Goal: Task Accomplishment & Management: Use online tool/utility

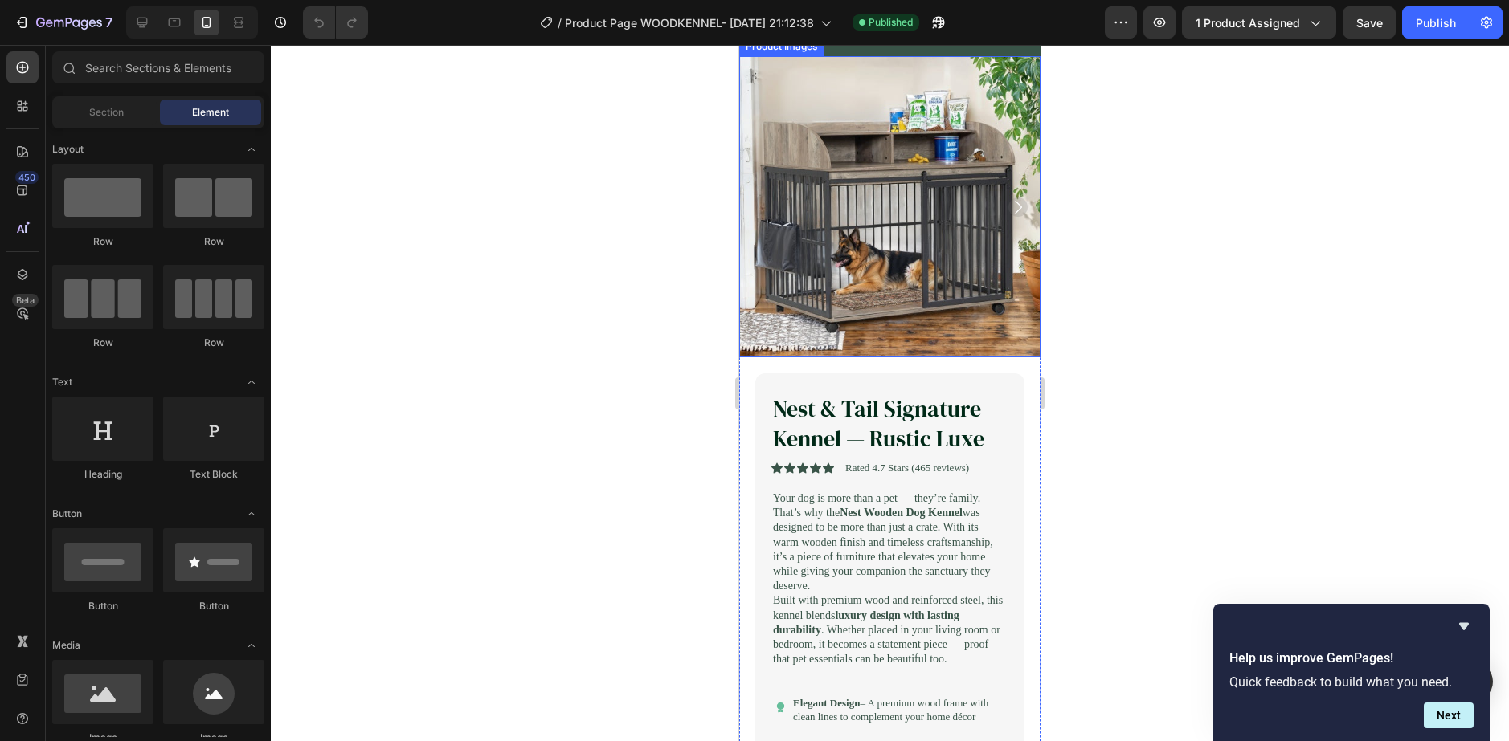
scroll to position [161, 0]
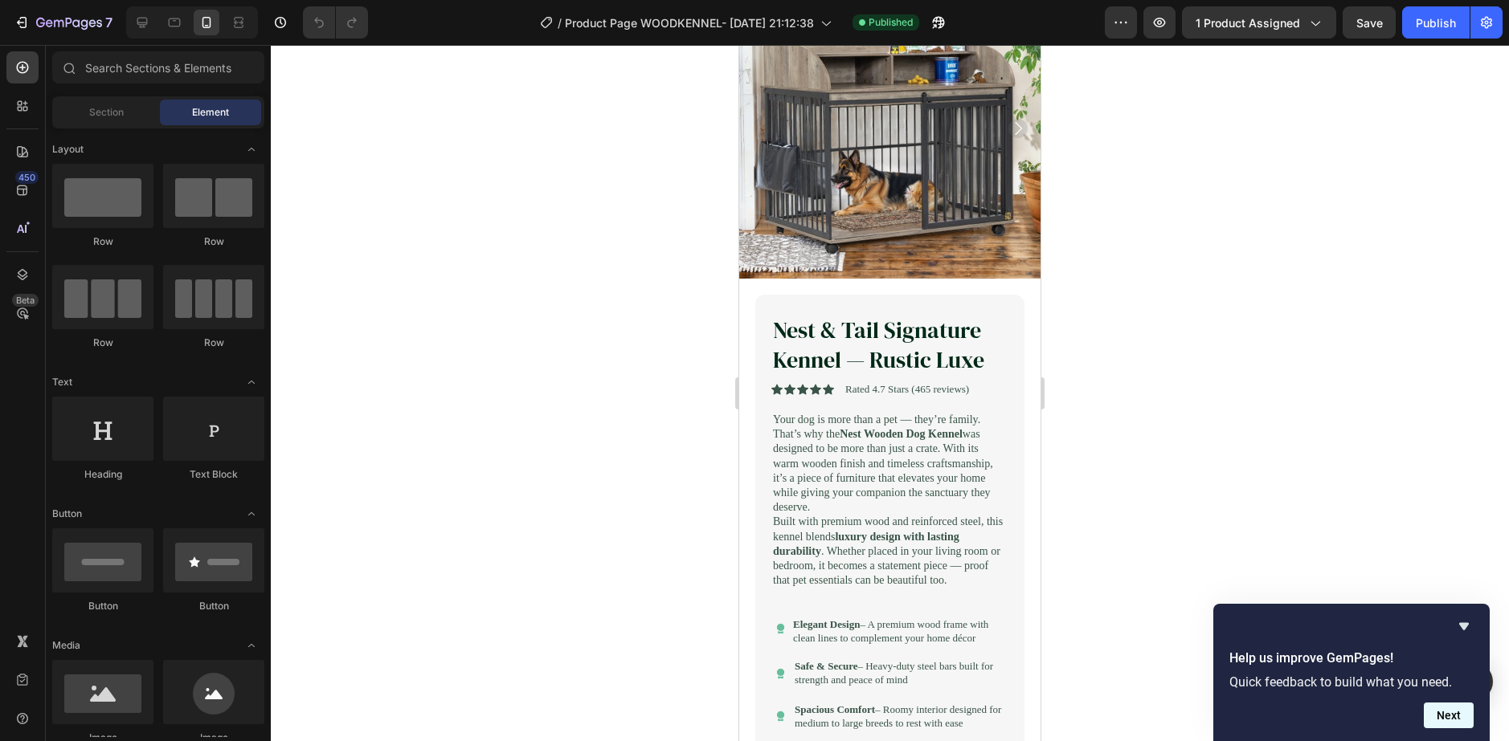
click at [1120, 533] on button "Next" at bounding box center [1449, 716] width 50 height 26
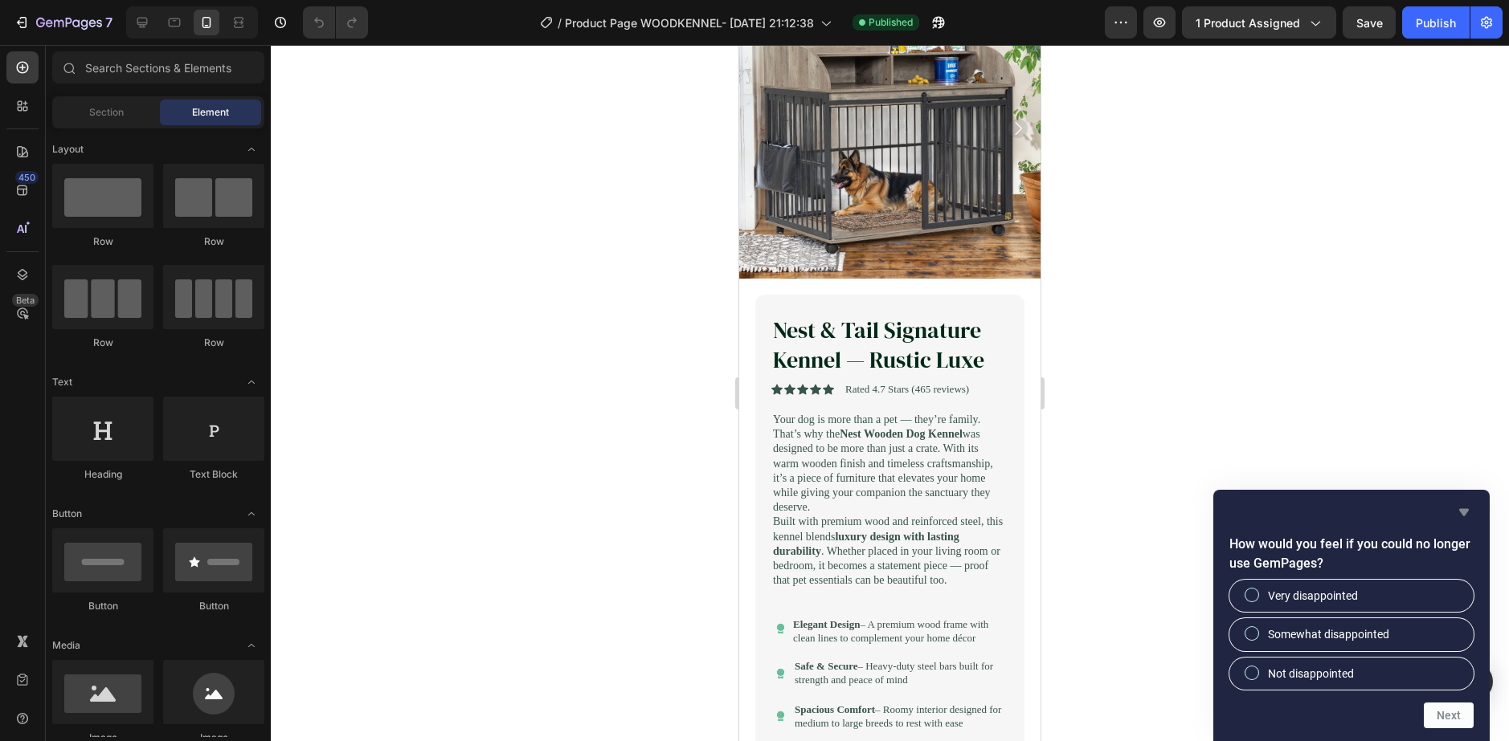
click at [1120, 508] on icon "Hide survey" at bounding box center [1463, 512] width 19 height 19
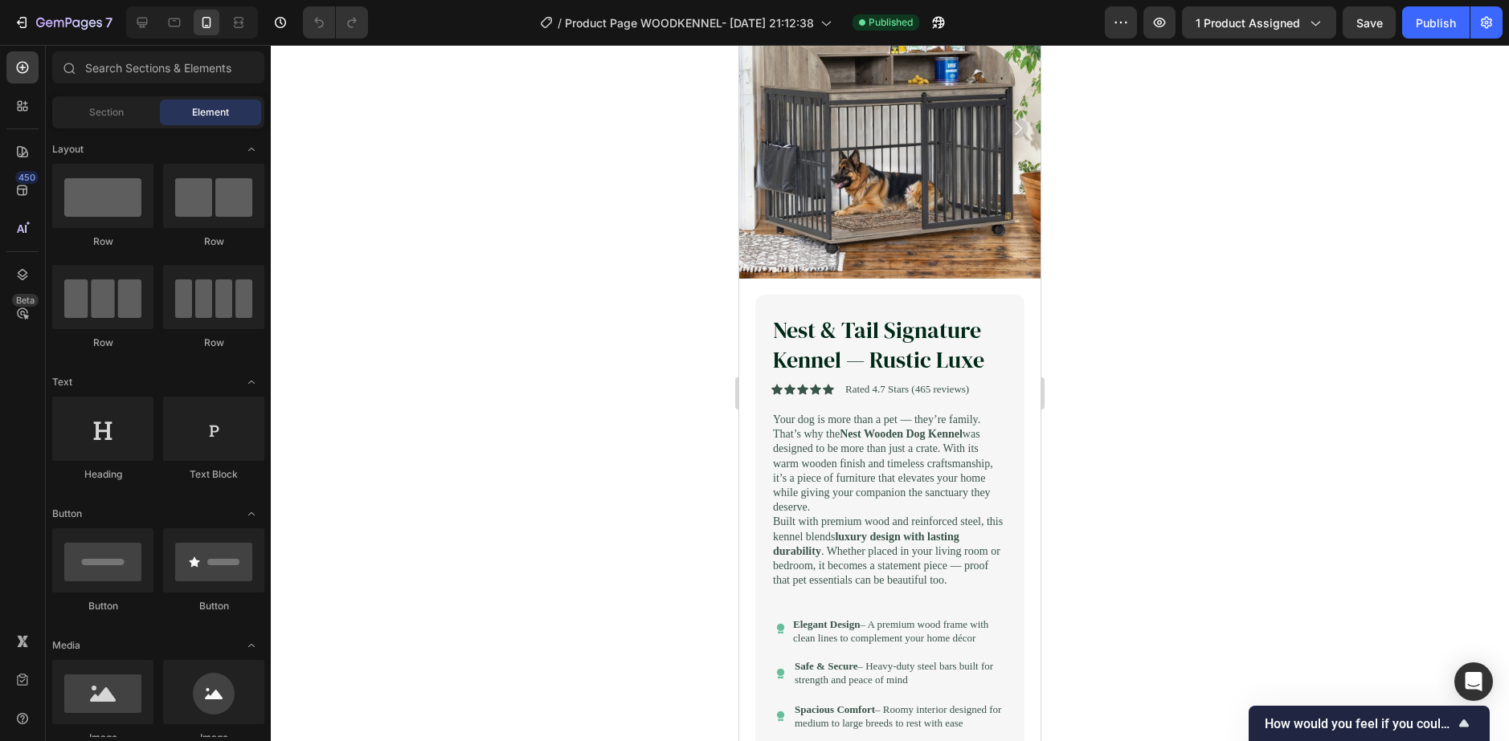
click at [561, 533] on div at bounding box center [890, 393] width 1238 height 696
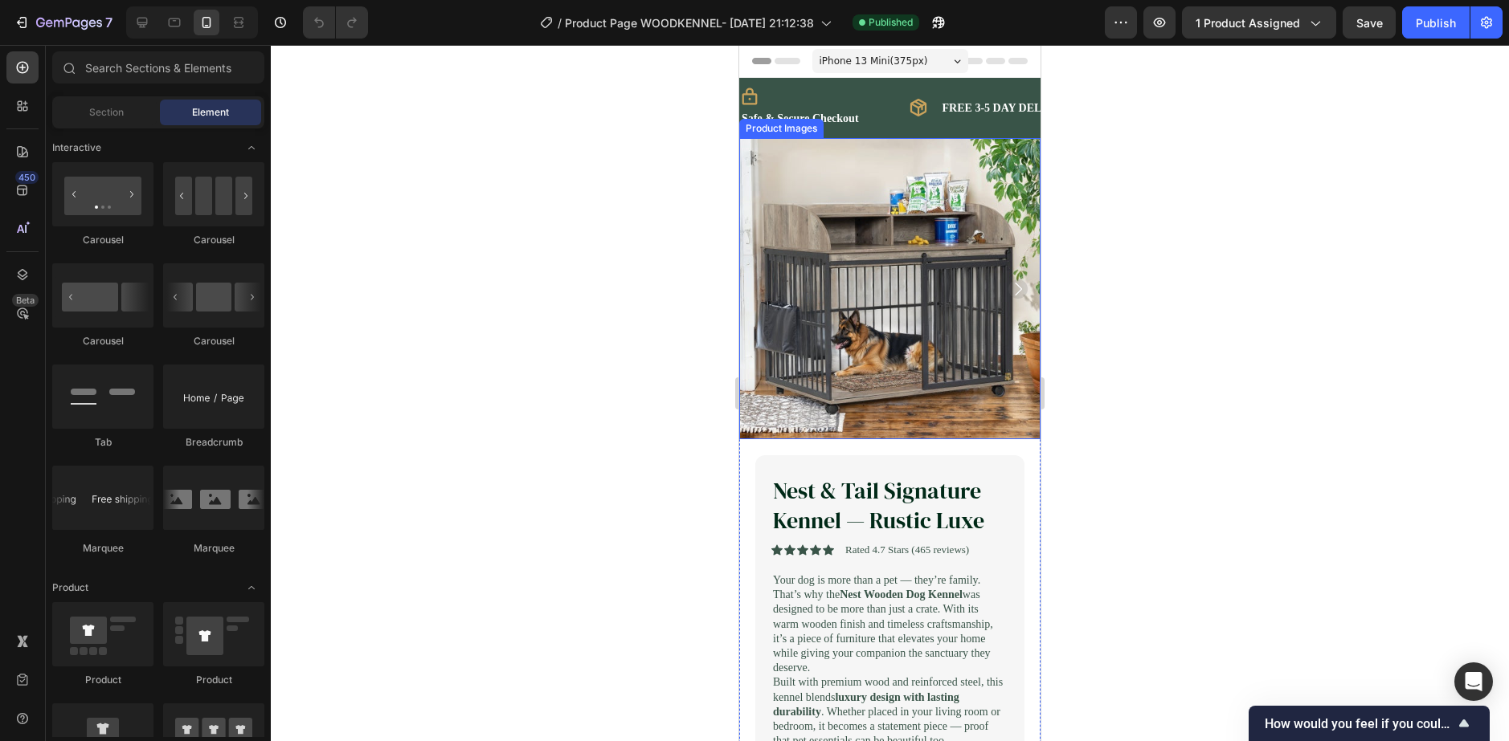
scroll to position [2169, 0]
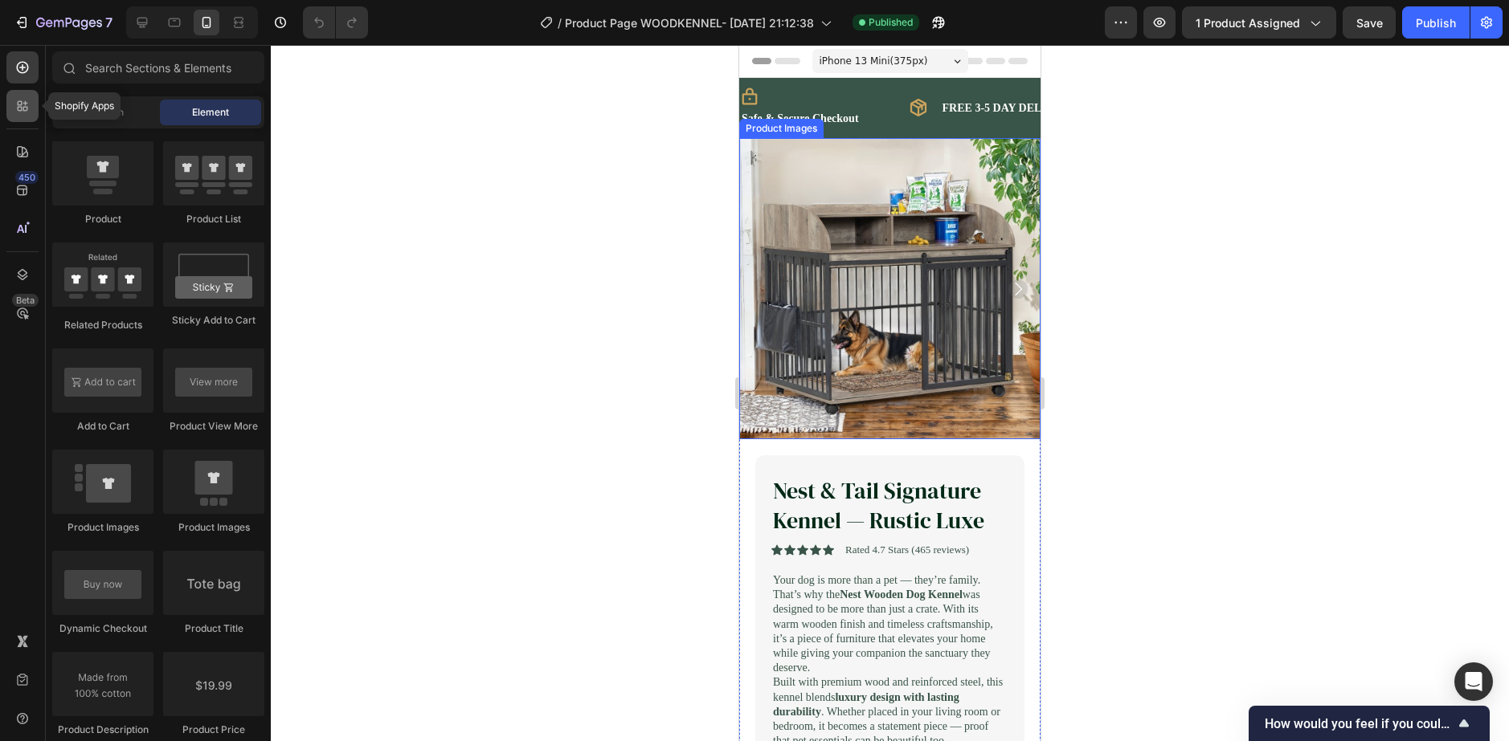
click at [31, 110] on div at bounding box center [22, 106] width 32 height 32
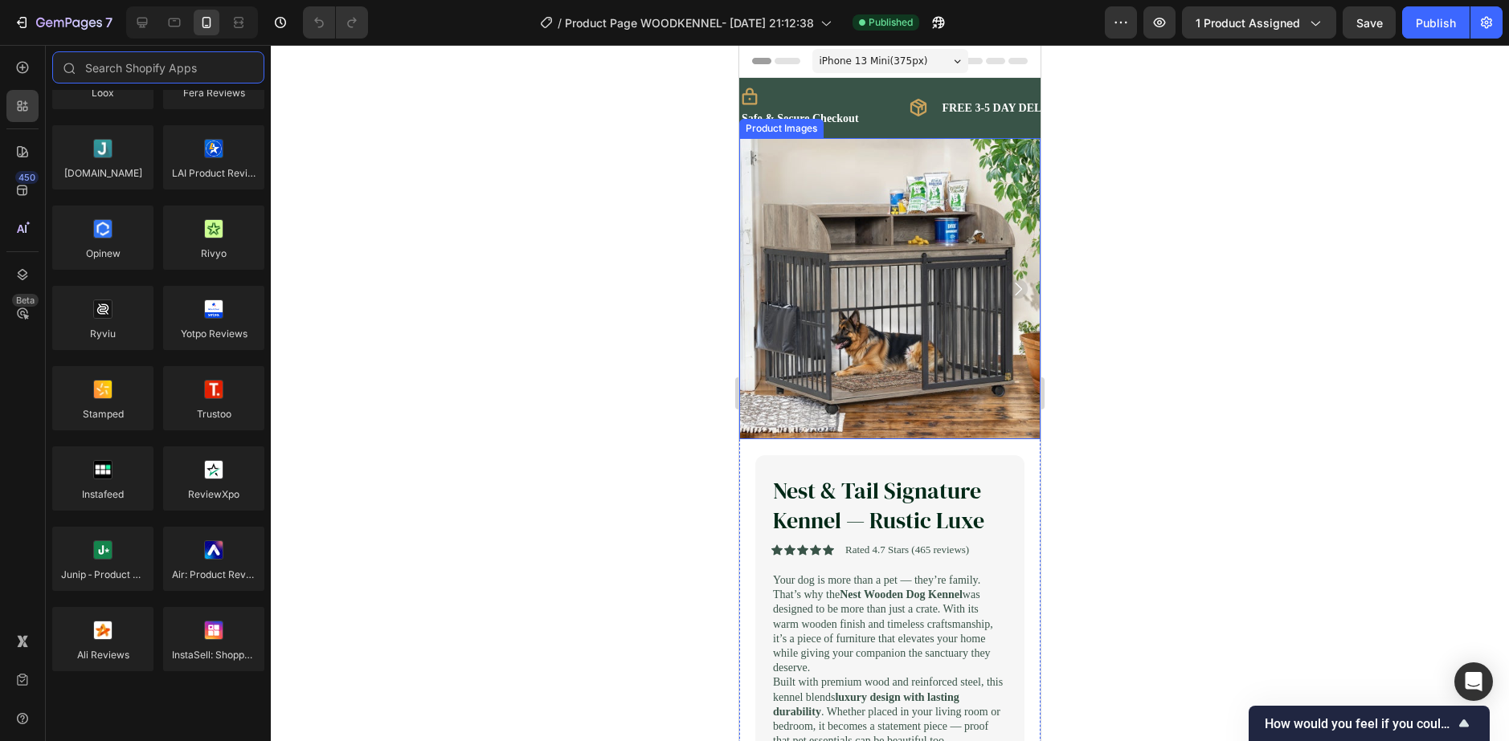
scroll to position [0, 0]
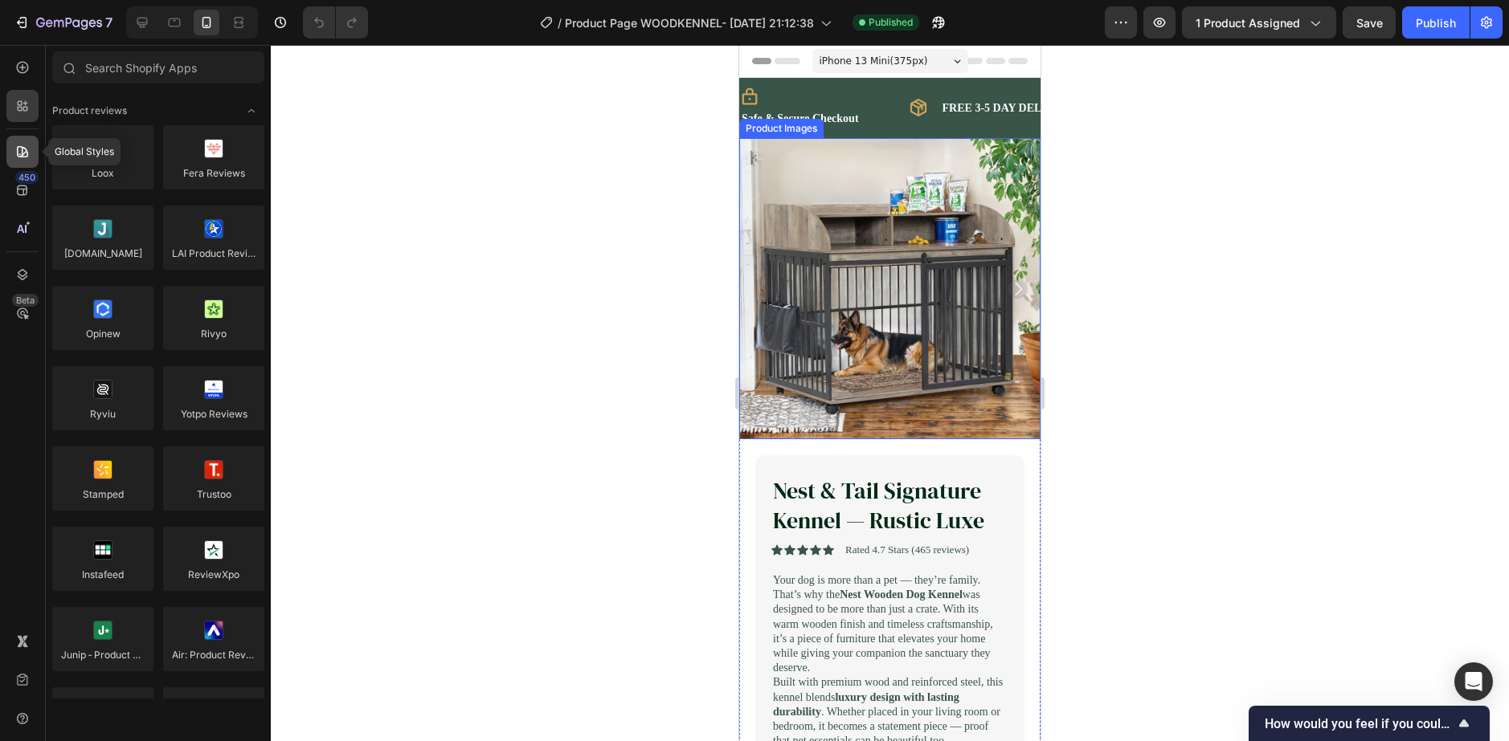
click at [16, 143] on div at bounding box center [22, 152] width 32 height 32
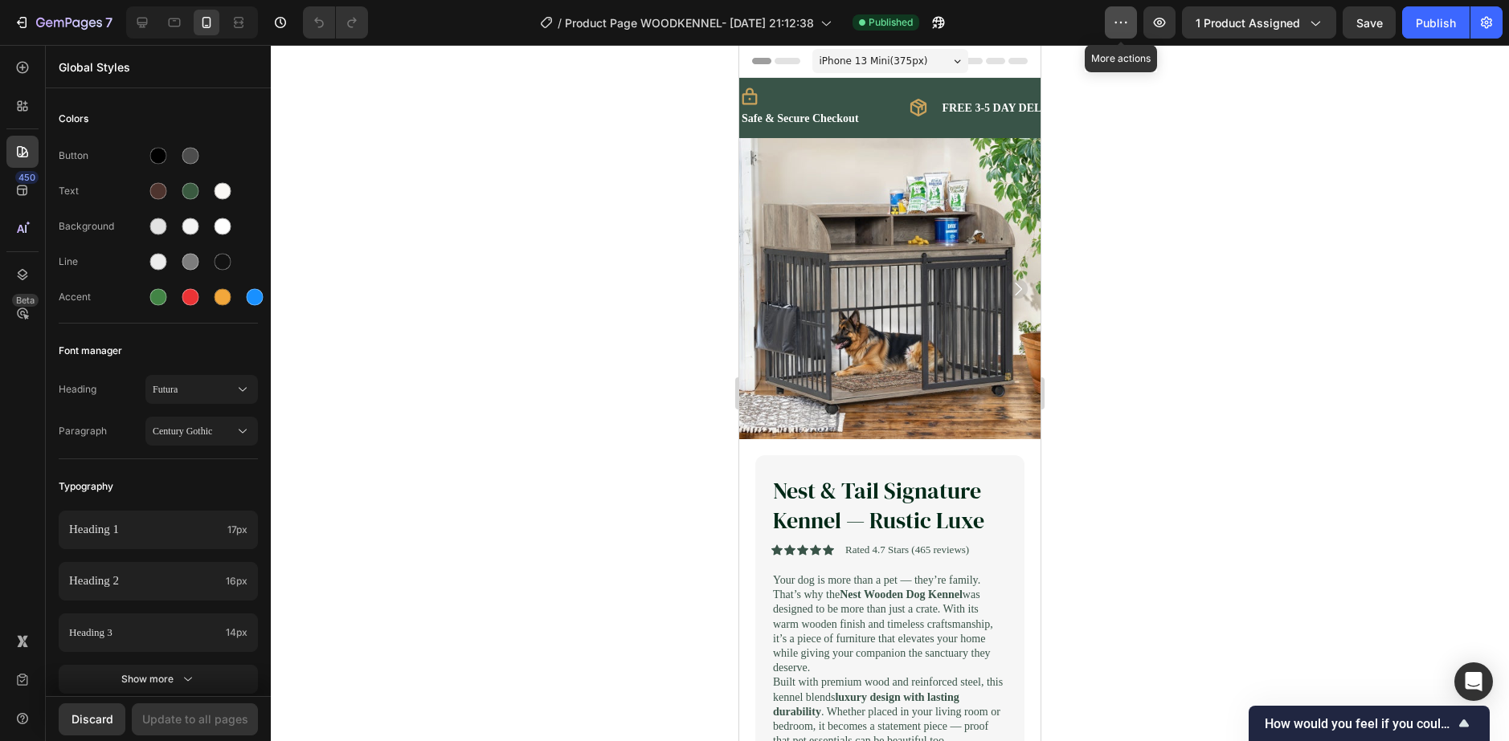
click at [1113, 32] on button "button" at bounding box center [1121, 22] width 32 height 32
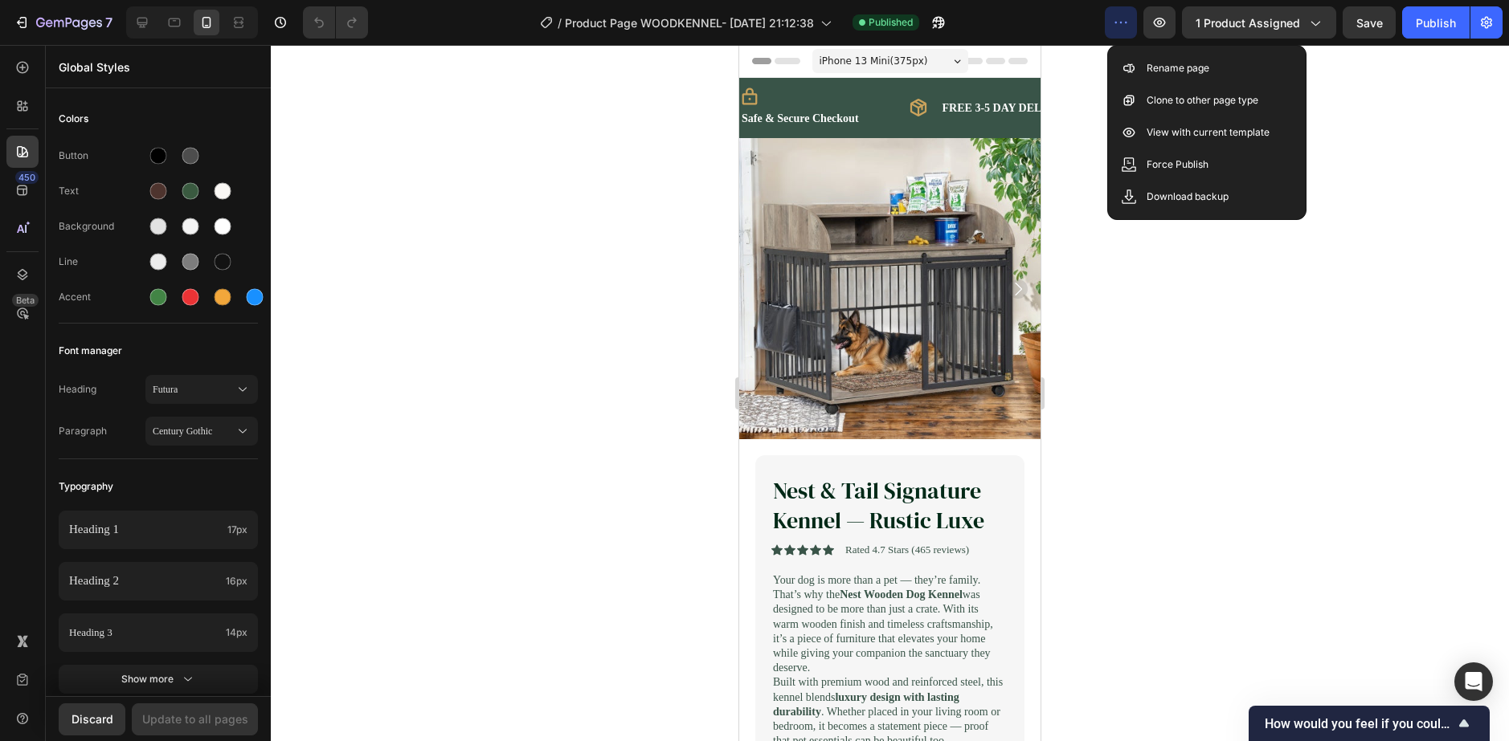
click at [1115, 23] on icon "button" at bounding box center [1121, 22] width 16 height 16
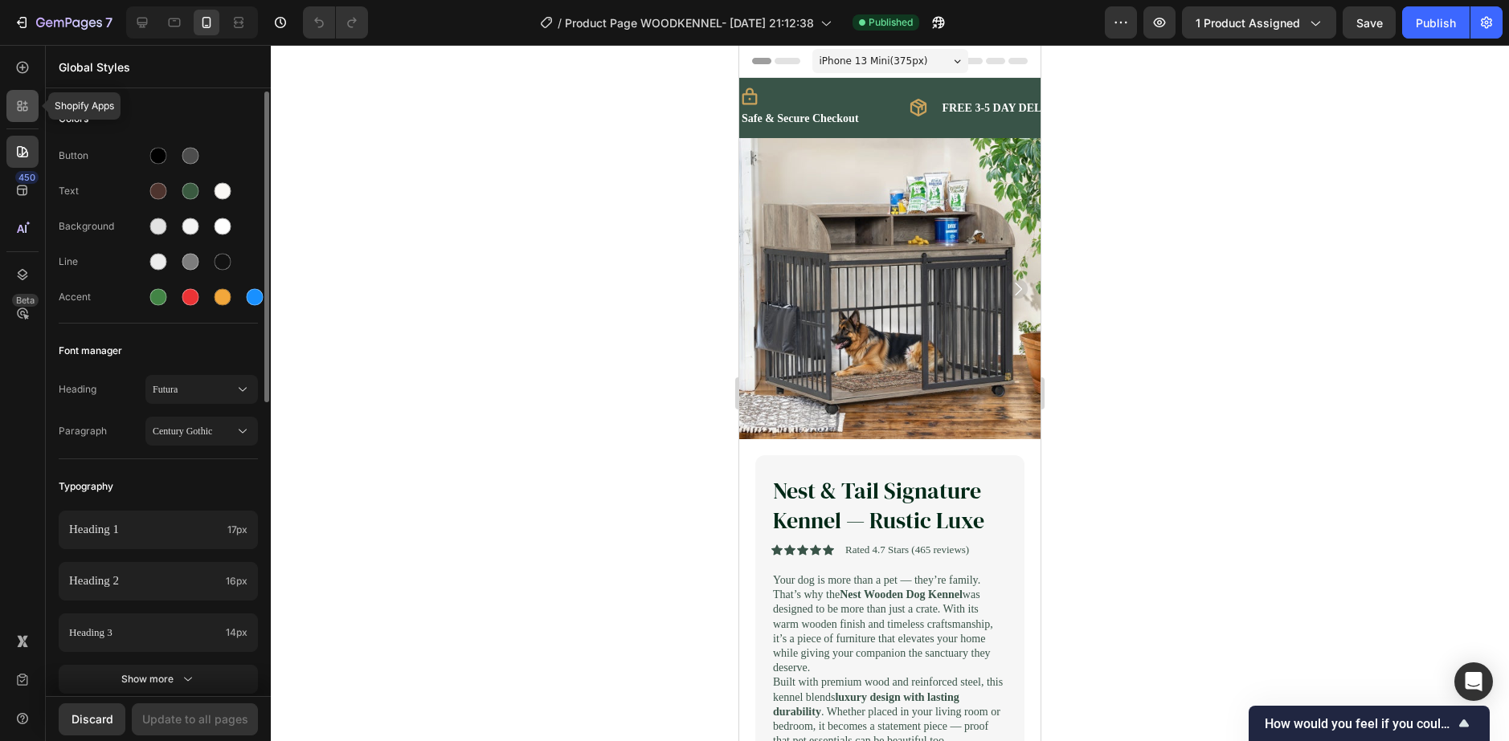
click at [19, 106] on icon at bounding box center [22, 106] width 16 height 16
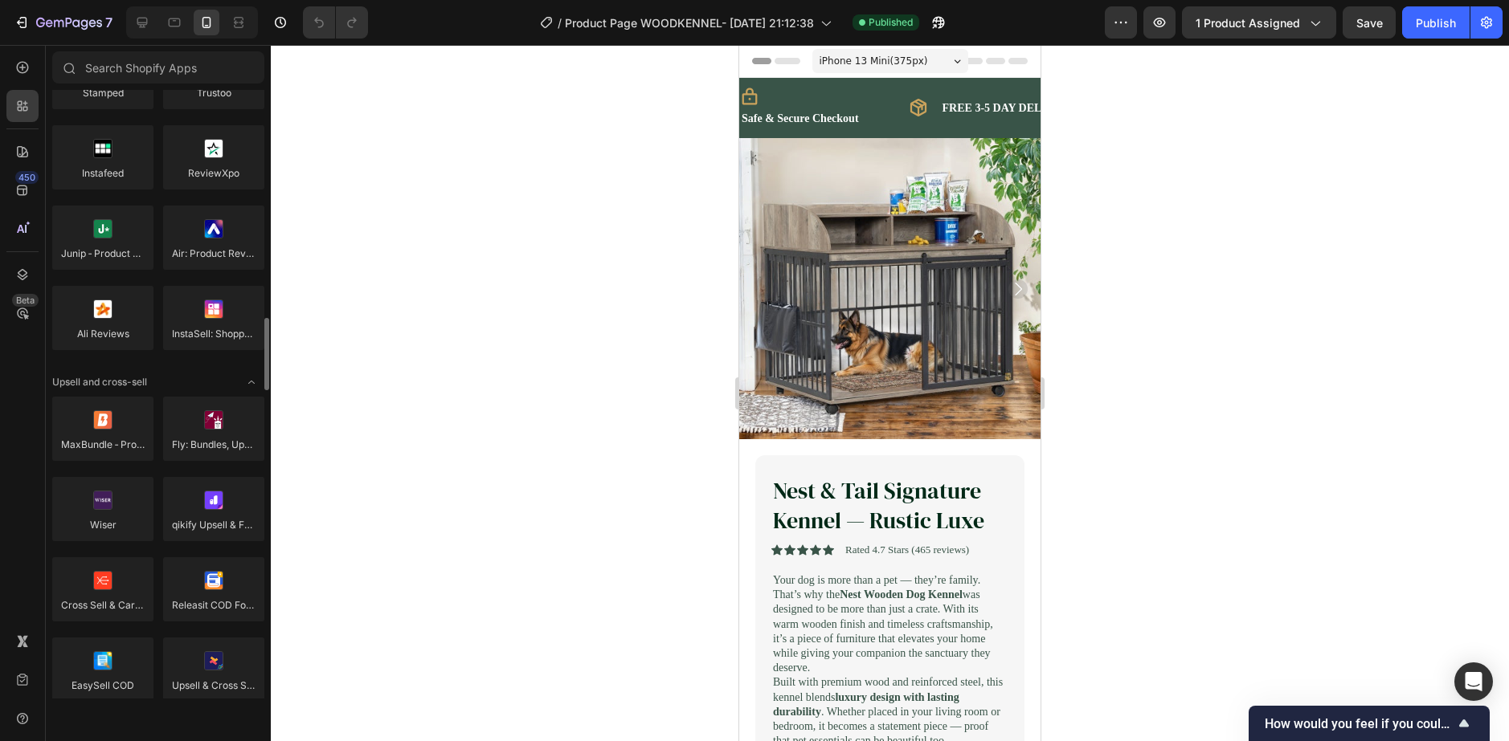
scroll to position [723, 0]
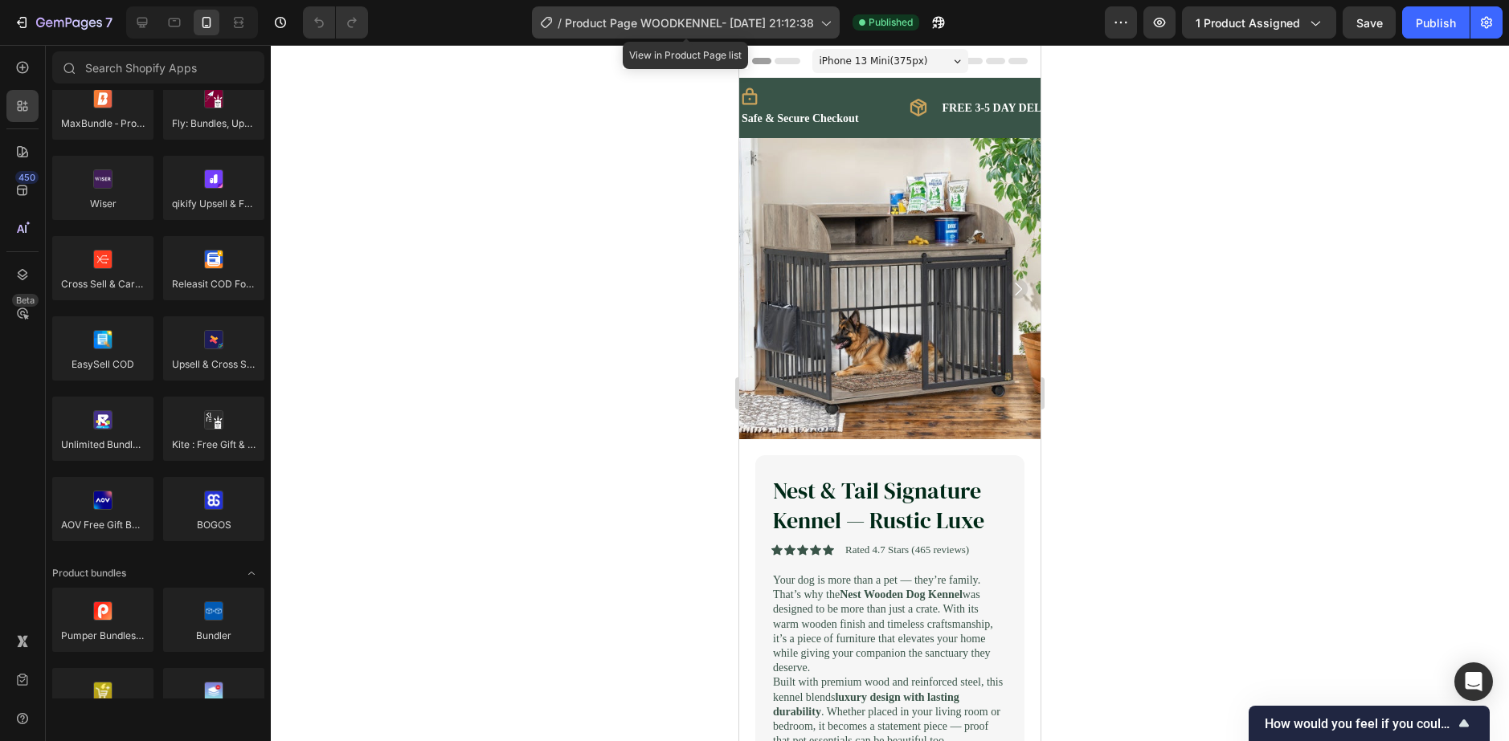
click at [712, 31] on span "Product Page WOODKENNEL- [DATE] 21:12:38" at bounding box center [689, 22] width 249 height 17
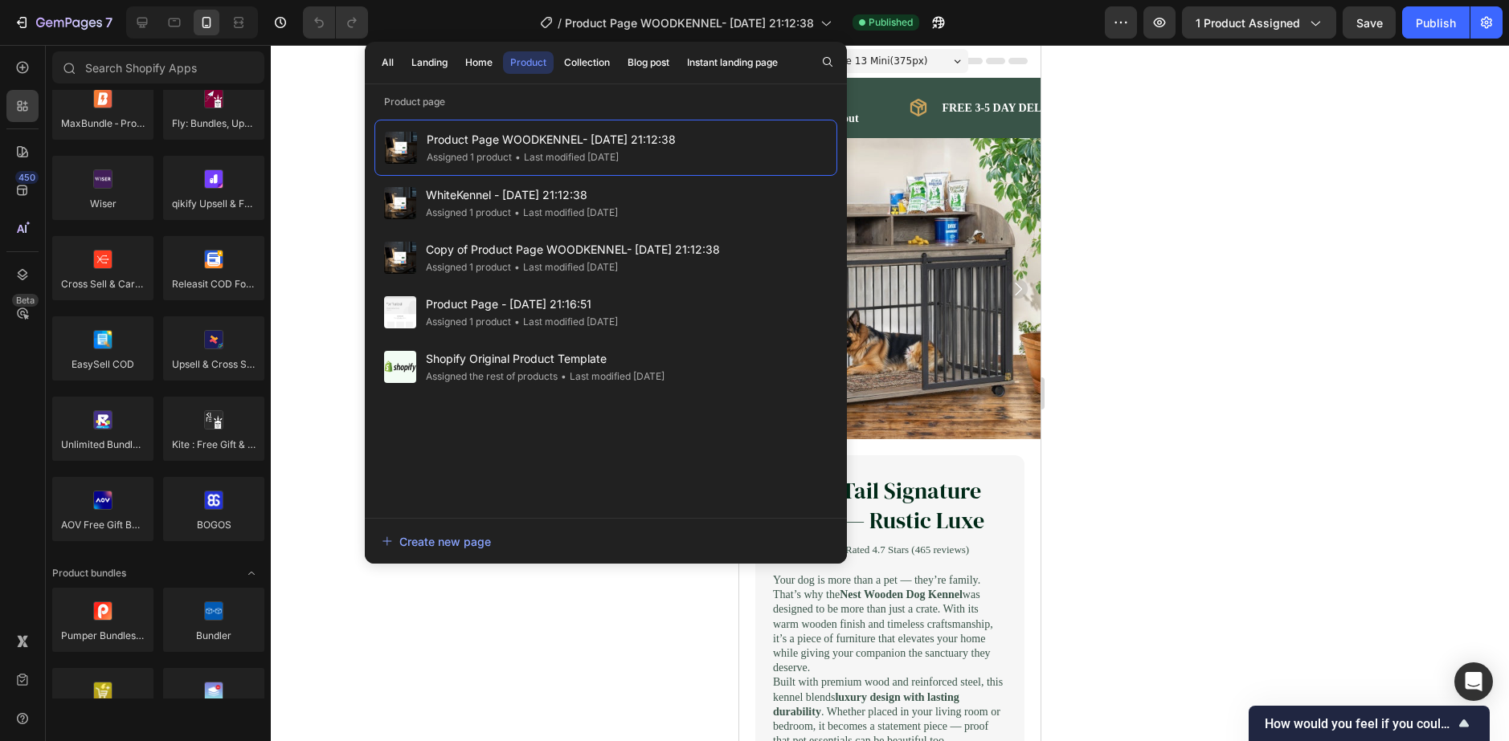
drag, startPoint x: 1170, startPoint y: 248, endPoint x: 1222, endPoint y: 314, distance: 84.1
click at [1120, 247] on div at bounding box center [890, 393] width 1238 height 696
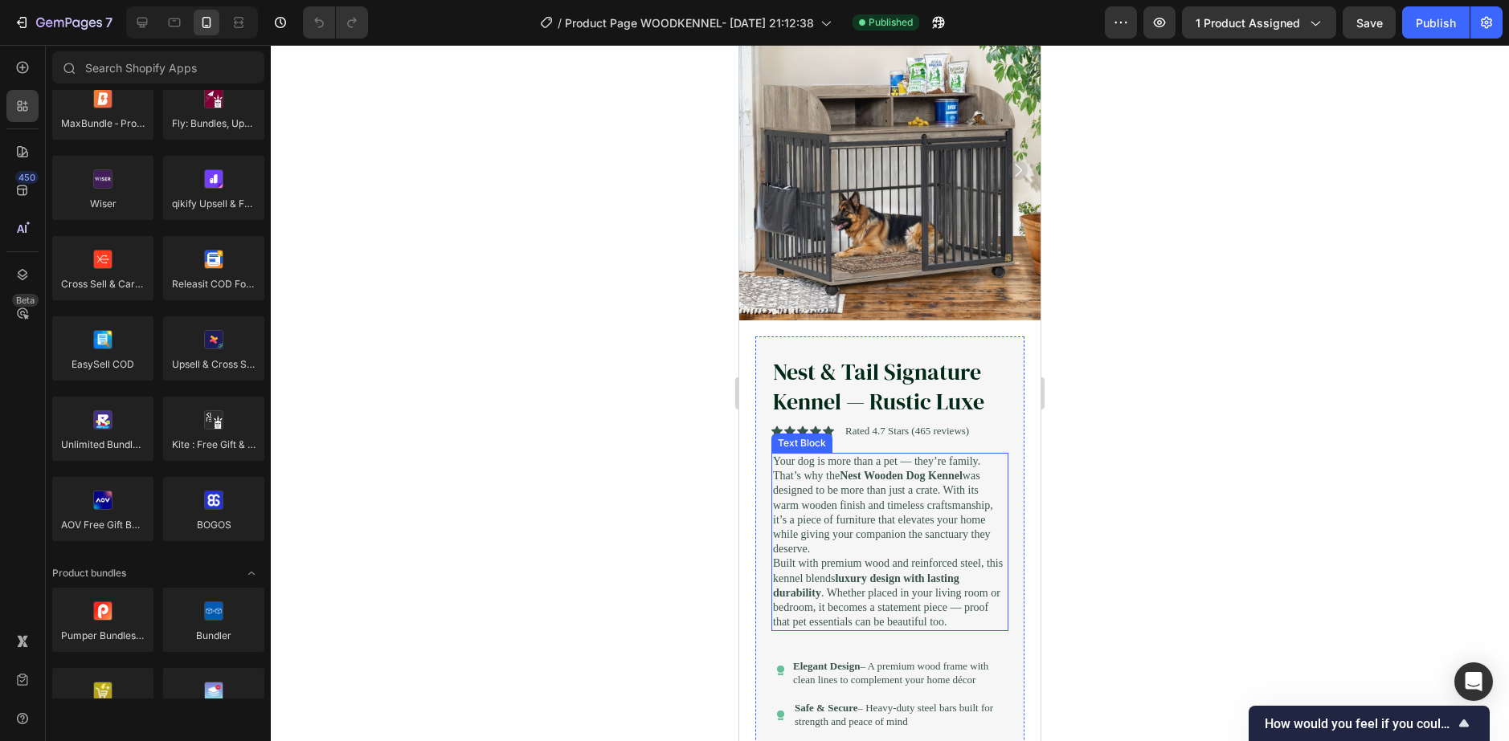
scroll to position [0, 0]
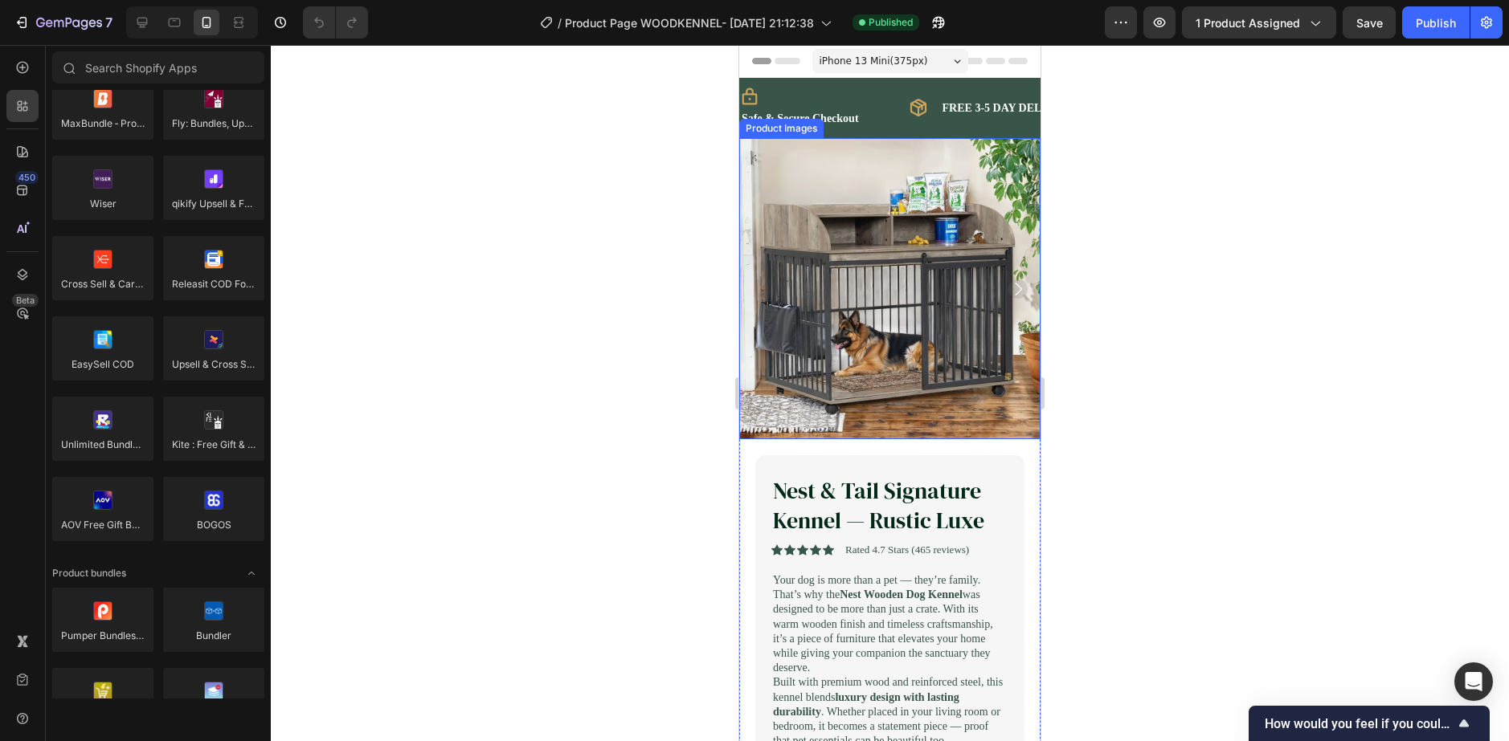
click at [790, 377] on img at bounding box center [889, 288] width 301 height 301
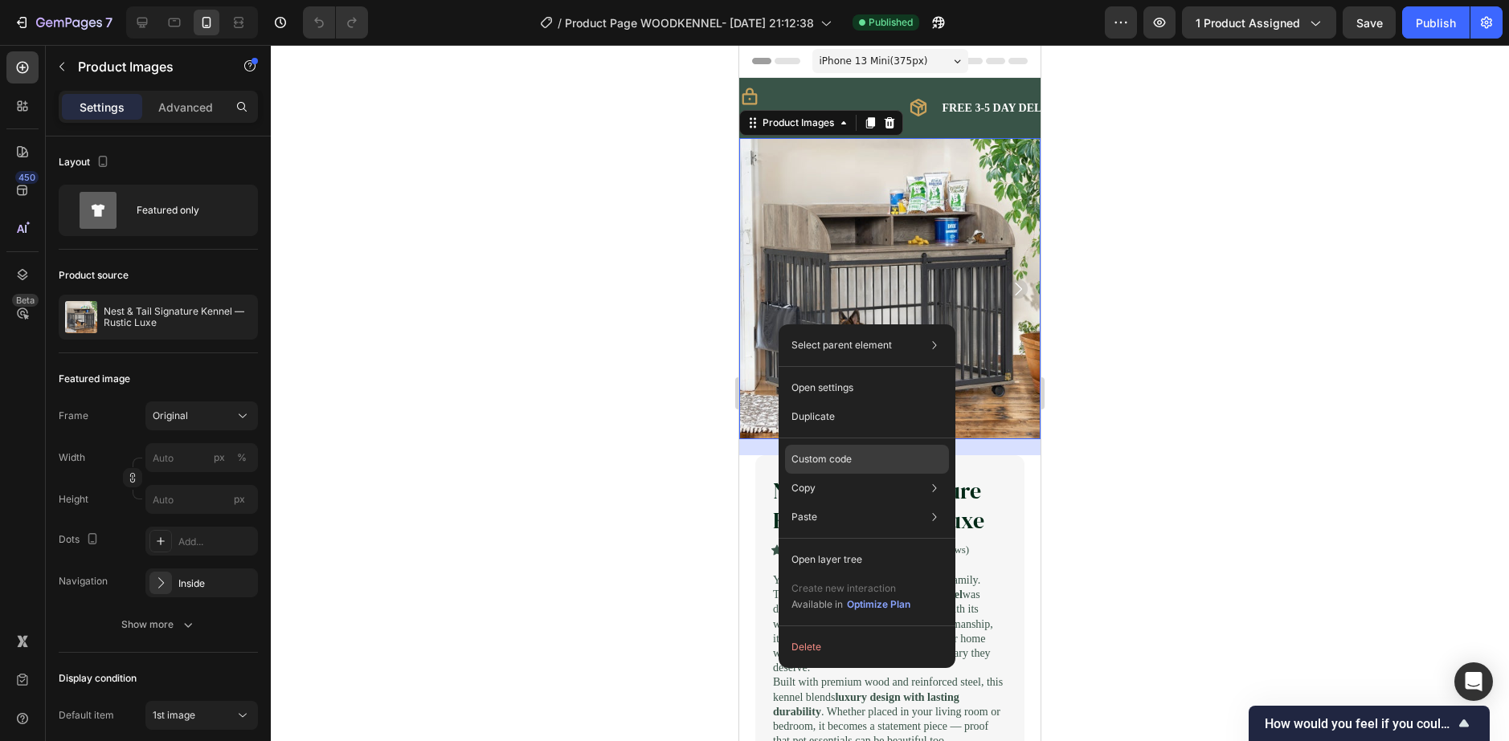
click at [805, 458] on p "Custom code" at bounding box center [821, 459] width 60 height 14
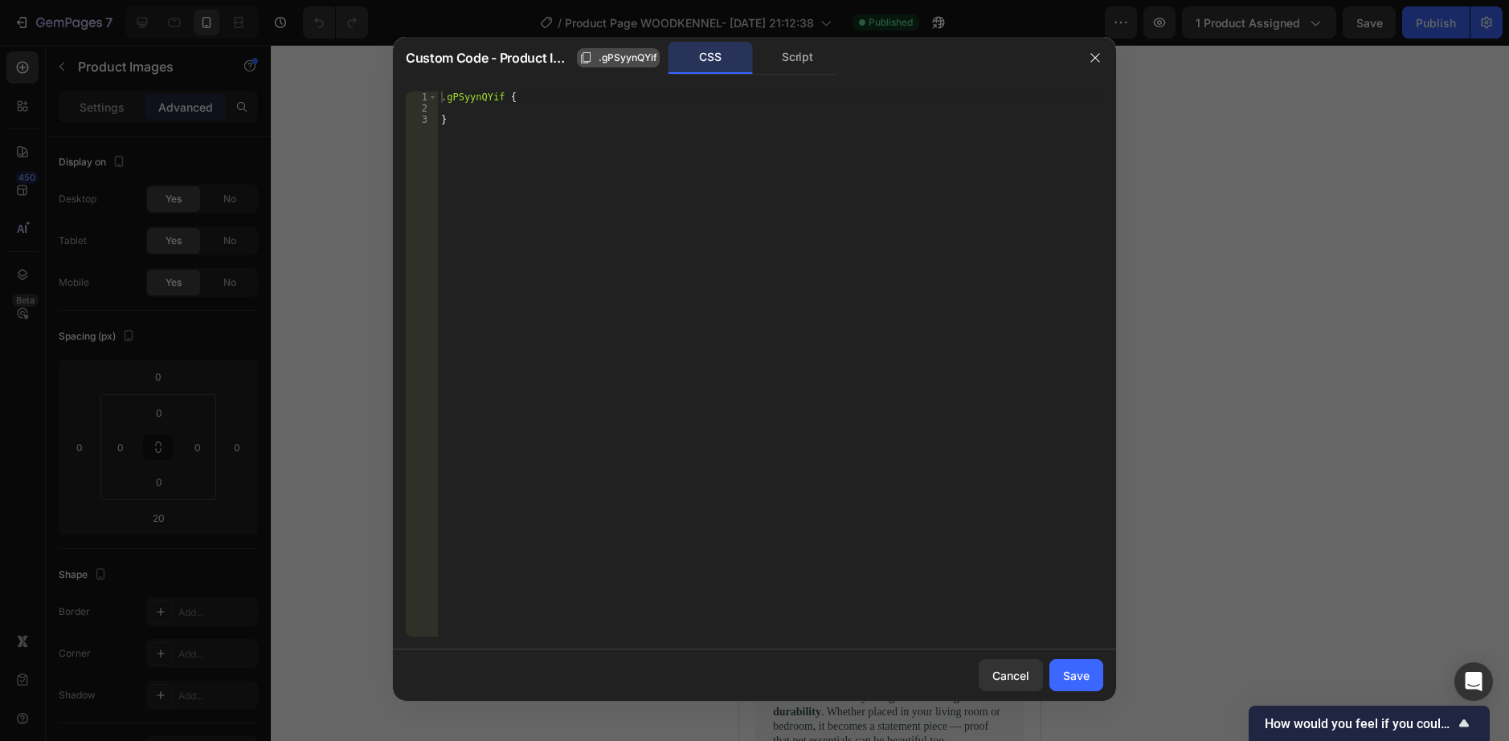
click at [615, 48] on button ".gPSyynQYif" at bounding box center [618, 57] width 83 height 19
drag, startPoint x: 1093, startPoint y: 65, endPoint x: 1082, endPoint y: 69, distance: 11.9
click at [1093, 64] on button "button" at bounding box center [1095, 58] width 26 height 26
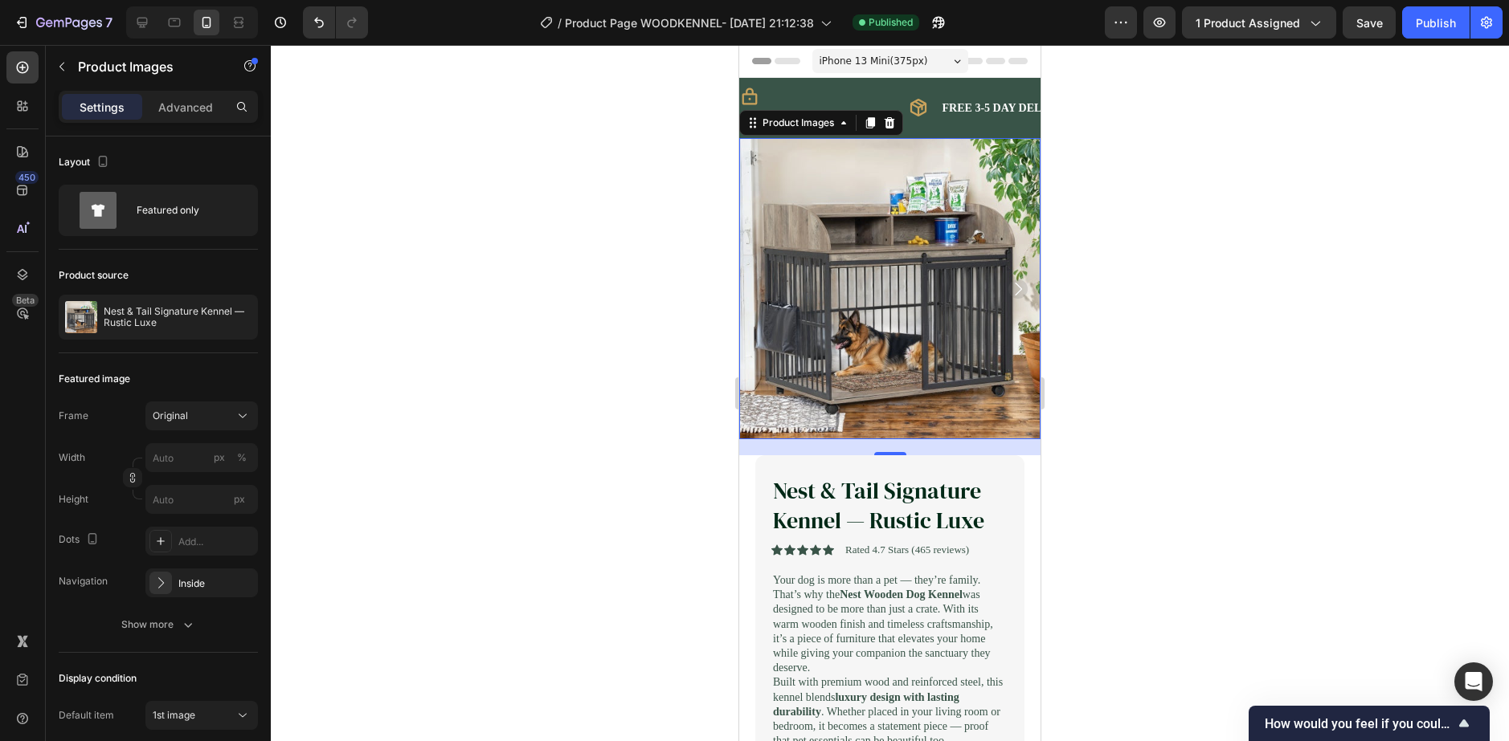
click at [578, 174] on div at bounding box center [890, 393] width 1238 height 696
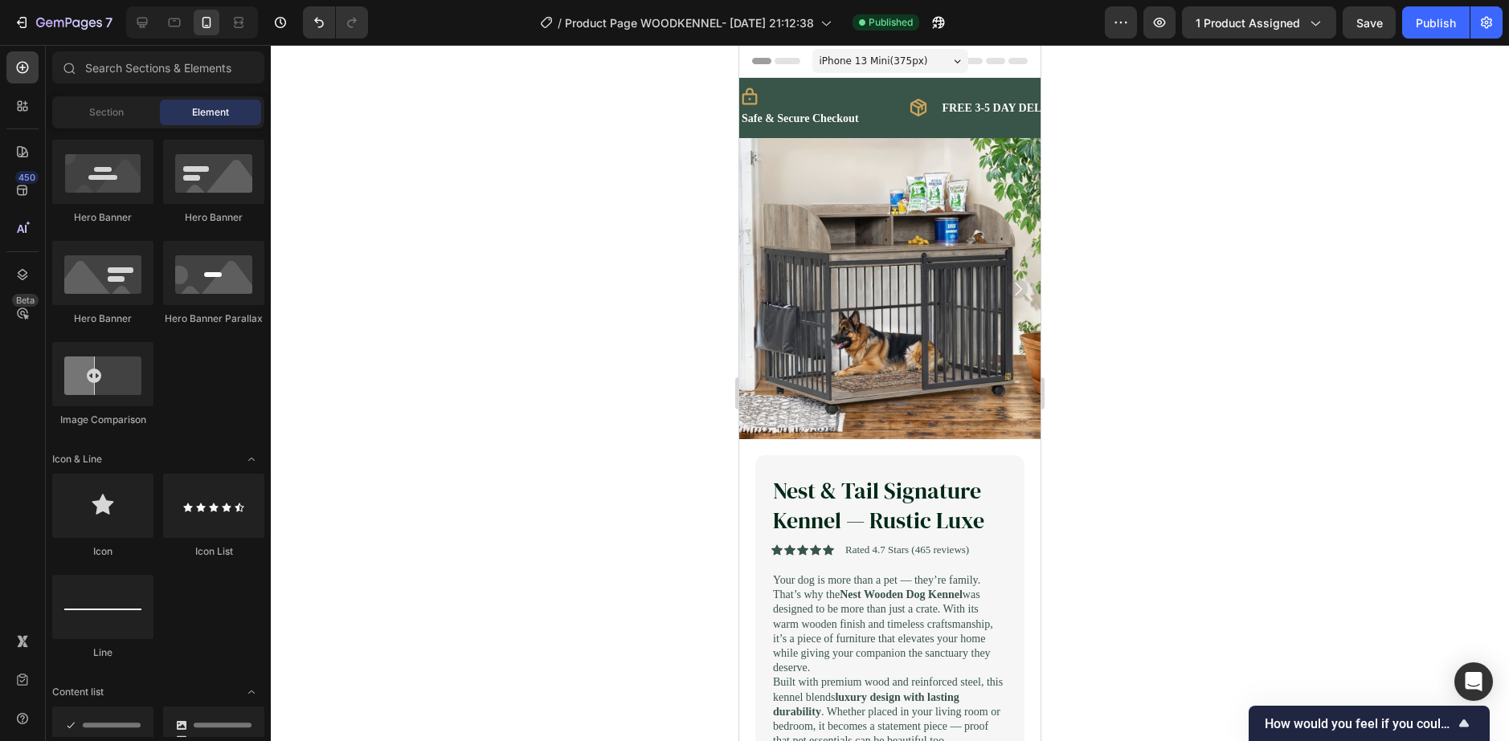
drag, startPoint x: 616, startPoint y: 186, endPoint x: 488, endPoint y: 333, distance: 195.3
click at [496, 335] on div at bounding box center [890, 393] width 1238 height 696
click at [19, 285] on div at bounding box center [22, 275] width 32 height 32
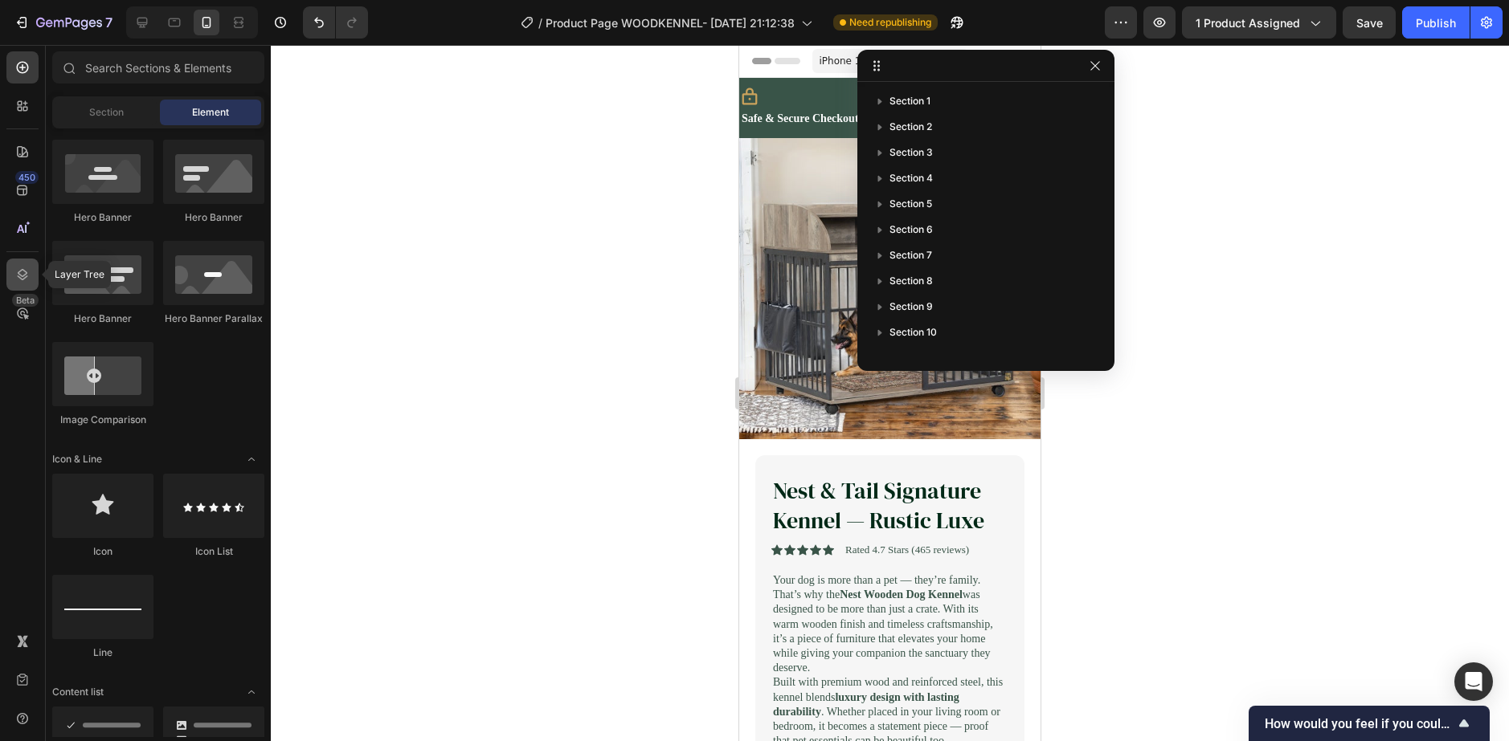
click at [19, 284] on div at bounding box center [22, 275] width 32 height 32
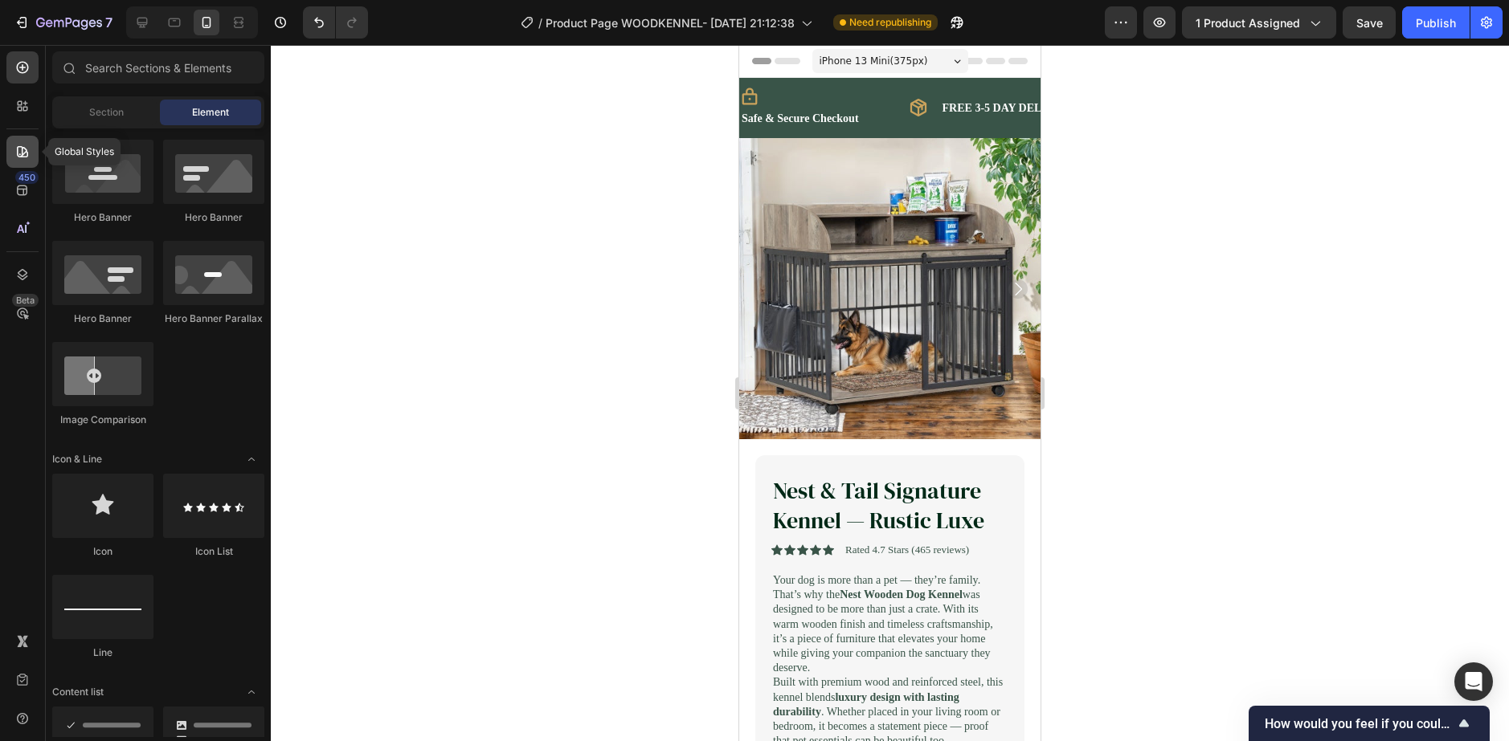
click at [19, 157] on icon at bounding box center [22, 152] width 16 height 16
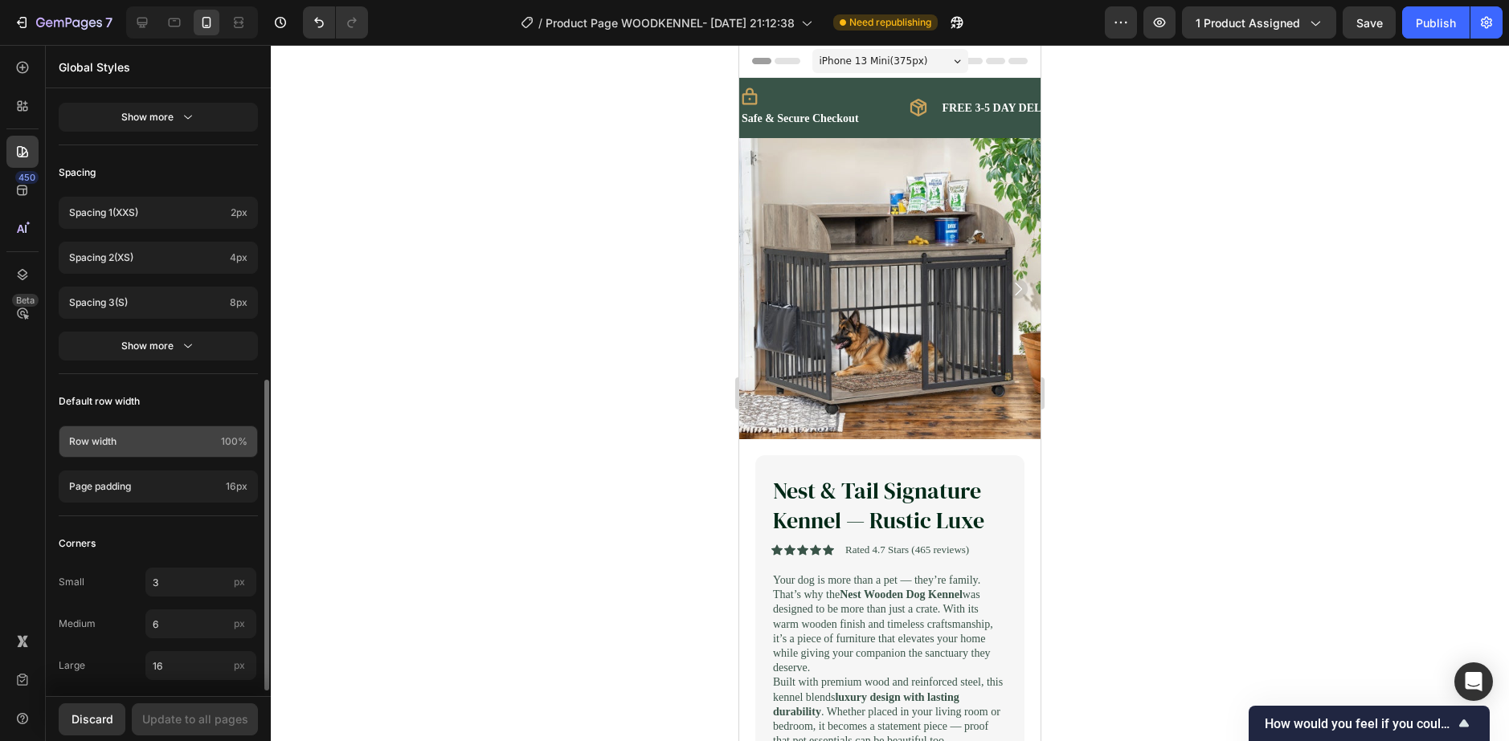
scroll to position [572, 0]
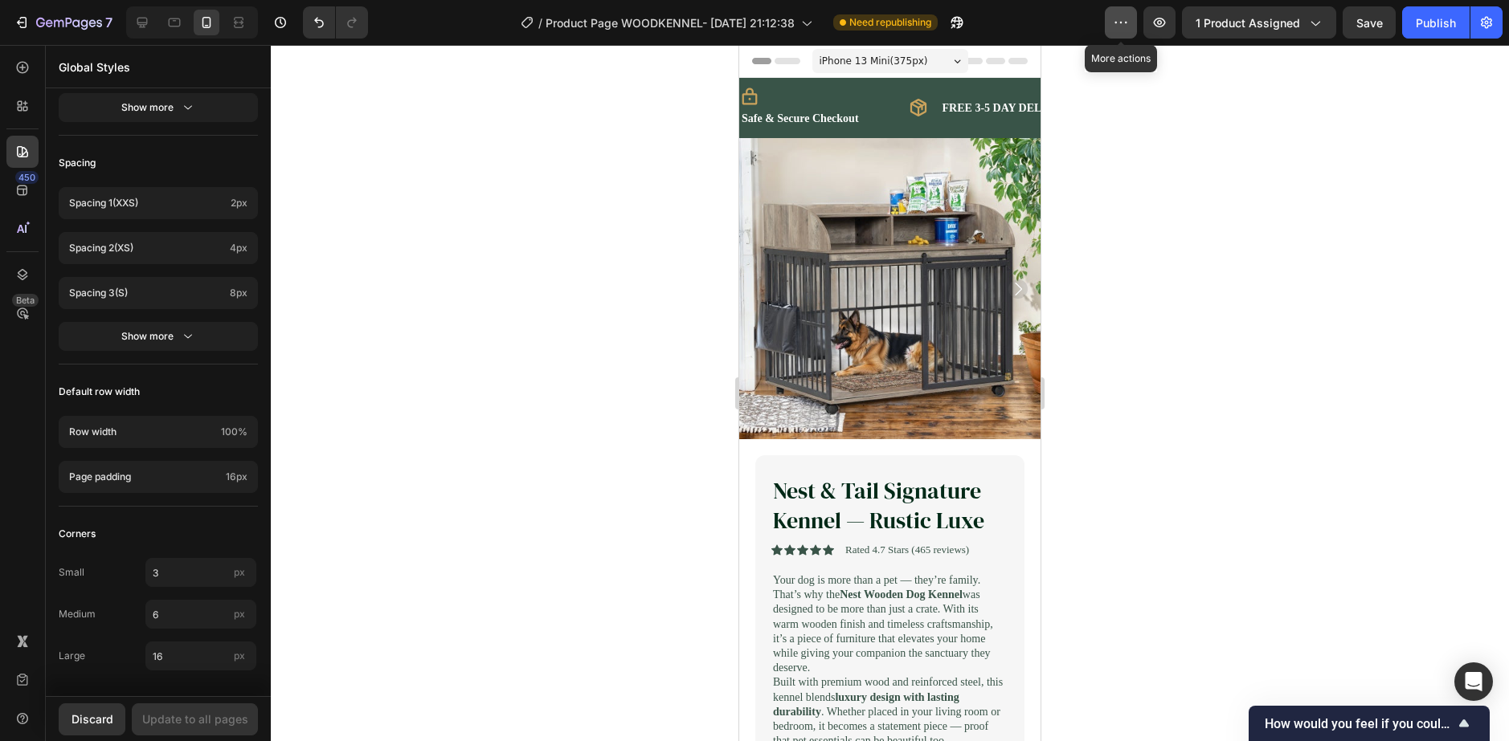
click at [1120, 22] on icon "button" at bounding box center [1121, 22] width 16 height 16
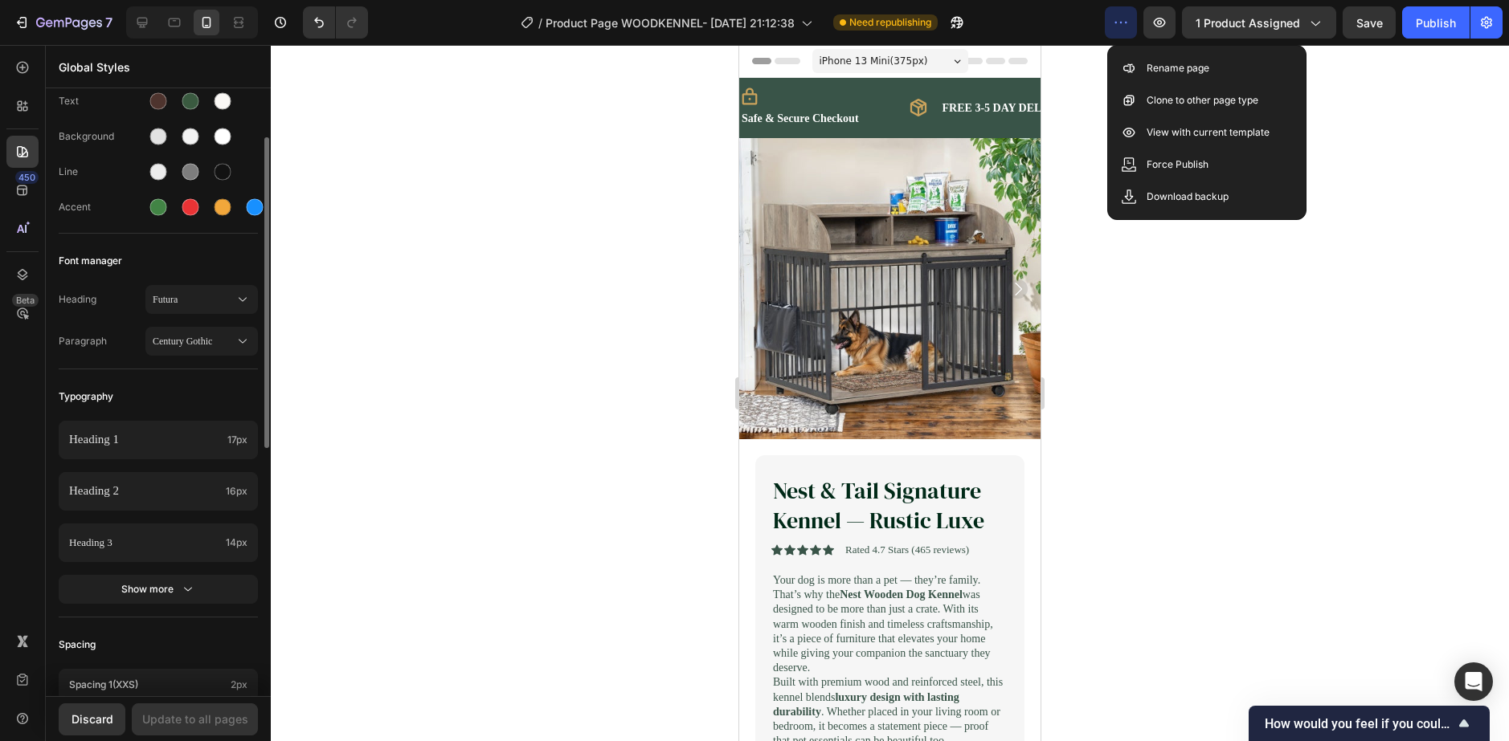
scroll to position [0, 0]
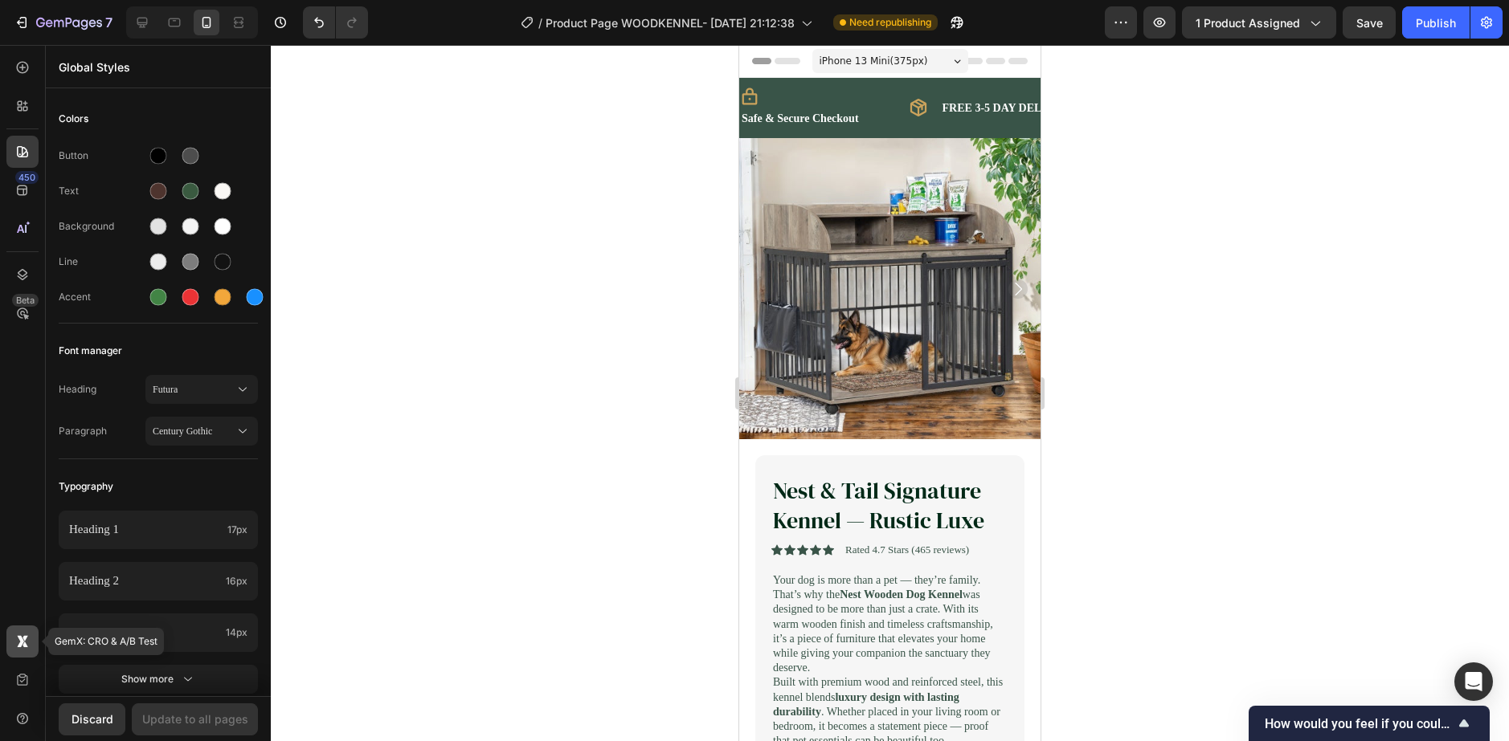
click at [29, 533] on icon at bounding box center [22, 642] width 16 height 16
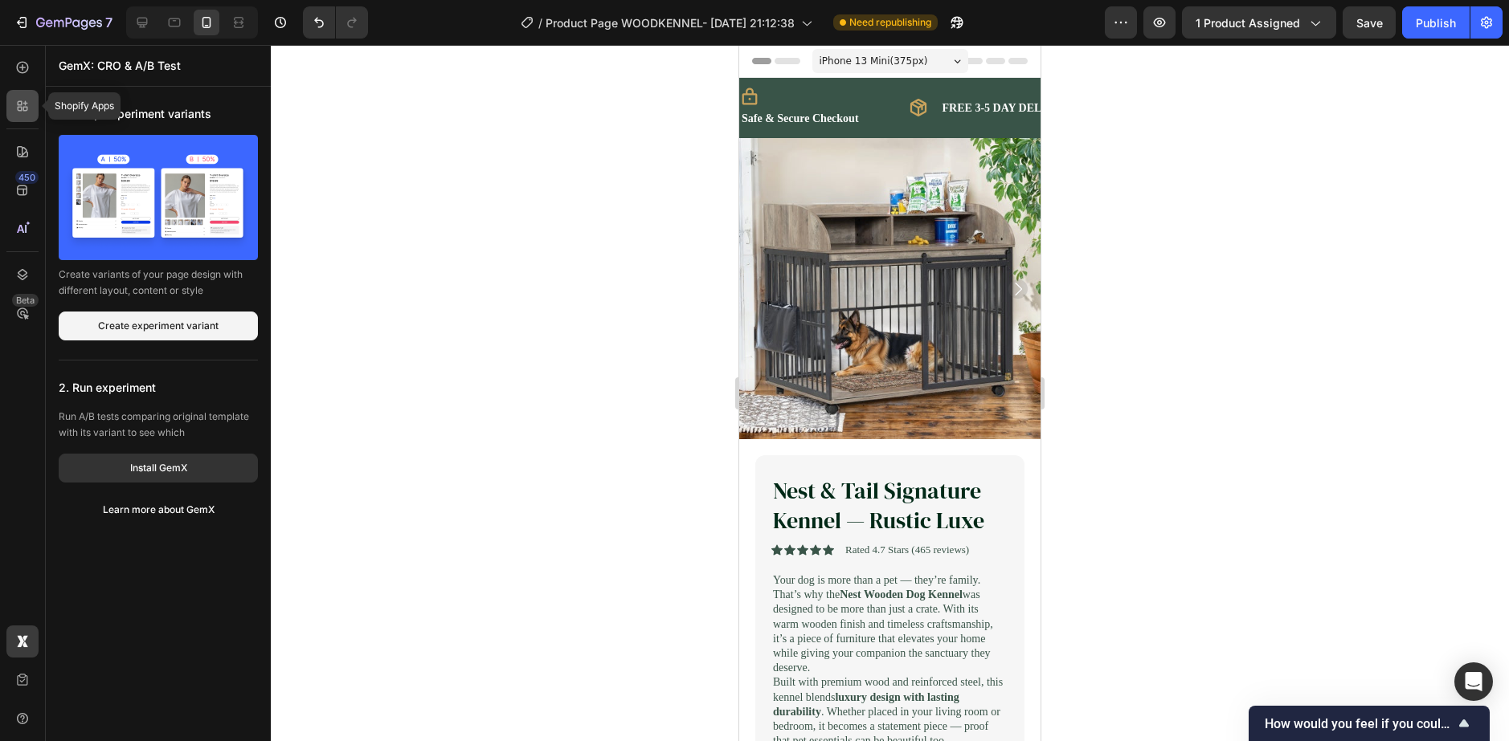
click at [21, 106] on icon at bounding box center [22, 106] width 16 height 16
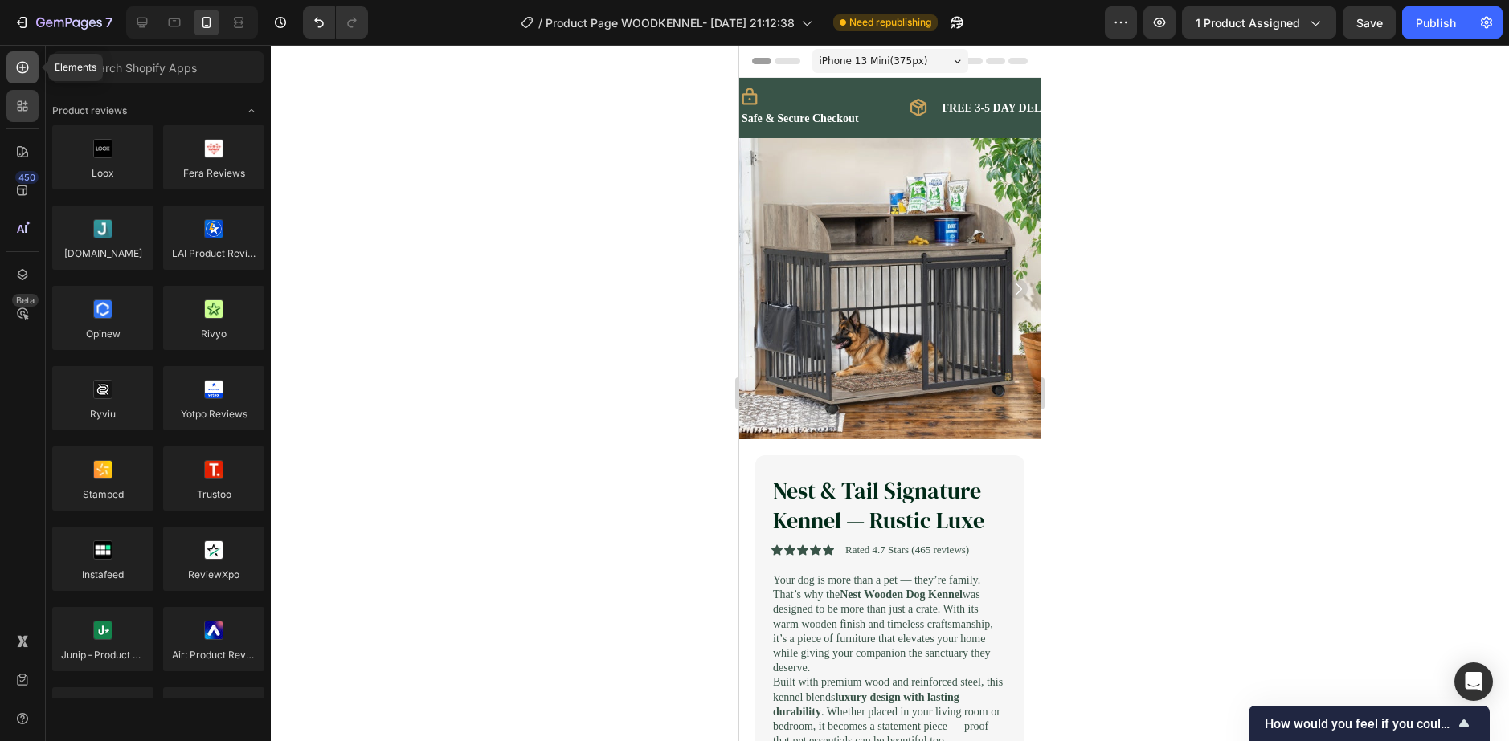
click at [17, 69] on icon at bounding box center [23, 68] width 12 height 12
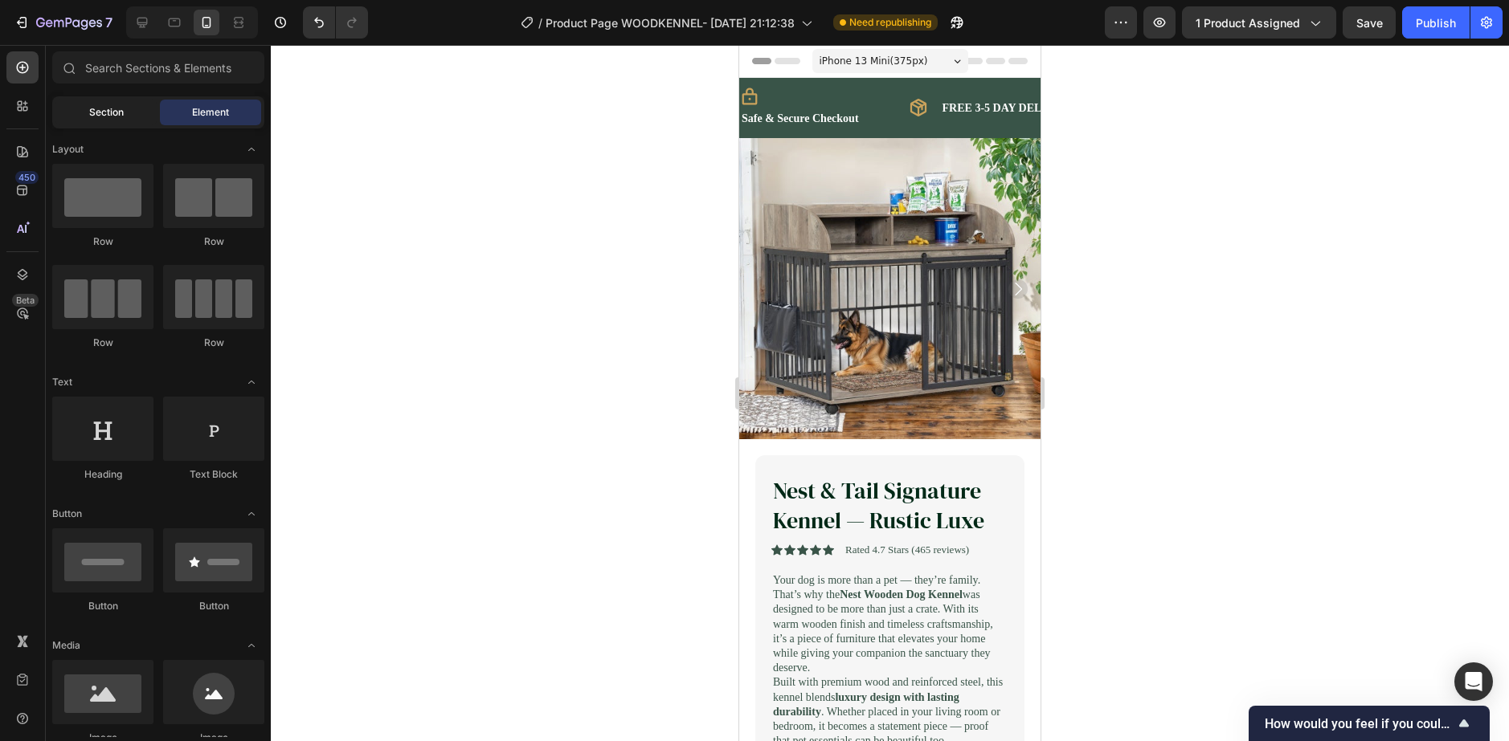
click at [78, 112] on div "Section" at bounding box center [105, 113] width 101 height 26
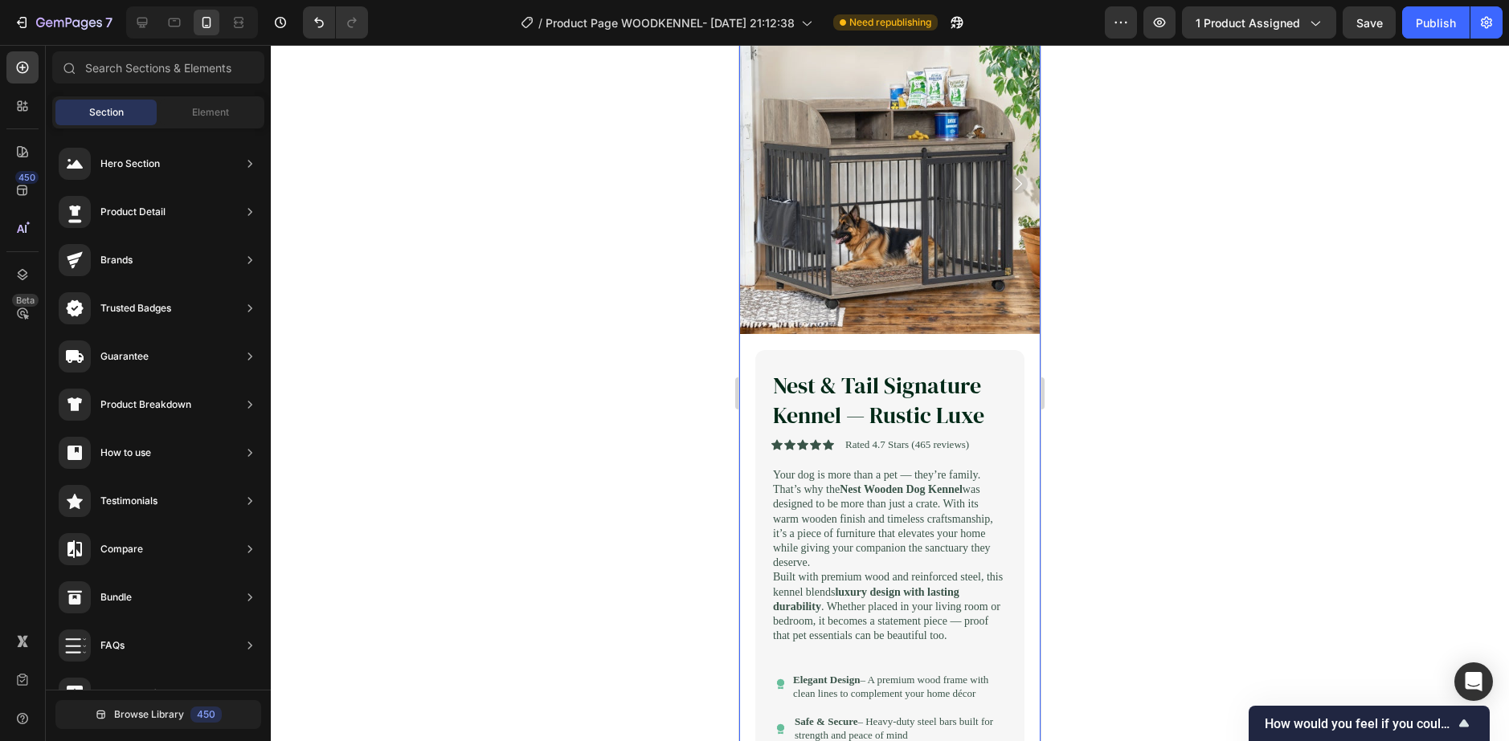
scroll to position [321, 0]
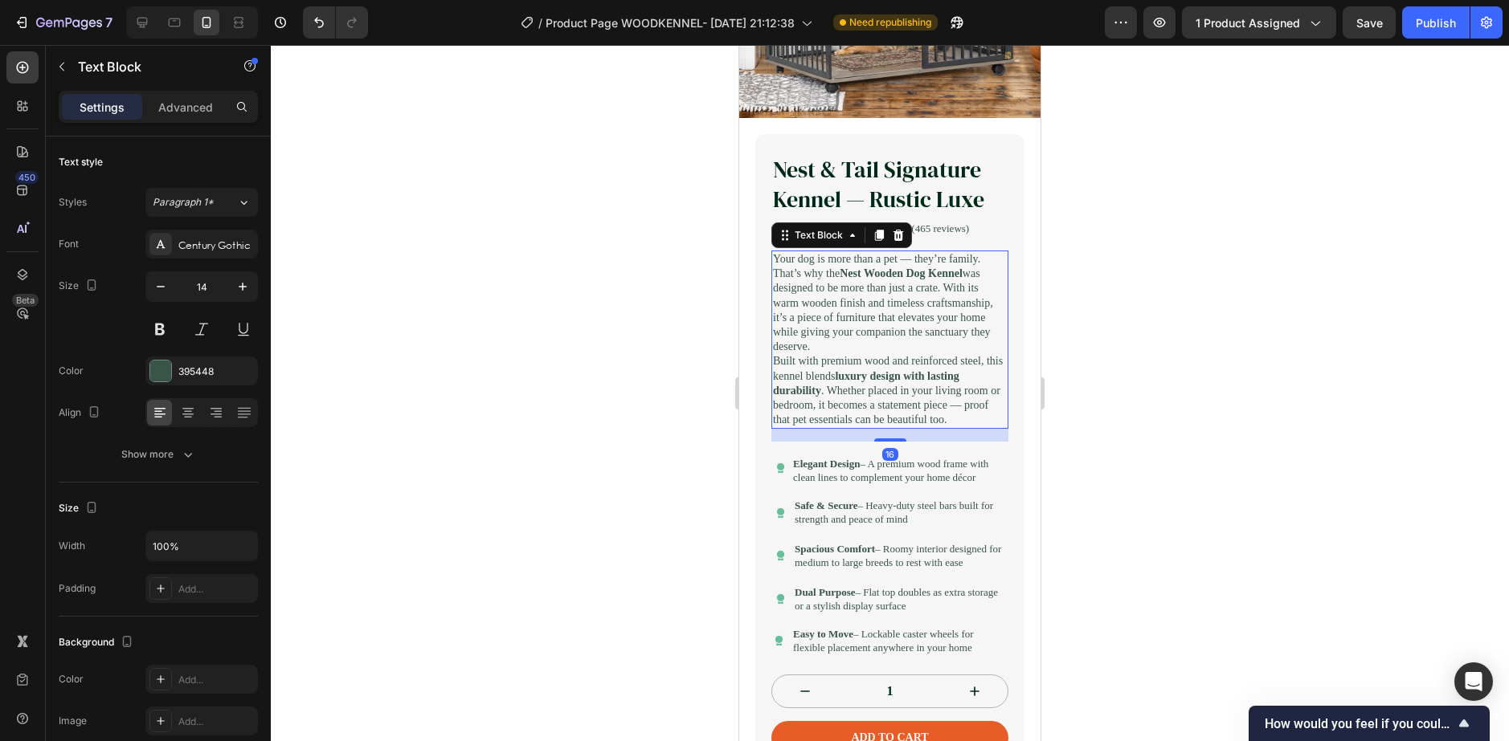
click at [870, 354] on p "Your dog is more than a pet — they’re family. That’s why the Nest Wooden Dog Ke…" at bounding box center [890, 303] width 234 height 102
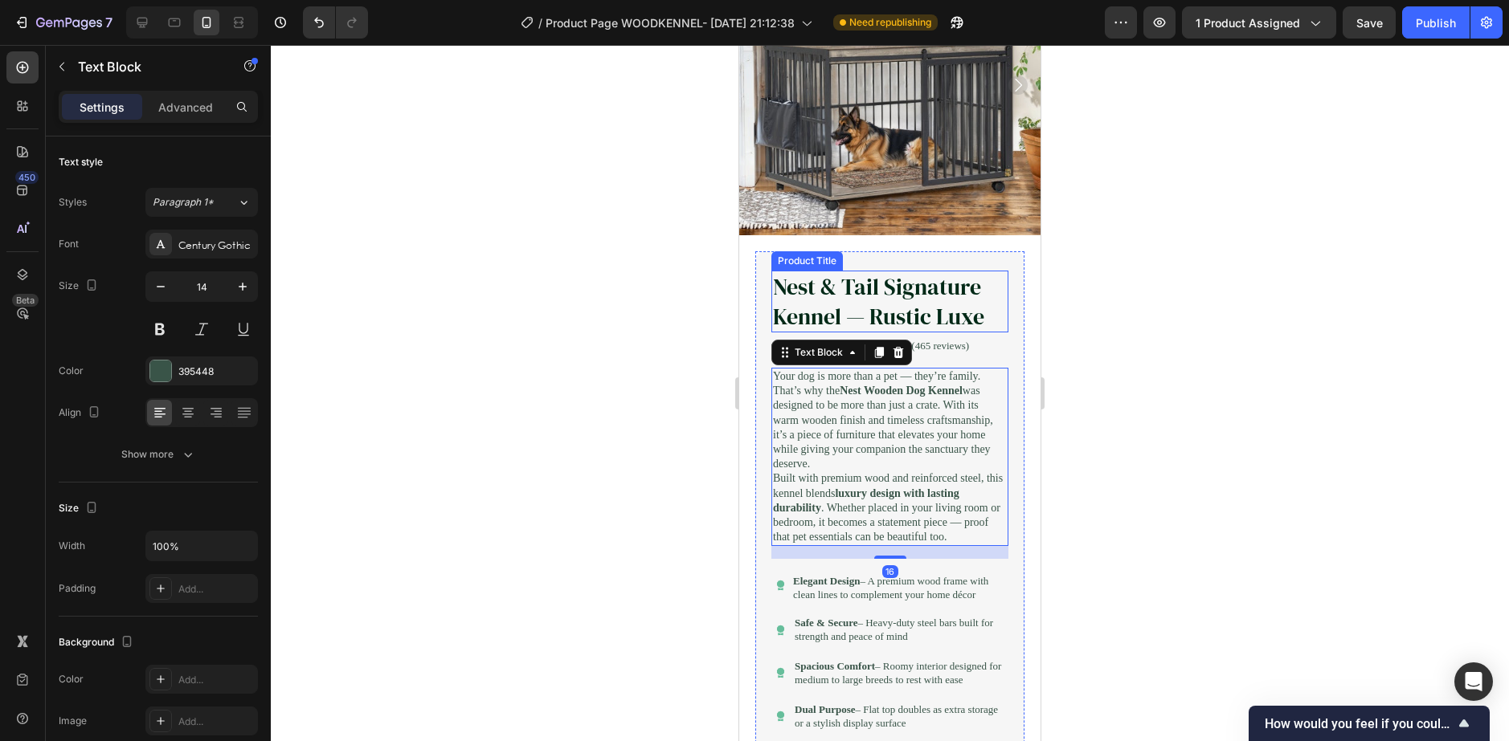
scroll to position [80, 0]
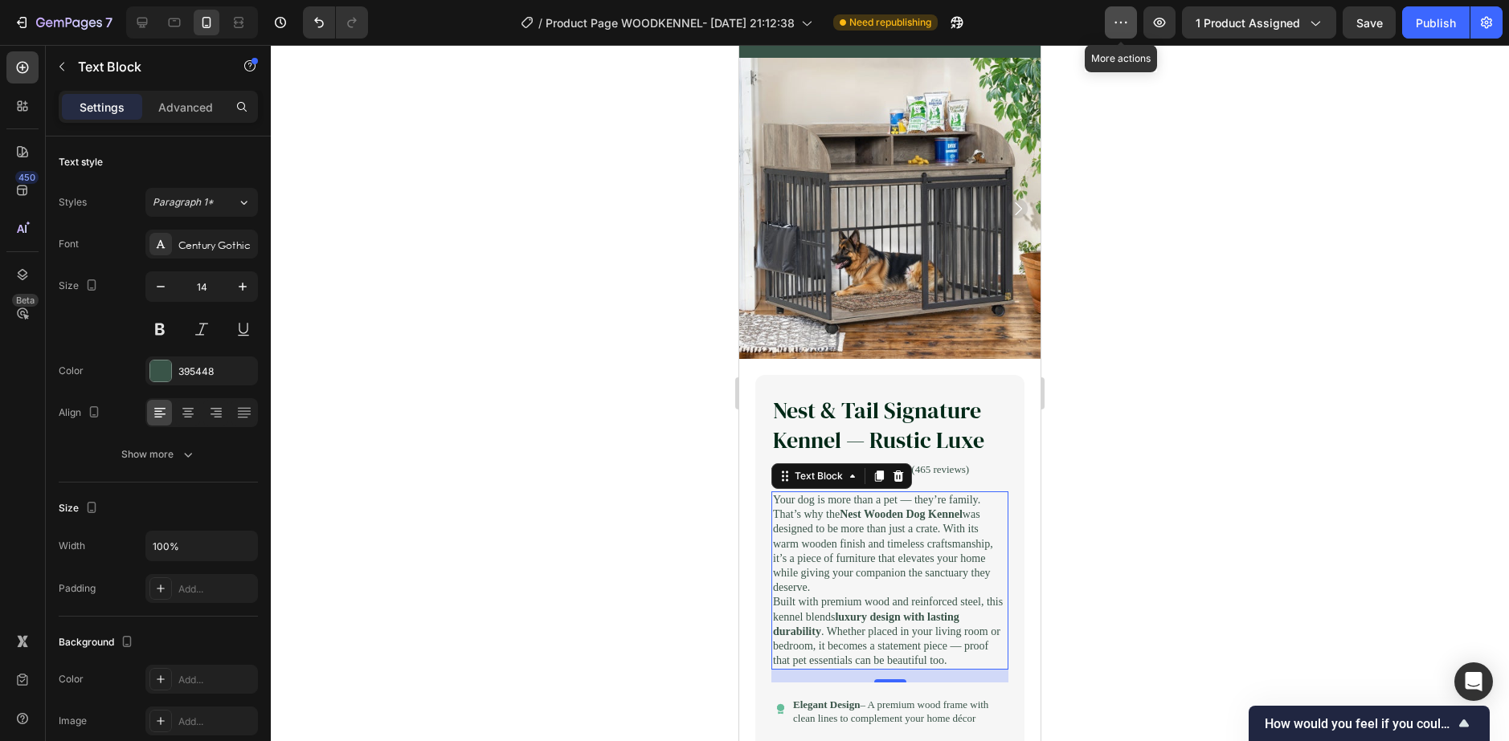
click at [1120, 22] on icon "button" at bounding box center [1121, 22] width 16 height 16
click at [1120, 322] on div at bounding box center [890, 393] width 1238 height 696
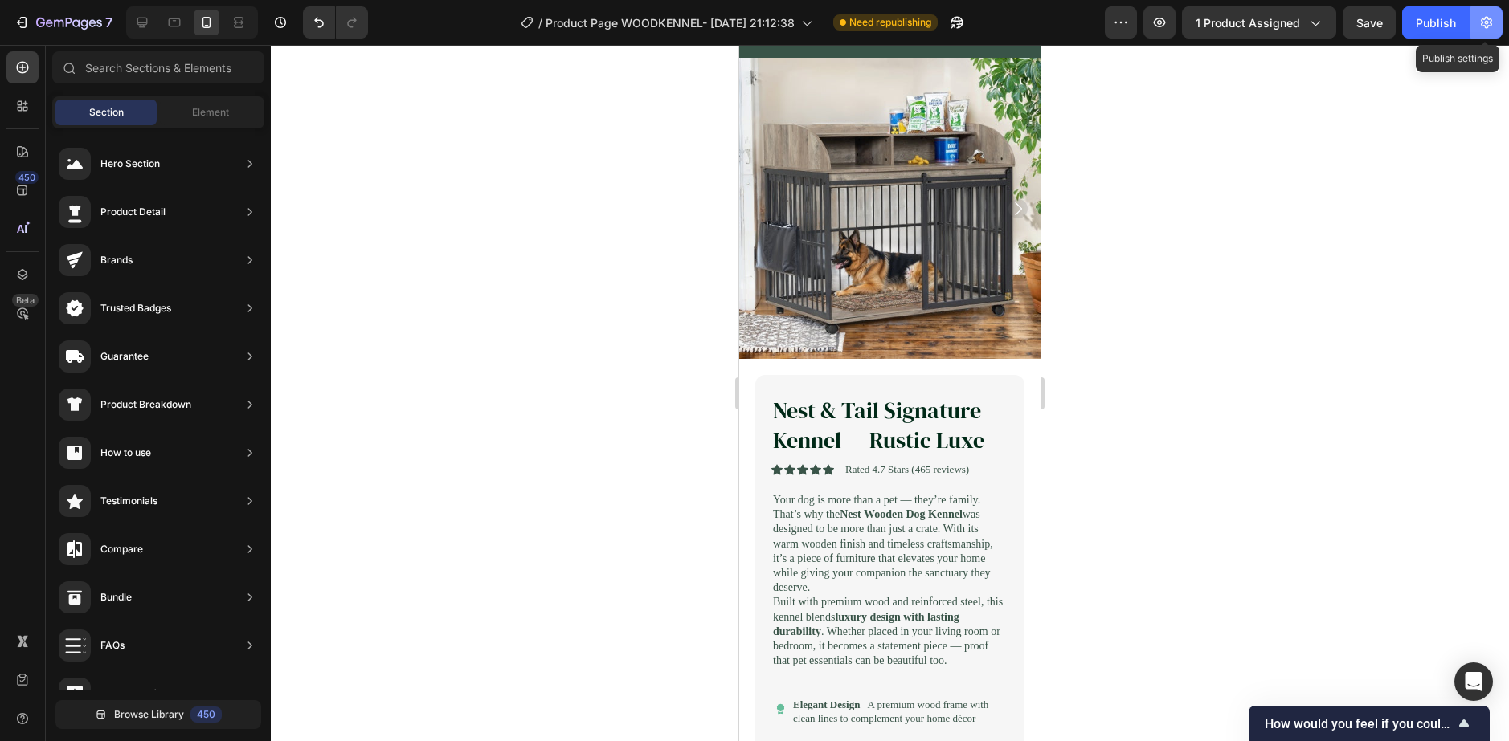
click at [1120, 22] on icon "button" at bounding box center [1486, 22] width 16 height 16
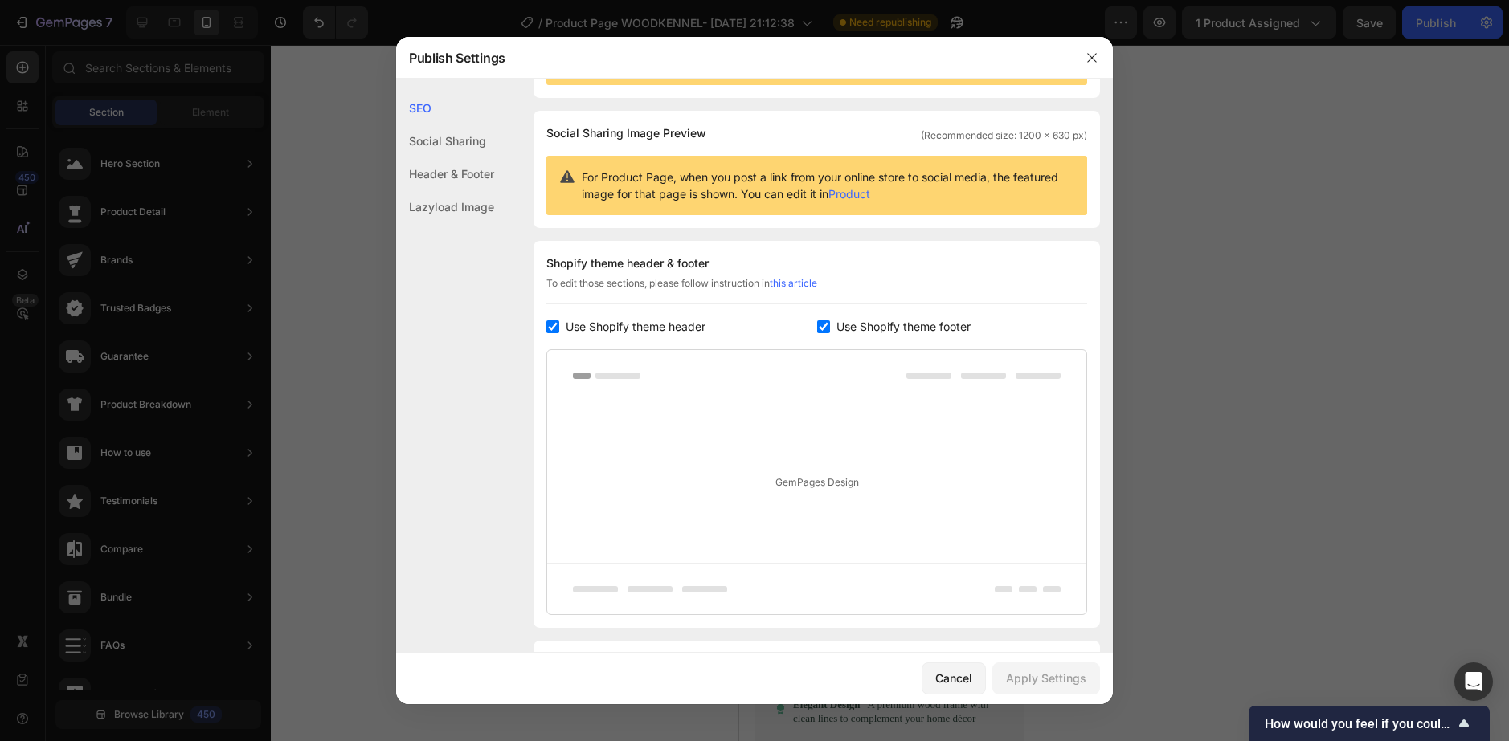
scroll to position [0, 0]
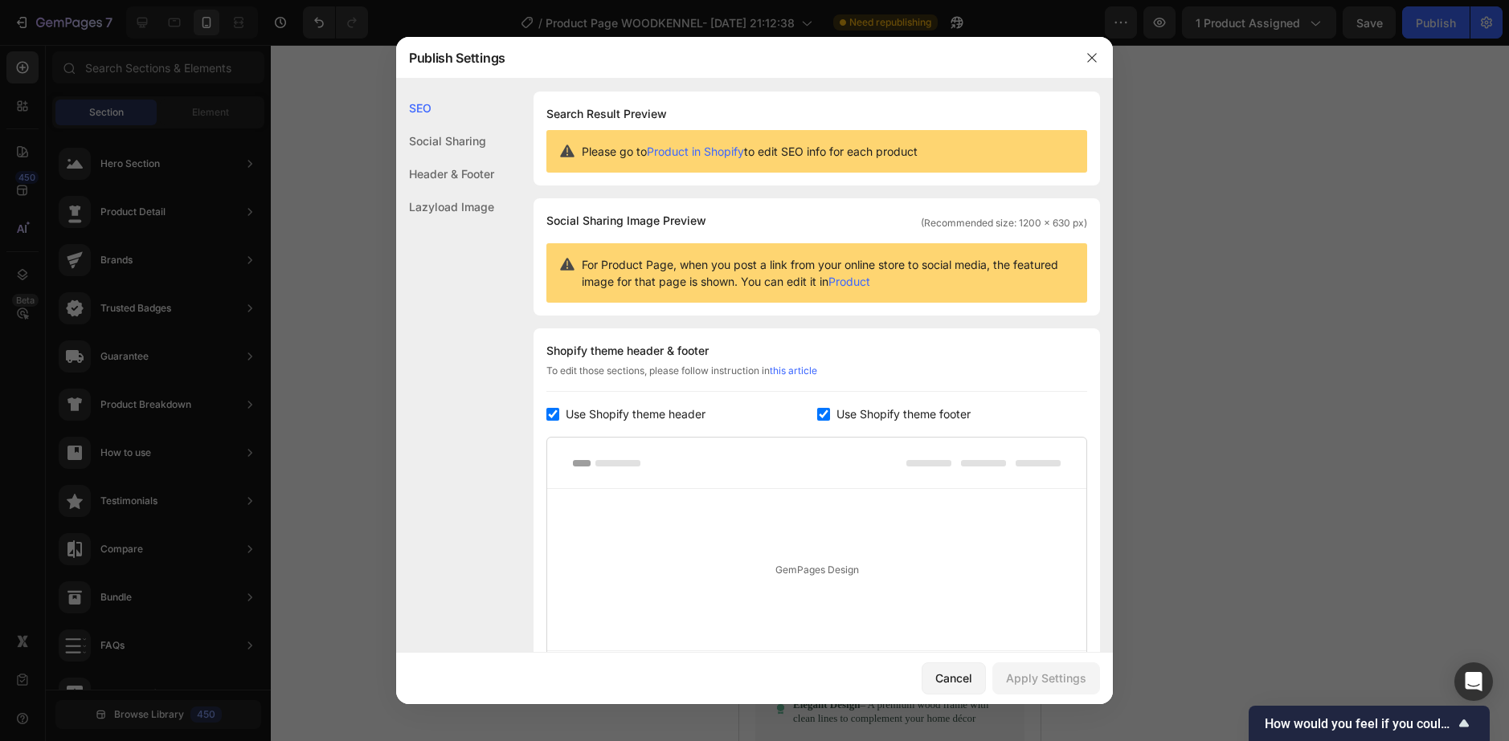
click at [422, 142] on div "Social Sharing" at bounding box center [445, 141] width 98 height 33
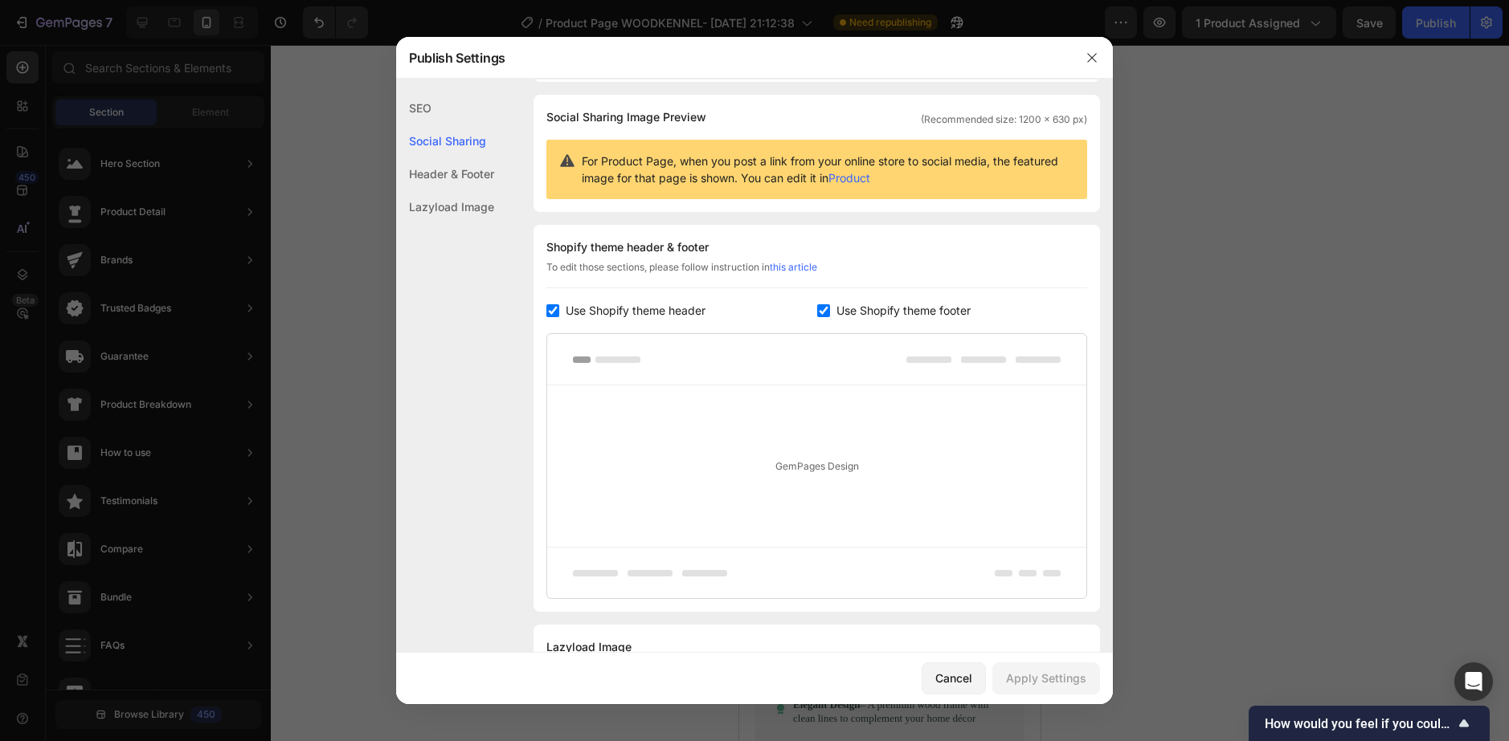
click at [421, 172] on div "Header & Footer" at bounding box center [445, 173] width 98 height 33
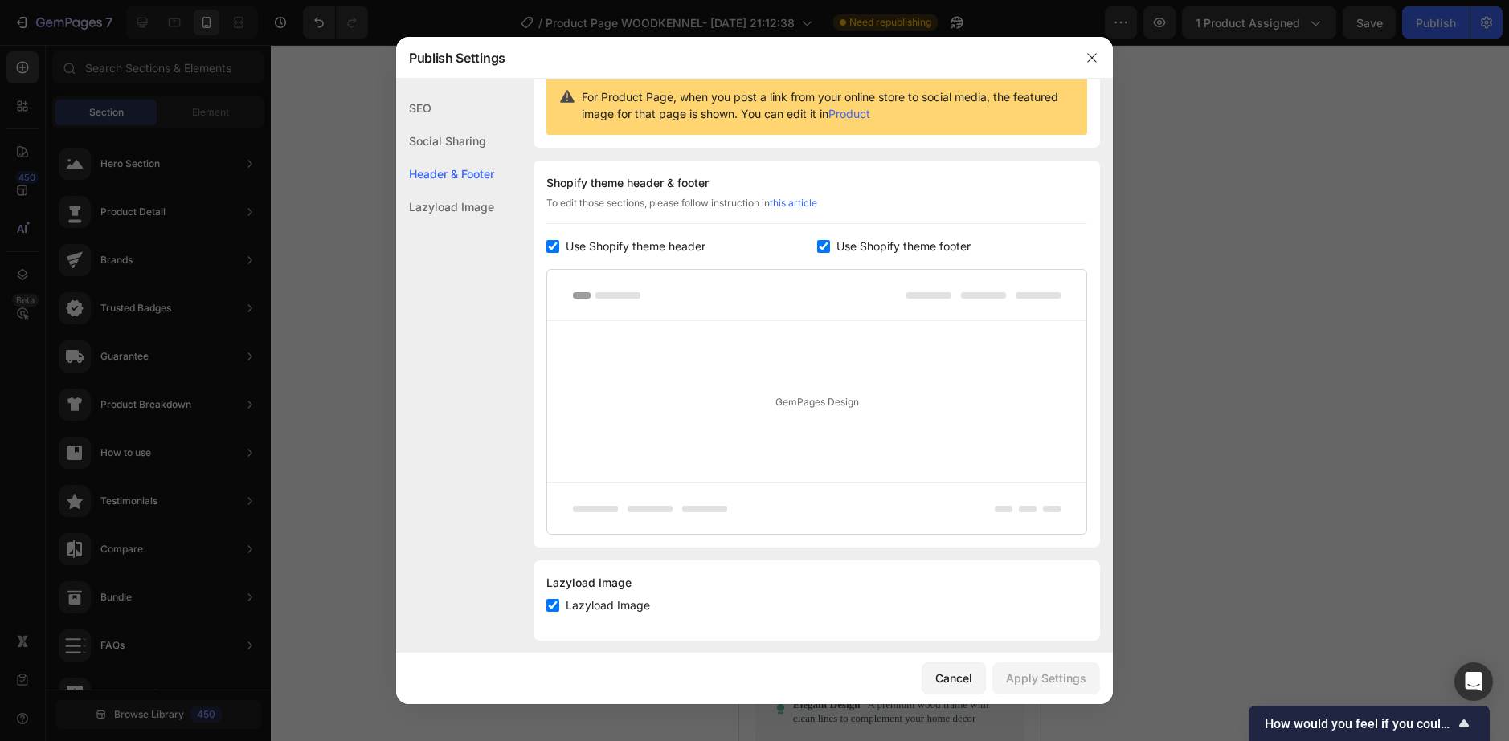
scroll to position [182, 0]
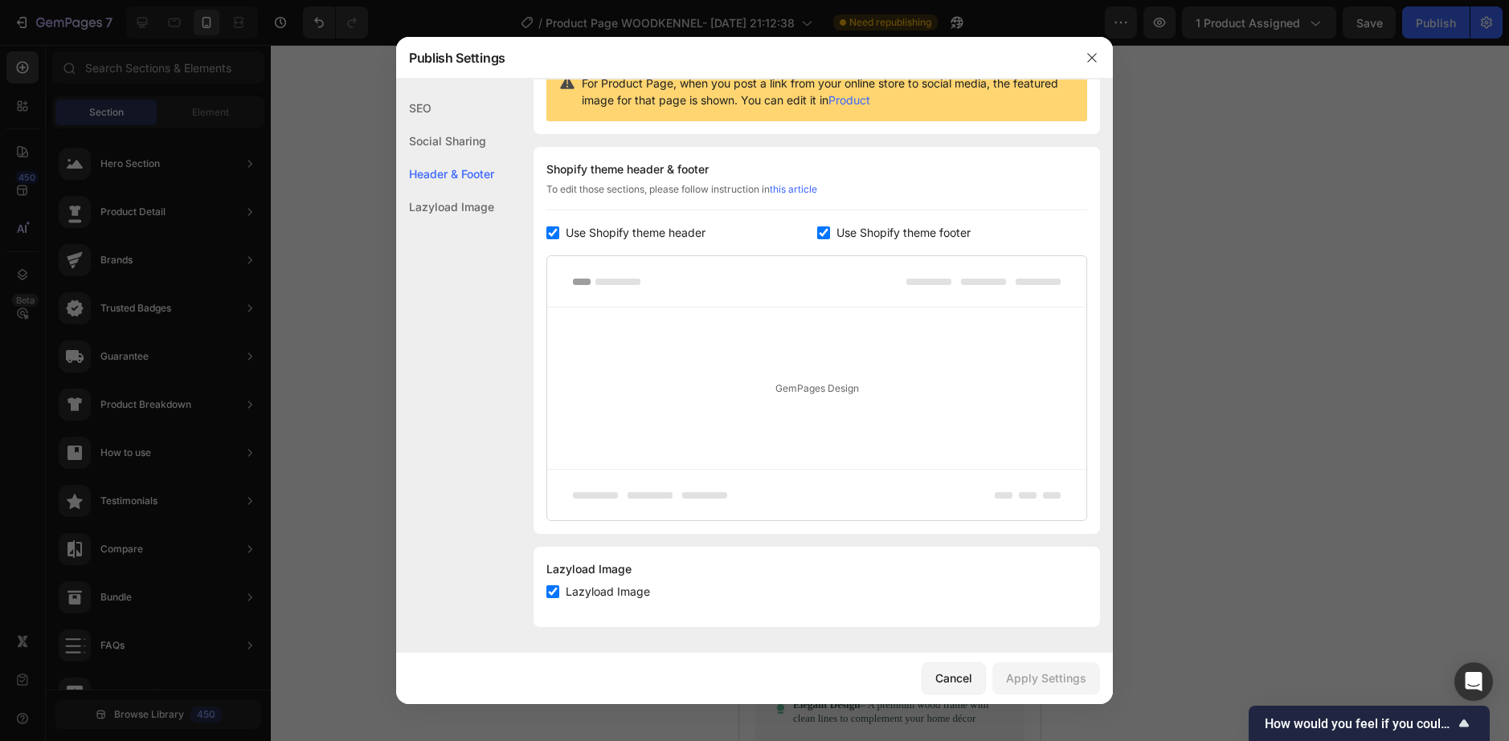
click at [430, 204] on div "Lazyload Image" at bounding box center [445, 206] width 98 height 33
click at [1071, 57] on div at bounding box center [1092, 58] width 42 height 42
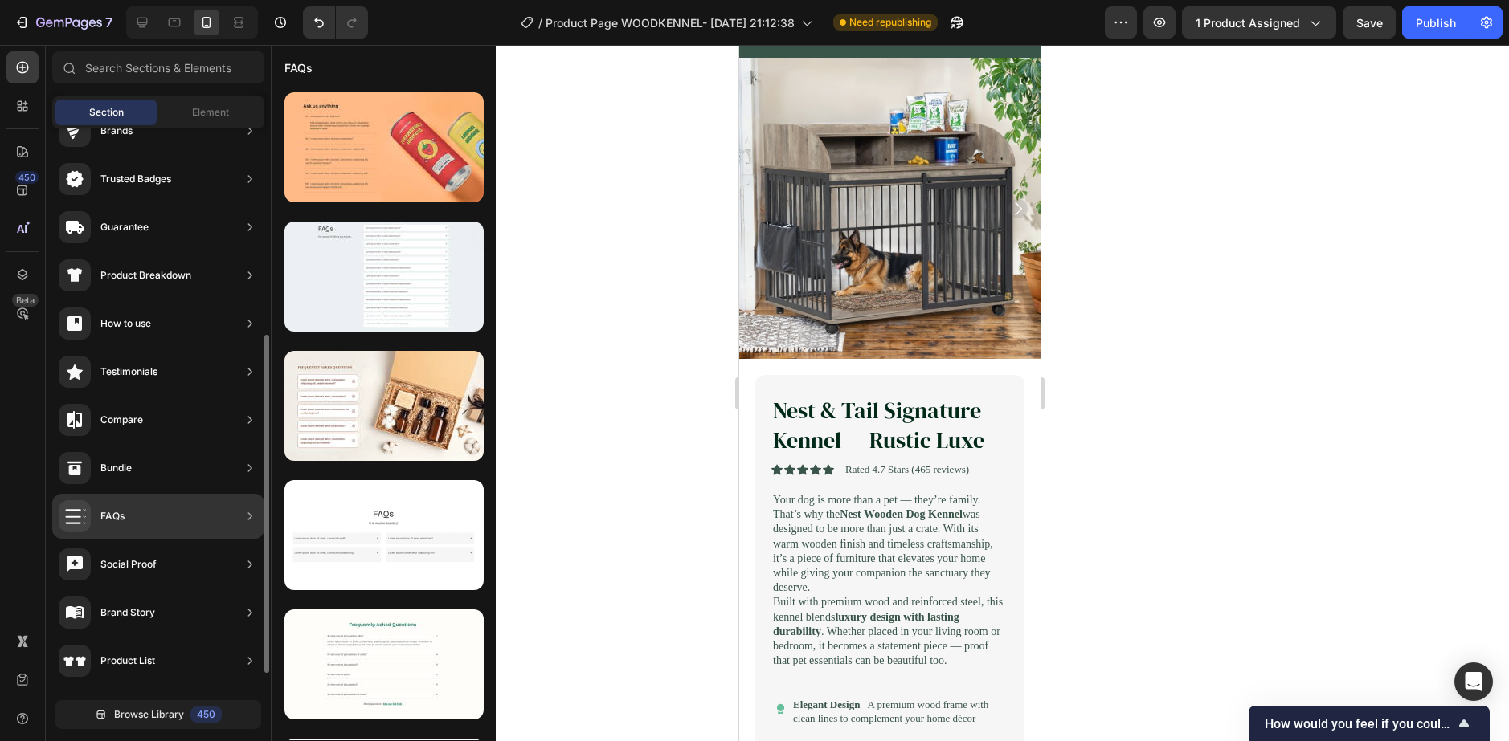
scroll to position [0, 0]
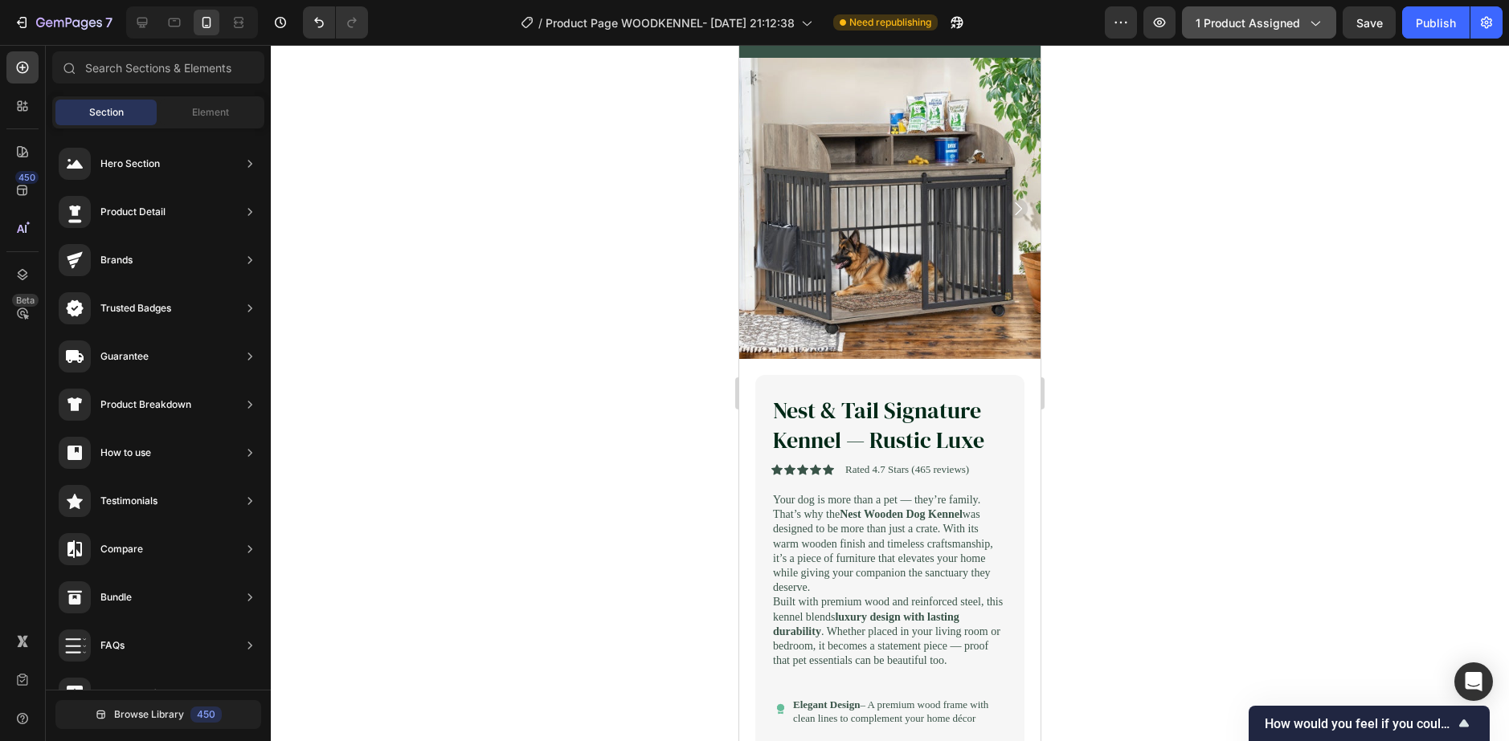
click at [1120, 24] on span "1 product assigned" at bounding box center [1247, 22] width 104 height 17
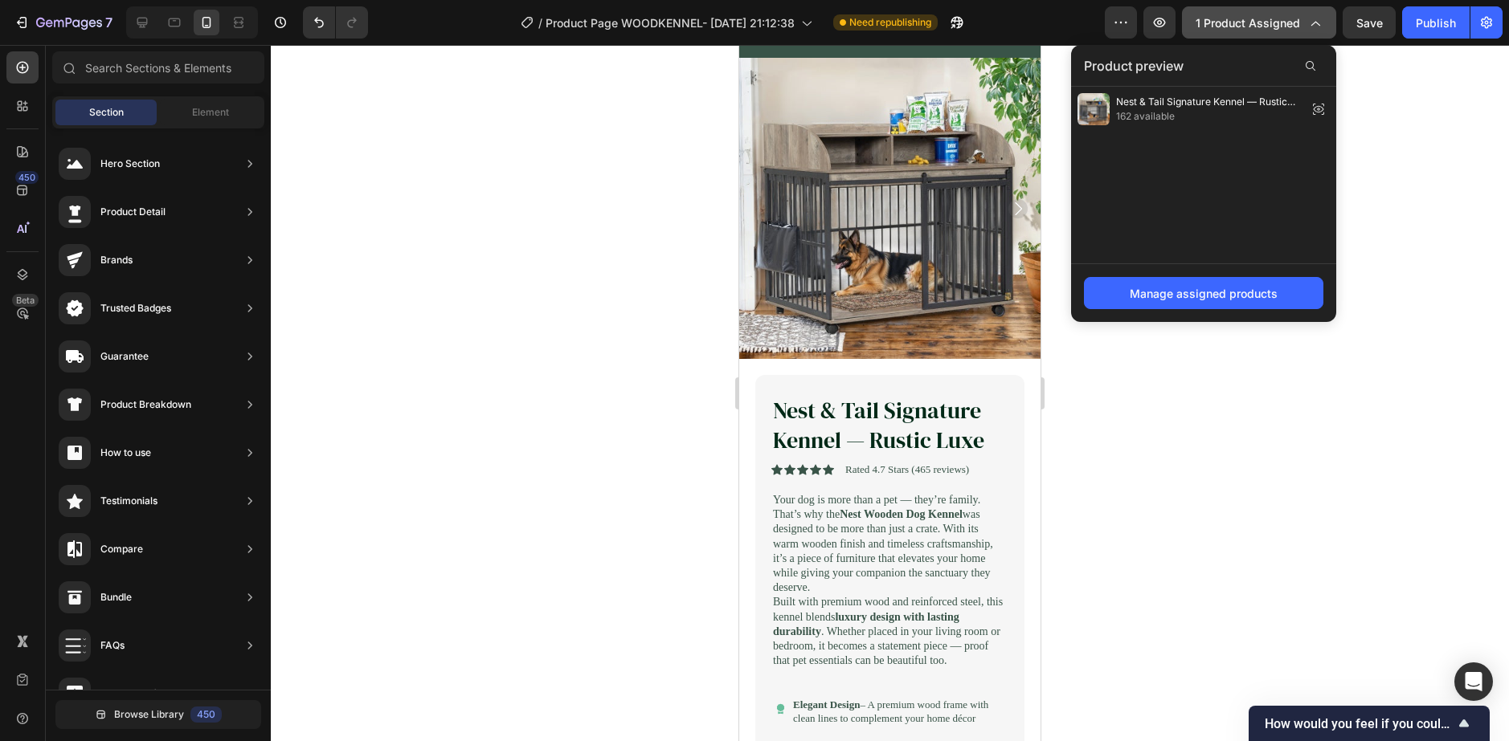
click at [1120, 24] on span "1 product assigned" at bounding box center [1247, 22] width 104 height 17
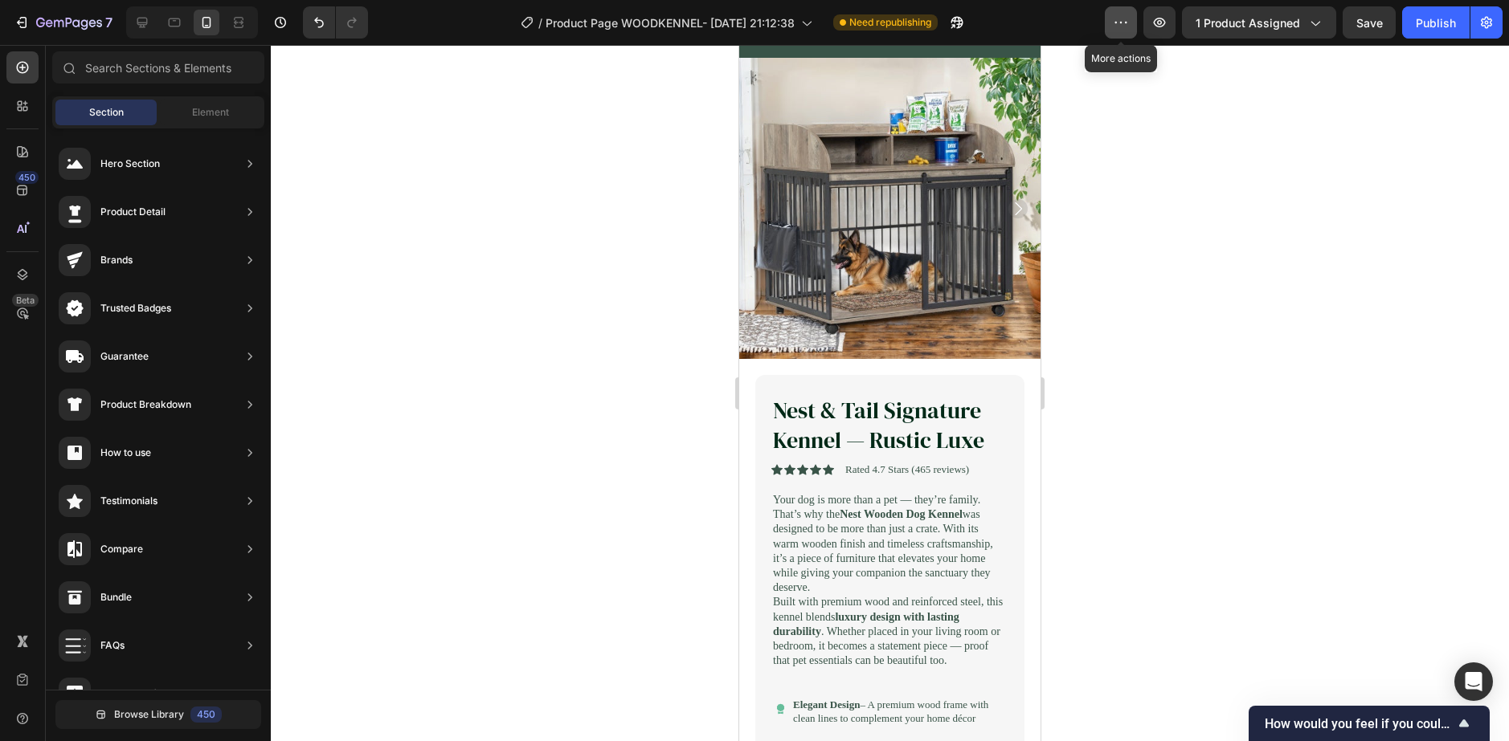
click at [1120, 14] on button "button" at bounding box center [1121, 22] width 32 height 32
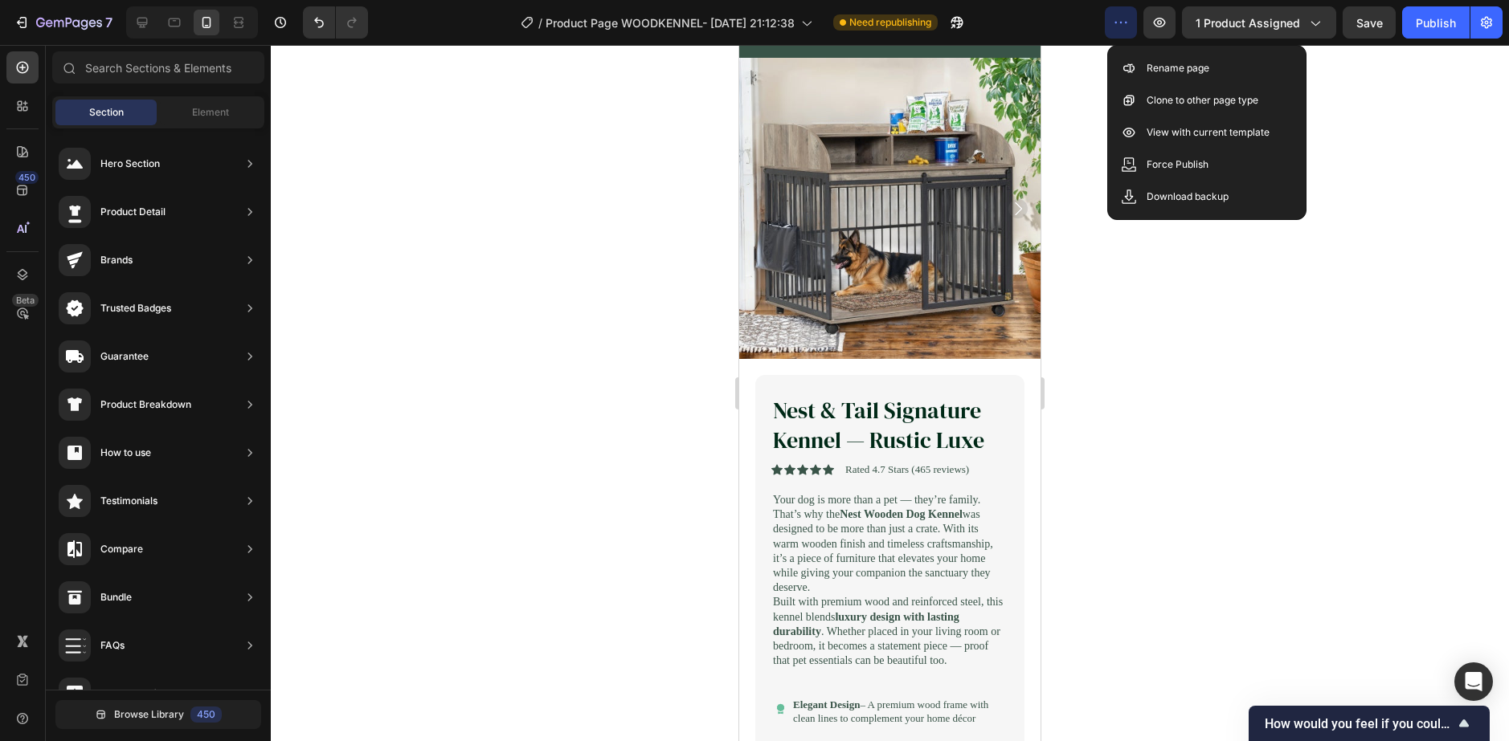
click at [512, 375] on div at bounding box center [890, 393] width 1238 height 696
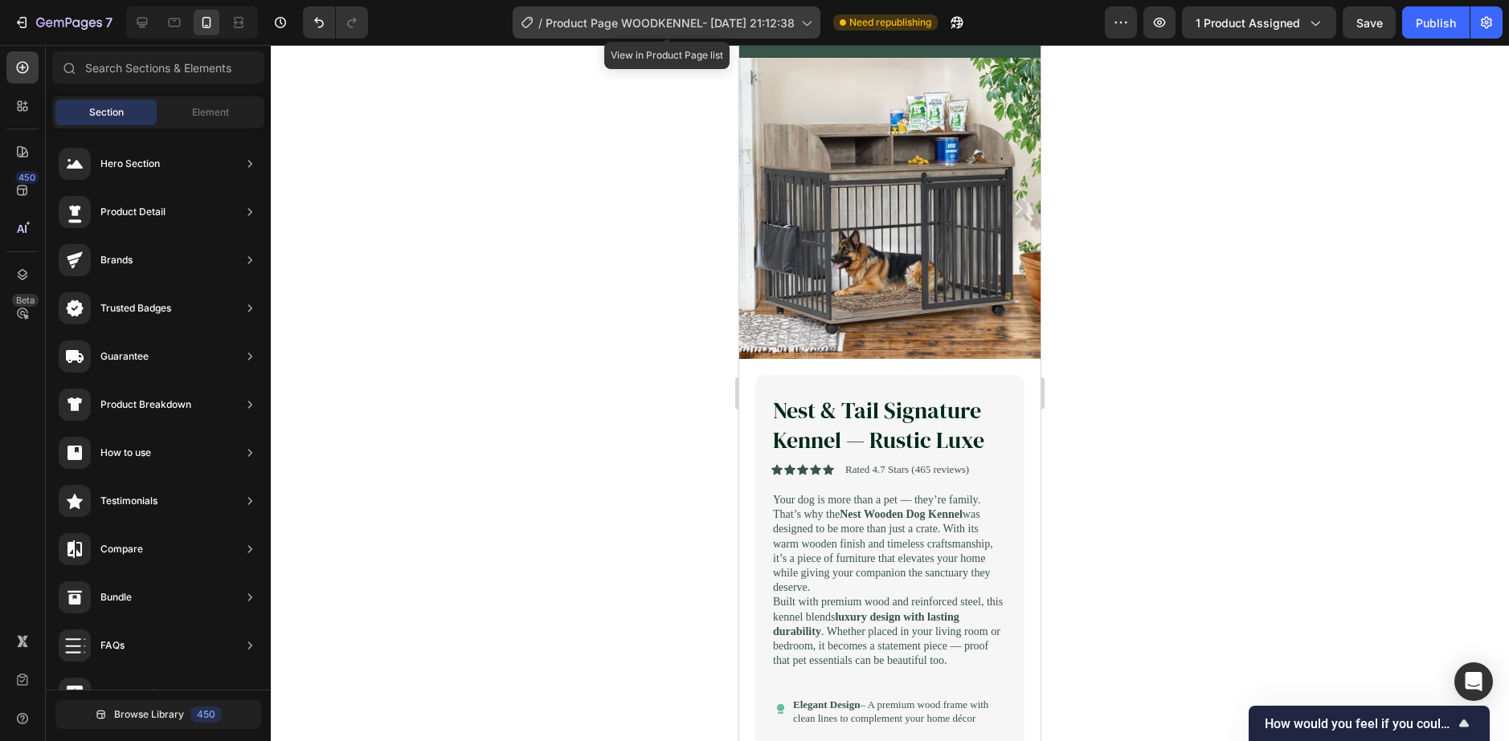
click at [673, 18] on span "Product Page WOODKENNEL- [DATE] 21:12:38" at bounding box center [669, 22] width 249 height 17
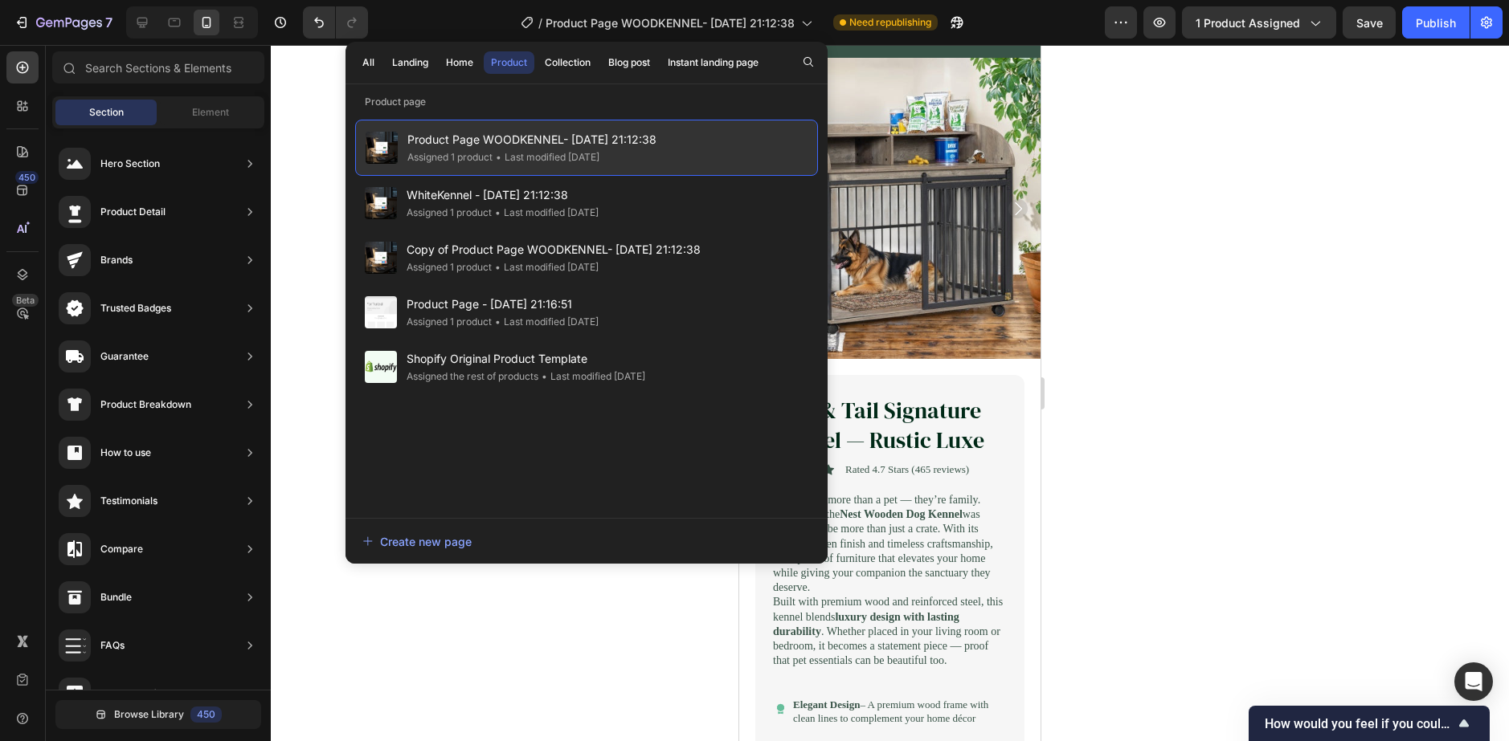
click at [542, 141] on span "Product Page WOODKENNEL- [DATE] 21:12:38" at bounding box center [531, 139] width 249 height 19
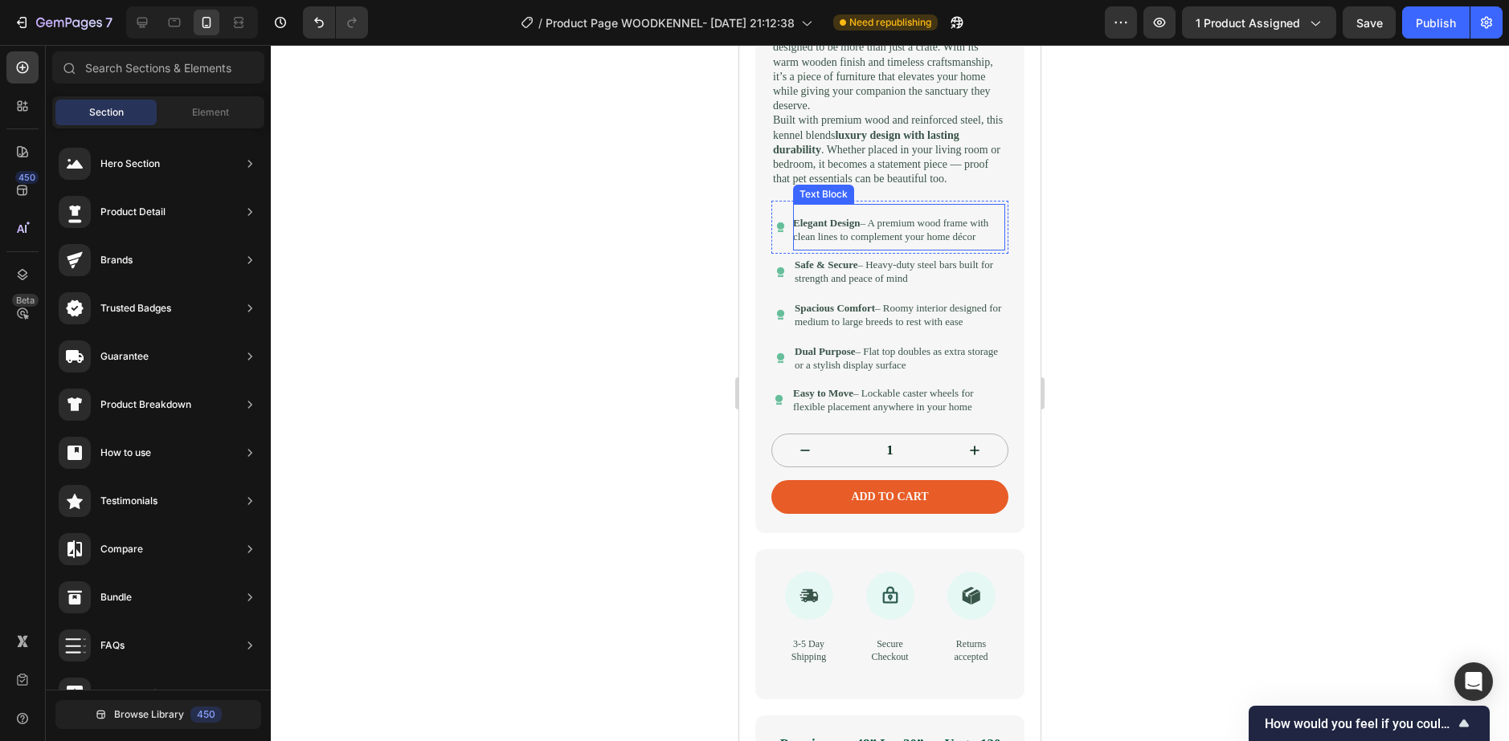
scroll to position [1044, 0]
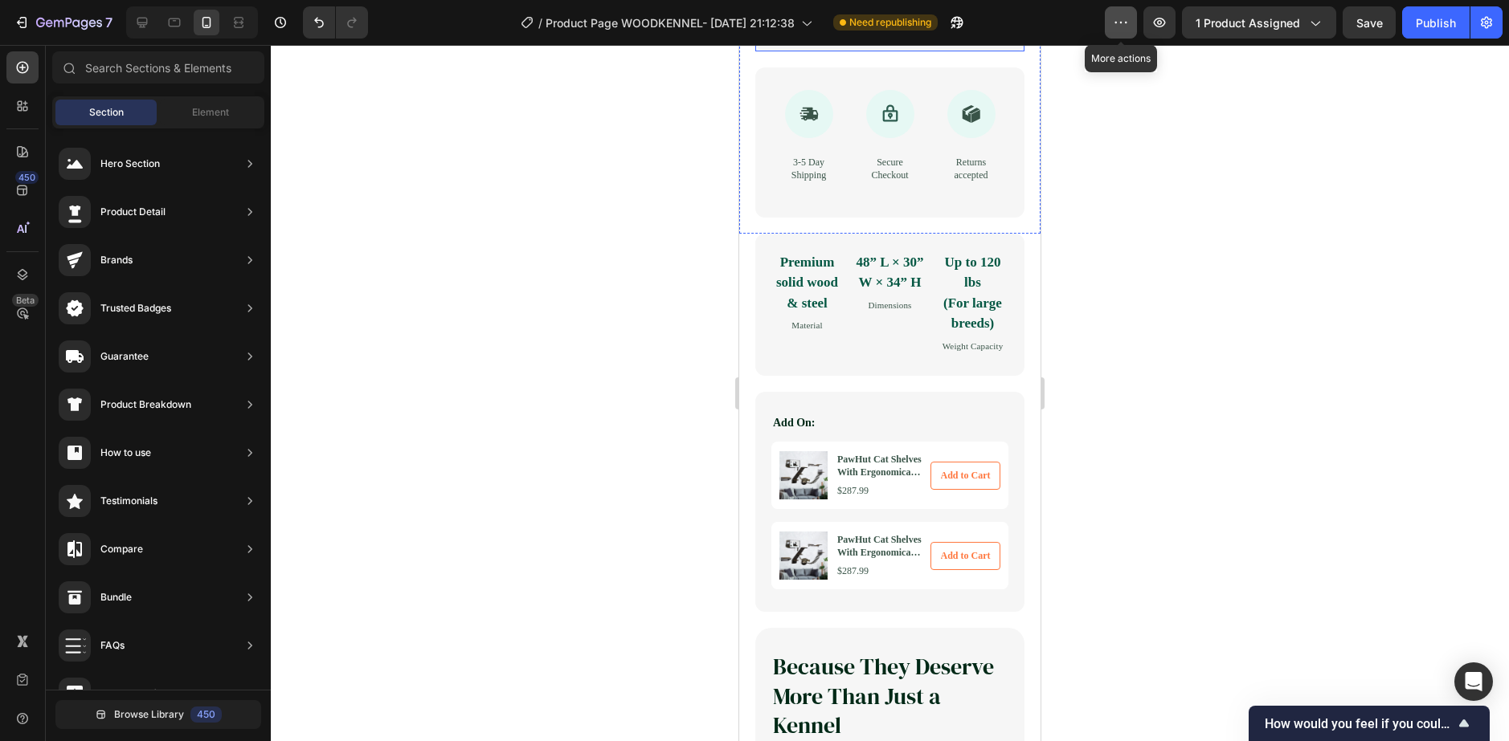
click at [1120, 21] on button "button" at bounding box center [1121, 22] width 32 height 32
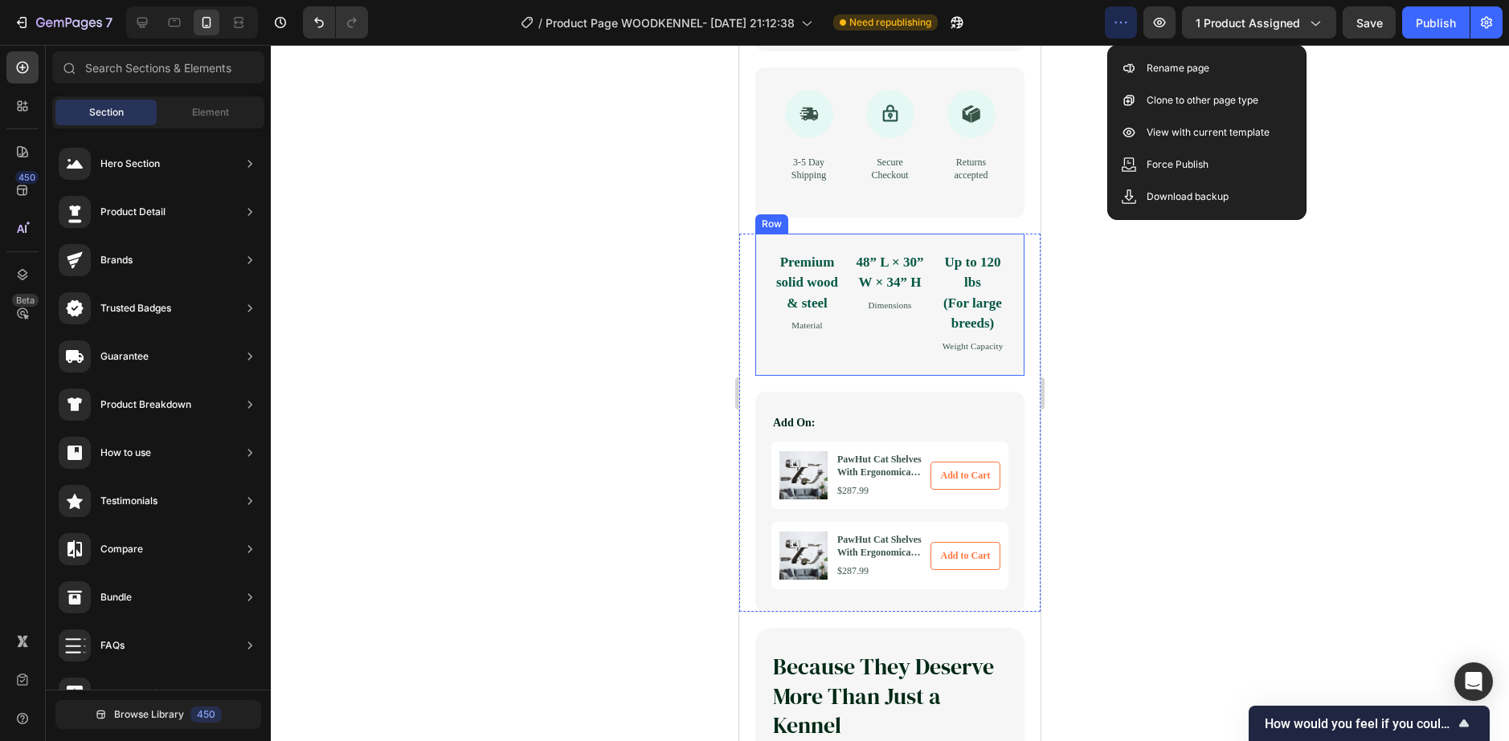
scroll to position [1205, 0]
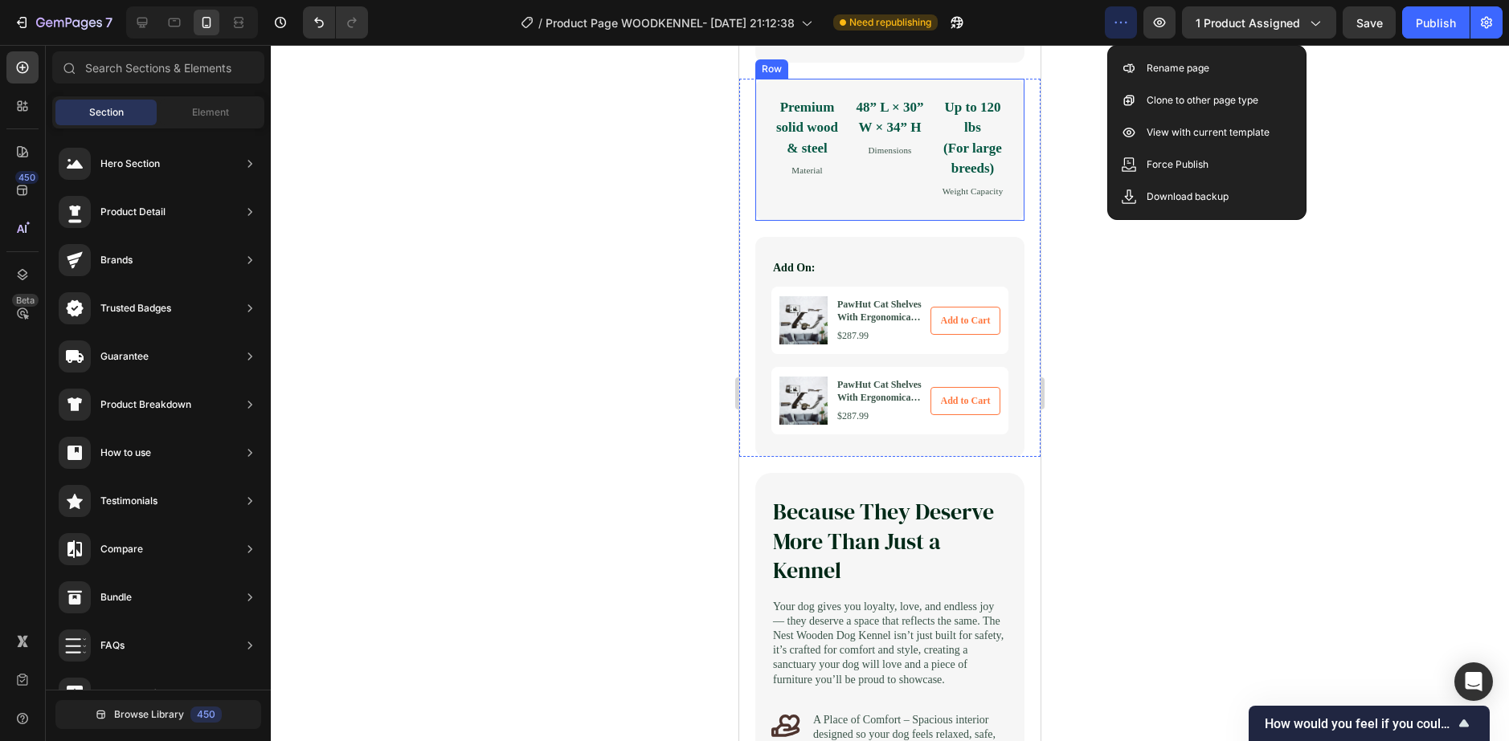
click at [1080, 360] on div at bounding box center [890, 393] width 1238 height 696
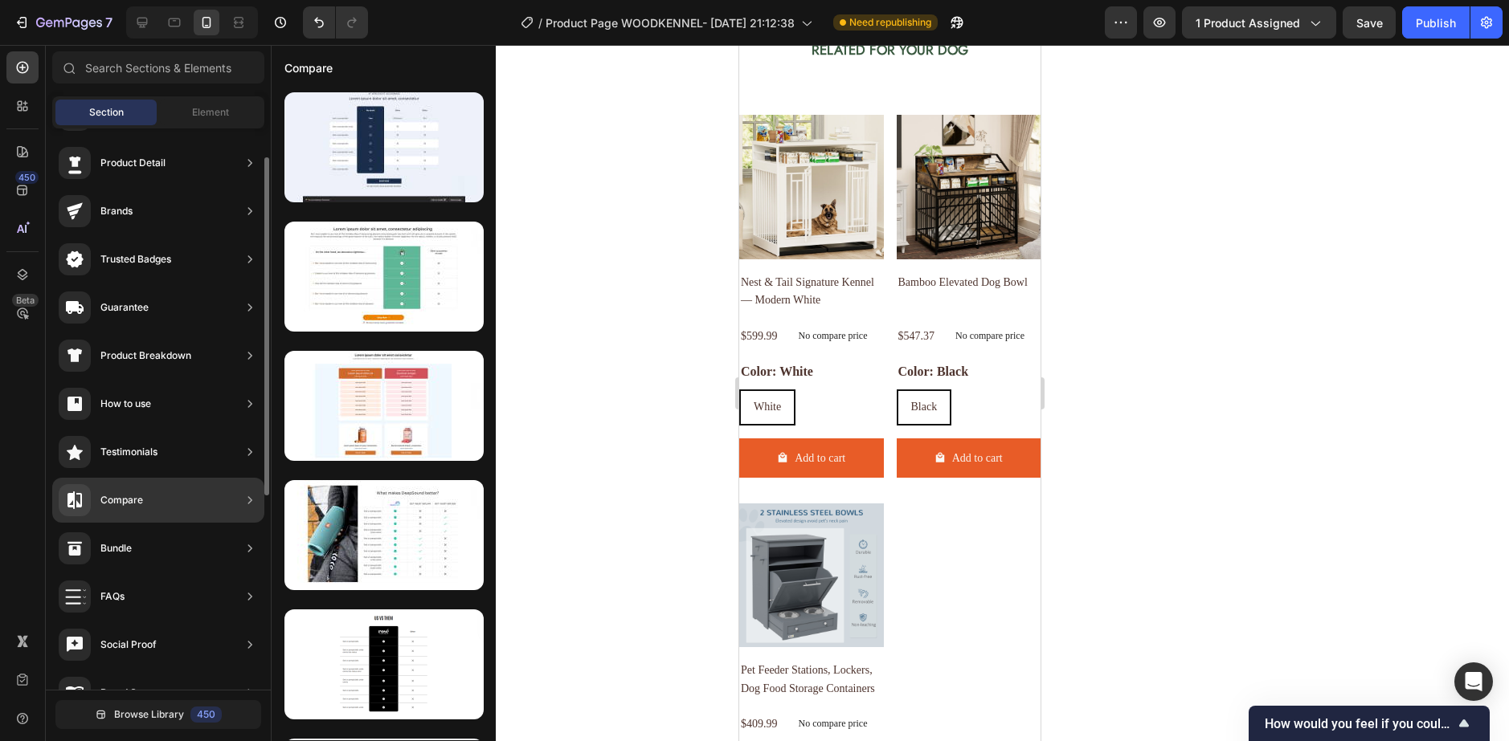
scroll to position [0, 0]
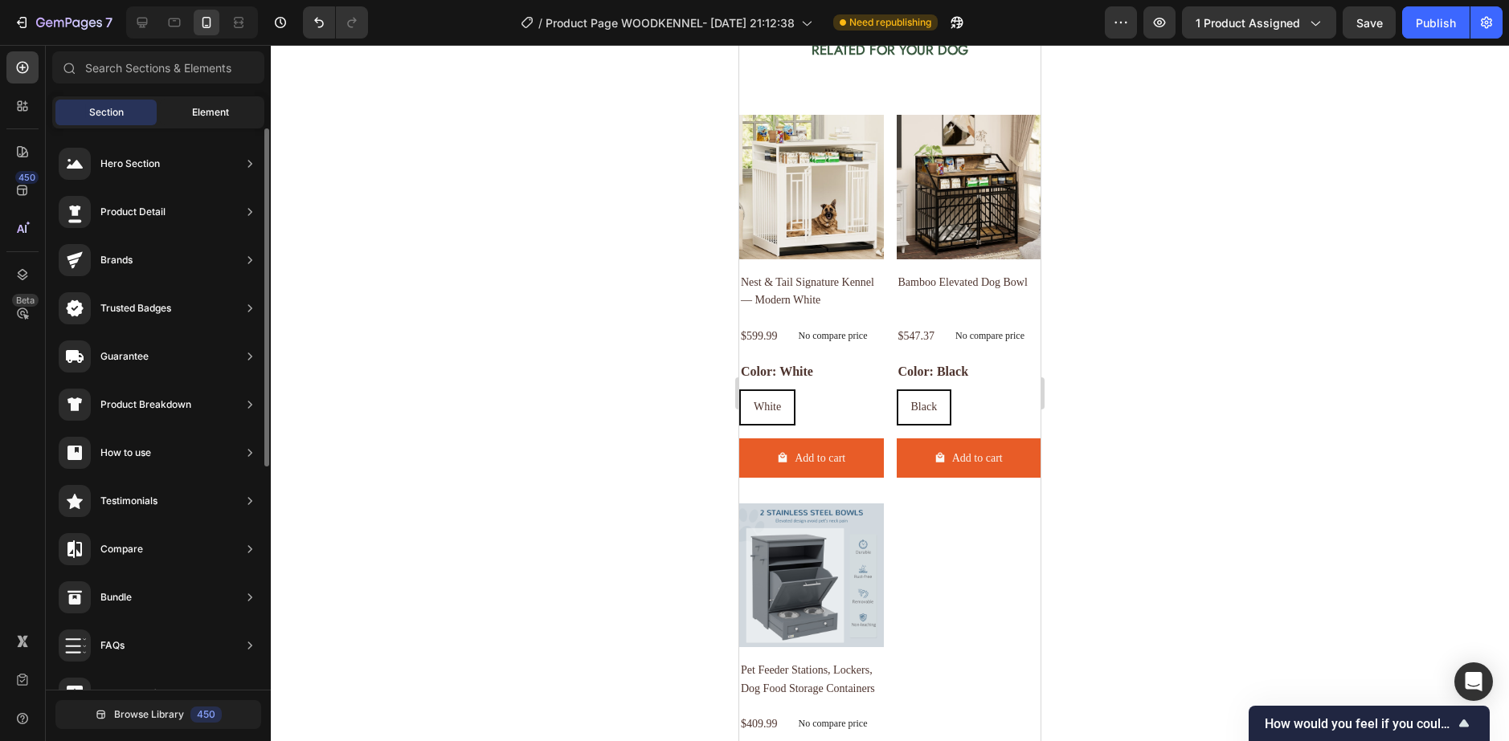
click at [213, 107] on span "Element" at bounding box center [210, 112] width 37 height 14
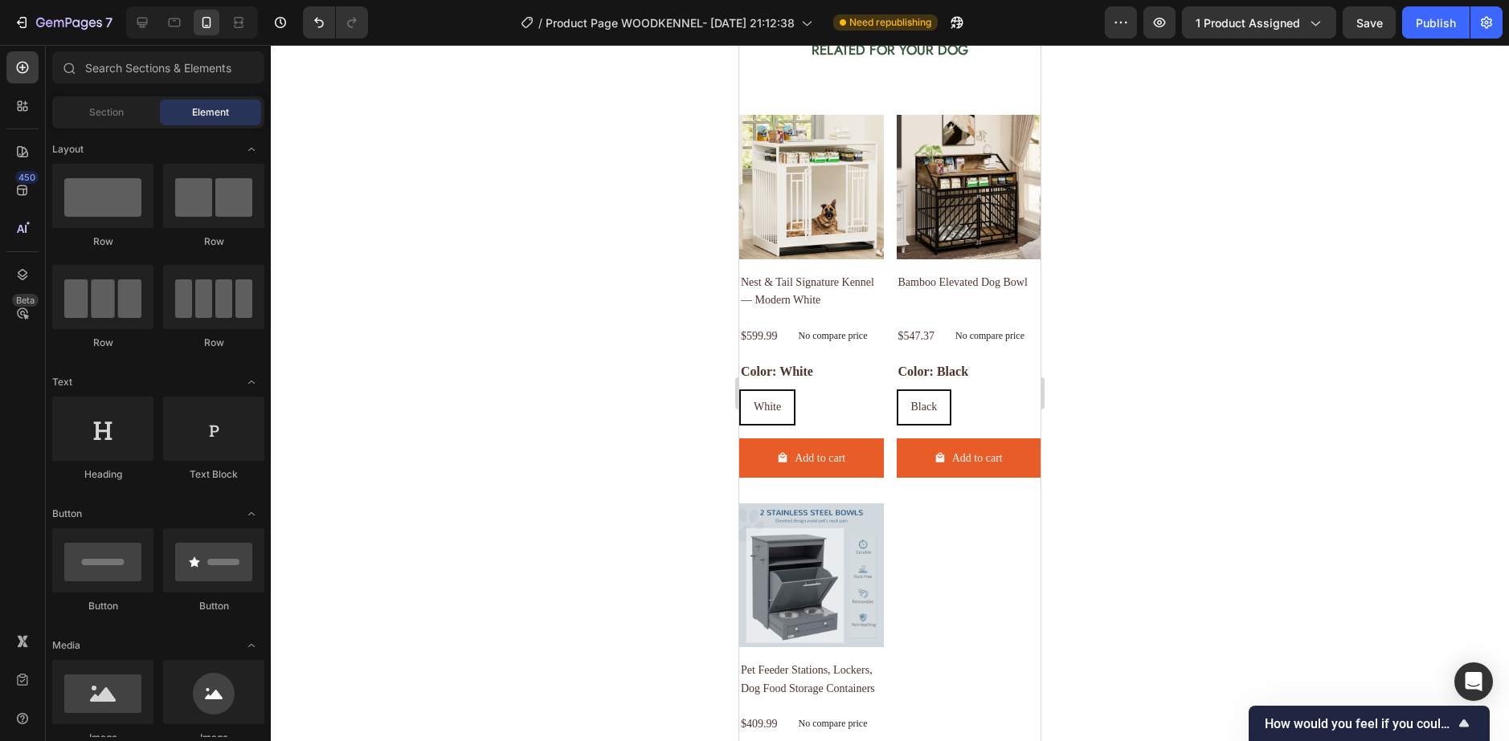
drag, startPoint x: 1468, startPoint y: 245, endPoint x: 770, endPoint y: 75, distance: 718.6
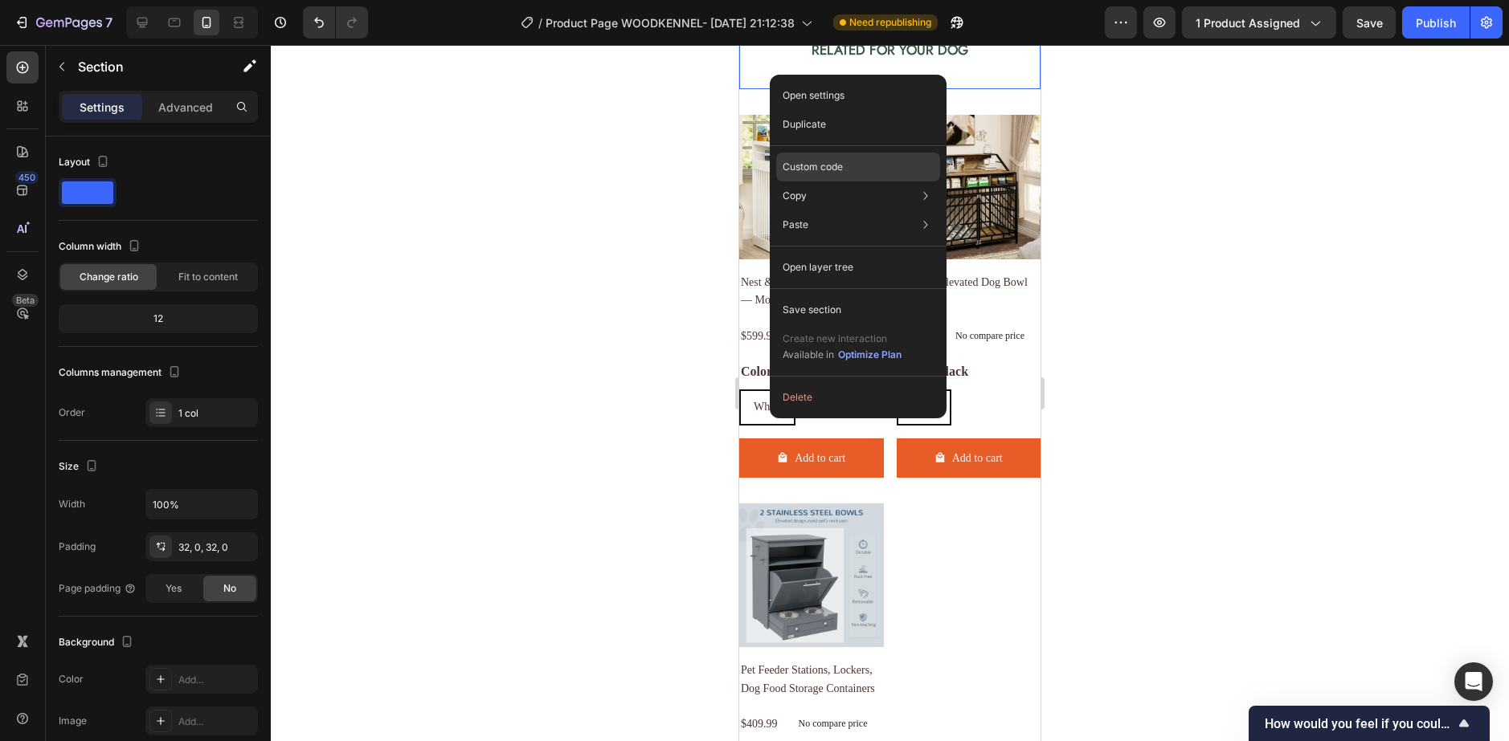
click at [814, 163] on p "Custom code" at bounding box center [812, 167] width 60 height 14
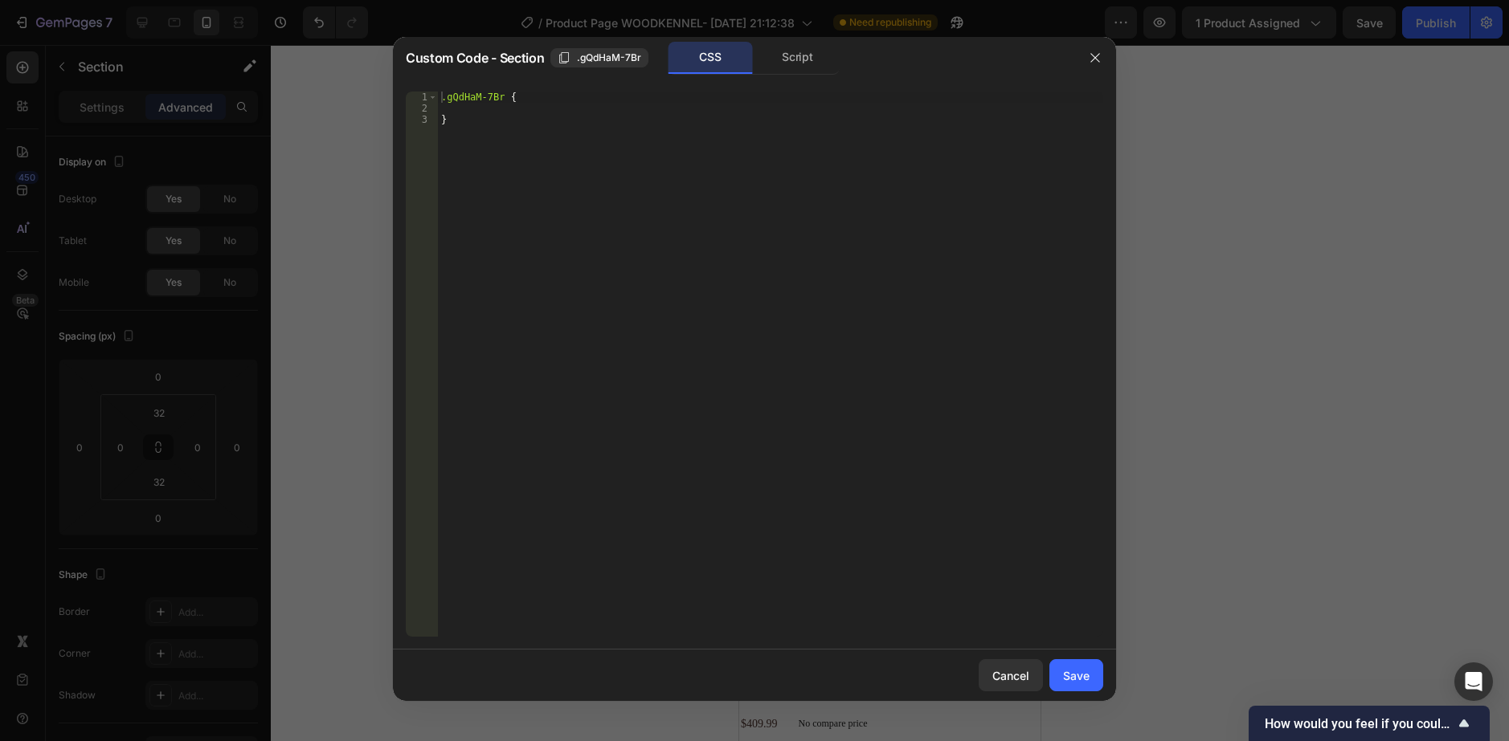
click at [479, 46] on div "Custom Code - Section .gQdHaM-7Br CSS Script" at bounding box center [740, 58] width 668 height 33
drag, startPoint x: 1085, startPoint y: 62, endPoint x: 153, endPoint y: 228, distance: 946.6
click at [1085, 62] on button "button" at bounding box center [1095, 58] width 26 height 26
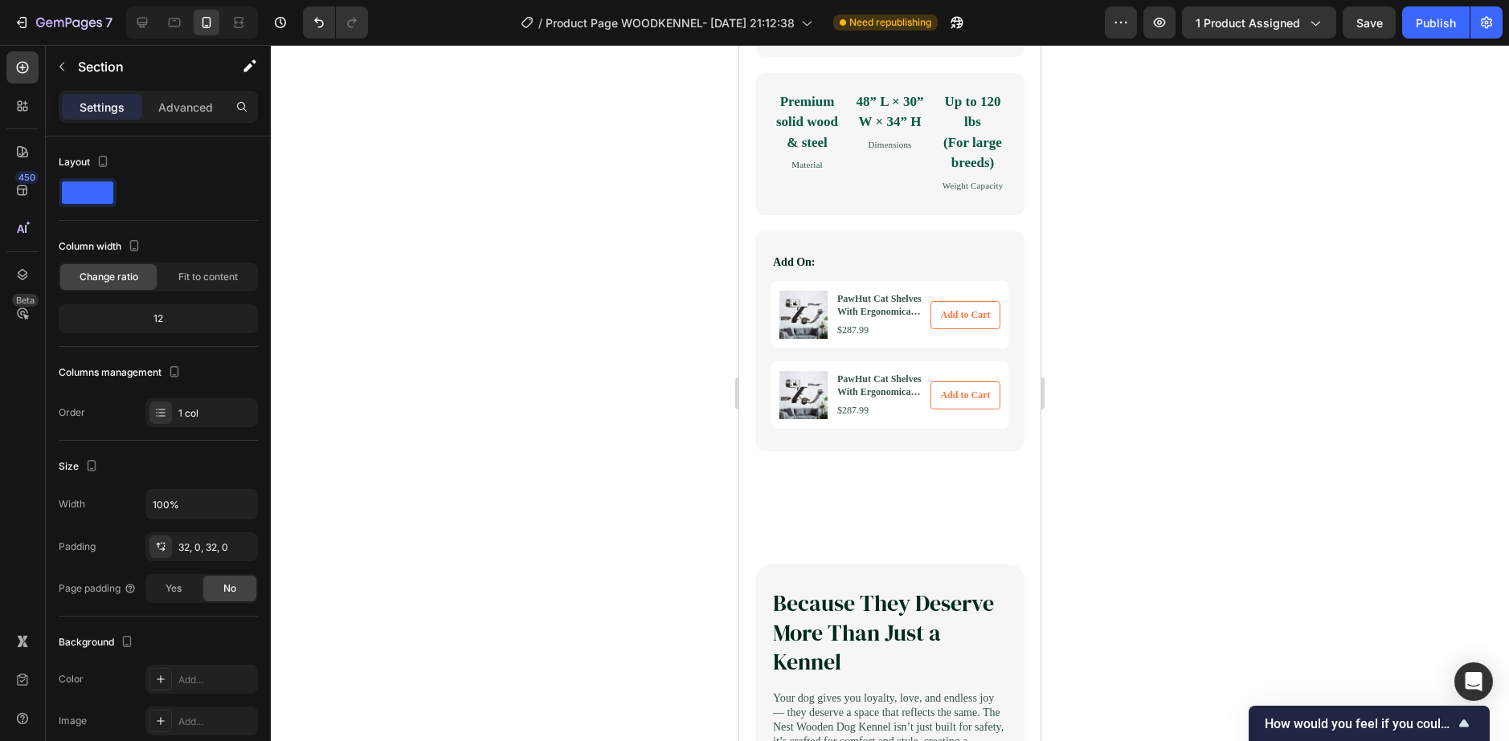
scroll to position [723, 0]
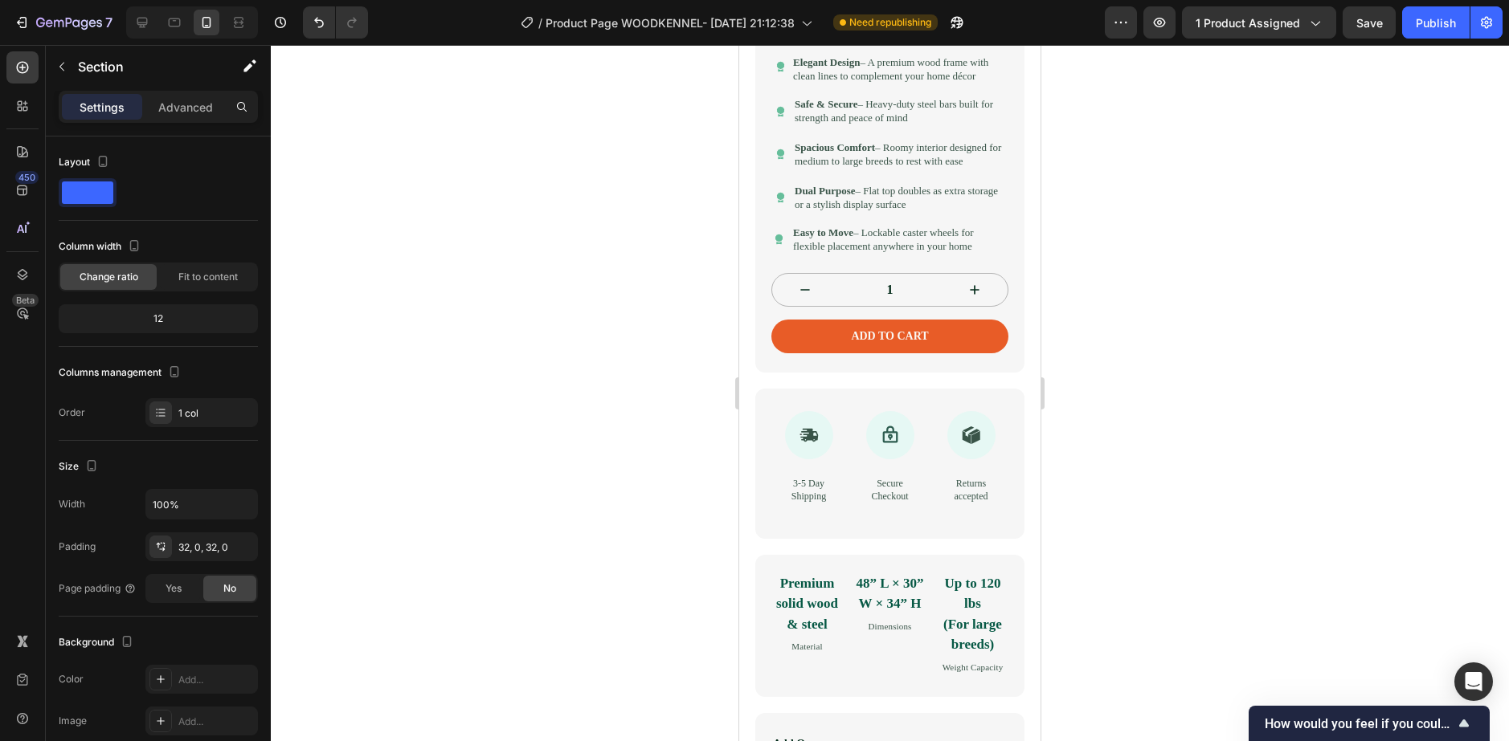
drag, startPoint x: 638, startPoint y: 306, endPoint x: 564, endPoint y: 277, distance: 79.4
click at [554, 282] on div at bounding box center [890, 393] width 1238 height 696
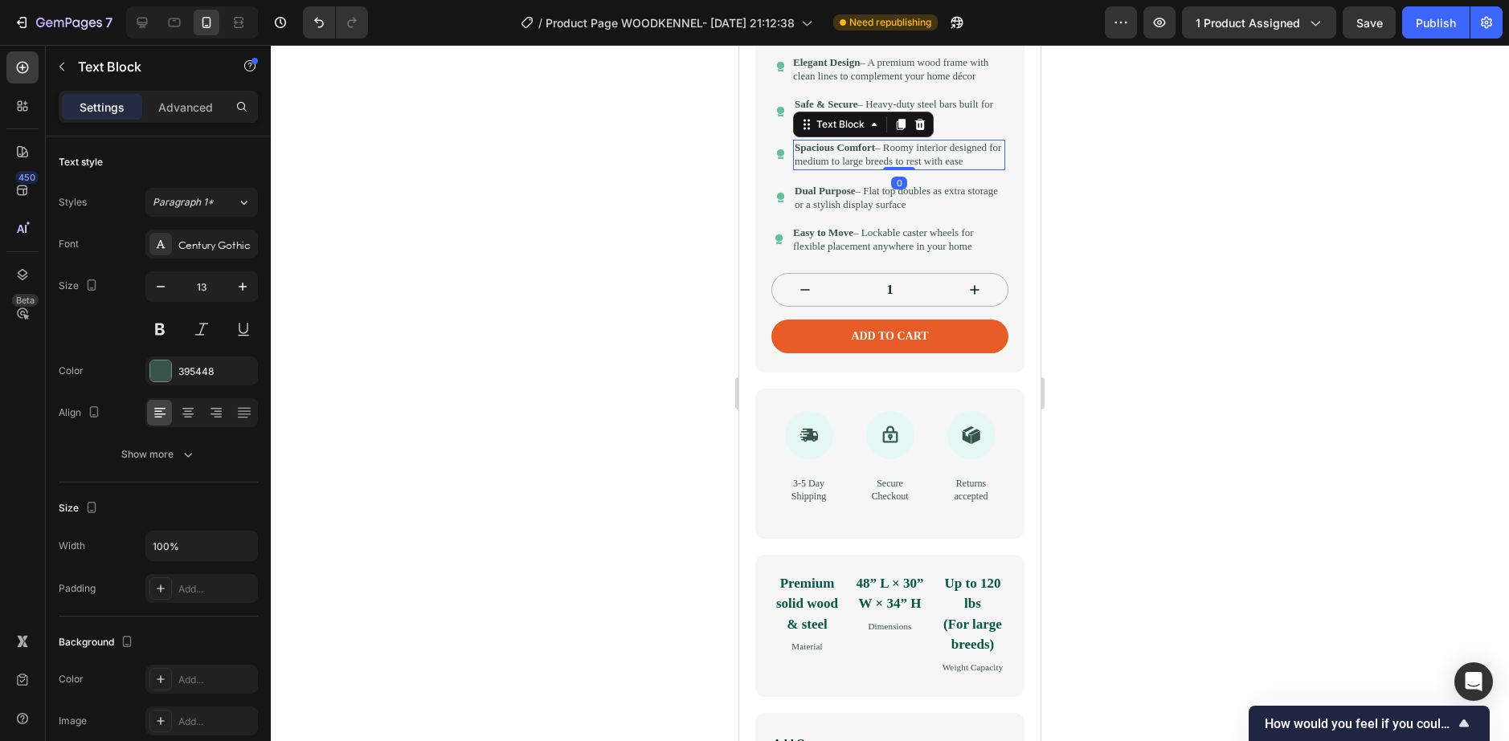
drag, startPoint x: 692, startPoint y: 221, endPoint x: 709, endPoint y: 152, distance: 71.3
click at [709, 152] on div at bounding box center [890, 393] width 1238 height 696
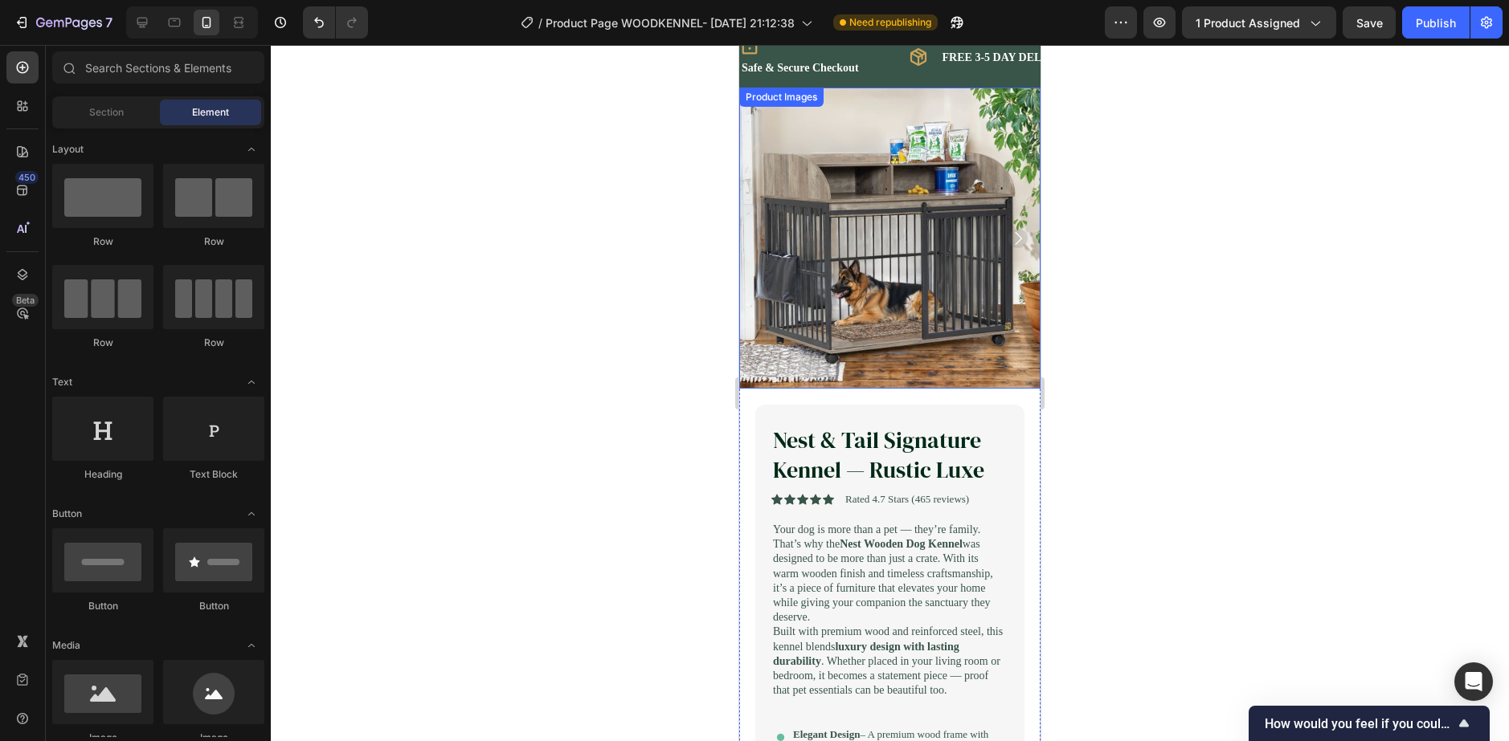
scroll to position [0, 0]
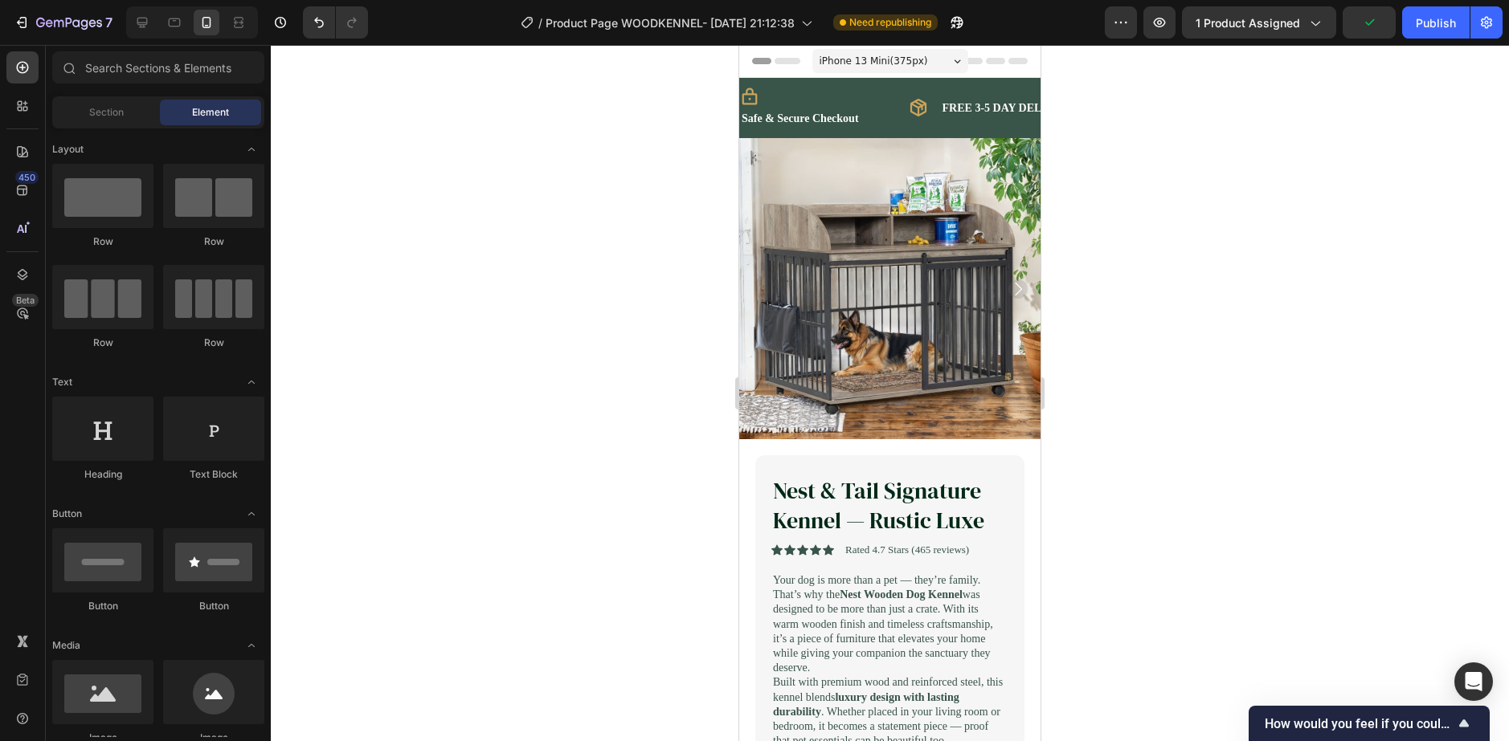
drag, startPoint x: 1399, startPoint y: 455, endPoint x: 974, endPoint y: 49, distance: 587.5
drag, startPoint x: 974, startPoint y: 49, endPoint x: 962, endPoint y: 51, distance: 12.3
click at [962, 51] on div "Header" at bounding box center [890, 61] width 276 height 32
click at [950, 53] on div "iPhone 13 Mini ( 375 px)" at bounding box center [890, 61] width 156 height 24
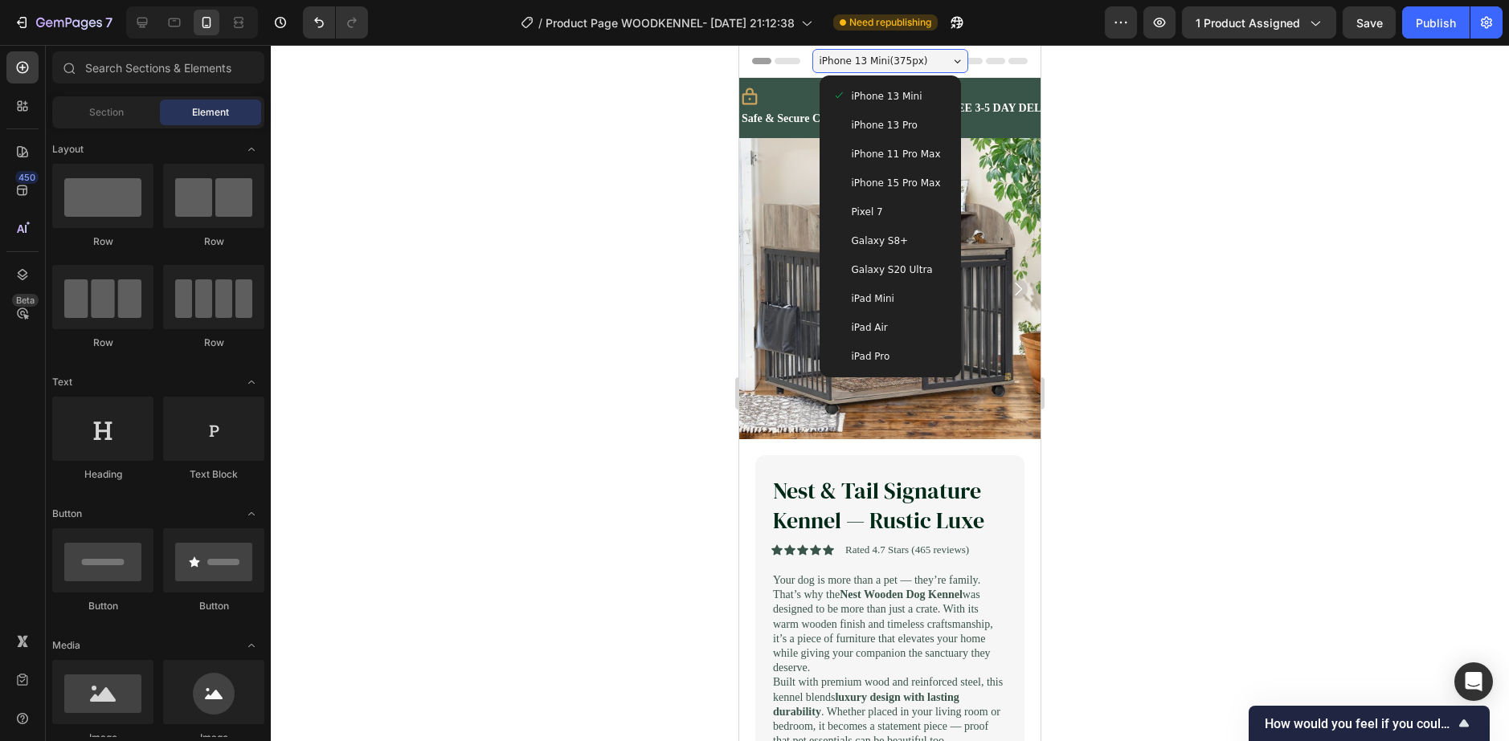
click at [950, 53] on div "iPhone 13 Mini ( 375 px)" at bounding box center [890, 61] width 156 height 24
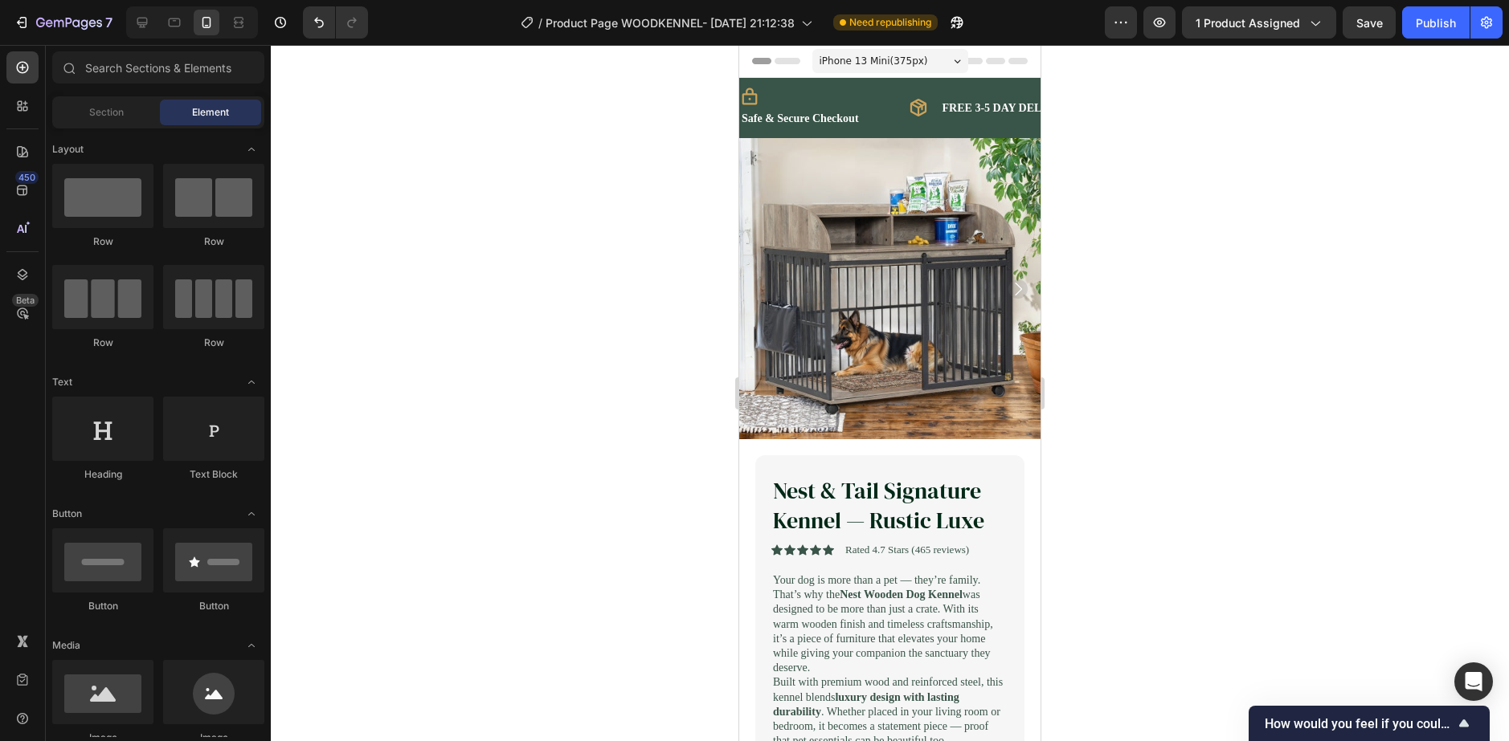
click at [773, 60] on span "Header" at bounding box center [787, 61] width 35 height 16
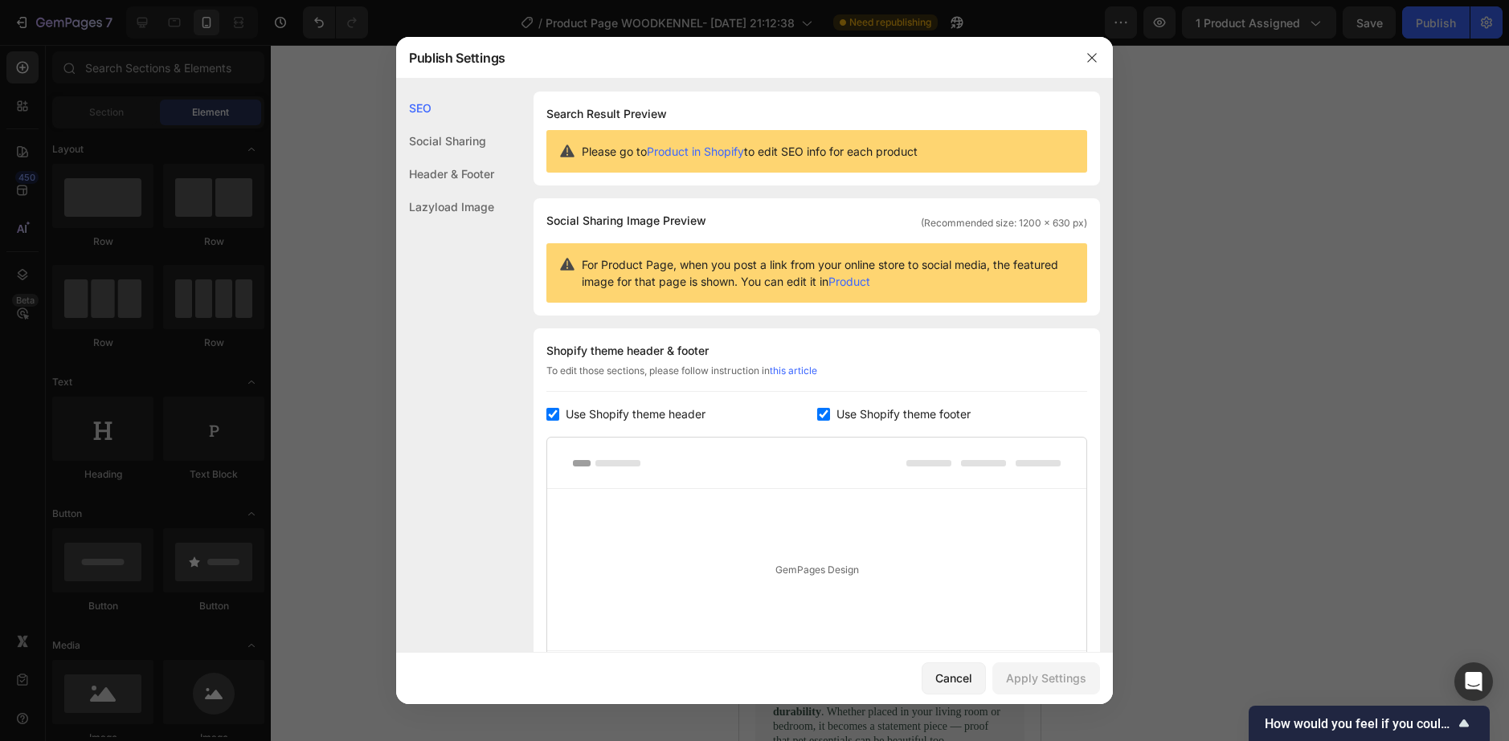
click at [449, 185] on div "Header & Footer" at bounding box center [445, 173] width 98 height 33
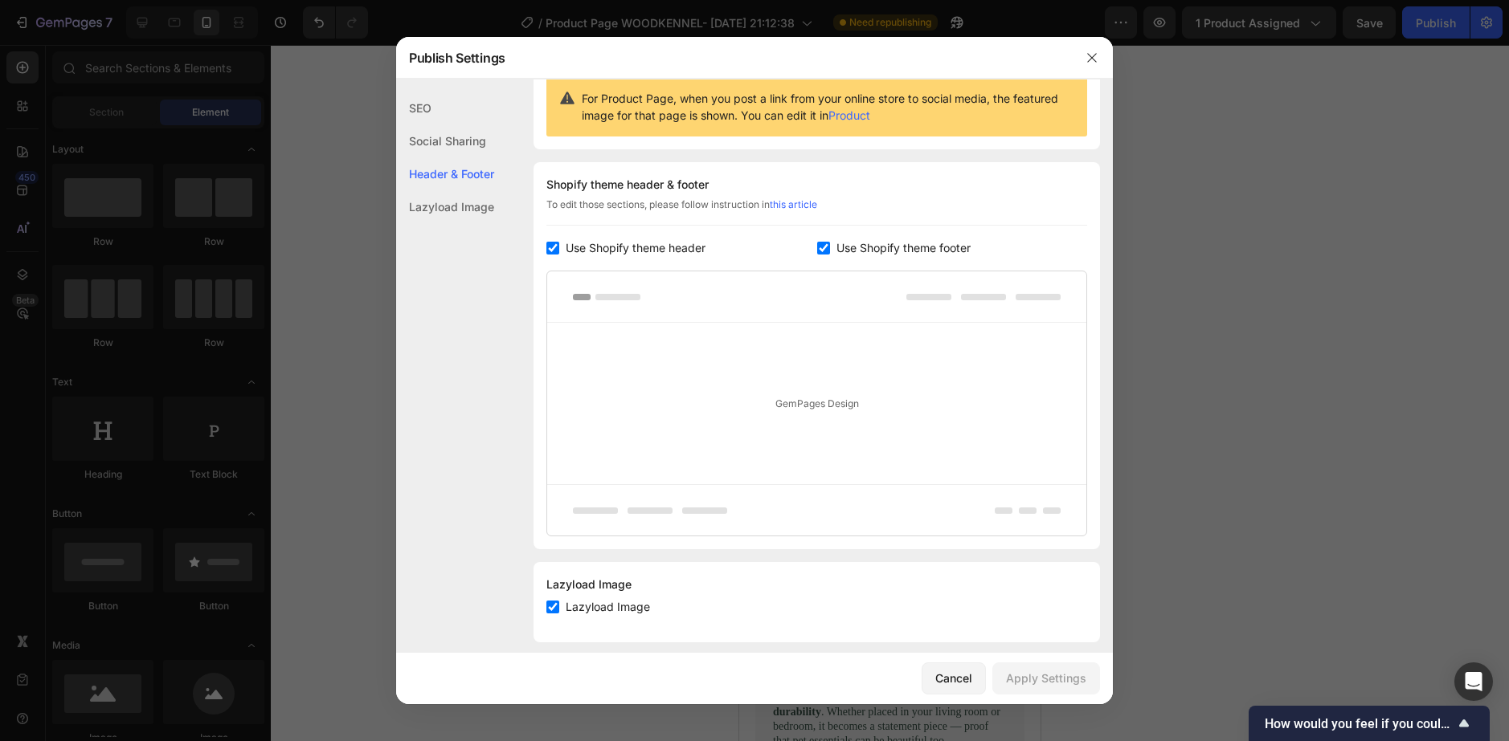
scroll to position [182, 0]
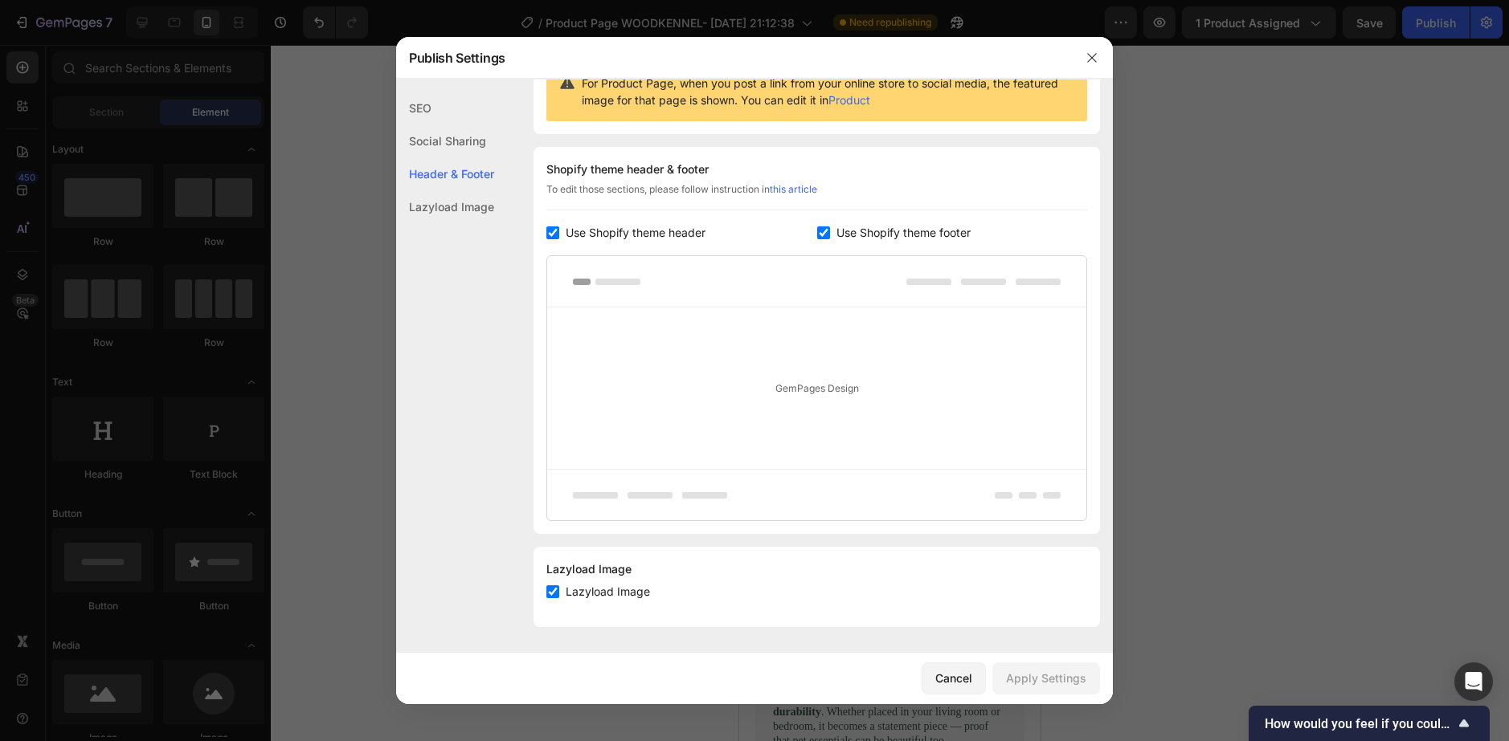
click at [436, 206] on div "Lazyload Image" at bounding box center [445, 206] width 98 height 33
click at [435, 151] on div "Social Sharing" at bounding box center [445, 141] width 98 height 33
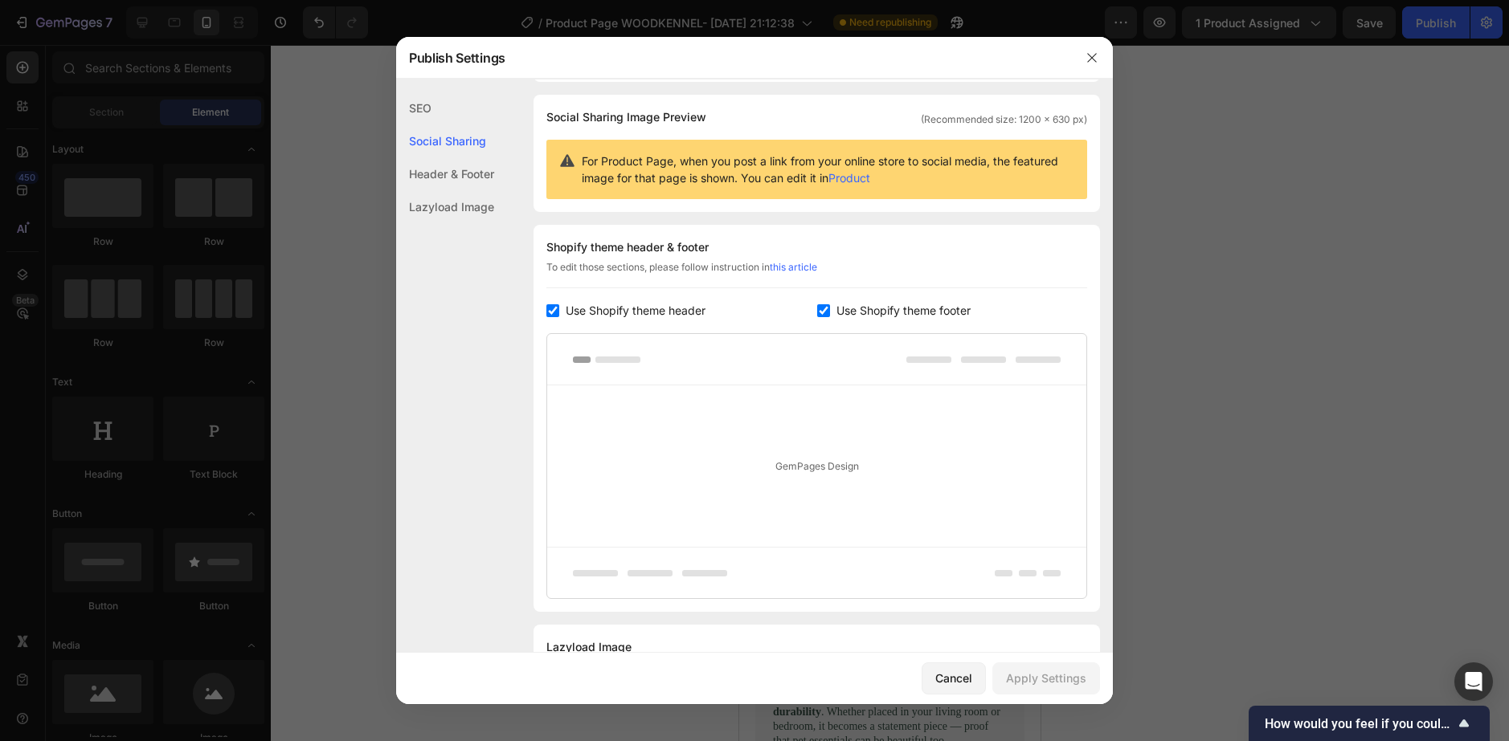
click at [442, 119] on div "SEO" at bounding box center [445, 108] width 98 height 33
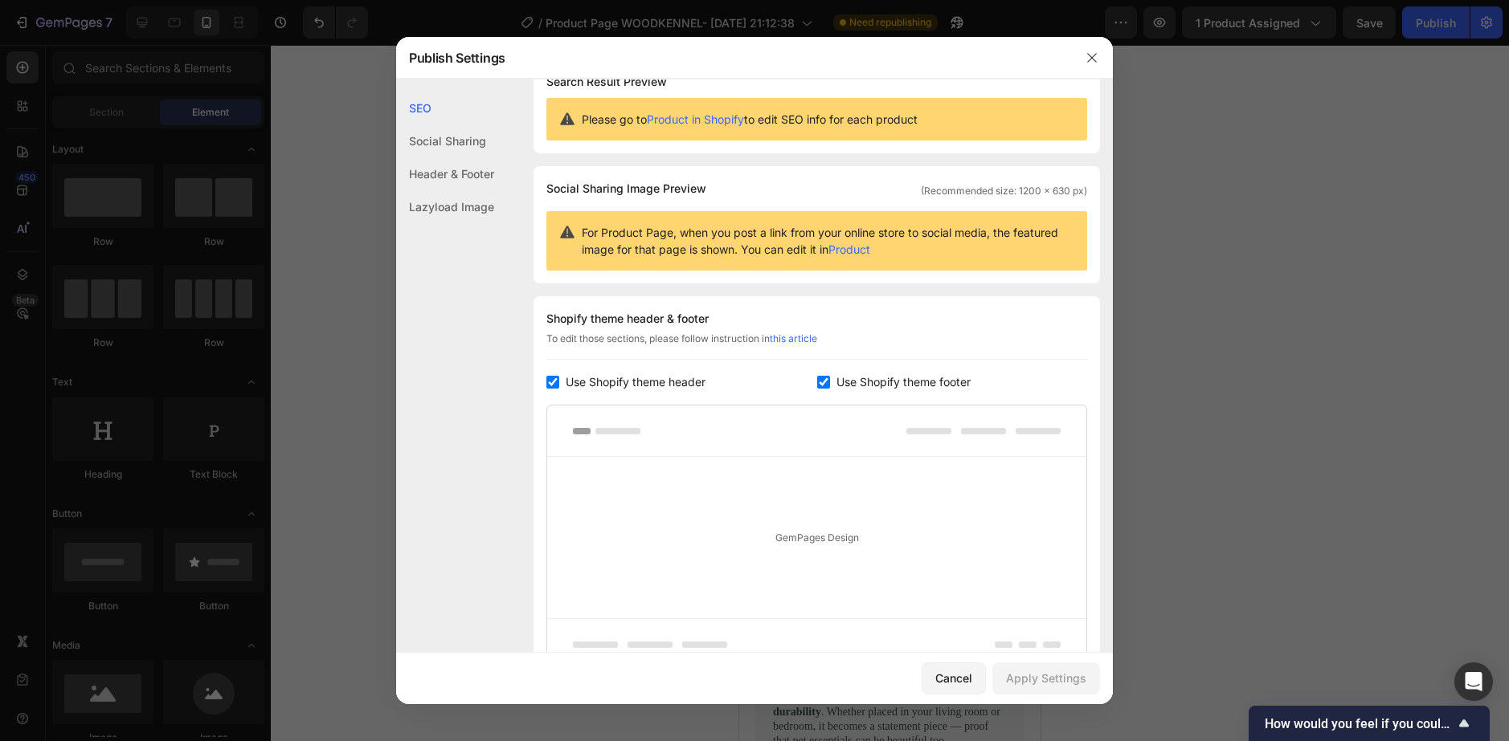
scroll to position [0, 0]
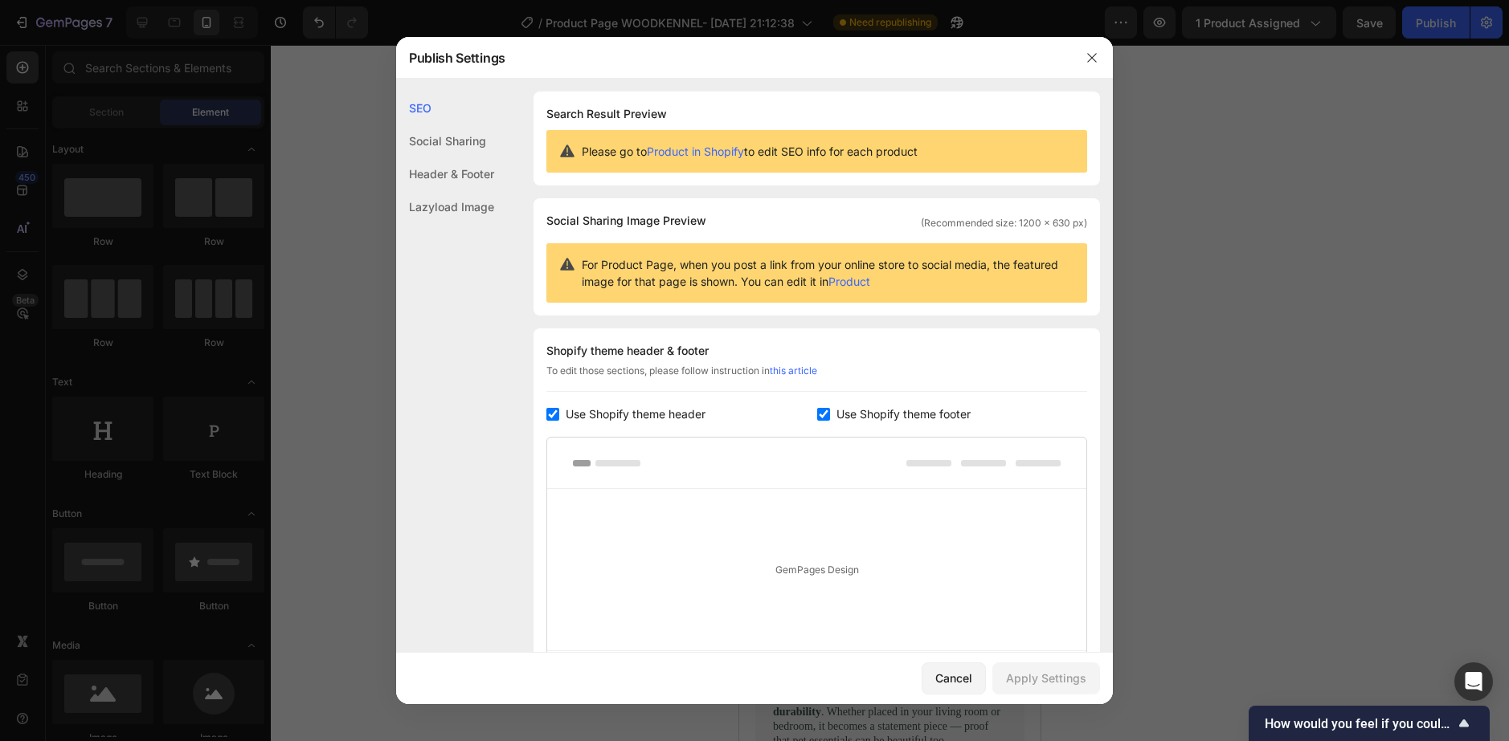
click at [1054, 78] on div "Publish Settings" at bounding box center [733, 58] width 675 height 42
click at [1074, 70] on div at bounding box center [1092, 58] width 42 height 42
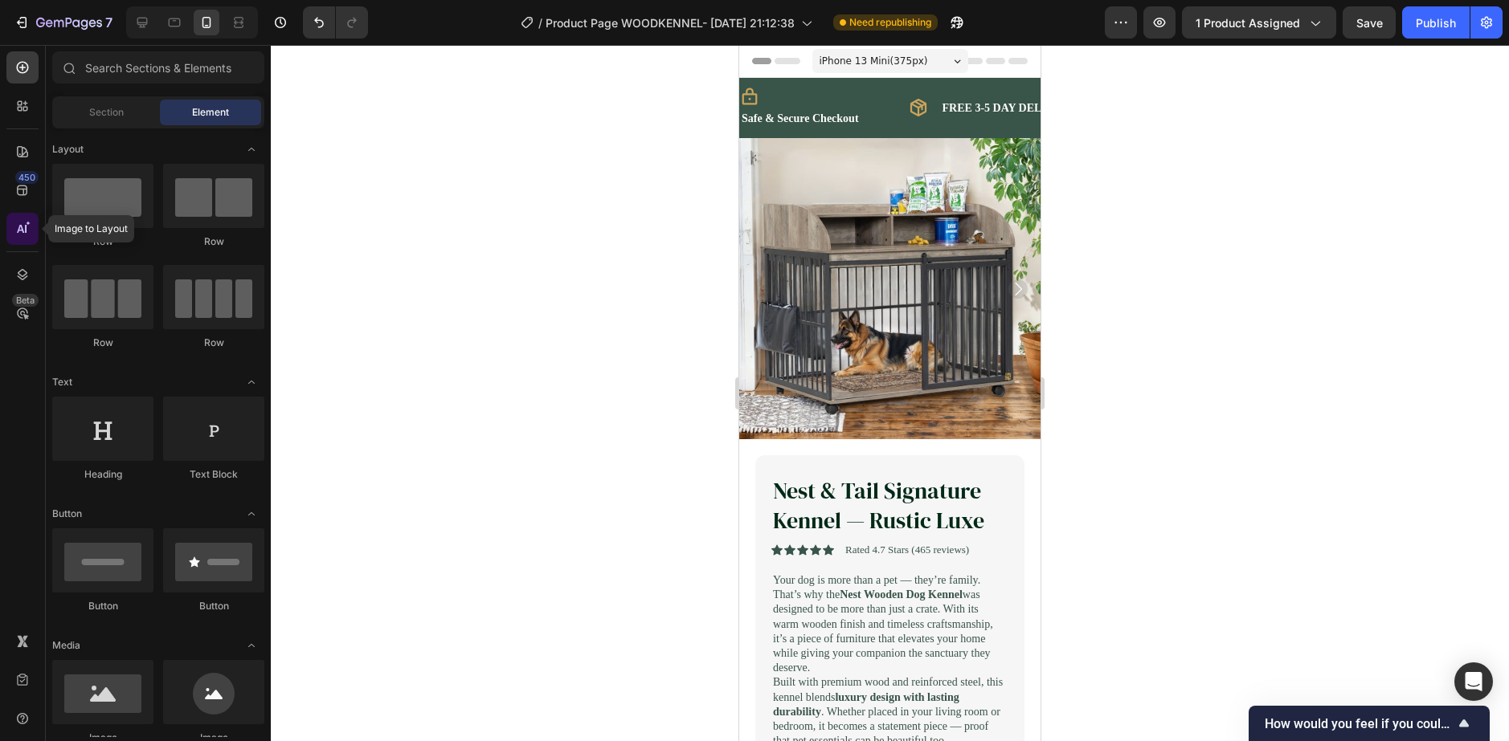
click at [28, 216] on div at bounding box center [22, 229] width 32 height 32
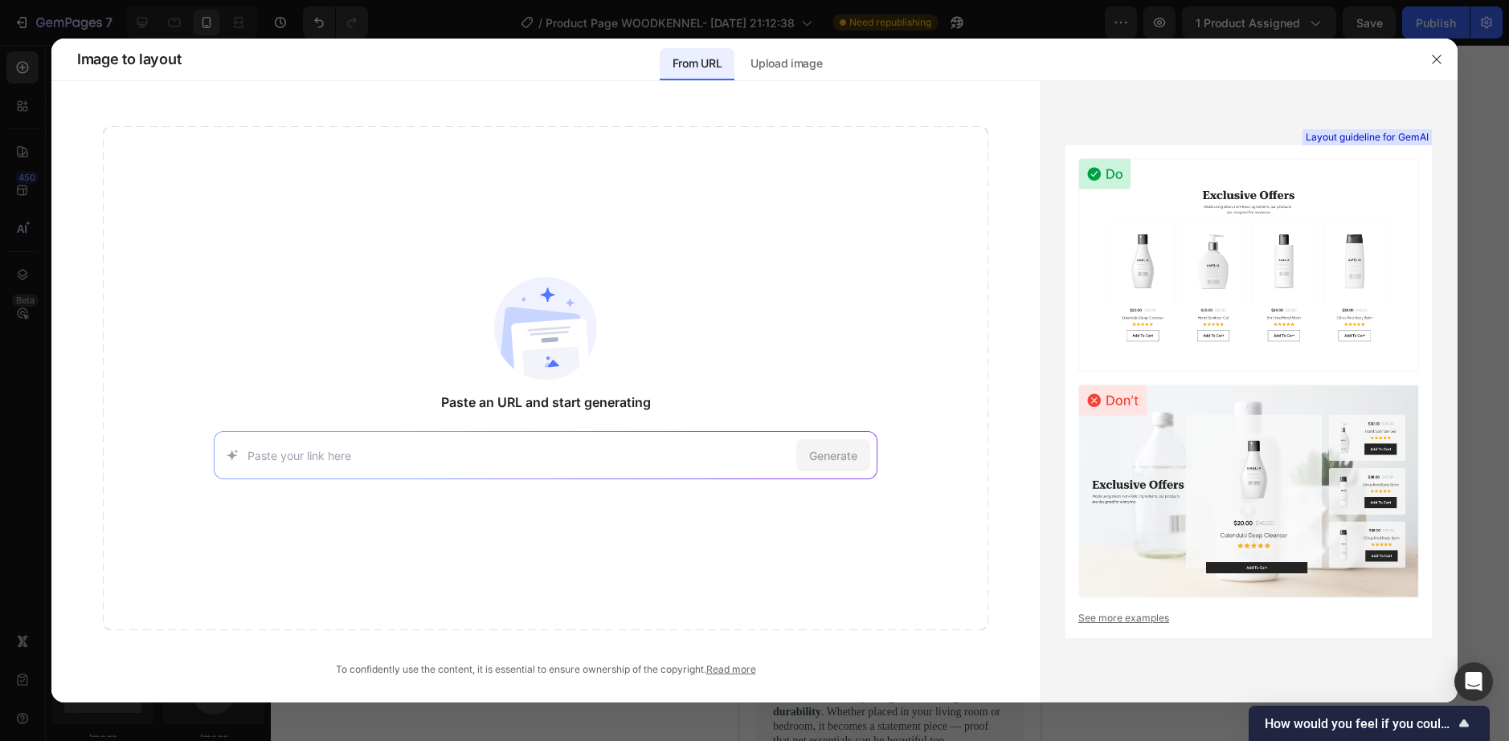
click at [28, 202] on div at bounding box center [754, 370] width 1509 height 741
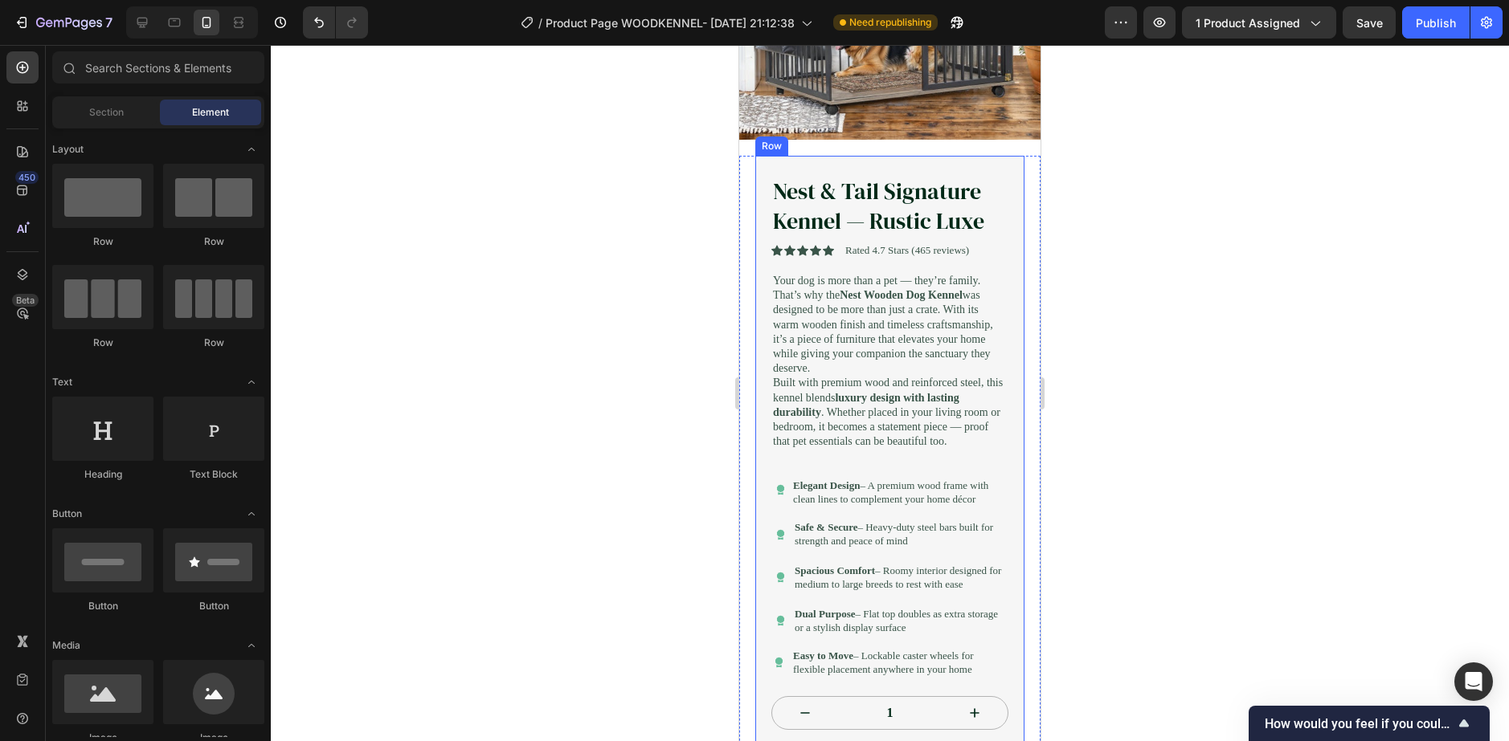
scroll to position [321, 0]
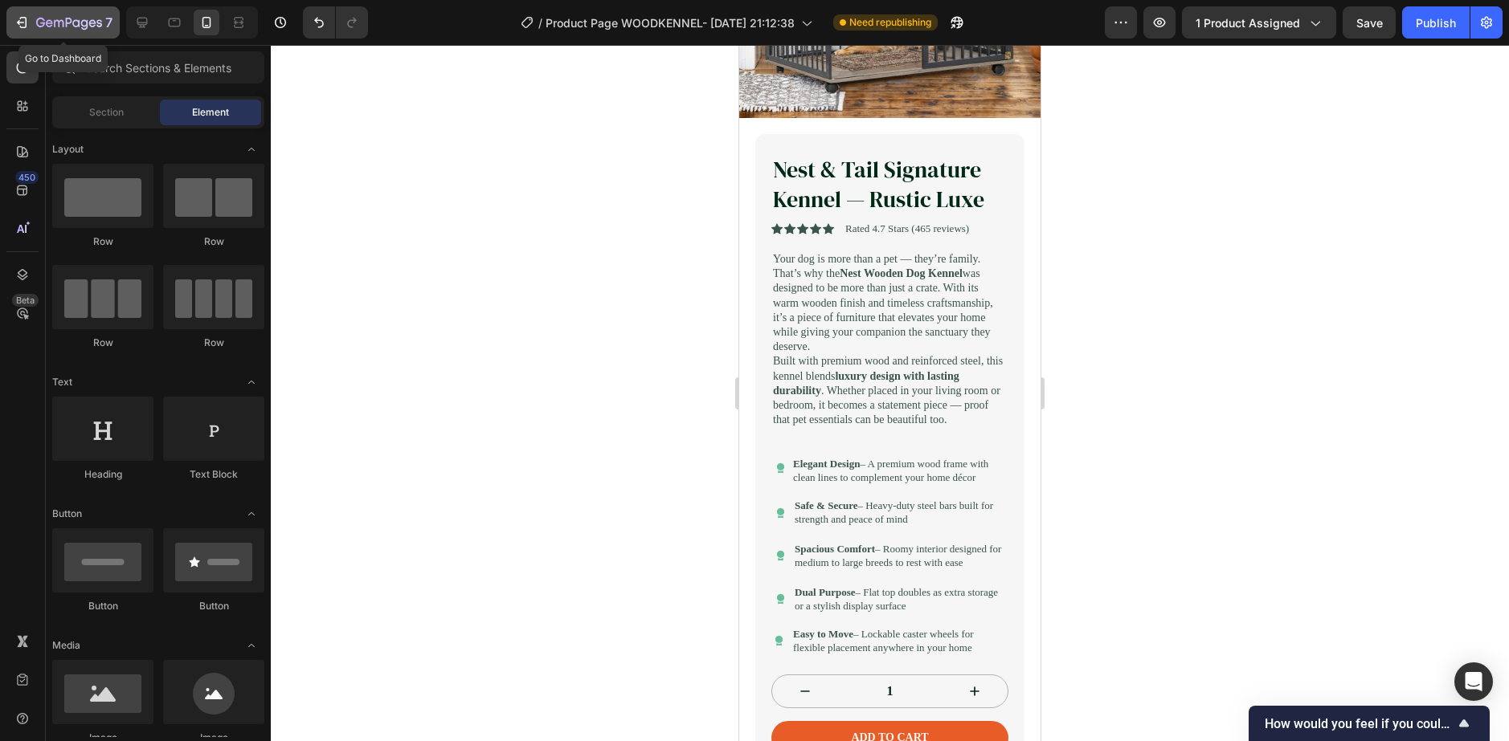
click at [43, 22] on icon "button" at bounding box center [40, 23] width 9 height 10
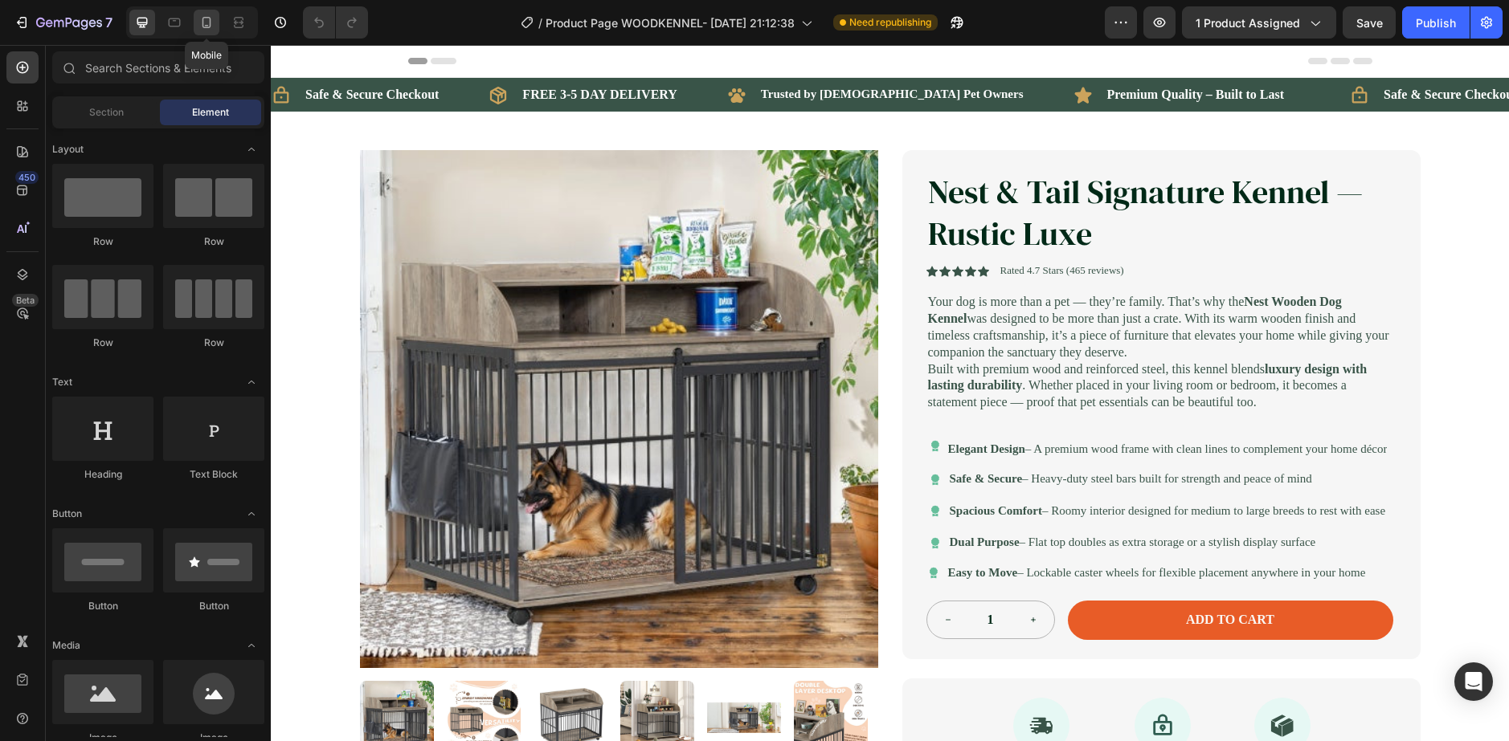
click at [206, 16] on icon at bounding box center [206, 22] width 16 height 16
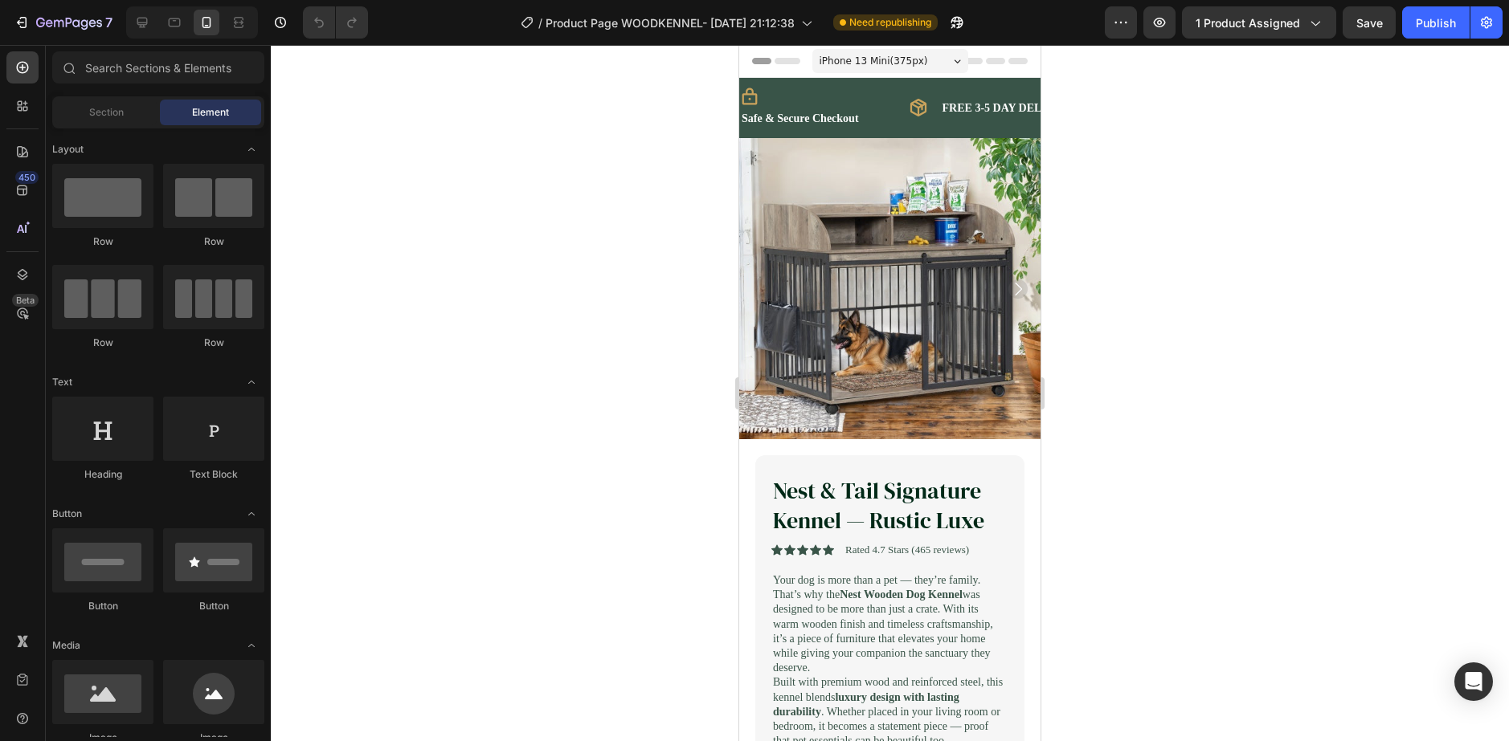
click at [857, 68] on span "iPhone 13 Mini ( 375 px)" at bounding box center [873, 61] width 108 height 16
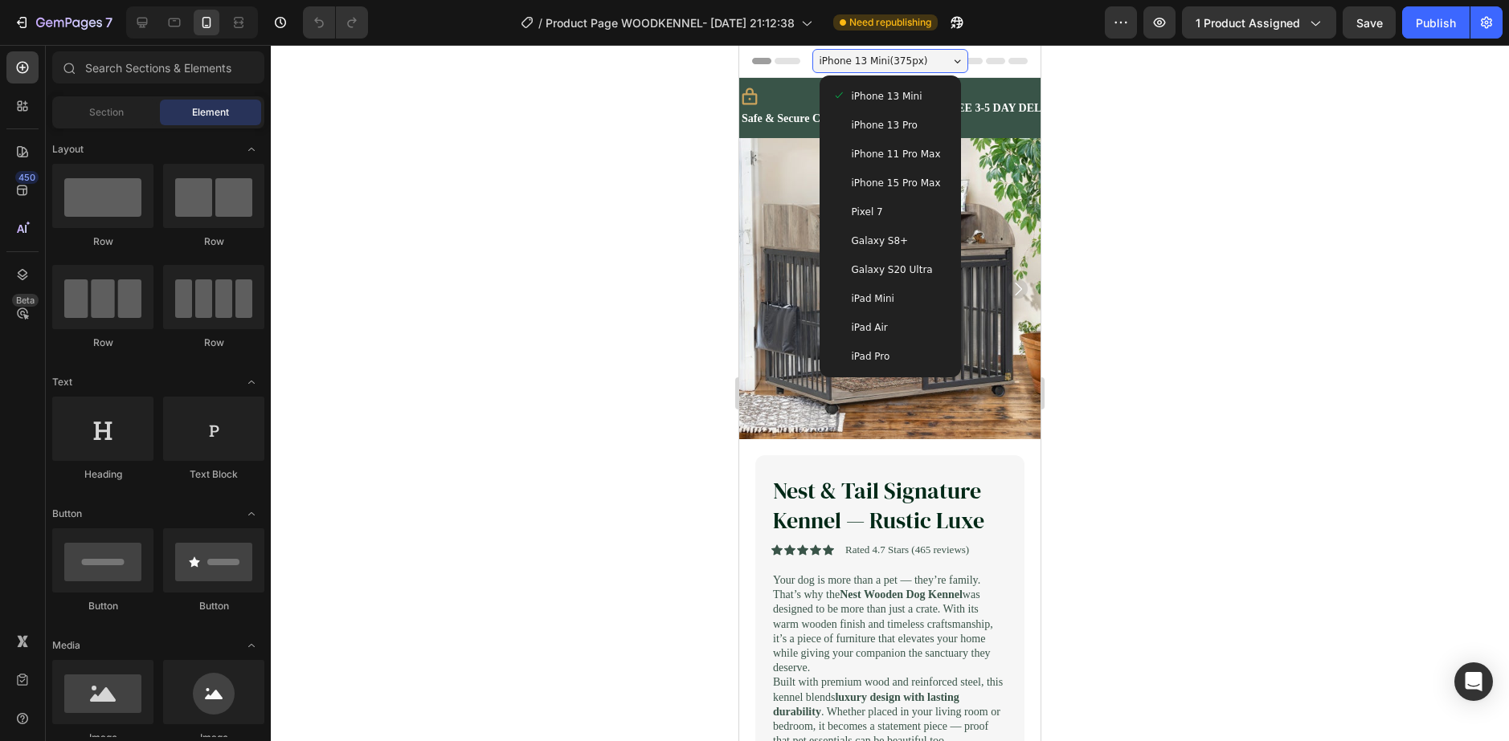
click at [675, 360] on div at bounding box center [890, 393] width 1238 height 696
click at [897, 317] on div "iPad Air" at bounding box center [890, 327] width 129 height 29
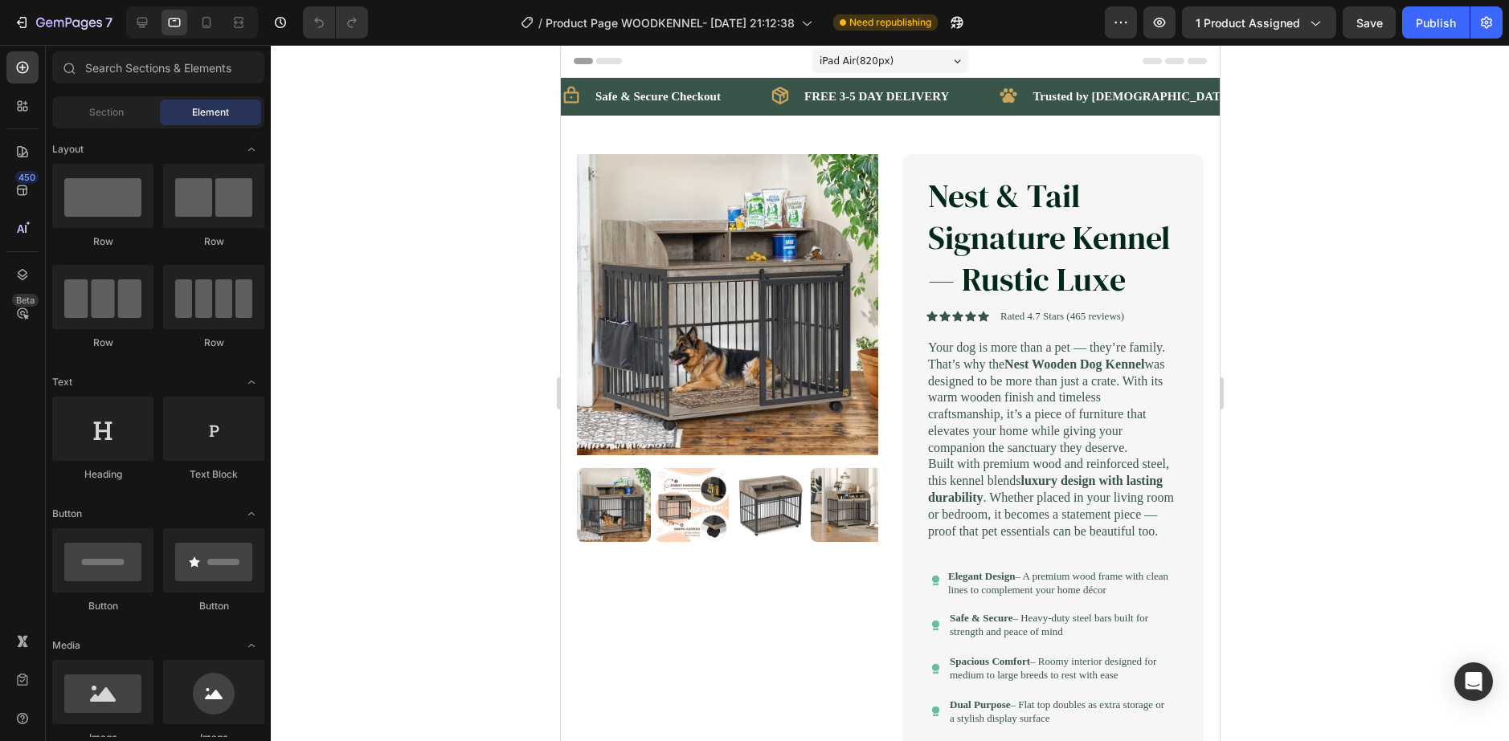
click at [877, 60] on span "iPad Air ( 820 px)" at bounding box center [856, 61] width 74 height 16
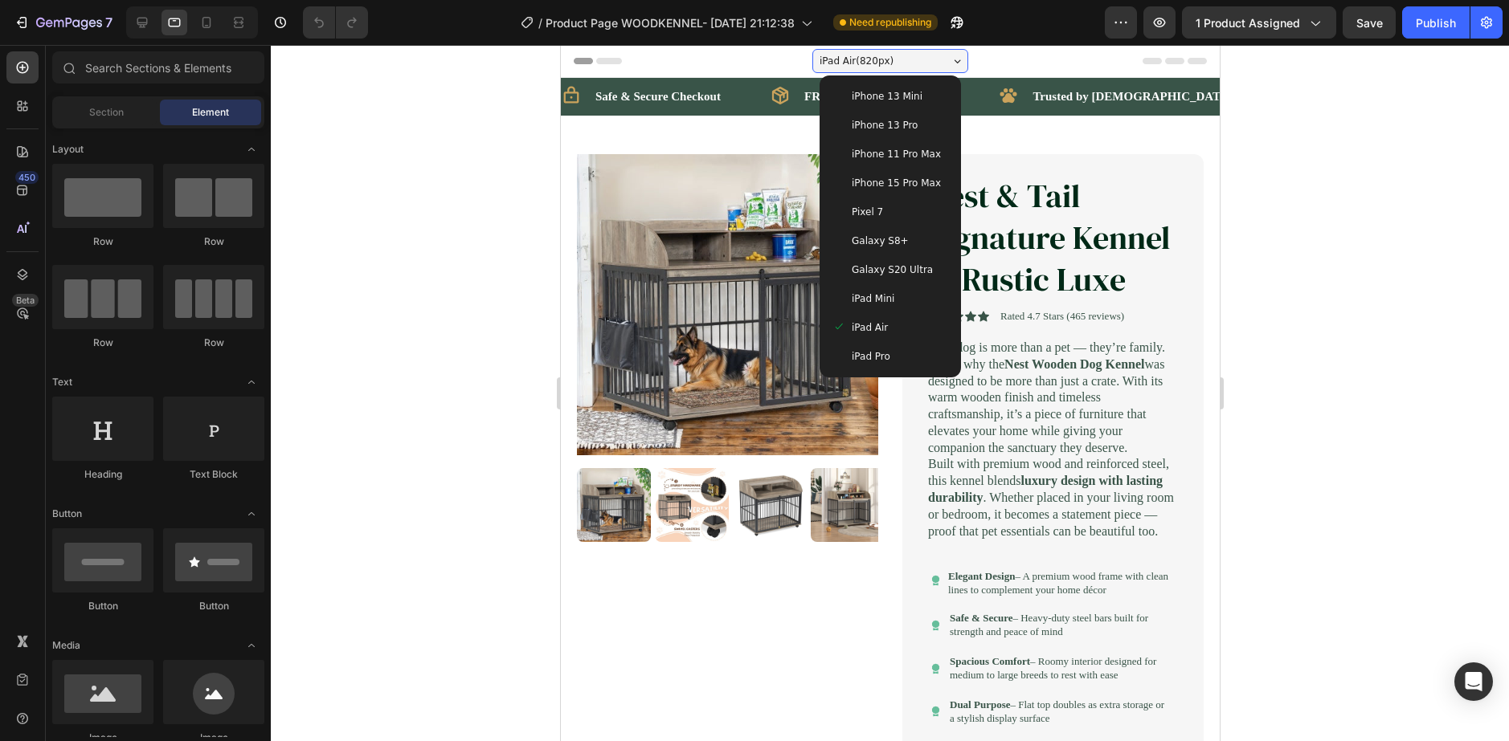
click at [889, 91] on span "iPhone 13 Mini" at bounding box center [886, 96] width 71 height 16
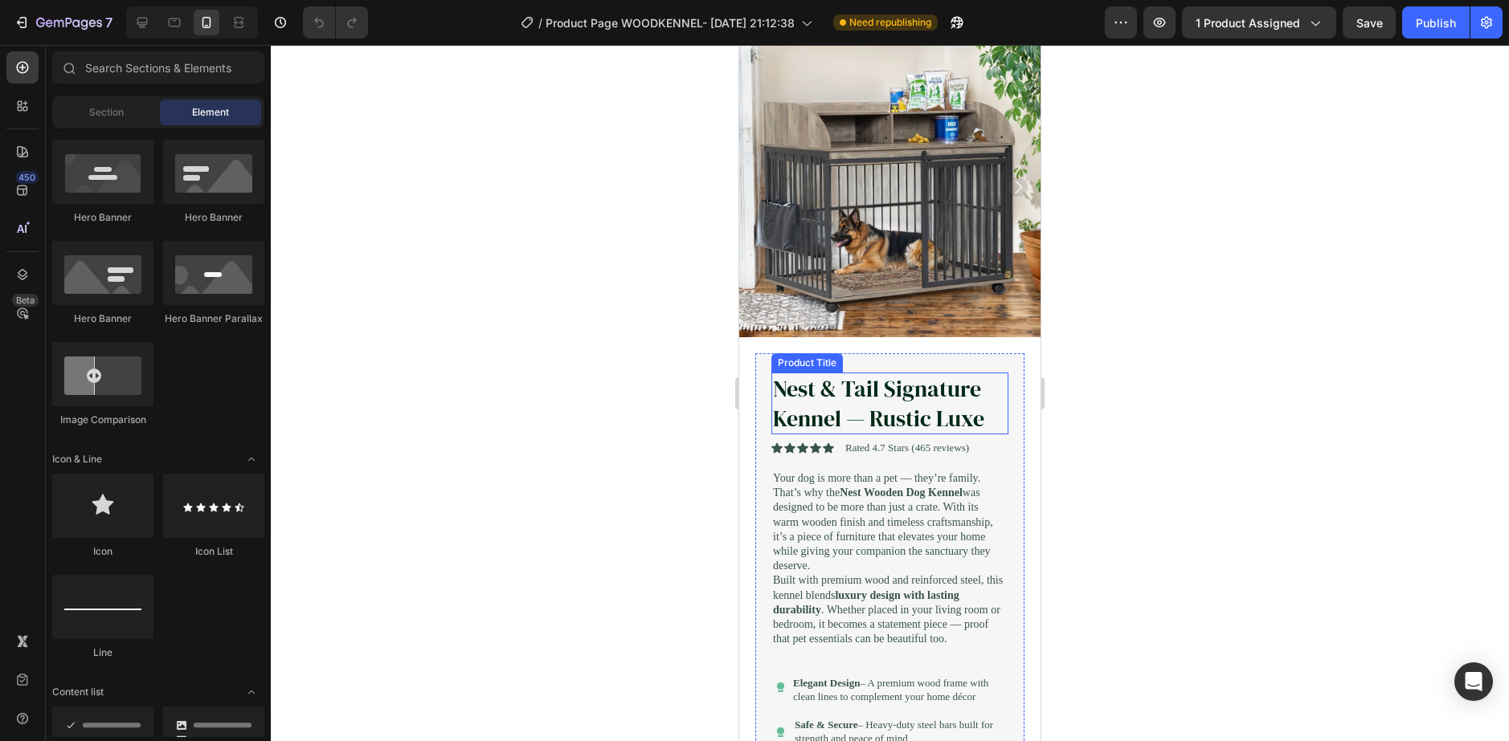
scroll to position [241, 0]
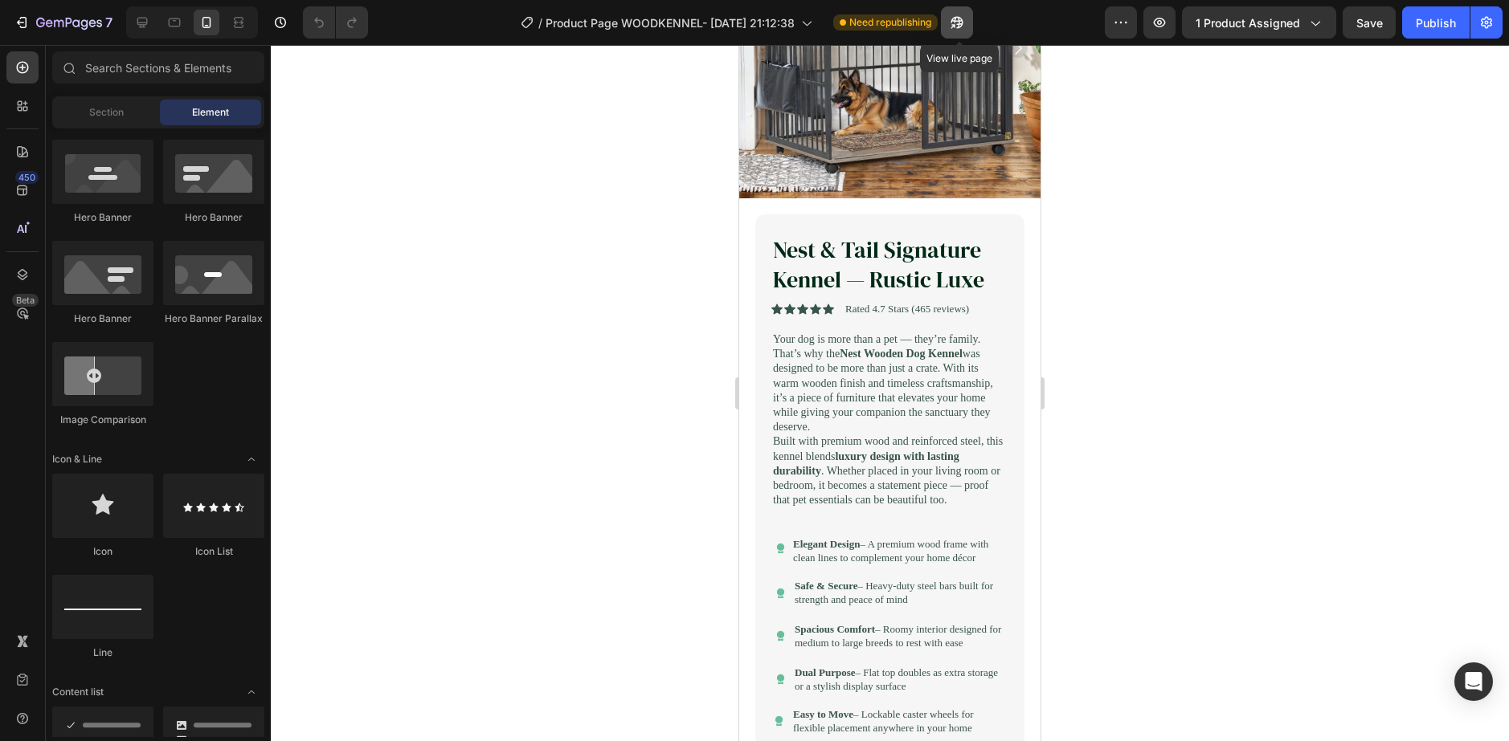
click at [956, 18] on icon "button" at bounding box center [957, 23] width 12 height 12
click at [1493, 18] on icon "button" at bounding box center [1486, 22] width 16 height 16
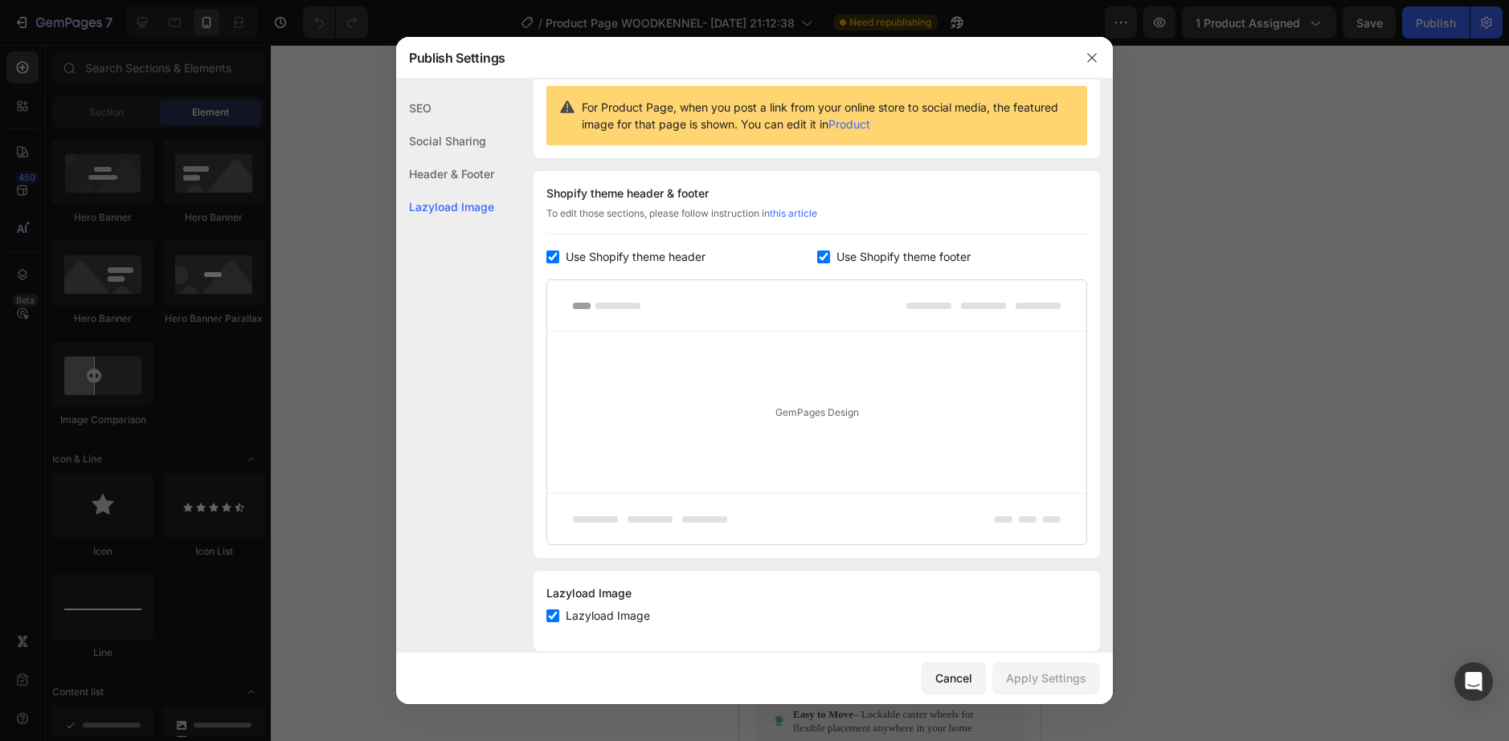
scroll to position [182, 0]
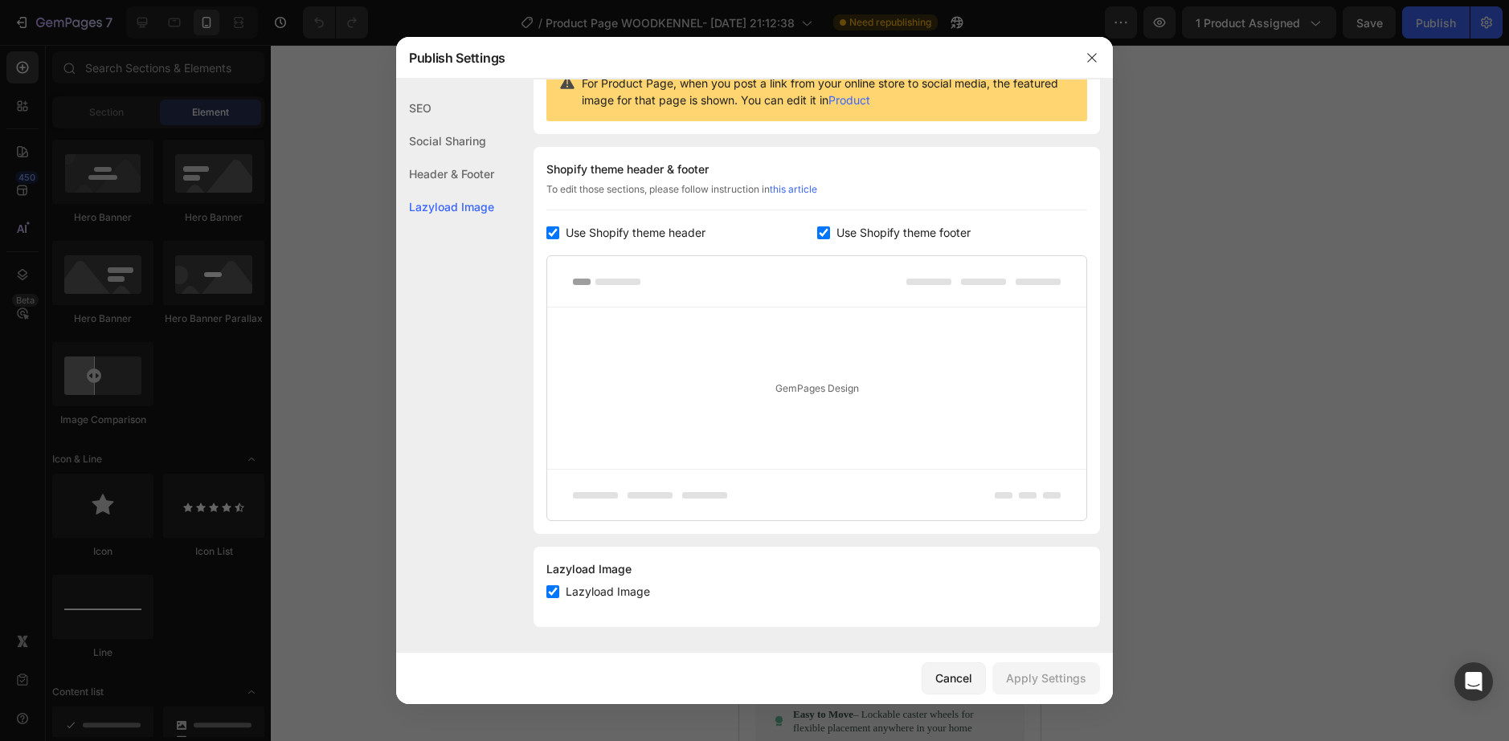
click at [437, 195] on div "Lazyload Image" at bounding box center [445, 206] width 98 height 33
click at [450, 161] on div "Header & Footer" at bounding box center [445, 173] width 98 height 33
click at [444, 139] on div "Social Sharing" at bounding box center [445, 141] width 98 height 33
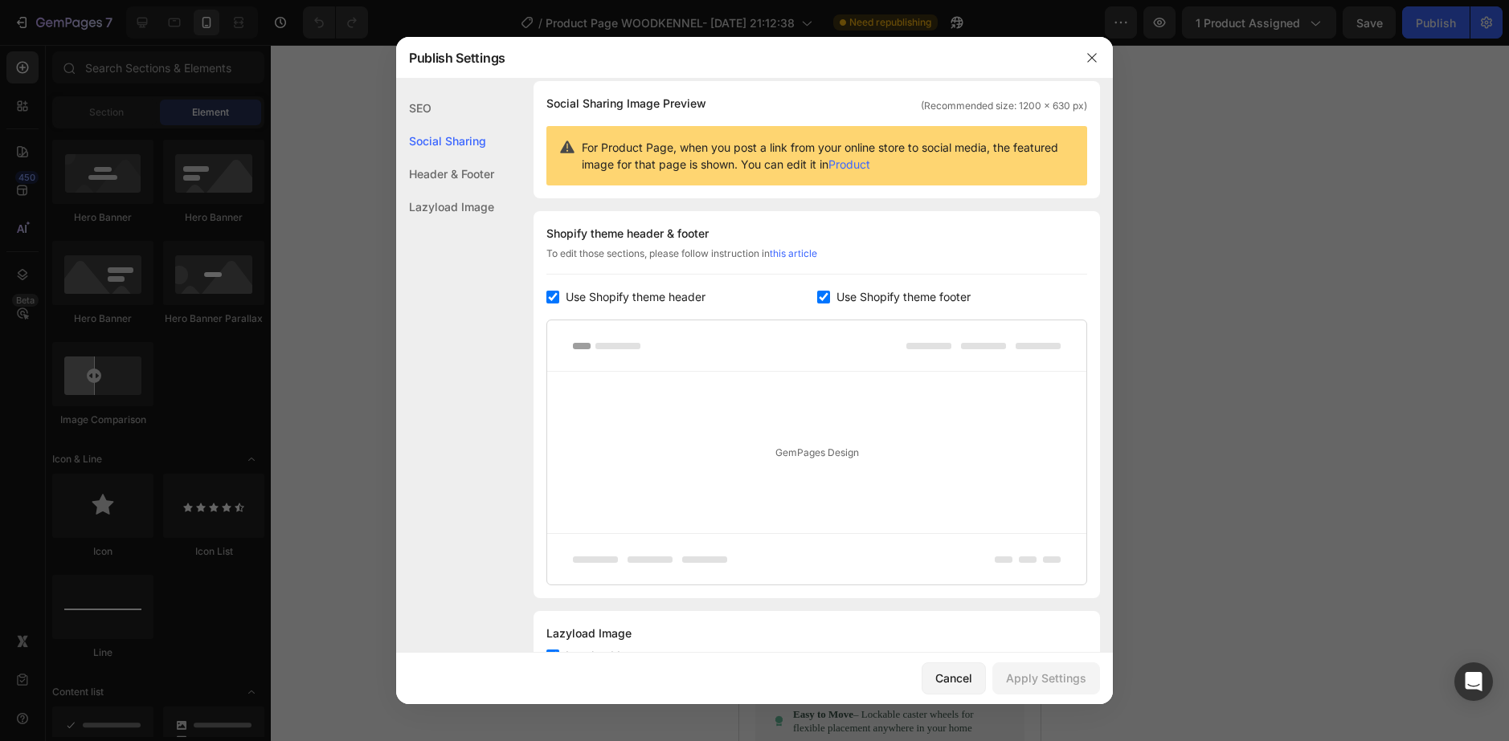
scroll to position [104, 0]
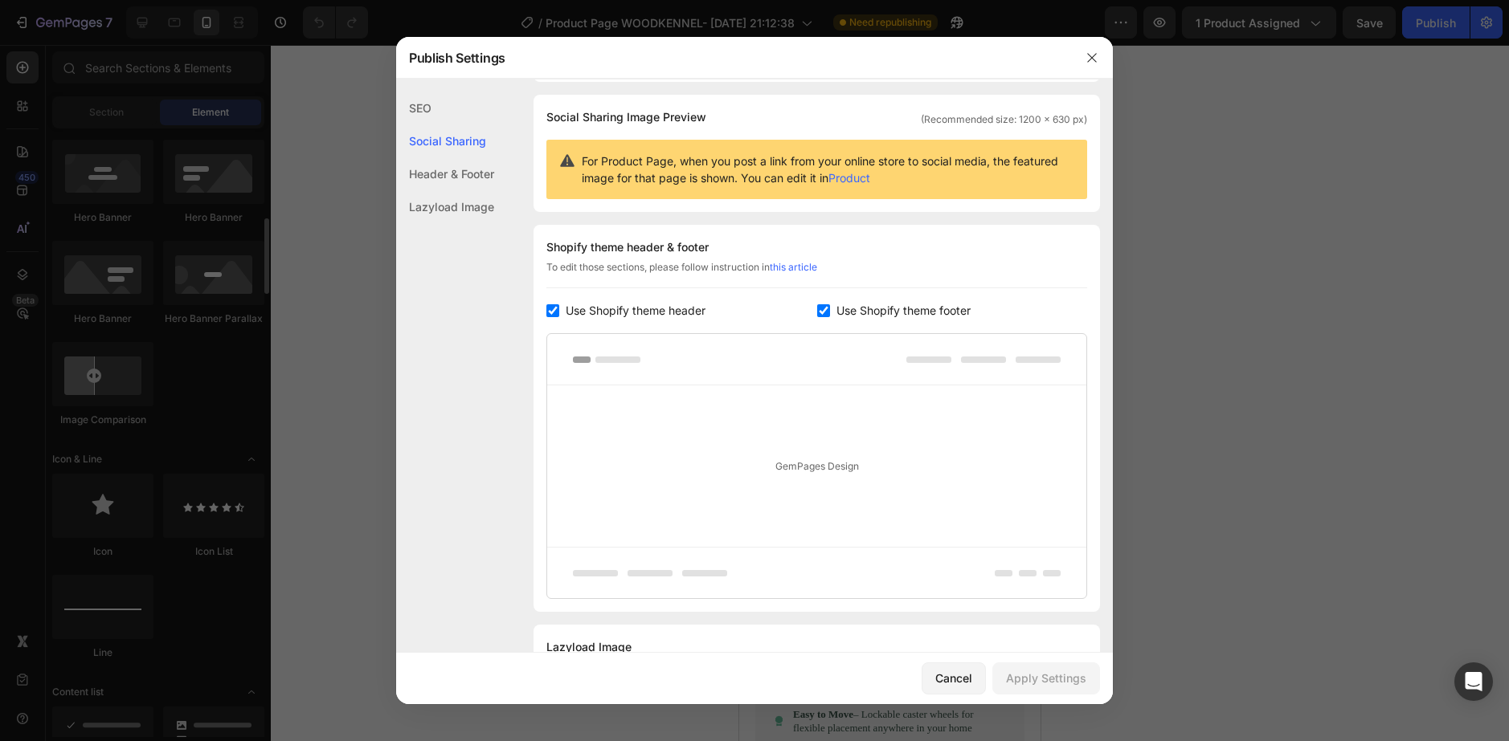
click at [84, 569] on div at bounding box center [754, 370] width 1509 height 741
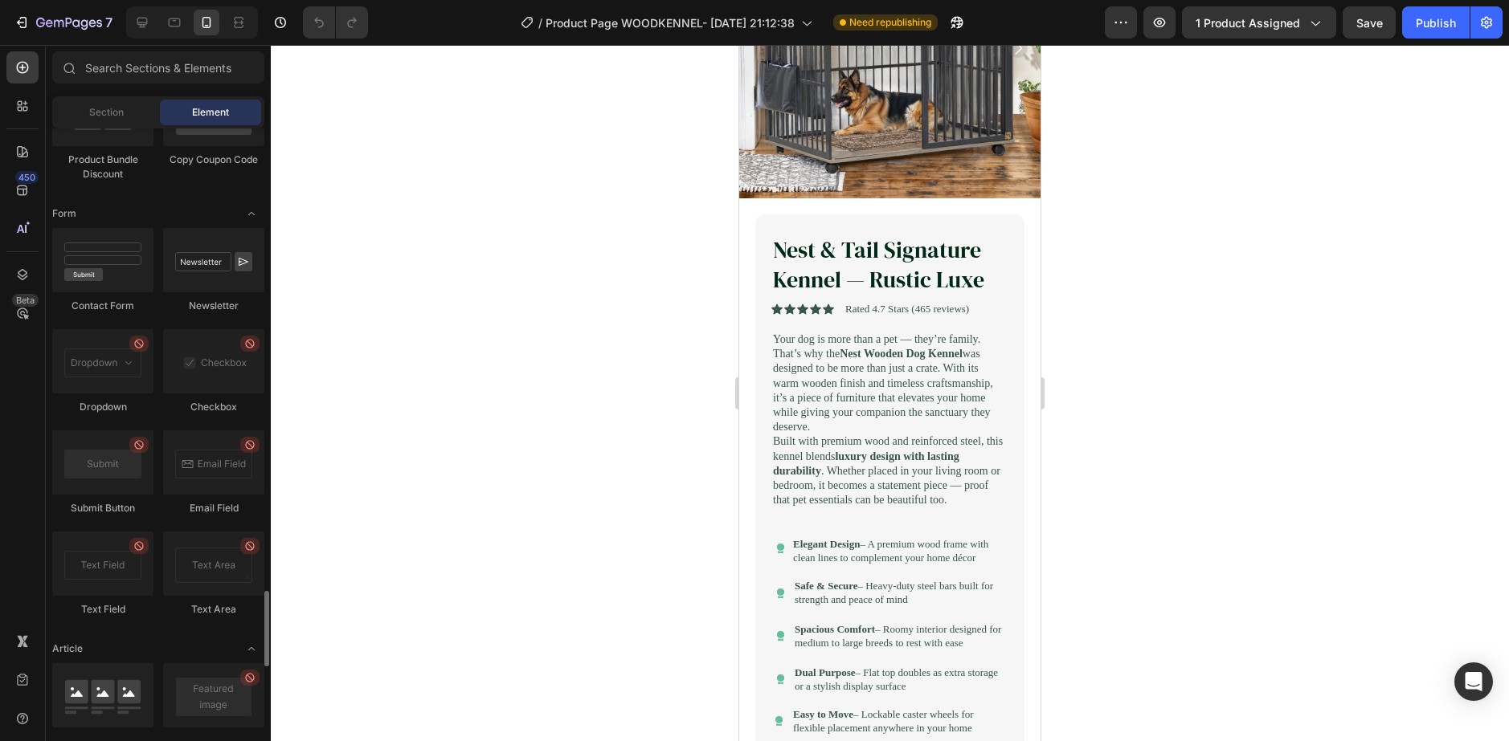
scroll to position [4258, 0]
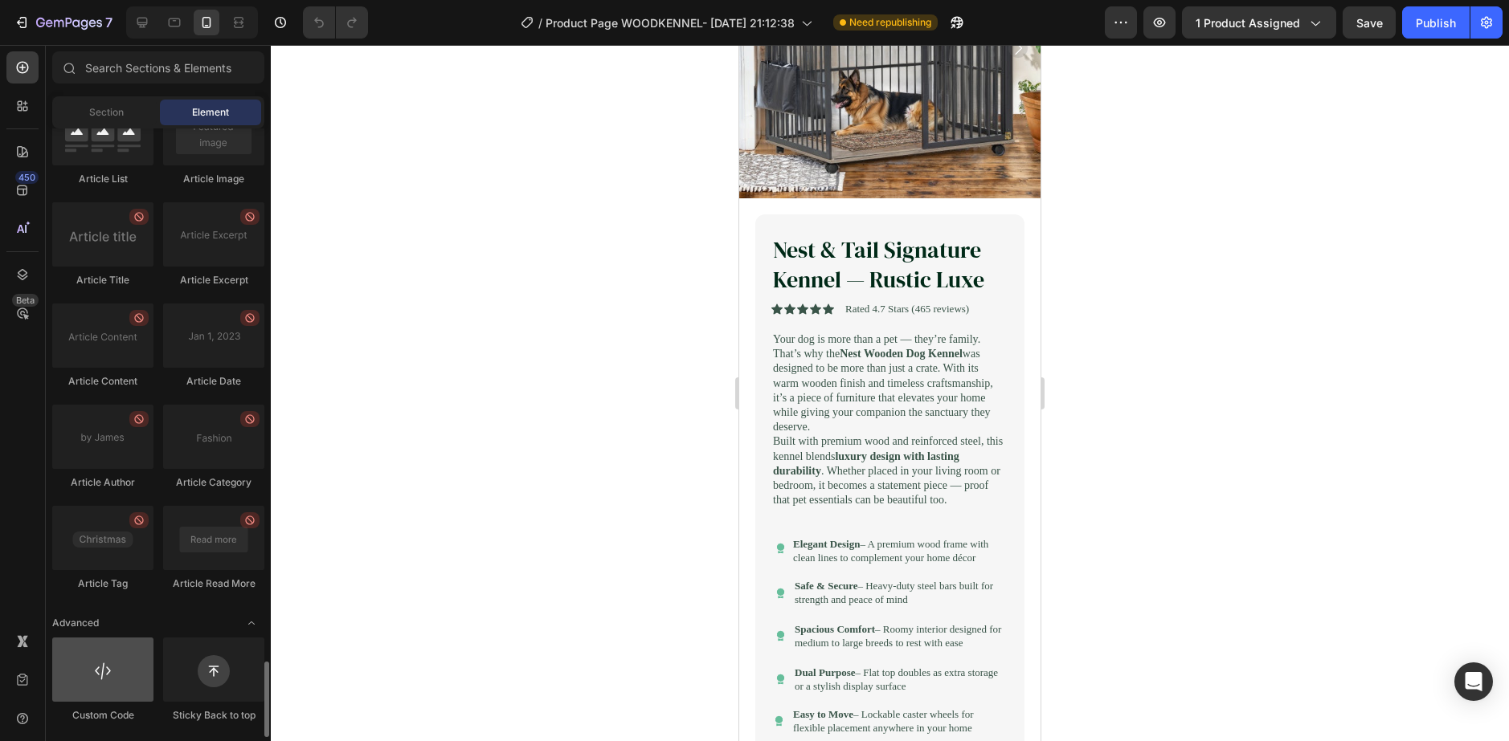
click at [99, 683] on div at bounding box center [102, 670] width 101 height 64
click at [109, 685] on div at bounding box center [102, 670] width 101 height 64
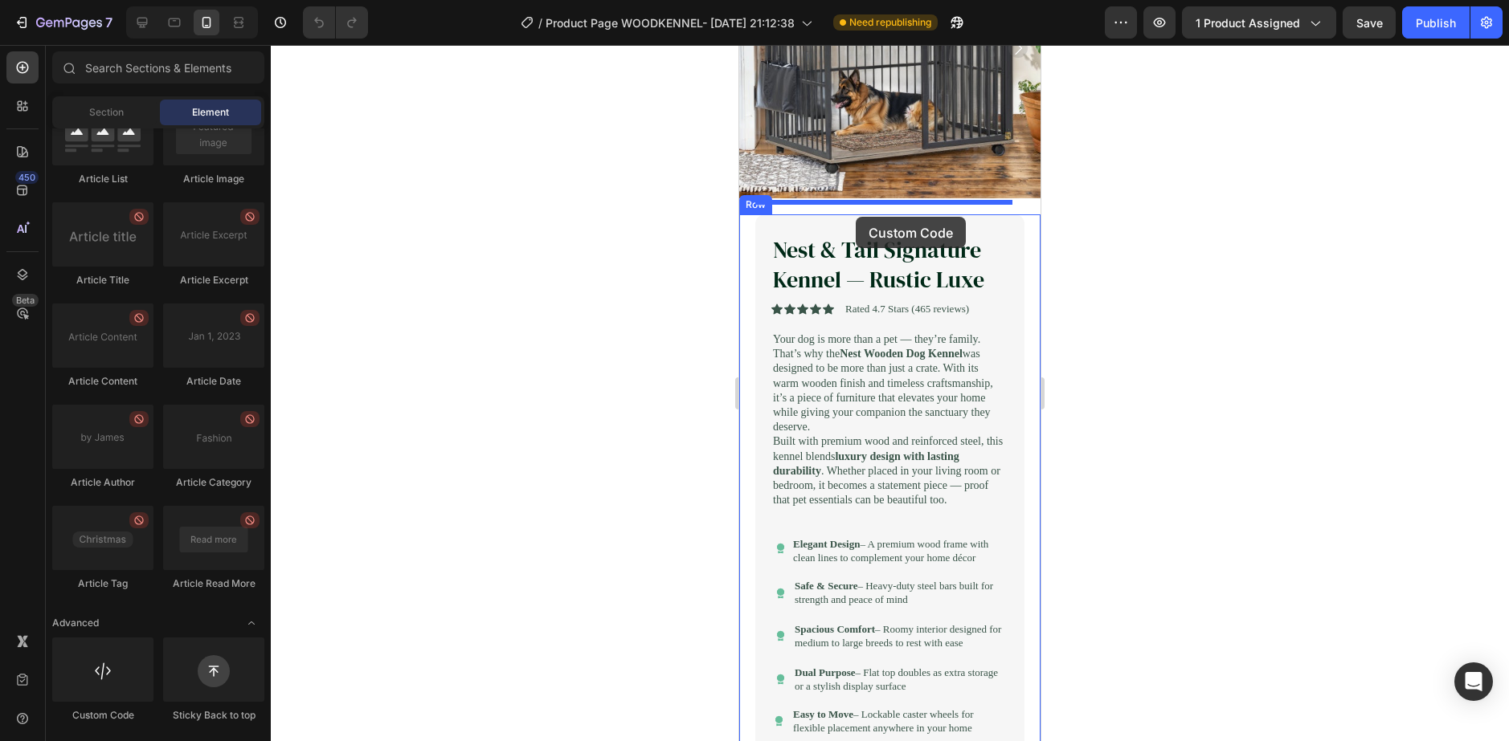
drag, startPoint x: 848, startPoint y: 730, endPoint x: 856, endPoint y: 217, distance: 513.4
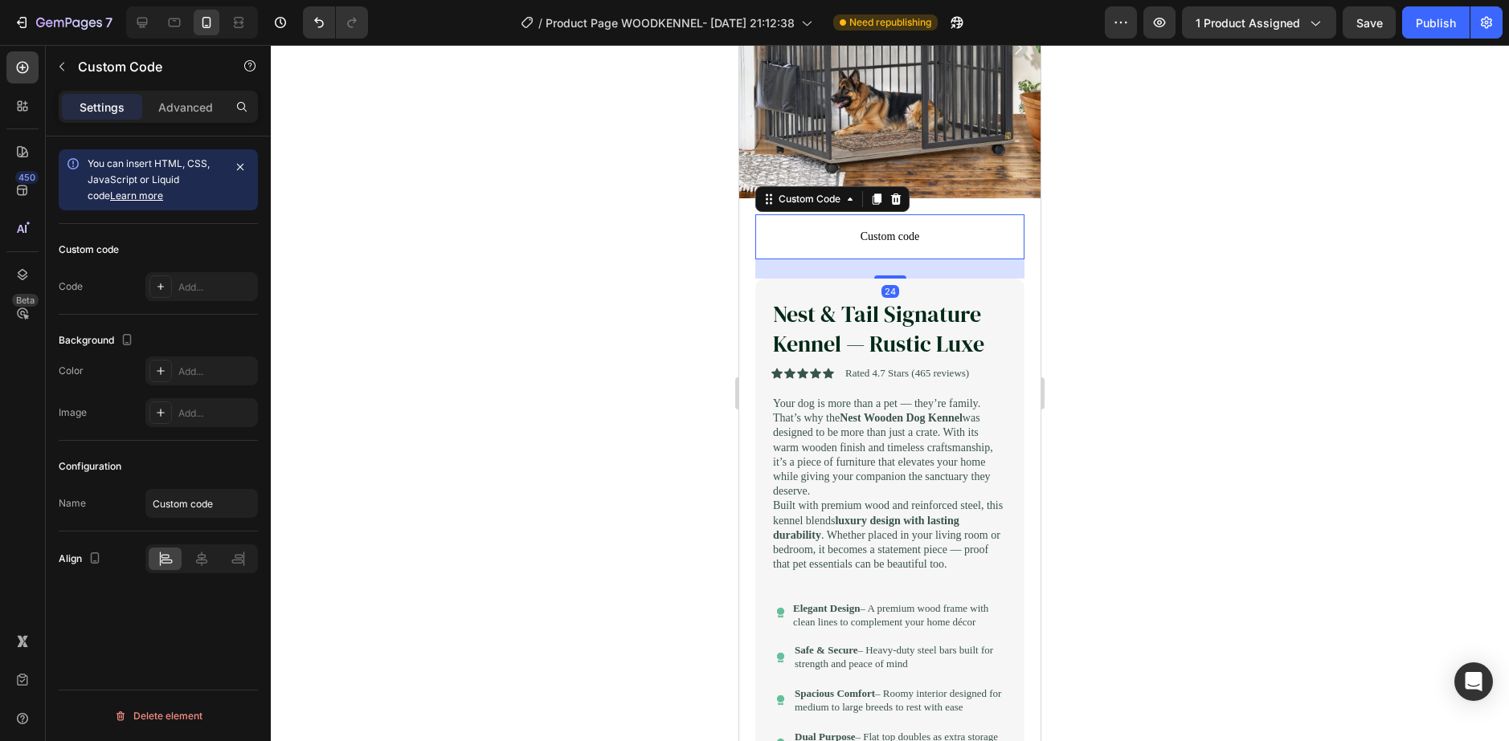
click at [869, 227] on span "Custom code" at bounding box center [889, 236] width 269 height 19
click at [192, 104] on p "Advanced" at bounding box center [185, 107] width 55 height 17
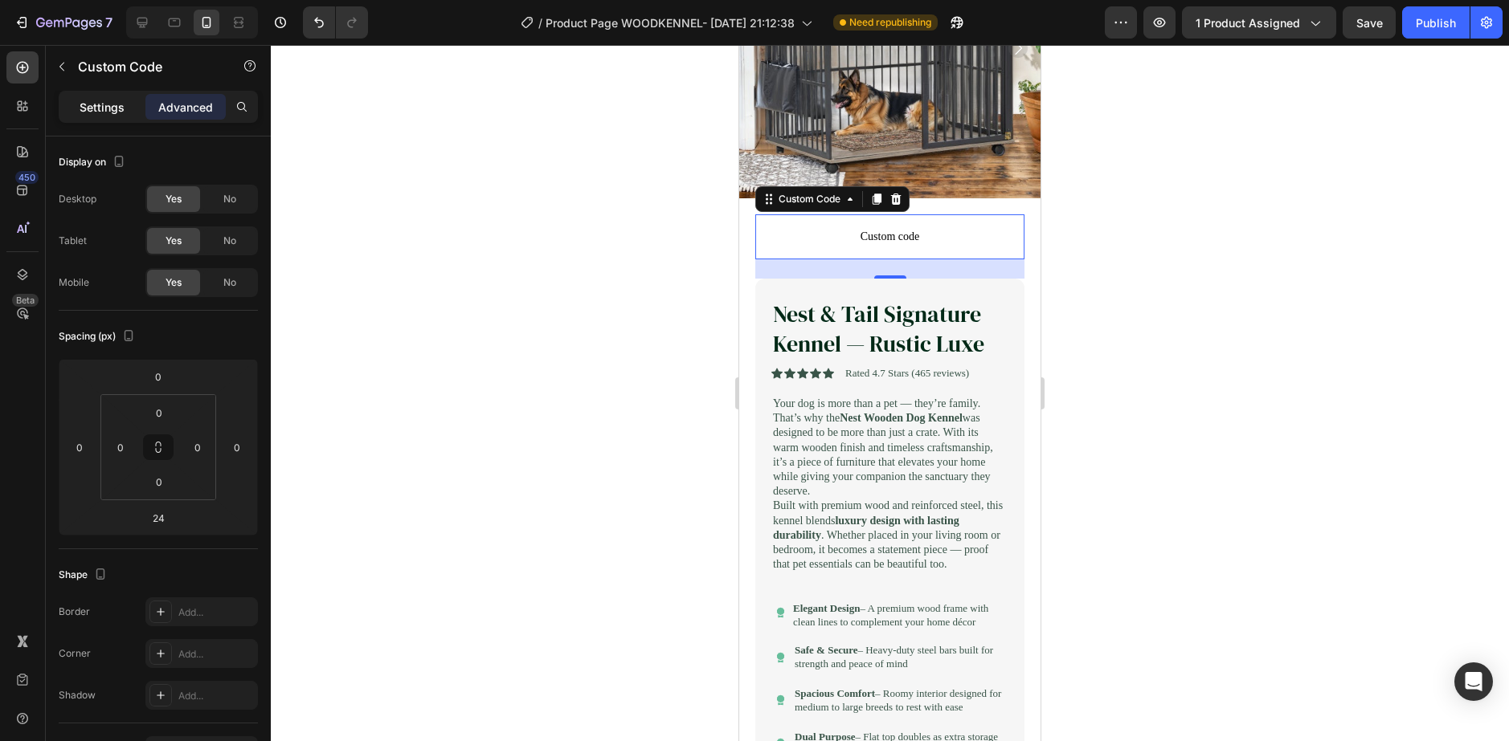
click at [109, 101] on p "Settings" at bounding box center [102, 107] width 45 height 17
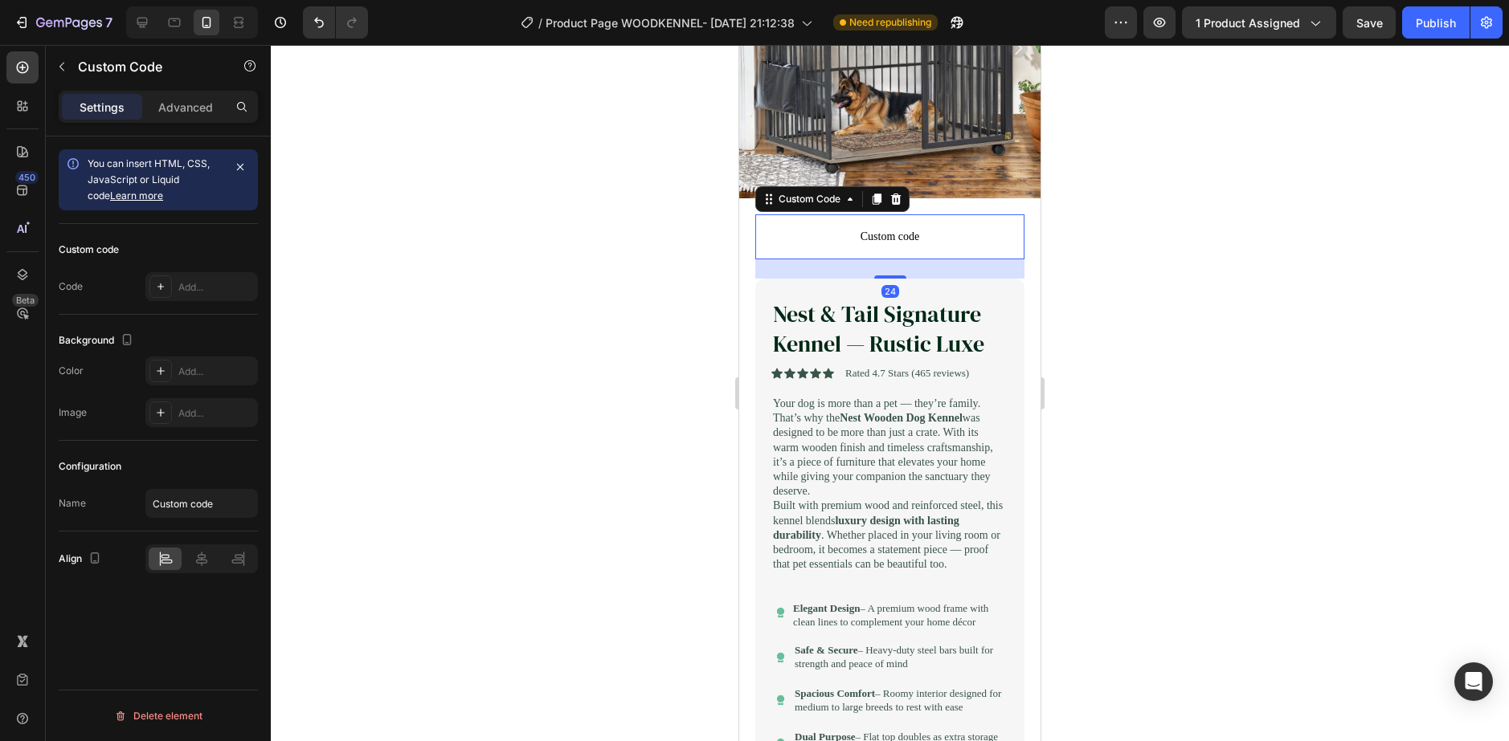
click at [861, 227] on span "Custom code" at bounding box center [889, 236] width 269 height 19
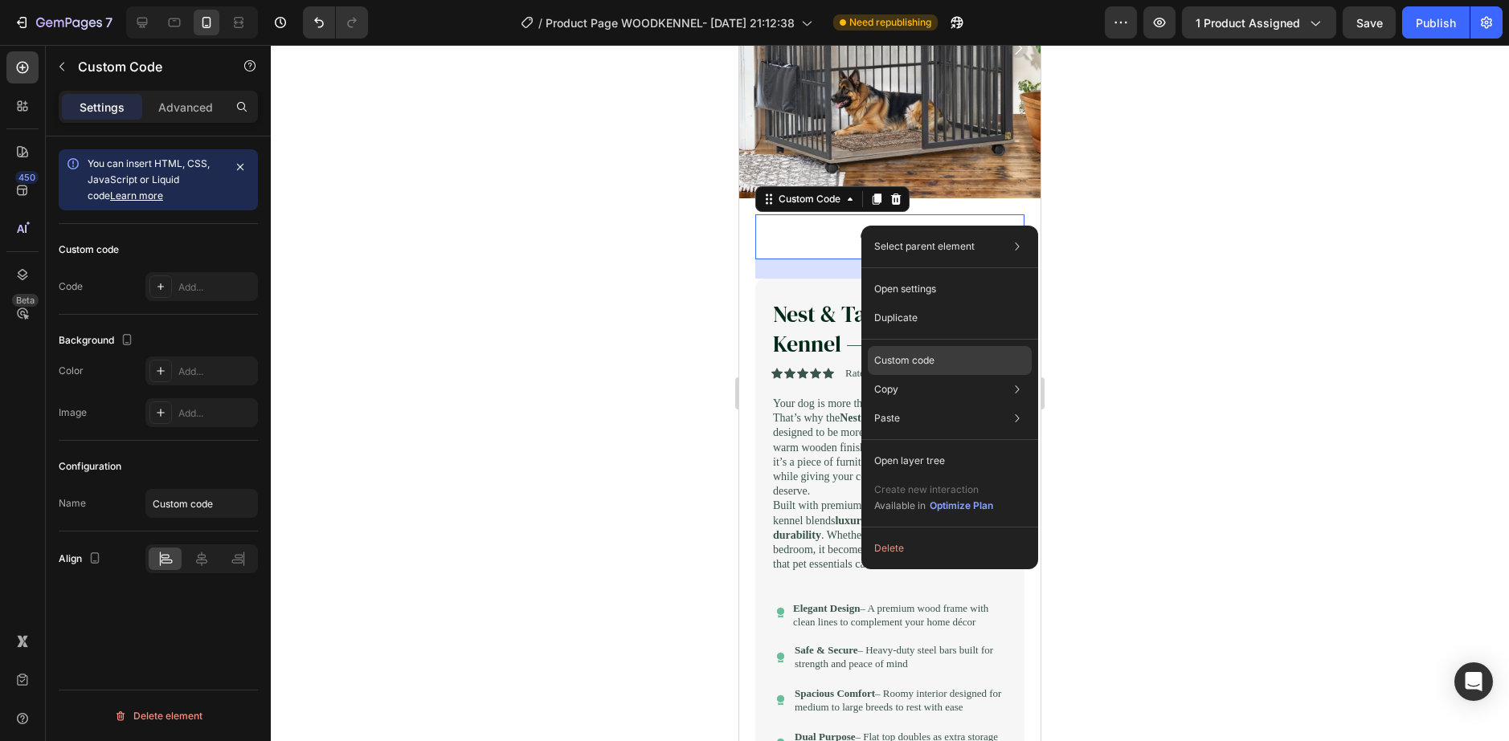
click at [902, 364] on p "Custom code" at bounding box center [904, 360] width 60 height 14
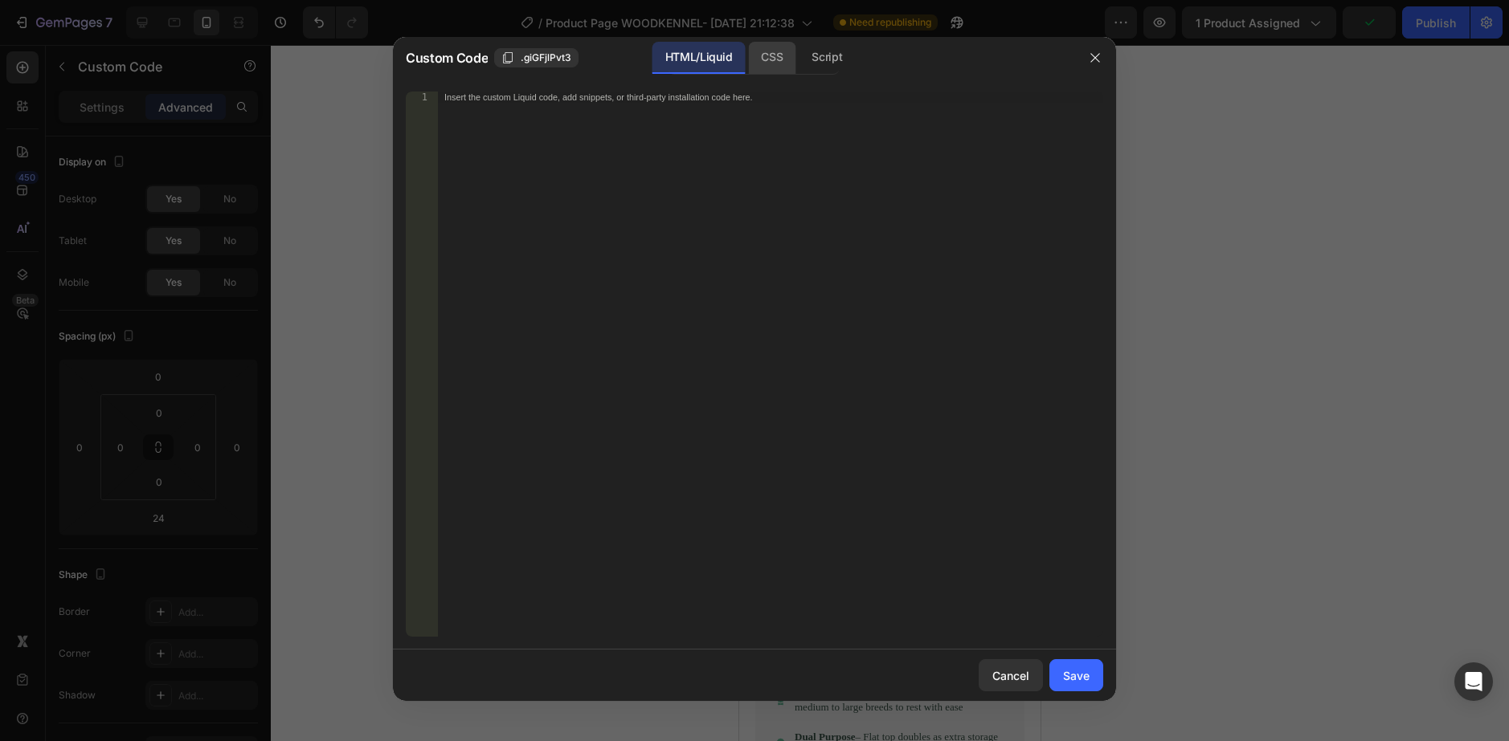
click at [760, 67] on div "CSS" at bounding box center [771, 58] width 47 height 32
click at [502, 64] on icon "button" at bounding box center [507, 57] width 13 height 13
click at [504, 63] on icon "button" at bounding box center [507, 57] width 13 height 13
click at [431, 60] on span "Custom Code" at bounding box center [447, 57] width 82 height 19
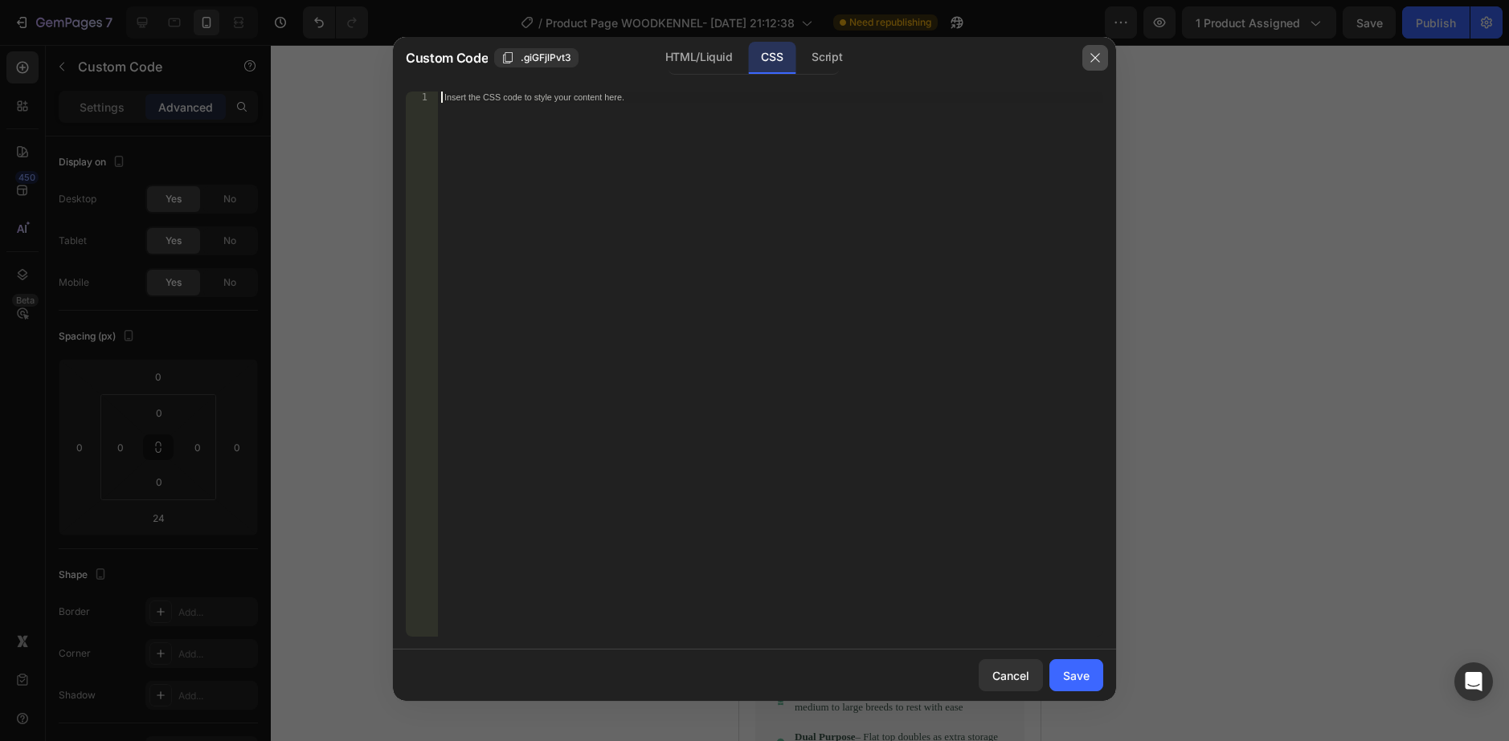
click at [1089, 62] on icon "button" at bounding box center [1095, 57] width 13 height 13
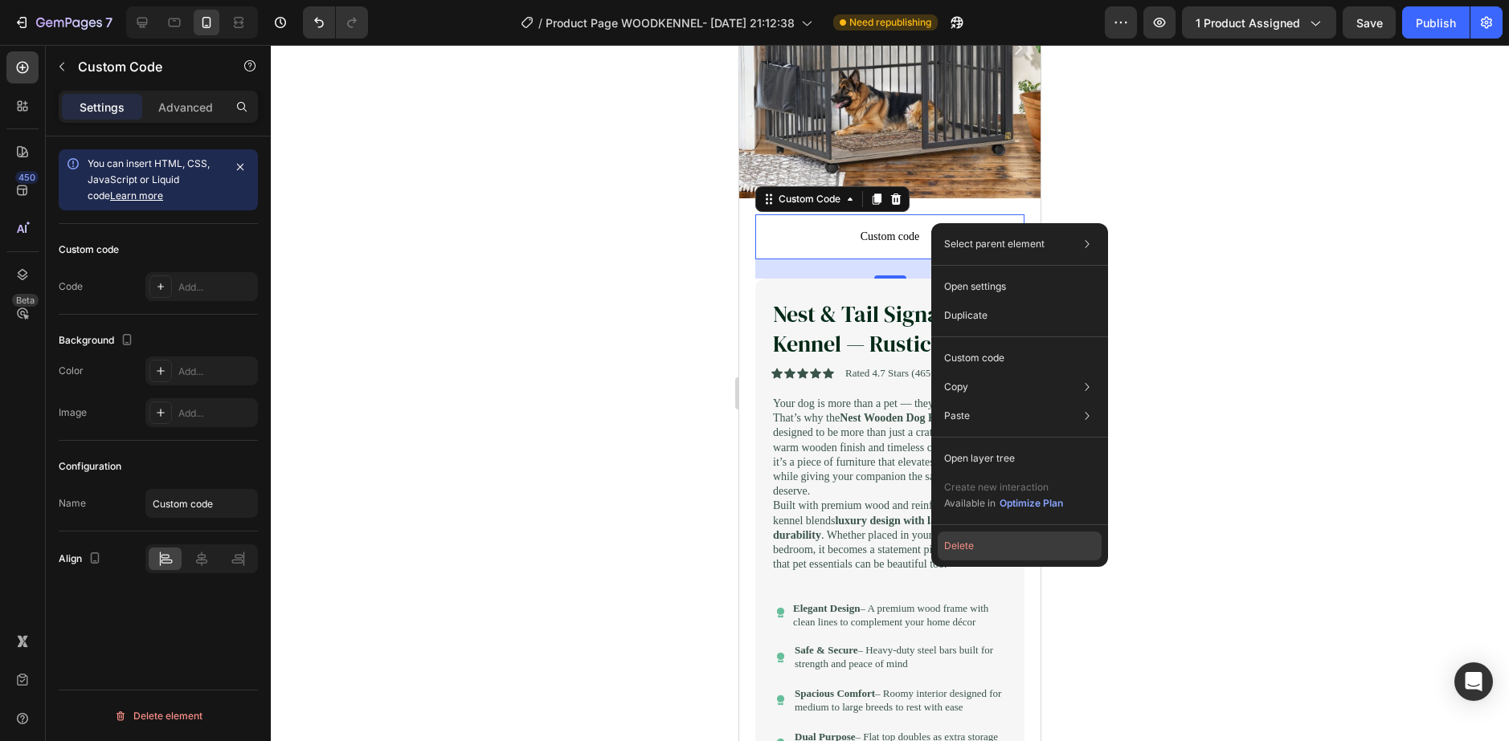
click at [985, 545] on button "Delete" at bounding box center [1020, 546] width 164 height 29
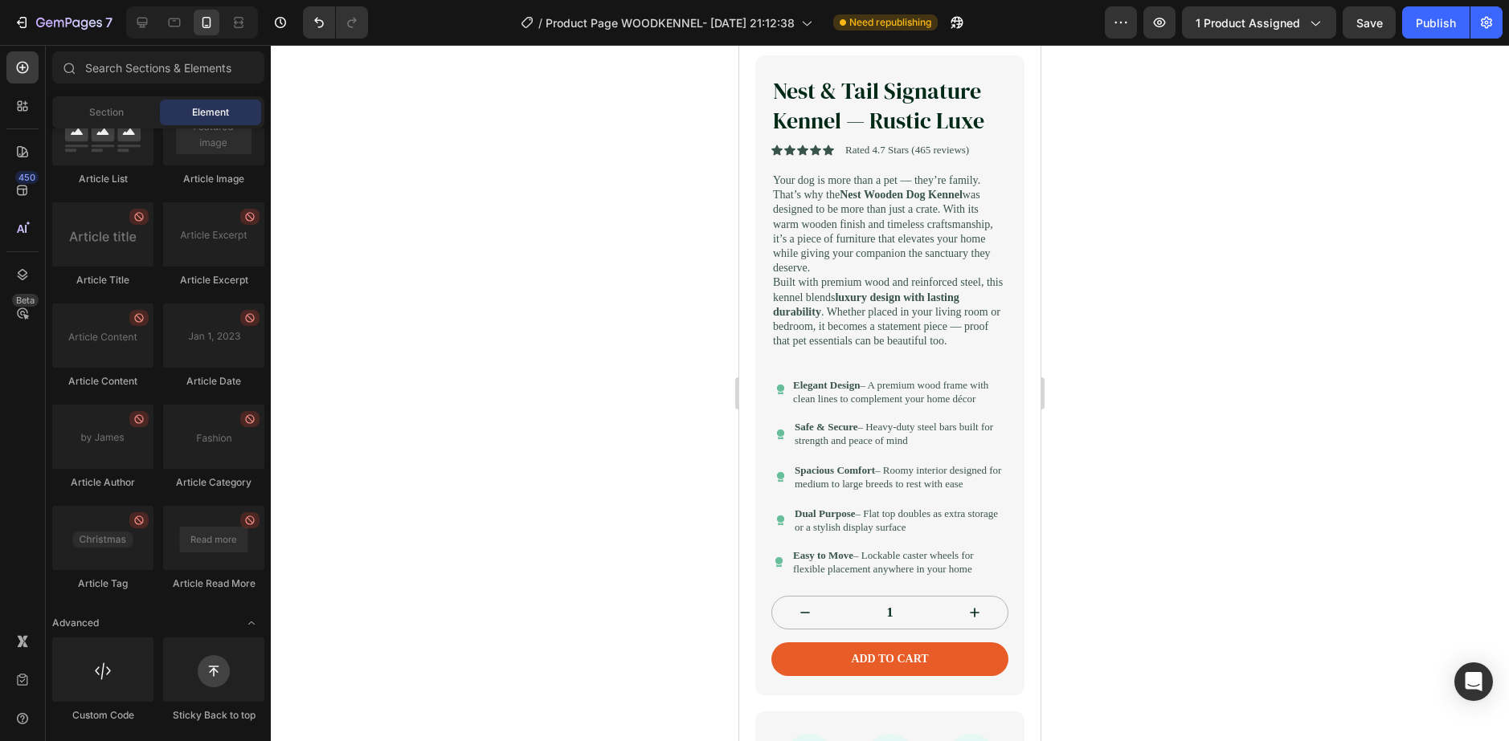
scroll to position [402, 0]
drag, startPoint x: 348, startPoint y: 167, endPoint x: 376, endPoint y: 168, distance: 28.1
click at [348, 167] on div at bounding box center [890, 393] width 1238 height 696
click at [344, 435] on div at bounding box center [890, 393] width 1238 height 696
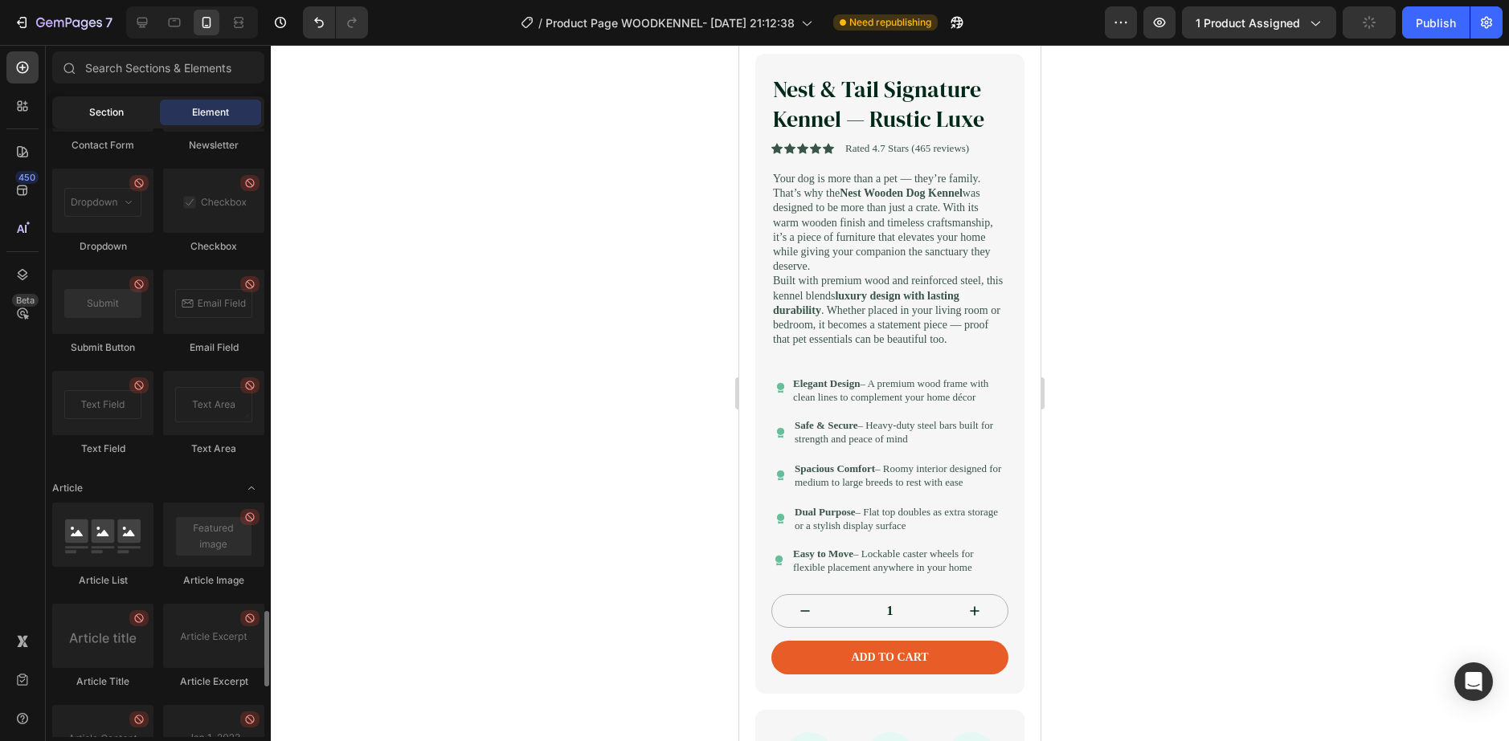
click at [96, 101] on div "Section" at bounding box center [105, 113] width 101 height 26
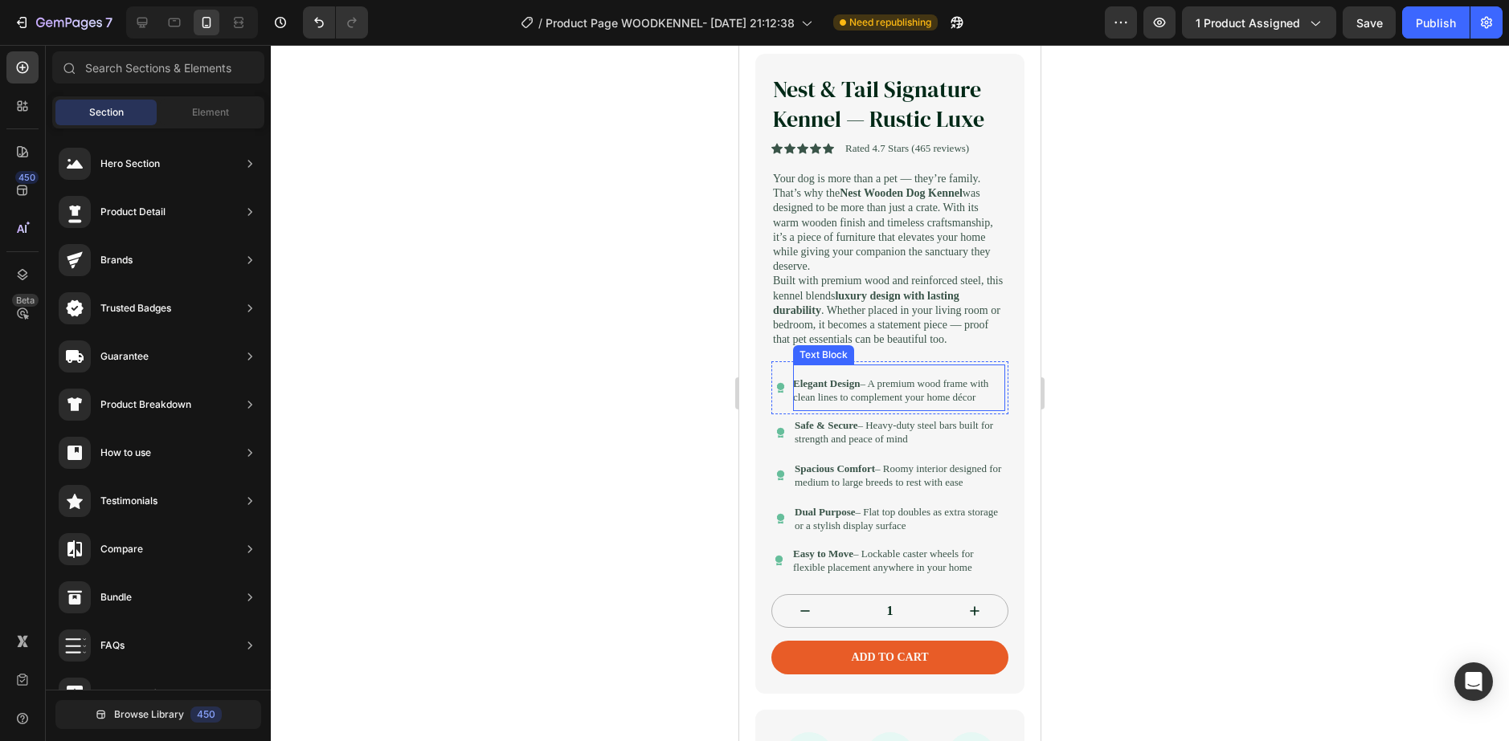
click at [897, 405] on p "Elegant Design – A premium wood frame with clean lines to complement your home …" at bounding box center [899, 391] width 212 height 27
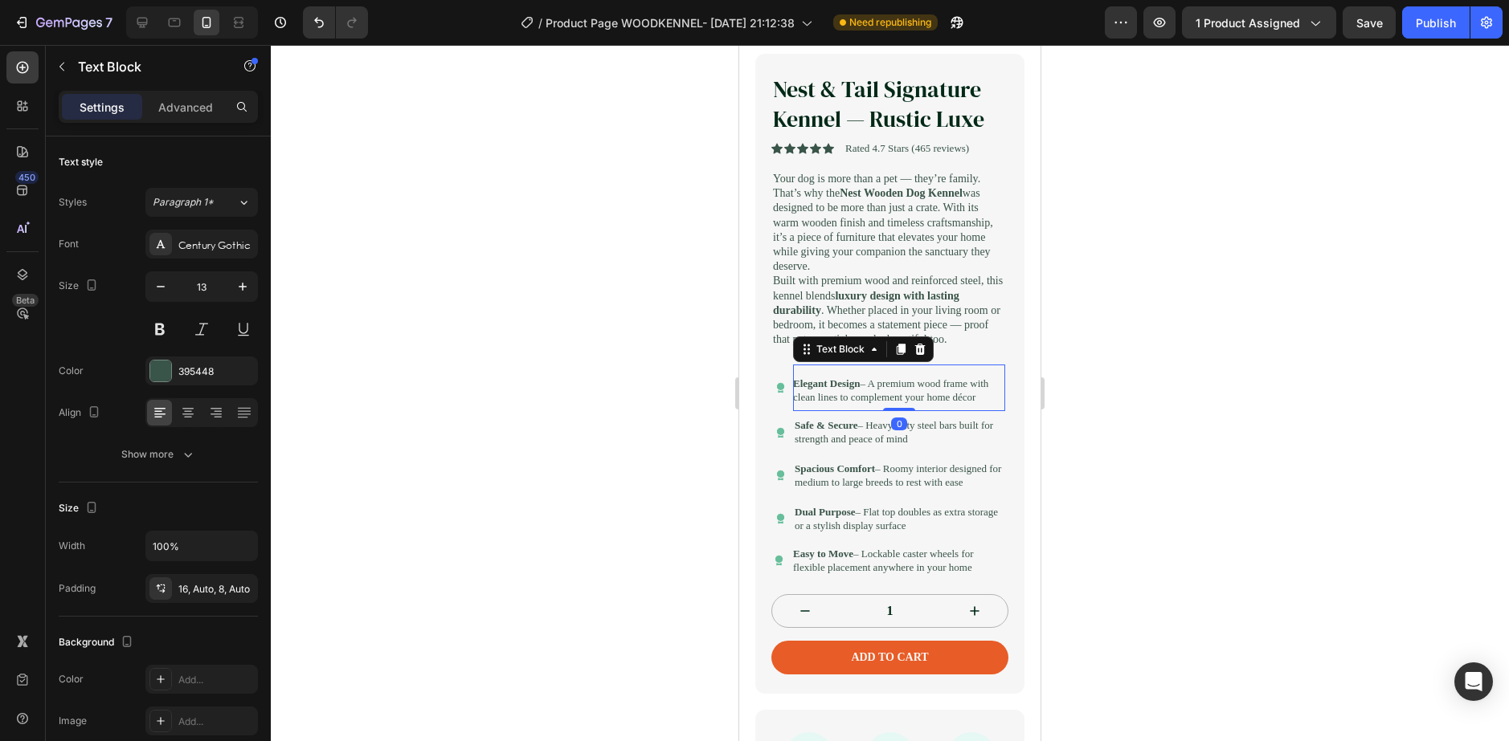
click at [893, 405] on p "Elegant Design – A premium wood frame with clean lines to complement your home …" at bounding box center [899, 391] width 212 height 27
drag, startPoint x: 894, startPoint y: 436, endPoint x: 881, endPoint y: 396, distance: 42.2
click at [881, 396] on div "Elegant Design – A premium wood frame with clean lines to complement your home …" at bounding box center [899, 388] width 212 height 47
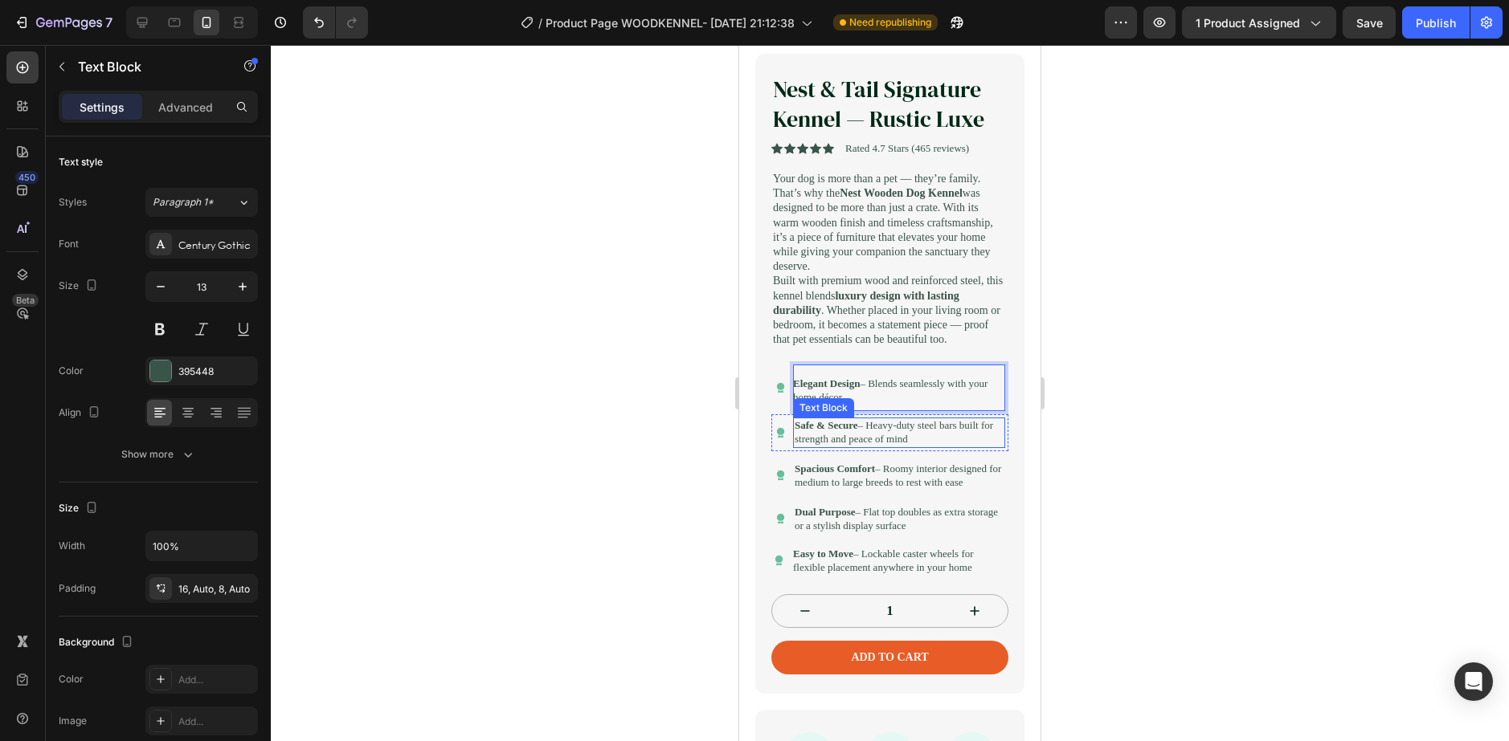
click at [869, 447] on p "Safe & Secure – Heavy-duty steel bars built for strength and peace of mind" at bounding box center [899, 432] width 209 height 27
click at [874, 447] on p "Safe & Secure – Heavy-duty steel bars built for strength and peace of mind" at bounding box center [899, 432] width 209 height 27
drag, startPoint x: 981, startPoint y: 453, endPoint x: 876, endPoint y: 443, distance: 104.9
click at [876, 443] on p "Safe & Secure – Heavy-duty steel bars built for strength and peace of mind" at bounding box center [899, 432] width 209 height 27
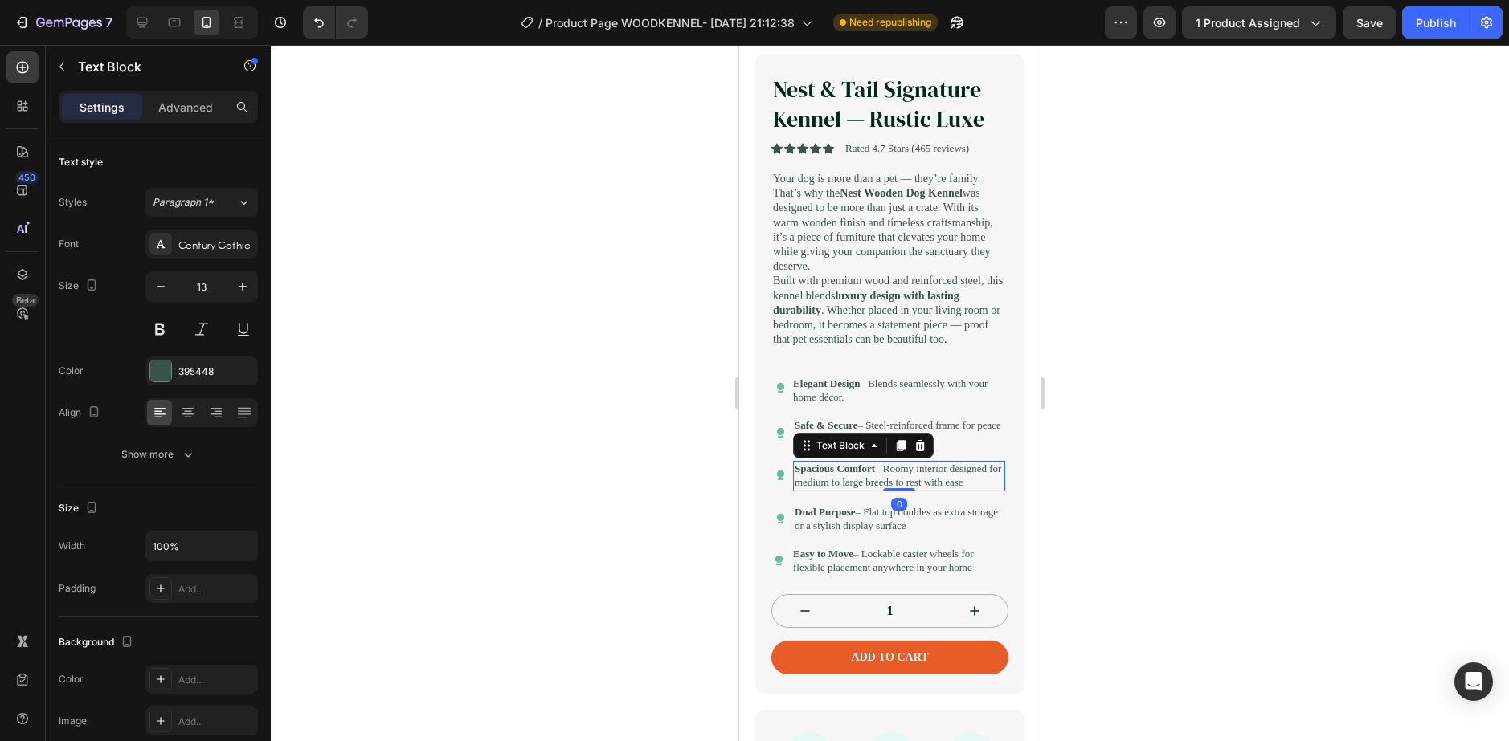
click at [860, 490] on p "Spacious Comfort – Roomy interior designed for medium to large breeds to rest w…" at bounding box center [899, 476] width 209 height 27
drag, startPoint x: 901, startPoint y: 513, endPoint x: 872, endPoint y: 495, distance: 34.3
click at [872, 490] on p "Spacious Comfort – Roomy interior designed for medium to large breeds to rest w…" at bounding box center [899, 476] width 209 height 27
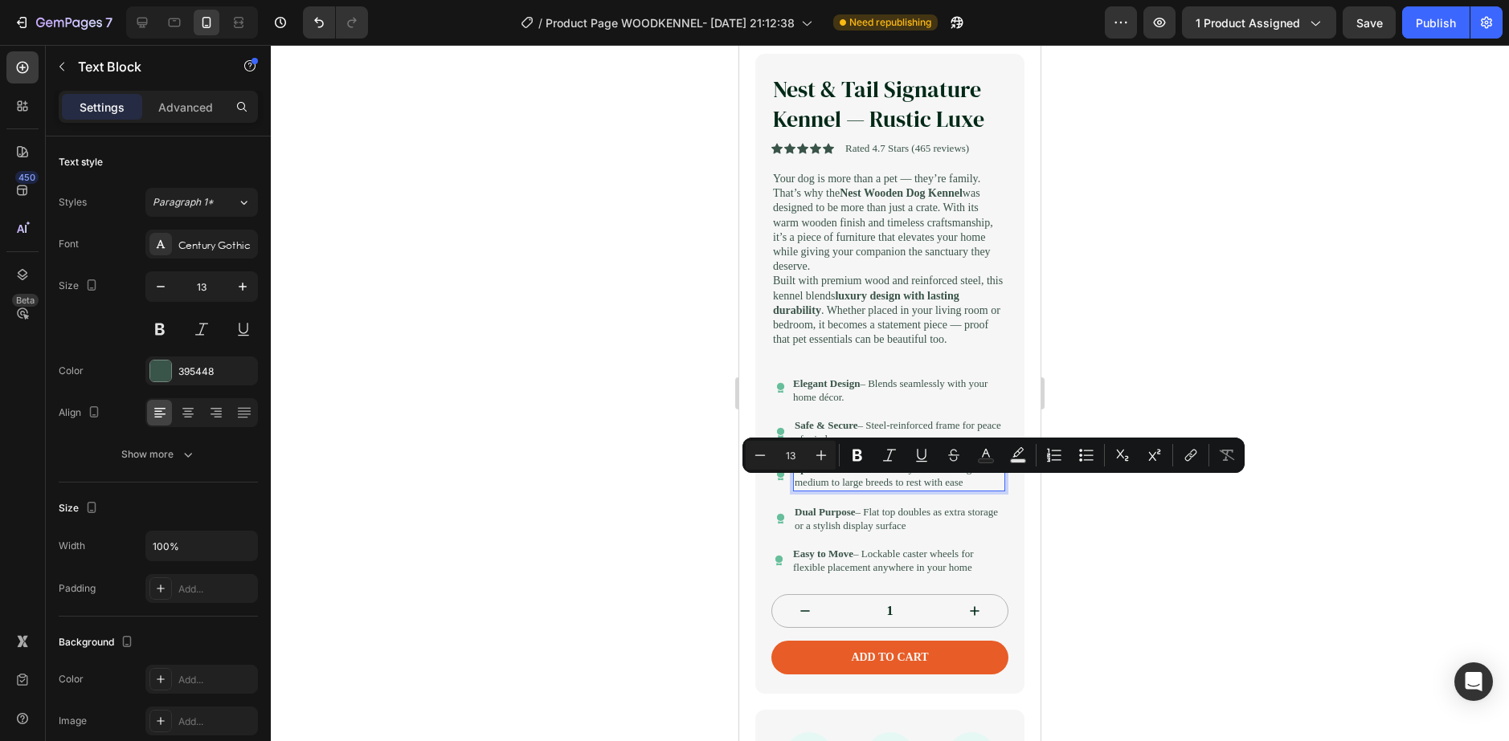
drag, startPoint x: 864, startPoint y: 509, endPoint x: 895, endPoint y: 484, distance: 40.0
click at [895, 484] on p "Spacious Comfort – Roomy interior designed for medium to large breeds to rest w…" at bounding box center [899, 476] width 209 height 27
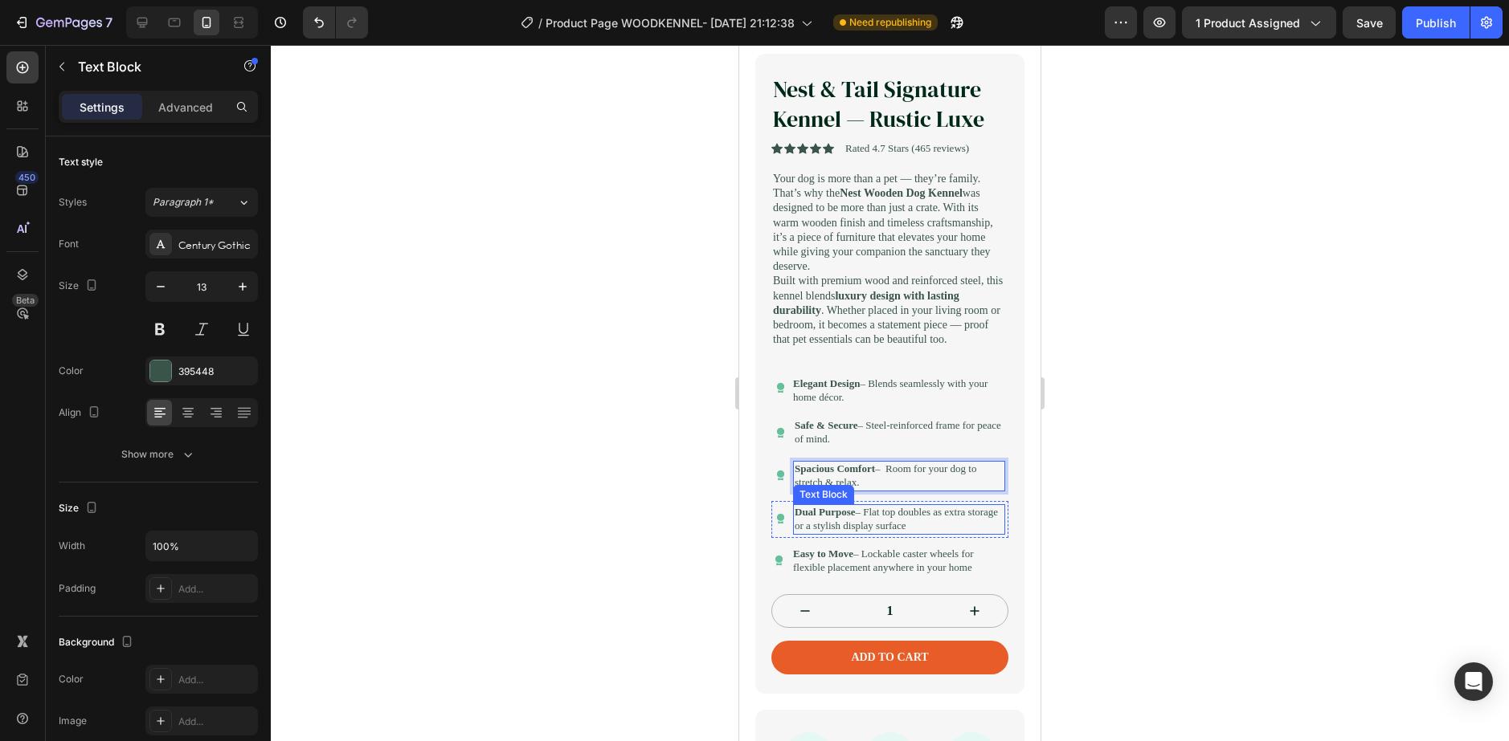
click at [921, 533] on p "Dual Purpose – Flat top doubles as extra storage or a stylish display surface" at bounding box center [899, 519] width 209 height 27
drag, startPoint x: 872, startPoint y: 558, endPoint x: 851, endPoint y: 537, distance: 29.0
click at [851, 533] on p "Dual Purpose – Flat top doubles as extra storage or a stylish display surface" at bounding box center [899, 519] width 209 height 27
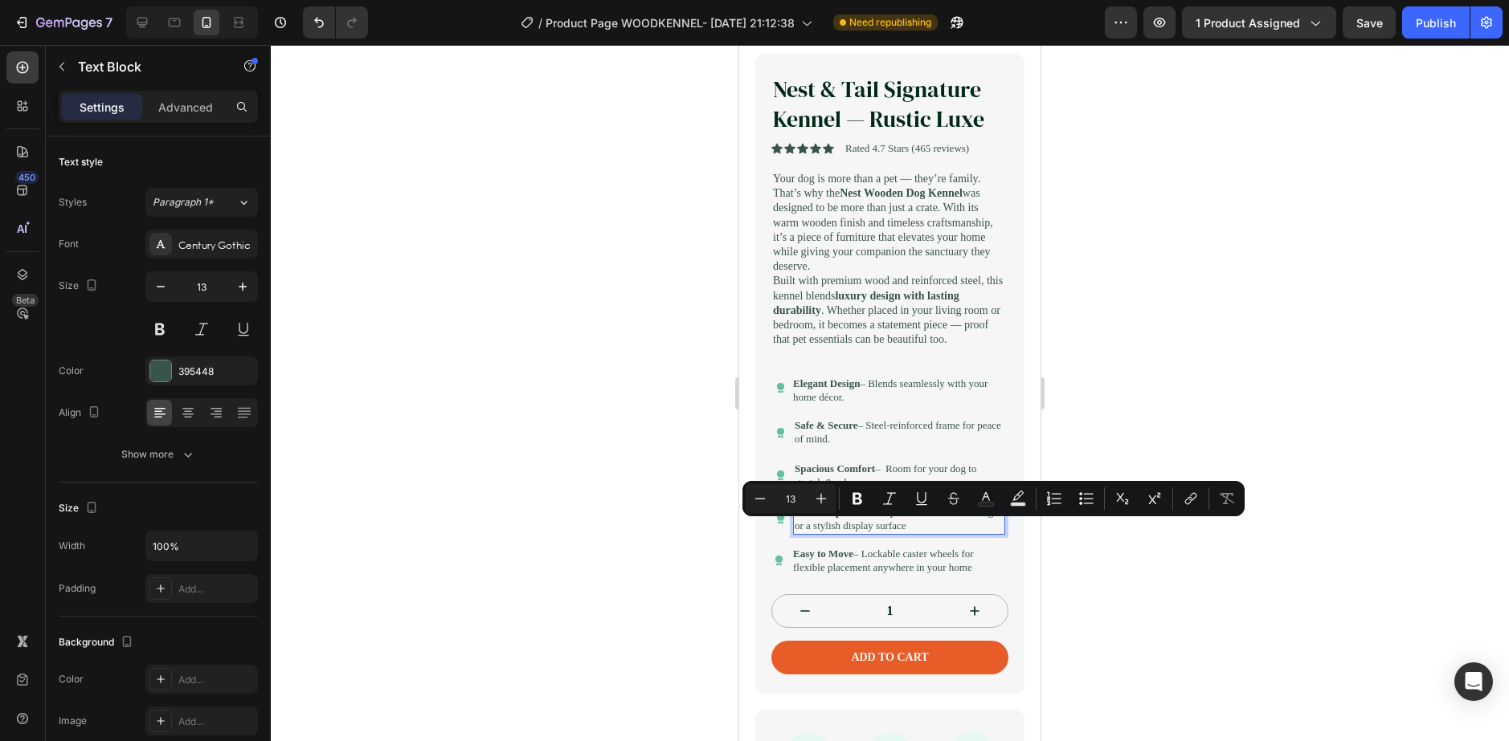
drag, startPoint x: 862, startPoint y: 561, endPoint x: 868, endPoint y: 530, distance: 31.2
click at [868, 530] on div "Dual Purpose – Flat top doubles as extra storage or a stylish display surface" at bounding box center [899, 519] width 212 height 31
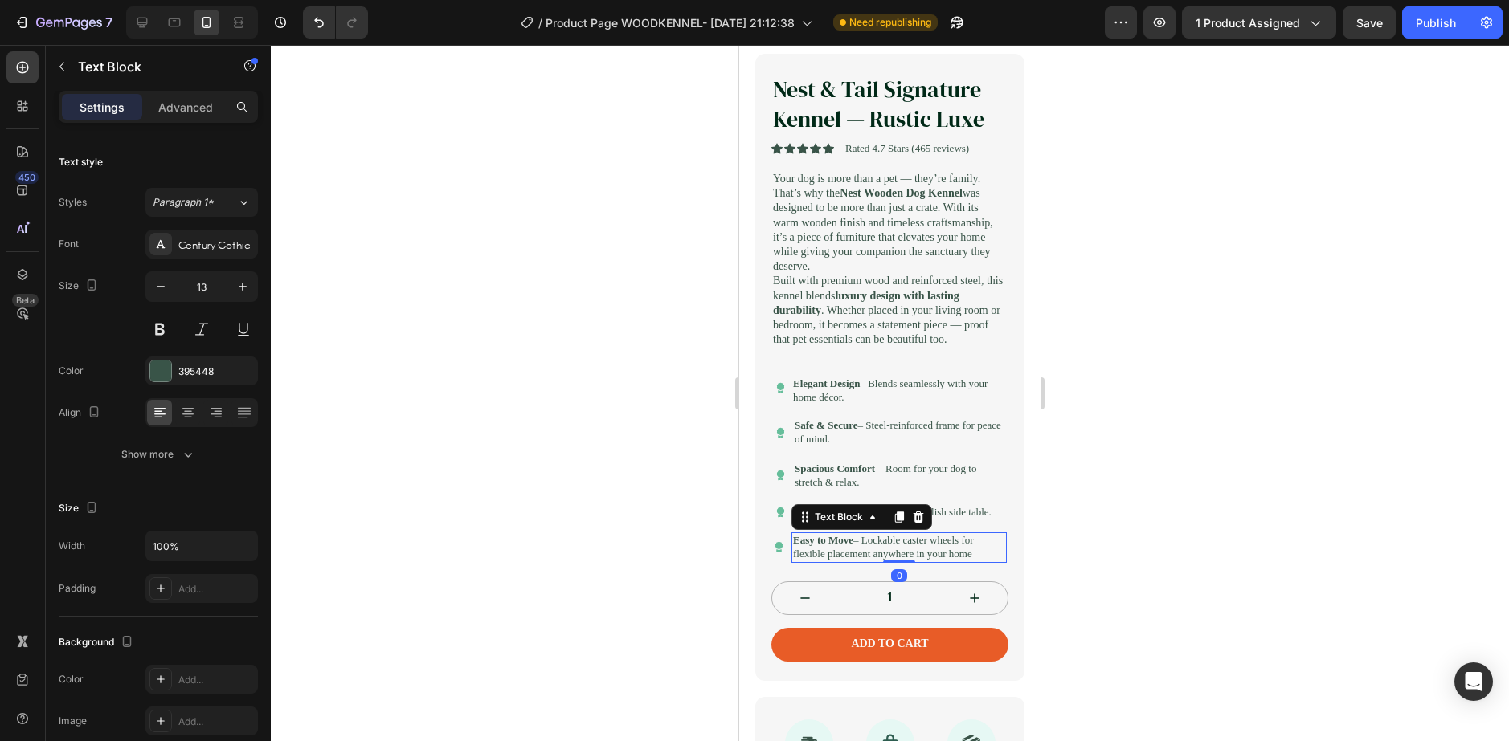
click at [849, 562] on p "Easy to Move – Lockable caster wheels for flexible placement anywhere in your h…" at bounding box center [899, 547] width 212 height 27
drag, startPoint x: 878, startPoint y: 598, endPoint x: 869, endPoint y: 566, distance: 34.1
click at [869, 562] on p "Easy to Move – Lockable caster wheels for flexible placement anywhere in your h…" at bounding box center [899, 547] width 212 height 27
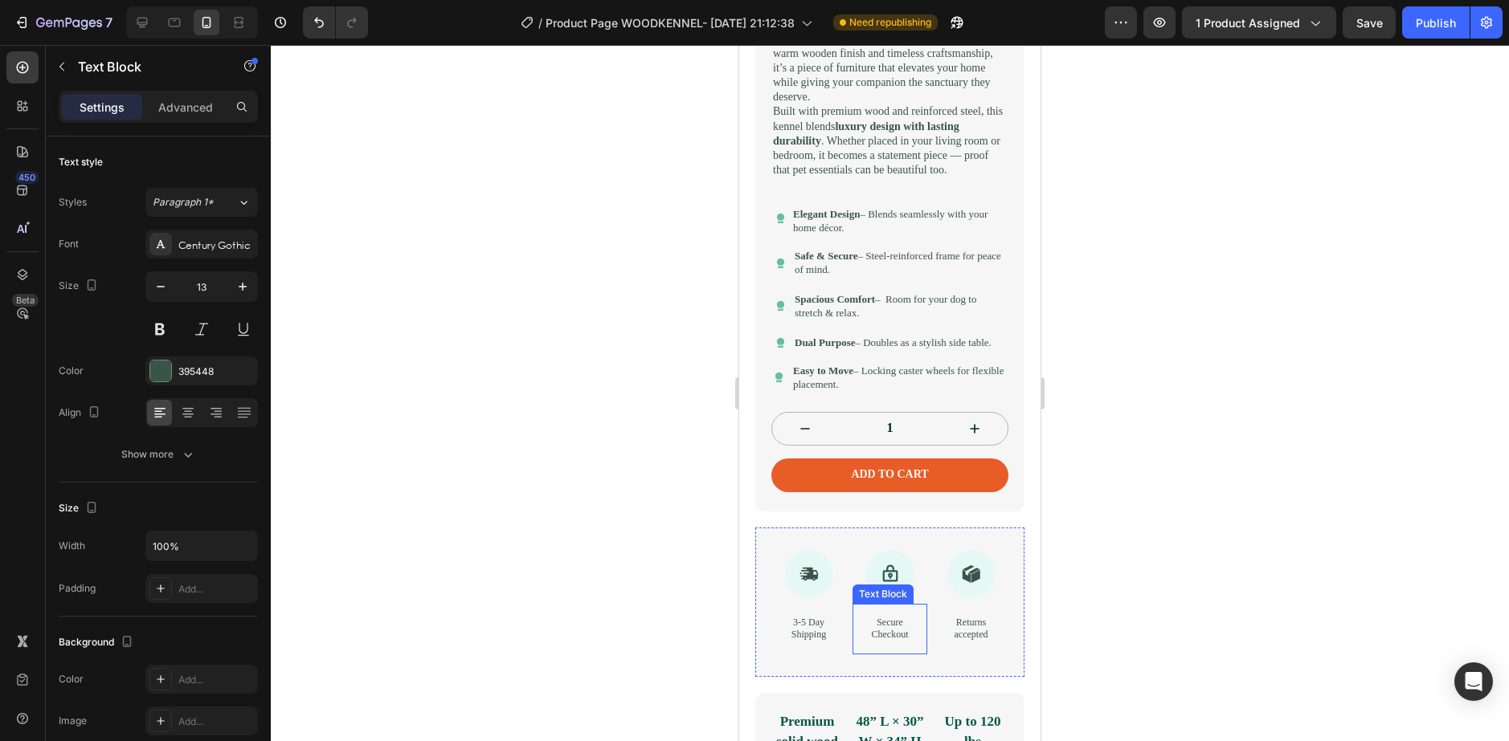
scroll to position [241, 0]
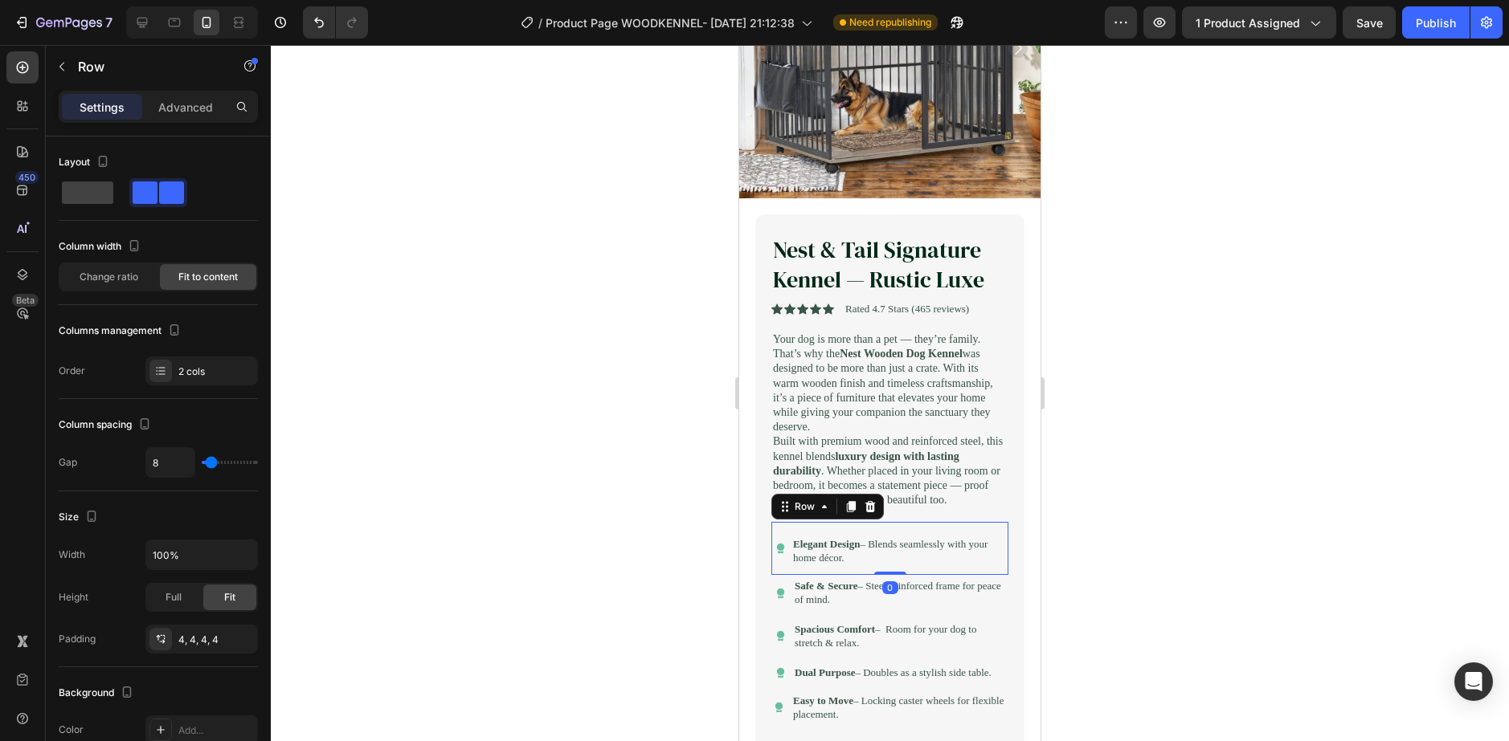
click at [788, 574] on div "Icon Elegant Design – Blends seamlessly with your home décor. Text Block Row 0" at bounding box center [889, 548] width 237 height 53
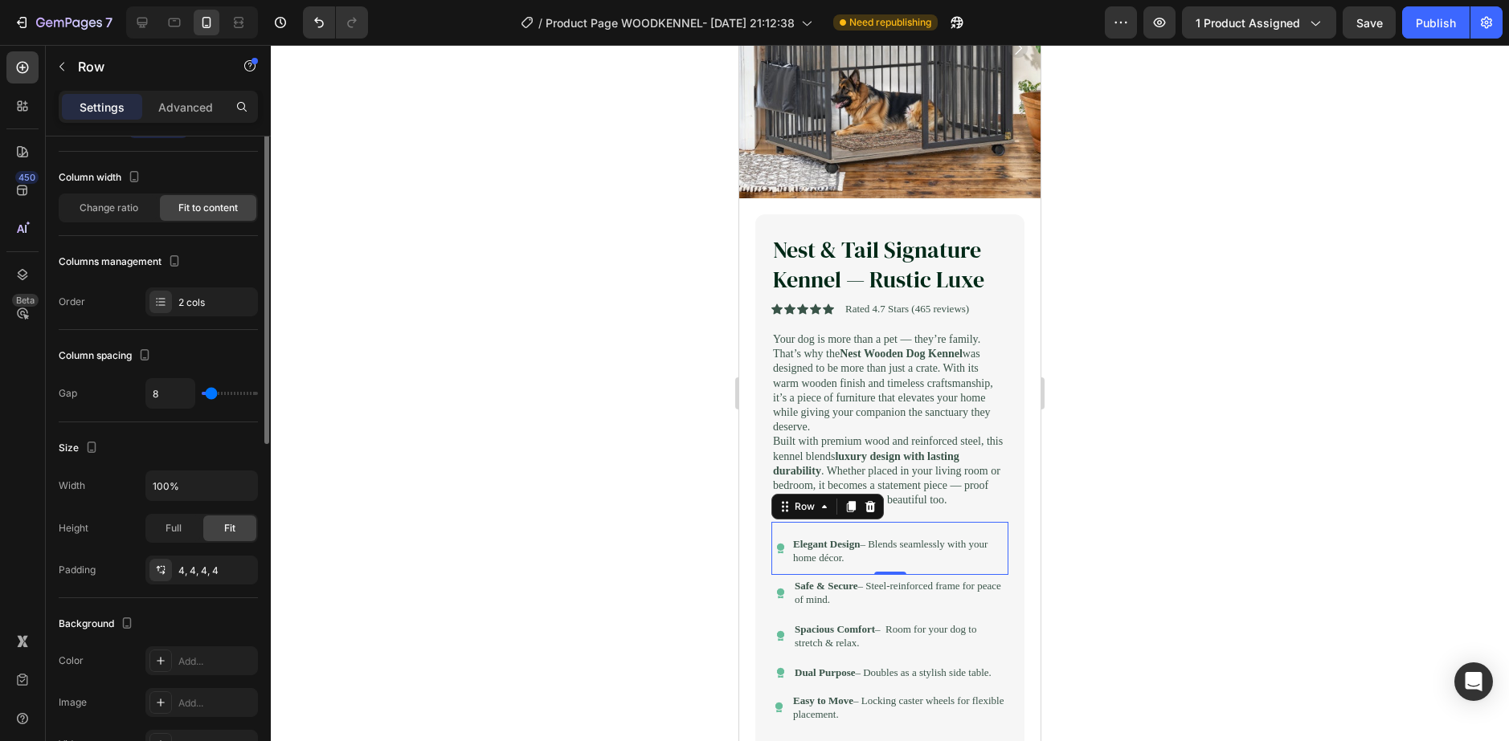
scroll to position [0, 0]
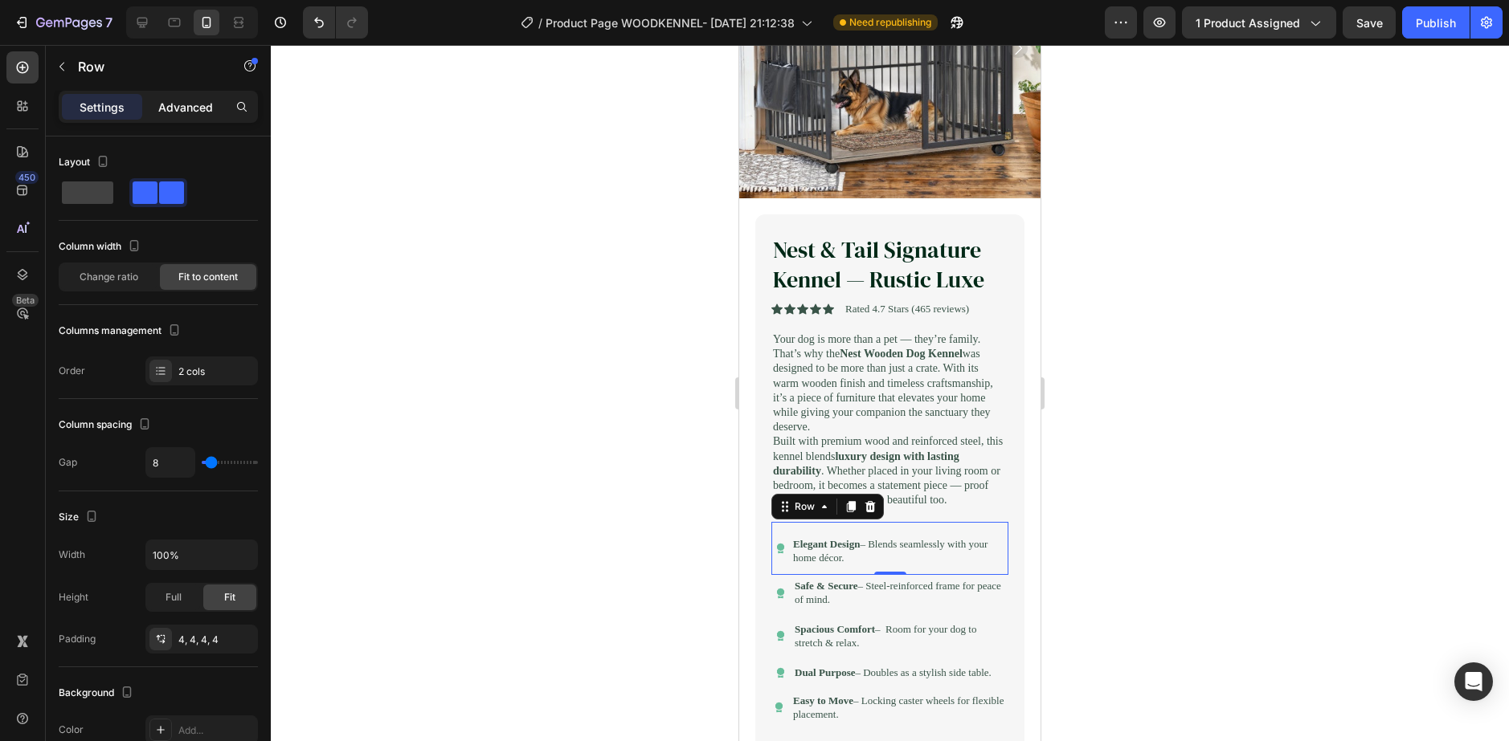
click at [182, 114] on p "Advanced" at bounding box center [185, 107] width 55 height 17
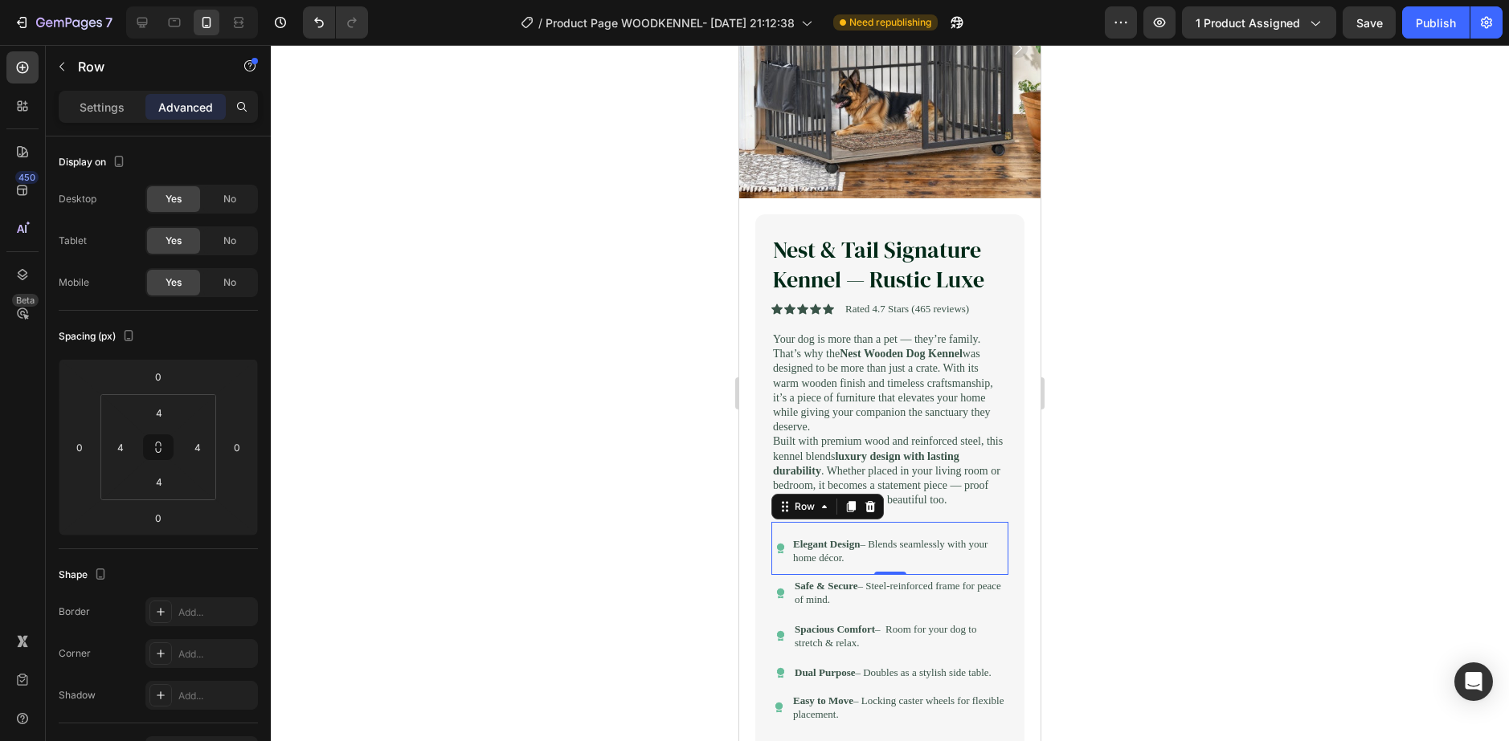
click at [182, 104] on p "Advanced" at bounding box center [185, 107] width 55 height 17
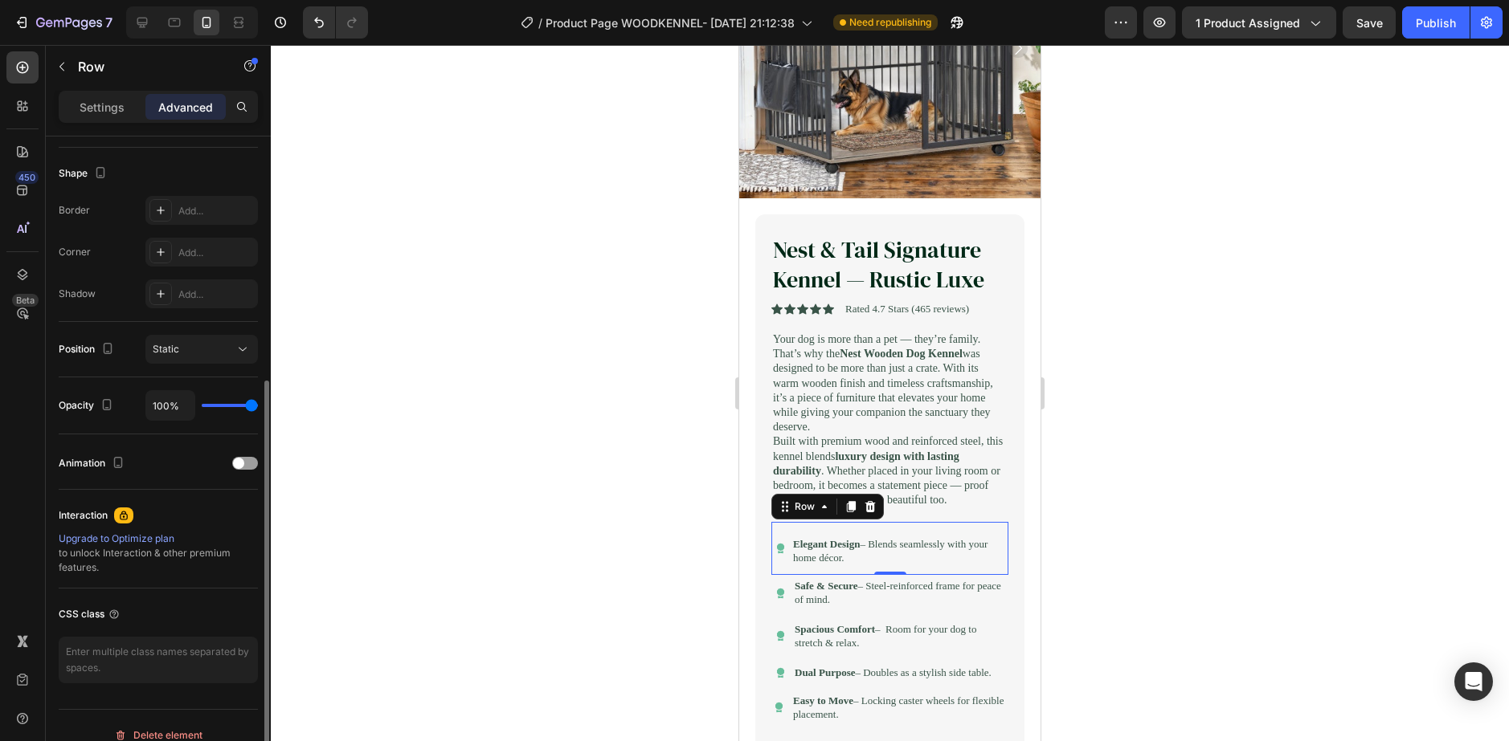
scroll to position [49, 0]
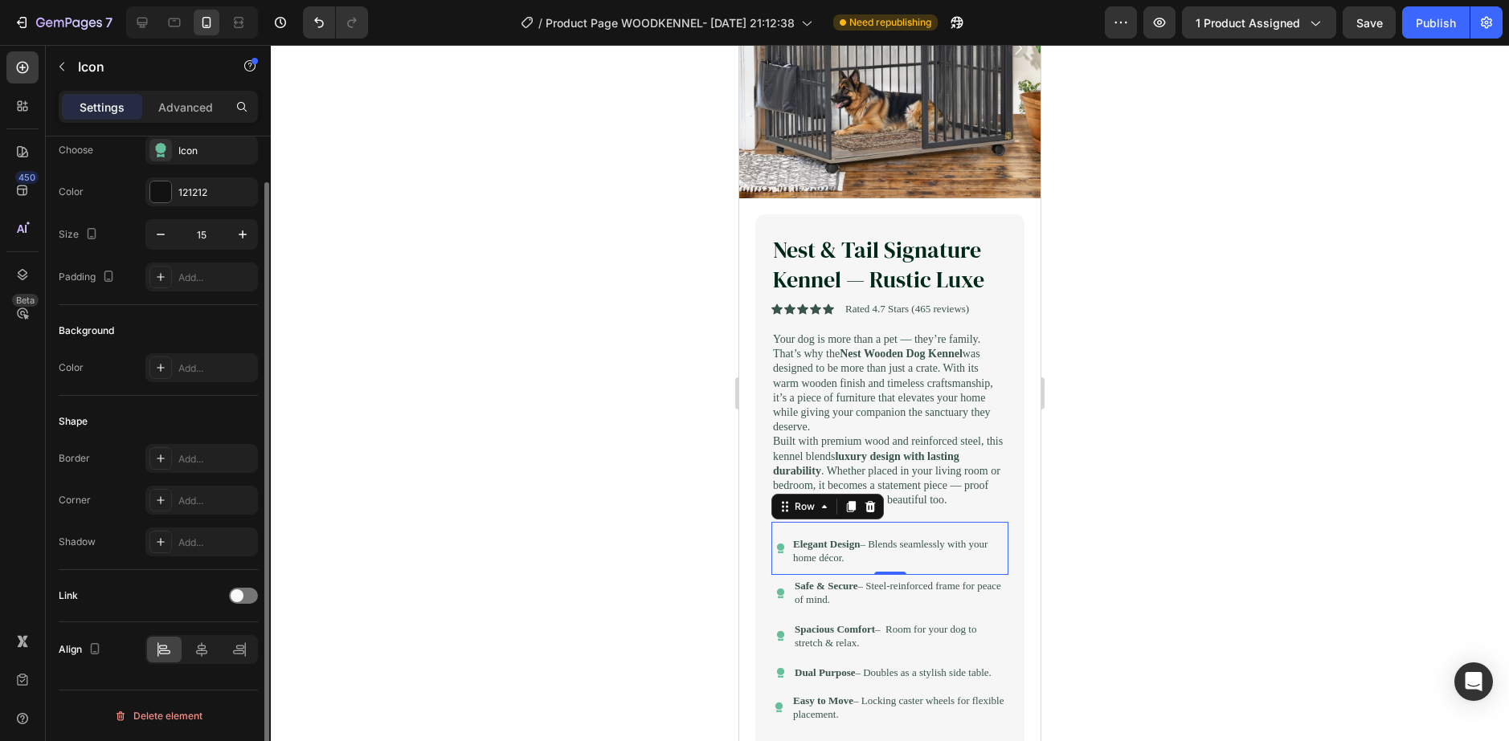
click at [785, 555] on icon at bounding box center [780, 549] width 11 height 12
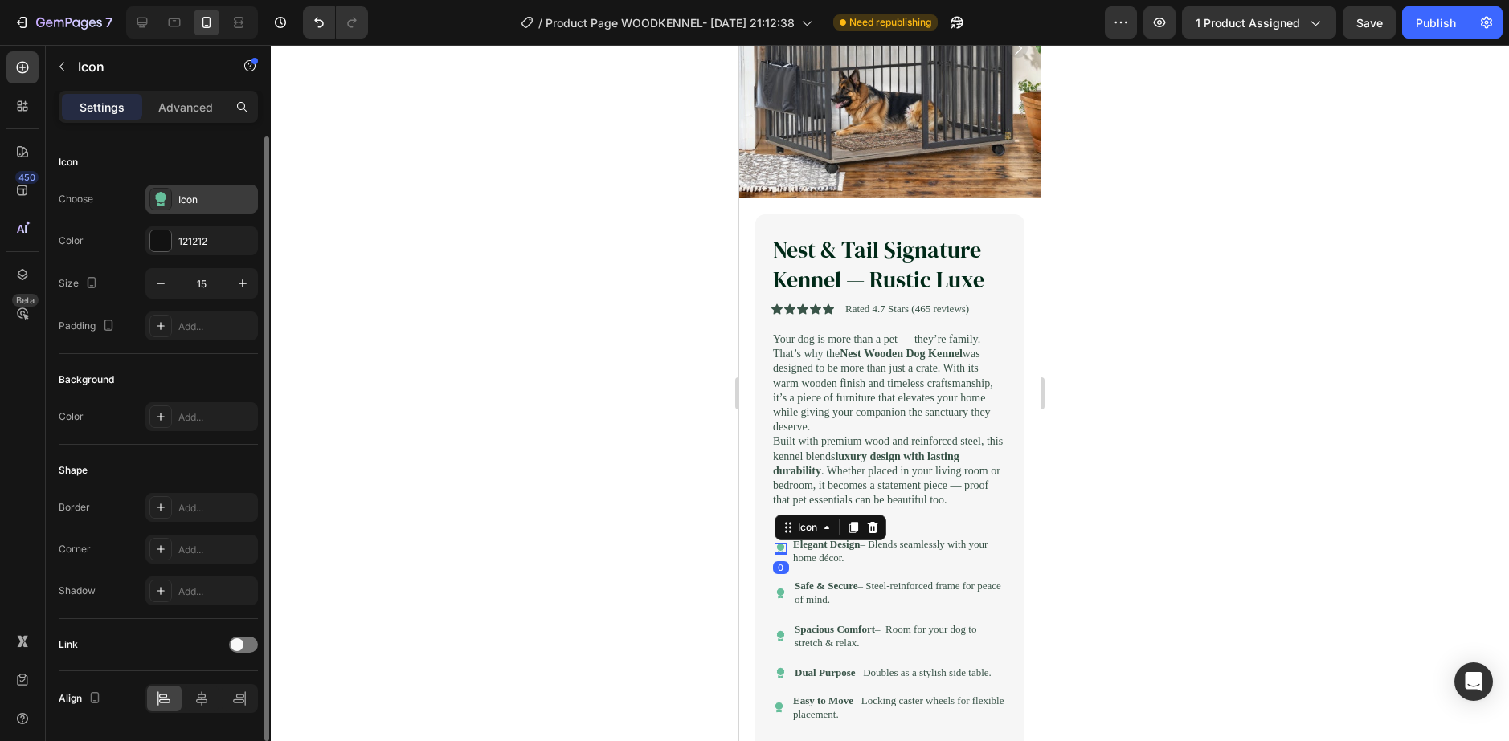
click at [161, 194] on icon at bounding box center [160, 197] width 10 height 11
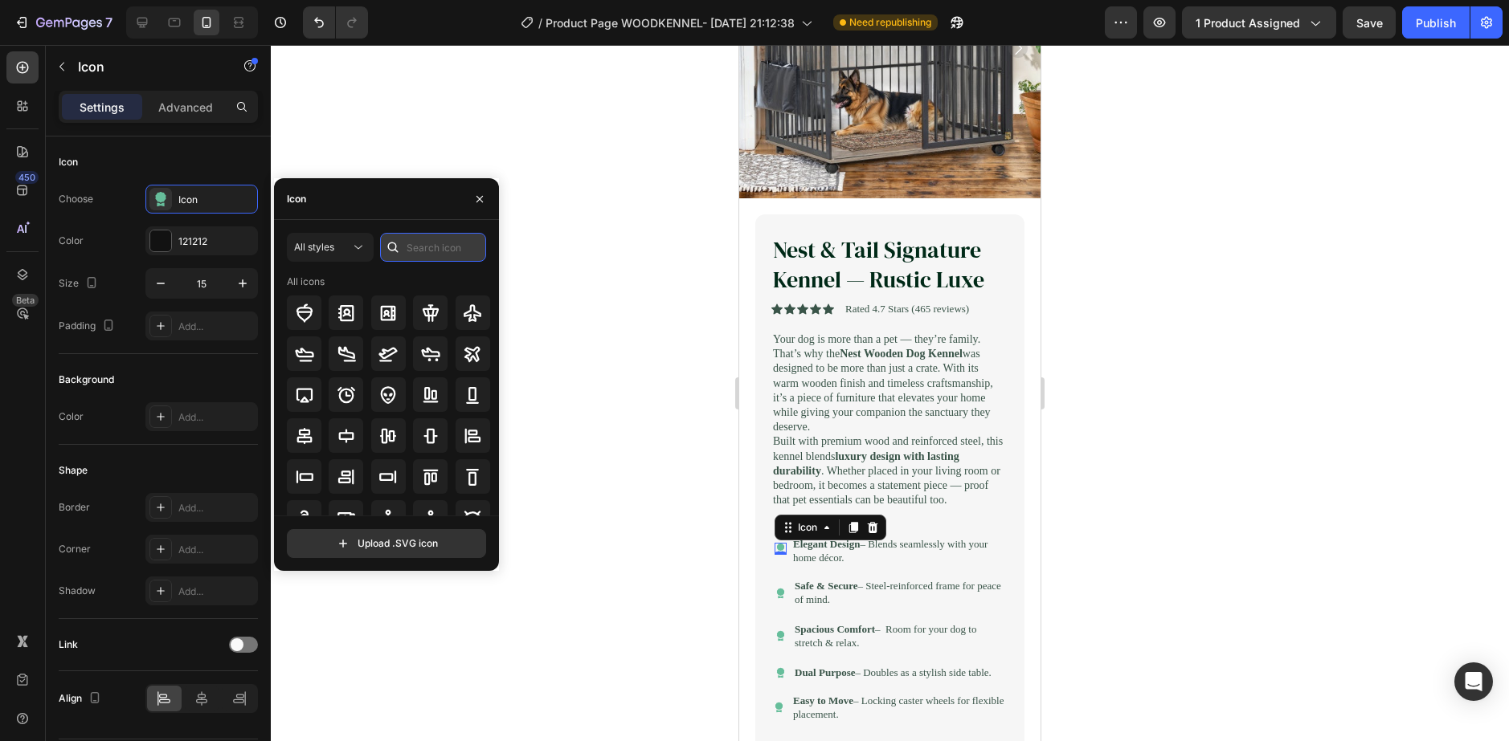
click at [417, 255] on input "text" at bounding box center [433, 247] width 106 height 29
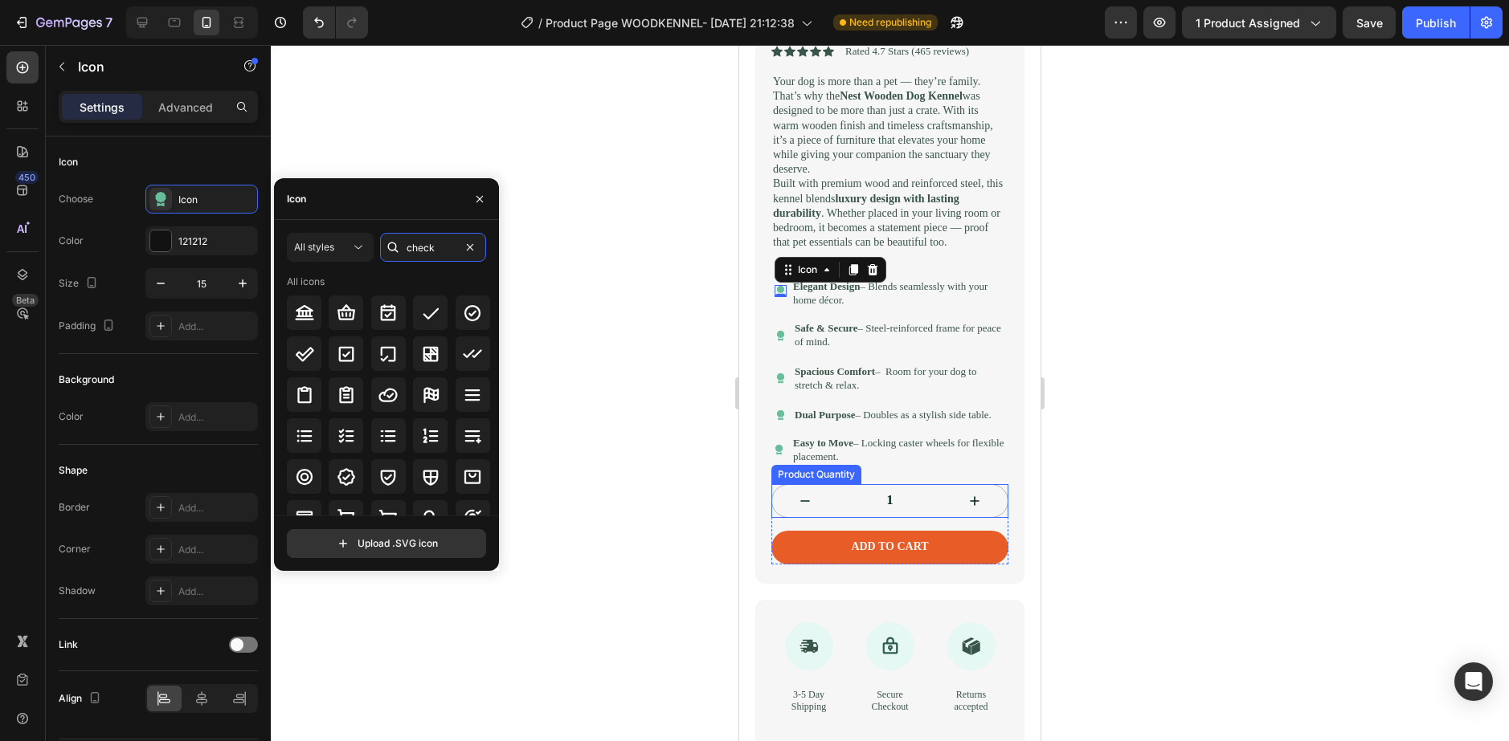
scroll to position [562, 0]
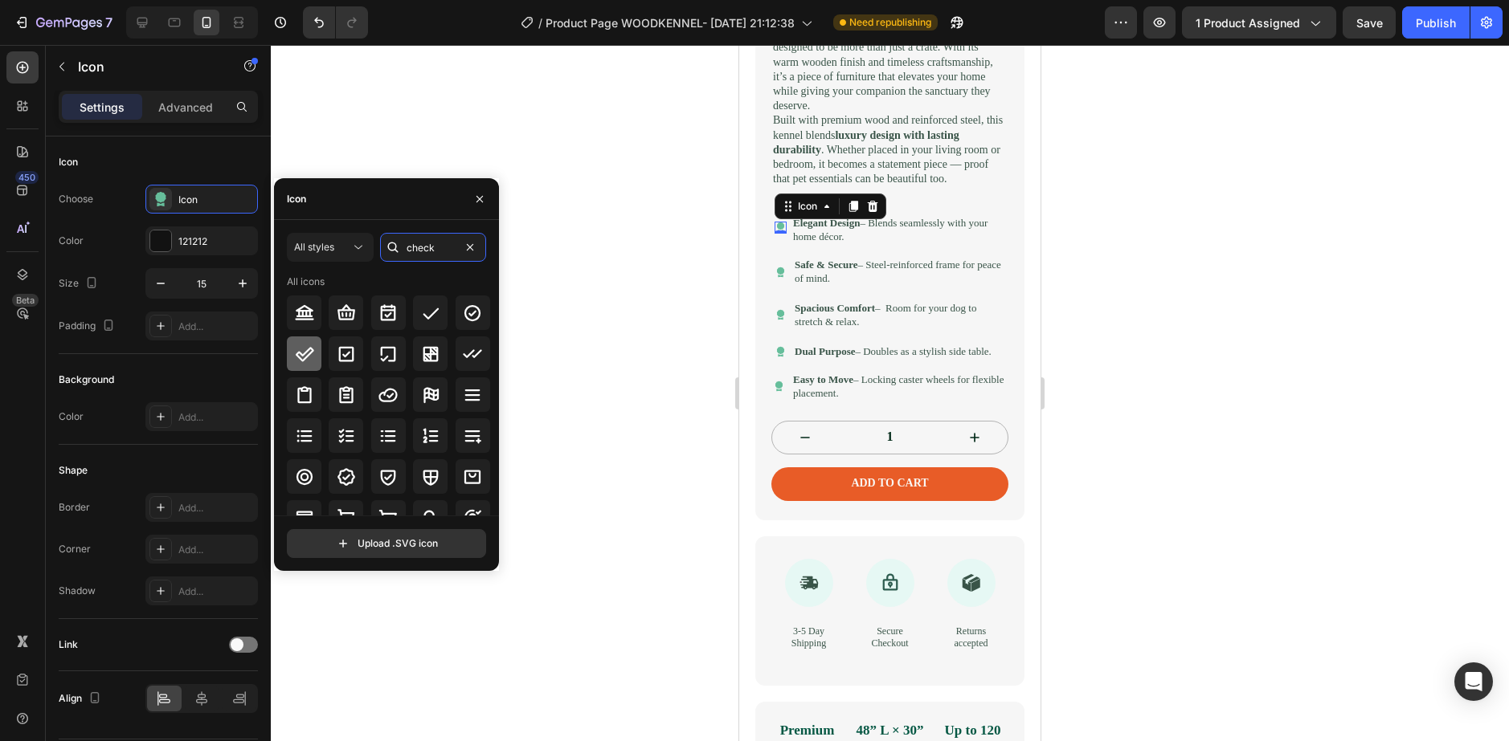
type input "check"
click at [306, 350] on icon at bounding box center [304, 354] width 19 height 19
click at [449, 313] on div at bounding box center [389, 313] width 204 height 35
click at [436, 310] on icon at bounding box center [430, 313] width 19 height 19
click at [383, 468] on icon at bounding box center [387, 477] width 19 height 19
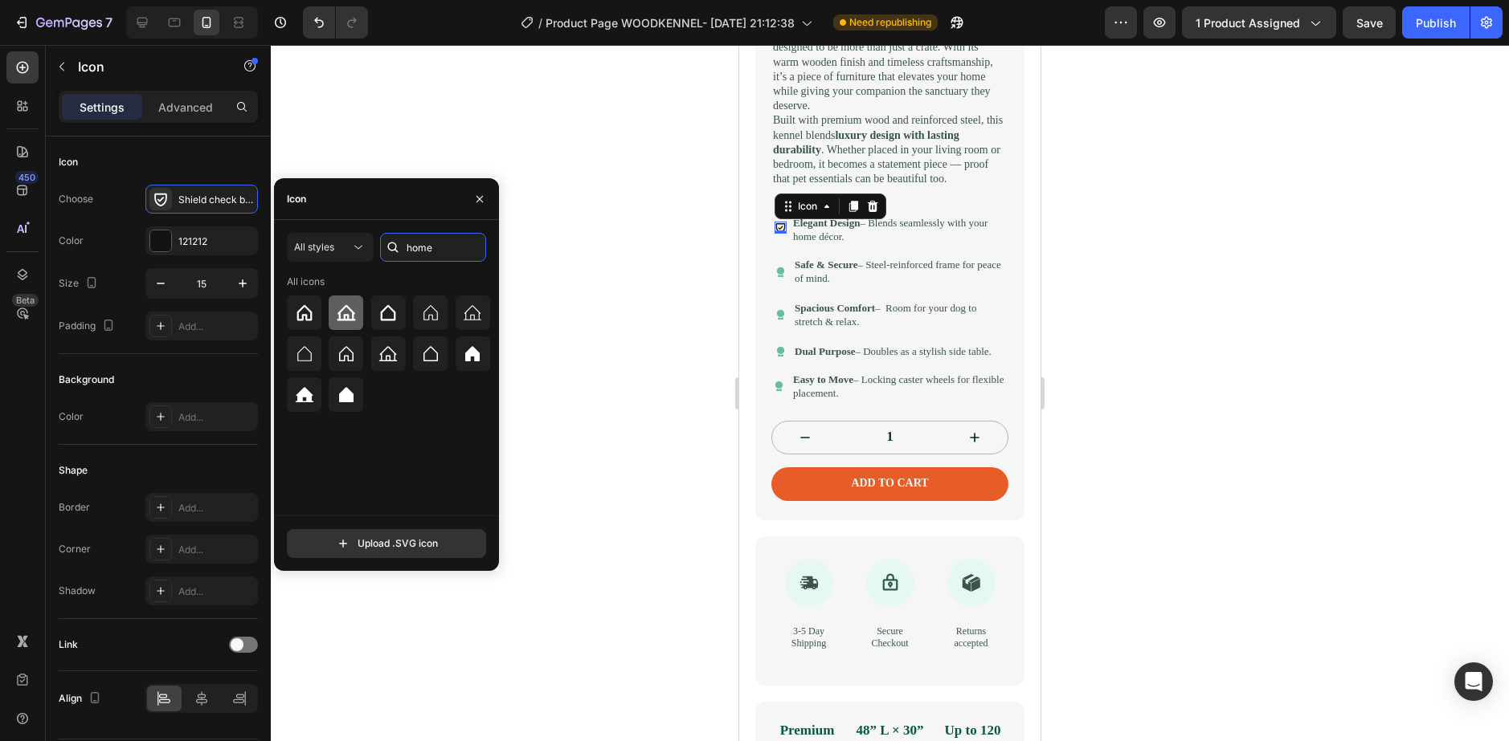
type input "home"
click at [345, 307] on icon at bounding box center [346, 312] width 18 height 16
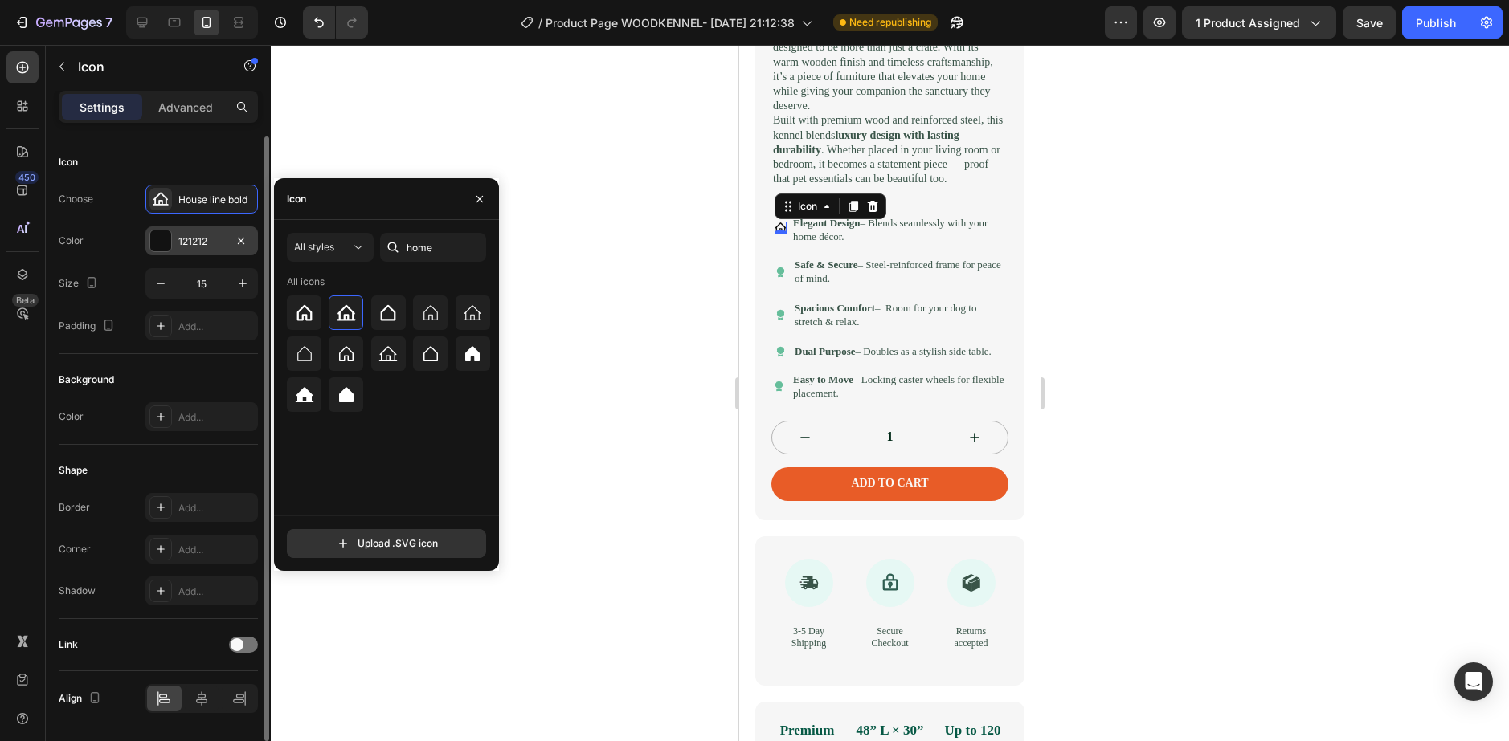
click at [168, 235] on div at bounding box center [160, 241] width 21 height 21
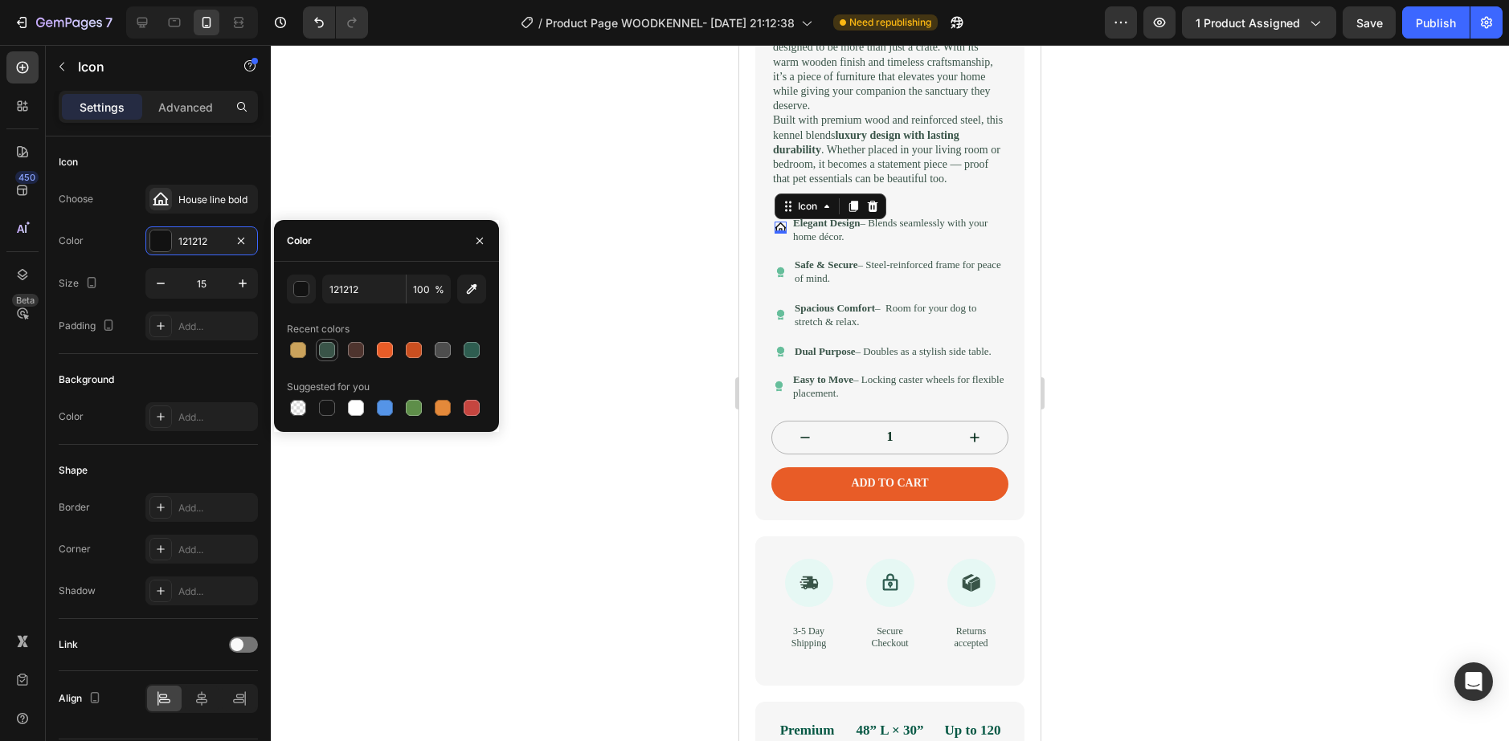
click at [326, 345] on div at bounding box center [327, 350] width 16 height 16
click at [473, 352] on div at bounding box center [472, 350] width 16 height 16
type input "2E5D50"
click at [473, 352] on div at bounding box center [472, 350] width 16 height 16
click at [598, 357] on div at bounding box center [890, 393] width 1238 height 696
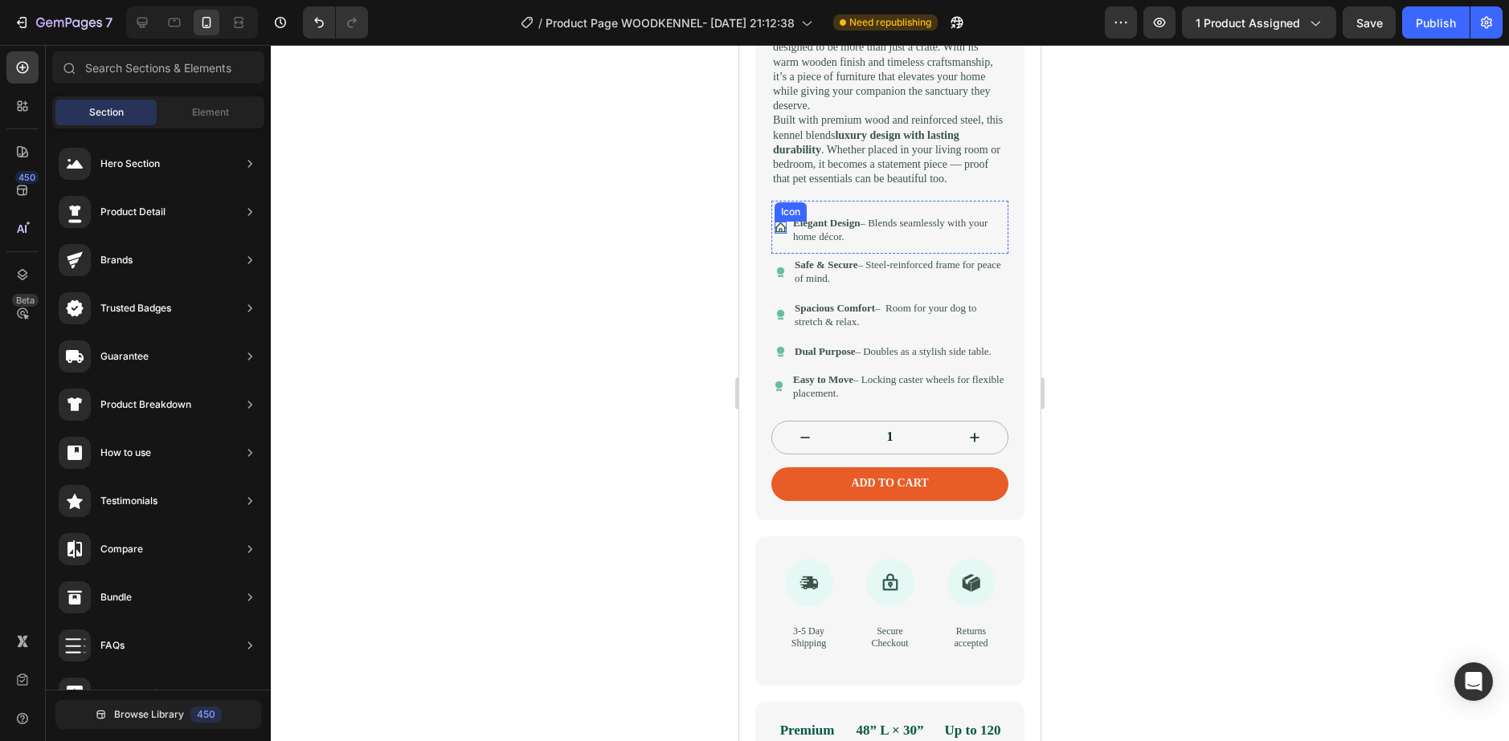
click at [781, 232] on icon at bounding box center [780, 228] width 12 height 10
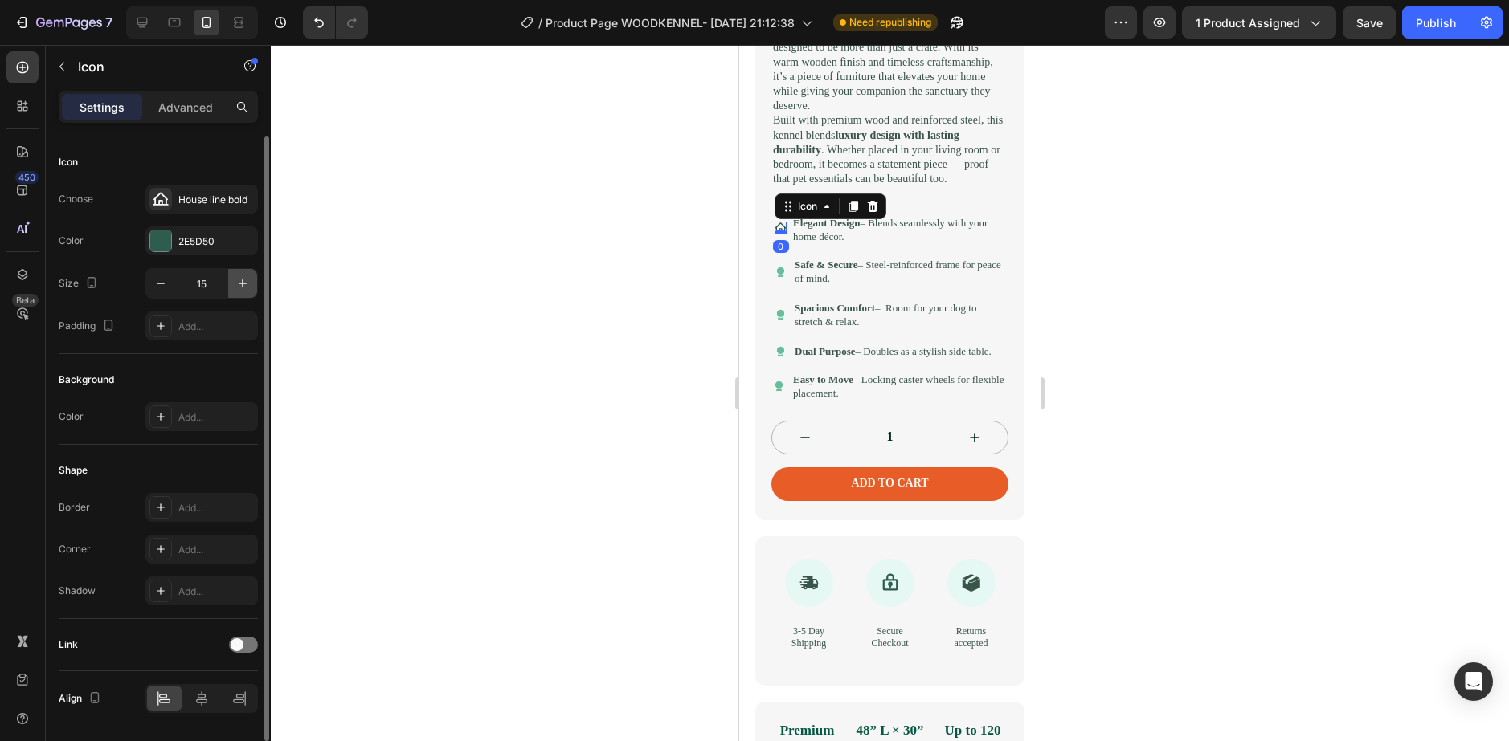
click at [242, 280] on icon "button" at bounding box center [243, 284] width 16 height 16
type input "17"
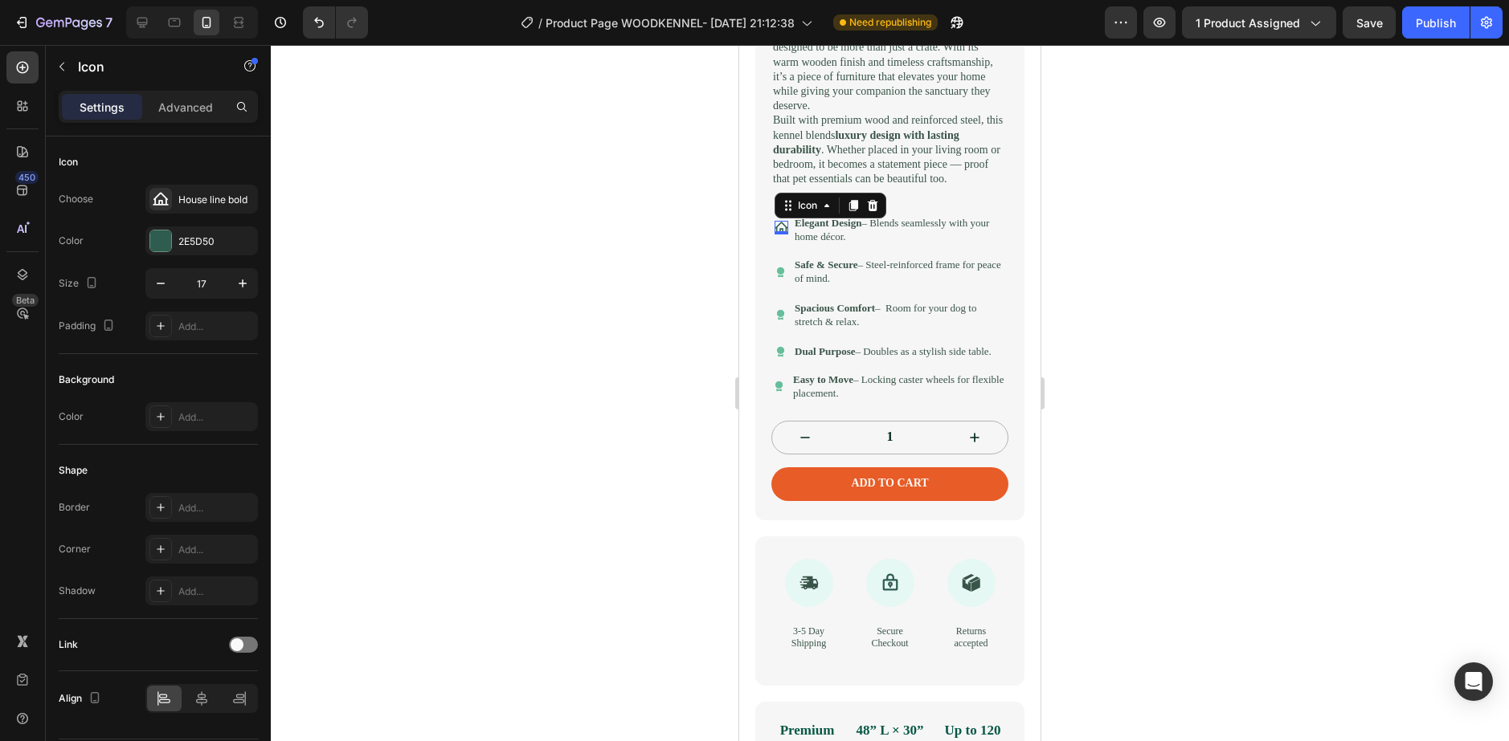
click at [515, 294] on div at bounding box center [890, 393] width 1238 height 696
click at [780, 275] on icon at bounding box center [781, 271] width 8 height 8
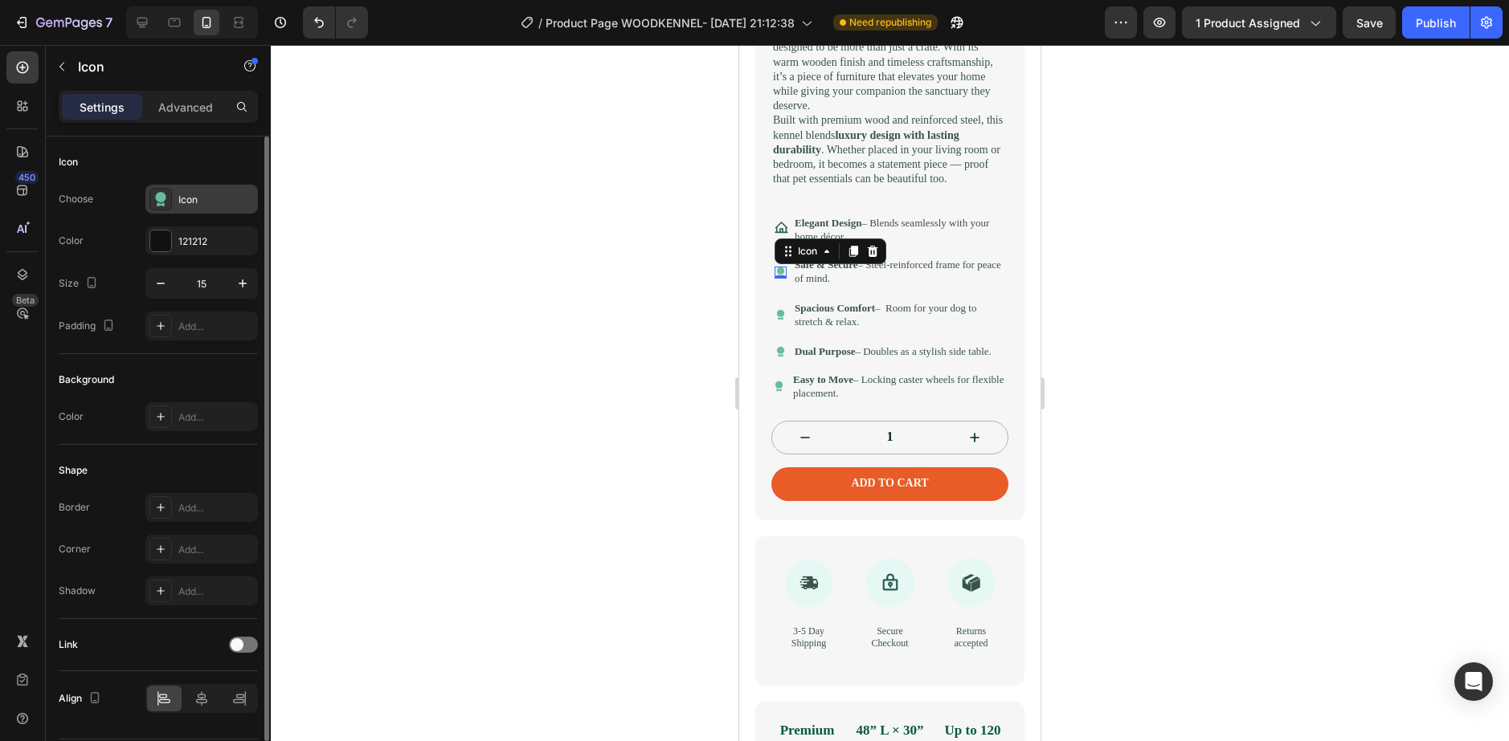
click at [165, 194] on icon at bounding box center [161, 199] width 16 height 16
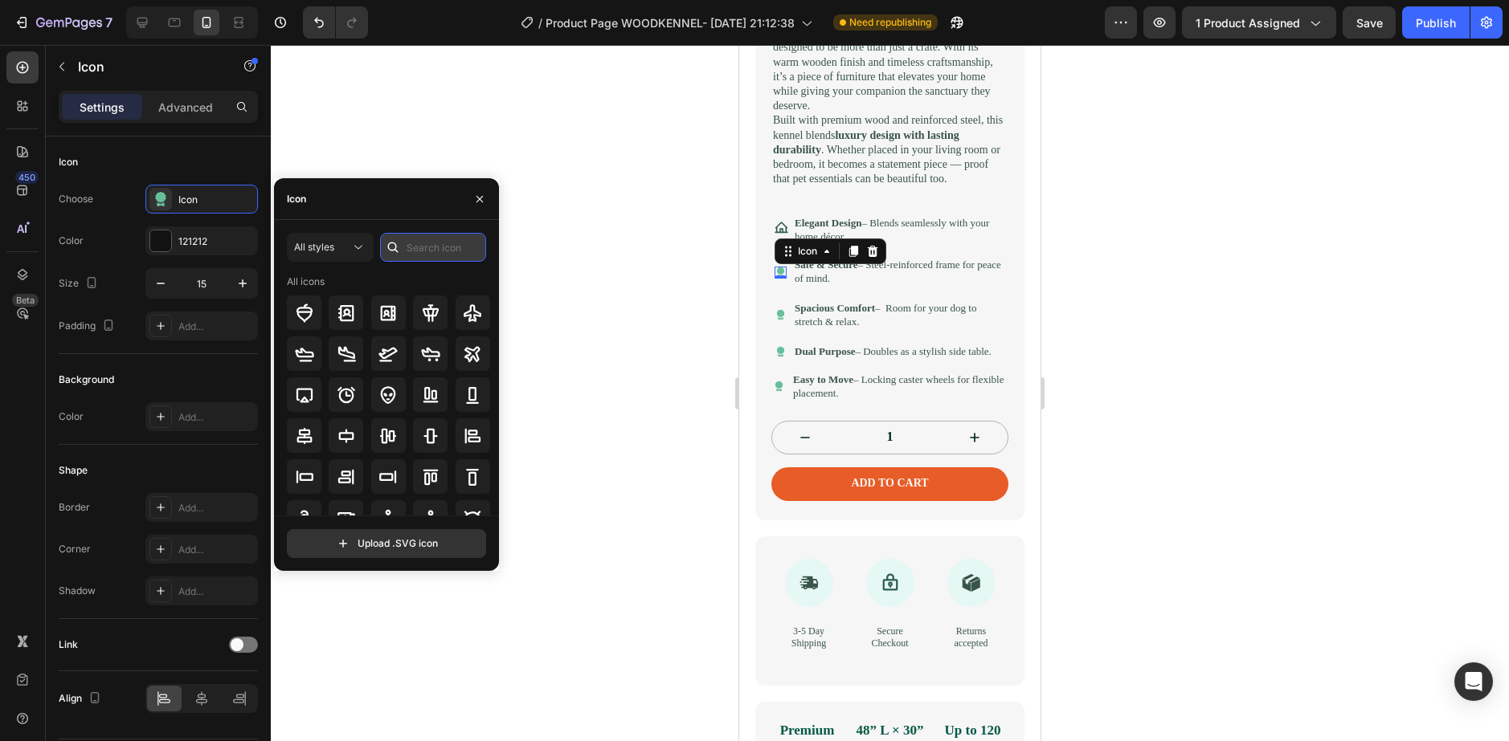
click at [460, 239] on input "text" at bounding box center [433, 247] width 106 height 29
type input "o"
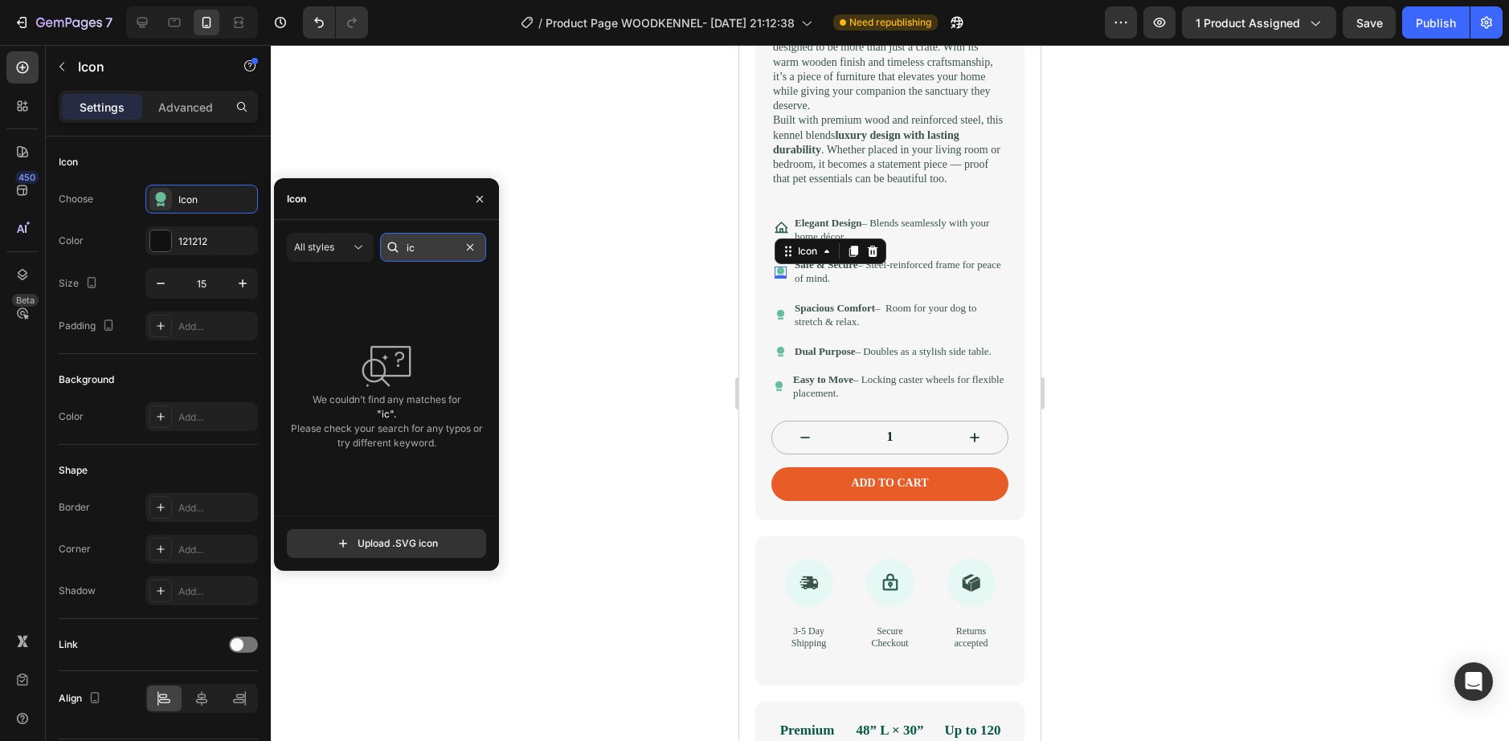
type input "i"
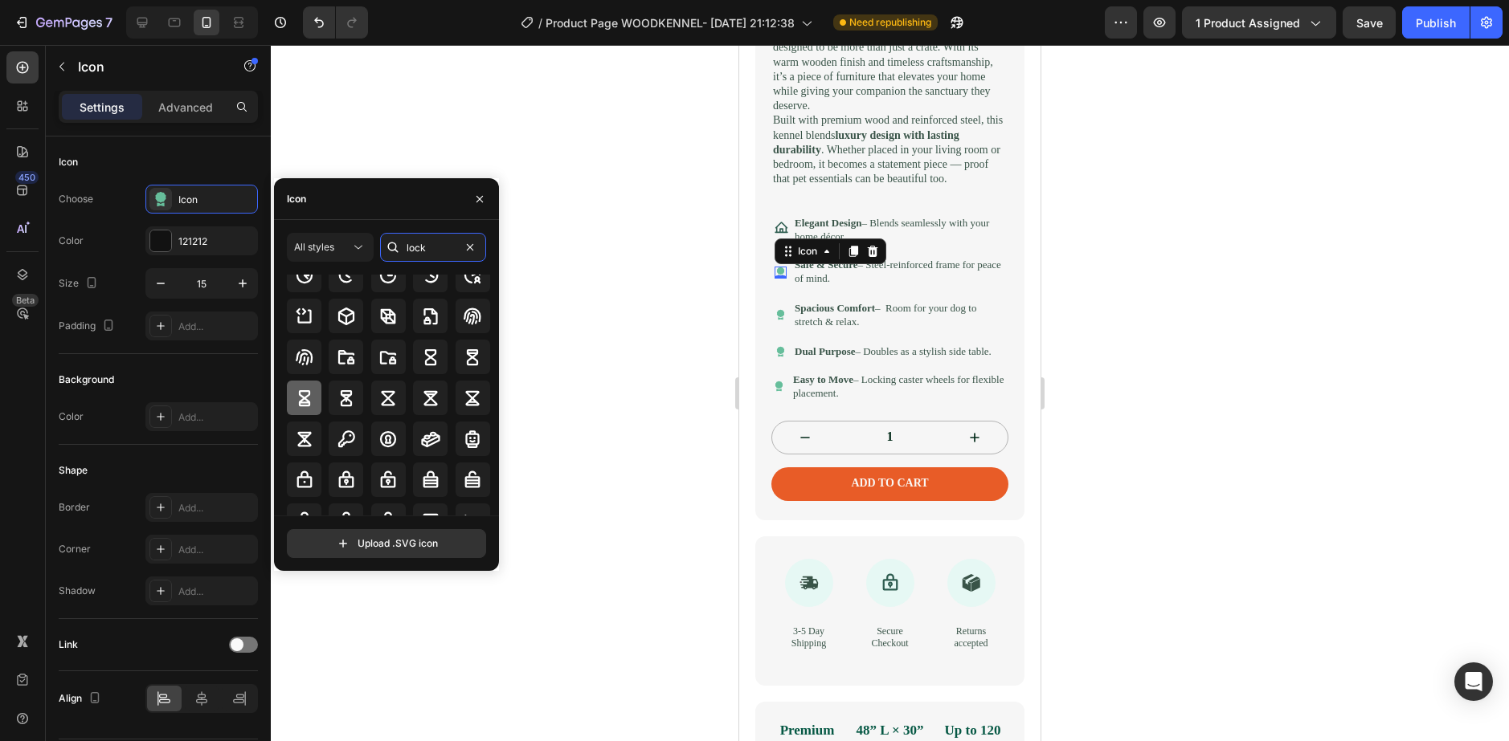
scroll to position [177, 0]
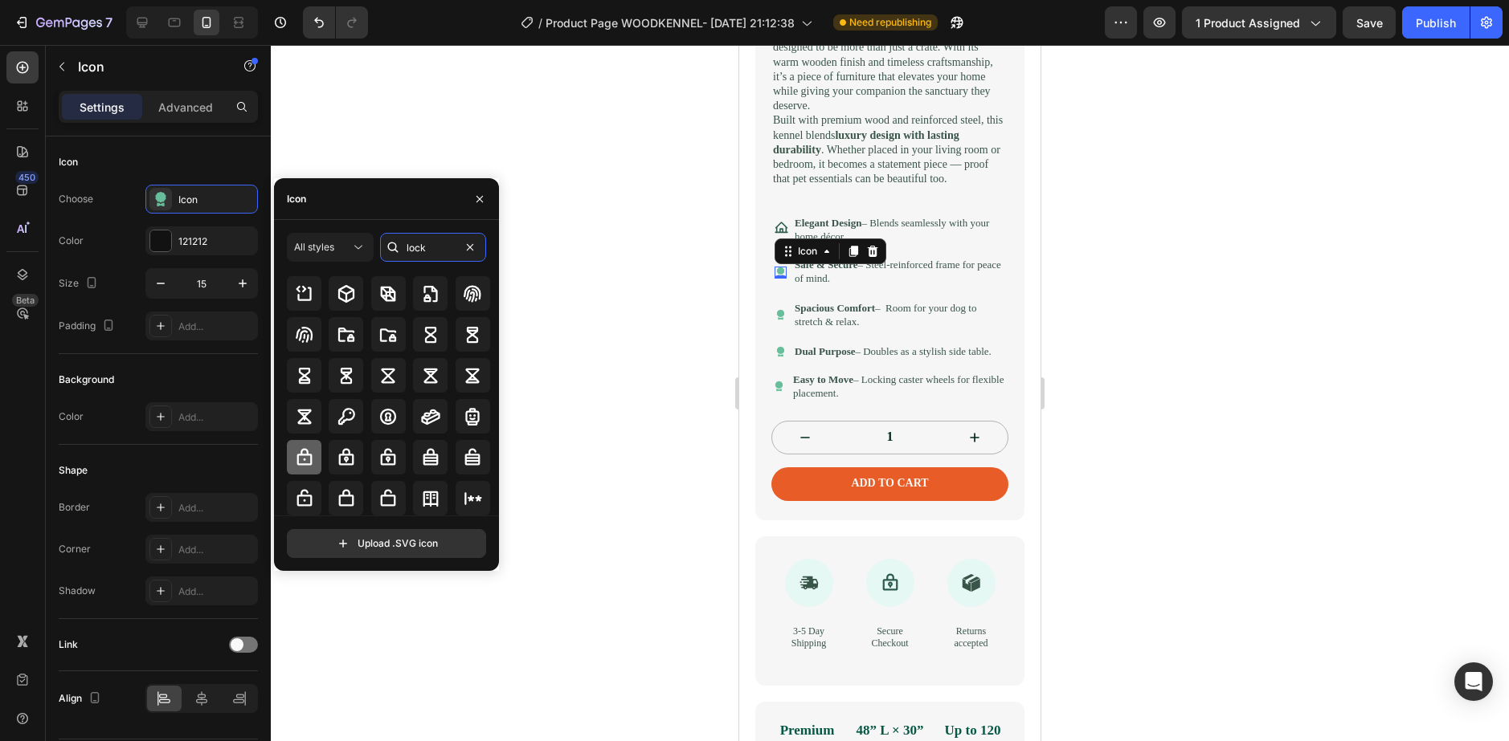
type input "lock"
click at [306, 460] on icon at bounding box center [304, 457] width 19 height 19
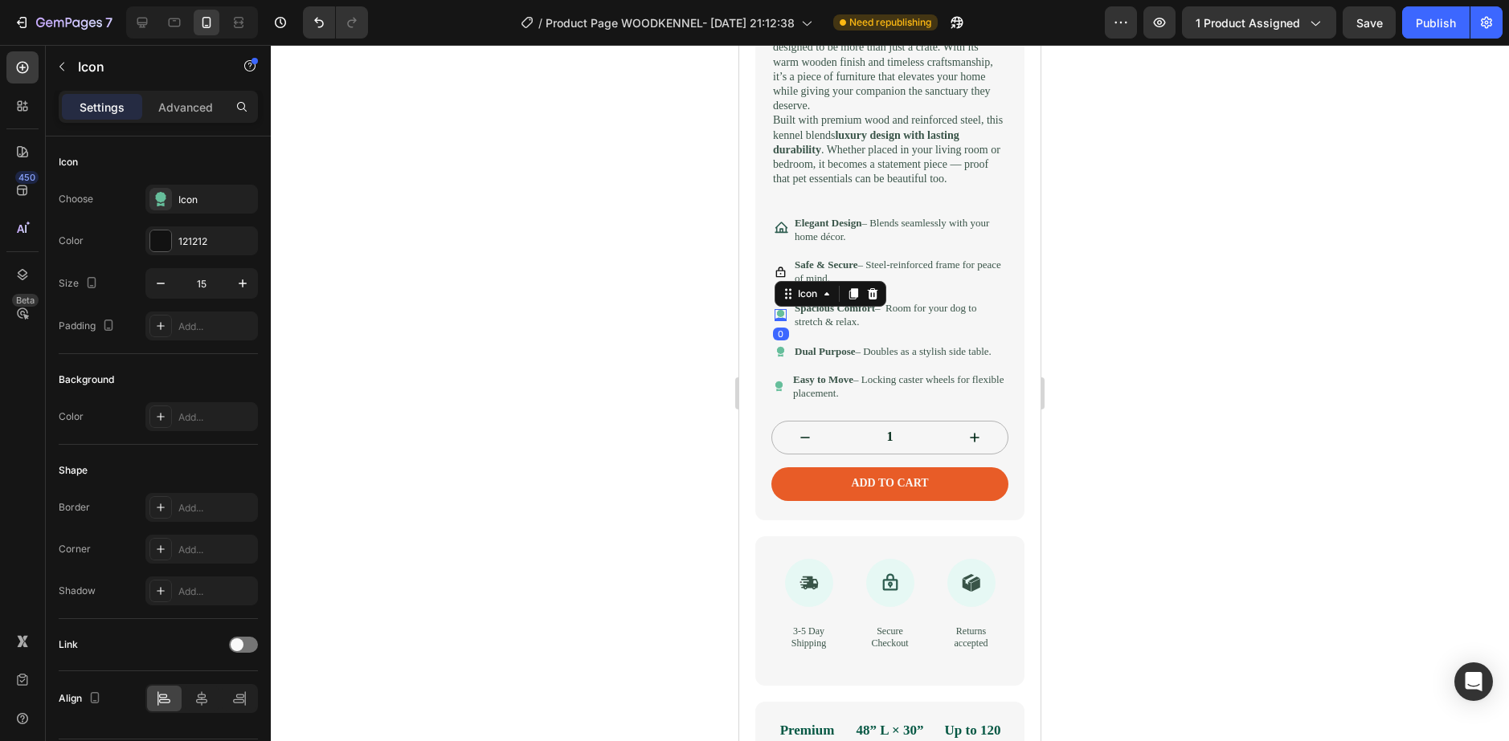
click at [782, 321] on div "Icon 0" at bounding box center [780, 315] width 12 height 12
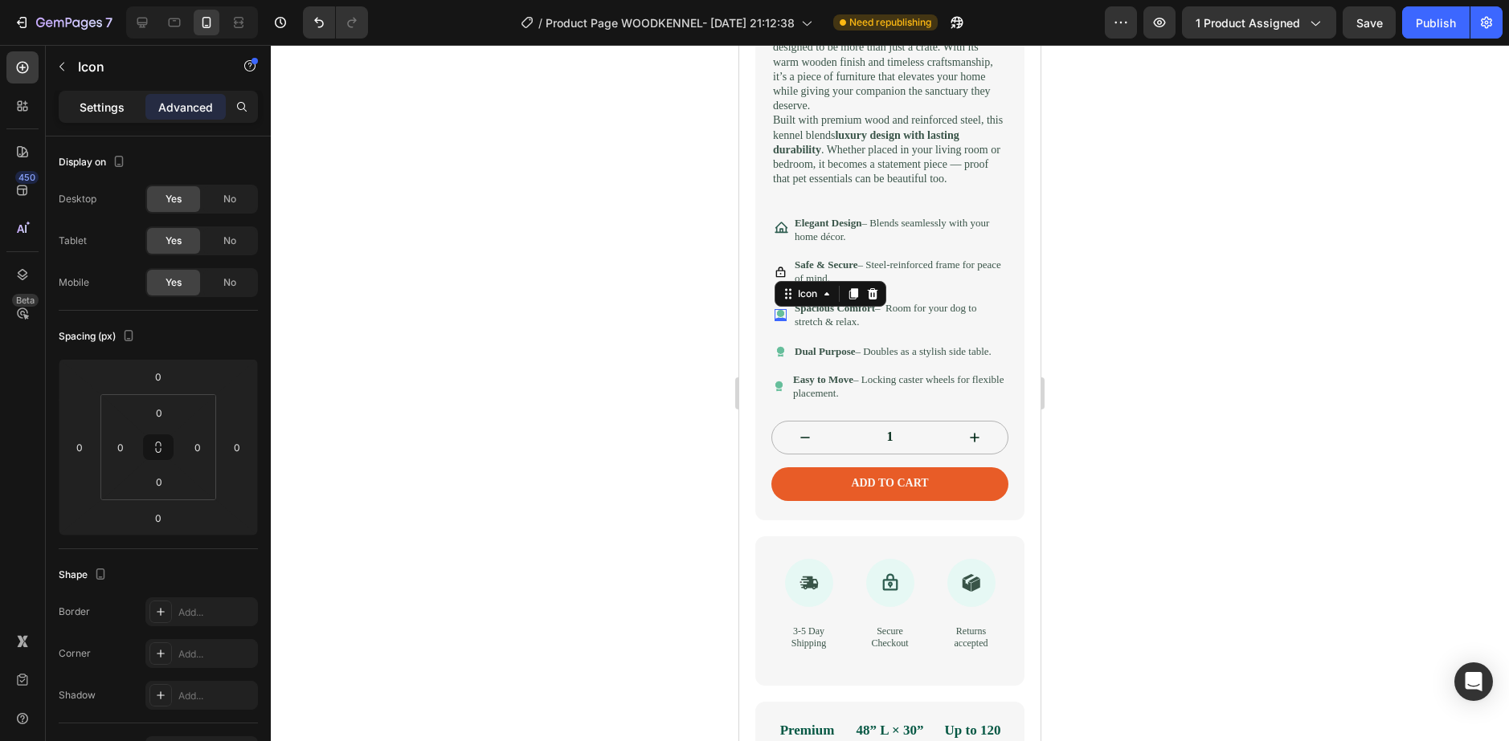
click at [105, 100] on p "Settings" at bounding box center [102, 107] width 45 height 17
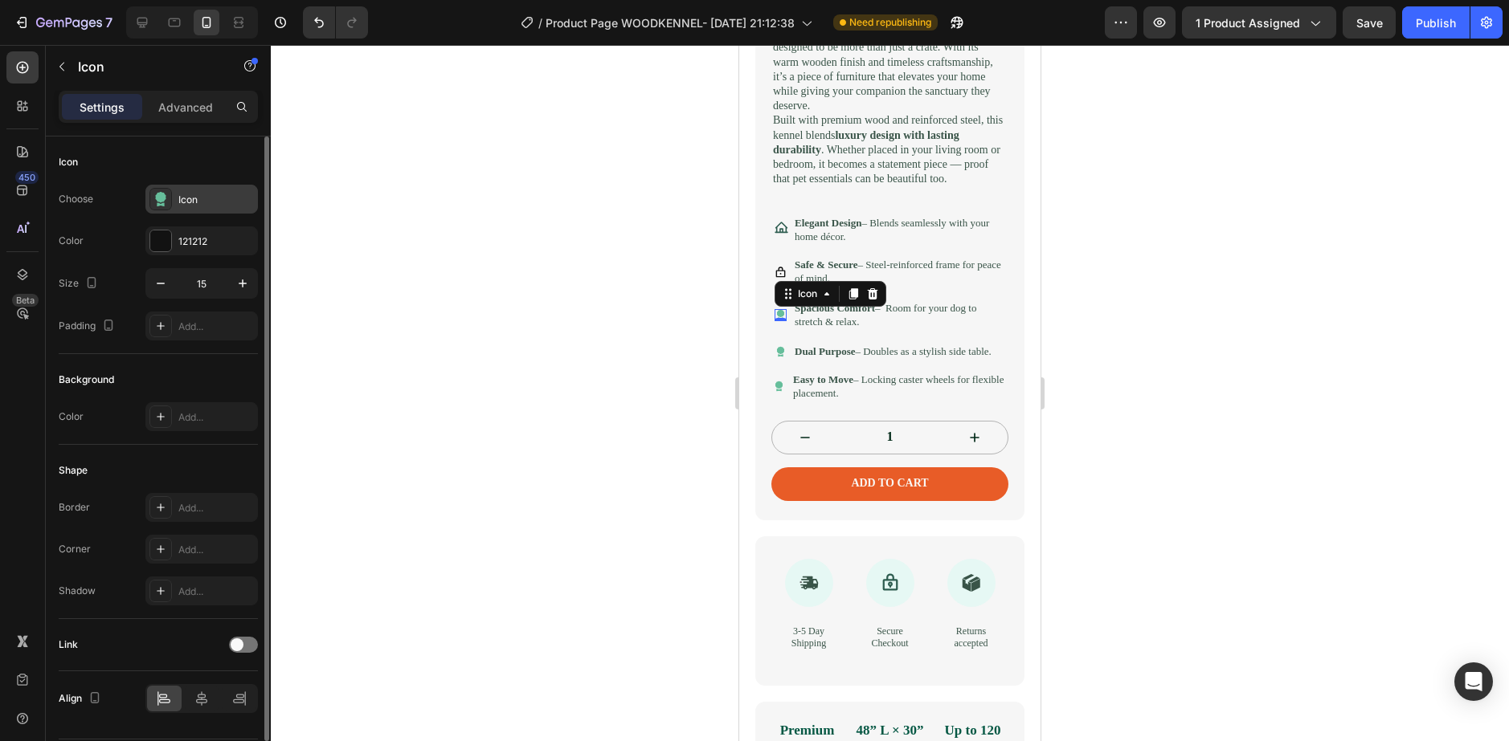
click at [179, 199] on div "Icon" at bounding box center [216, 200] width 76 height 14
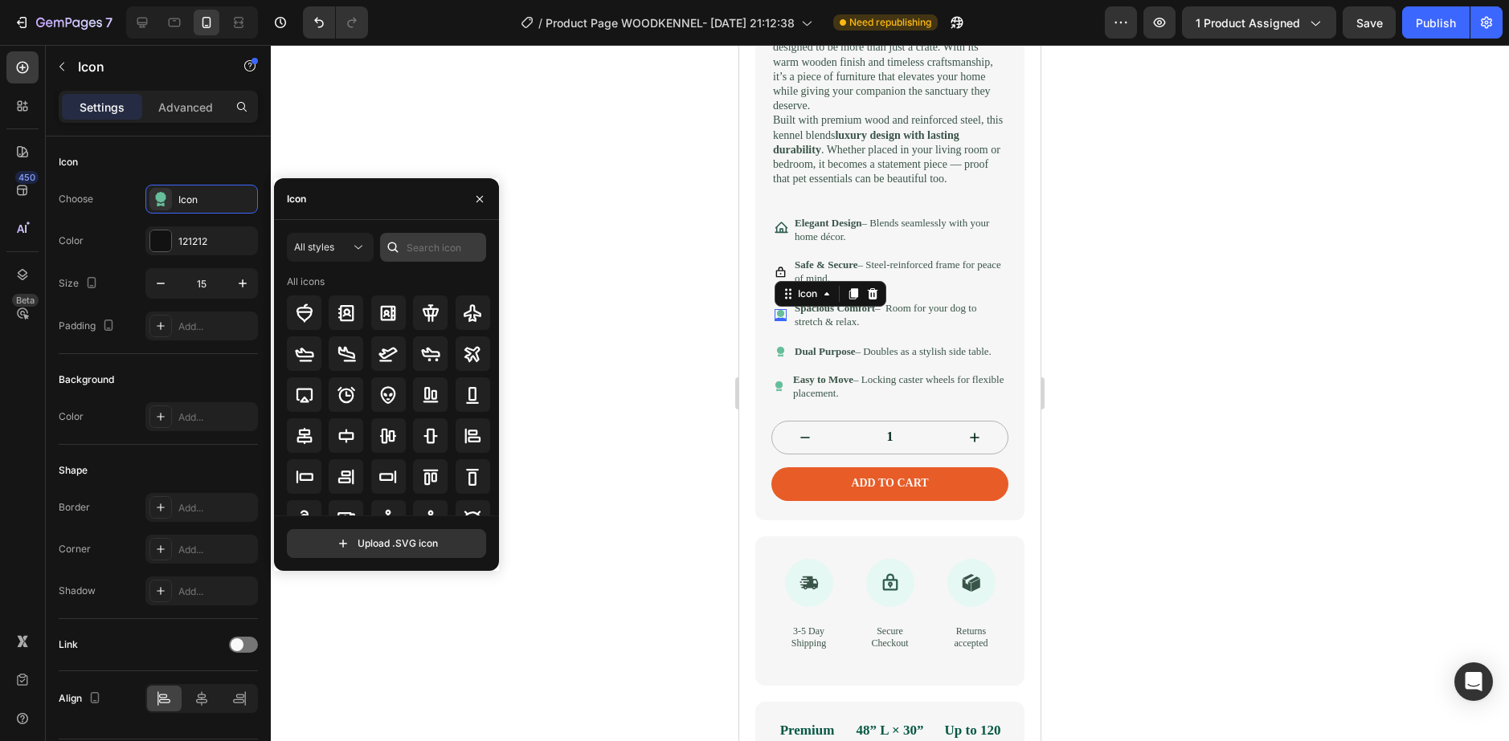
drag, startPoint x: 405, startPoint y: 241, endPoint x: 437, endPoint y: 241, distance: 32.1
click at [406, 241] on div at bounding box center [433, 247] width 106 height 29
click at [441, 242] on input "text" at bounding box center [433, 247] width 106 height 29
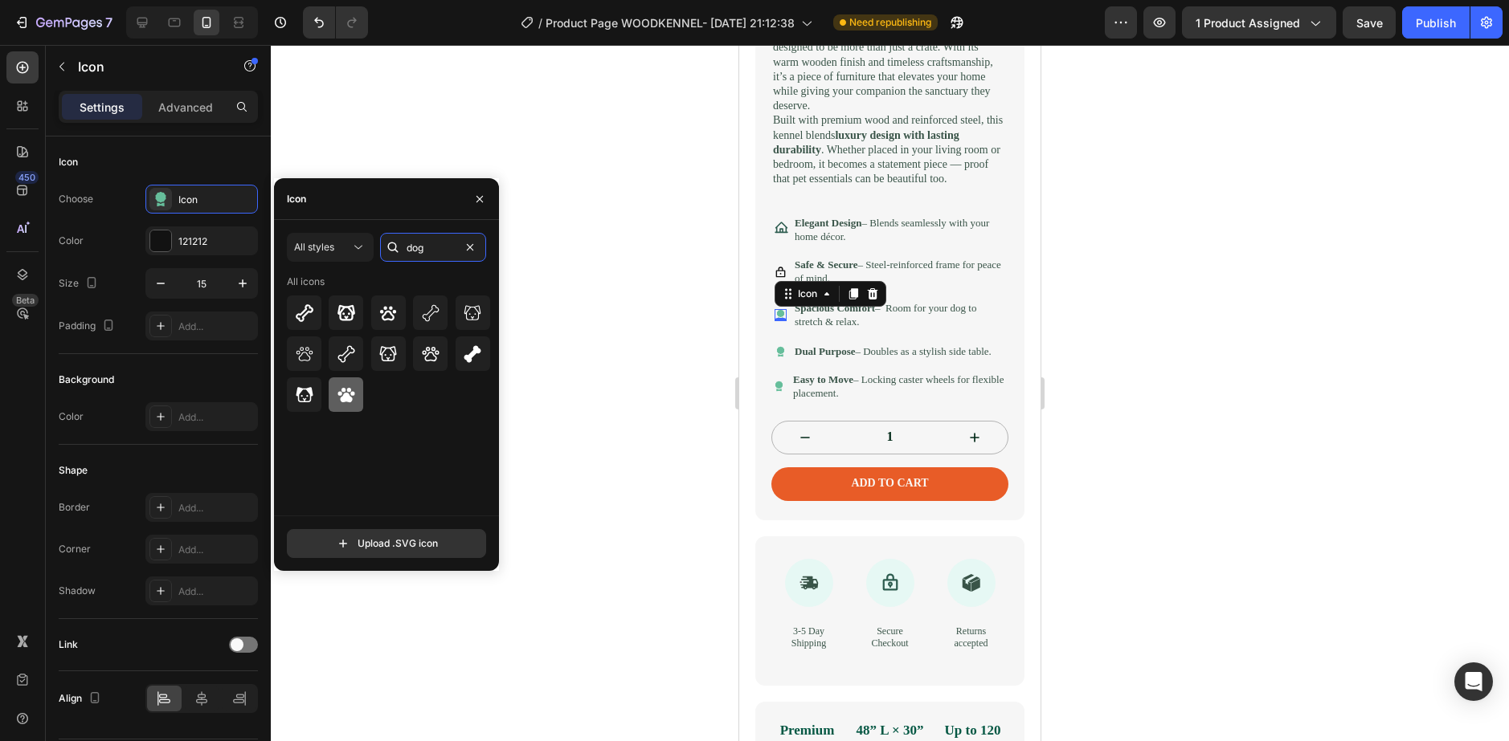
type input "dog"
click at [353, 390] on icon at bounding box center [346, 395] width 19 height 19
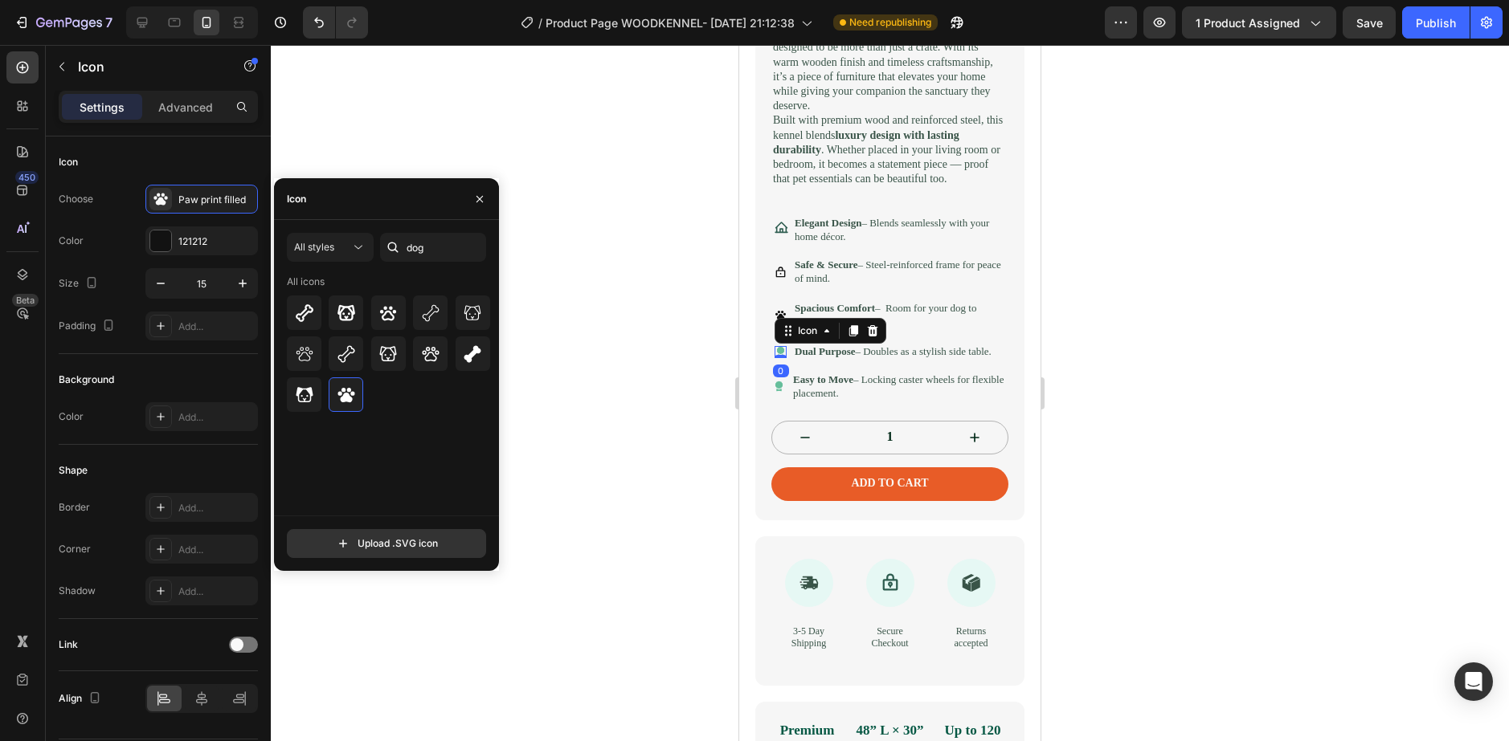
click at [780, 354] on icon at bounding box center [781, 350] width 8 height 8
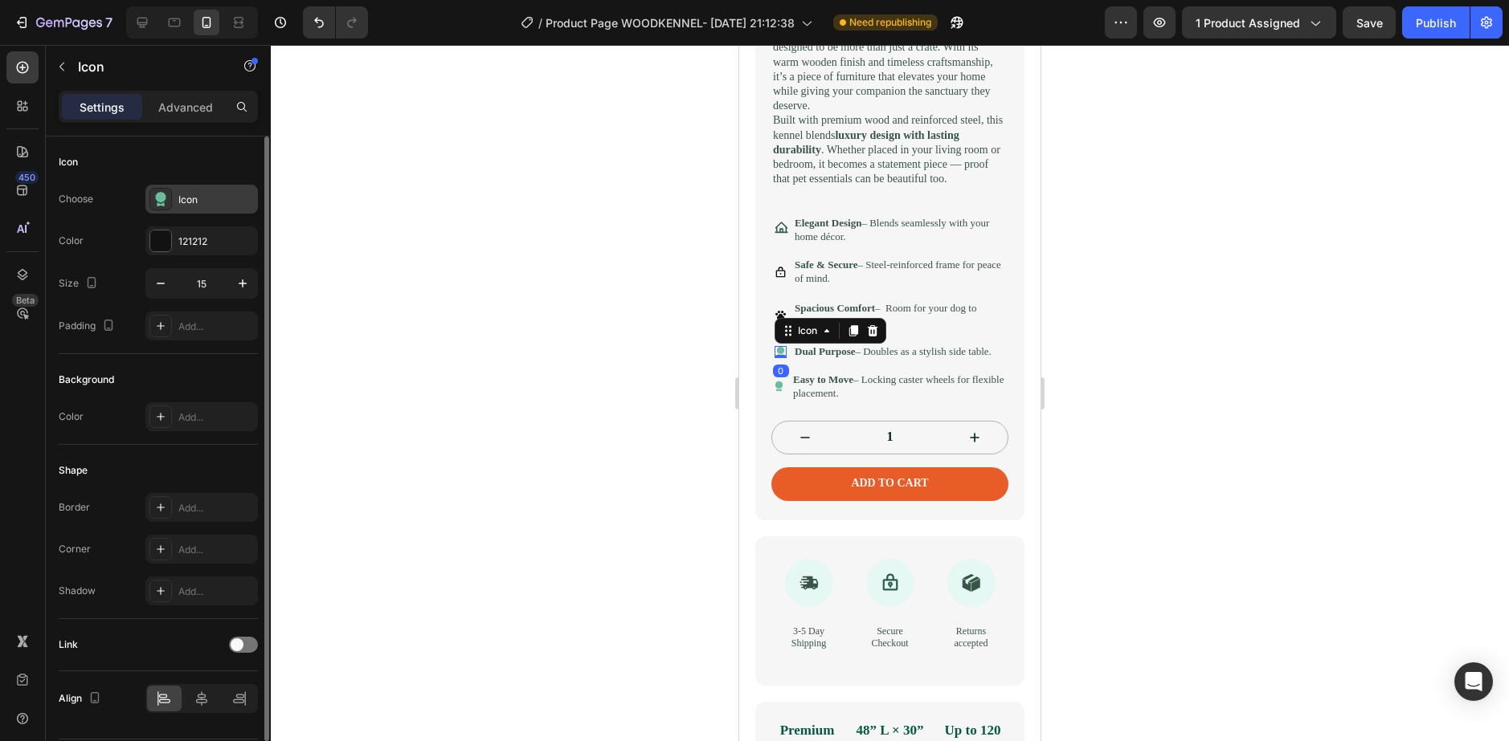
click at [167, 190] on div at bounding box center [160, 199] width 22 height 22
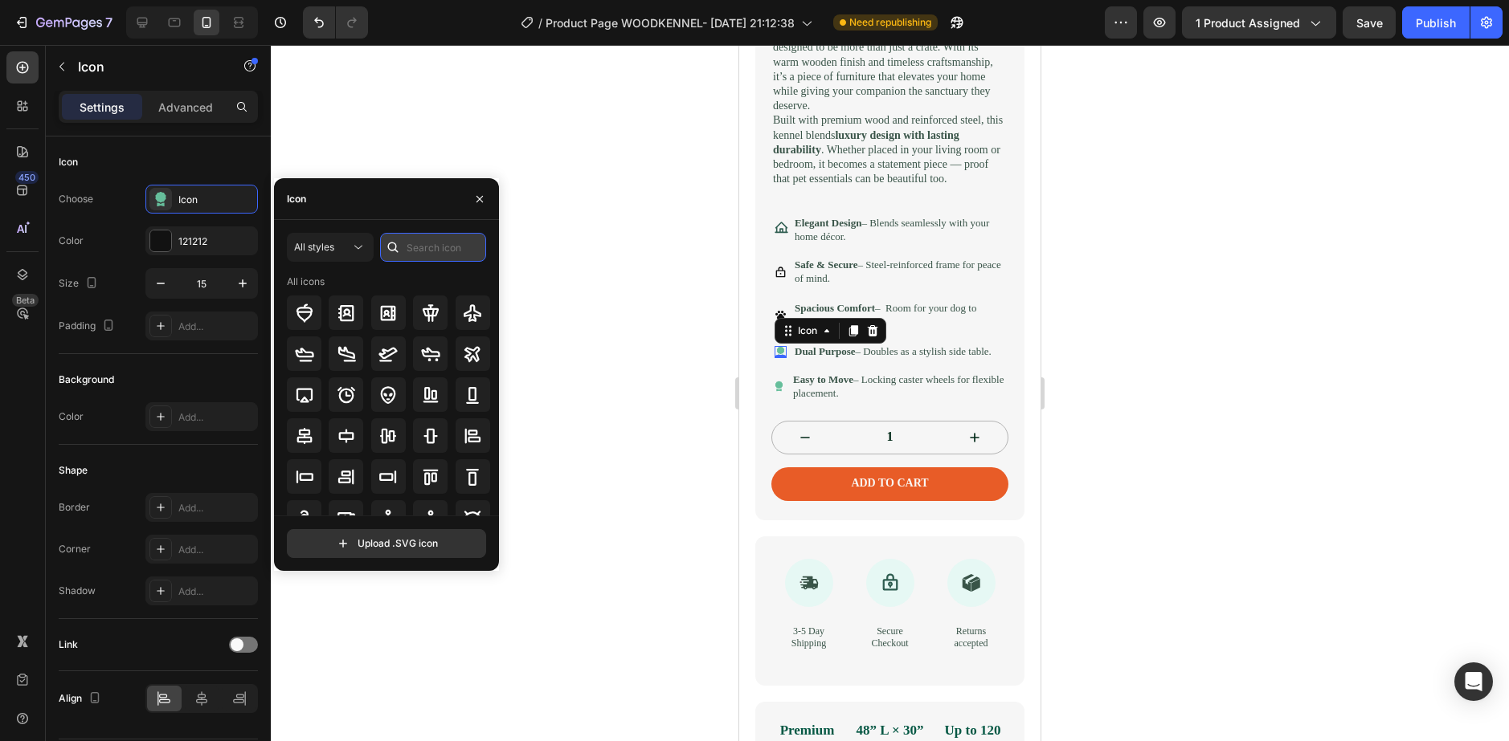
click at [451, 239] on input "text" at bounding box center [433, 247] width 106 height 29
type input "drawer"
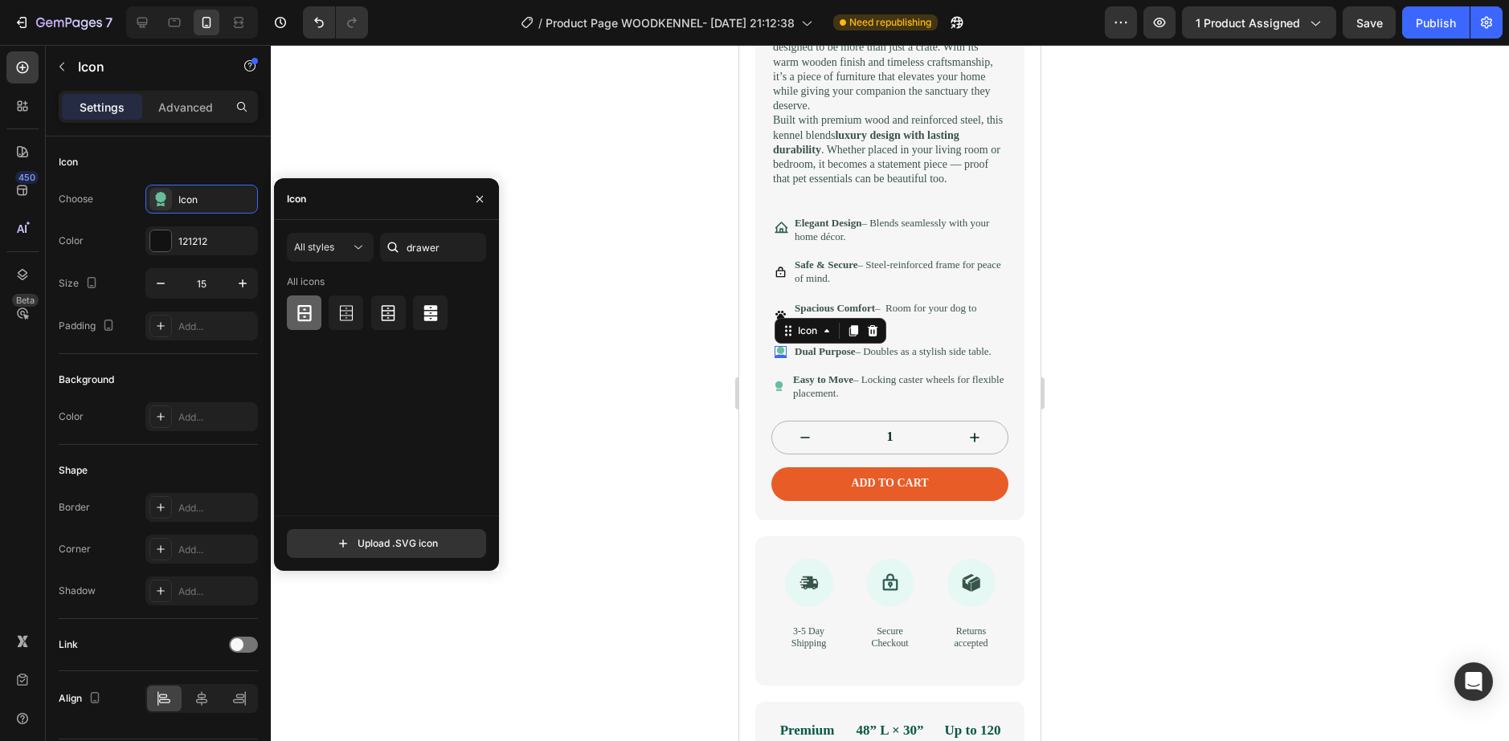
click at [307, 311] on icon at bounding box center [304, 313] width 19 height 19
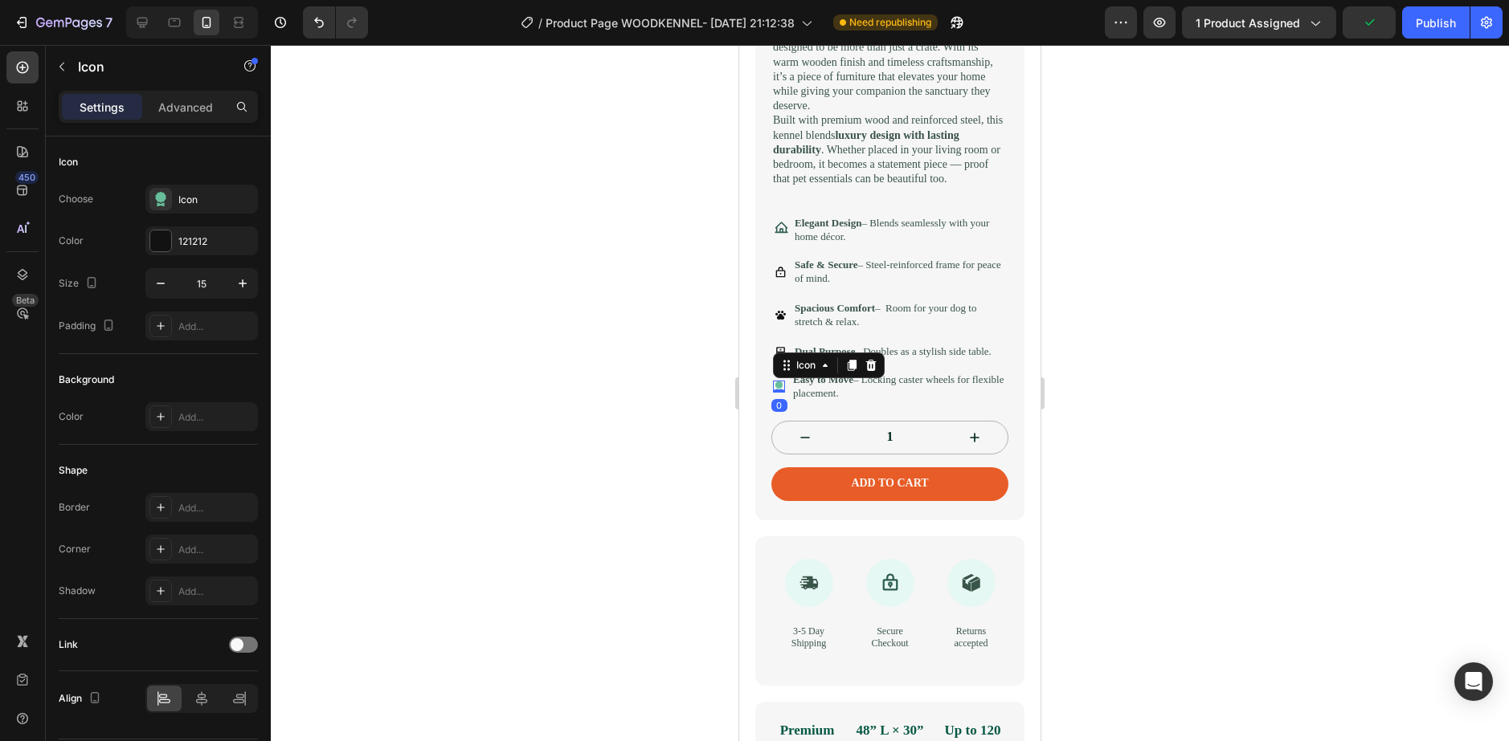
click at [781, 390] on icon at bounding box center [779, 386] width 8 height 8
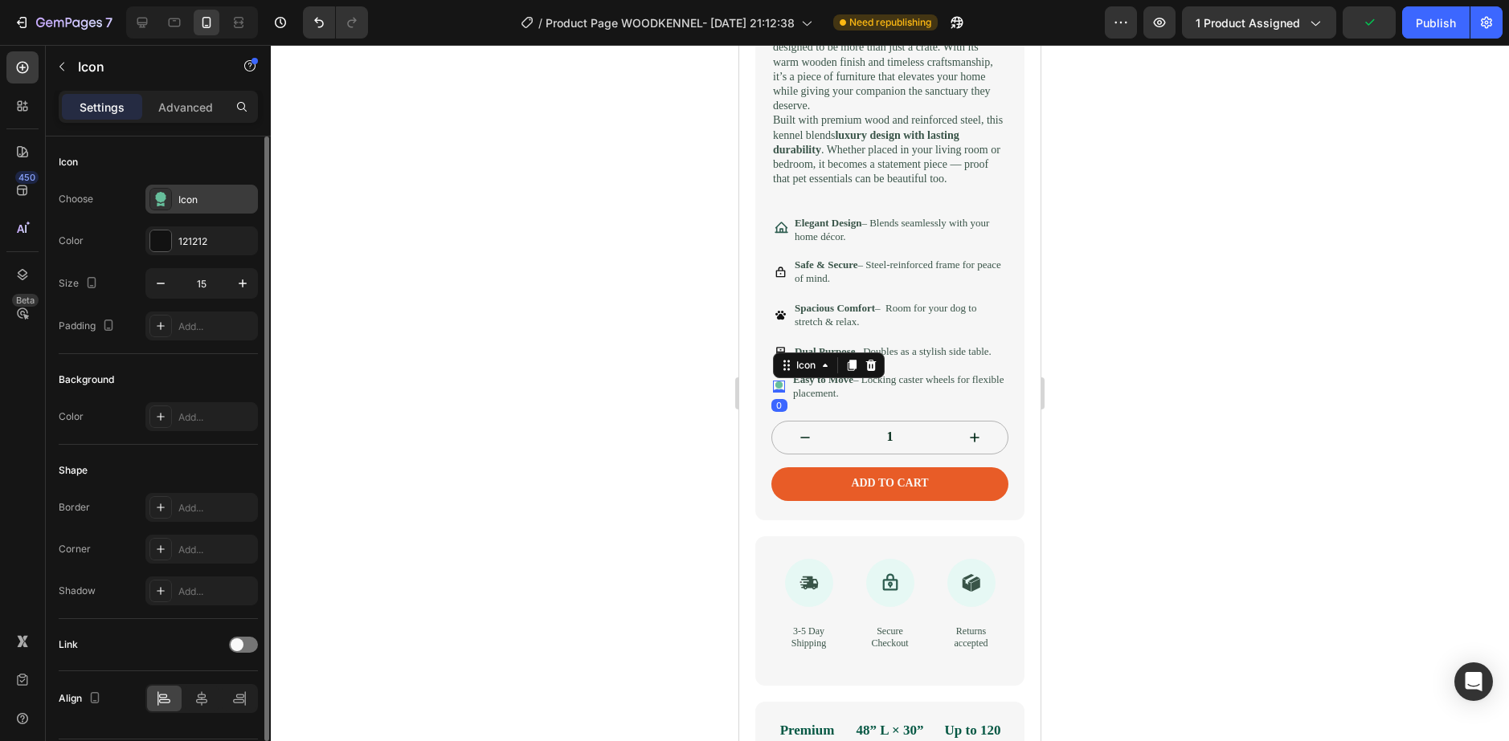
click at [156, 194] on icon at bounding box center [161, 199] width 16 height 16
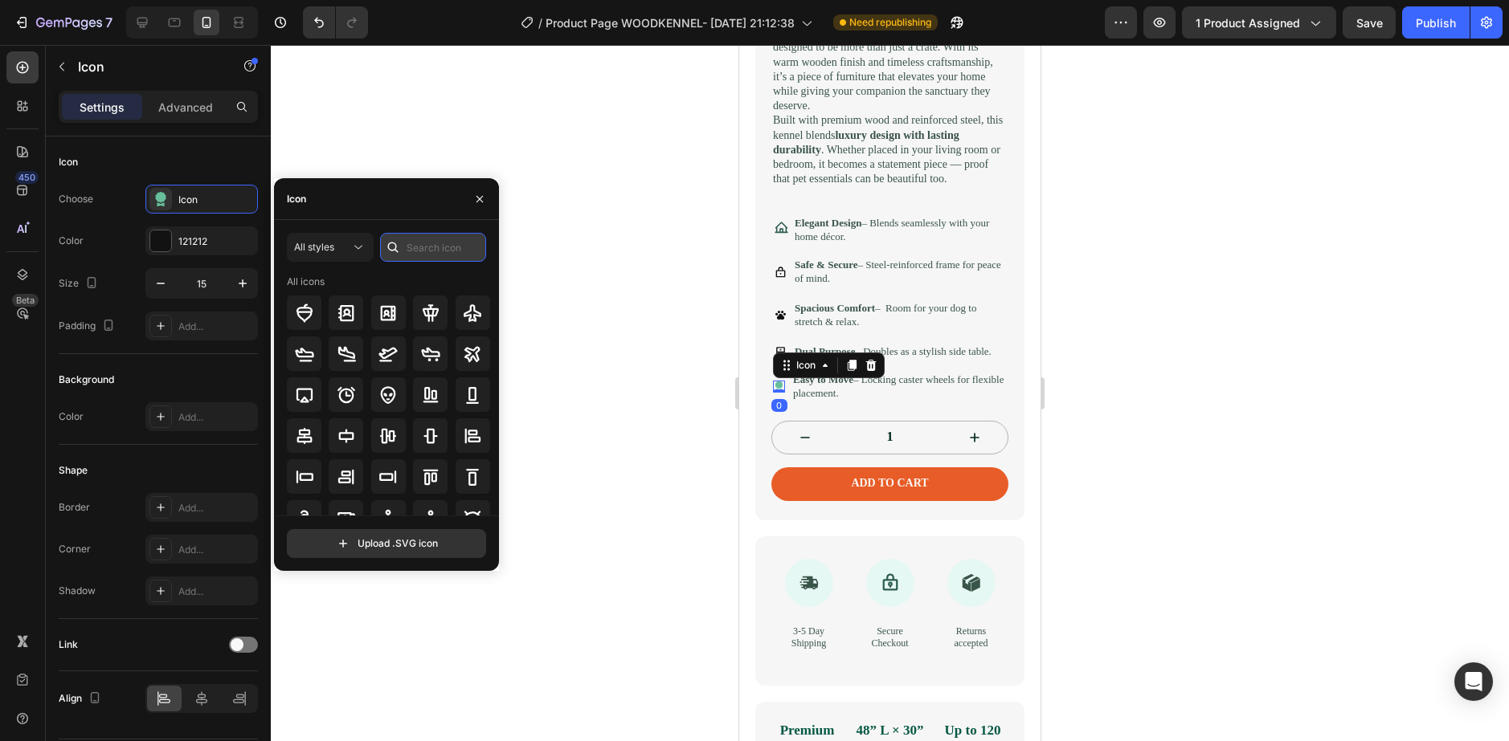
click at [427, 240] on input "text" at bounding box center [433, 247] width 106 height 29
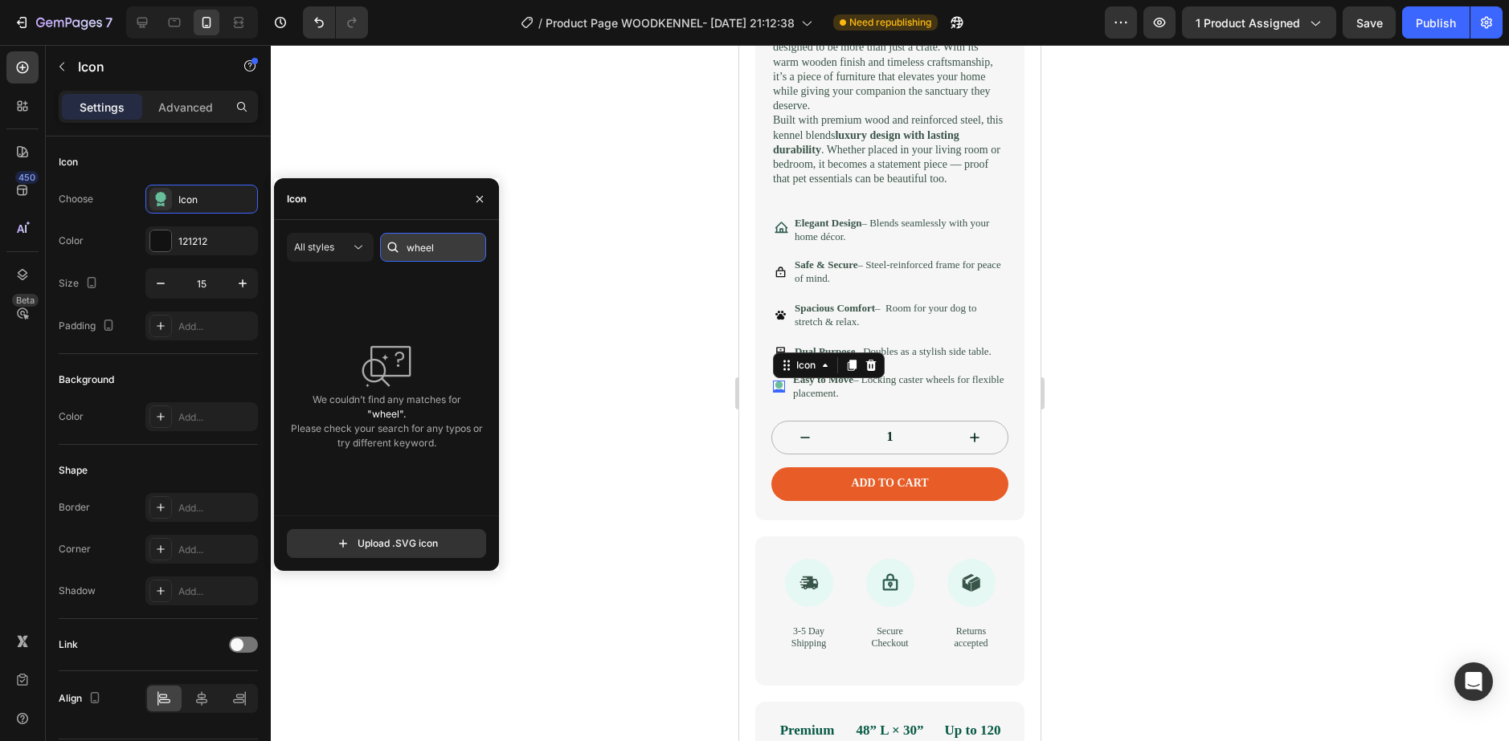
type input "wheel"
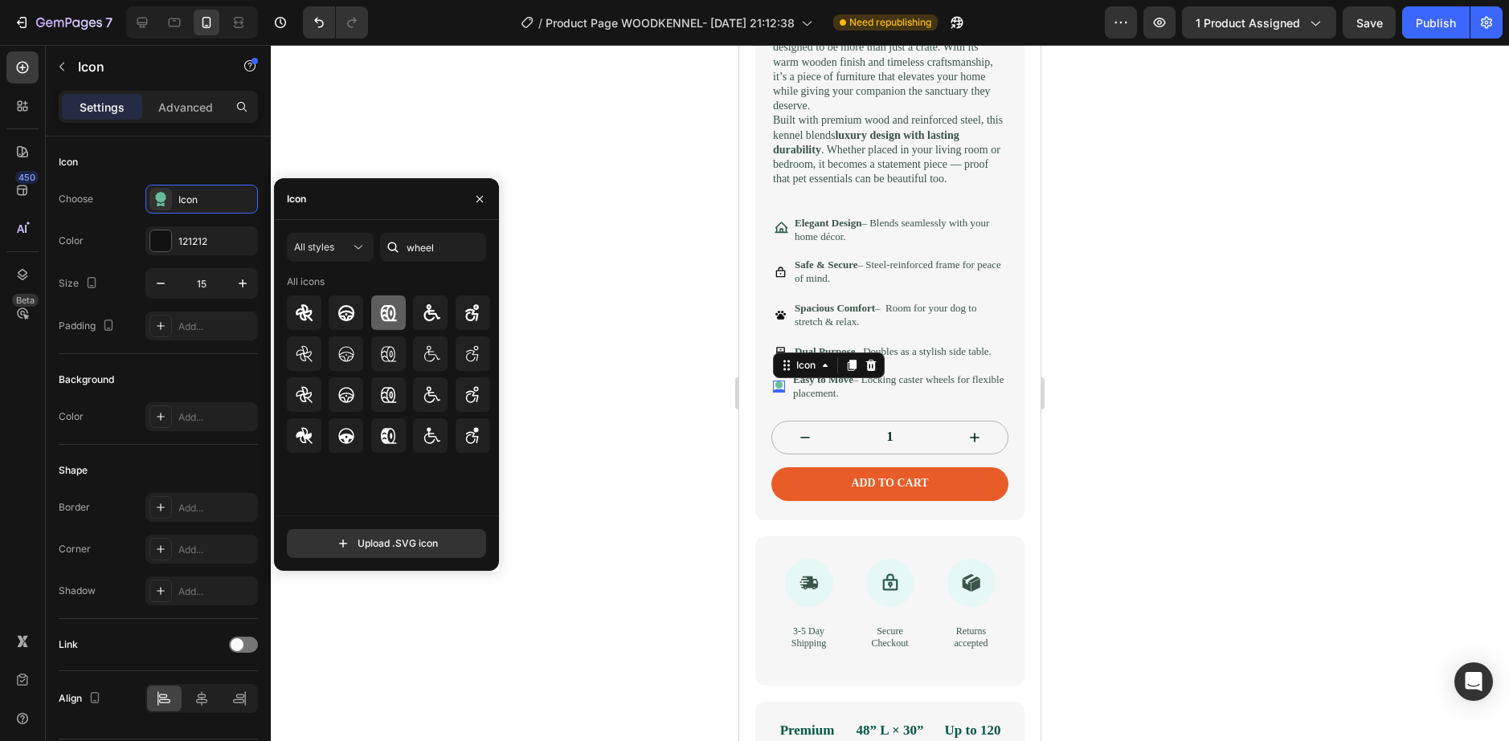
click at [386, 318] on icon at bounding box center [387, 313] width 19 height 19
click at [395, 431] on icon at bounding box center [387, 436] width 19 height 19
click at [401, 303] on div at bounding box center [388, 313] width 35 height 35
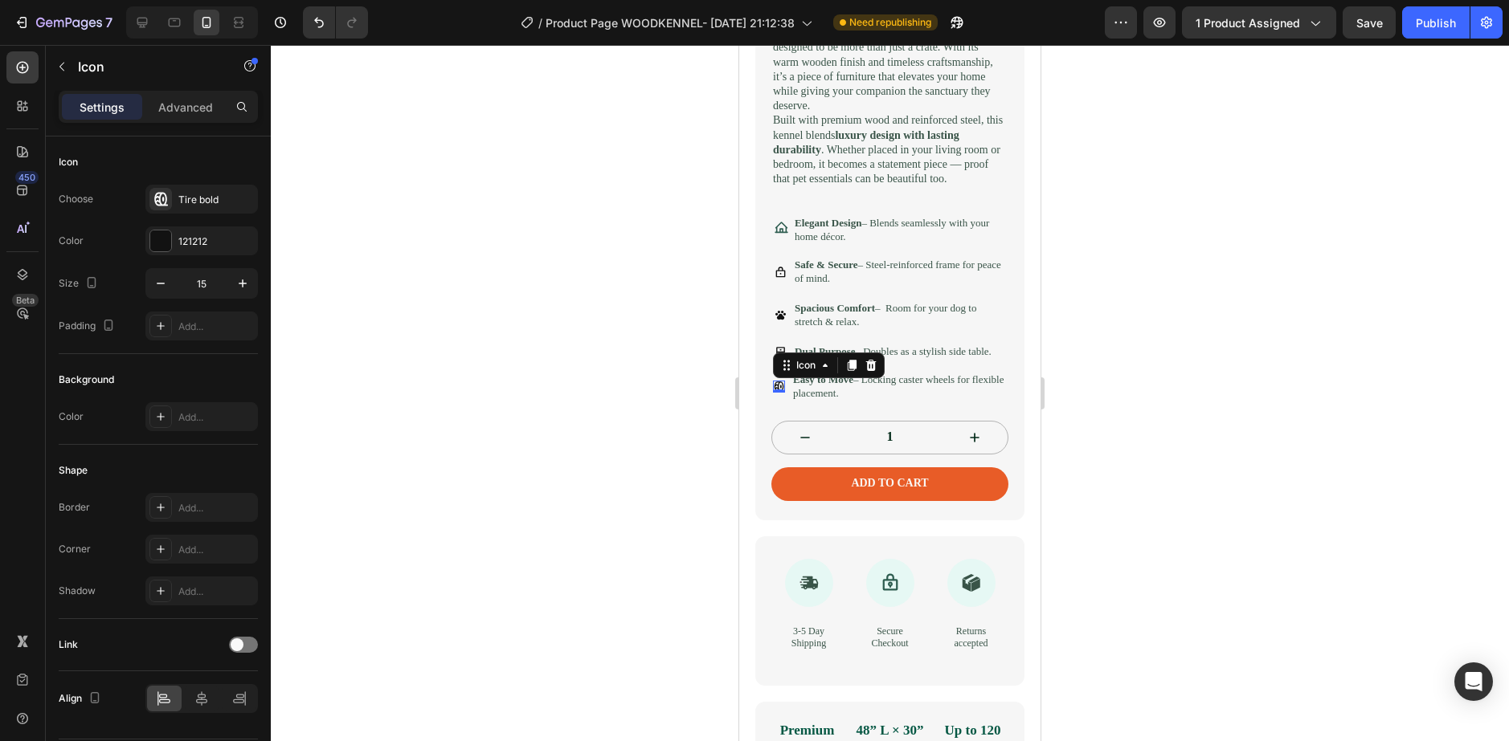
click at [611, 379] on div at bounding box center [890, 393] width 1238 height 696
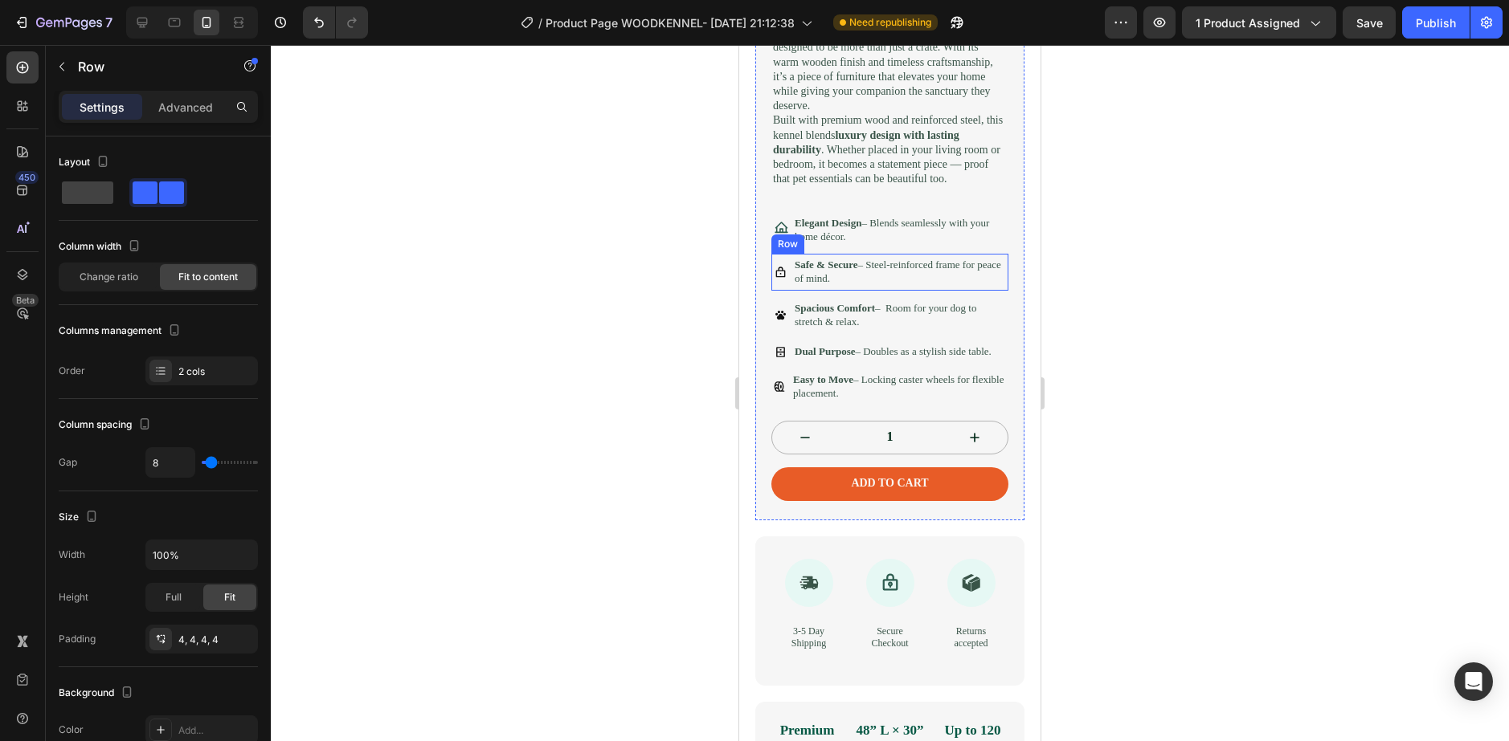
click at [786, 288] on div "Icon Safe & Secure – Steel-reinforced frame for peace of mind. Text Block Row" at bounding box center [889, 272] width 237 height 37
click at [780, 277] on icon at bounding box center [781, 272] width 10 height 10
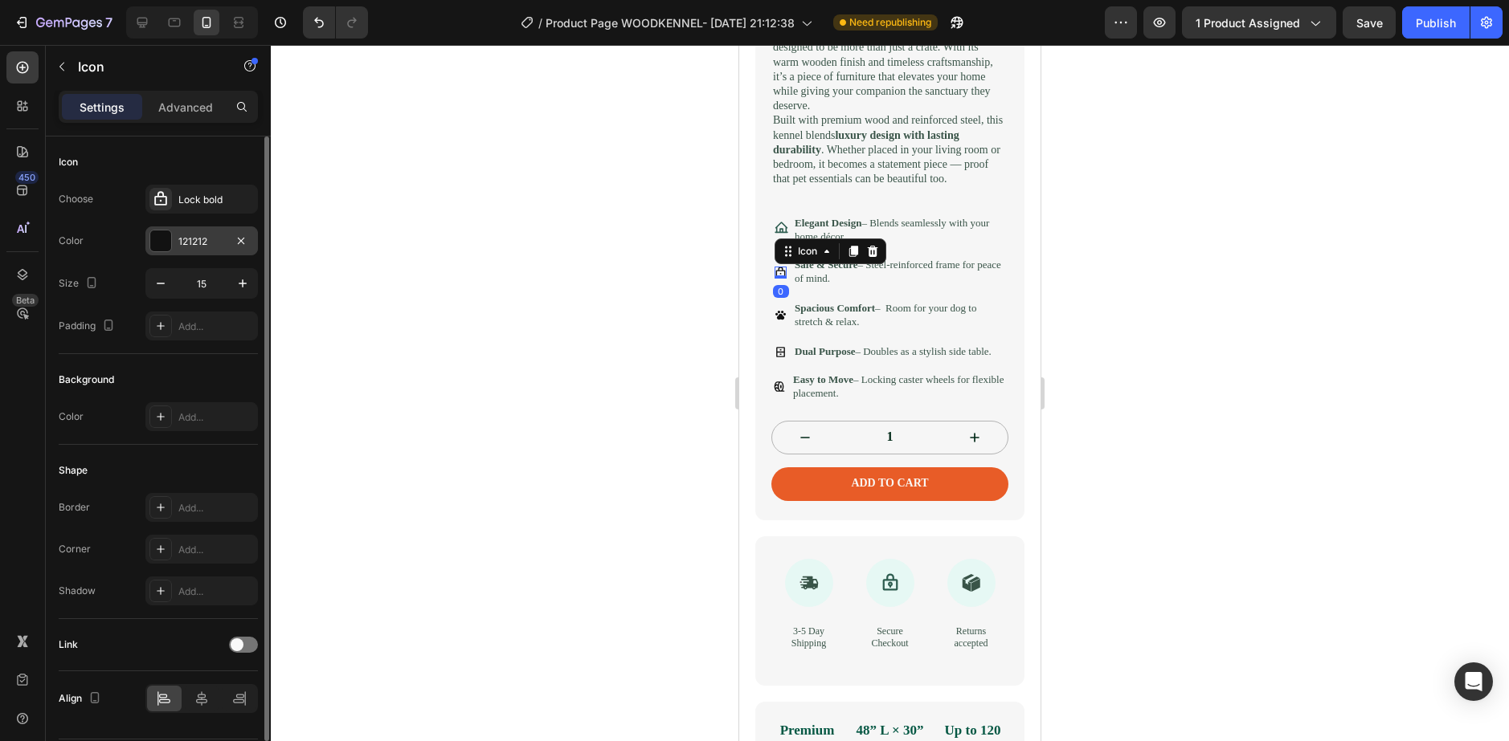
click at [170, 244] on div at bounding box center [160, 241] width 21 height 21
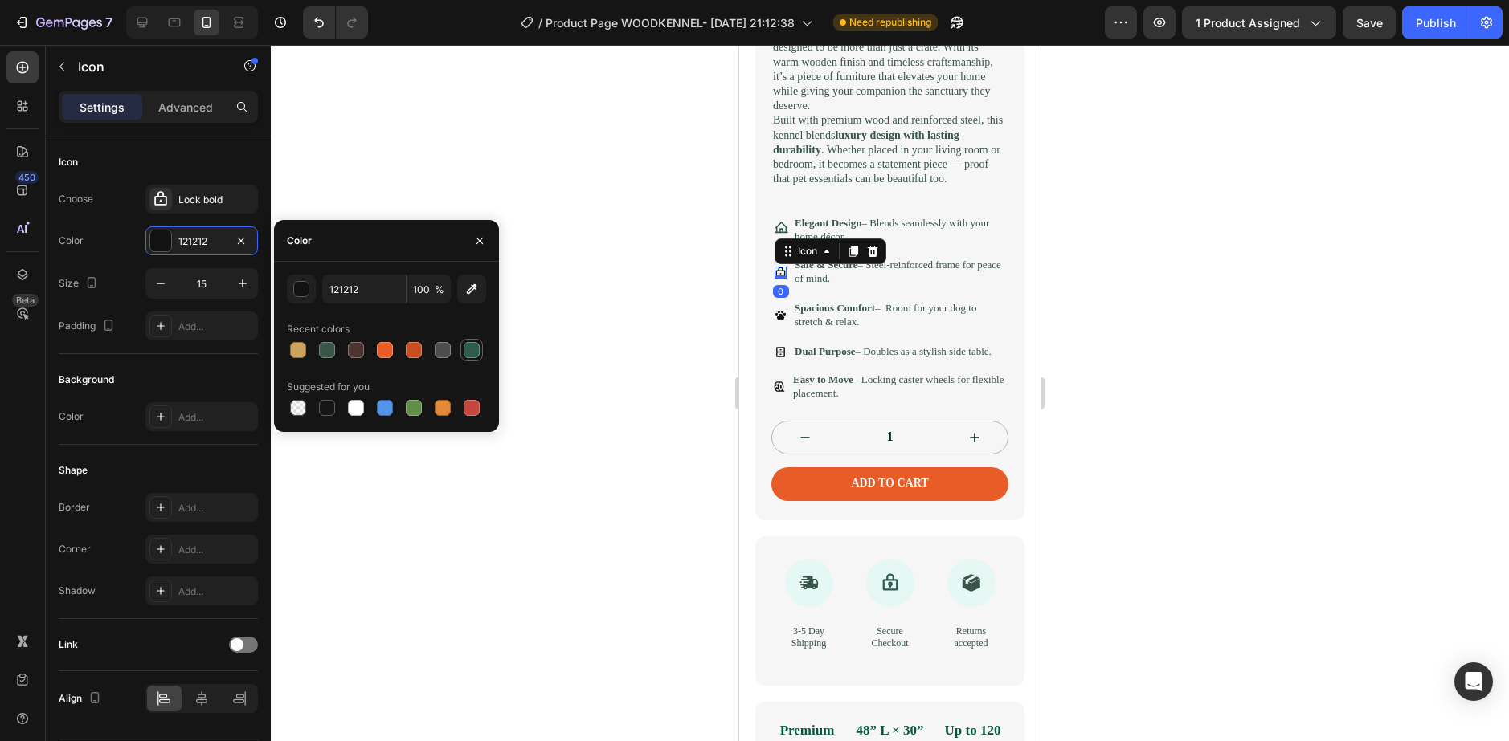
click at [468, 346] on div at bounding box center [472, 350] width 16 height 16
type input "2E5D50"
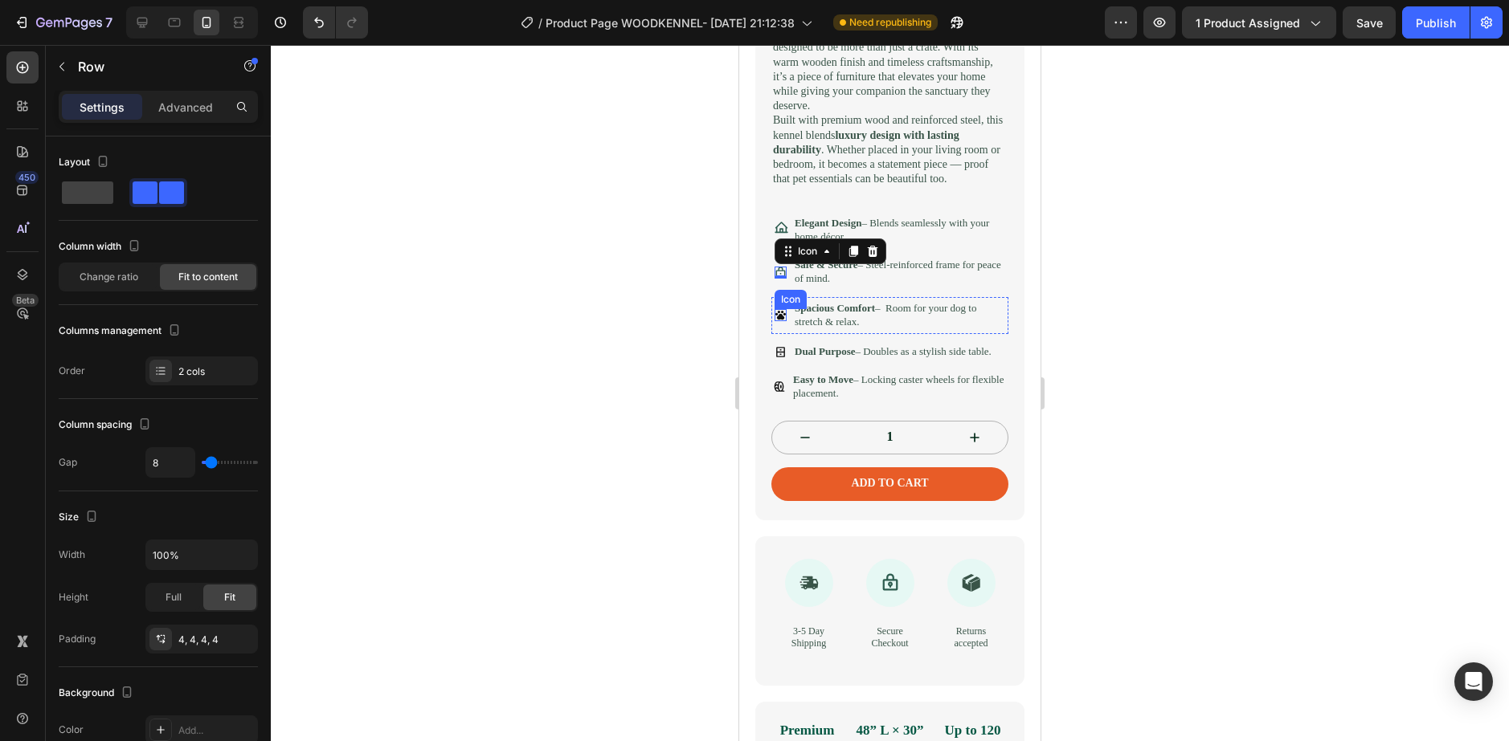
click at [791, 332] on div "Icon Spacious Comfort – Room for your dog to stretch & relax. Text Block Row" at bounding box center [889, 315] width 237 height 37
click at [776, 320] on icon at bounding box center [780, 315] width 10 height 9
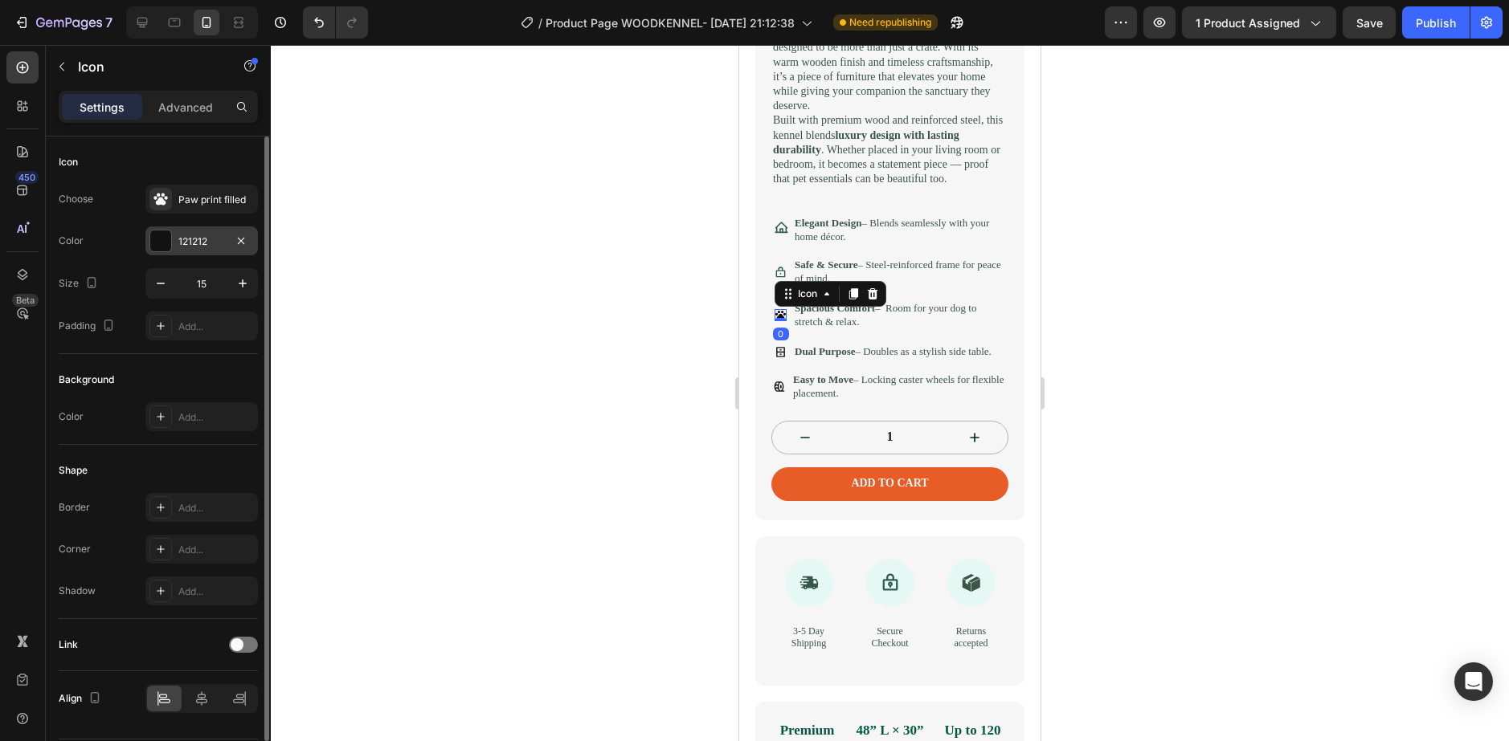
click at [164, 245] on div at bounding box center [160, 241] width 21 height 21
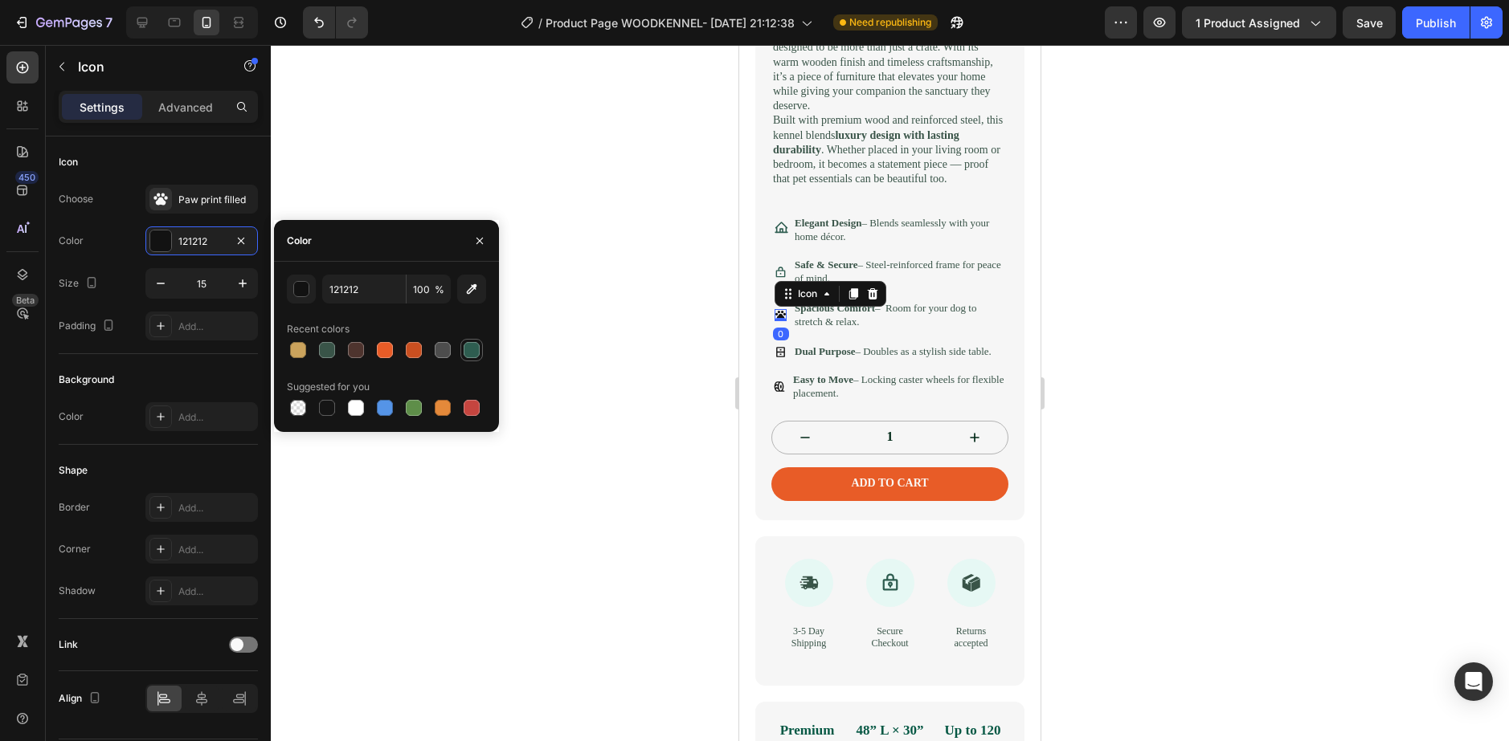
click at [470, 349] on div at bounding box center [472, 350] width 16 height 16
type input "2E5D50"
click at [778, 358] on icon at bounding box center [780, 352] width 12 height 12
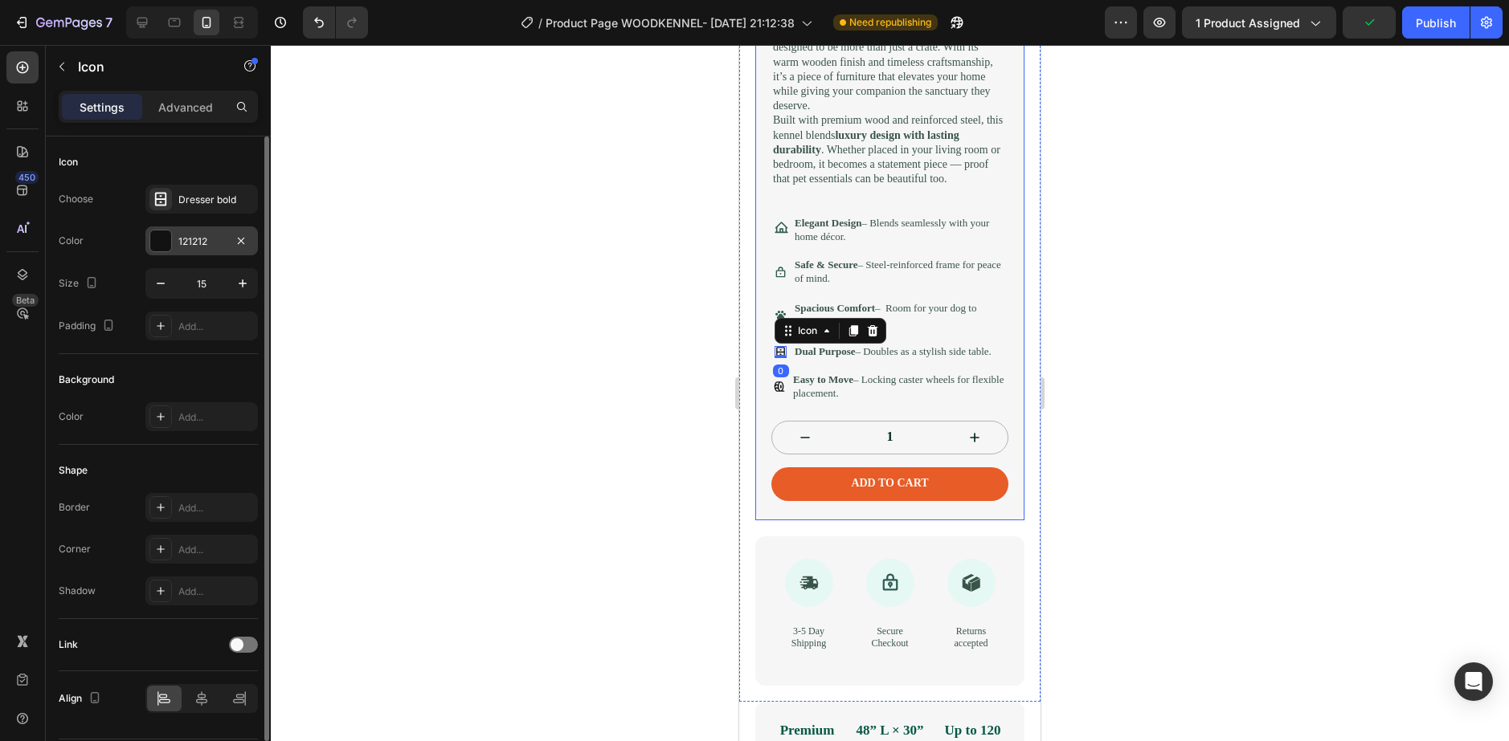
click at [150, 239] on div at bounding box center [160, 241] width 21 height 21
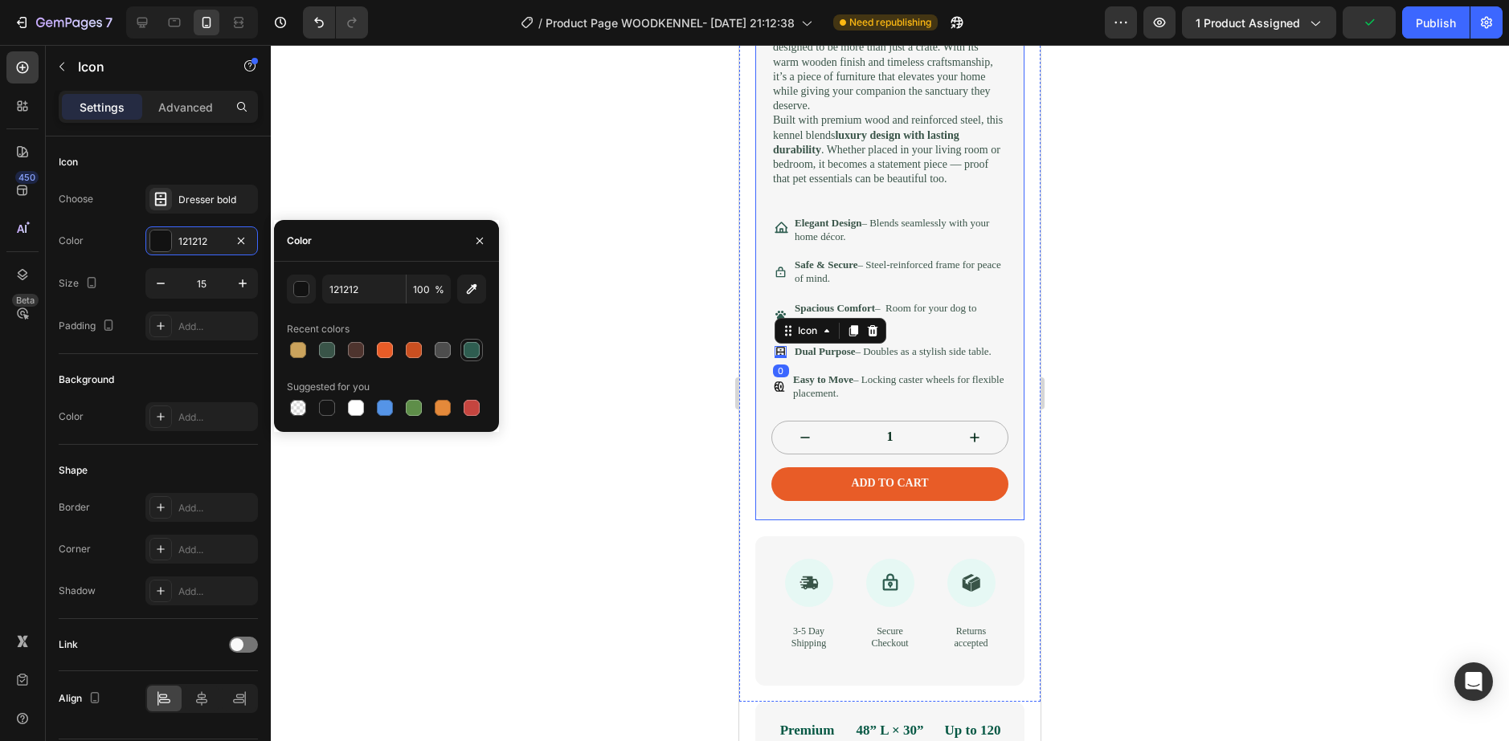
click at [469, 353] on div at bounding box center [472, 350] width 16 height 16
type input "2E5D50"
click at [781, 402] on div "Icon" at bounding box center [779, 387] width 12 height 31
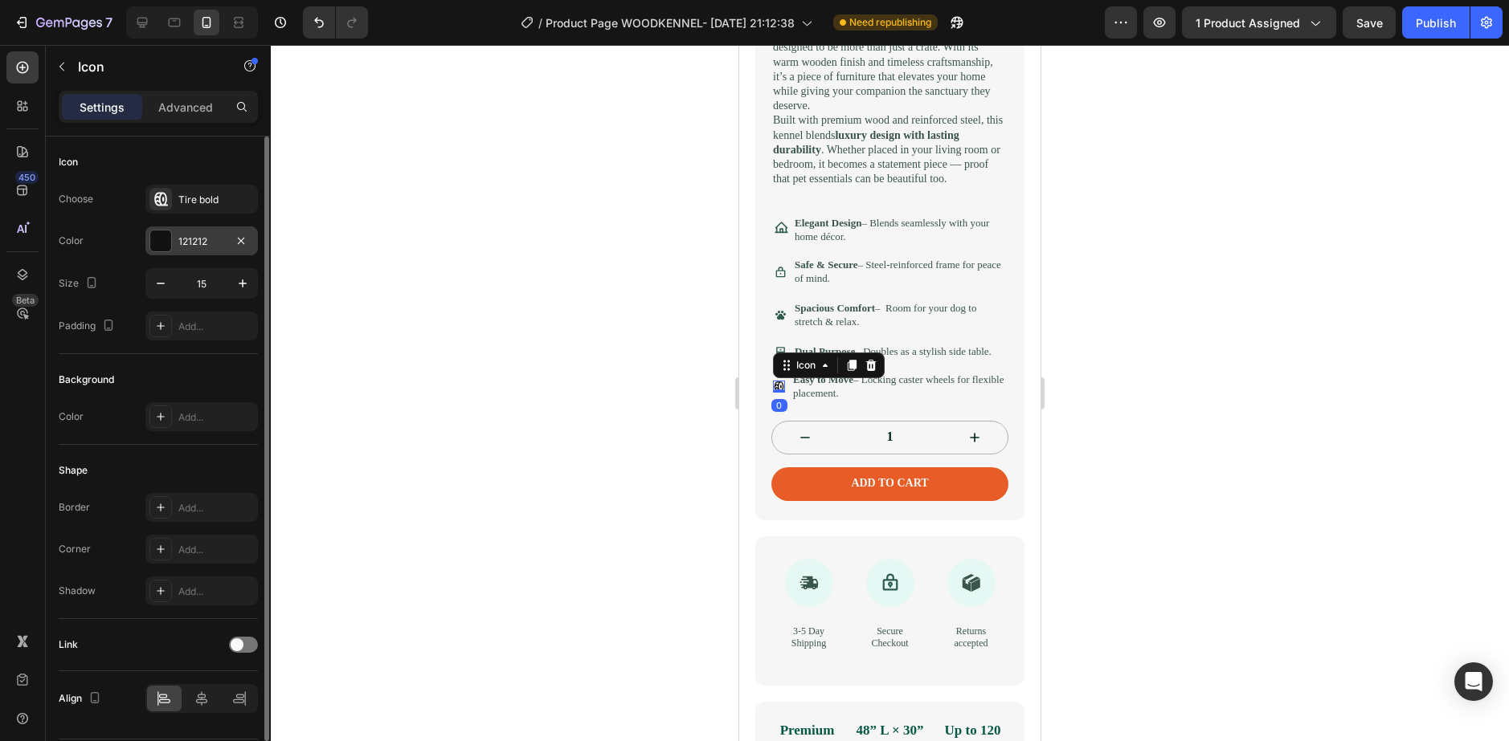
click at [157, 238] on div at bounding box center [160, 241] width 21 height 21
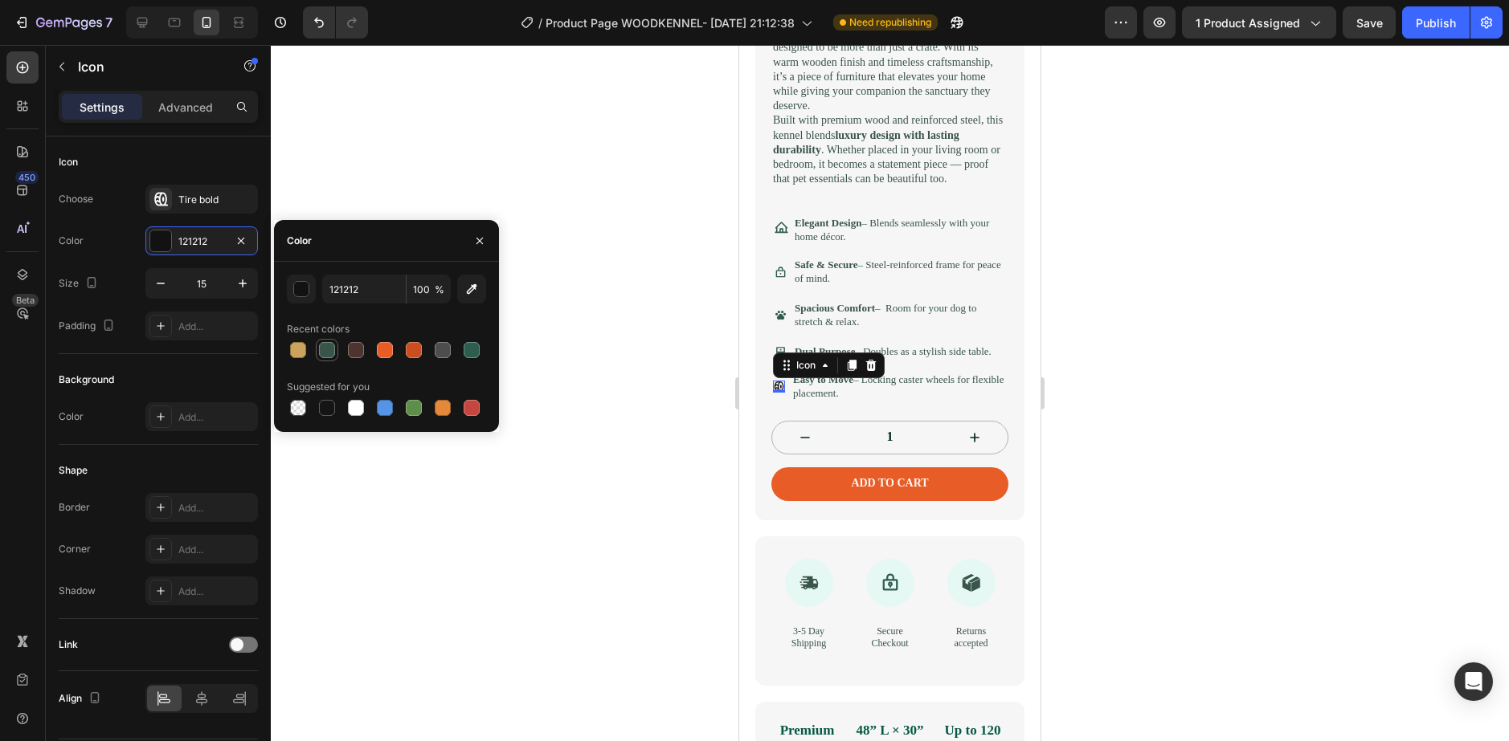
click at [323, 346] on div at bounding box center [327, 350] width 16 height 16
click at [468, 352] on div at bounding box center [472, 350] width 16 height 16
type input "2E5D50"
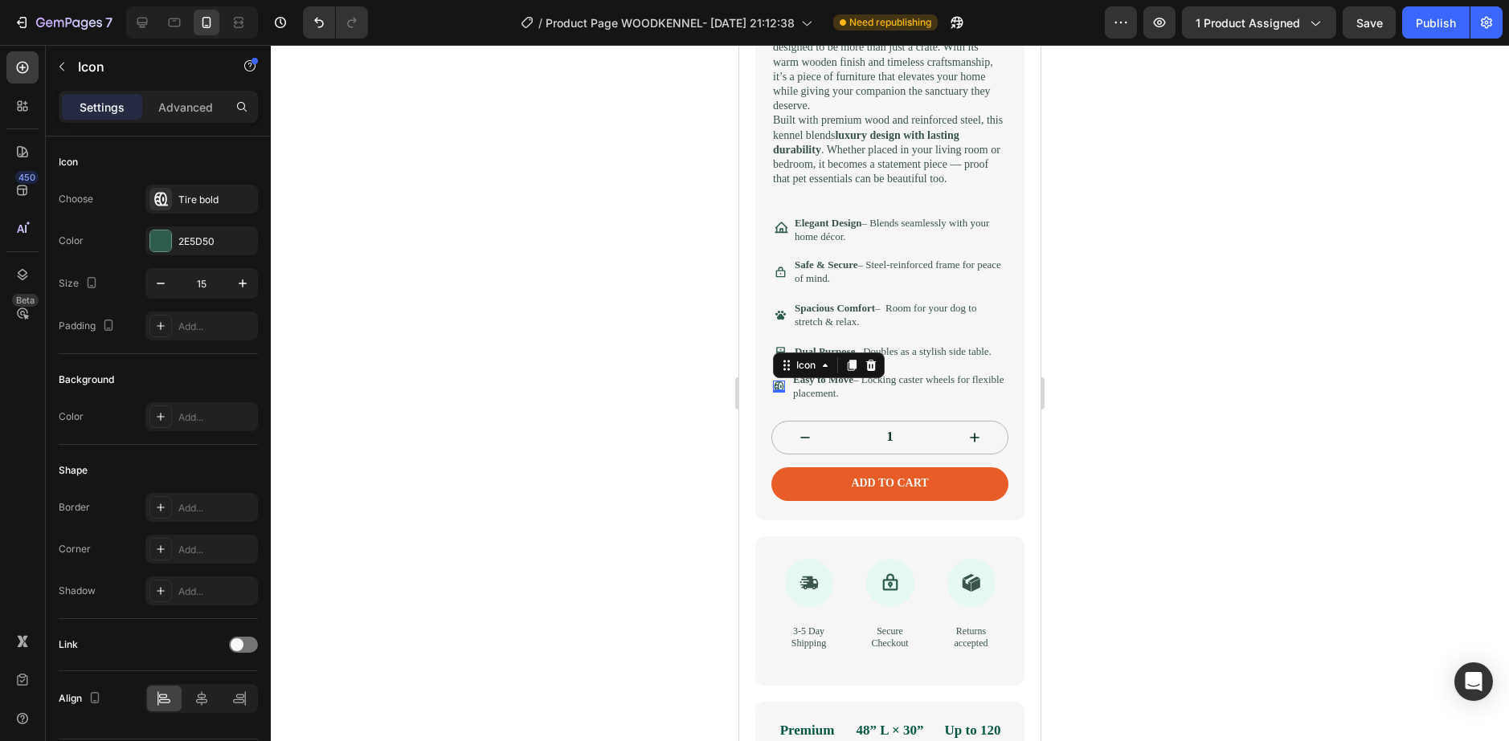
click at [588, 386] on div at bounding box center [890, 393] width 1238 height 696
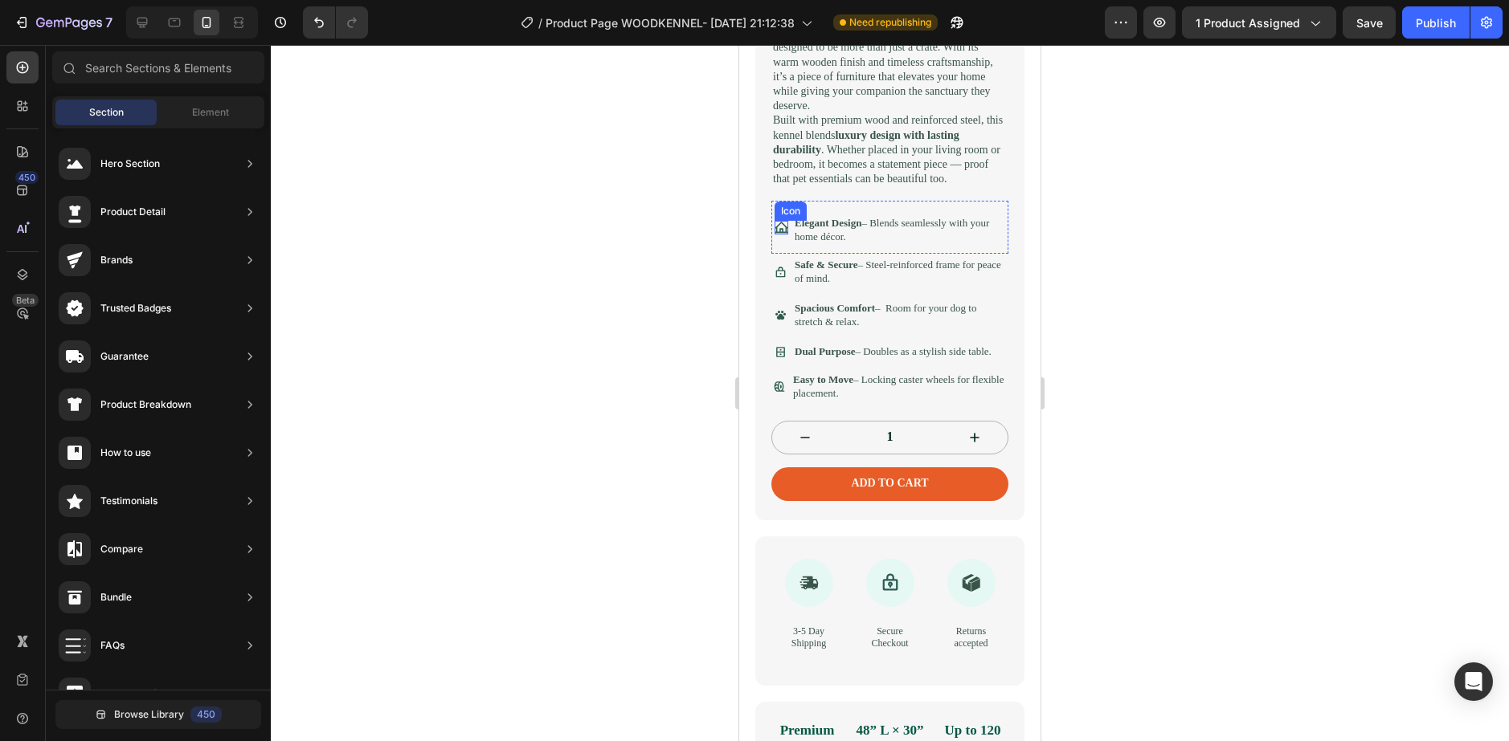
click at [781, 235] on icon at bounding box center [781, 228] width 14 height 14
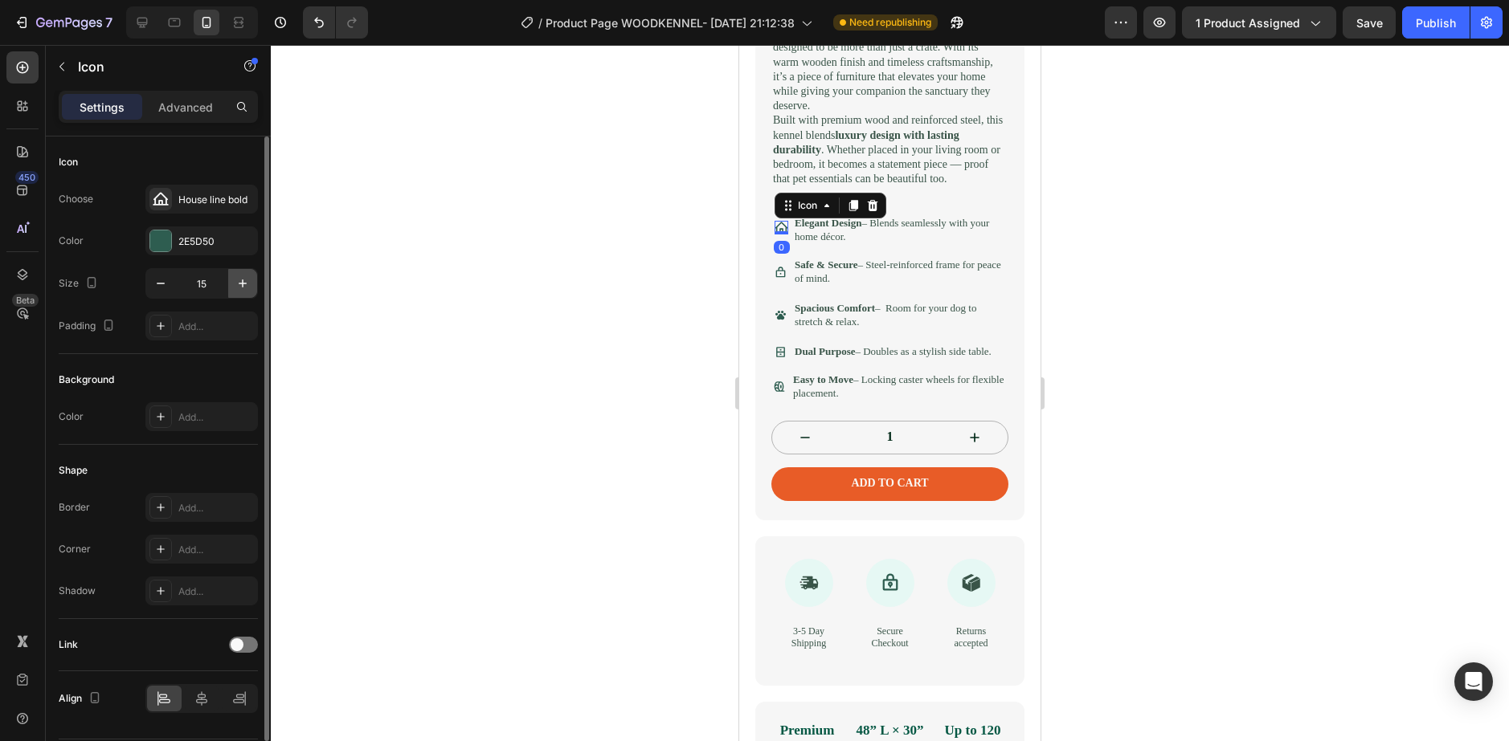
click at [233, 289] on button "button" at bounding box center [242, 283] width 29 height 29
click at [235, 289] on icon "button" at bounding box center [243, 284] width 16 height 16
click at [236, 289] on icon "button" at bounding box center [243, 284] width 16 height 16
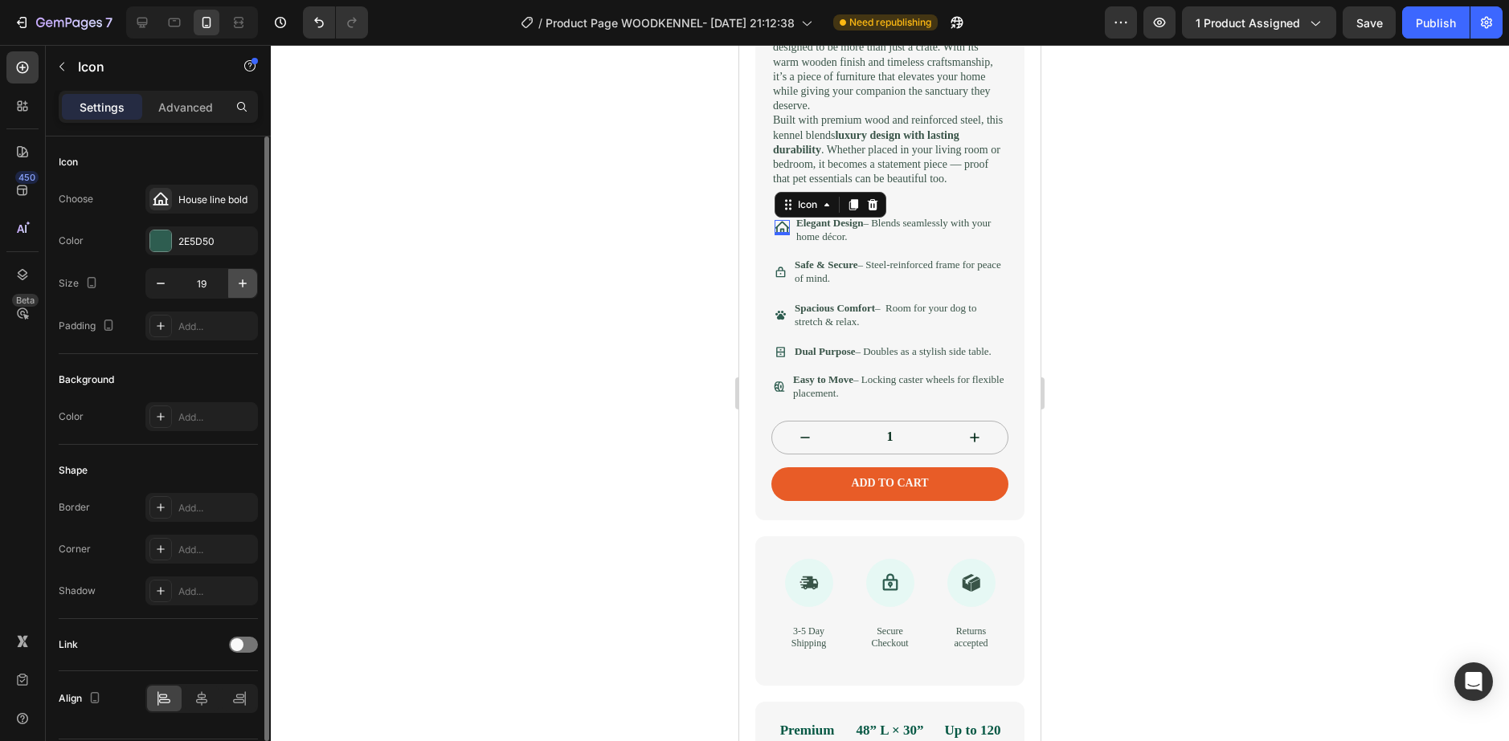
type input "20"
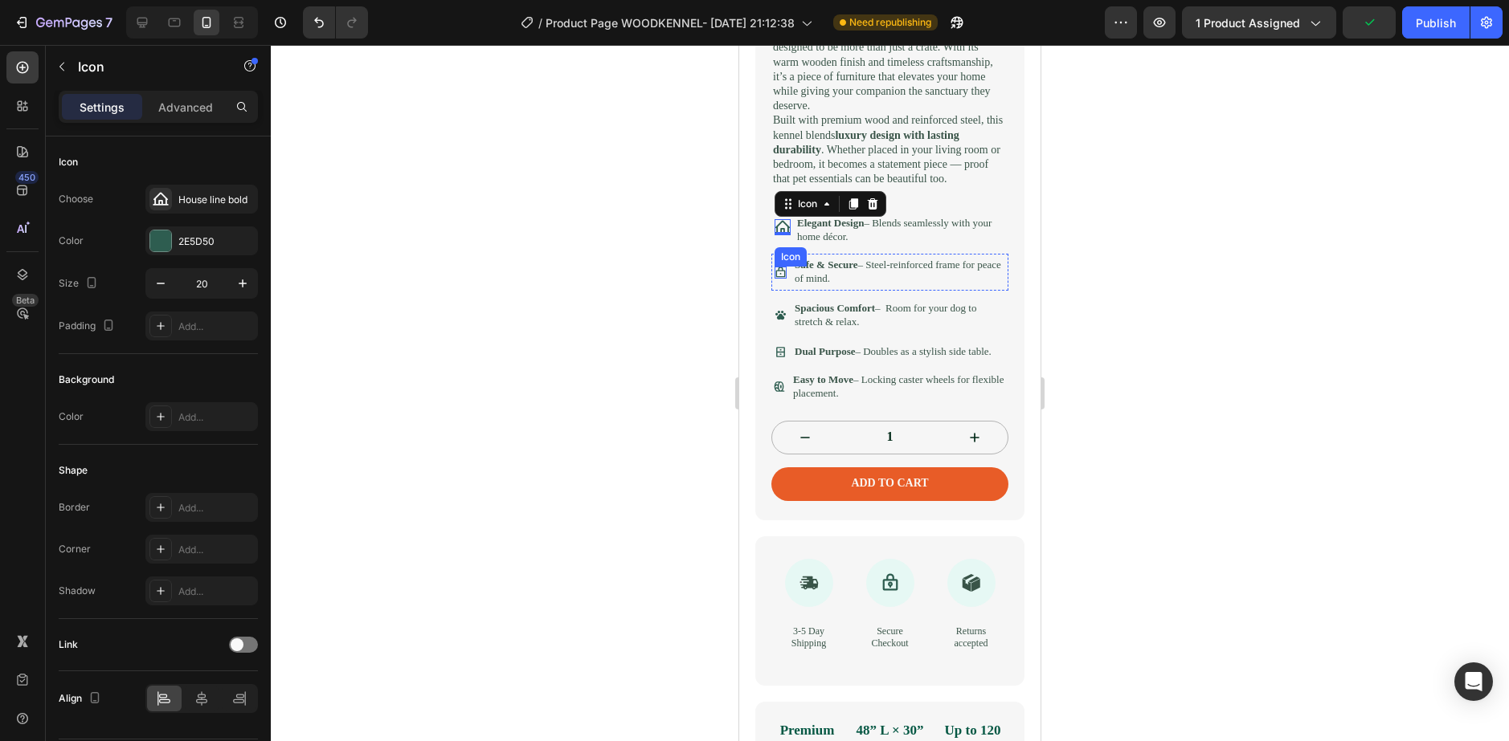
click at [778, 279] on div "Icon" at bounding box center [780, 273] width 12 height 12
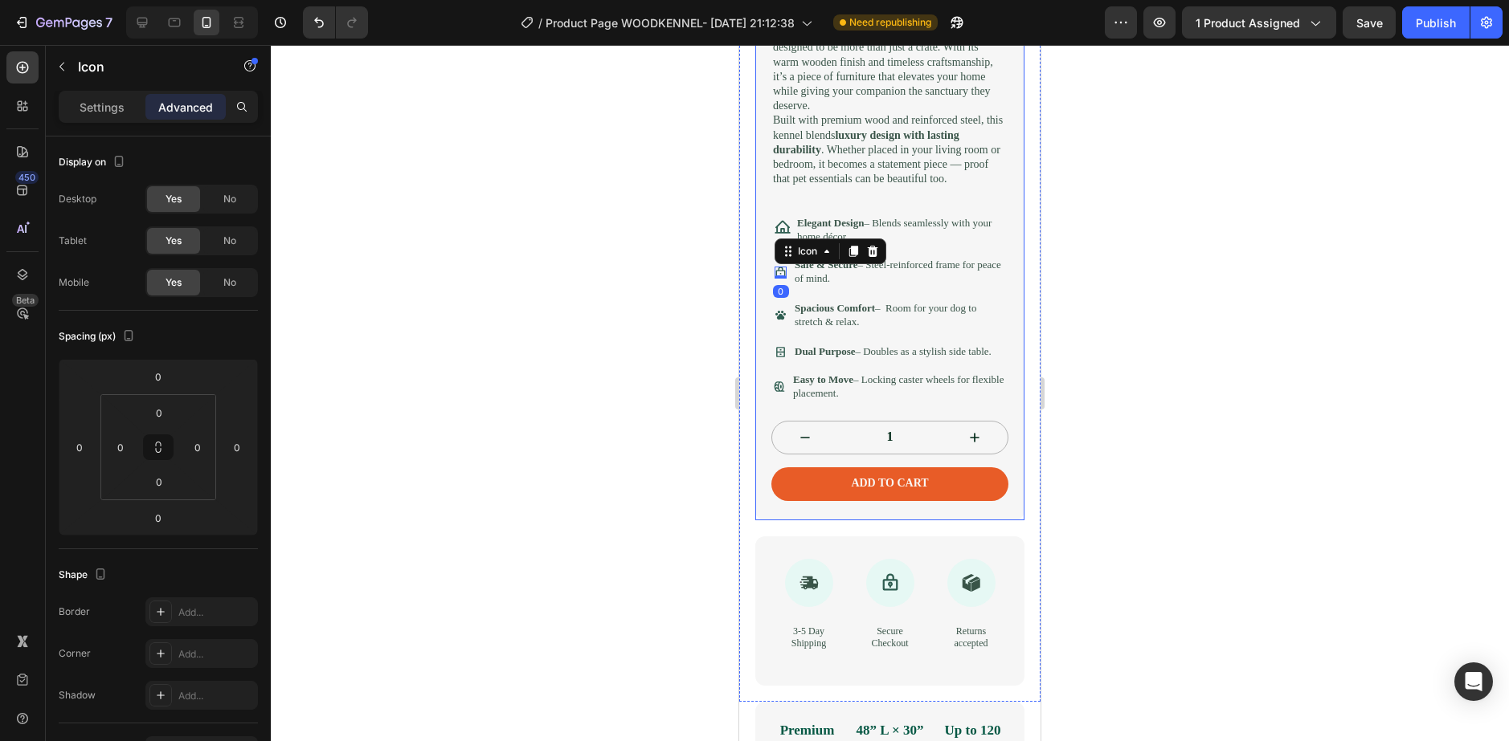
click at [771, 288] on div "Icon 0 Safe & Secure – Steel-reinforced frame for peace of mind. Text Block Row" at bounding box center [889, 272] width 237 height 37
drag, startPoint x: 781, startPoint y: 288, endPoint x: 1313, endPoint y: 260, distance: 532.6
click at [781, 279] on icon at bounding box center [780, 273] width 12 height 12
click at [64, 104] on div "Settings" at bounding box center [102, 107] width 80 height 26
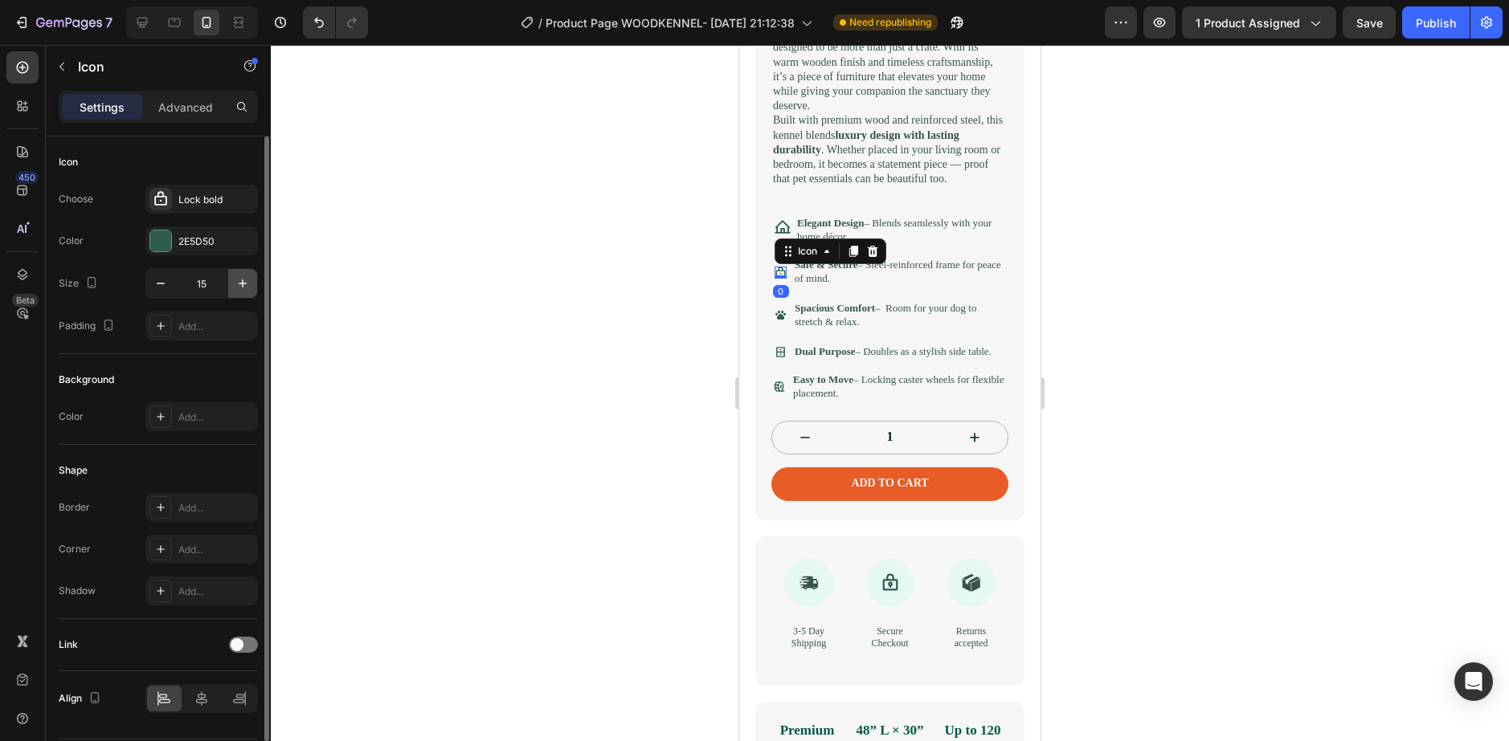
click at [235, 281] on button "button" at bounding box center [242, 283] width 29 height 29
click at [238, 282] on icon "button" at bounding box center [243, 284] width 16 height 16
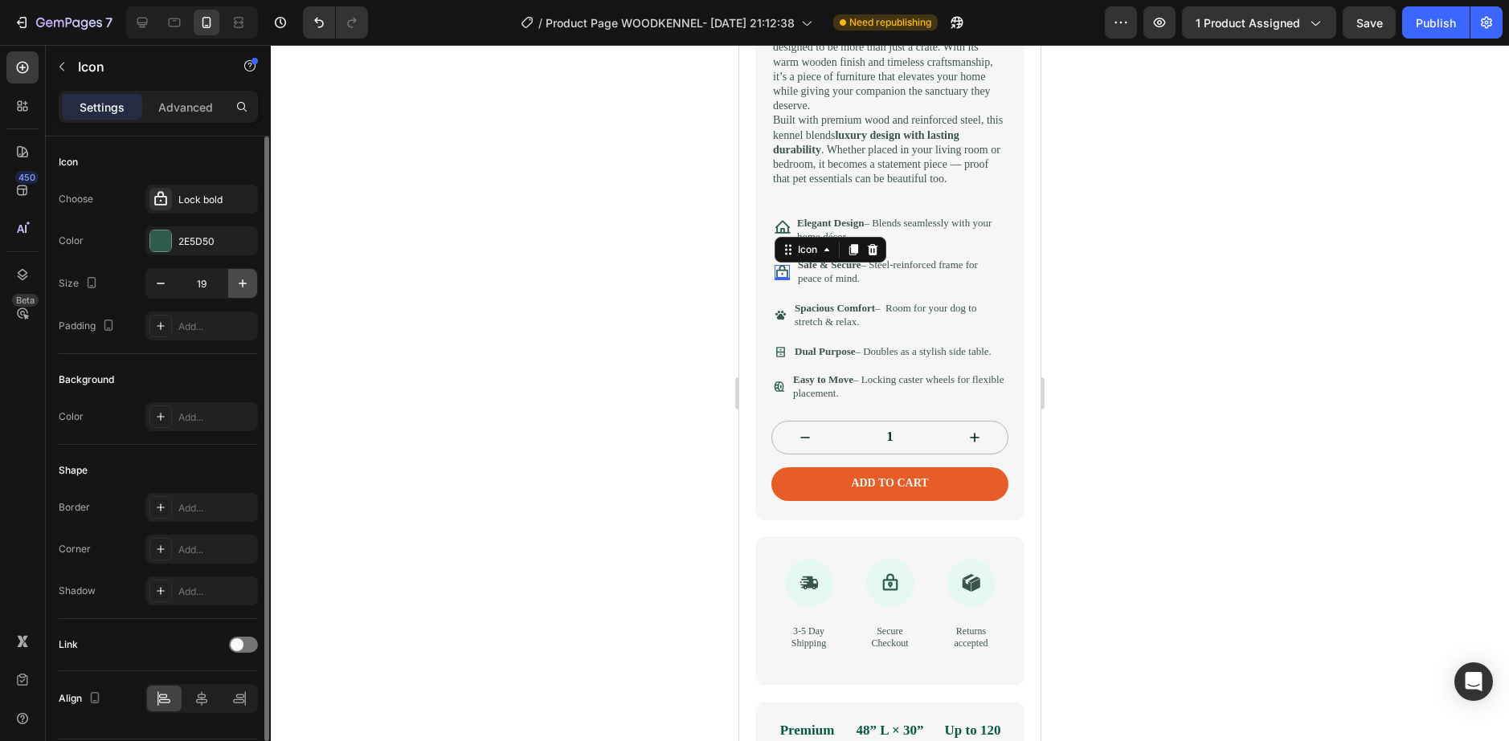
type input "20"
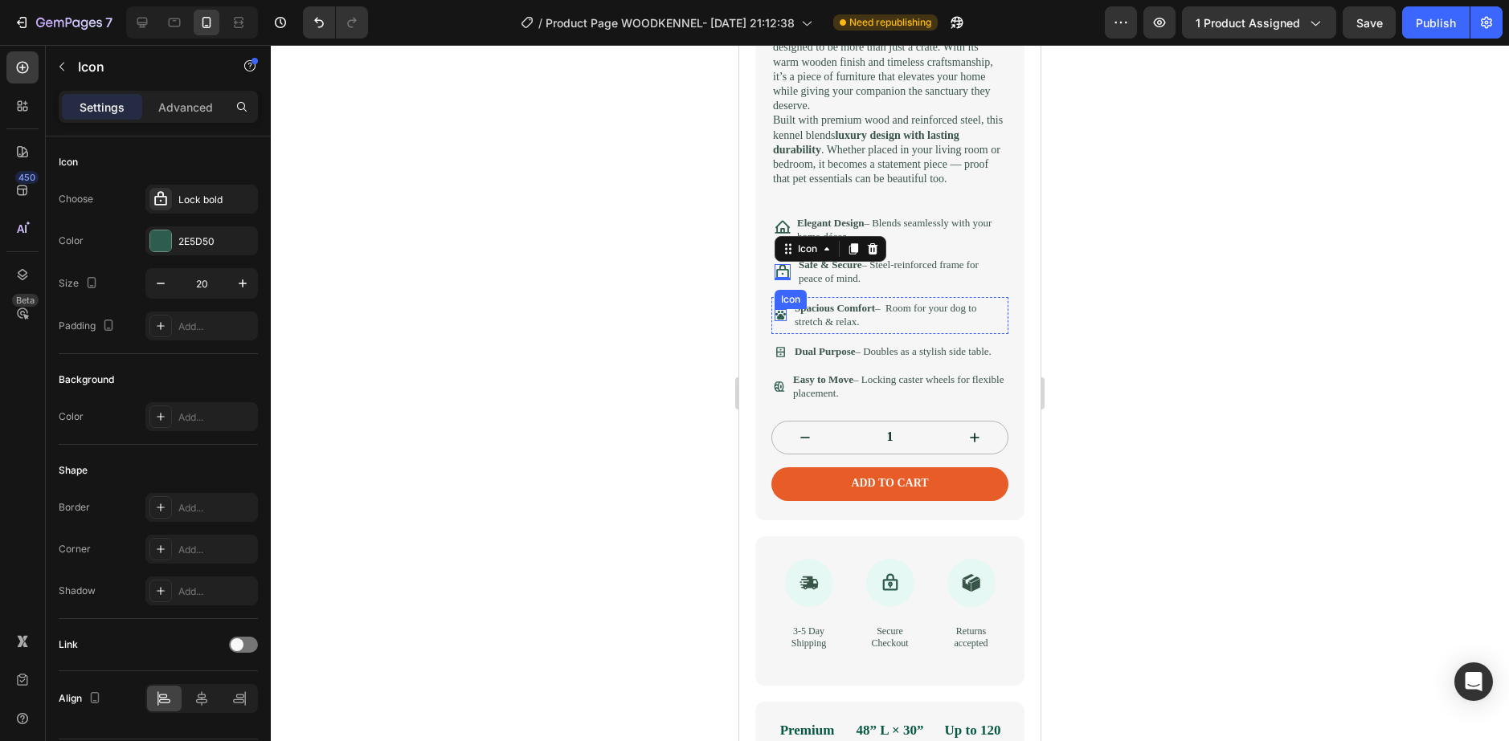
click at [781, 321] on icon at bounding box center [780, 315] width 12 height 12
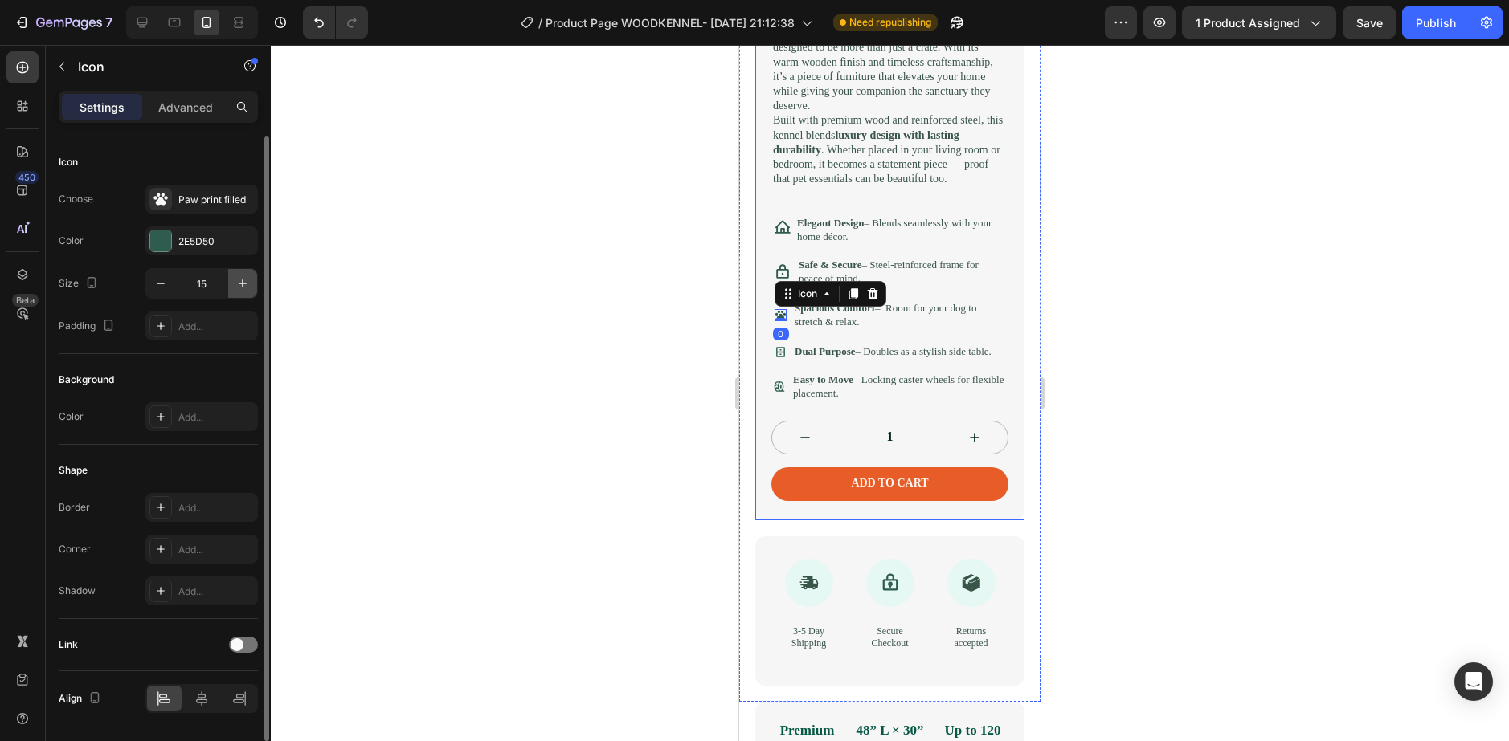
click at [235, 280] on icon "button" at bounding box center [243, 284] width 16 height 16
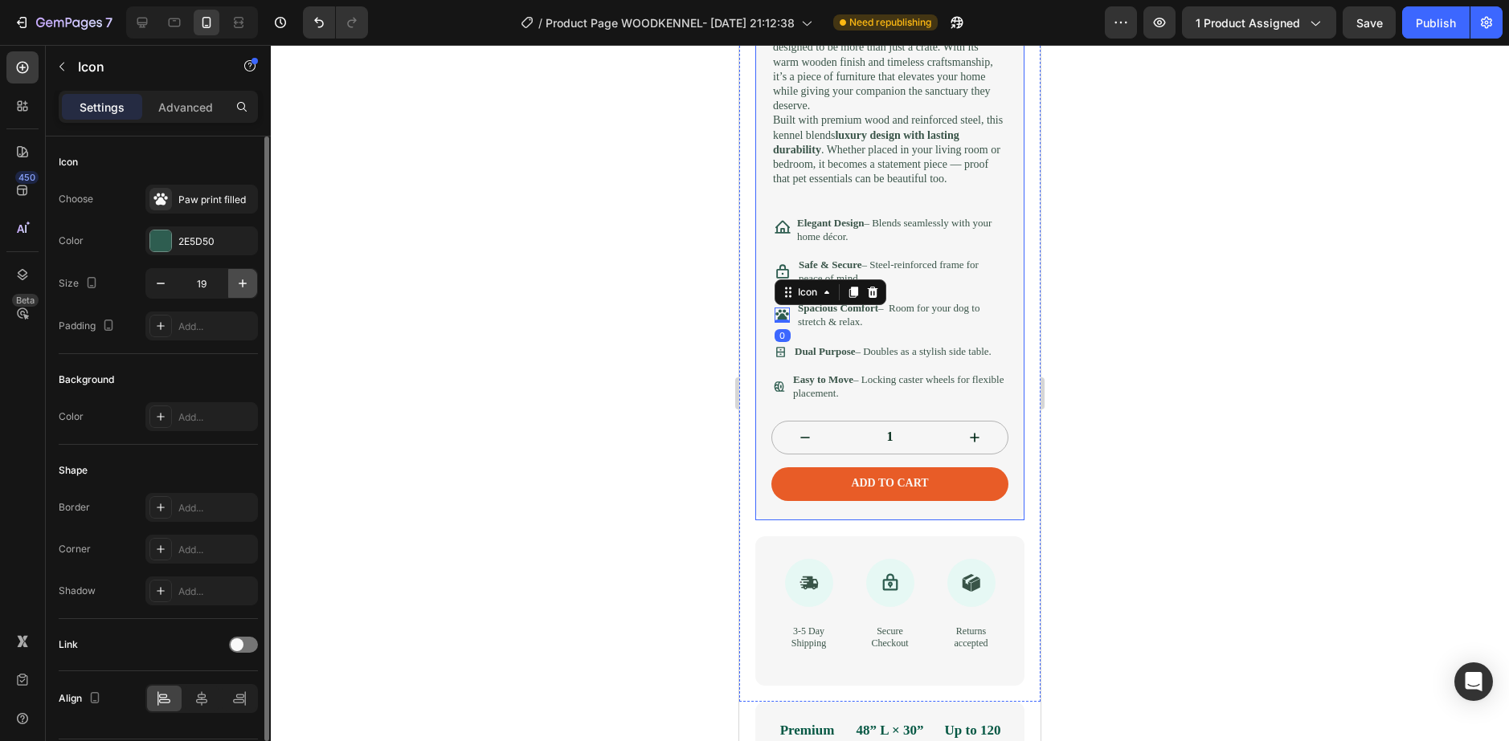
type input "20"
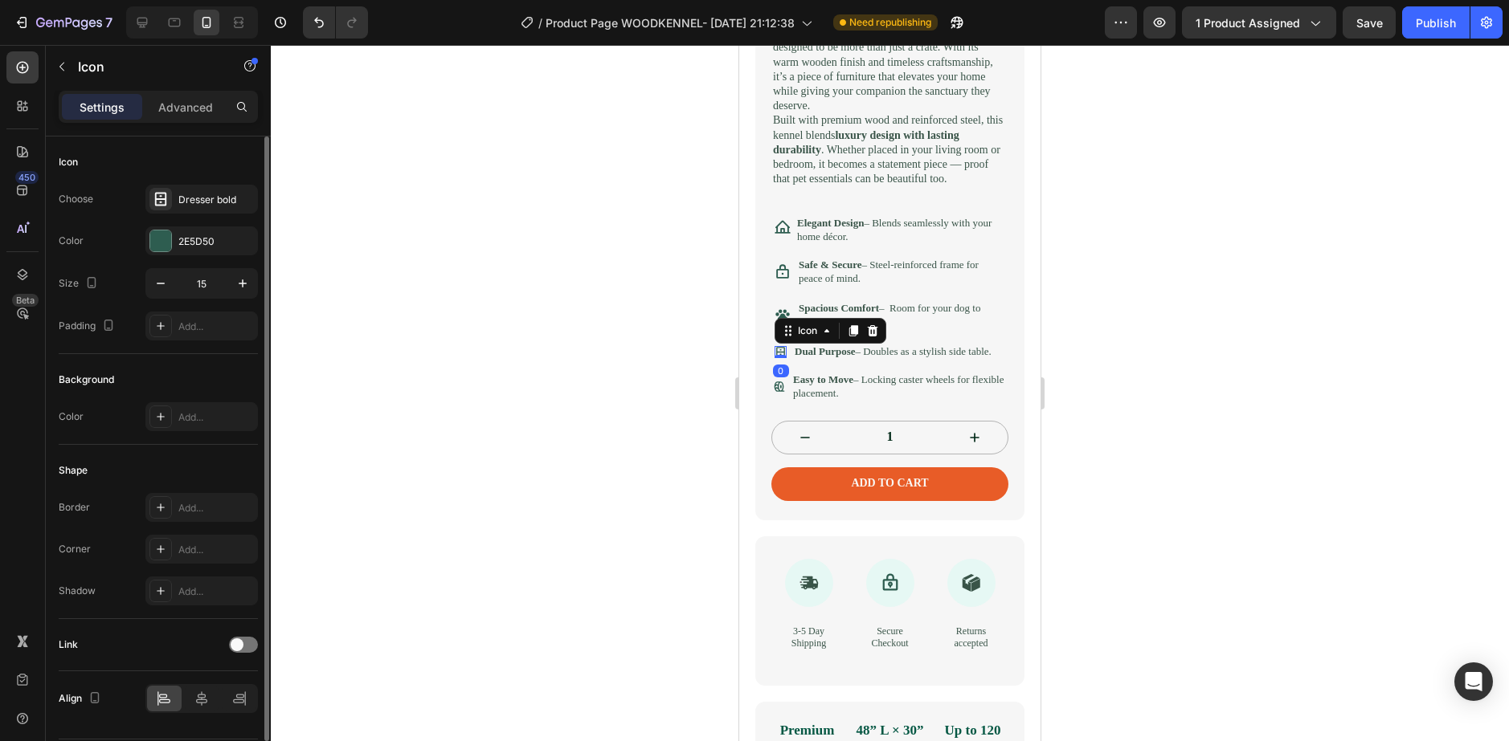
click at [782, 358] on icon at bounding box center [780, 352] width 12 height 12
click at [235, 284] on icon "button" at bounding box center [243, 284] width 16 height 16
click at [236, 284] on icon "button" at bounding box center [243, 284] width 16 height 16
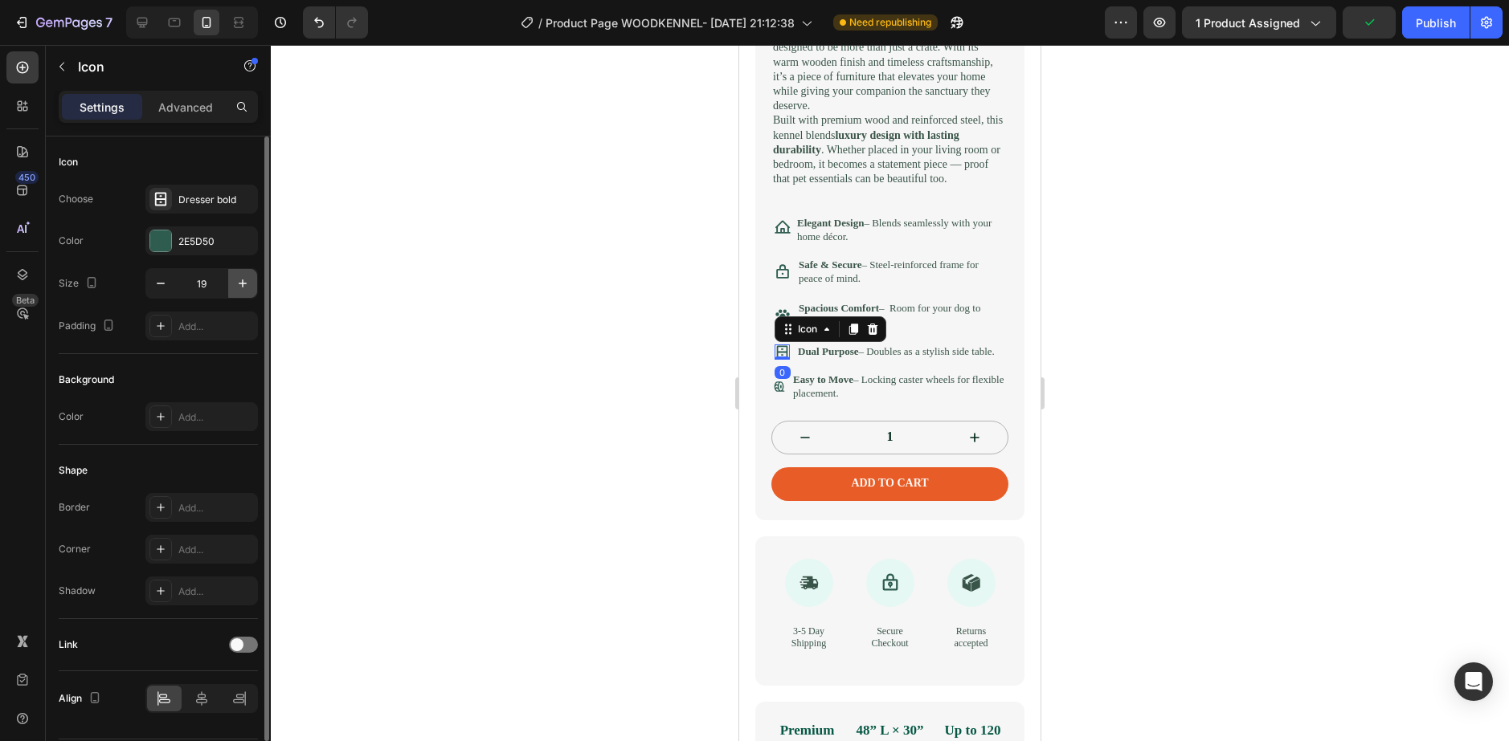
click at [236, 284] on icon "button" at bounding box center [243, 284] width 16 height 16
type input "20"
click at [779, 393] on div "Icon" at bounding box center [779, 387] width 12 height 12
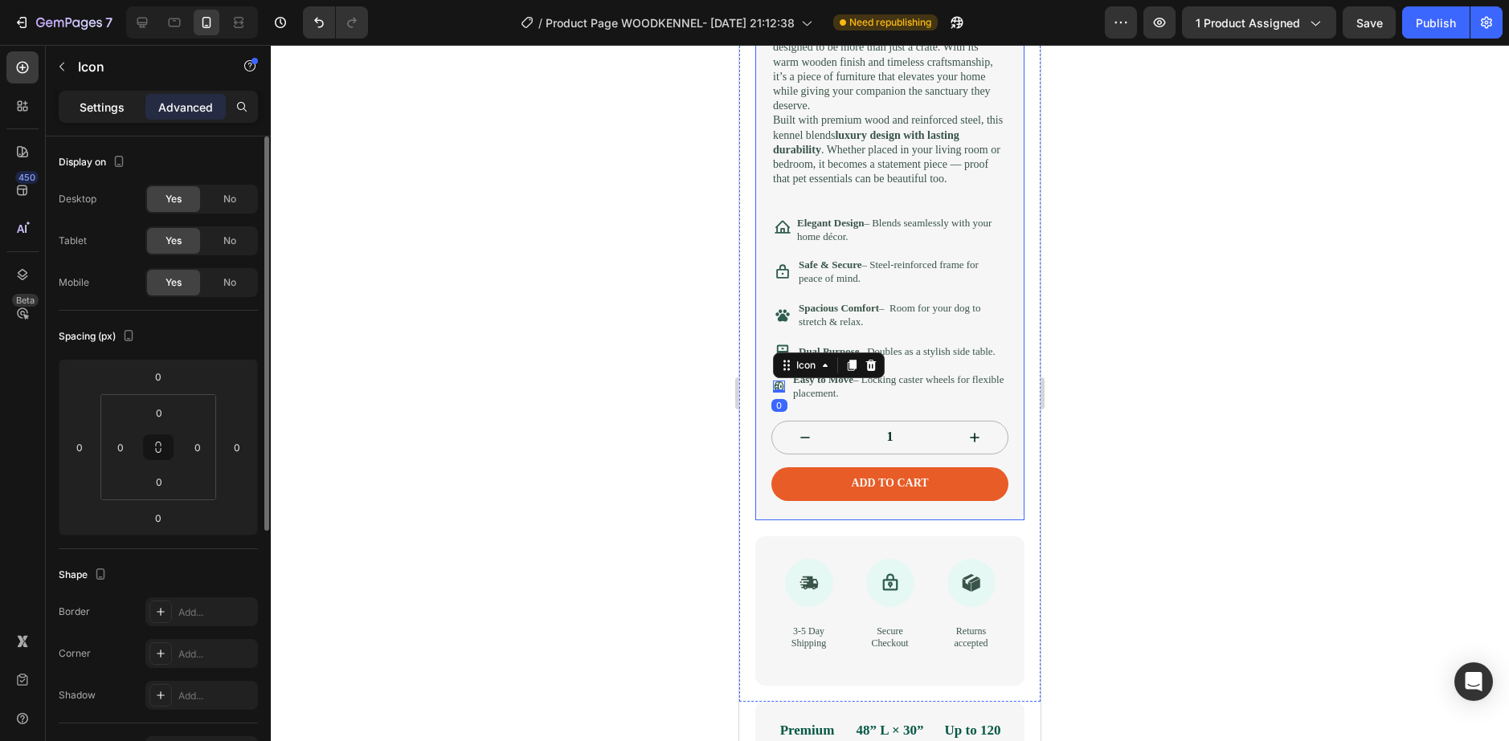
click at [126, 116] on div "Settings" at bounding box center [102, 107] width 80 height 26
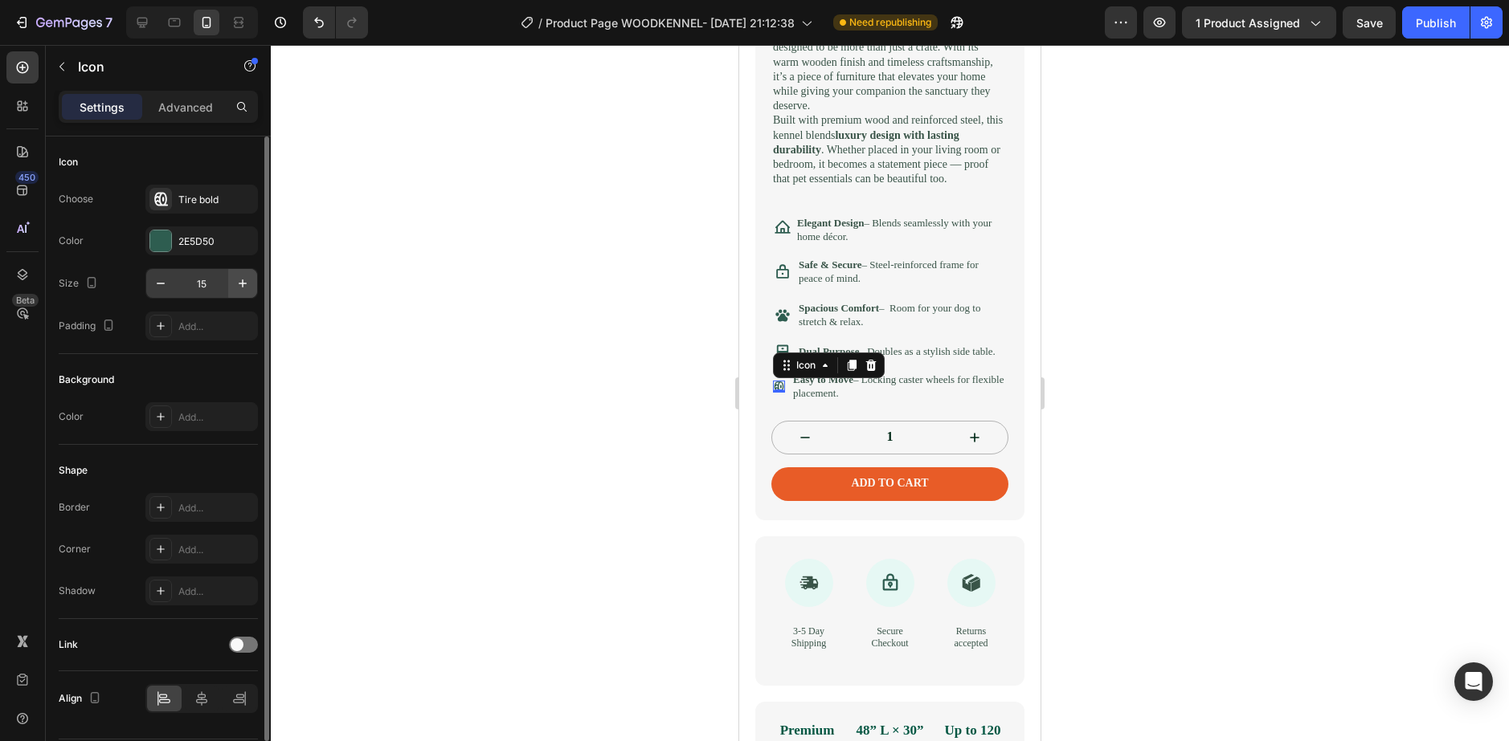
click at [239, 294] on button "button" at bounding box center [242, 283] width 29 height 29
click at [244, 296] on button "button" at bounding box center [242, 283] width 29 height 29
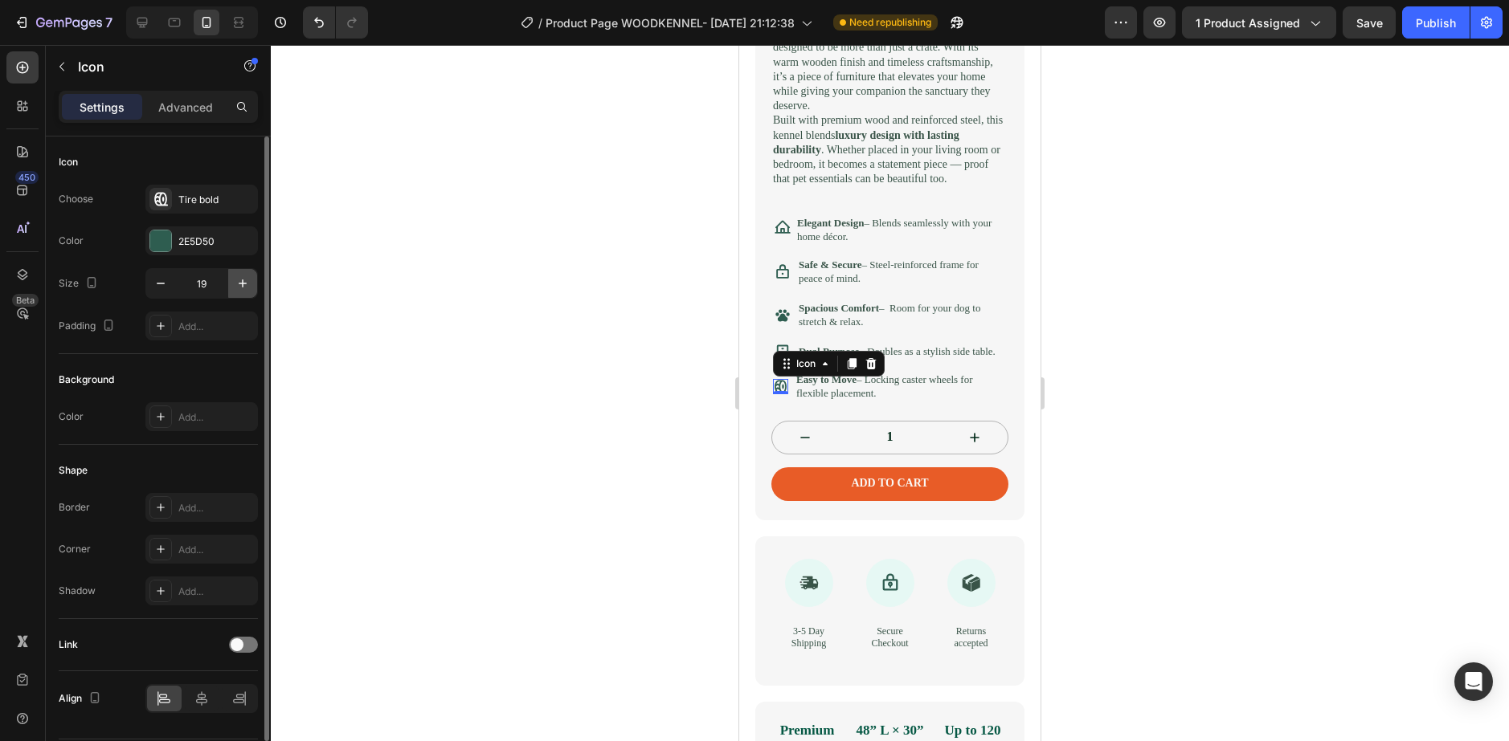
type input "20"
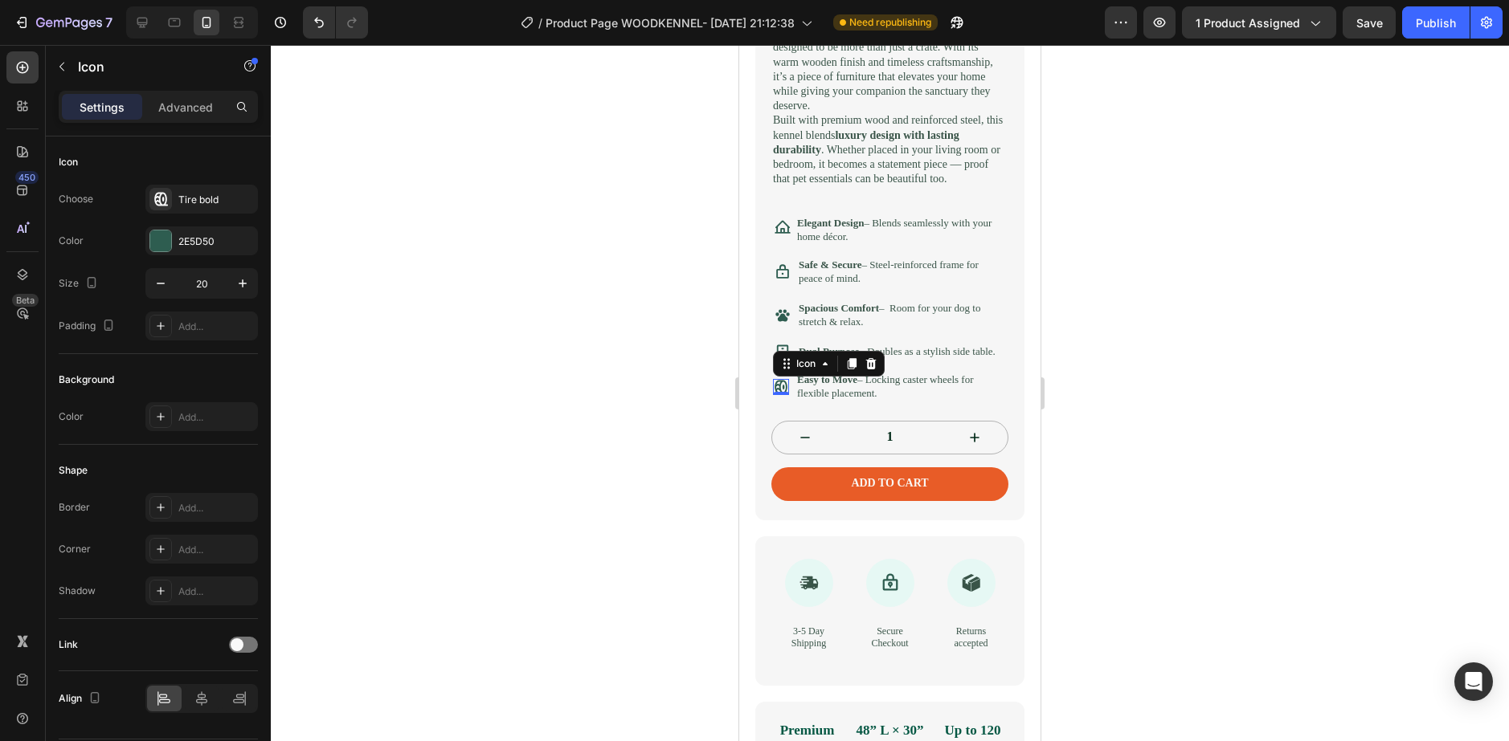
click at [607, 362] on div at bounding box center [890, 393] width 1238 height 696
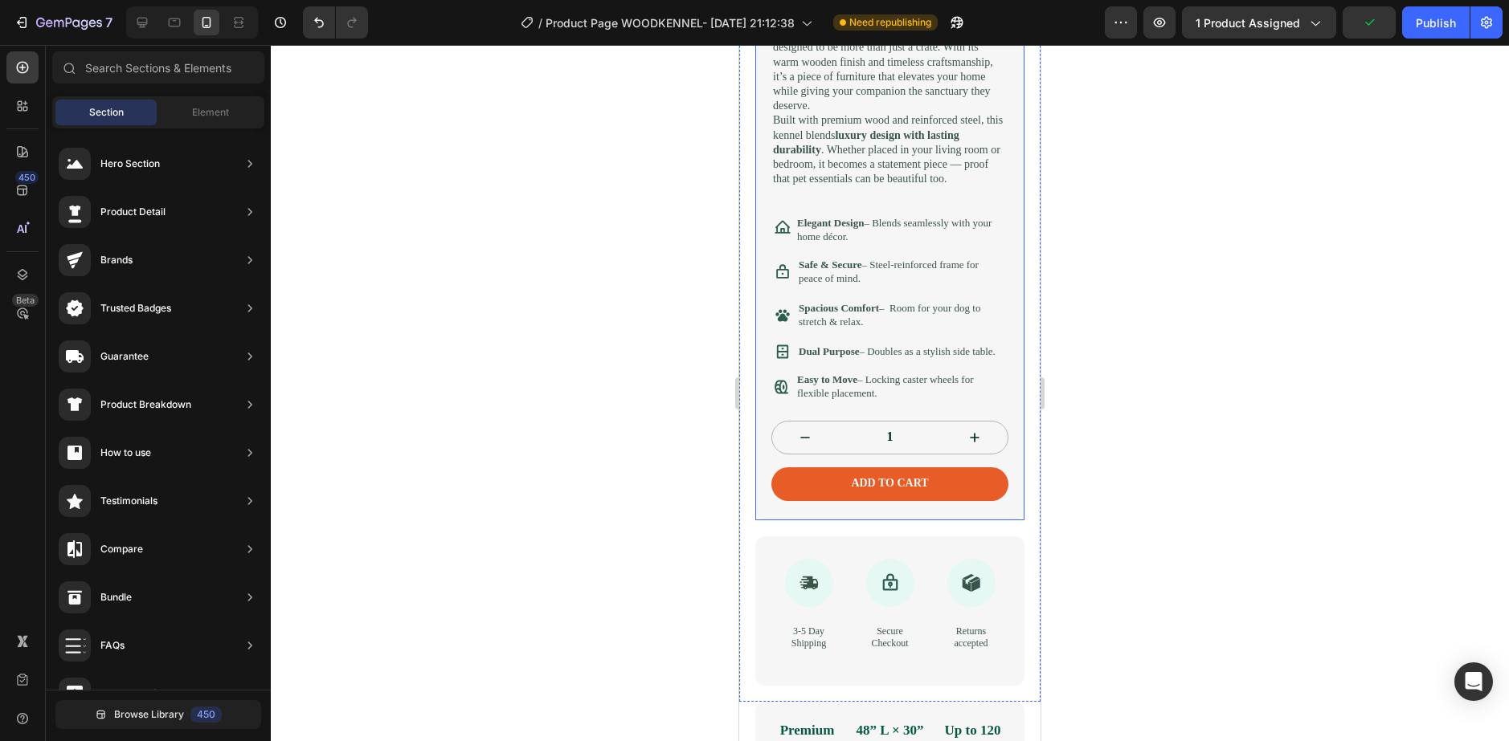
click at [678, 438] on div at bounding box center [890, 393] width 1238 height 696
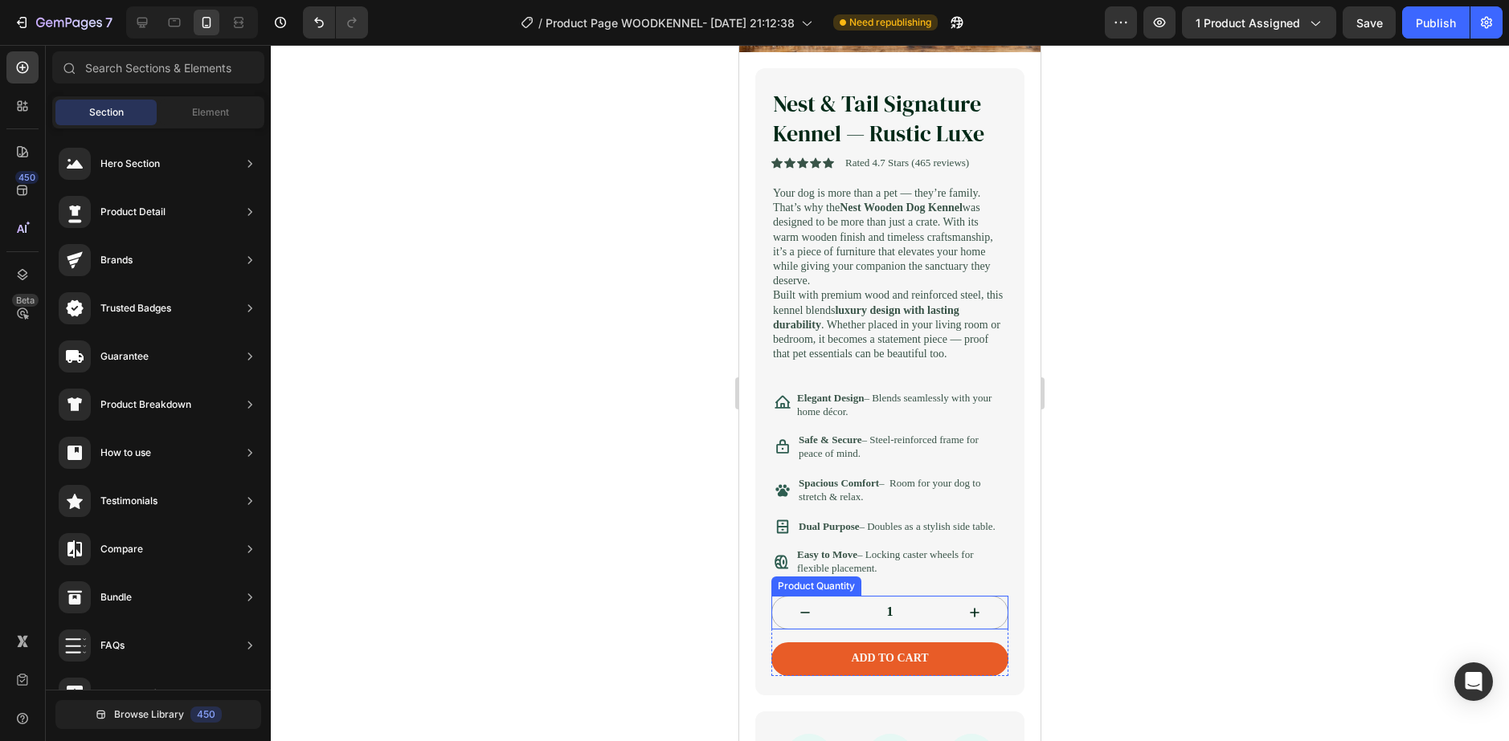
scroll to position [241, 0]
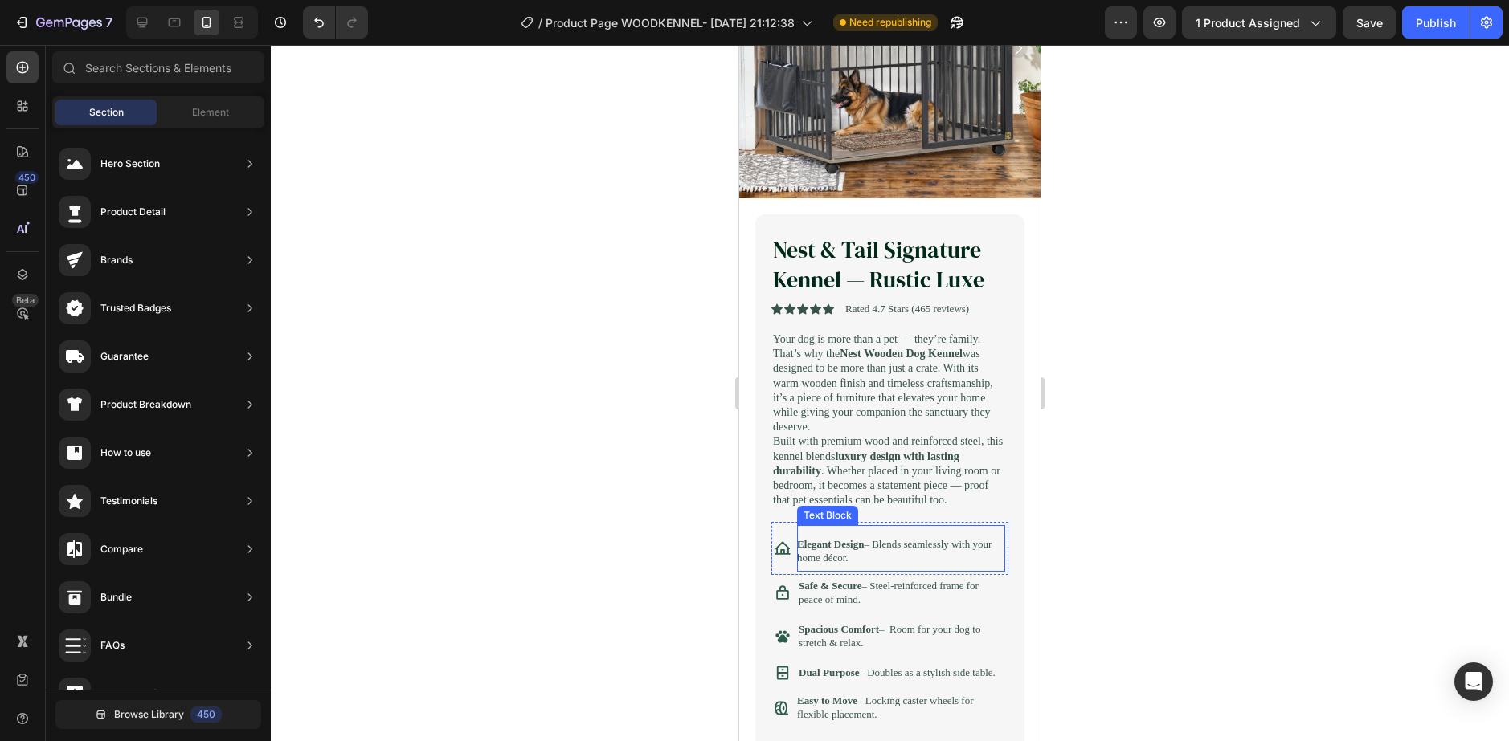
click at [864, 550] on strong "Elegant Design" at bounding box center [830, 544] width 67 height 12
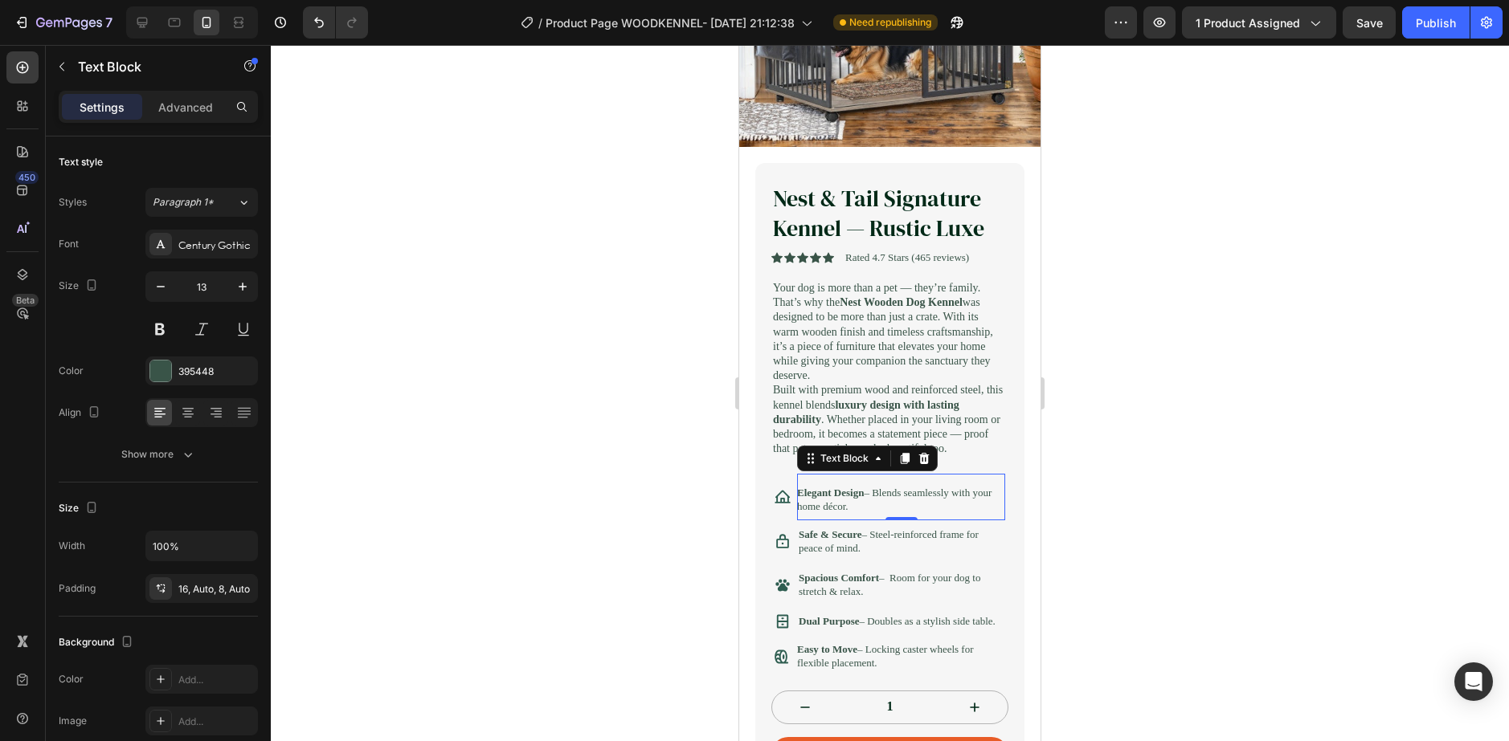
scroll to position [321, 0]
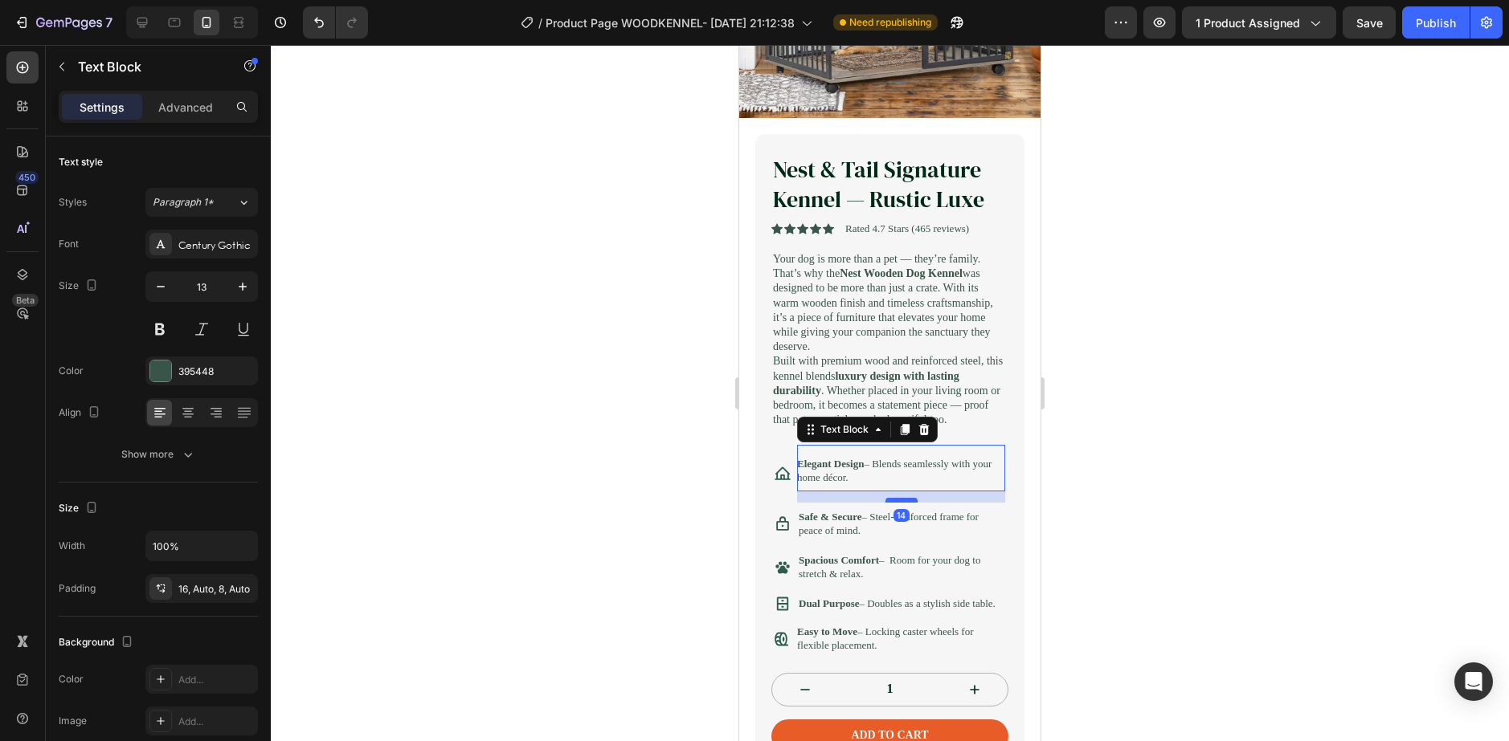
drag, startPoint x: 898, startPoint y: 507, endPoint x: 899, endPoint y: 518, distance: 11.3
click at [899, 503] on div at bounding box center [901, 500] width 32 height 5
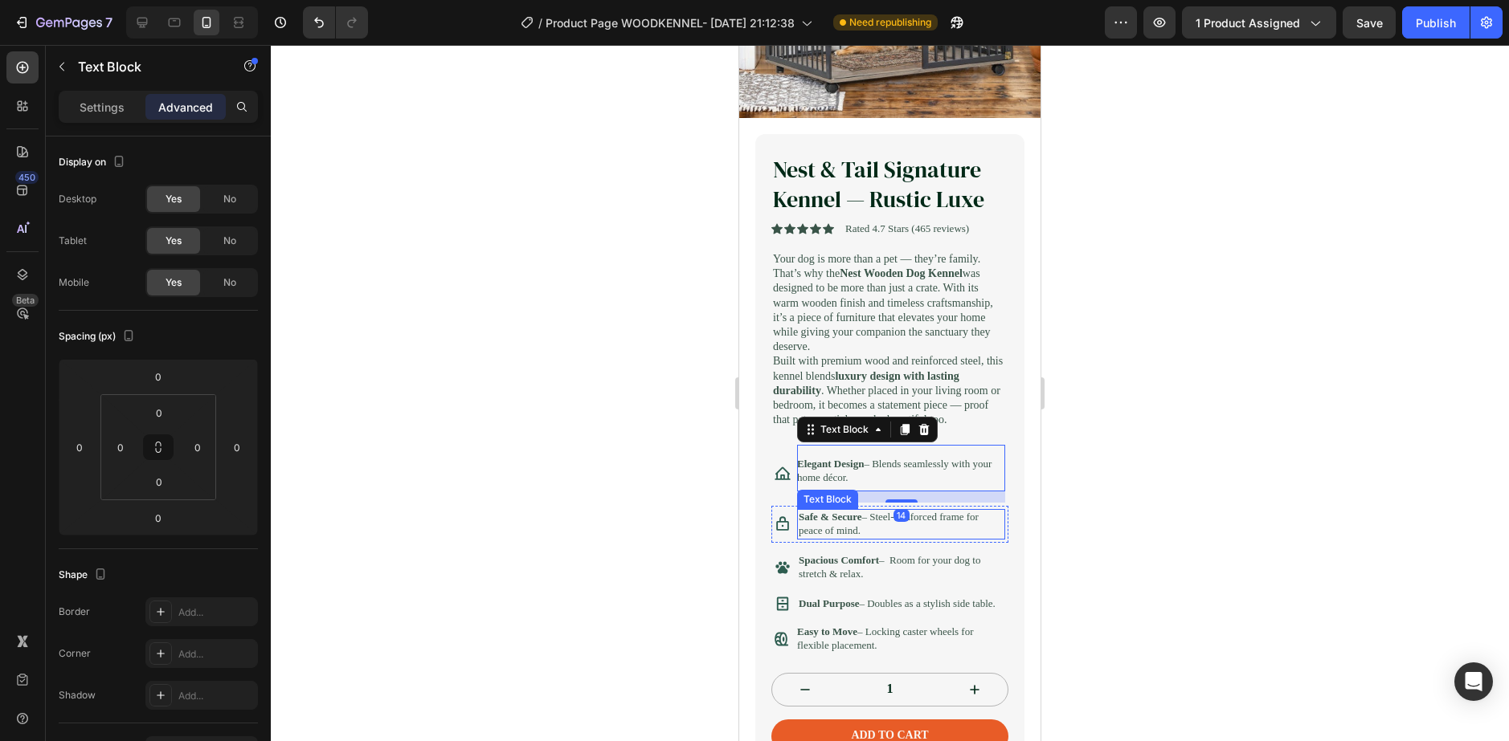
click at [848, 523] on strong "Safe & Secure" at bounding box center [830, 517] width 63 height 12
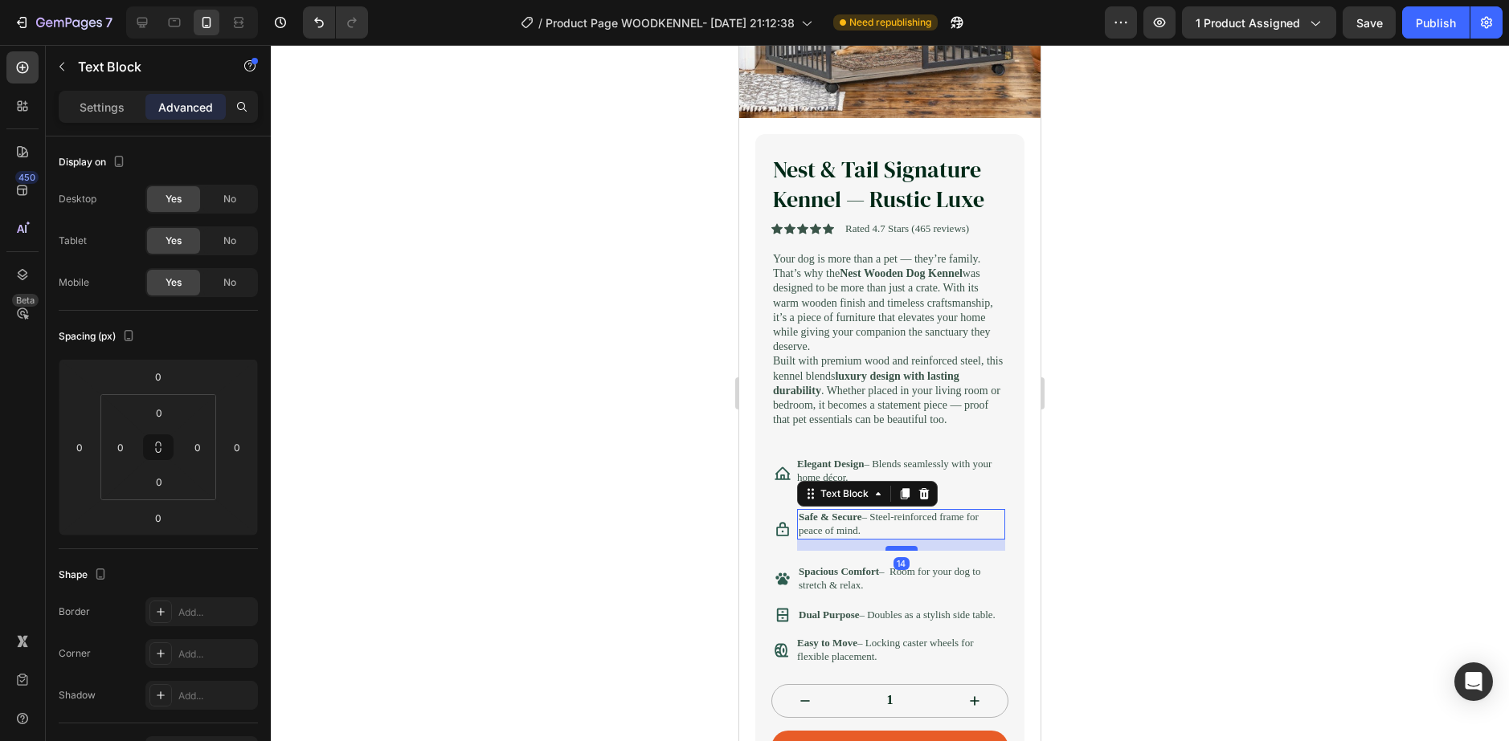
drag, startPoint x: 895, startPoint y: 554, endPoint x: 897, endPoint y: 566, distance: 11.4
click at [897, 551] on div at bounding box center [901, 548] width 32 height 5
type input "14"
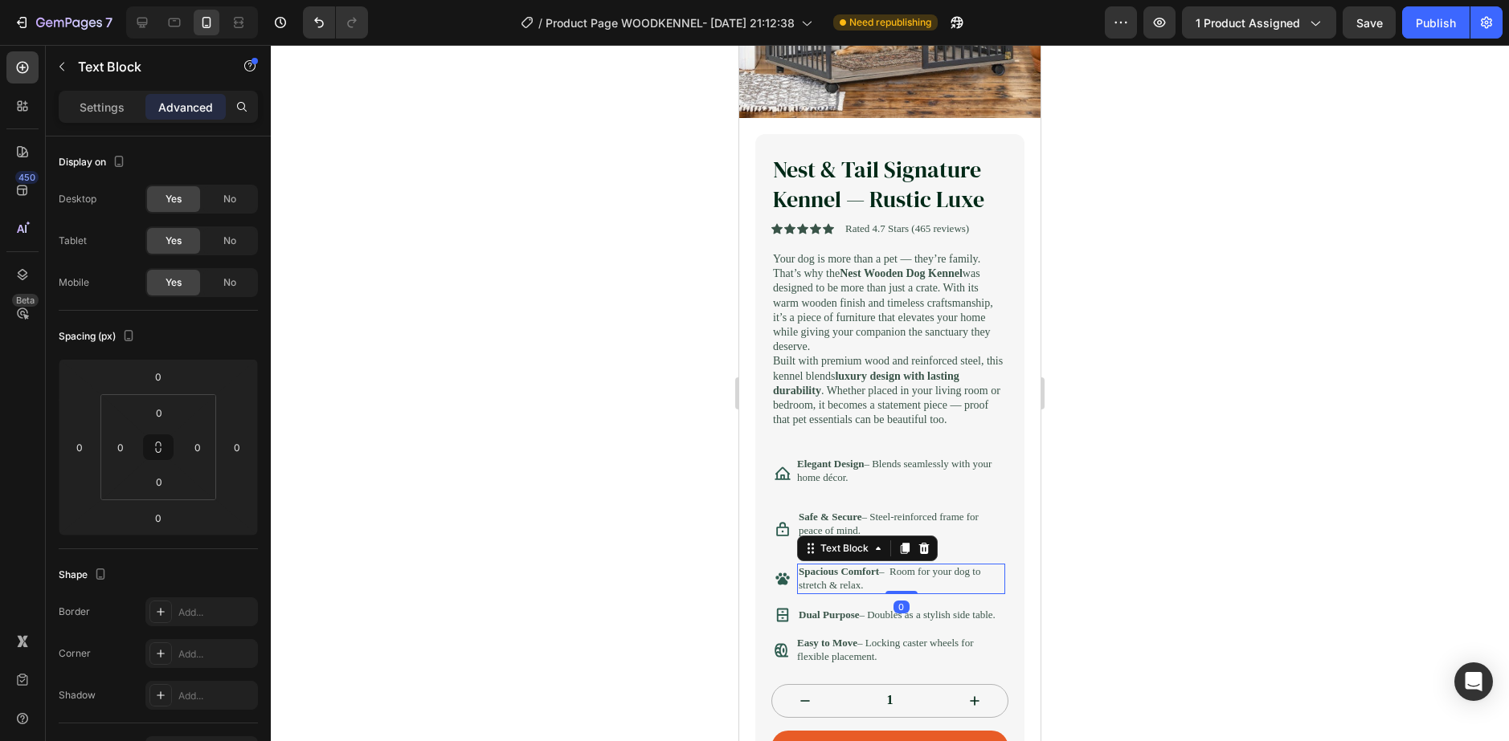
click at [877, 593] on p "Spacious Comfort – Room for your dog to stretch & relax." at bounding box center [901, 579] width 205 height 27
click at [897, 593] on p "Spacious Comfort – Room for your dog to stretch & relax." at bounding box center [901, 579] width 205 height 27
click at [958, 593] on p "Spacious Comfort – Room for your dog to stretch & relax." at bounding box center [901, 579] width 205 height 27
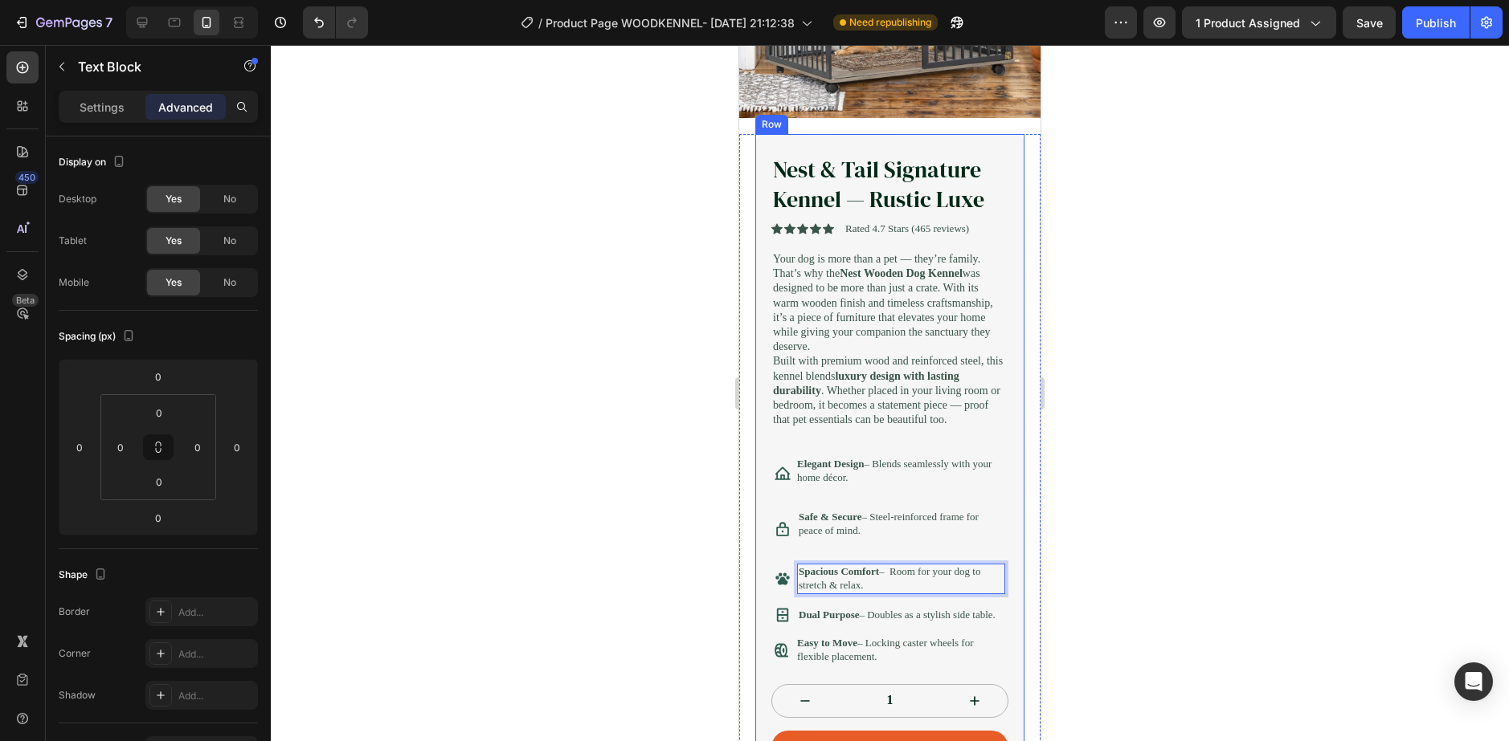
click at [954, 619] on div "Nest & Tail Signature Kennel — Rustic Luxe Product Title Icon Icon Icon Icon Ic…" at bounding box center [889, 458] width 237 height 611
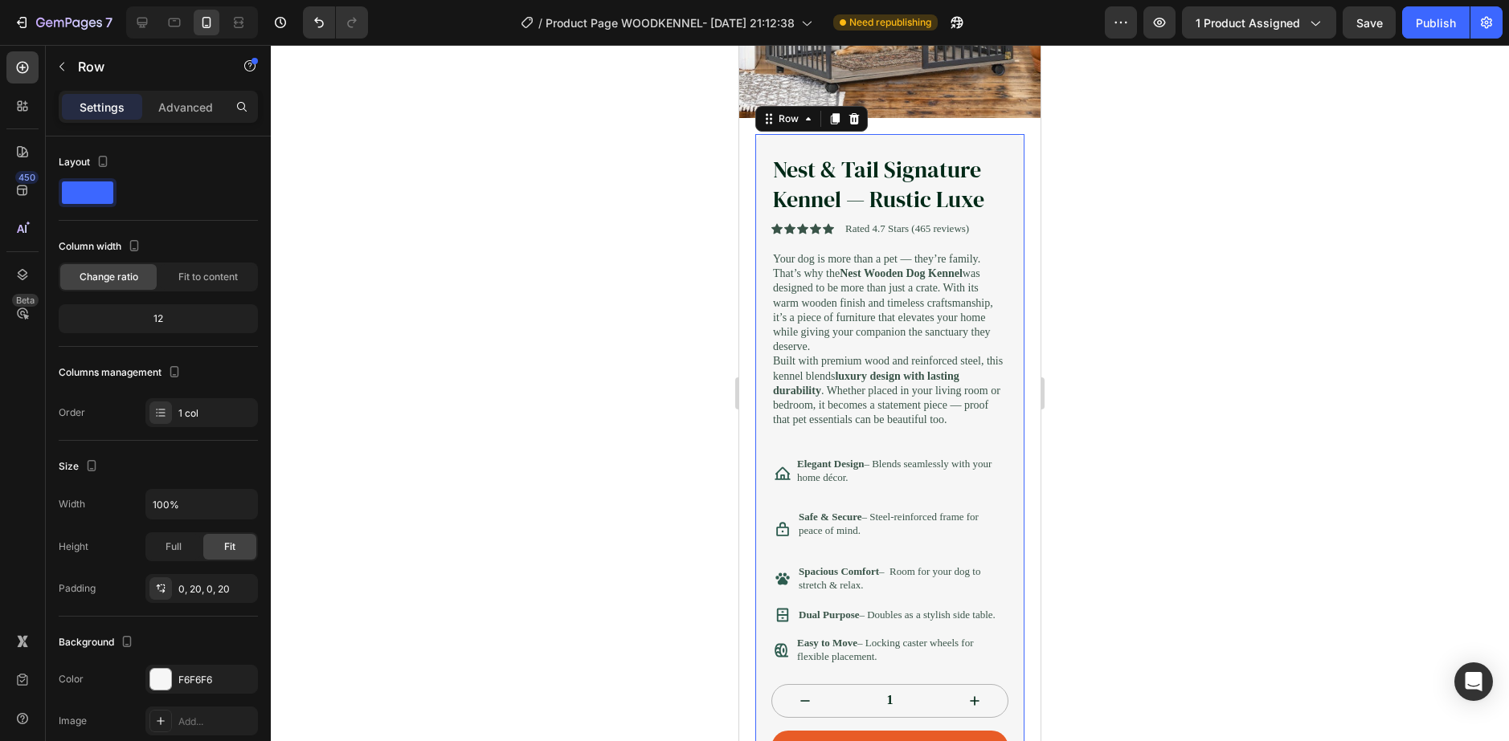
click at [1064, 594] on div at bounding box center [890, 393] width 1238 height 696
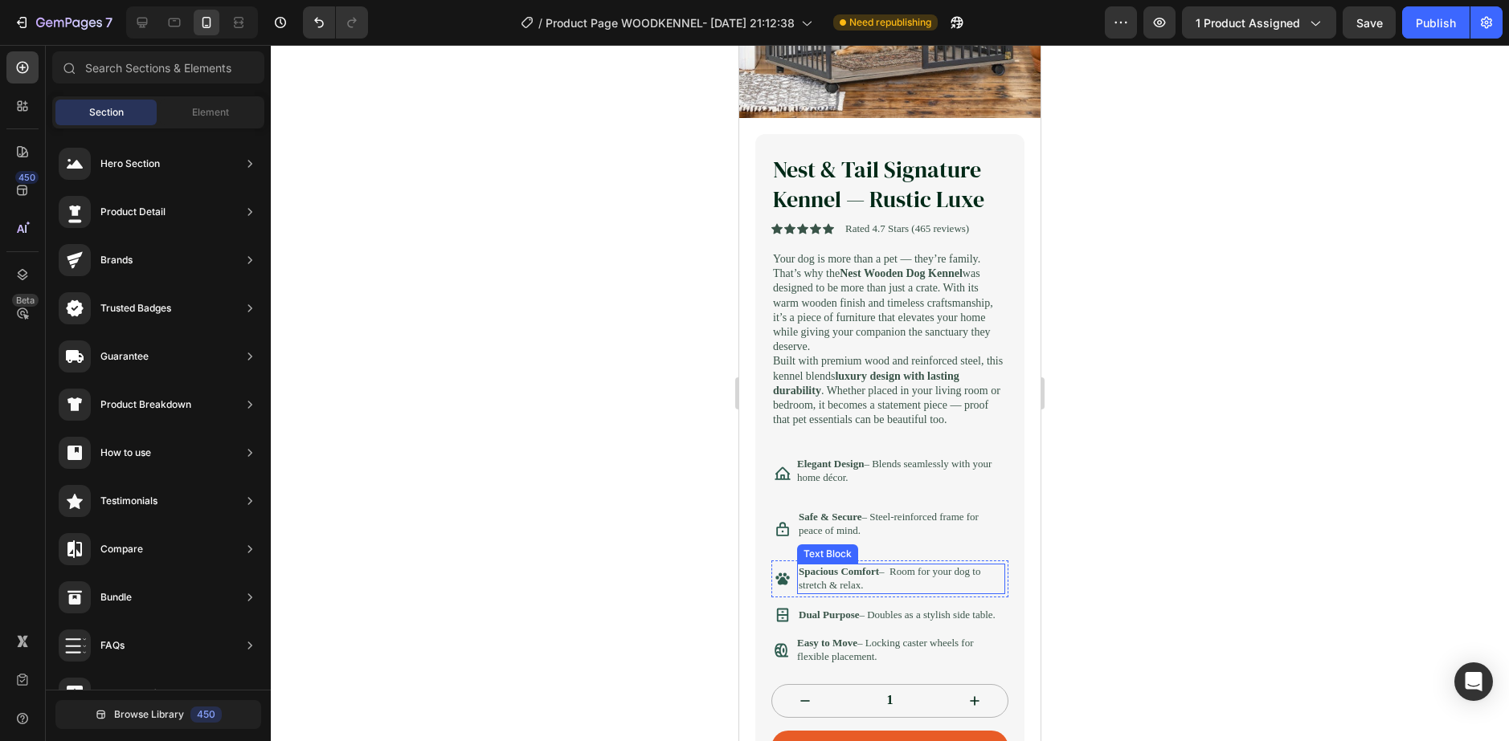
click at [952, 593] on p "Spacious Comfort – Room for your dog to stretch & relax." at bounding box center [901, 579] width 205 height 27
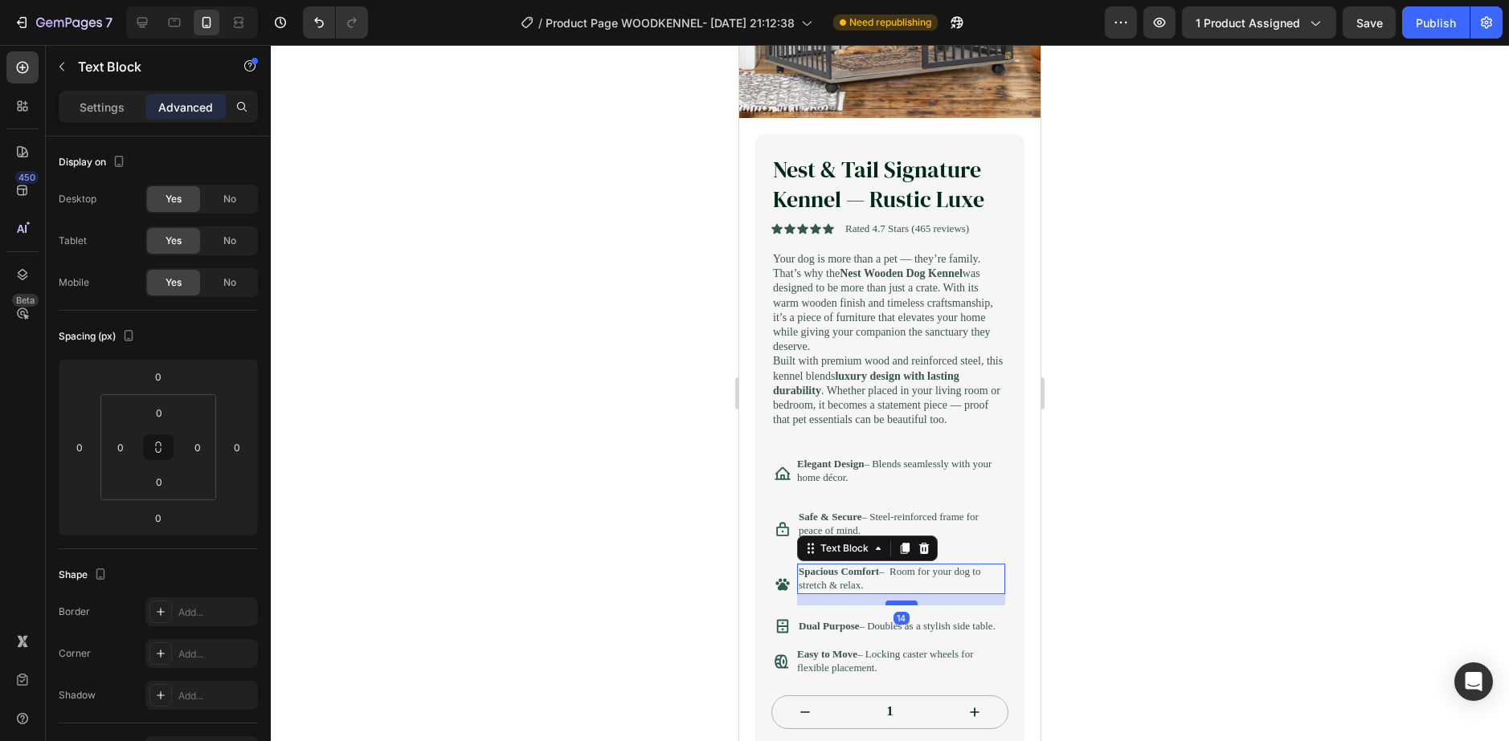
drag, startPoint x: 896, startPoint y: 610, endPoint x: 896, endPoint y: 621, distance: 11.2
click at [896, 606] on div at bounding box center [901, 603] width 32 height 5
type input "14"
click at [869, 634] on p "Dual Purpose – Doubles as a stylish side table." at bounding box center [897, 627] width 197 height 14
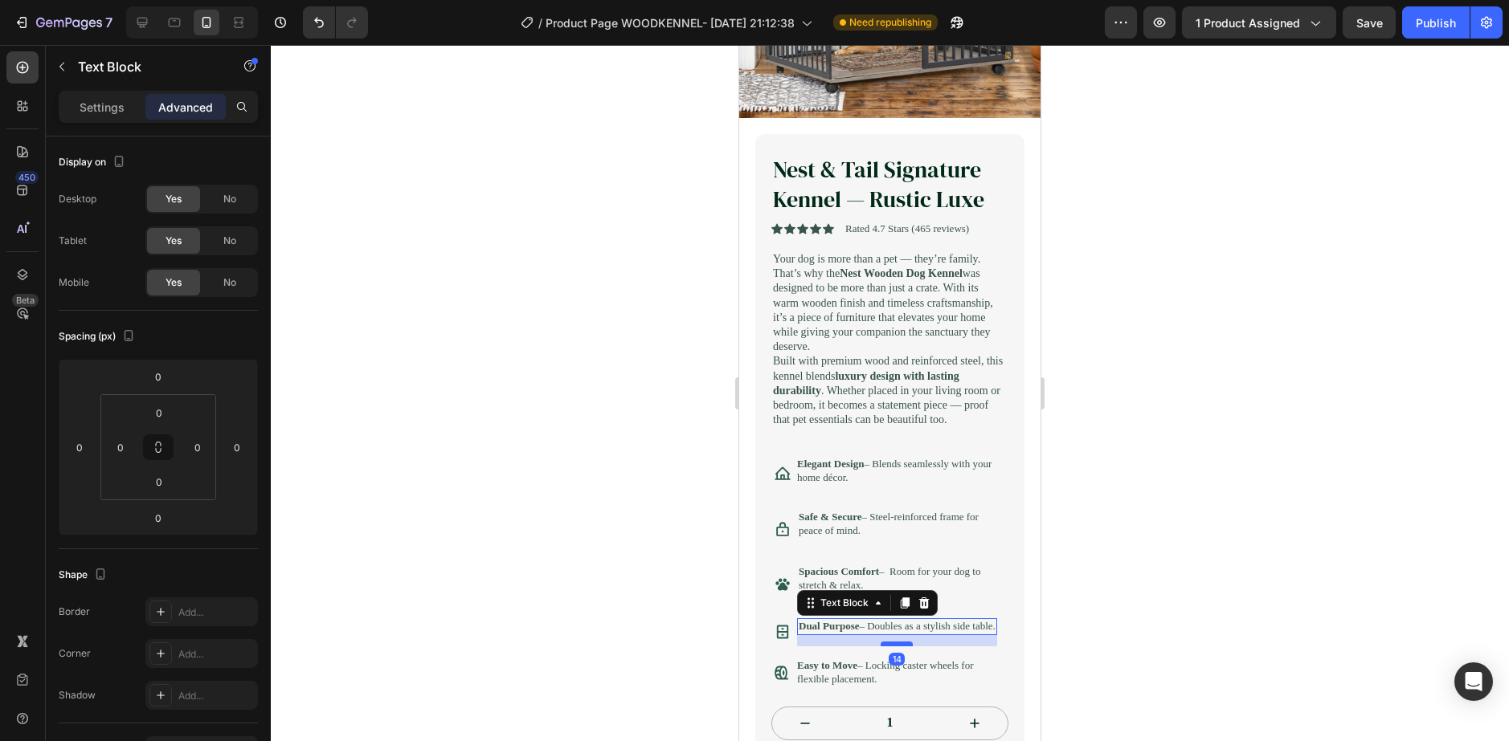
drag, startPoint x: 898, startPoint y: 665, endPoint x: 893, endPoint y: 676, distance: 12.6
click at [893, 647] on div at bounding box center [896, 644] width 32 height 5
type input "14"
click at [1118, 628] on div at bounding box center [890, 393] width 1238 height 696
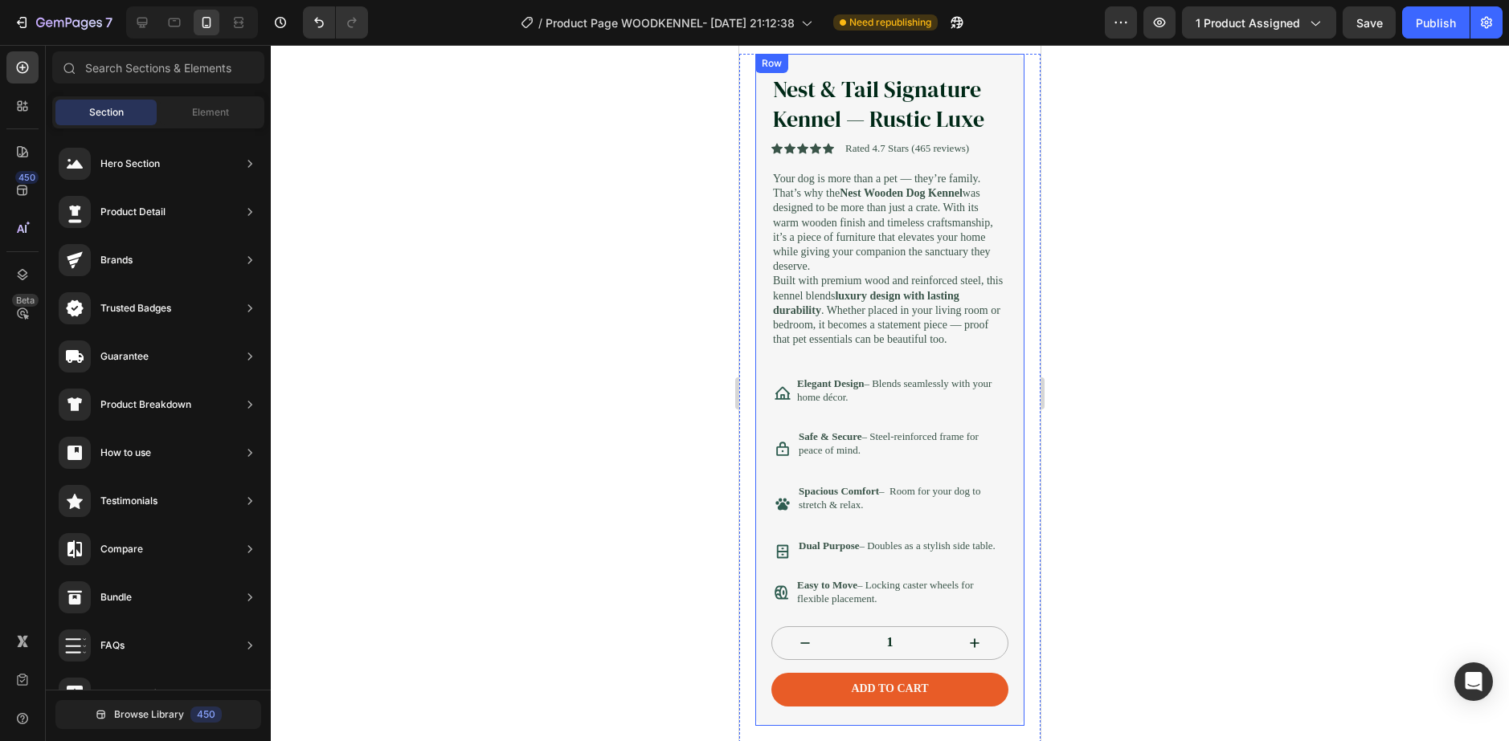
scroll to position [482, 0]
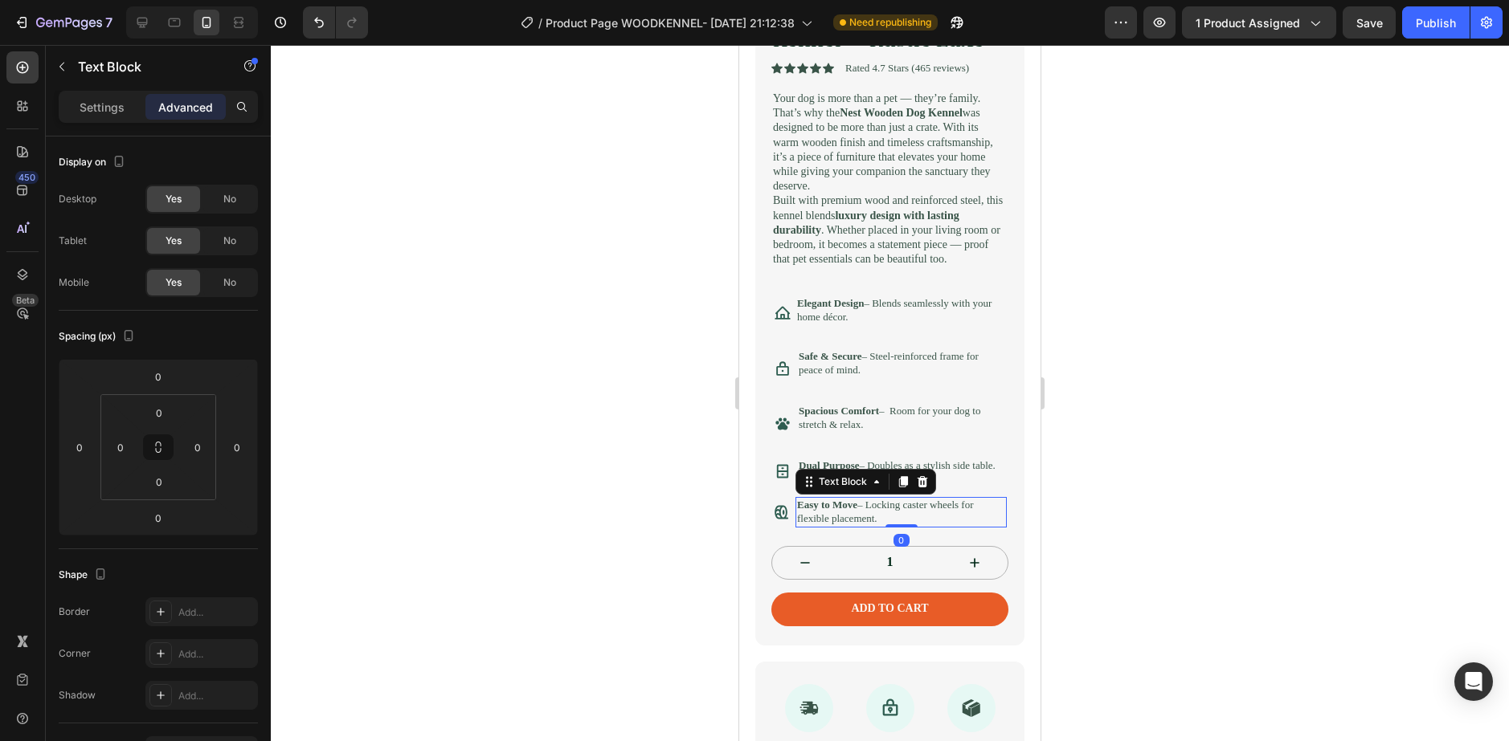
click at [950, 526] on p "Easy to Move – Locking caster wheels for flexible placement." at bounding box center [901, 512] width 208 height 27
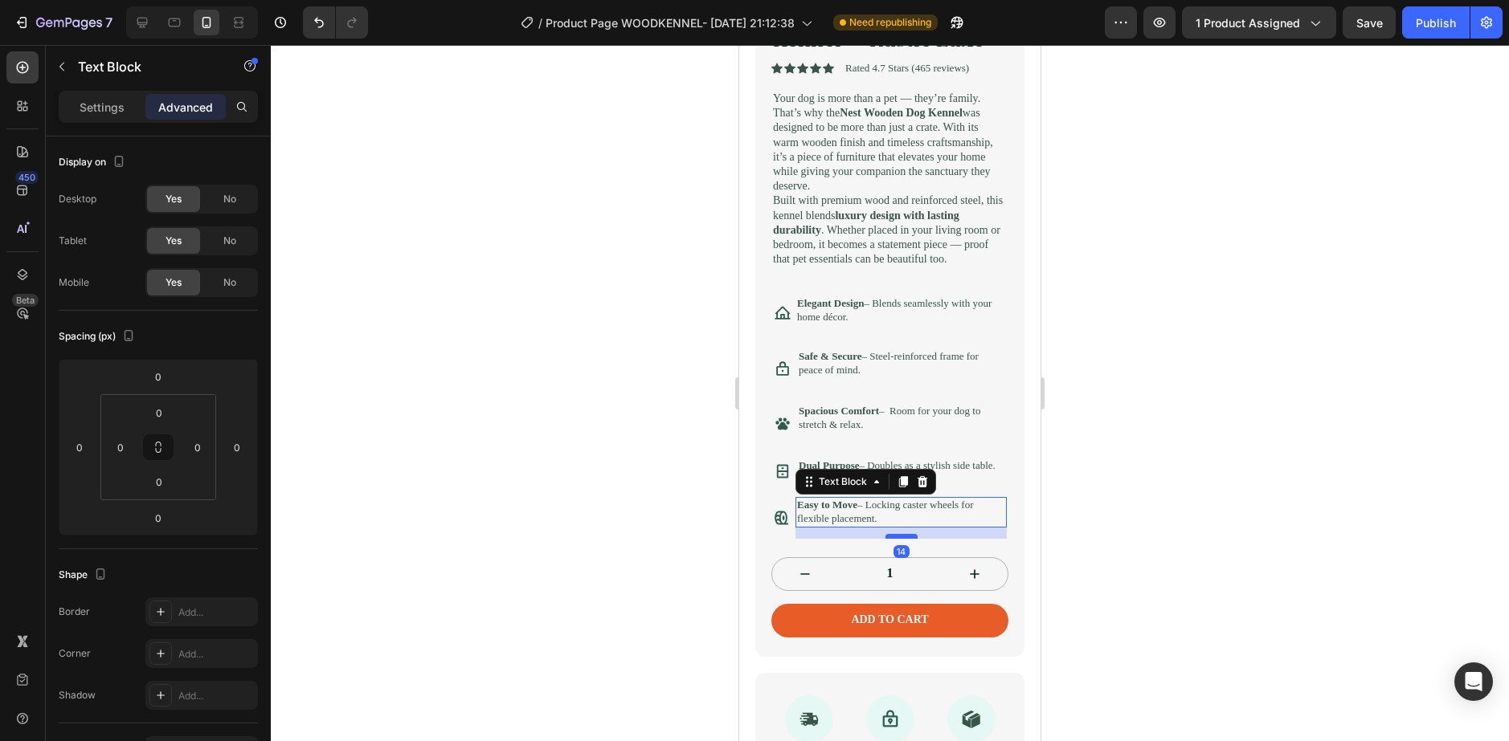
drag, startPoint x: 901, startPoint y: 556, endPoint x: 902, endPoint y: 567, distance: 11.3
click at [902, 539] on div at bounding box center [901, 536] width 32 height 5
type input "14"
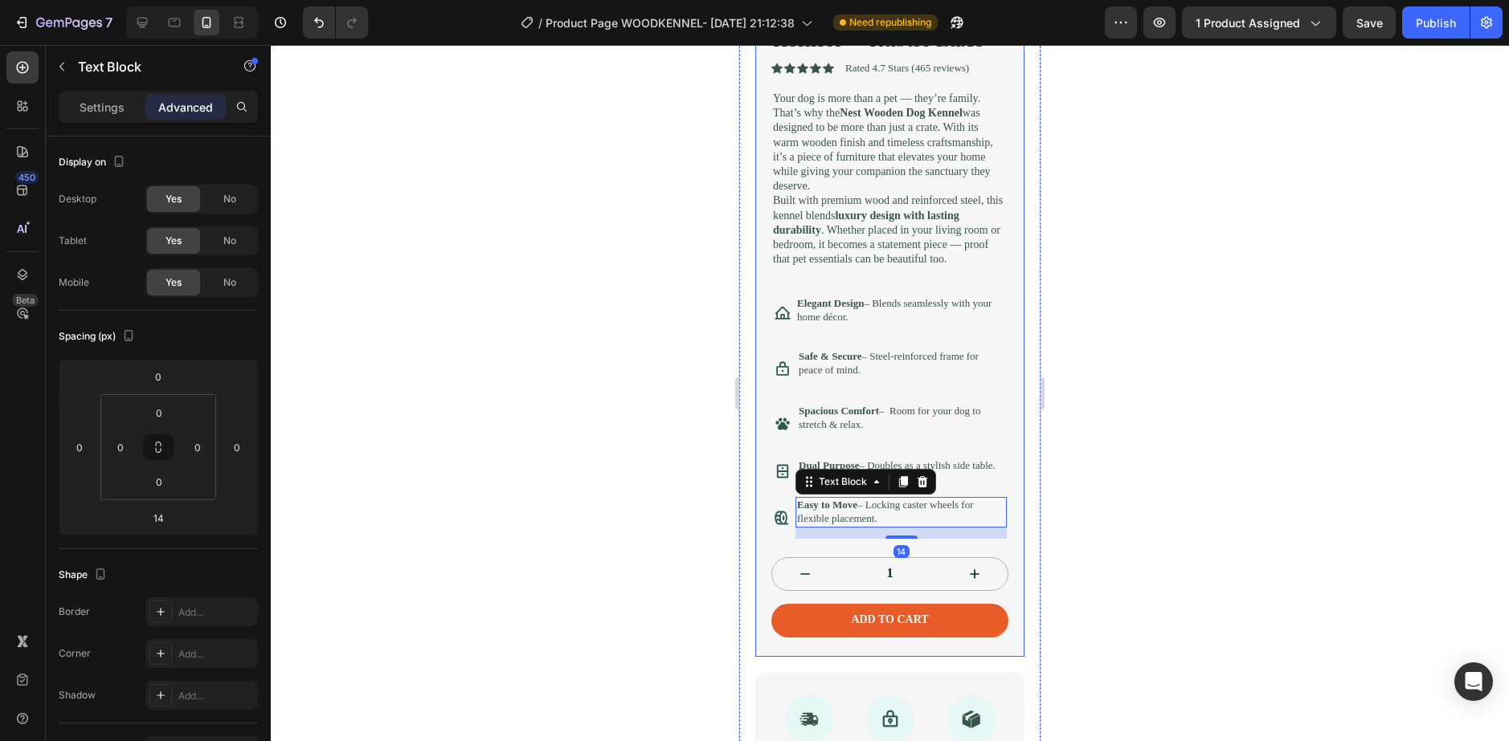
click at [1095, 550] on div at bounding box center [890, 393] width 1238 height 696
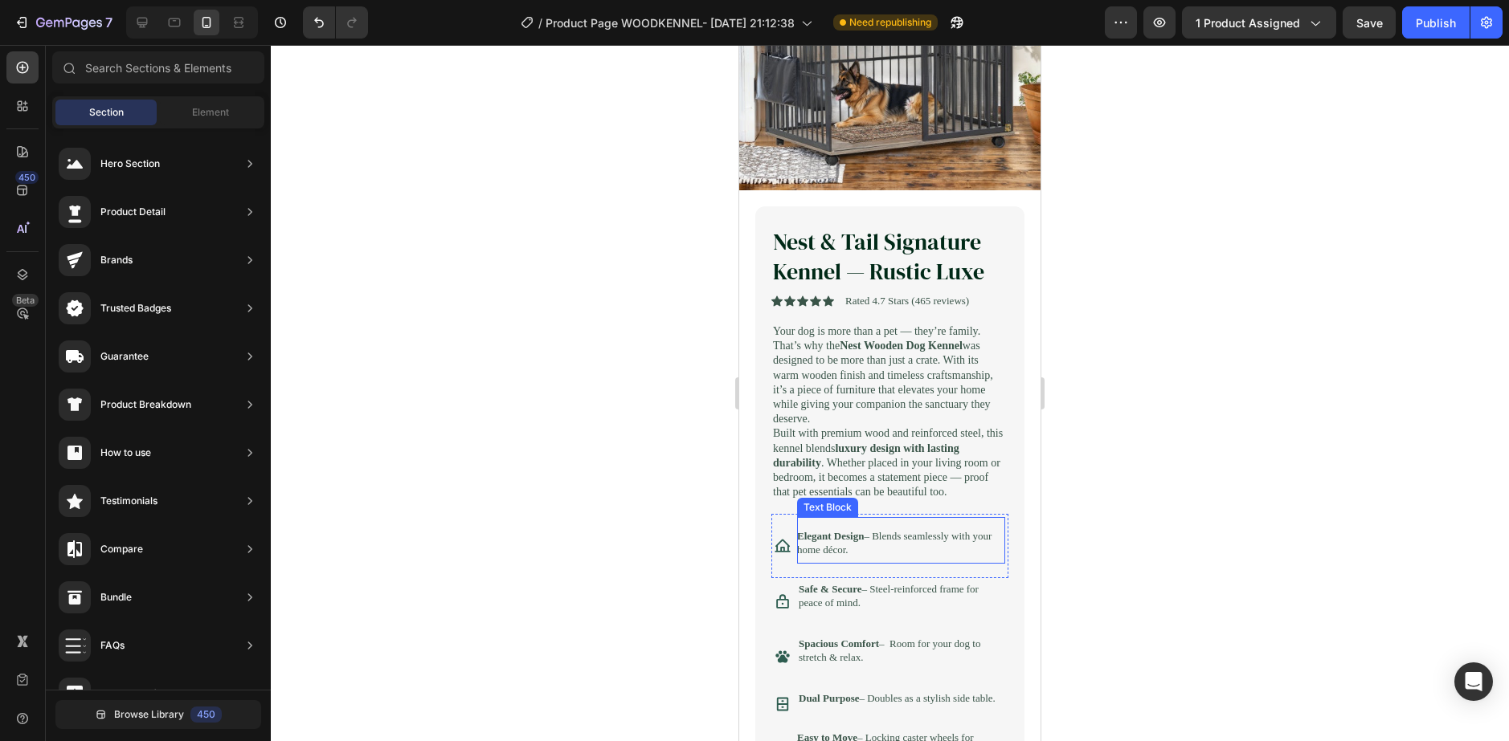
scroll to position [241, 0]
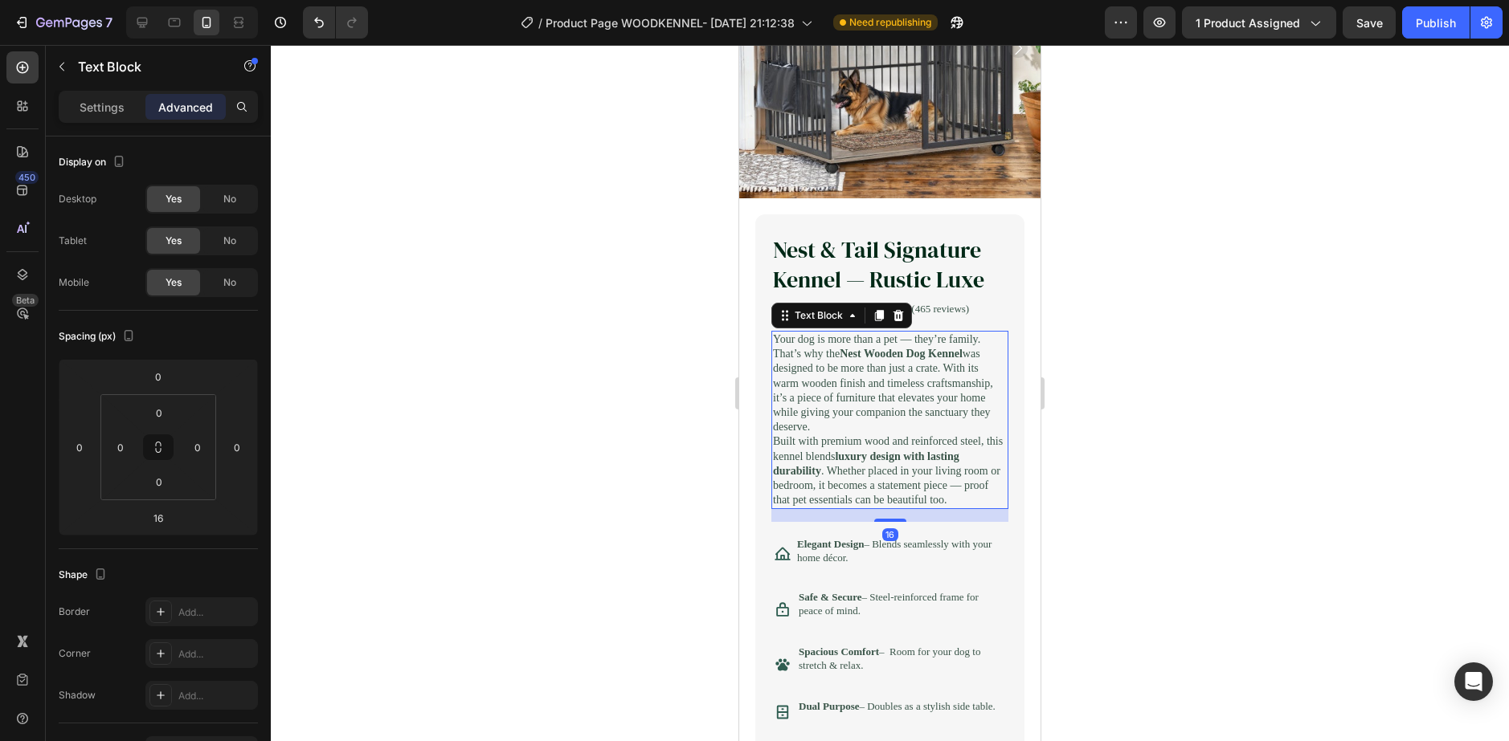
click at [923, 408] on p "Your dog is more than a pet — they’re family. That’s why the Nest Wooden Dog Ke…" at bounding box center [890, 384] width 234 height 102
click at [884, 528] on div at bounding box center [890, 525] width 32 height 5
type input "23"
click at [1139, 455] on div at bounding box center [890, 393] width 1238 height 696
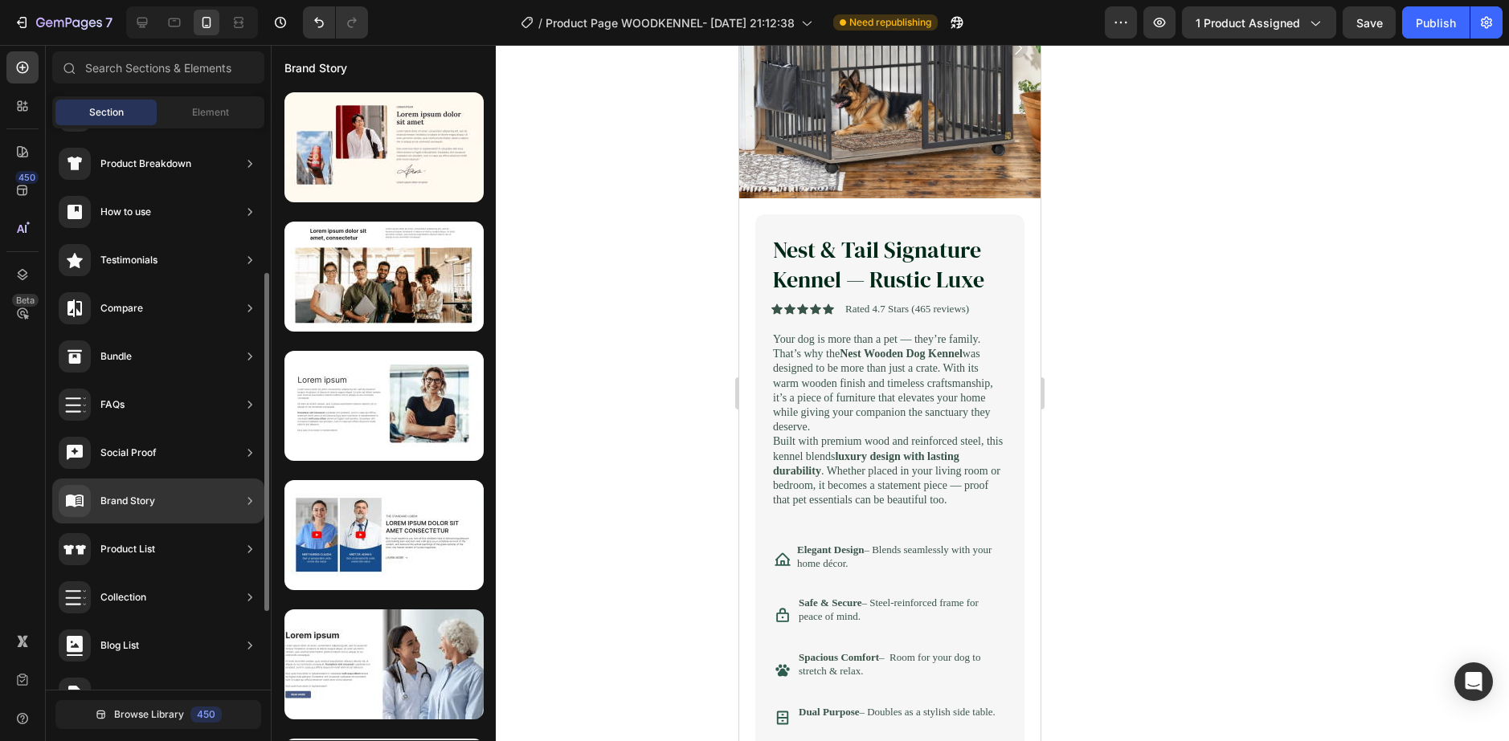
scroll to position [370, 0]
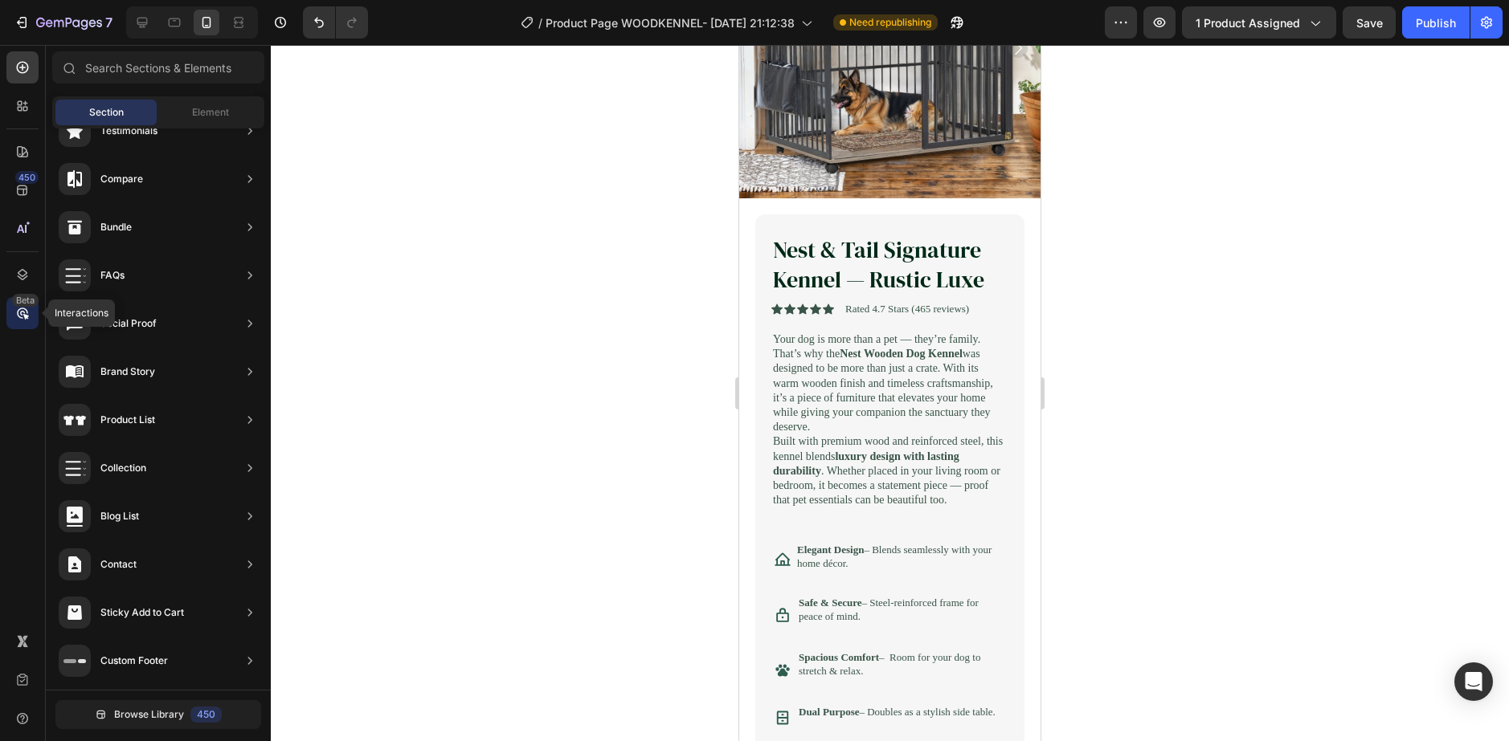
click at [22, 306] on div "Beta" at bounding box center [25, 300] width 27 height 13
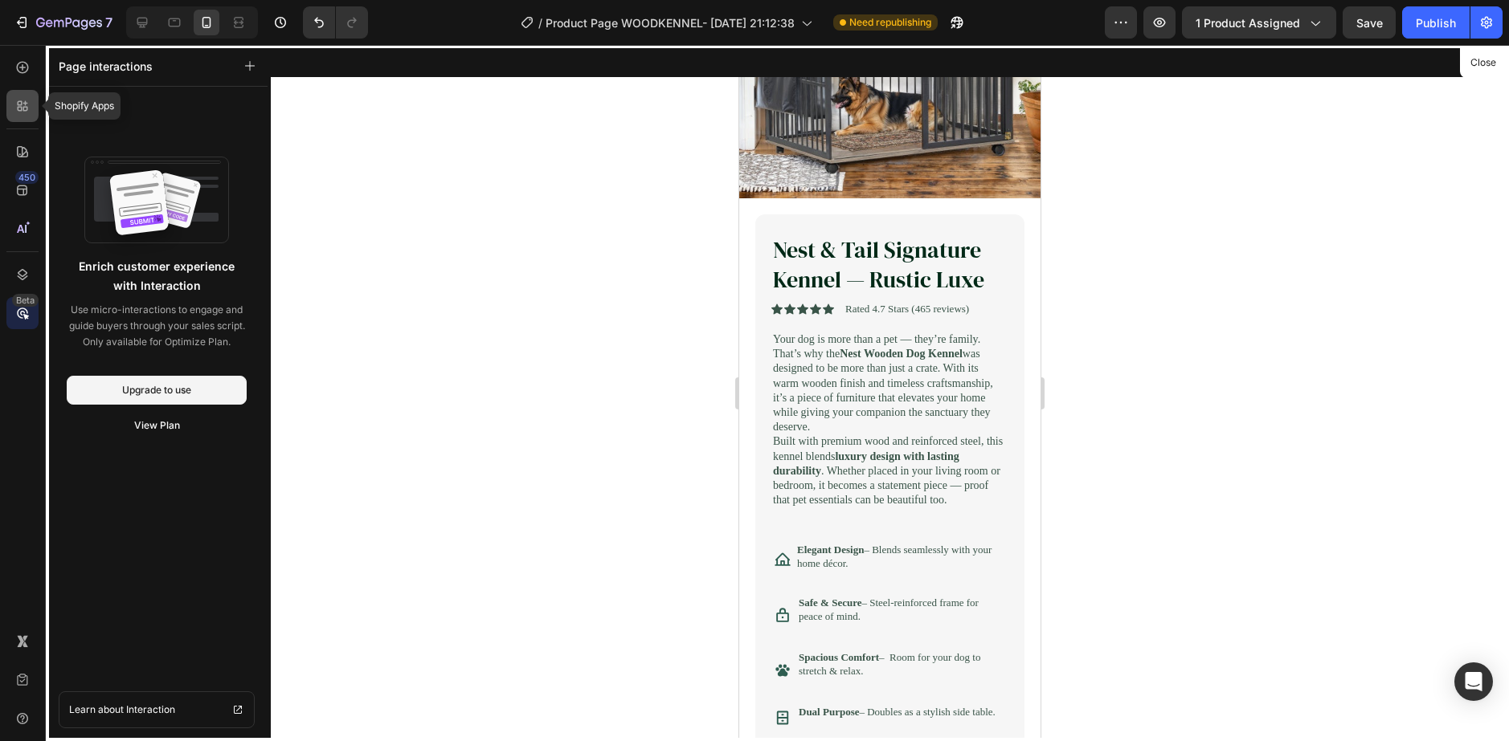
click at [30, 96] on div at bounding box center [22, 106] width 32 height 32
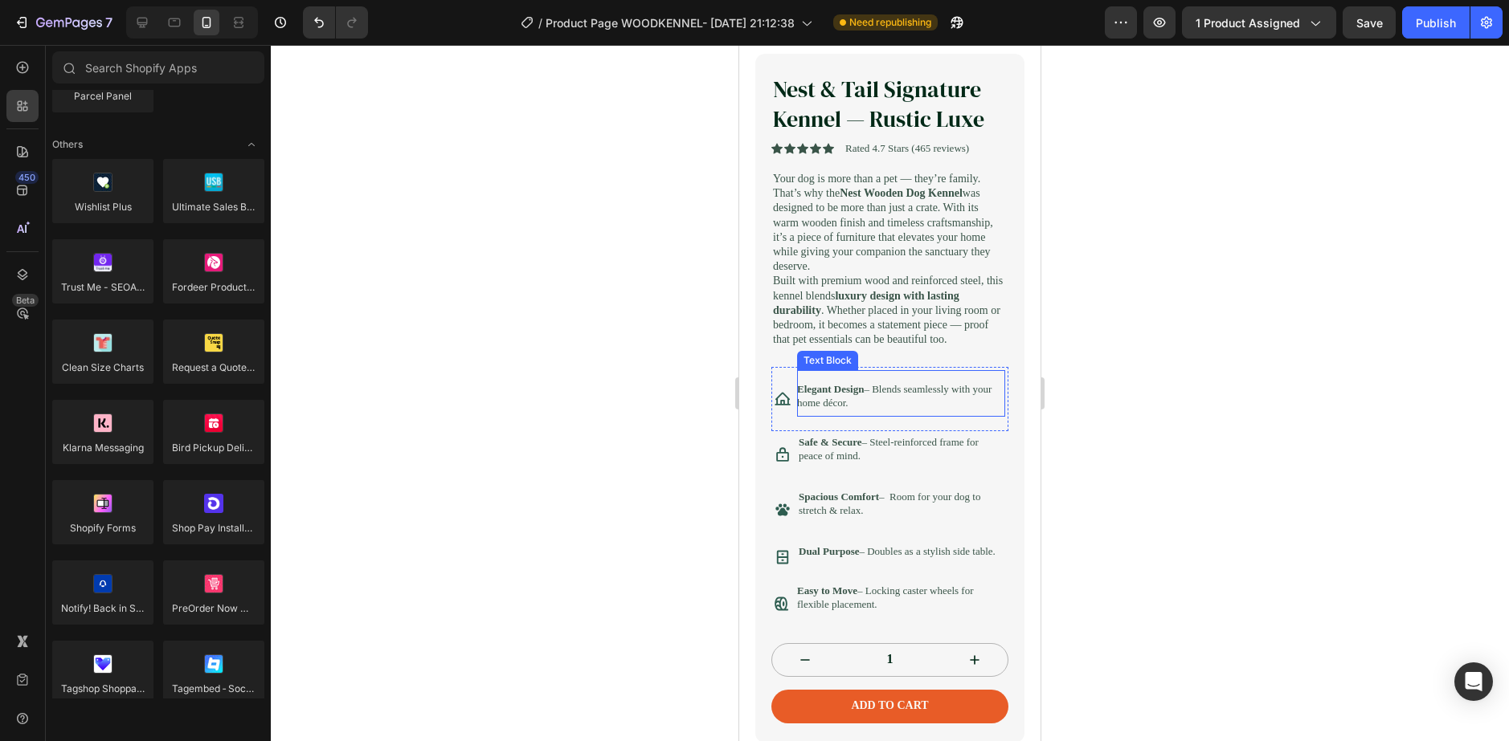
scroll to position [482, 0]
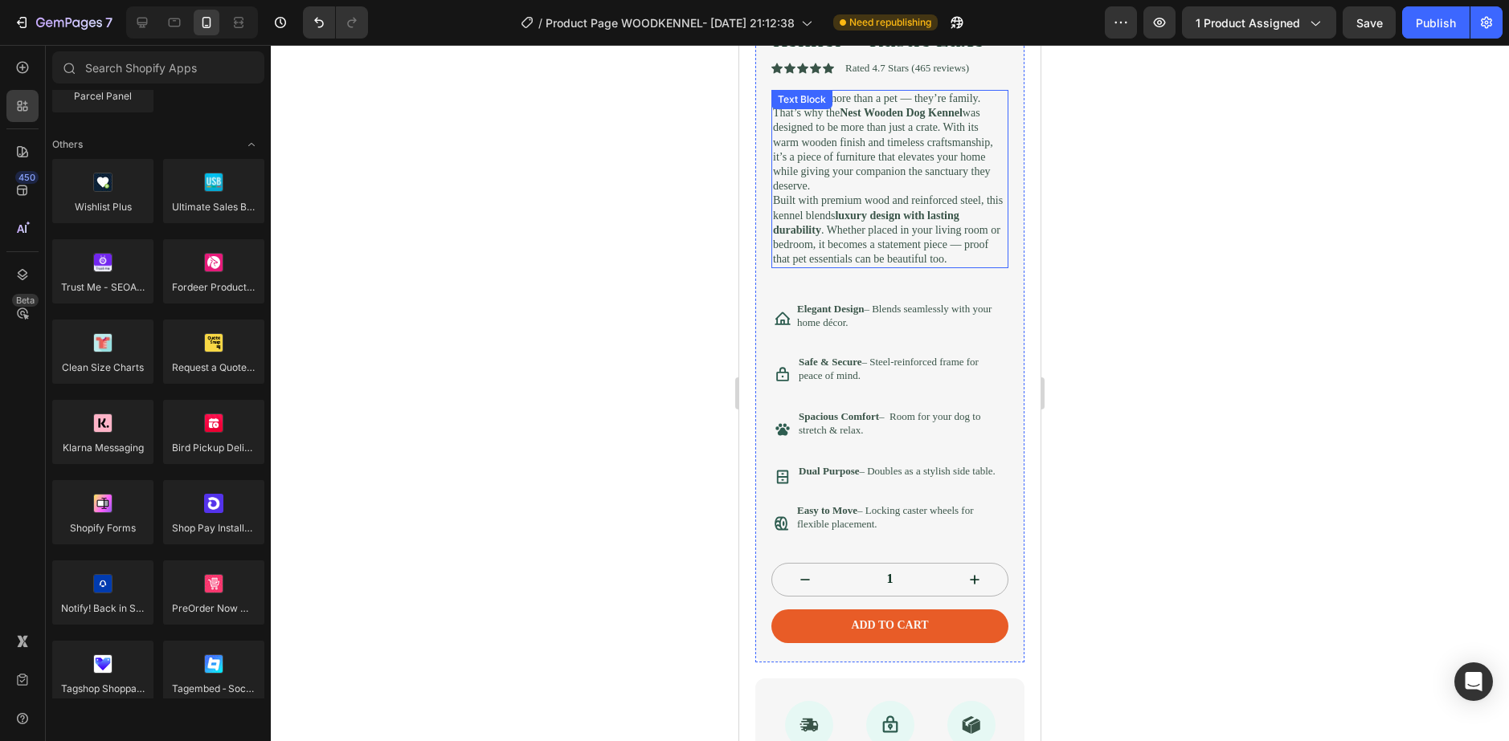
click at [935, 247] on p "Built with premium wood and reinforced steel, this kennel blends luxury design …" at bounding box center [890, 230] width 234 height 73
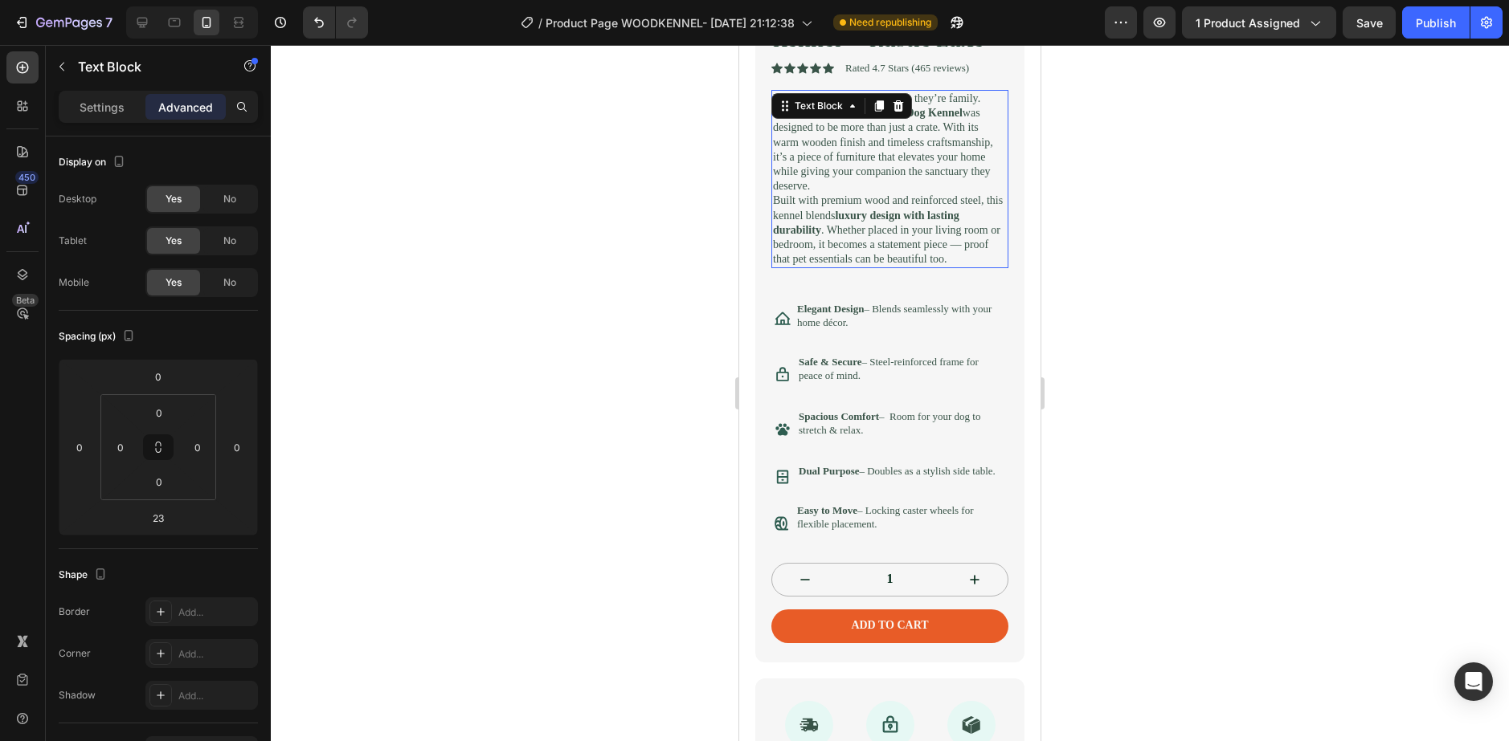
click at [936, 246] on p "Built with premium wood and reinforced steel, this kennel blends luxury design …" at bounding box center [890, 230] width 234 height 73
click at [941, 267] on p "Built with premium wood and reinforced steel, this kennel blends luxury design …" at bounding box center [890, 230] width 234 height 73
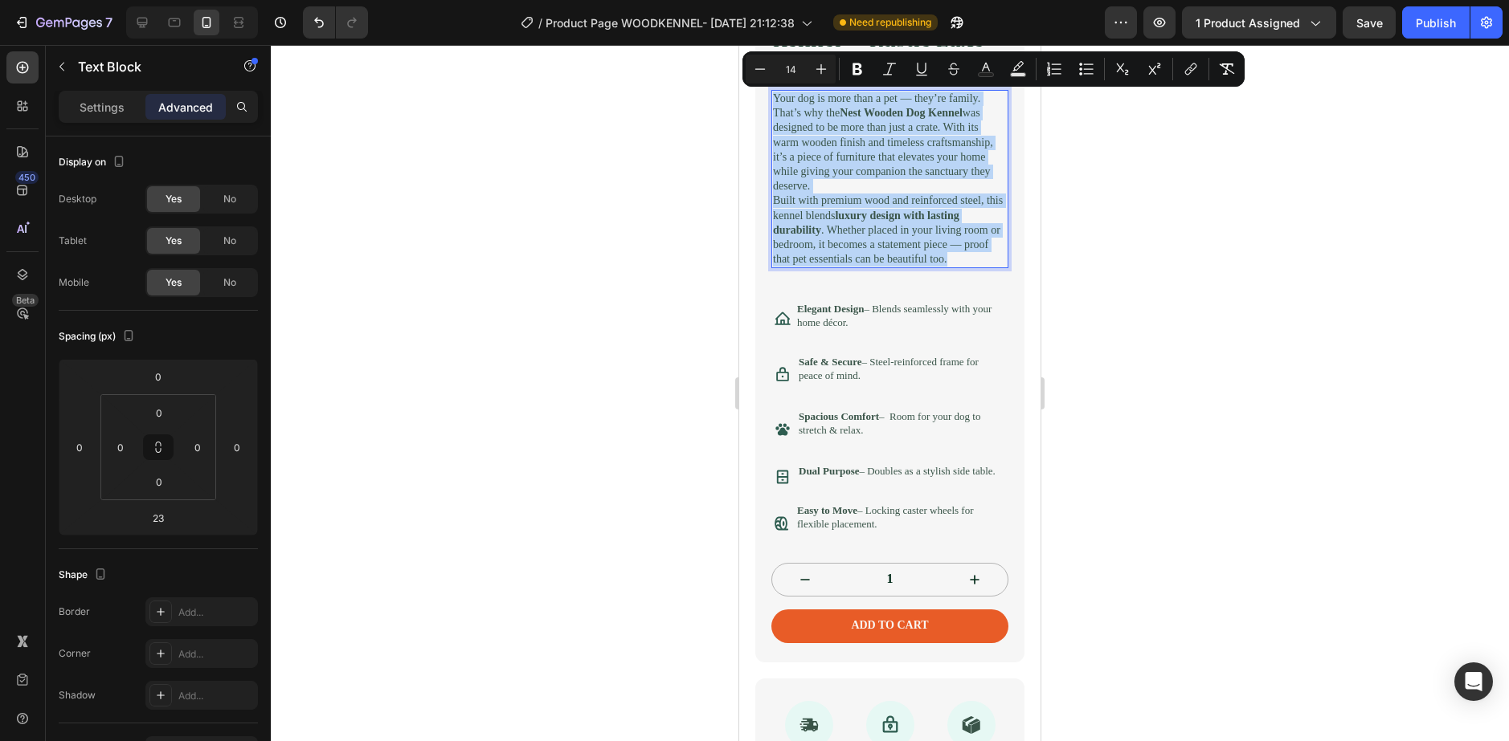
drag, startPoint x: 989, startPoint y: 279, endPoint x: 1454, endPoint y: 168, distance: 478.2
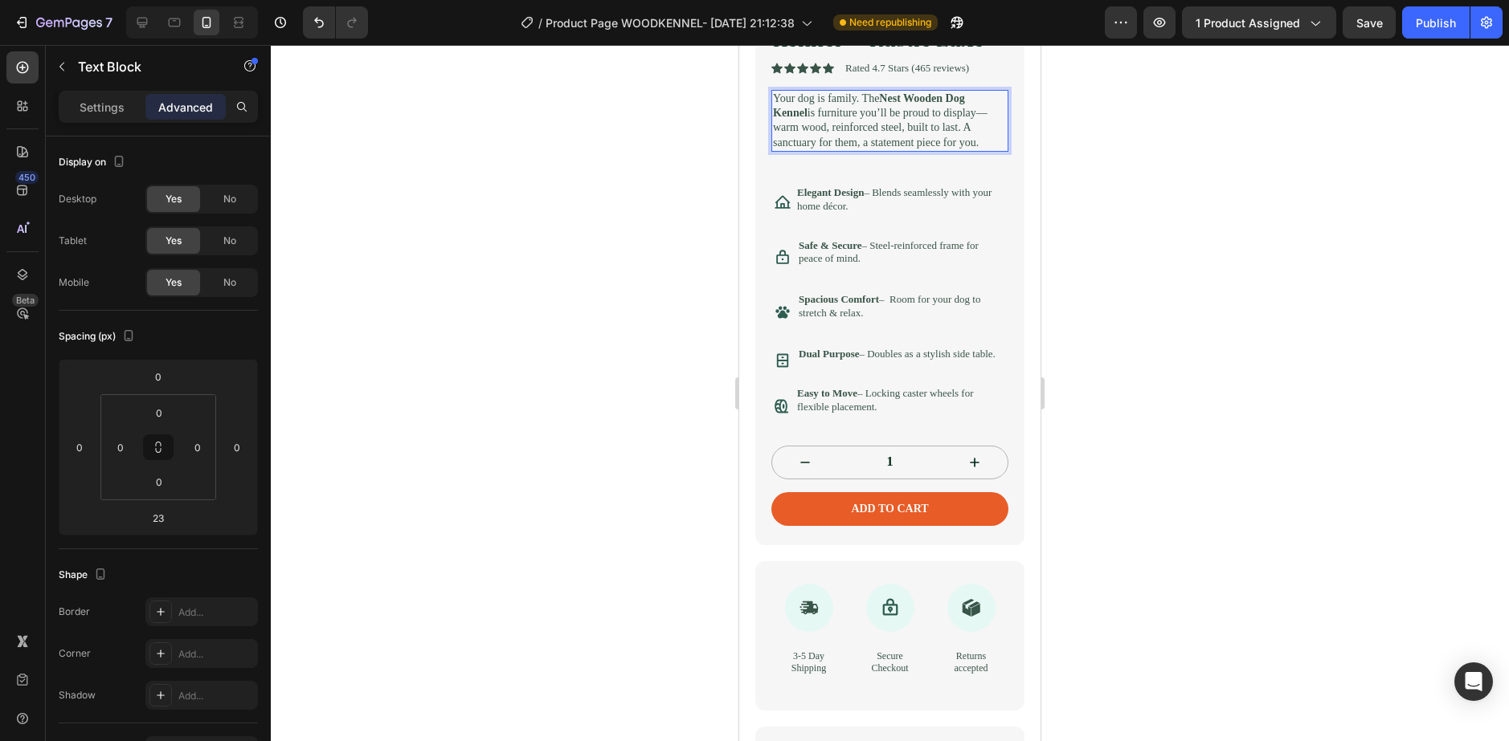
click at [1179, 141] on div at bounding box center [890, 393] width 1238 height 696
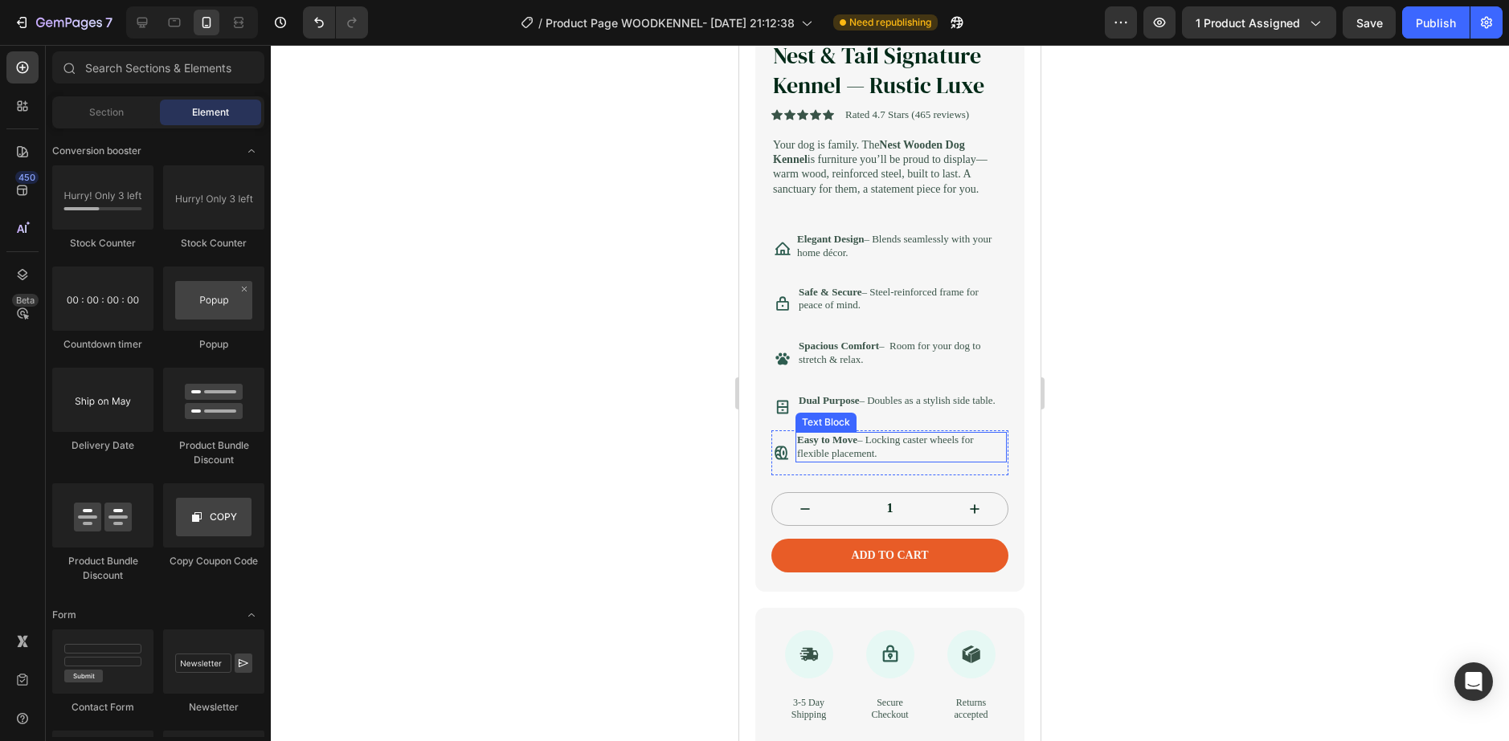
scroll to position [241, 0]
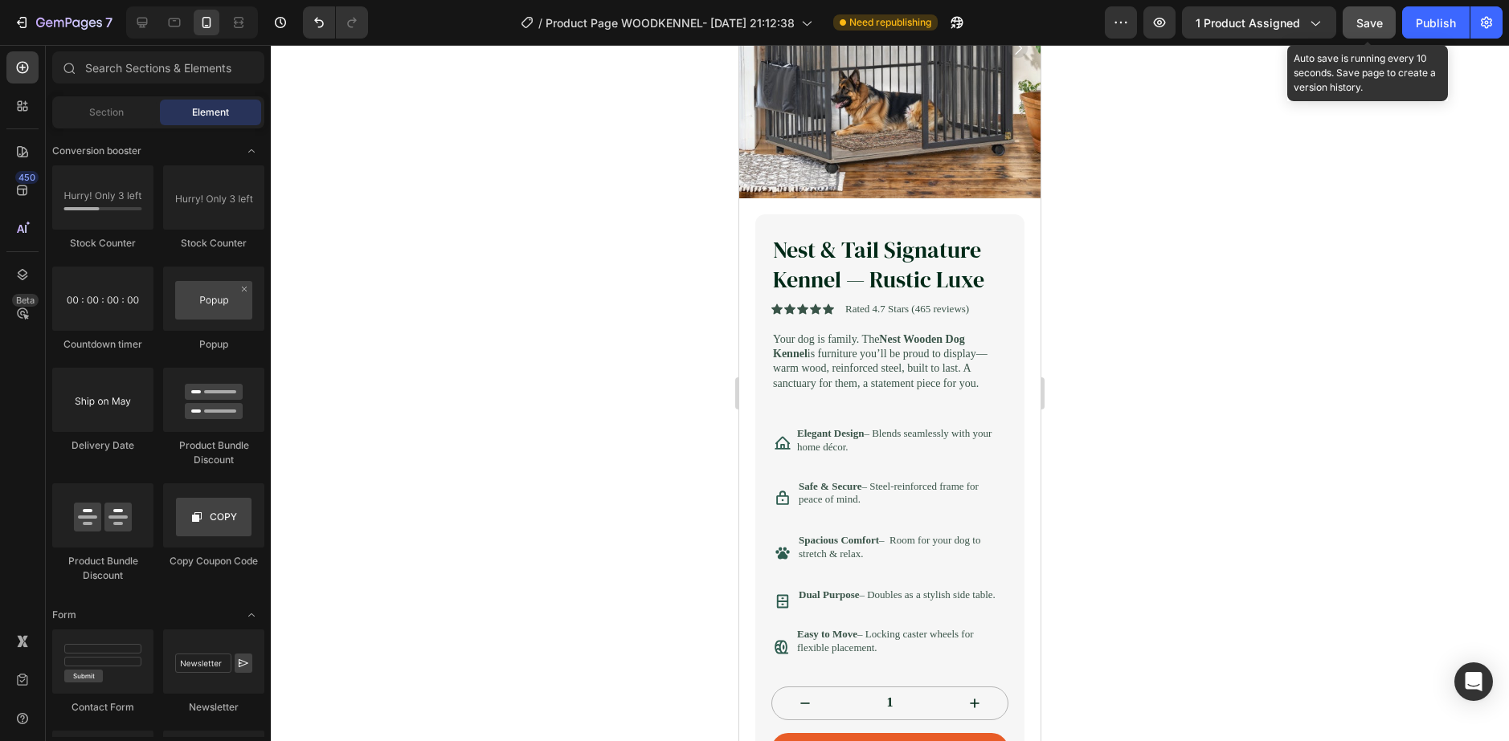
click at [1379, 19] on span "Save" at bounding box center [1369, 23] width 27 height 14
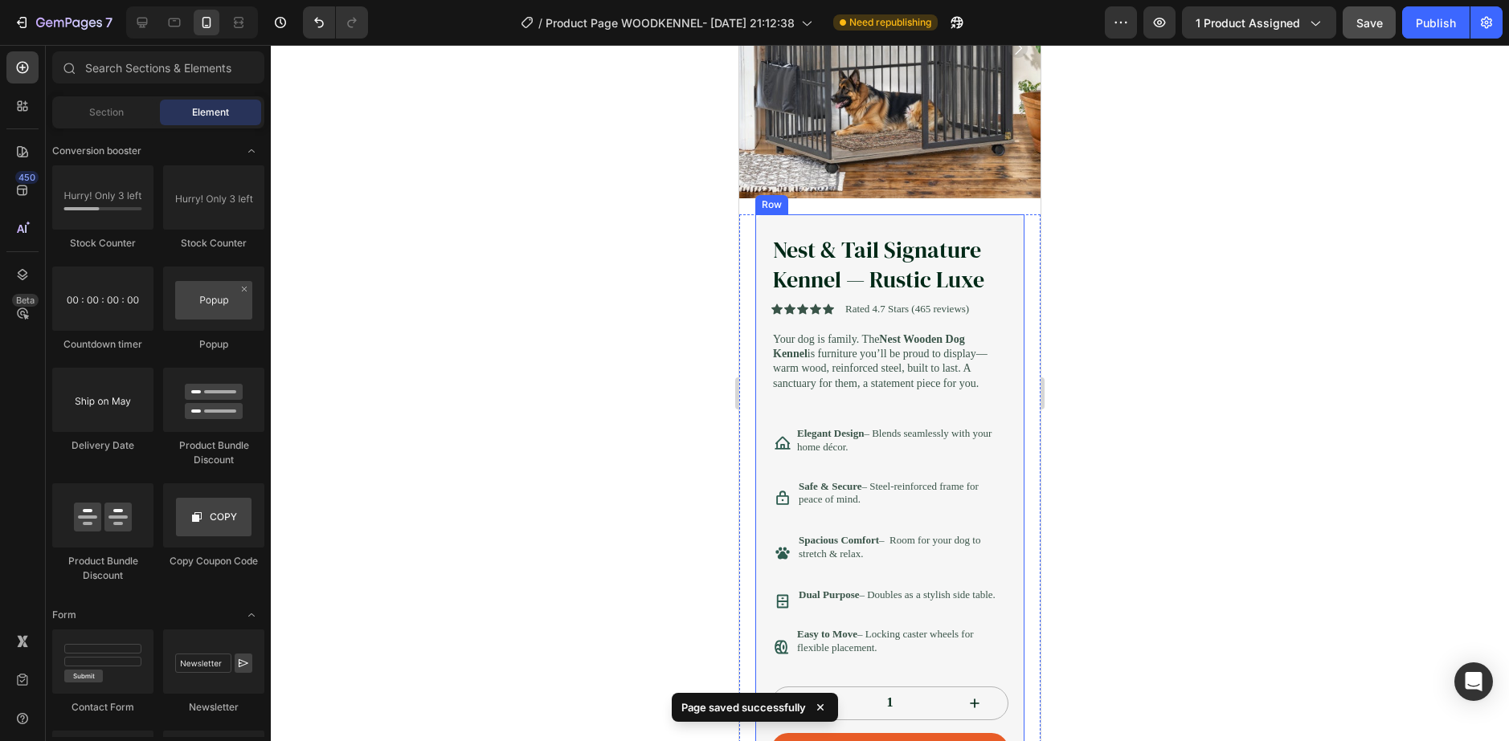
click at [352, 545] on div at bounding box center [890, 393] width 1238 height 696
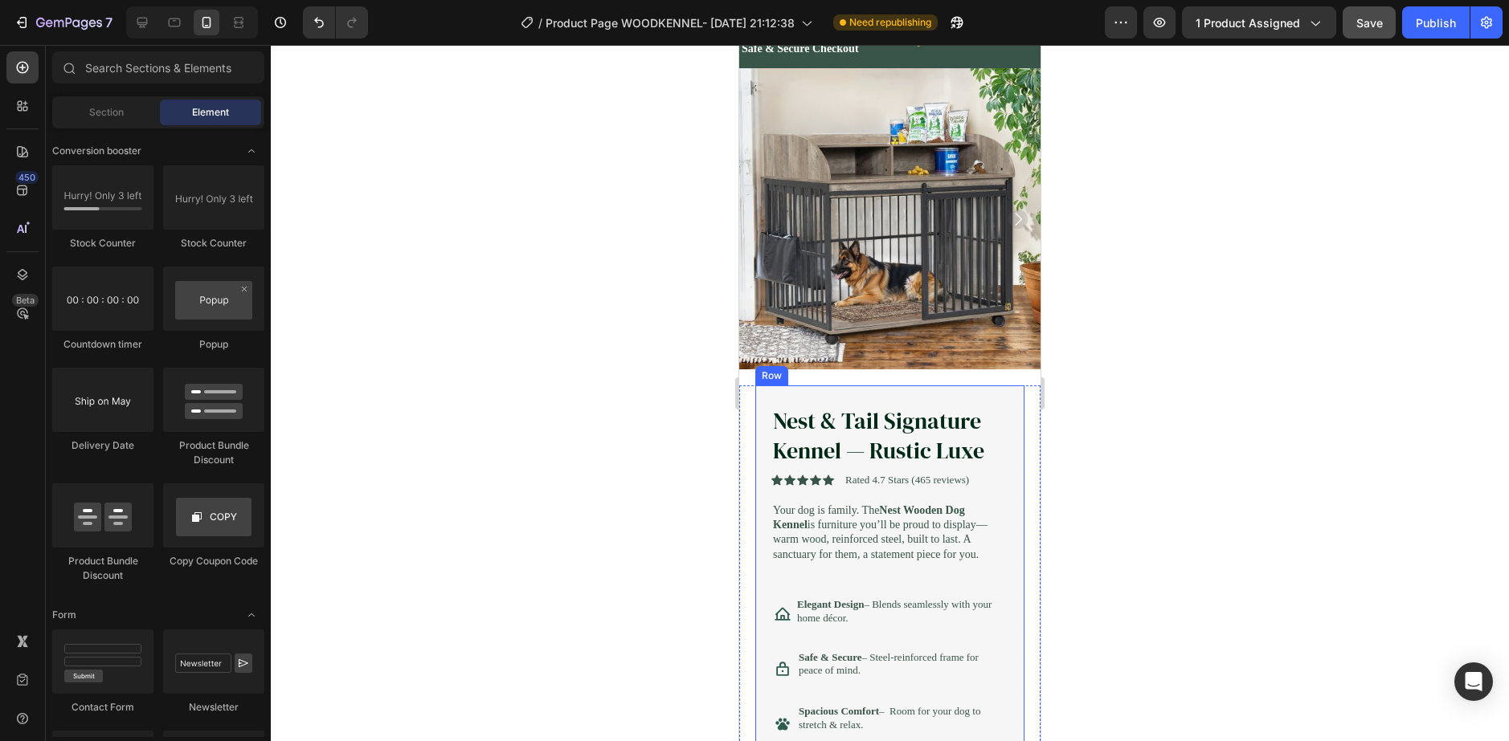
scroll to position [0, 0]
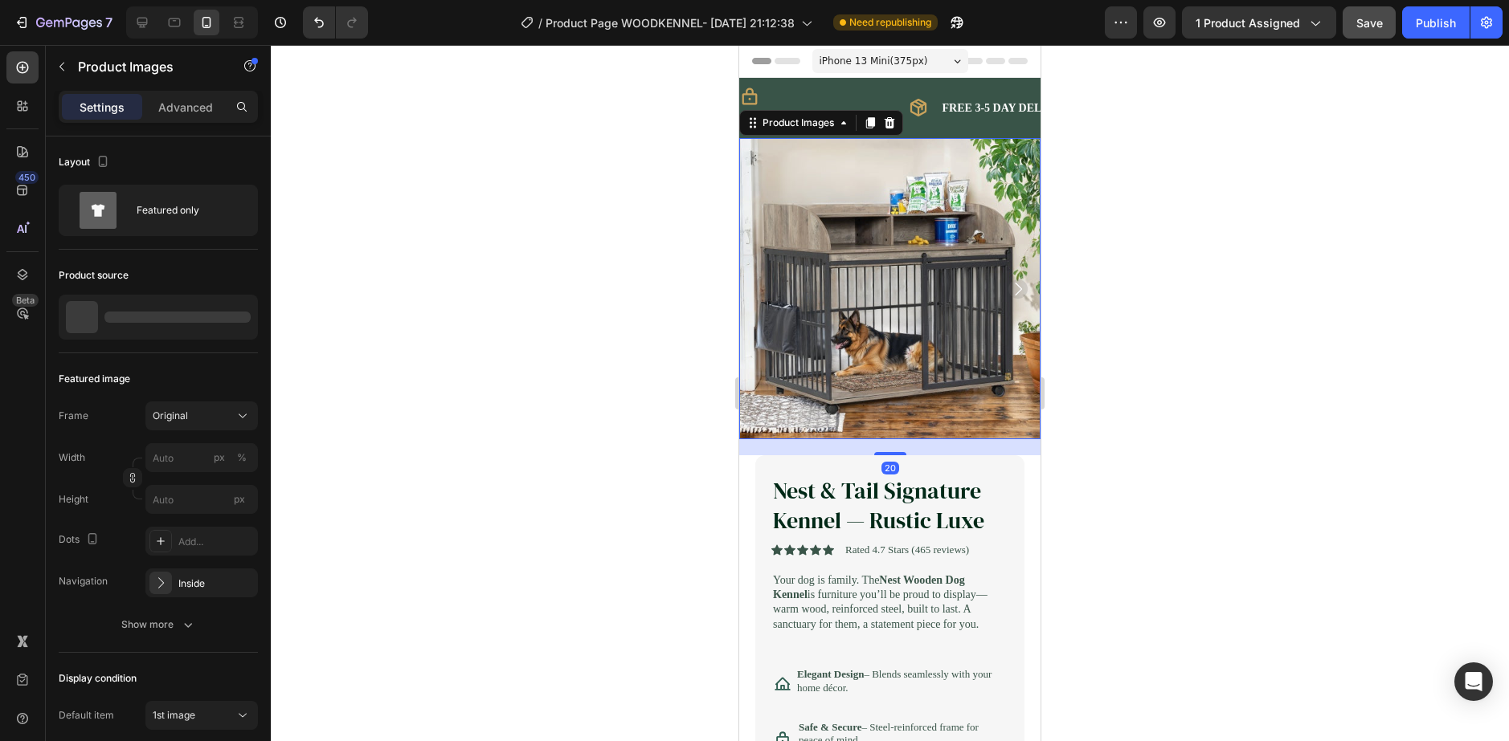
click at [785, 292] on img at bounding box center [889, 288] width 301 height 301
click at [831, 329] on img at bounding box center [889, 288] width 301 height 301
click at [757, 268] on img at bounding box center [889, 288] width 301 height 301
click at [680, 268] on div at bounding box center [890, 393] width 1238 height 696
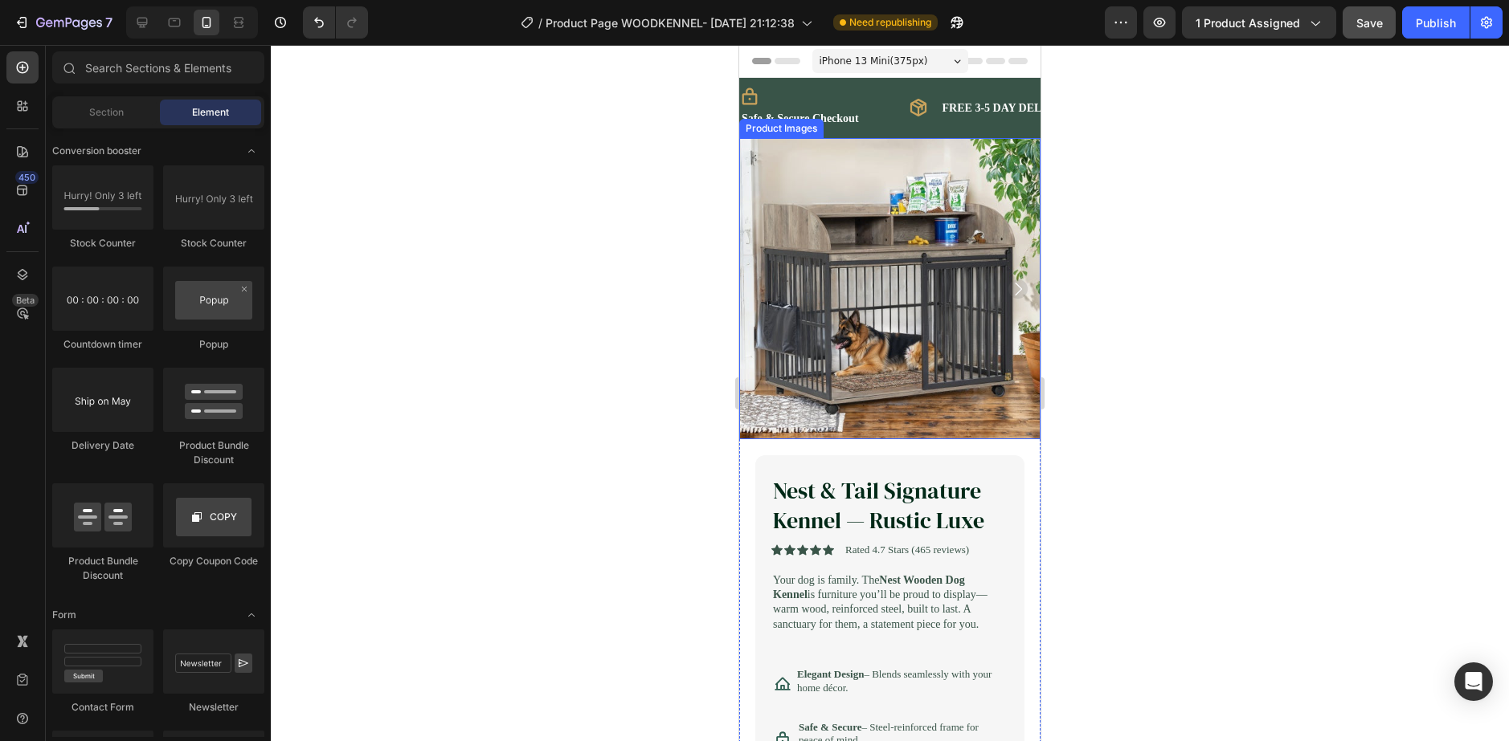
click at [807, 256] on img at bounding box center [889, 288] width 301 height 301
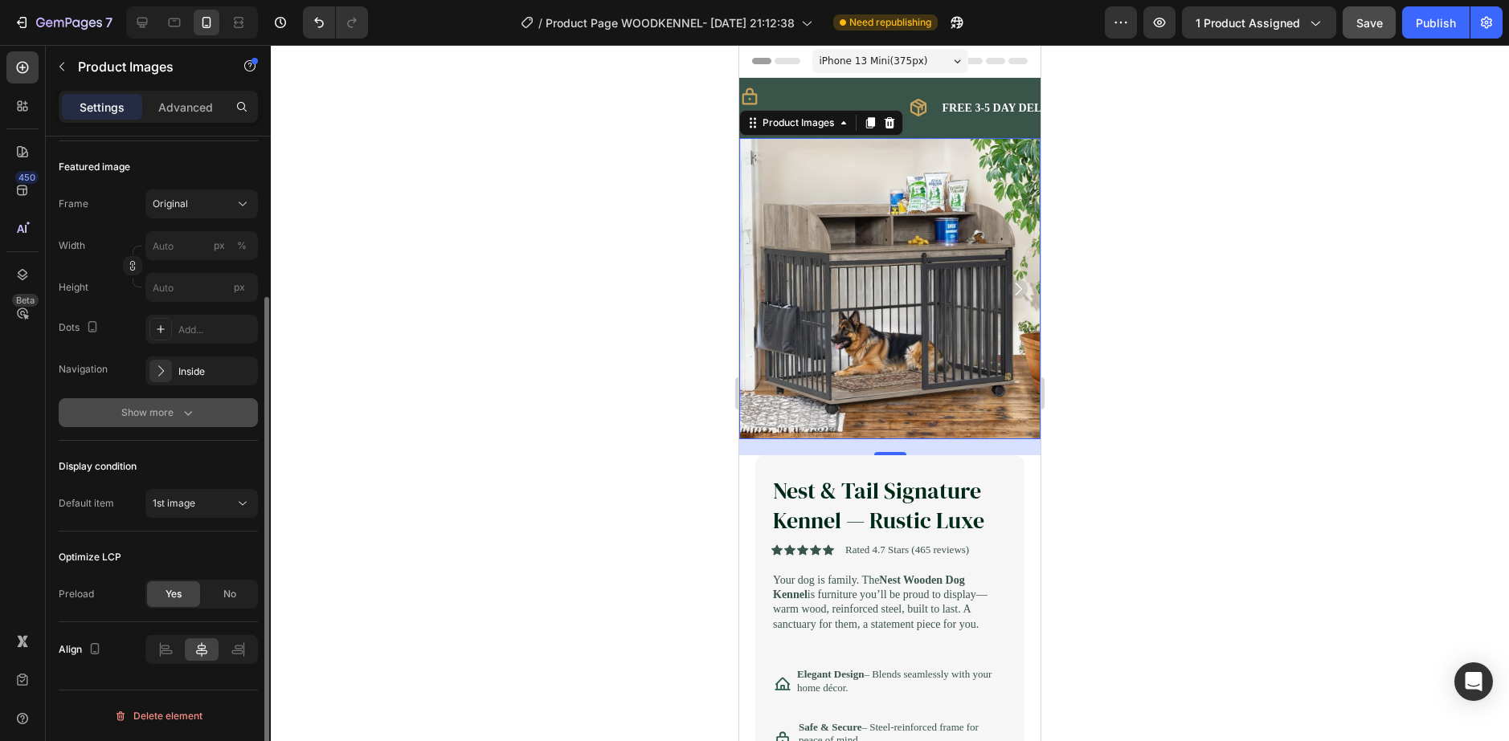
scroll to position [132, 0]
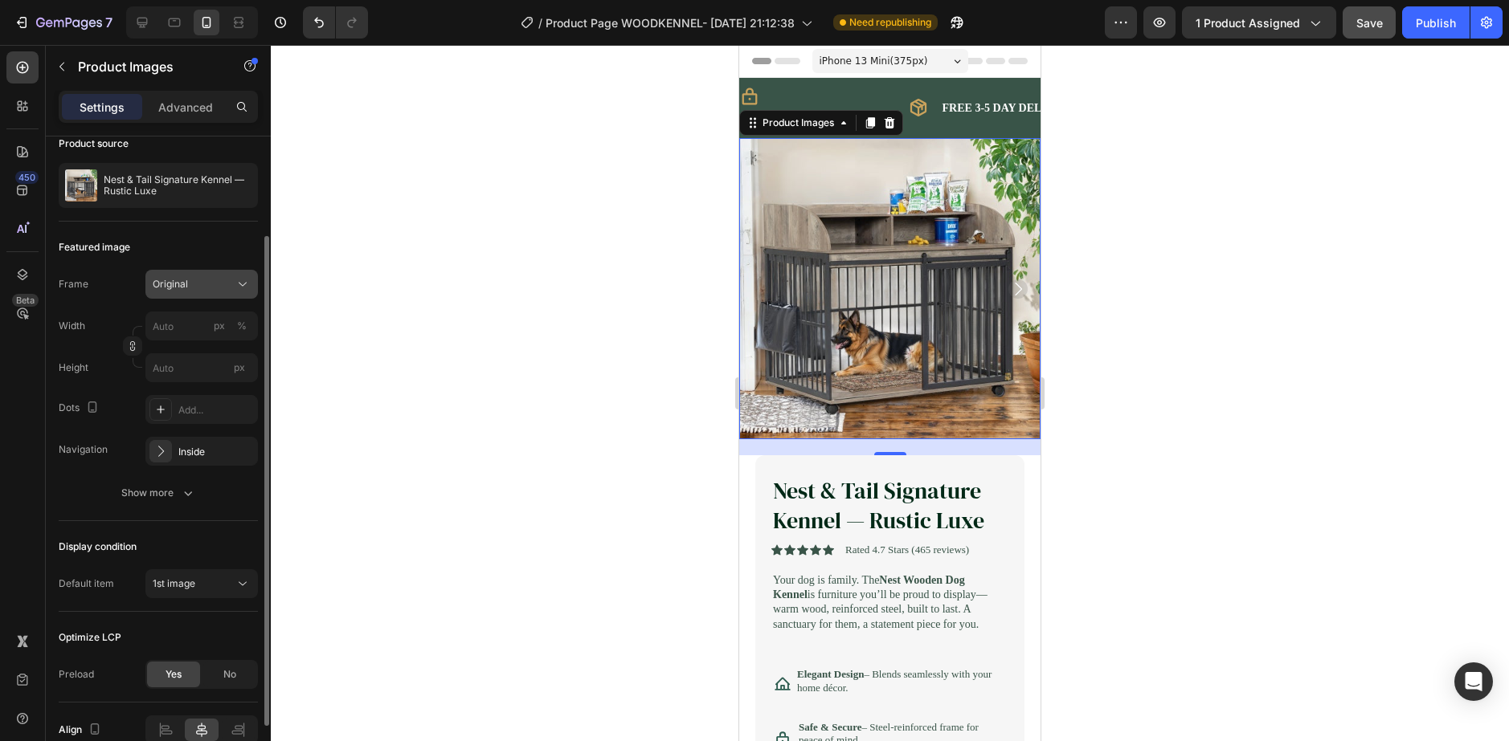
click at [202, 283] on div "Original" at bounding box center [192, 284] width 79 height 14
click at [203, 292] on div "Original" at bounding box center [202, 284] width 98 height 16
click at [163, 482] on button "Show more" at bounding box center [158, 493] width 199 height 29
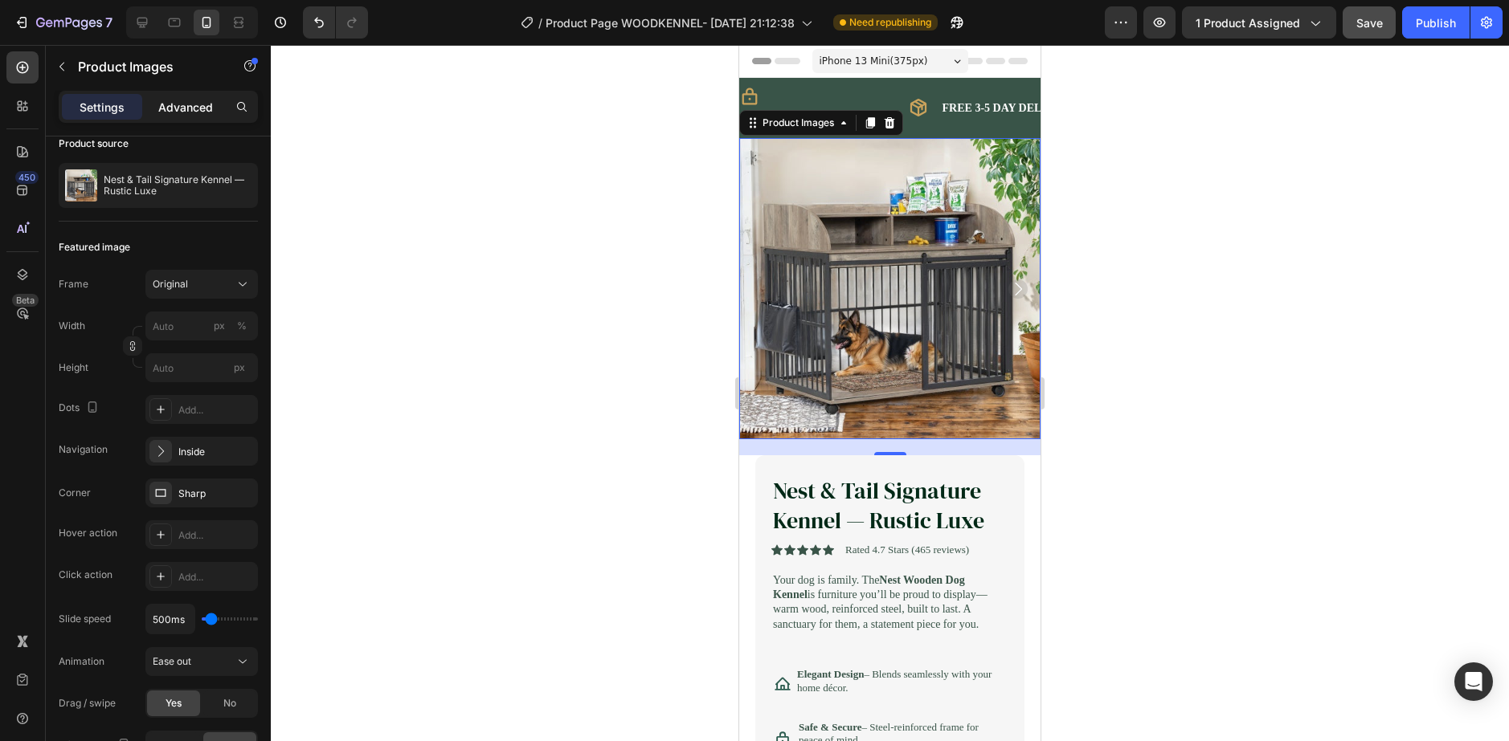
click at [146, 112] on div "Advanced" at bounding box center [185, 107] width 80 height 26
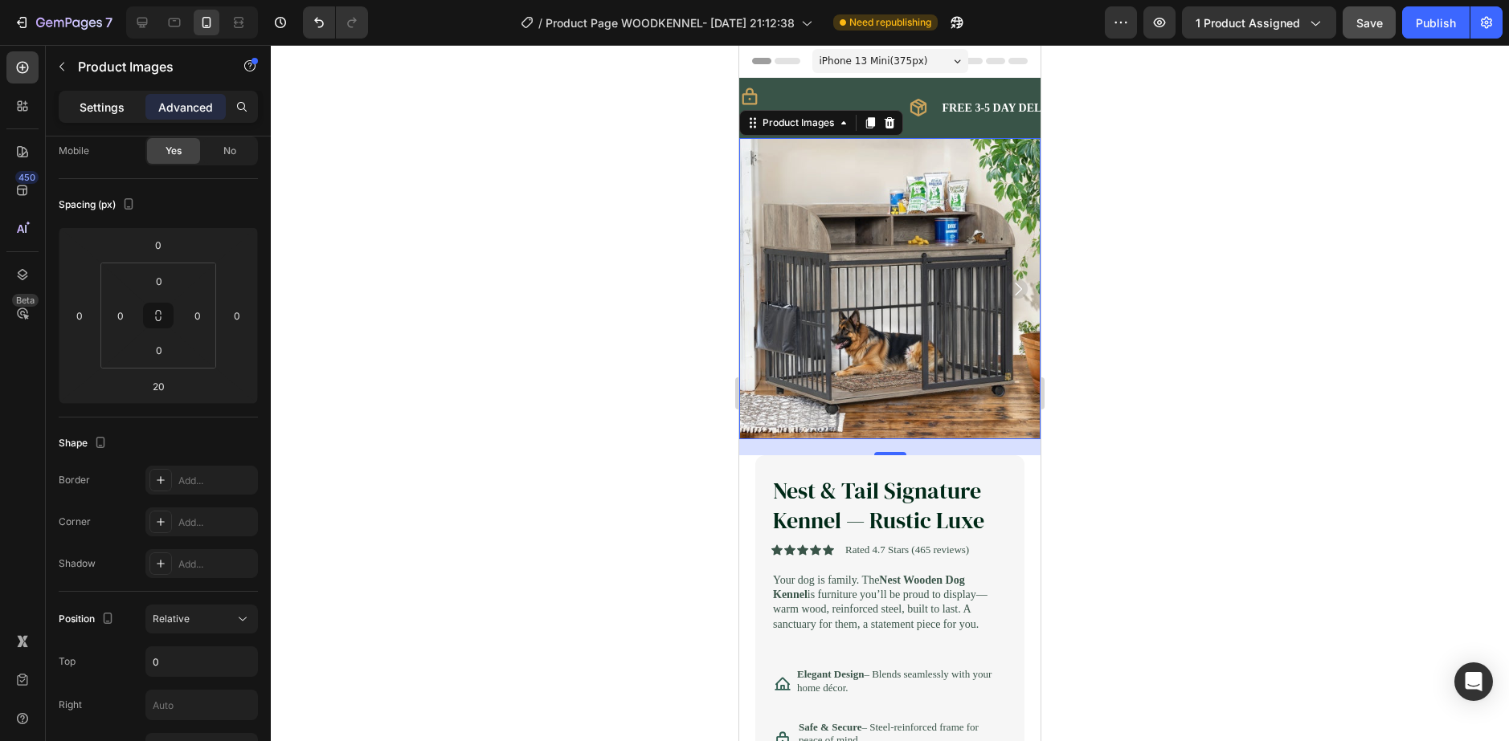
click at [102, 107] on p "Settings" at bounding box center [102, 107] width 45 height 17
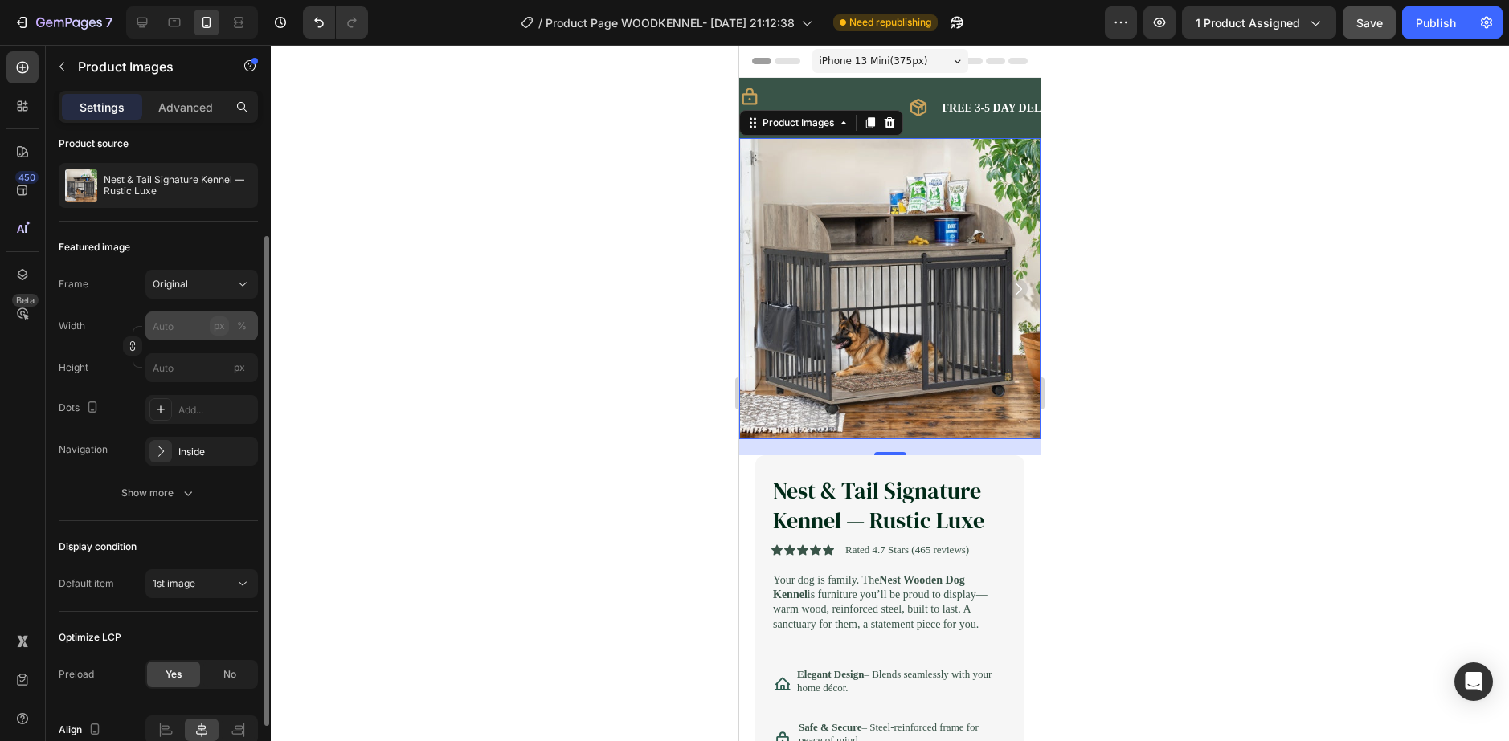
click at [215, 326] on div "px" at bounding box center [219, 326] width 11 height 14
click at [134, 345] on icon "button" at bounding box center [132, 346] width 11 height 11
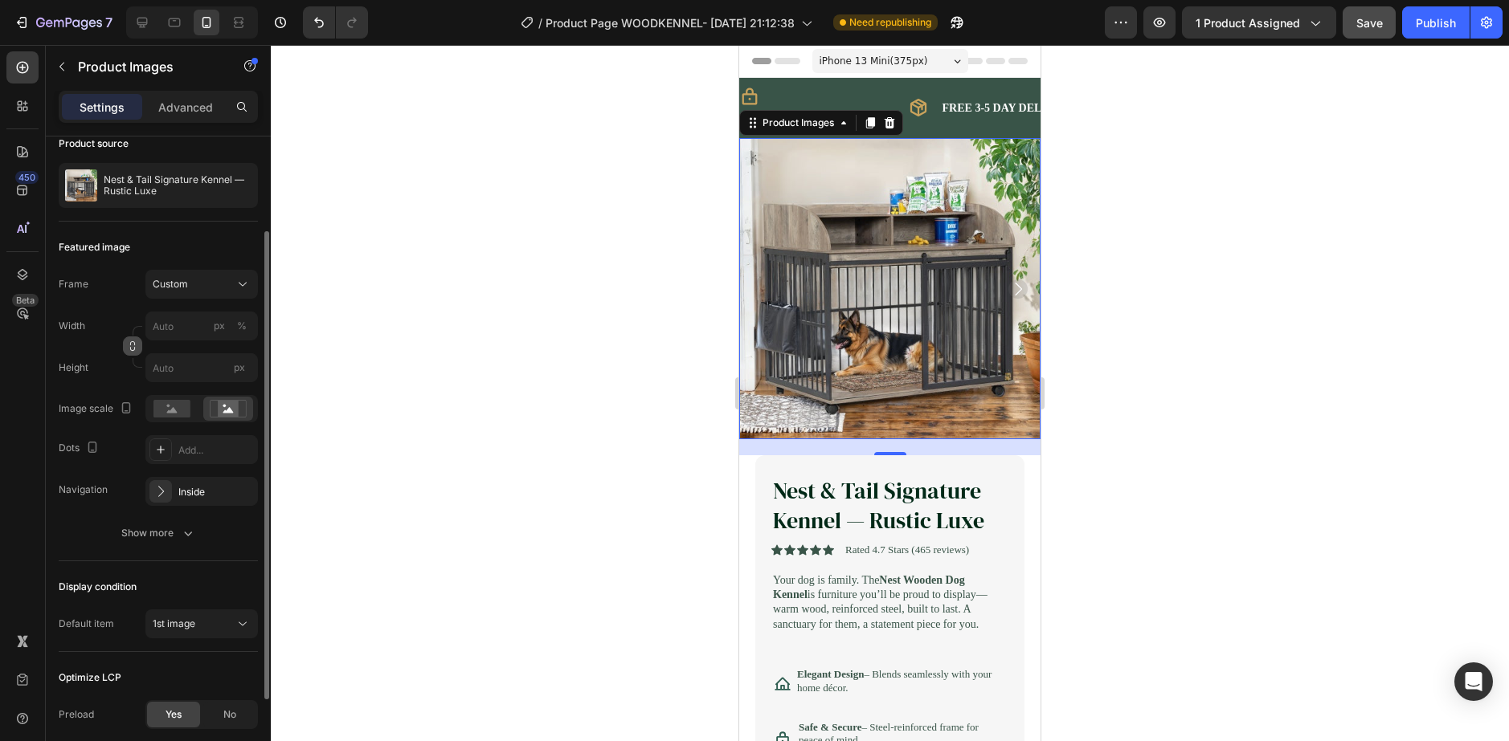
click at [134, 345] on icon "button" at bounding box center [132, 346] width 11 height 11
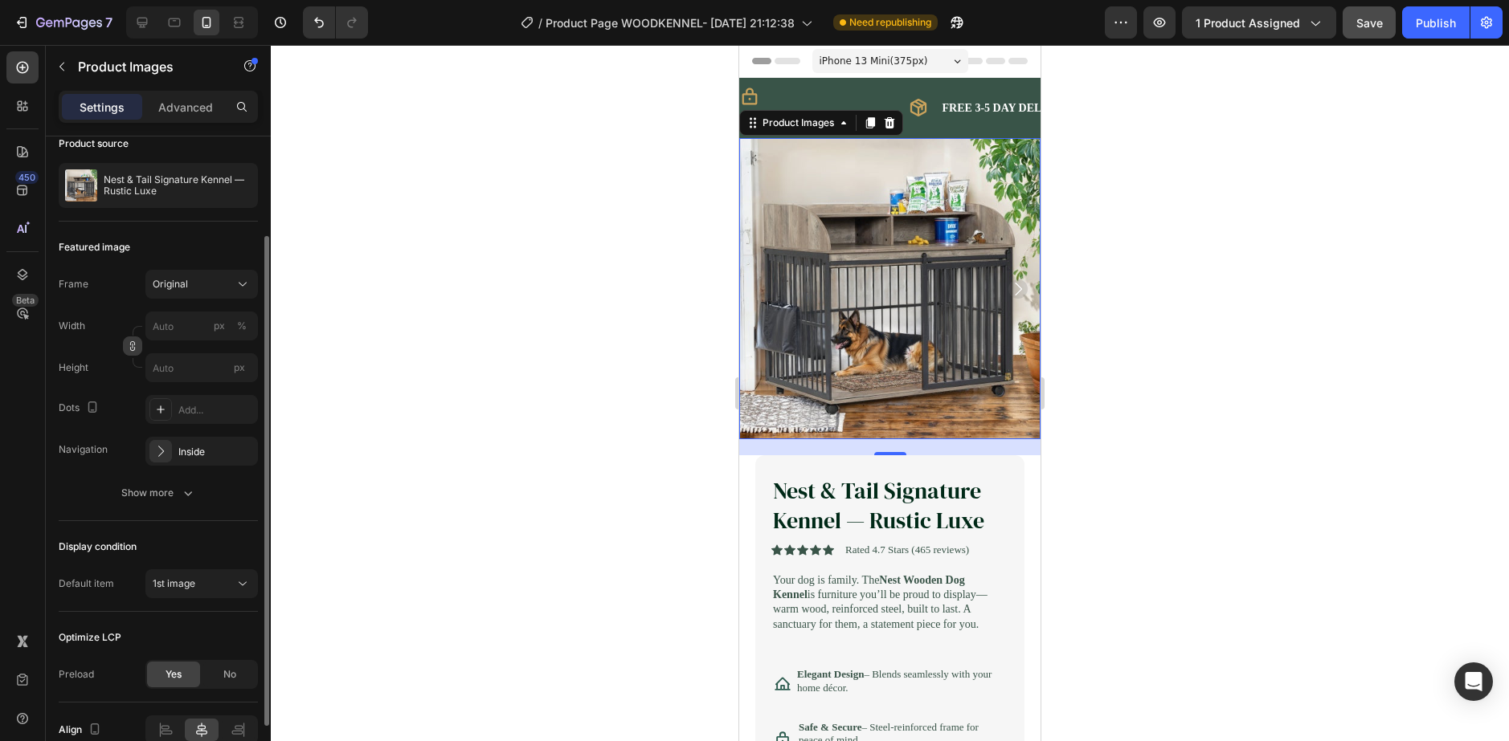
click at [134, 345] on icon "button" at bounding box center [132, 346] width 11 height 11
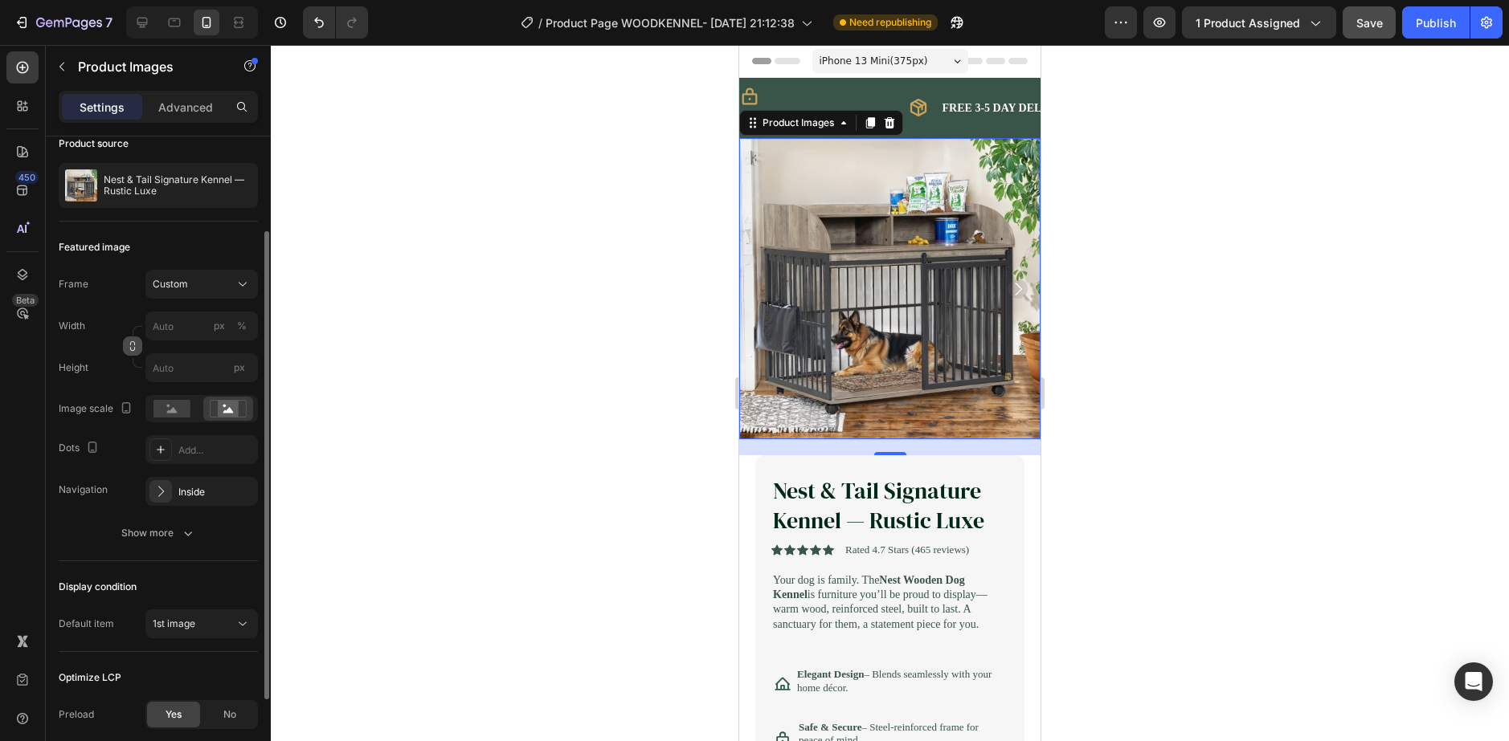
click at [134, 345] on icon "button" at bounding box center [132, 346] width 11 height 11
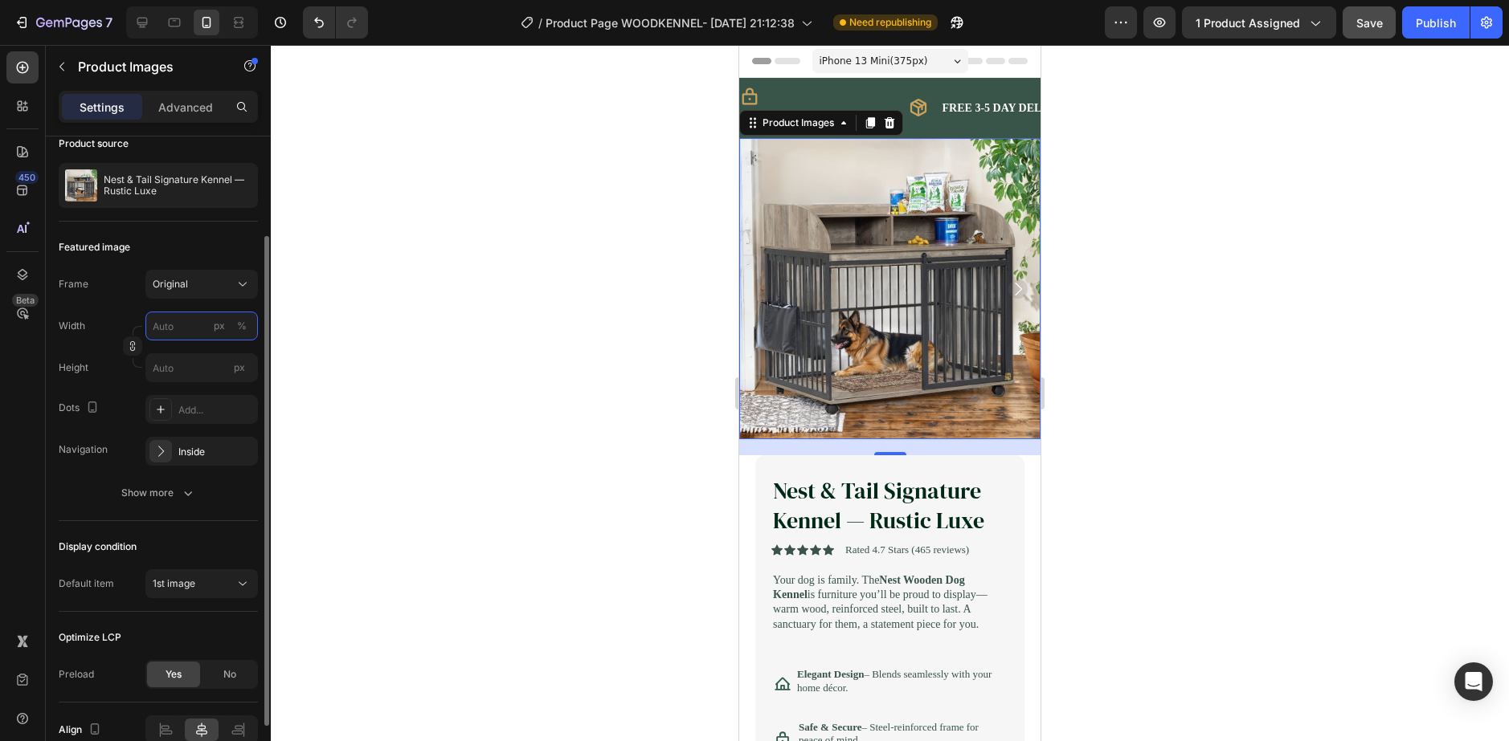
click at [174, 324] on input "px %" at bounding box center [201, 326] width 112 height 29
click at [182, 296] on button "Original" at bounding box center [201, 284] width 112 height 29
click at [218, 447] on div "Custom" at bounding box center [198, 443] width 93 height 14
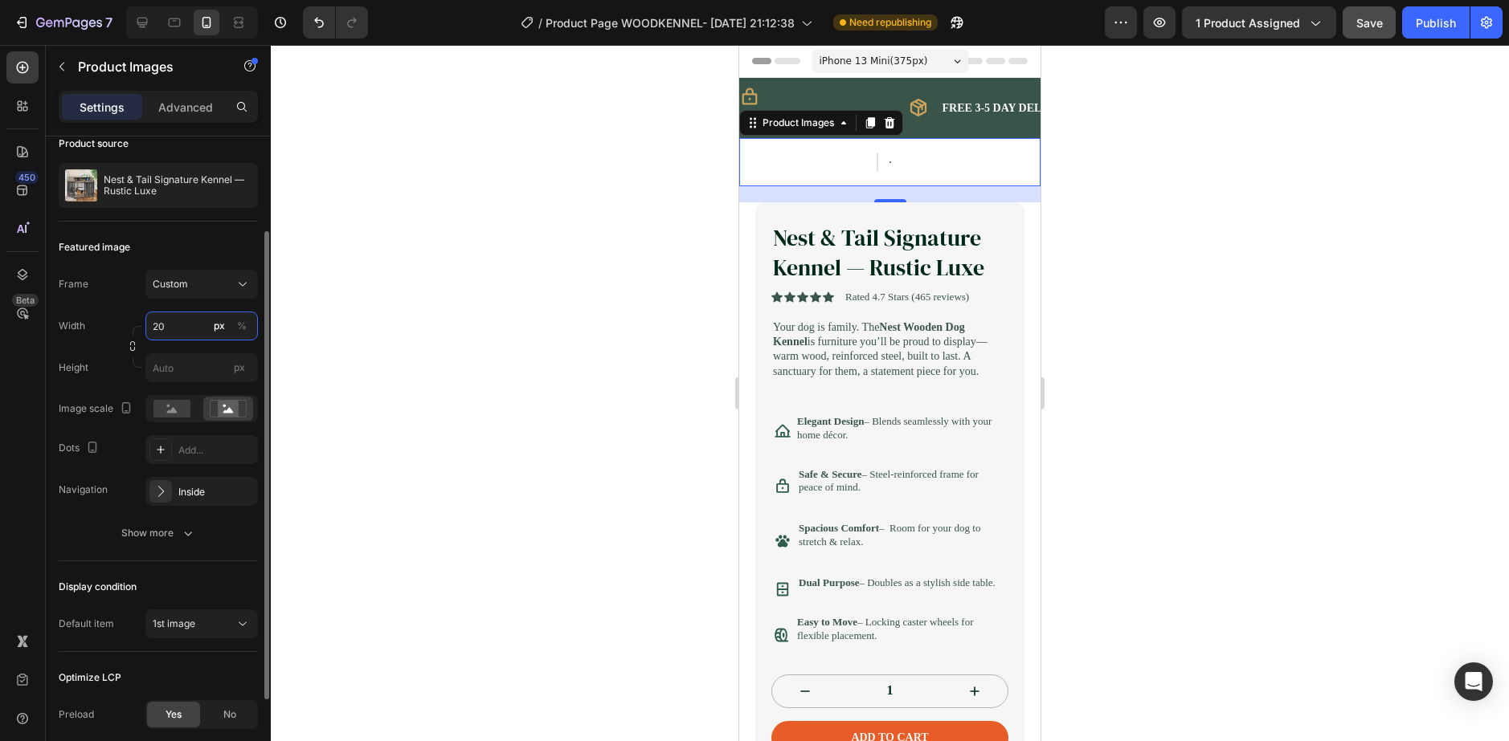
type input "2"
type input "1000"
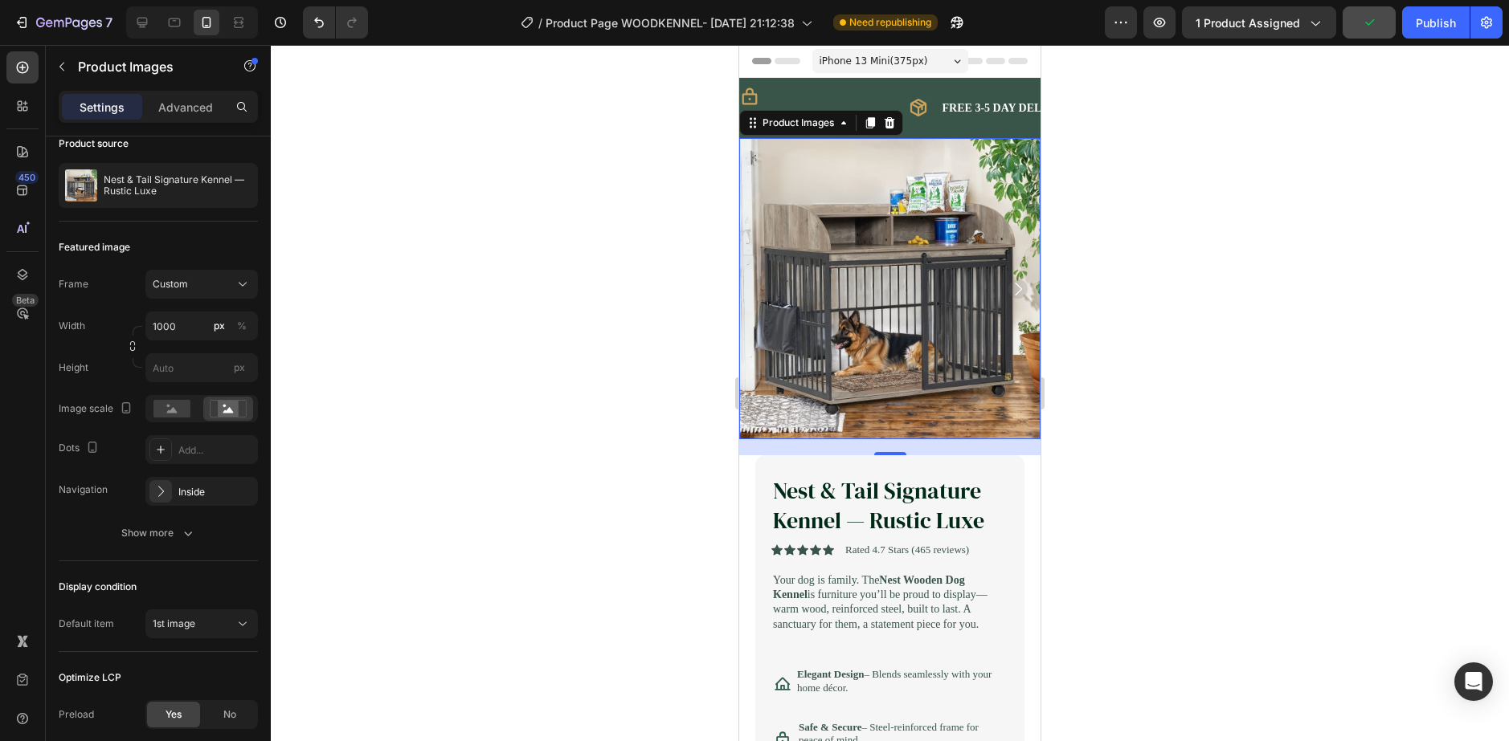
click at [447, 335] on div at bounding box center [890, 393] width 1238 height 696
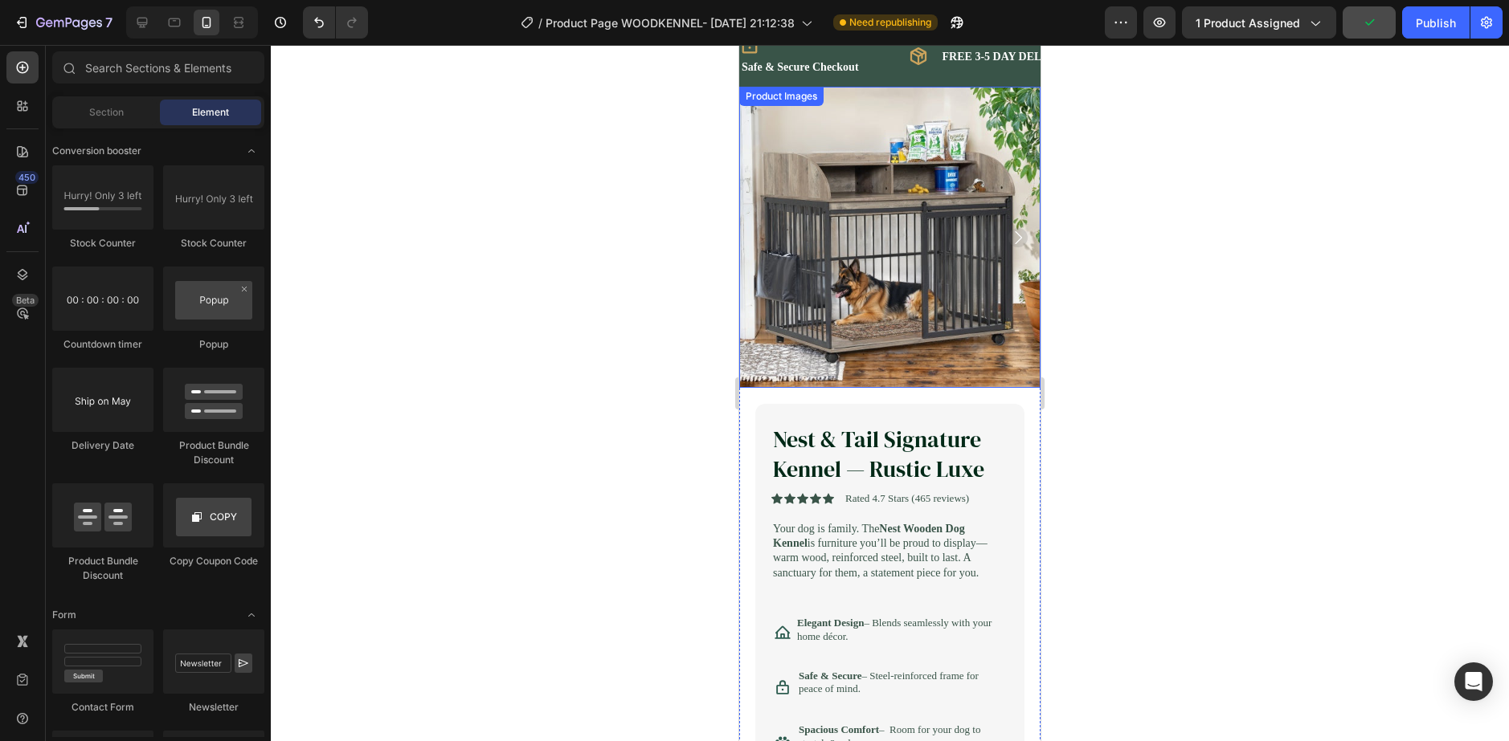
scroll to position [0, 0]
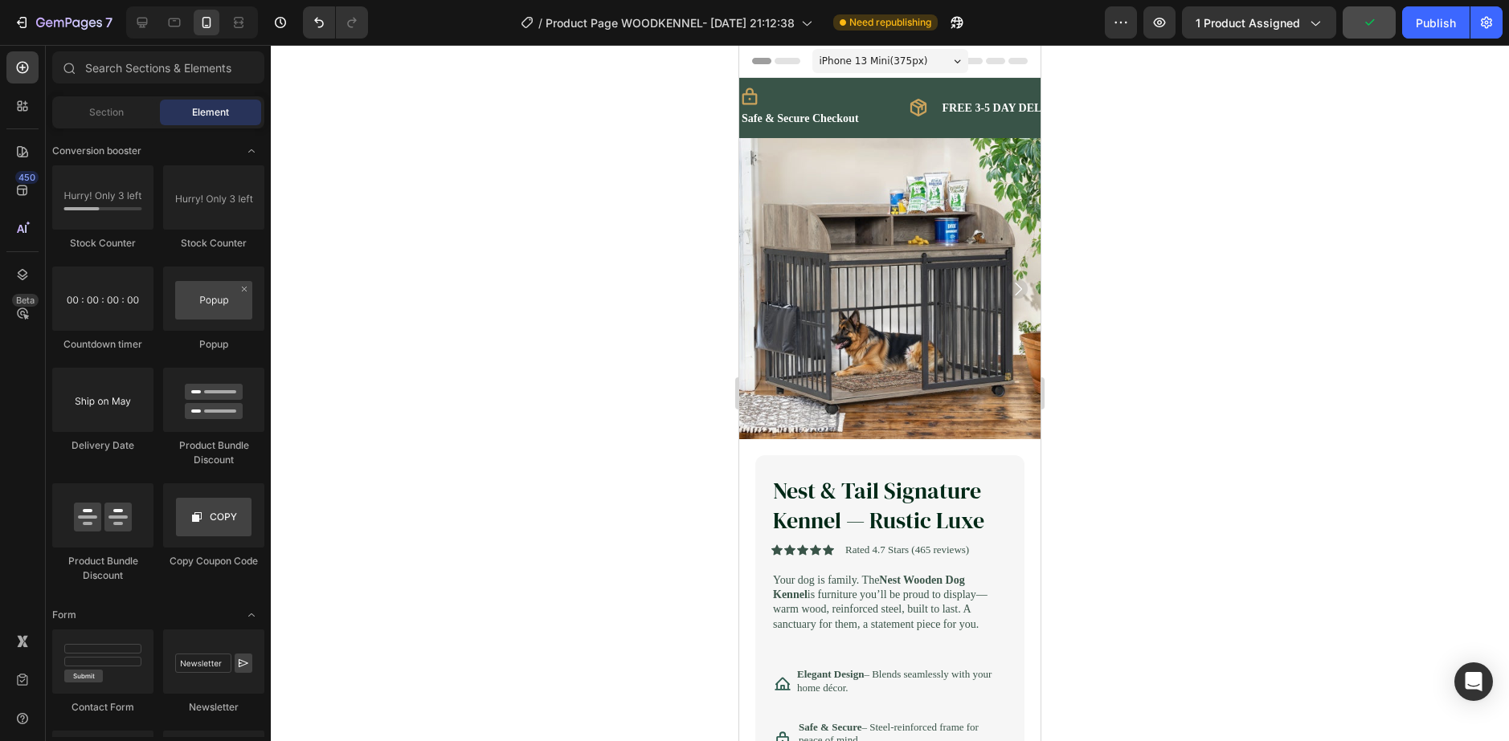
click at [888, 307] on img at bounding box center [889, 288] width 301 height 301
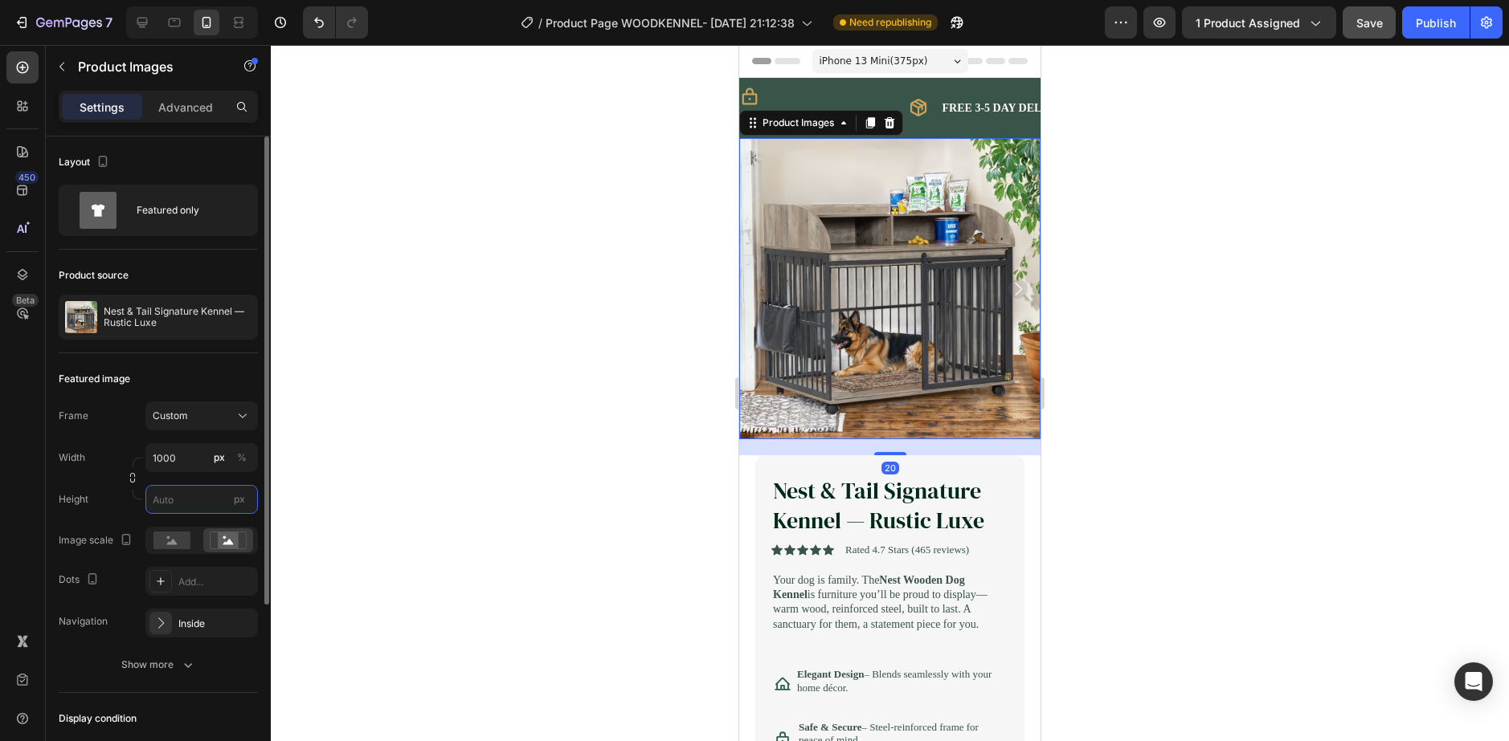
click at [194, 493] on input "px" at bounding box center [201, 499] width 112 height 29
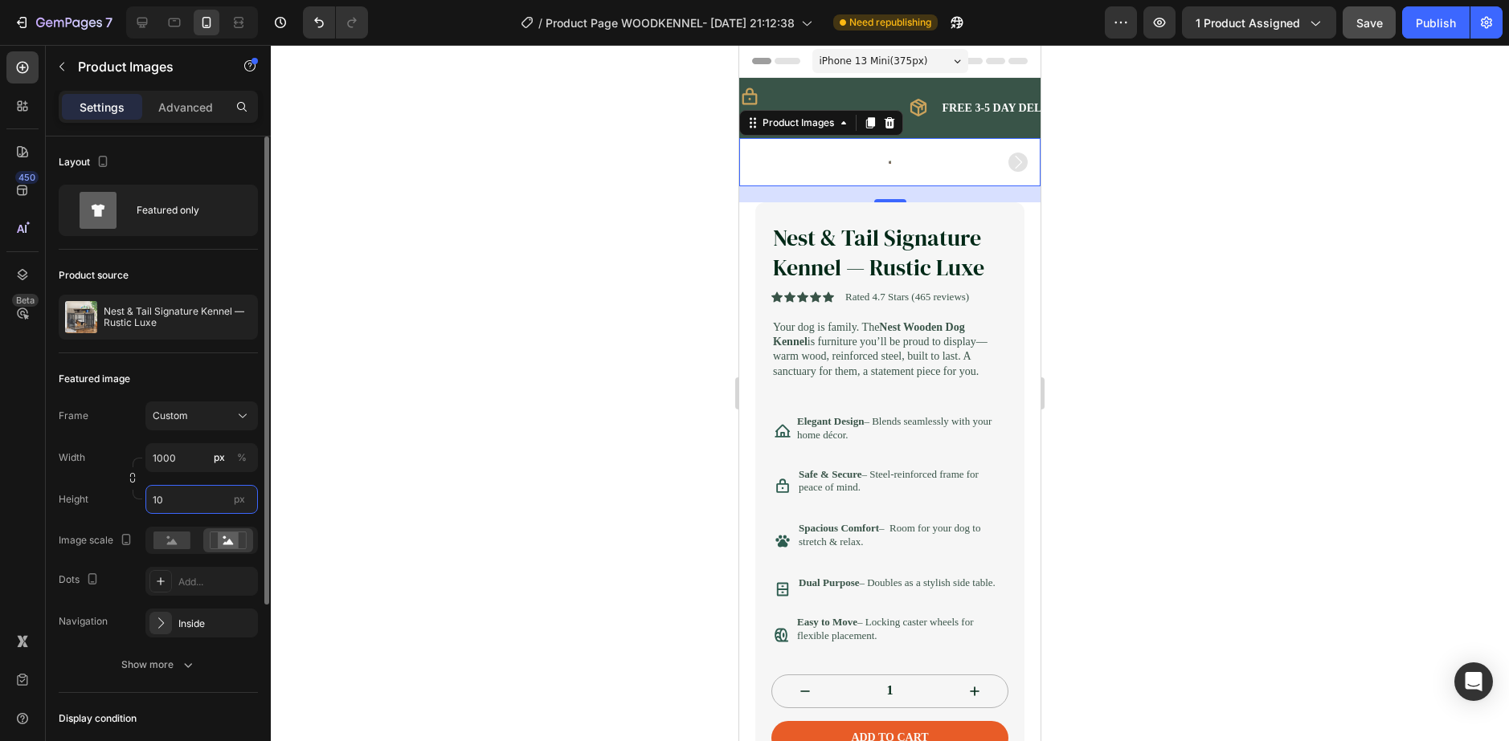
type input "1"
type input "5"
type input "1"
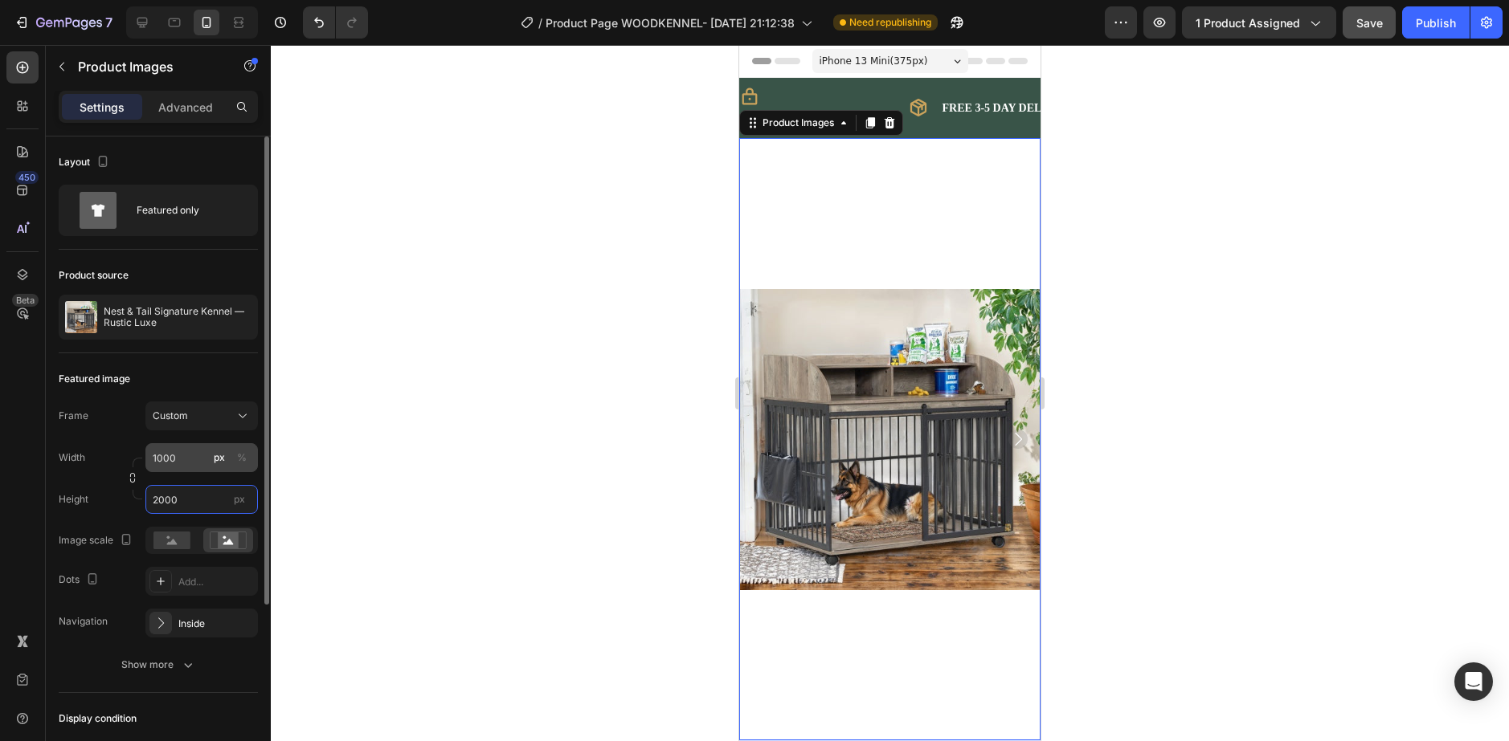
type input "2000"
click at [191, 443] on input "1000" at bounding box center [201, 457] width 112 height 29
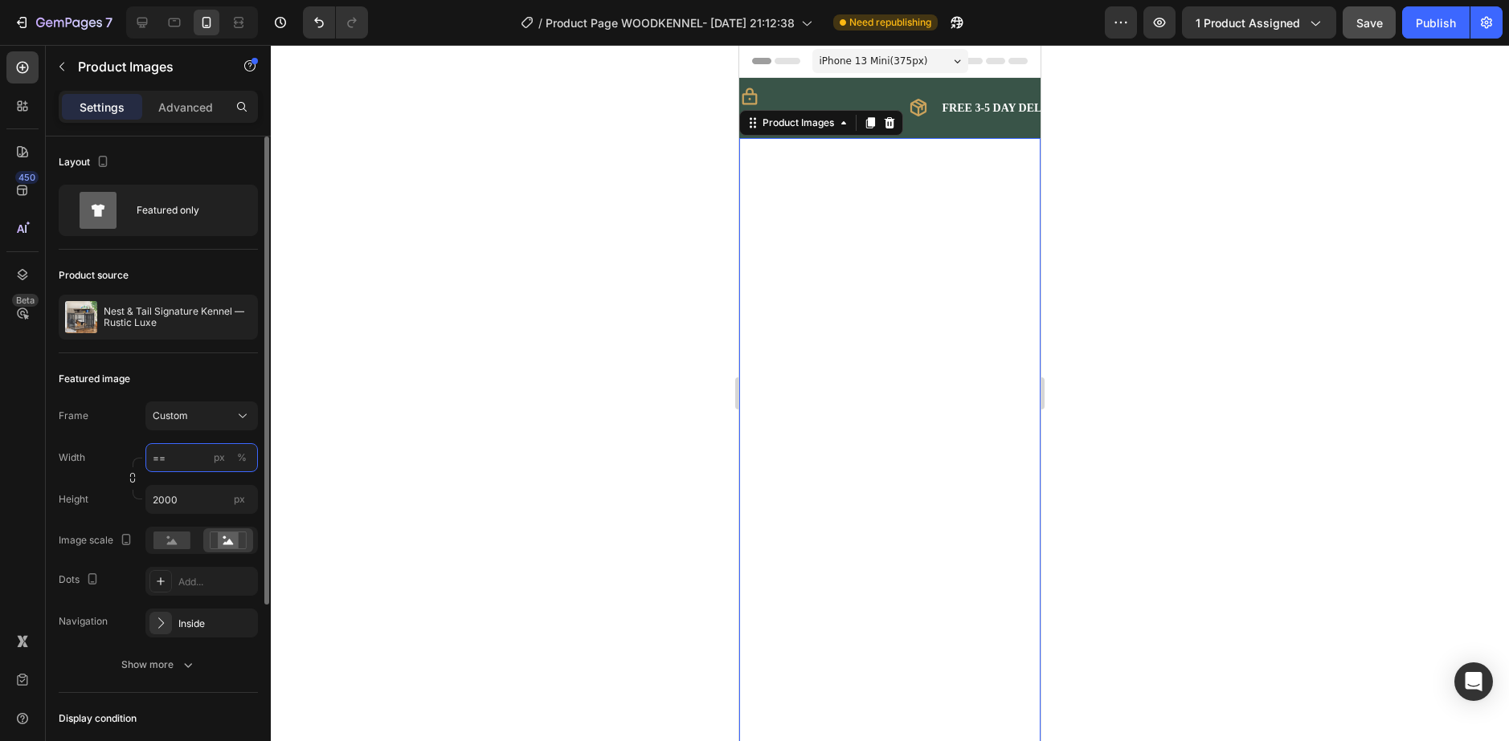
type input "="
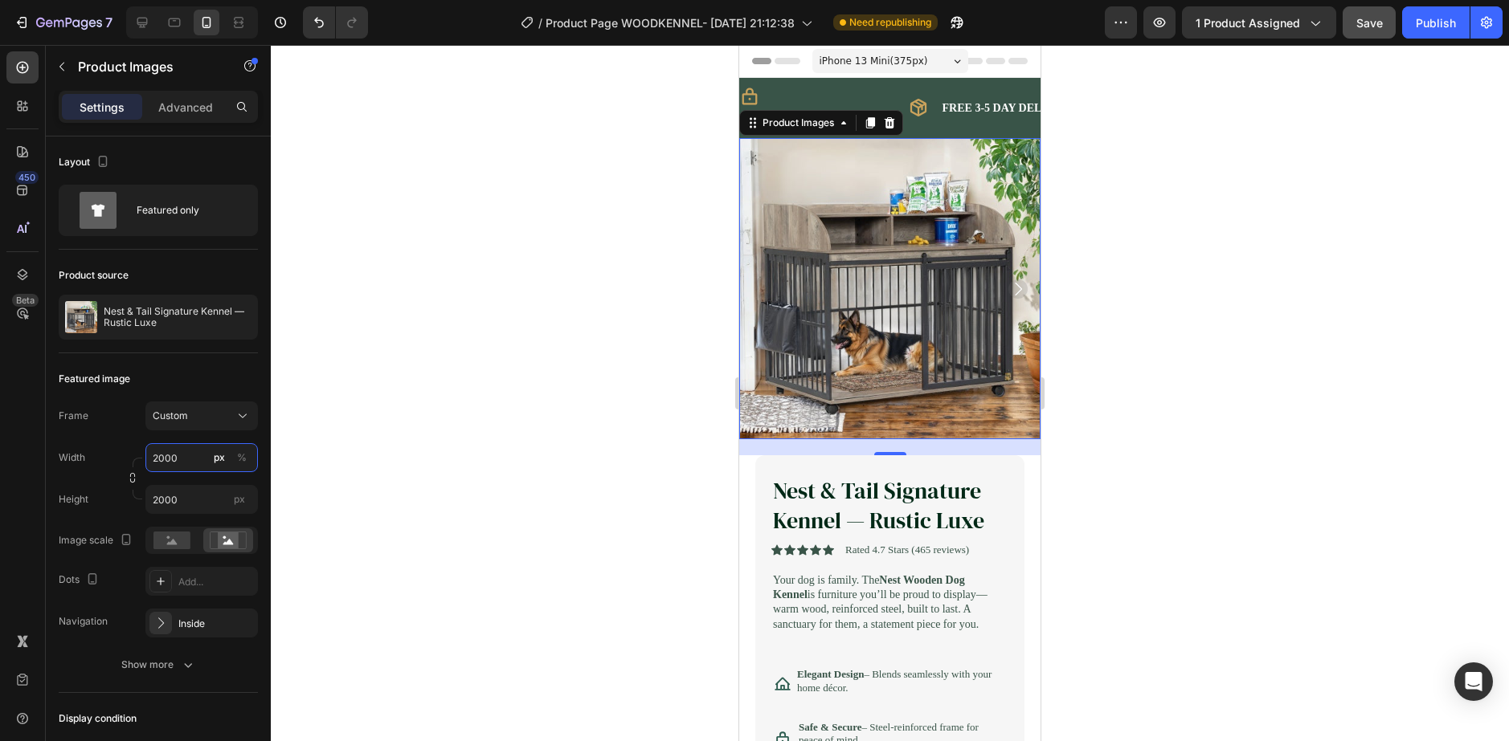
type input "2000"
click at [574, 669] on div at bounding box center [890, 393] width 1238 height 696
click at [860, 318] on img at bounding box center [889, 288] width 301 height 301
click at [523, 461] on div at bounding box center [890, 393] width 1238 height 696
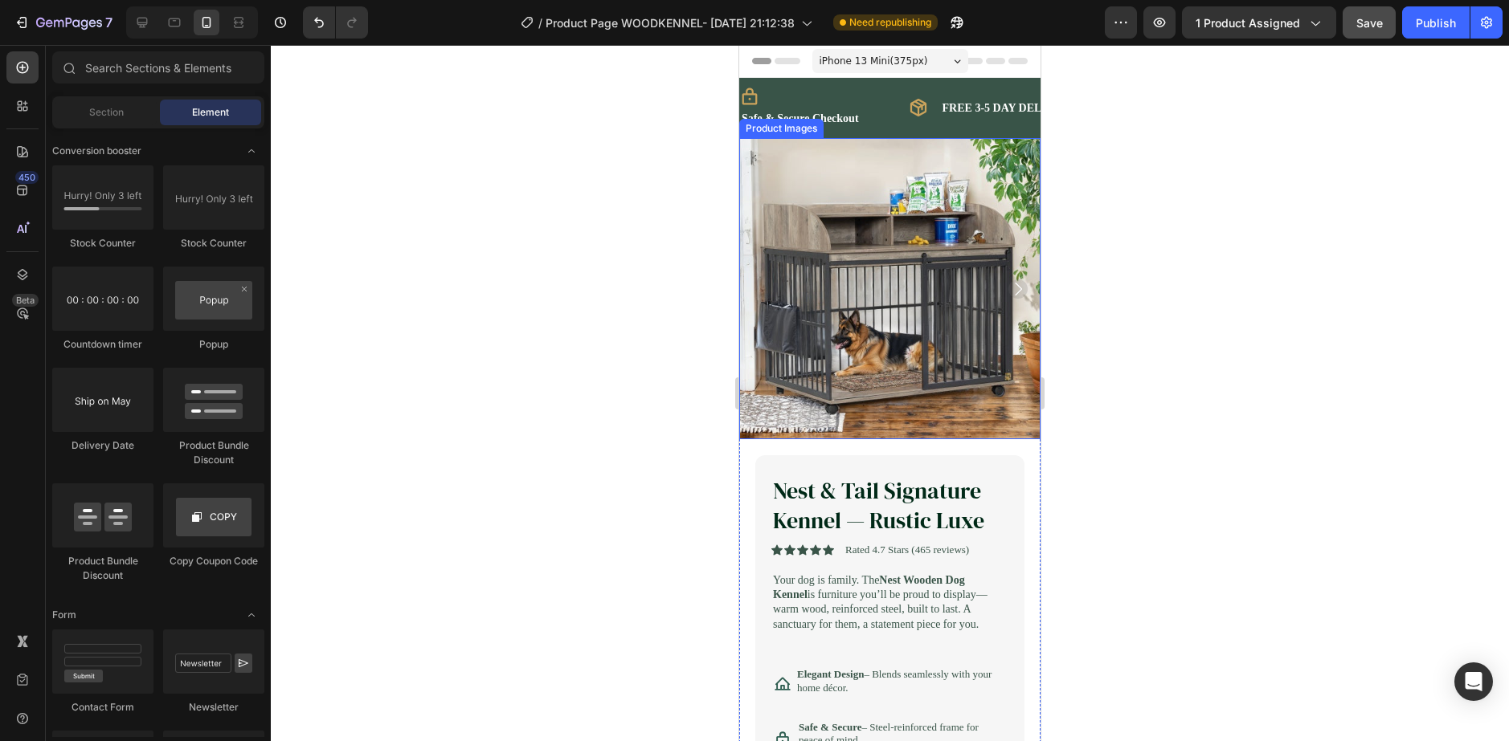
click at [893, 341] on img at bounding box center [889, 288] width 301 height 301
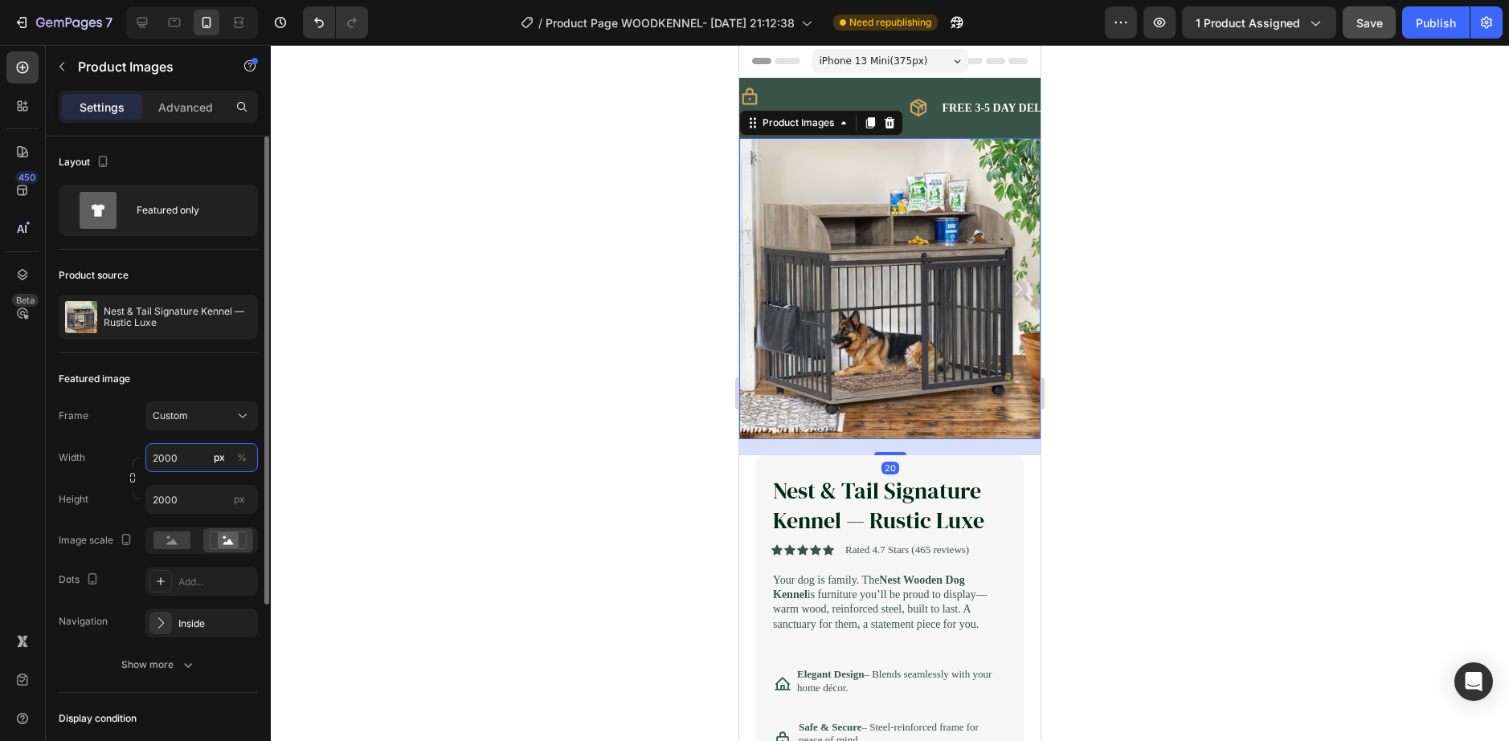
click at [193, 458] on input "2000" at bounding box center [201, 457] width 112 height 29
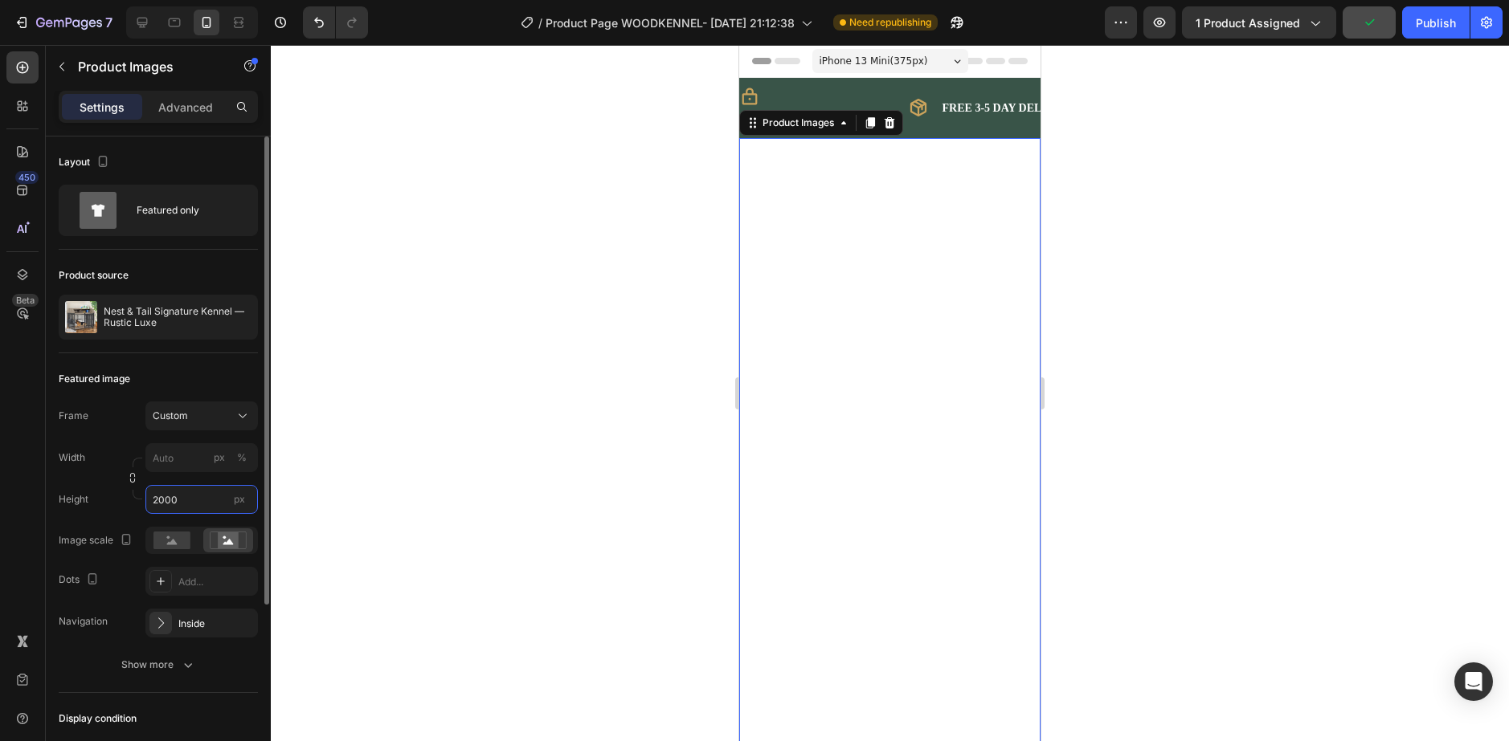
click at [223, 494] on input "2000" at bounding box center [201, 499] width 112 height 29
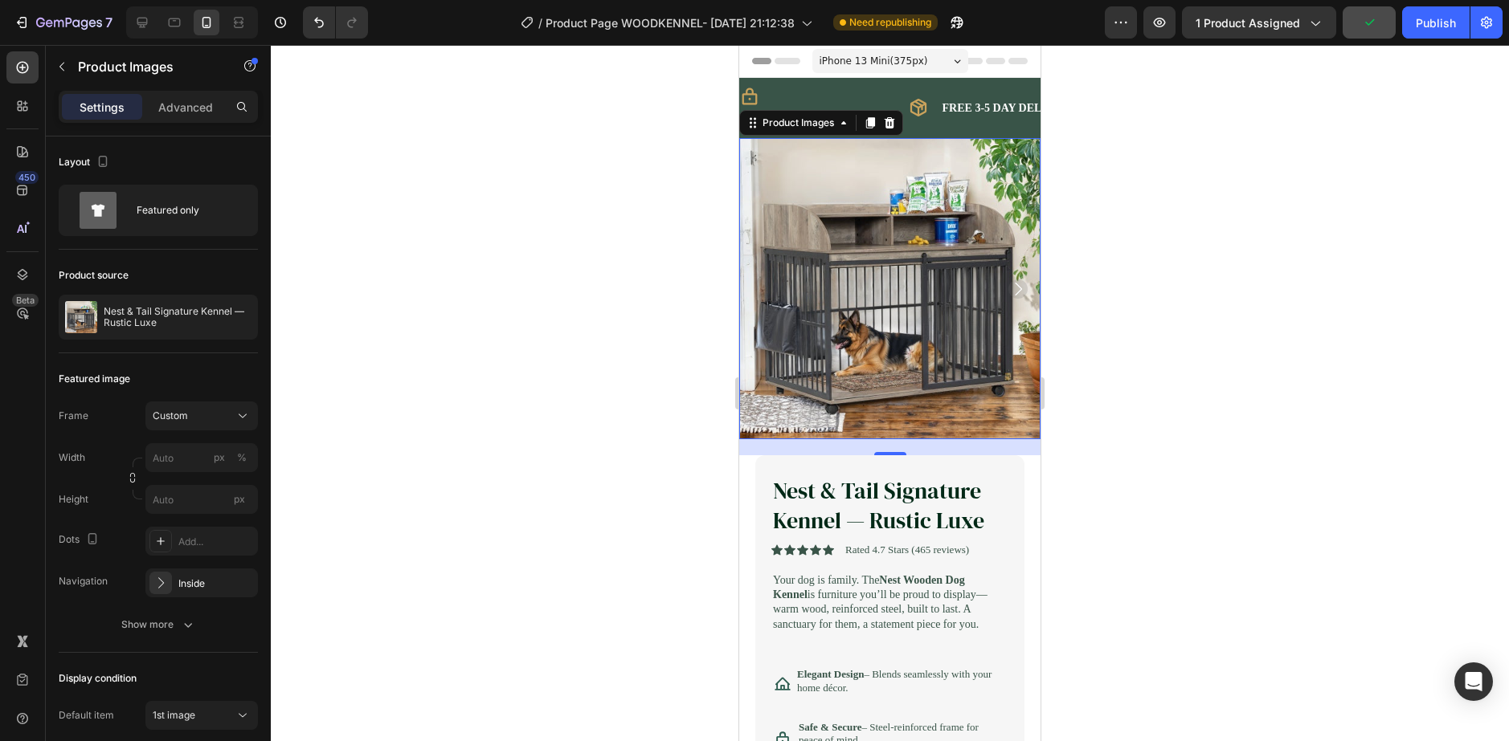
click at [709, 480] on div at bounding box center [890, 393] width 1238 height 696
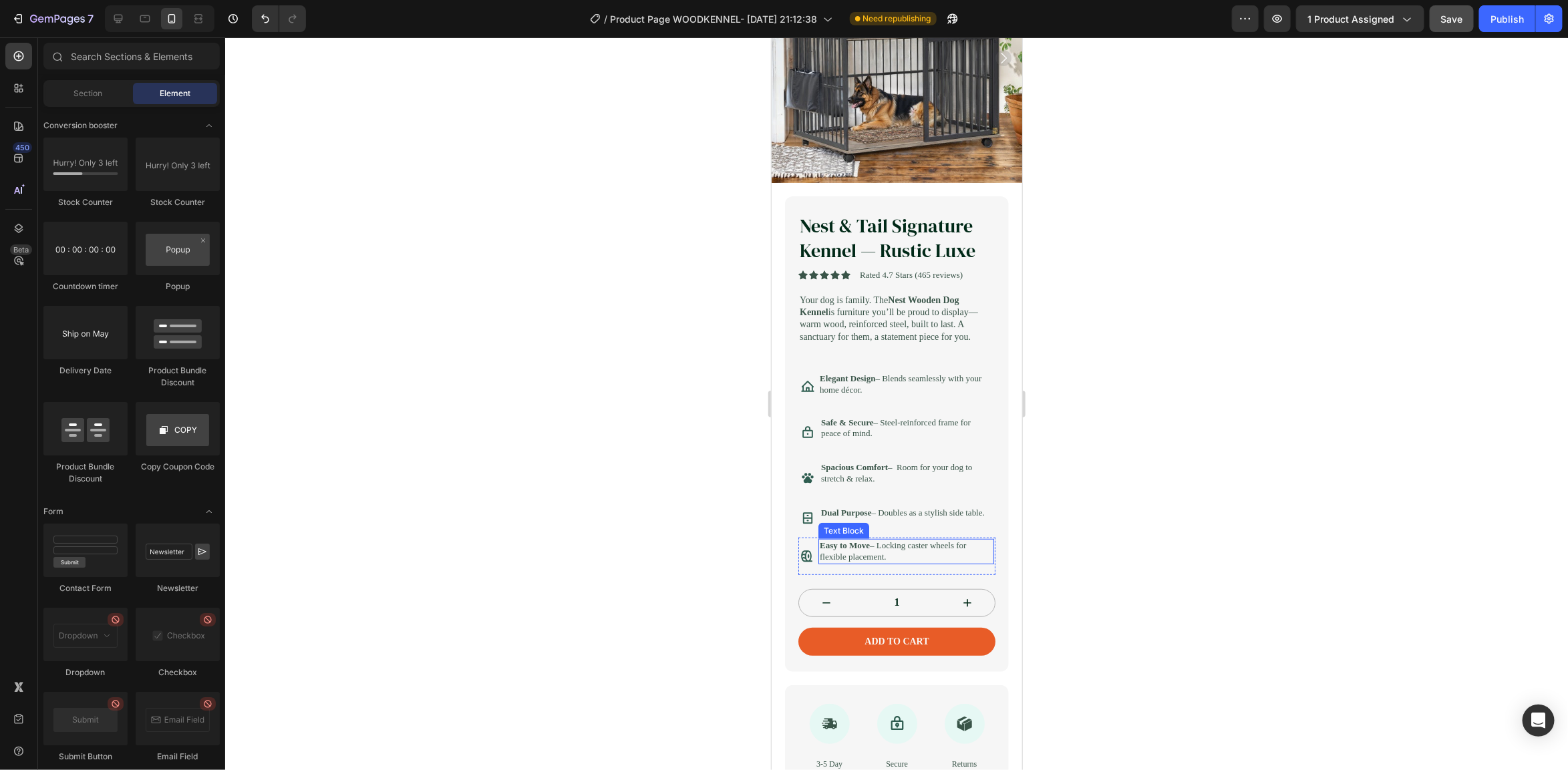
scroll to position [184, 0]
click at [802, 362] on div "Icon" at bounding box center [814, 369] width 27 height 16
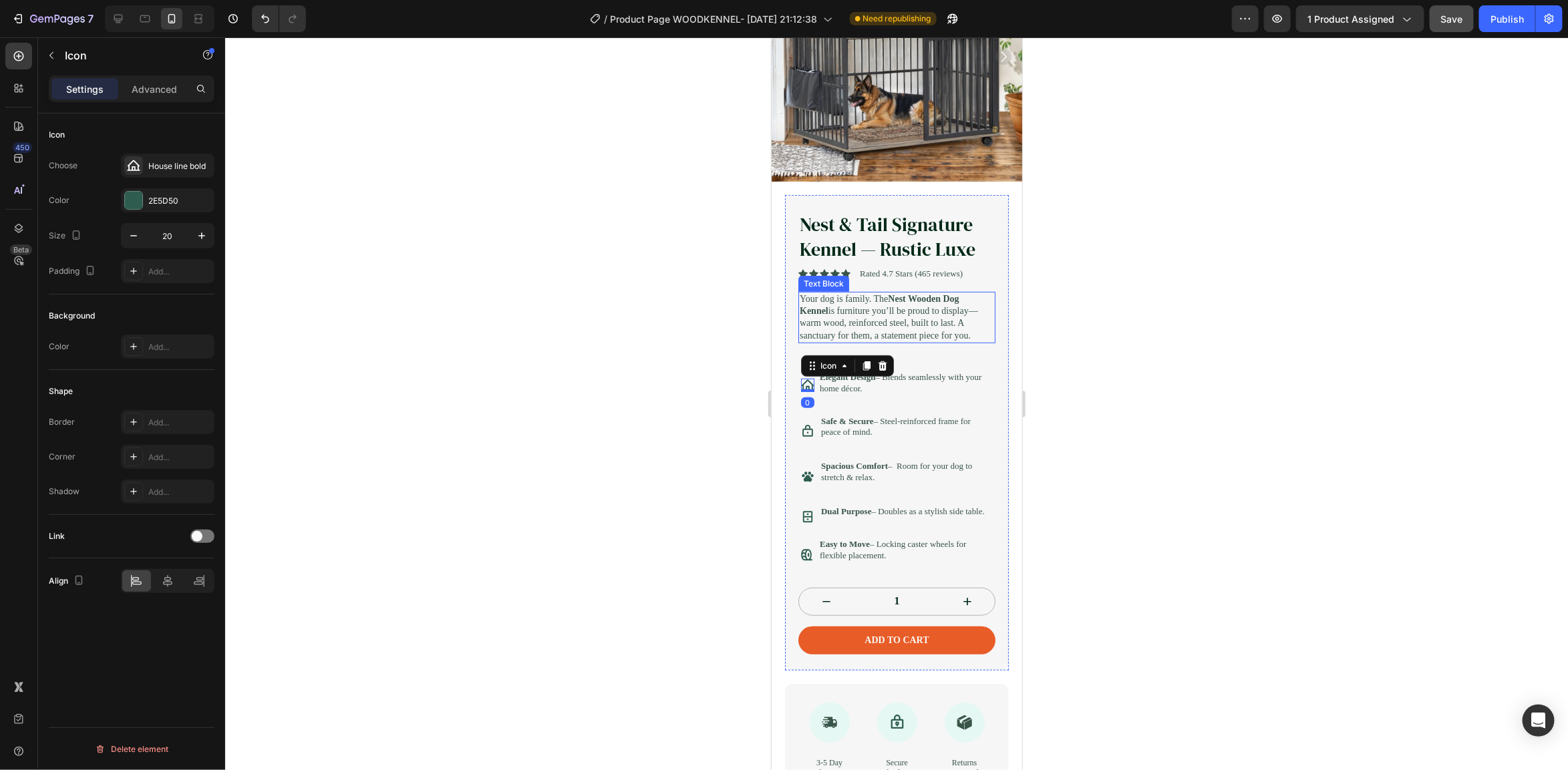
click at [799, 322] on p "Your dog is family. The Nest Wooden Dog Kennel is furniture you’ll be proud to …" at bounding box center [897, 317] width 195 height 49
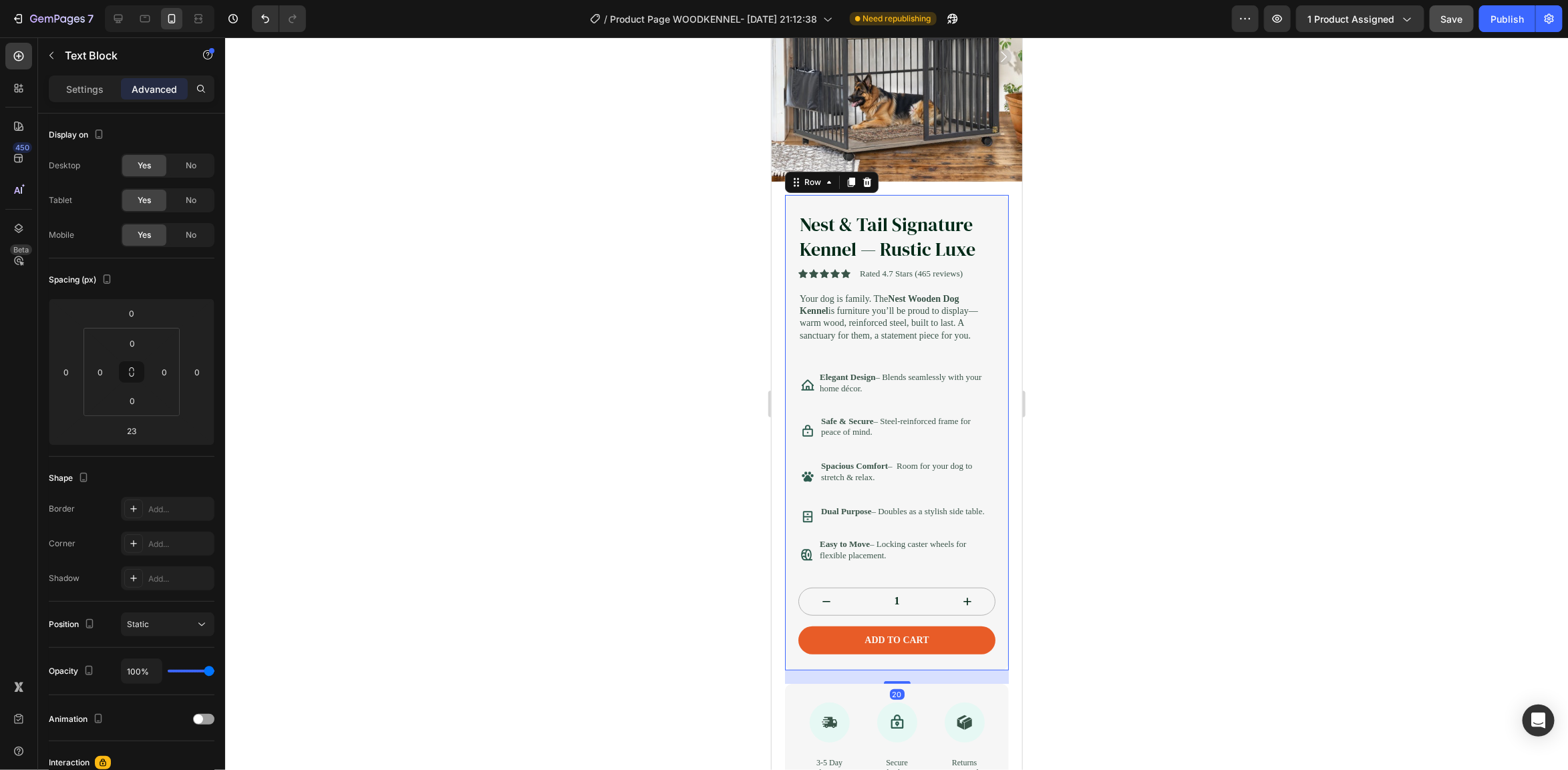
click at [794, 344] on div "Nest & Tail Signature Kennel — Rustic Luxe Product Title Icon Icon Icon Icon Ic…" at bounding box center [896, 432] width 224 height 476
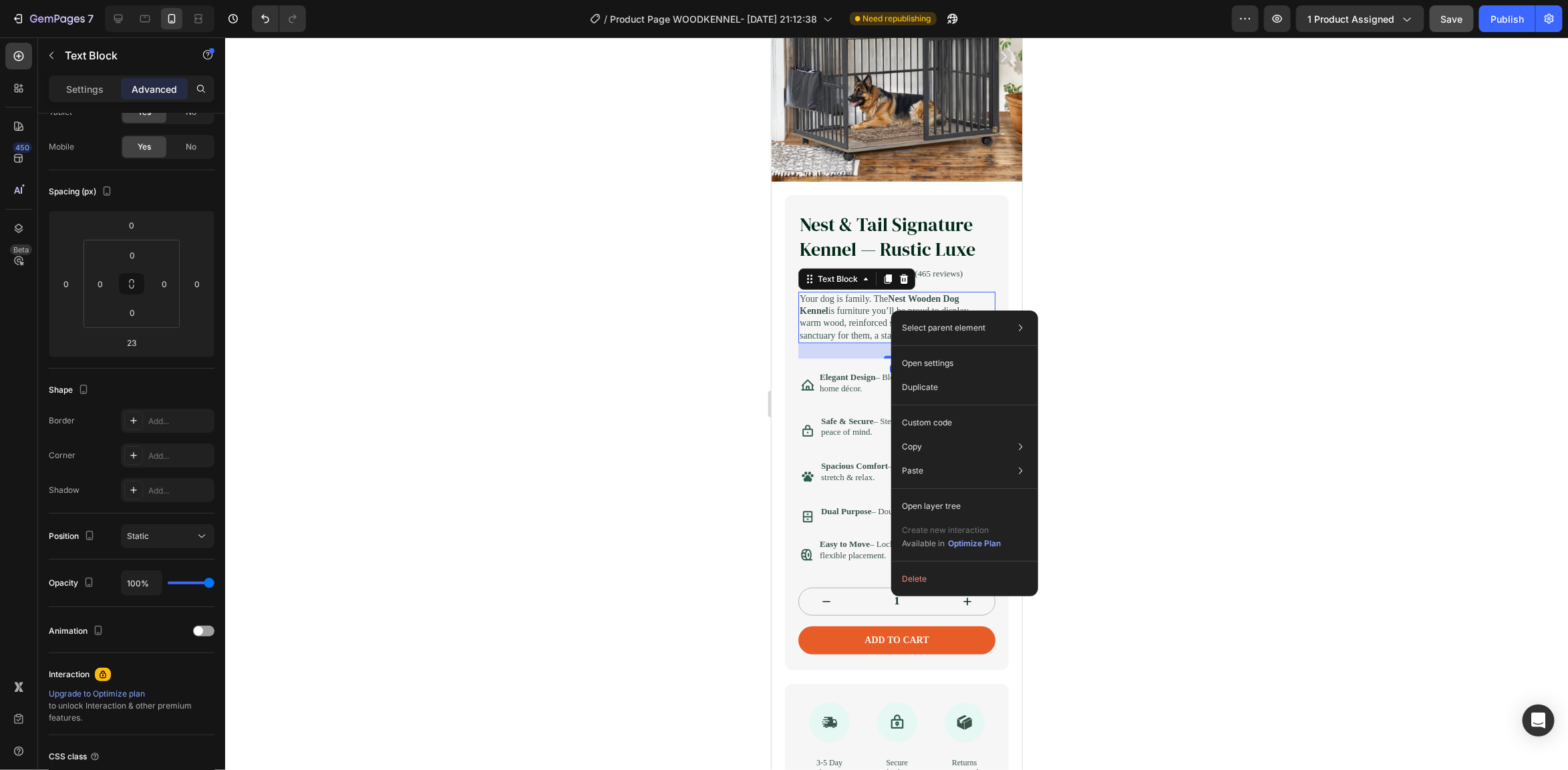
scroll to position [0, 0]
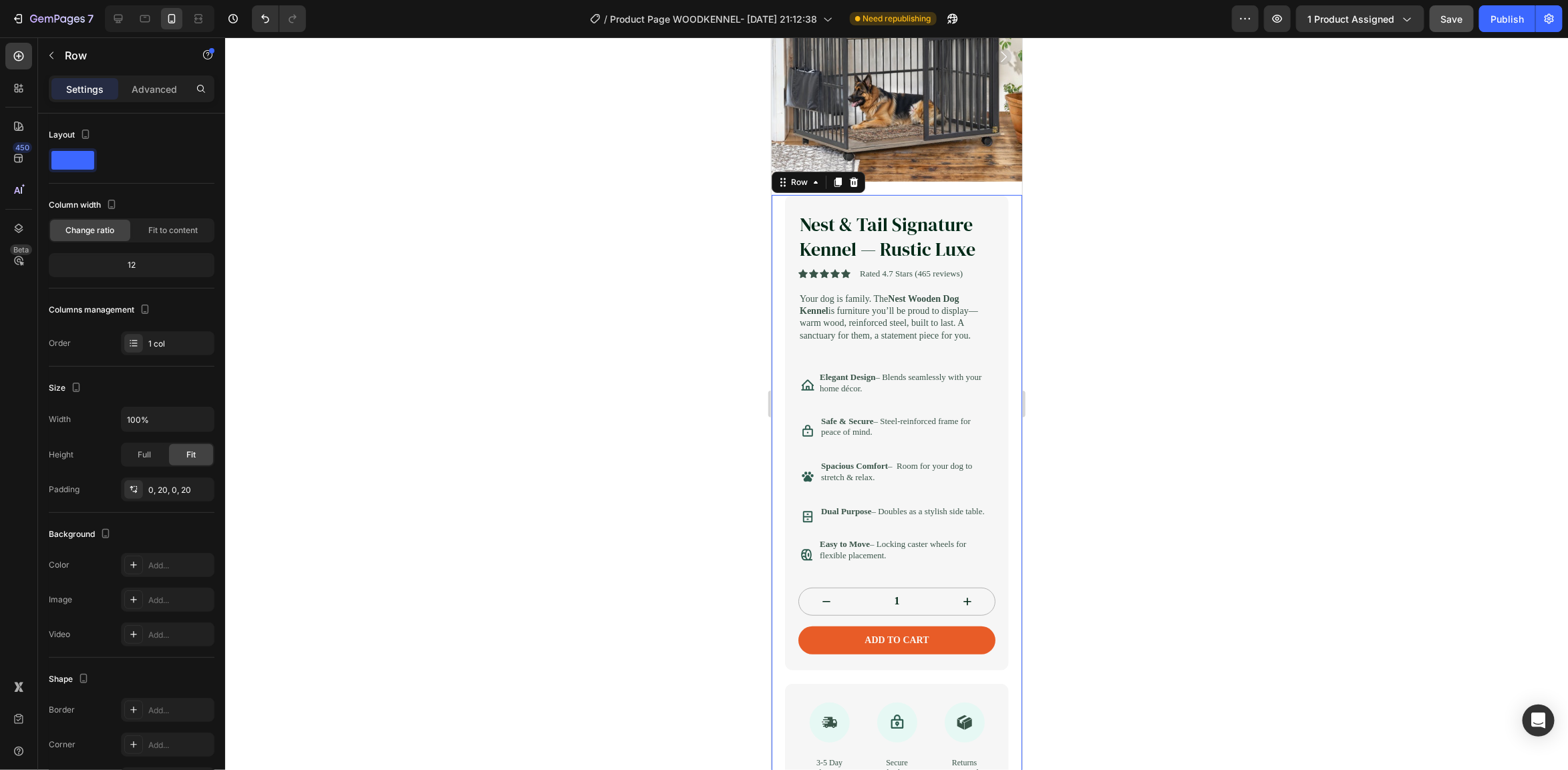
drag, startPoint x: 779, startPoint y: 239, endPoint x: 793, endPoint y: 238, distance: 14.0
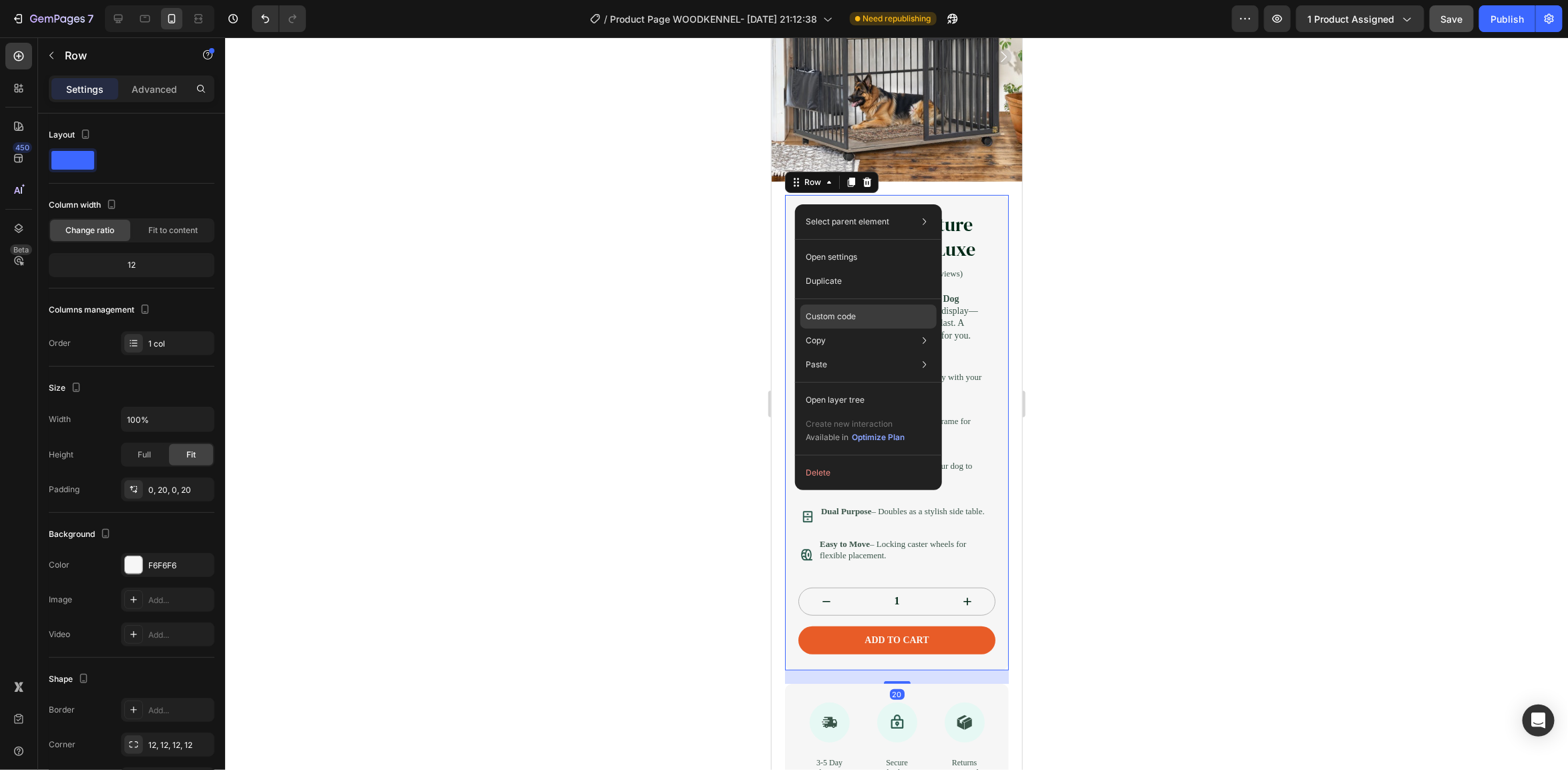
click at [830, 308] on div "Custom code" at bounding box center [868, 316] width 136 height 24
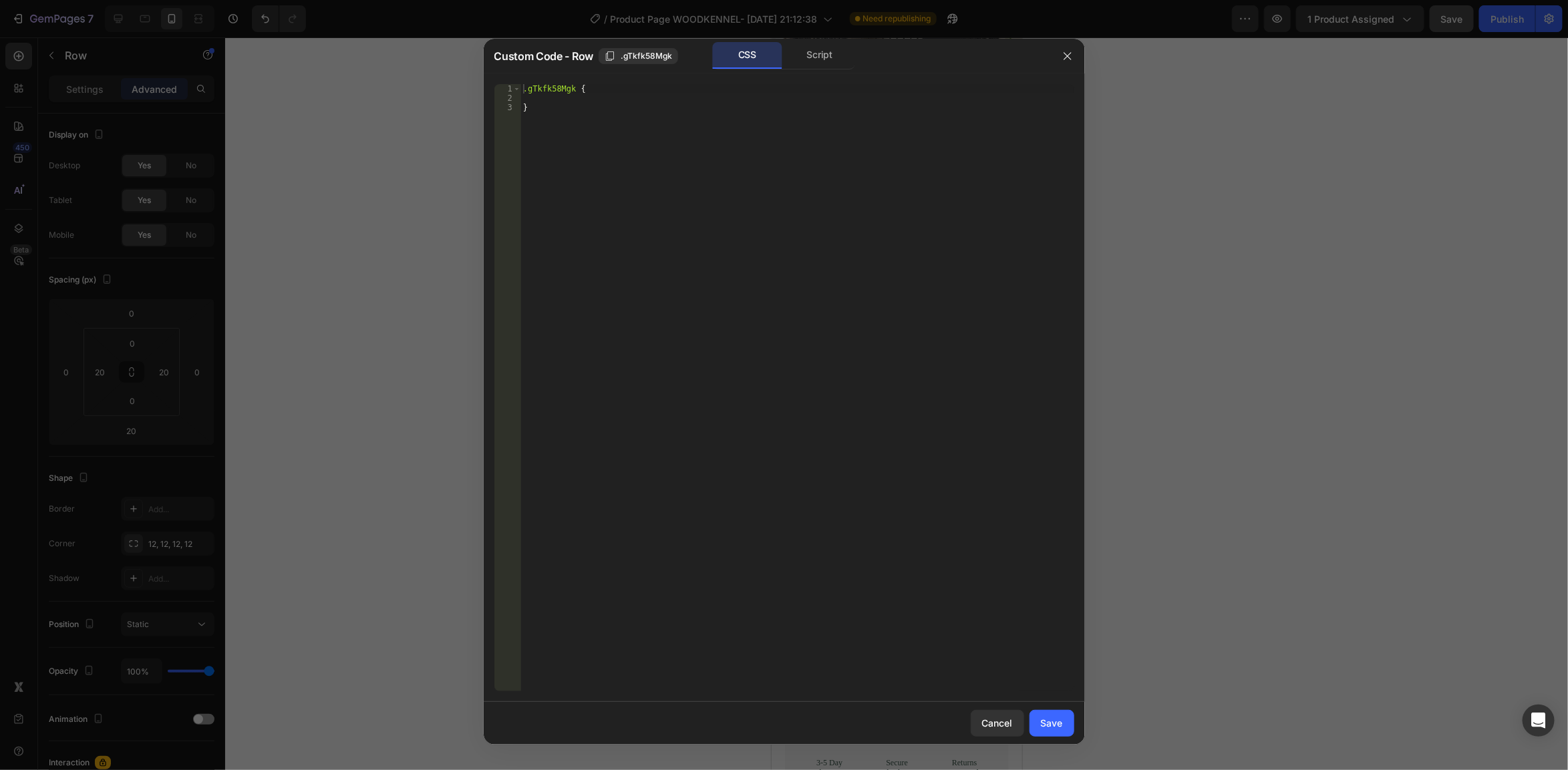
type textarea "}"
click at [679, 284] on div ".gTkfk58Mgk { }" at bounding box center [797, 397] width 553 height 627
click at [1051, 616] on div "Save" at bounding box center [1052, 723] width 22 height 14
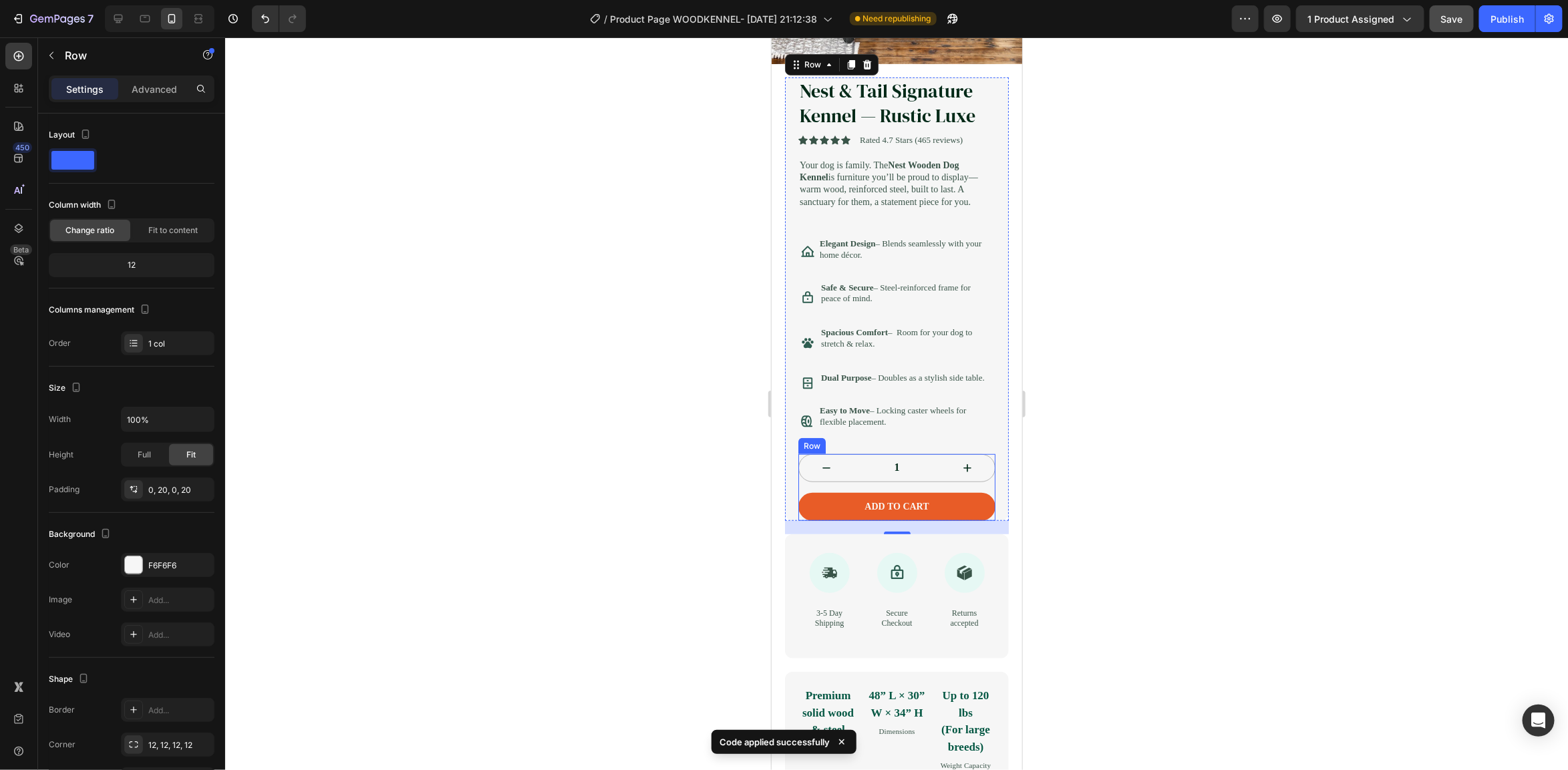
scroll to position [351, 0]
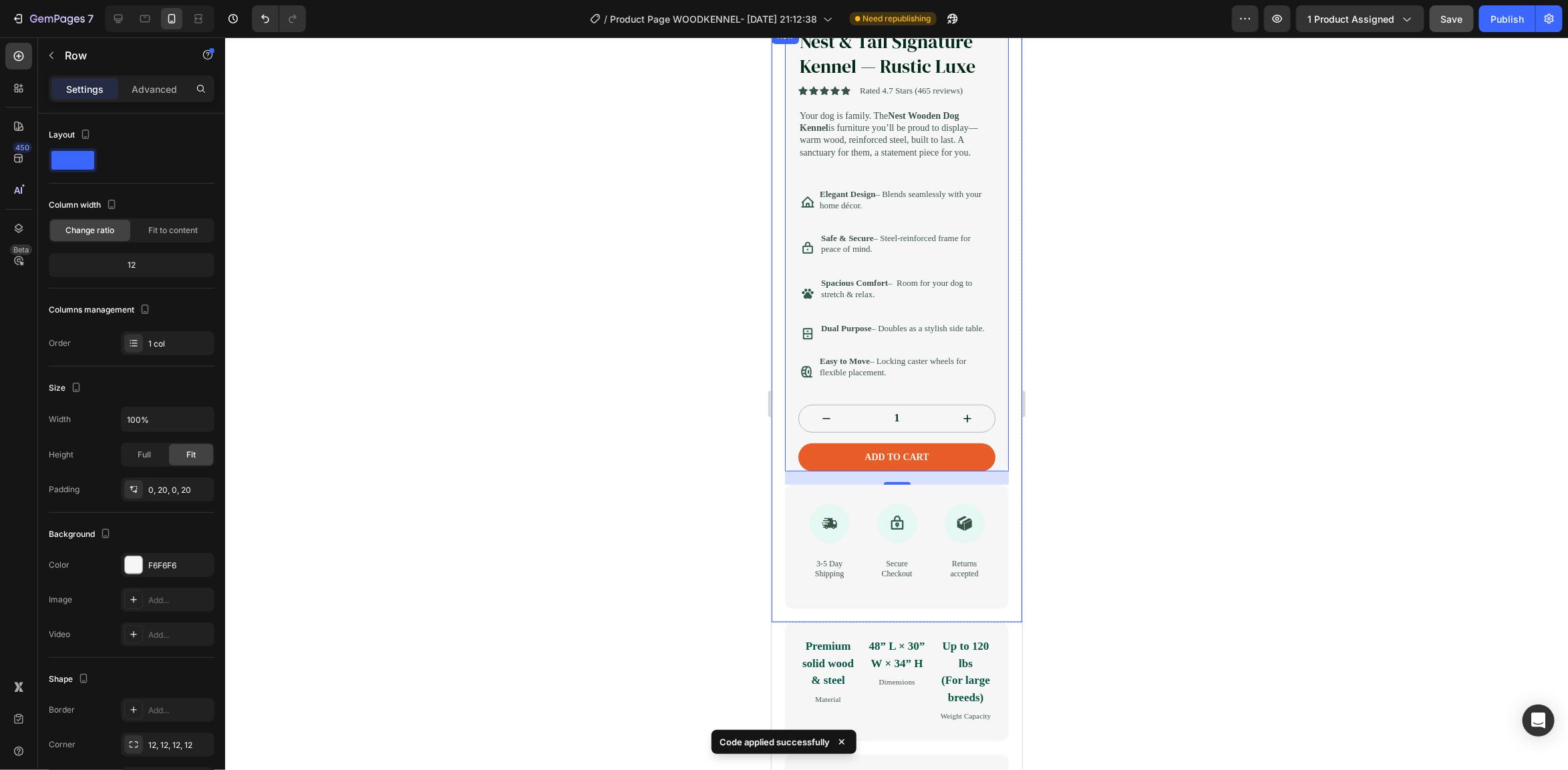
click at [1103, 436] on div at bounding box center [897, 403] width 1343 height 733
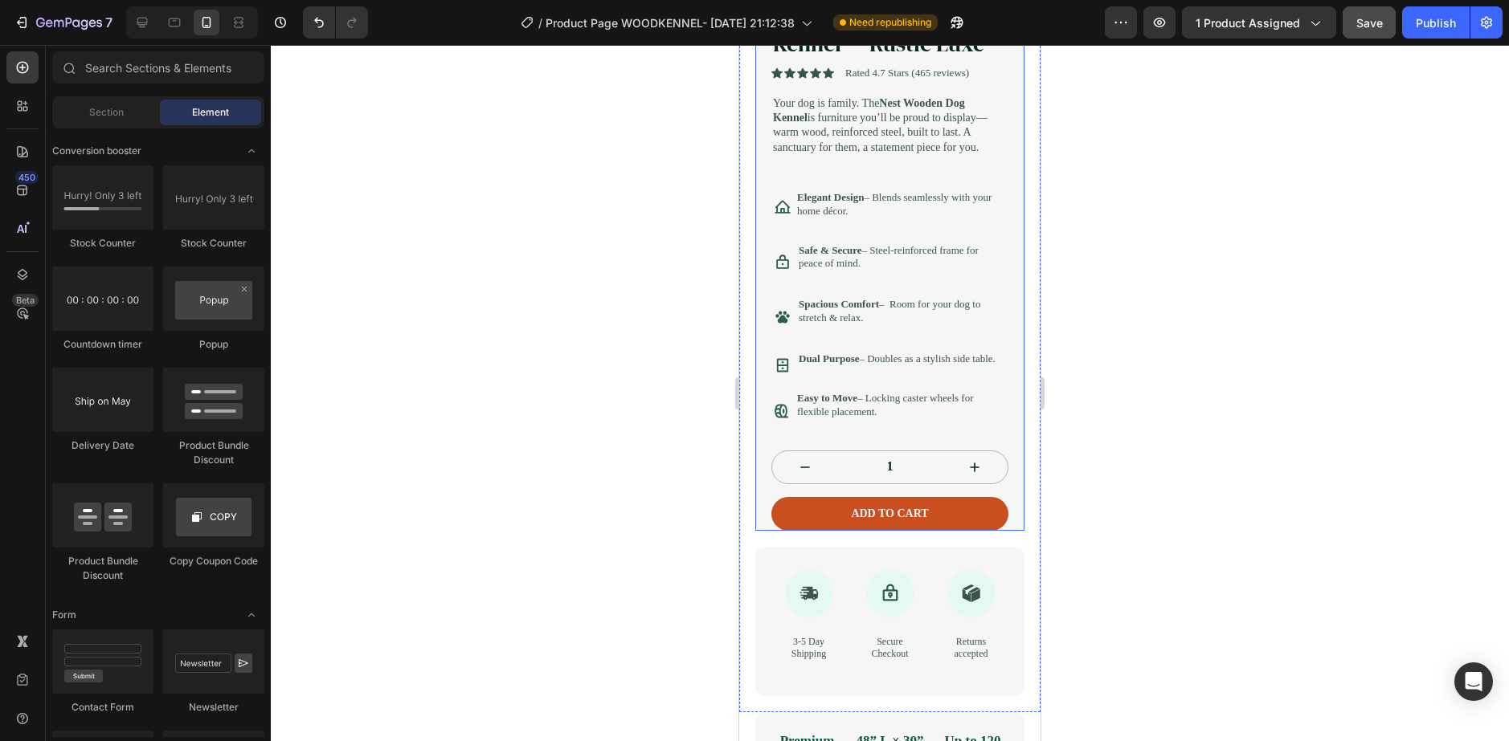
scroll to position [502, 0]
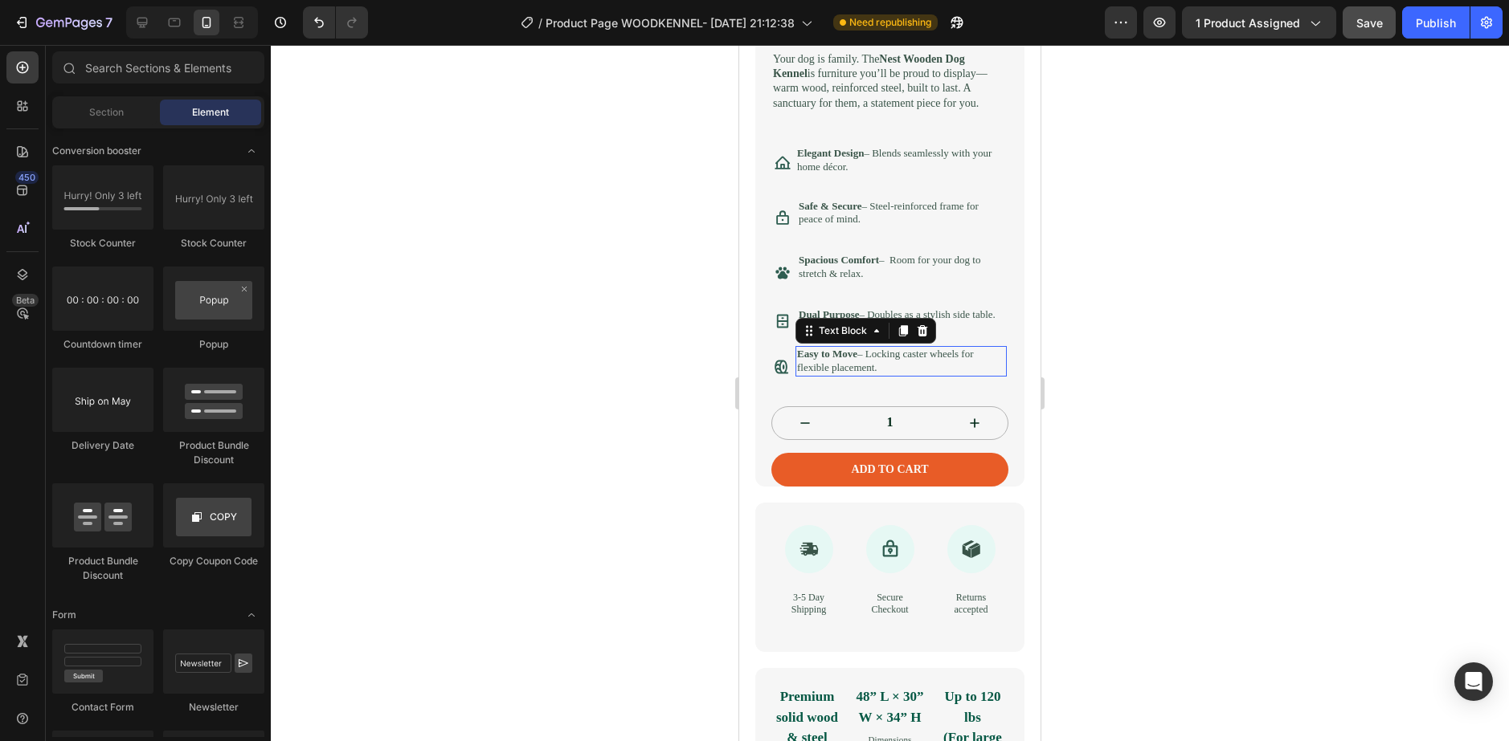
click at [919, 375] on p "Easy to Move – Locking caster wheels for flexible placement." at bounding box center [901, 361] width 208 height 27
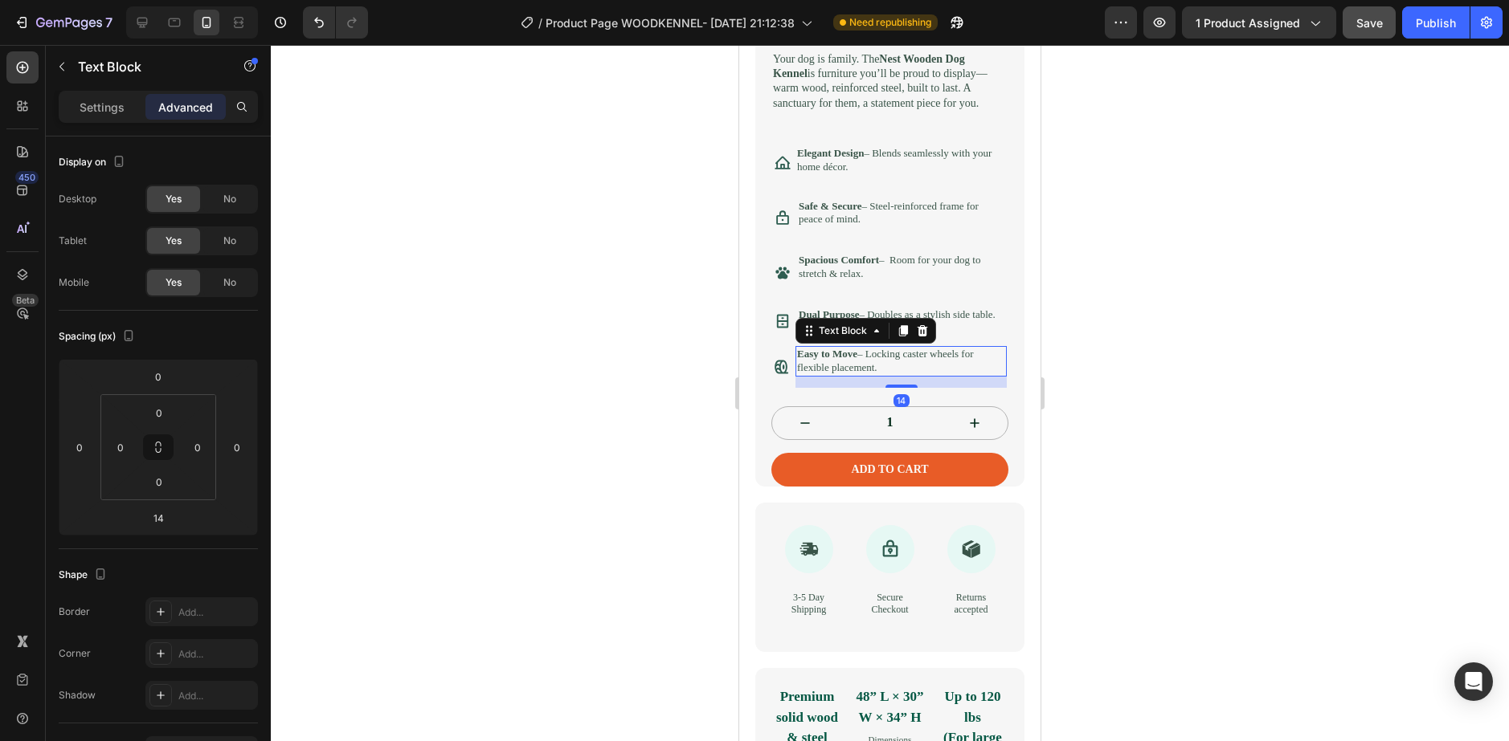
drag, startPoint x: 1285, startPoint y: 327, endPoint x: 1276, endPoint y: 325, distance: 9.9
click at [1286, 327] on div at bounding box center [890, 393] width 1238 height 696
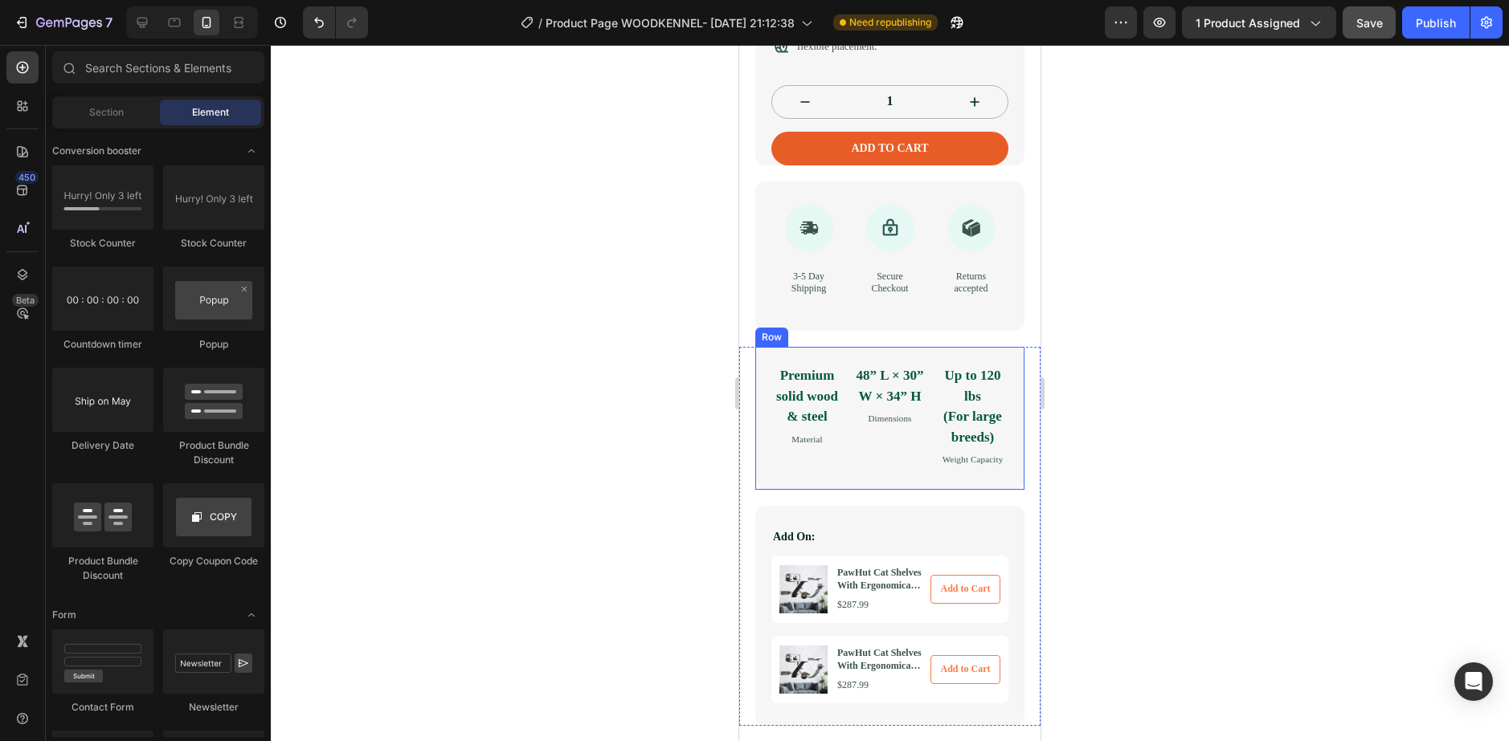
scroll to position [743, 0]
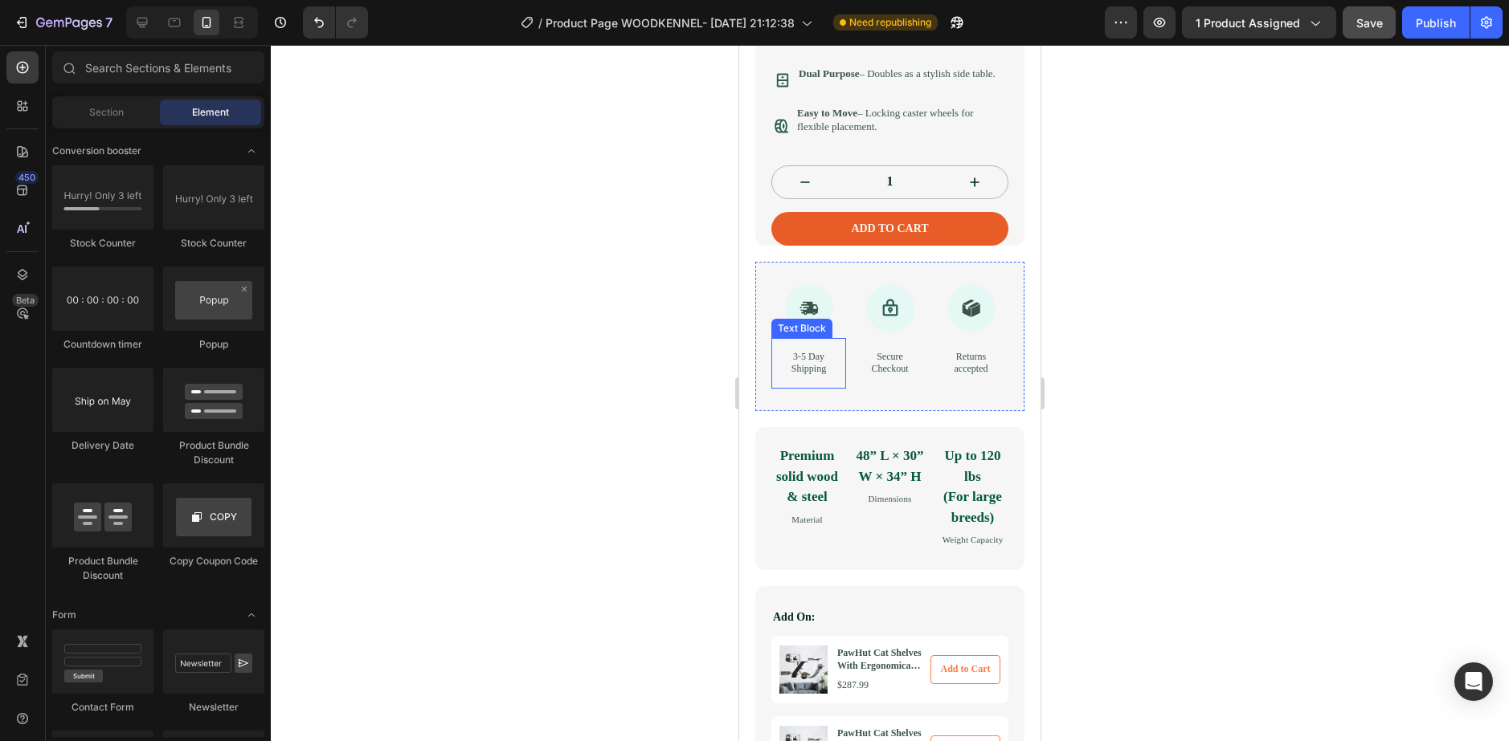
click at [811, 376] on p "3-5 Day Shipping" at bounding box center [808, 363] width 49 height 25
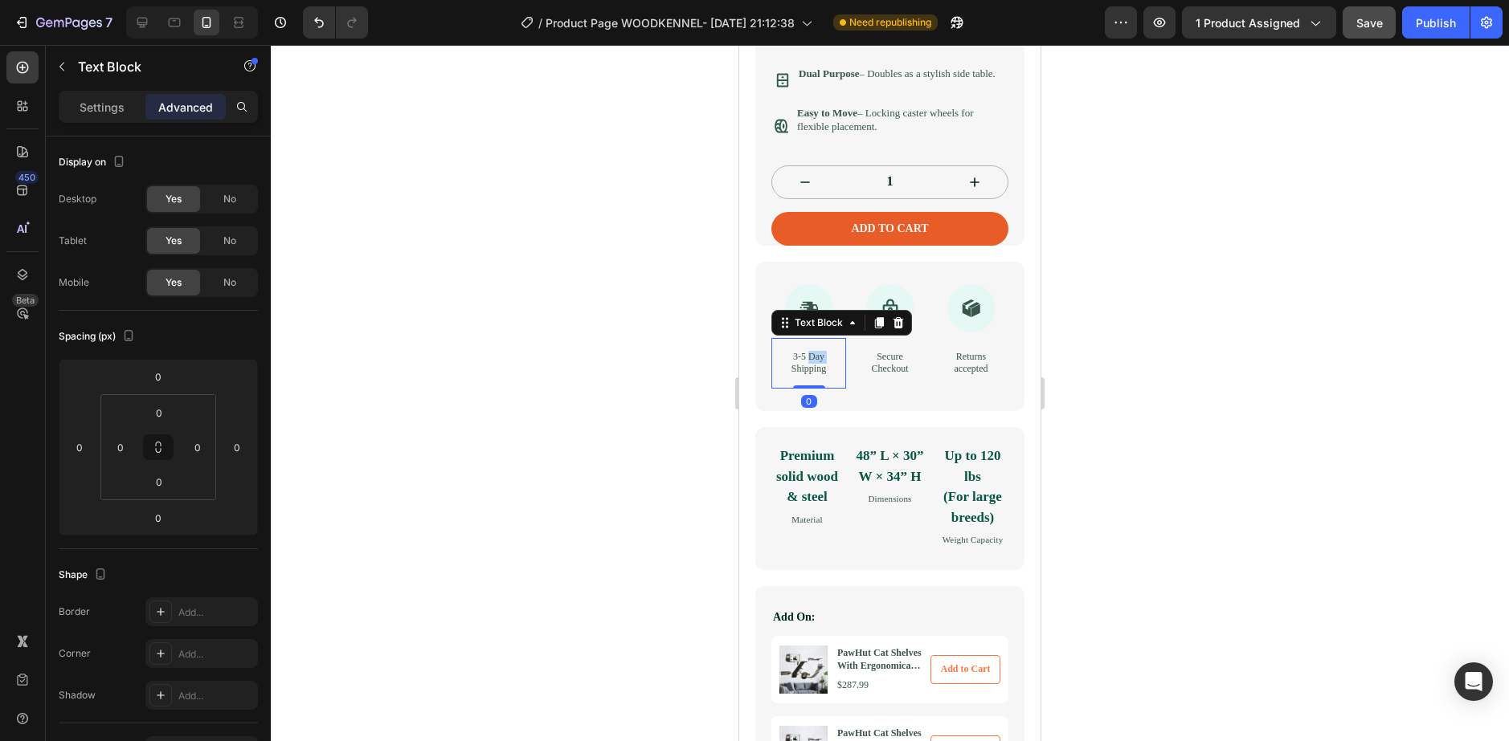
click at [811, 376] on p "3-5 Day Shipping" at bounding box center [808, 363] width 49 height 25
click at [824, 376] on p "3-5 Day Shipping" at bounding box center [808, 363] width 49 height 25
drag, startPoint x: 824, startPoint y: 390, endPoint x: 768, endPoint y: 376, distance: 58.1
click at [768, 376] on div "Icon 3-5 Day Shipping Text Block 0 Icon Secure Checkout Text Block Icon Returns…" at bounding box center [889, 336] width 269 height 149
click at [871, 376] on p "Secure Checkout" at bounding box center [889, 363] width 49 height 25
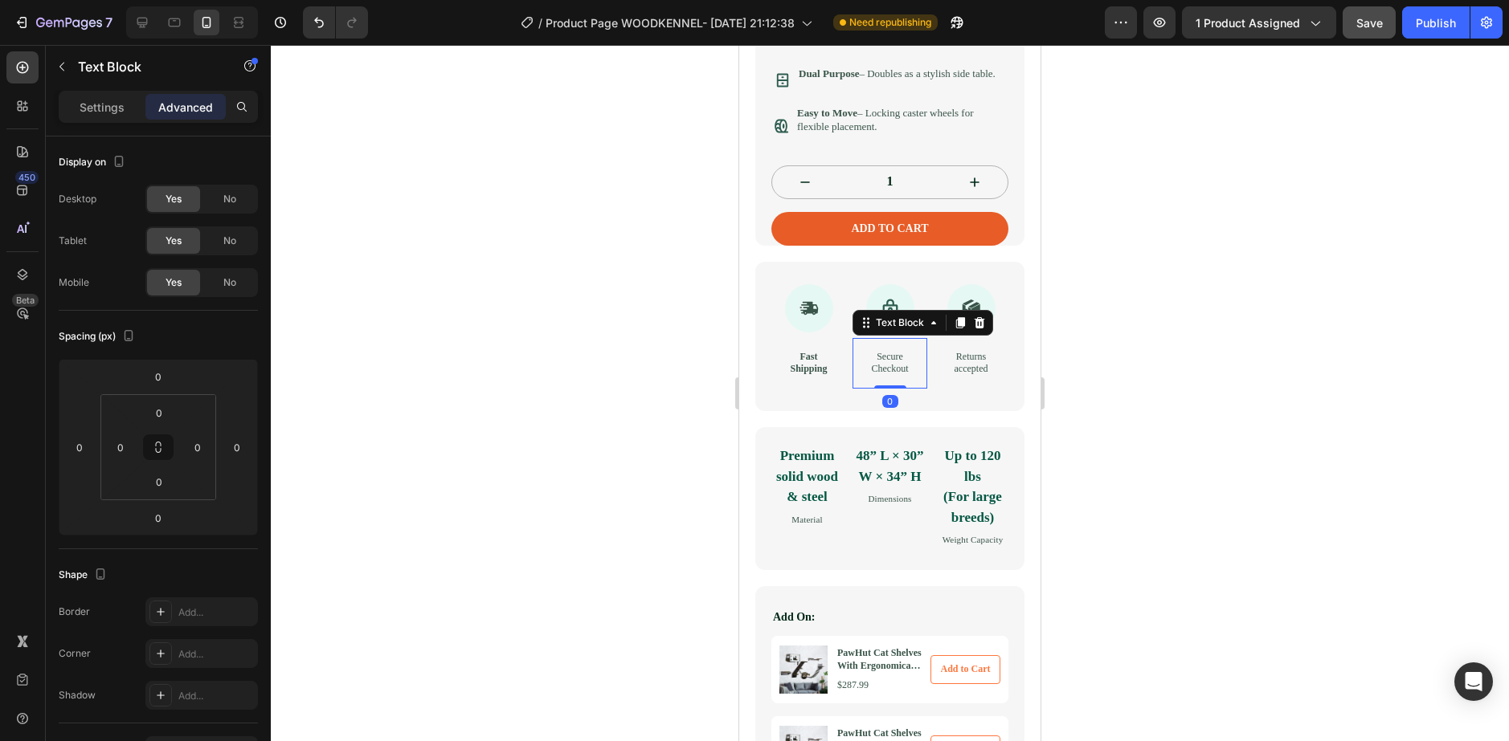
click at [871, 376] on p "Secure Checkout" at bounding box center [889, 363] width 49 height 25
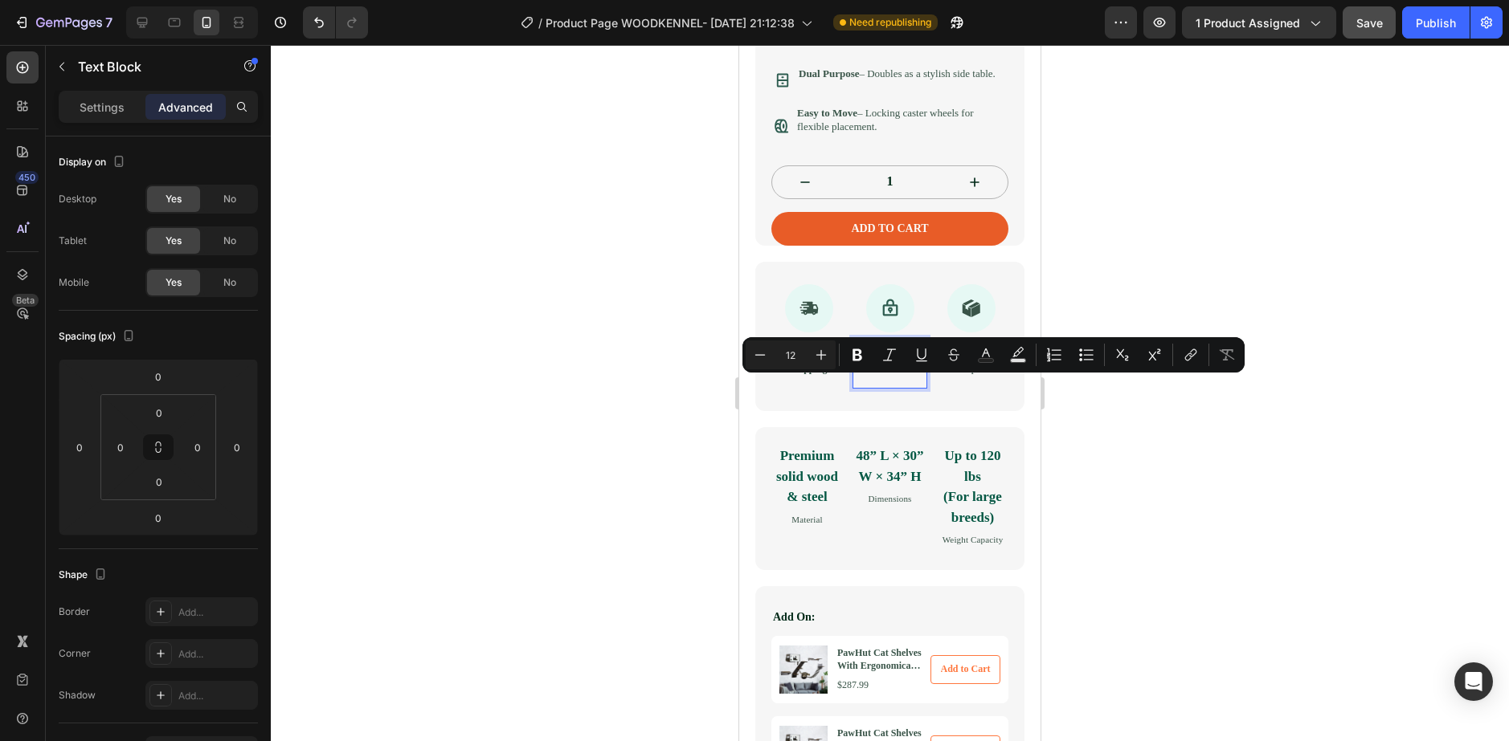
click at [888, 376] on p "Secure Checkout" at bounding box center [889, 363] width 49 height 25
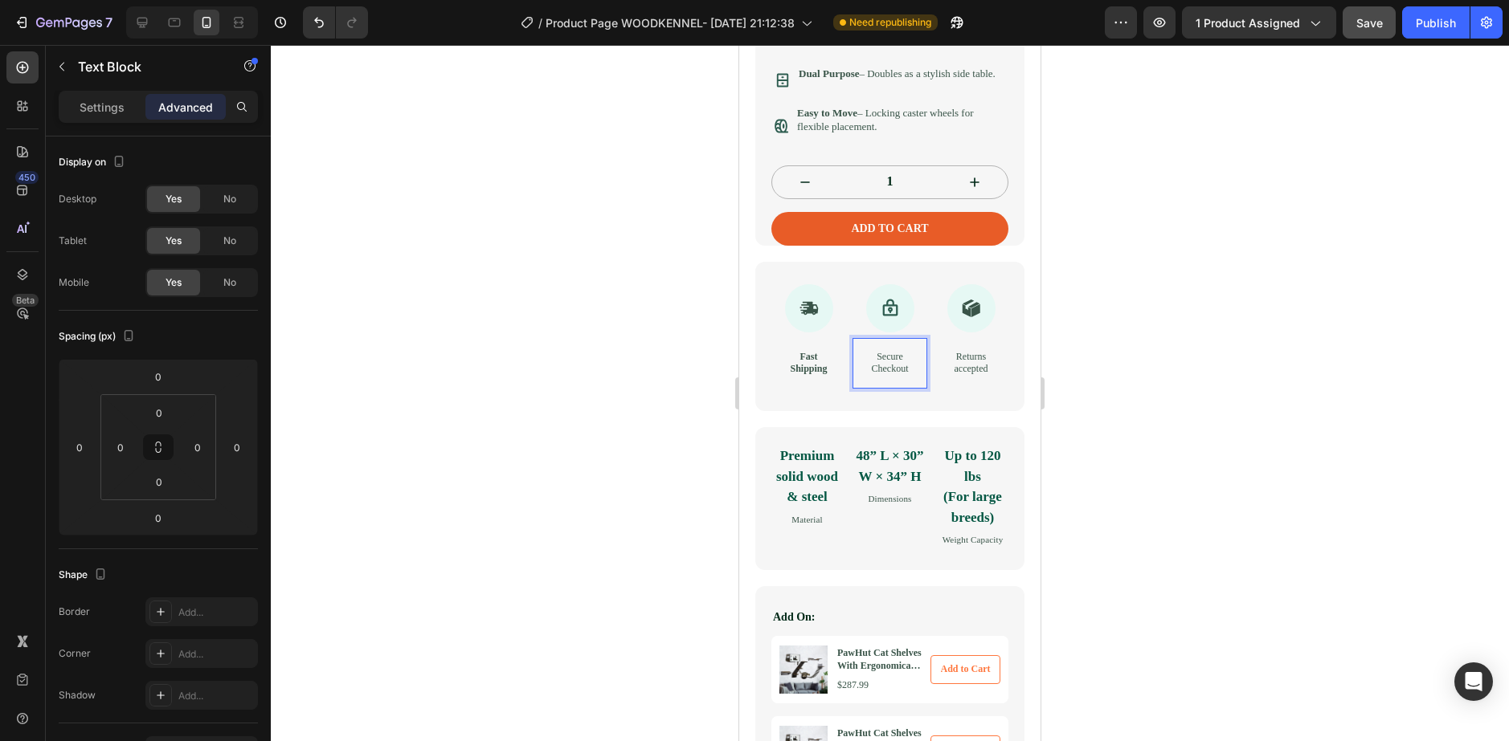
drag, startPoint x: 894, startPoint y: 393, endPoint x: 852, endPoint y: 345, distance: 63.7
click at [852, 345] on div "Icon Secure Checkout Text Block 0" at bounding box center [889, 336] width 75 height 104
drag, startPoint x: 1138, startPoint y: 422, endPoint x: 1080, endPoint y: 413, distance: 58.5
click at [1131, 421] on div at bounding box center [890, 393] width 1238 height 696
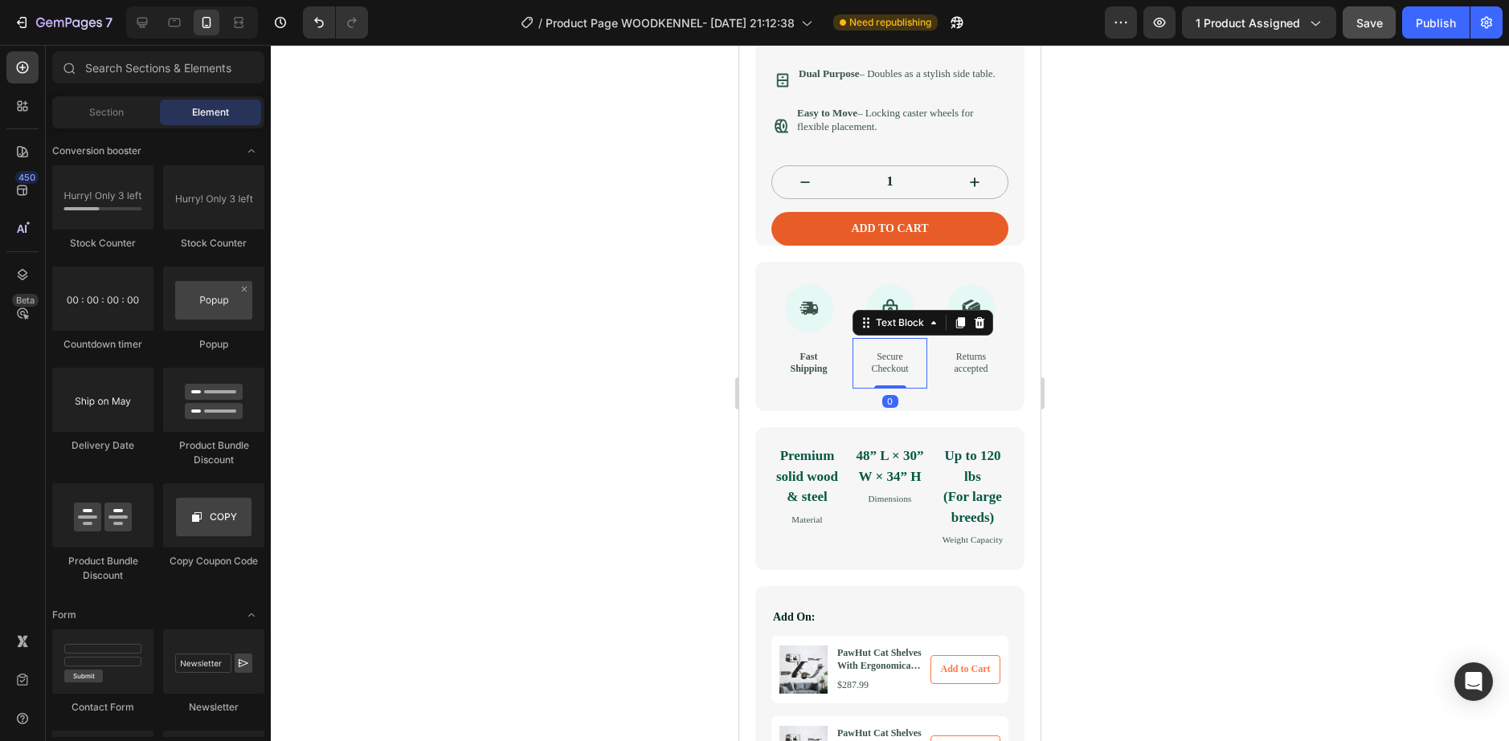
click at [893, 376] on p "Secure Checkout" at bounding box center [889, 363] width 49 height 25
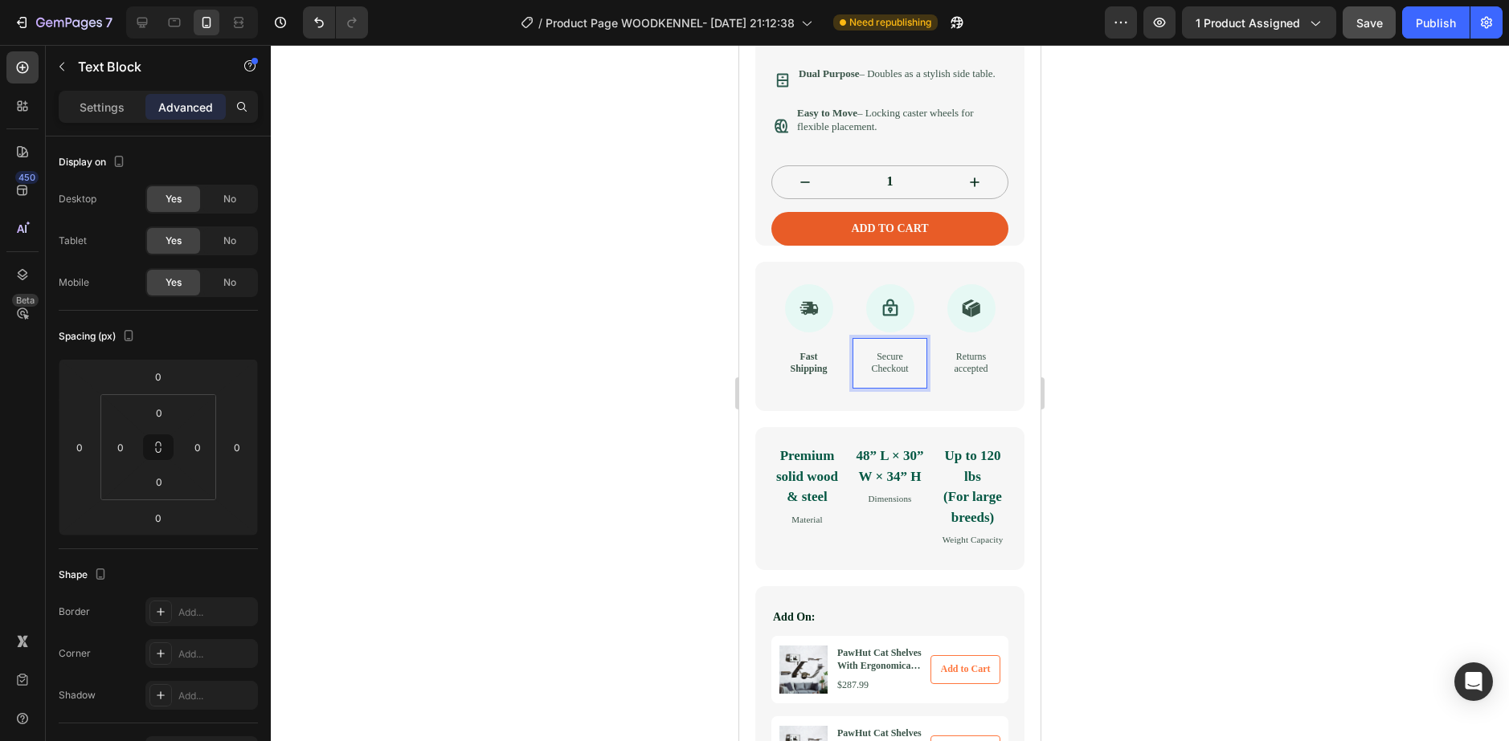
click at [893, 376] on p "Secure Checkout" at bounding box center [889, 363] width 49 height 25
click at [946, 376] on p "Returns accepted" at bounding box center [970, 363] width 49 height 25
click at [888, 376] on p "Secure Checkout" at bounding box center [889, 363] width 49 height 25
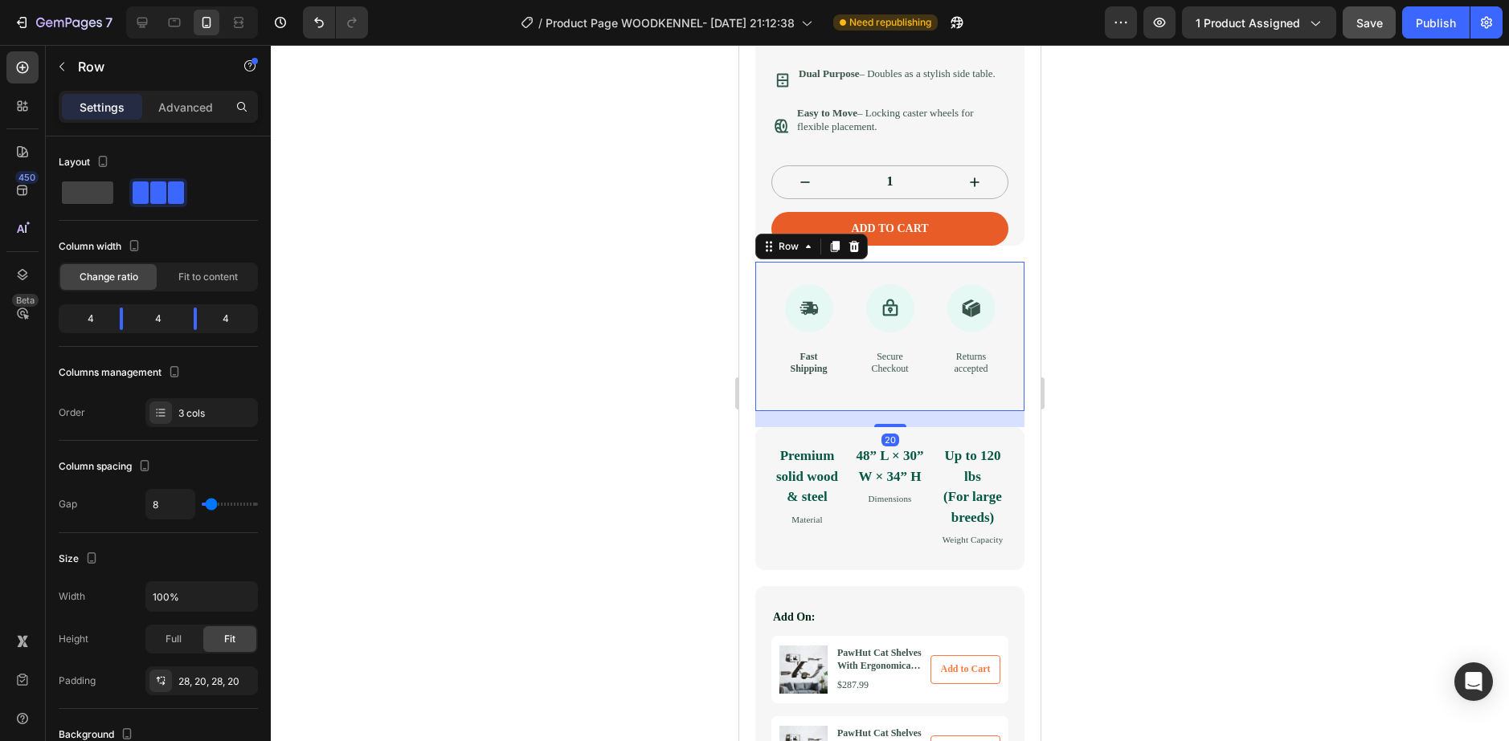
click at [888, 411] on div "Icon Fast Shipping Text Block Icon Secure Checkout Text Block Icon Returns acce…" at bounding box center [889, 336] width 269 height 149
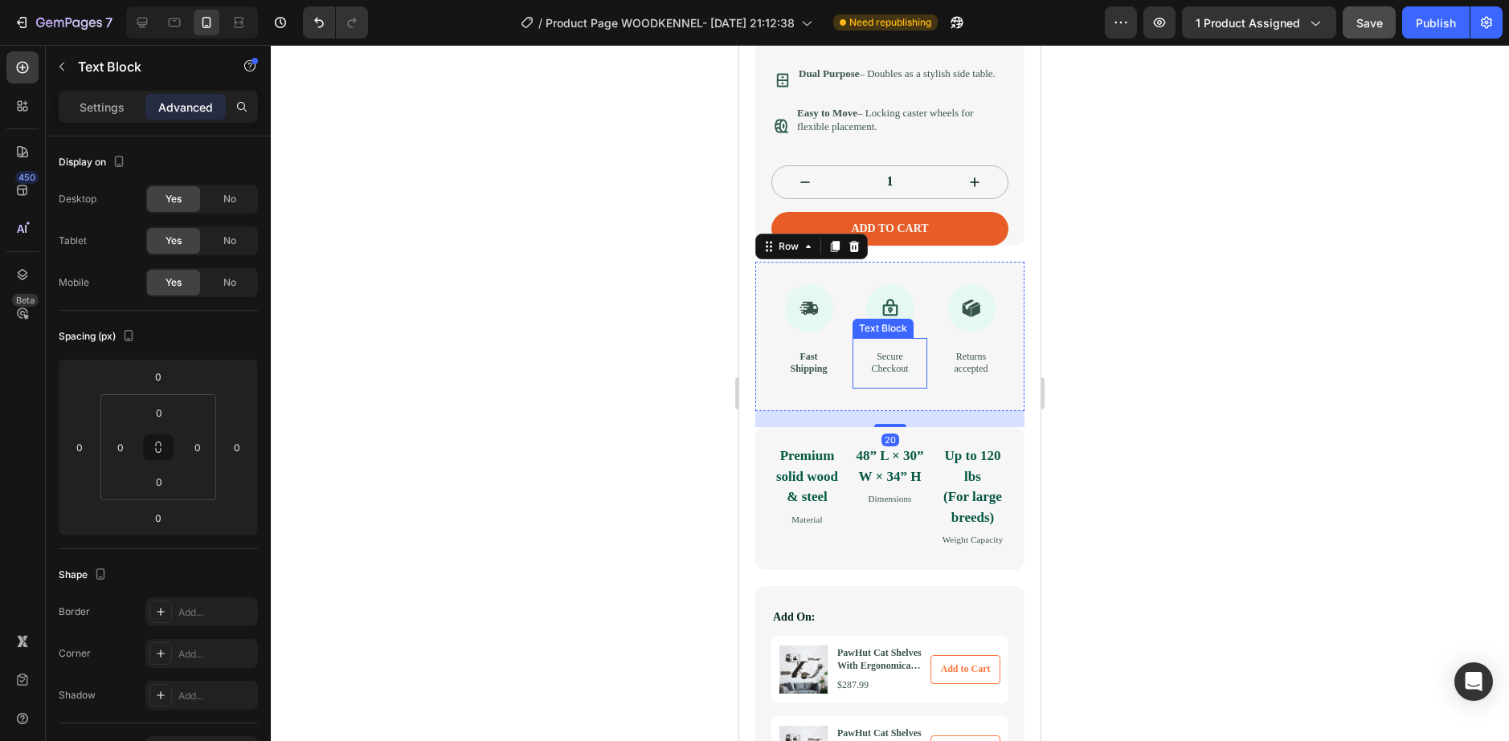
click at [892, 376] on p "Secure Checkout" at bounding box center [889, 363] width 49 height 25
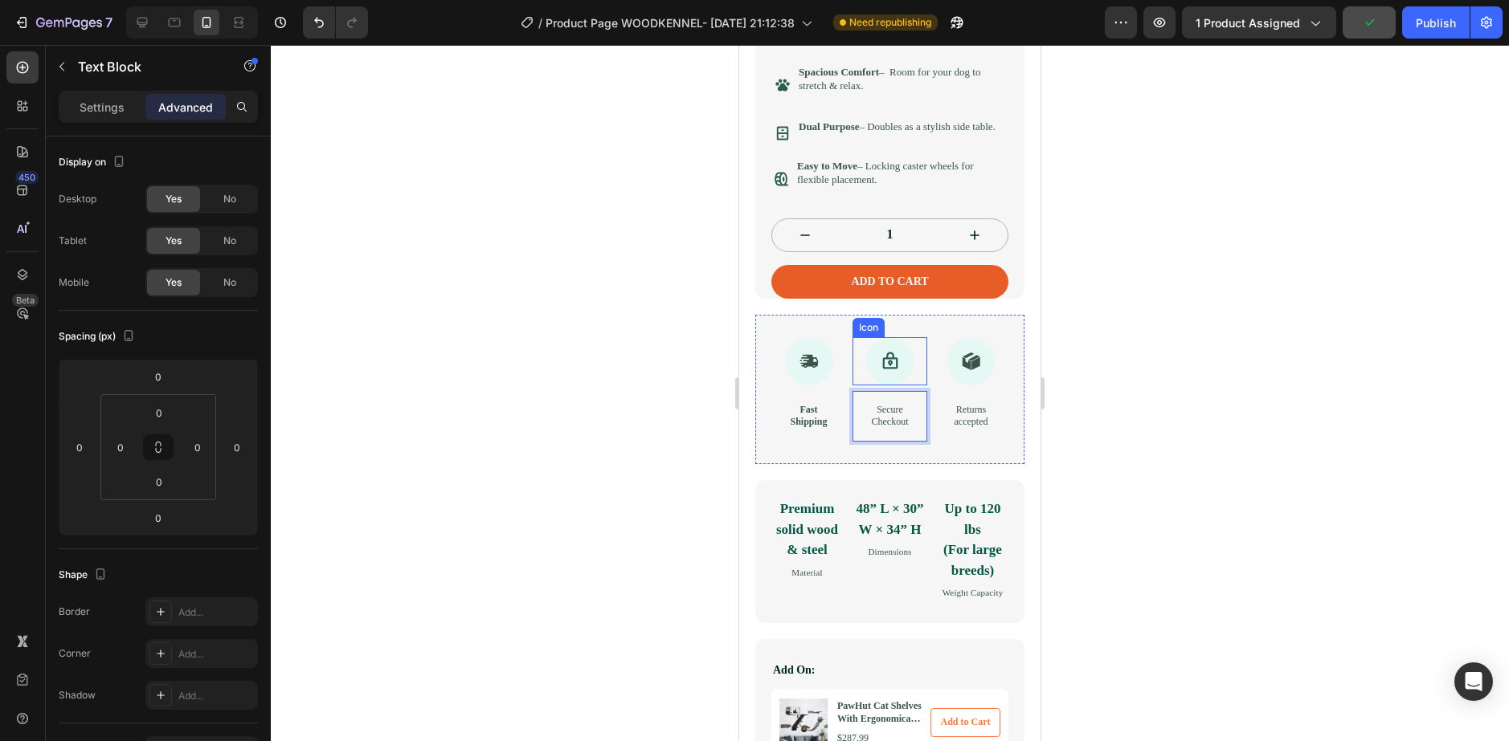
scroll to position [663, 0]
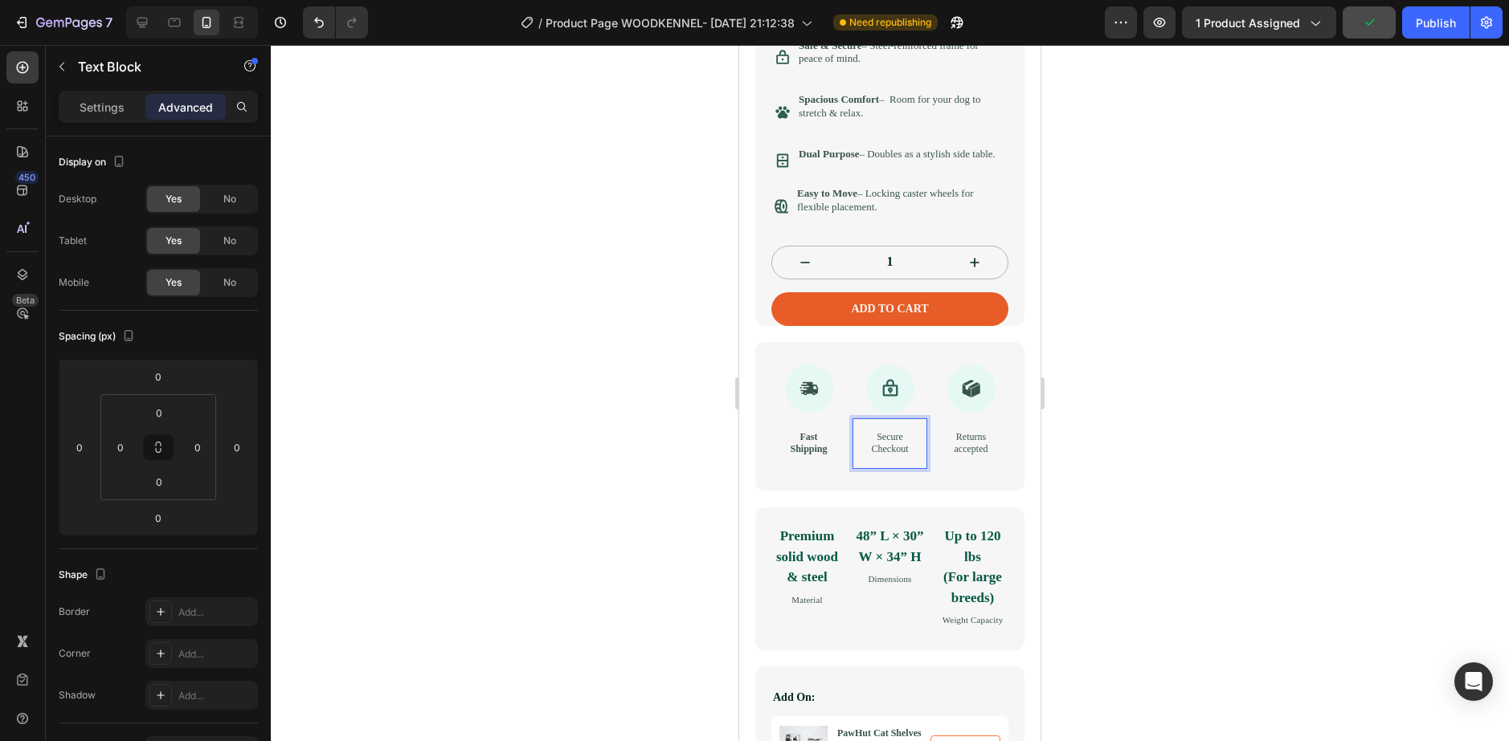
click at [868, 455] on p "Secure Checkout" at bounding box center [889, 443] width 49 height 25
click at [107, 100] on p "Settings" at bounding box center [102, 107] width 45 height 17
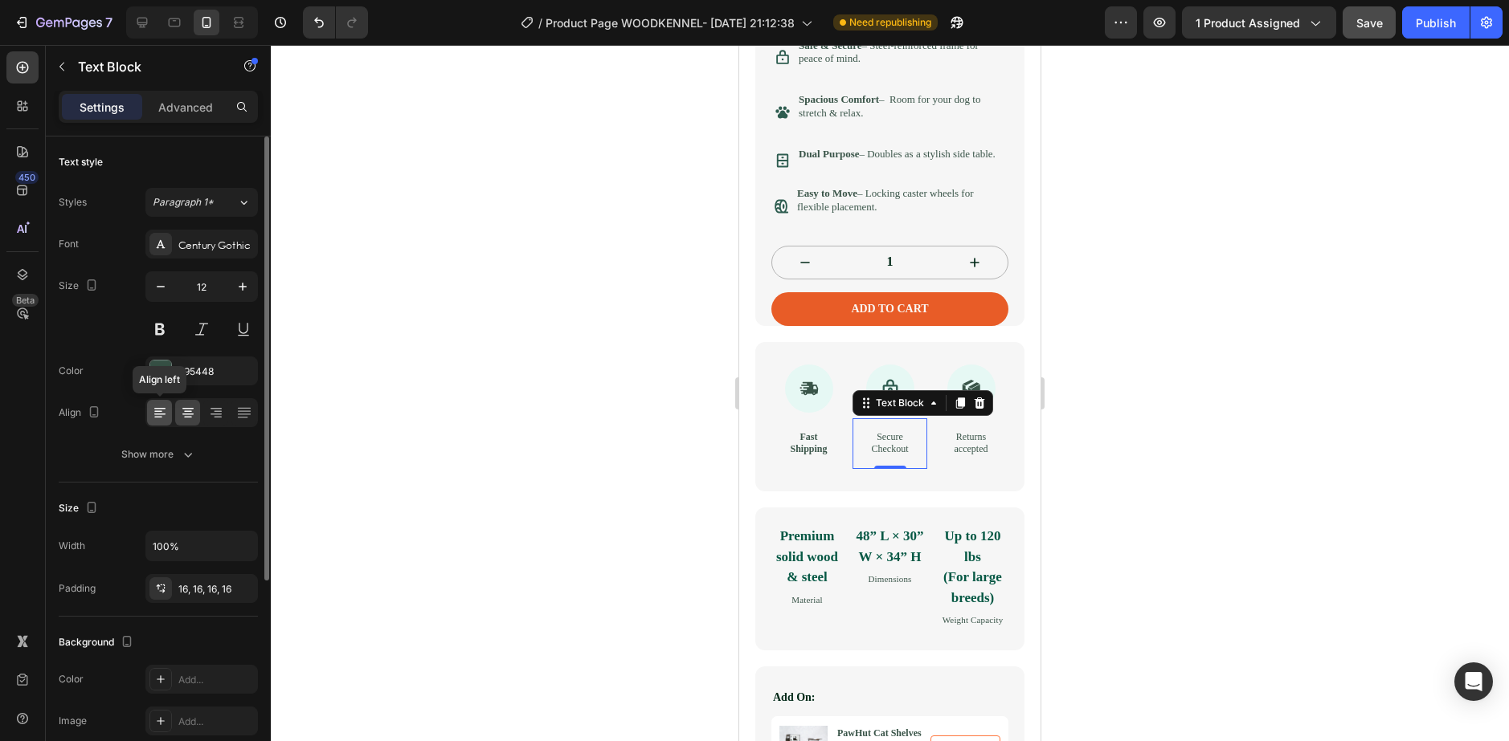
click at [165, 411] on icon at bounding box center [160, 413] width 16 height 16
click at [218, 415] on icon at bounding box center [216, 413] width 16 height 16
click at [254, 418] on div at bounding box center [243, 413] width 25 height 26
click at [173, 416] on div at bounding box center [201, 412] width 112 height 29
click at [183, 413] on icon at bounding box center [188, 413] width 16 height 16
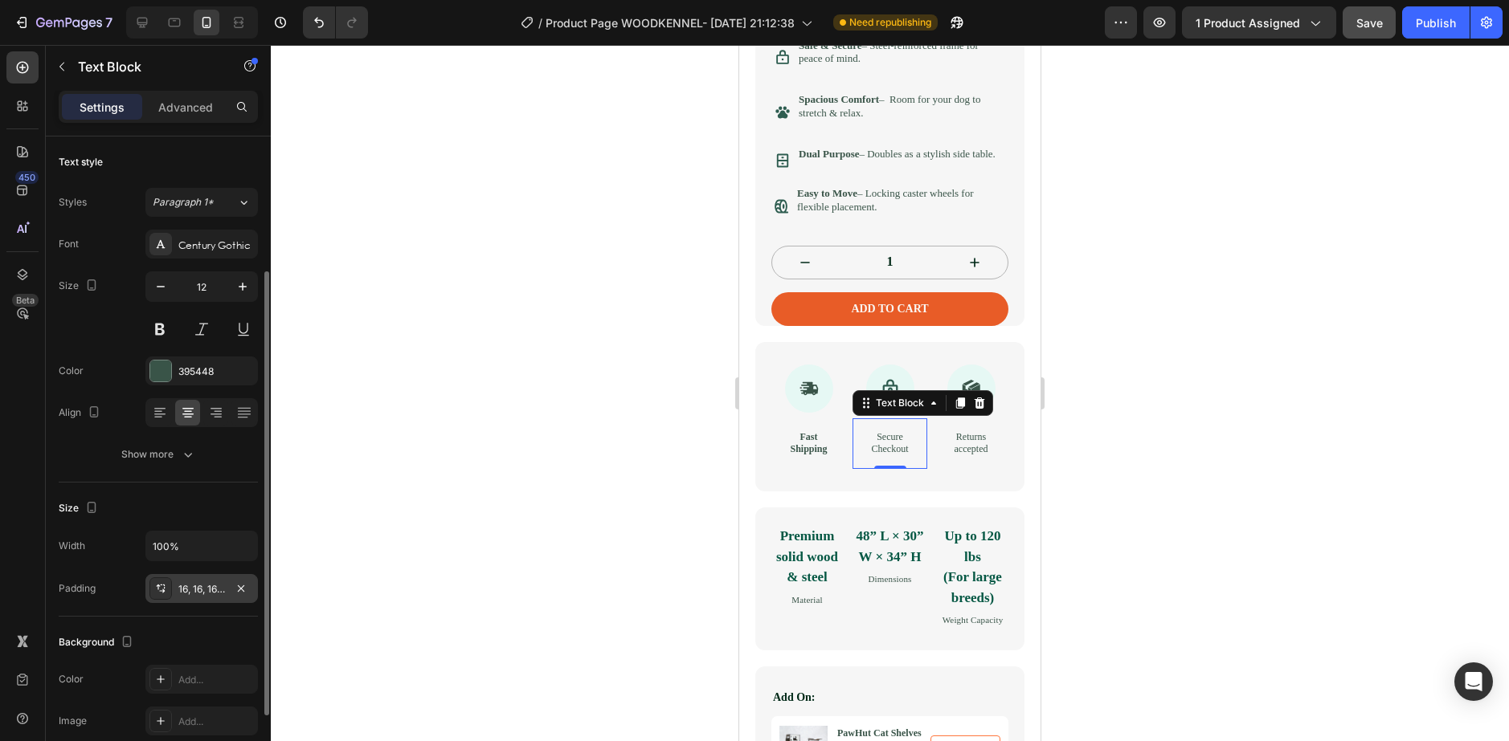
scroll to position [80, 0]
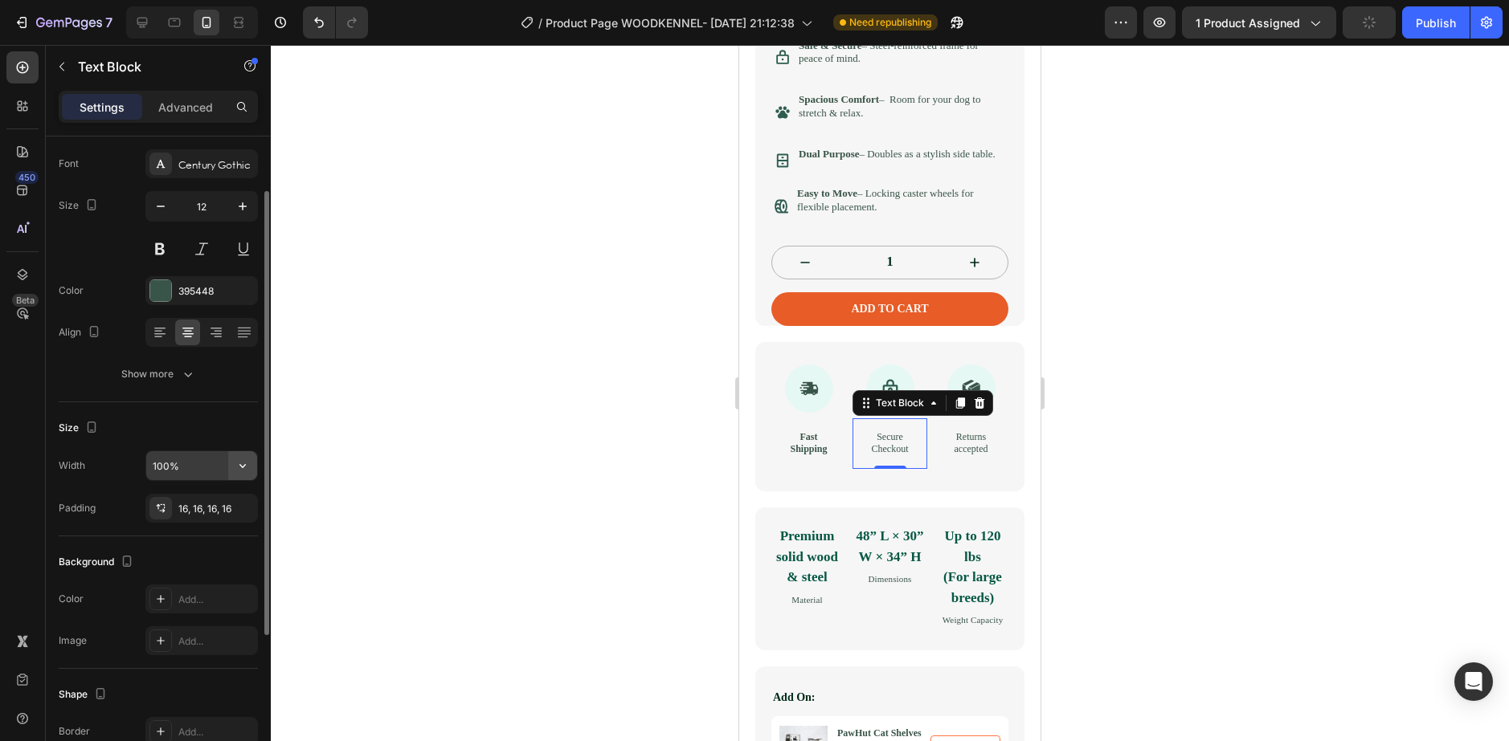
click at [239, 468] on icon "button" at bounding box center [243, 466] width 16 height 16
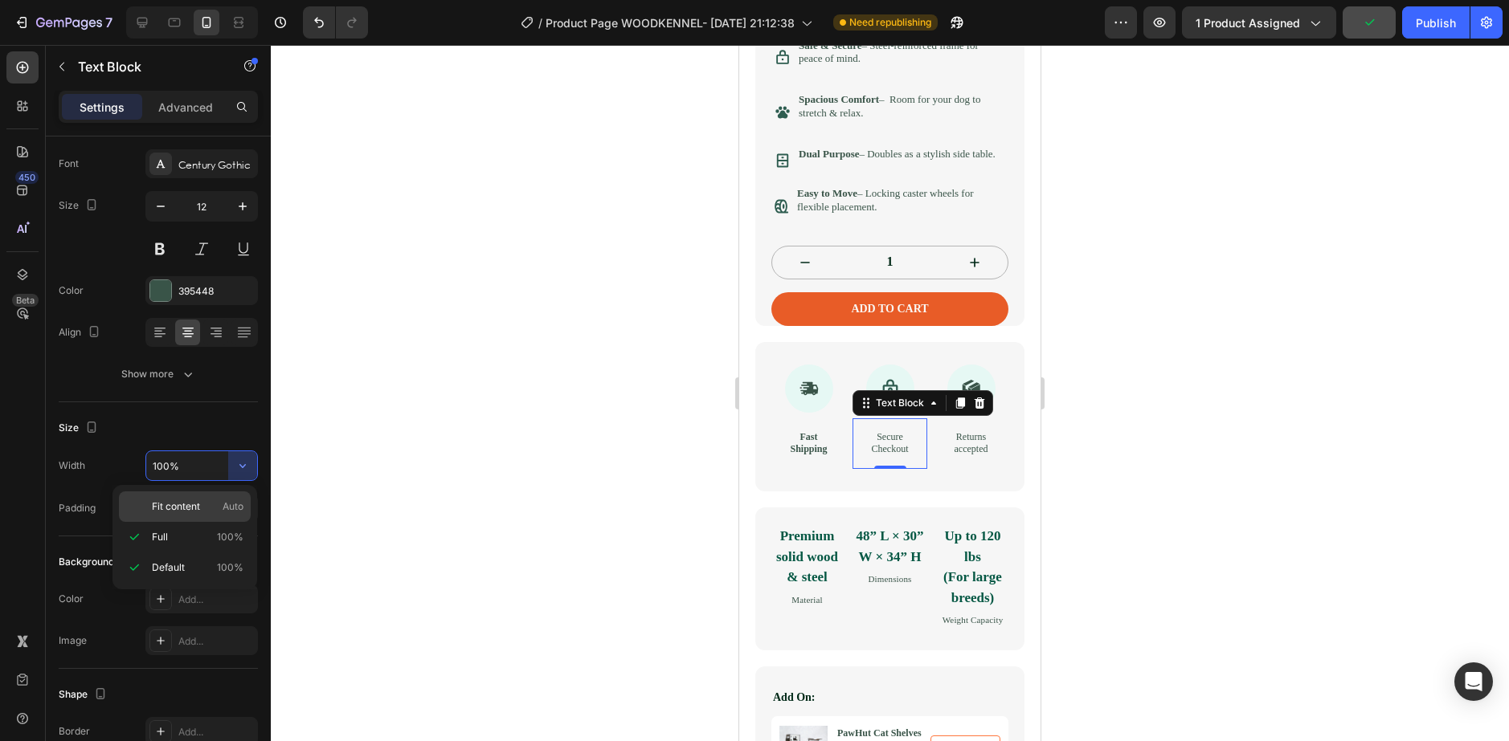
click at [199, 501] on span "Fit content" at bounding box center [176, 507] width 48 height 14
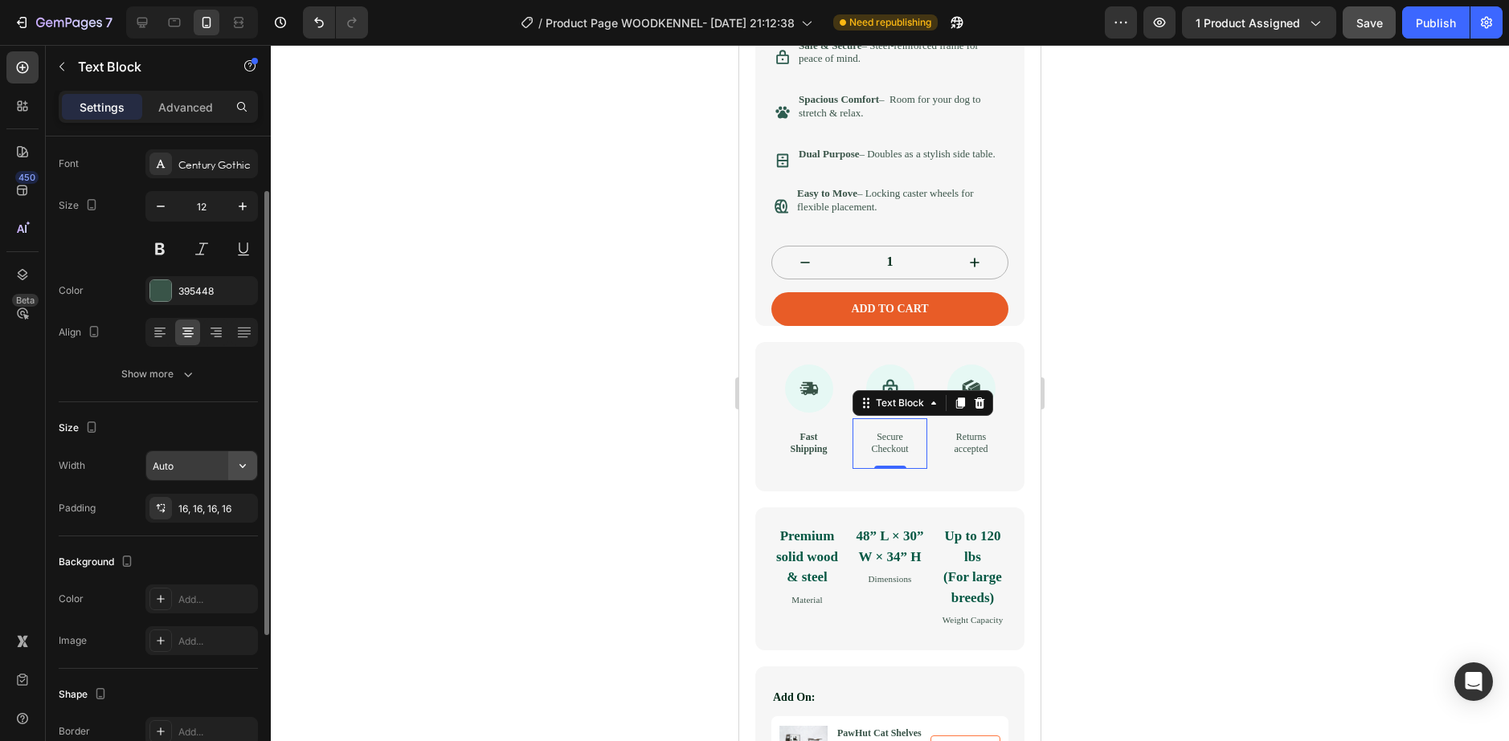
click at [238, 472] on icon "button" at bounding box center [243, 466] width 16 height 16
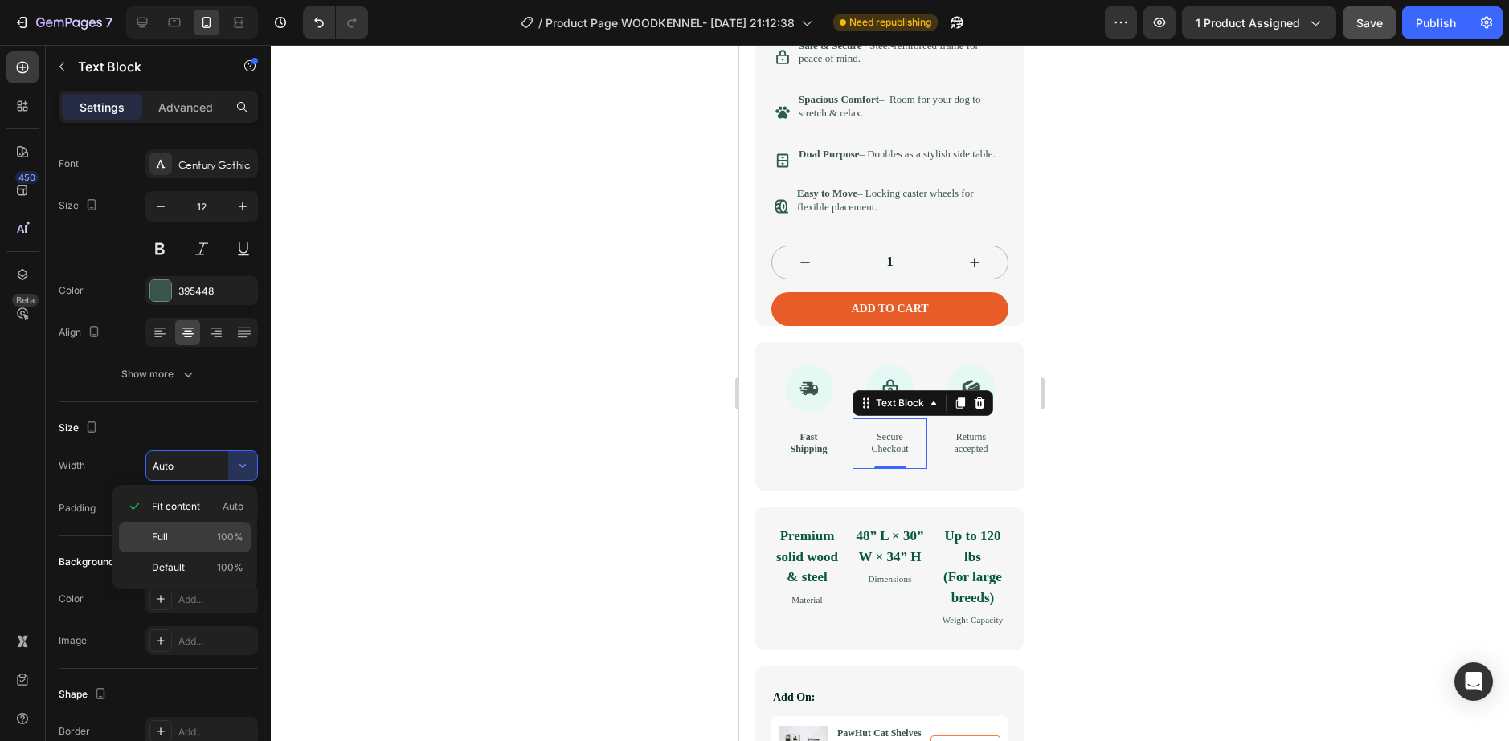
click at [215, 546] on div "Full 100%" at bounding box center [185, 537] width 132 height 31
type input "100%"
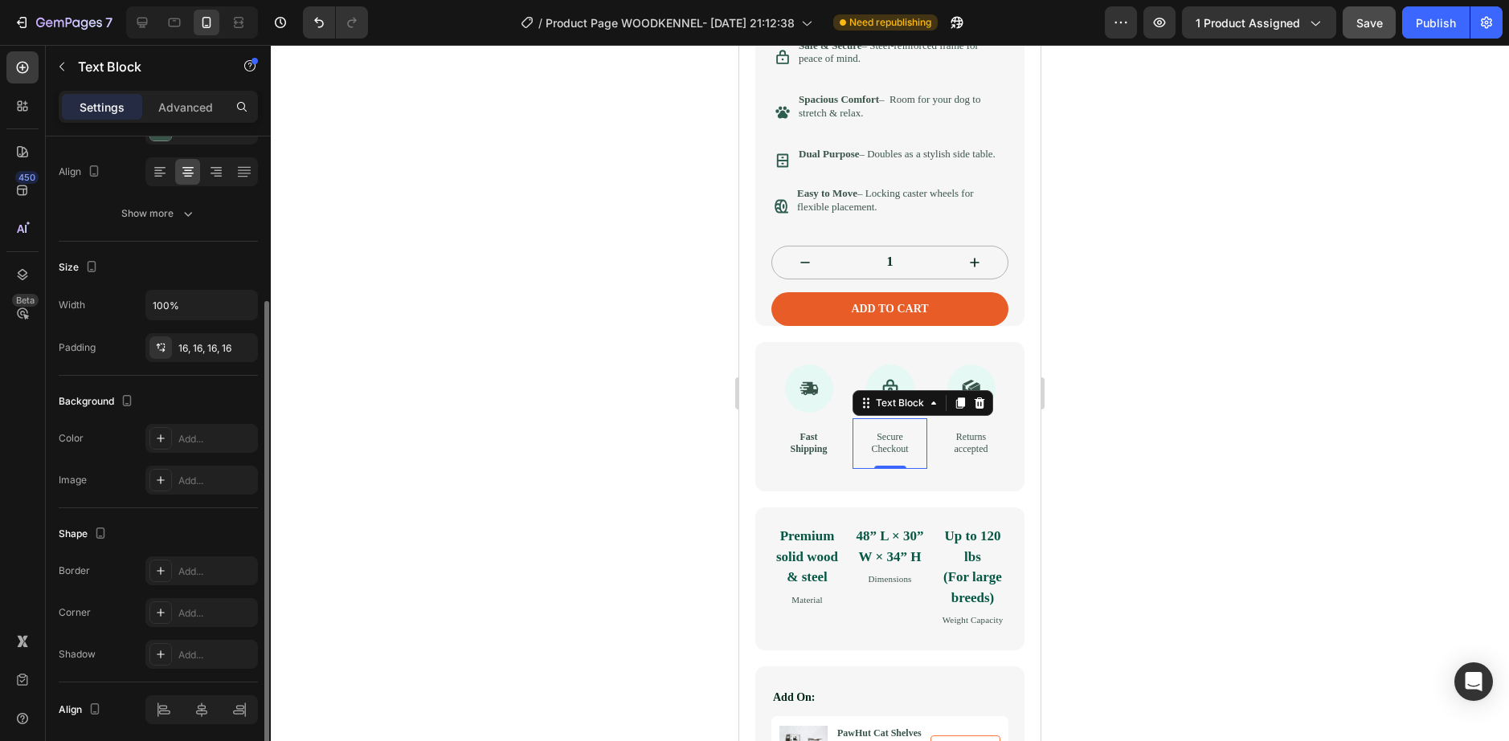
scroll to position [301, 0]
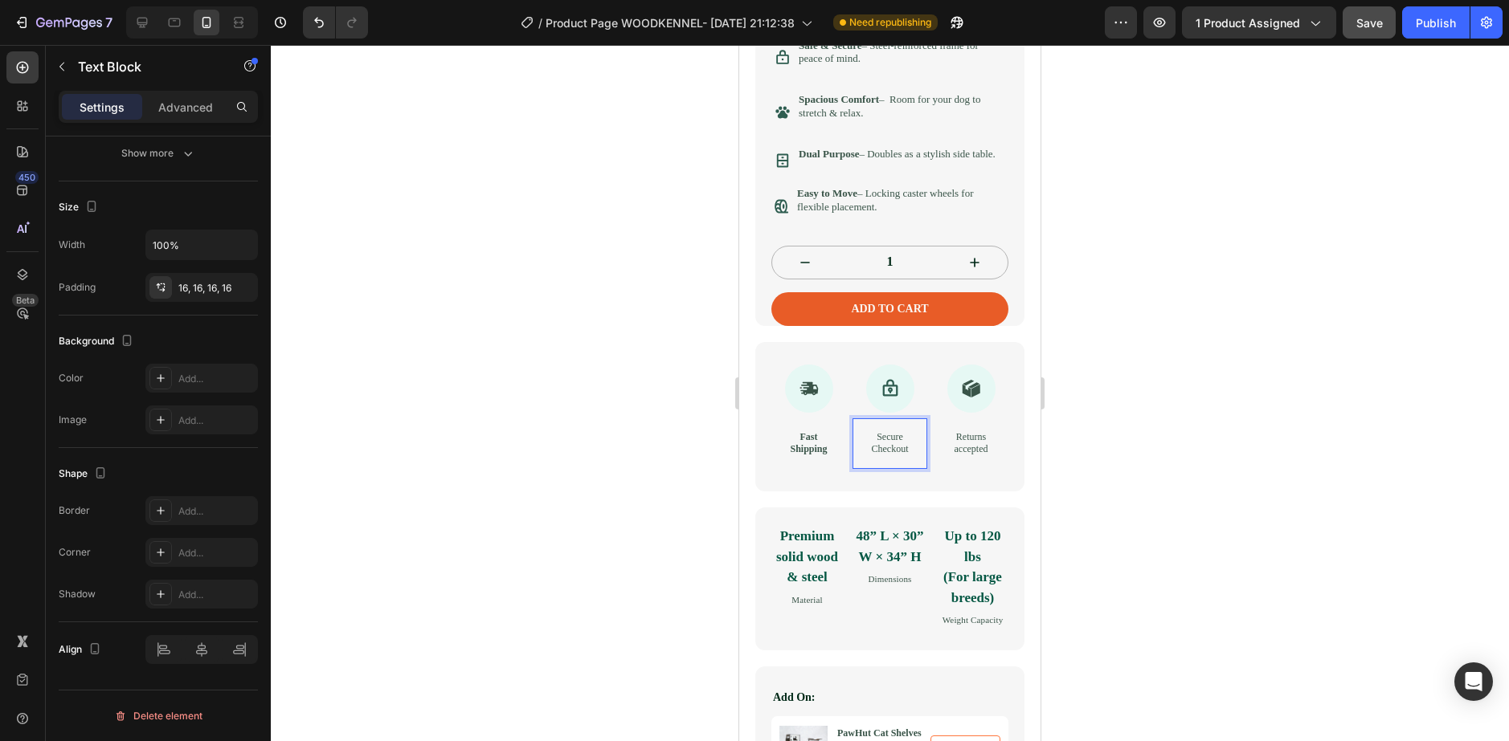
click at [879, 456] on p "Secure Checkout" at bounding box center [889, 443] width 49 height 25
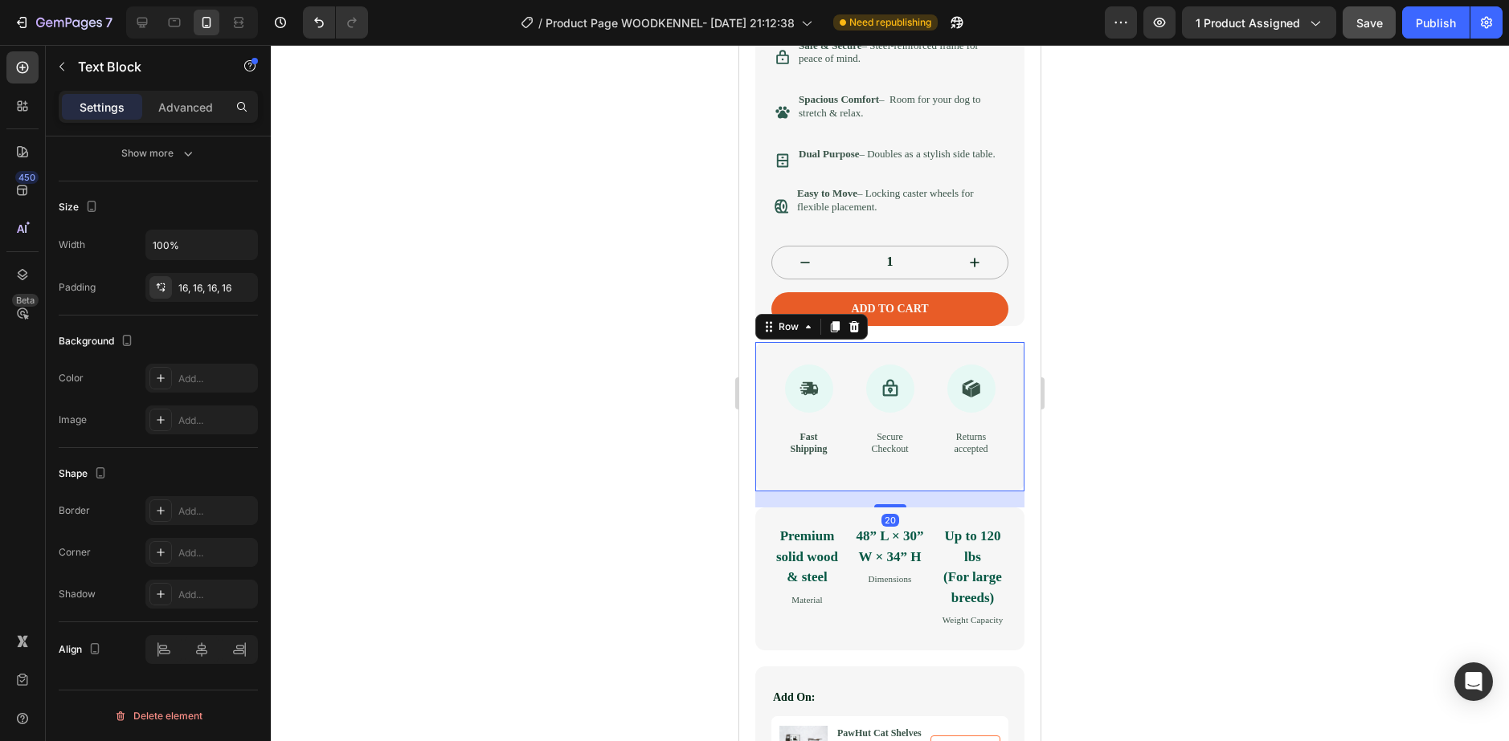
click at [919, 480] on div "Icon Fast Shipping Text Block Icon Secure Checkout Text Block Icon Returns acce…" at bounding box center [889, 416] width 269 height 149
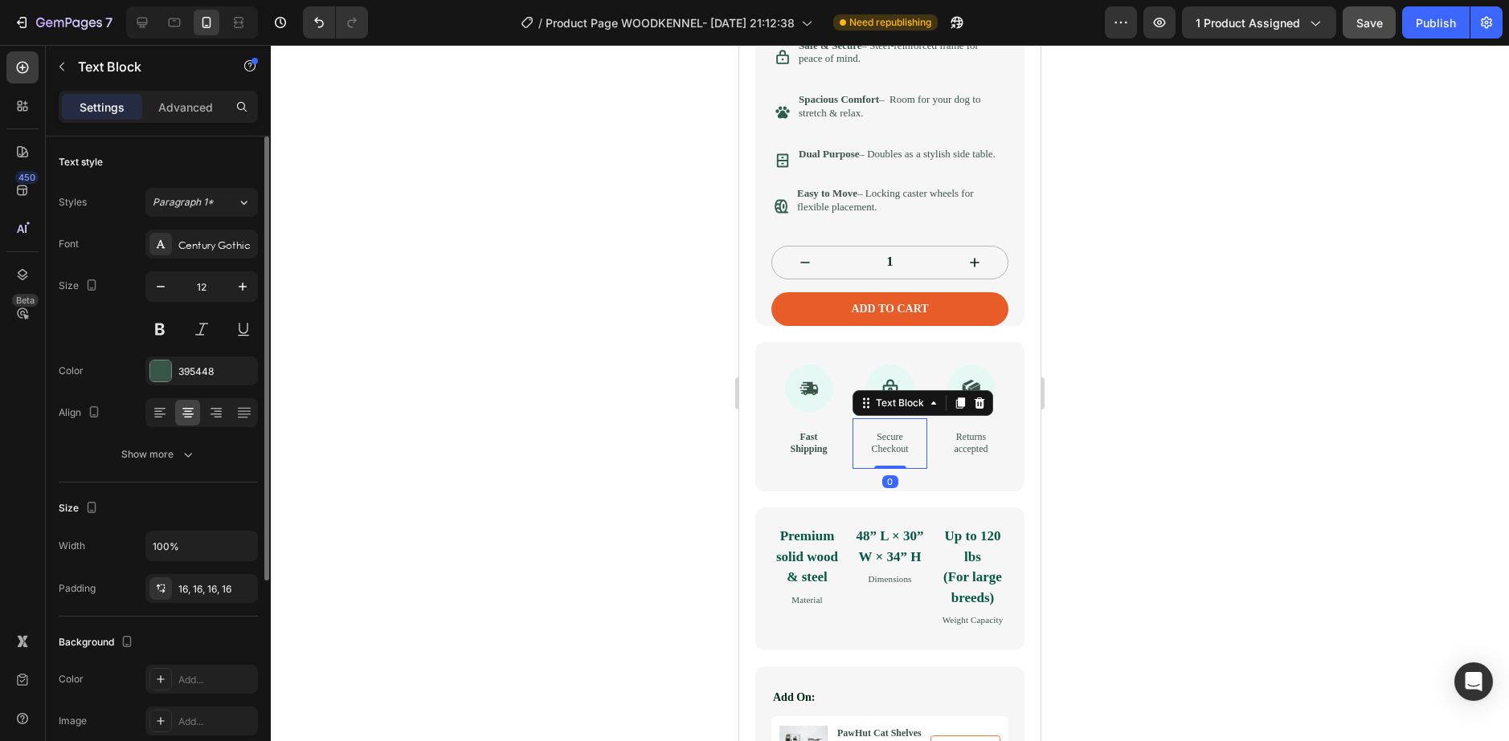
click at [909, 467] on div "Secure Checkout" at bounding box center [889, 444] width 75 height 51
click at [245, 284] on icon "button" at bounding box center [243, 287] width 16 height 16
click at [247, 284] on icon "button" at bounding box center [243, 287] width 16 height 16
click at [168, 291] on button "button" at bounding box center [160, 286] width 29 height 29
click at [168, 291] on icon "button" at bounding box center [161, 287] width 16 height 16
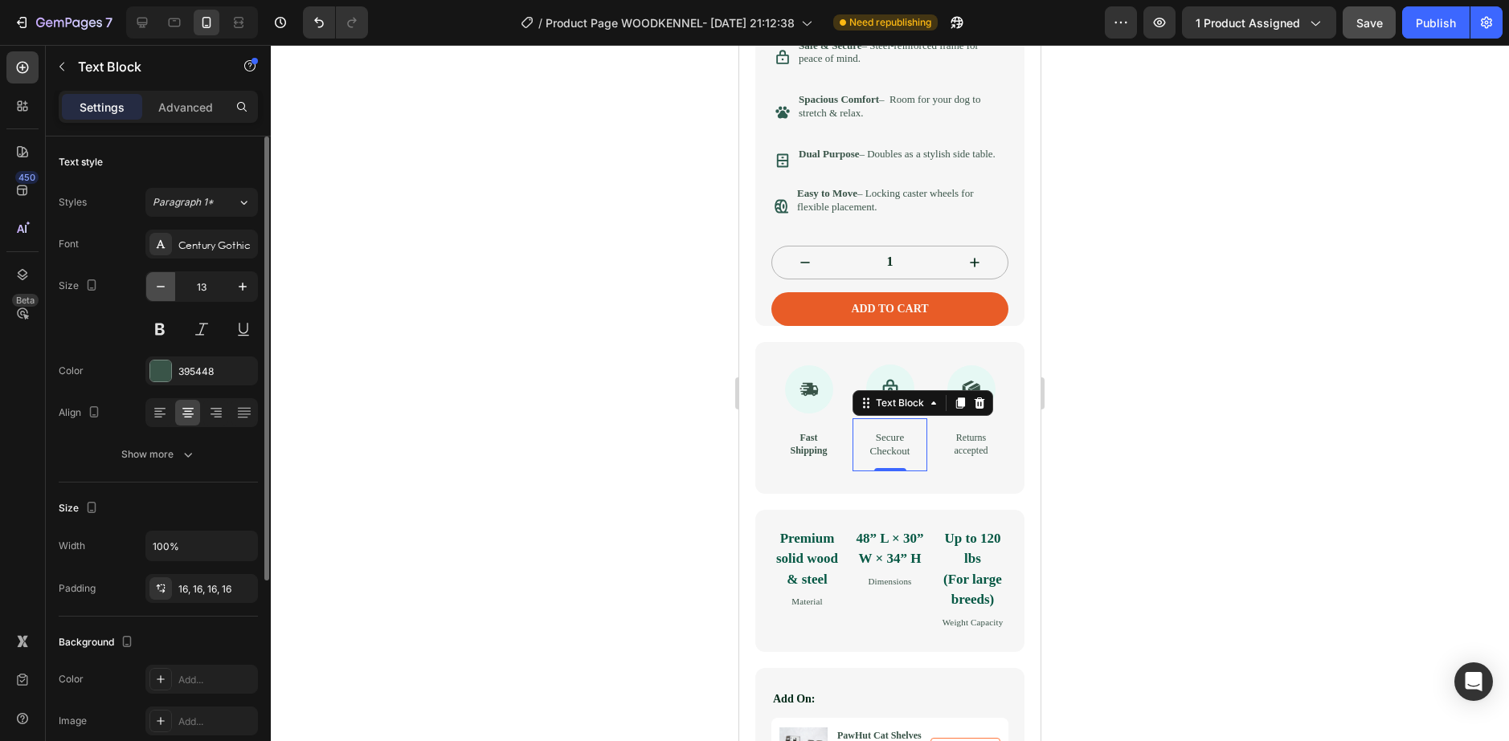
type input "12"
click at [190, 114] on p "Advanced" at bounding box center [185, 107] width 55 height 17
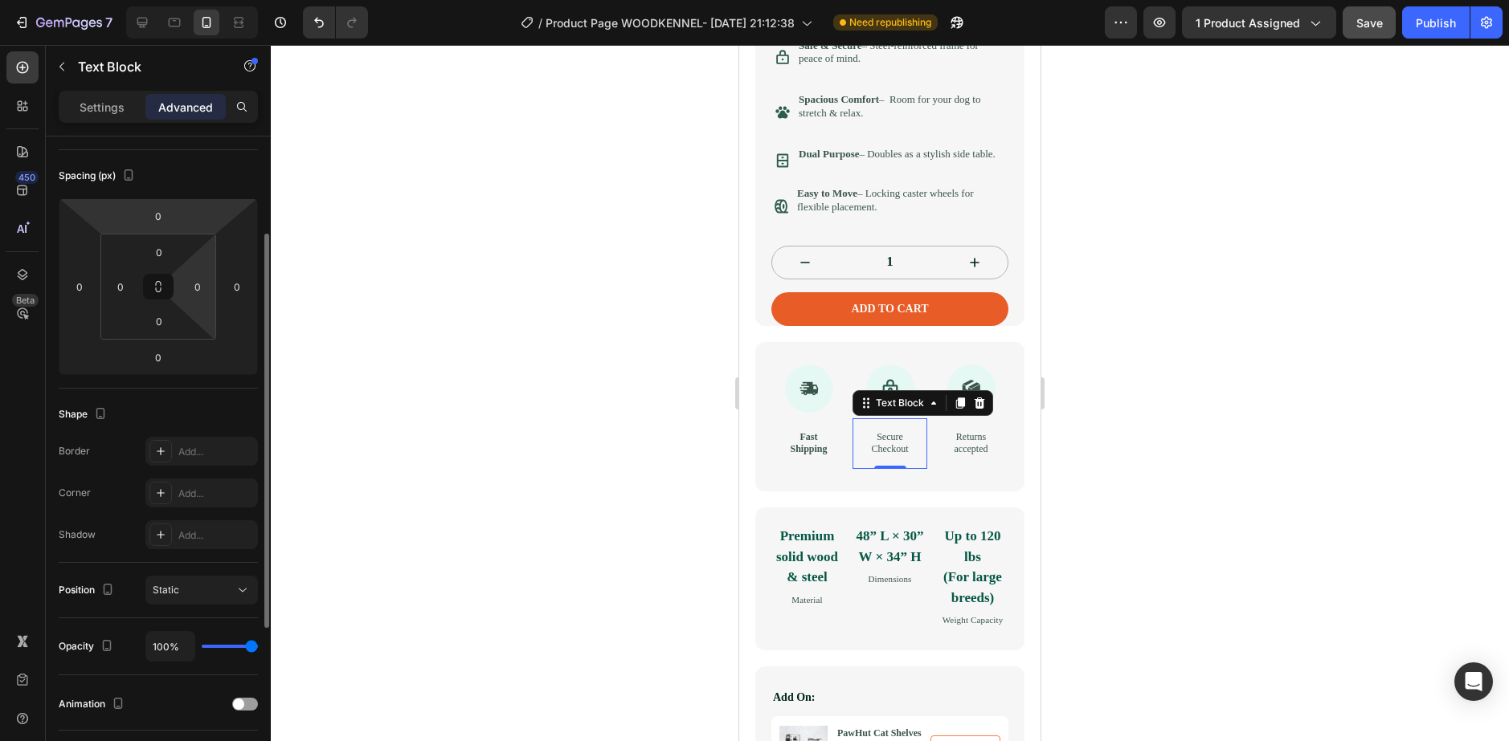
scroll to position [241, 0]
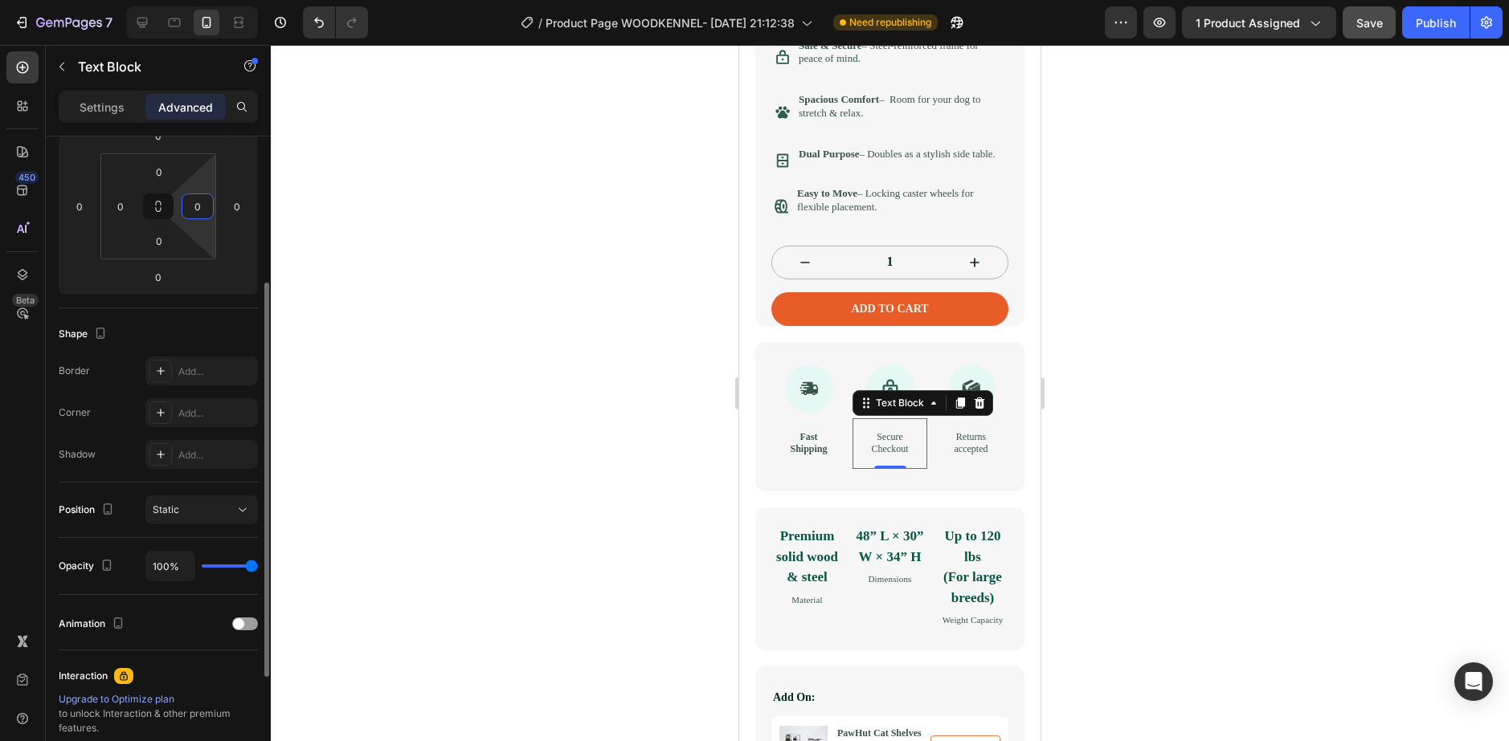
click at [194, 216] on input "0" at bounding box center [198, 206] width 24 height 24
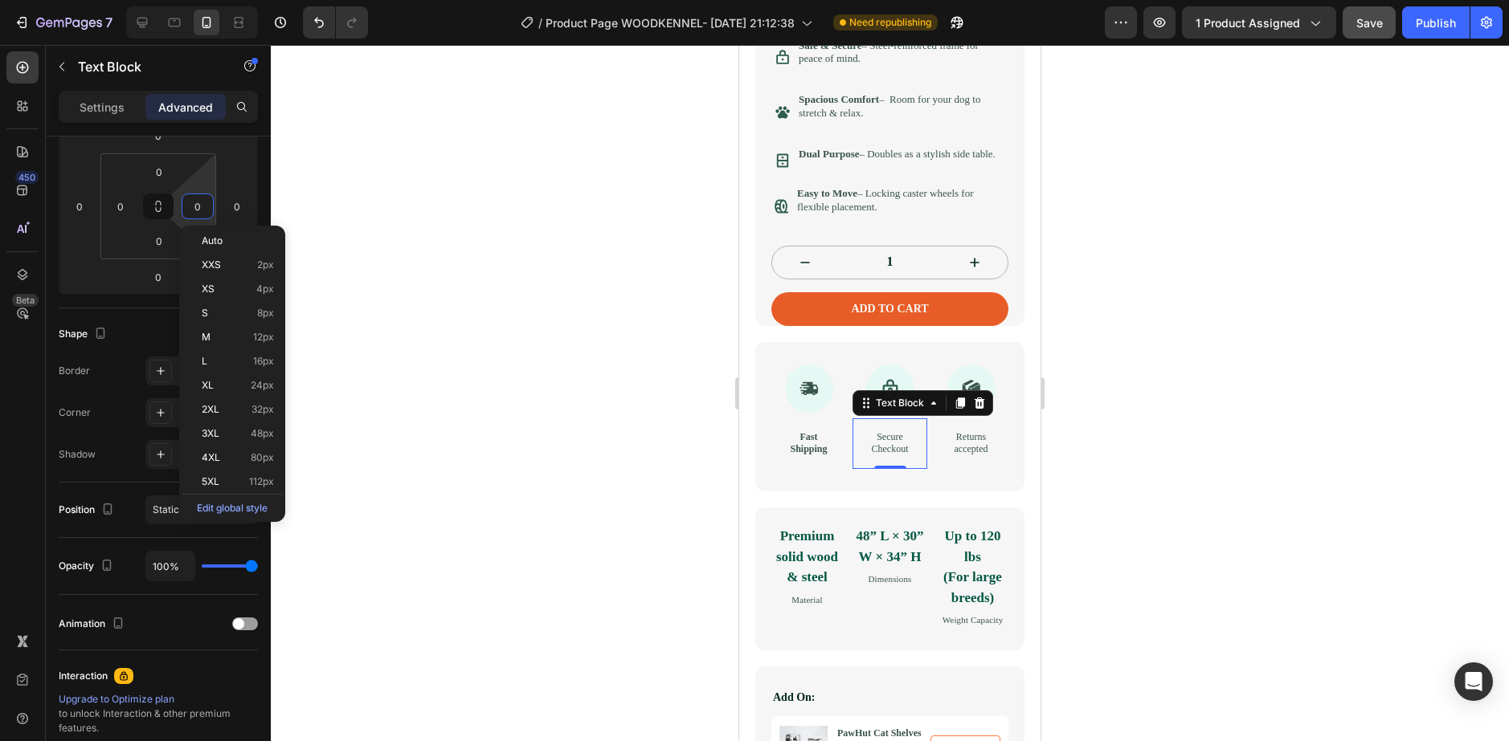
click at [366, 241] on div at bounding box center [890, 393] width 1238 height 696
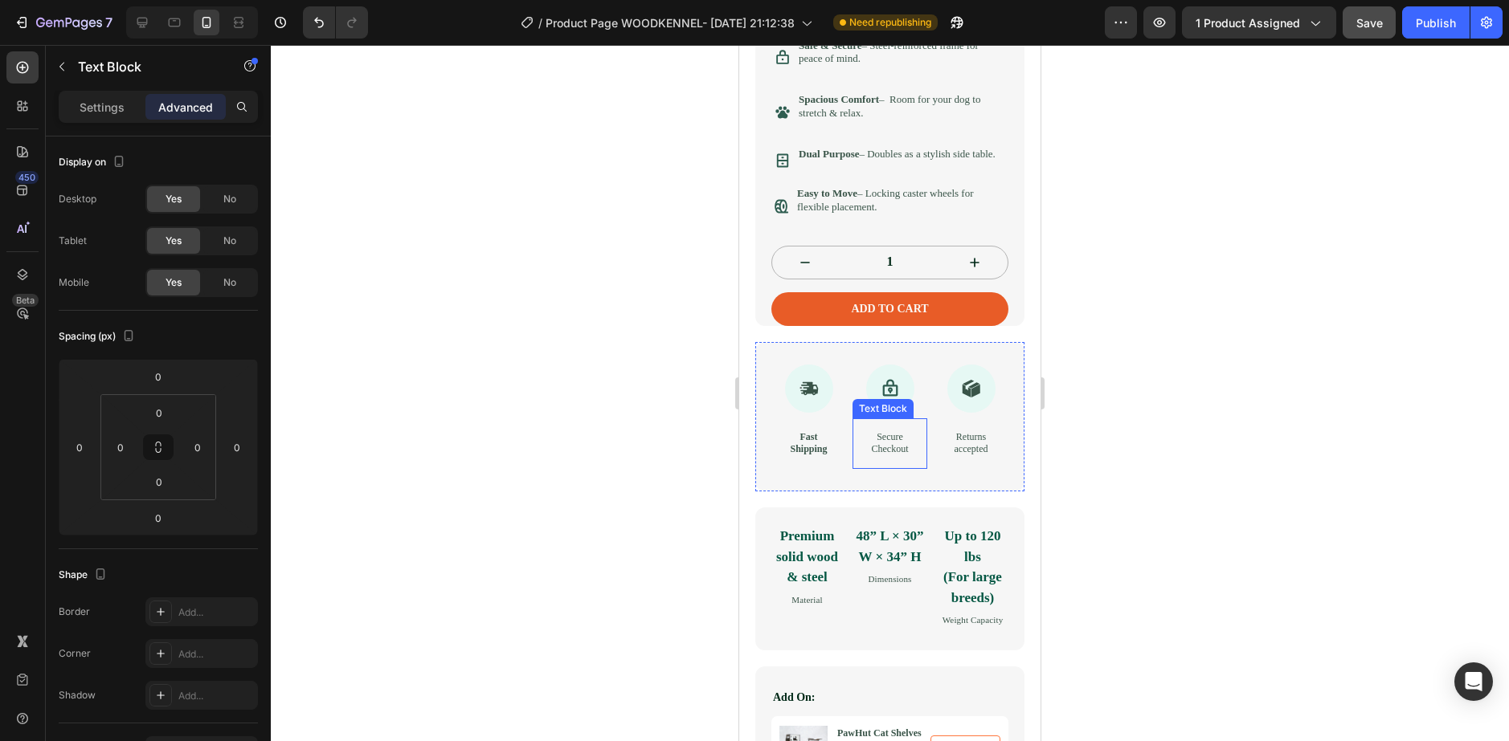
click at [898, 455] on p "Secure Checkout" at bounding box center [889, 443] width 49 height 25
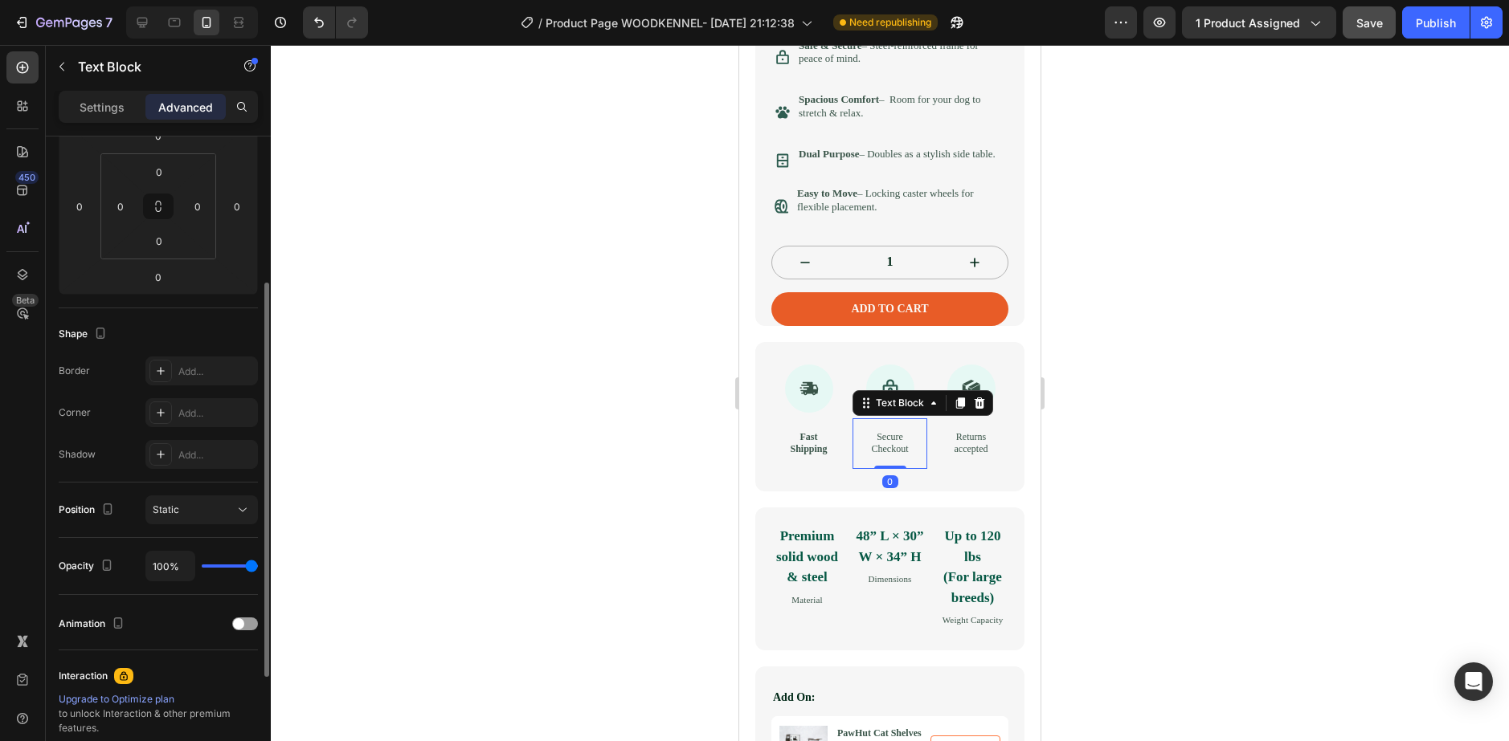
scroll to position [321, 0]
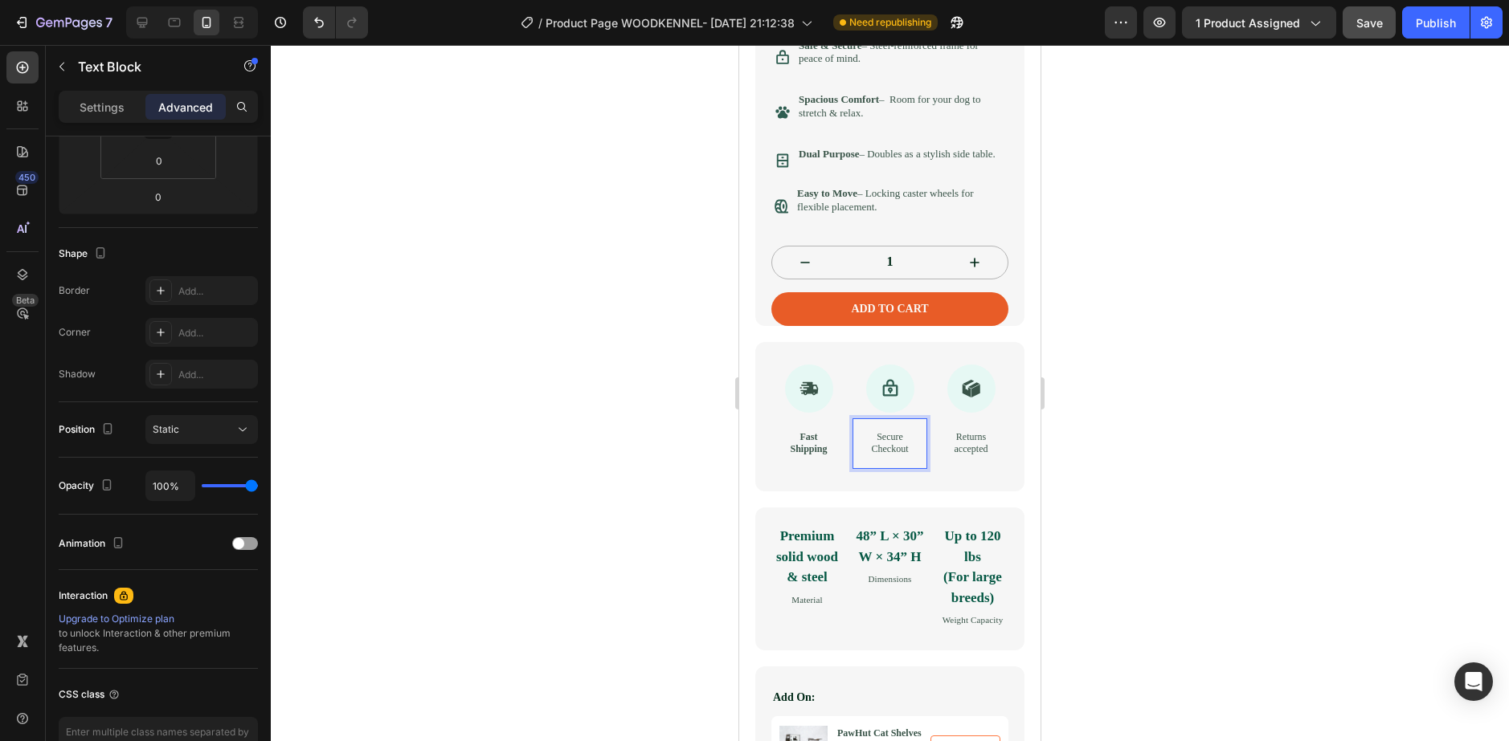
click at [873, 456] on p "Secure Checkout" at bounding box center [889, 443] width 49 height 25
click at [880, 456] on p "Secure Checkout" at bounding box center [889, 443] width 49 height 25
click at [901, 456] on p "Secure Checkout" at bounding box center [889, 443] width 49 height 25
click at [876, 456] on p "Secure Checkout" at bounding box center [889, 443] width 49 height 25
click at [867, 456] on p "Secure Checkout" at bounding box center [889, 443] width 49 height 25
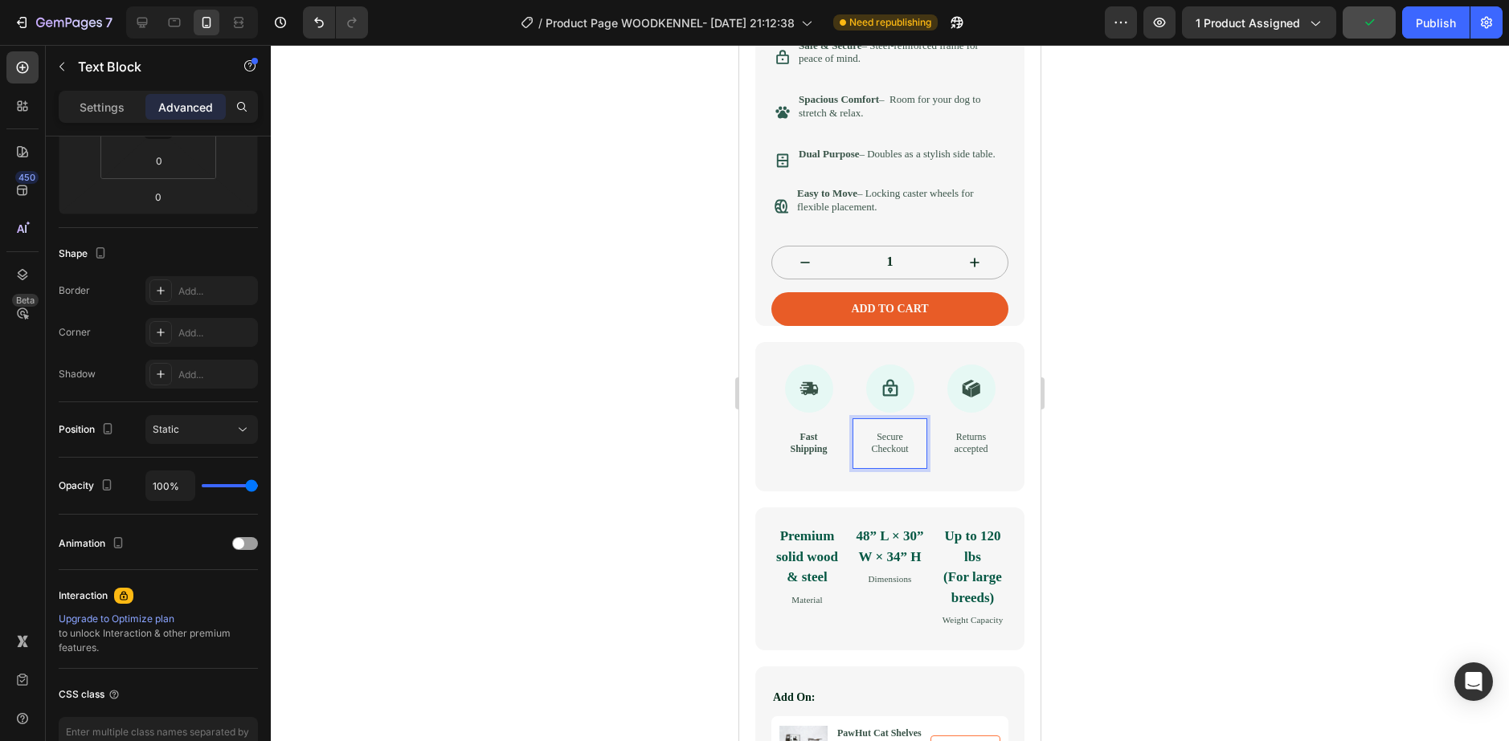
click at [865, 456] on p "Secure Checkout" at bounding box center [889, 443] width 49 height 25
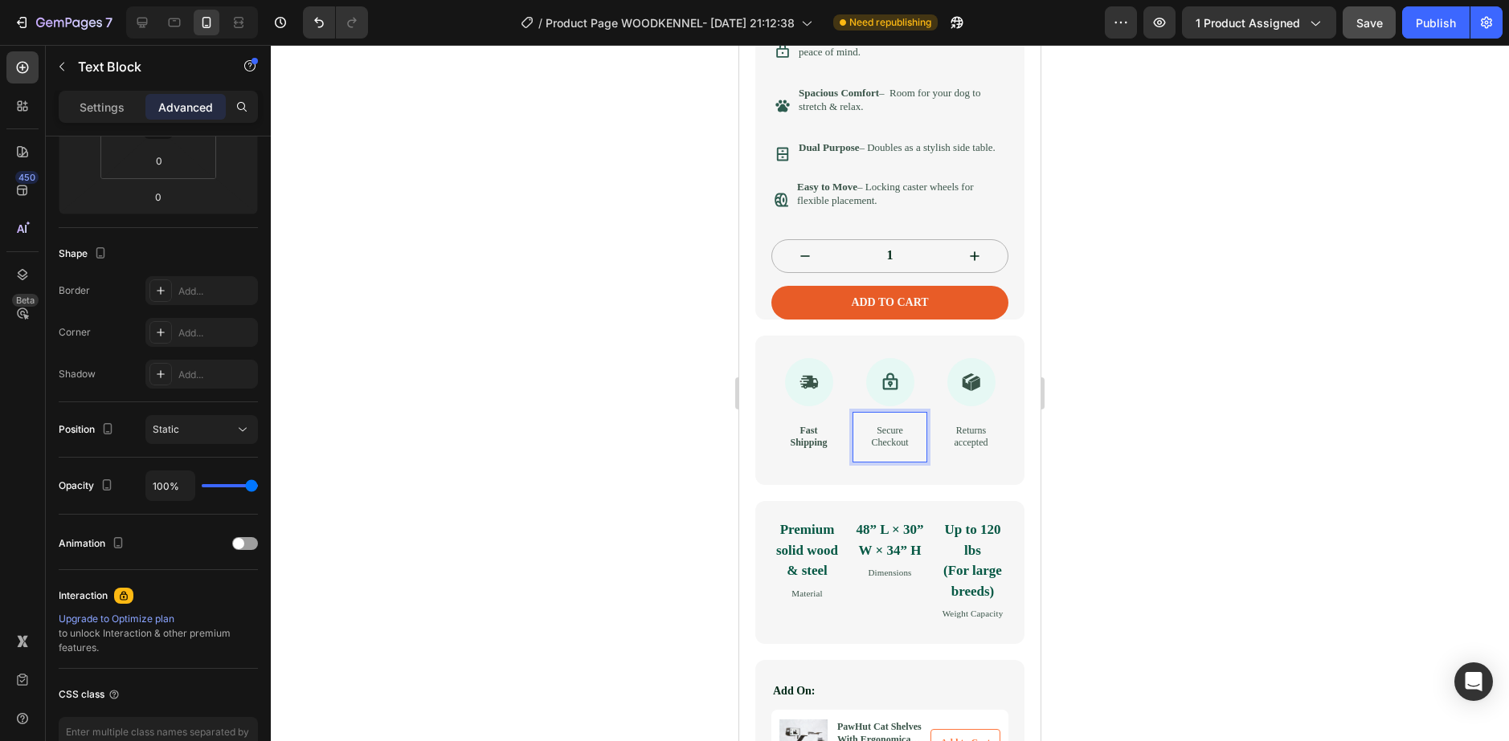
scroll to position [663, 0]
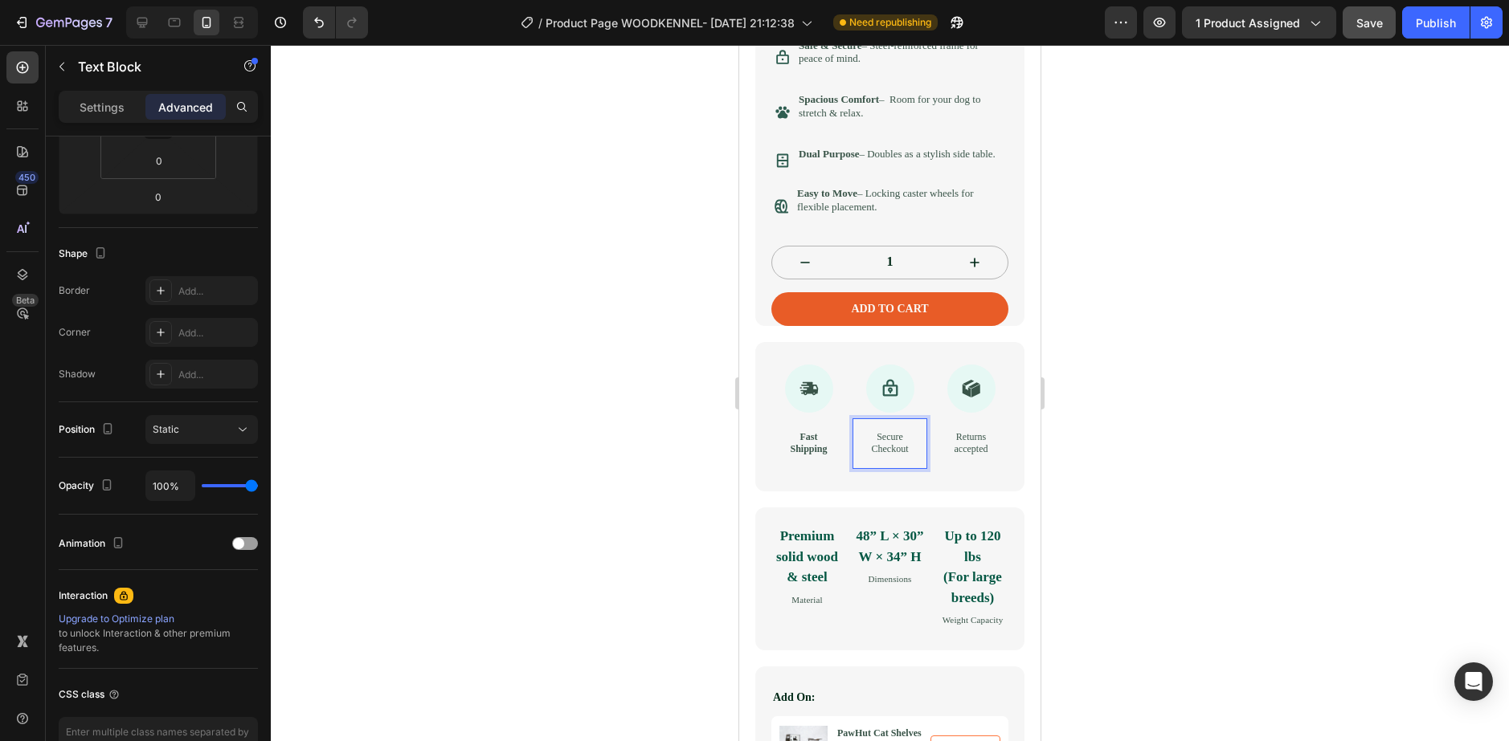
click at [870, 448] on p "Secure Checkout" at bounding box center [889, 443] width 49 height 25
click at [868, 451] on p "Secure Checkout" at bounding box center [889, 443] width 49 height 25
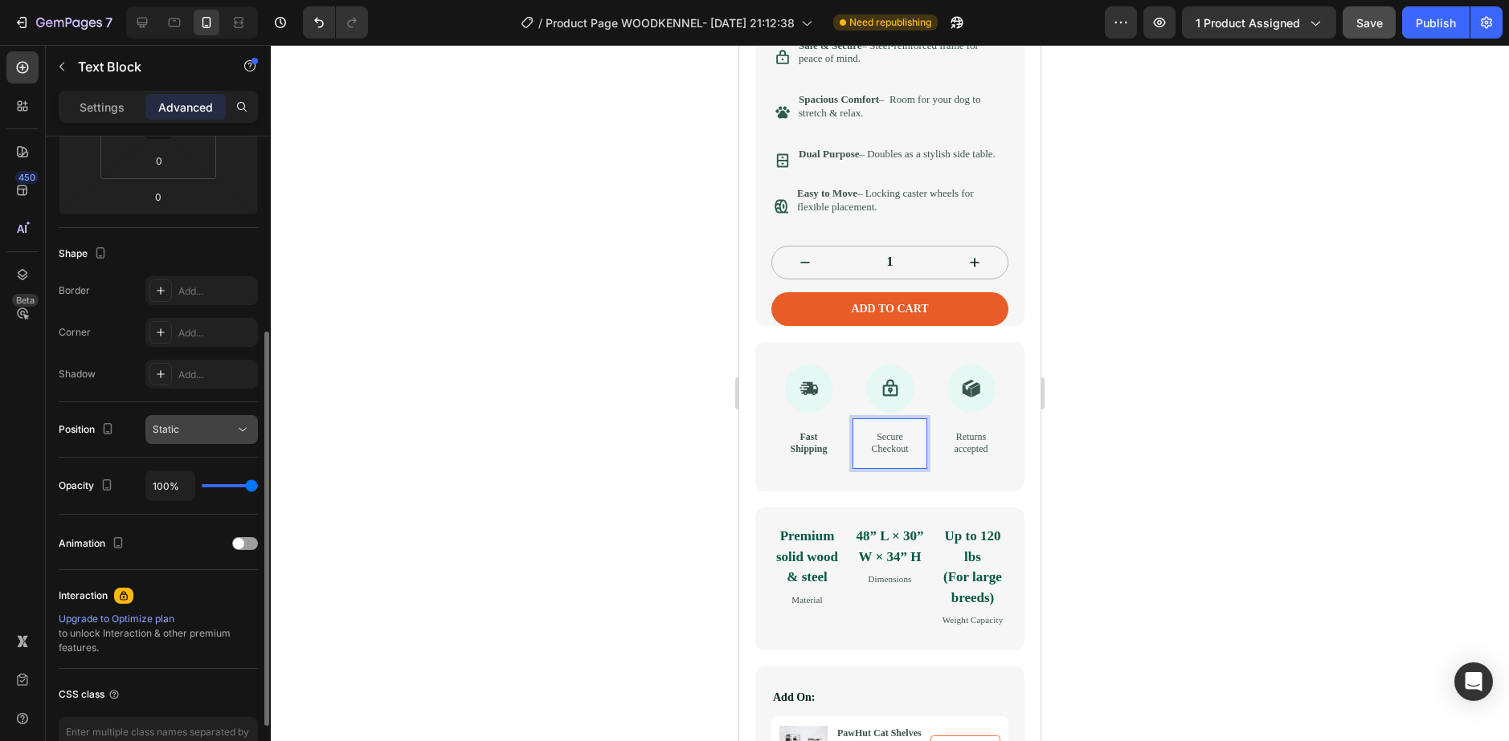
click at [205, 426] on div "Static" at bounding box center [194, 430] width 82 height 14
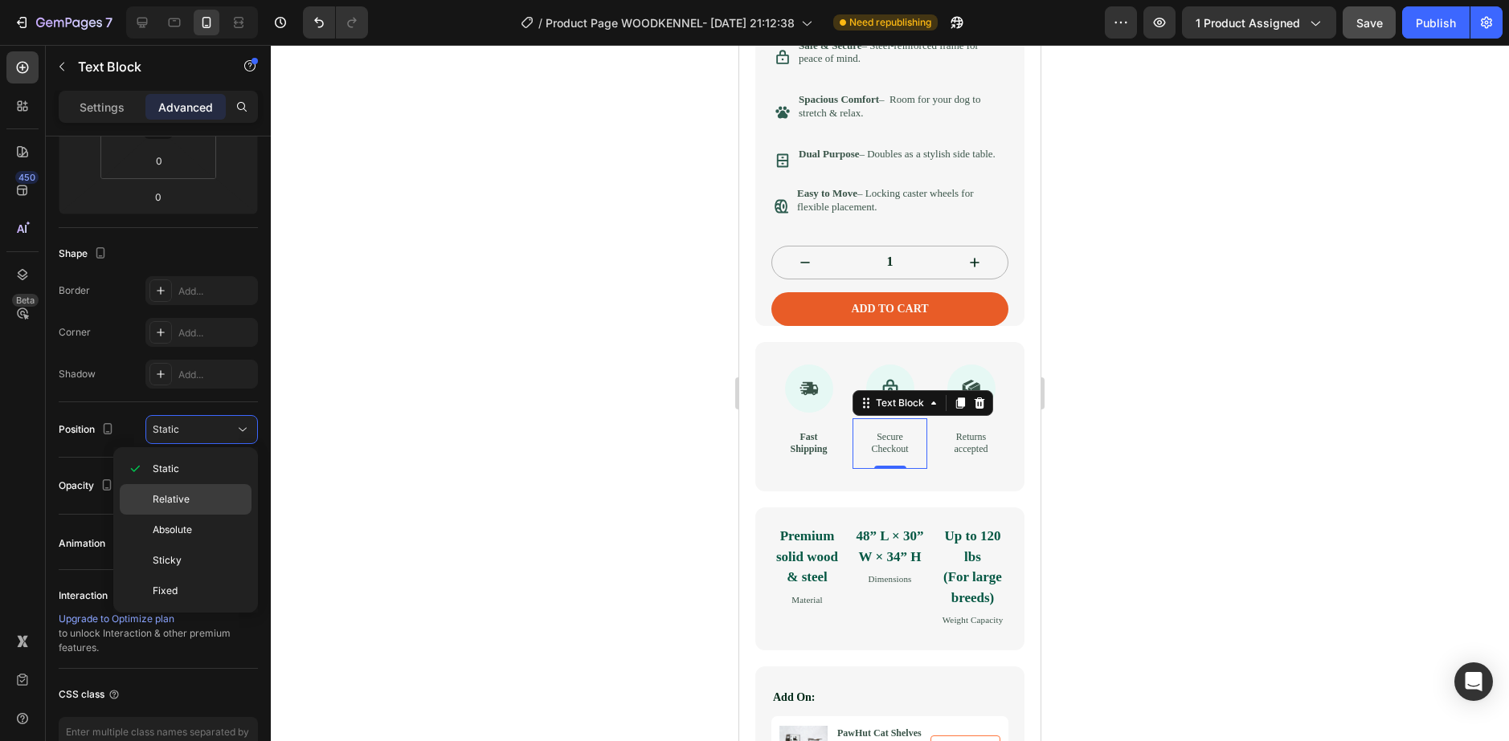
click at [197, 488] on div "Relative" at bounding box center [186, 499] width 132 height 31
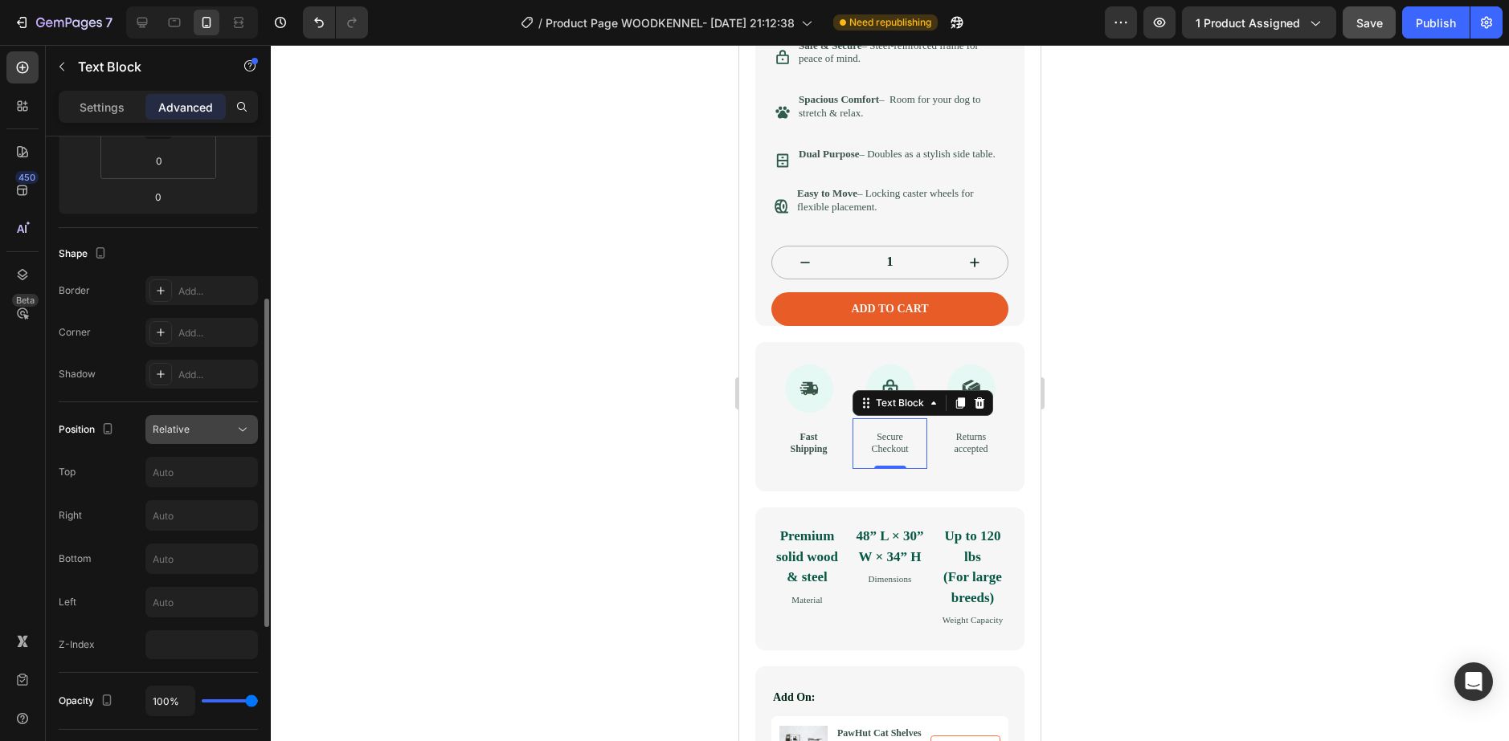
click at [212, 419] on button "Relative" at bounding box center [201, 429] width 112 height 29
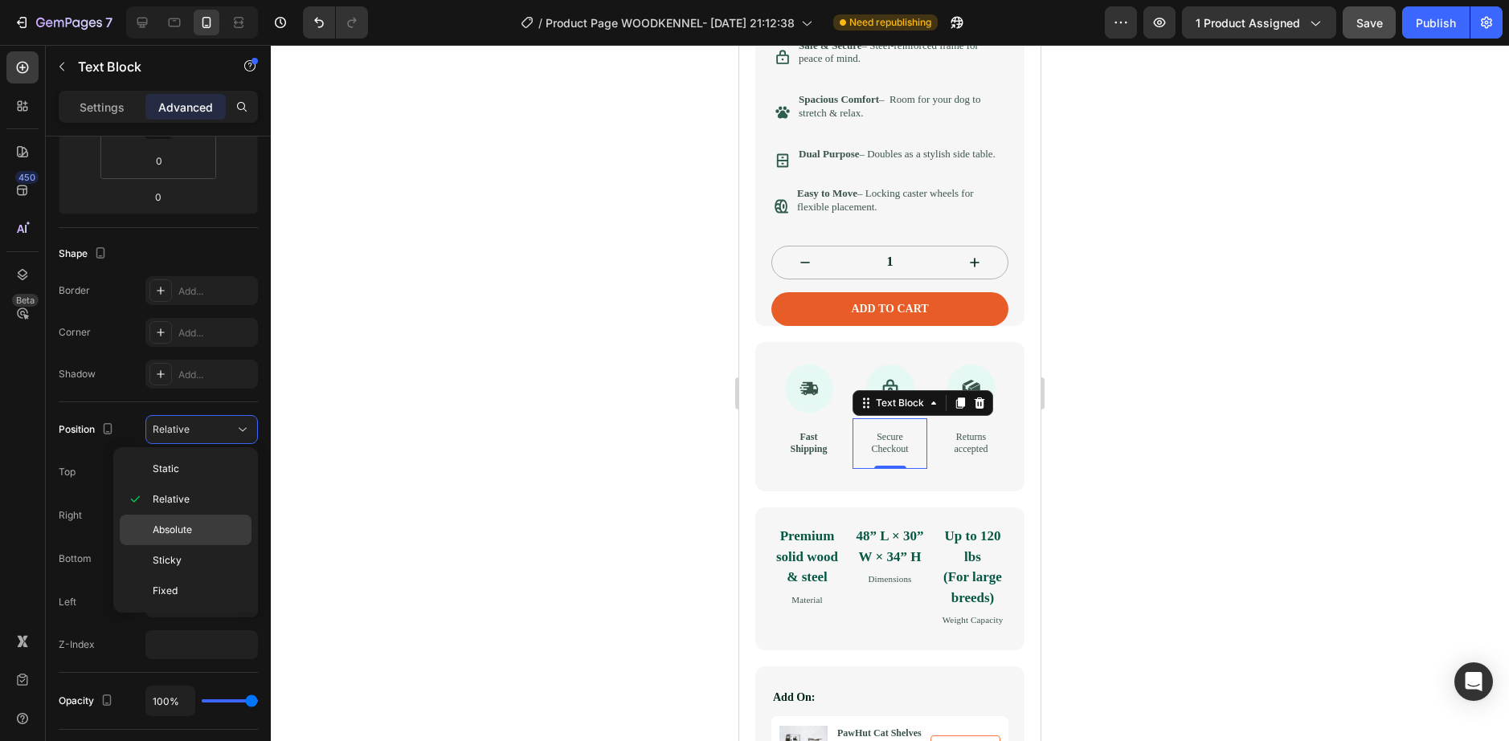
click at [208, 519] on div "Absolute" at bounding box center [186, 530] width 132 height 31
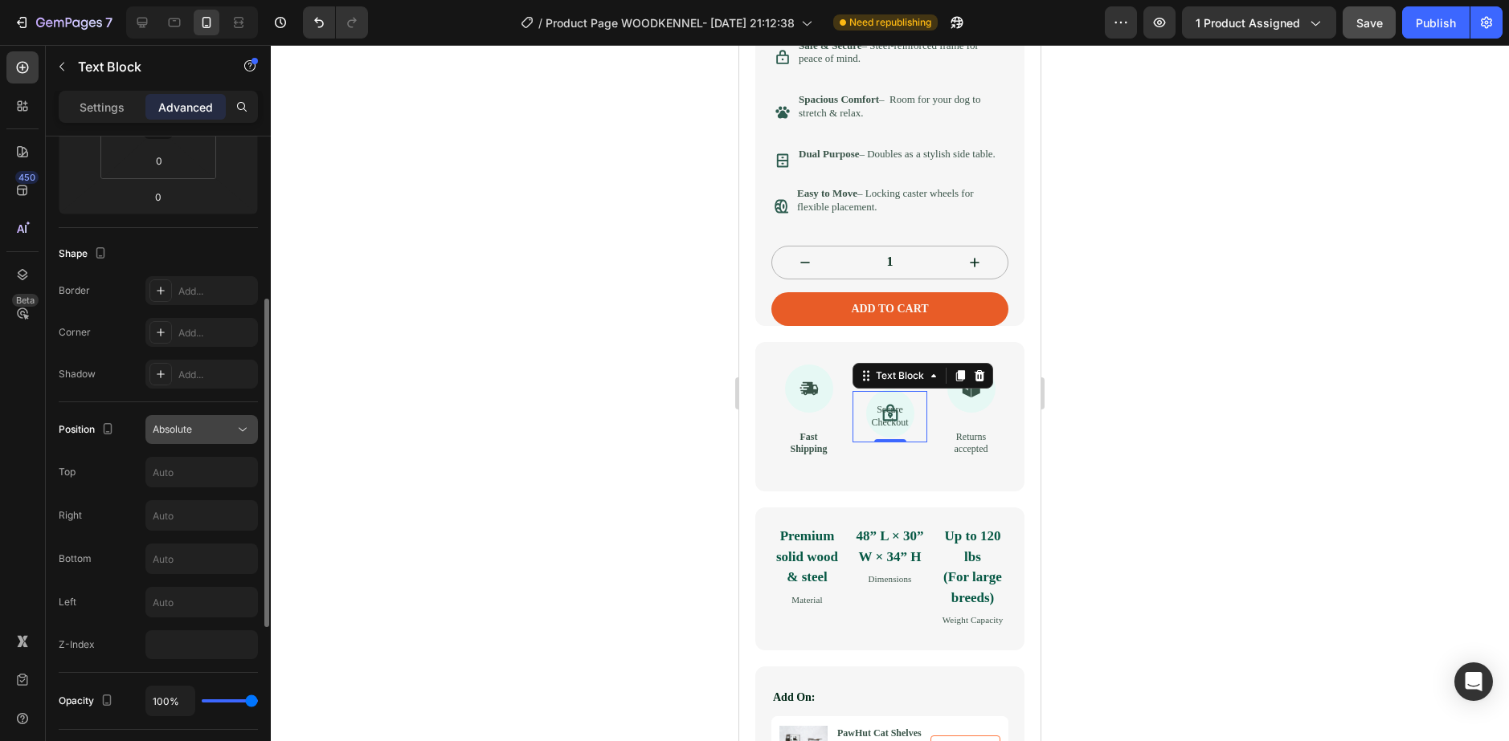
click at [212, 426] on div "Absolute" at bounding box center [194, 430] width 82 height 14
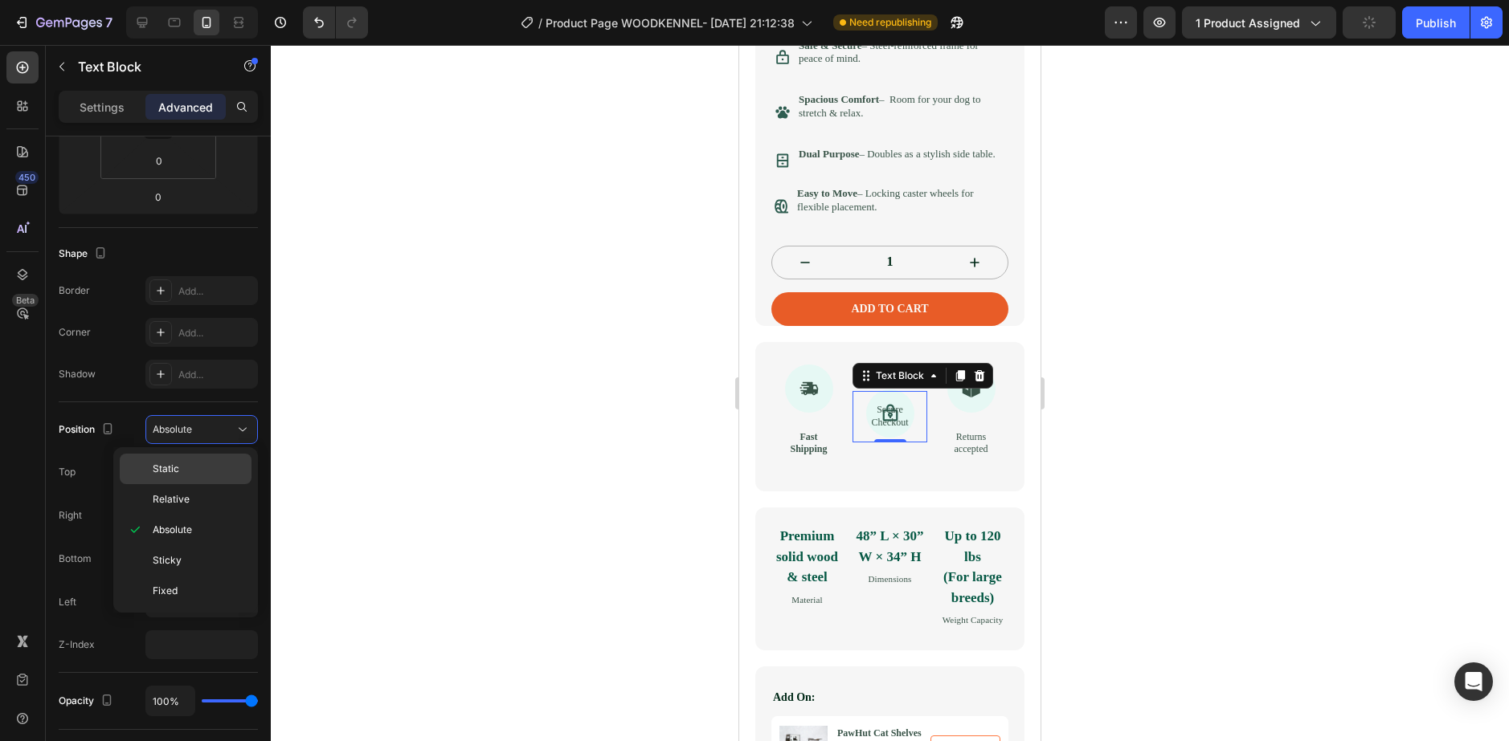
click at [206, 467] on p "Static" at bounding box center [199, 469] width 92 height 14
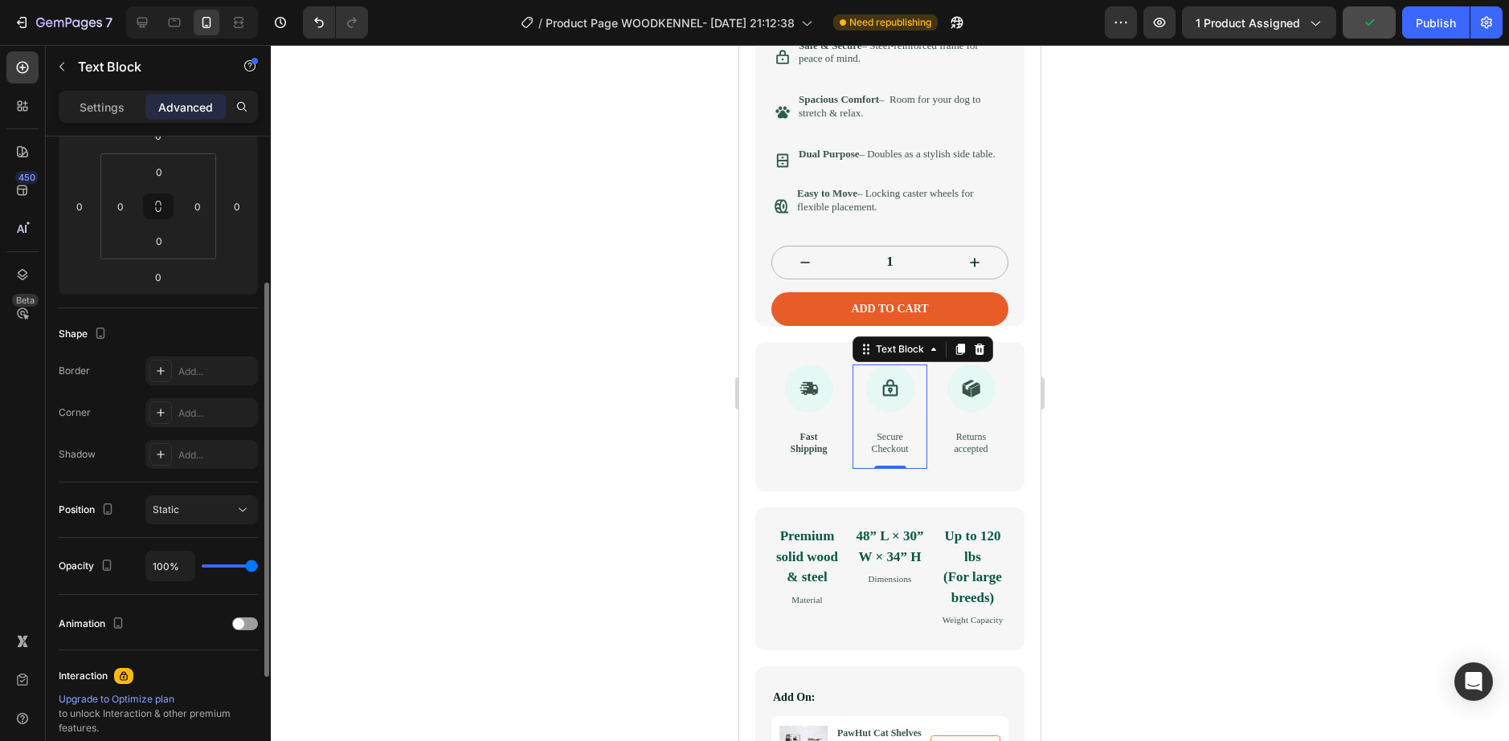
scroll to position [321, 0]
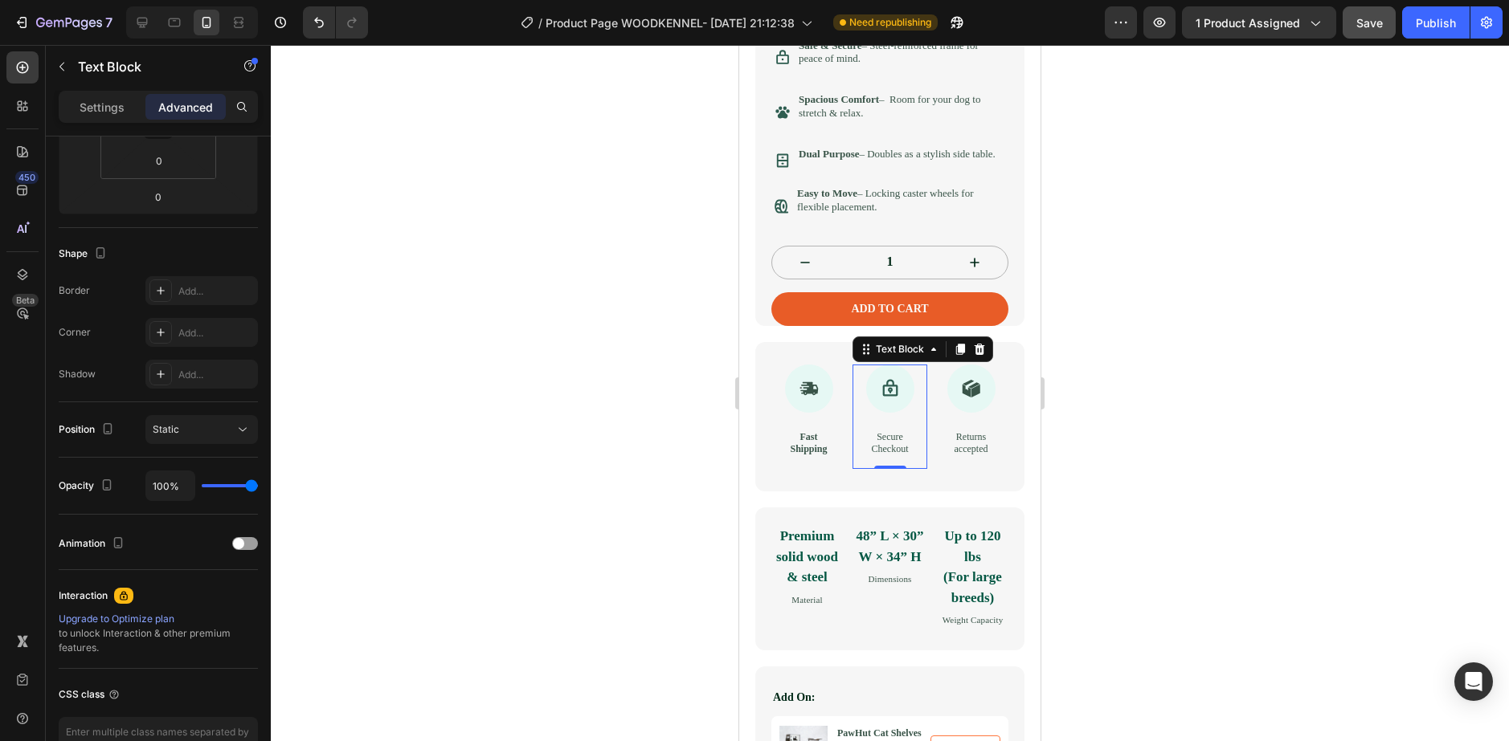
click at [660, 729] on div at bounding box center [890, 393] width 1238 height 696
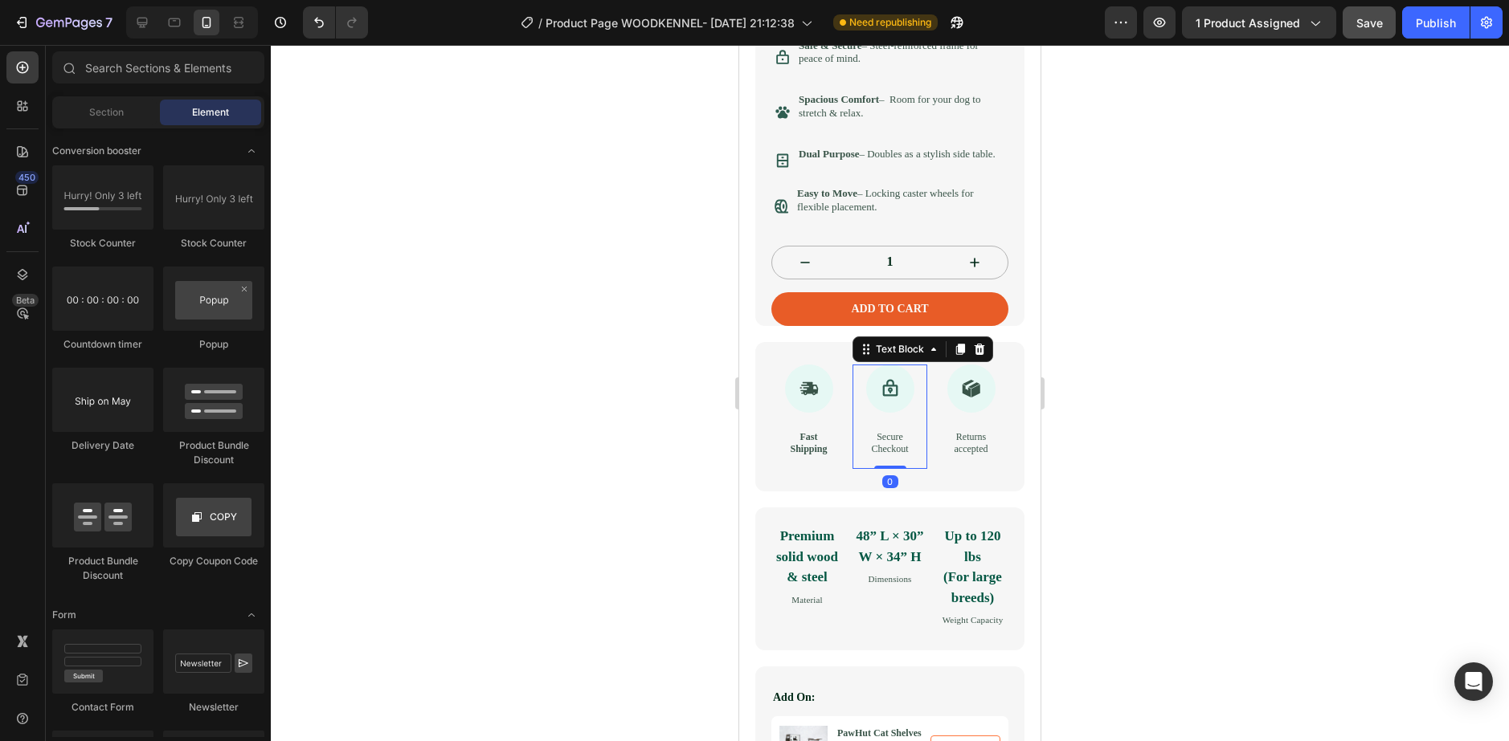
click at [886, 456] on p "Secure Checkout" at bounding box center [889, 443] width 49 height 25
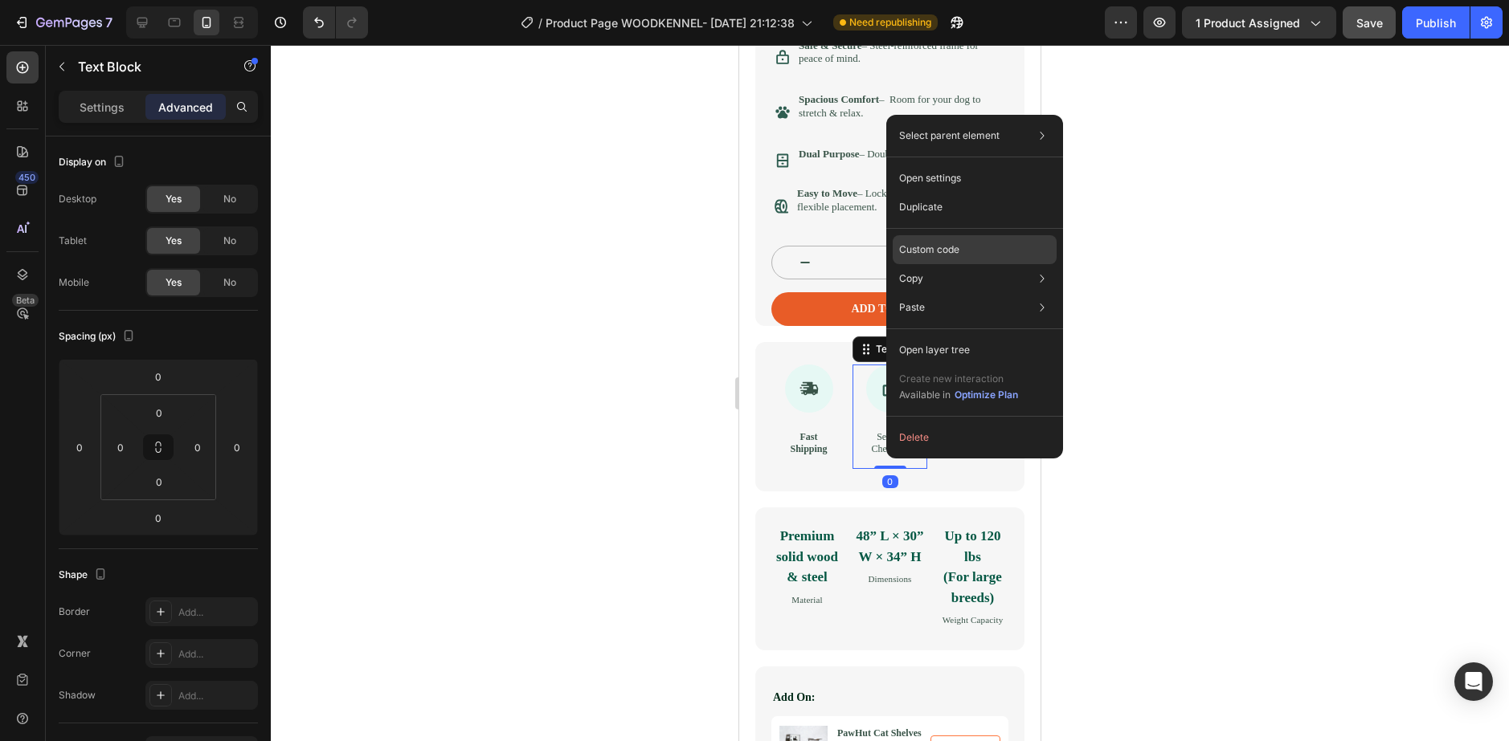
click at [933, 247] on p "Custom code" at bounding box center [929, 250] width 60 height 14
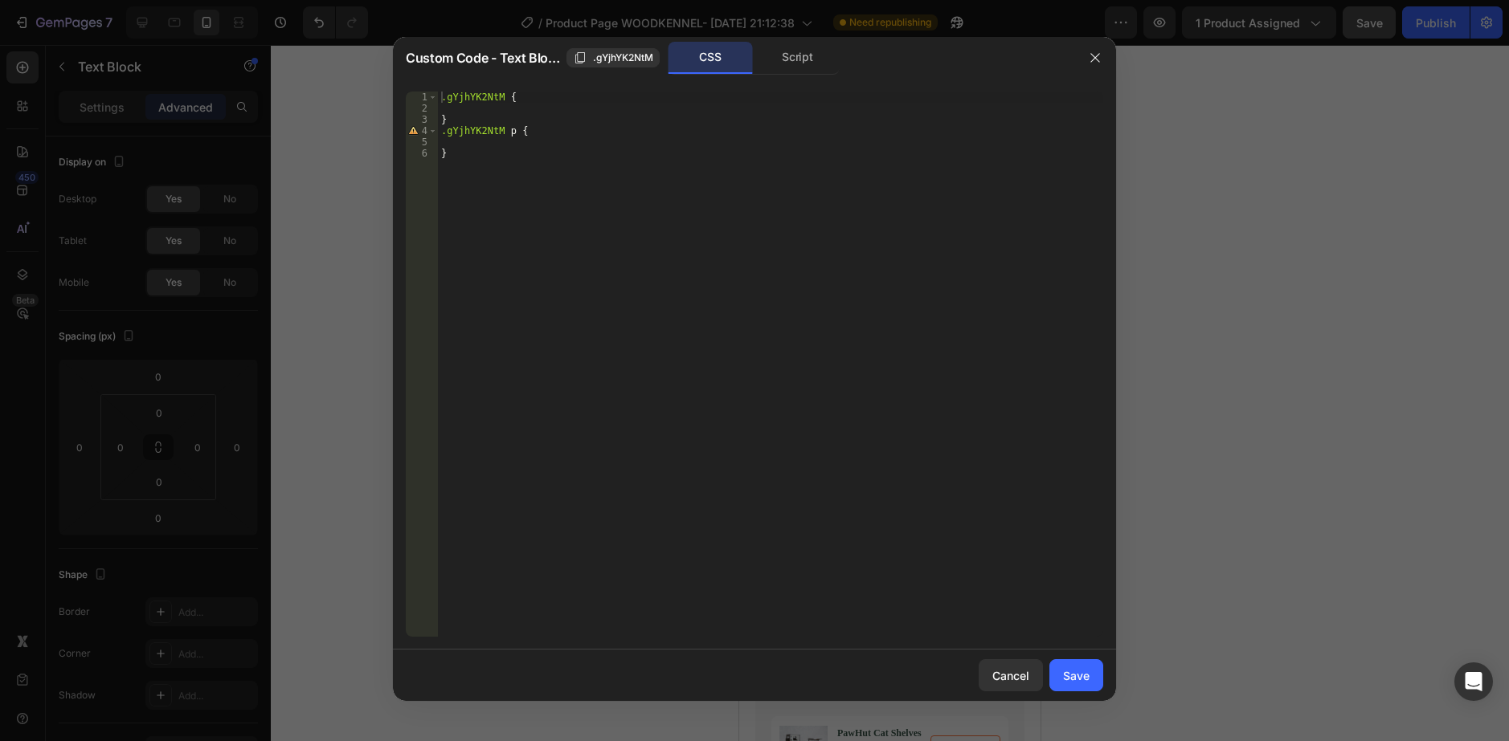
click at [744, 278] on div ".gYjhYK2NtM { } .gYjhYK2NtM p { }" at bounding box center [770, 376] width 665 height 568
drag, startPoint x: 619, startPoint y: 153, endPoint x: 611, endPoint y: 141, distance: 14.9
click at [619, 152] on div ".gYjhYK2NtM { } .gYjhYK2NtM p { }" at bounding box center [770, 376] width 665 height 568
click at [599, 125] on div ".gYjhYK2NtM { } .gYjhYK2NtM p { }" at bounding box center [770, 376] width 665 height 568
click at [595, 137] on div ".gYjhYK2NtM { } .gYjhYK2NtM p { }" at bounding box center [770, 376] width 665 height 568
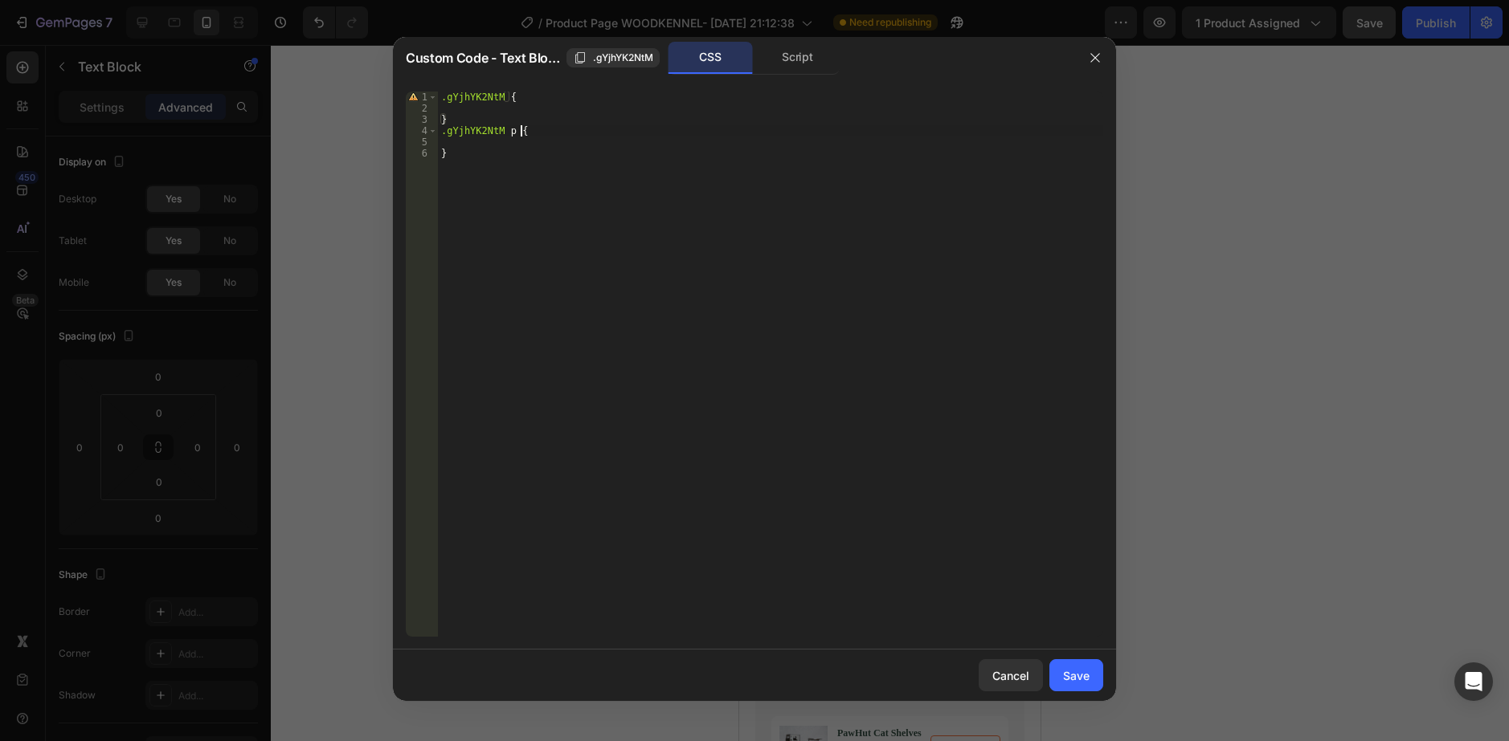
type textarea ".gYjhYK2NtM p {"
click at [1092, 51] on button "button" at bounding box center [1095, 58] width 26 height 26
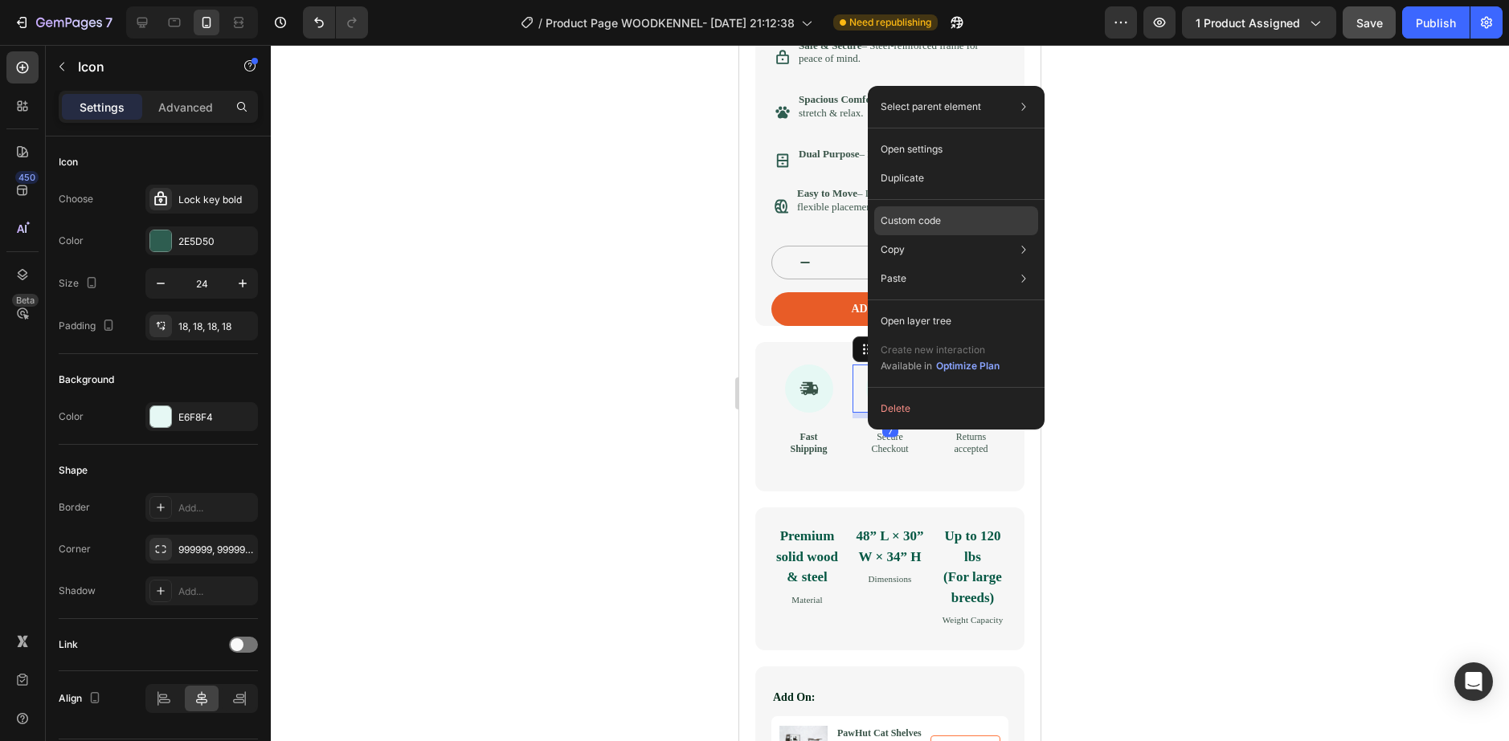
click at [910, 216] on p "Custom code" at bounding box center [910, 221] width 60 height 14
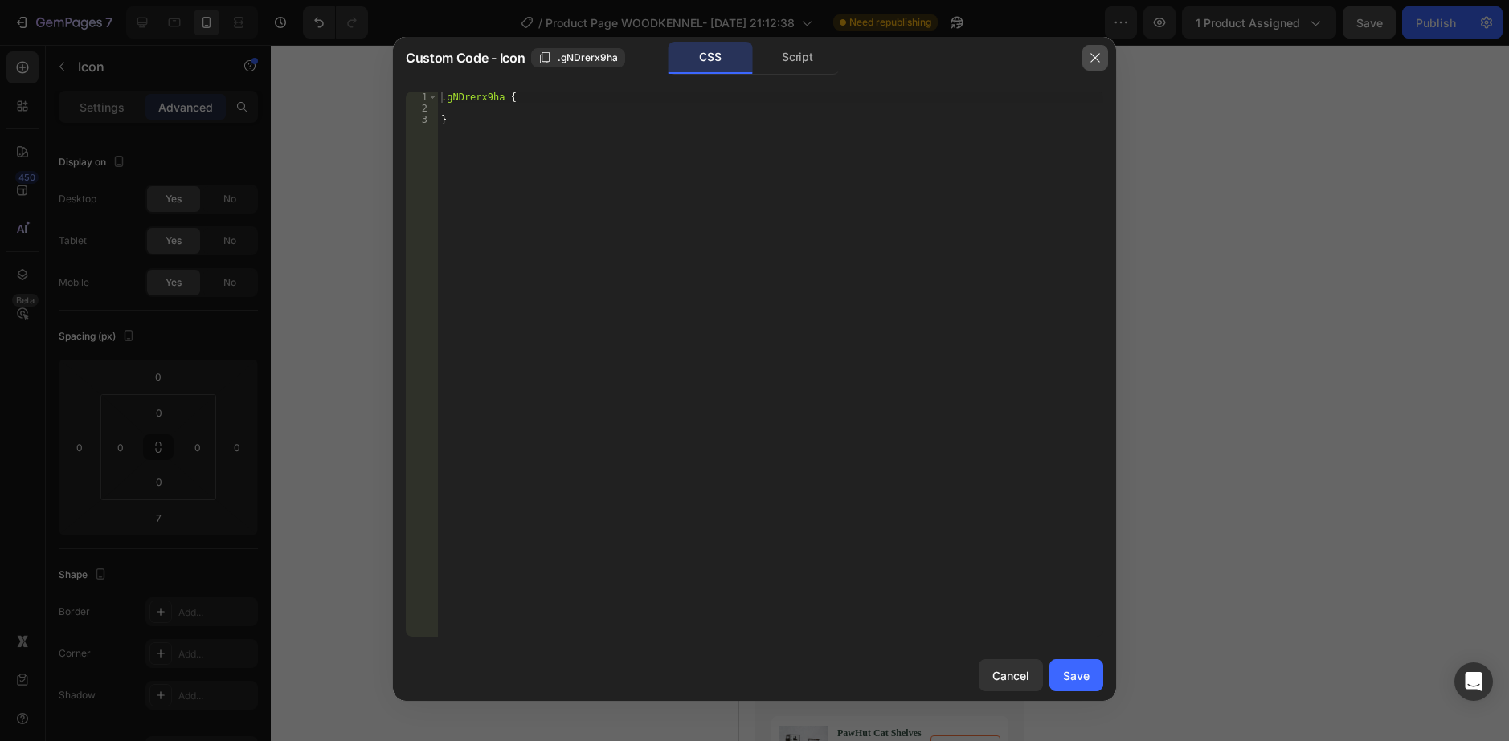
click at [1096, 55] on icon "button" at bounding box center [1095, 57] width 13 height 13
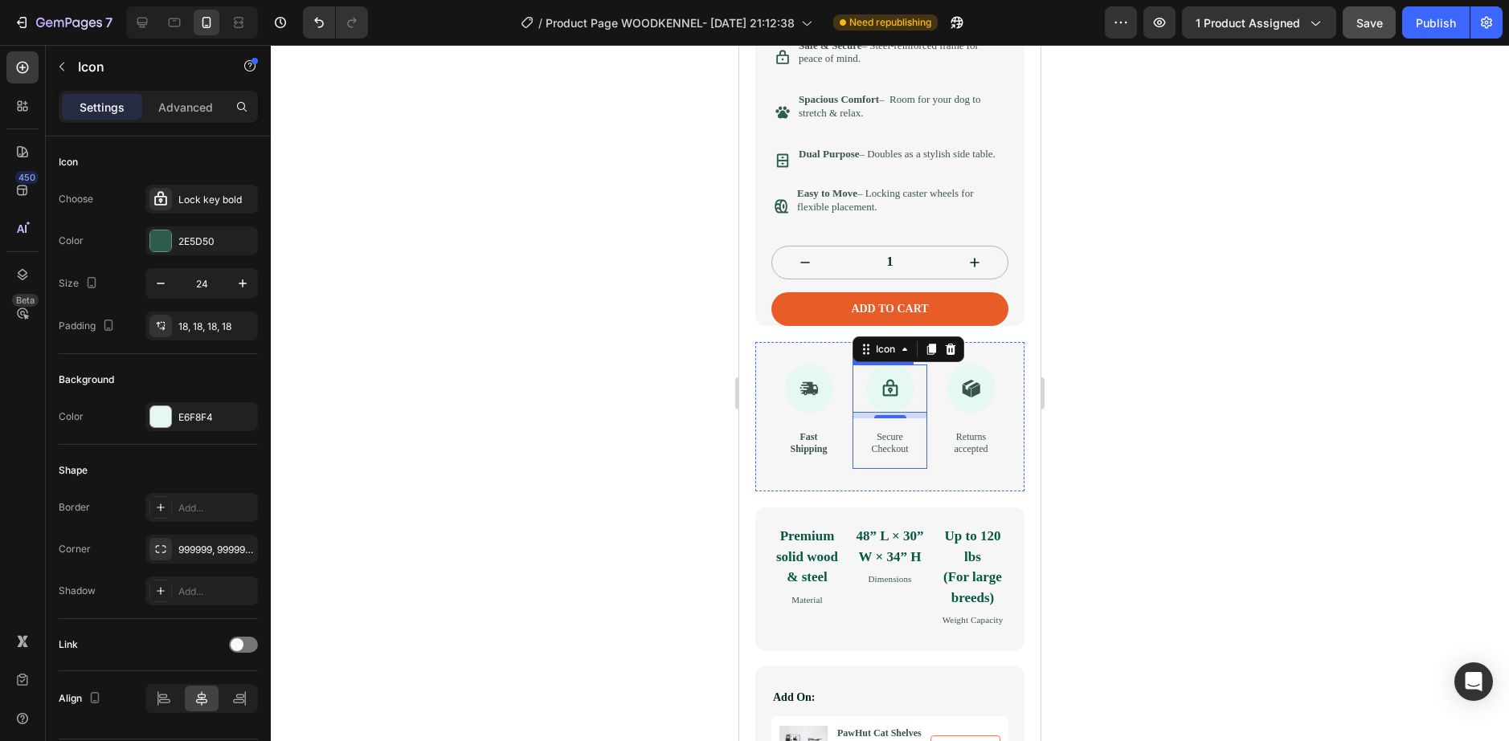
click at [865, 453] on p "Secure Checkout" at bounding box center [889, 443] width 49 height 25
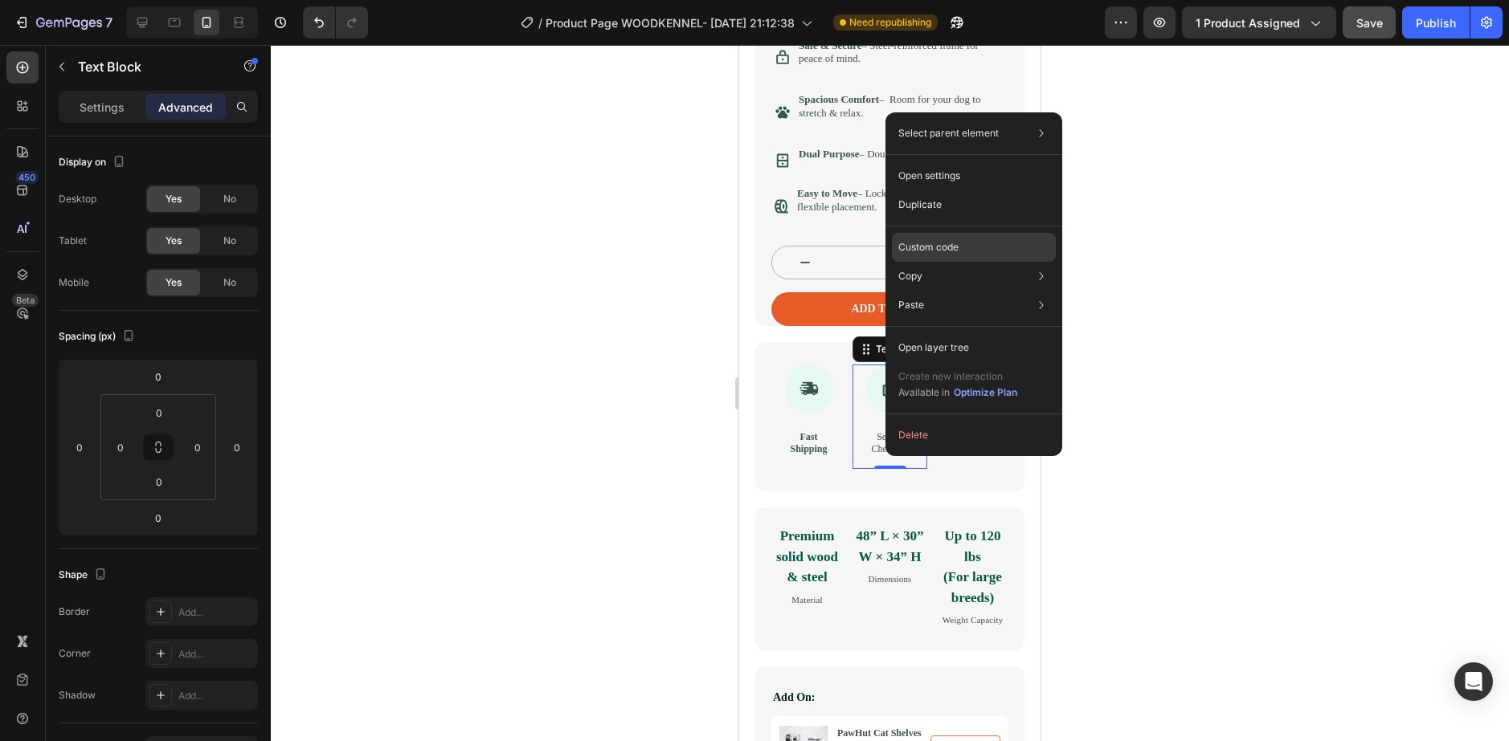
click at [933, 244] on p "Custom code" at bounding box center [928, 247] width 60 height 14
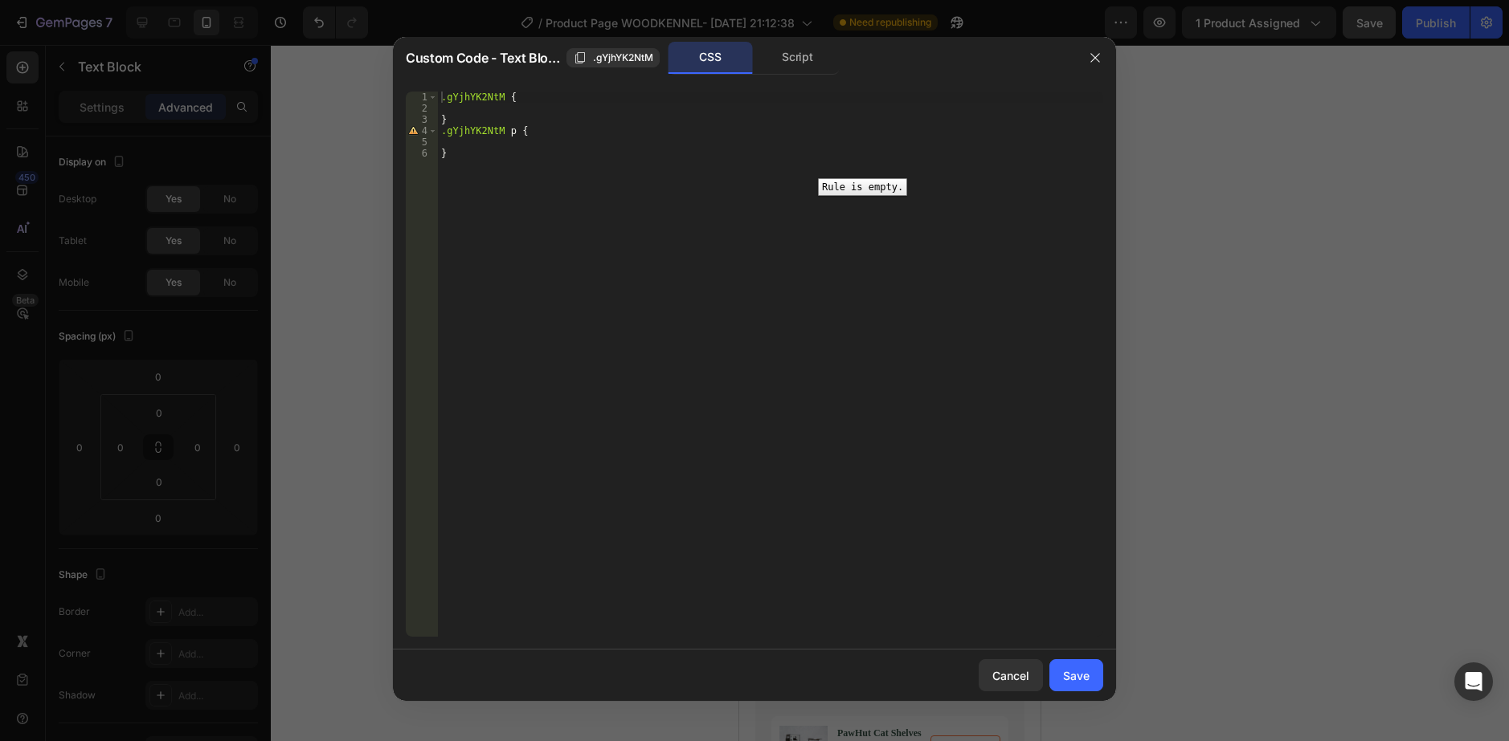
click at [413, 129] on div "4" at bounding box center [422, 130] width 32 height 11
click at [516, 133] on div ".gYjhYK2NtM { } .gYjhYK2NtM p { }" at bounding box center [770, 376] width 665 height 568
click at [509, 137] on div ".gYjhYK2NtM { } .gYjhYK2NtM p { }" at bounding box center [770, 376] width 665 height 568
click at [559, 132] on div ".gYjhYK2NtM { } .gYjhYK2NtM p { }" at bounding box center [770, 376] width 665 height 568
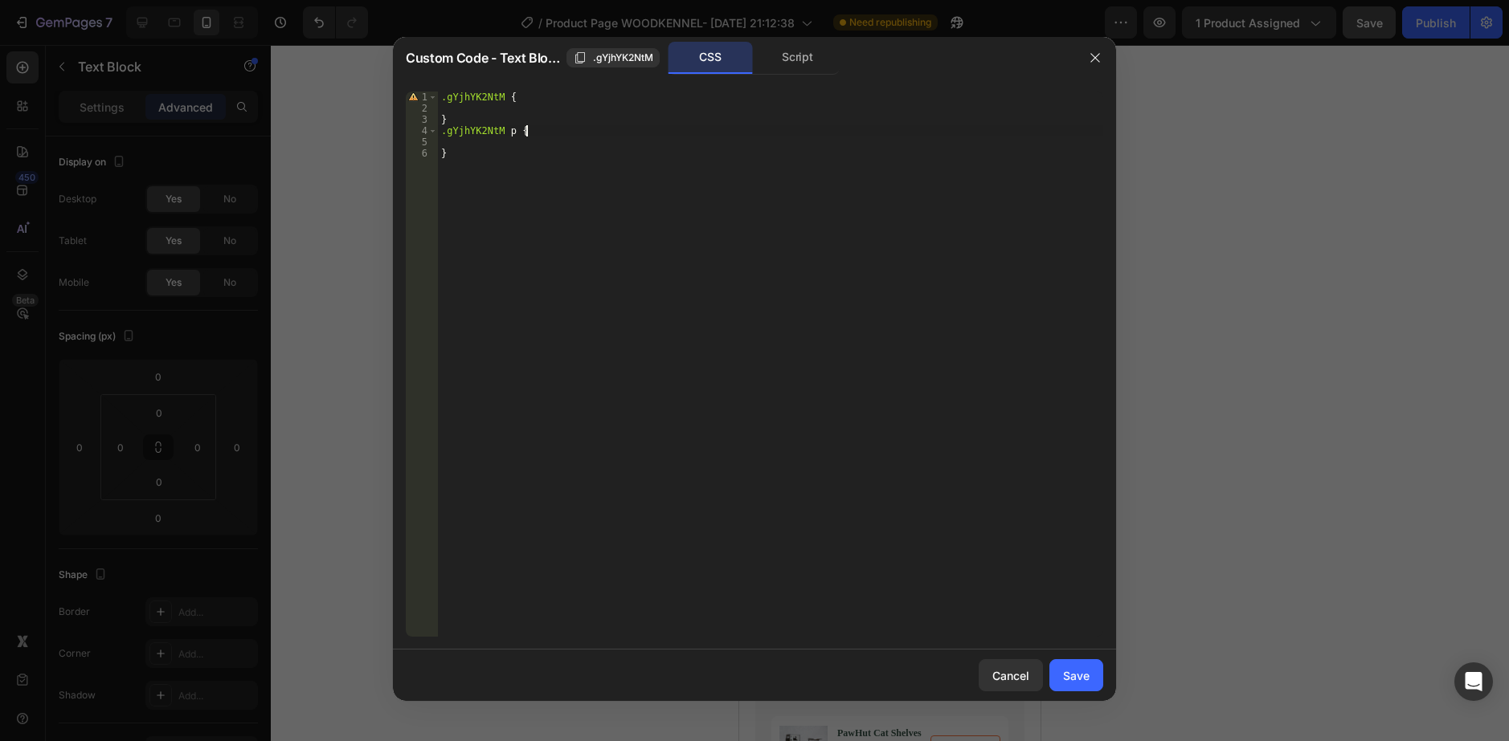
paste textarea "}"
type textarea "}"
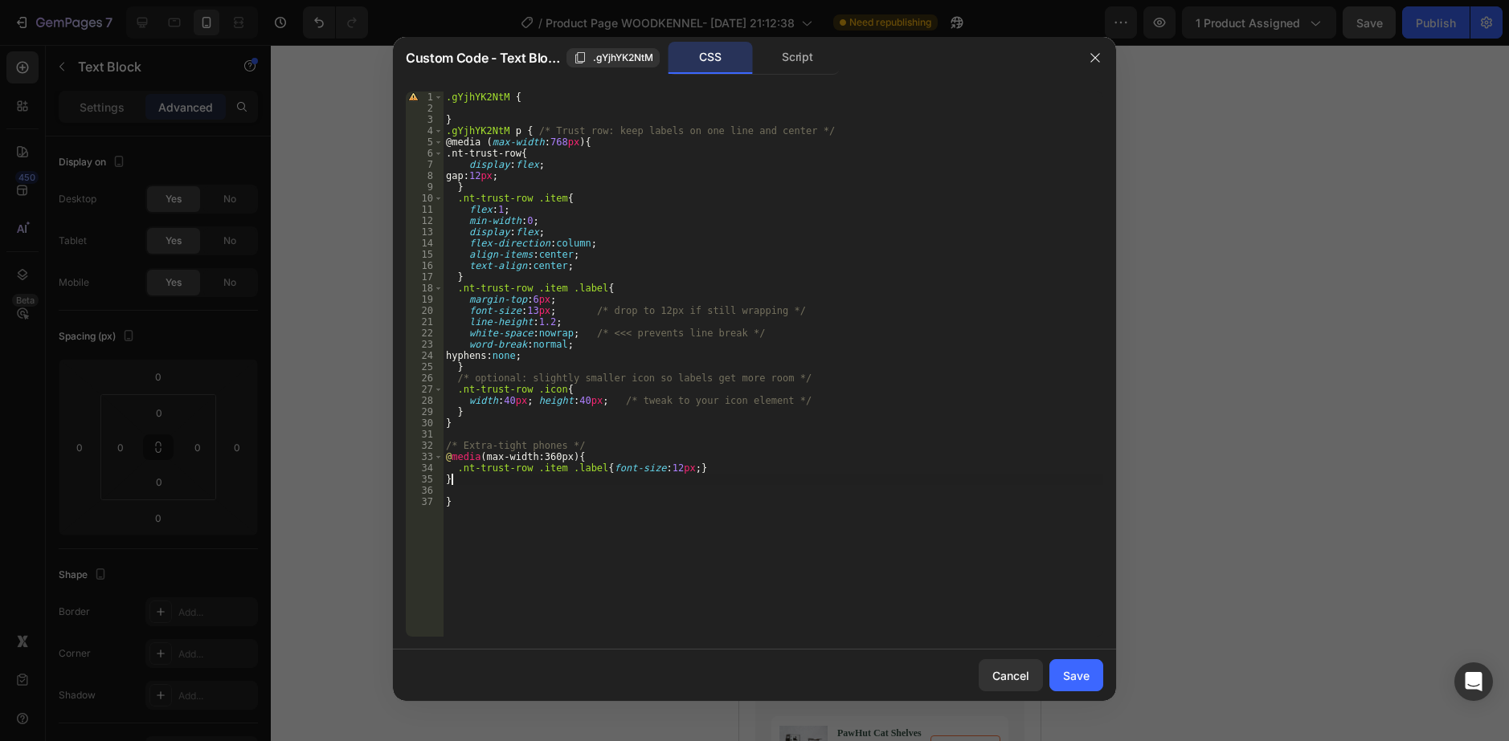
scroll to position [0, 0]
click at [482, 507] on div ".gYjhYK2NtM { } .gYjhYK2NtM p { /* Trust row: keep labels on one line and cente…" at bounding box center [773, 376] width 660 height 568
type textarea "}"
click at [478, 427] on div ".gYjhYK2NtM { } .gYjhYK2NtM p { /* Trust row: keep labels on one line and cente…" at bounding box center [773, 376] width 660 height 568
click at [547, 370] on div ".gYjhYK2NtM { } .gYjhYK2NtM p { /* Trust row: keep labels on one line and cente…" at bounding box center [773, 376] width 660 height 568
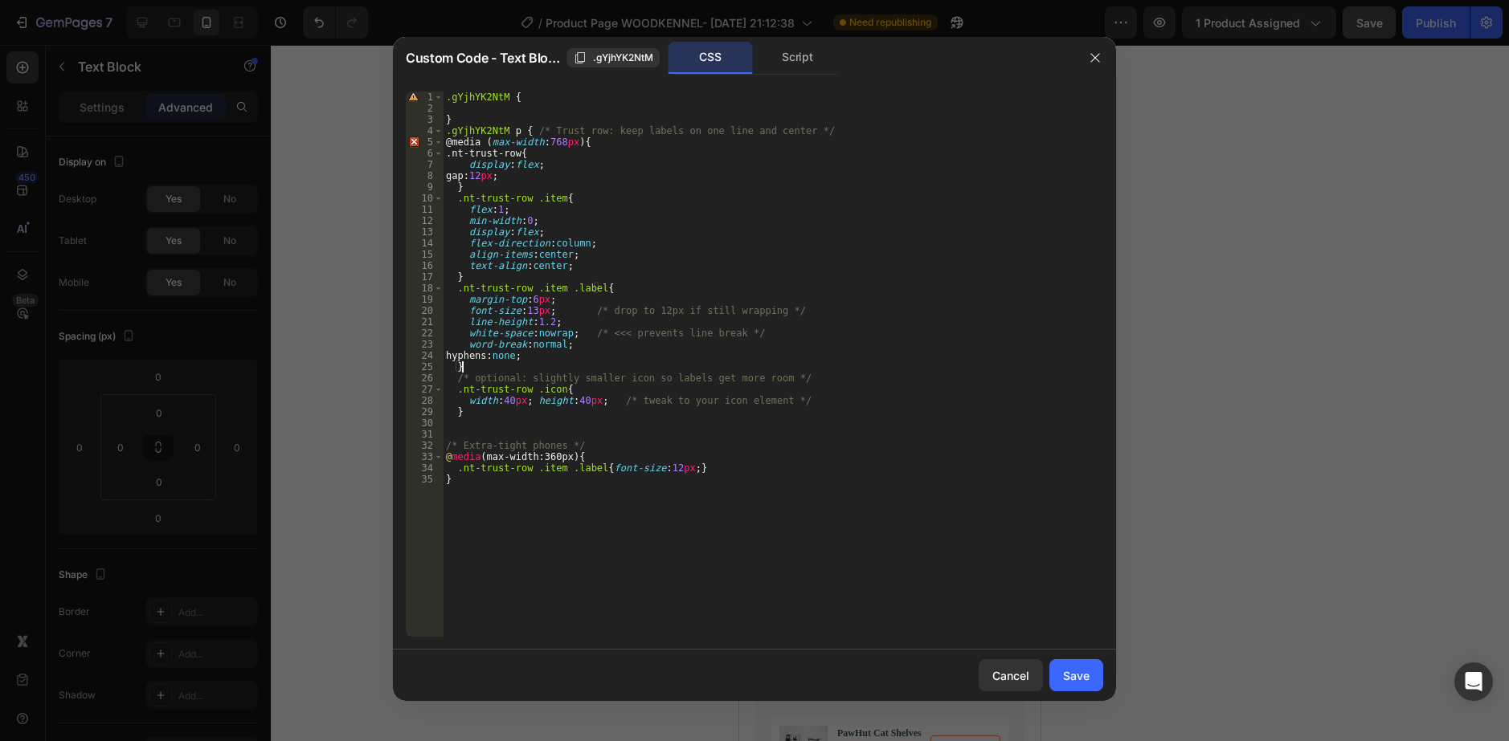
click at [474, 143] on div ".gYjhYK2NtM { } .gYjhYK2NtM p { /* Trust row: keep labels on one line and cente…" at bounding box center [773, 376] width 660 height 568
click at [480, 140] on div ".gYjhYK2NtM { } .gYjhYK2NtM p { /* Trust row: keep labels on one line and cente…" at bounding box center [773, 376] width 660 height 568
click at [485, 137] on div ".gYjhYK2NtM { } .gYjhYK2NtM p { /* Trust row: keep labels on one line and cente…" at bounding box center [773, 376] width 660 height 568
type textarea "@media (max-width:768px){"
click at [485, 139] on div ".gYjhYK2NtM { } .gYjhYK2NtM p { /* Trust row: keep labels on one line and cente…" at bounding box center [773, 364] width 660 height 545
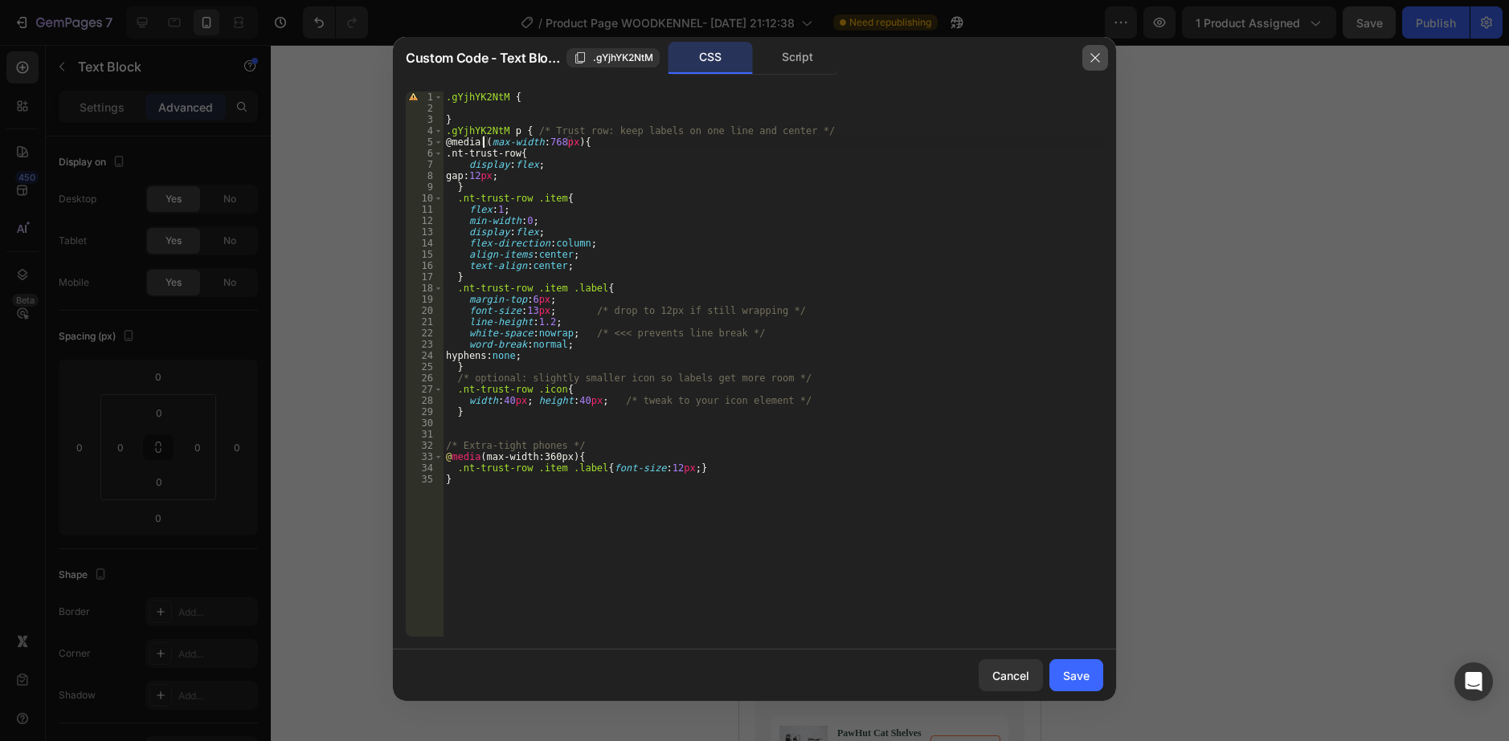
click at [1096, 58] on icon "button" at bounding box center [1095, 57] width 13 height 13
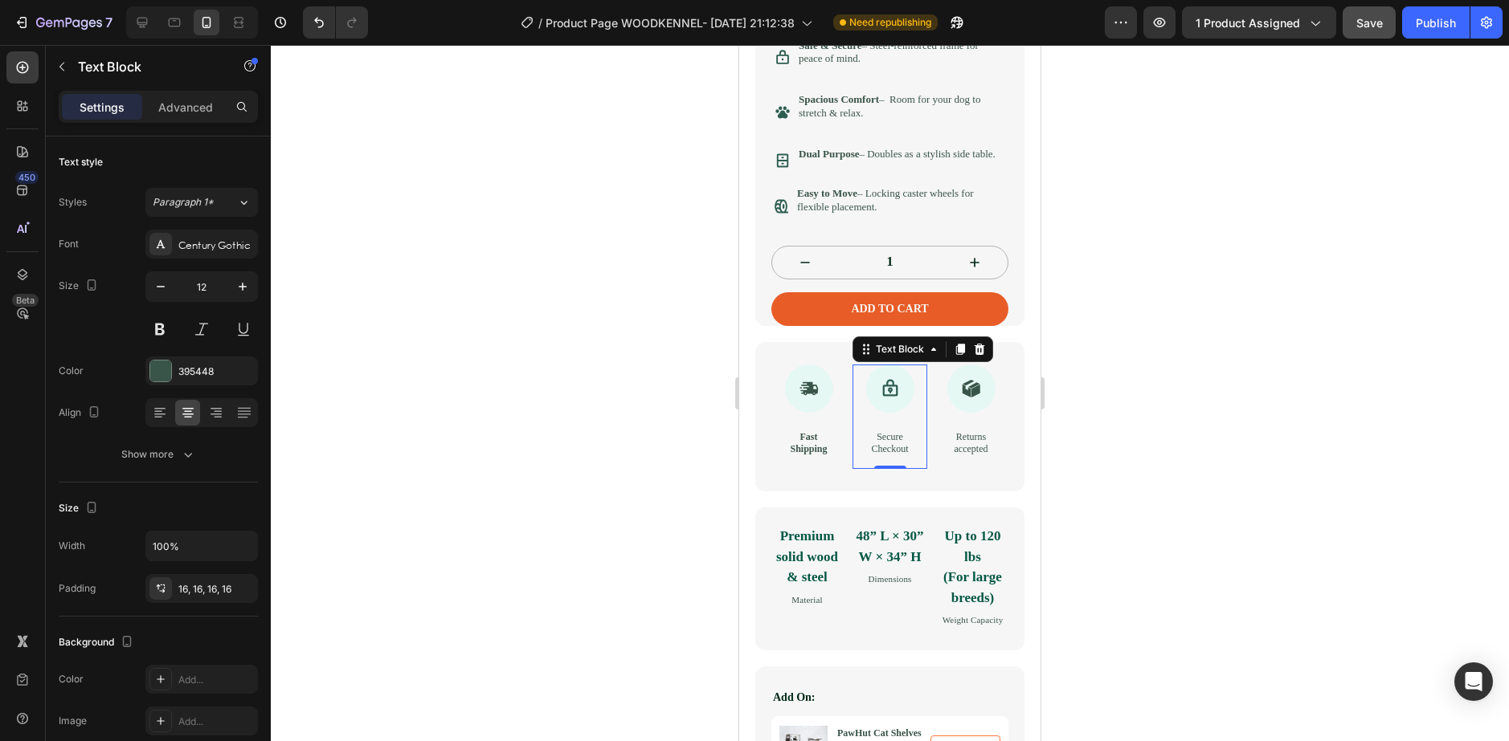
click at [890, 456] on p "Secure Checkout" at bounding box center [889, 443] width 49 height 25
drag, startPoint x: 890, startPoint y: 476, endPoint x: 864, endPoint y: 461, distance: 29.5
click at [865, 456] on p "Secure Checkout" at bounding box center [889, 443] width 49 height 25
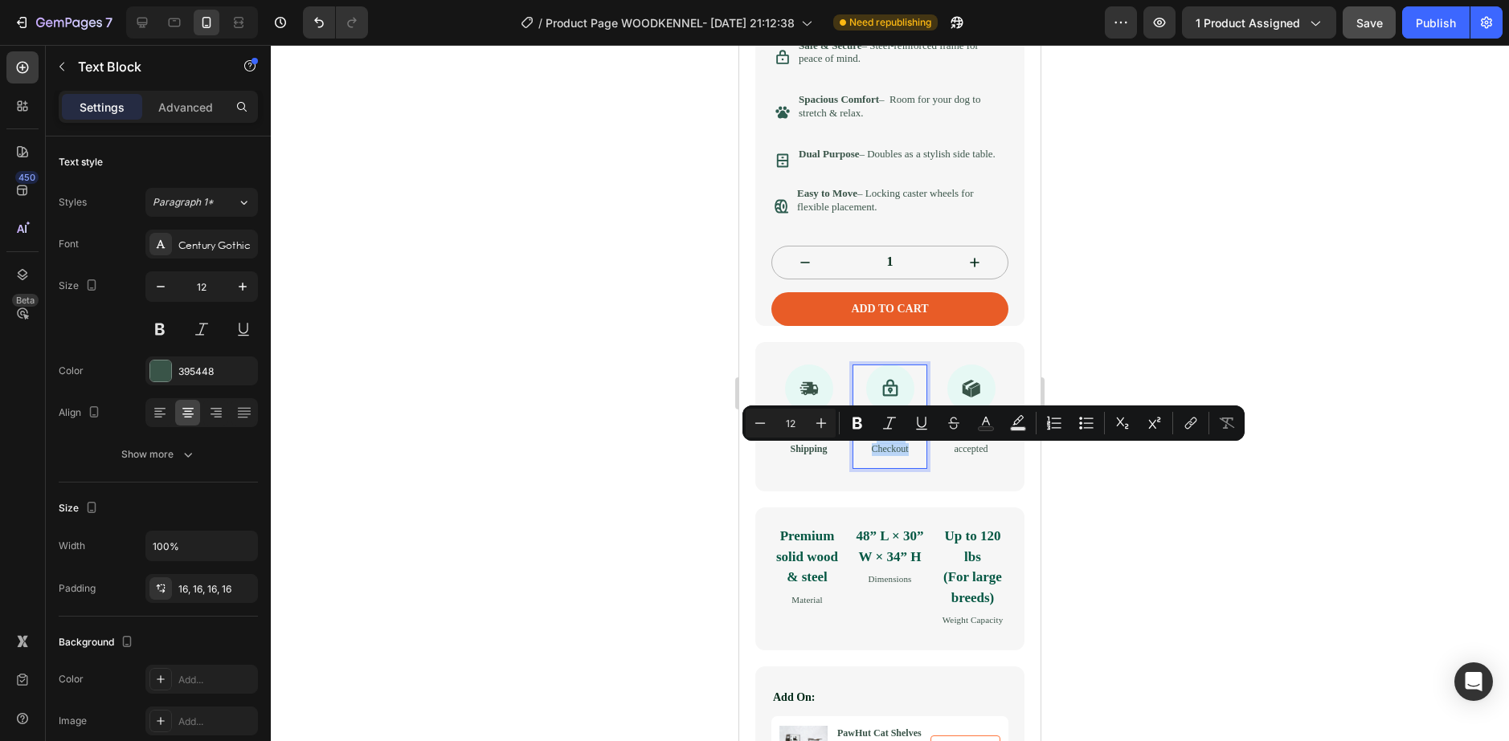
click at [875, 456] on p "Secure Checkout" at bounding box center [889, 443] width 49 height 25
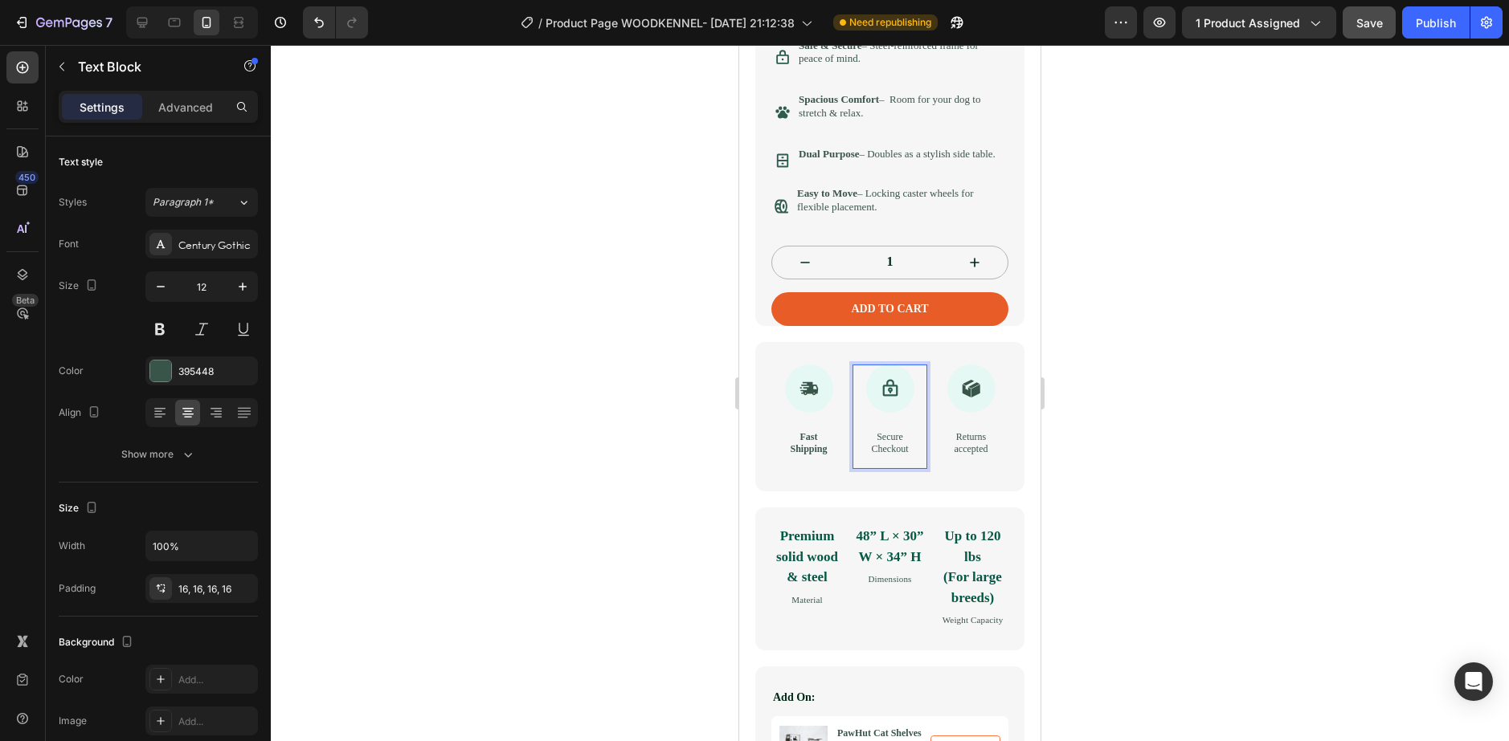
click at [891, 456] on p "Secure Checkout" at bounding box center [889, 443] width 49 height 25
drag, startPoint x: 891, startPoint y: 479, endPoint x: 860, endPoint y: 464, distance: 34.5
click at [860, 464] on div "Secure Checkout" at bounding box center [889, 444] width 75 height 51
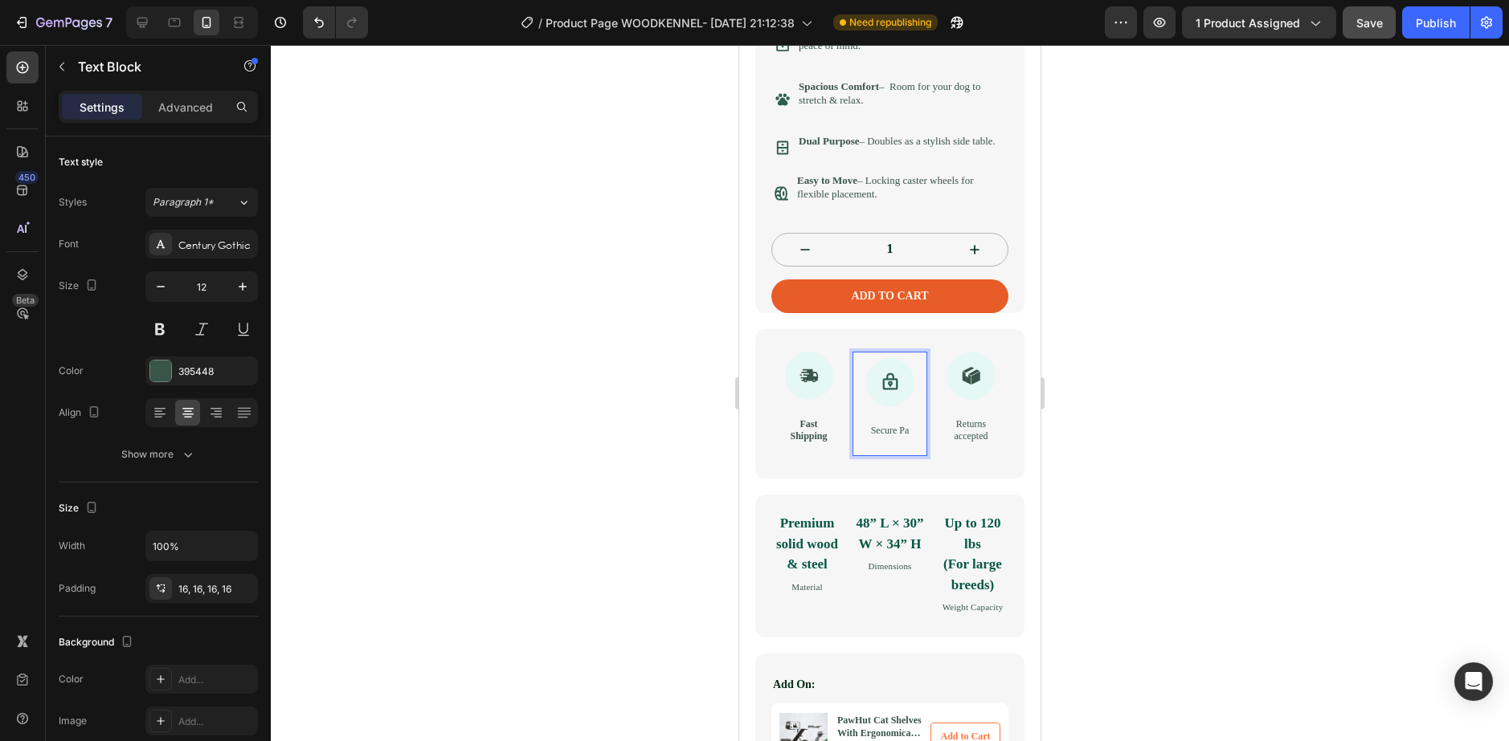
scroll to position [669, 0]
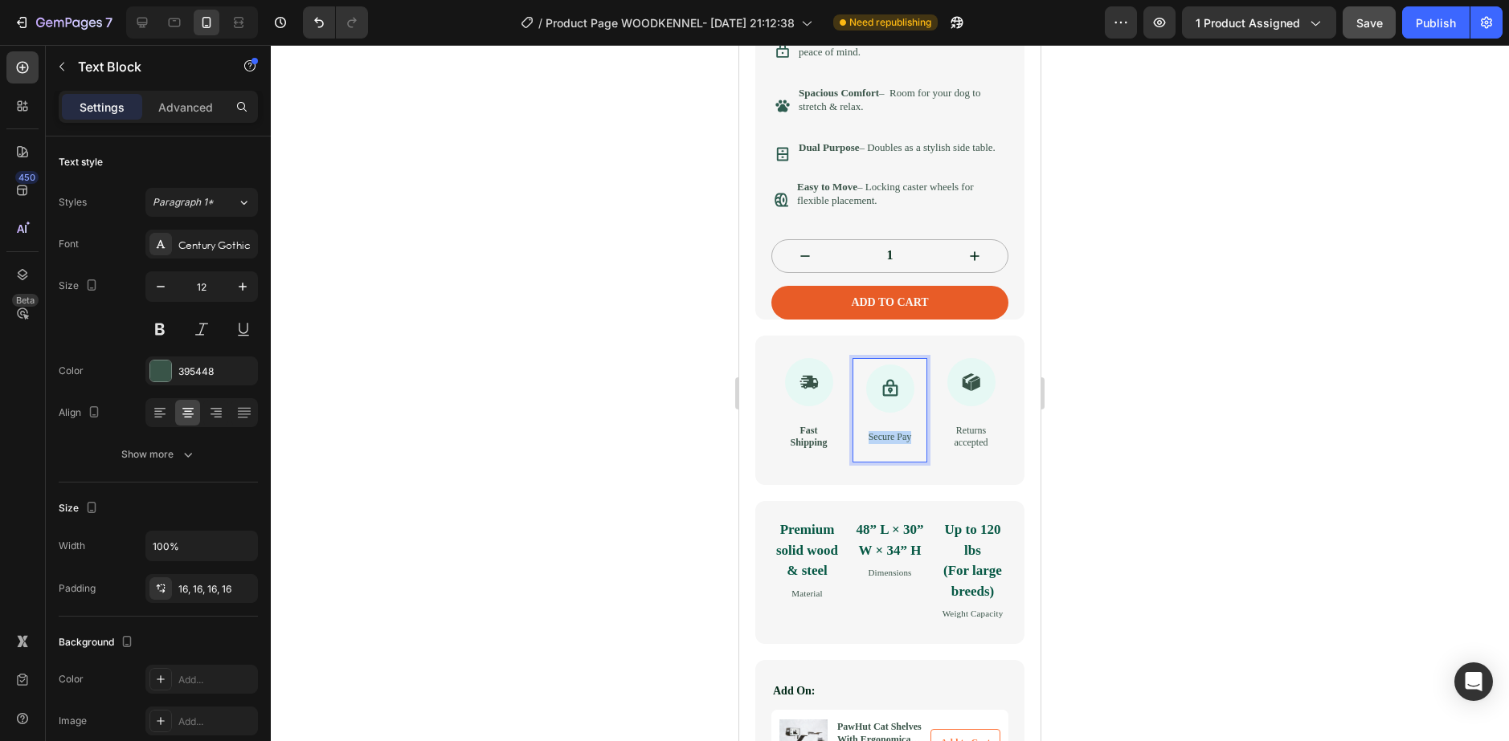
drag, startPoint x: 901, startPoint y: 463, endPoint x: 851, endPoint y: 452, distance: 50.9
click at [852, 452] on div "Secure Pay" at bounding box center [889, 438] width 75 height 39
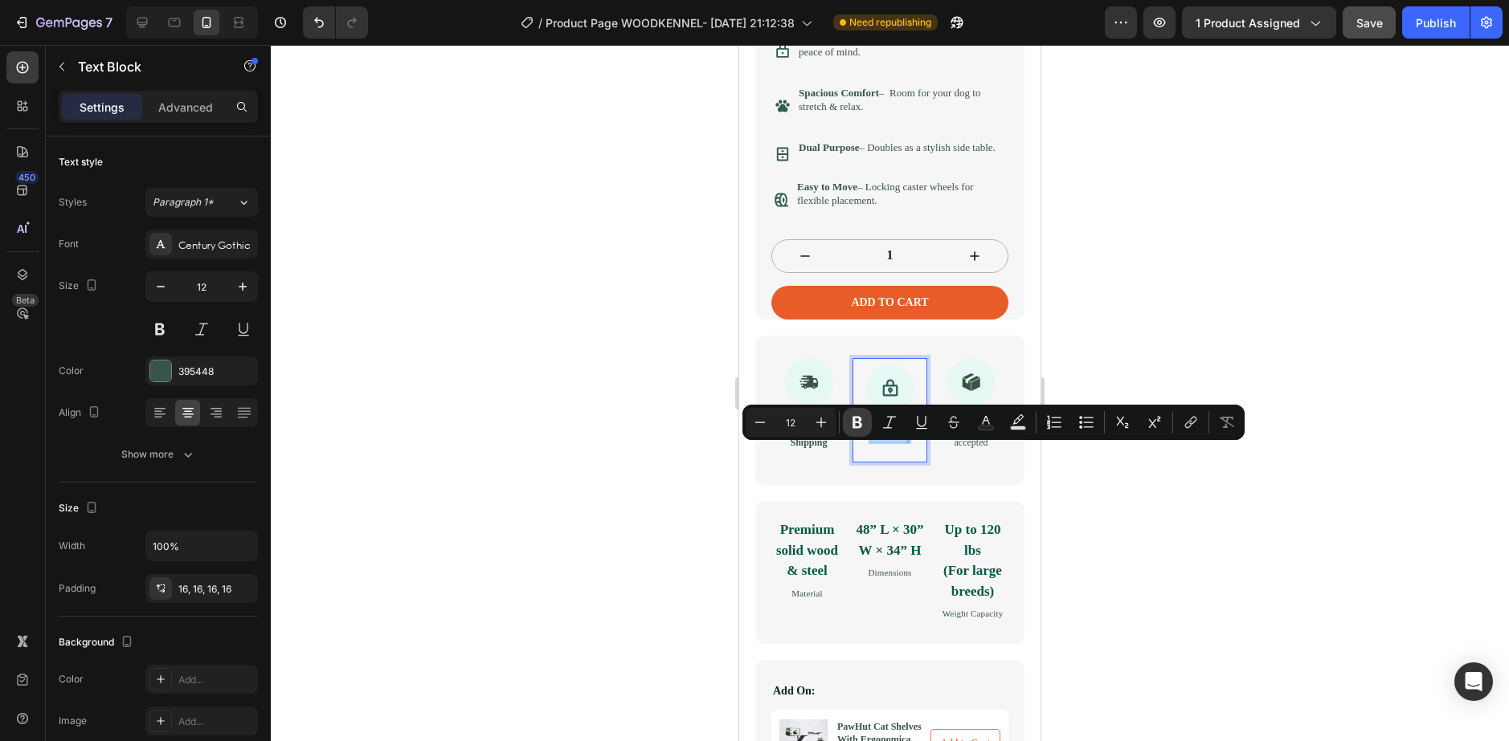
click at [846, 415] on button "Bold" at bounding box center [857, 422] width 29 height 29
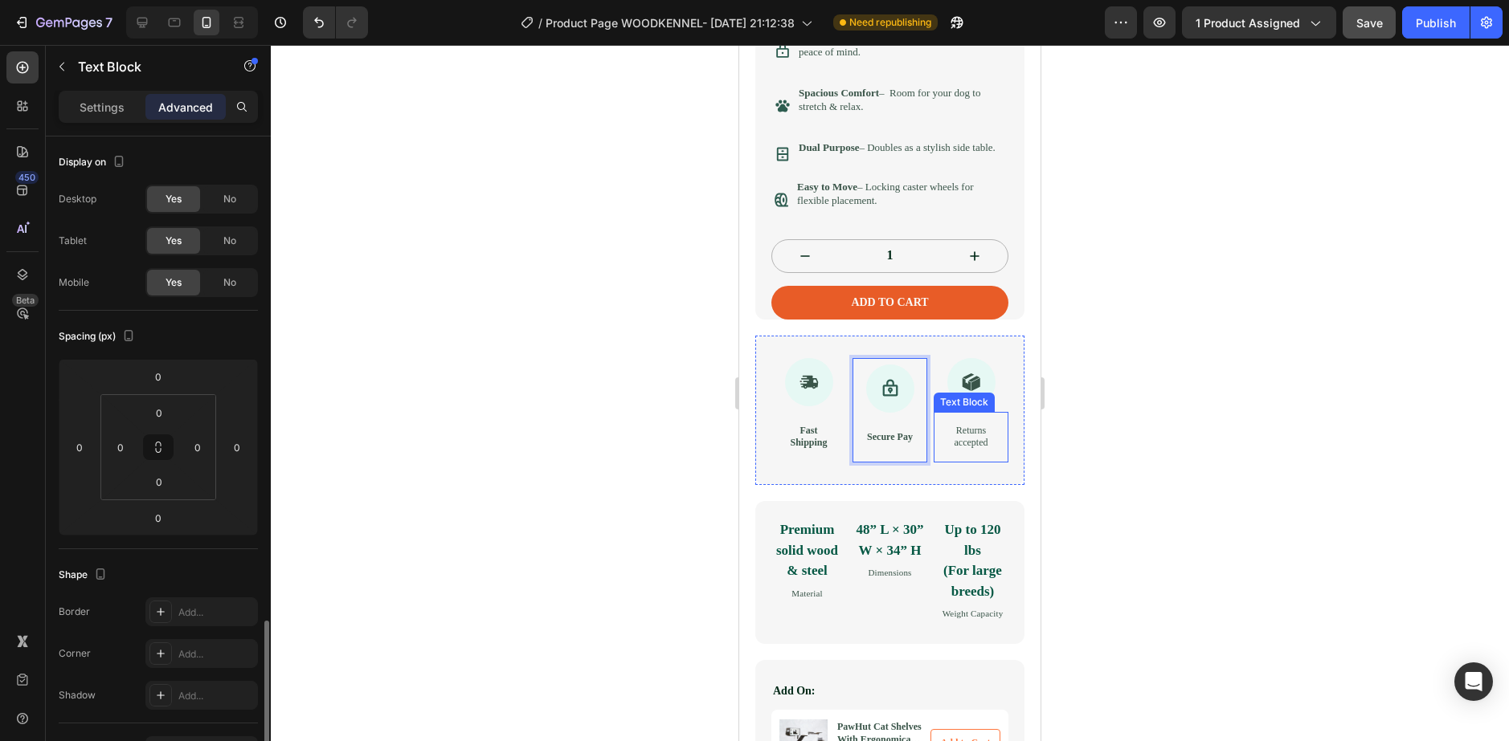
click at [963, 450] on p "Returns accepted" at bounding box center [970, 437] width 49 height 25
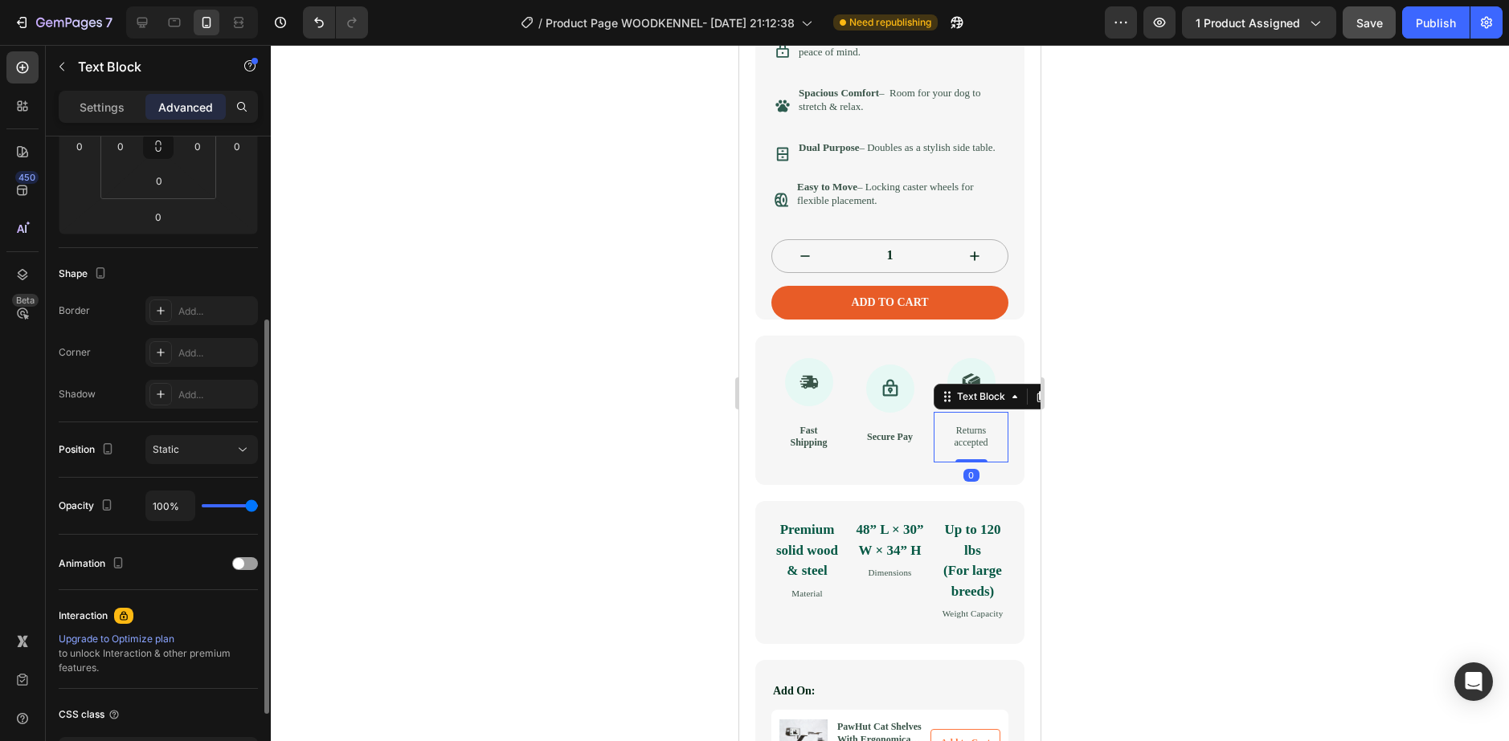
click at [1054, 494] on div at bounding box center [890, 393] width 1238 height 696
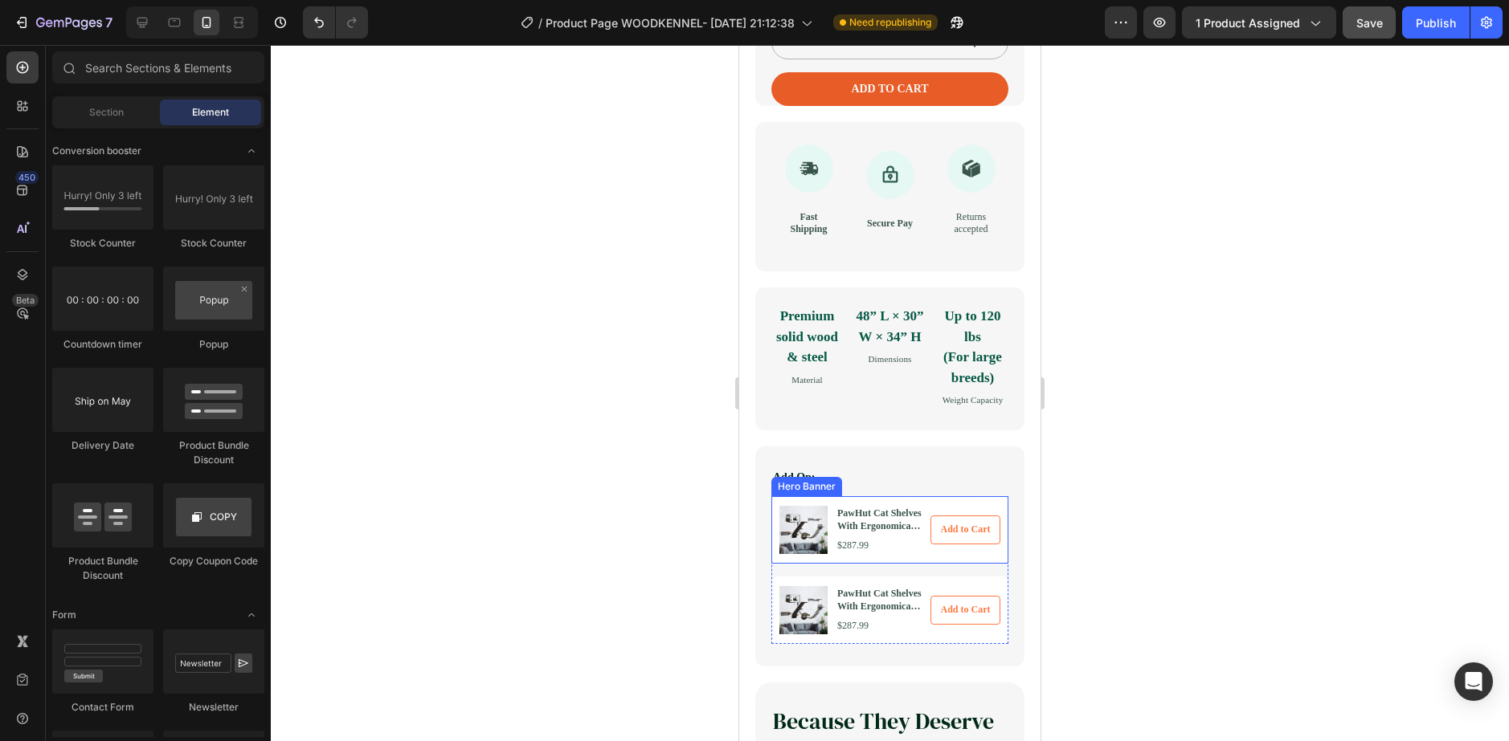
scroll to position [910, 0]
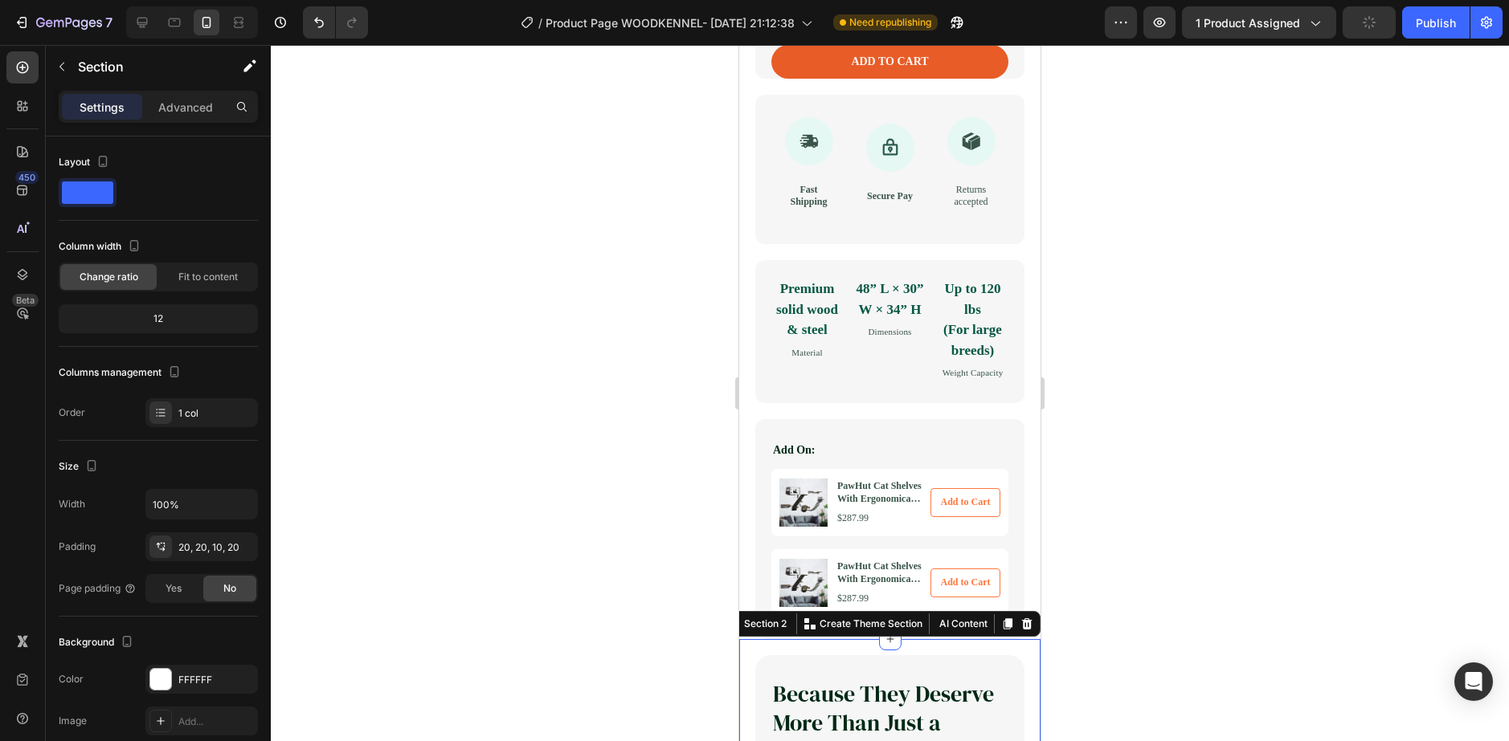
click at [550, 677] on div at bounding box center [890, 393] width 1238 height 696
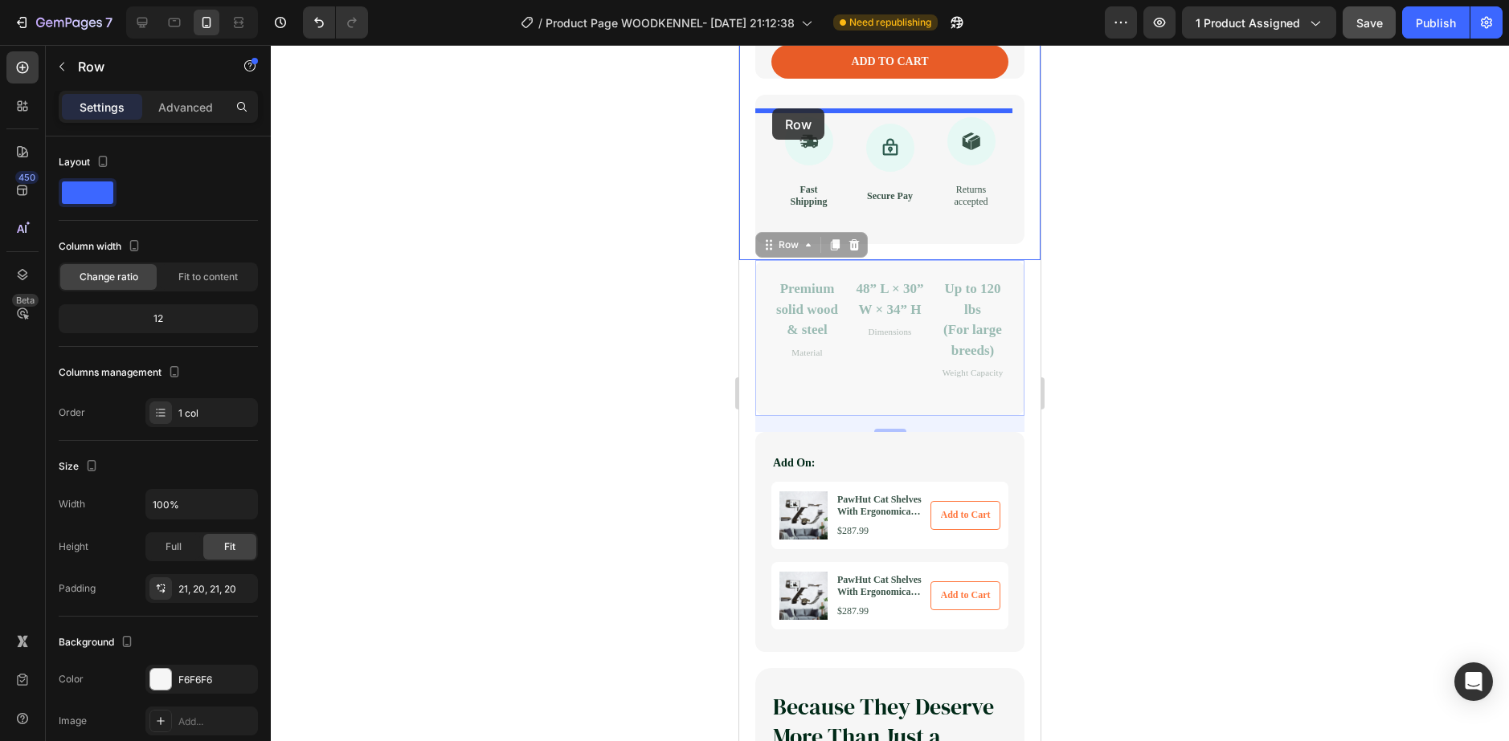
drag, startPoint x: 786, startPoint y: 304, endPoint x: 772, endPoint y: 108, distance: 196.5
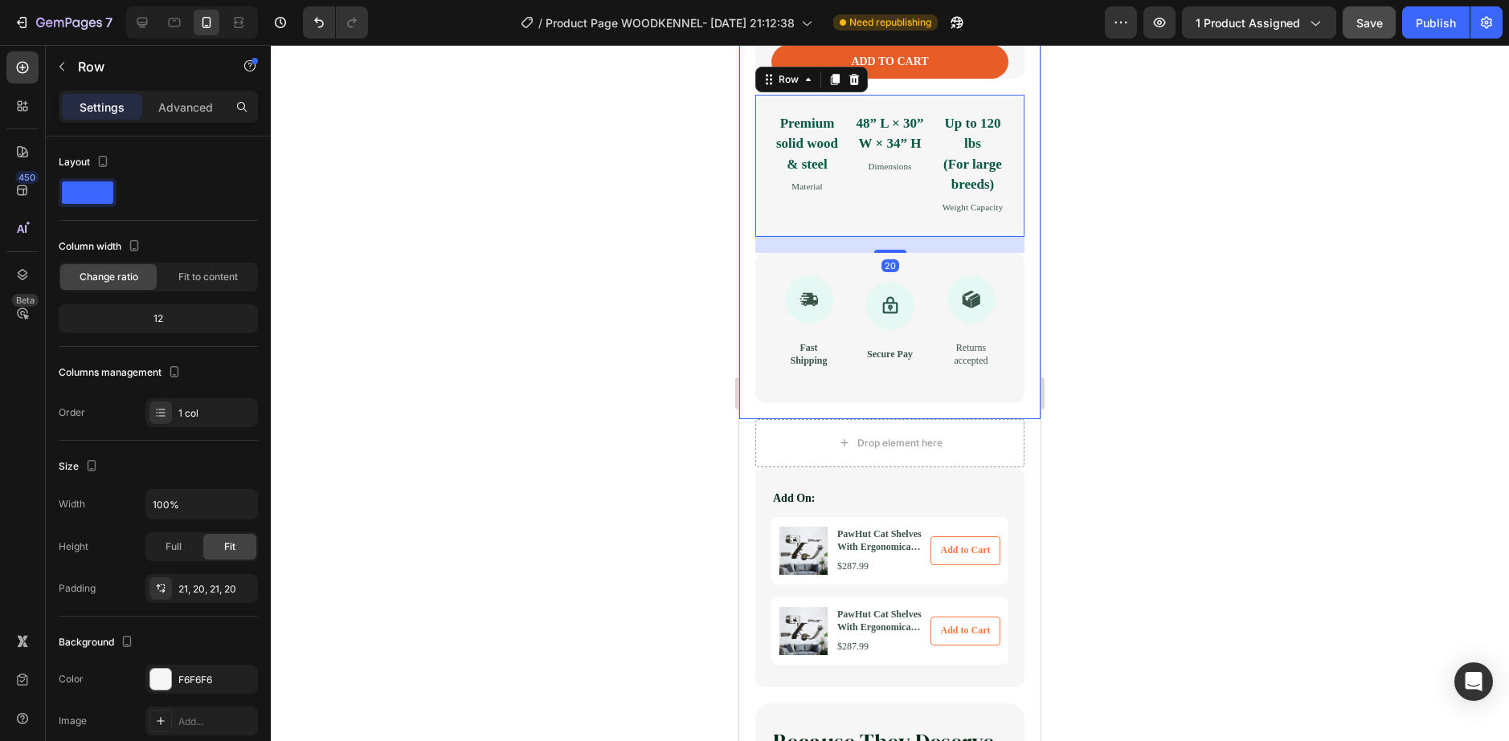
click at [632, 217] on div at bounding box center [890, 393] width 1238 height 696
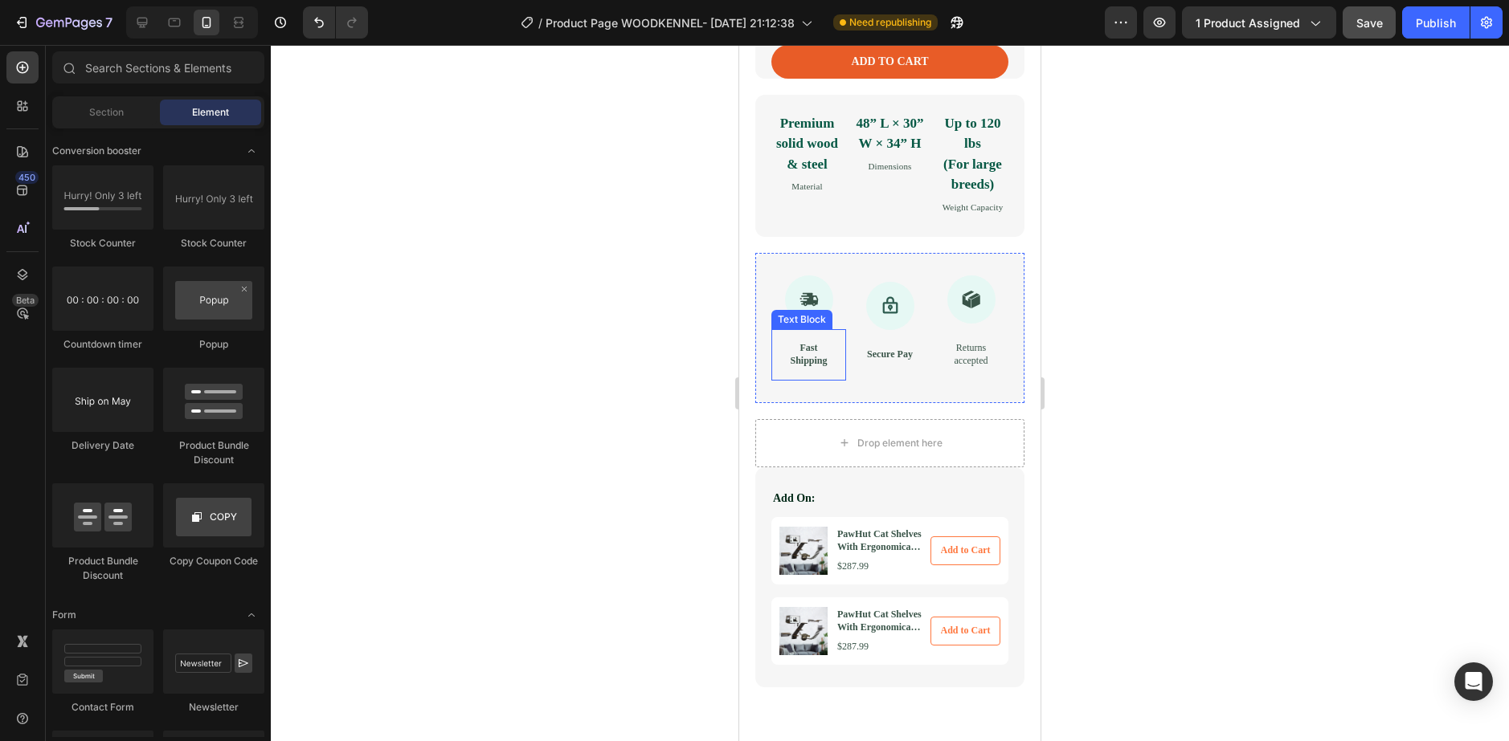
scroll to position [669, 0]
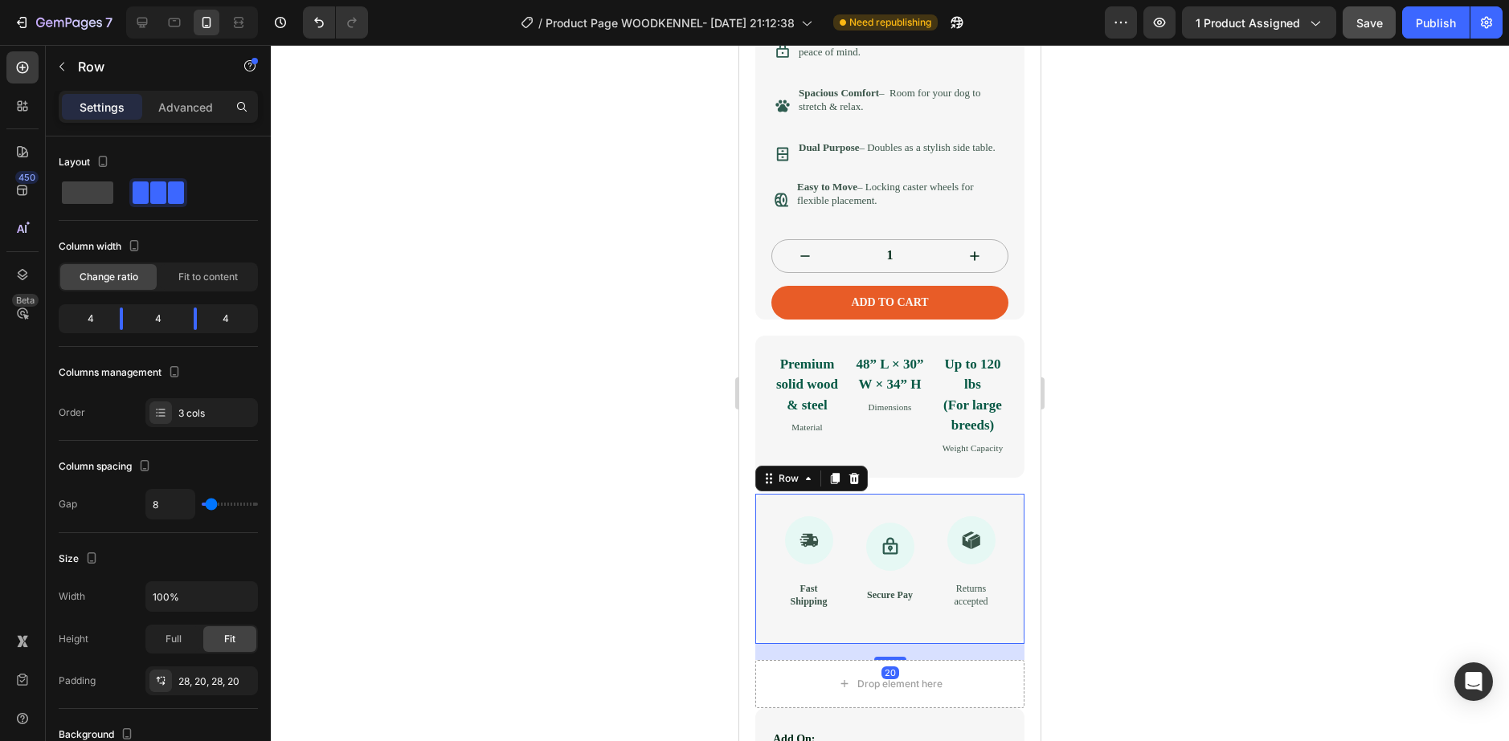
click at [799, 542] on div "Icon Fast Shipping Text Block Icon Secure Pay Text Block Icon Returns accepted …" at bounding box center [889, 568] width 269 height 149
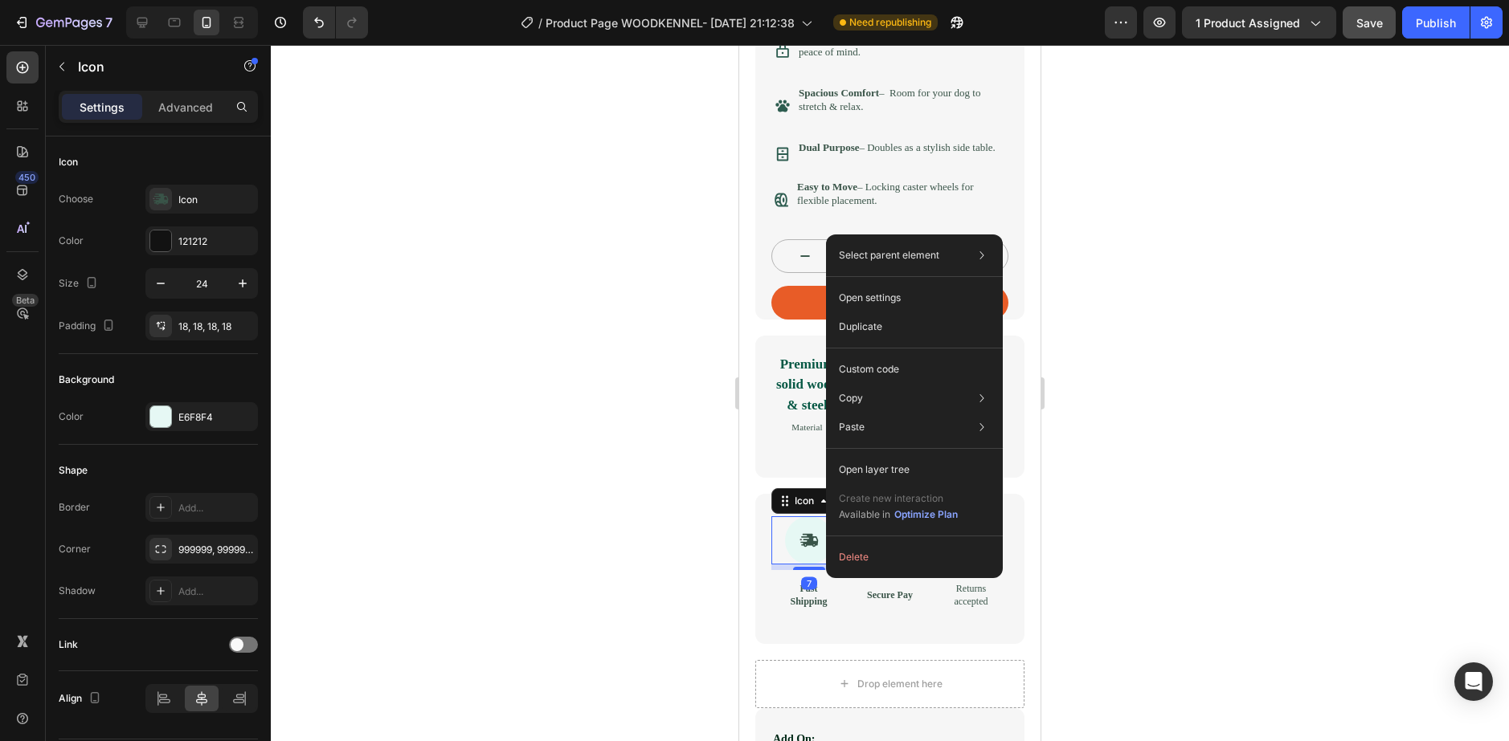
click at [772, 514] on div "Icon" at bounding box center [827, 501] width 112 height 26
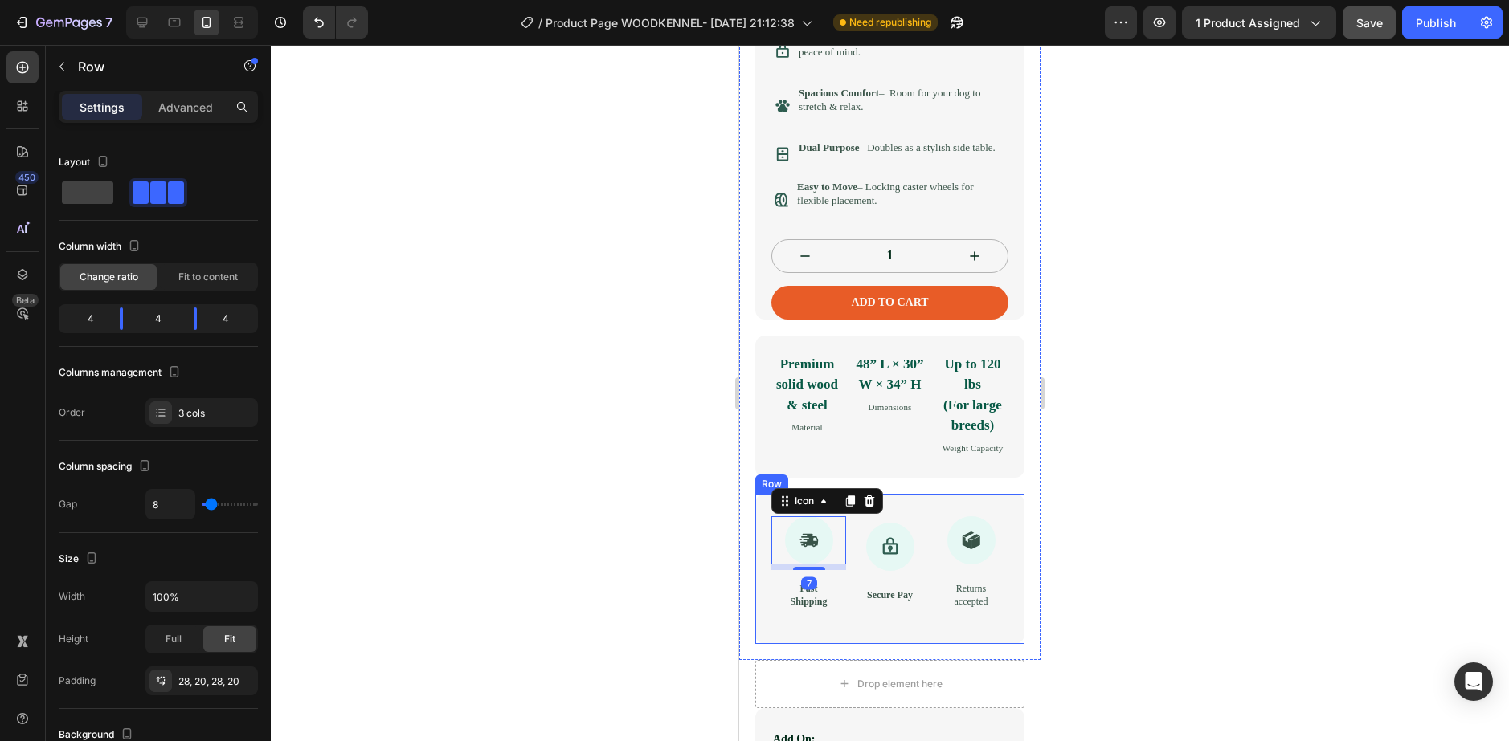
click at [757, 535] on div "Icon 7 Fast Shipping Text Block Icon Secure Pay Text Block Icon Returns accepte…" at bounding box center [889, 568] width 269 height 149
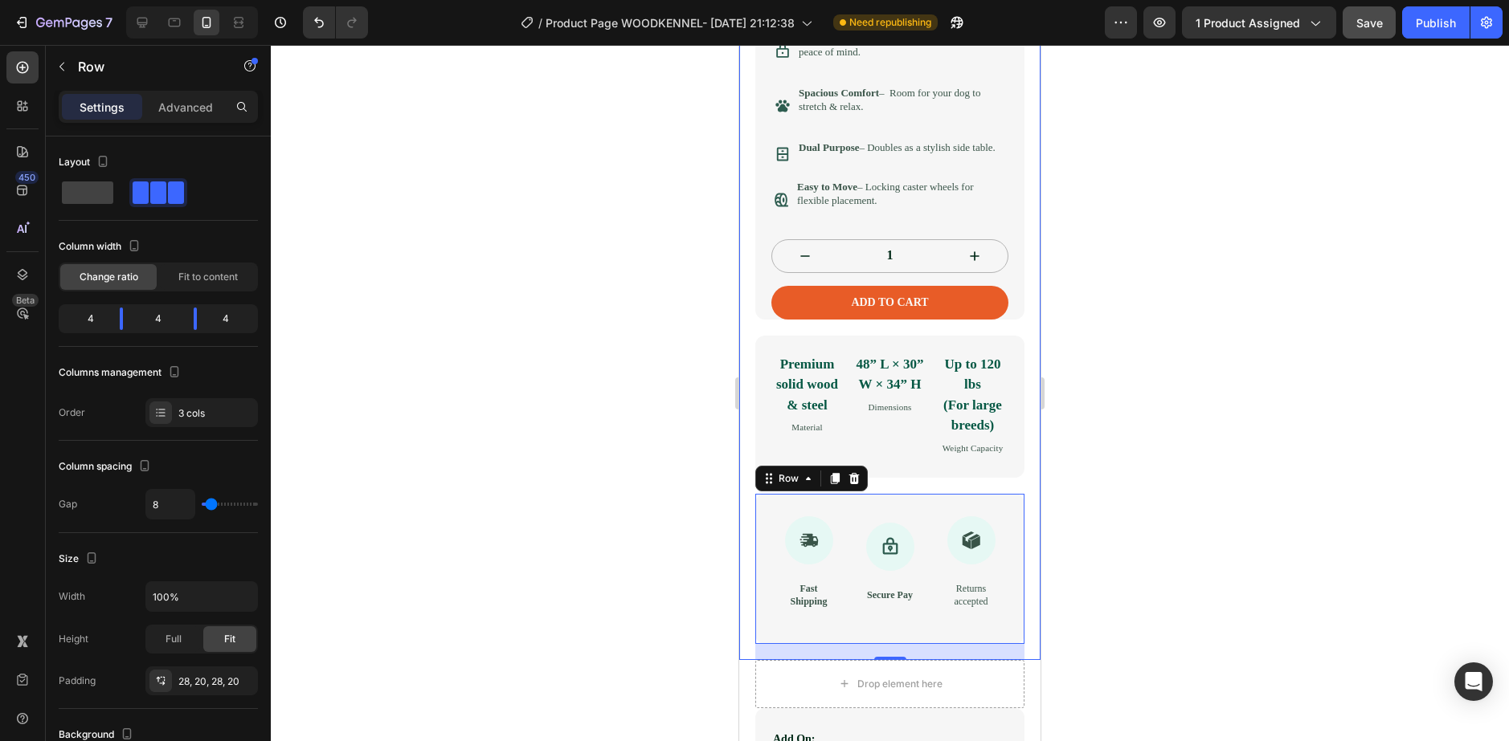
click at [629, 503] on div at bounding box center [890, 393] width 1238 height 696
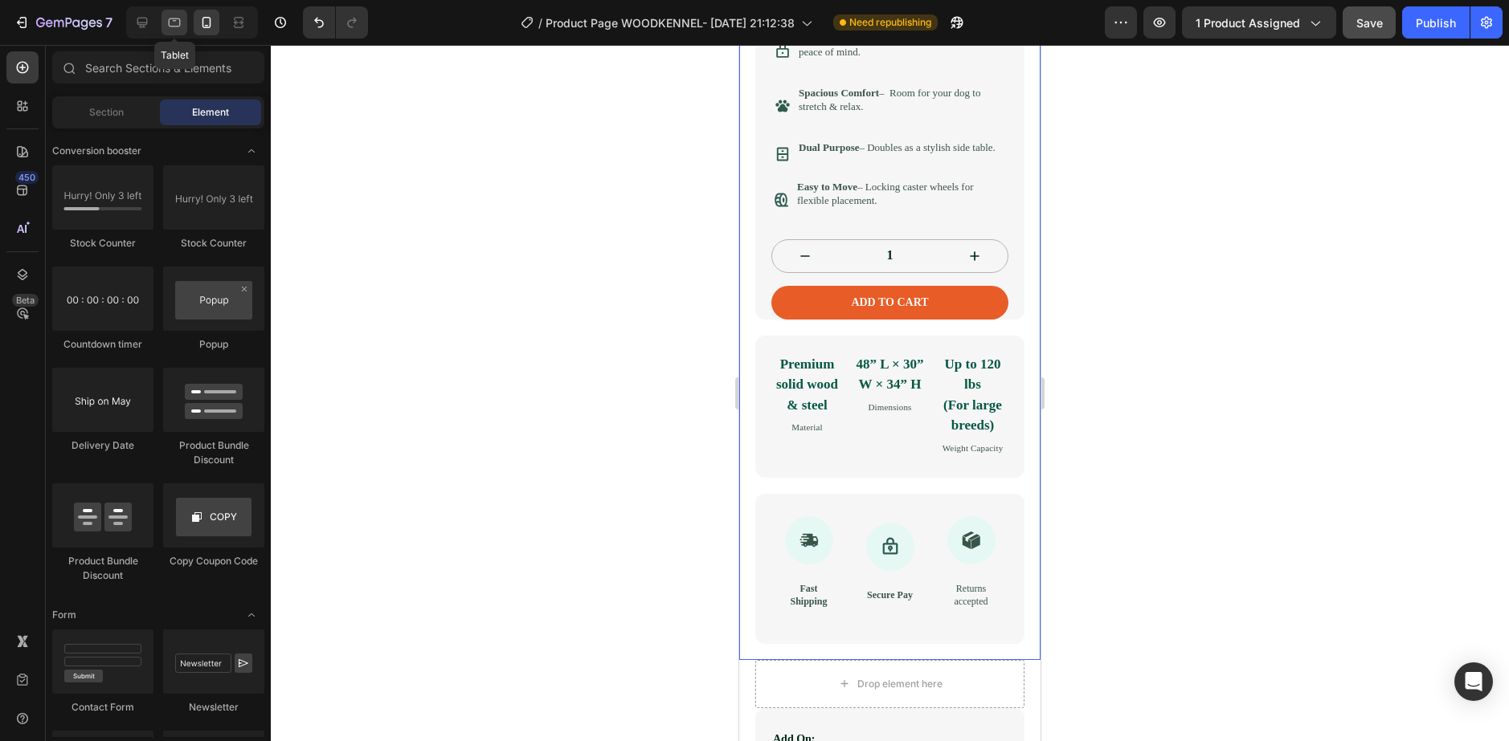
click at [179, 18] on icon at bounding box center [174, 22] width 16 height 16
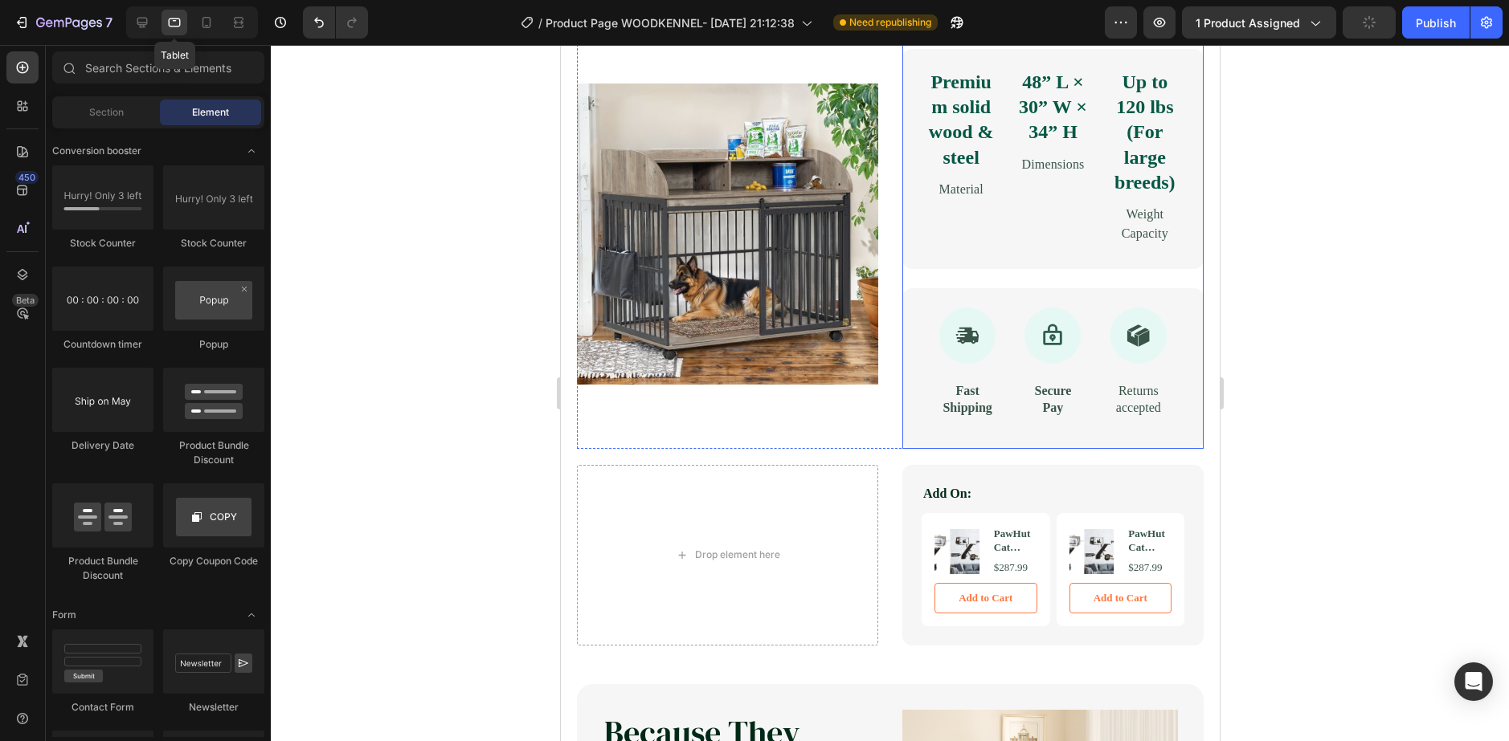
scroll to position [862, 0]
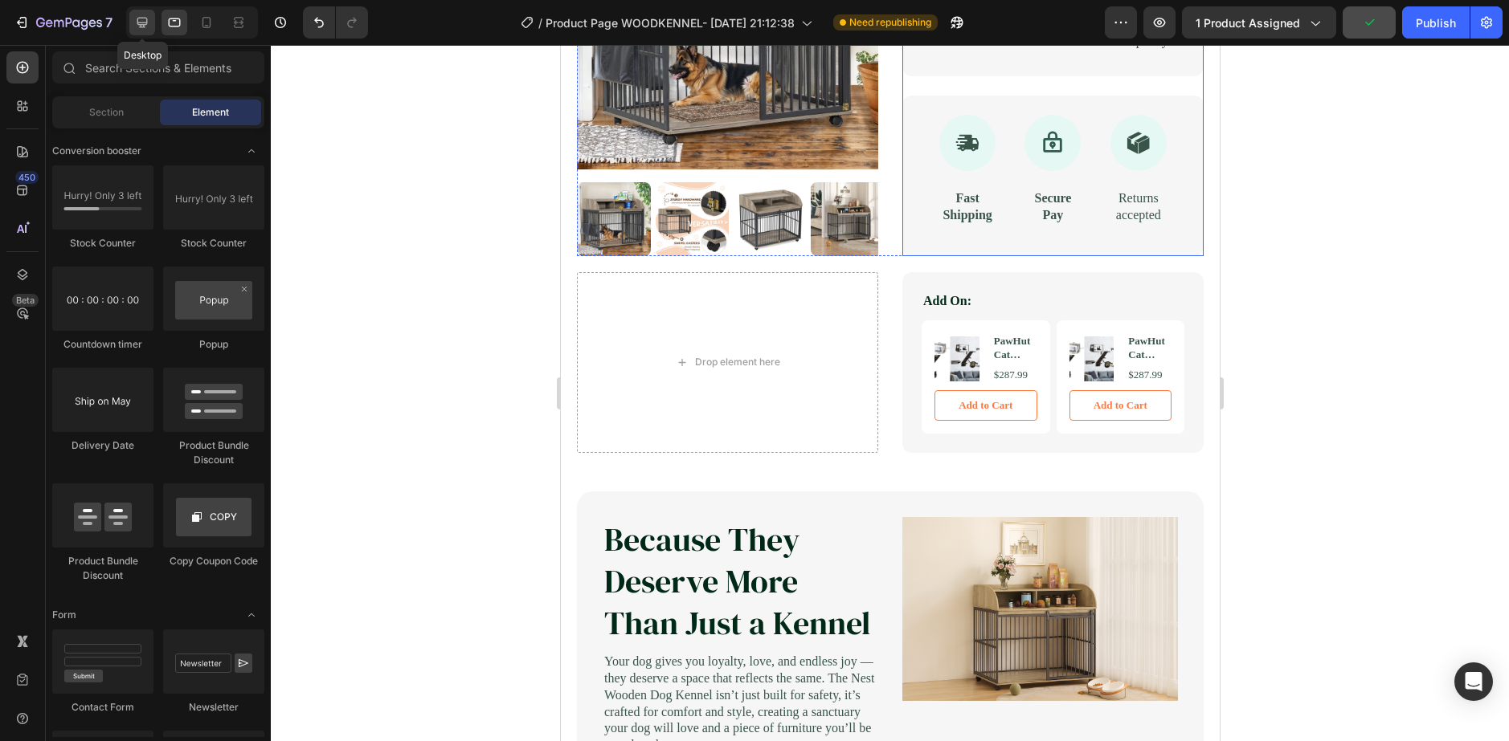
click at [149, 24] on icon at bounding box center [142, 22] width 16 height 16
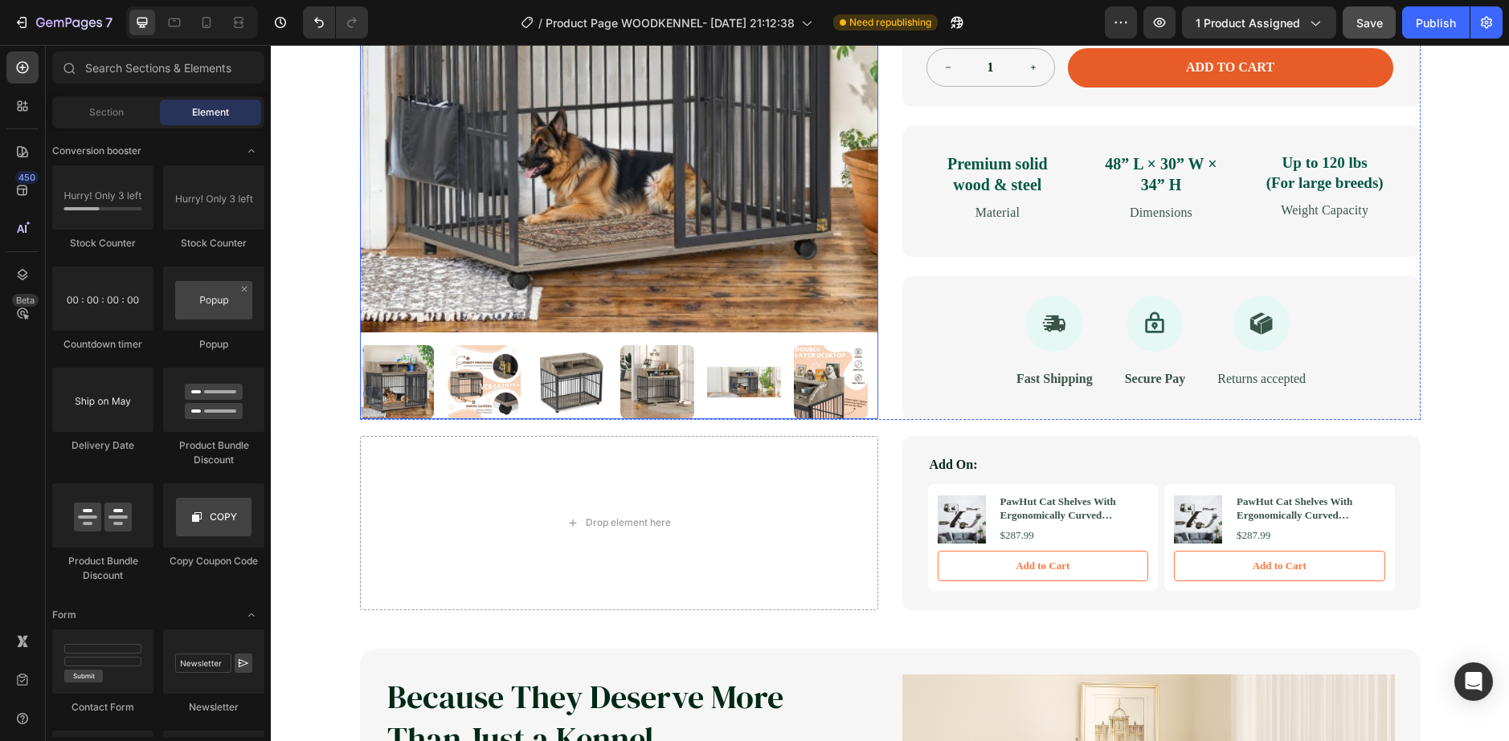
scroll to position [482, 0]
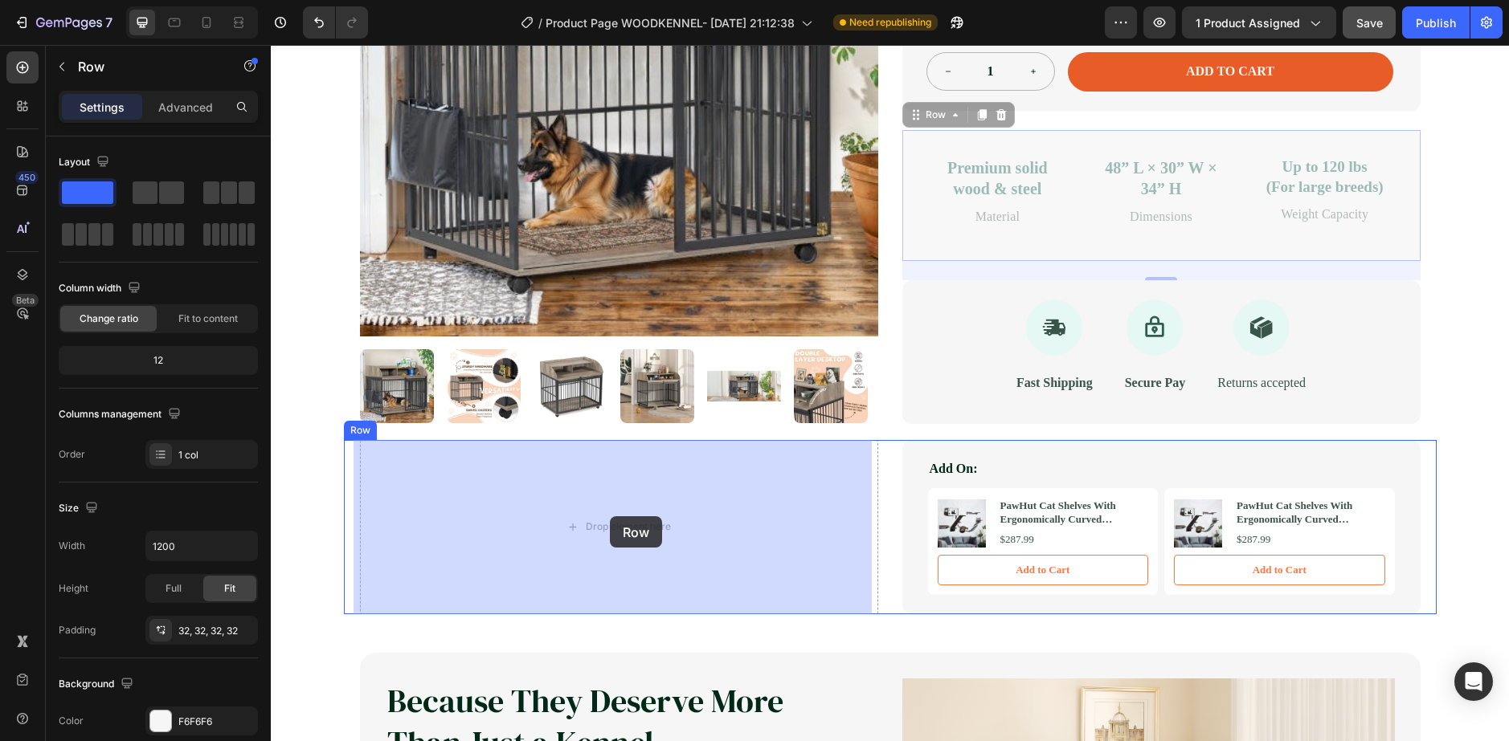
drag, startPoint x: 933, startPoint y: 237, endPoint x: 654, endPoint y: 475, distance: 367.0
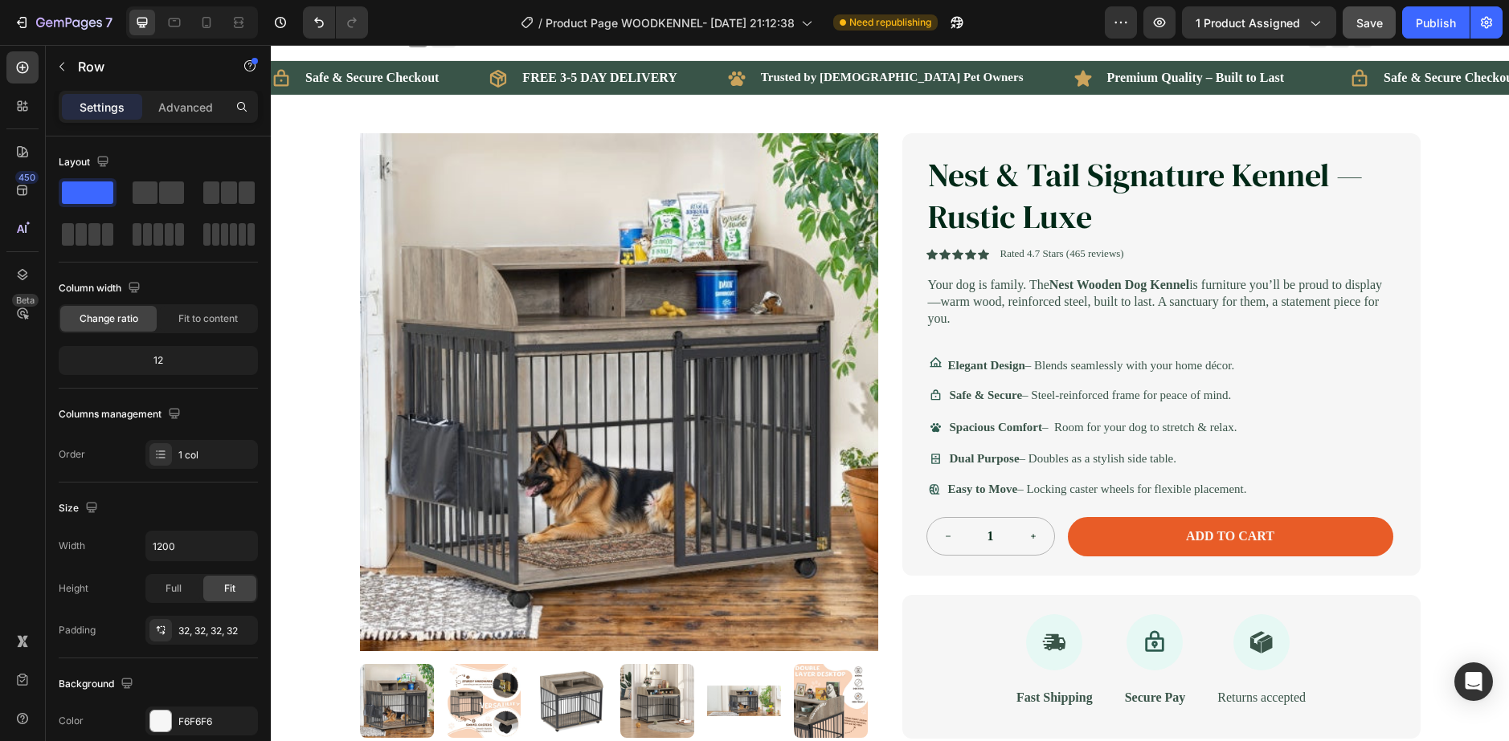
scroll to position [0, 0]
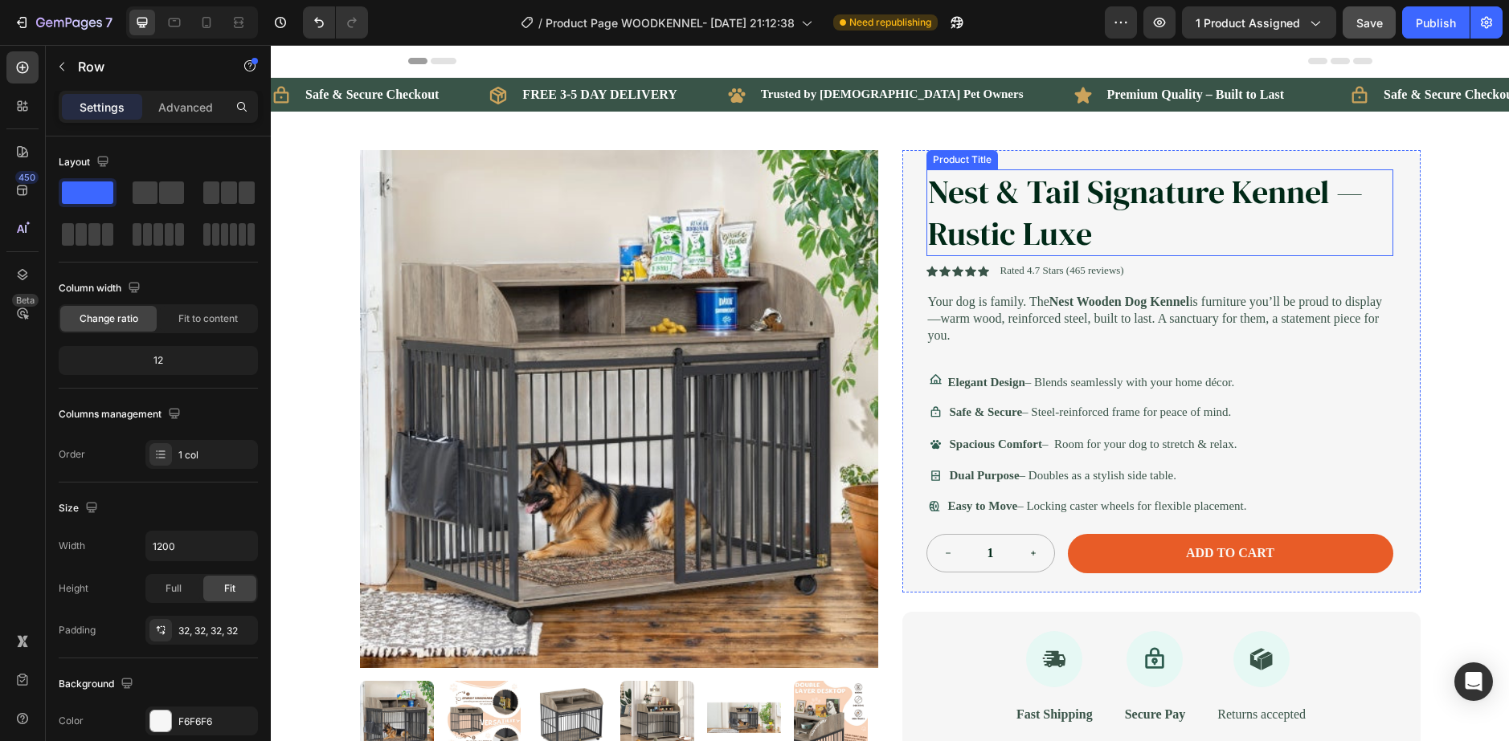
click at [1148, 235] on h1 "Nest & Tail Signature Kennel — Rustic Luxe" at bounding box center [1159, 213] width 467 height 87
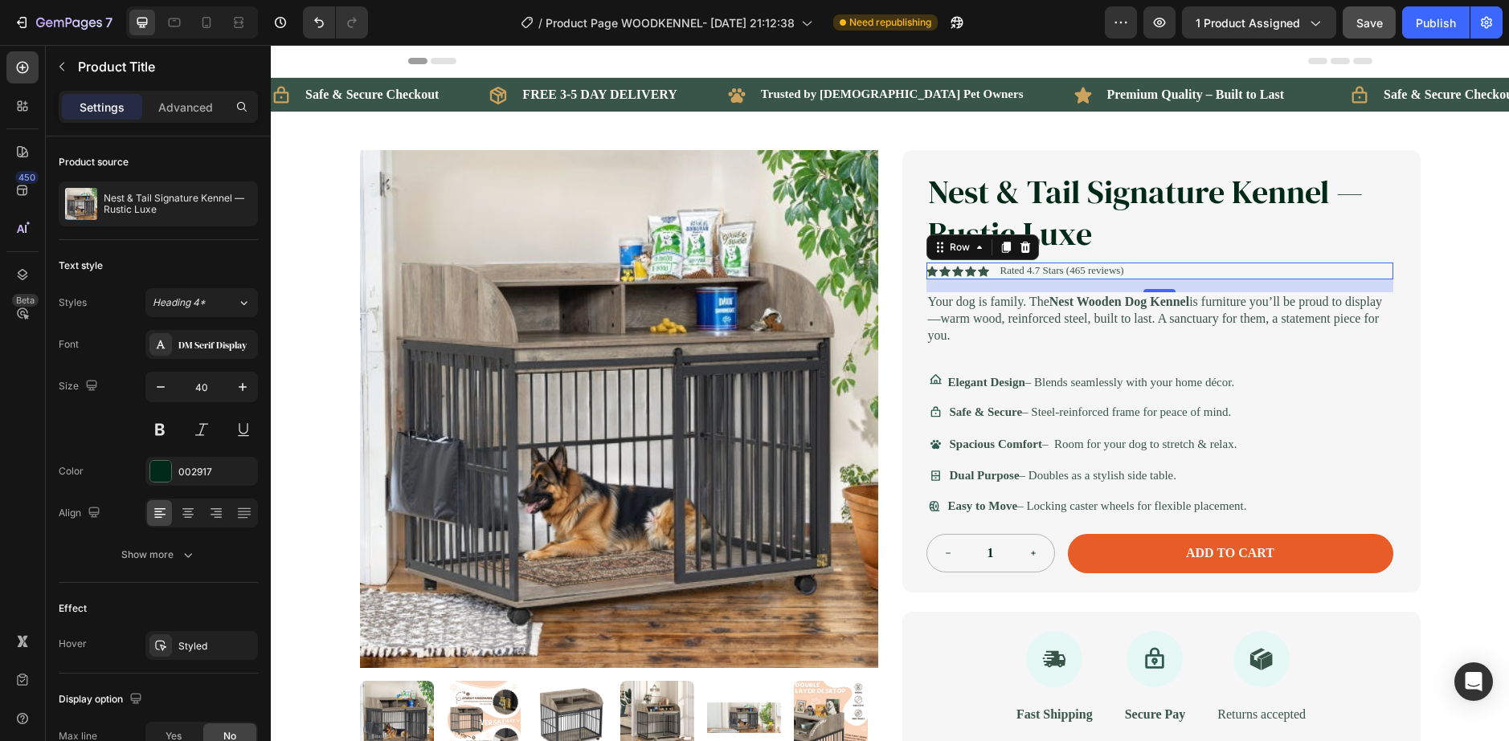
click at [1174, 276] on div "Icon Icon Icon Icon Icon Icon List Rated 4.7 Stars (465 reviews) Text Block Row…" at bounding box center [1159, 271] width 467 height 17
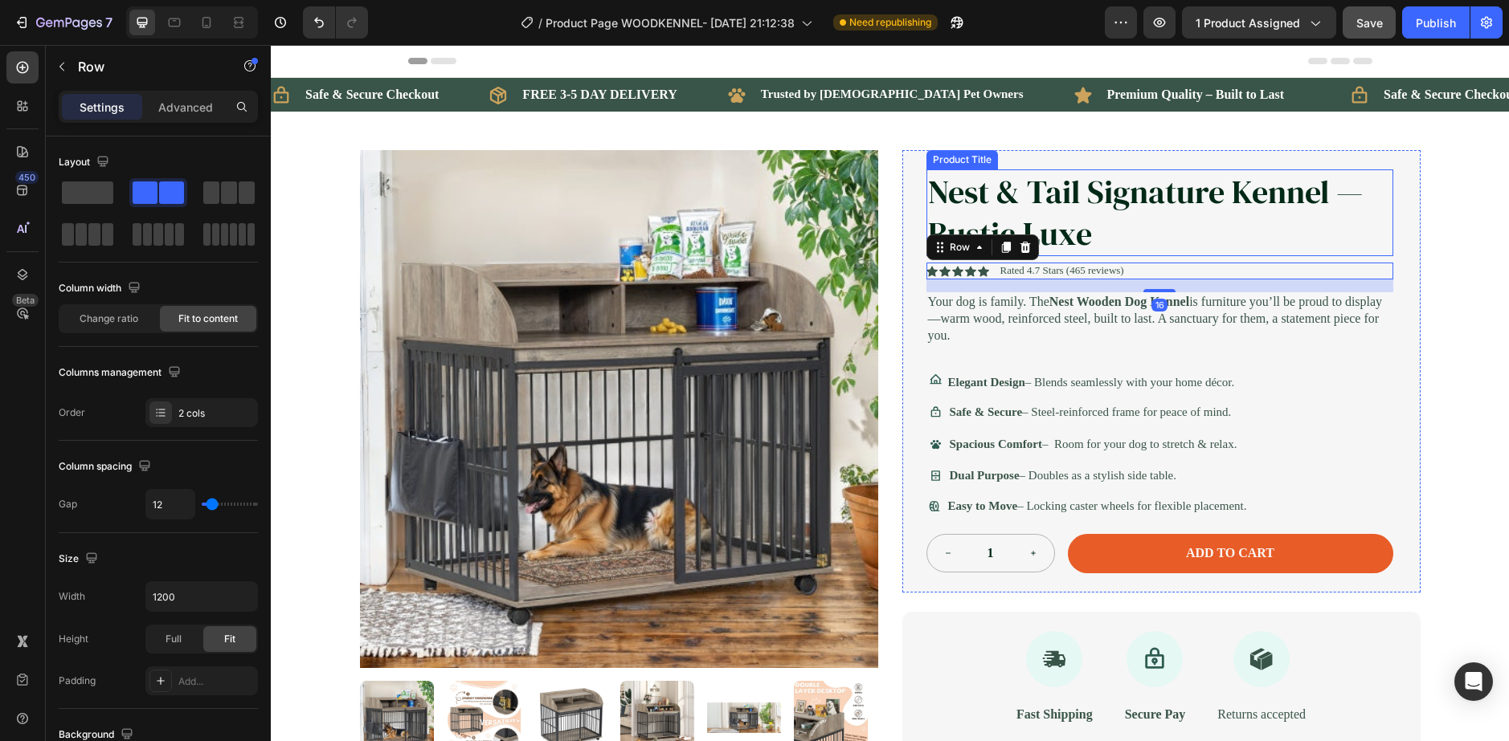
click at [1256, 222] on h1 "Nest & Tail Signature Kennel — Rustic Luxe" at bounding box center [1159, 213] width 467 height 87
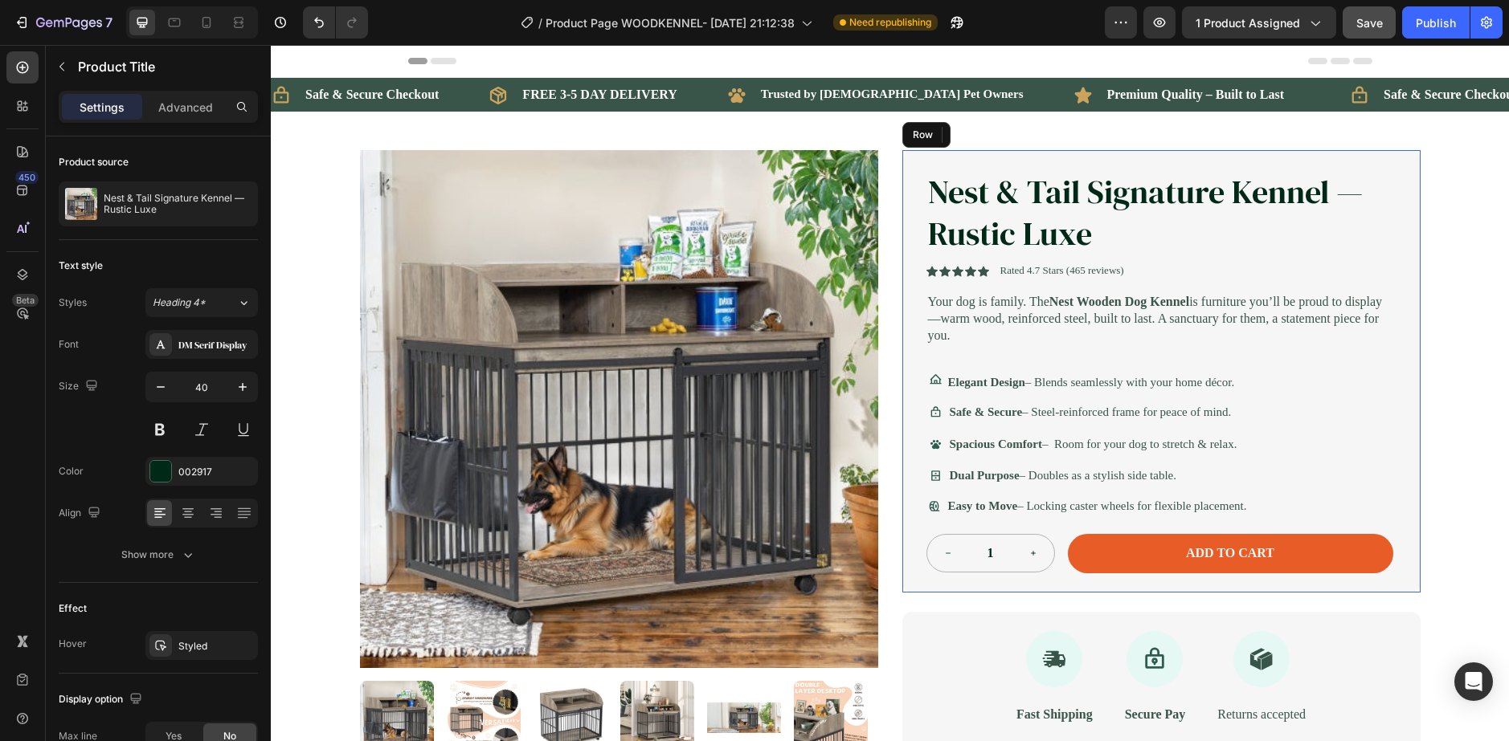
click at [1387, 165] on div "Nest & Tail Signature Kennel — Rustic Luxe Product Title Edit content in Shopif…" at bounding box center [1161, 371] width 518 height 443
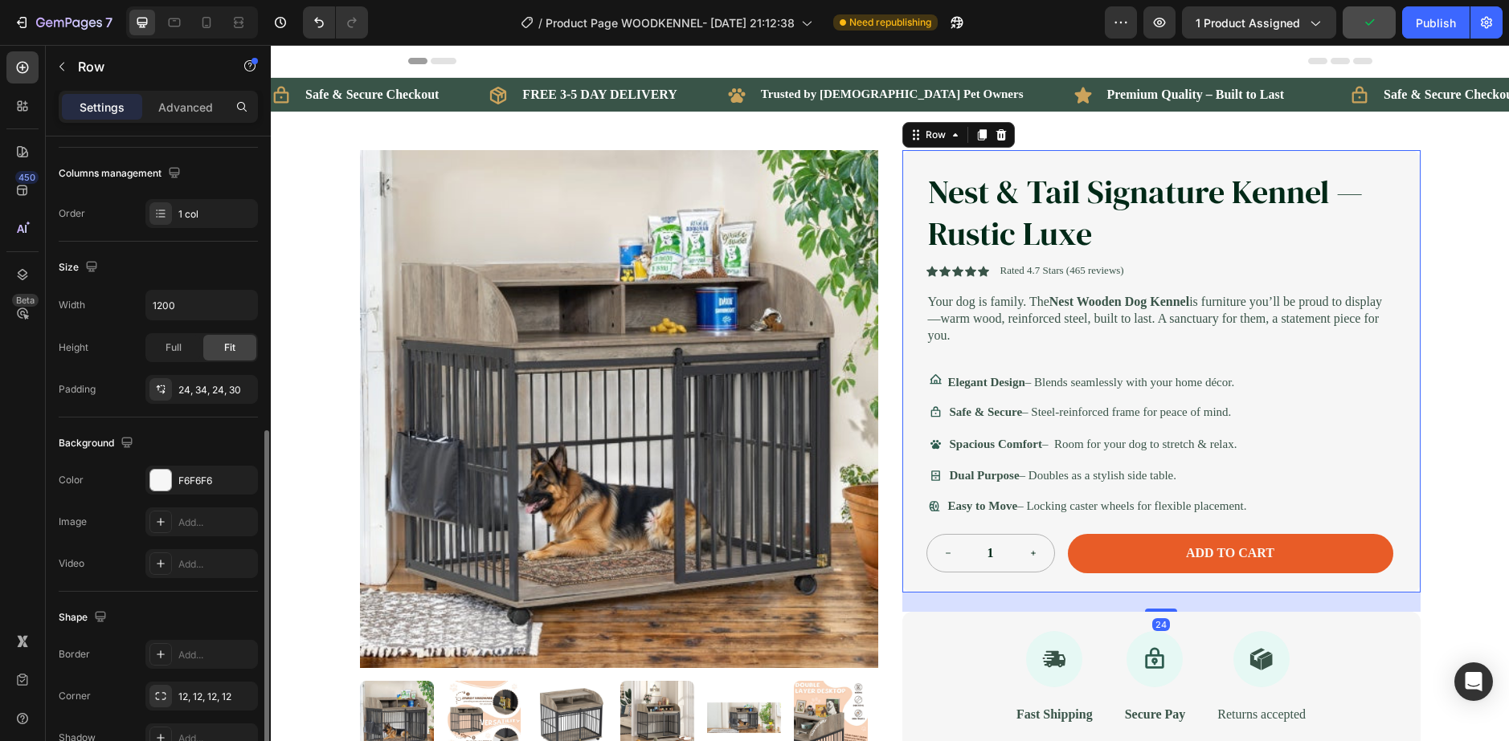
scroll to position [329, 0]
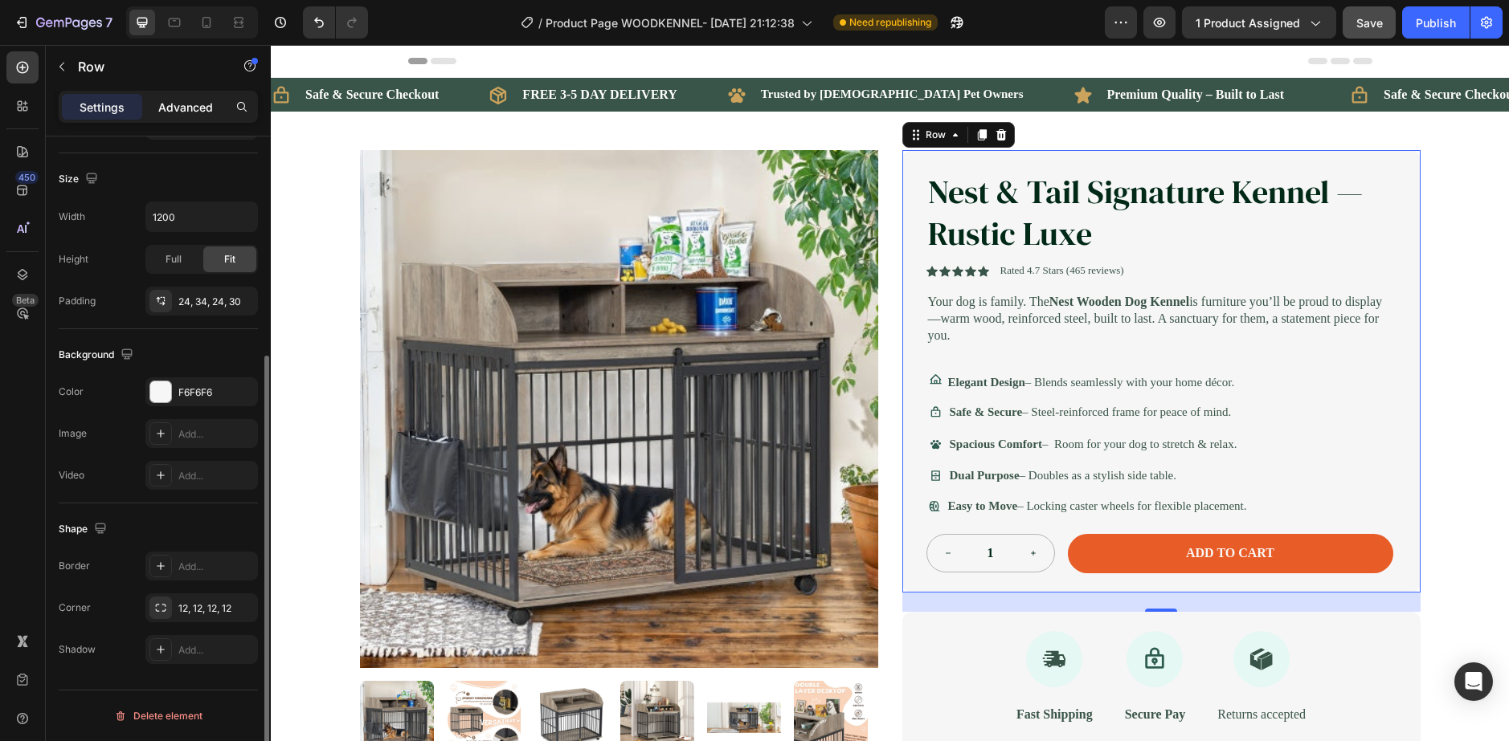
click at [182, 108] on p "Advanced" at bounding box center [185, 107] width 55 height 17
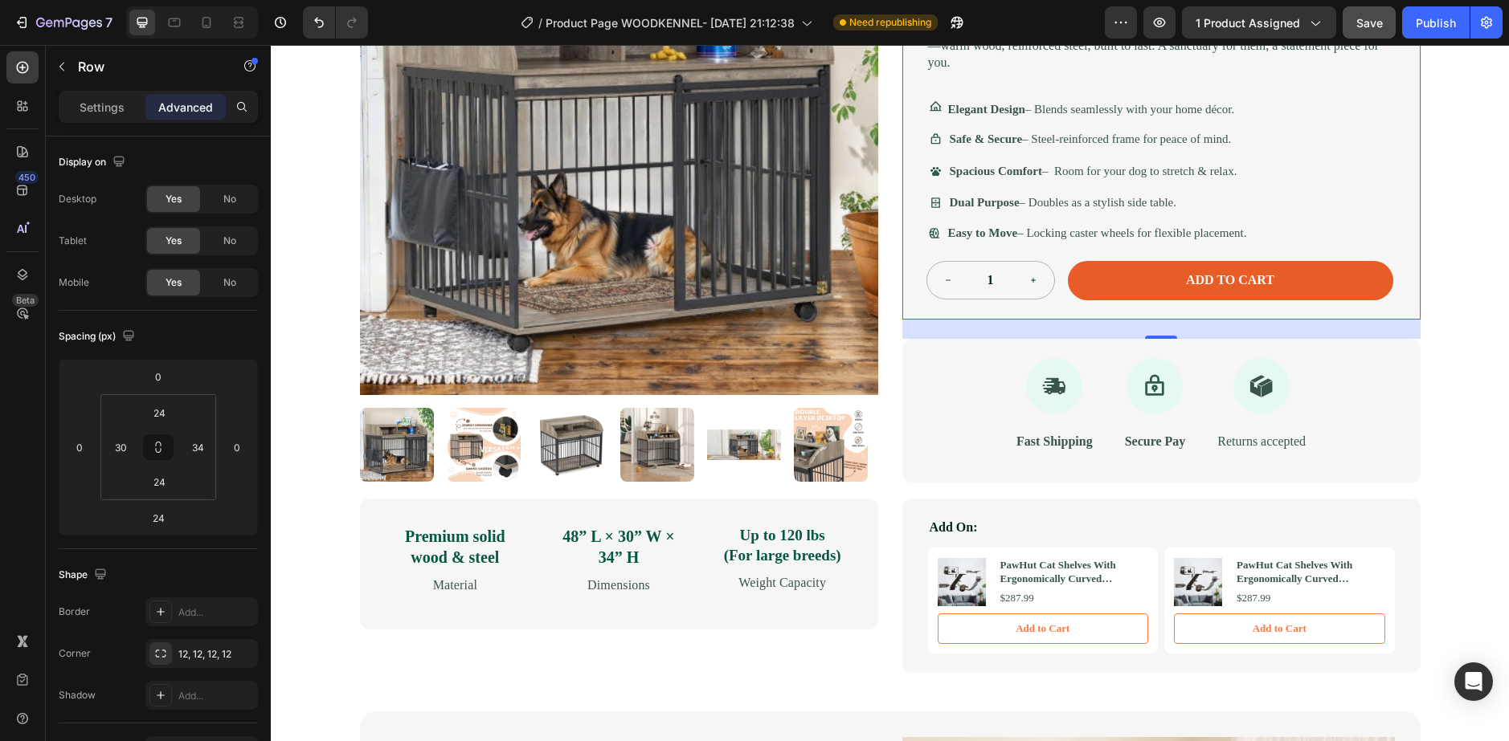
scroll to position [321, 0]
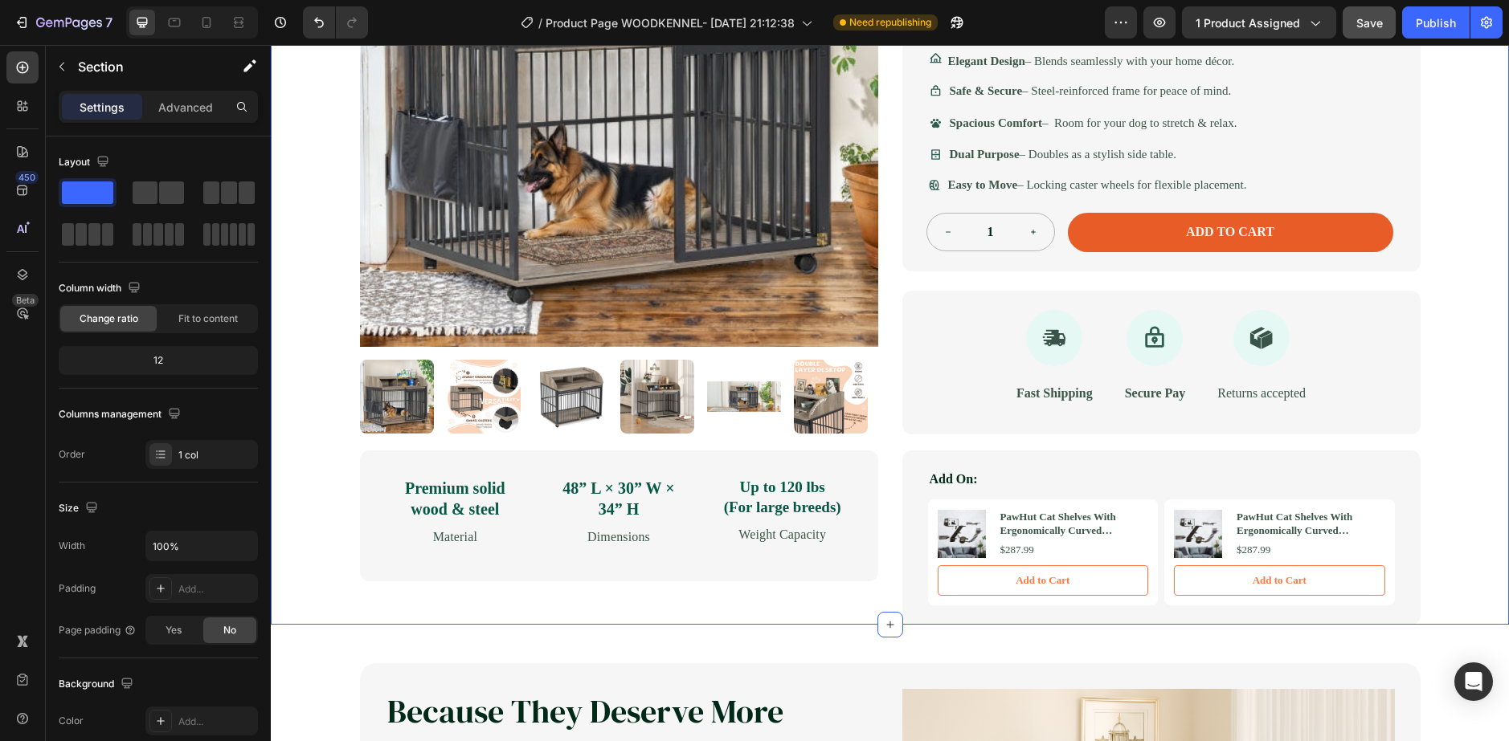
click at [332, 440] on div "Icon Safe & Secure Checkout Text Block Row Icon FREE 3-5 DAY DELIVERY Text Bloc…" at bounding box center [890, 191] width 1238 height 868
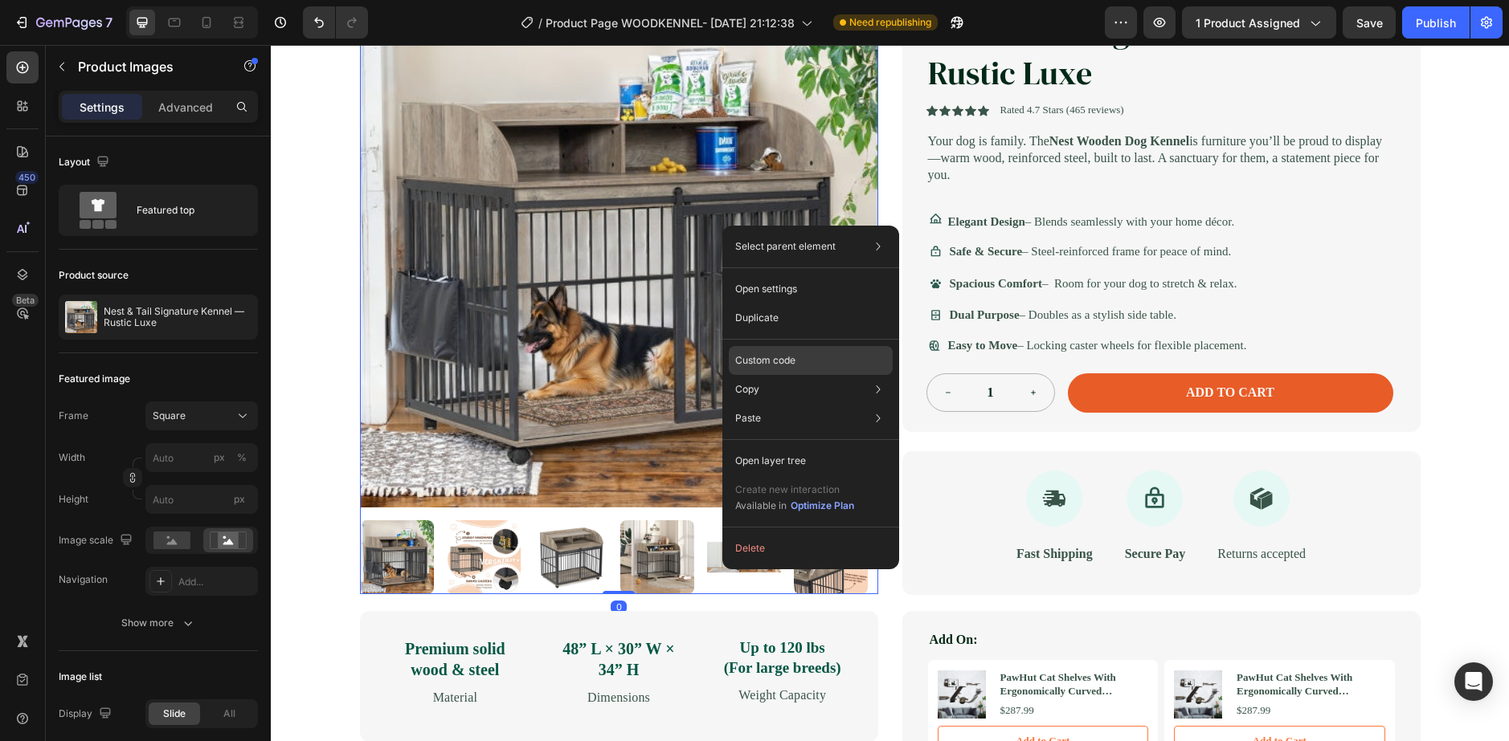
click at [752, 355] on p "Custom code" at bounding box center [765, 360] width 60 height 14
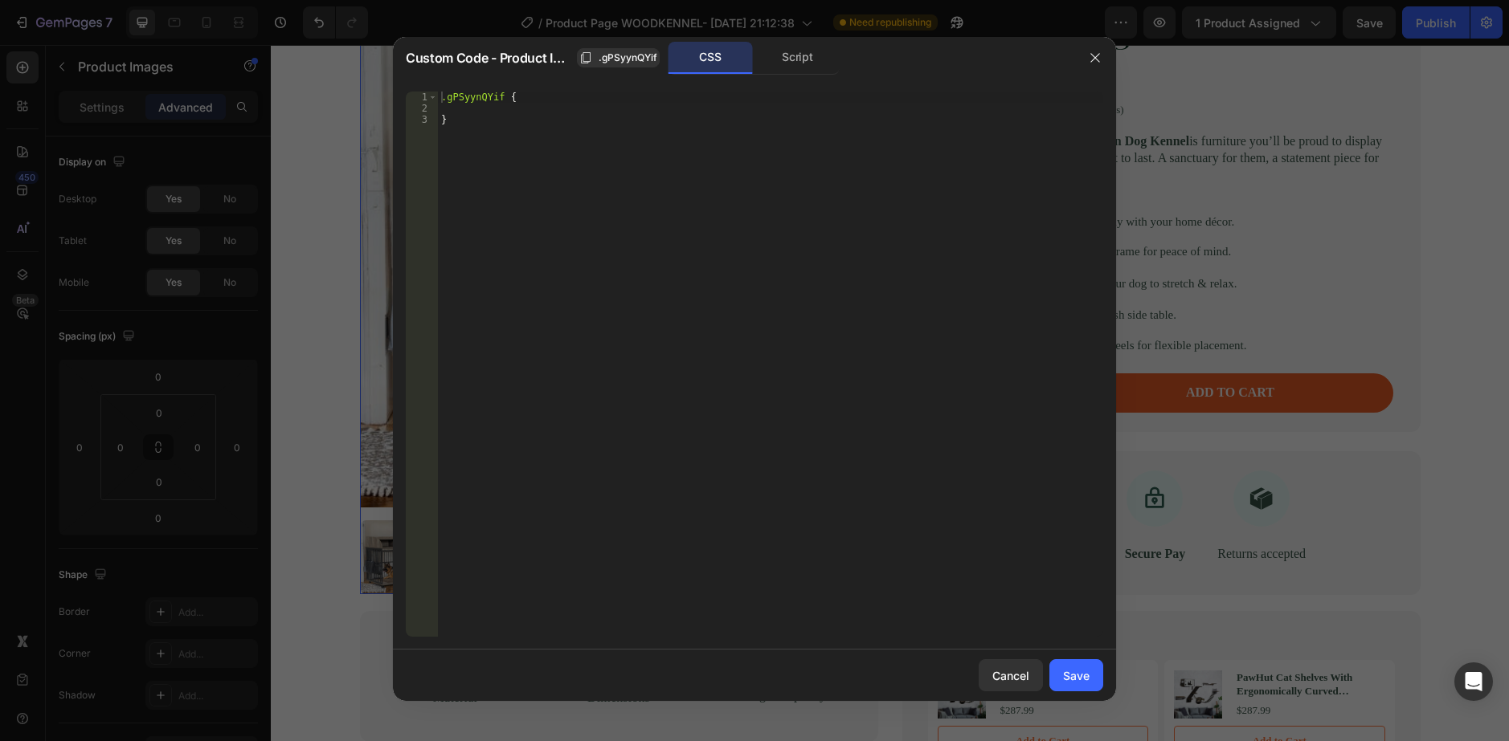
click at [510, 44] on div "Custom Code - Product Images .gPSyynQYif CSS Script" at bounding box center [740, 58] width 668 height 33
click at [501, 64] on span "Custom Code - Product Images" at bounding box center [488, 57] width 165 height 19
click at [1091, 52] on icon "button" at bounding box center [1095, 57] width 13 height 13
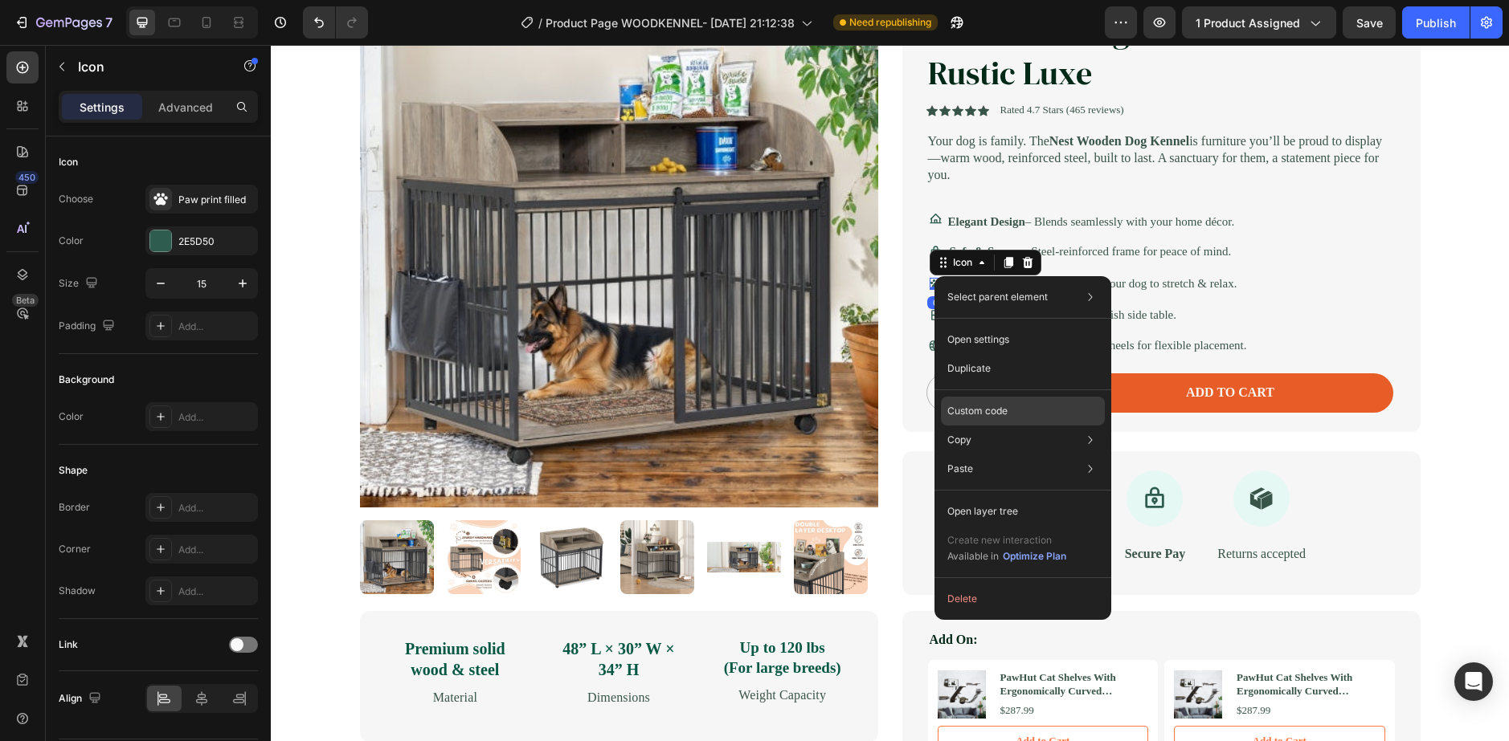
drag, startPoint x: 950, startPoint y: 396, endPoint x: 950, endPoint y: 405, distance: 8.8
click at [950, 397] on div "Select parent element Row 1 col Row 1 col Row 2 cols Icon Open settings Duplica…" at bounding box center [1022, 448] width 177 height 344
click at [950, 405] on p "Custom code" at bounding box center [977, 411] width 60 height 14
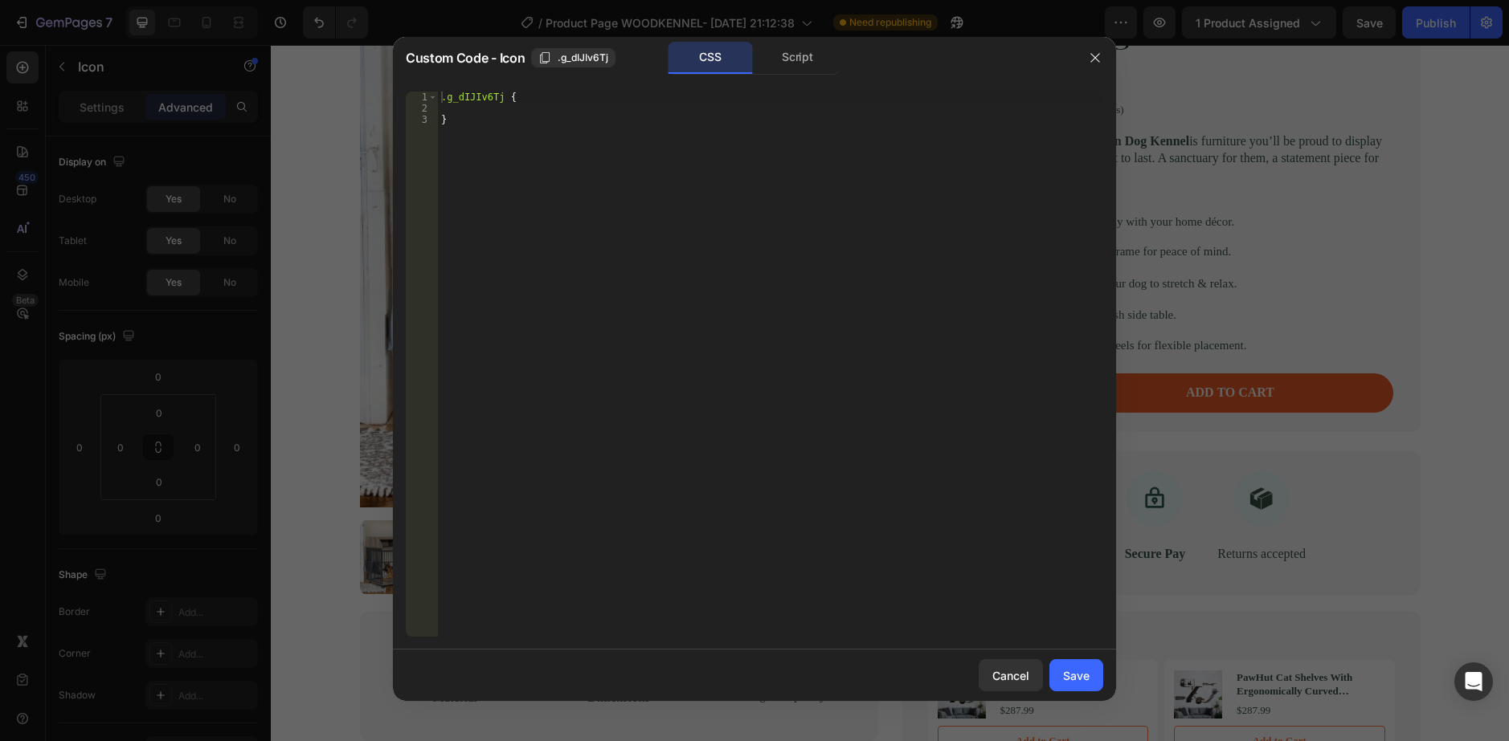
click at [402, 55] on div "Custom Code - Icon .g_dIJIv6Tj CSS Script" at bounding box center [733, 58] width 681 height 42
click at [812, 56] on div "Script" at bounding box center [797, 58] width 84 height 32
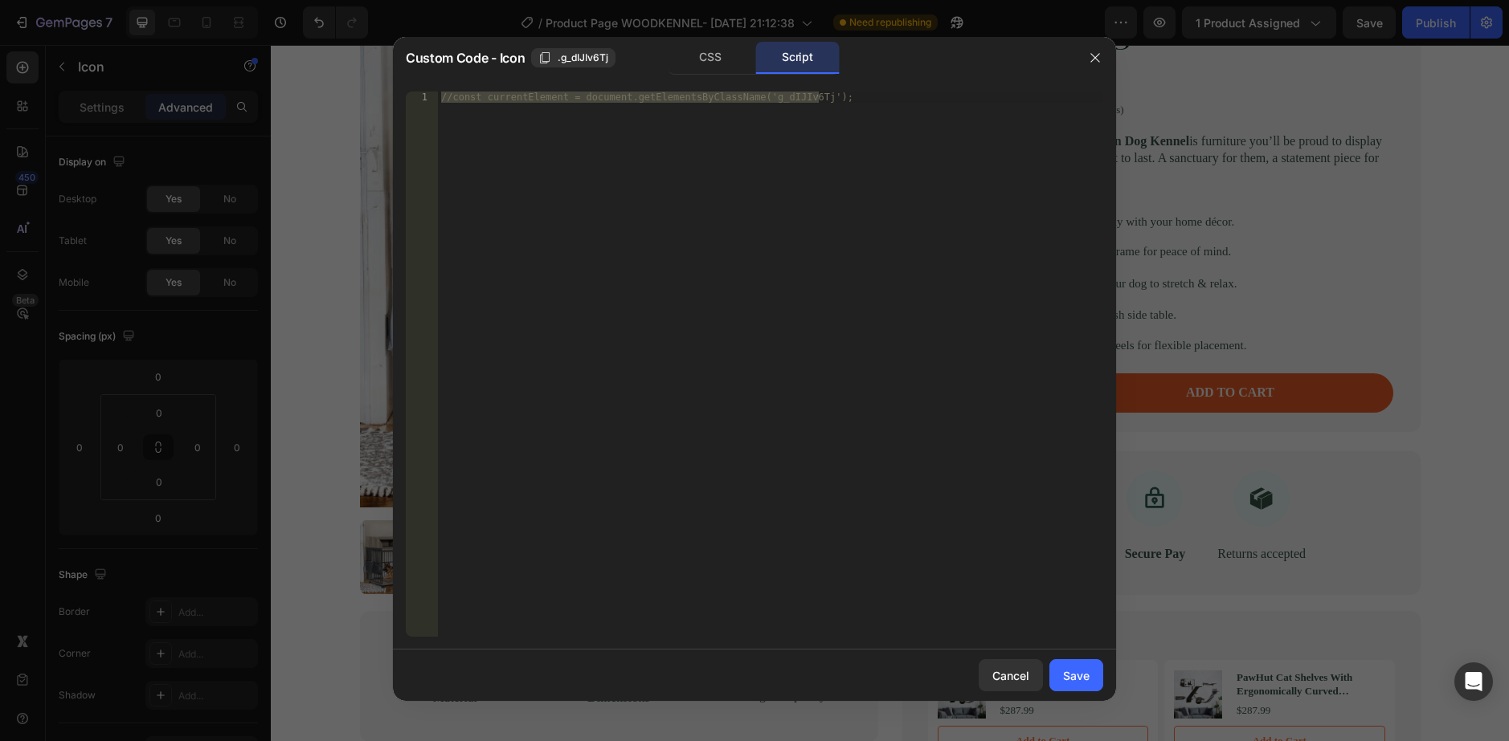
click at [1079, 26] on div at bounding box center [754, 370] width 1509 height 741
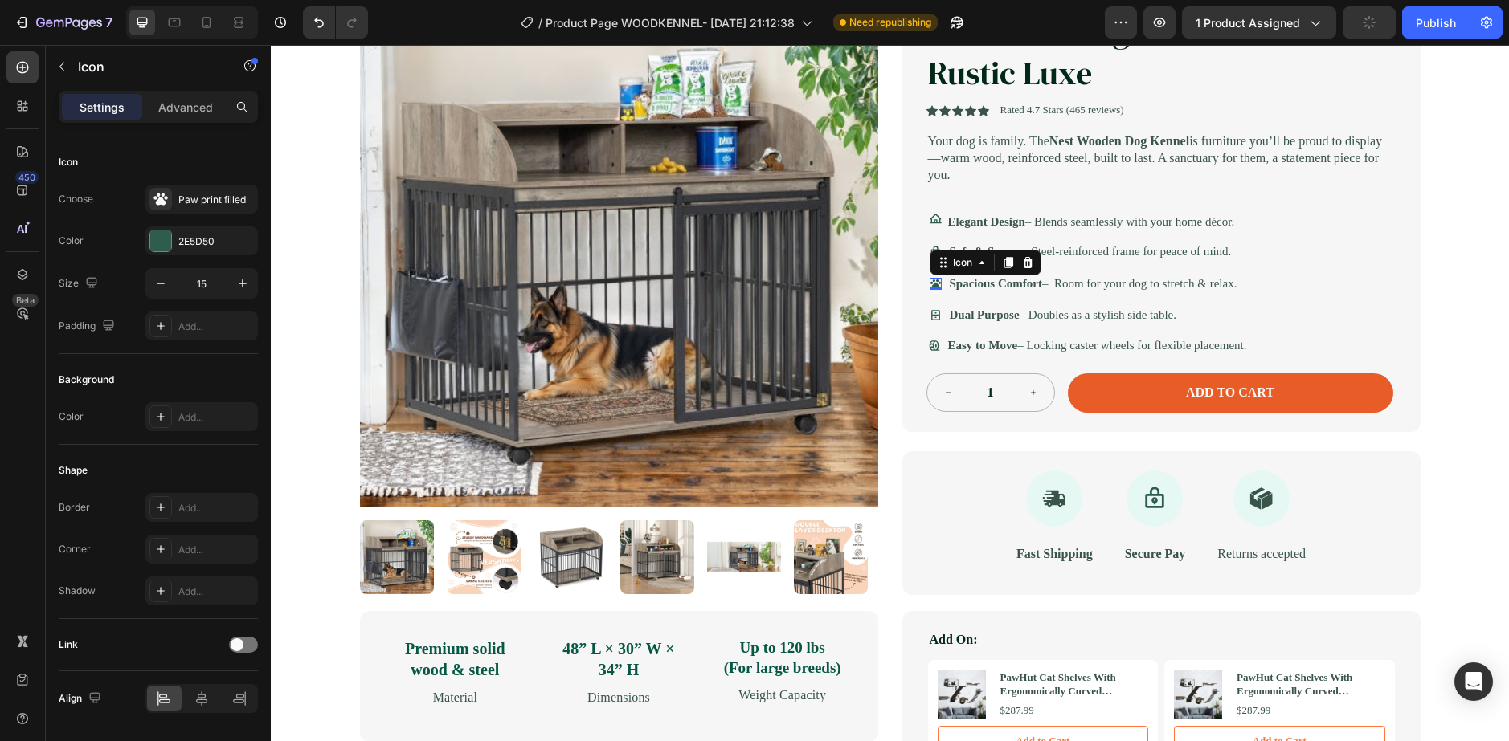
click at [1091, 45] on div "7 Version history / Product Page WOODKENNEL- Sep 12, 21:12:38 Need republishing…" at bounding box center [754, 23] width 1509 height 46
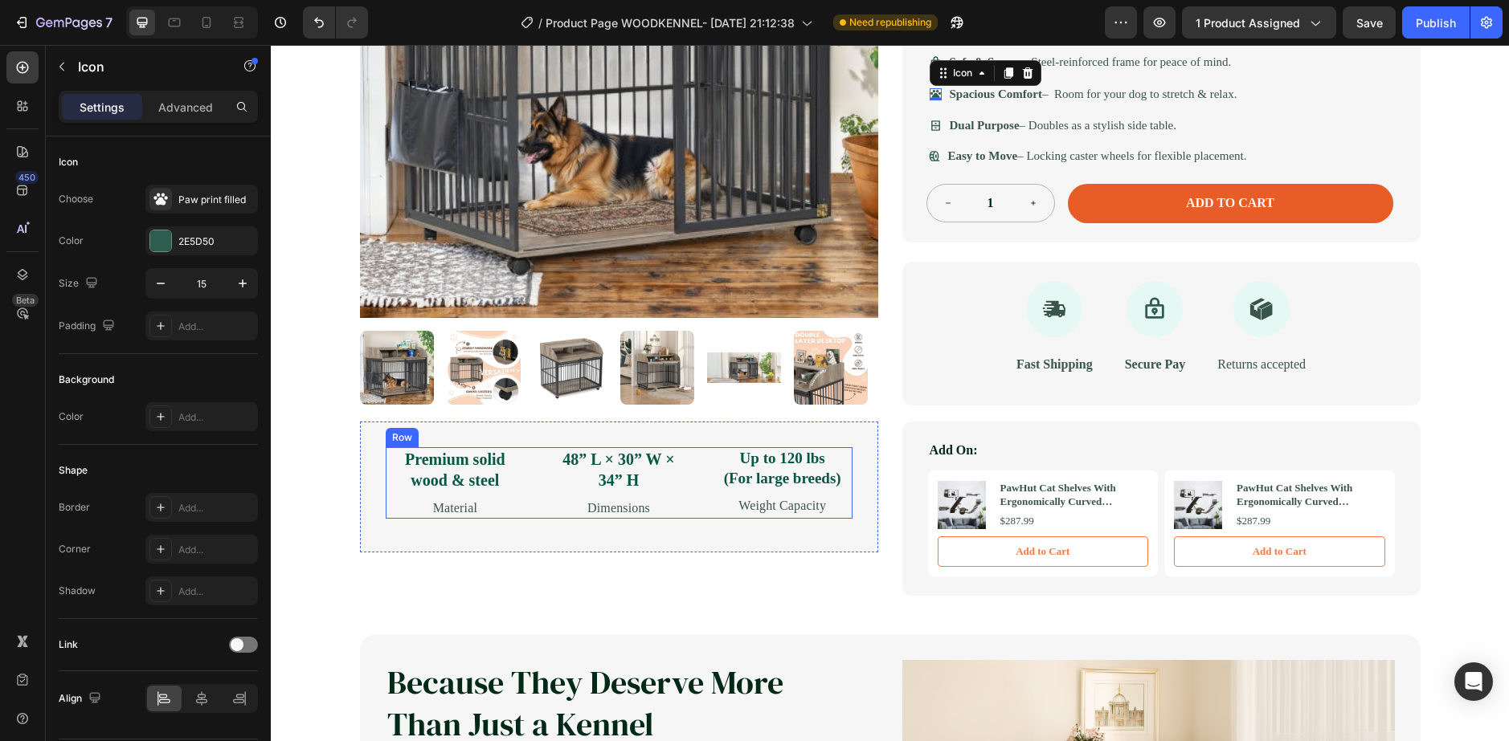
scroll to position [321, 0]
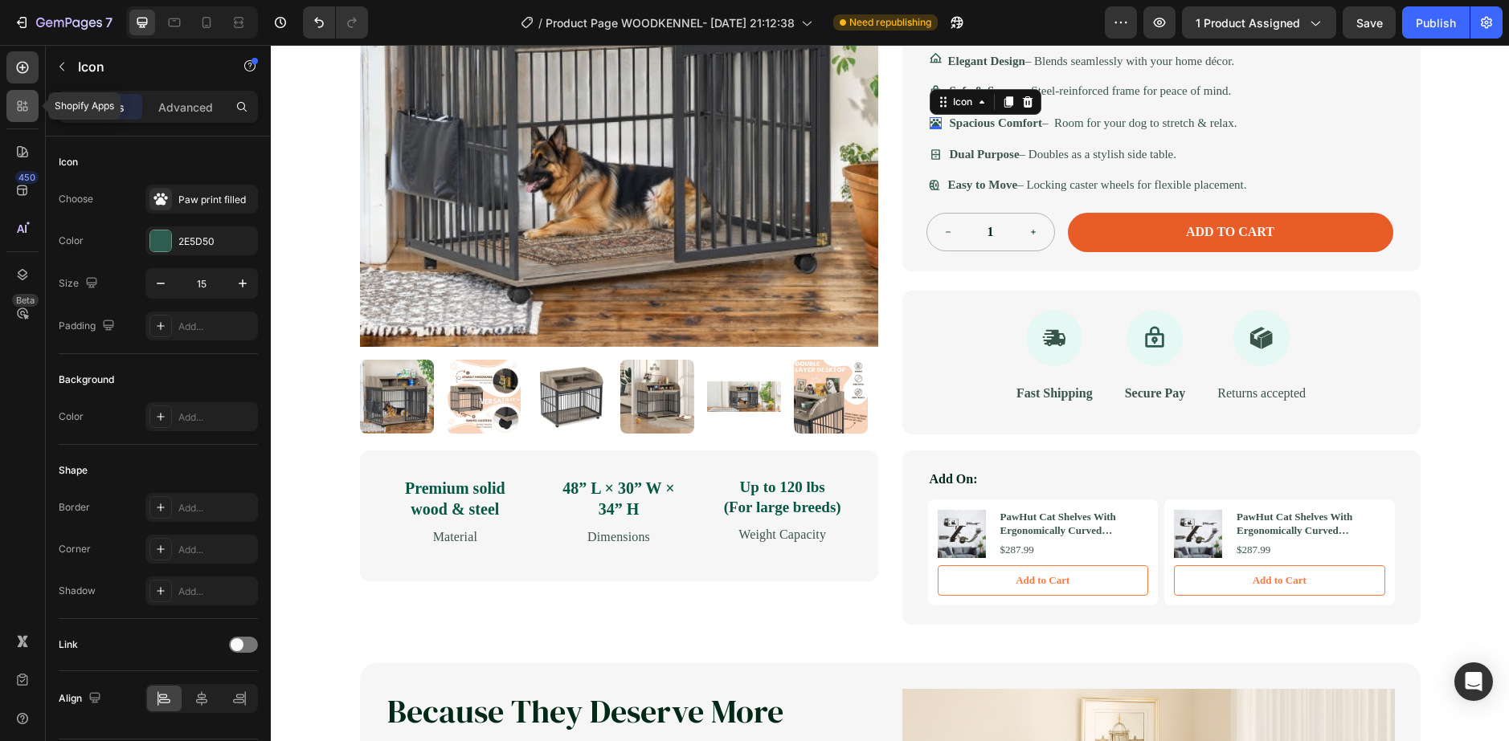
click at [27, 115] on div at bounding box center [22, 106] width 32 height 32
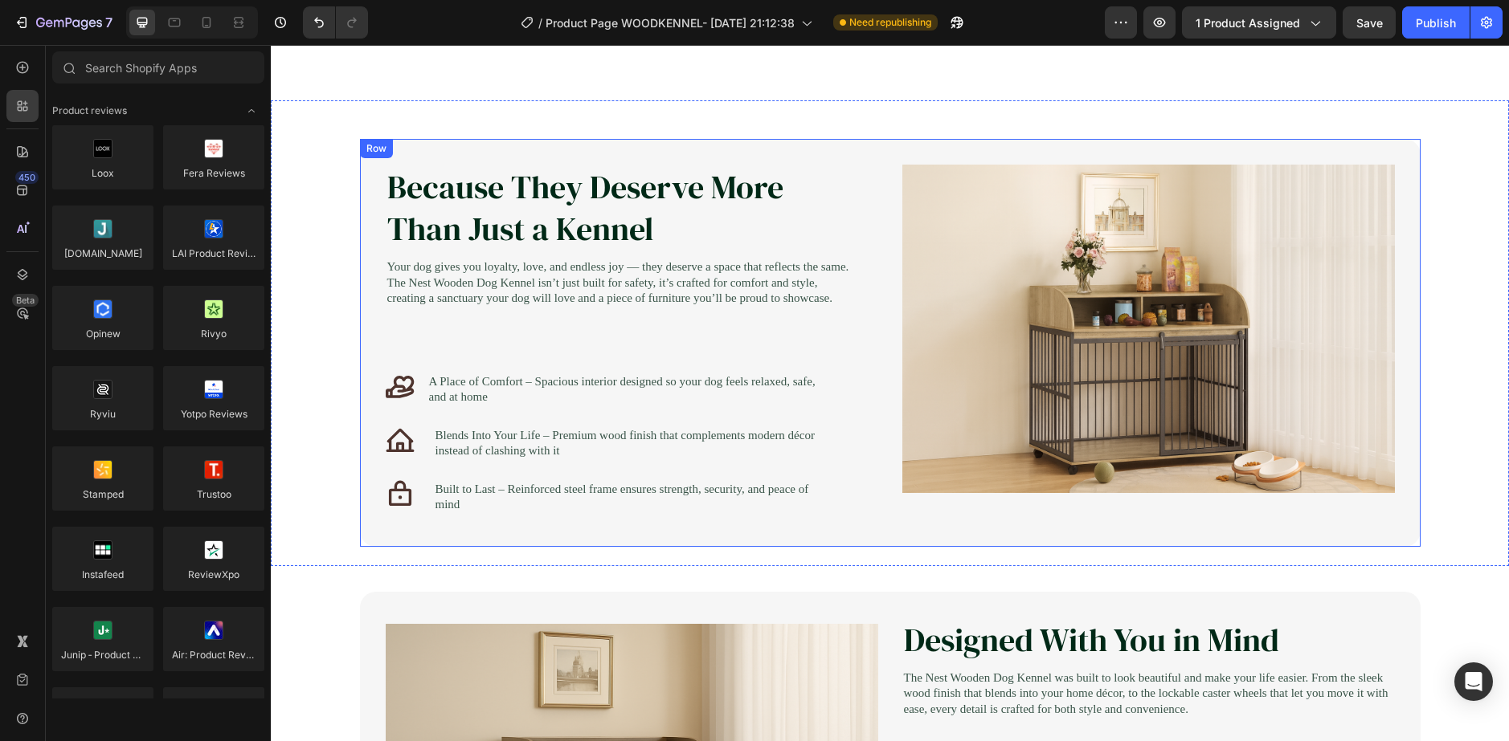
scroll to position [964, 0]
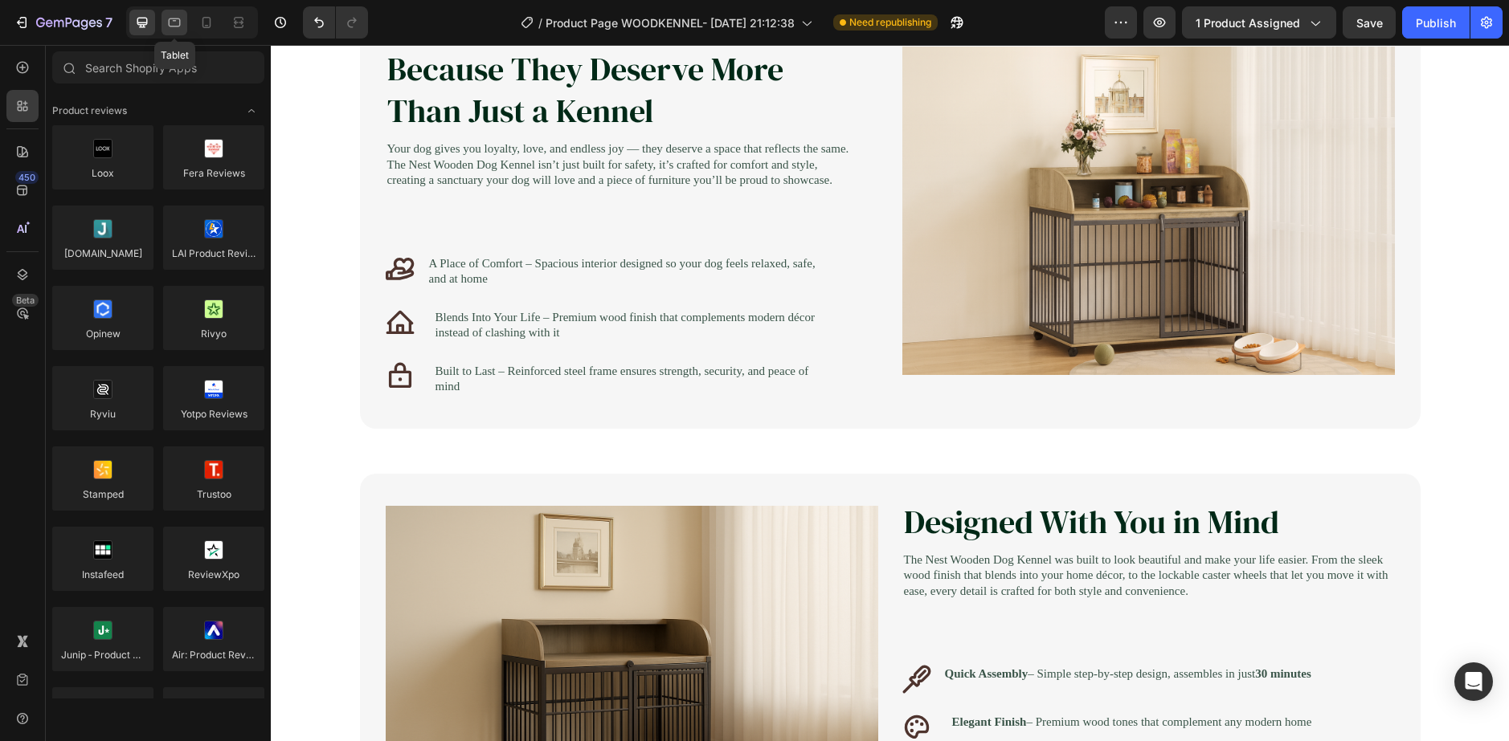
click at [181, 29] on icon at bounding box center [174, 22] width 16 height 16
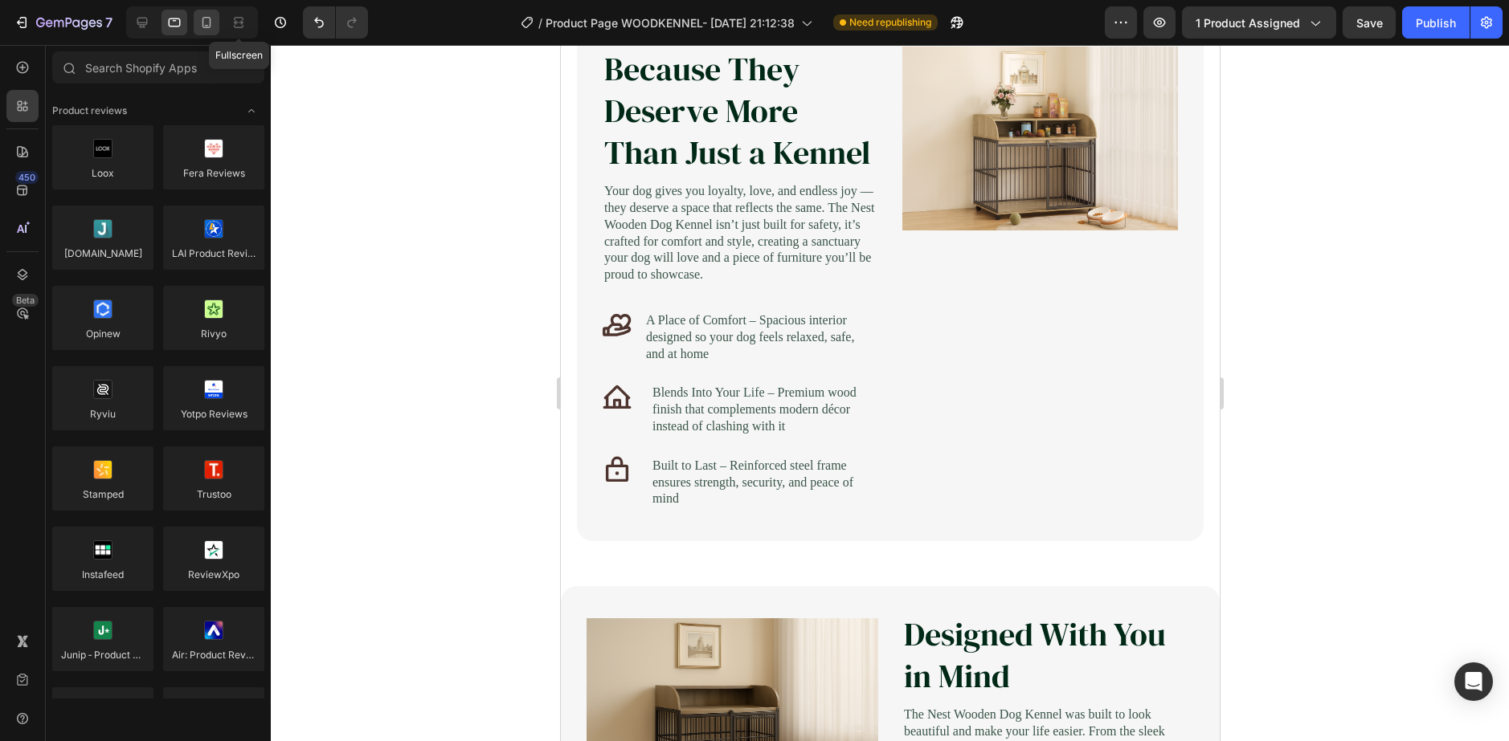
click at [203, 18] on icon at bounding box center [206, 22] width 9 height 11
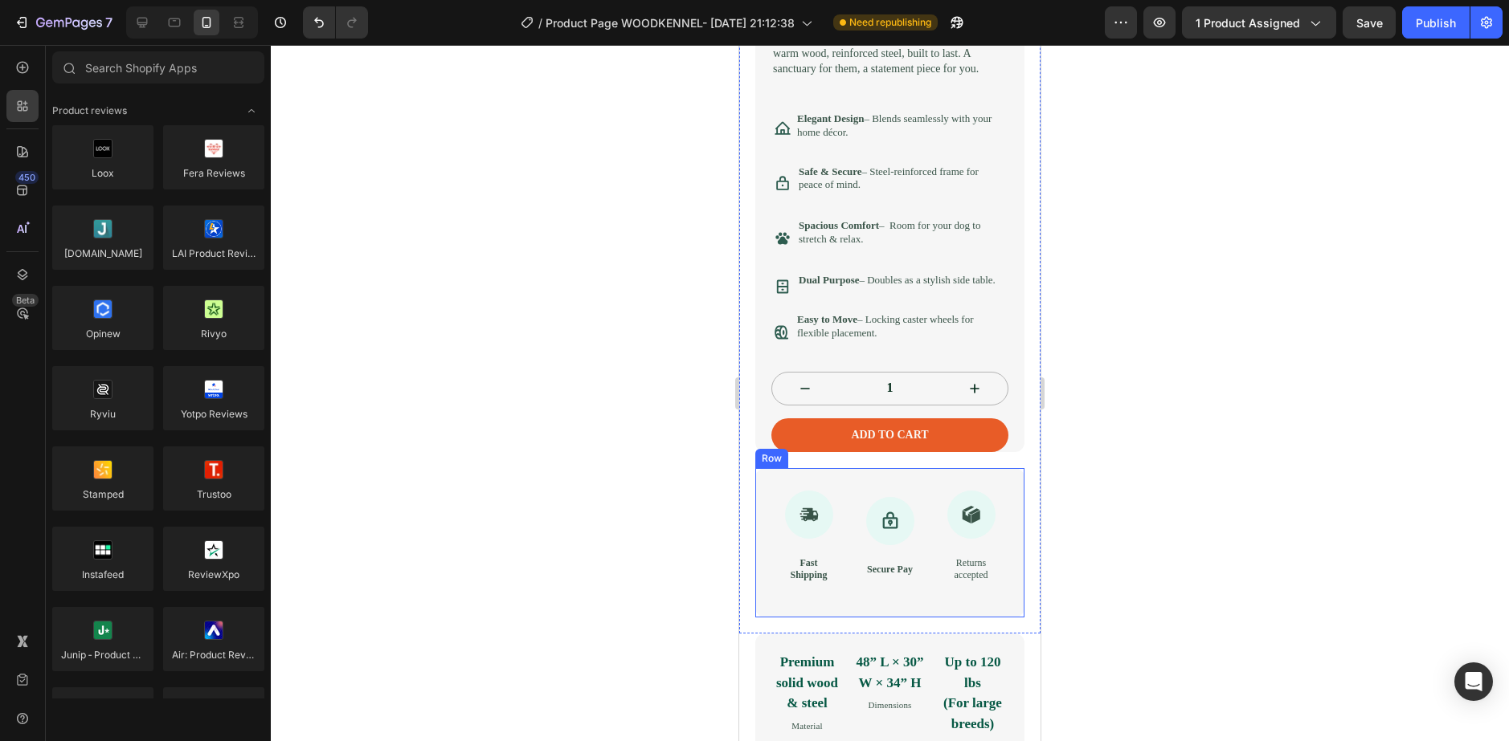
scroll to position [562, 0]
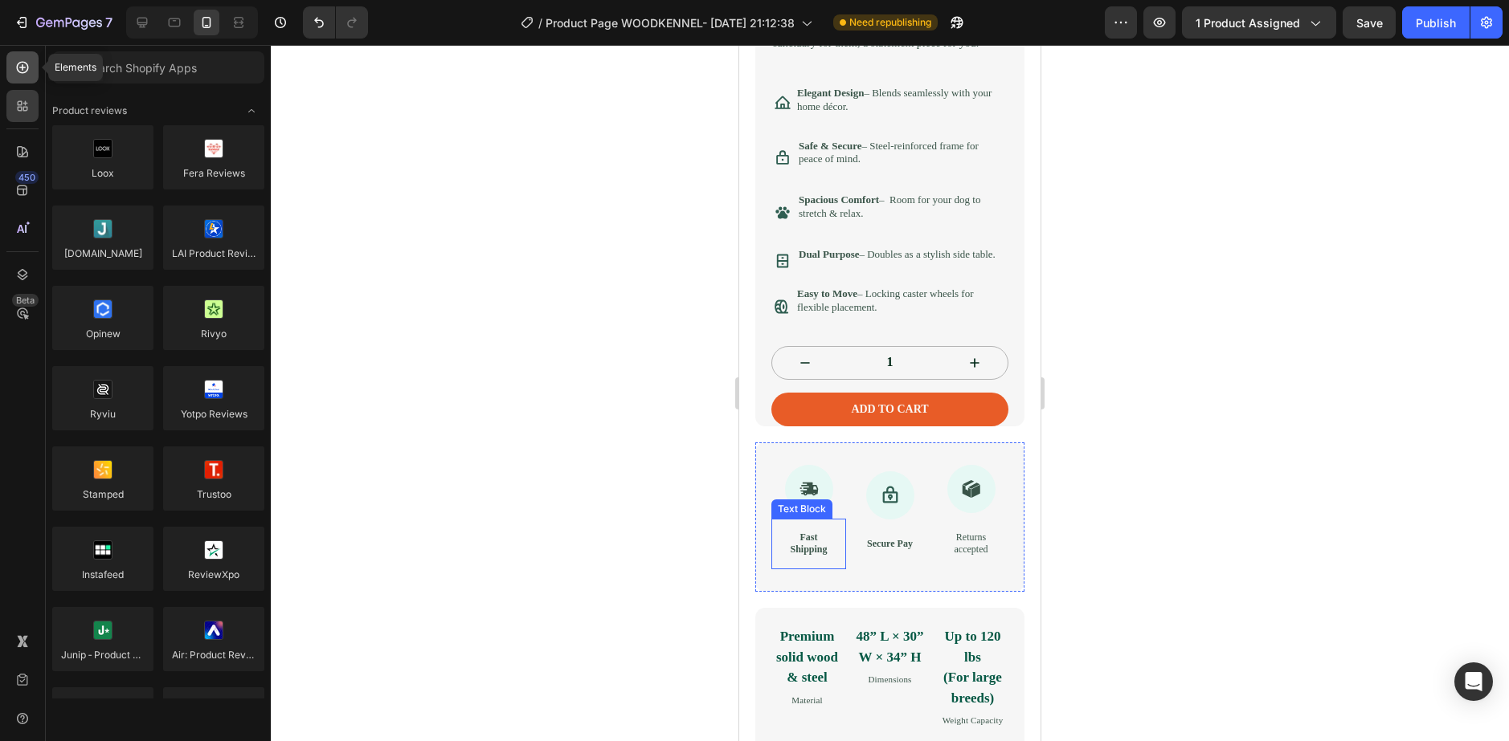
click at [22, 79] on div at bounding box center [22, 67] width 32 height 32
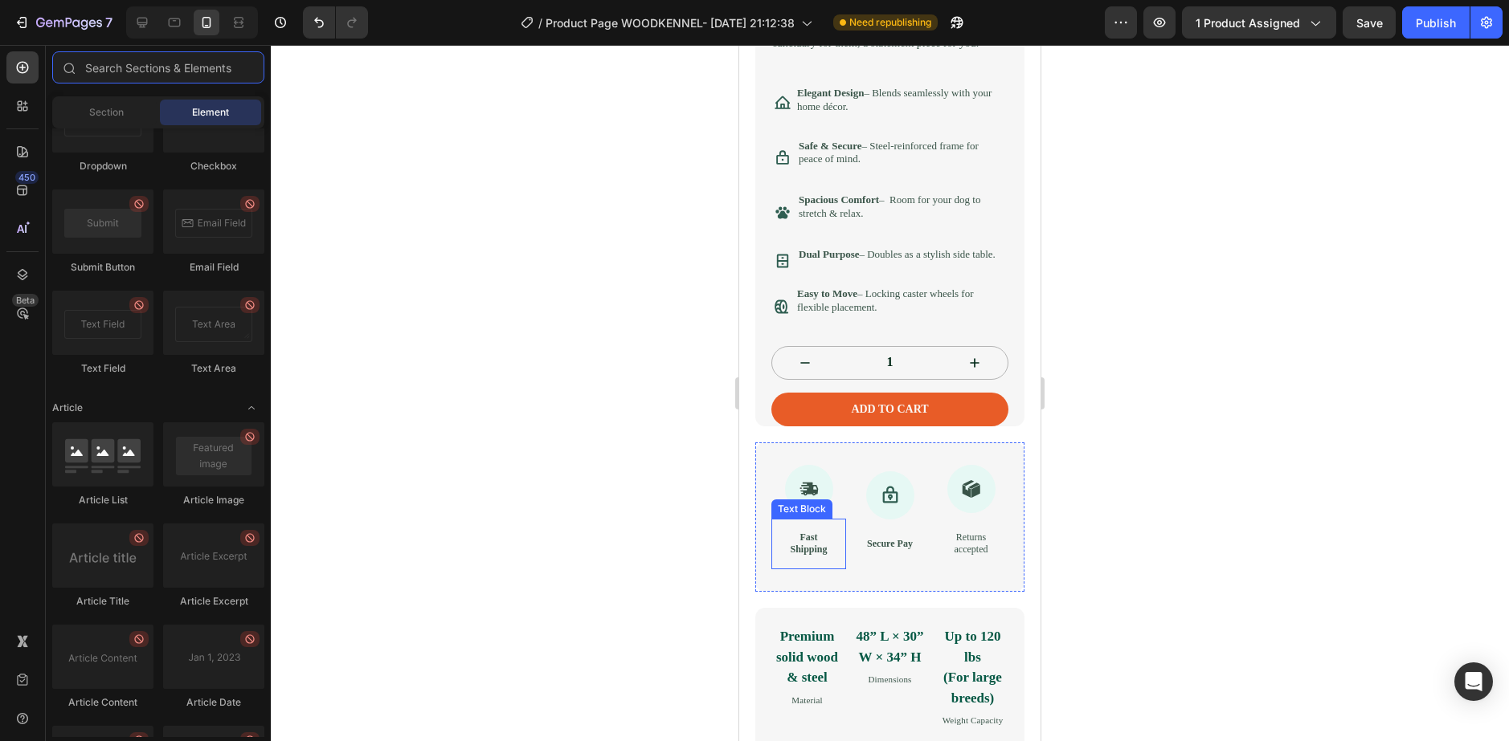
scroll to position [4258, 0]
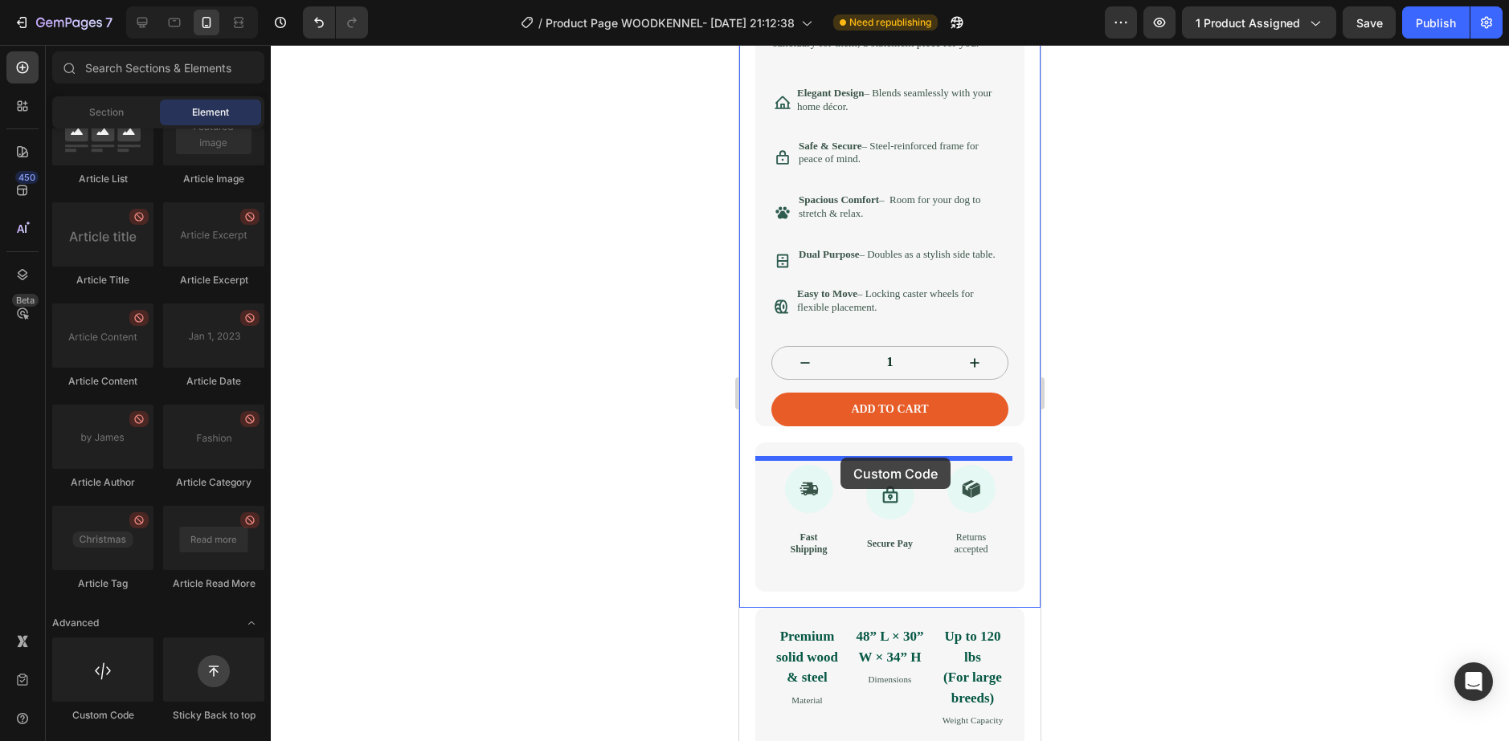
drag, startPoint x: 845, startPoint y: 741, endPoint x: 840, endPoint y: 458, distance: 283.6
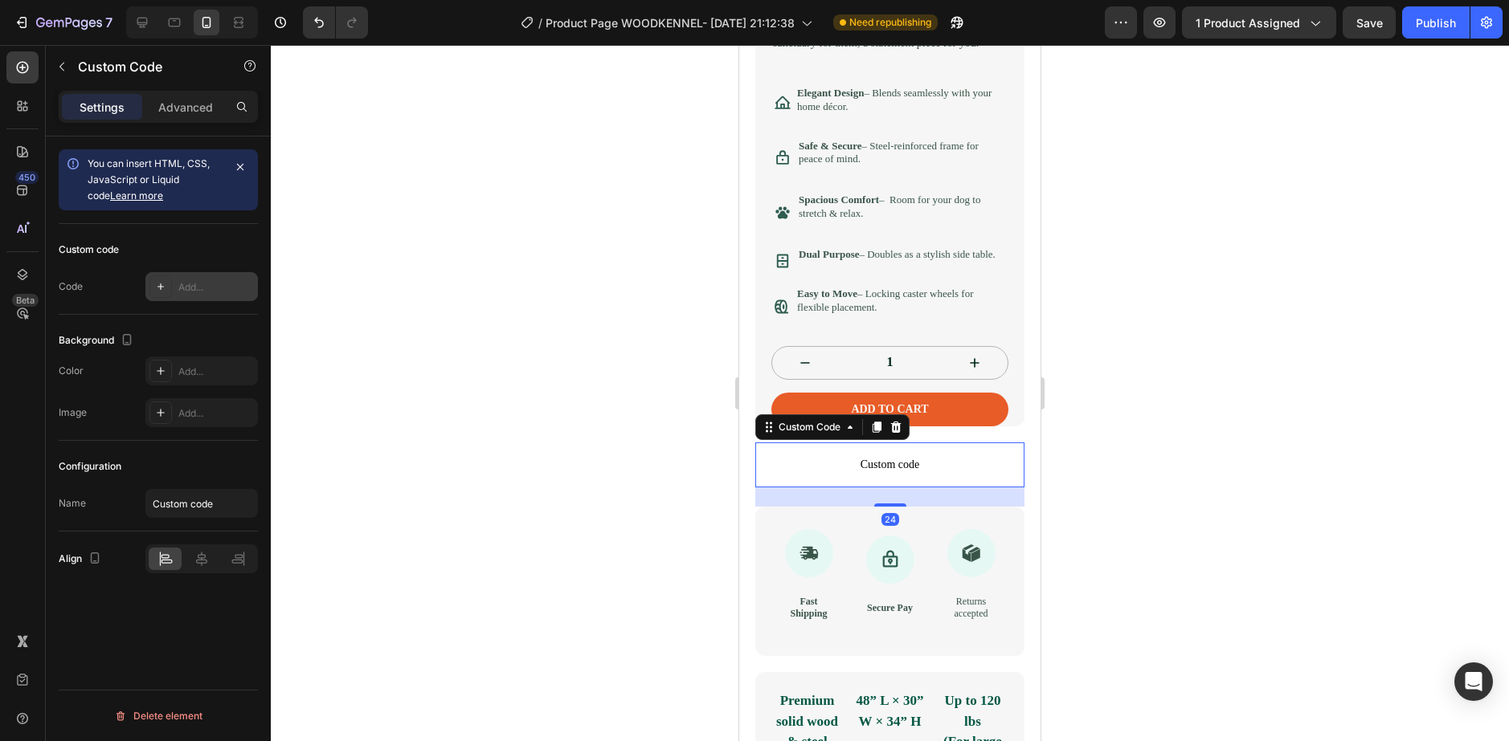
click at [161, 299] on div "Add..." at bounding box center [201, 286] width 112 height 29
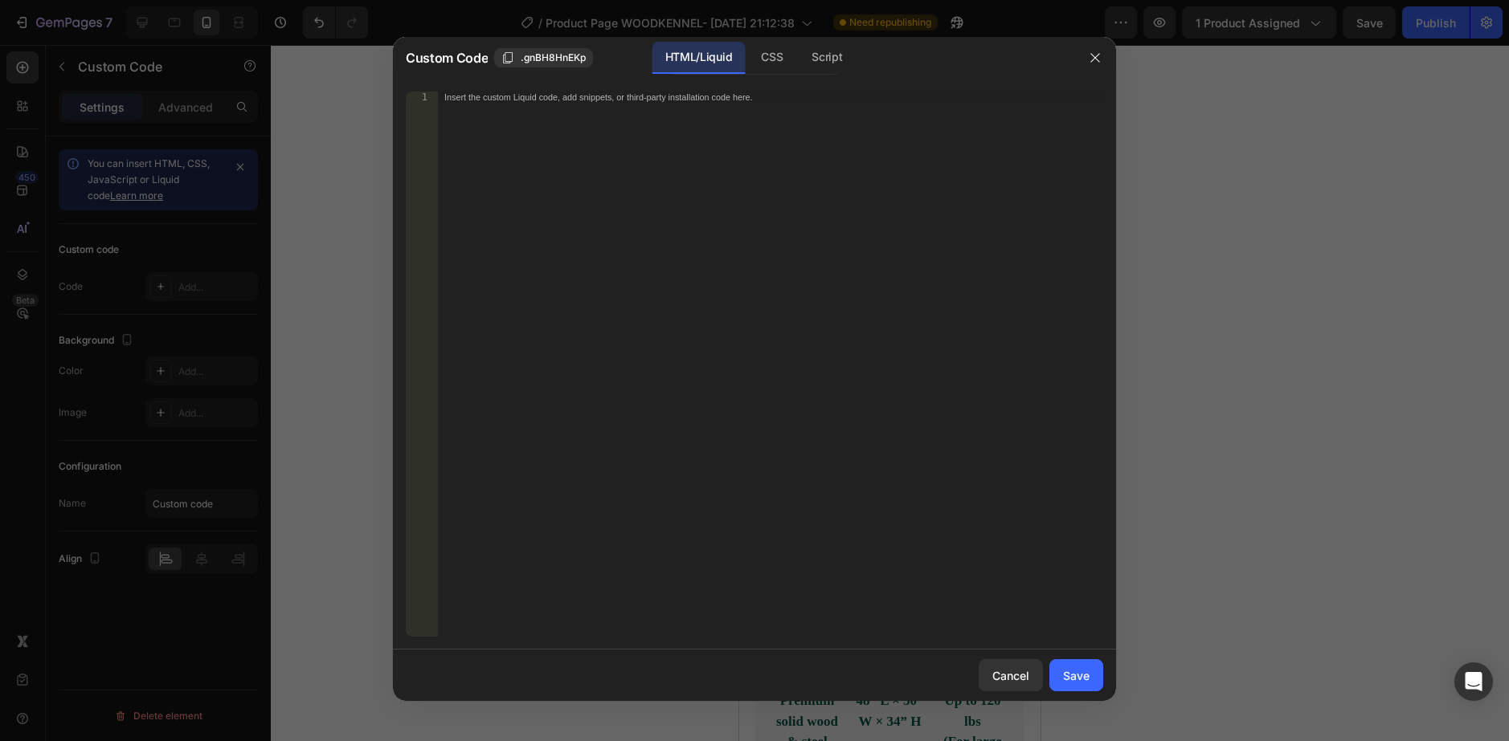
click at [606, 186] on div "Insert the custom Liquid code, add snippets, or third-party installation code h…" at bounding box center [770, 376] width 665 height 568
click at [779, 51] on div "CSS" at bounding box center [771, 58] width 47 height 32
click at [637, 108] on div "Insert the CSS code to style your content here." at bounding box center [770, 376] width 665 height 568
click at [605, 165] on div "Insert the CSS code to style your content here." at bounding box center [770, 376] width 665 height 568
paste textarea "</style>"
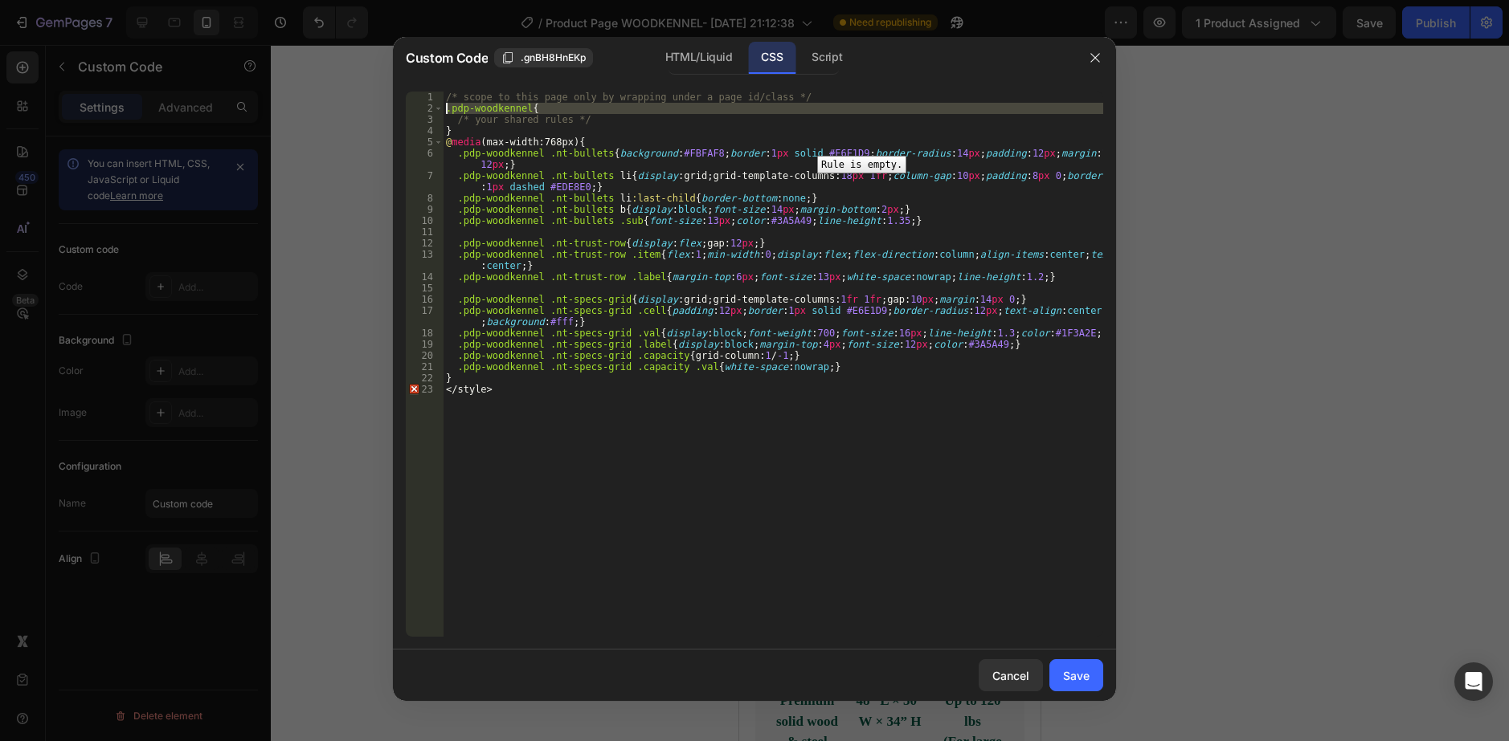
click at [412, 107] on div "2" at bounding box center [425, 108] width 38 height 11
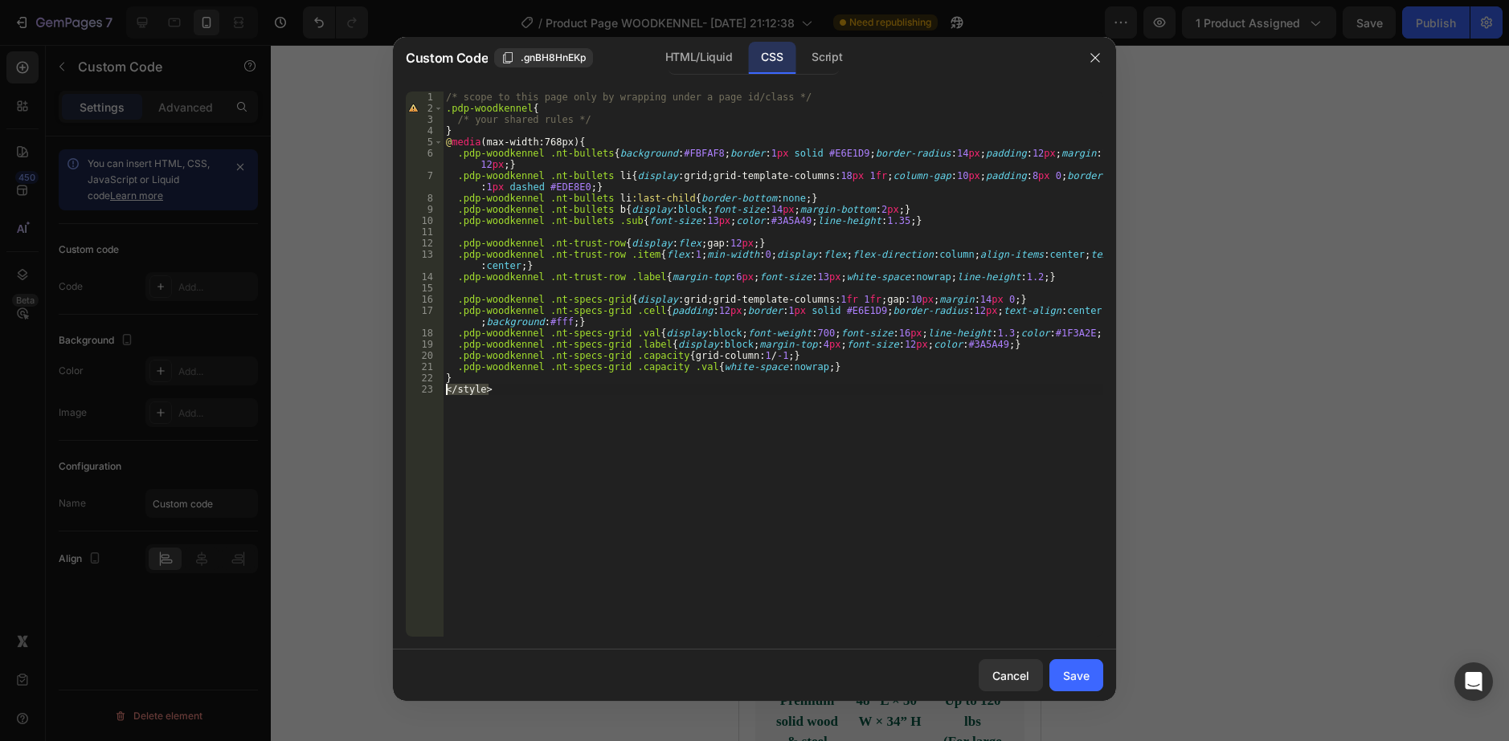
drag, startPoint x: 515, startPoint y: 389, endPoint x: 443, endPoint y: 386, distance: 71.6
click at [443, 386] on div "/* scope to this page only by wrapping under a page id/class */ .pdp-woodkennel…" at bounding box center [773, 376] width 660 height 568
type textarea "</style>"
type textarea "}"
click at [1085, 680] on div "Save" at bounding box center [1076, 676] width 27 height 17
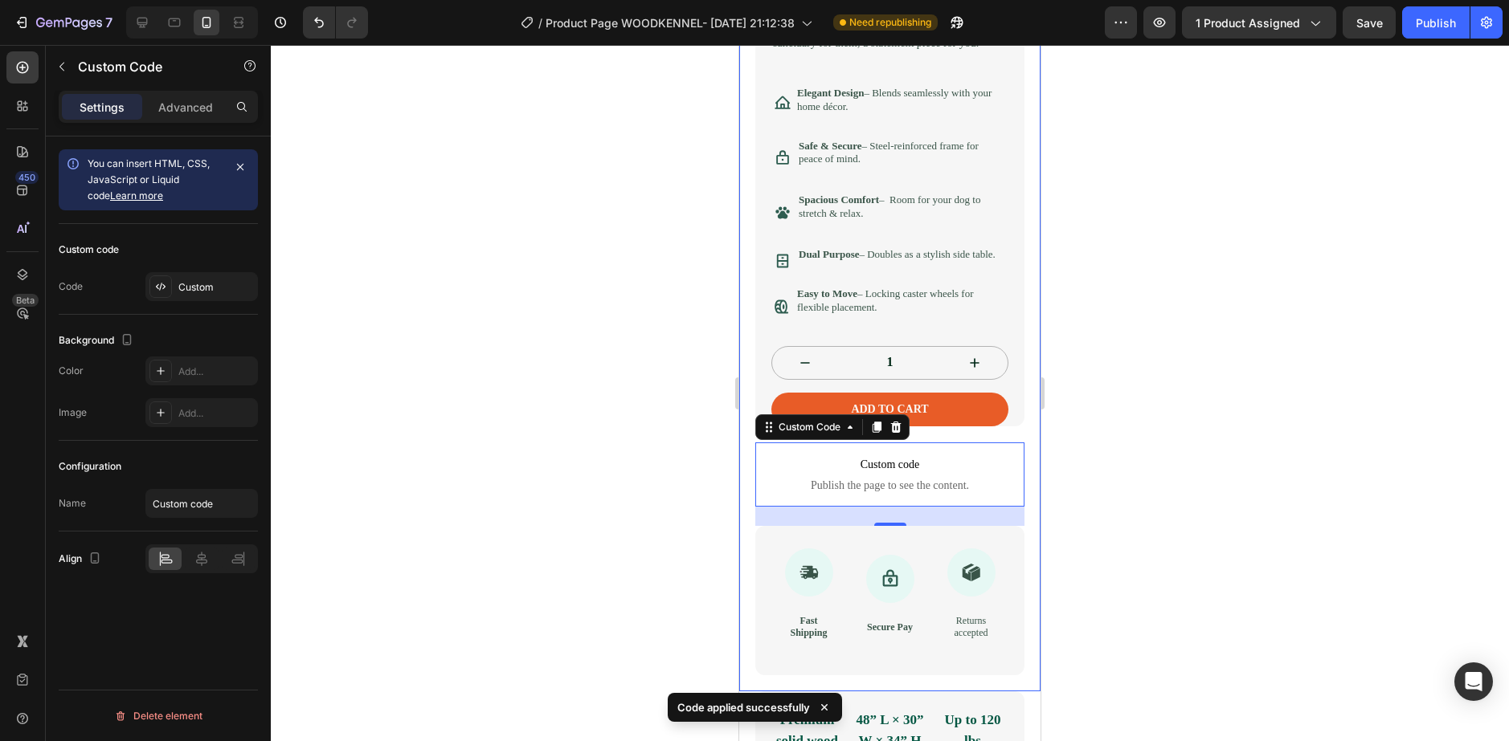
click at [692, 490] on div at bounding box center [890, 393] width 1238 height 696
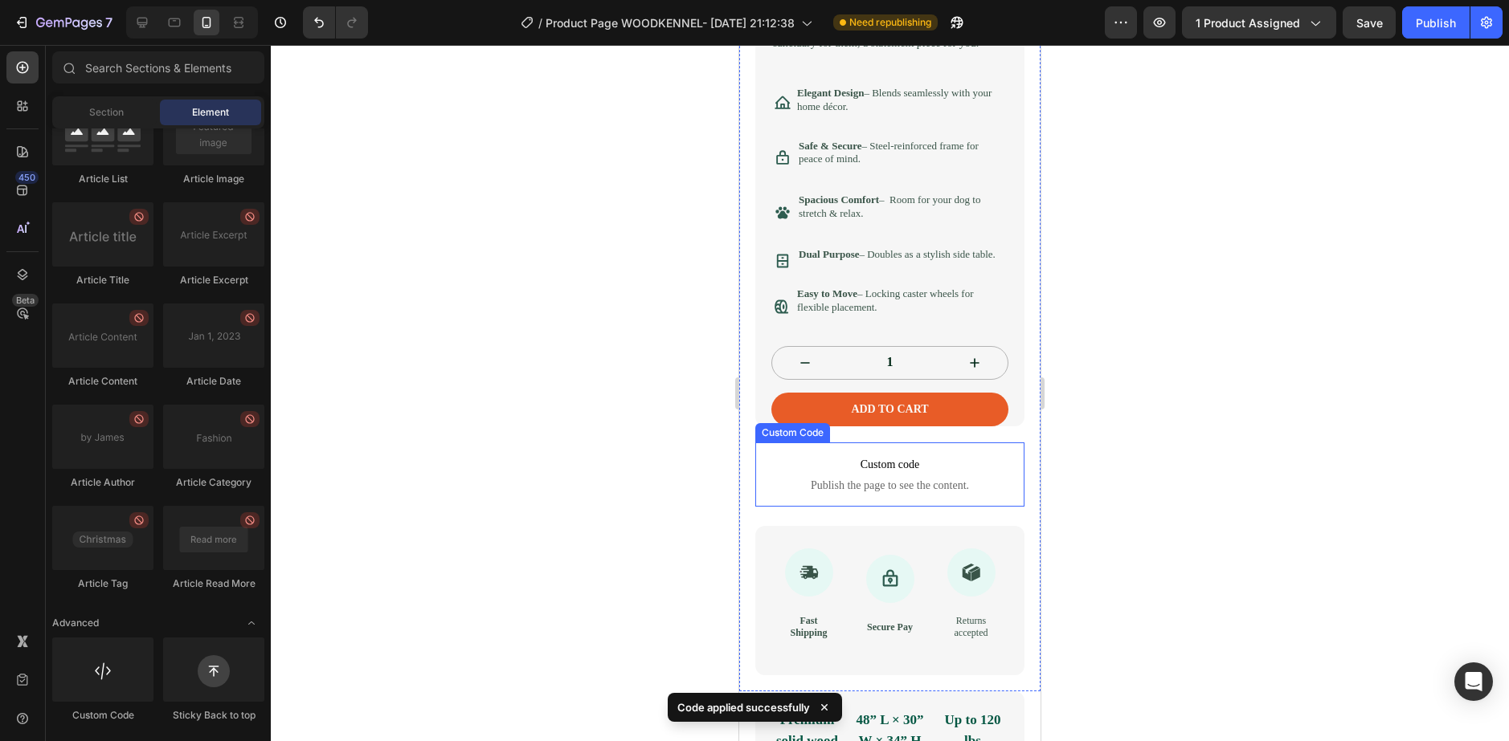
click at [883, 494] on span "Publish the page to see the content." at bounding box center [889, 486] width 269 height 16
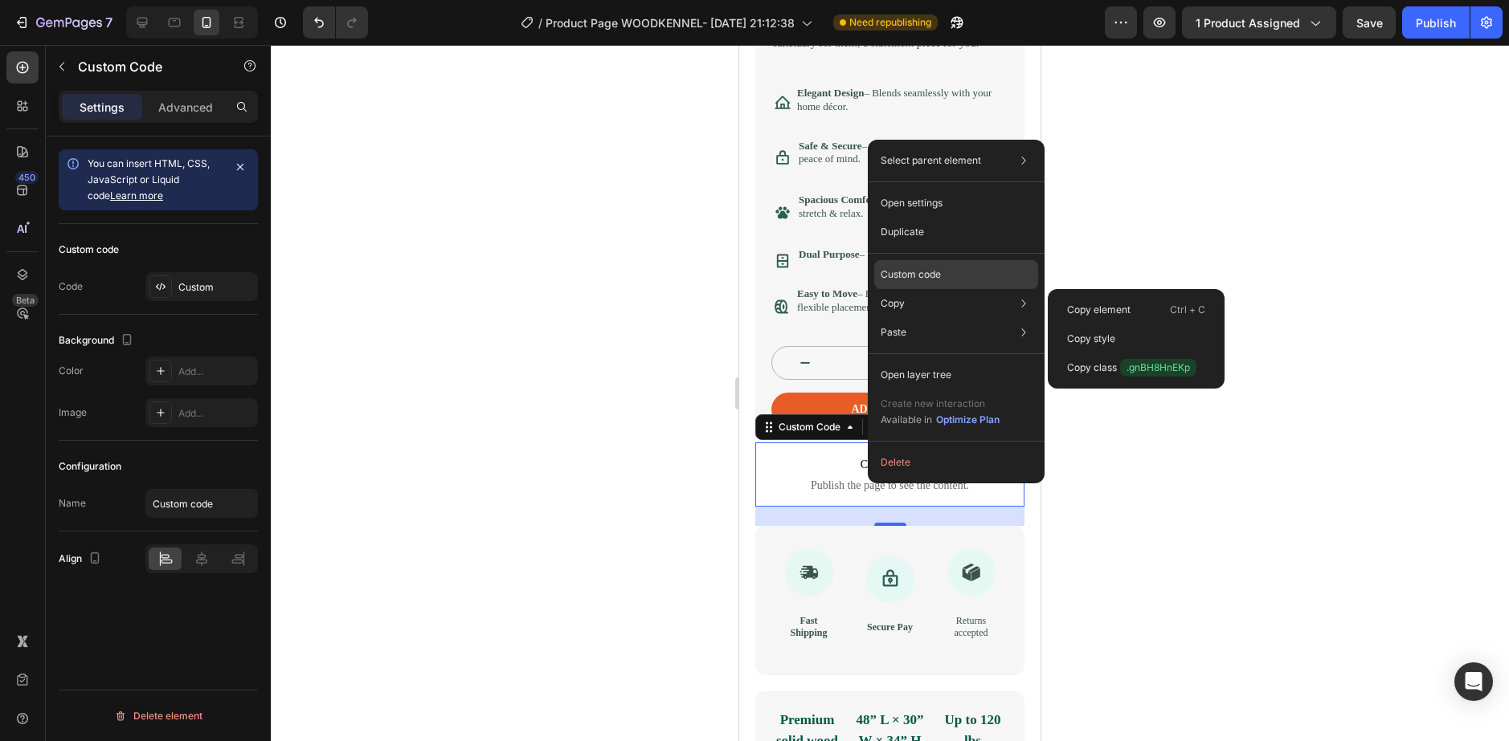
click at [909, 265] on div "Custom code" at bounding box center [956, 274] width 164 height 29
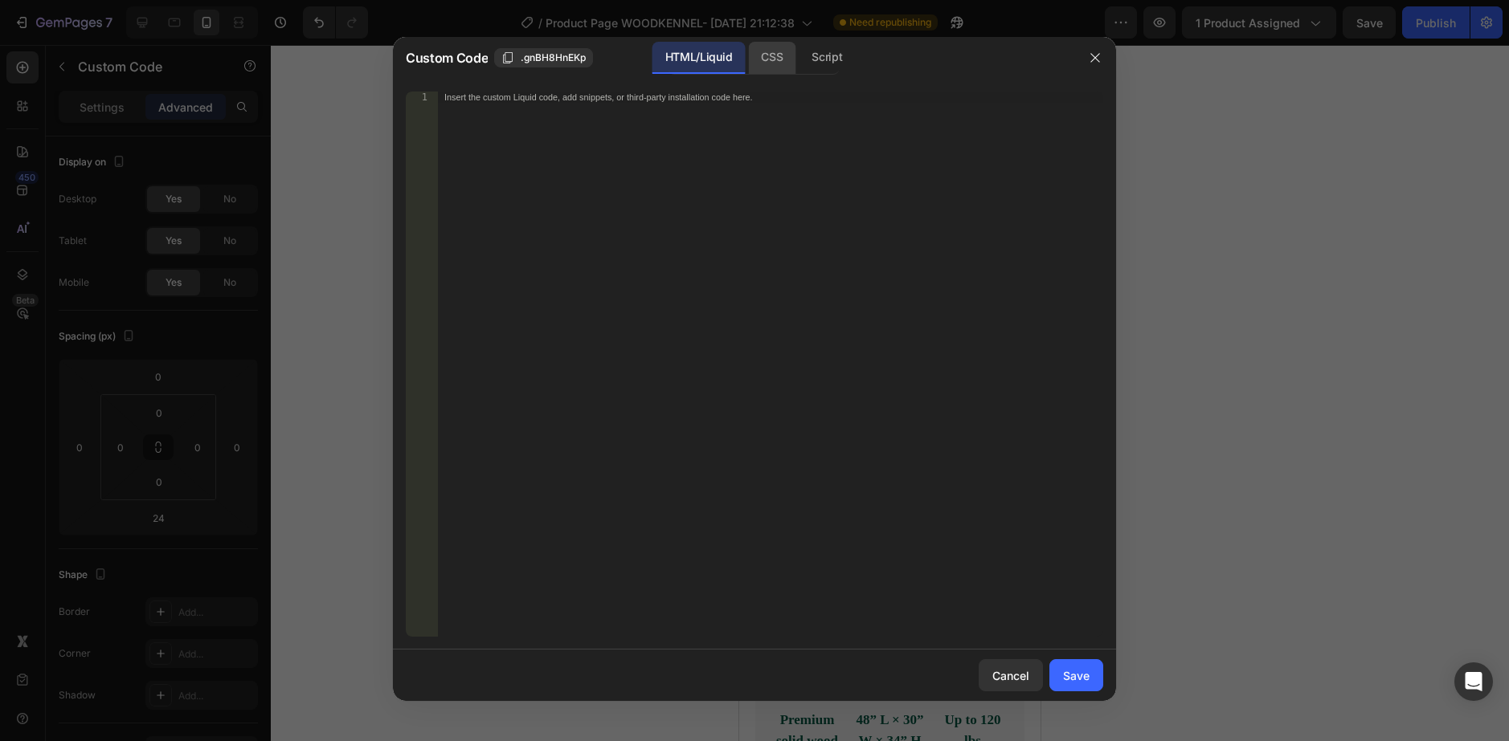
click at [765, 44] on div "CSS" at bounding box center [771, 58] width 47 height 32
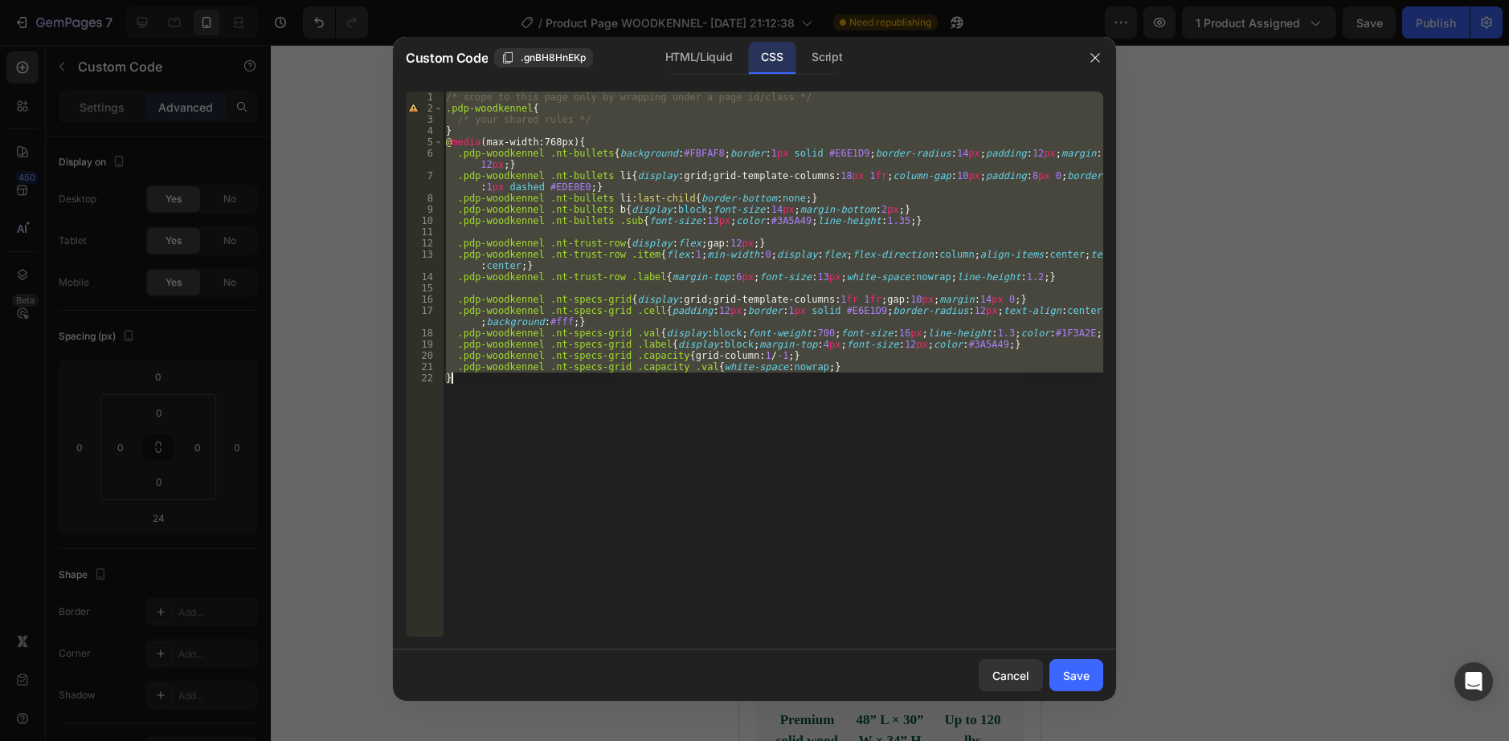
click at [559, 467] on div "/* scope to this page only by wrapping under a page id/class */ .pdp-woodkennel…" at bounding box center [773, 364] width 660 height 545
type textarea "}"
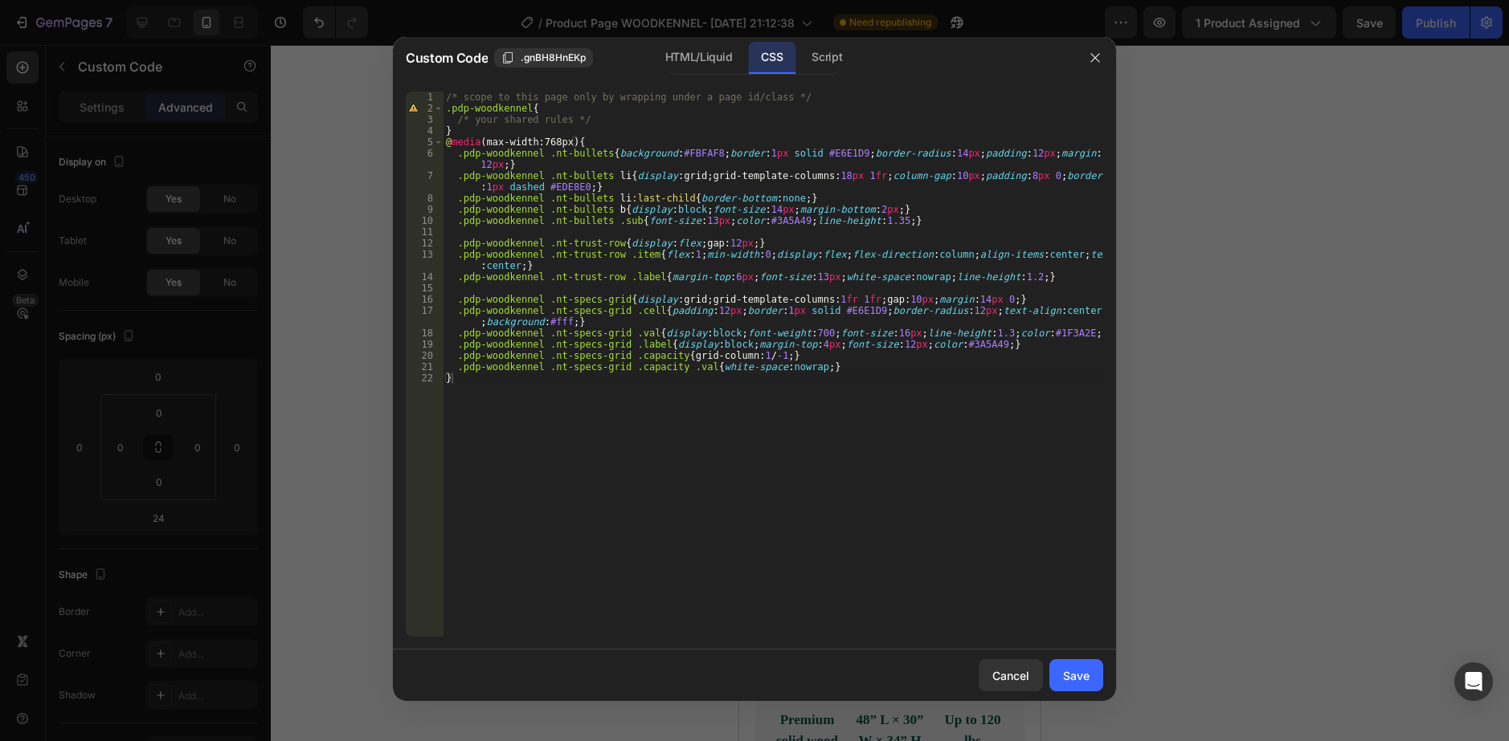
drag, startPoint x: 1092, startPoint y: 59, endPoint x: 1113, endPoint y: 304, distance: 245.9
click at [1089, 244] on div "Custom Code .gnBH8HnEKp HTML/Liquid CSS Script } 1 2 3 4 5 6 7 8 9 10 11 12 13 …" at bounding box center [754, 369] width 723 height 664
click at [1117, 63] on div at bounding box center [754, 370] width 1509 height 741
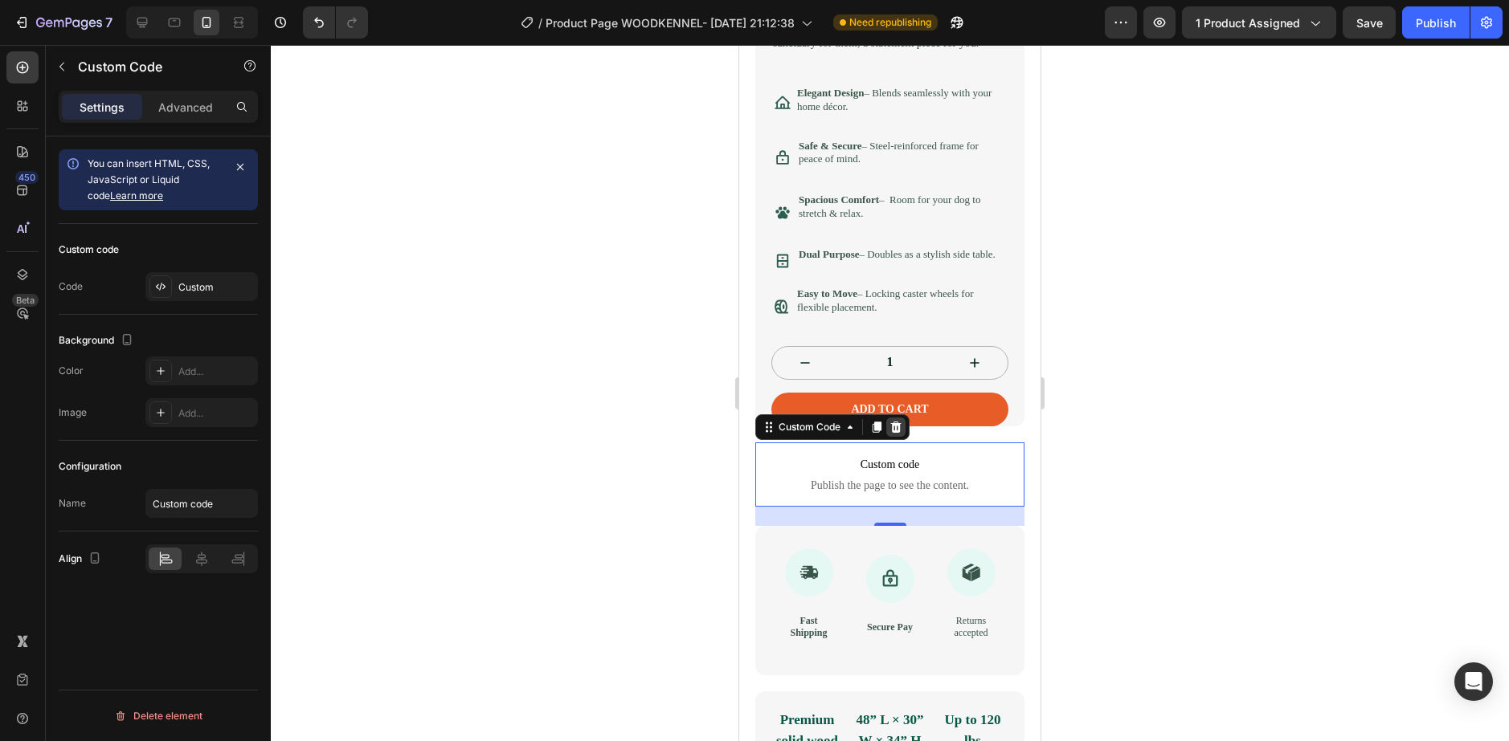
click at [901, 433] on icon at bounding box center [896, 427] width 10 height 11
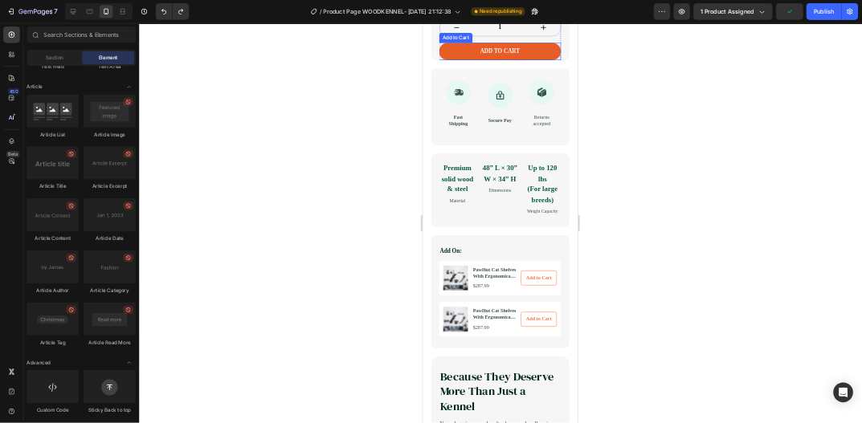
scroll to position [884, 0]
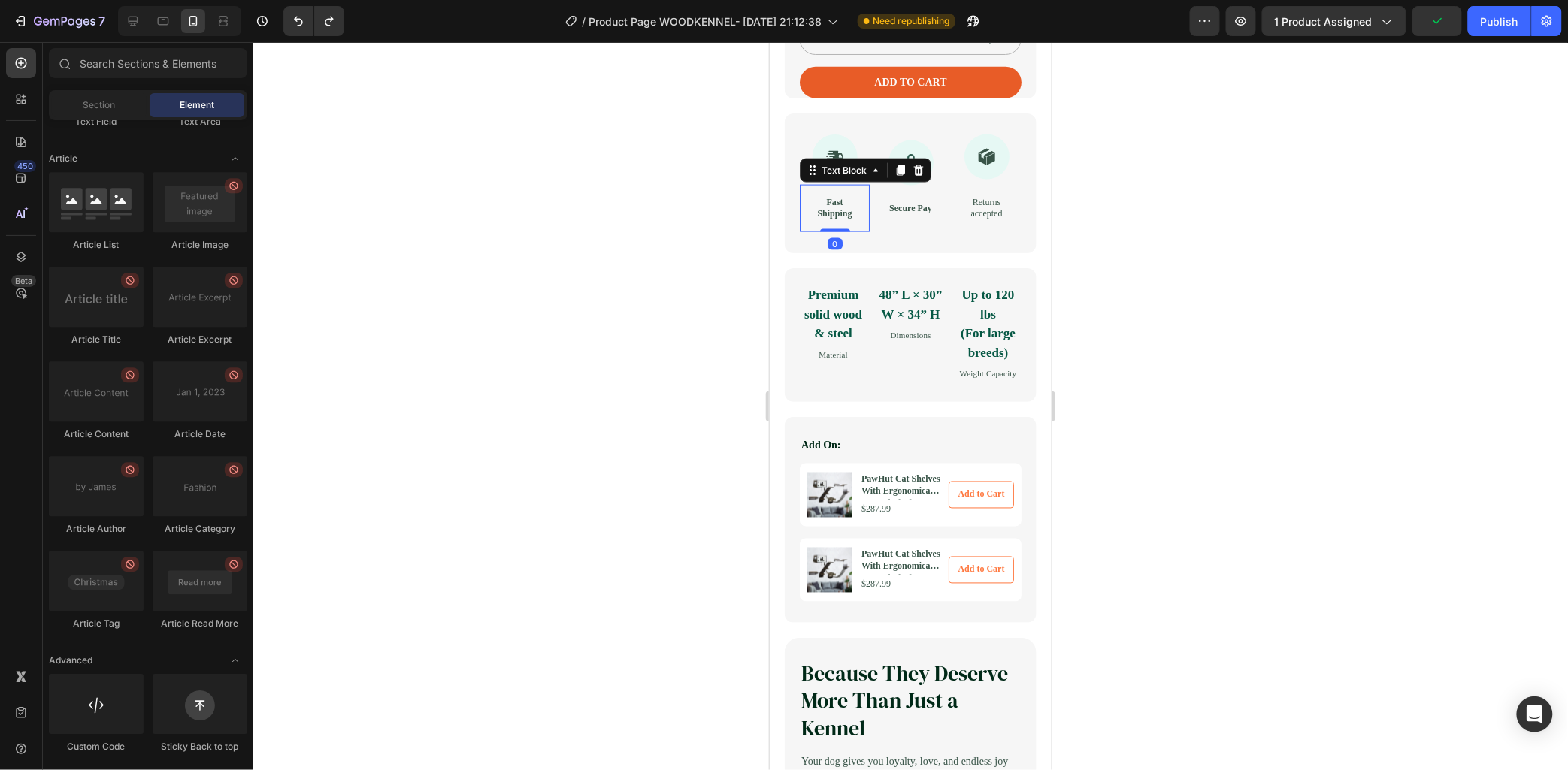
click at [849, 219] on strong "Fast Shipping" at bounding box center [833, 208] width 35 height 22
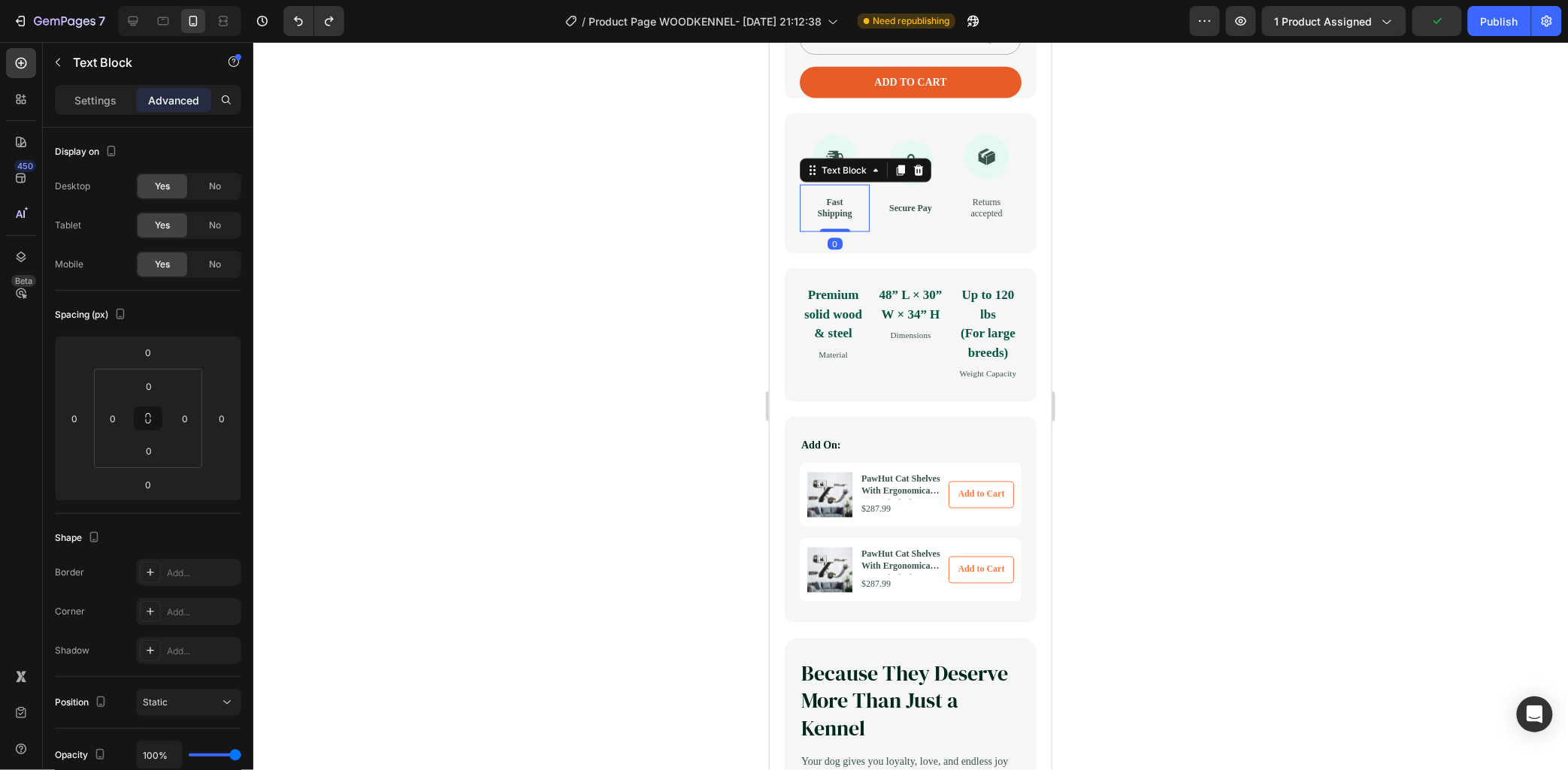
click at [849, 219] on strong "Fast Shipping" at bounding box center [833, 208] width 35 height 22
click at [816, 220] on p "Fast Shipping" at bounding box center [834, 208] width 46 height 23
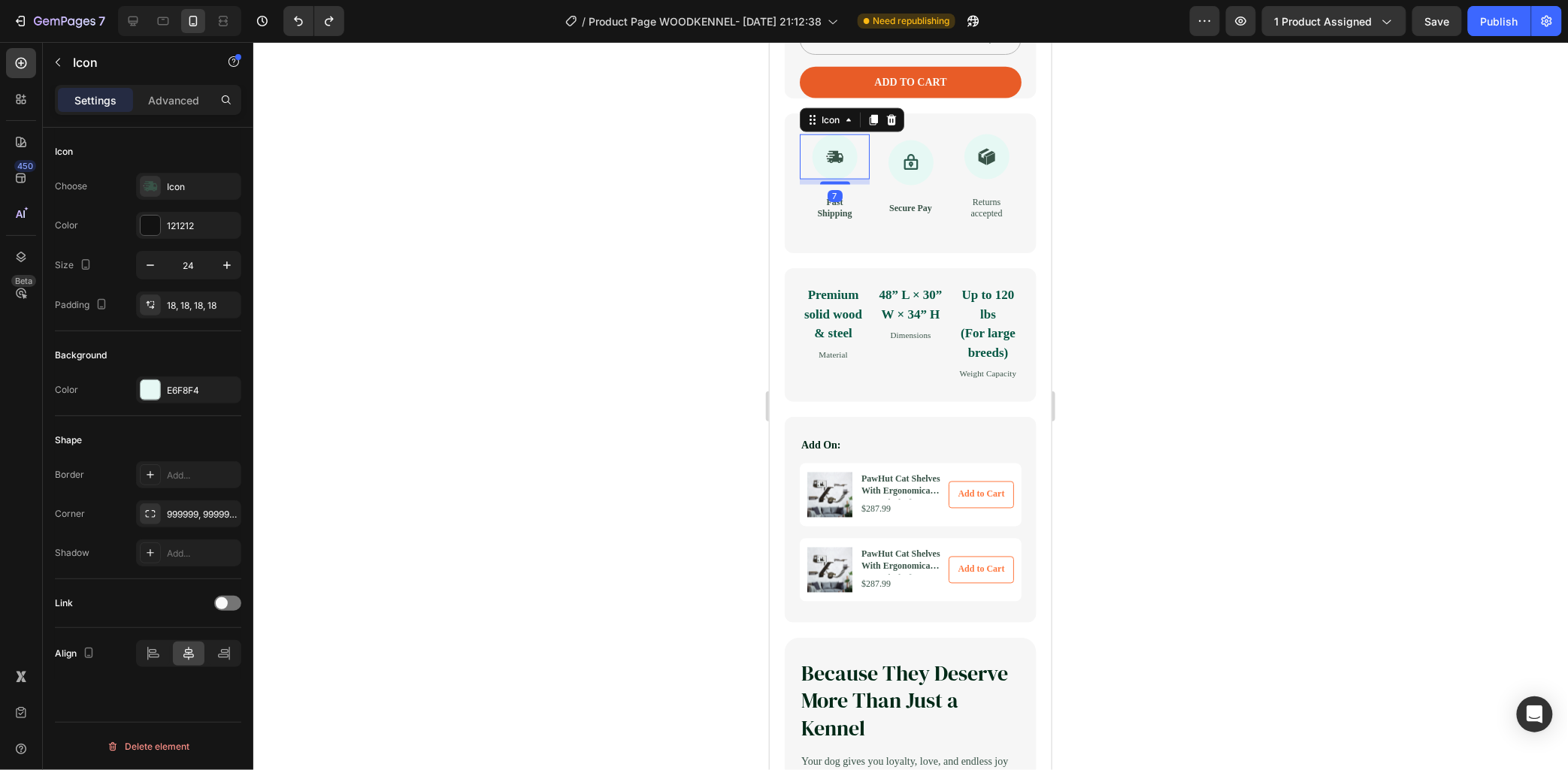
click at [804, 166] on div "Icon 7" at bounding box center [834, 156] width 70 height 45
click at [795, 165] on div "Icon 7 Fast Shipping Text Block Icon Secure Pay Text Block Icon Returns accepte…" at bounding box center [909, 182] width 252 height 139
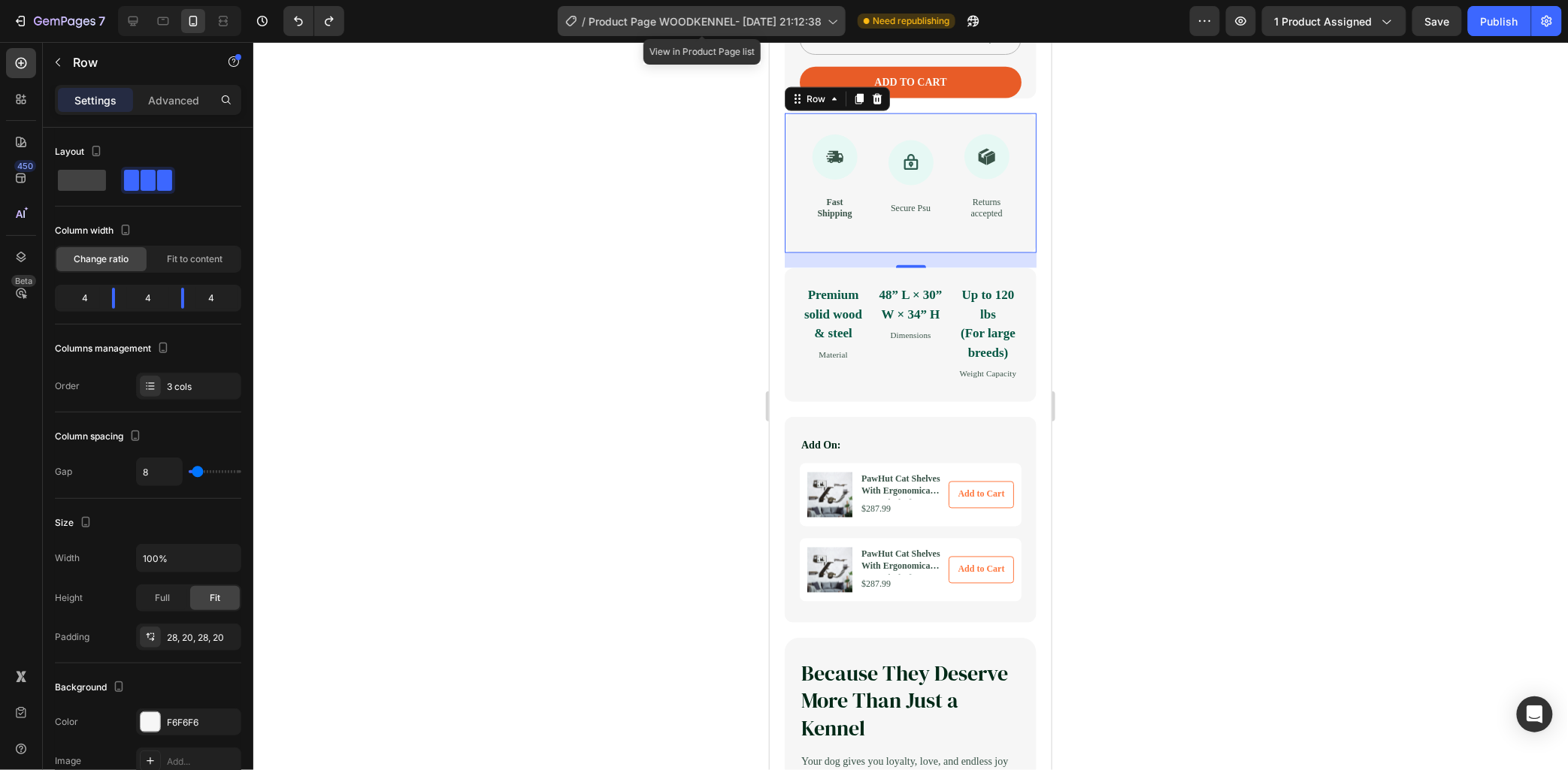
click at [795, 21] on span "Product Page WOODKENNEL- [DATE] 21:12:38" at bounding box center [704, 21] width 233 height 16
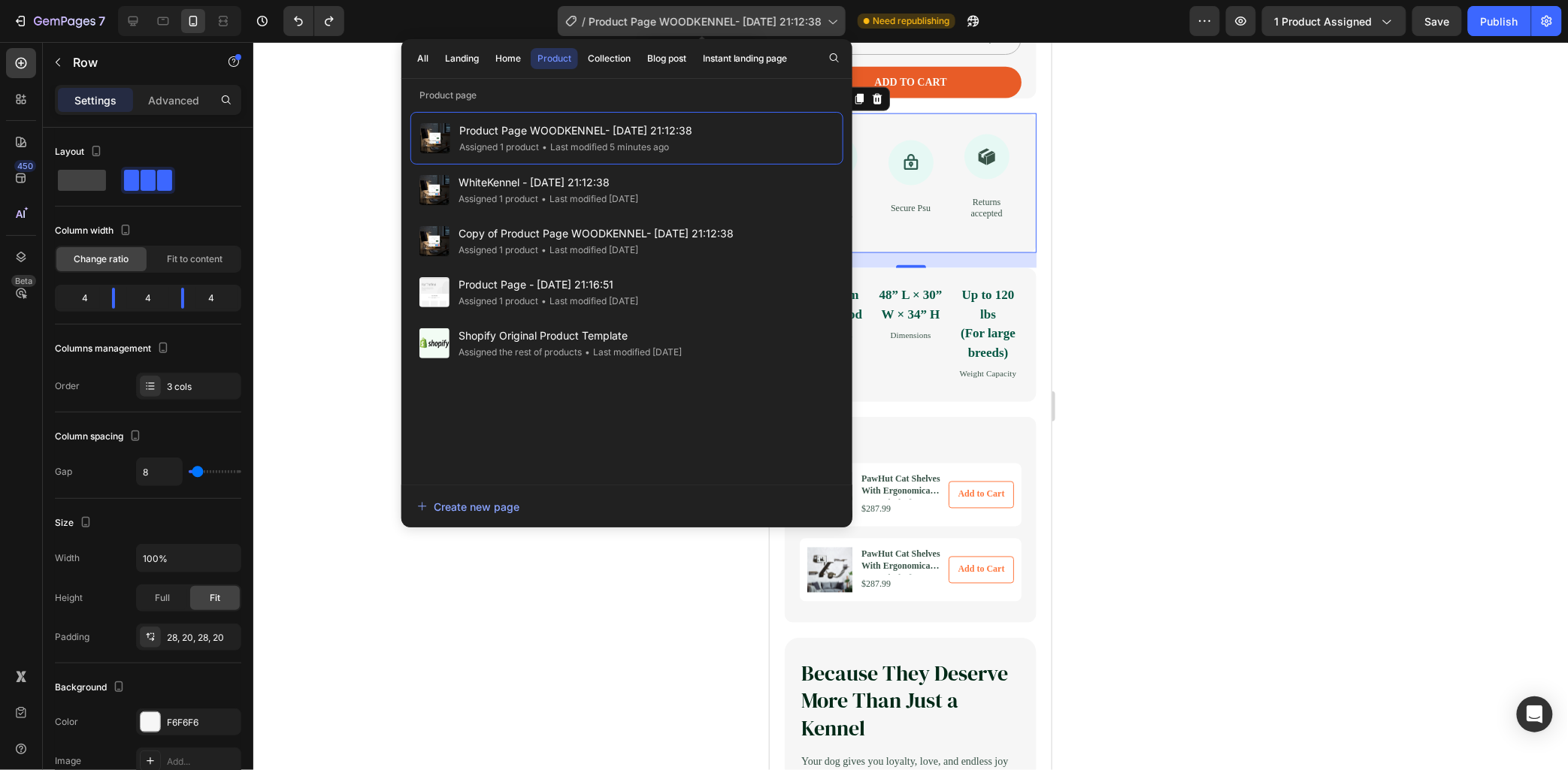
click at [698, 24] on span "Product Page WOODKENNEL- [DATE] 21:12:38" at bounding box center [704, 21] width 233 height 16
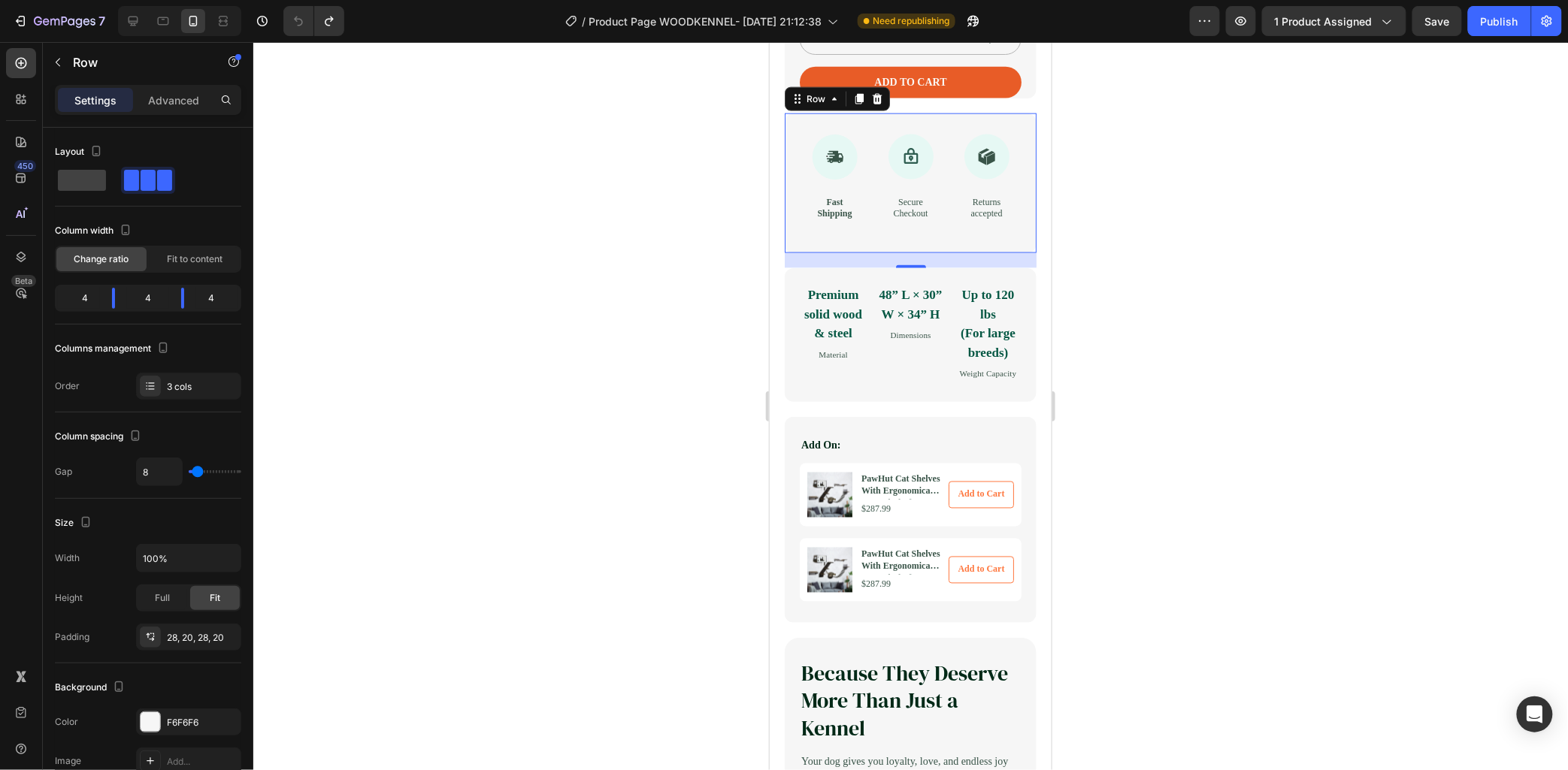
click at [731, 273] on div at bounding box center [910, 406] width 1314 height 728
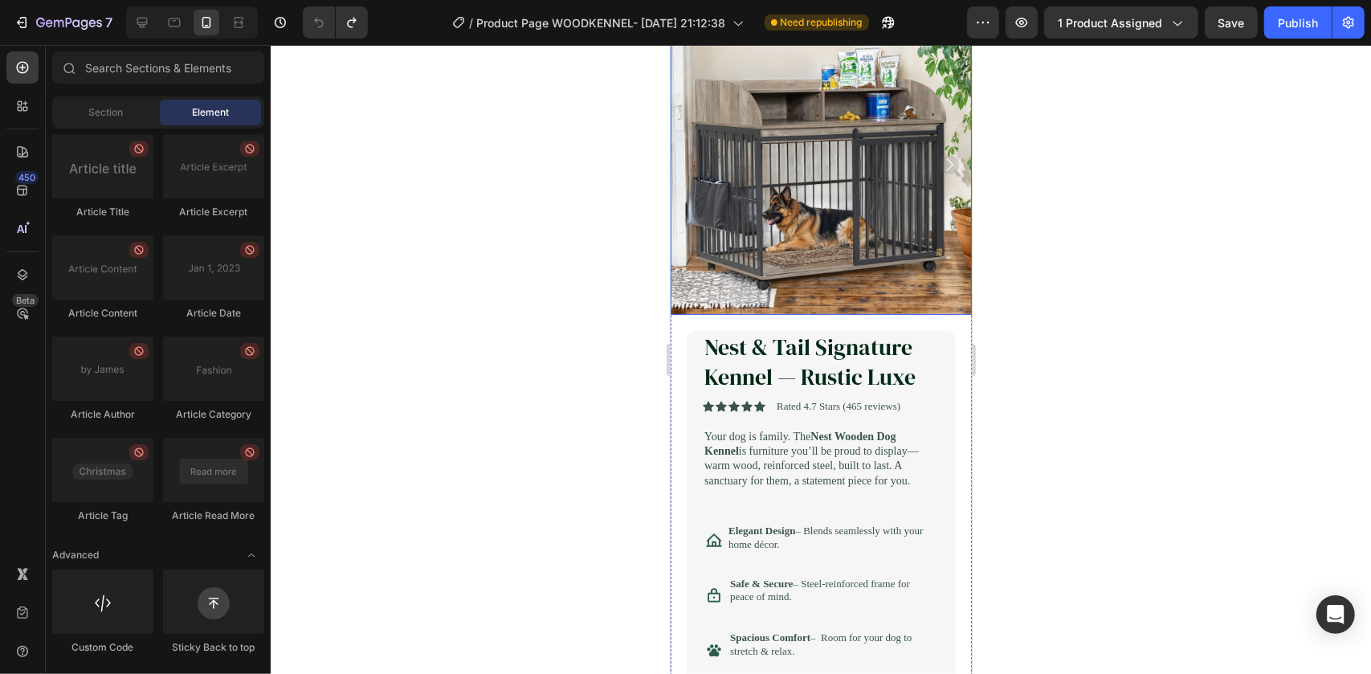
scroll to position [299, 0]
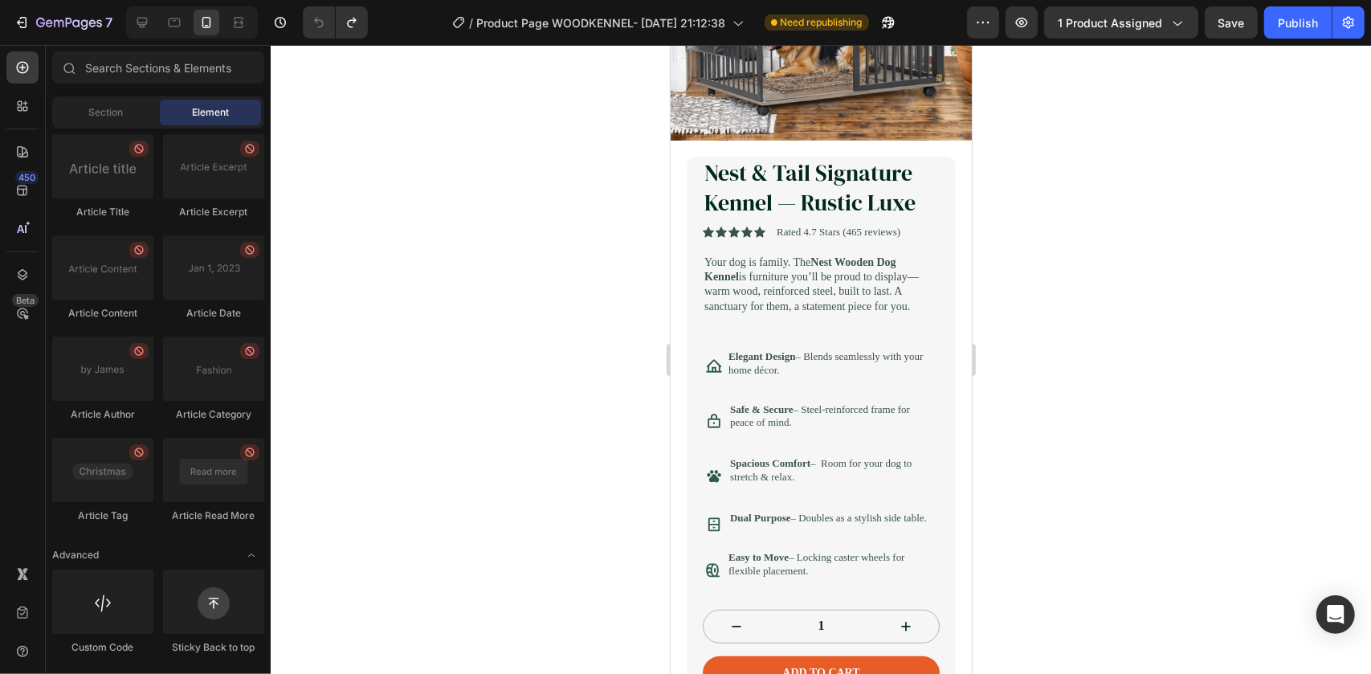
click at [1019, 329] on div at bounding box center [821, 359] width 1101 height 629
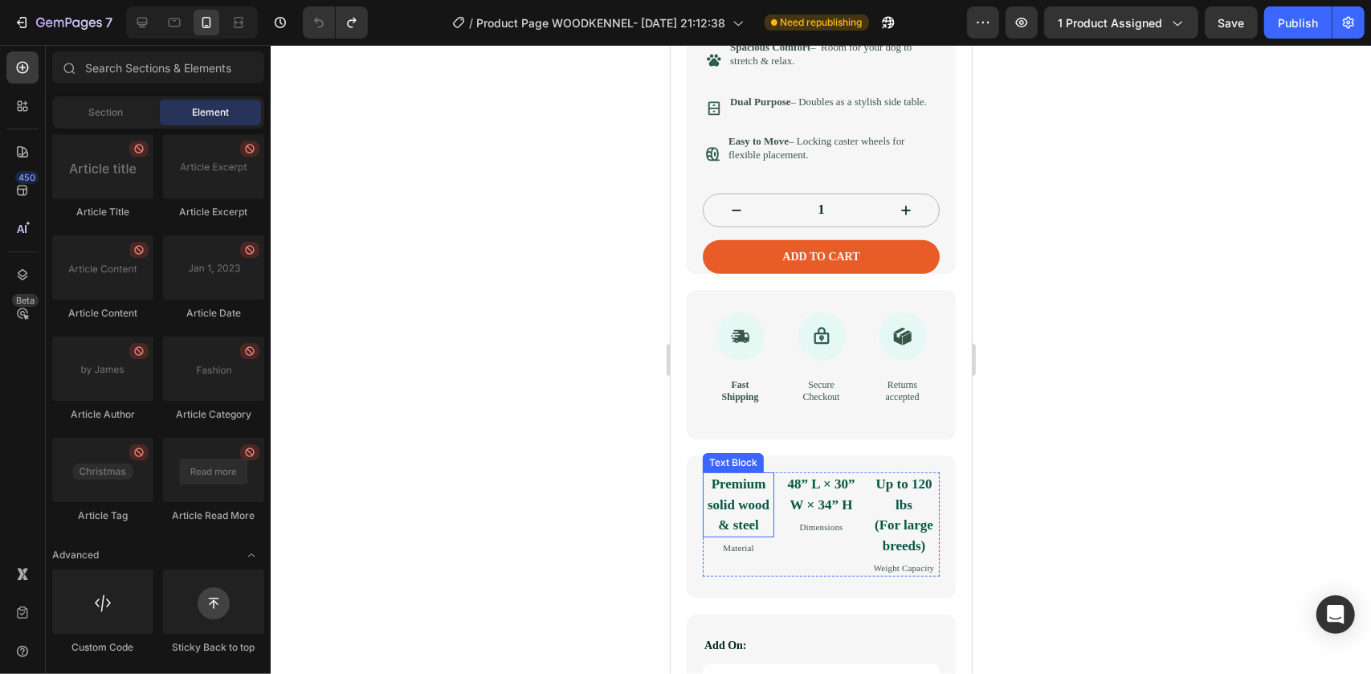
scroll to position [737, 0]
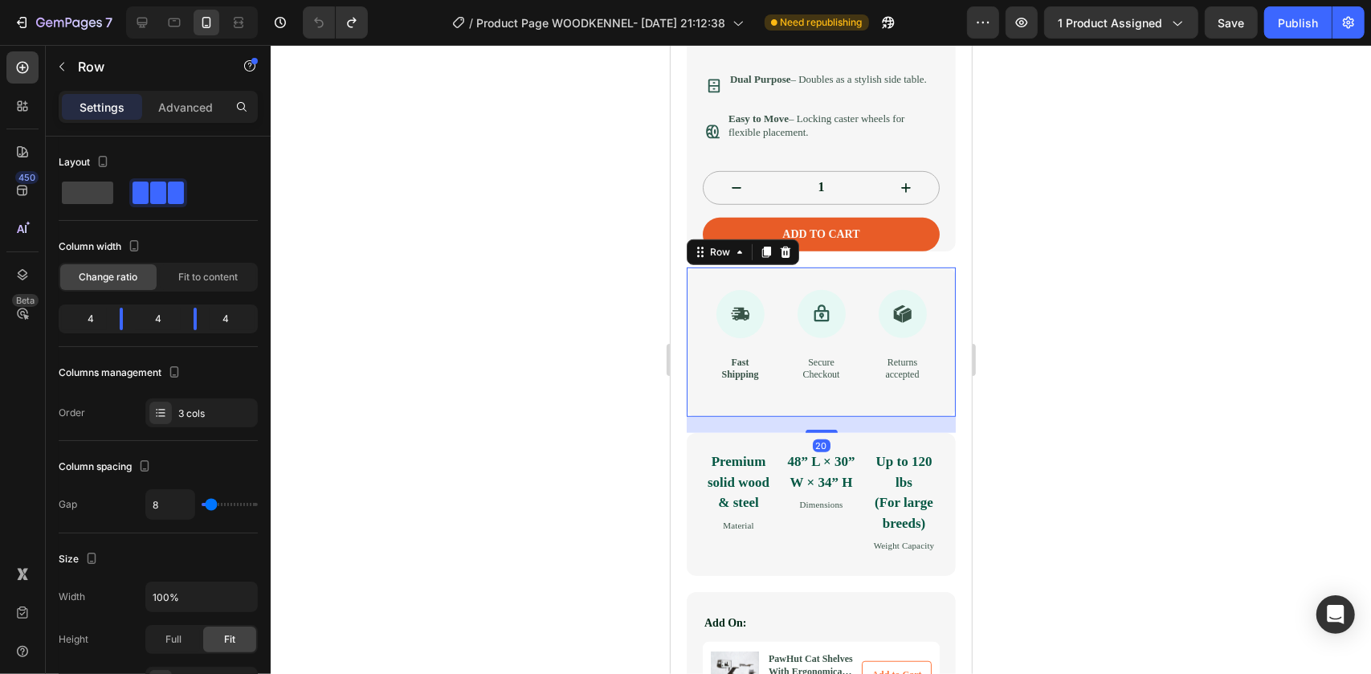
click at [692, 416] on div "Icon Fast Shipping Text Block Icon Secure Checkout Text Block Icon Returns acce…" at bounding box center [820, 341] width 269 height 149
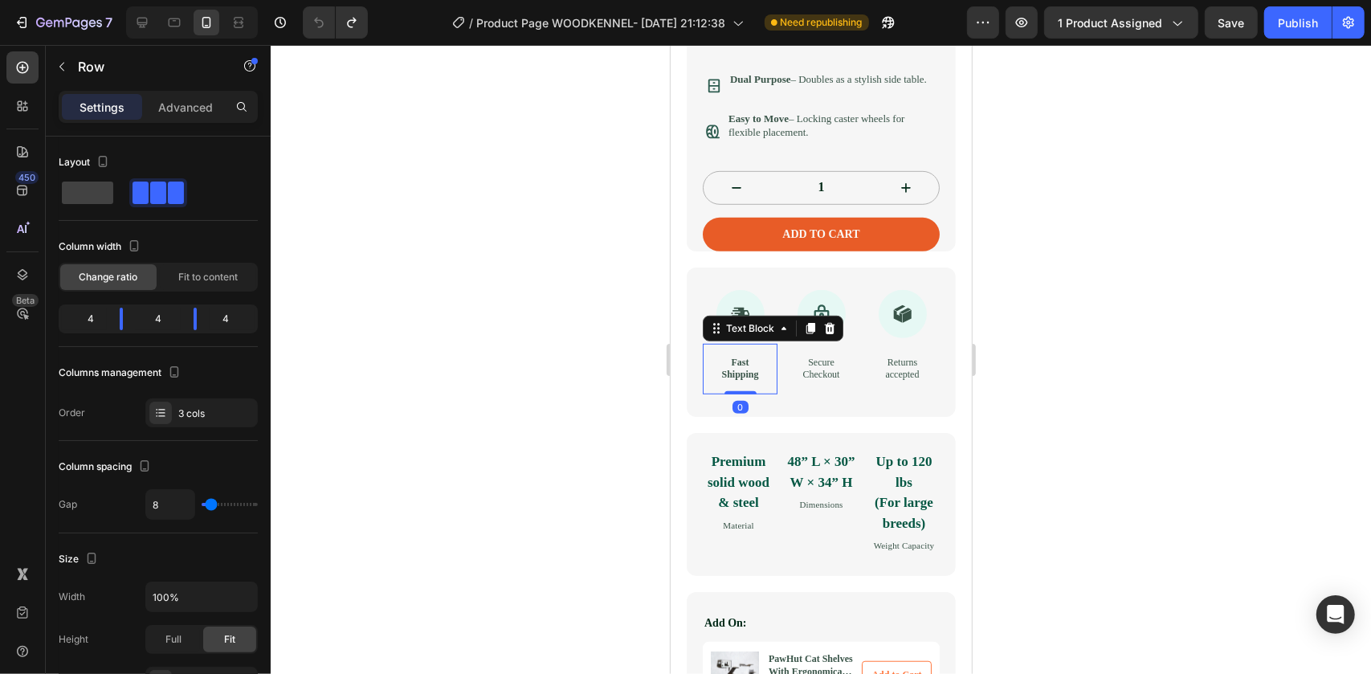
click at [742, 380] on strong "Fast Shipping" at bounding box center [739, 368] width 37 height 24
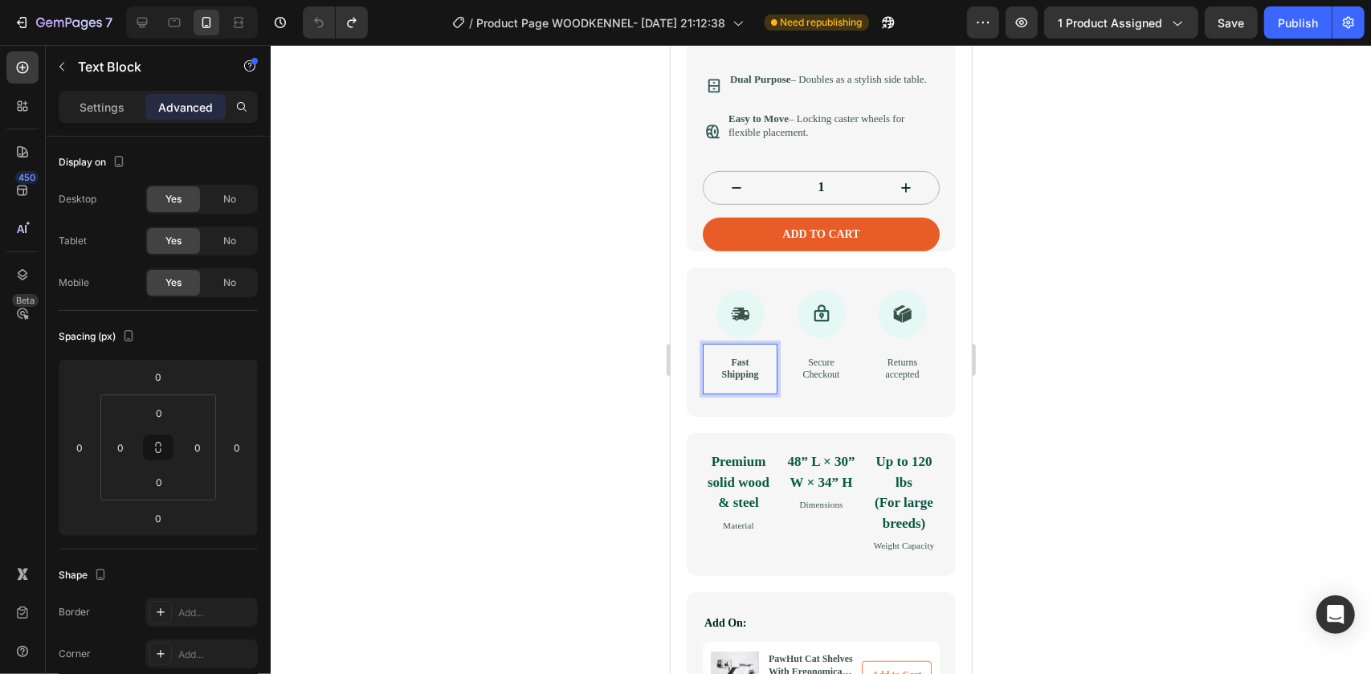
click at [750, 380] on strong "Fast Shipping" at bounding box center [739, 368] width 37 height 24
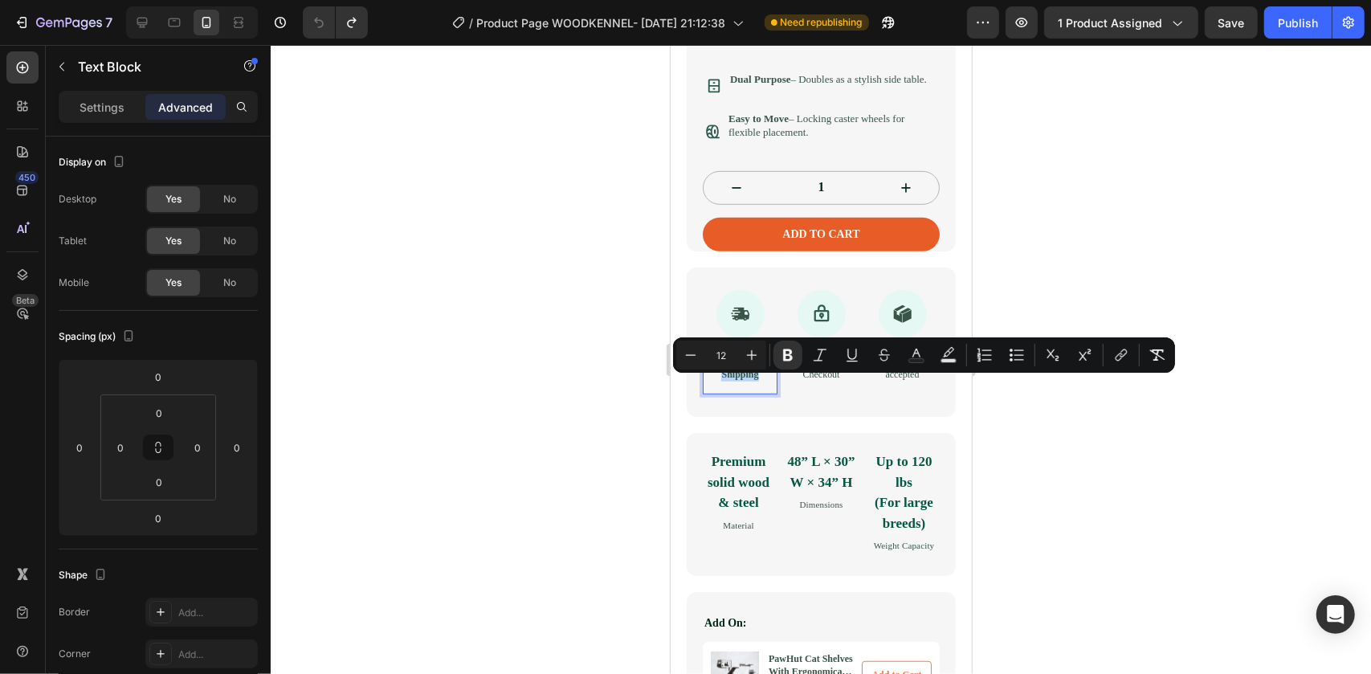
drag, startPoint x: 766, startPoint y: 396, endPoint x: 709, endPoint y: 382, distance: 58.8
click at [709, 382] on div "Fast Shipping" at bounding box center [739, 368] width 75 height 51
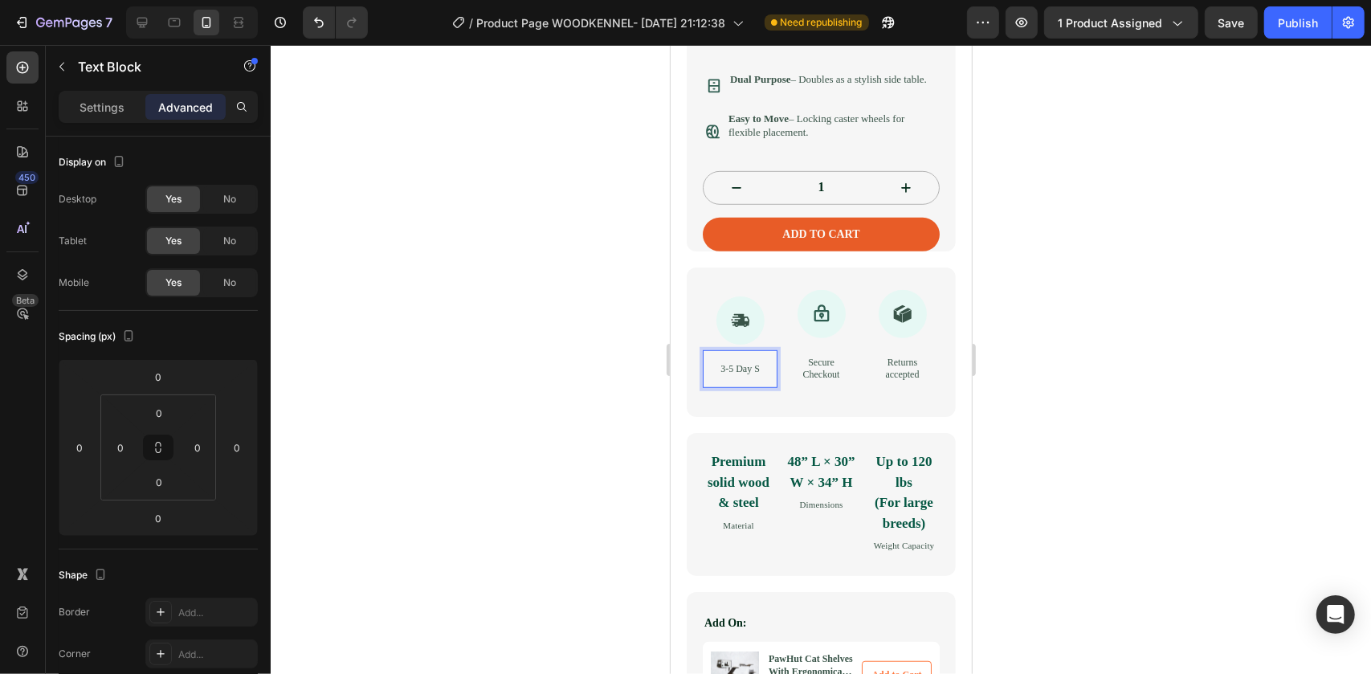
scroll to position [731, 0]
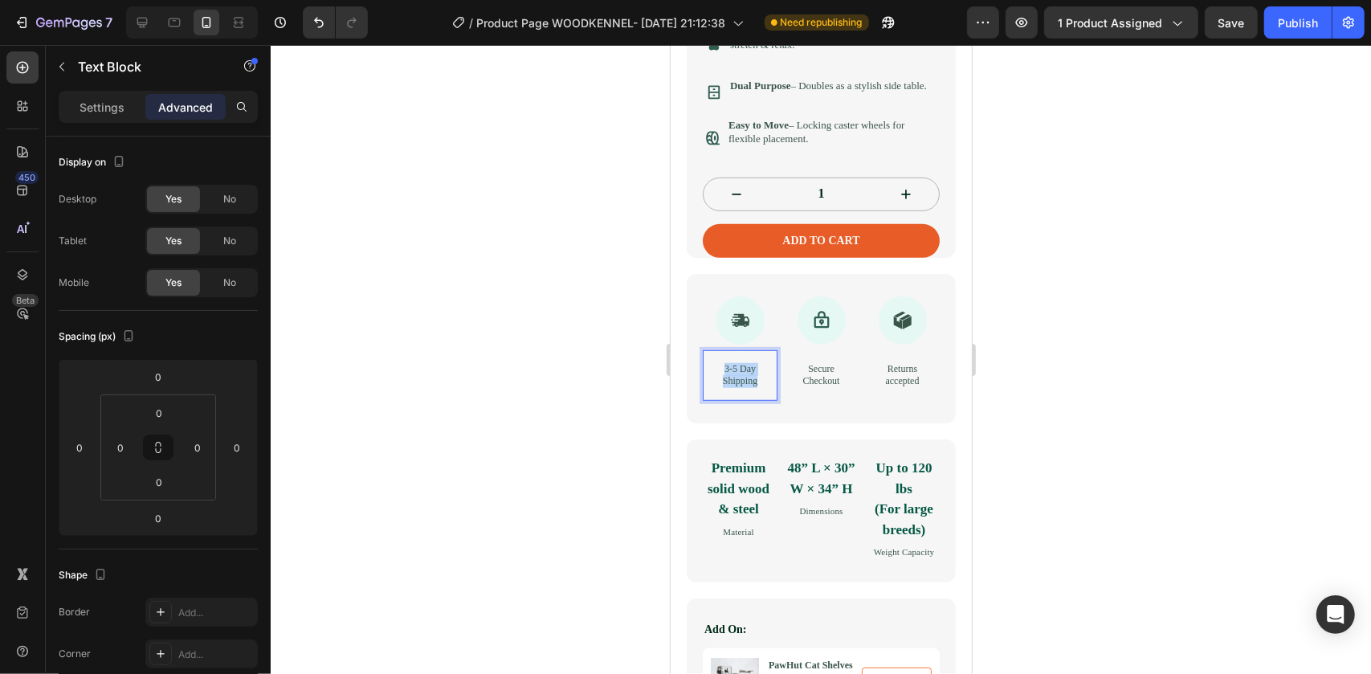
drag, startPoint x: 763, startPoint y: 409, endPoint x: 700, endPoint y: 377, distance: 71.1
click at [700, 377] on div "Icon 3-5 Day Shipping Text Block 0 Icon Secure Checkout Text Block Icon Returns…" at bounding box center [820, 347] width 269 height 149
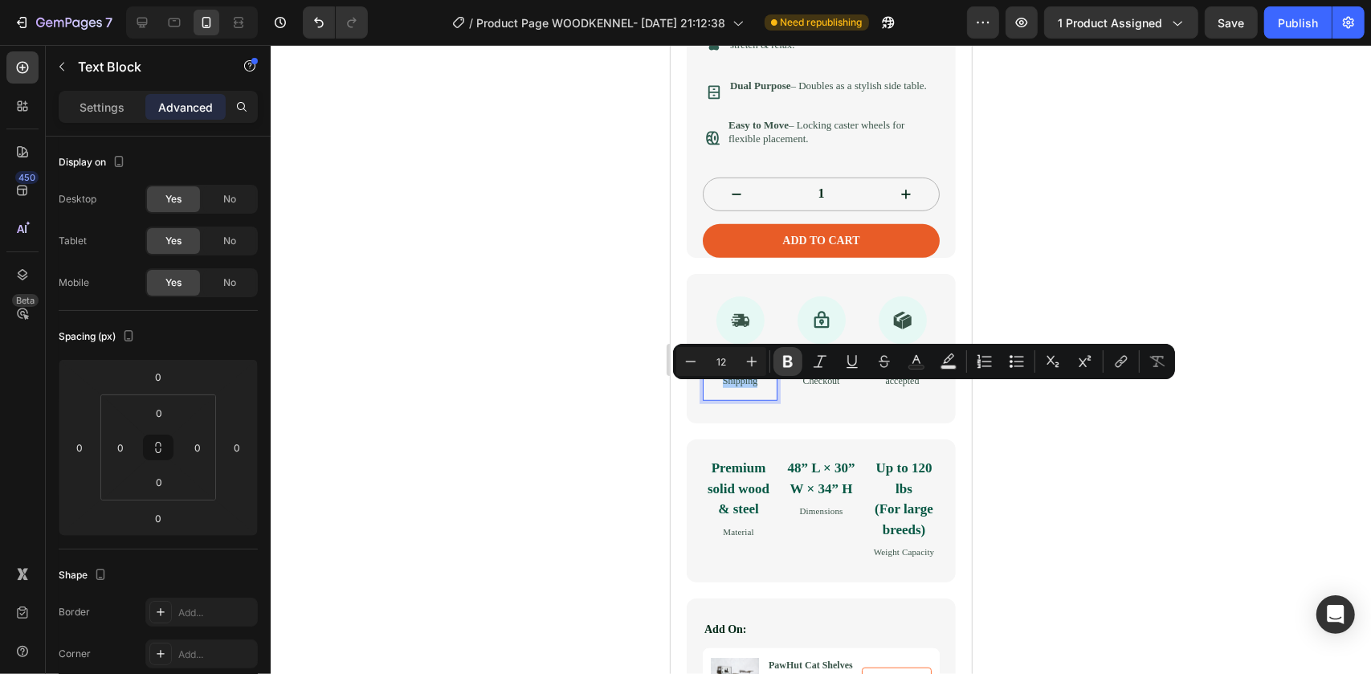
click at [789, 357] on icon "Editor contextual toolbar" at bounding box center [788, 362] width 10 height 12
click at [814, 387] on p "Secure Checkout" at bounding box center [820, 374] width 49 height 25
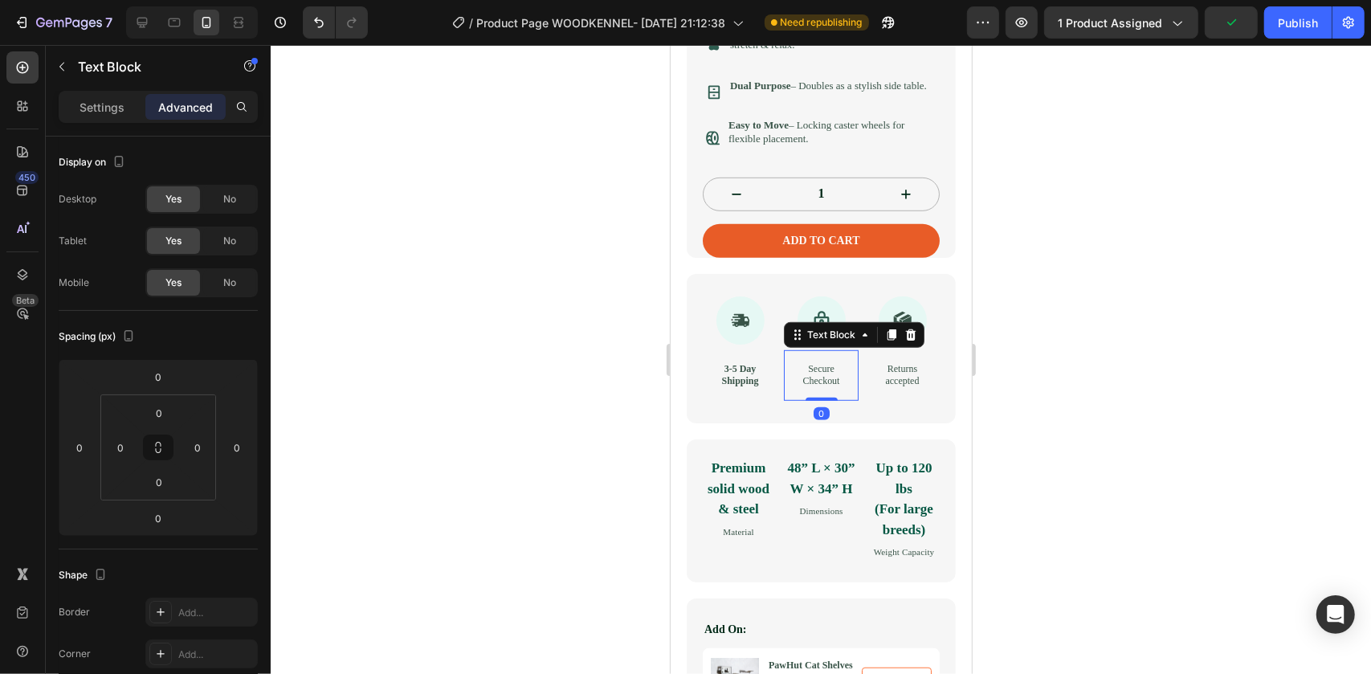
click at [823, 387] on p "Secure Checkout" at bounding box center [820, 374] width 49 height 25
drag, startPoint x: 828, startPoint y: 408, endPoint x: 797, endPoint y: 374, distance: 46.6
click at [796, 372] on div "Secure Checkout" at bounding box center [820, 374] width 75 height 51
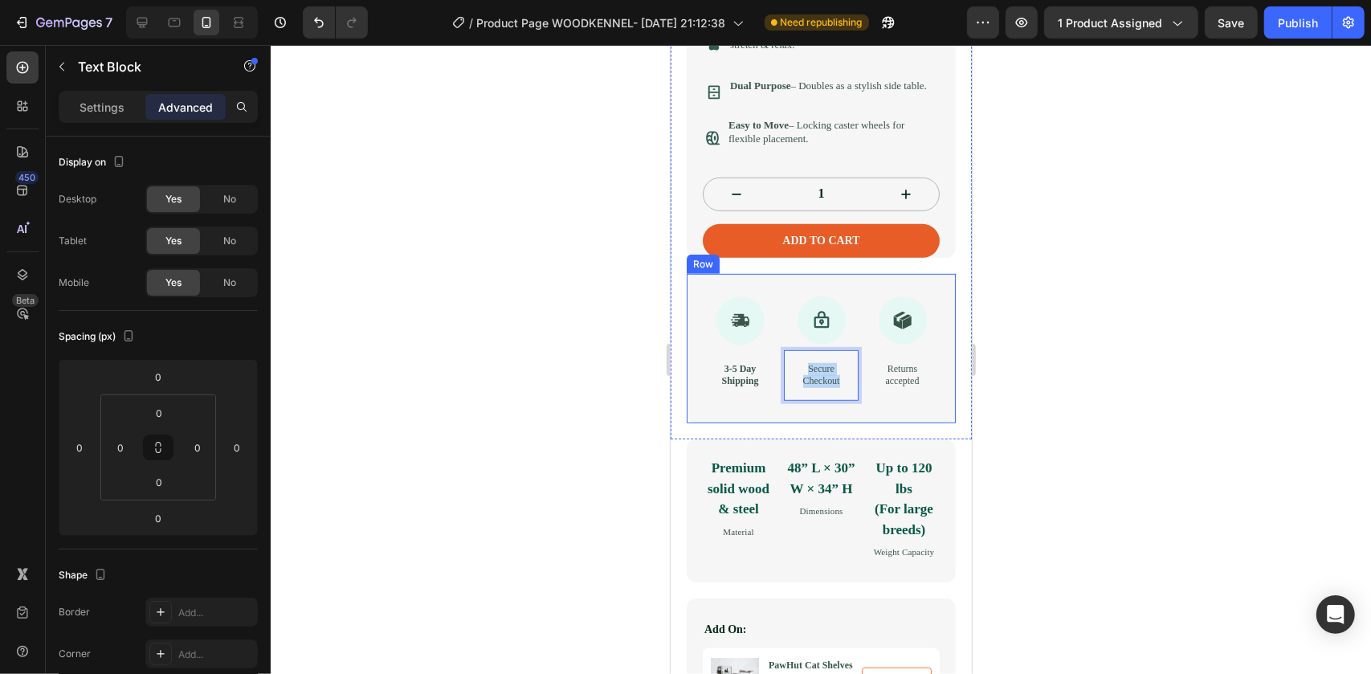
drag, startPoint x: 826, startPoint y: 406, endPoint x: 778, endPoint y: 355, distance: 69.9
click at [778, 355] on div "Icon 3-5 Day Shipping Text Block Icon Secure Checkout Text Block 0 Icon Returns…" at bounding box center [820, 347] width 269 height 149
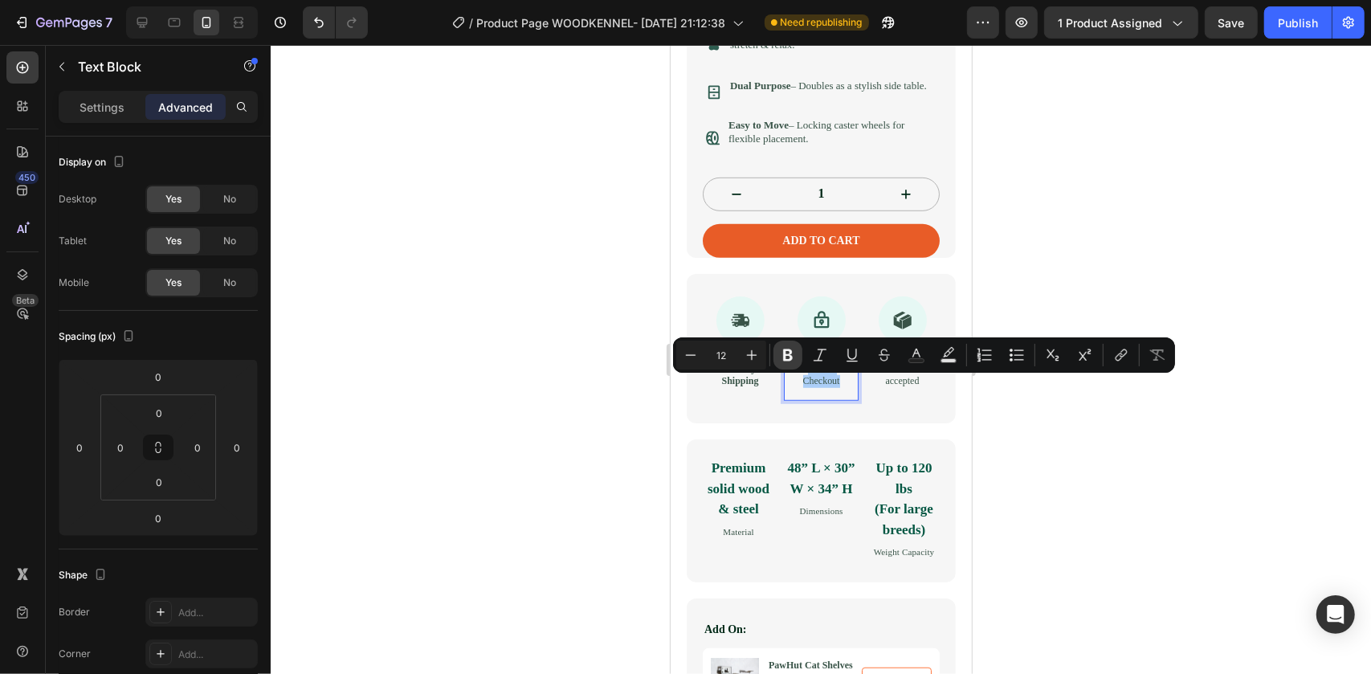
click at [789, 353] on icon "Editor contextual toolbar" at bounding box center [788, 355] width 10 height 12
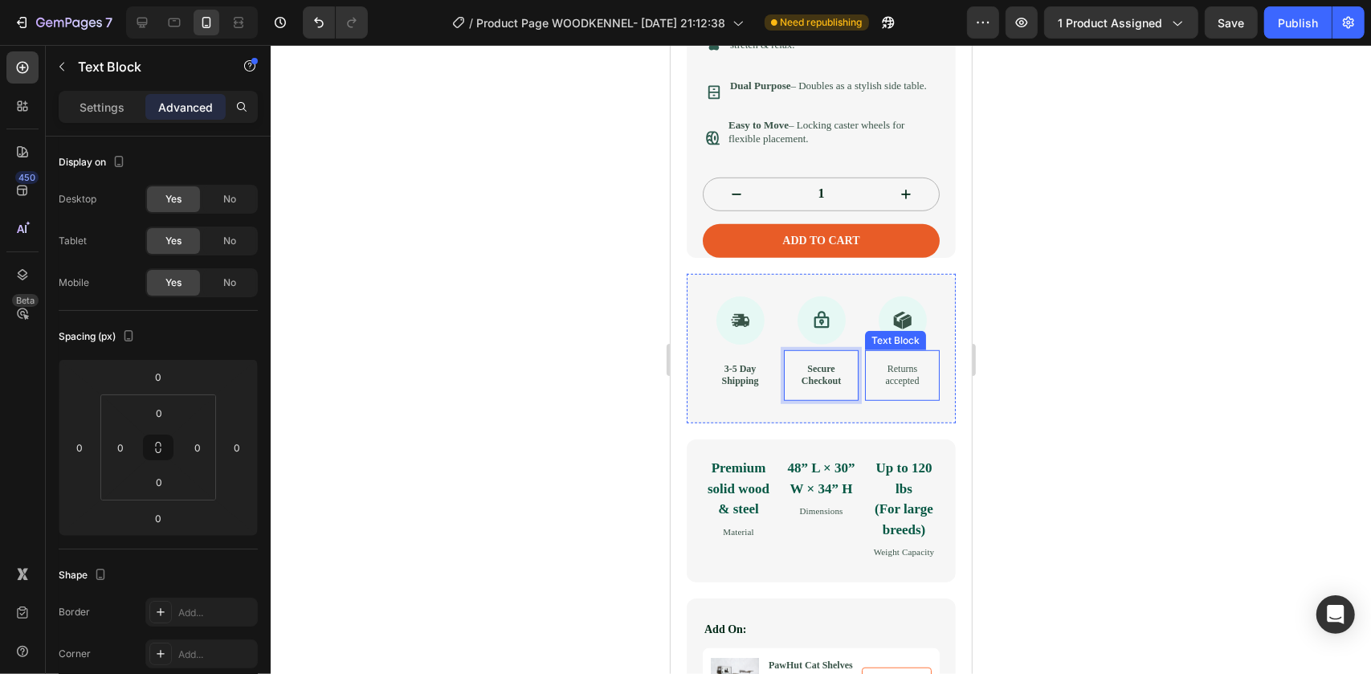
click at [909, 400] on div "Returns accepted" at bounding box center [901, 374] width 75 height 51
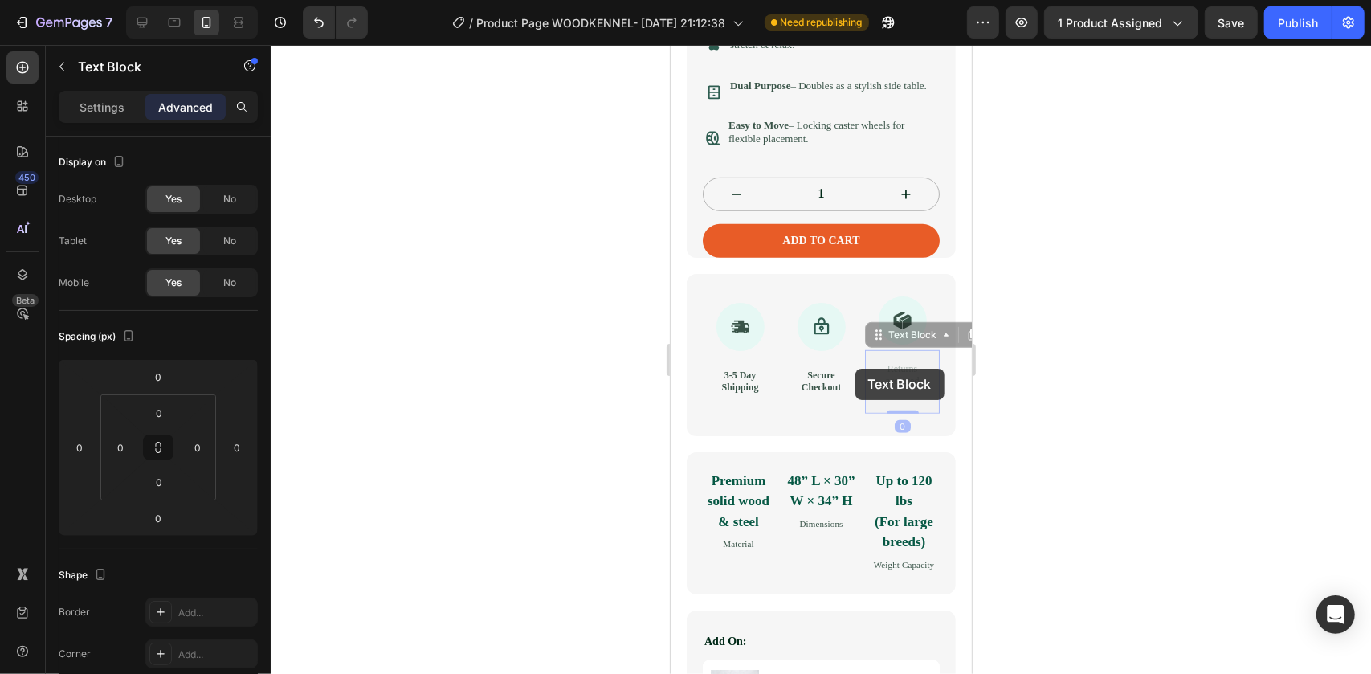
drag, startPoint x: 903, startPoint y: 412, endPoint x: 855, endPoint y: 368, distance: 65.4
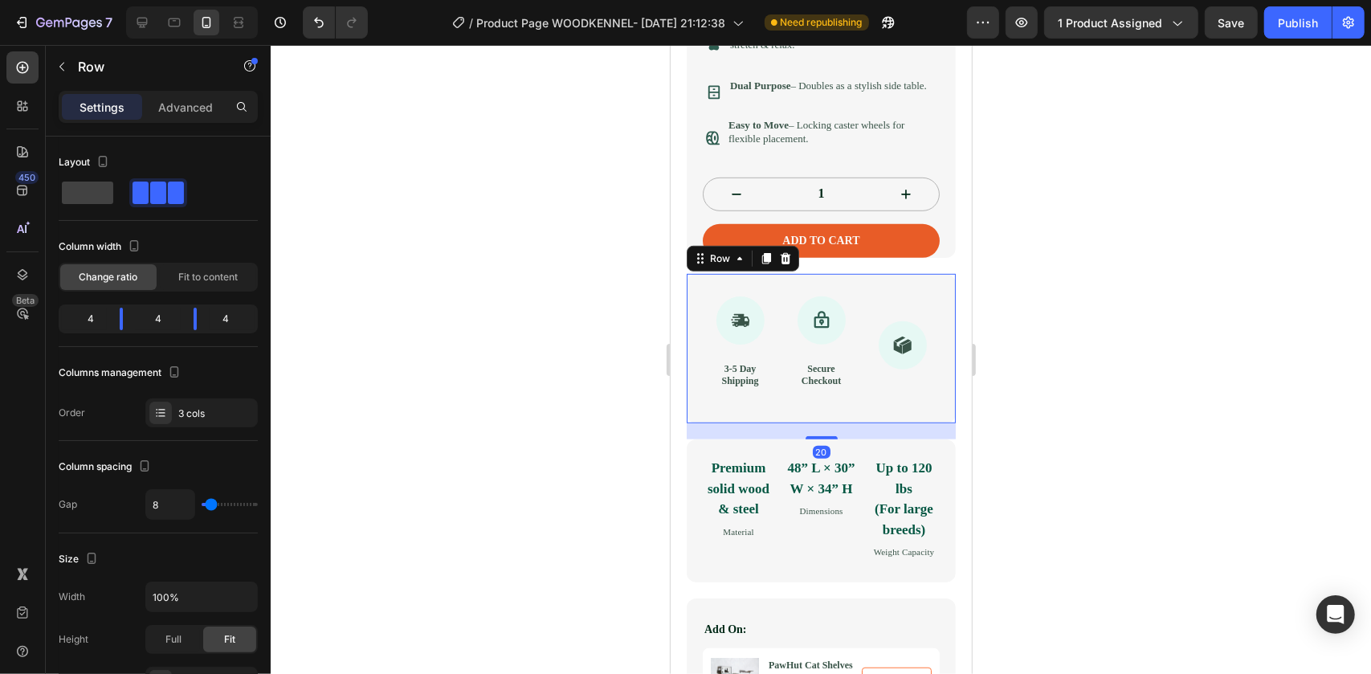
click at [914, 400] on div "Icon" at bounding box center [901, 348] width 75 height 104
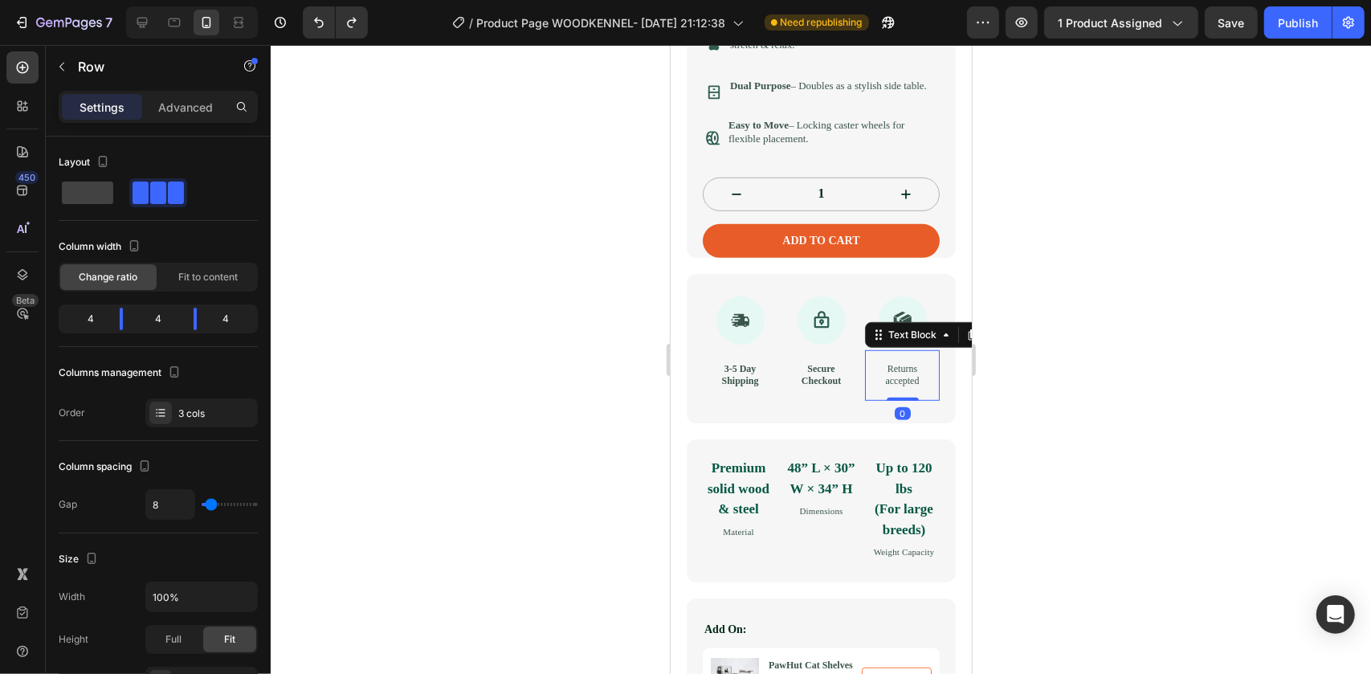
click at [906, 387] on p "Returns accepted" at bounding box center [901, 374] width 49 height 25
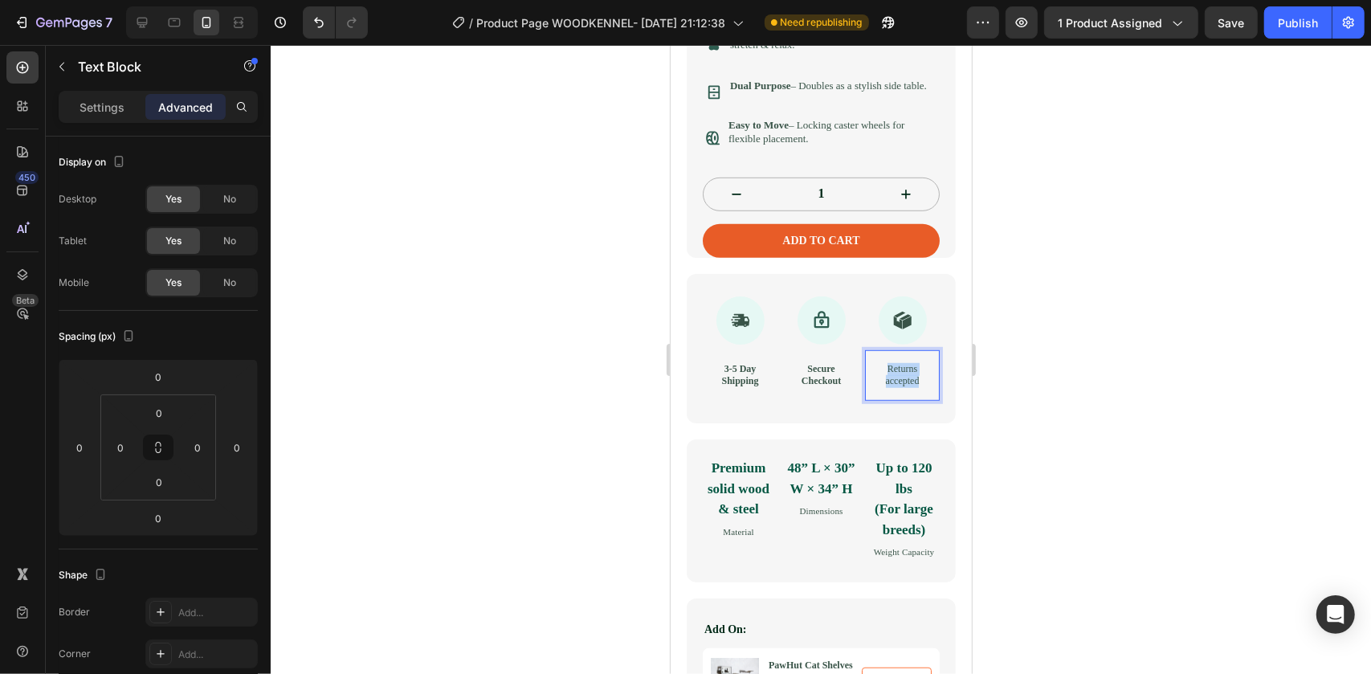
drag, startPoint x: 902, startPoint y: 405, endPoint x: 870, endPoint y: 378, distance: 42.2
click at [877, 378] on p "Returns accepted" at bounding box center [901, 374] width 49 height 25
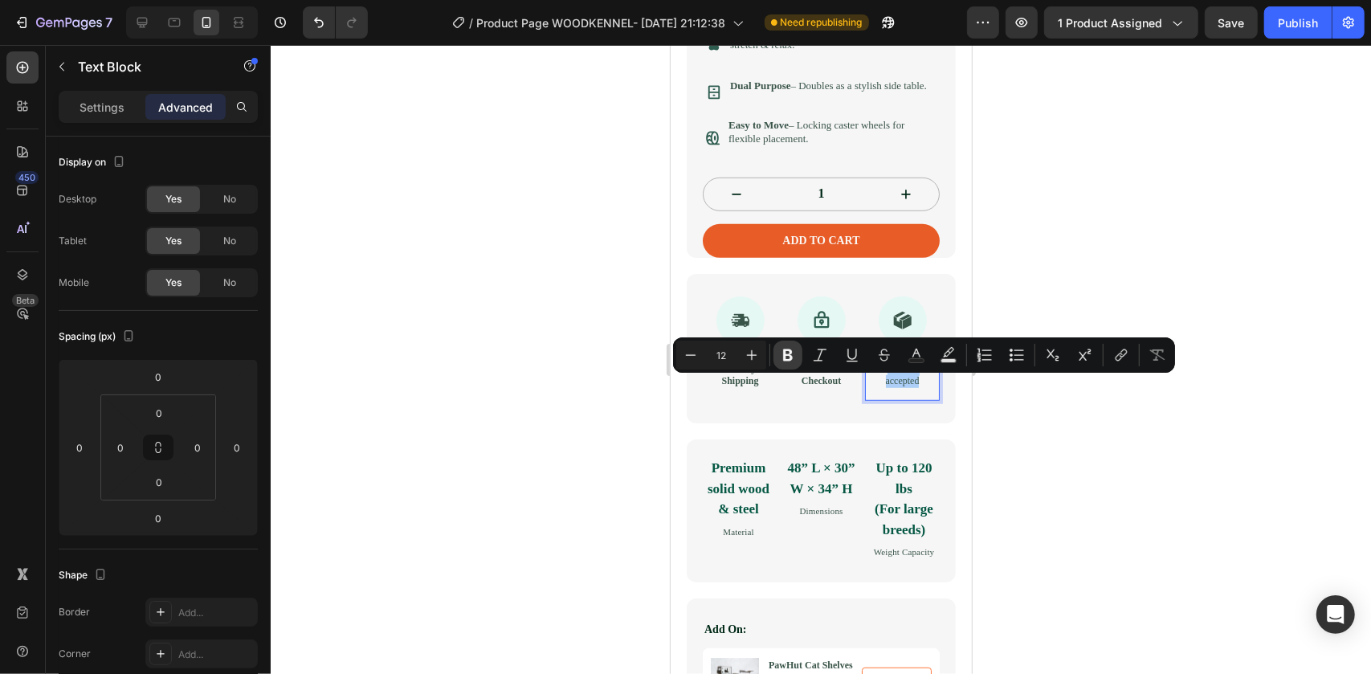
click at [787, 356] on icon "Editor contextual toolbar" at bounding box center [788, 355] width 16 height 16
click at [1091, 421] on div at bounding box center [821, 359] width 1101 height 629
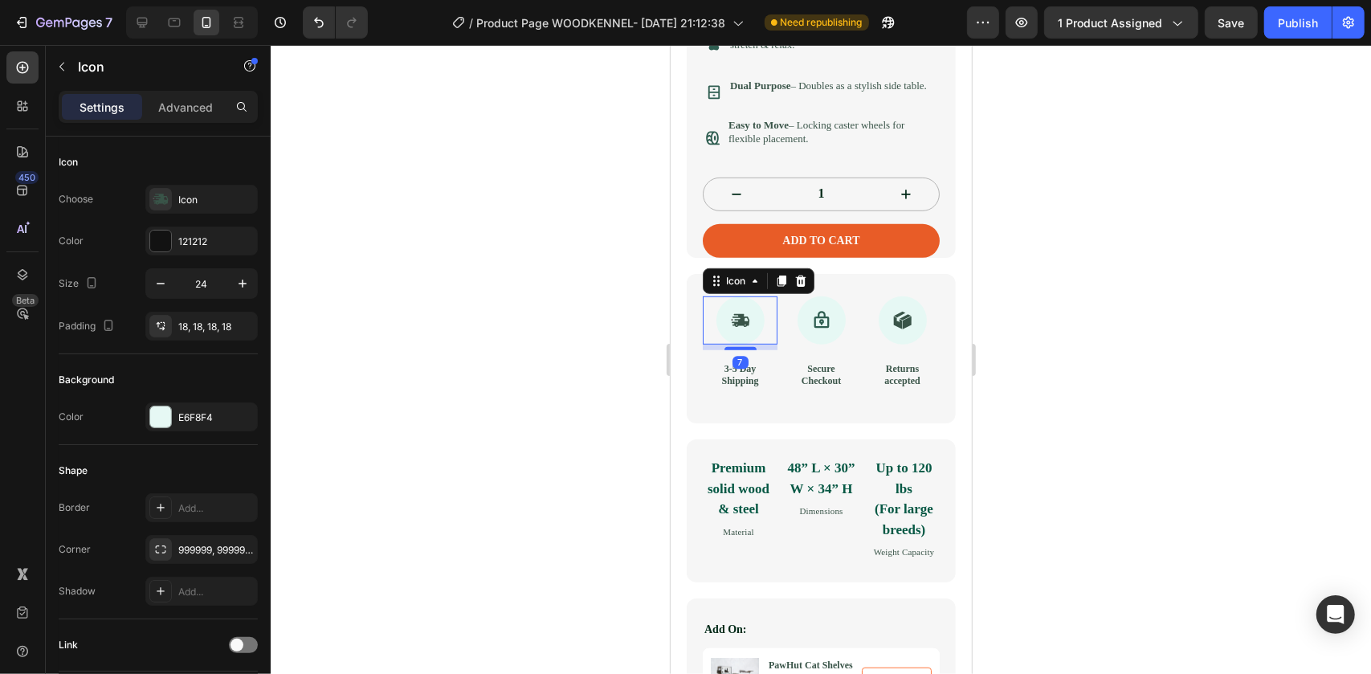
click at [762, 317] on div "Icon 7" at bounding box center [739, 320] width 75 height 48
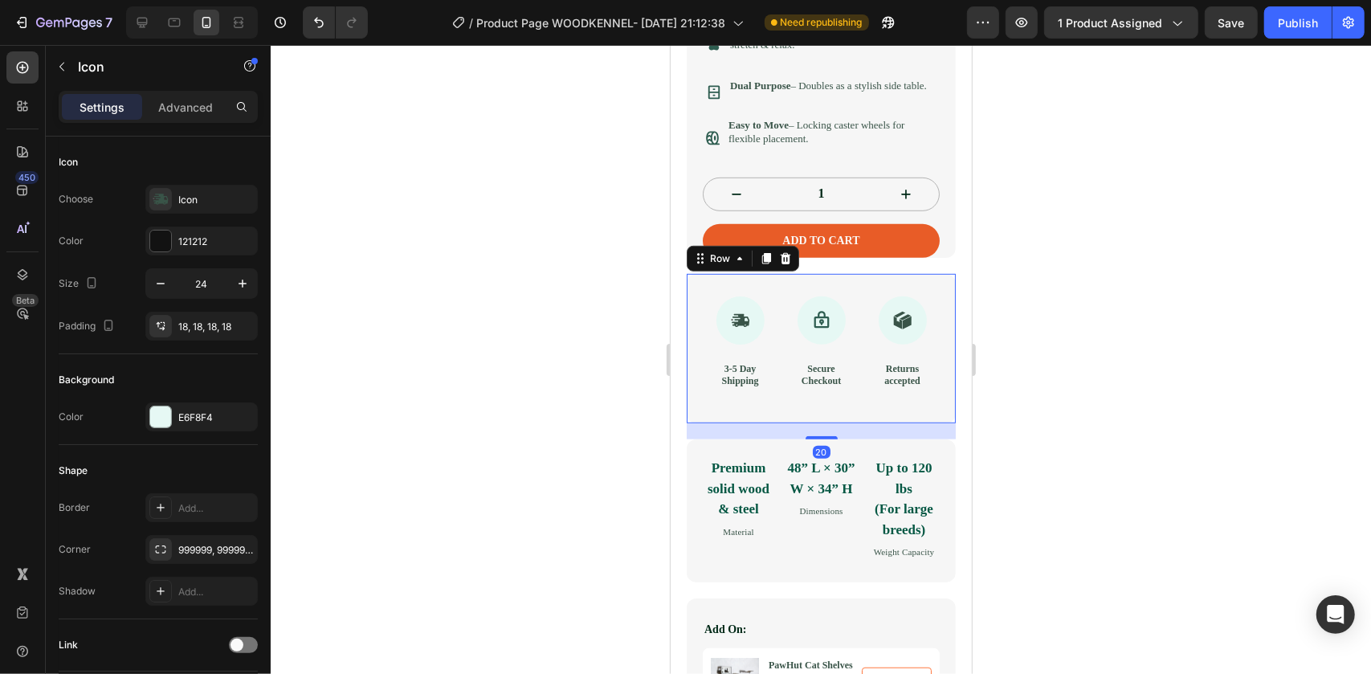
click at [844, 296] on div "Icon 3-5 Day Shipping Text Block Icon Secure Checkout Text Block Icon Returns a…" at bounding box center [820, 347] width 269 height 149
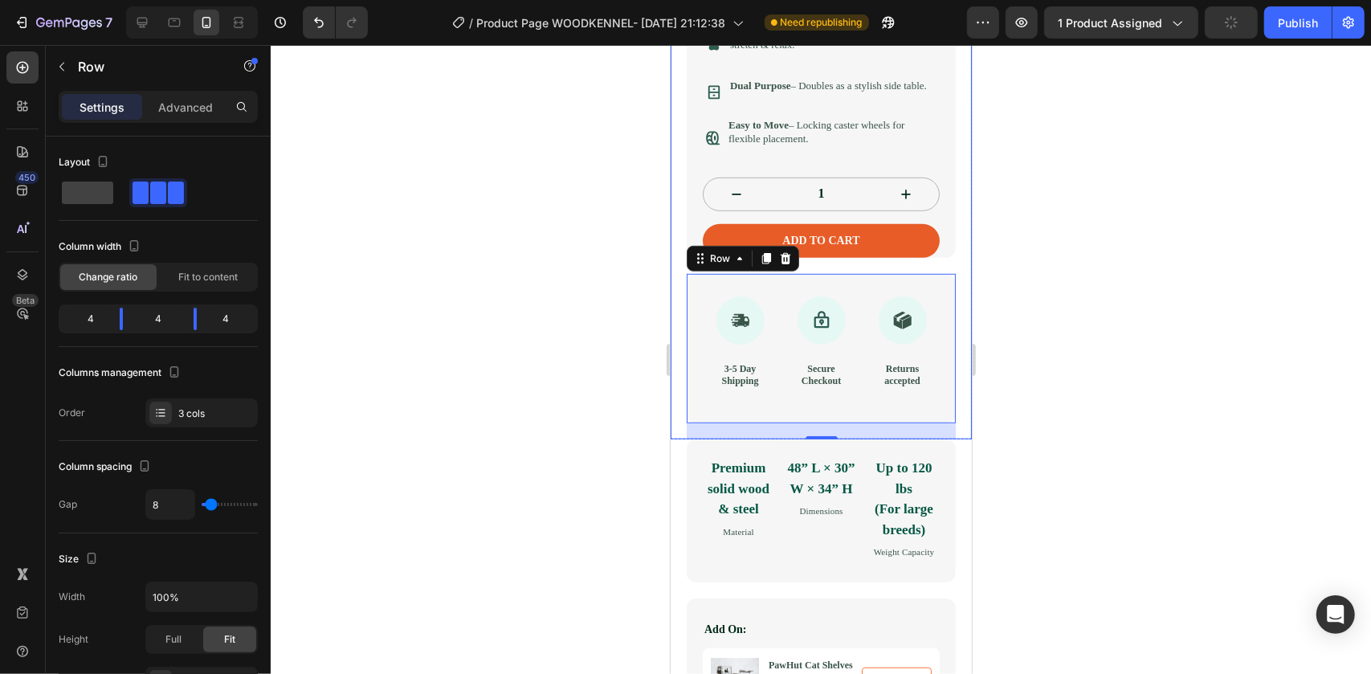
click at [1102, 474] on div at bounding box center [821, 359] width 1101 height 629
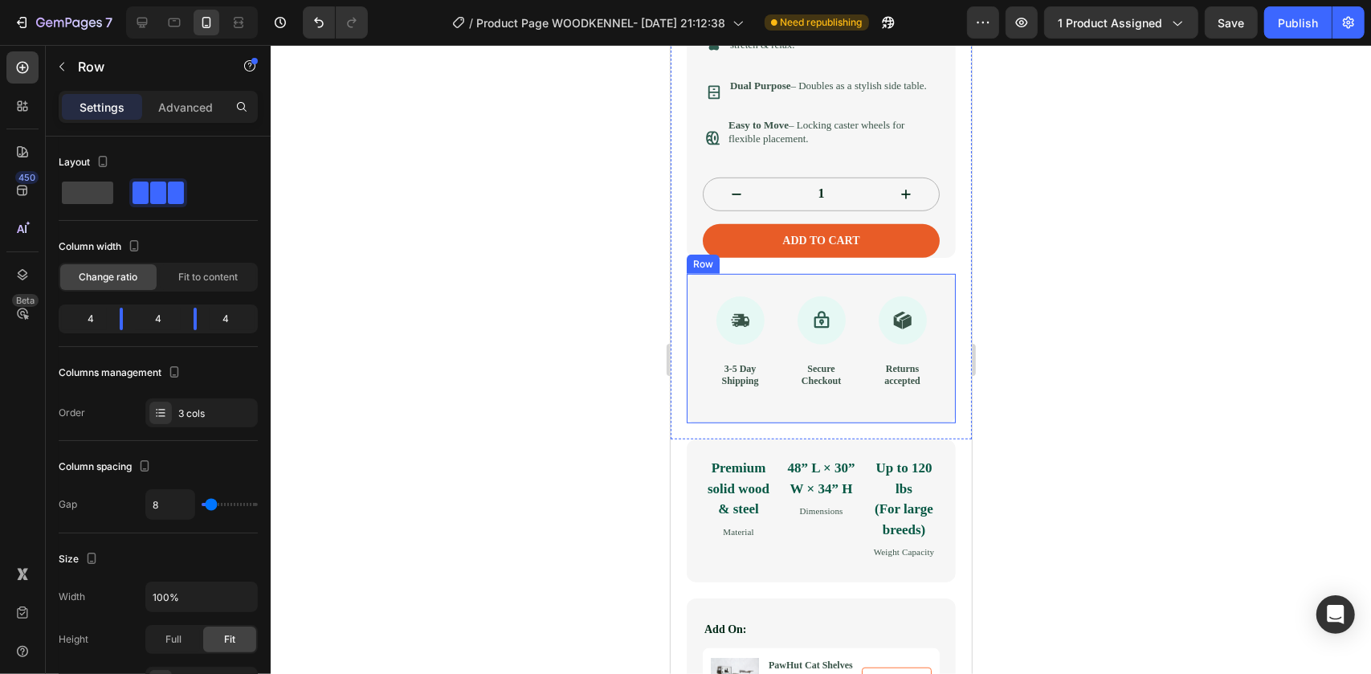
click at [903, 423] on div "Icon 3-5 Day Shipping Text Block Icon Secure Checkout Text Block Icon Returns a…" at bounding box center [820, 347] width 269 height 149
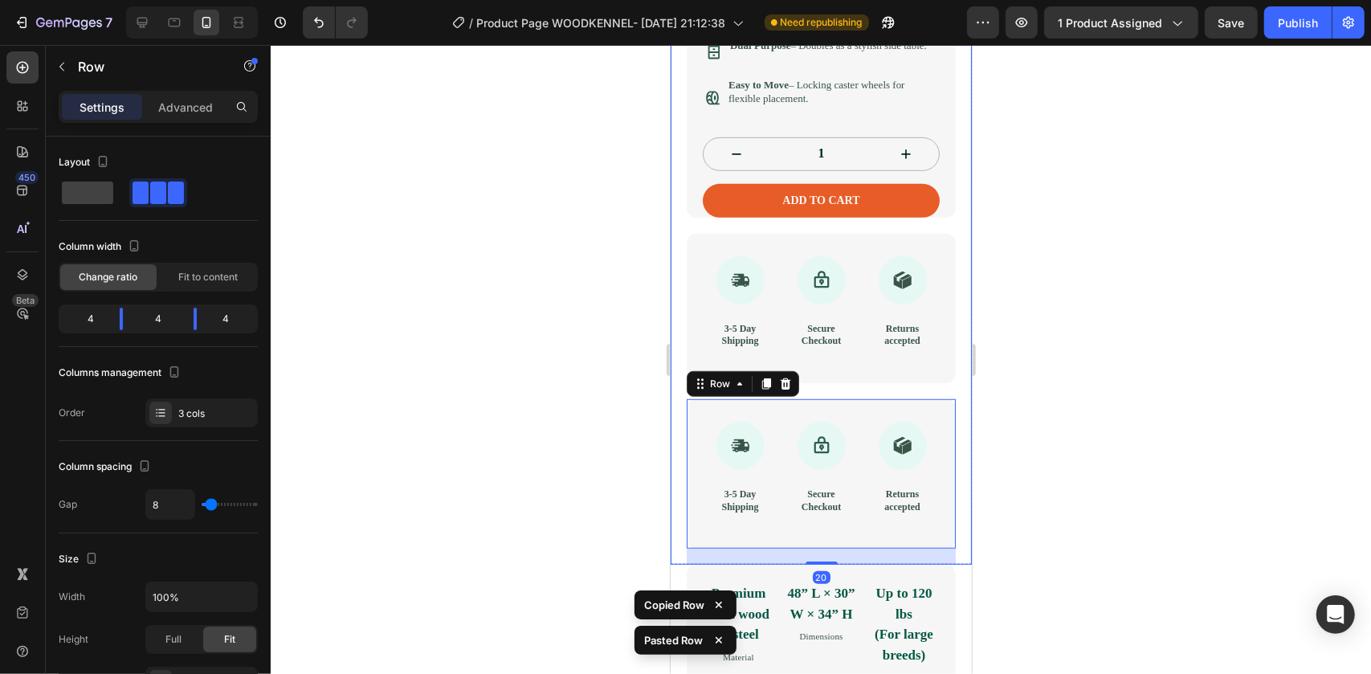
scroll to position [804, 0]
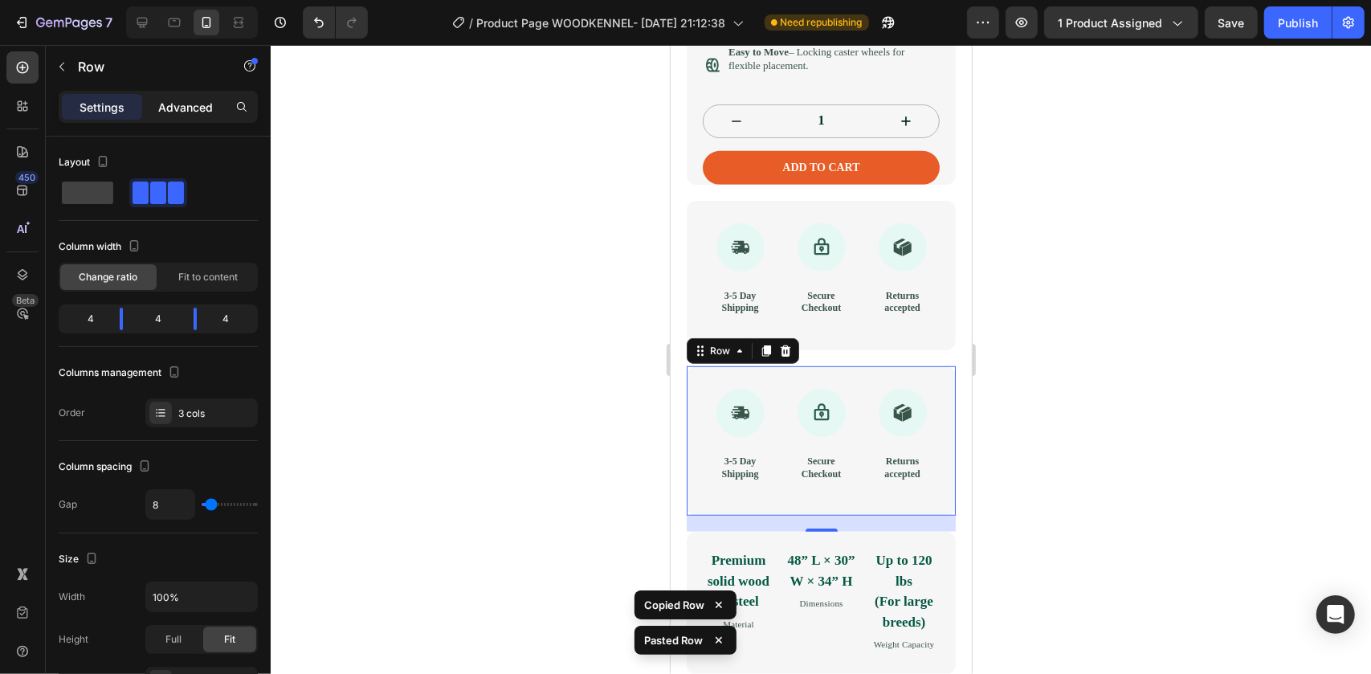
click at [171, 117] on div "Advanced" at bounding box center [185, 107] width 80 height 26
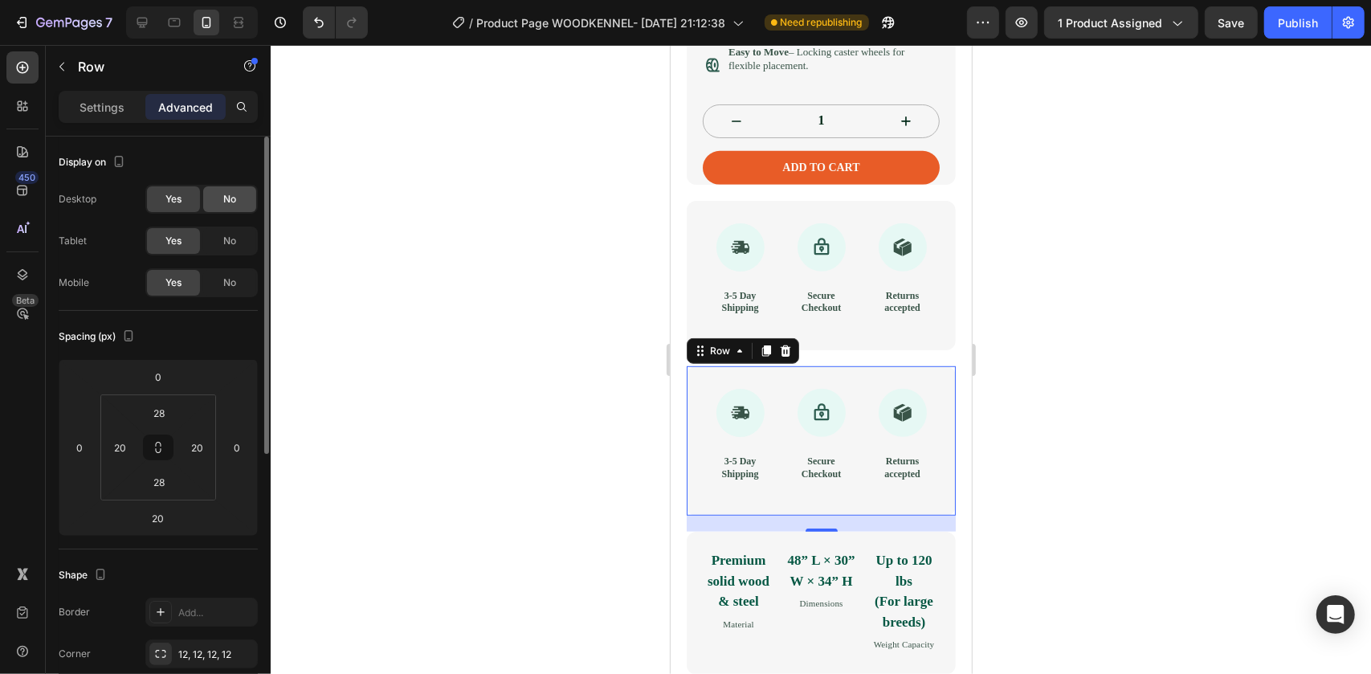
click at [219, 206] on div "No" at bounding box center [229, 199] width 53 height 26
click at [220, 236] on div "No" at bounding box center [229, 241] width 53 height 26
click at [710, 357] on div "Row" at bounding box center [719, 350] width 27 height 14
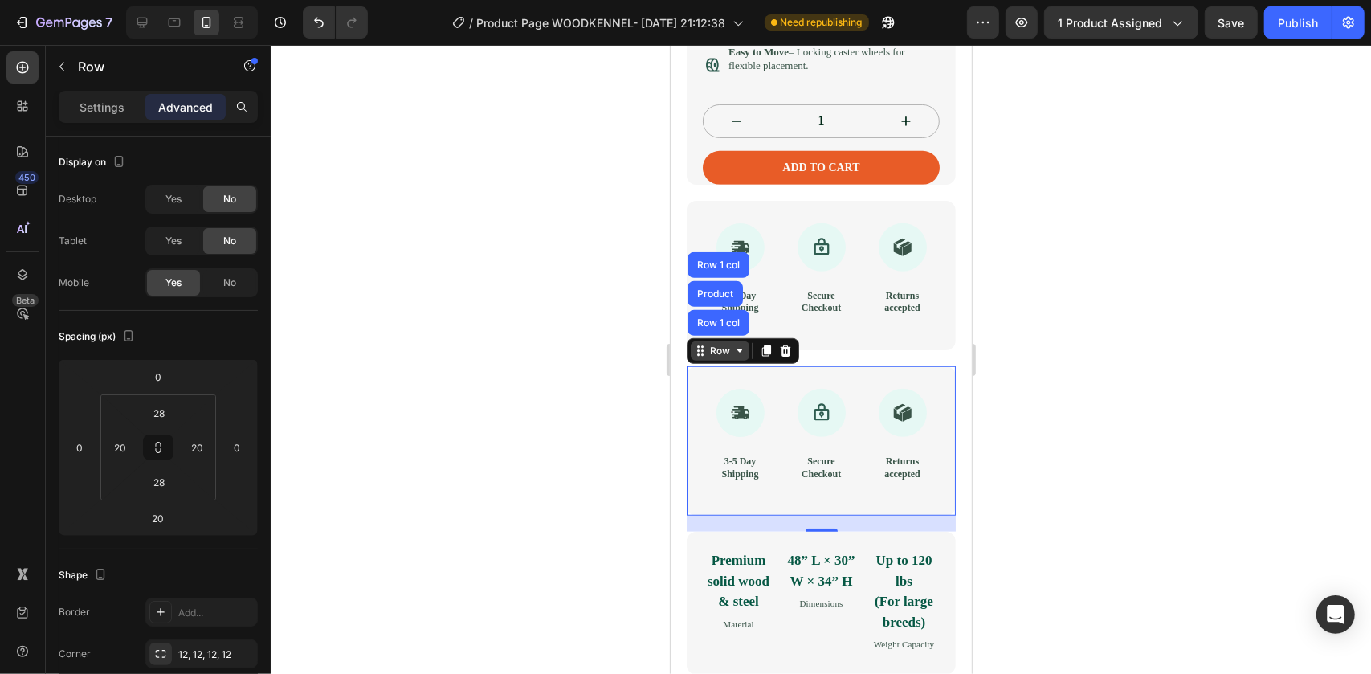
click at [710, 357] on div "Row" at bounding box center [719, 350] width 27 height 14
click at [594, 393] on div at bounding box center [821, 359] width 1101 height 629
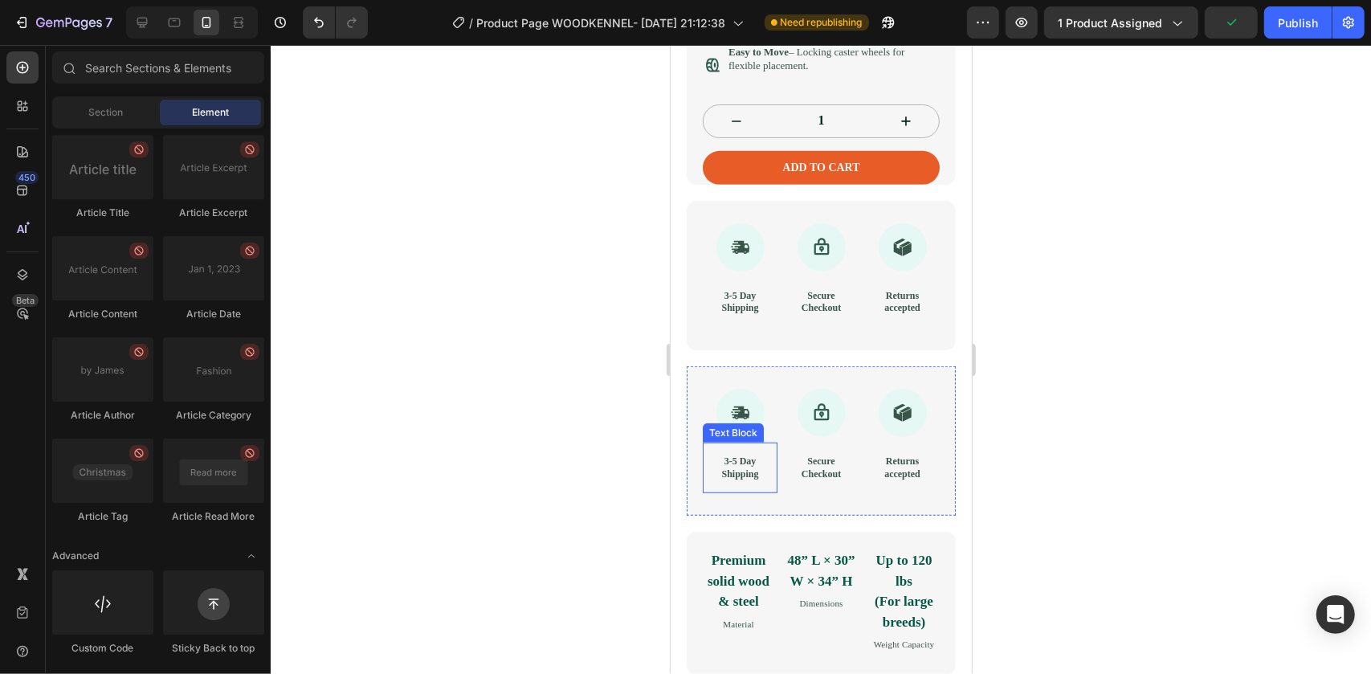
click at [741, 479] on strong "3-5 Day Shipping" at bounding box center [739, 467] width 37 height 24
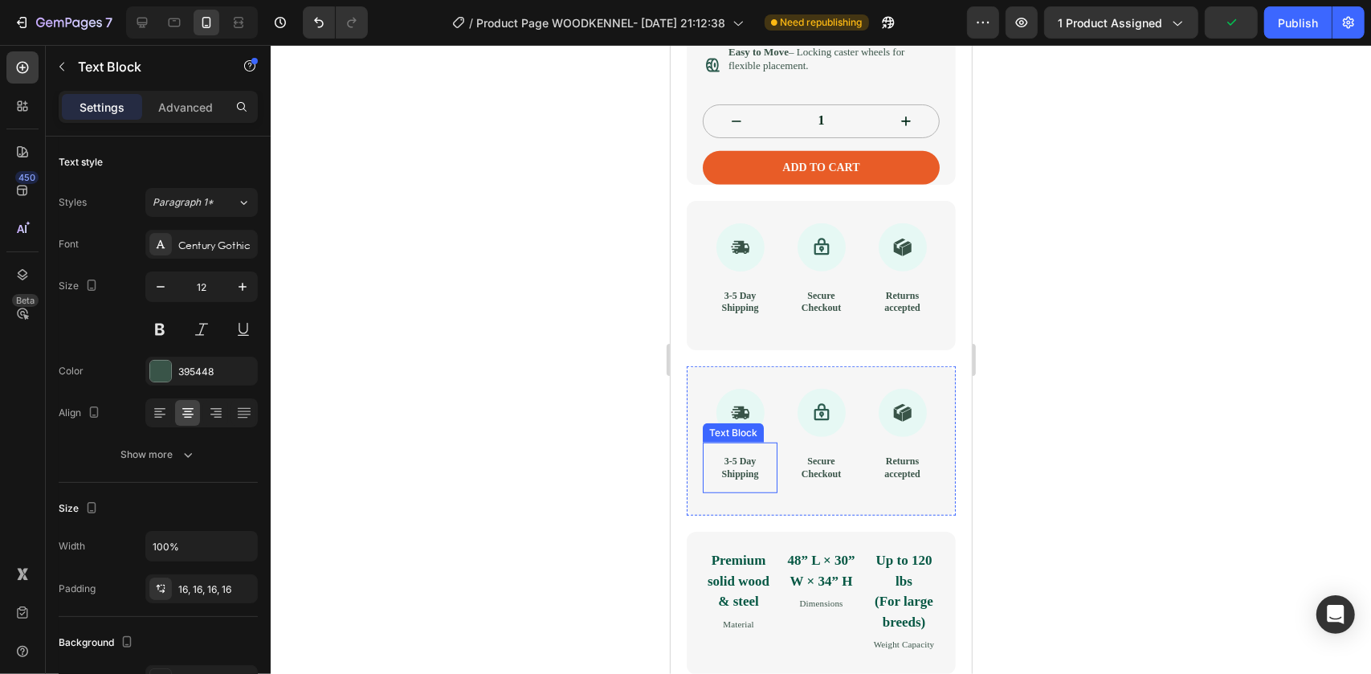
click at [739, 479] on strong "3-5 Day Shipping" at bounding box center [739, 467] width 37 height 24
click at [766, 492] on div "3-5 Day Shipping" at bounding box center [739, 467] width 75 height 51
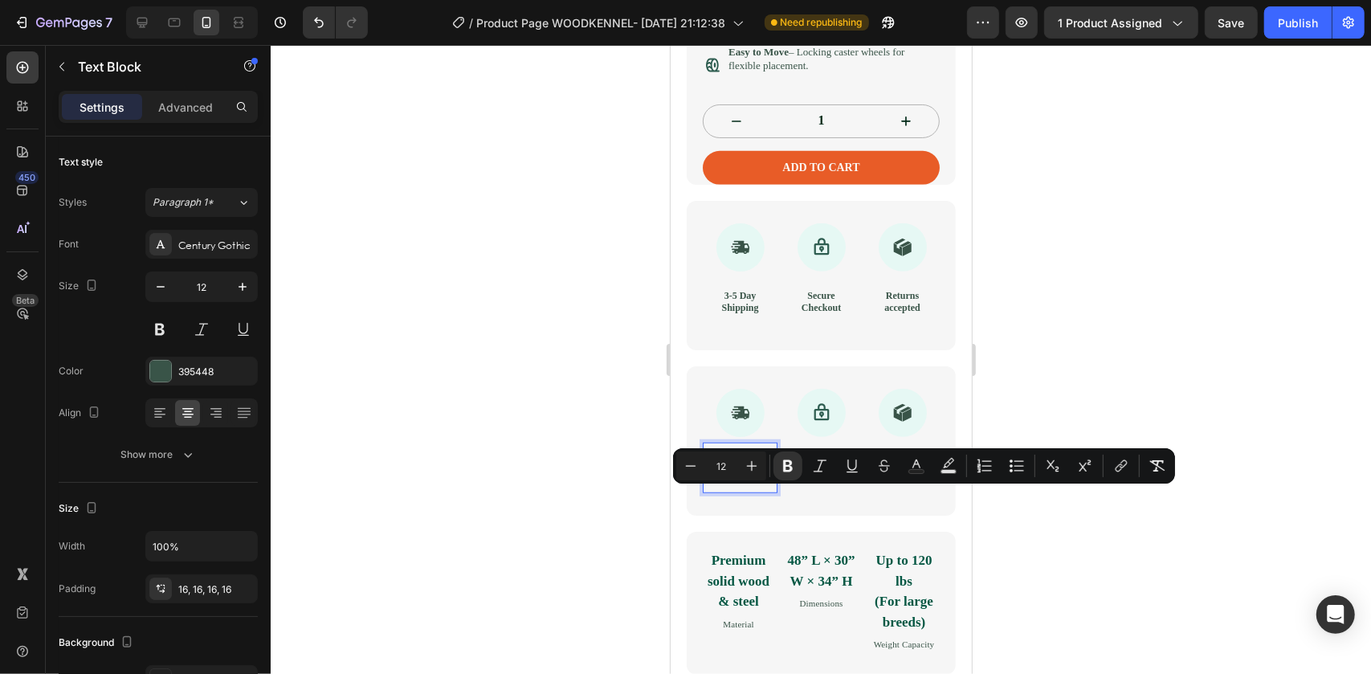
click at [704, 492] on div "3-5 Day Shipping" at bounding box center [739, 467] width 75 height 51
click at [746, 492] on div "3-5 Day Shipping" at bounding box center [739, 467] width 75 height 51
click at [757, 480] on p "3-5 Day Shipping" at bounding box center [739, 467] width 49 height 25
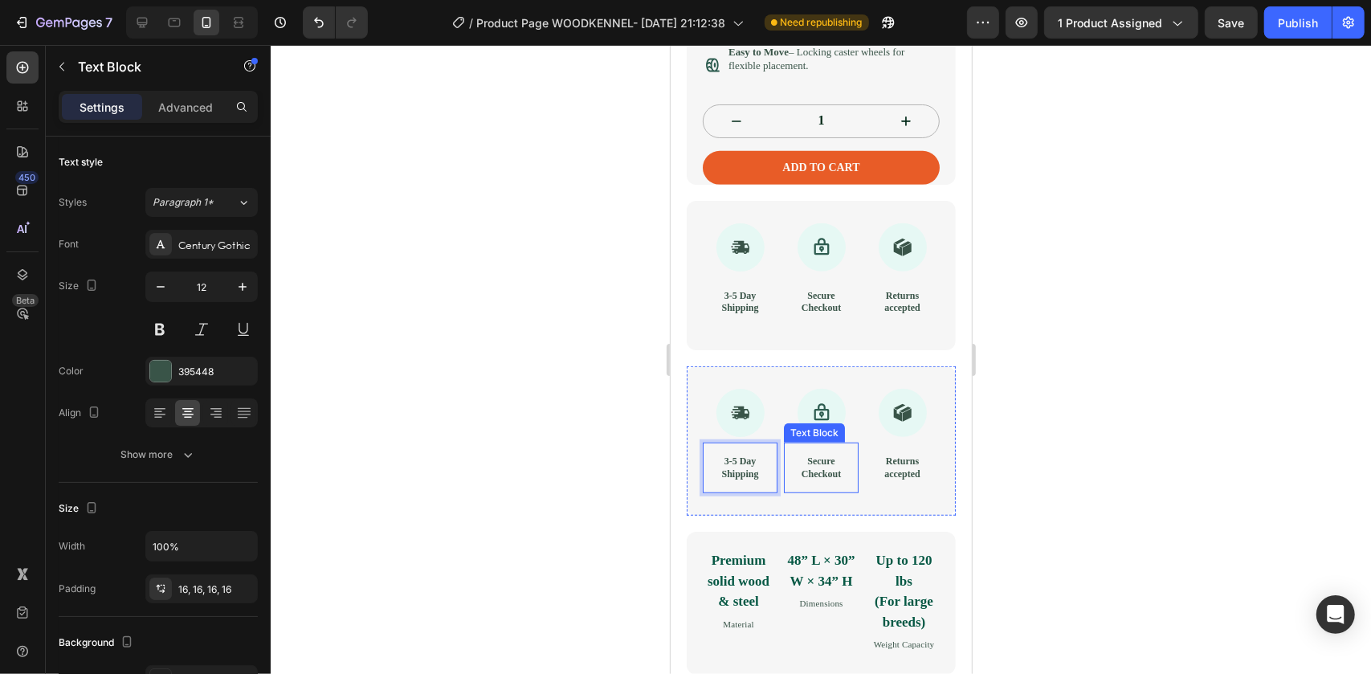
click at [827, 480] on p "Secure Checkout" at bounding box center [820, 467] width 49 height 25
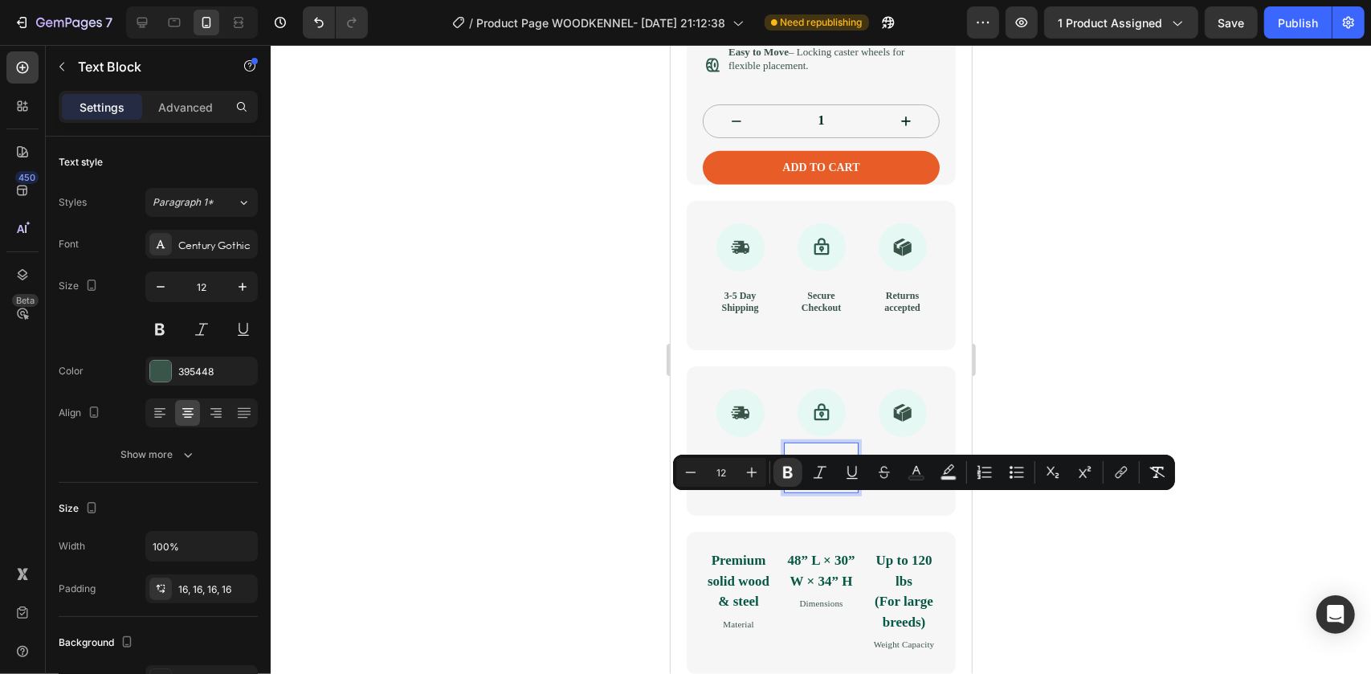
click at [833, 480] on p "Secure Checkout" at bounding box center [820, 467] width 49 height 25
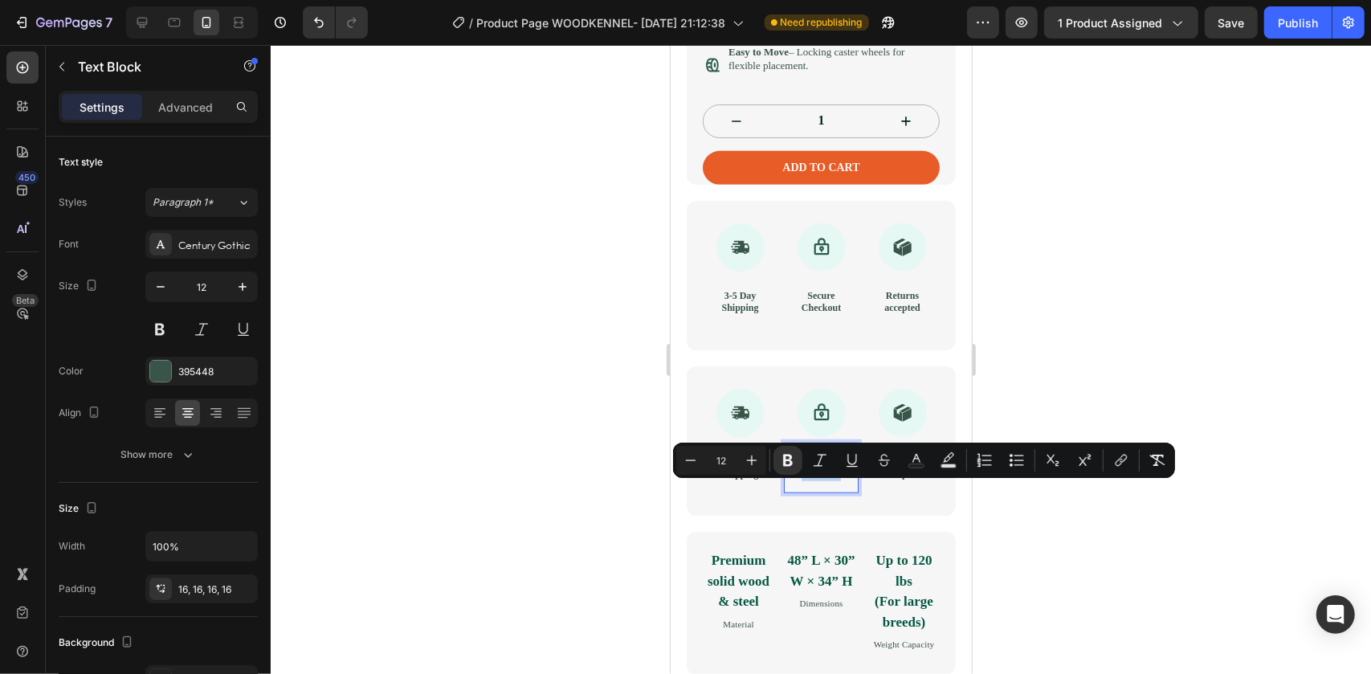
drag, startPoint x: 834, startPoint y: 517, endPoint x: 787, endPoint y: 486, distance: 56.1
click at [787, 486] on div "Secure Checkout" at bounding box center [820, 467] width 75 height 51
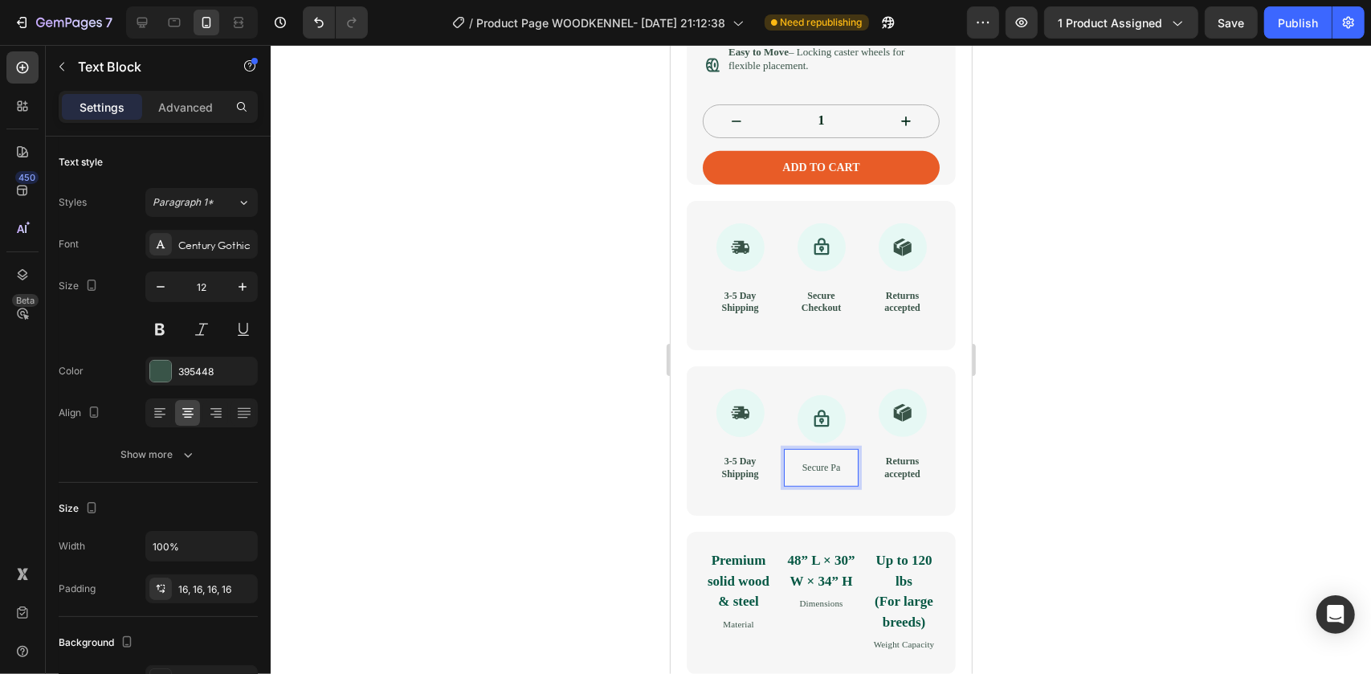
scroll to position [799, 0]
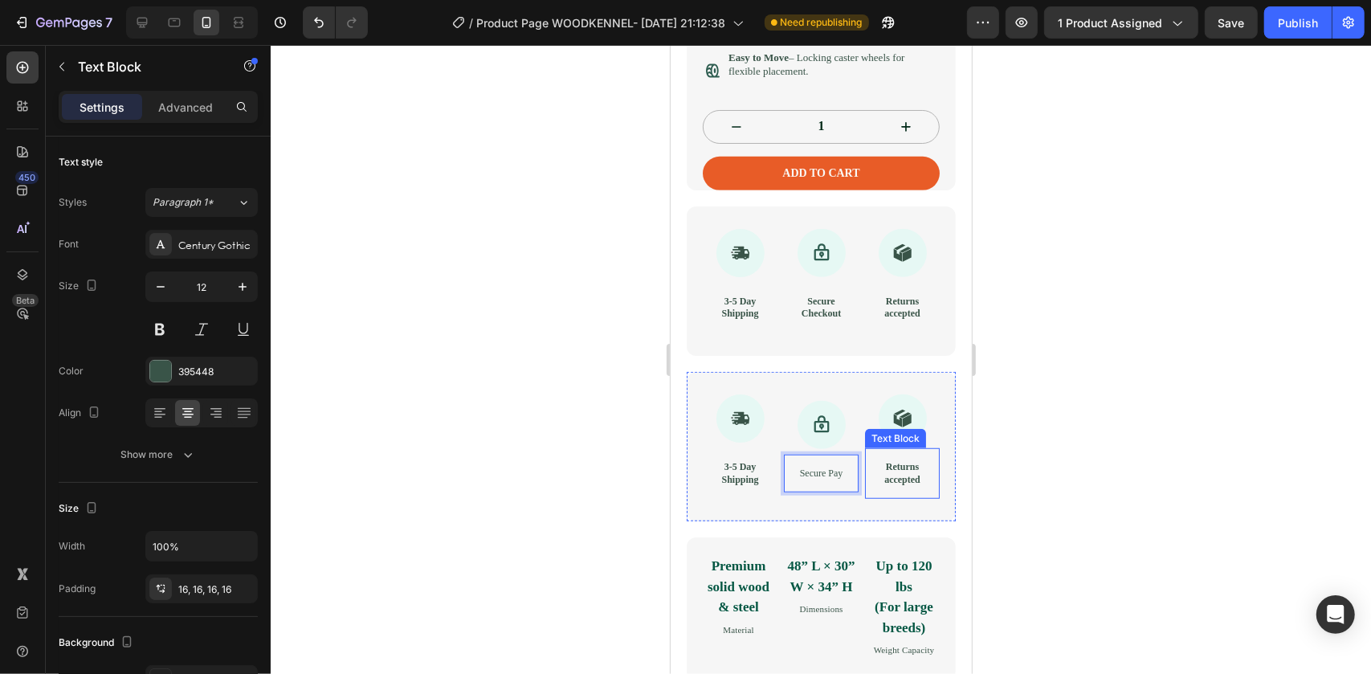
click at [911, 485] on p "Returns accepted" at bounding box center [901, 472] width 49 height 25
click at [848, 492] on div "Secure Pay" at bounding box center [820, 473] width 75 height 39
click at [827, 492] on div "Secure Pay" at bounding box center [820, 473] width 75 height 39
click at [886, 480] on p "change soon" at bounding box center [901, 473] width 49 height 13
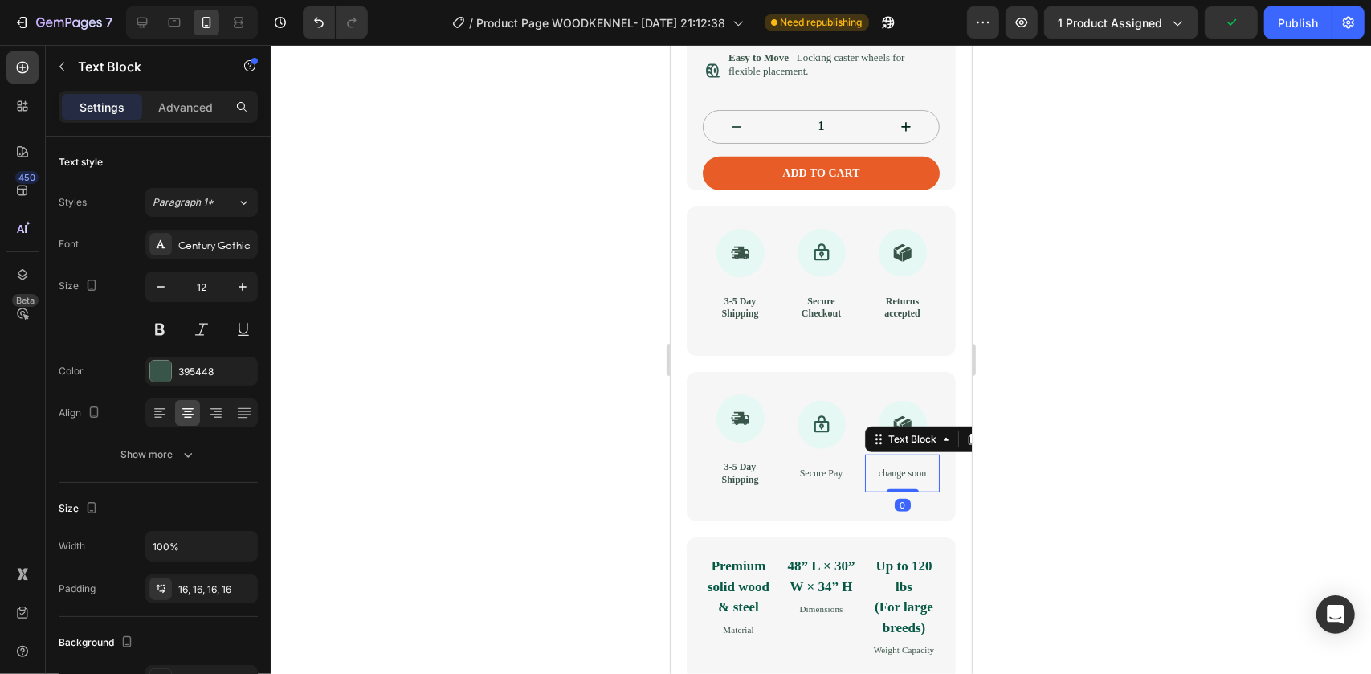
click at [903, 480] on p "change soon" at bounding box center [901, 473] width 49 height 13
click at [1160, 501] on div at bounding box center [821, 359] width 1101 height 629
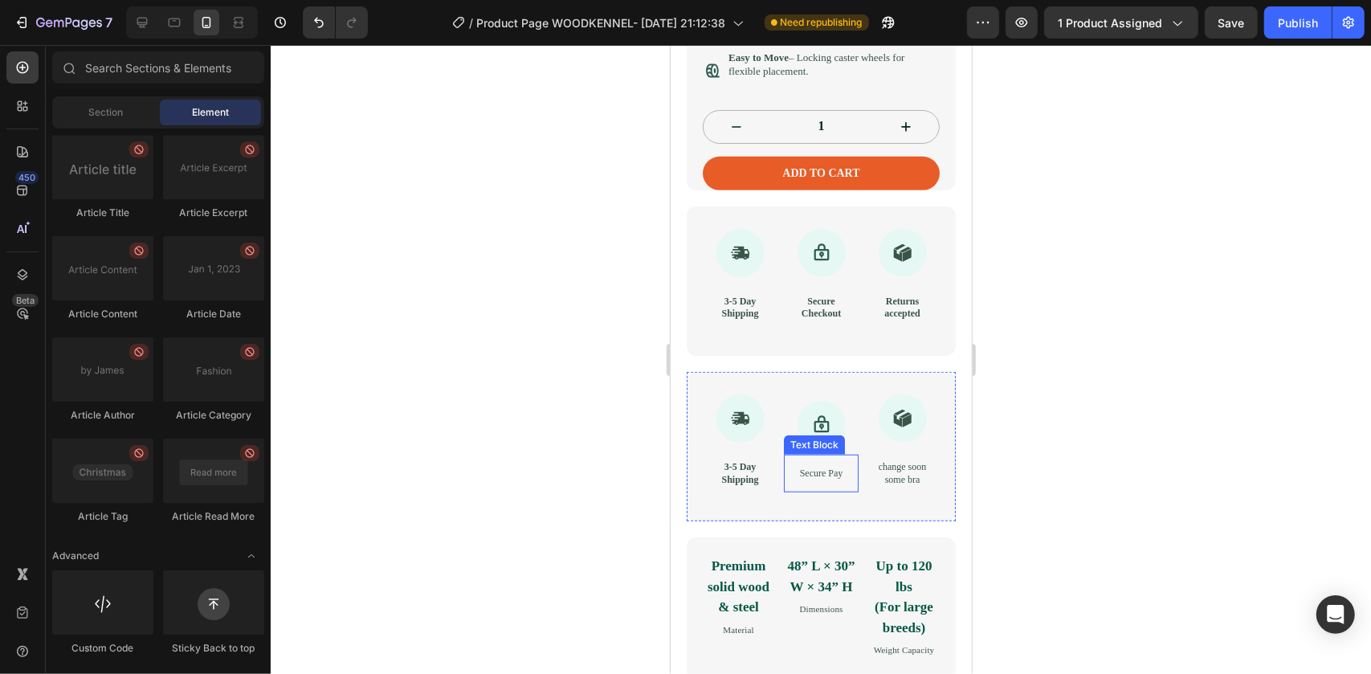
click at [835, 480] on p "Secure Pay" at bounding box center [820, 473] width 49 height 13
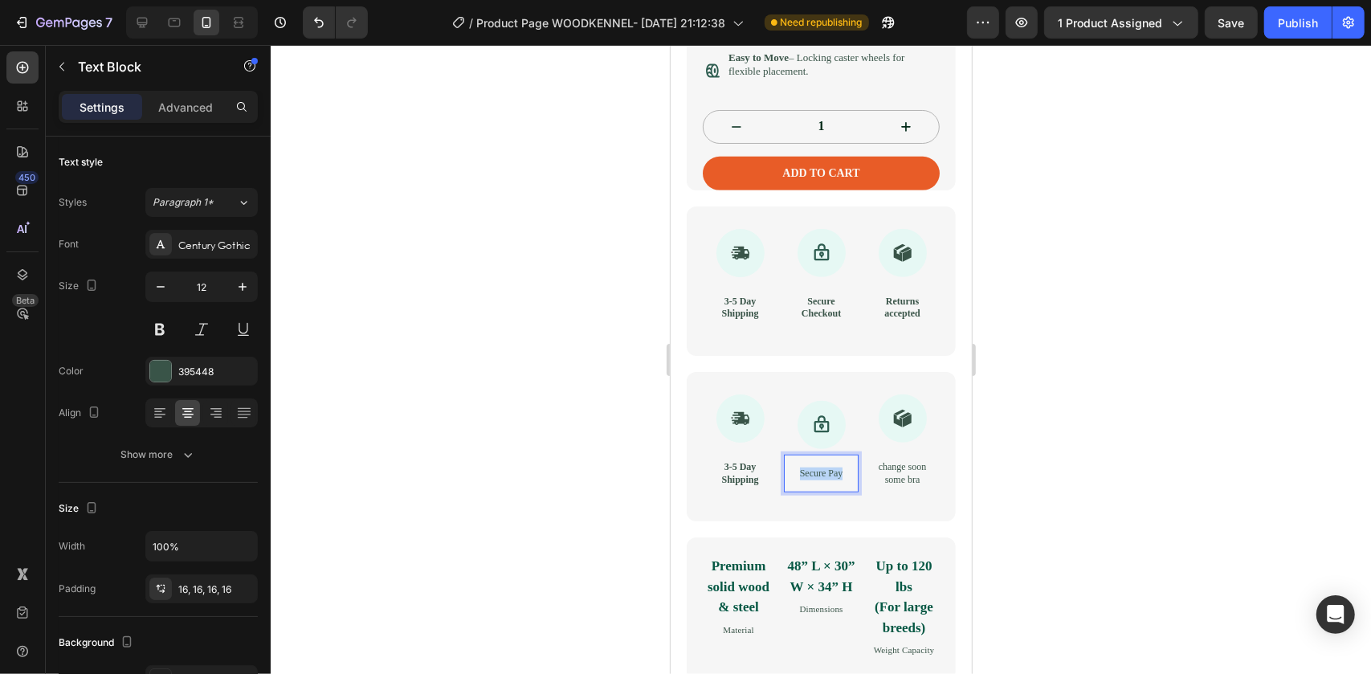
drag, startPoint x: 837, startPoint y: 518, endPoint x: 778, endPoint y: 488, distance: 66.1
click at [778, 488] on div "Icon 3-5 Day Shipping Text Block Icon Secure Pay Text Block 0 Icon change soon …" at bounding box center [820, 445] width 269 height 149
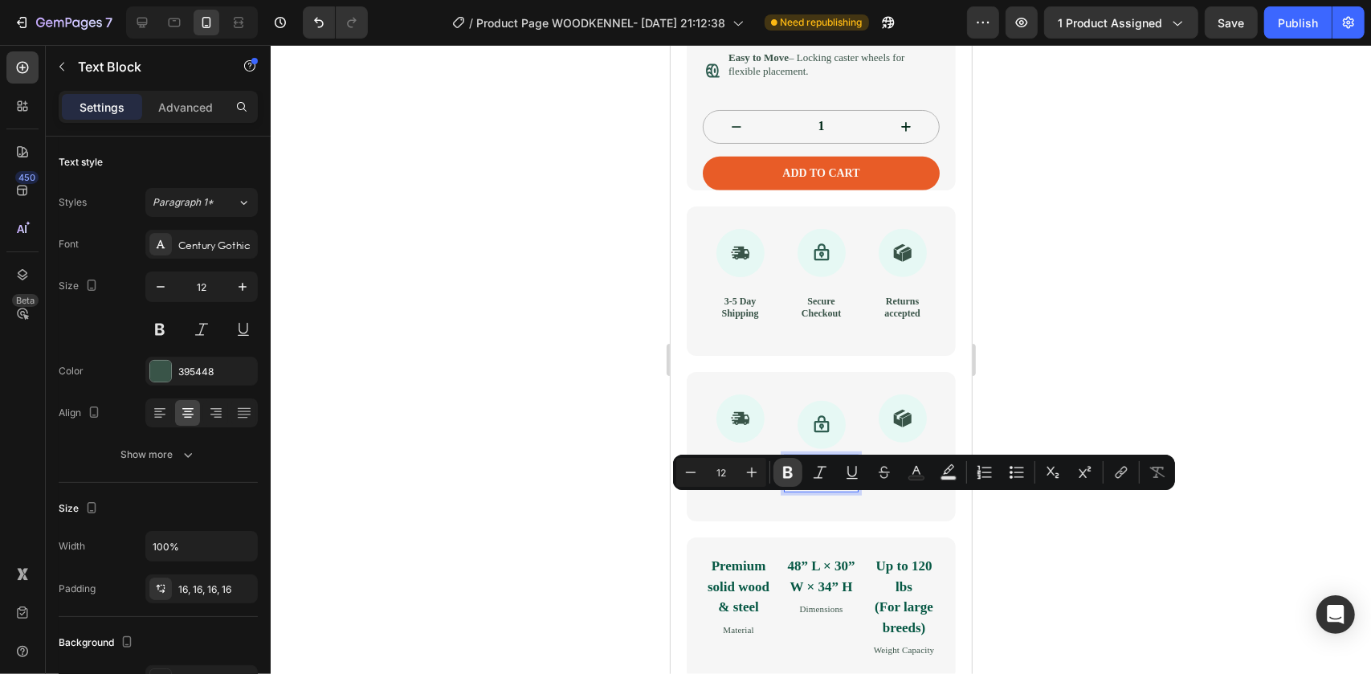
click at [790, 469] on icon "Editor contextual toolbar" at bounding box center [788, 473] width 10 height 12
click at [930, 521] on div "Icon 3-5 Day Shipping Text Block Icon Secure Pay Text Block 0 Icon change soon …" at bounding box center [820, 445] width 269 height 149
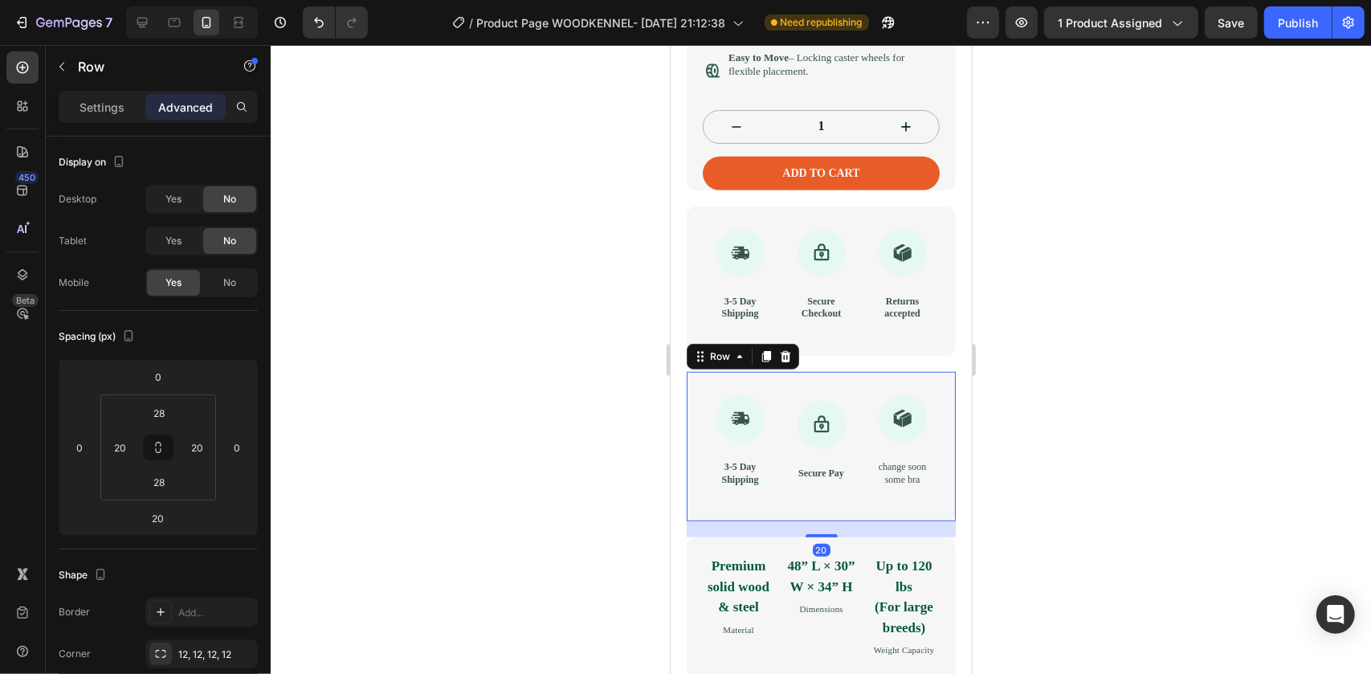
click at [929, 521] on div "Icon 3-5 Day Shipping Text Block Icon Secure Pay Text Block Icon change soon so…" at bounding box center [820, 445] width 269 height 149
click at [1040, 529] on div at bounding box center [821, 359] width 1101 height 629
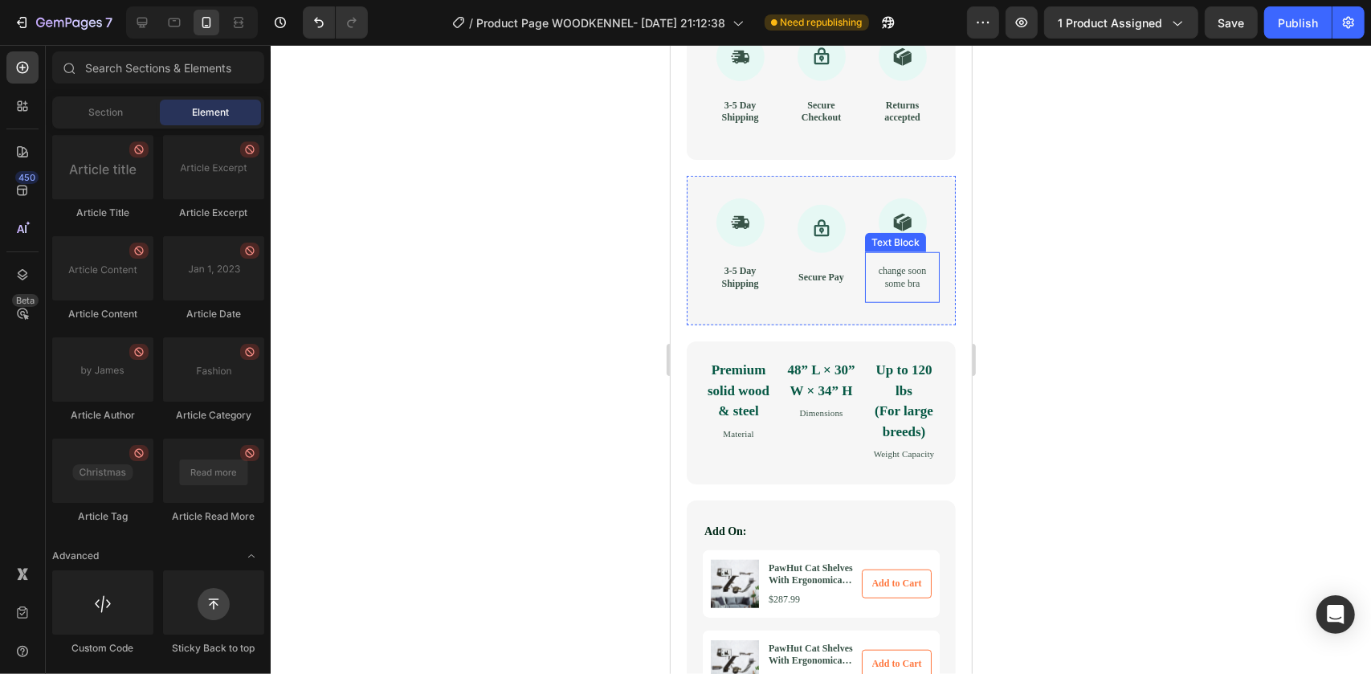
scroll to position [1018, 0]
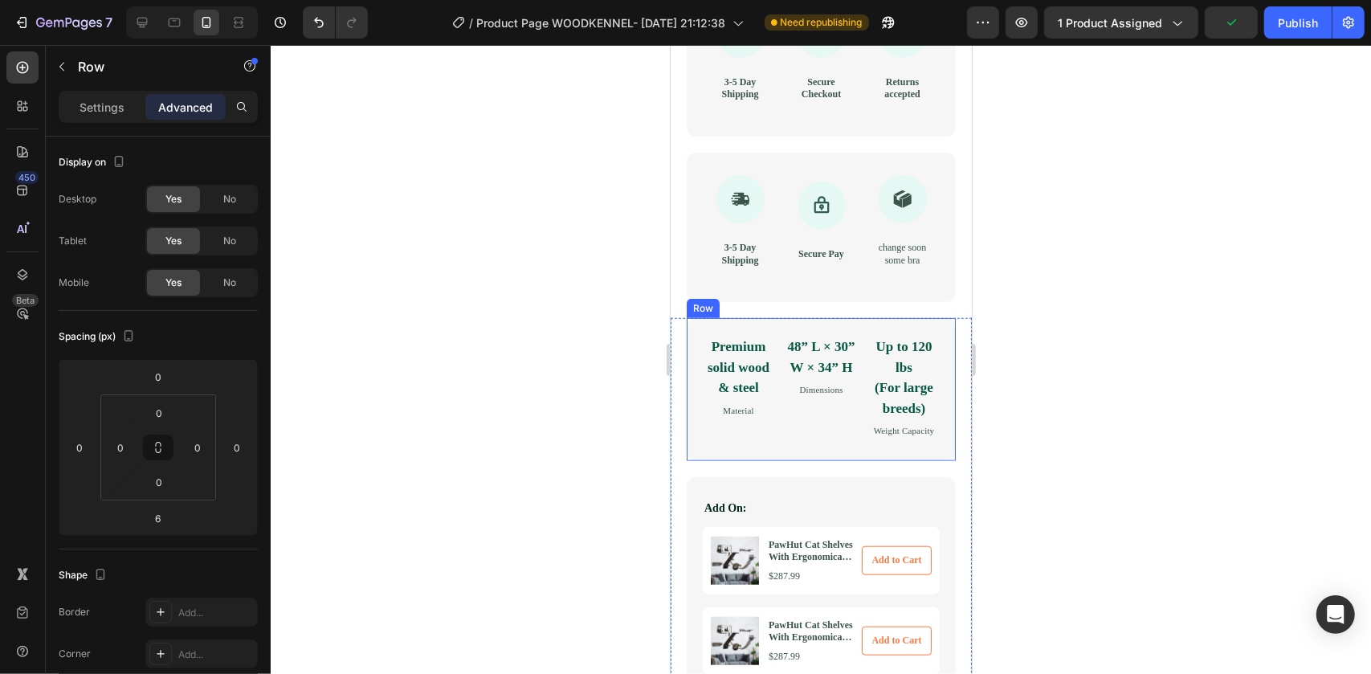
click at [709, 439] on div "Premium solid wood & steel Text Block Material Text Block" at bounding box center [737, 386] width 71 height 104
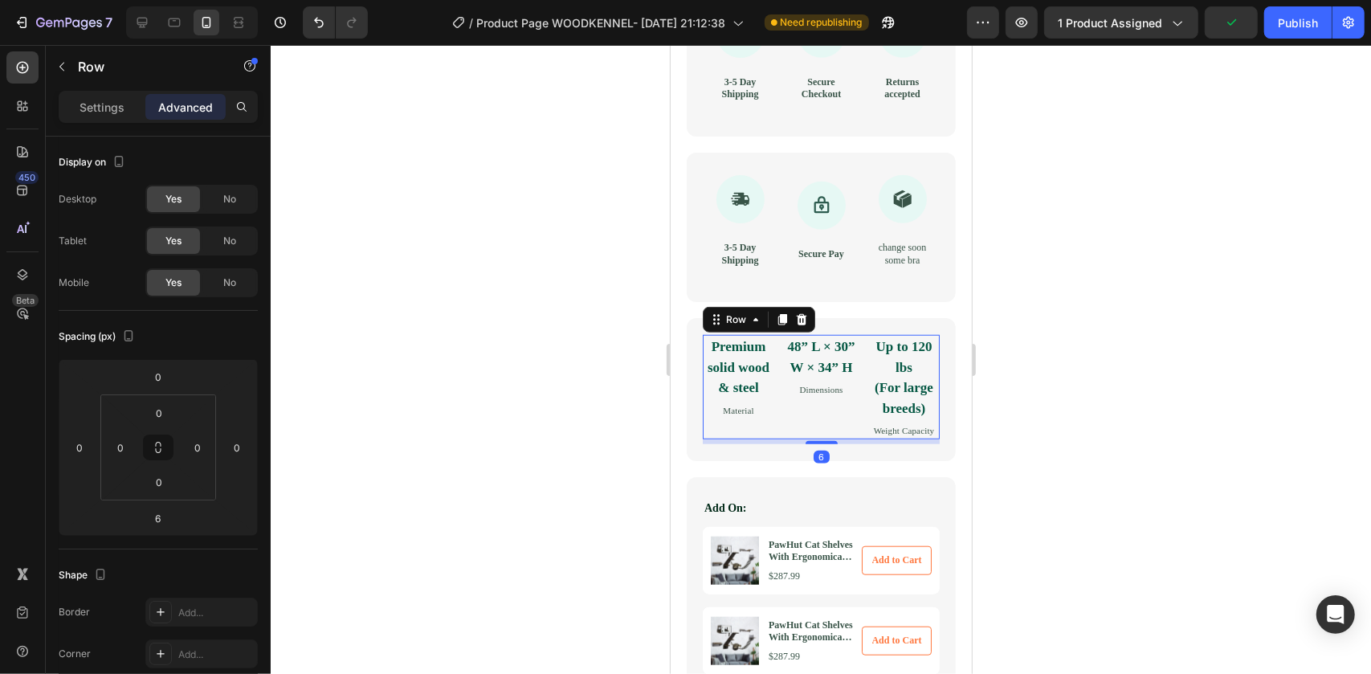
click at [702, 439] on div "Premium solid wood & steel Text Block Material Text Block" at bounding box center [737, 386] width 71 height 104
click at [693, 460] on div "Premium solid wood & steel Text Block Material Text Block 48” L × 30” W × 34” H…" at bounding box center [820, 388] width 269 height 143
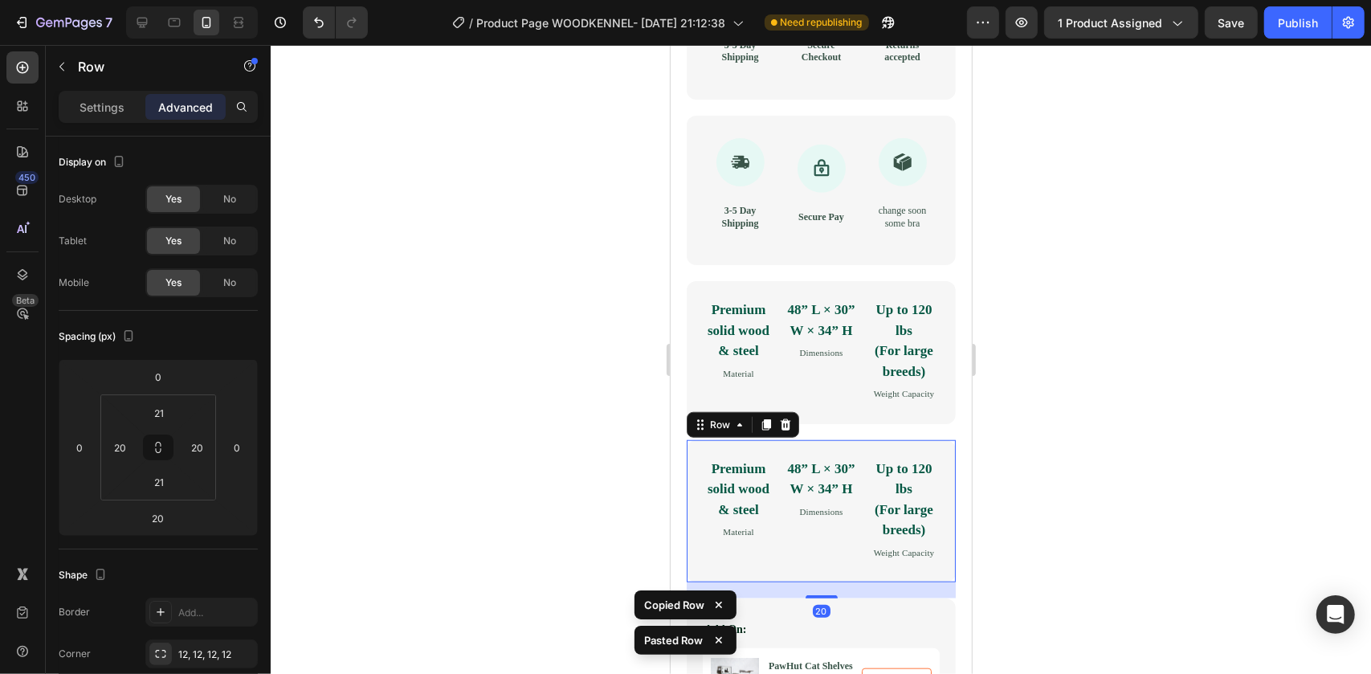
scroll to position [1091, 0]
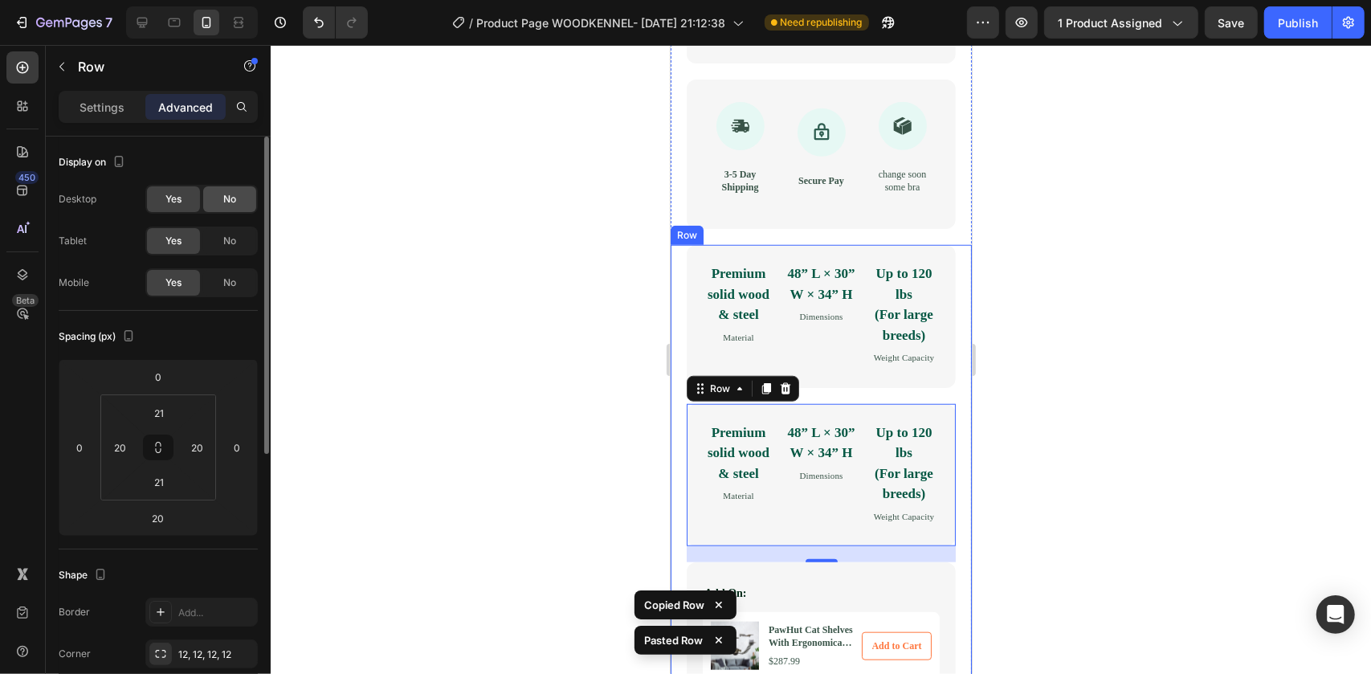
click at [221, 200] on div "No" at bounding box center [229, 199] width 53 height 26
click at [221, 243] on div "No" at bounding box center [229, 241] width 53 height 26
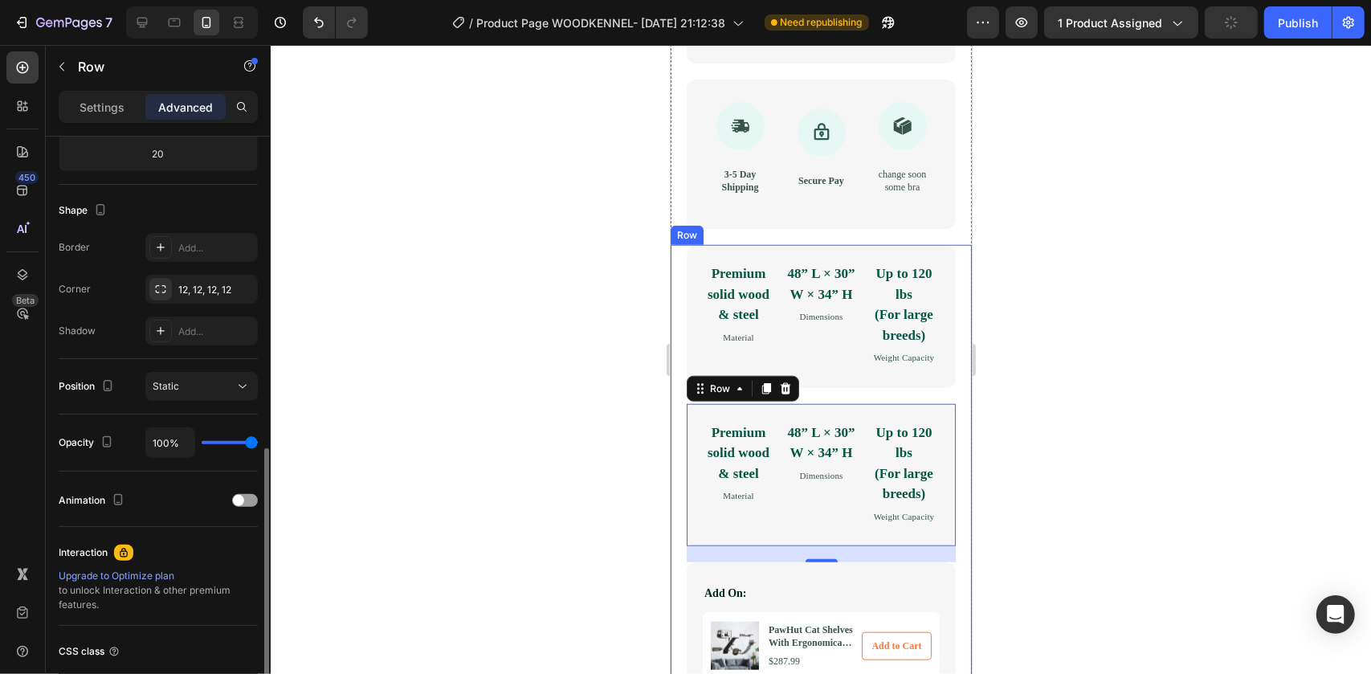
scroll to position [438, 0]
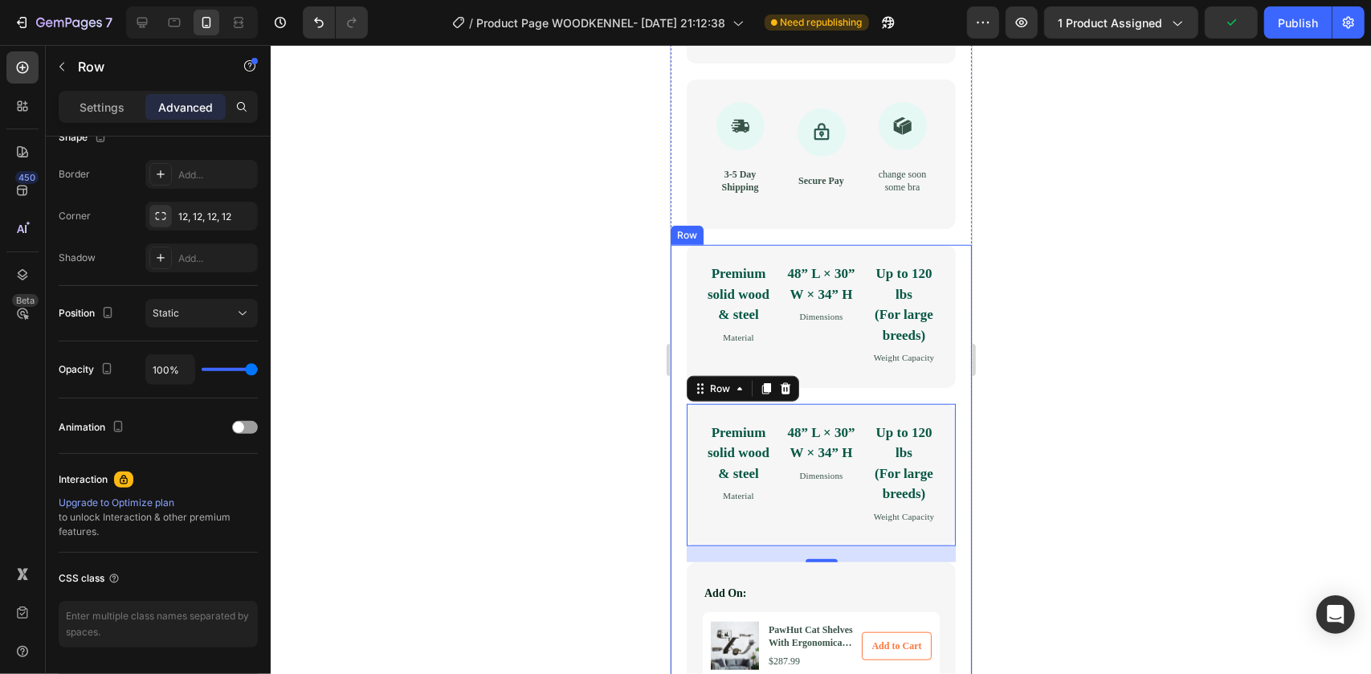
click at [619, 472] on div at bounding box center [821, 359] width 1101 height 629
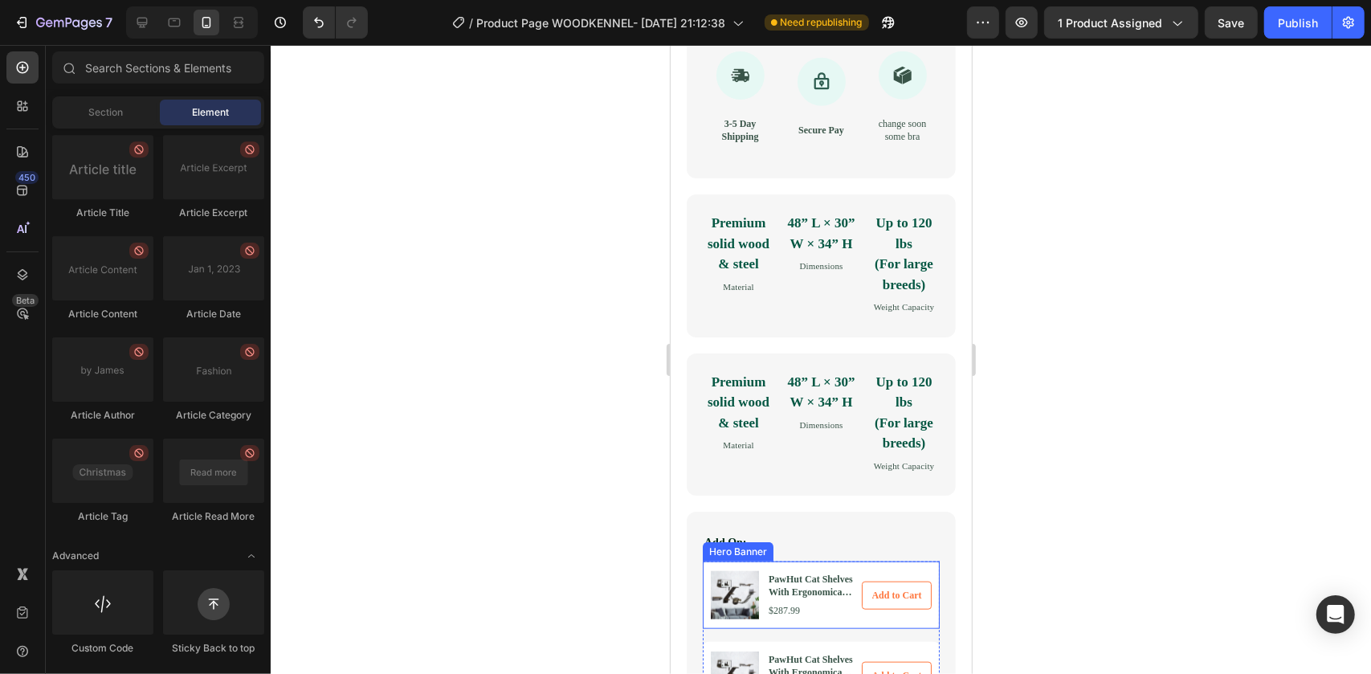
scroll to position [1091, 0]
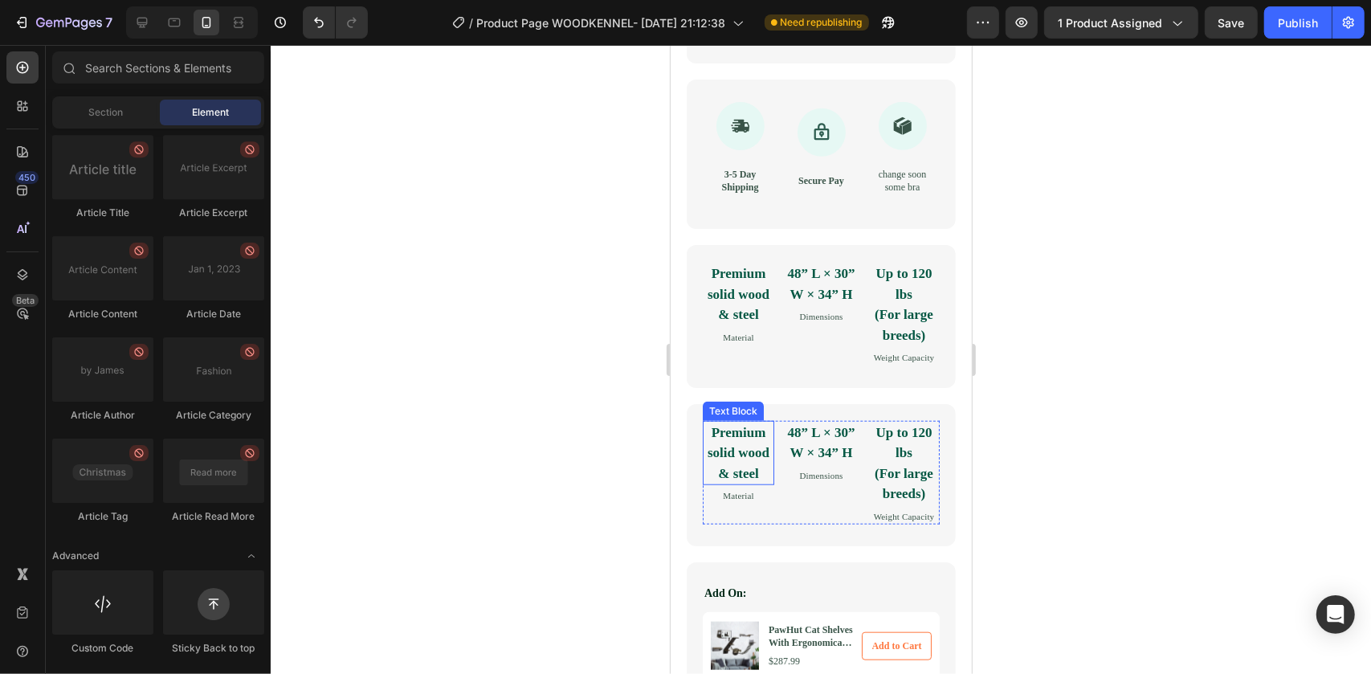
click at [709, 484] on p "Premium solid wood & steel" at bounding box center [738, 453] width 68 height 62
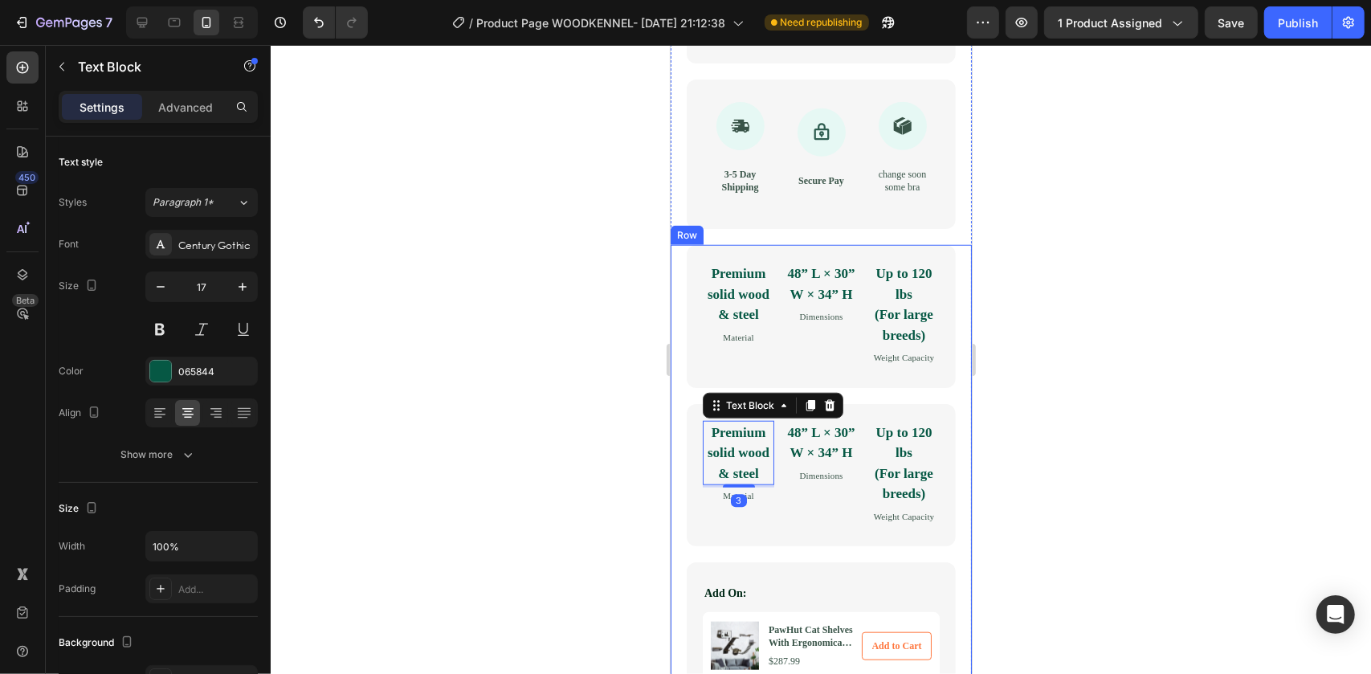
drag, startPoint x: 675, startPoint y: 503, endPoint x: 1326, endPoint y: 548, distance: 653.1
click at [675, 503] on div "Premium solid wood & steel Text Block Material Text Block 48” L × 30” W × 34” H…" at bounding box center [820, 512] width 301 height 537
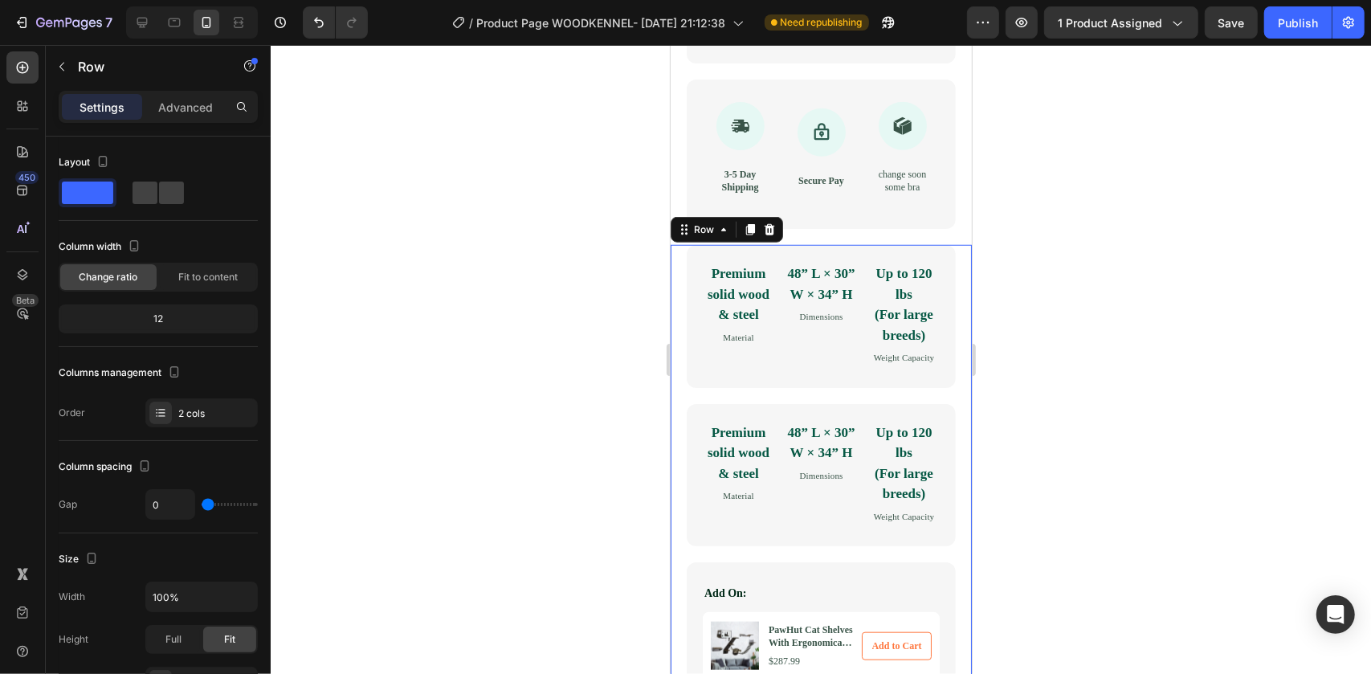
click at [570, 506] on div at bounding box center [821, 359] width 1101 height 629
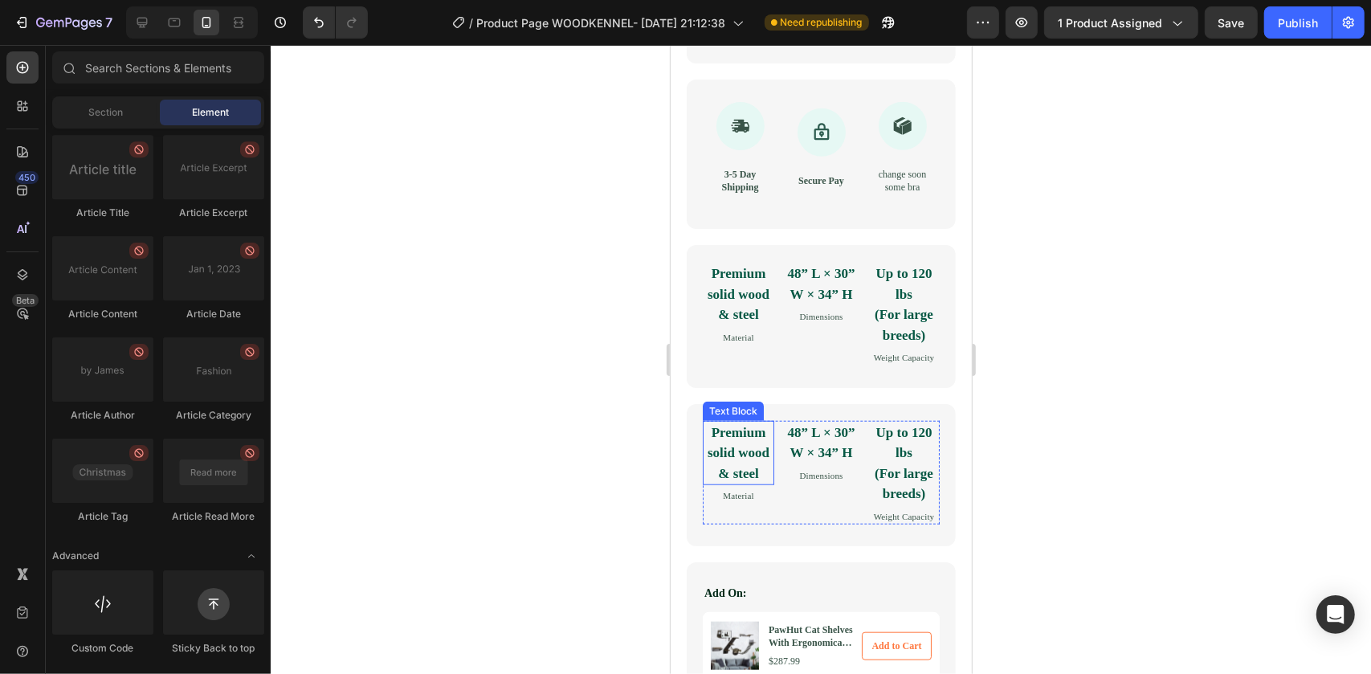
scroll to position [1237, 0]
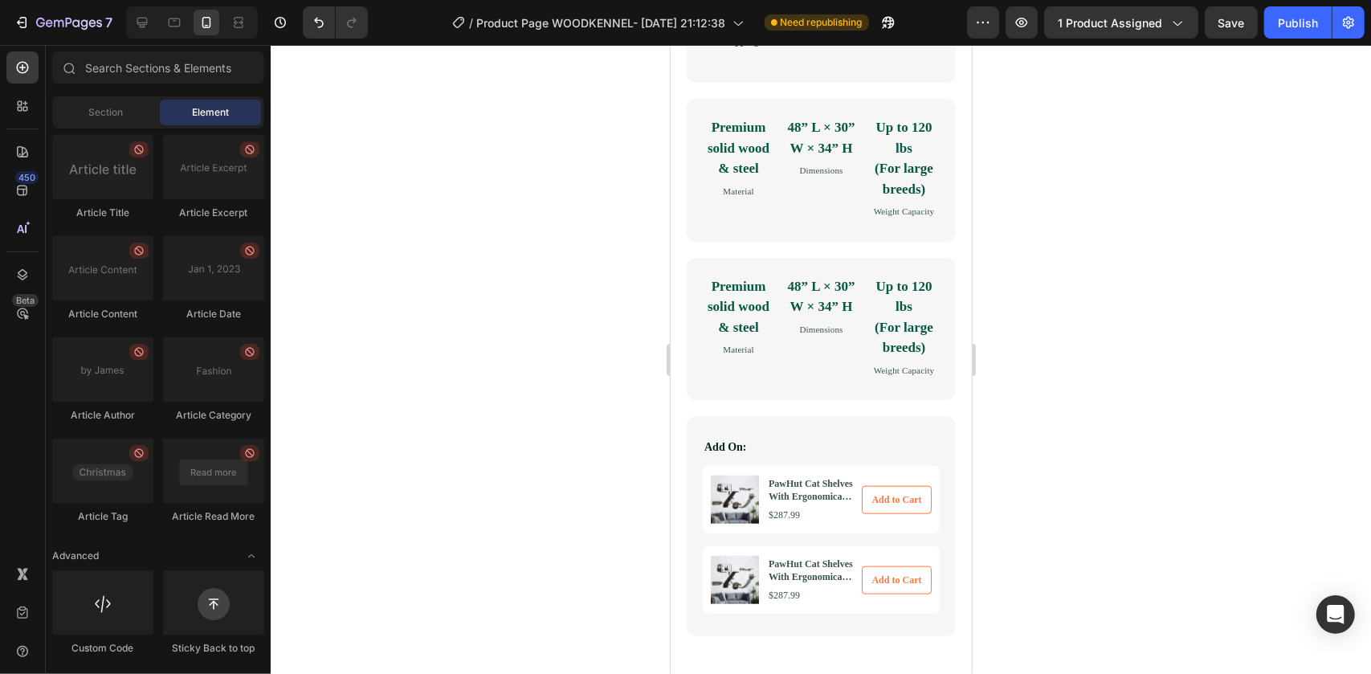
drag, startPoint x: 348, startPoint y: 362, endPoint x: 359, endPoint y: 321, distance: 42.5
click at [347, 362] on div at bounding box center [821, 359] width 1101 height 629
click at [732, 337] on p "Premium solid wood & steel" at bounding box center [738, 307] width 68 height 62
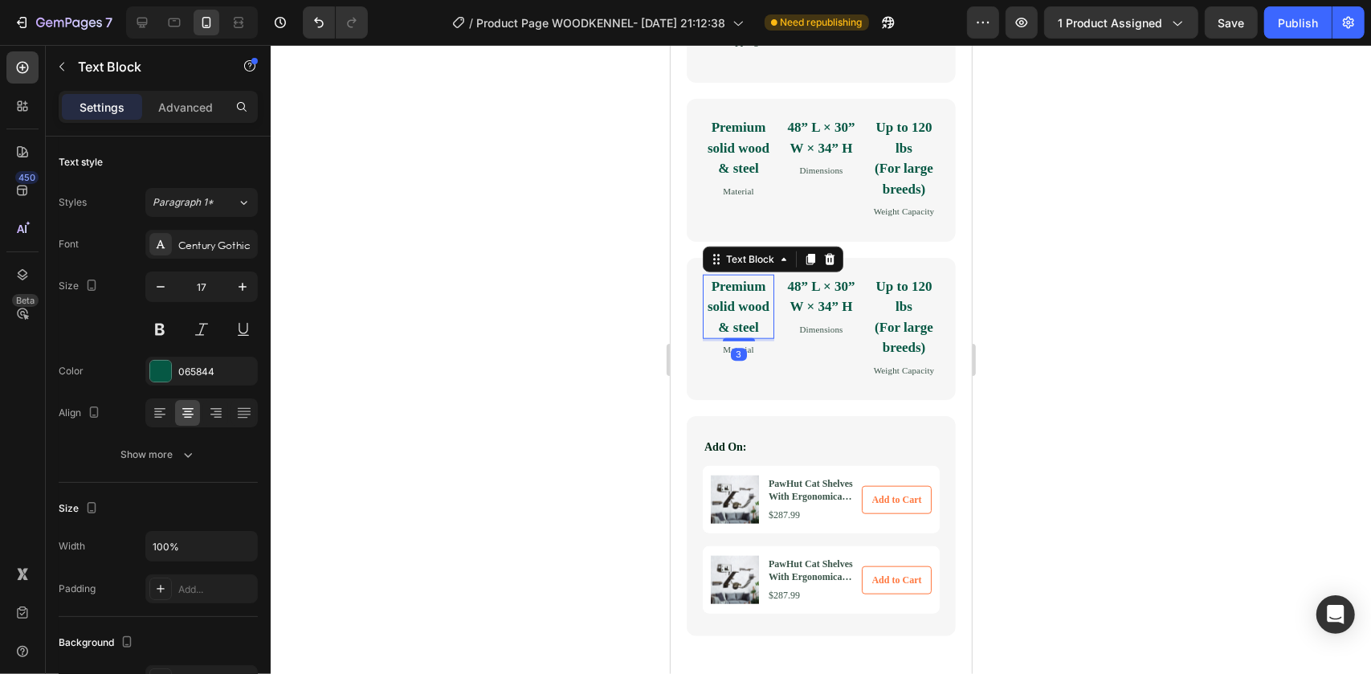
click at [739, 337] on p "Premium solid wood & steel" at bounding box center [738, 307] width 68 height 62
click at [741, 337] on p "Premium solid wood & steel" at bounding box center [738, 307] width 68 height 62
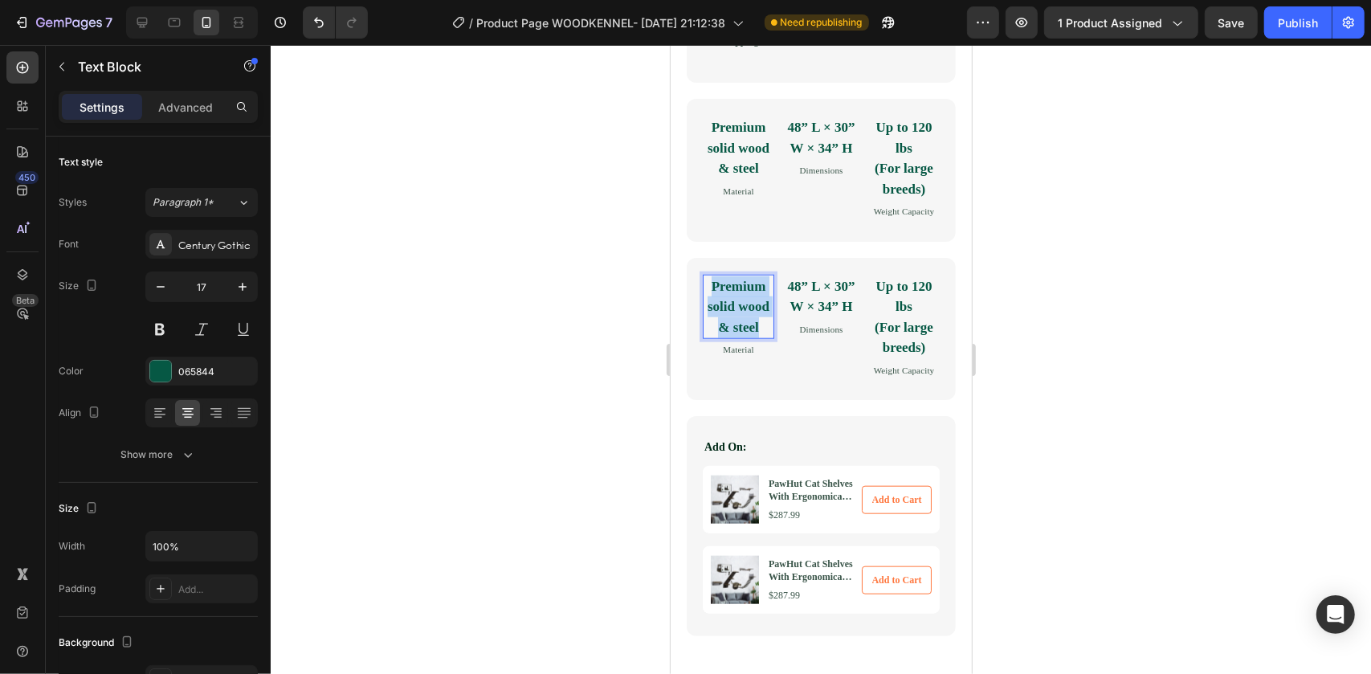
drag, startPoint x: 750, startPoint y: 402, endPoint x: 666, endPoint y: 320, distance: 117.0
click at [611, 423] on div at bounding box center [821, 359] width 1101 height 629
click at [736, 334] on icon "Material" at bounding box center [737, 326] width 48 height 15
click at [758, 334] on icon "Material" at bounding box center [737, 326] width 48 height 15
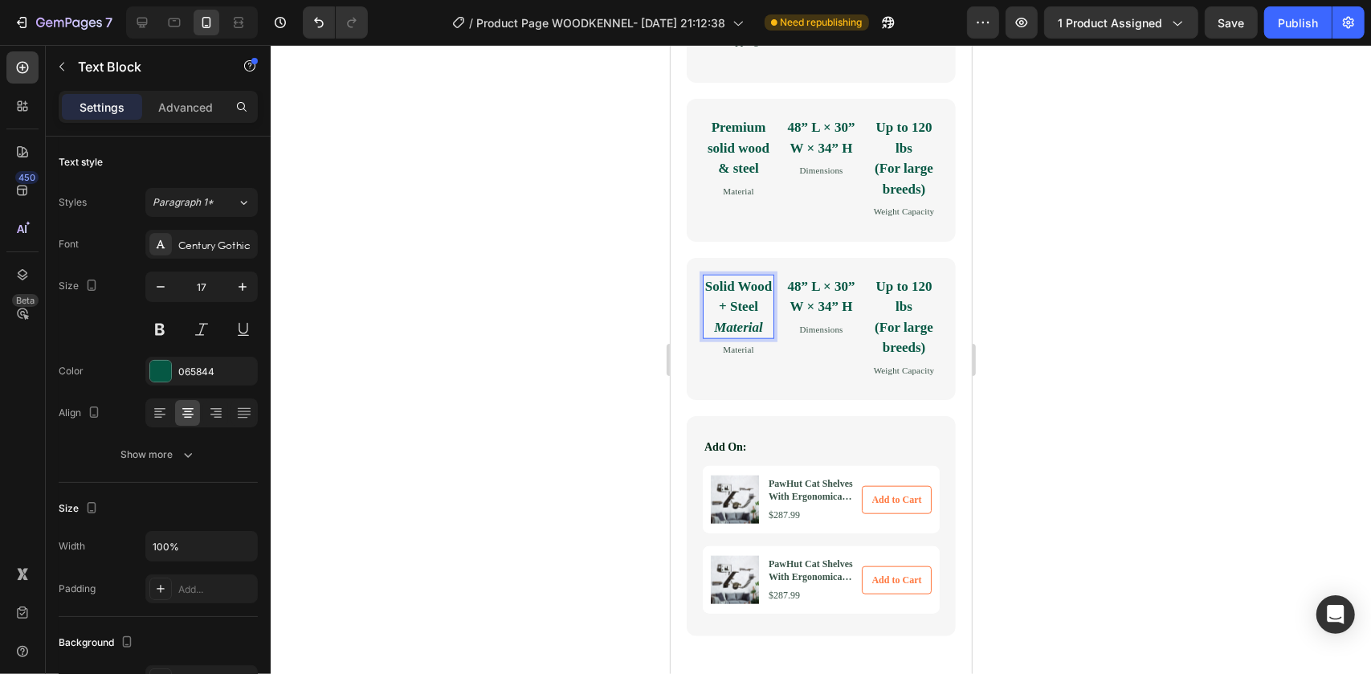
click at [721, 314] on strong "Solid Wood + Steel" at bounding box center [738, 296] width 67 height 36
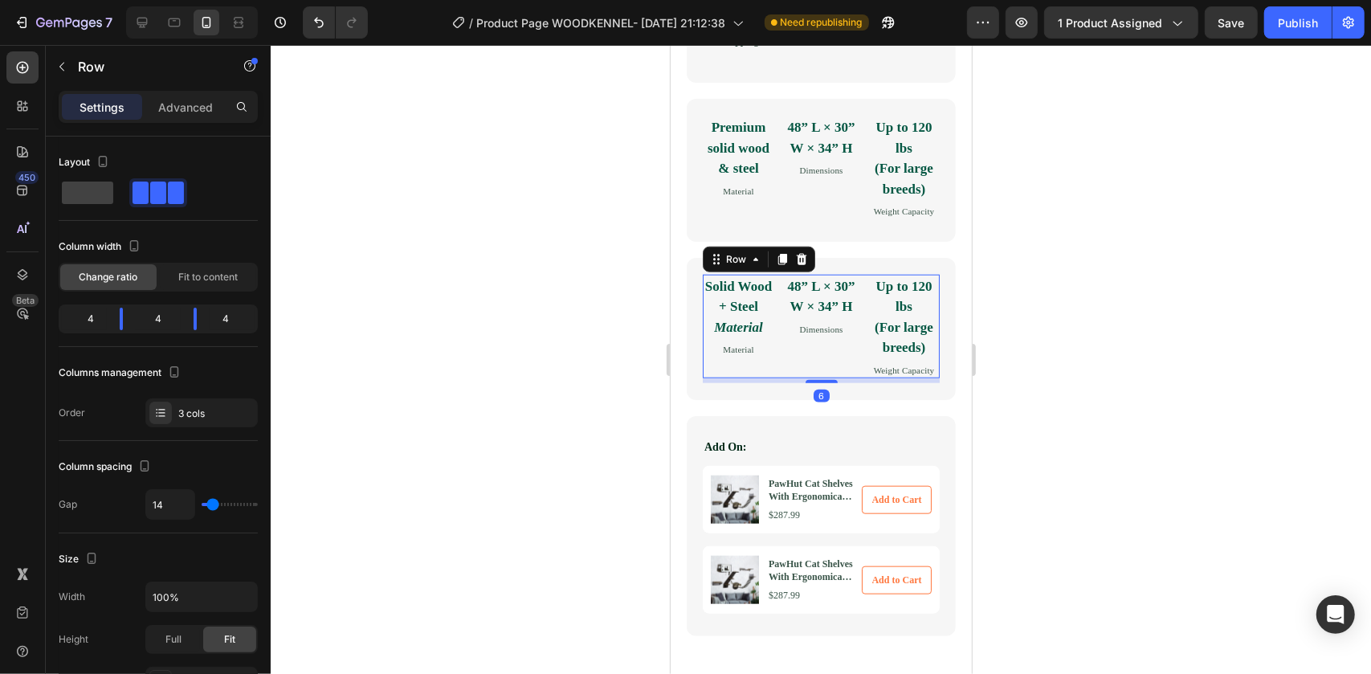
click at [773, 337] on div "Solid Wood + Steel Material Text Block Material Text Block 48” L × 30” W × 34” …" at bounding box center [820, 326] width 237 height 104
click at [742, 338] on div "Text Block" at bounding box center [732, 331] width 55 height 14
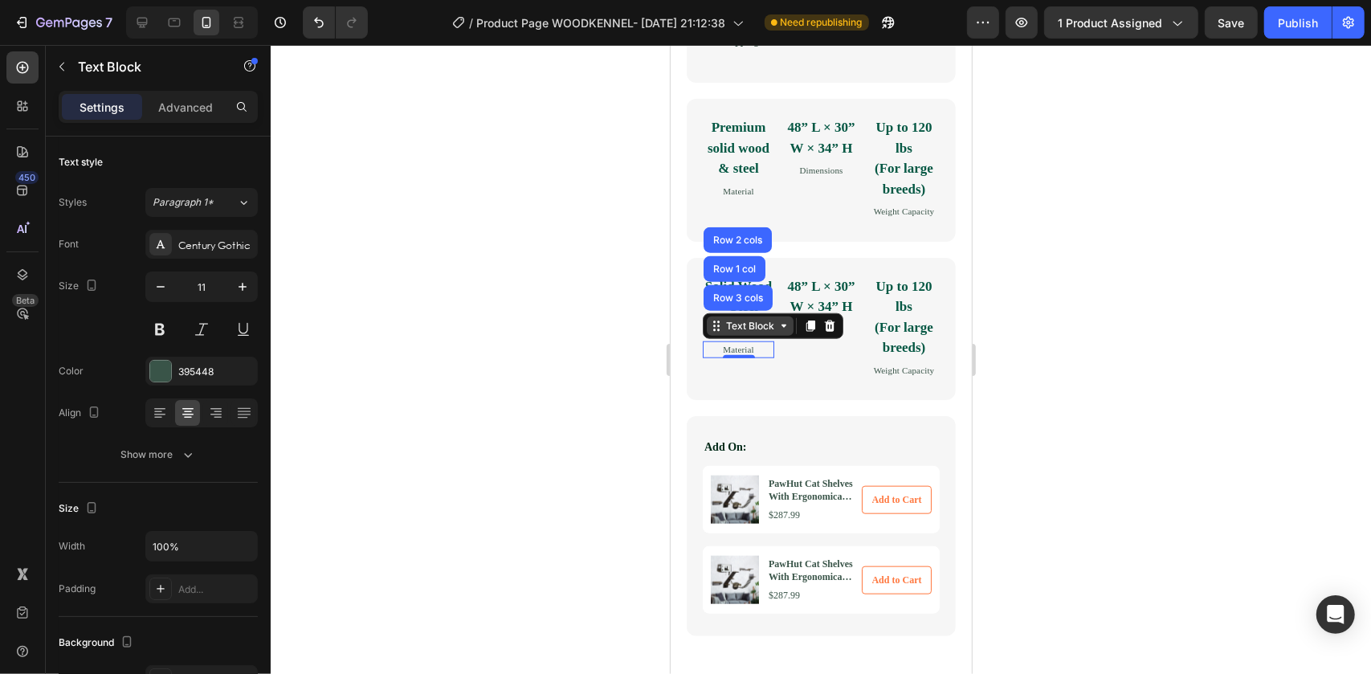
click at [743, 333] on div "Text Block" at bounding box center [749, 325] width 55 height 14
click at [647, 442] on div at bounding box center [821, 359] width 1101 height 629
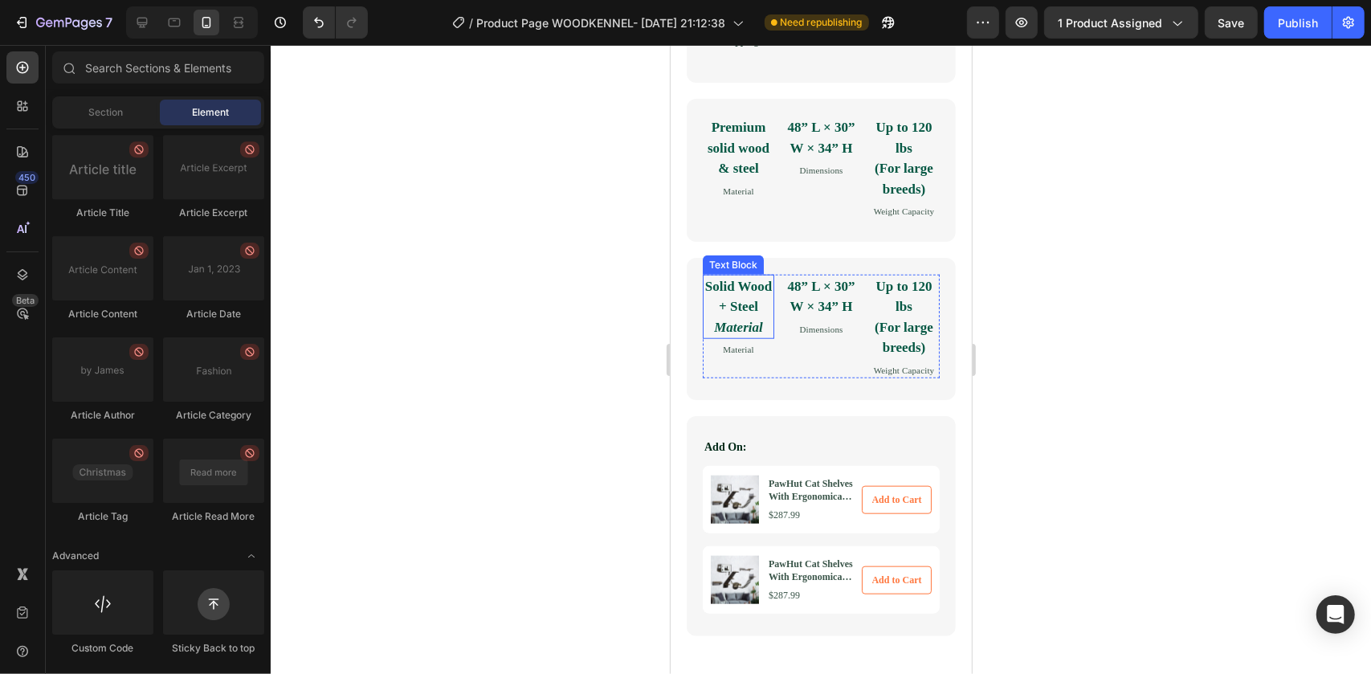
click at [755, 337] on p "Solid Wood + Steel Material" at bounding box center [738, 307] width 68 height 62
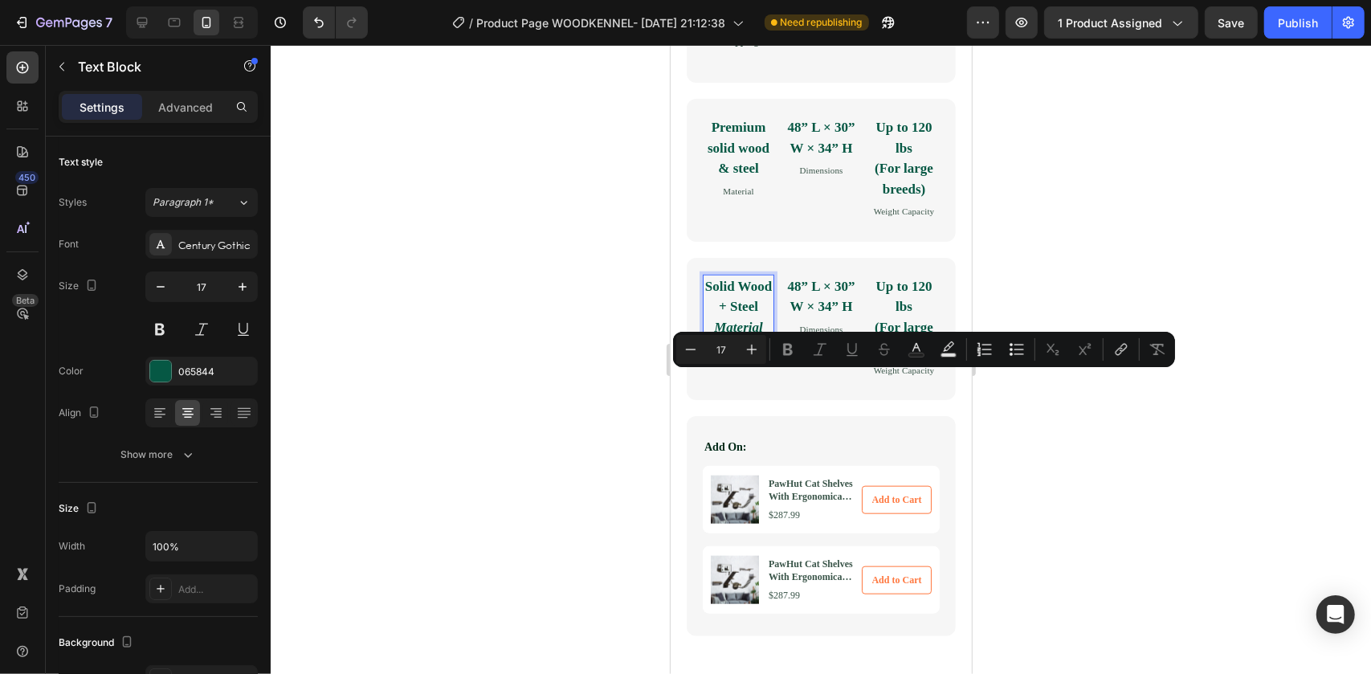
click at [756, 334] on icon "Material" at bounding box center [737, 326] width 48 height 15
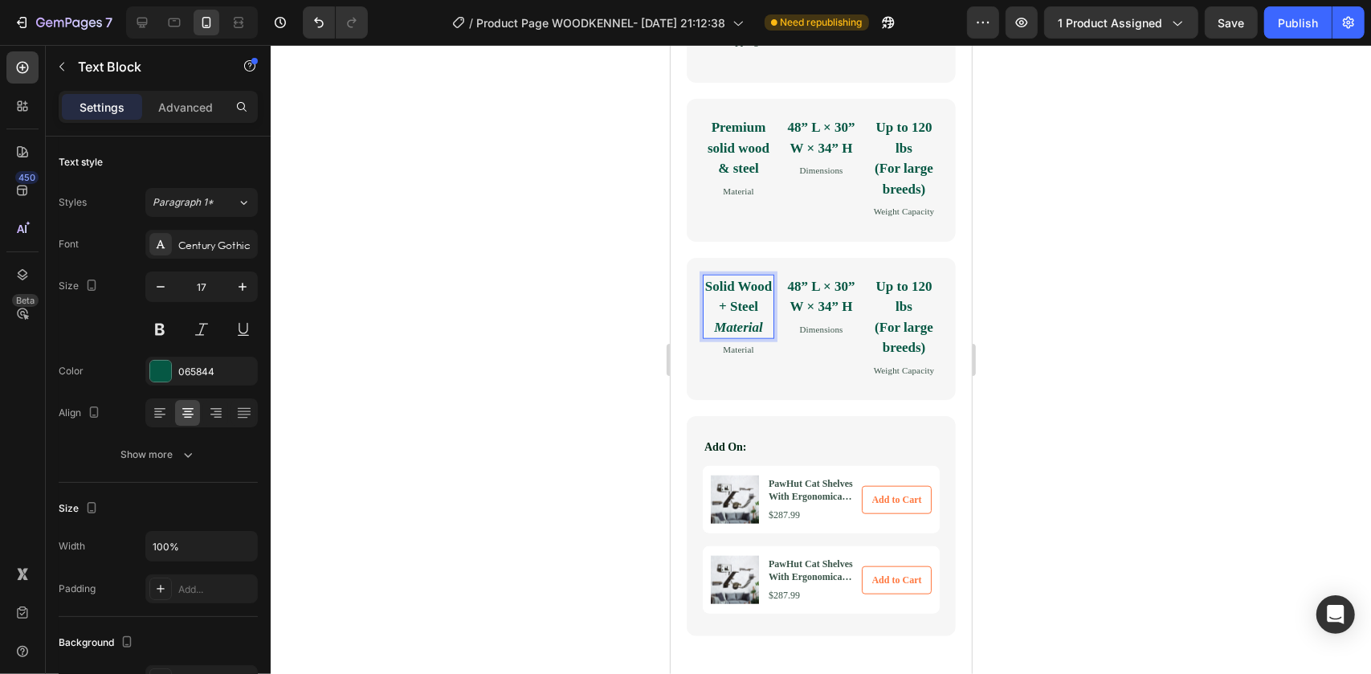
click at [758, 334] on icon "Material" at bounding box center [737, 326] width 48 height 15
click at [761, 334] on icon "Material" at bounding box center [737, 326] width 48 height 15
click at [766, 337] on p "Solid Wood + Steel Material" at bounding box center [738, 307] width 68 height 62
click at [730, 314] on strong "Solid Wood + Steel" at bounding box center [738, 296] width 67 height 36
drag, startPoint x: 758, startPoint y: 340, endPoint x: 762, endPoint y: 370, distance: 30.7
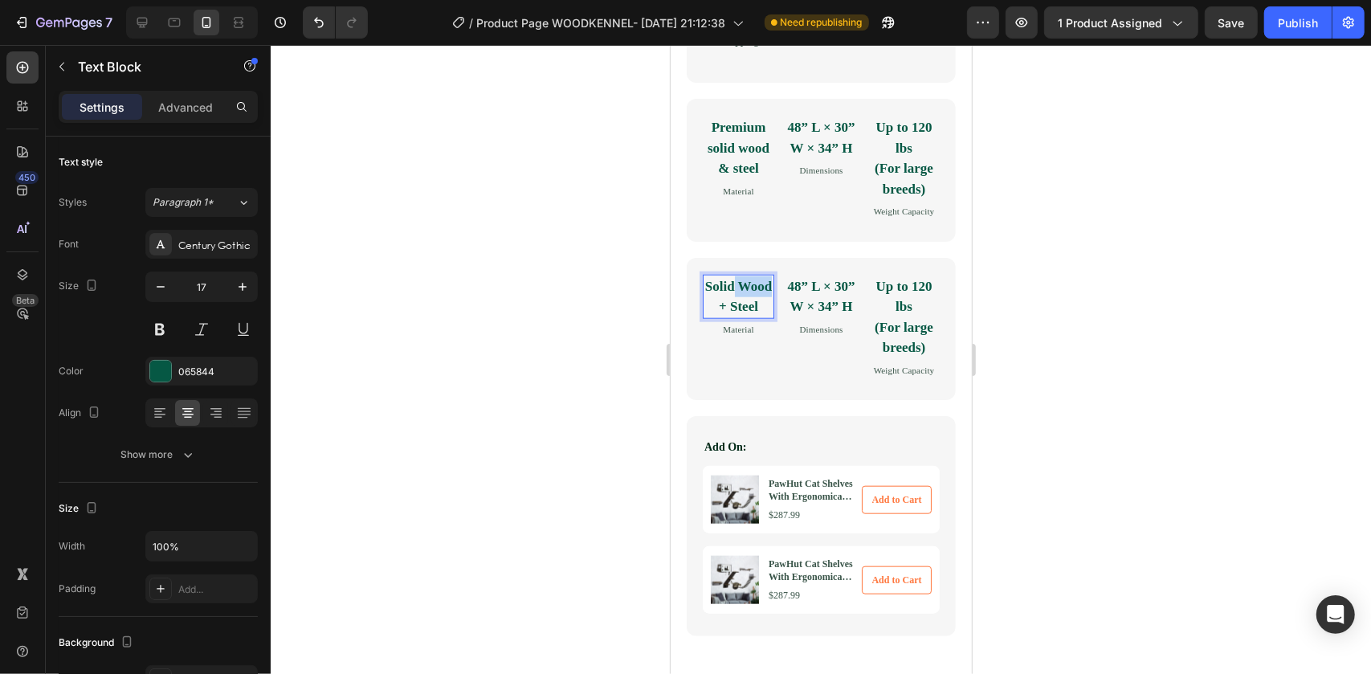
click at [750, 317] on p "Solid Wood + Steel" at bounding box center [738, 296] width 68 height 41
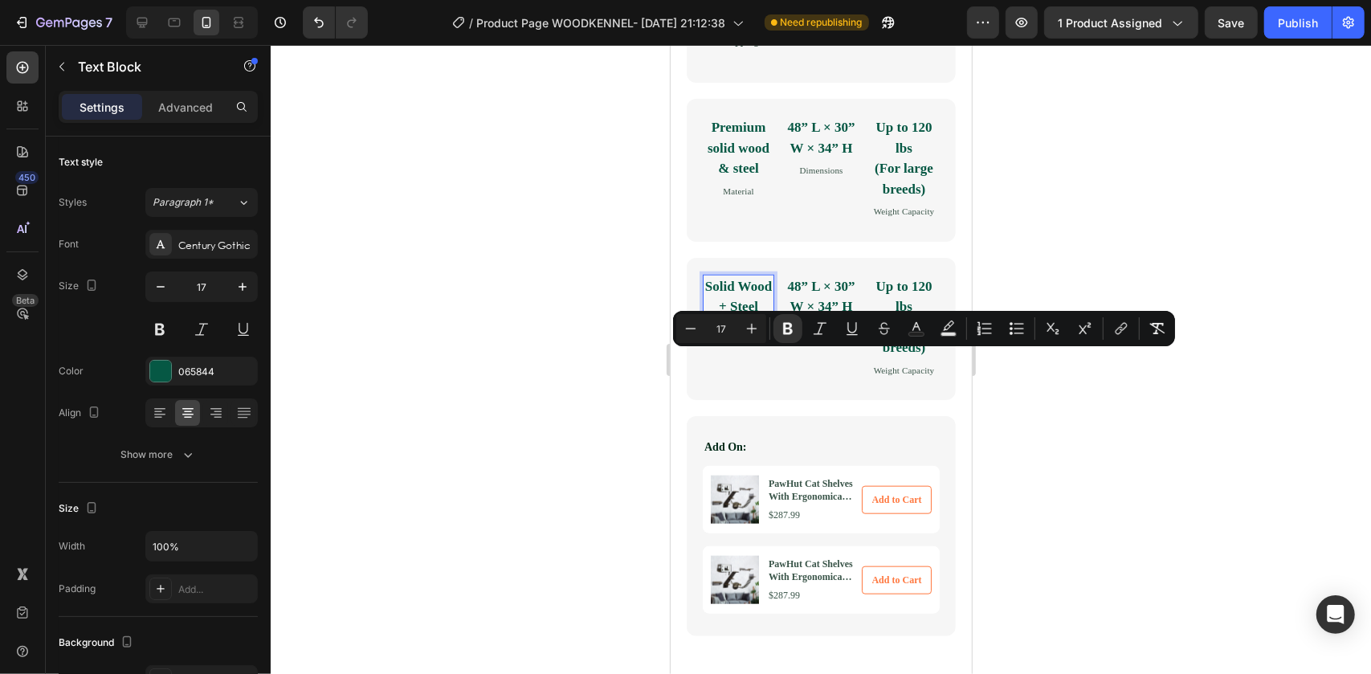
click at [762, 317] on p "Solid Wood + Steel" at bounding box center [738, 296] width 68 height 41
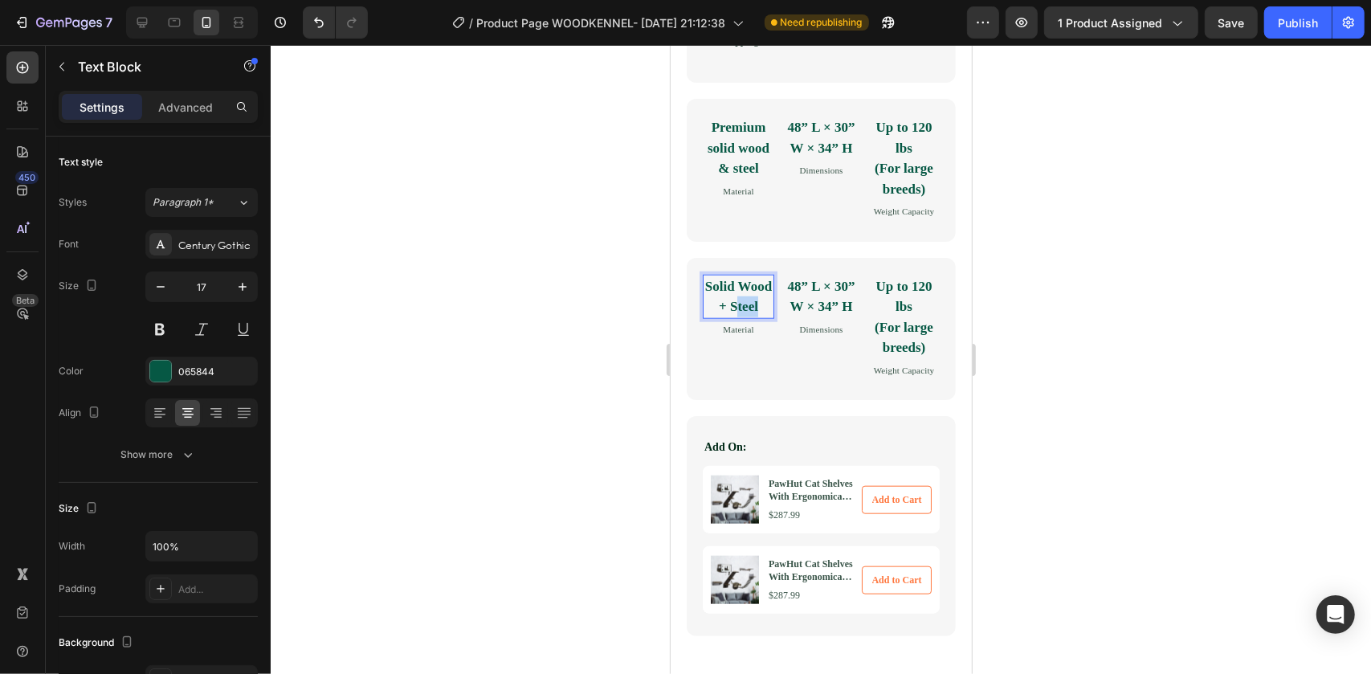
drag, startPoint x: 761, startPoint y: 374, endPoint x: 728, endPoint y: 380, distance: 33.6
click at [728, 317] on p "Solid Wood + Steel" at bounding box center [738, 296] width 68 height 41
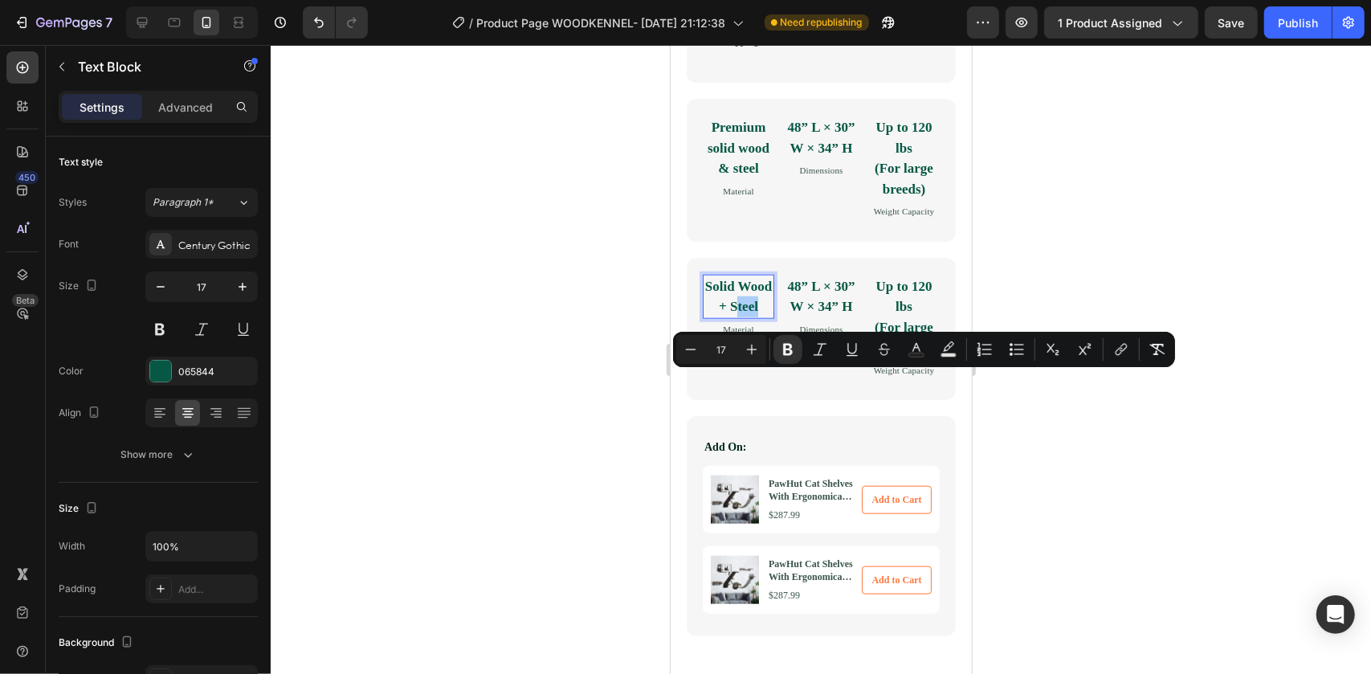
click at [638, 452] on div at bounding box center [821, 359] width 1101 height 629
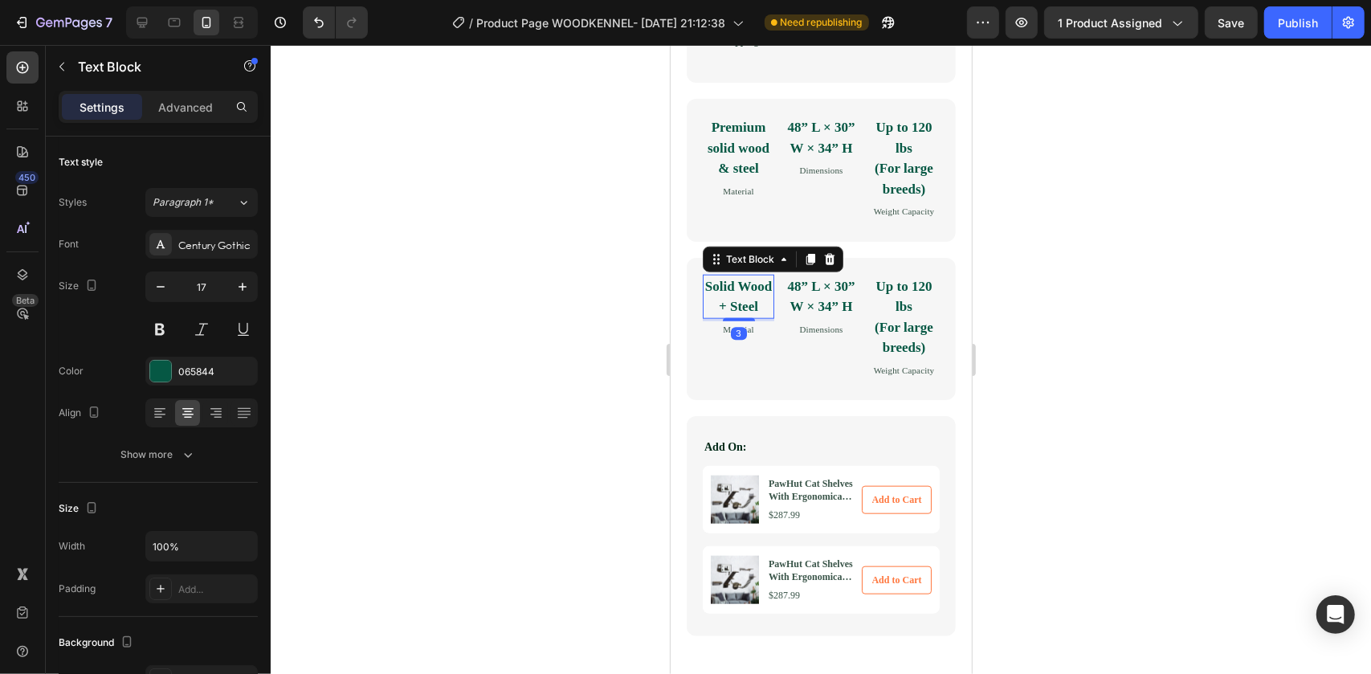
click at [750, 314] on strong "Solid Wood + Steel" at bounding box center [738, 296] width 67 height 36
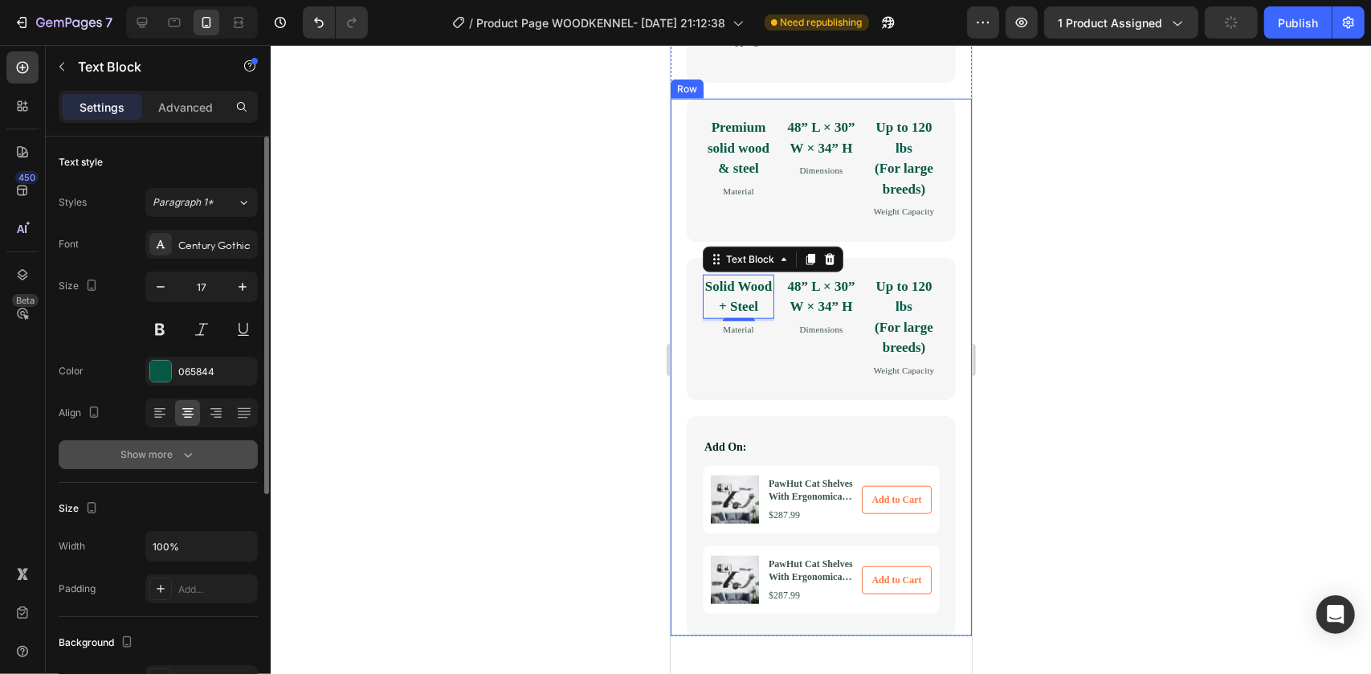
click at [169, 451] on div "Show more" at bounding box center [158, 455] width 75 height 16
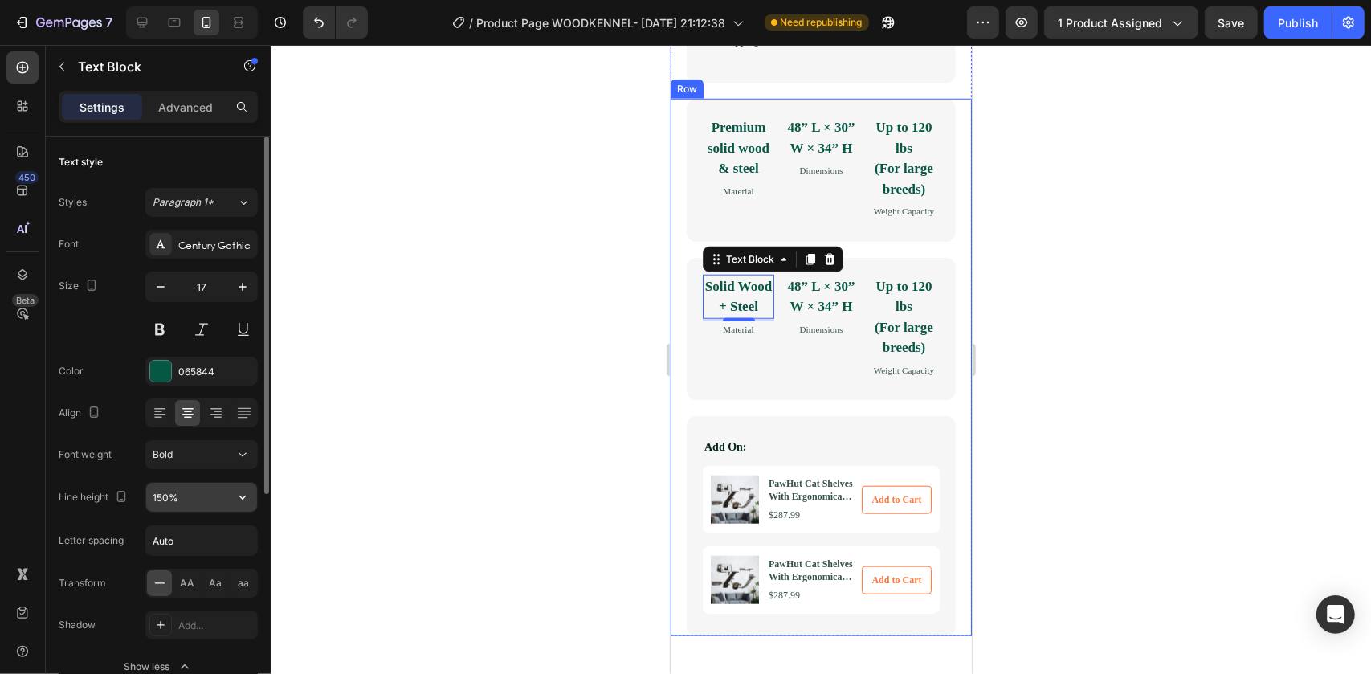
click at [249, 493] on icon "button" at bounding box center [243, 497] width 16 height 16
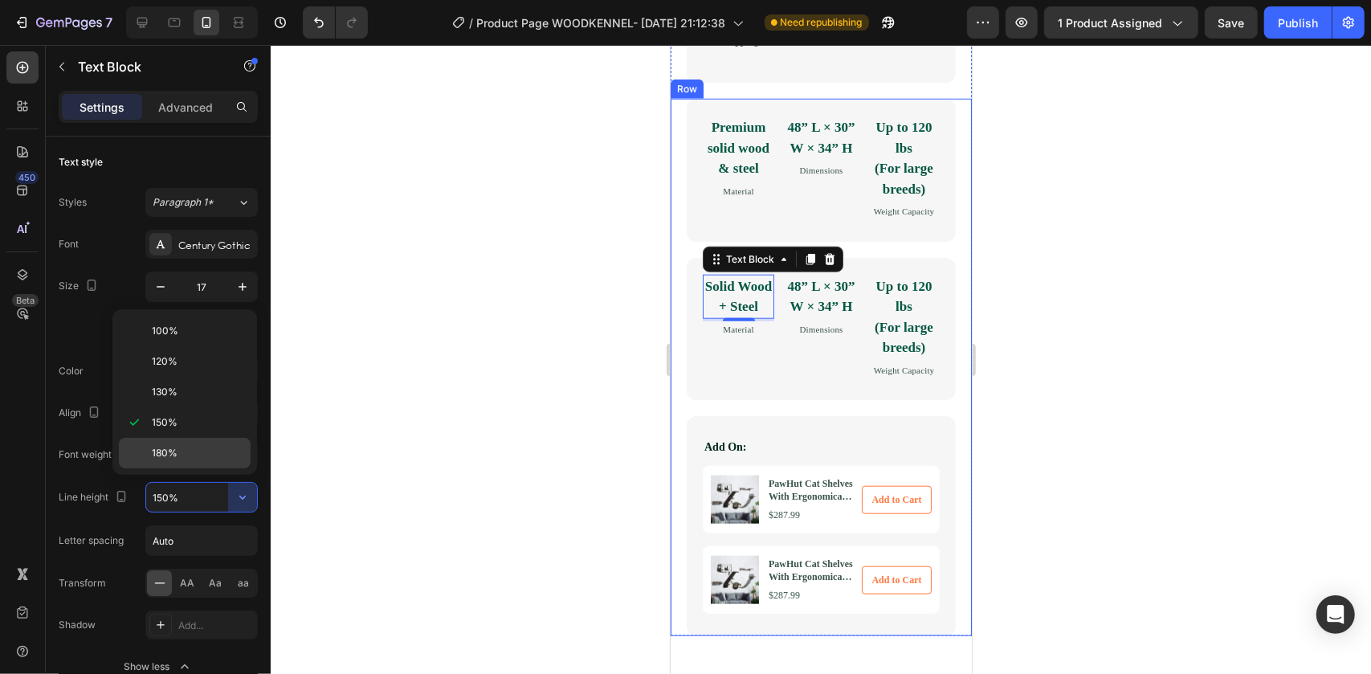
click at [228, 458] on p "180%" at bounding box center [198, 453] width 92 height 14
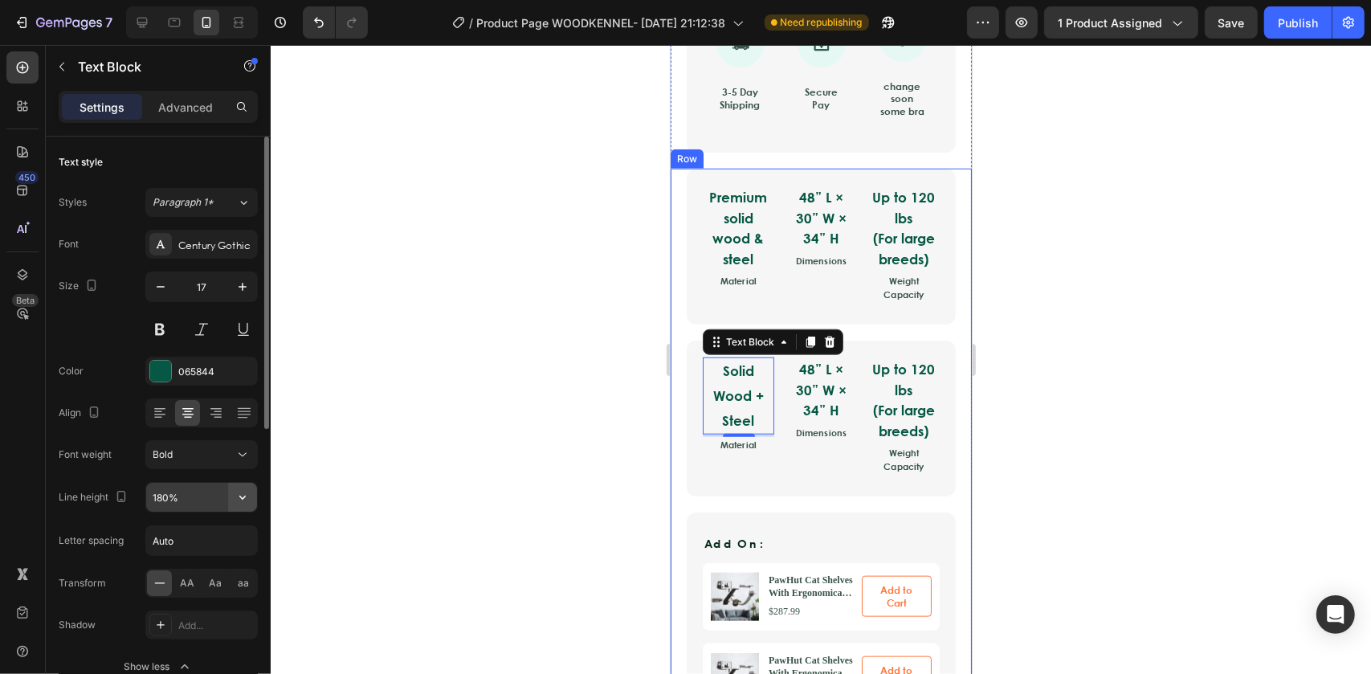
type input "150%"
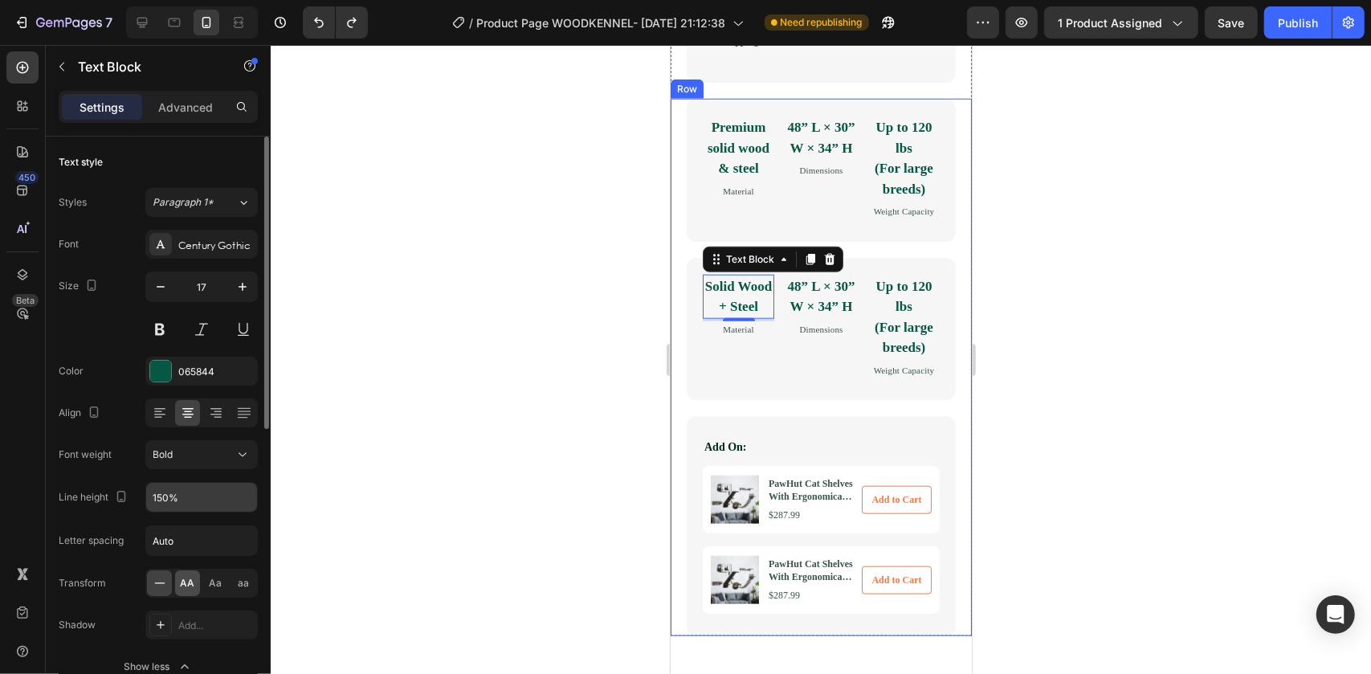
click at [190, 582] on span "AA" at bounding box center [188, 583] width 14 height 14
click at [217, 579] on span "Aa" at bounding box center [216, 583] width 13 height 14
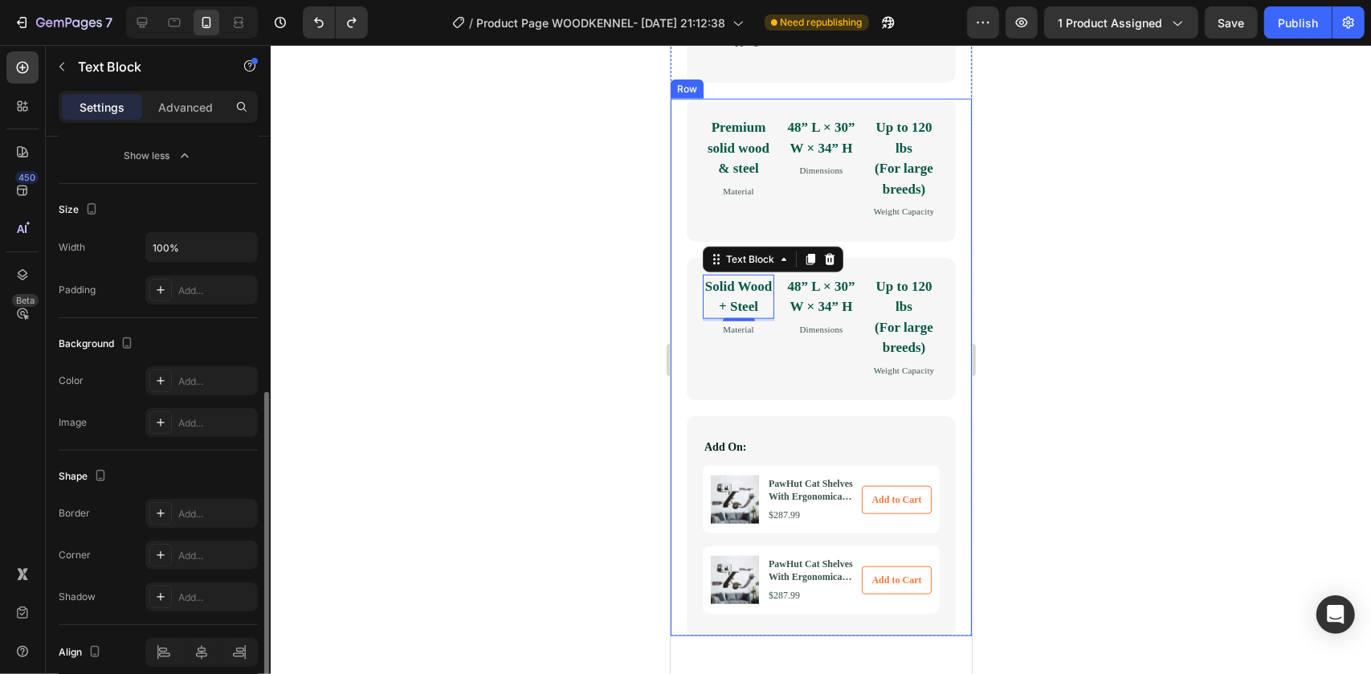
scroll to position [578, 0]
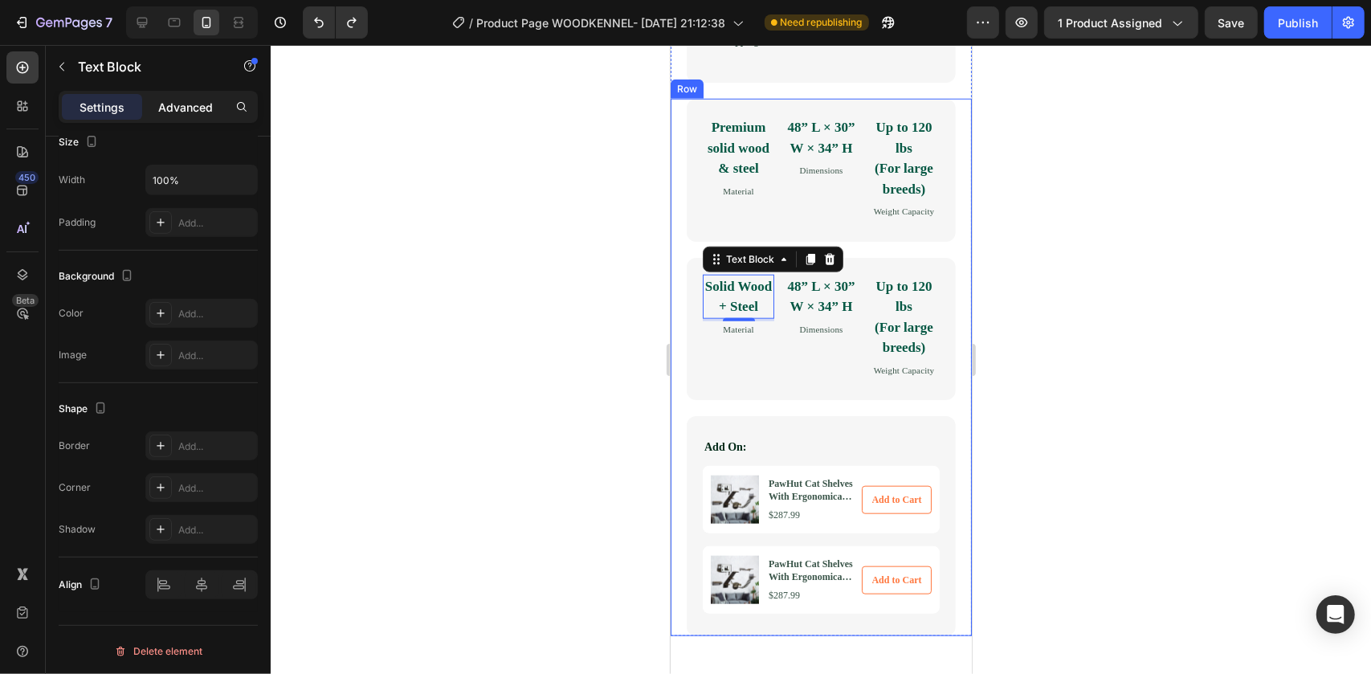
click at [179, 109] on p "Advanced" at bounding box center [185, 107] width 55 height 17
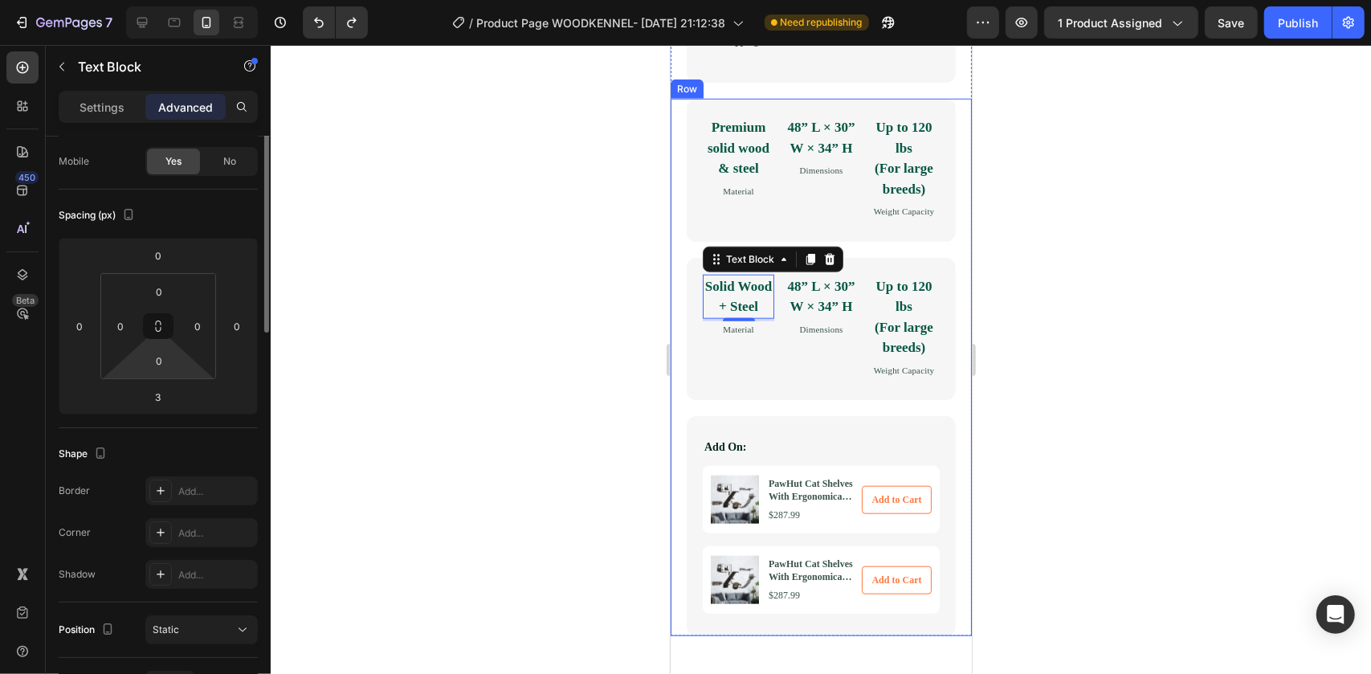
scroll to position [0, 0]
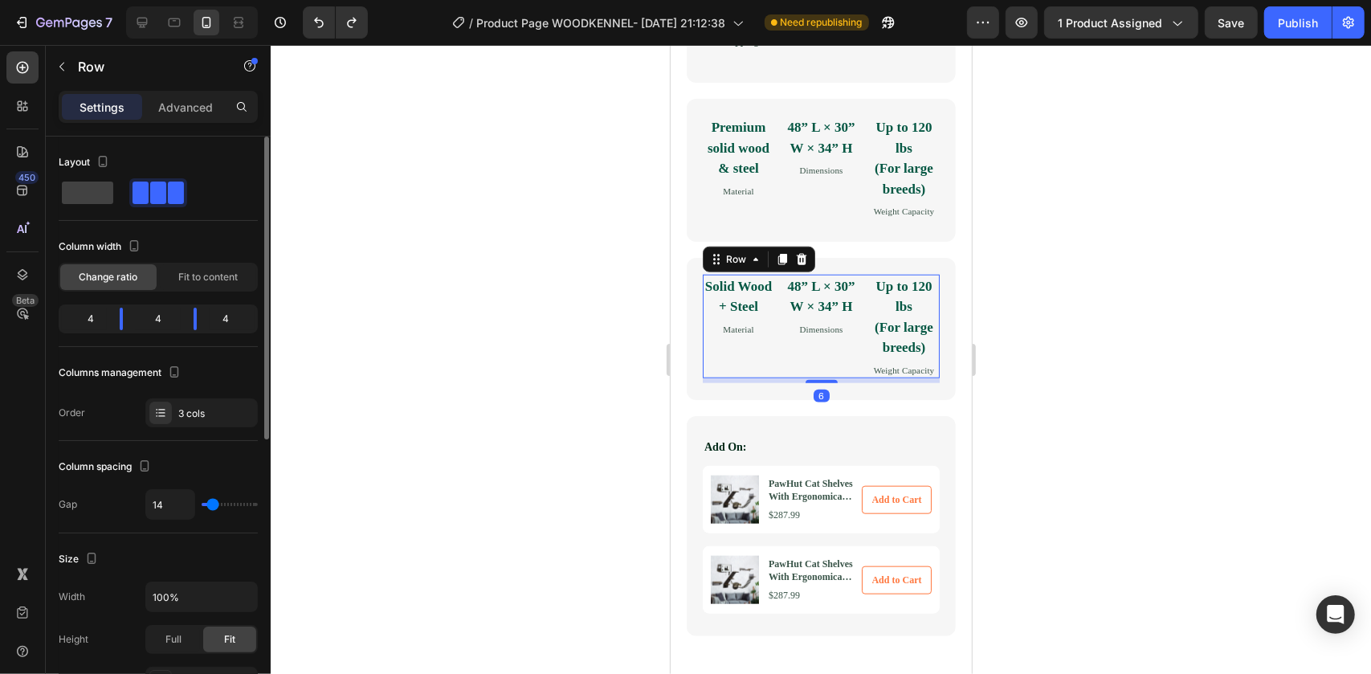
click at [711, 378] on div "Solid Wood + Steel Text Block Material Text Block" at bounding box center [737, 326] width 71 height 104
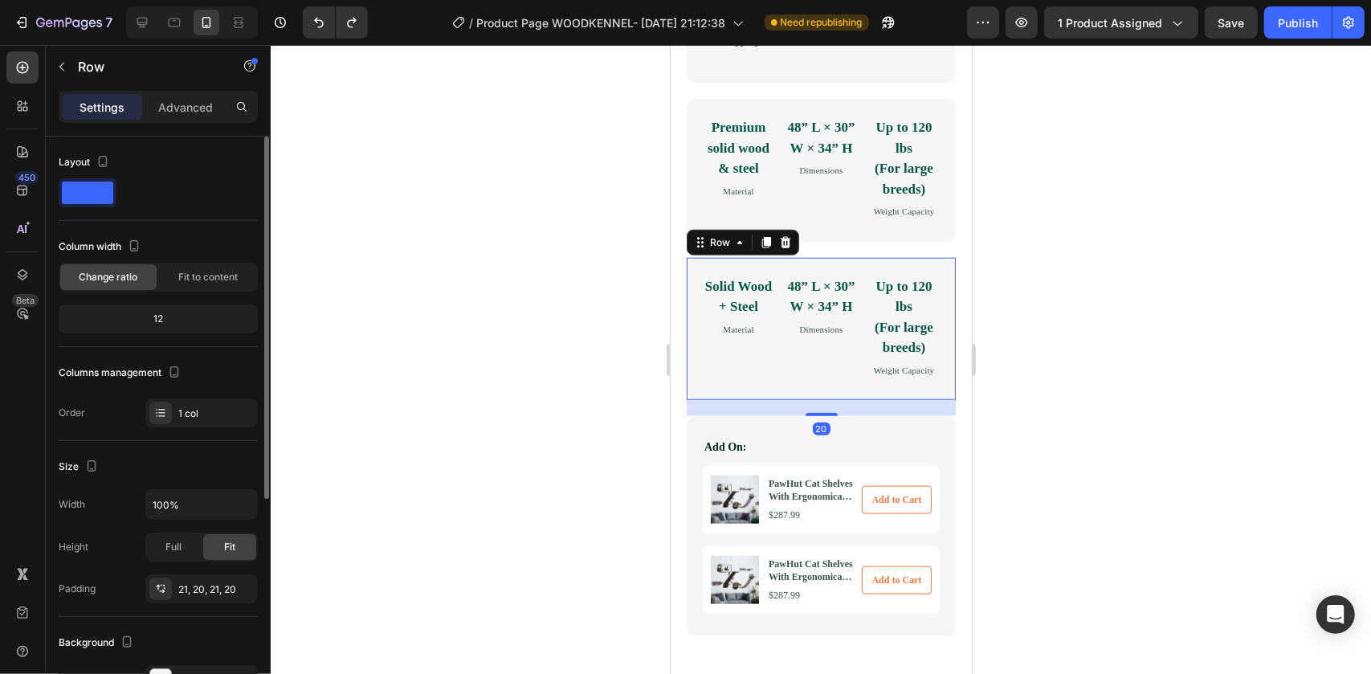
click at [700, 400] on div "Solid Wood + Steel Text Block Material Text Block 48” L × 30” W × 34” H Text Bl…" at bounding box center [820, 328] width 269 height 143
click at [131, 24] on div at bounding box center [142, 23] width 26 height 26
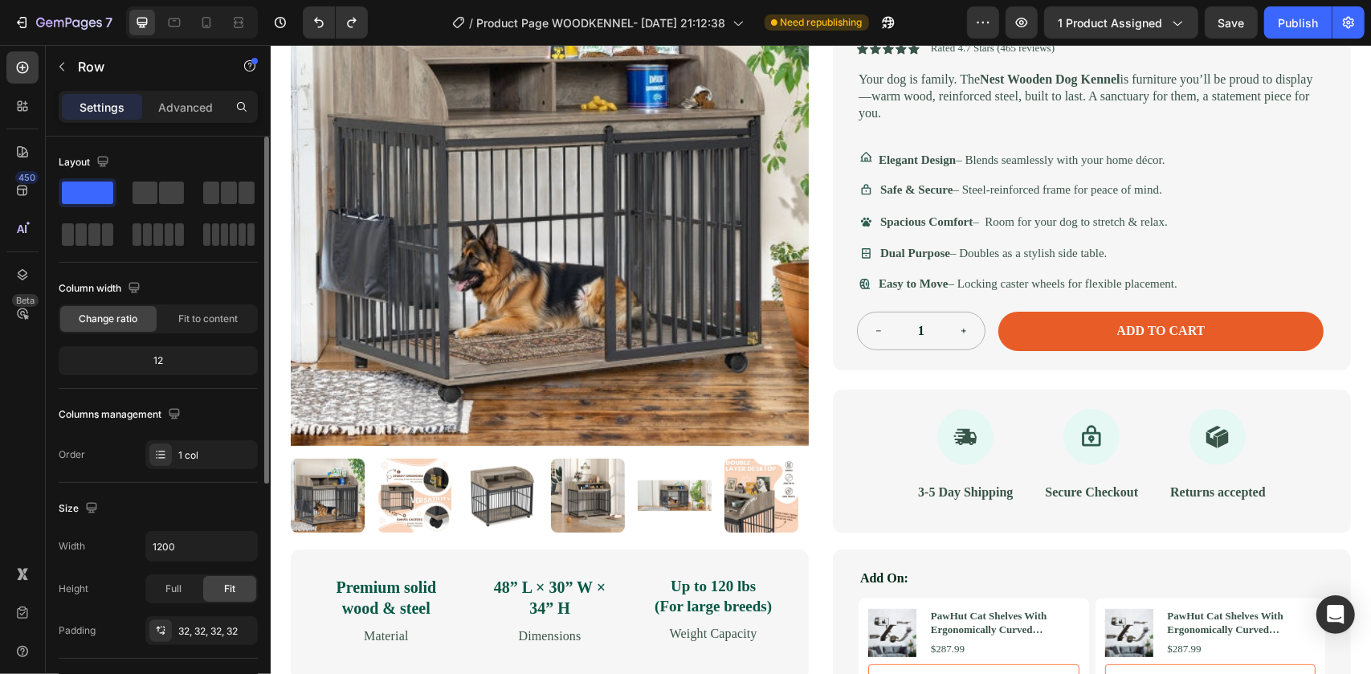
scroll to position [223, 0]
click at [207, 30] on icon at bounding box center [206, 22] width 16 height 16
type input "100%"
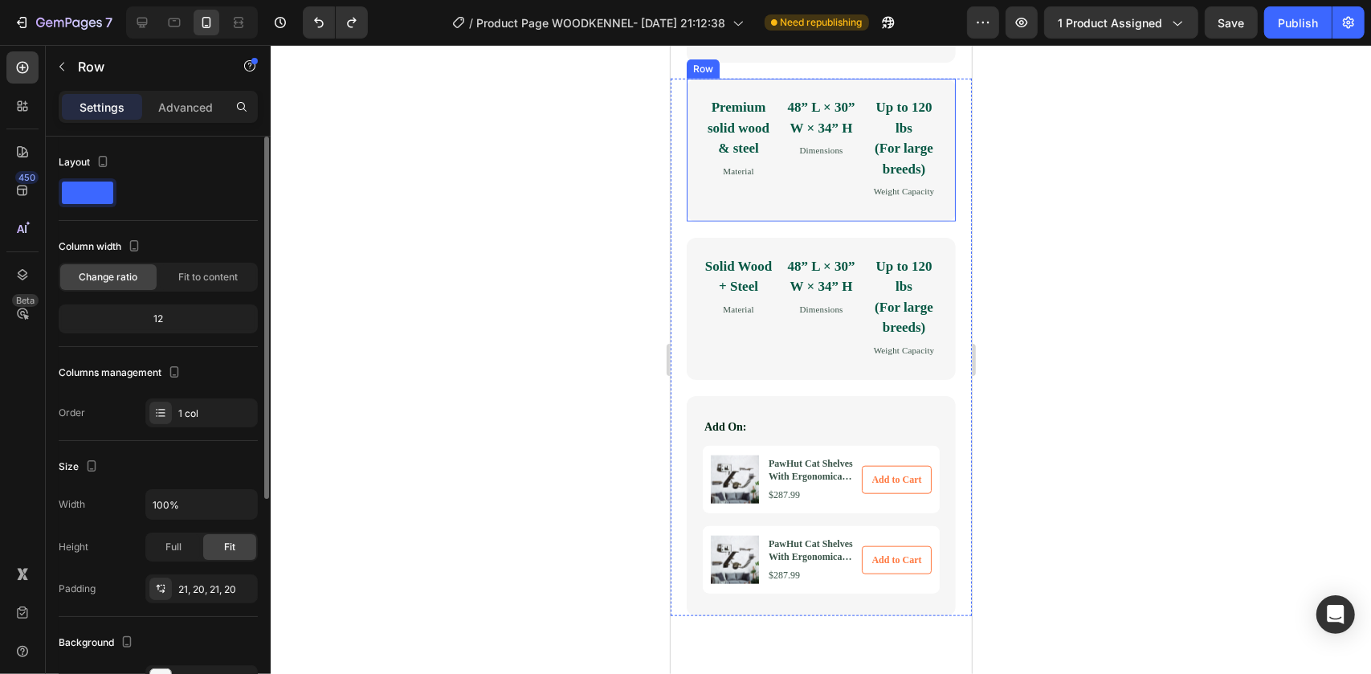
scroll to position [1076, 0]
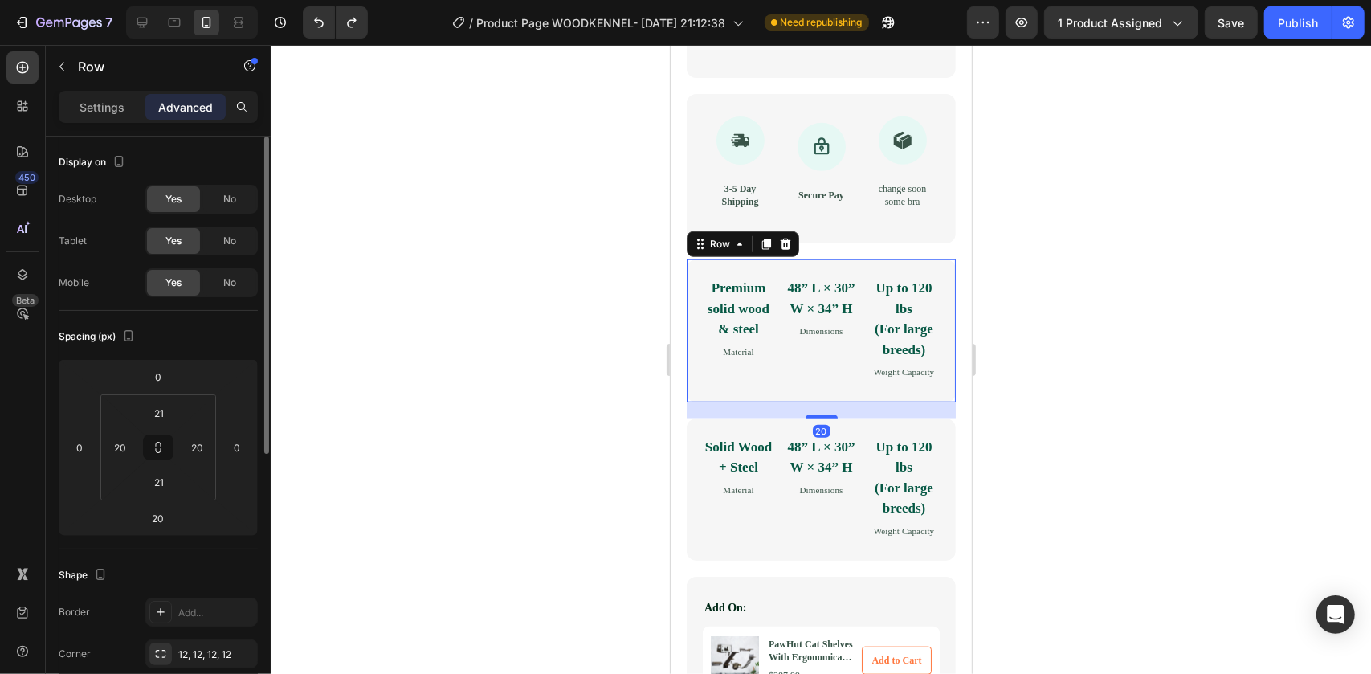
click at [693, 402] on div "Premium solid wood & steel Text Block Material Text Block 48” L × 30” W × 34” H…" at bounding box center [820, 330] width 269 height 143
click at [99, 112] on p "Settings" at bounding box center [102, 107] width 45 height 17
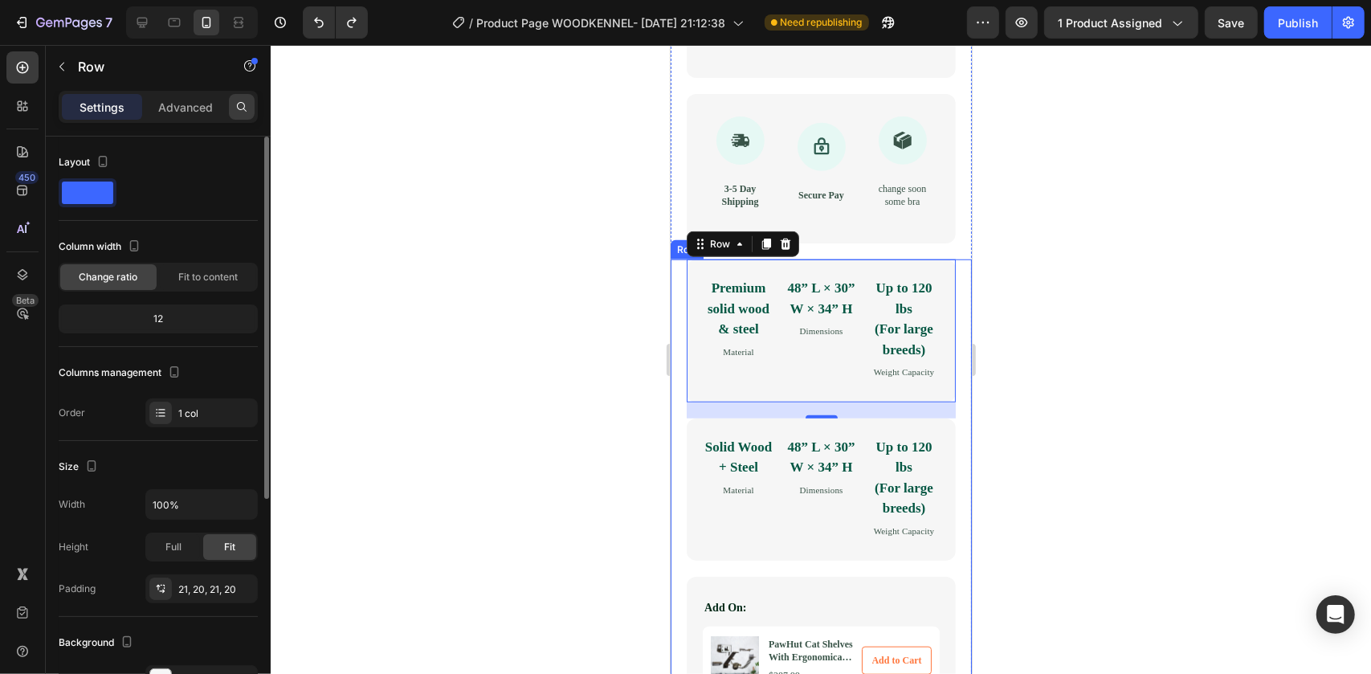
click at [231, 104] on div at bounding box center [242, 107] width 26 height 26
click at [186, 112] on p "Advanced" at bounding box center [185, 107] width 55 height 17
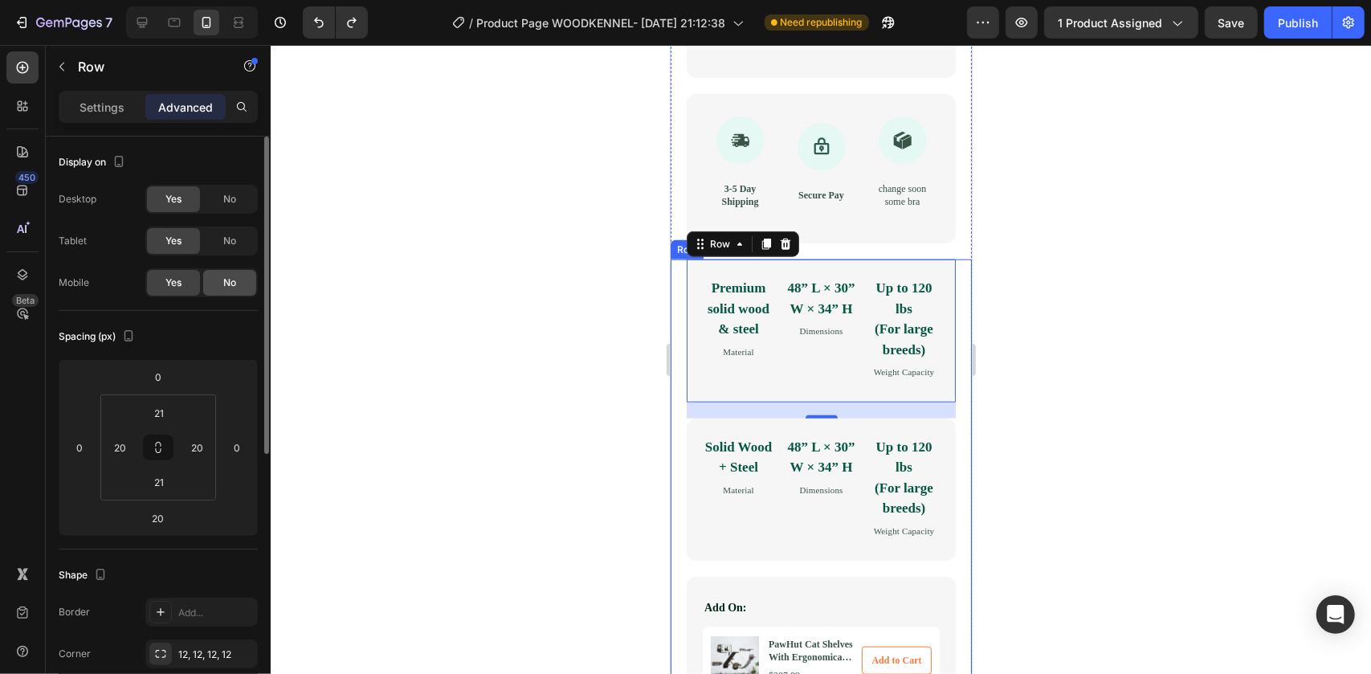
click at [226, 273] on div "No" at bounding box center [229, 283] width 53 height 26
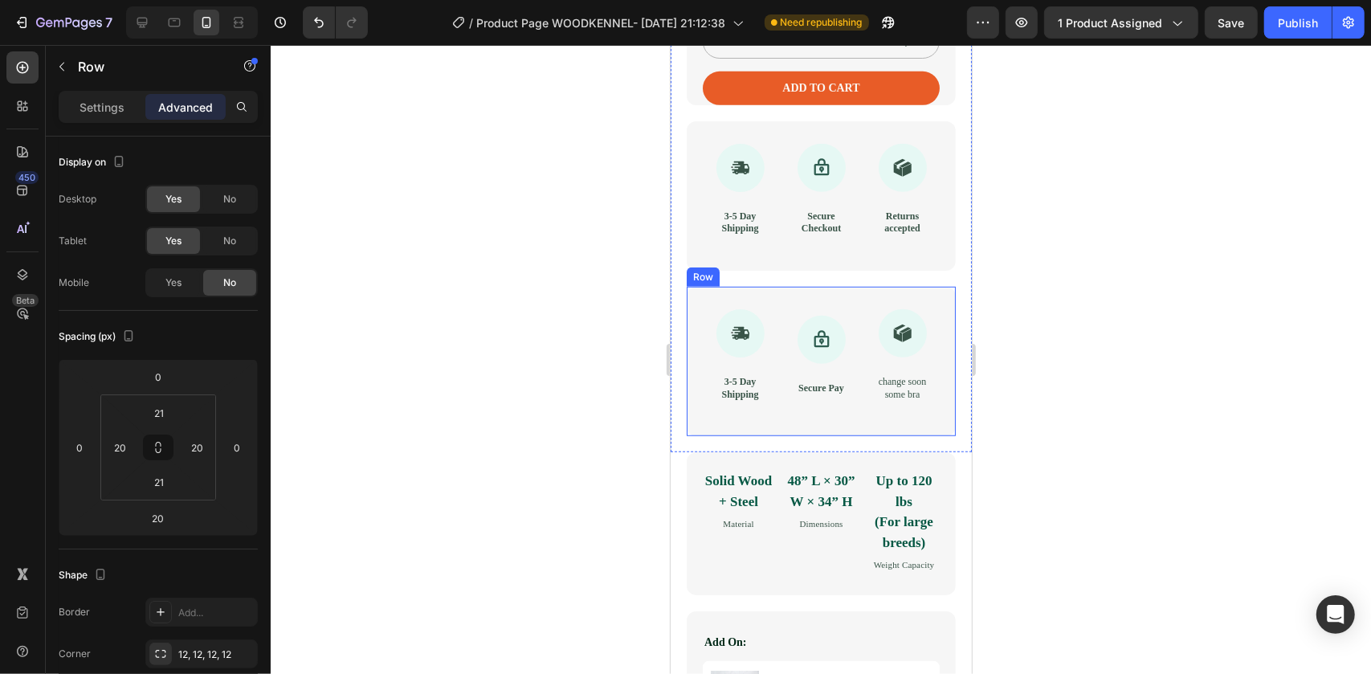
scroll to position [857, 0]
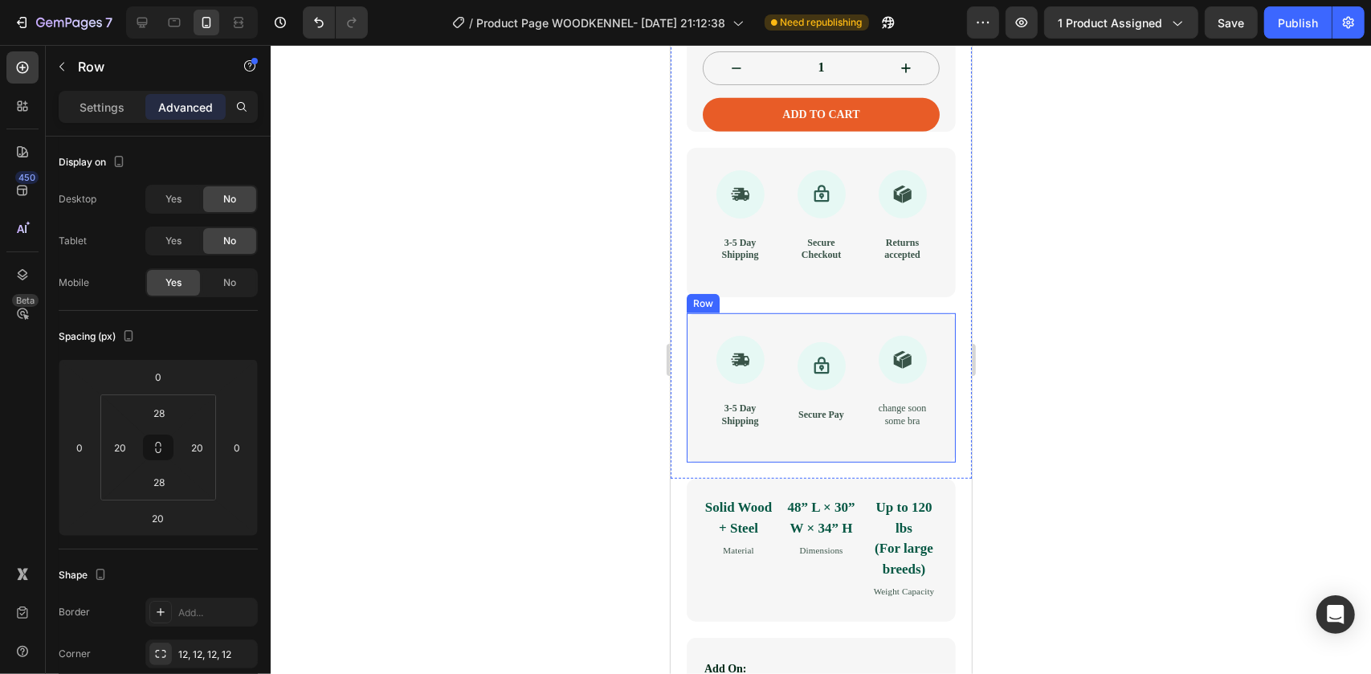
click at [700, 422] on div "Icon 3-5 Day Shipping Text Block Icon Secure Pay Text Block Icon change soon so…" at bounding box center [820, 387] width 269 height 149
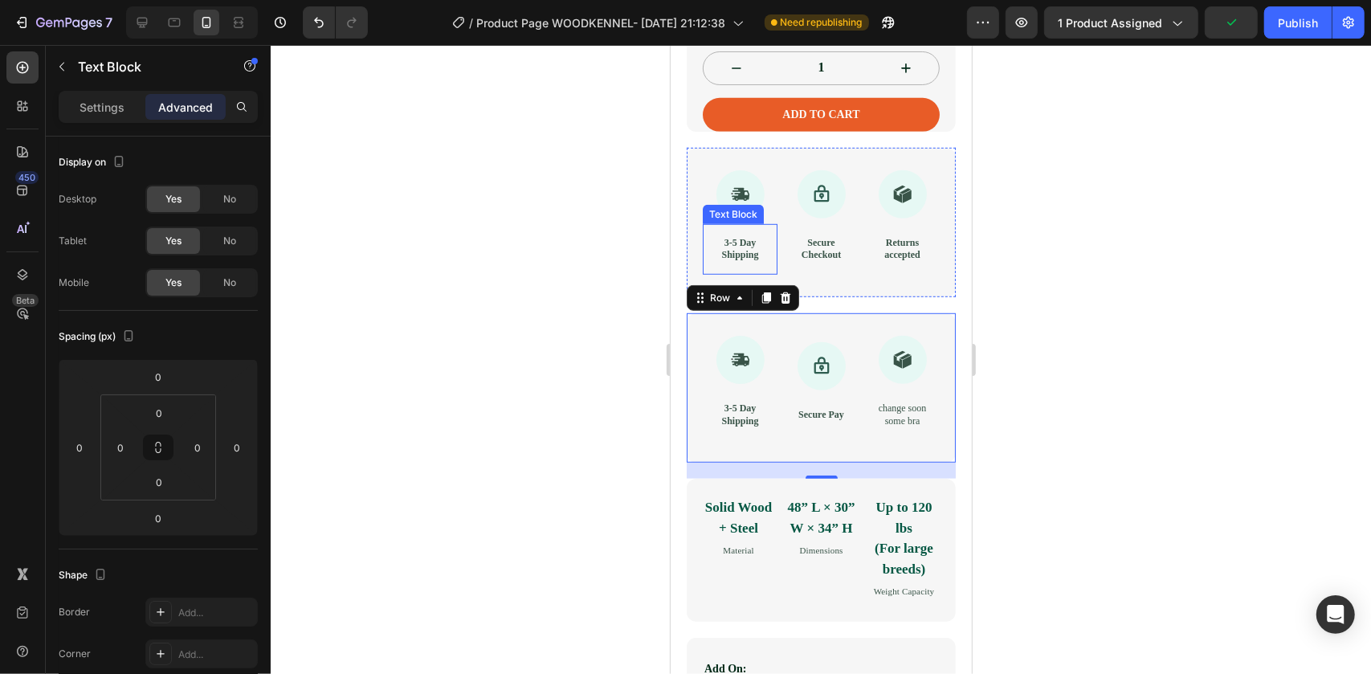
click at [706, 274] on div "3-5 Day Shipping" at bounding box center [739, 248] width 75 height 51
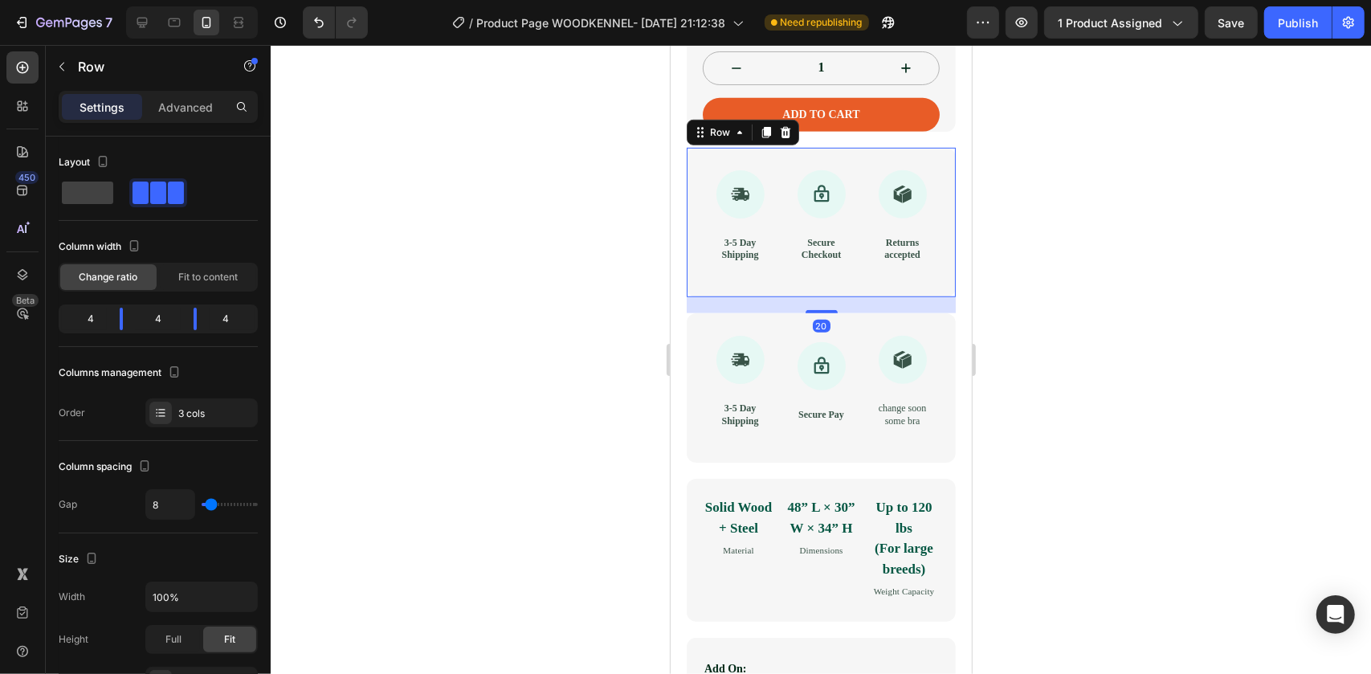
click at [687, 280] on div "Icon 3-5 Day Shipping Text Block Icon Secure Checkout Text Block Icon Returns a…" at bounding box center [820, 221] width 269 height 149
click at [177, 109] on p "Advanced" at bounding box center [185, 107] width 55 height 17
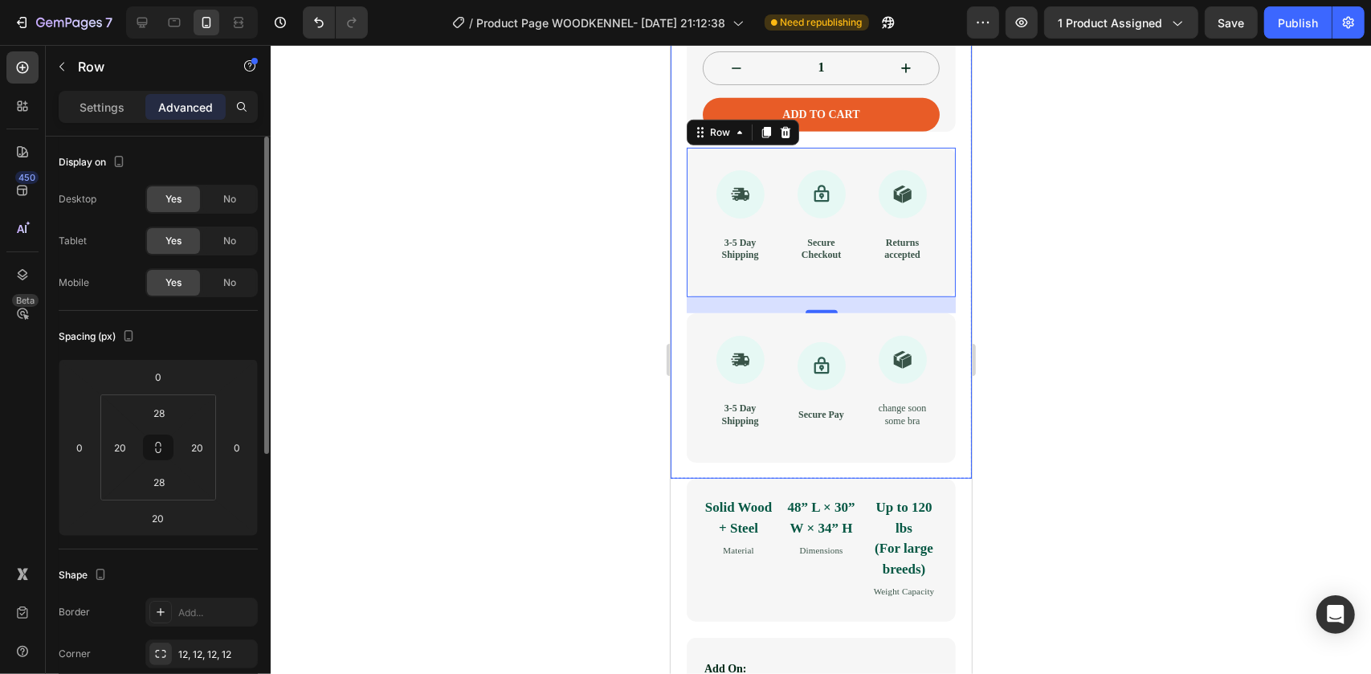
drag, startPoint x: 206, startPoint y: 198, endPoint x: 140, endPoint y: 194, distance: 66.8
click at [140, 194] on div "Desktop Yes No" at bounding box center [158, 199] width 199 height 29
click at [231, 273] on div "No" at bounding box center [229, 283] width 53 height 26
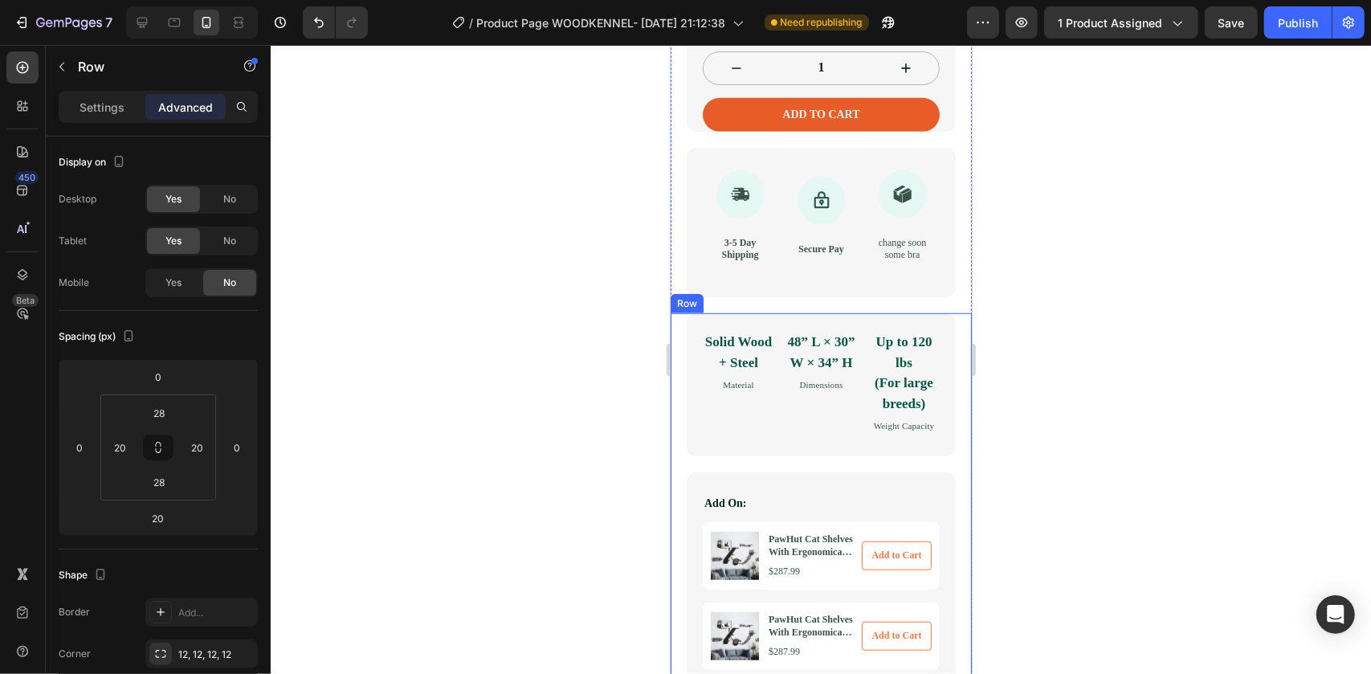
click at [627, 435] on div at bounding box center [821, 359] width 1101 height 629
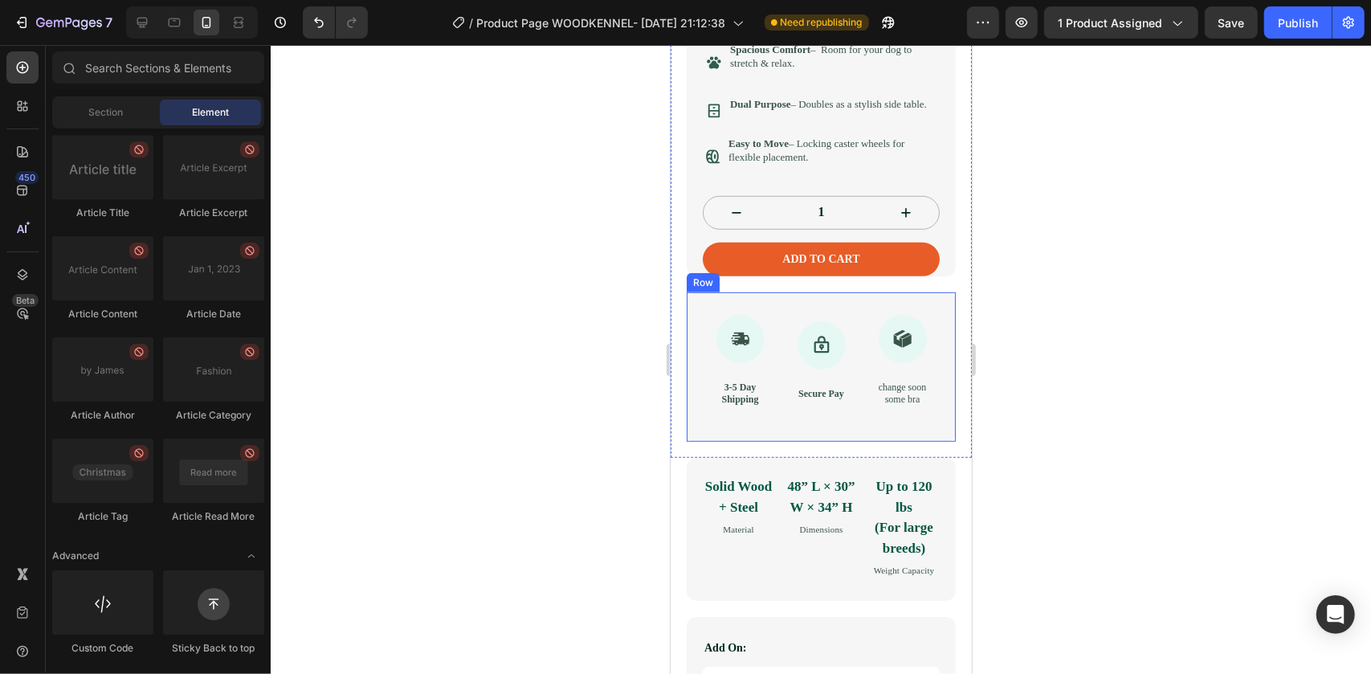
scroll to position [711, 0]
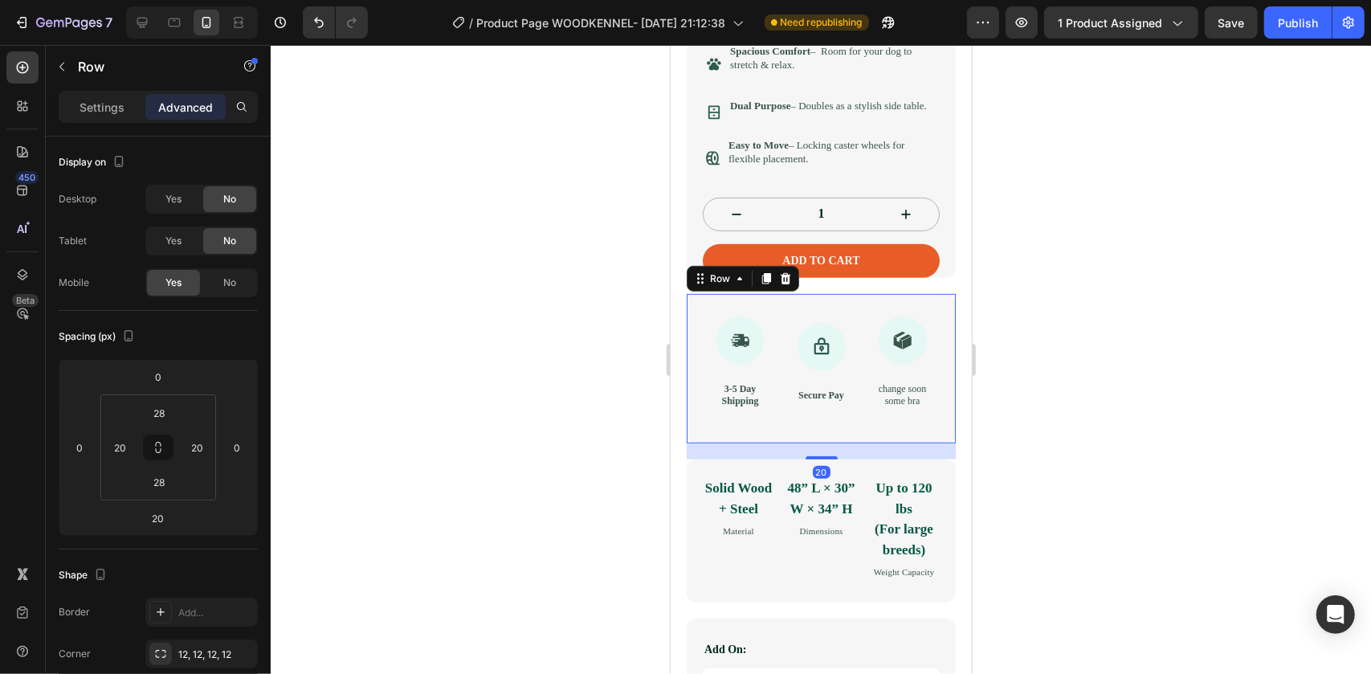
click at [686, 331] on div "Icon 3-5 Day Shipping Text Block Icon Secure Pay Text Block Icon change soon so…" at bounding box center [820, 367] width 269 height 149
click at [782, 284] on icon at bounding box center [785, 277] width 10 height 11
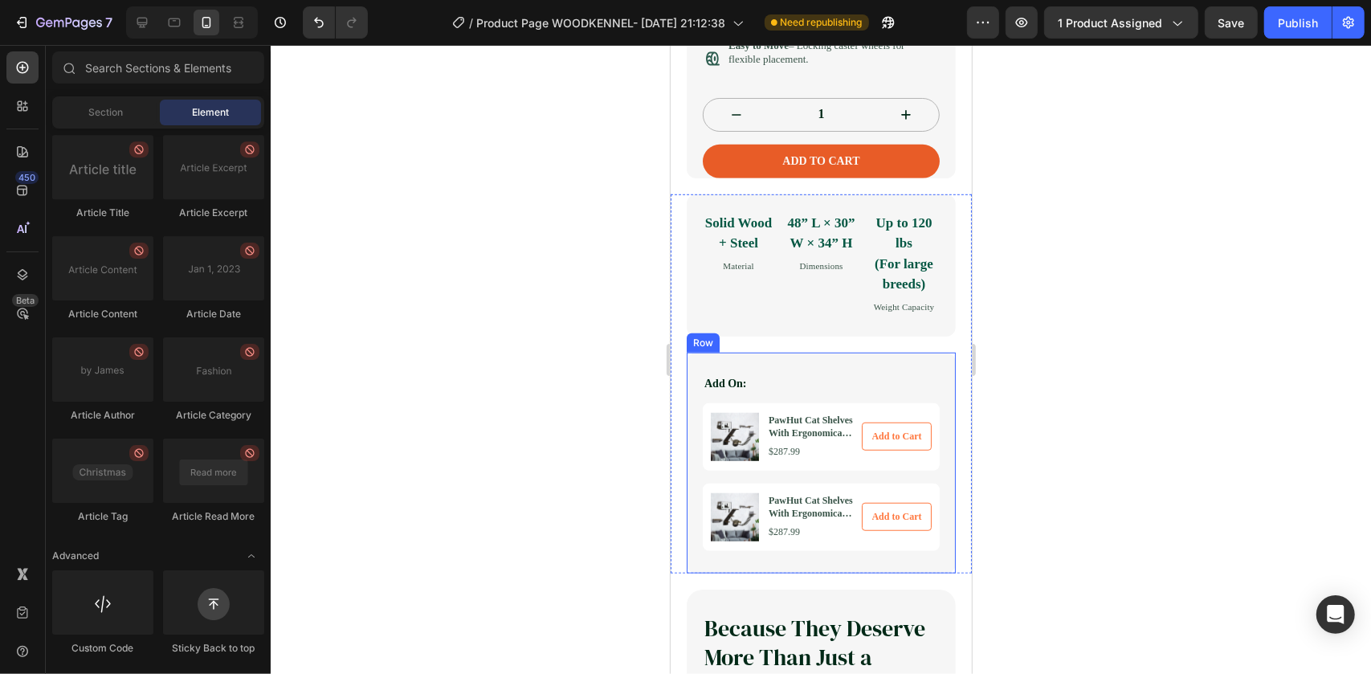
scroll to position [784, 0]
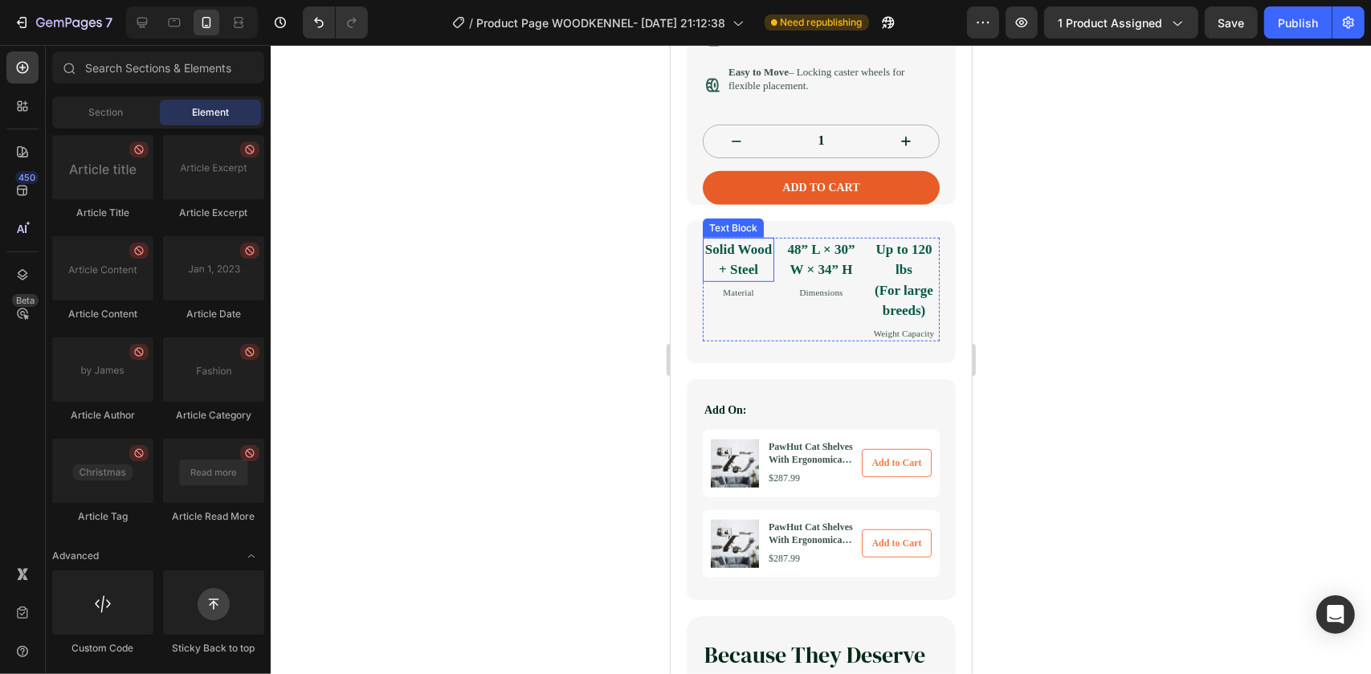
click at [741, 277] on strong "Solid Wood + Steel" at bounding box center [738, 259] width 67 height 36
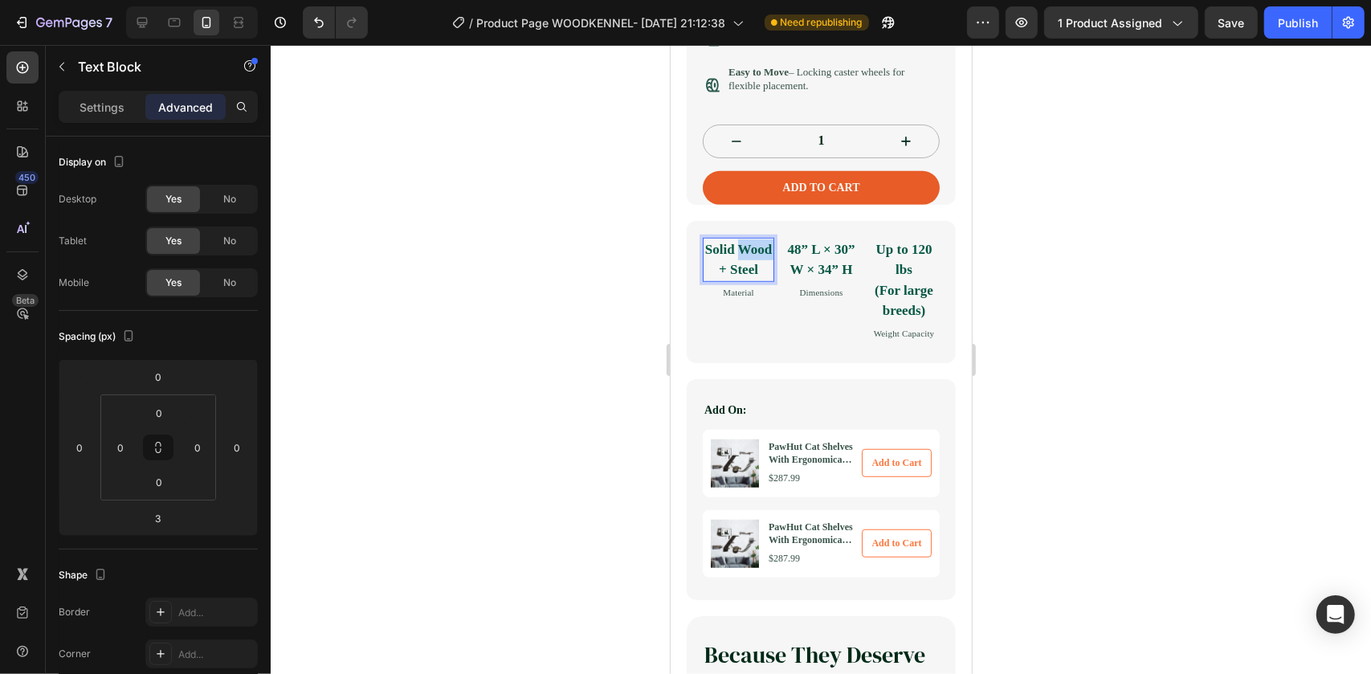
click at [741, 277] on strong "Solid Wood + Steel" at bounding box center [738, 259] width 67 height 36
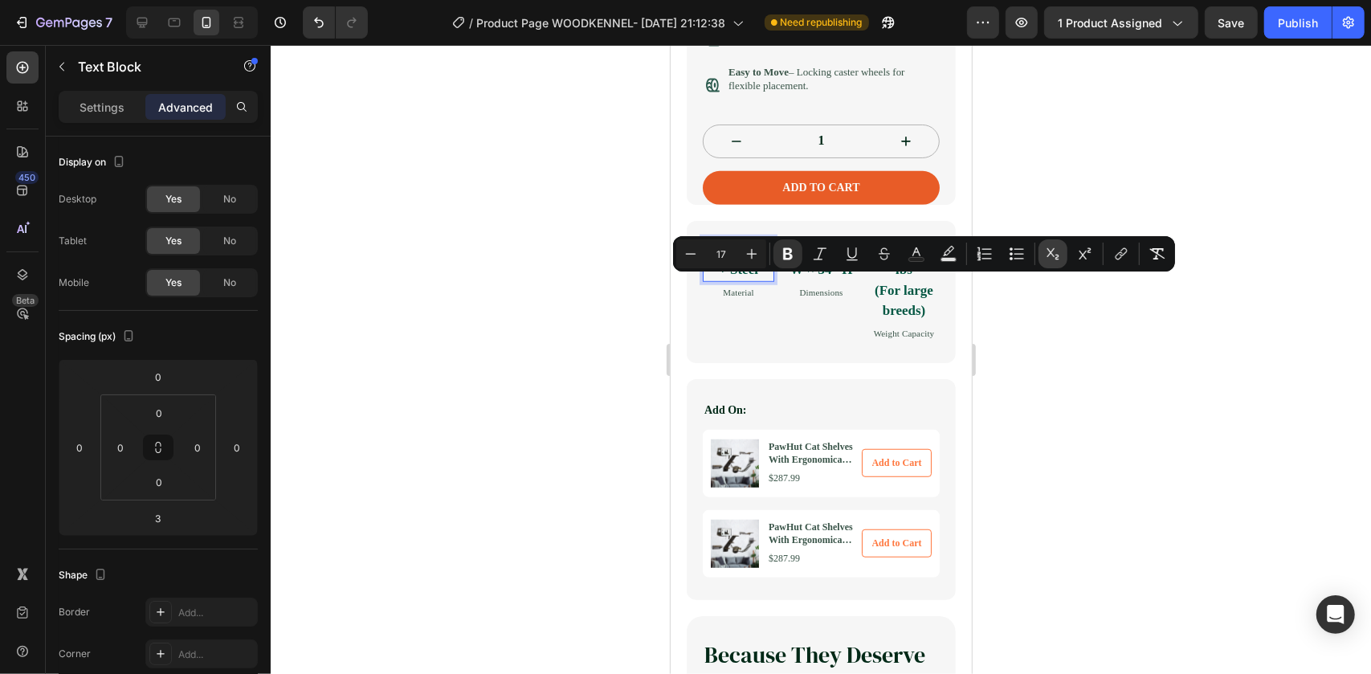
click at [1063, 249] on button "Subscript" at bounding box center [1053, 253] width 29 height 29
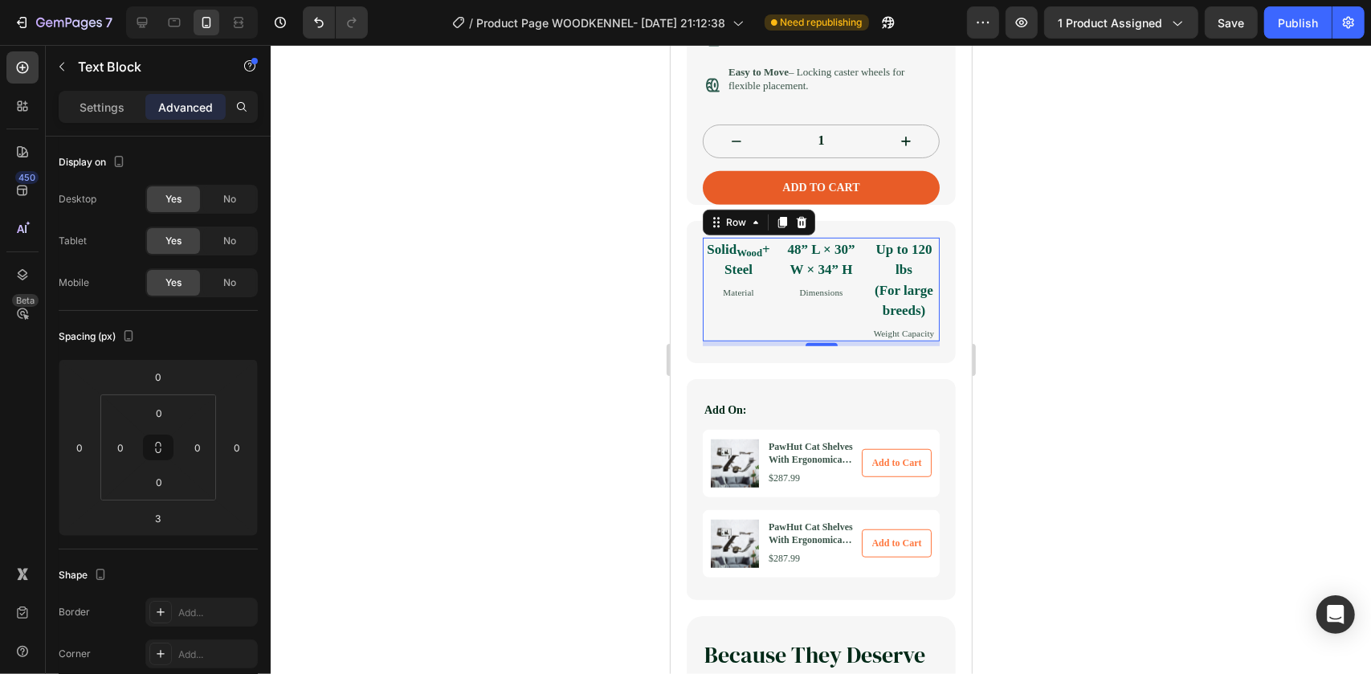
click at [772, 279] on div "Solid Wood + Steel Text Block Material Text Block 48” L × 30” W × 34” H Text Bl…" at bounding box center [820, 289] width 237 height 104
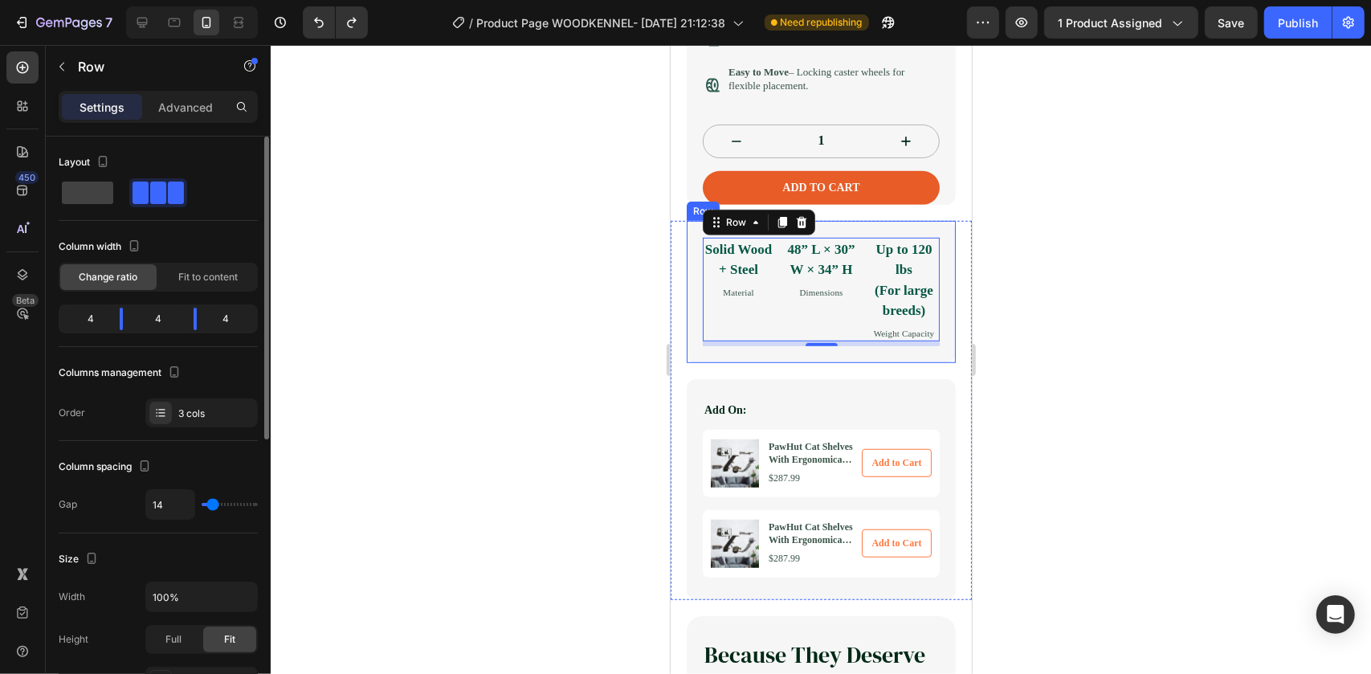
click at [116, 342] on div "Column width Change ratio Fit to content 4 4 4" at bounding box center [158, 290] width 199 height 113
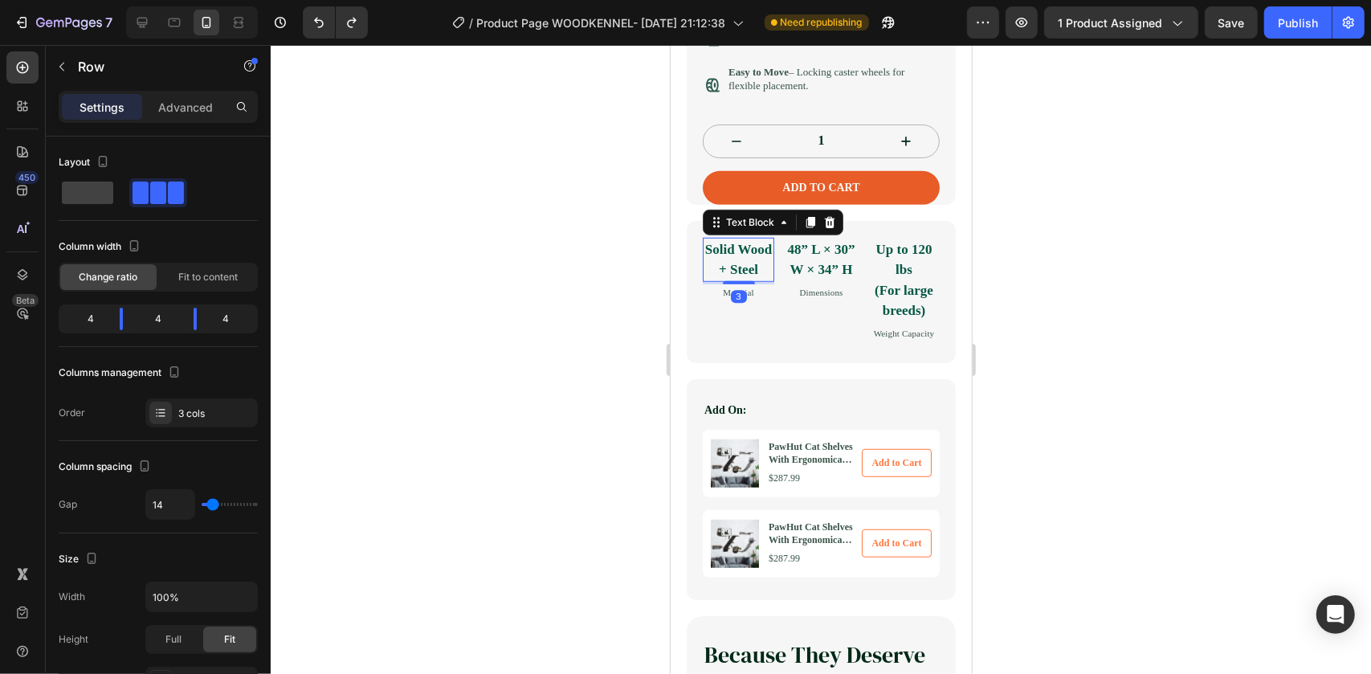
click at [717, 277] on strong "Solid Wood + Steel" at bounding box center [738, 259] width 67 height 36
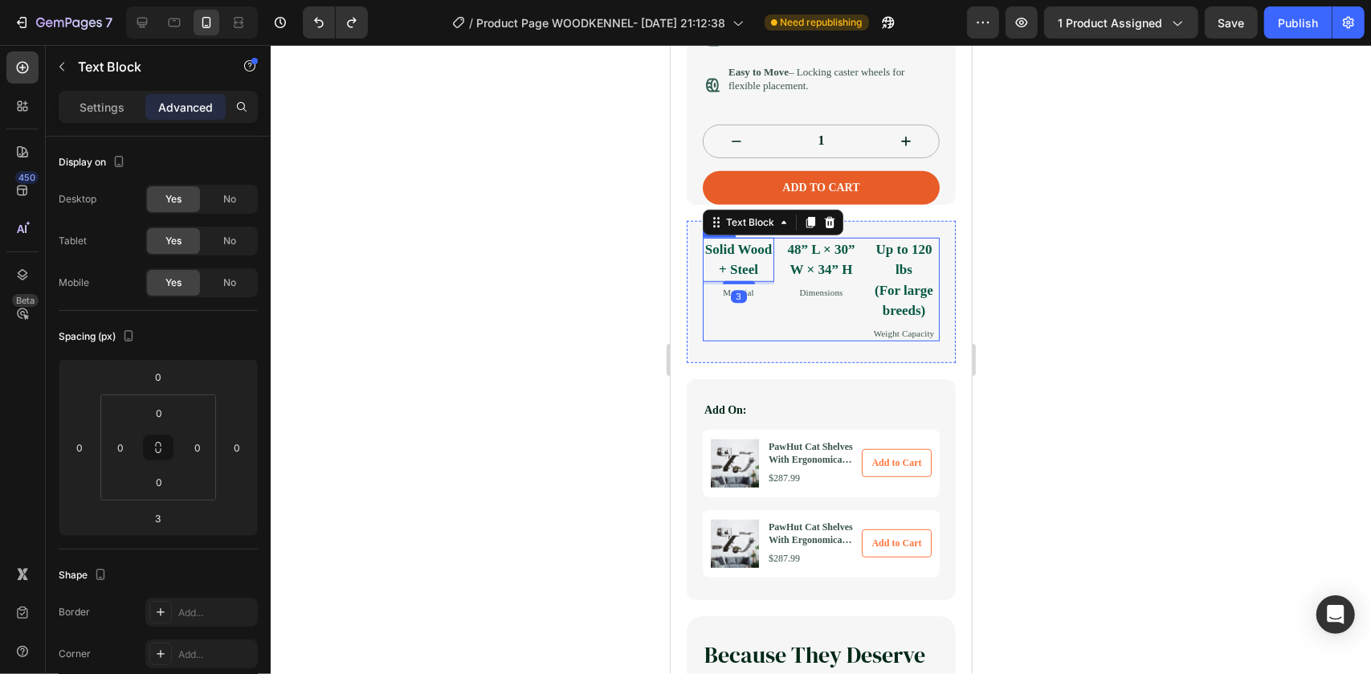
click at [725, 341] on div "Solid Wood + Steel Text Block 3 Material Text Block" at bounding box center [737, 289] width 71 height 104
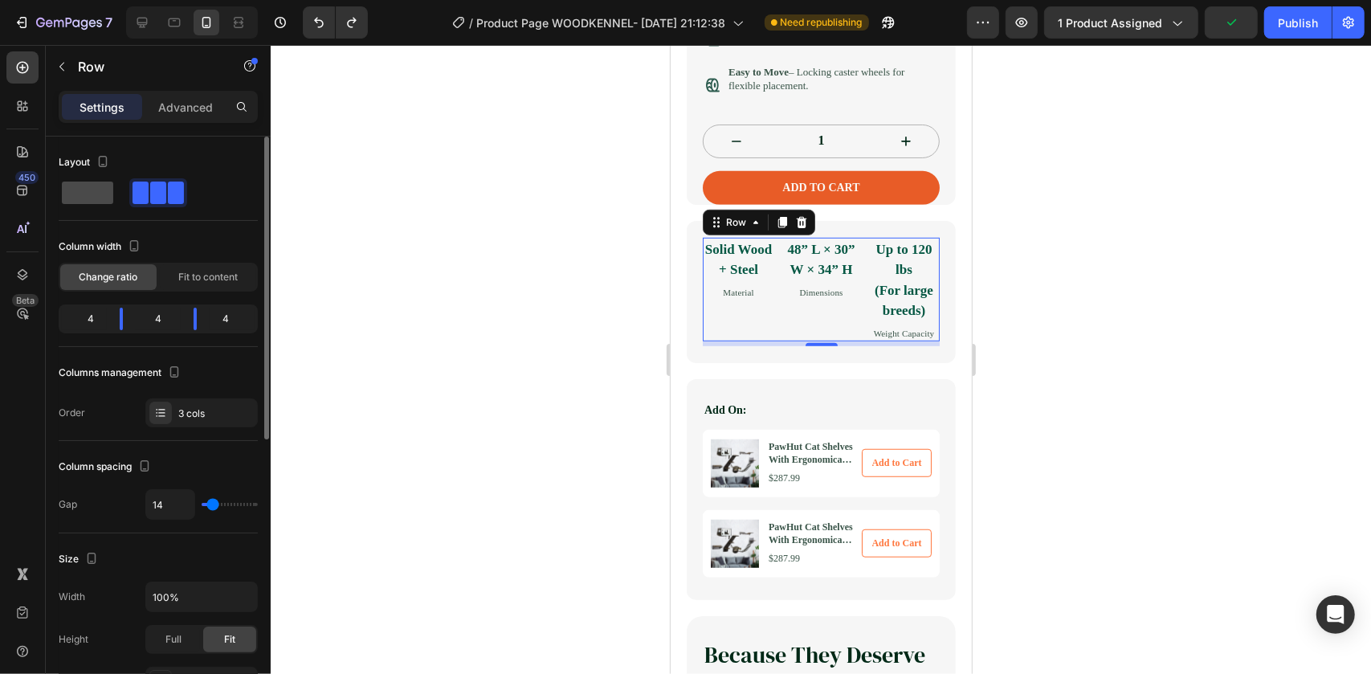
click at [103, 201] on span at bounding box center [87, 193] width 51 height 22
type input "0"
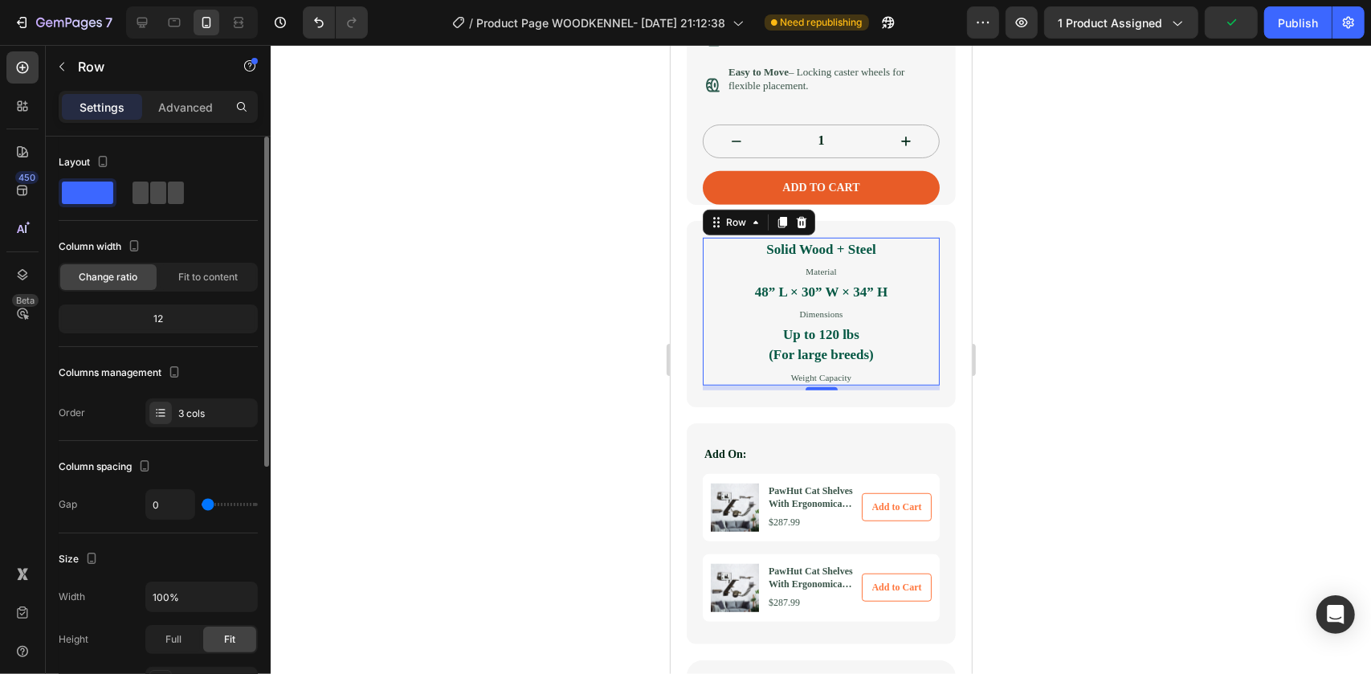
click at [162, 202] on span at bounding box center [158, 193] width 16 height 22
type input "14"
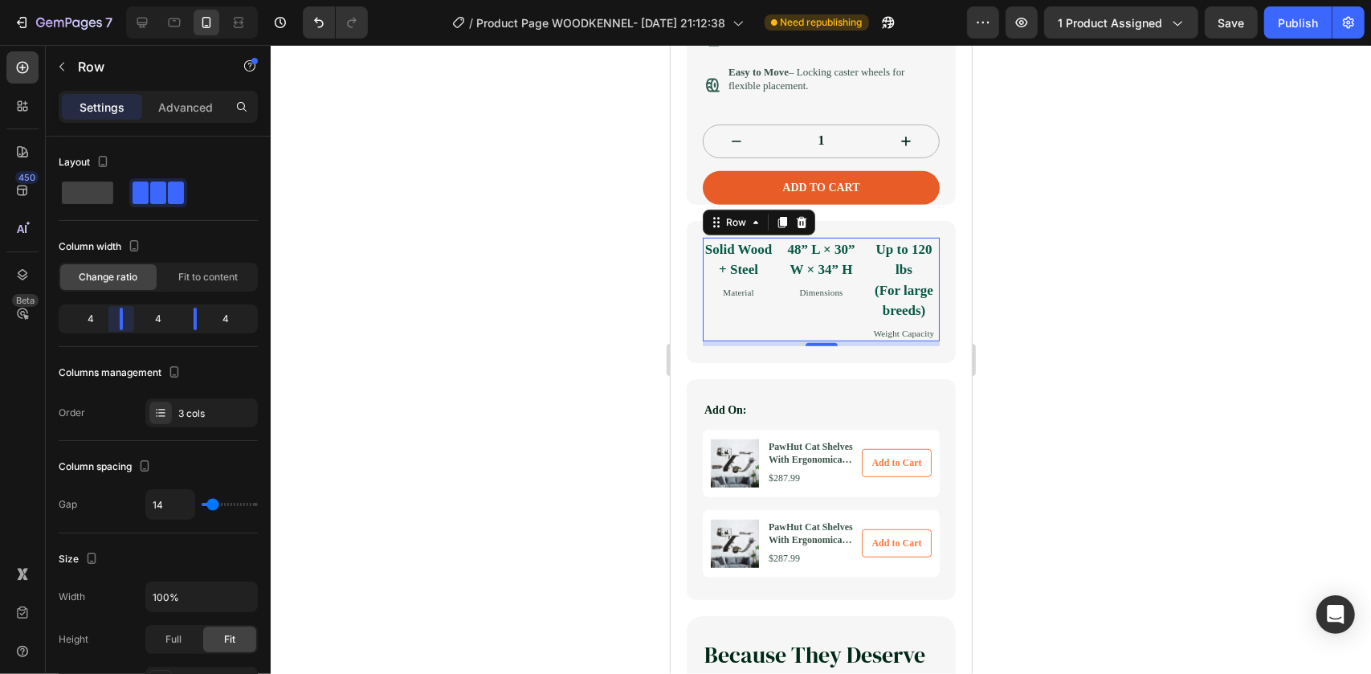
click at [119, 0] on body "7 Version history / Product Page WOODKENNEL- Sep 12, 21:12:38 Need republishing…" at bounding box center [685, 0] width 1371 height 0
type input "24"
type input "26"
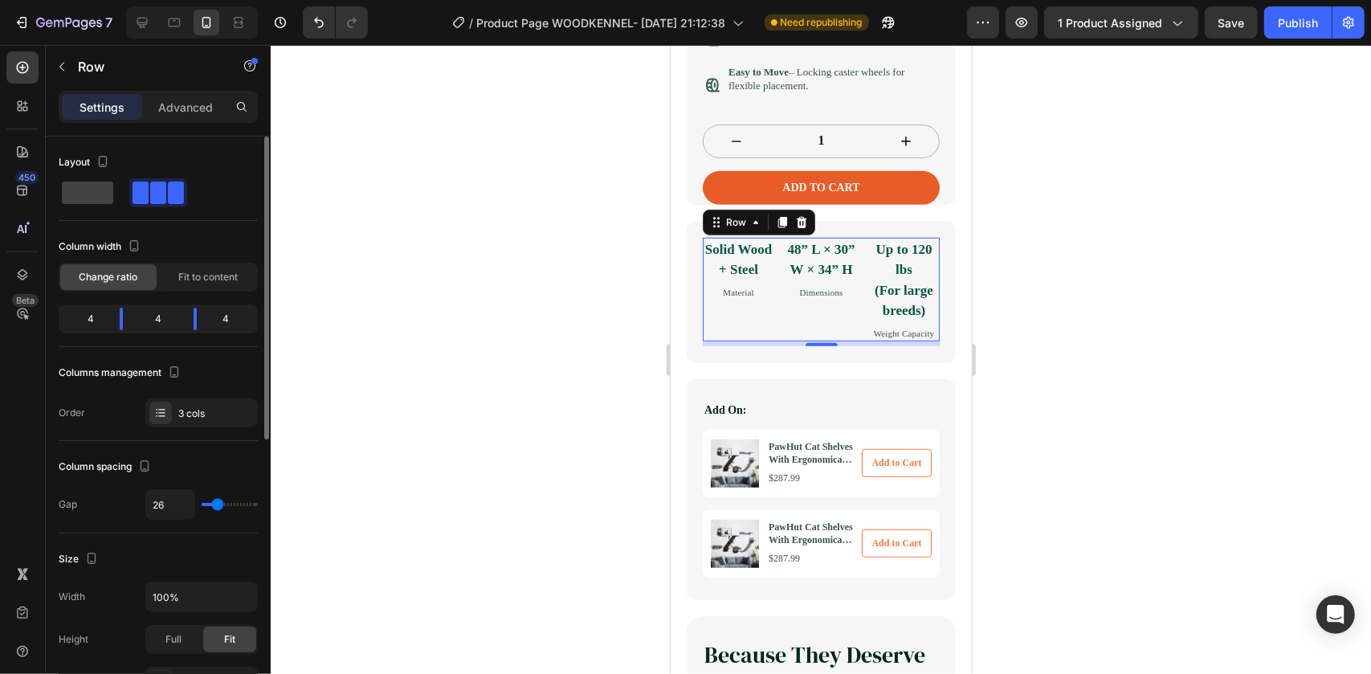
type input "28"
type input "29"
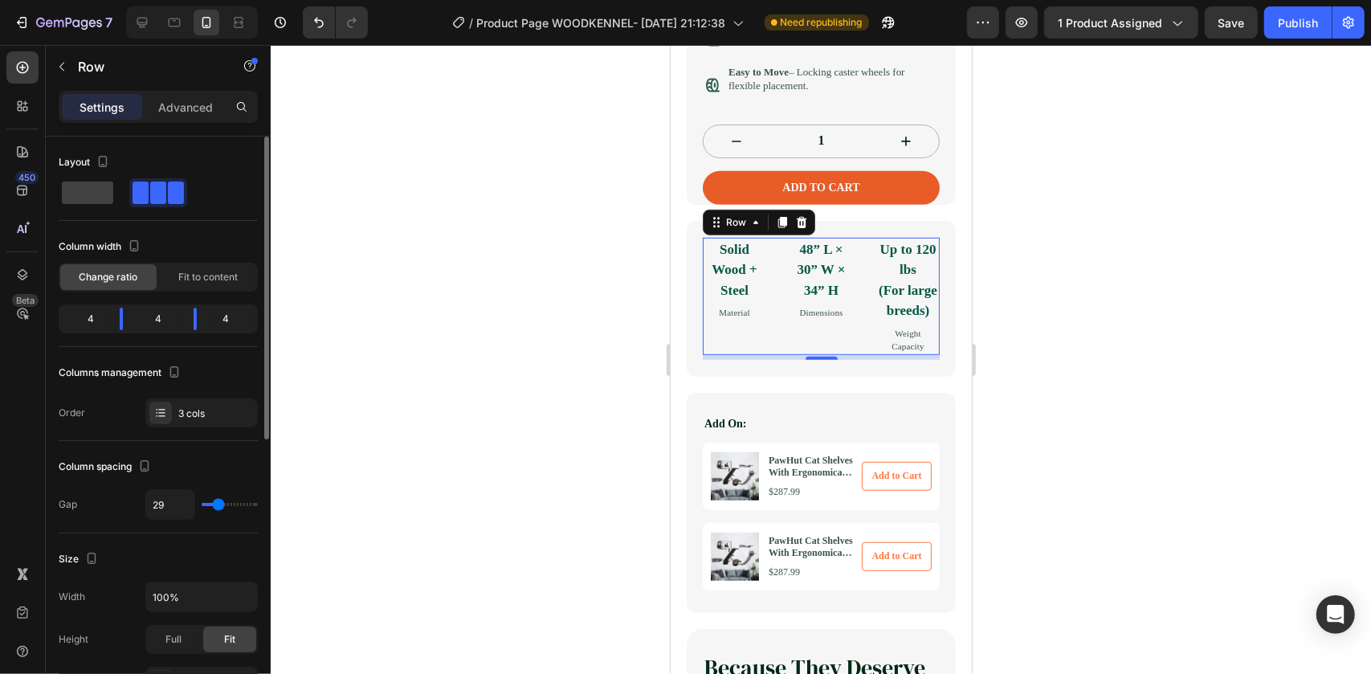
type input "31"
type input "35"
type input "37"
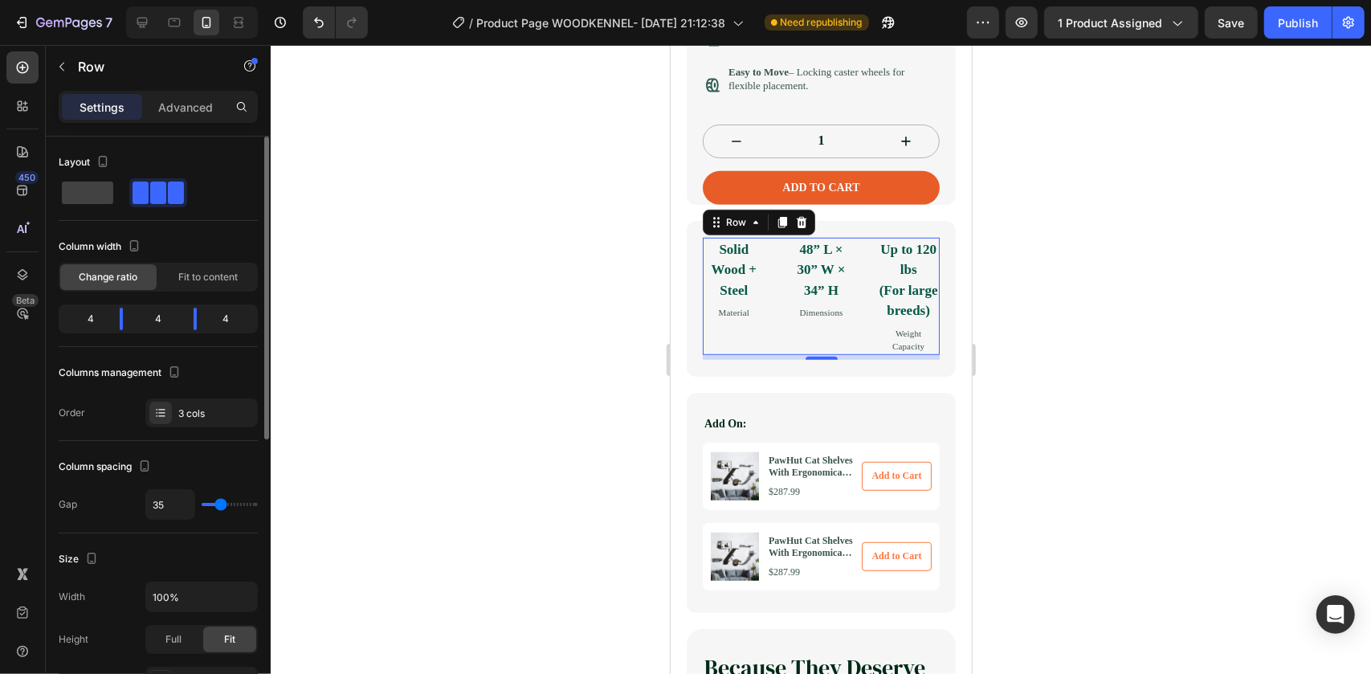
type input "37"
type input "39"
type input "40"
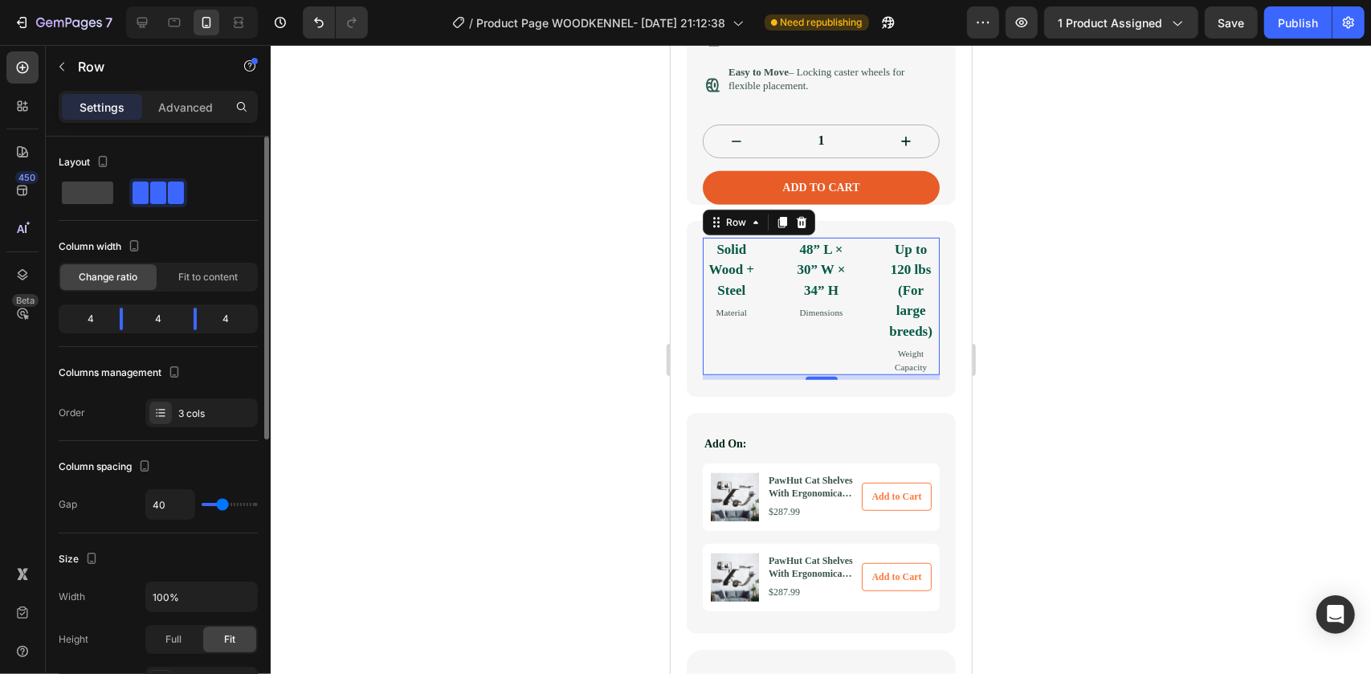
type input "42"
type input "44"
type input "46"
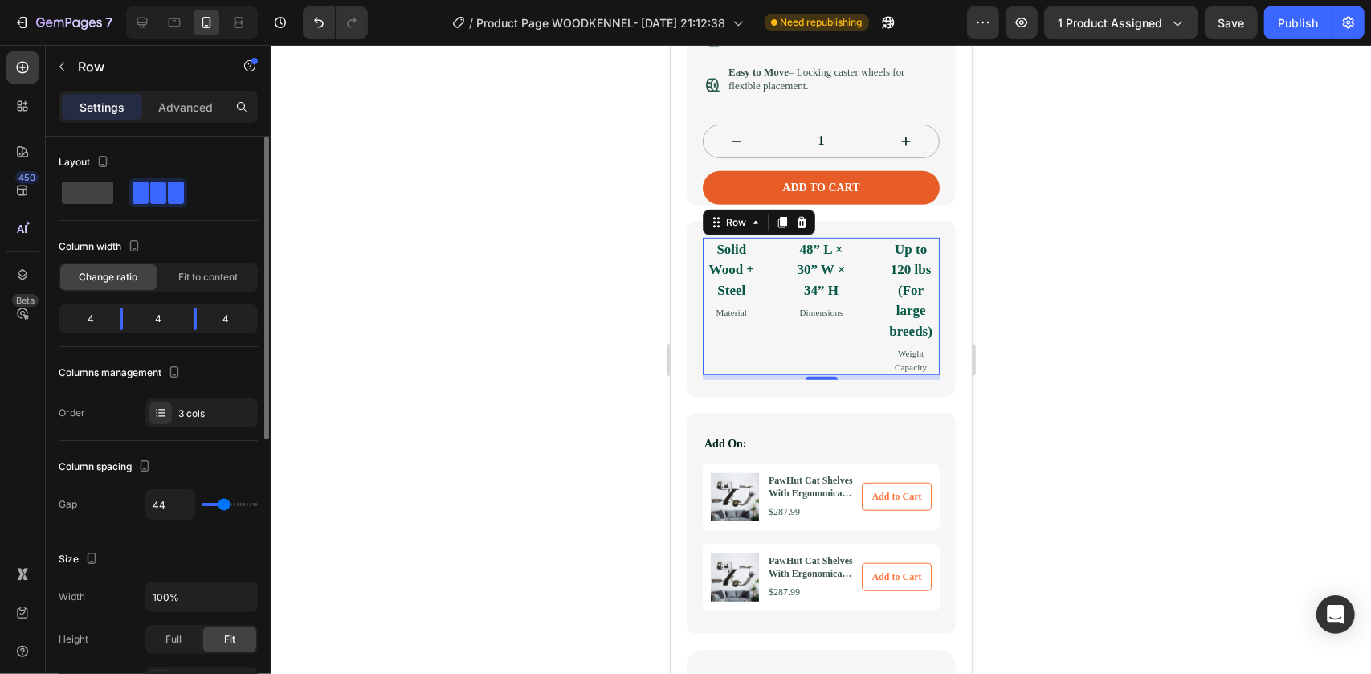
type input "46"
type input "48"
type input "52"
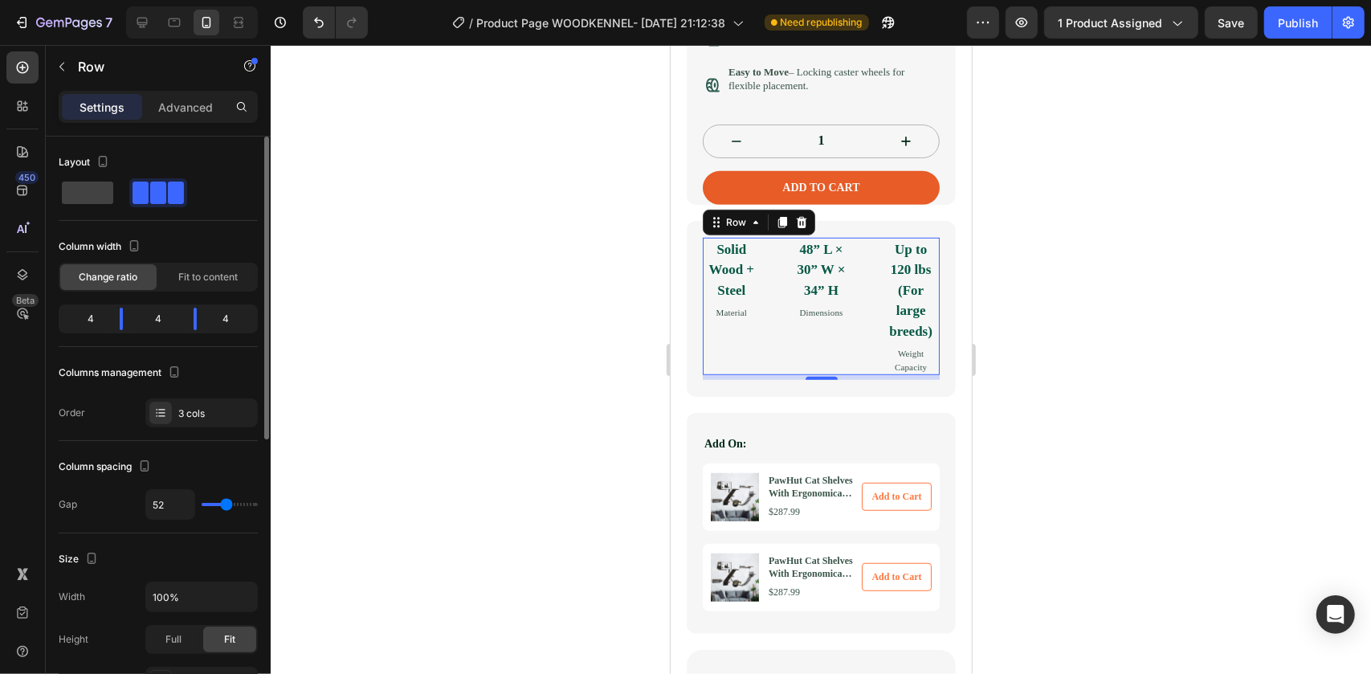
type input "53"
type input "55"
type input "59"
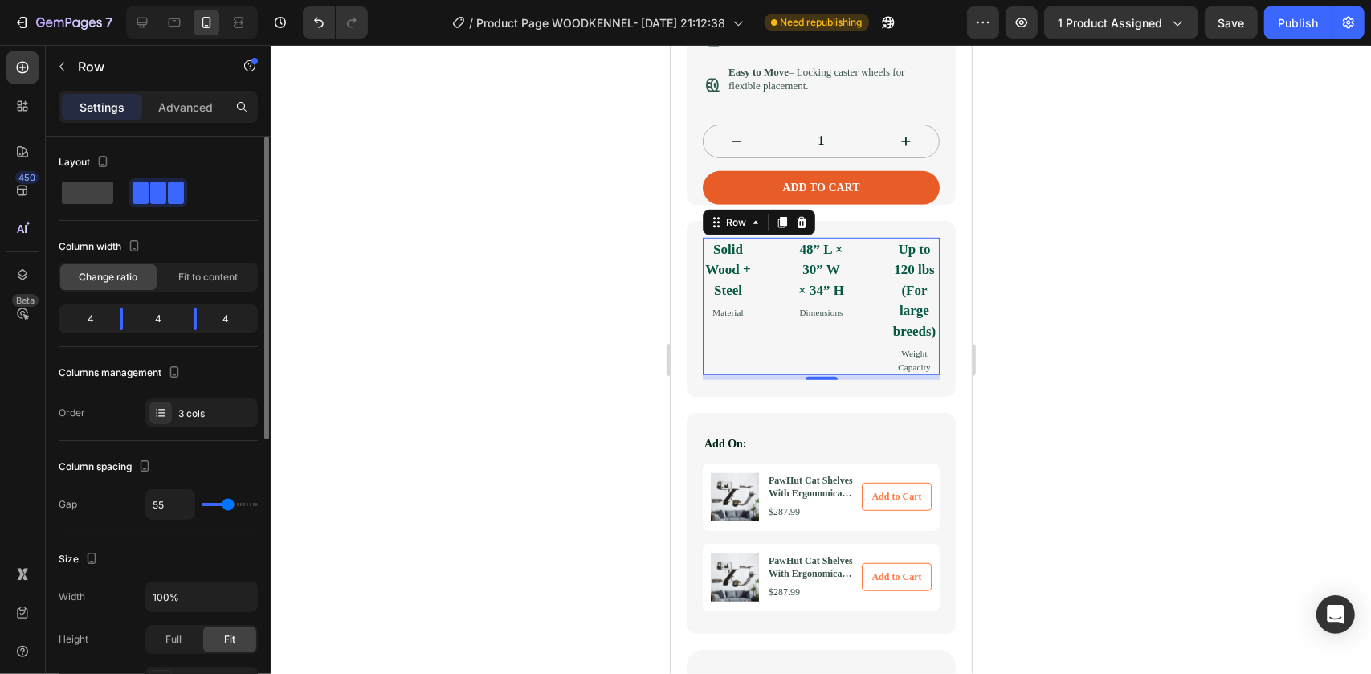
type input "59"
type input "61"
type input "64"
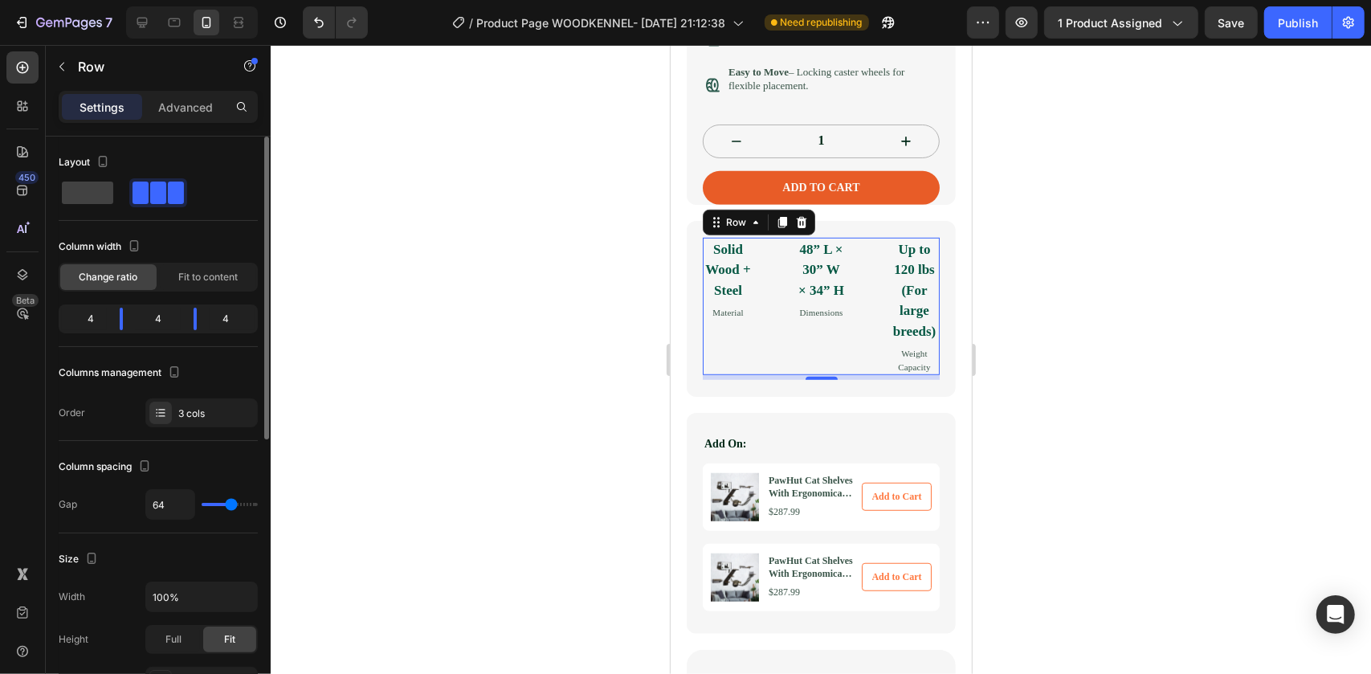
type input "68"
type input "70"
type input "76"
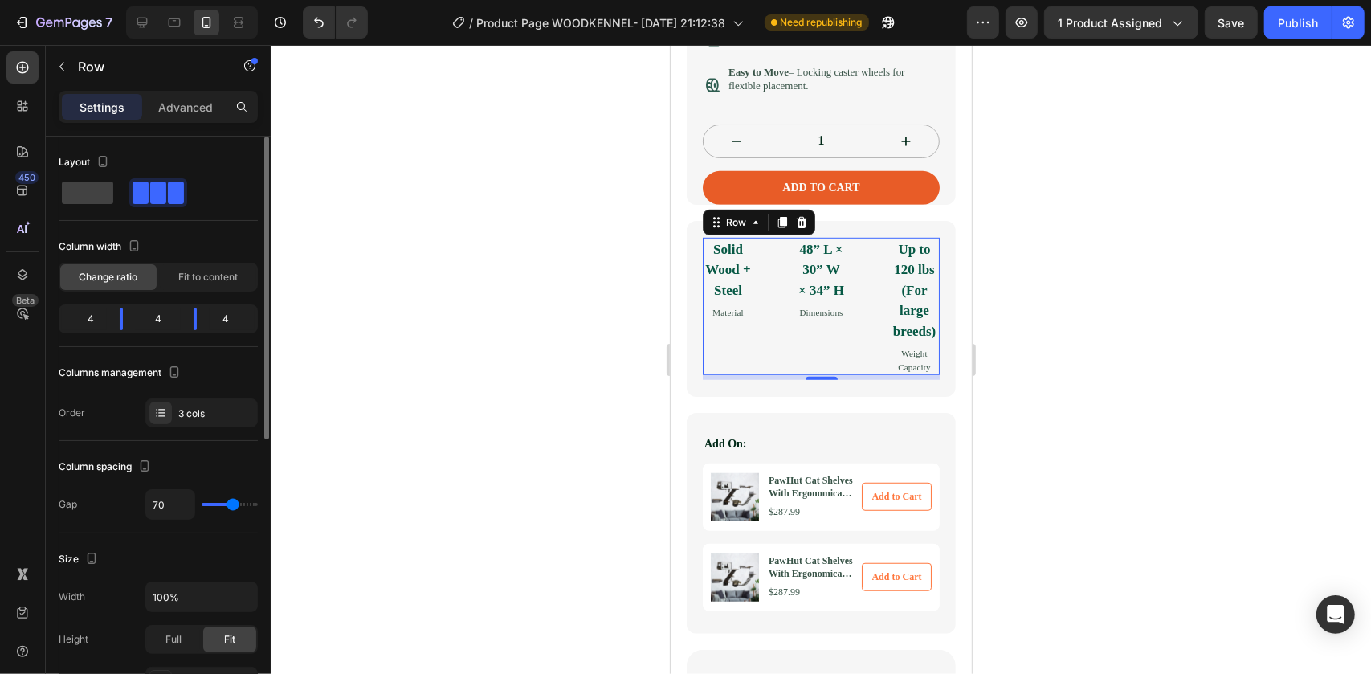
type input "76"
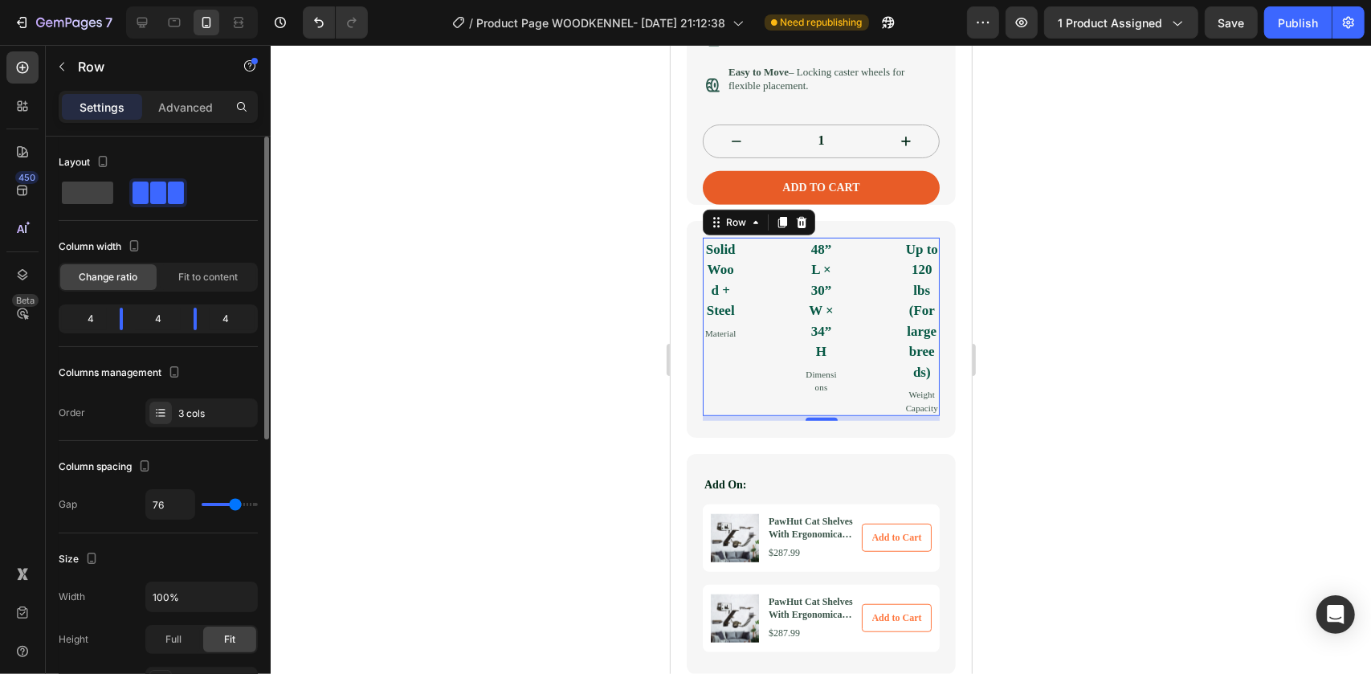
type input "81"
type input "85"
type input "92"
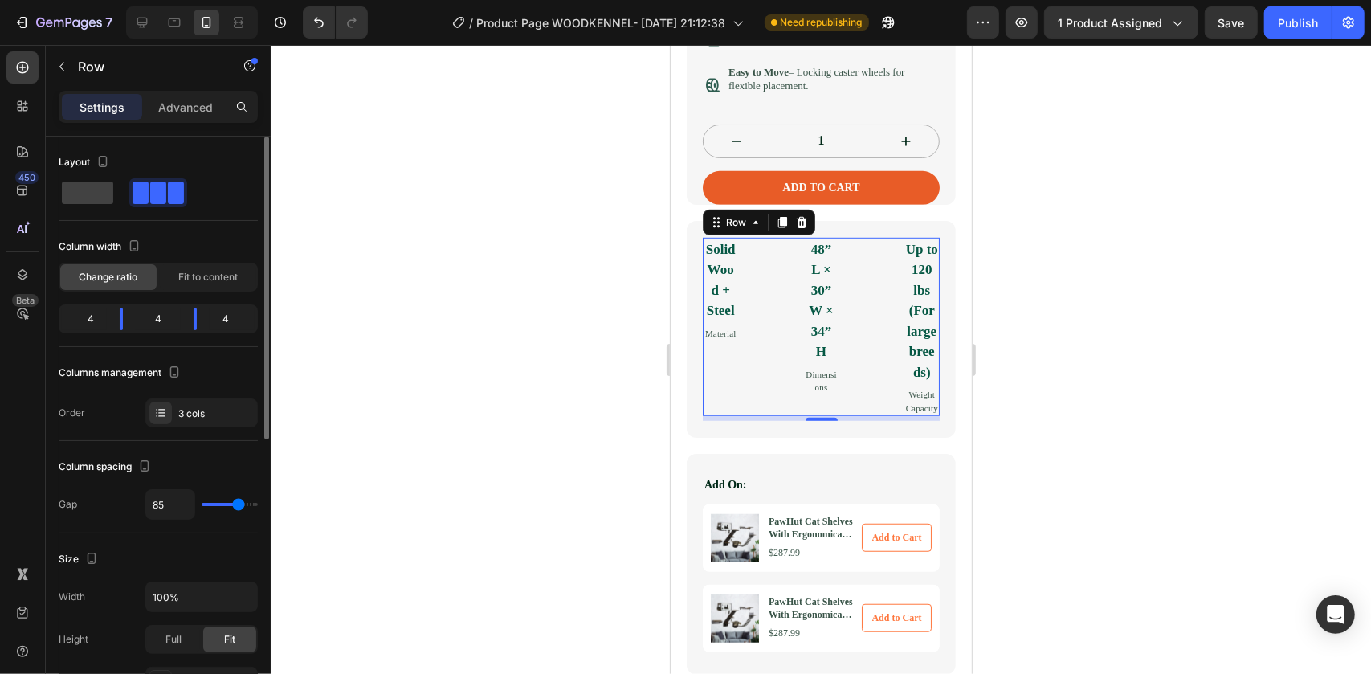
type input "92"
type input "98"
type input "101"
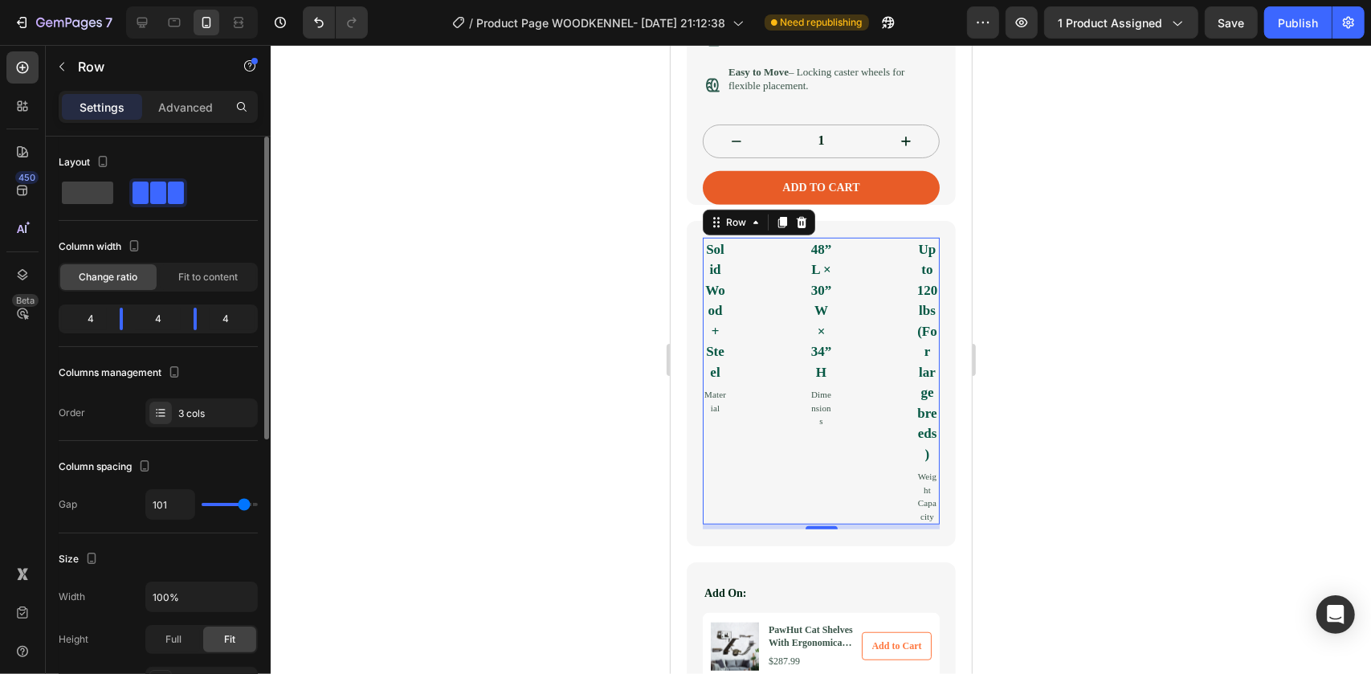
type input "100"
type input "98"
type input "96"
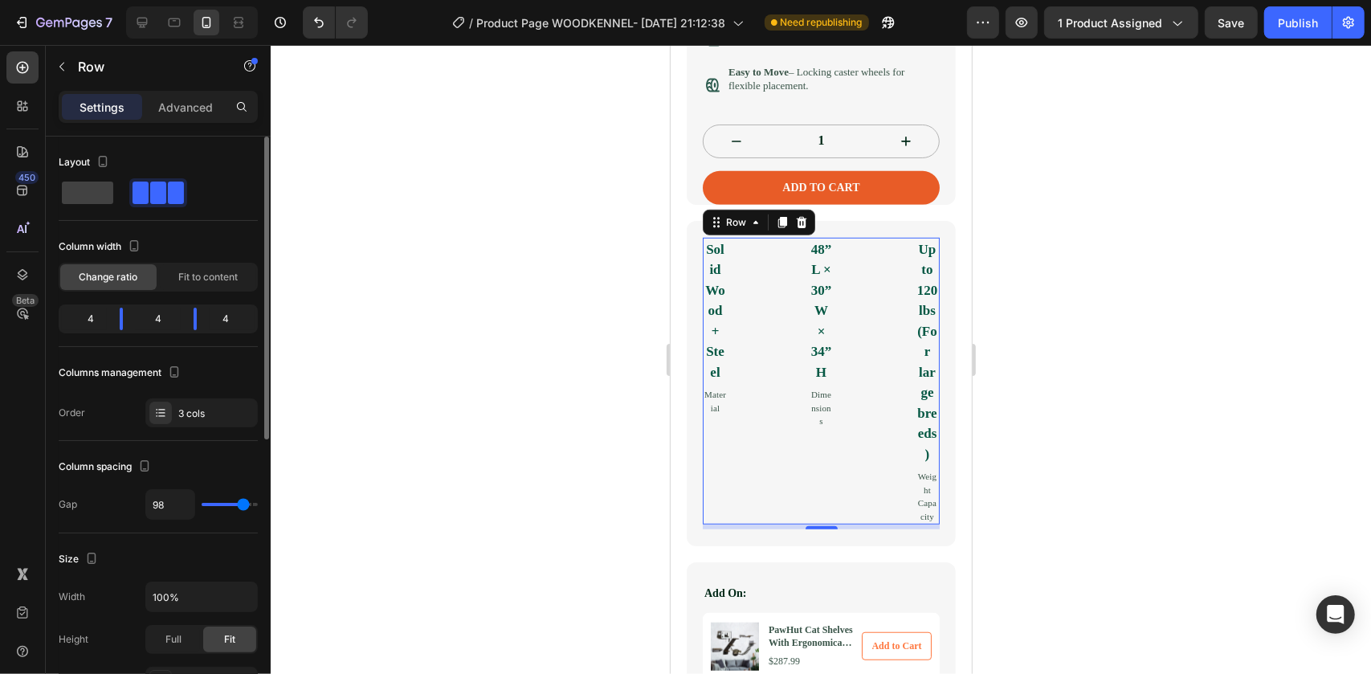
type input "96"
type input "94"
type input "92"
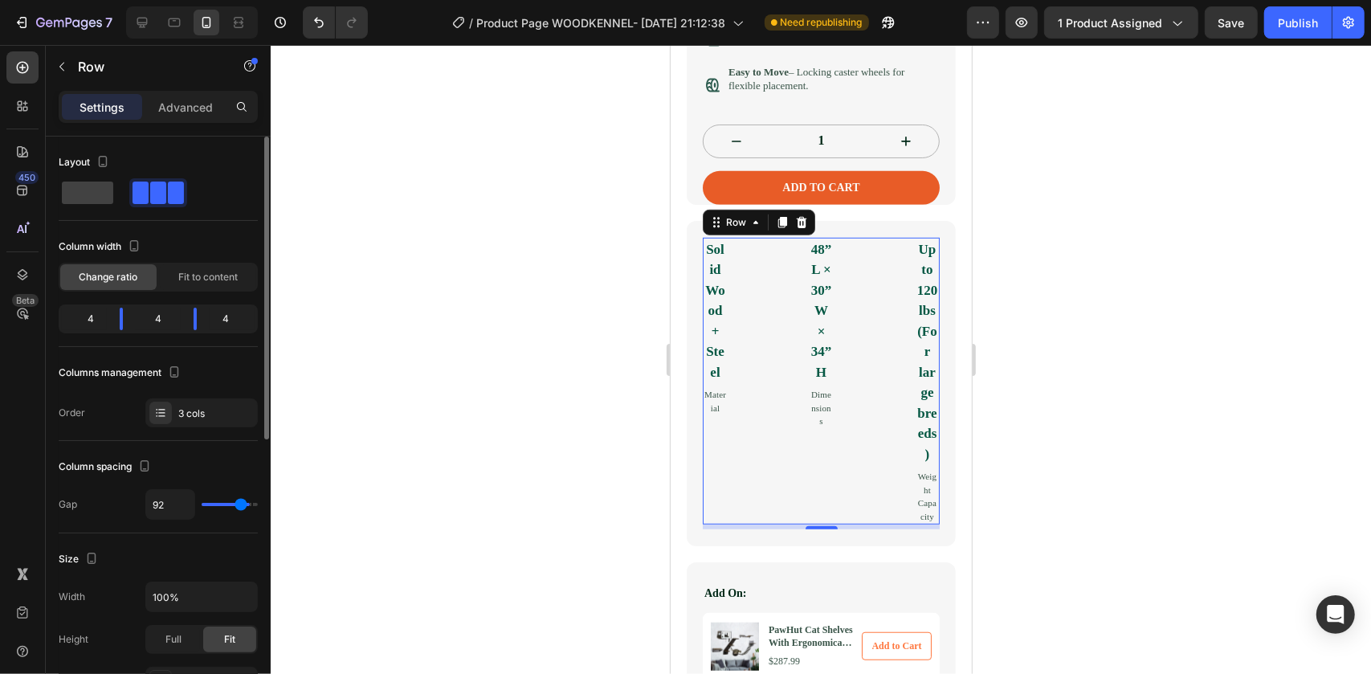
type input "89"
type input "87"
type input "85"
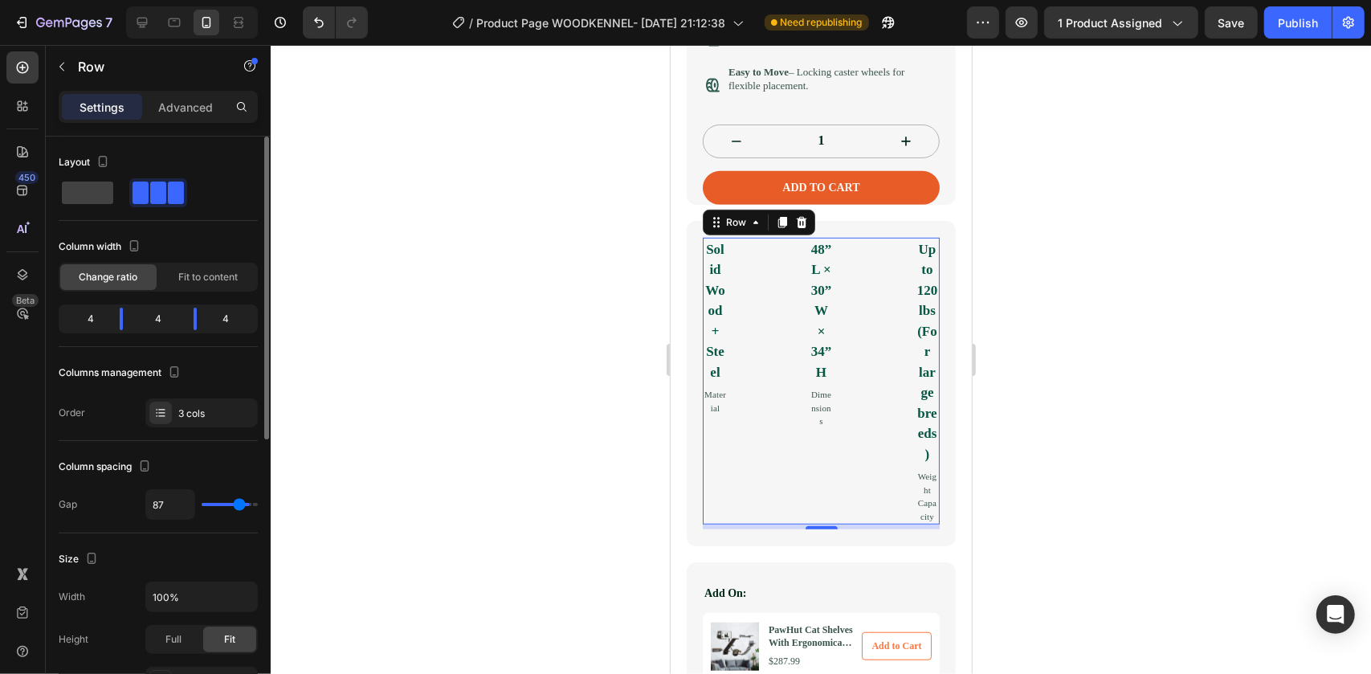
type input "85"
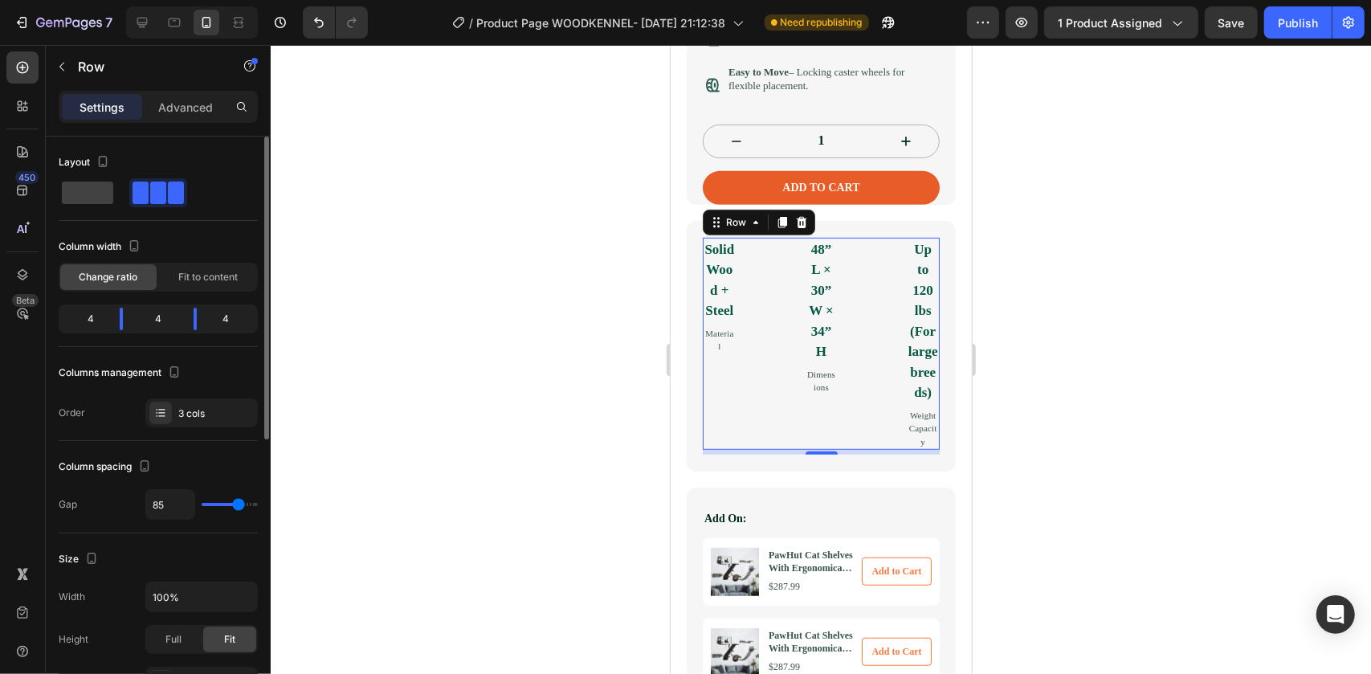
type input "83"
type input "81"
type input "79"
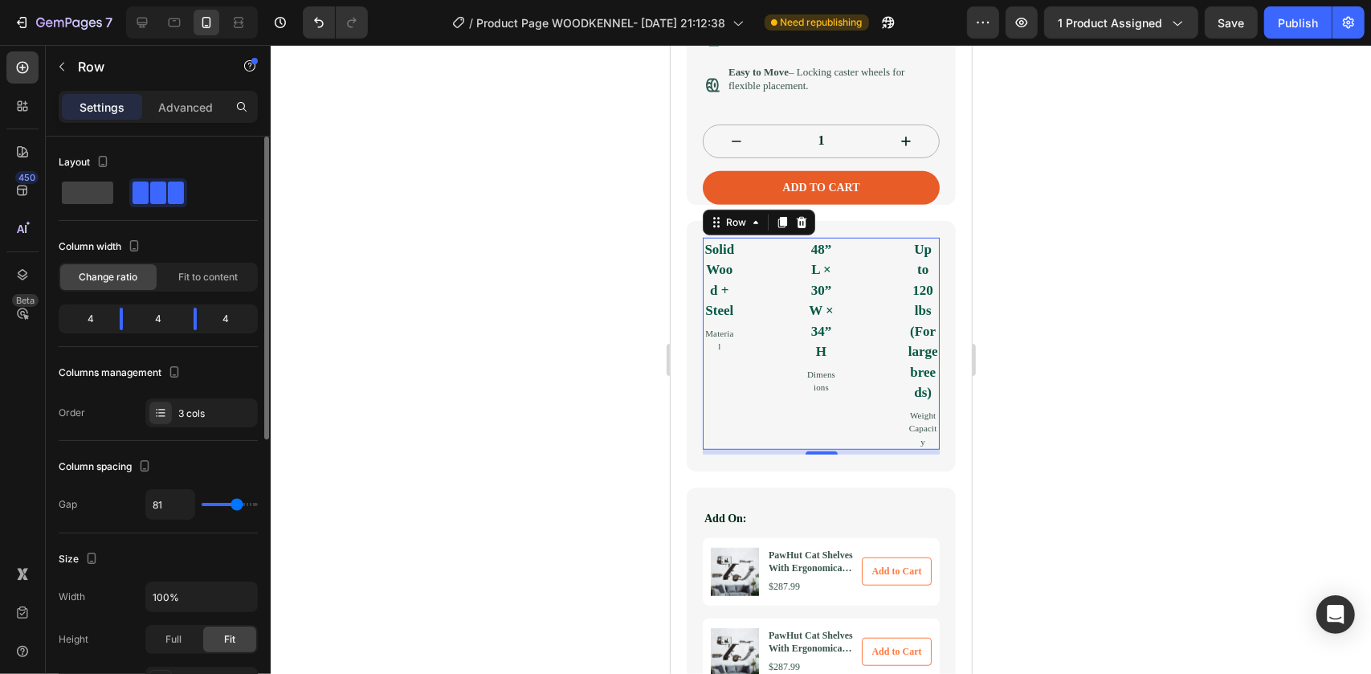
type input "79"
type input "77"
type input "76"
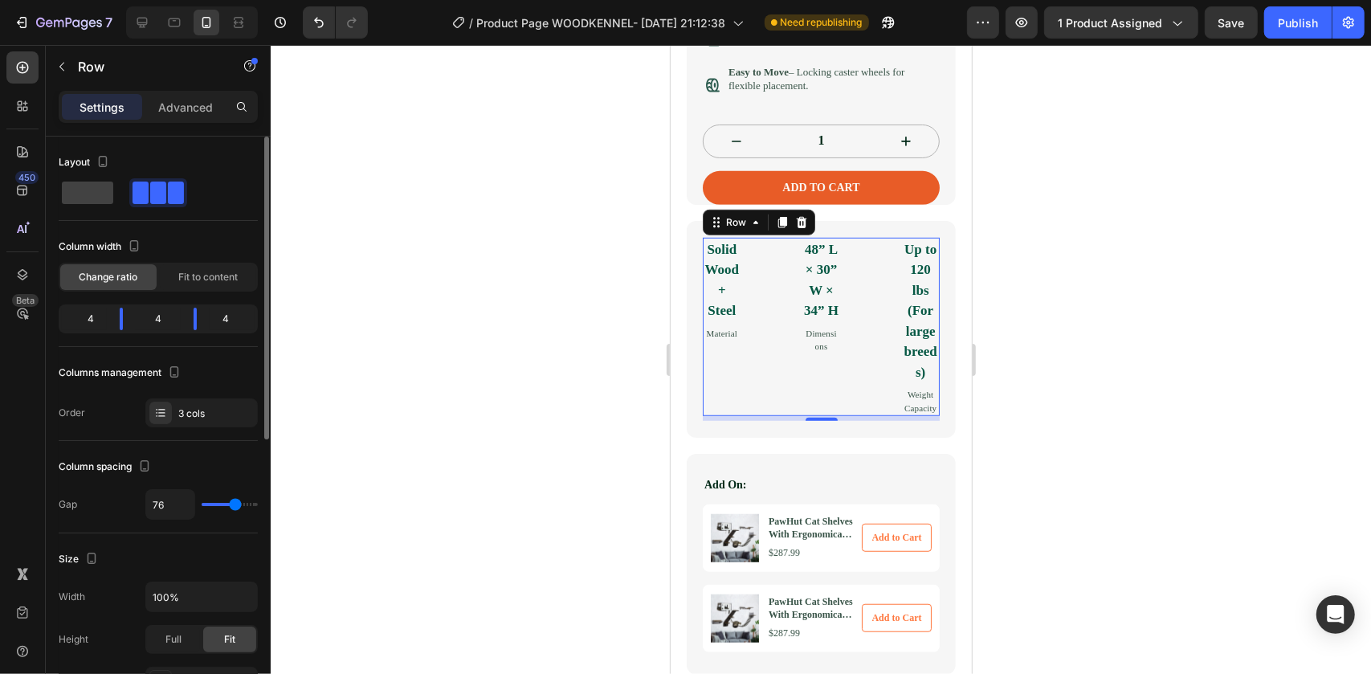
drag, startPoint x: 215, startPoint y: 503, endPoint x: 215, endPoint y: 460, distance: 43.4
type input "76"
click at [235, 503] on input "range" at bounding box center [230, 504] width 56 height 3
drag, startPoint x: 124, startPoint y: 317, endPoint x: 124, endPoint y: 329, distance: 12.1
click at [124, 0] on body "7 Version history / Product Page WOODKENNEL- Sep 12, 21:12:38 Need republishing…" at bounding box center [685, 0] width 1371 height 0
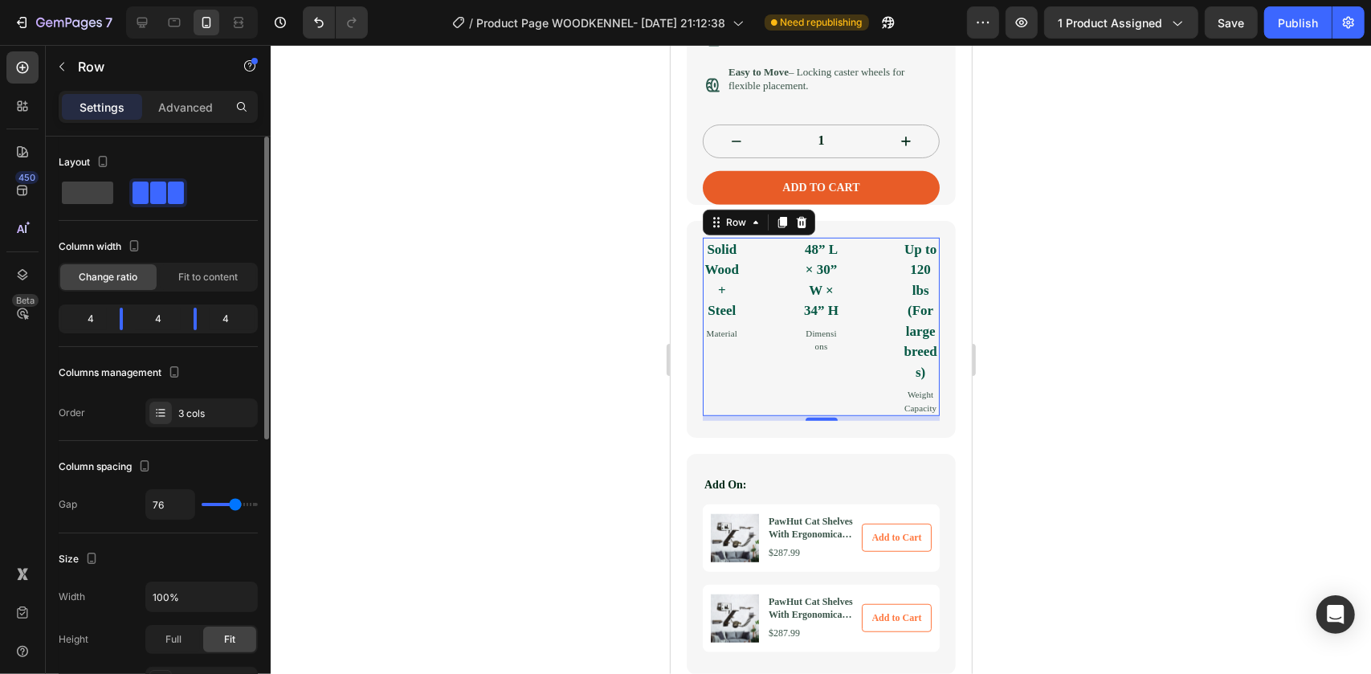
type input "72"
type input "66"
type input "61"
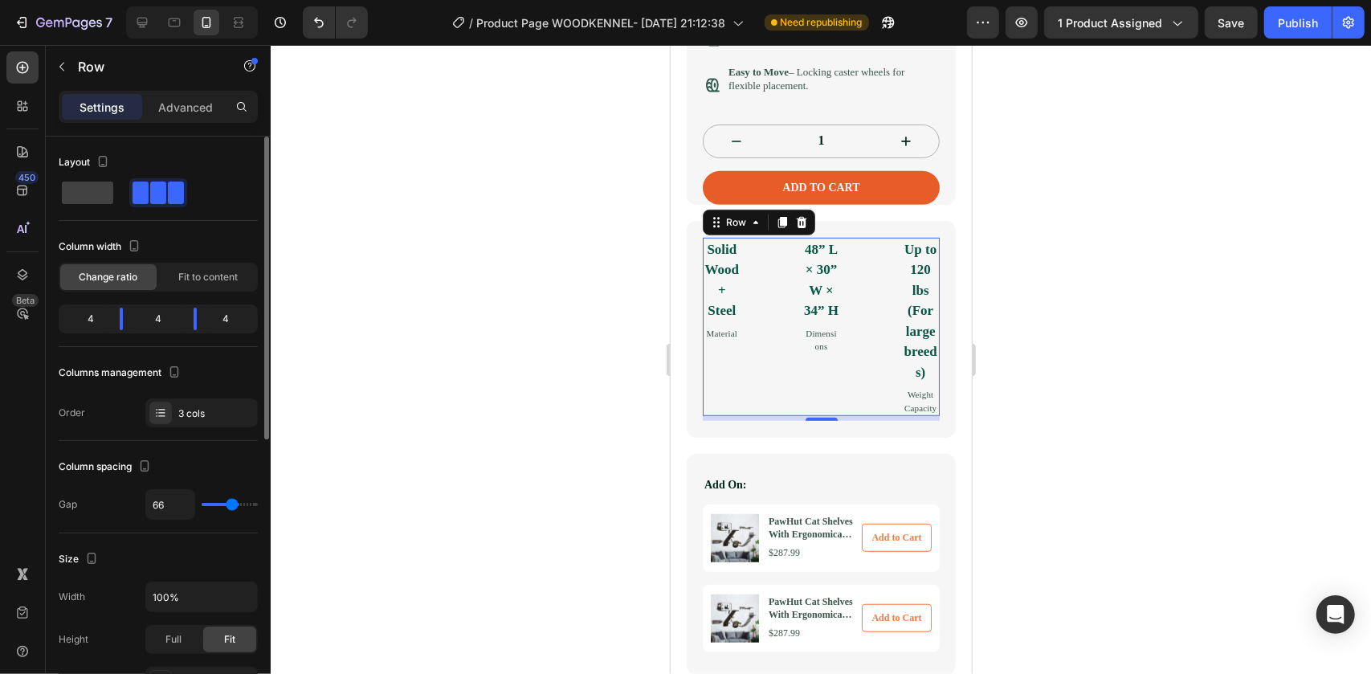
type input "61"
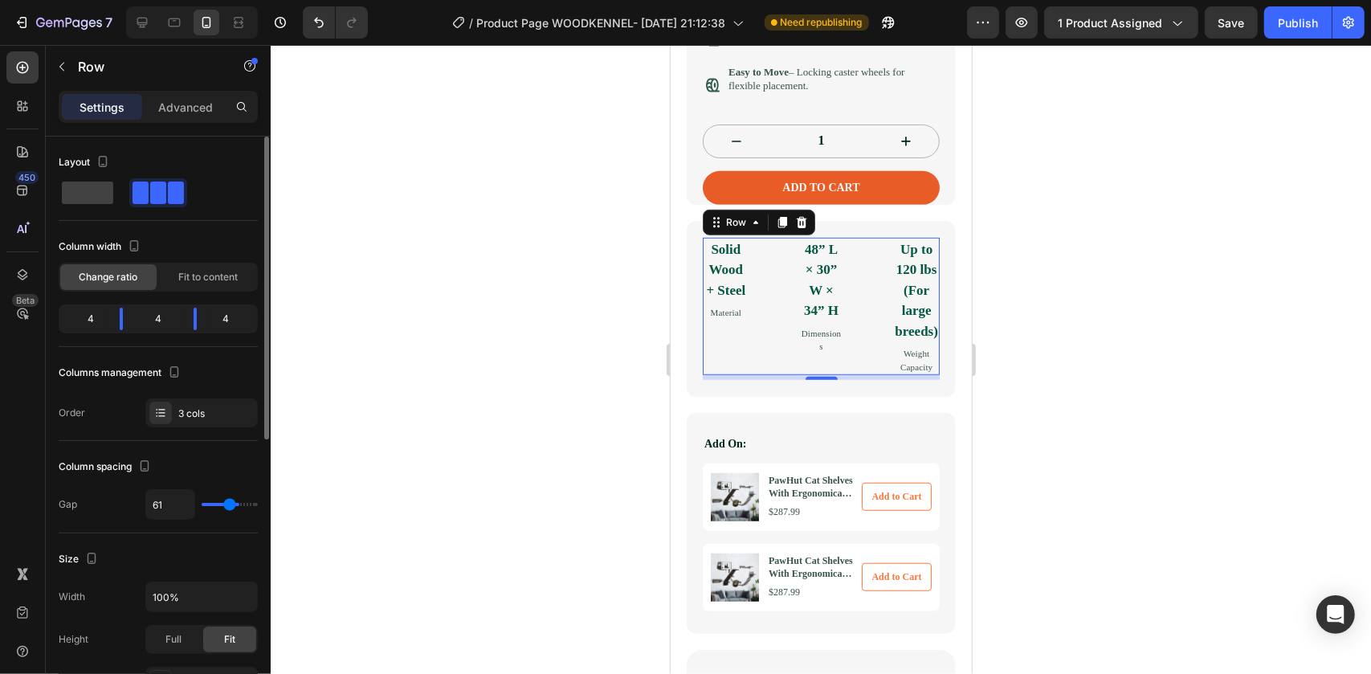
type input "53"
type input "35"
type input "26"
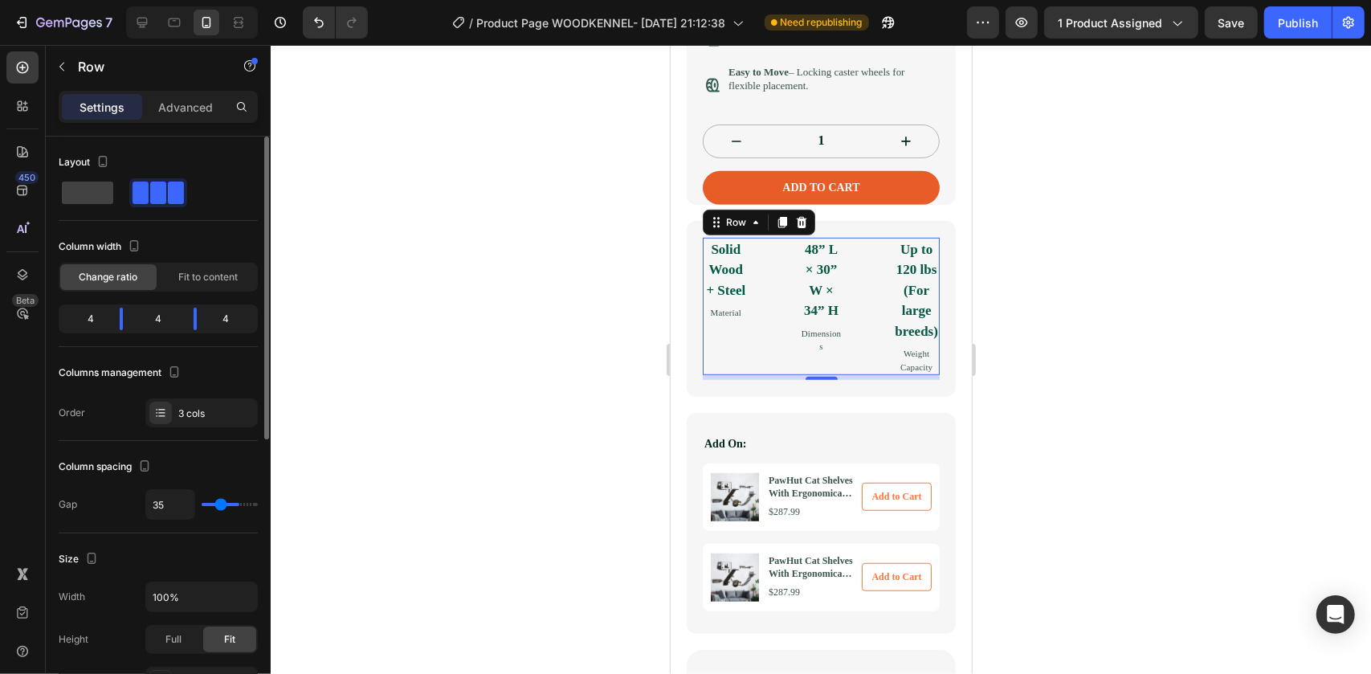
type input "26"
type input "13"
type input "0"
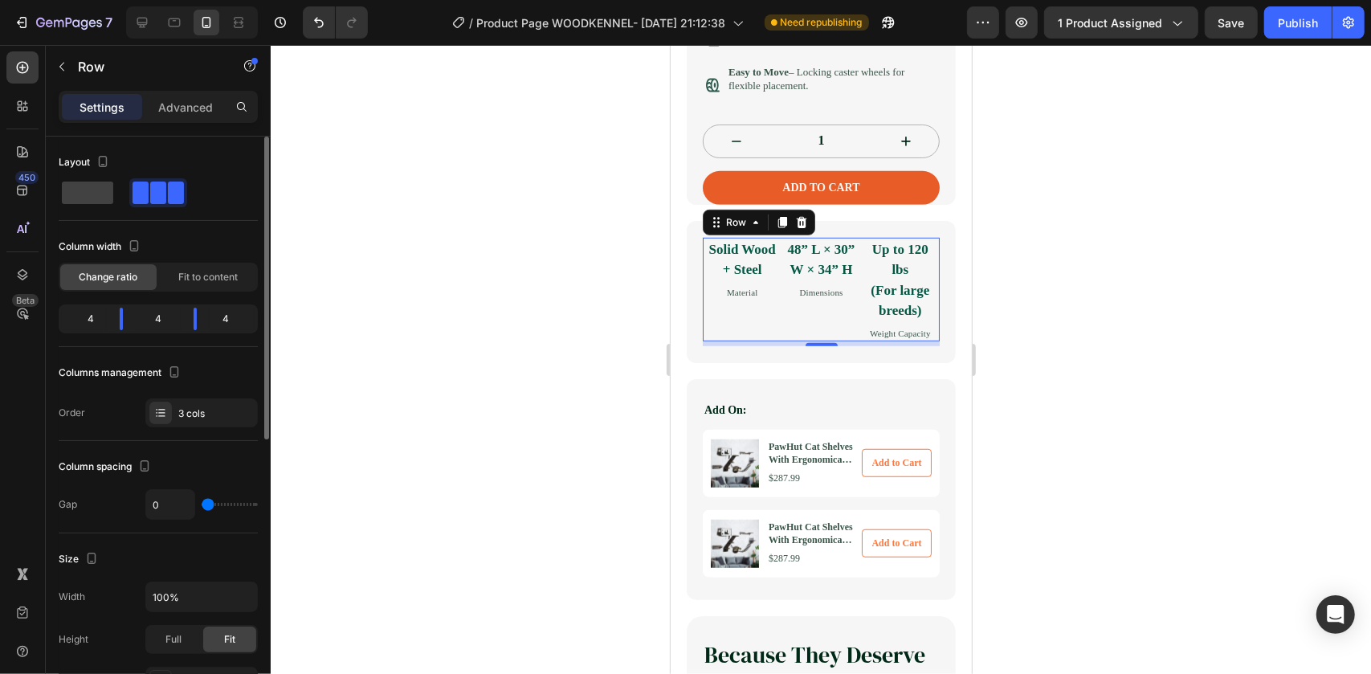
type input "2"
type input "3"
type input "16"
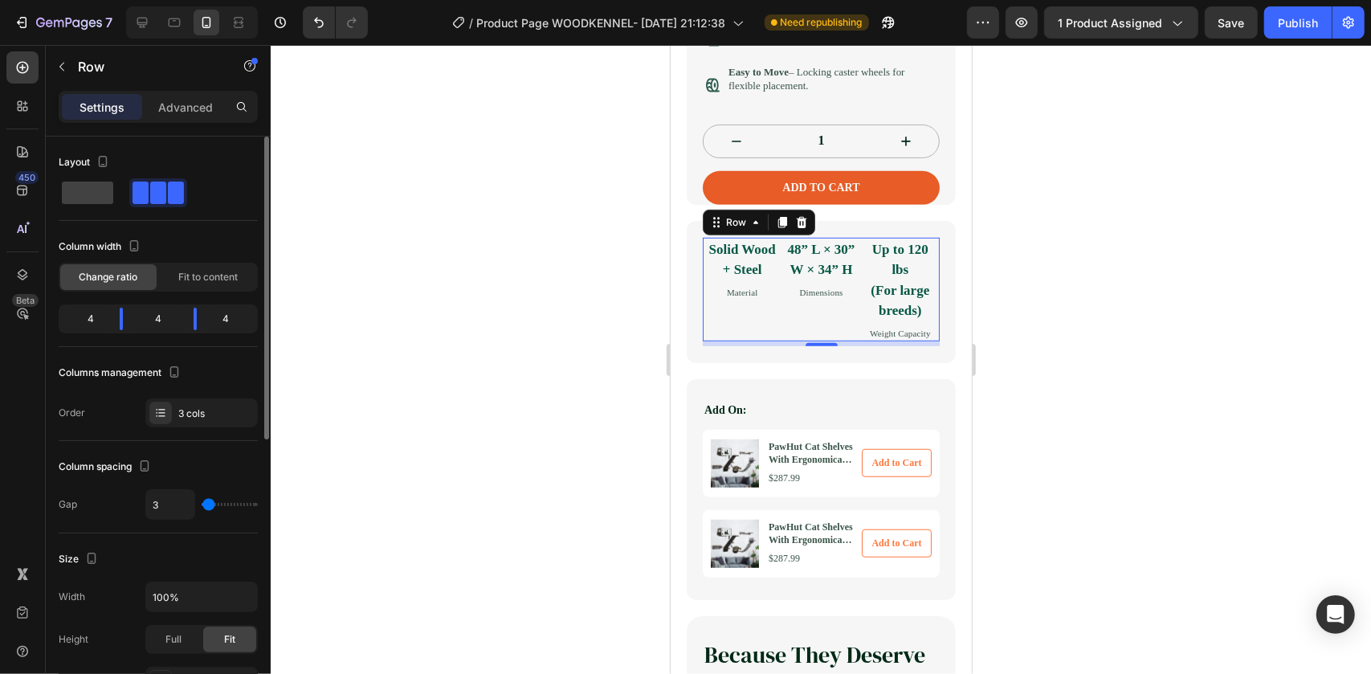
type input "16"
type input "18"
type input "20"
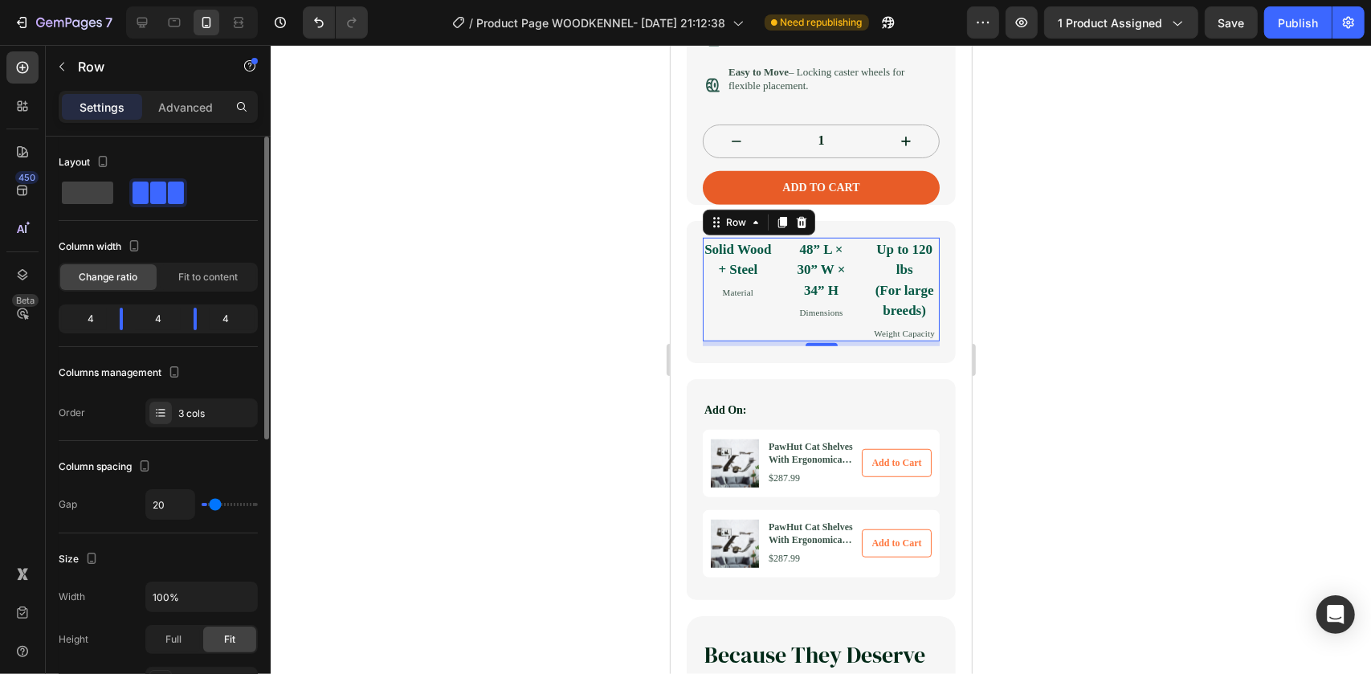
type input "24"
type input "26"
type input "31"
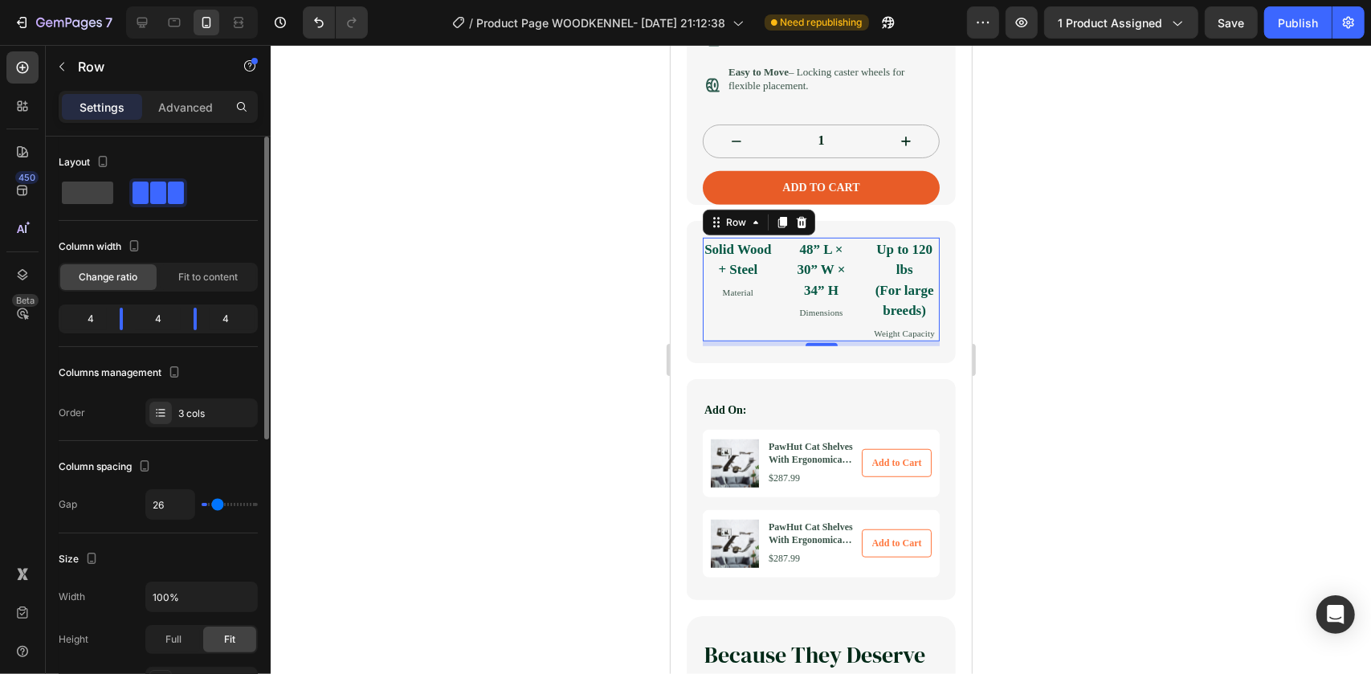
type input "31"
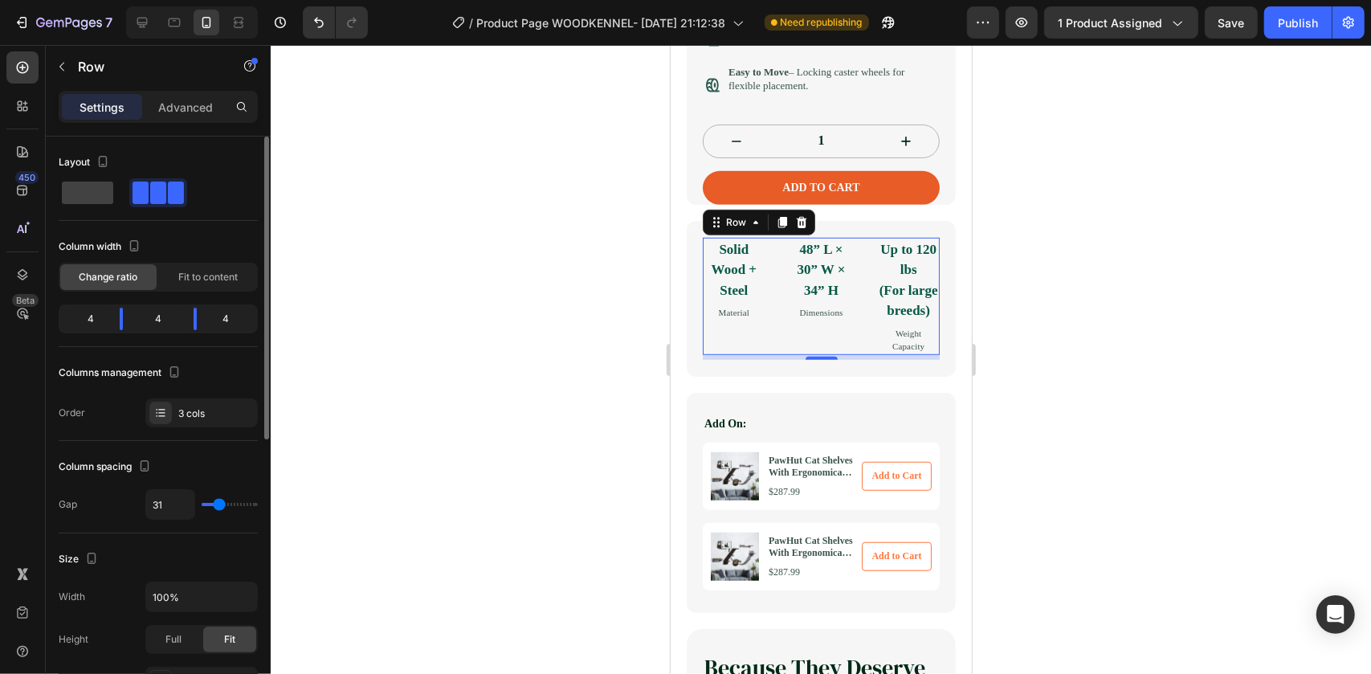
type input "26"
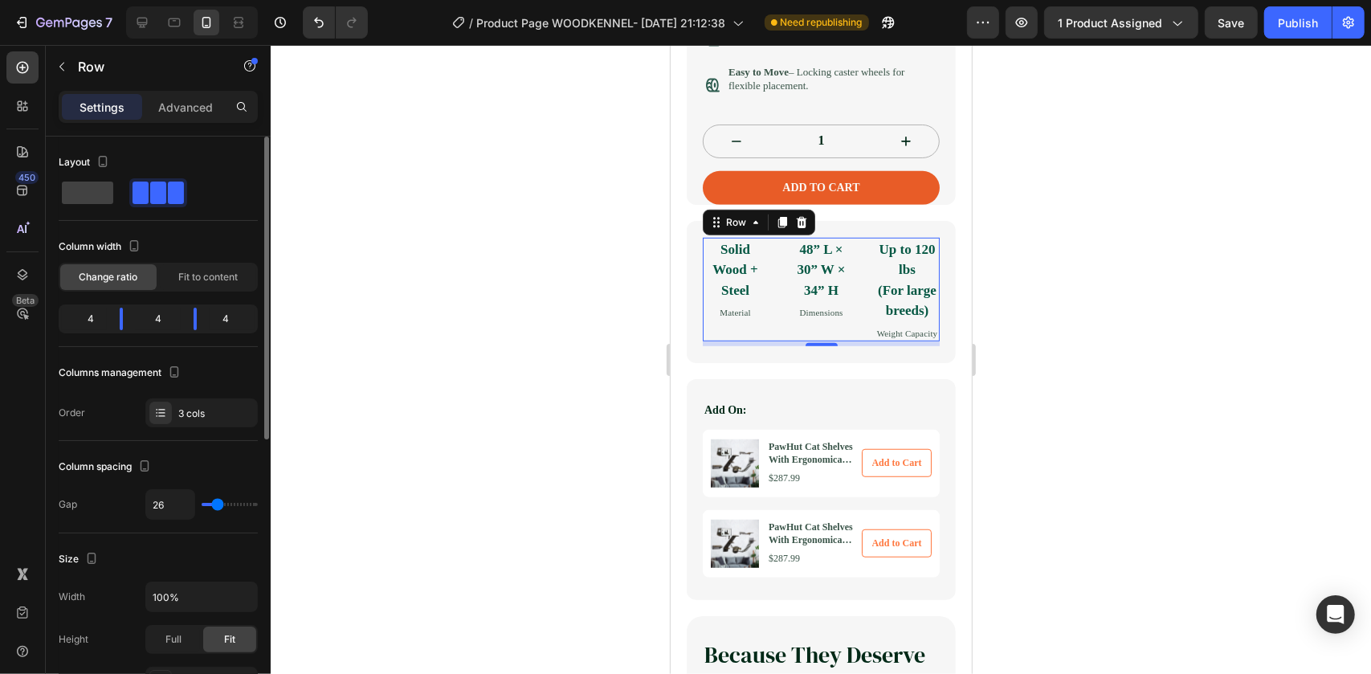
type input "22"
type input "20"
type input "24"
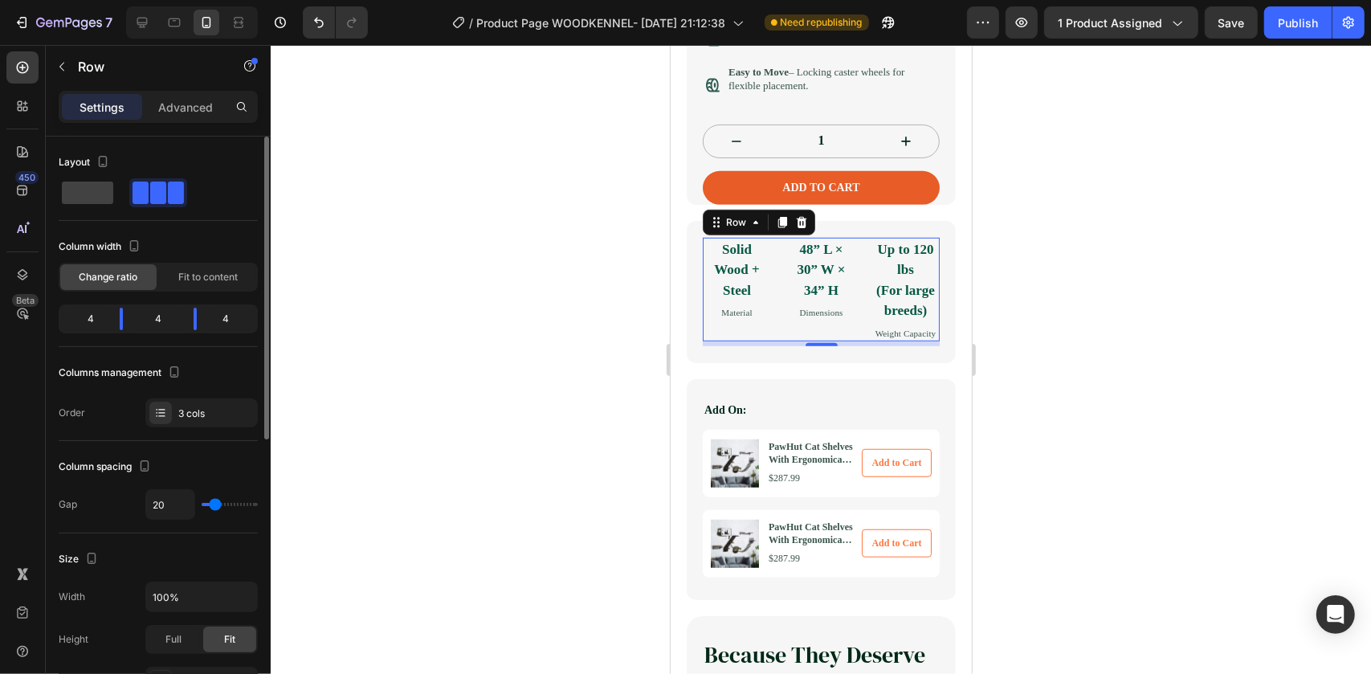
type input "24"
type input "26"
type input "28"
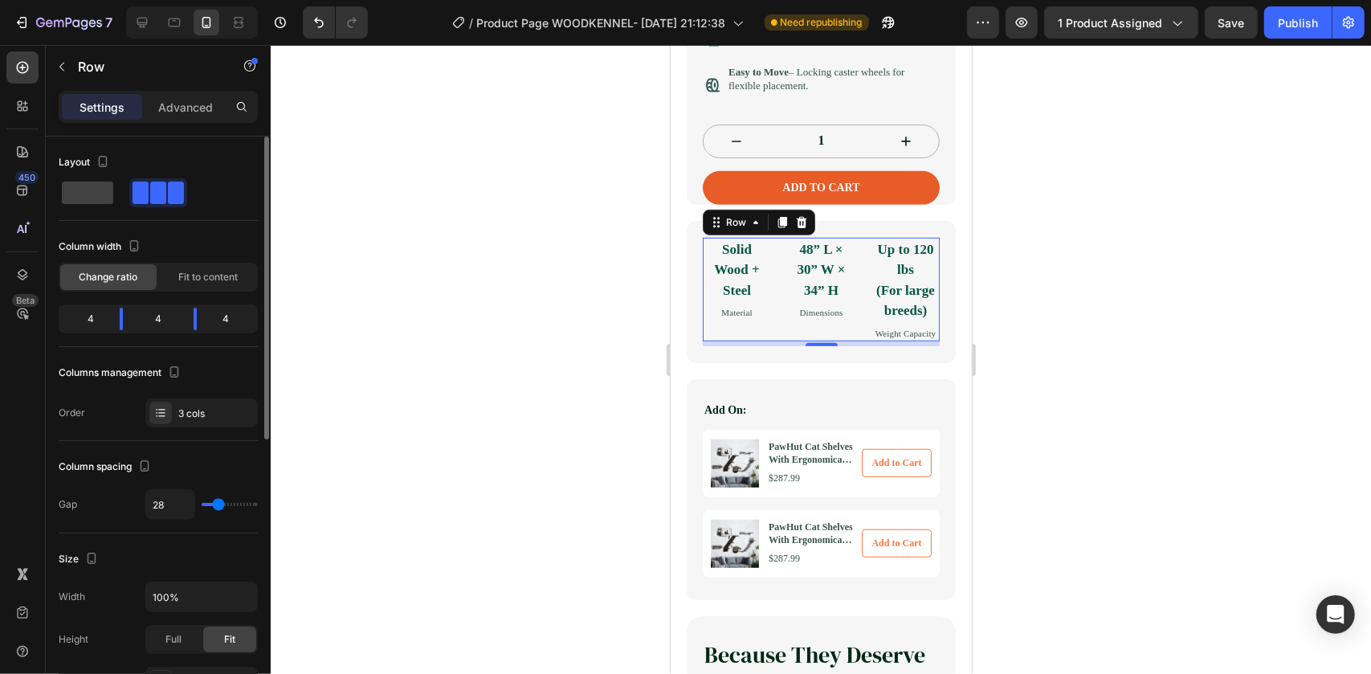
type input "31"
type input "33"
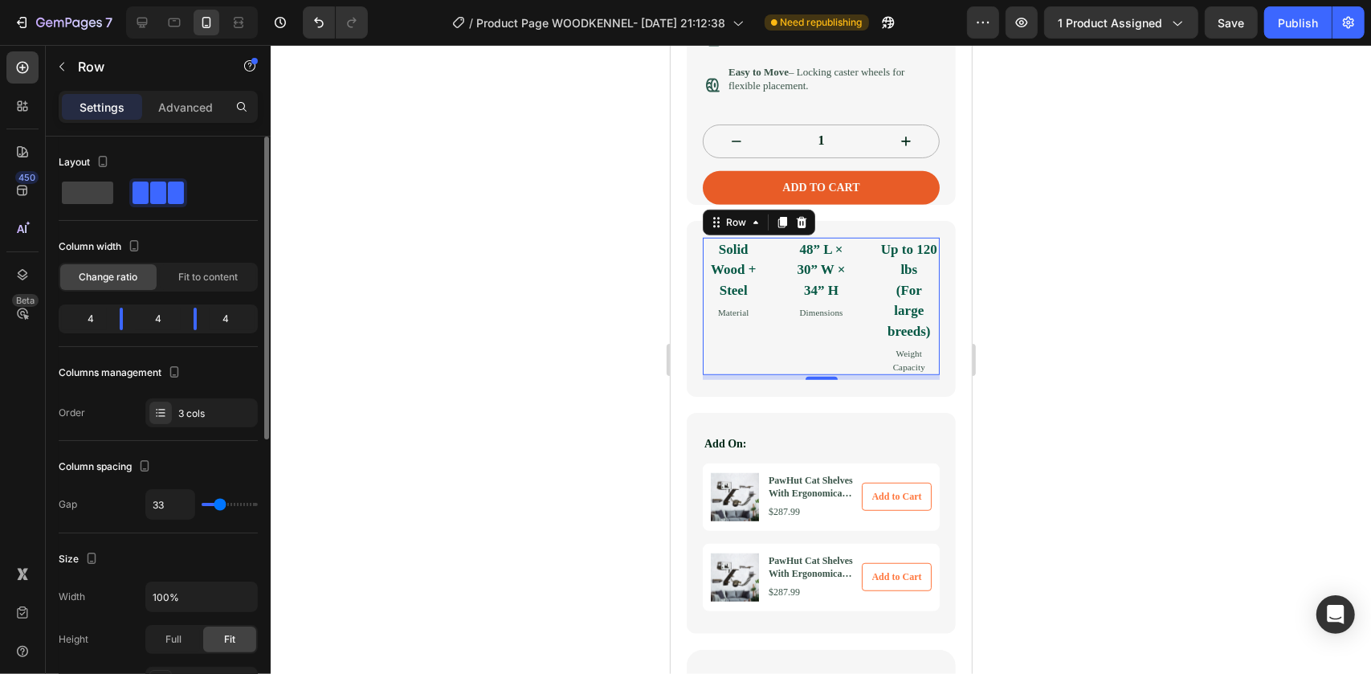
type input "31"
type input "29"
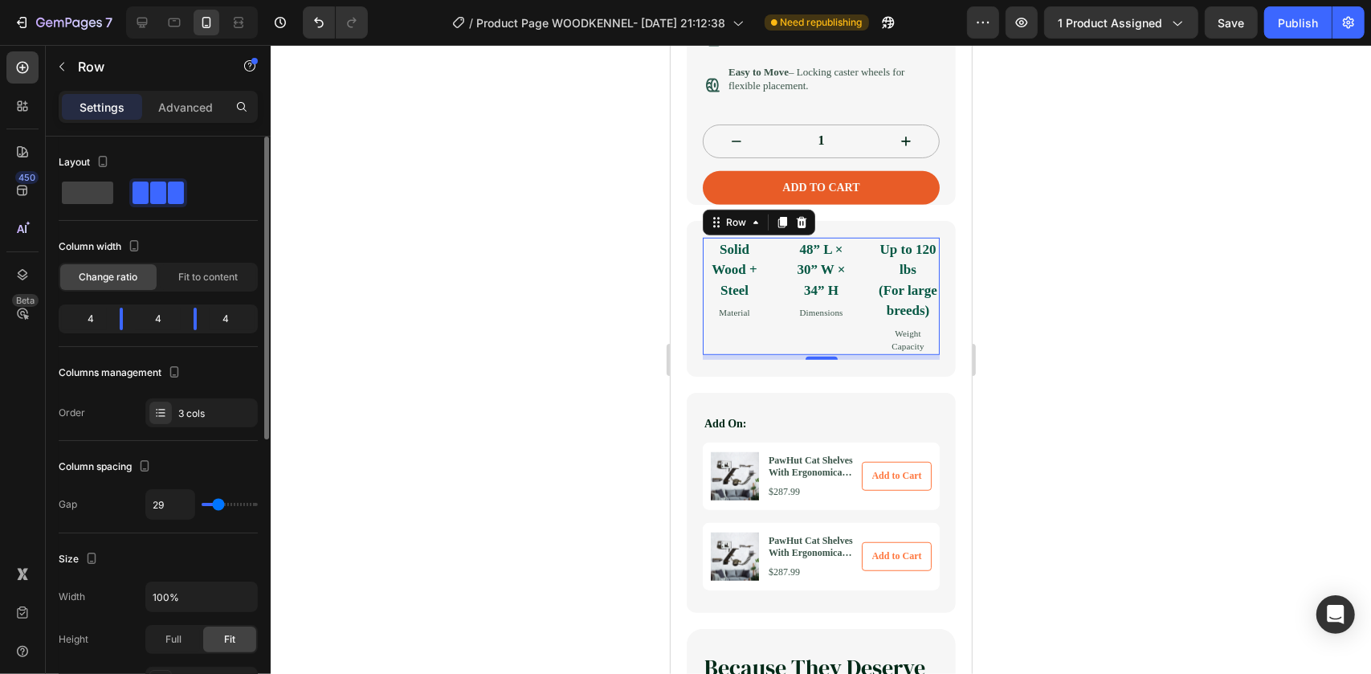
type input "28"
type input "26"
type input "18"
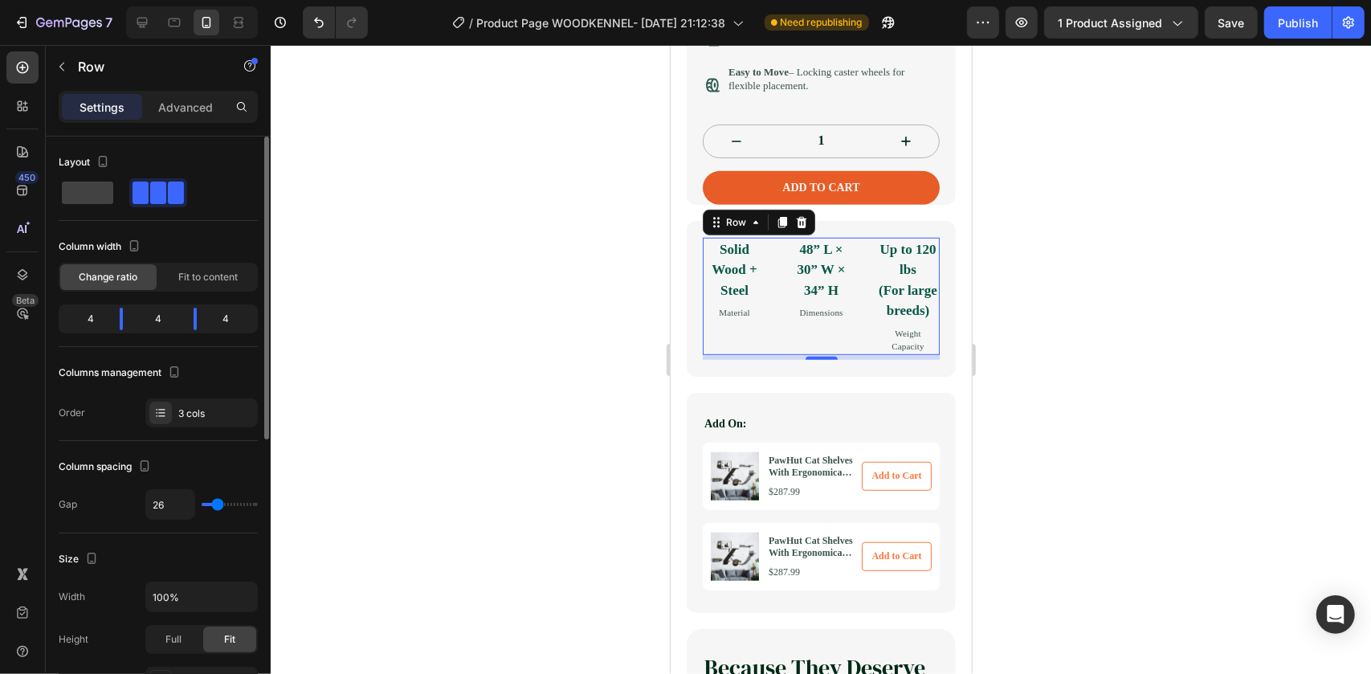
type input "18"
type input "15"
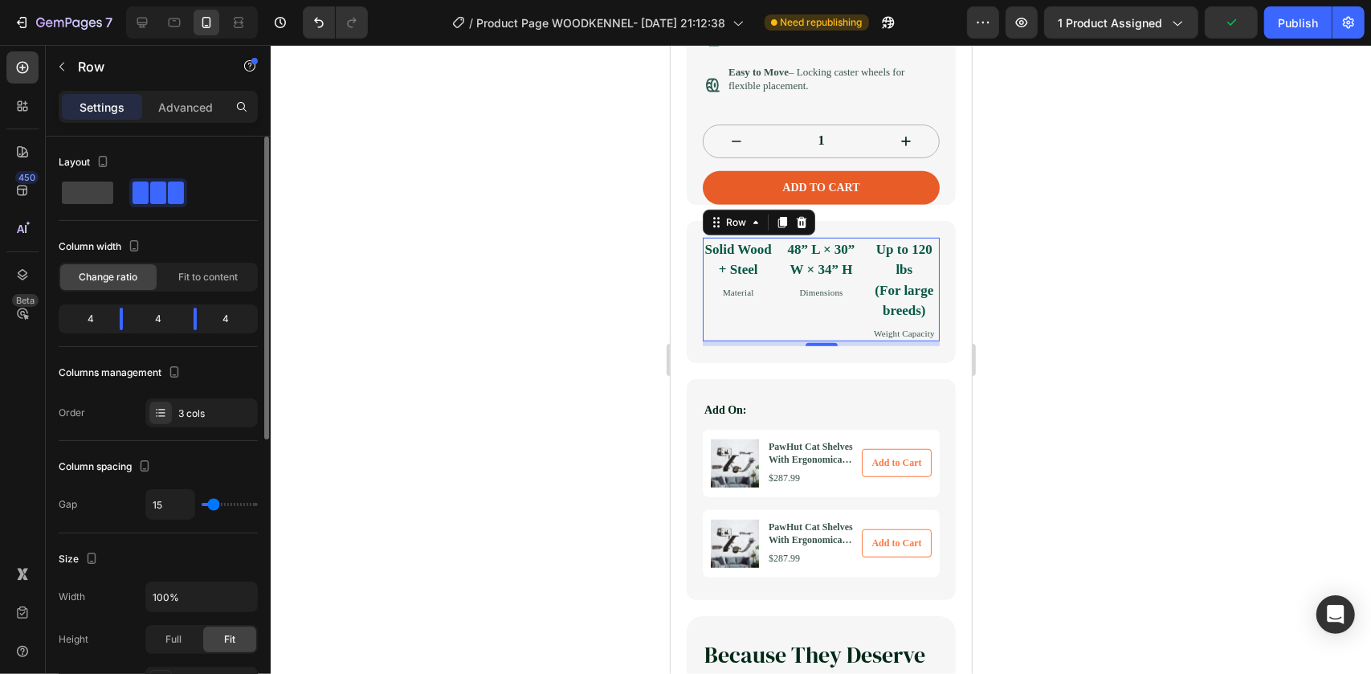
type input "13"
type input "9"
type input "7"
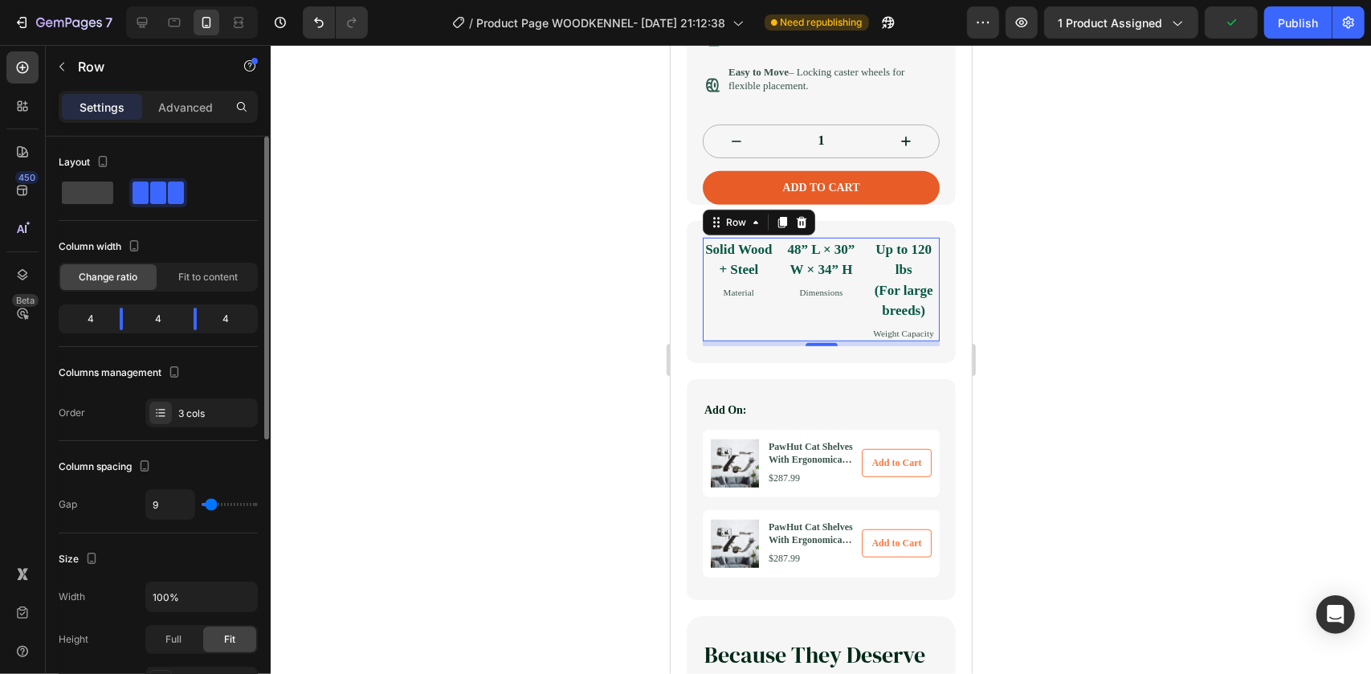
type input "7"
type input "5"
type input "3"
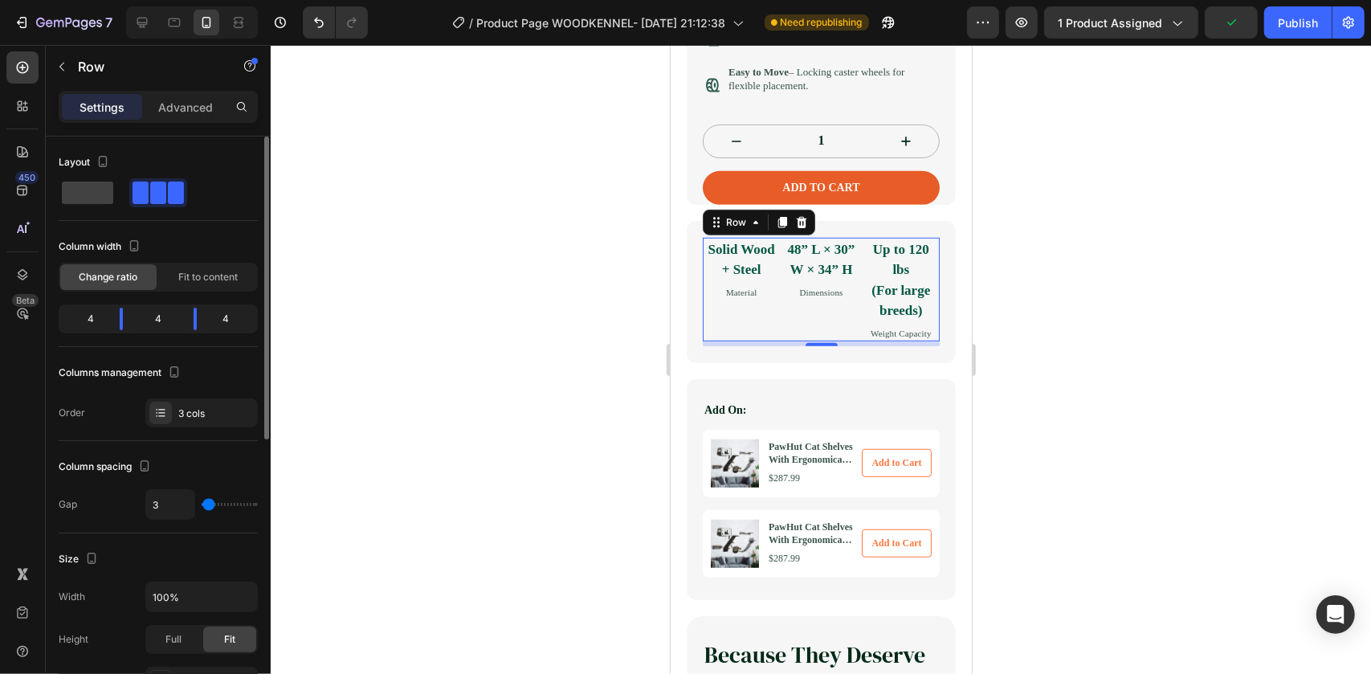
type input "7"
type input "9"
type input "11"
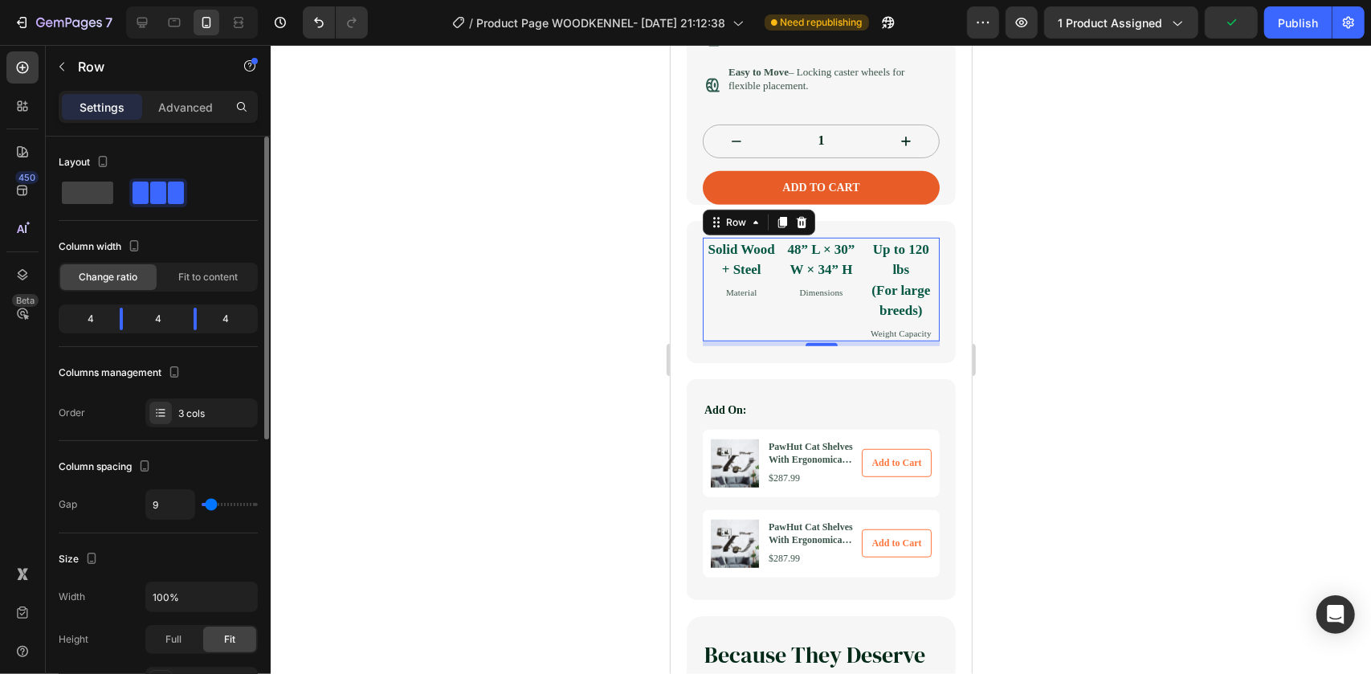
type input "11"
type input "13"
drag, startPoint x: 235, startPoint y: 498, endPoint x: 210, endPoint y: 497, distance: 24.9
type input "13"
click at [210, 503] on input "range" at bounding box center [230, 504] width 56 height 3
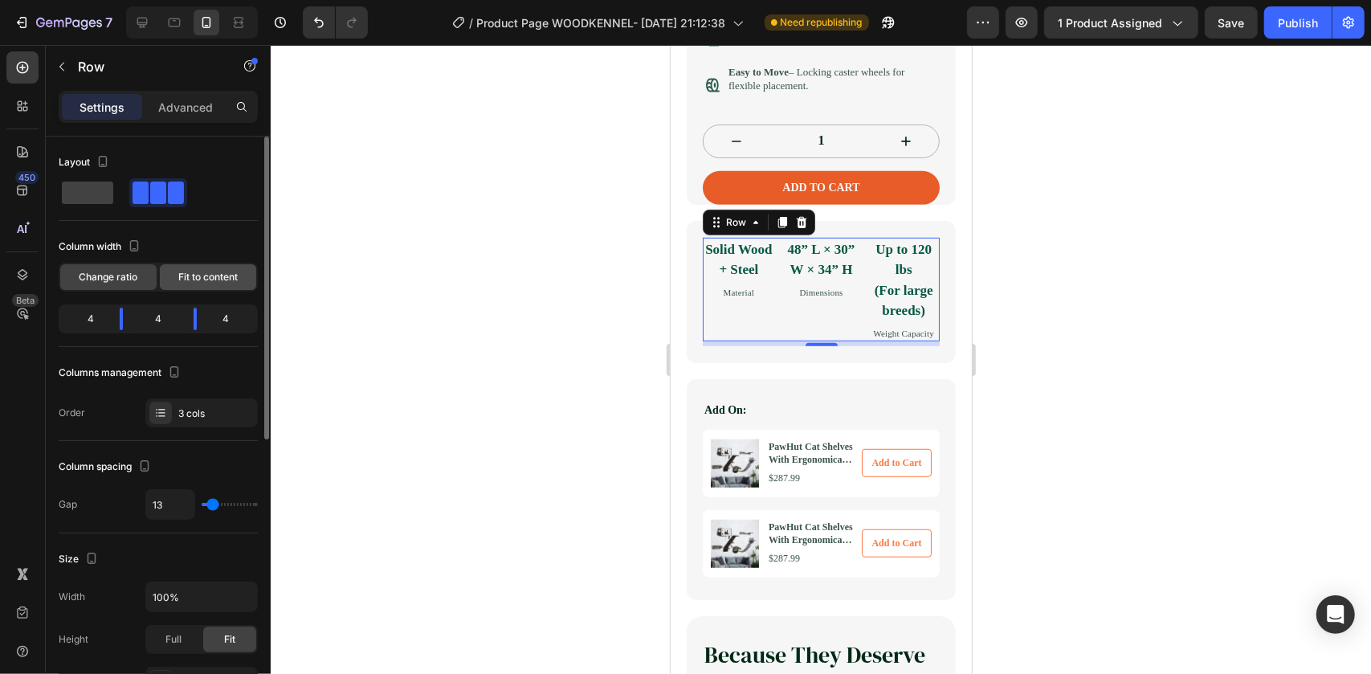
click at [185, 278] on span "Fit to content" at bounding box center [207, 277] width 59 height 14
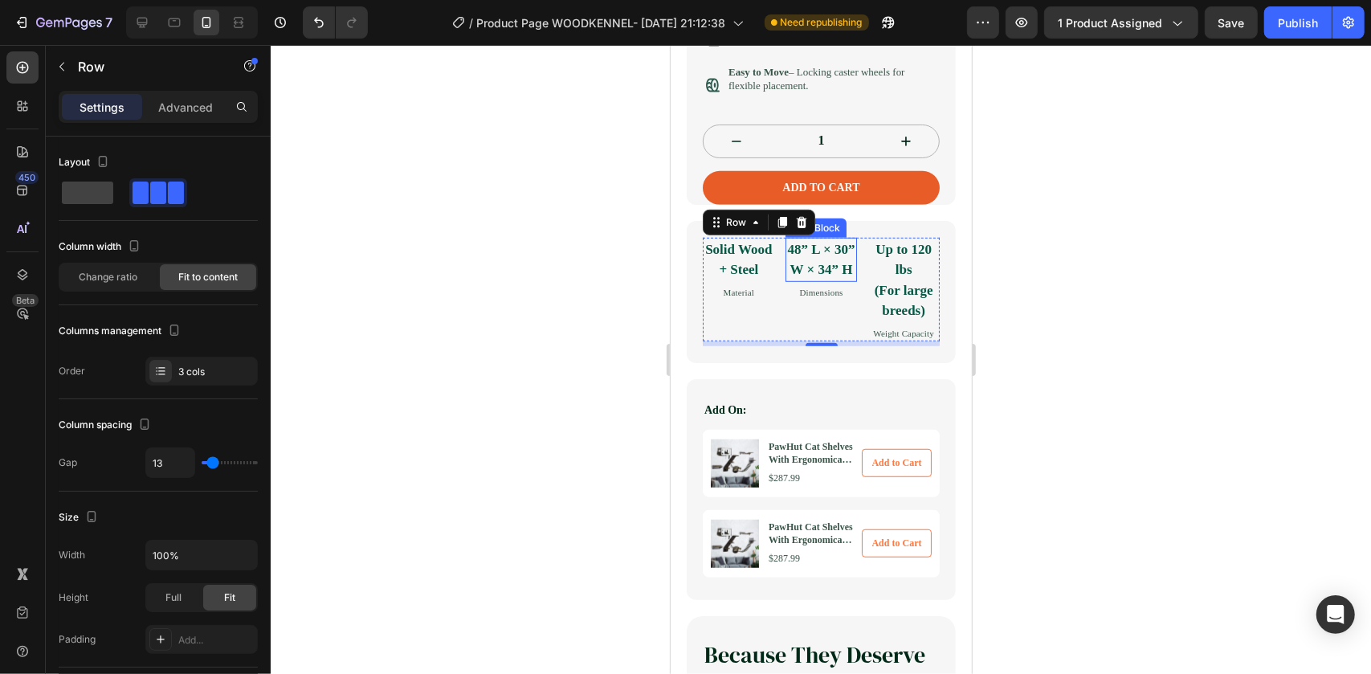
click at [836, 280] on p "48” L × 30” W × 34” H" at bounding box center [820, 259] width 69 height 41
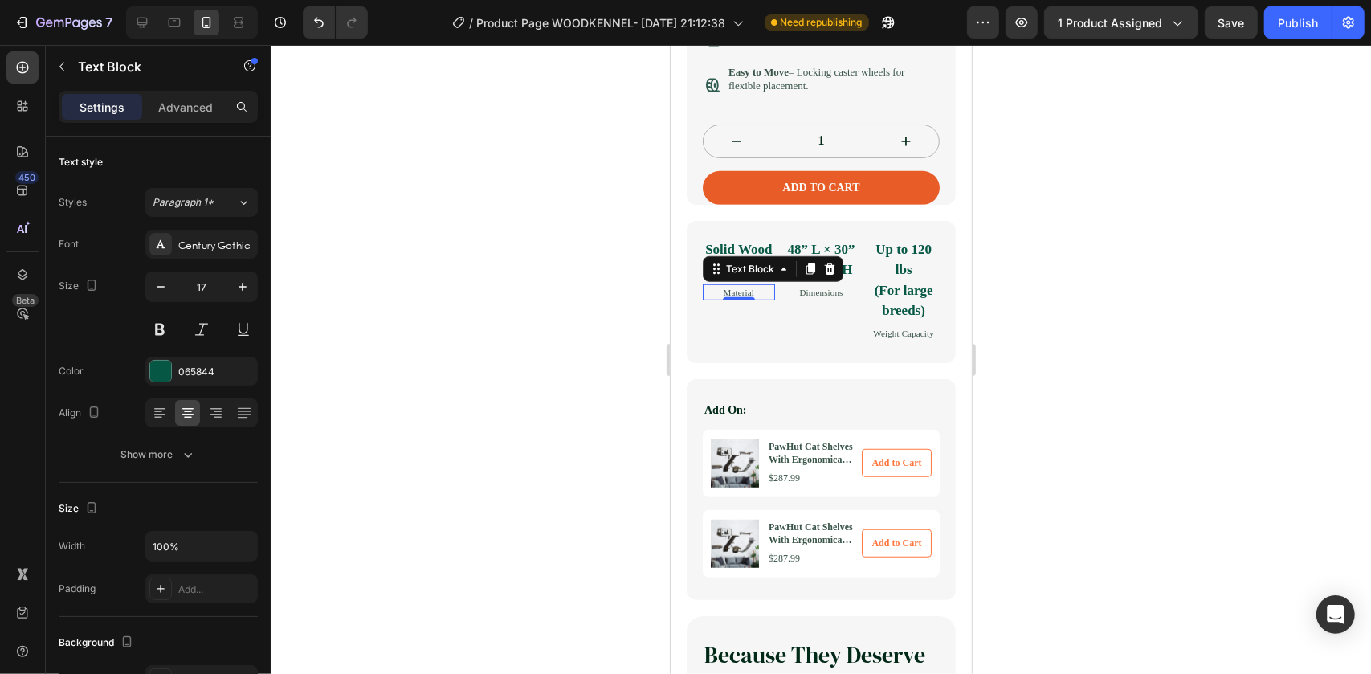
click at [746, 299] on p "Material" at bounding box center [738, 292] width 69 height 14
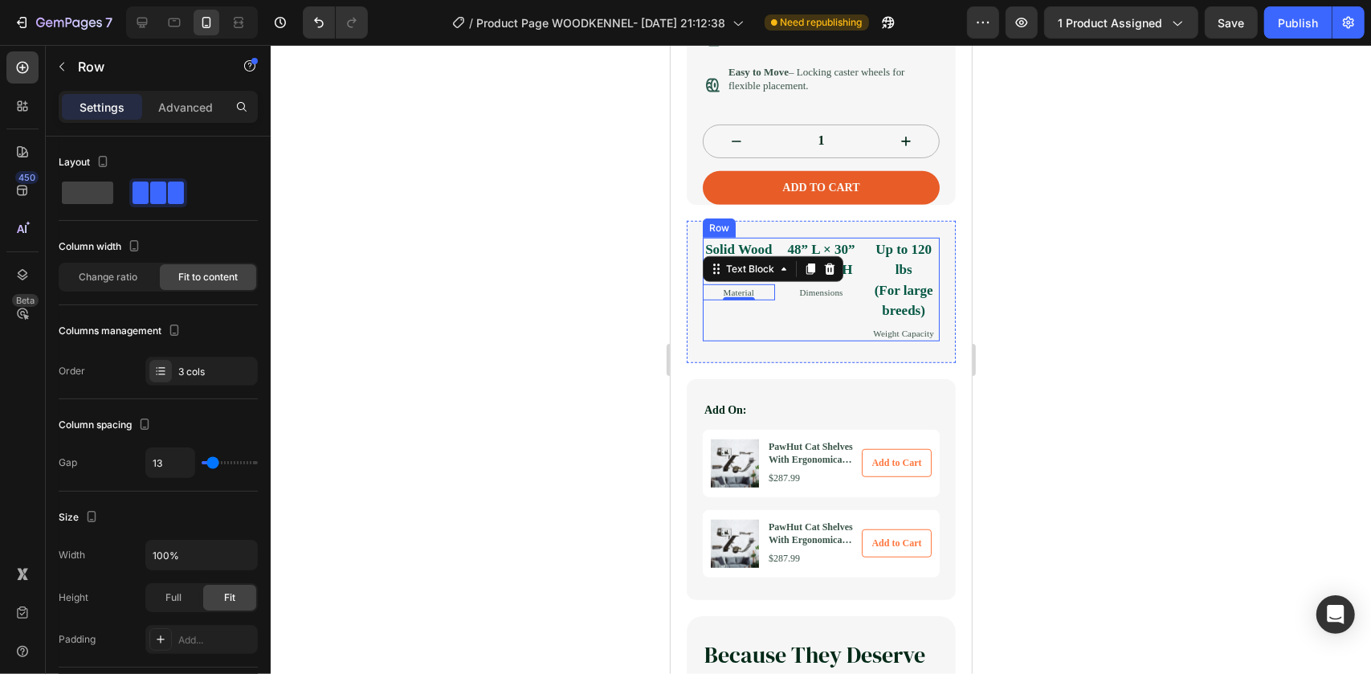
click at [725, 341] on div "Solid Wood + Steel Text Block Material Text Block 0" at bounding box center [738, 289] width 72 height 104
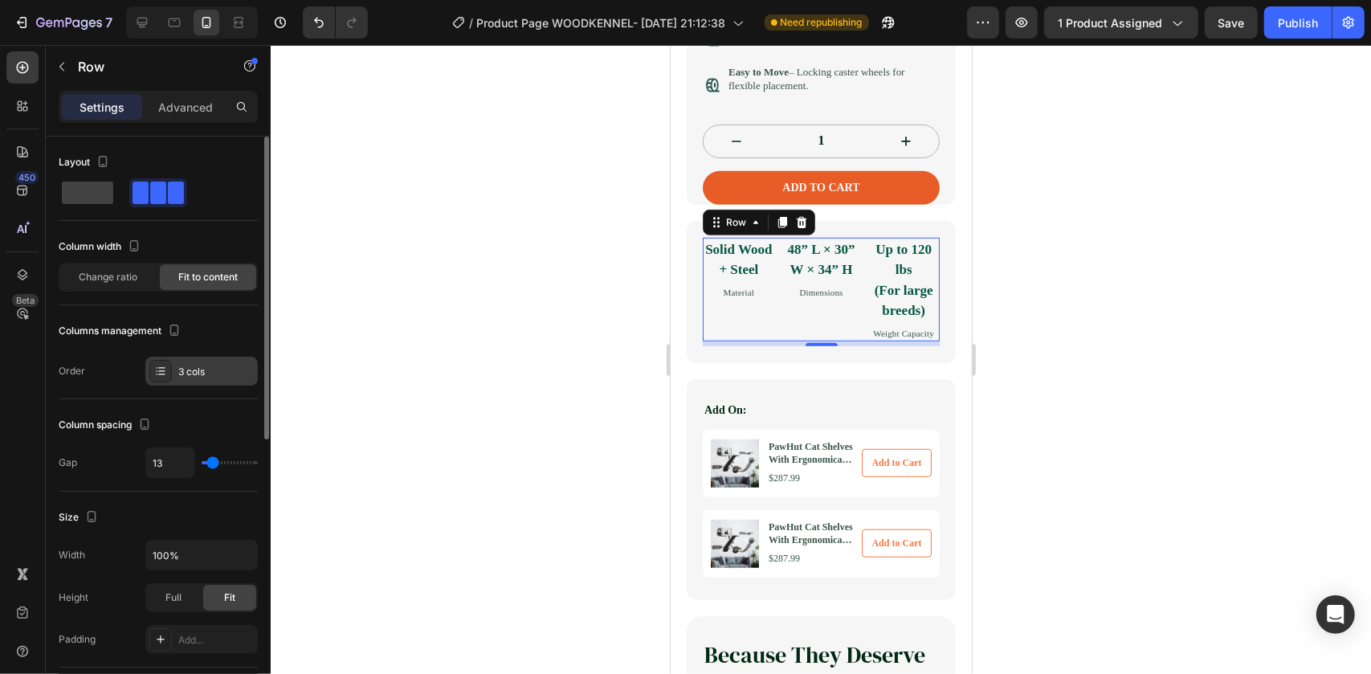
click at [165, 375] on icon at bounding box center [160, 371] width 13 height 13
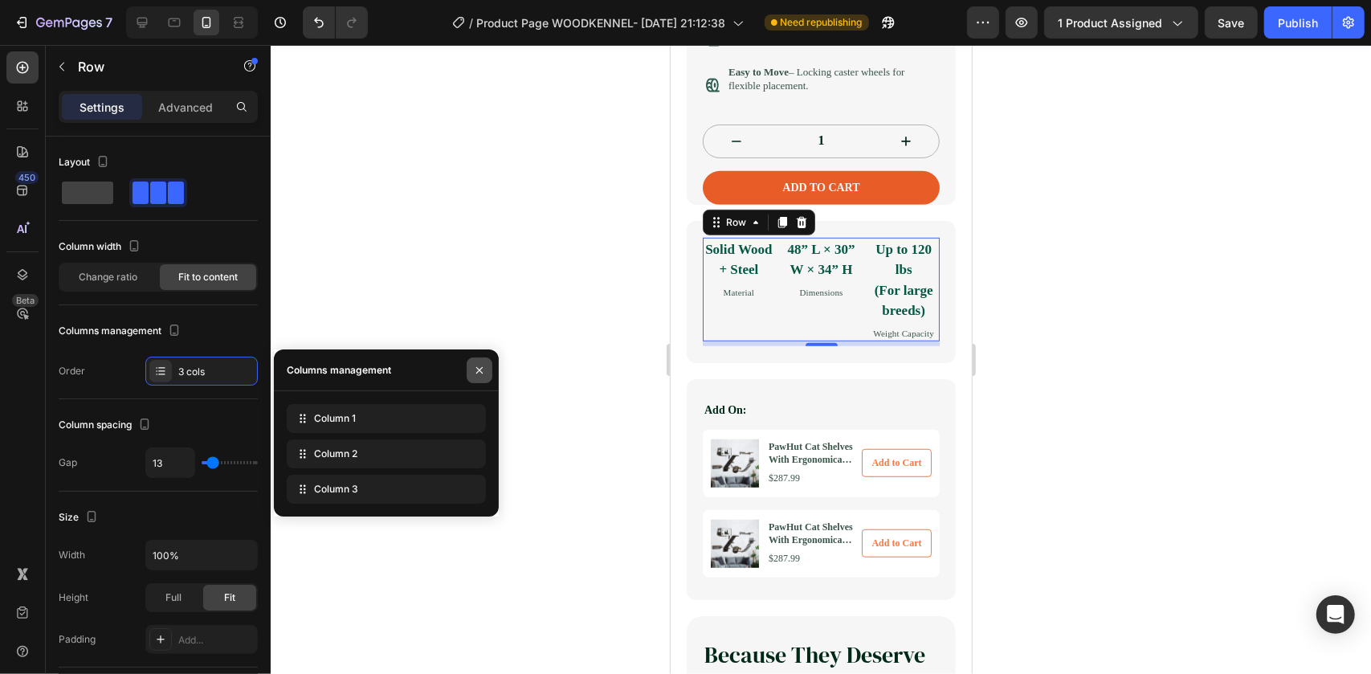
click at [484, 364] on icon "button" at bounding box center [479, 370] width 13 height 13
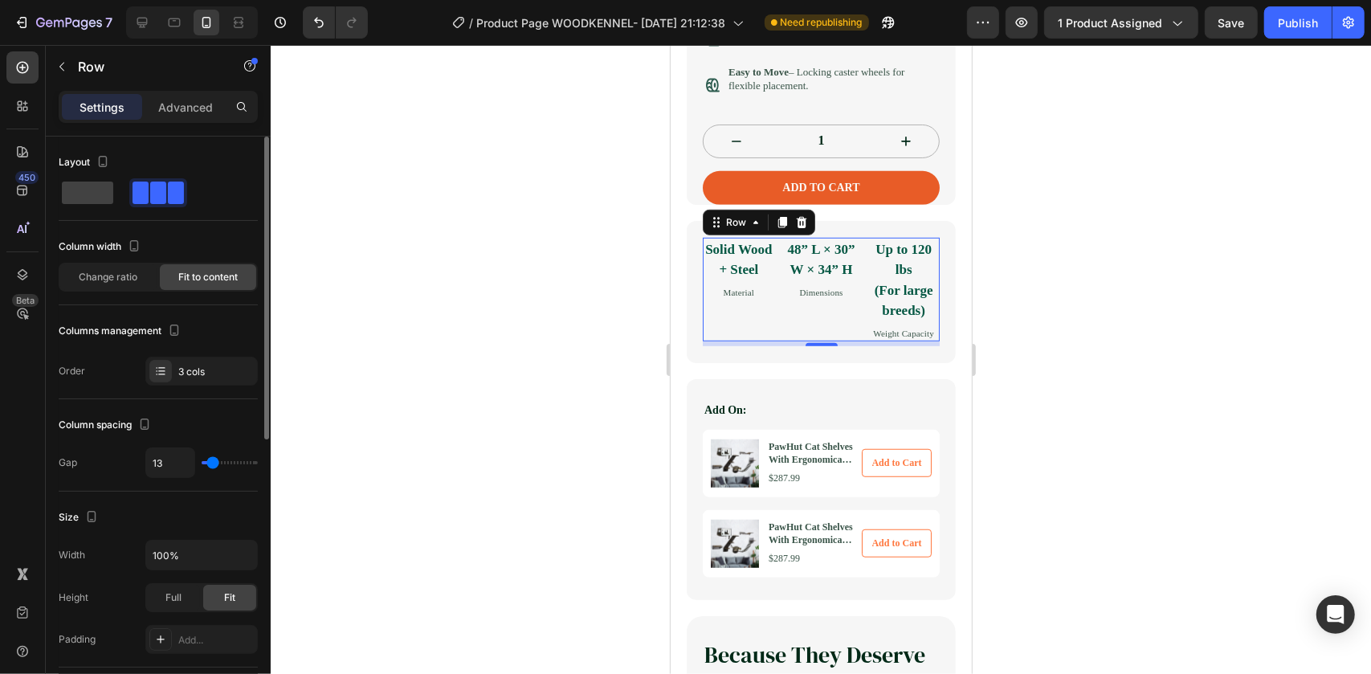
type input "16"
type input "18"
type input "22"
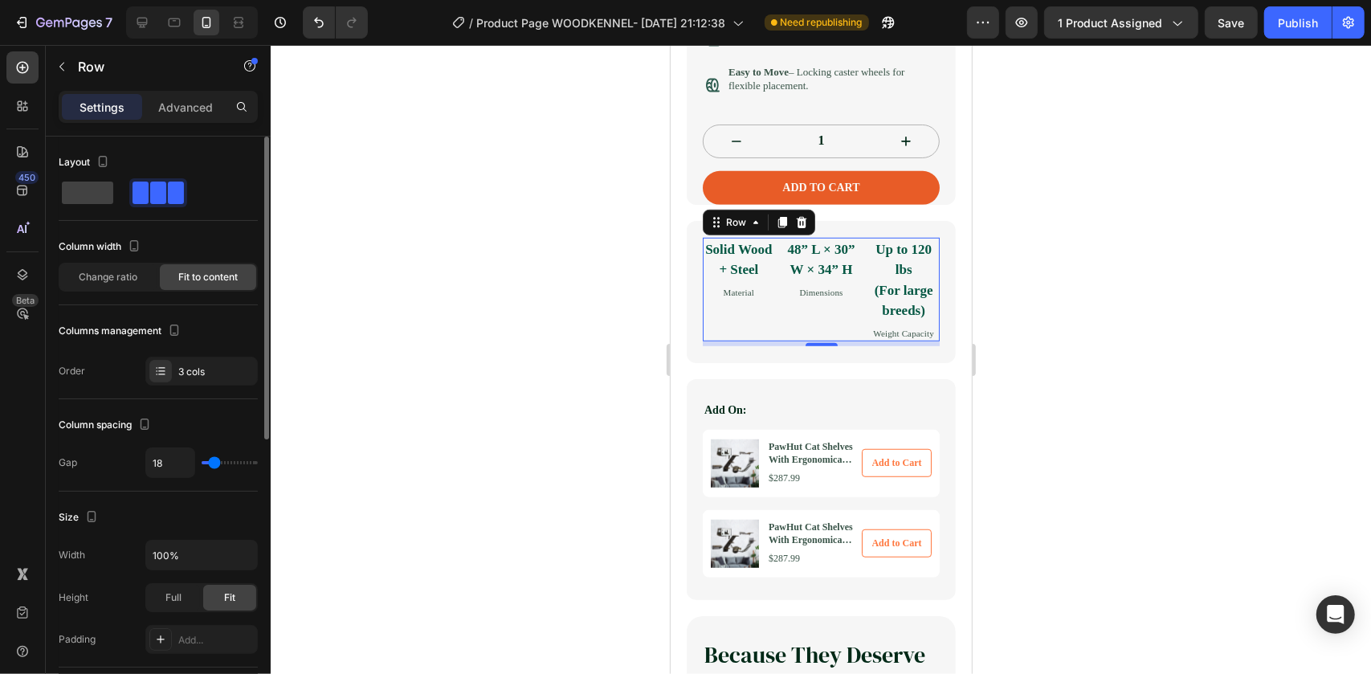
type input "22"
type input "20"
type input "18"
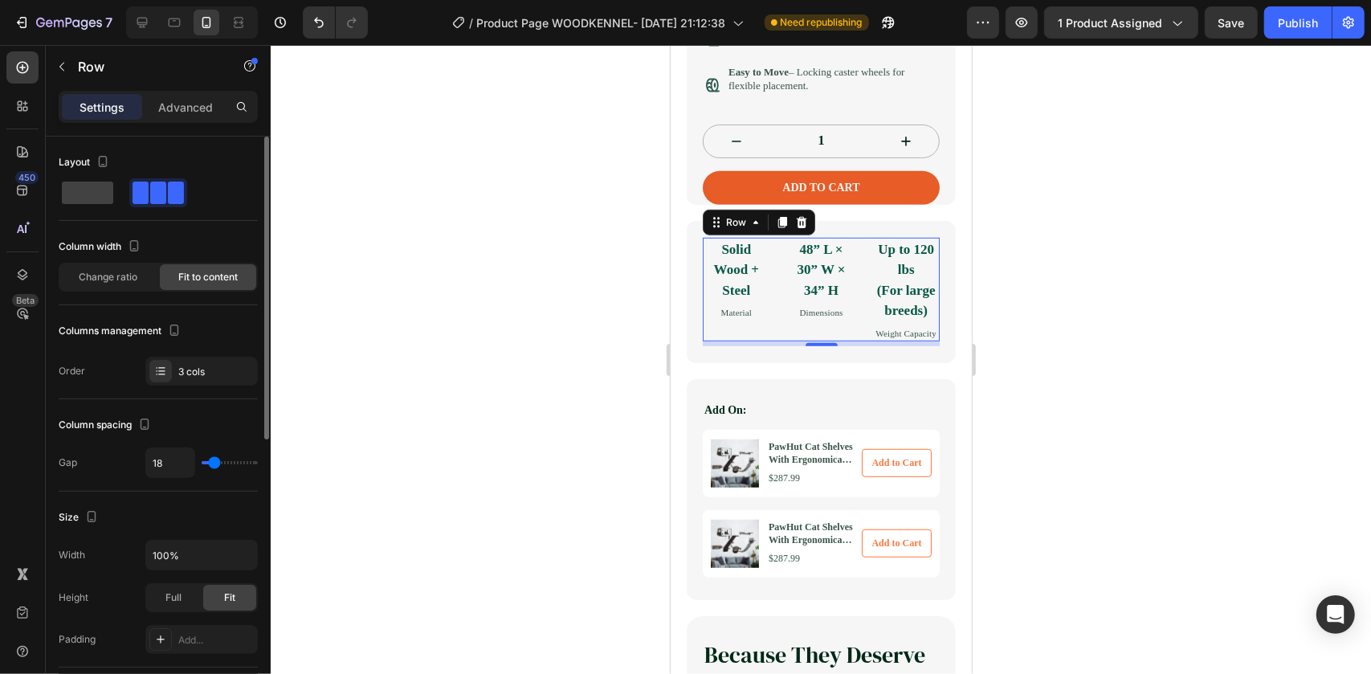
type input "13"
type input "5"
type input "0"
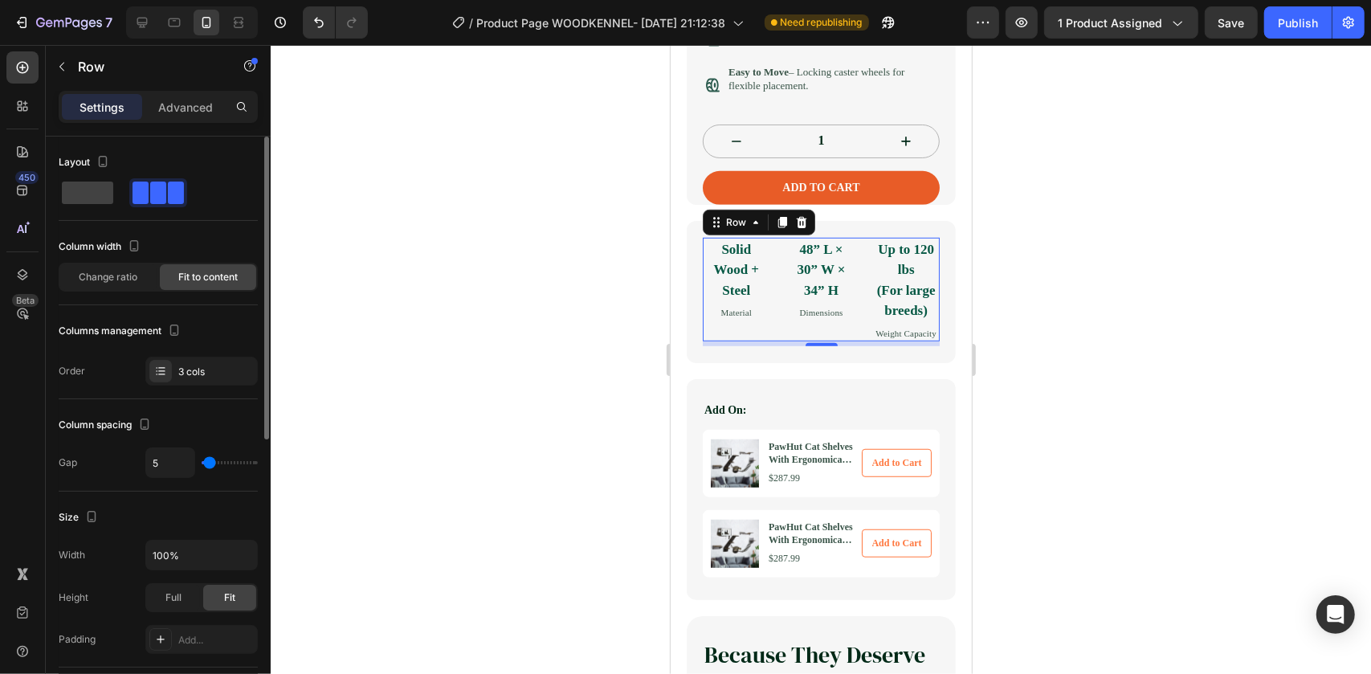
type input "0"
type input "2"
type input "3"
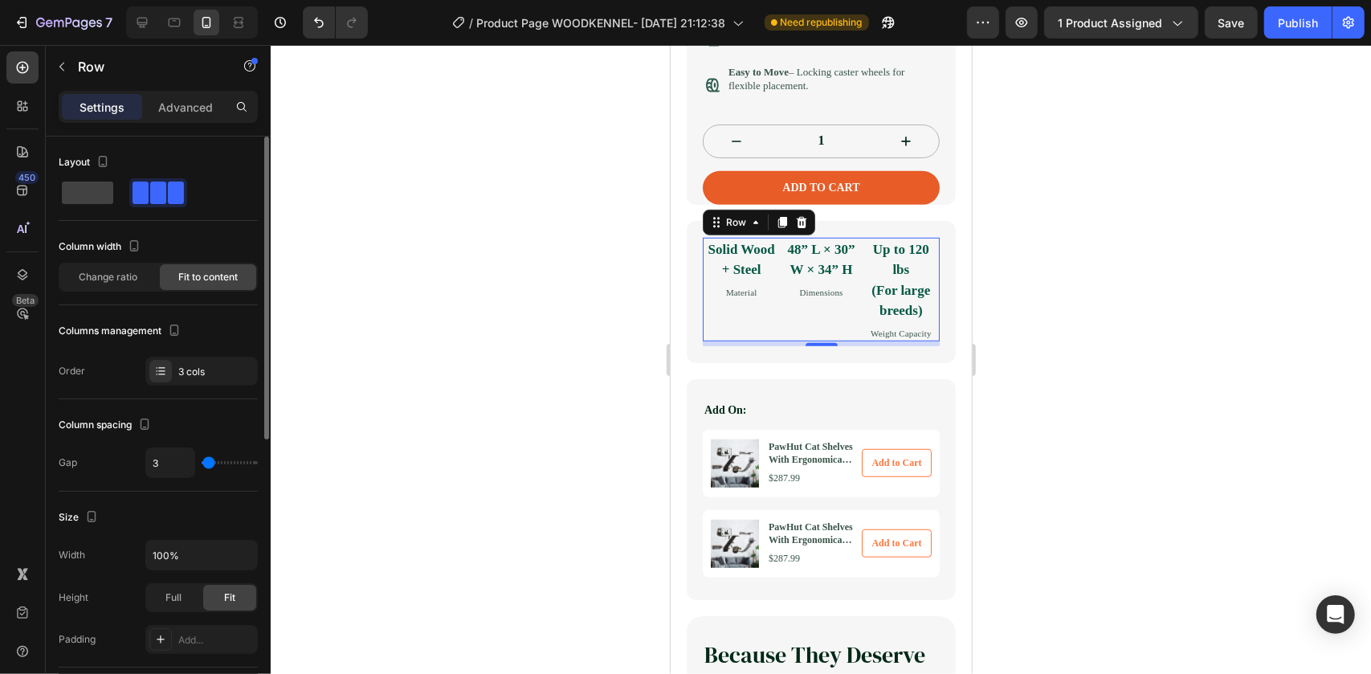
type input "5"
type input "9"
type input "11"
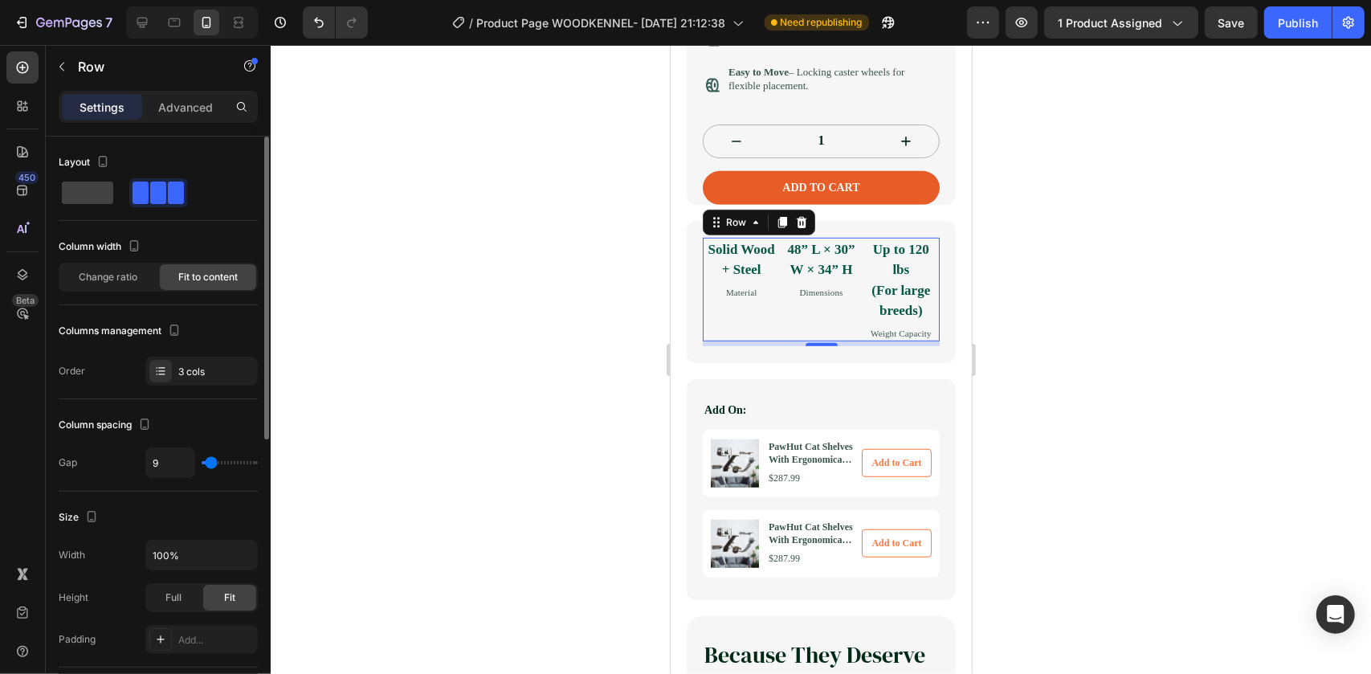
type input "11"
type input "7"
type input "0"
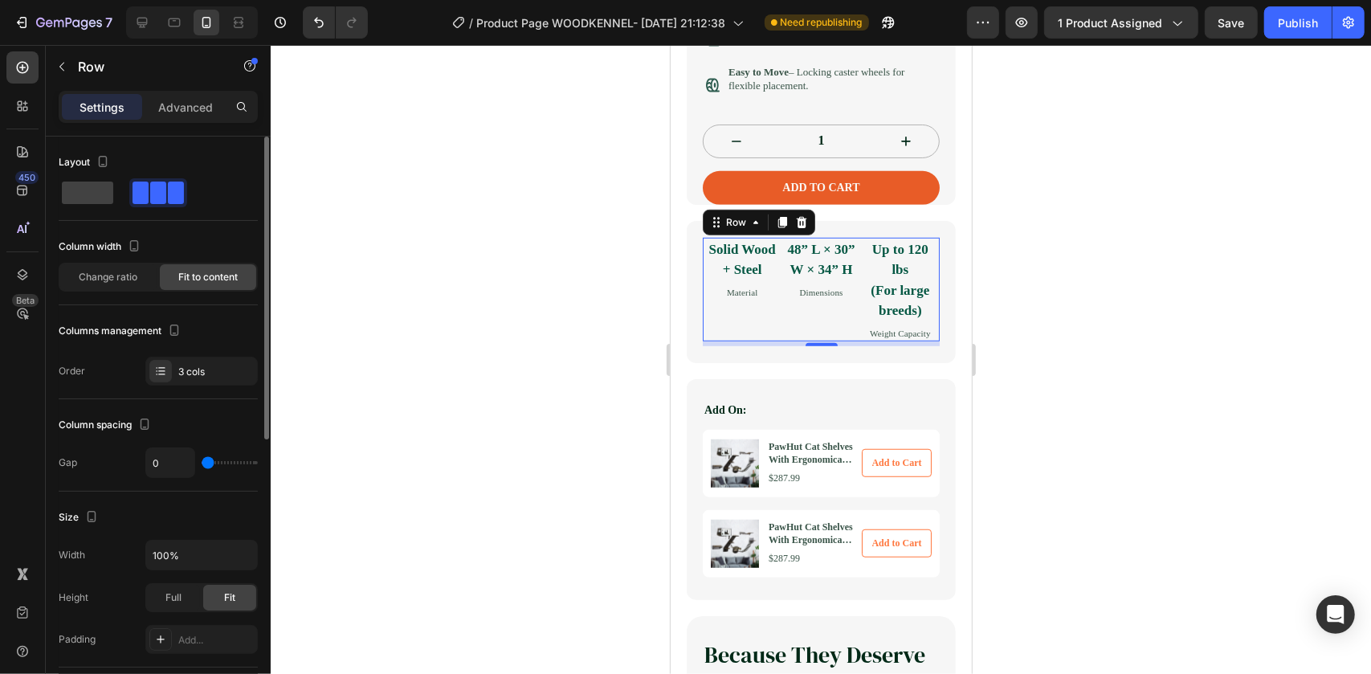
type input "3"
type input "5"
drag, startPoint x: 210, startPoint y: 458, endPoint x: 202, endPoint y: 457, distance: 8.9
click at [202, 461] on input "range" at bounding box center [230, 462] width 56 height 3
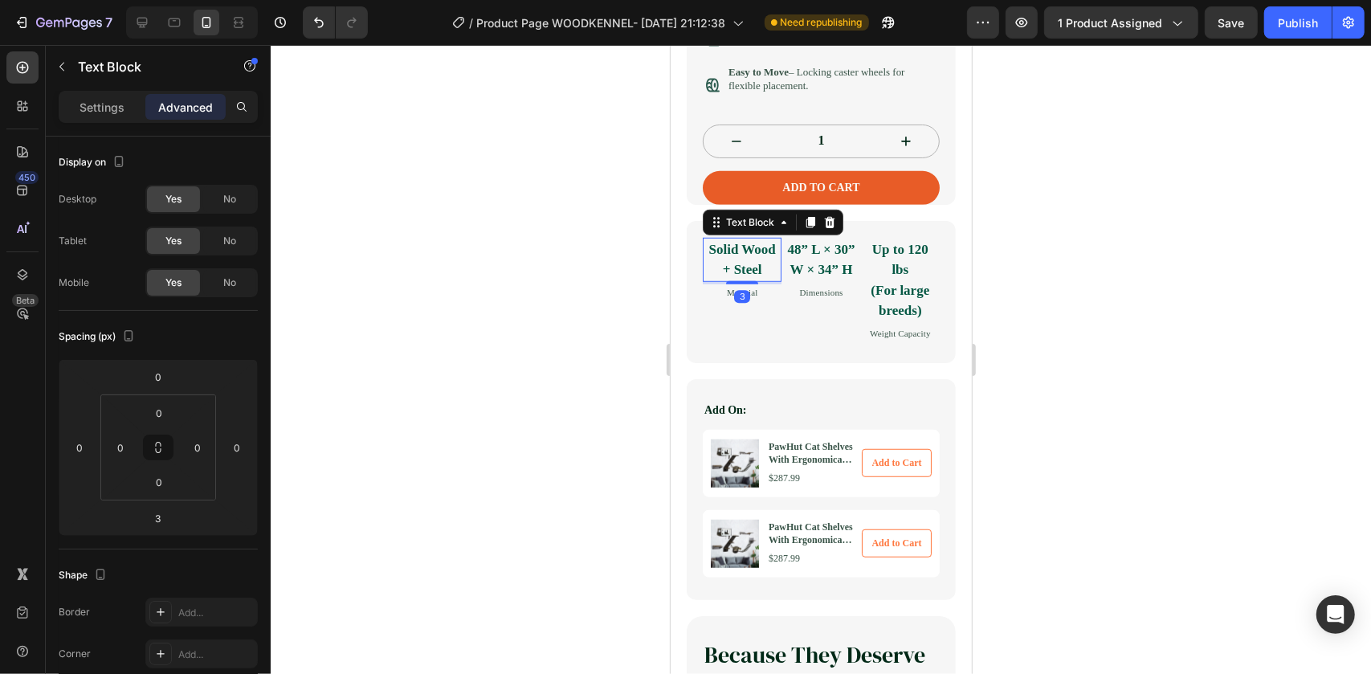
click at [765, 280] on p "Solid Wood + Steel" at bounding box center [742, 259] width 76 height 41
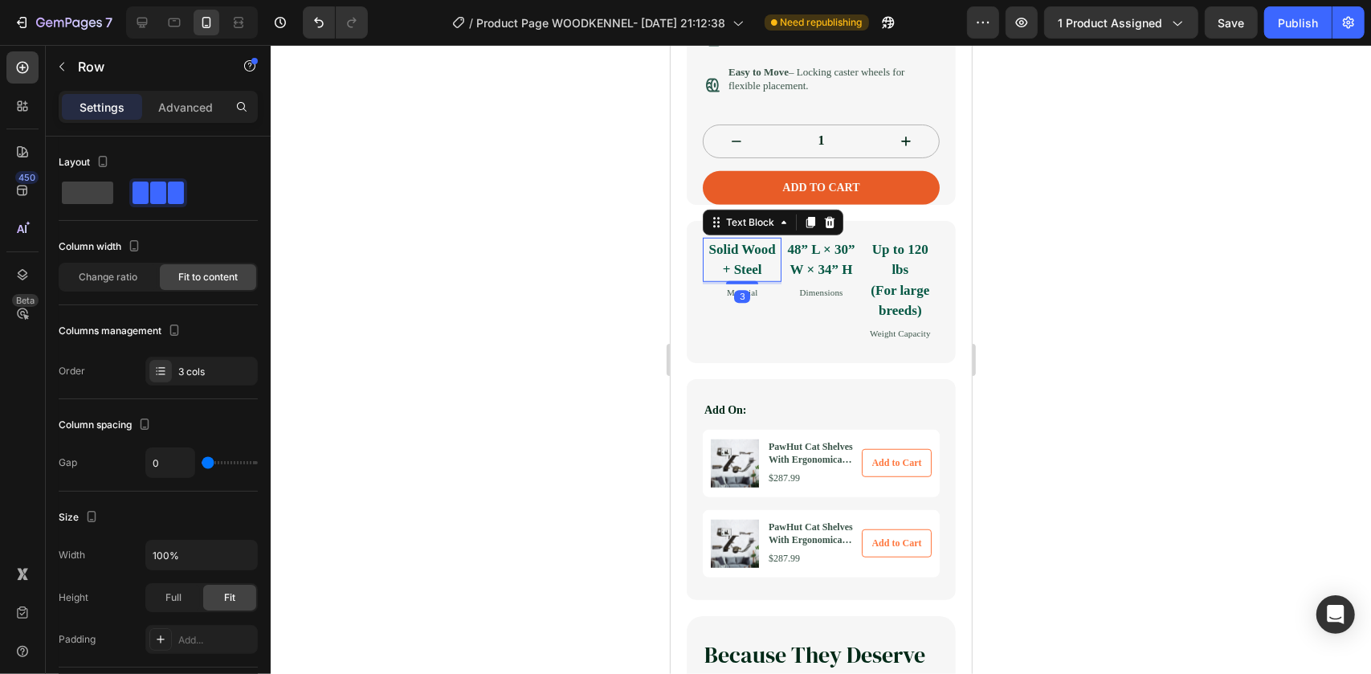
click at [803, 341] on div "48” L × 30” W × 34” H Text Block Dimensions Text Block" at bounding box center [820, 289] width 79 height 104
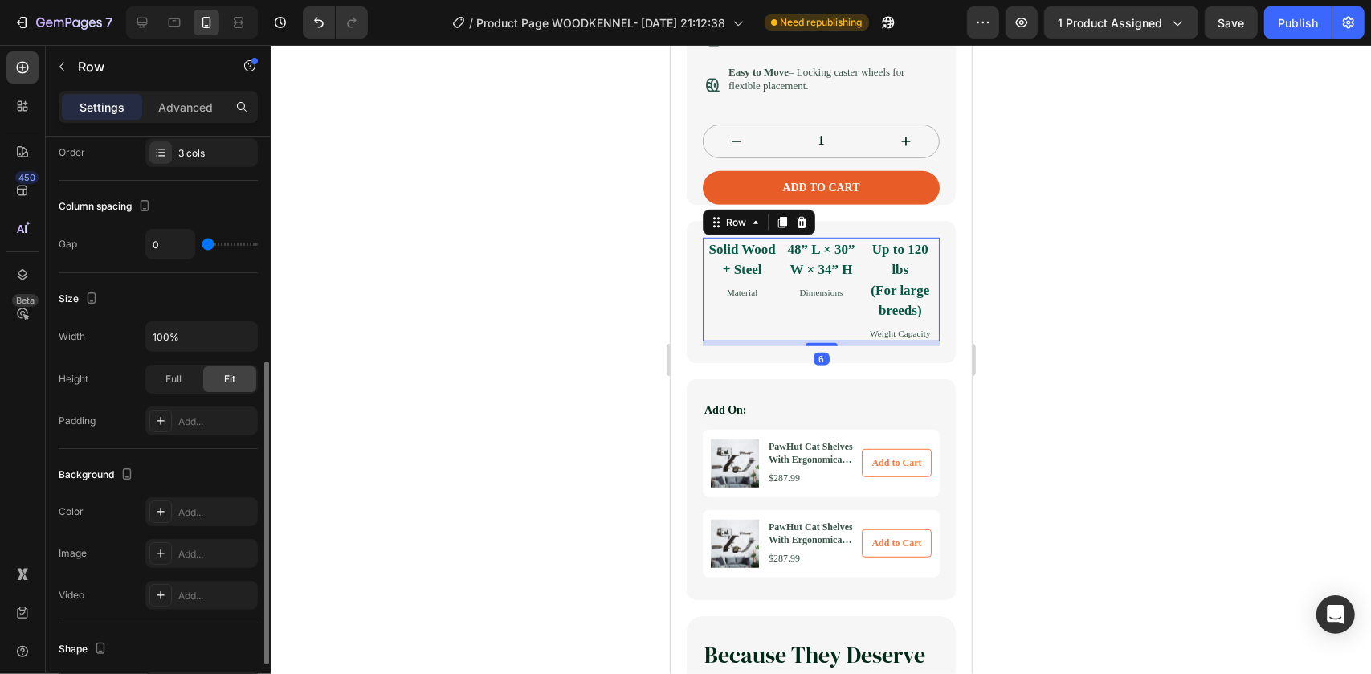
scroll to position [292, 0]
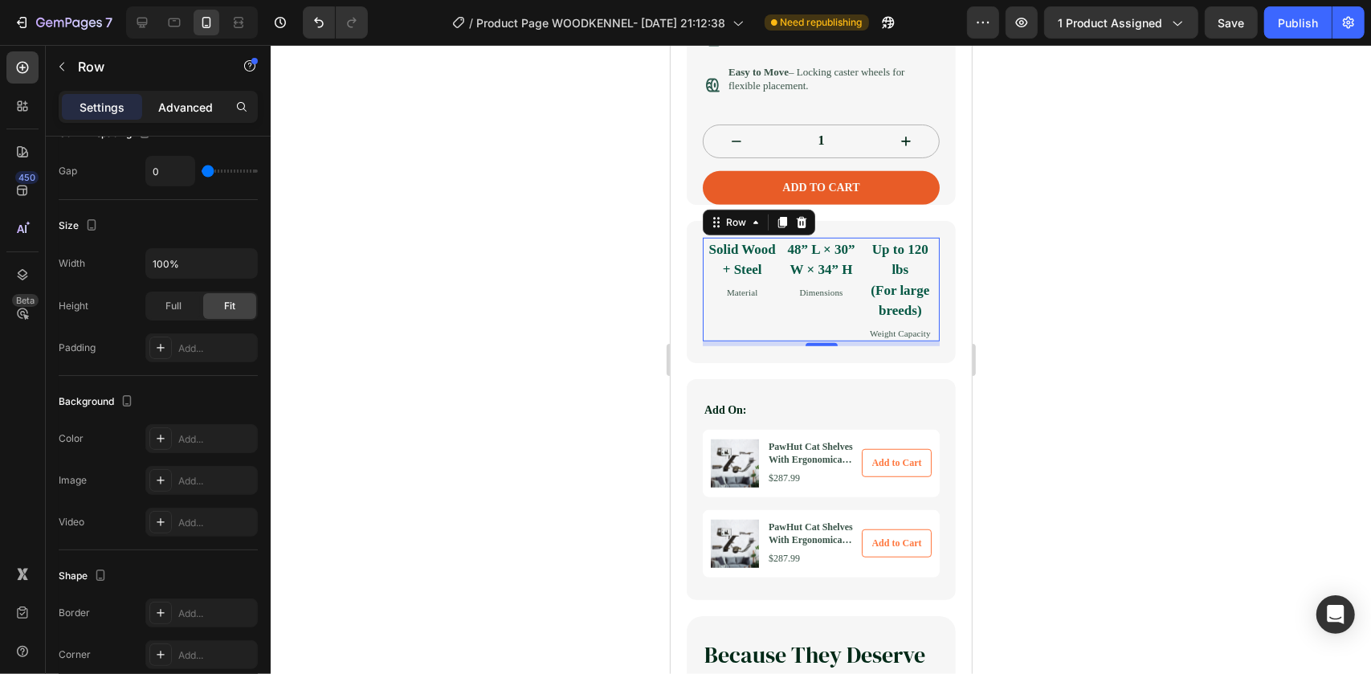
click at [196, 104] on p "Advanced" at bounding box center [185, 107] width 55 height 17
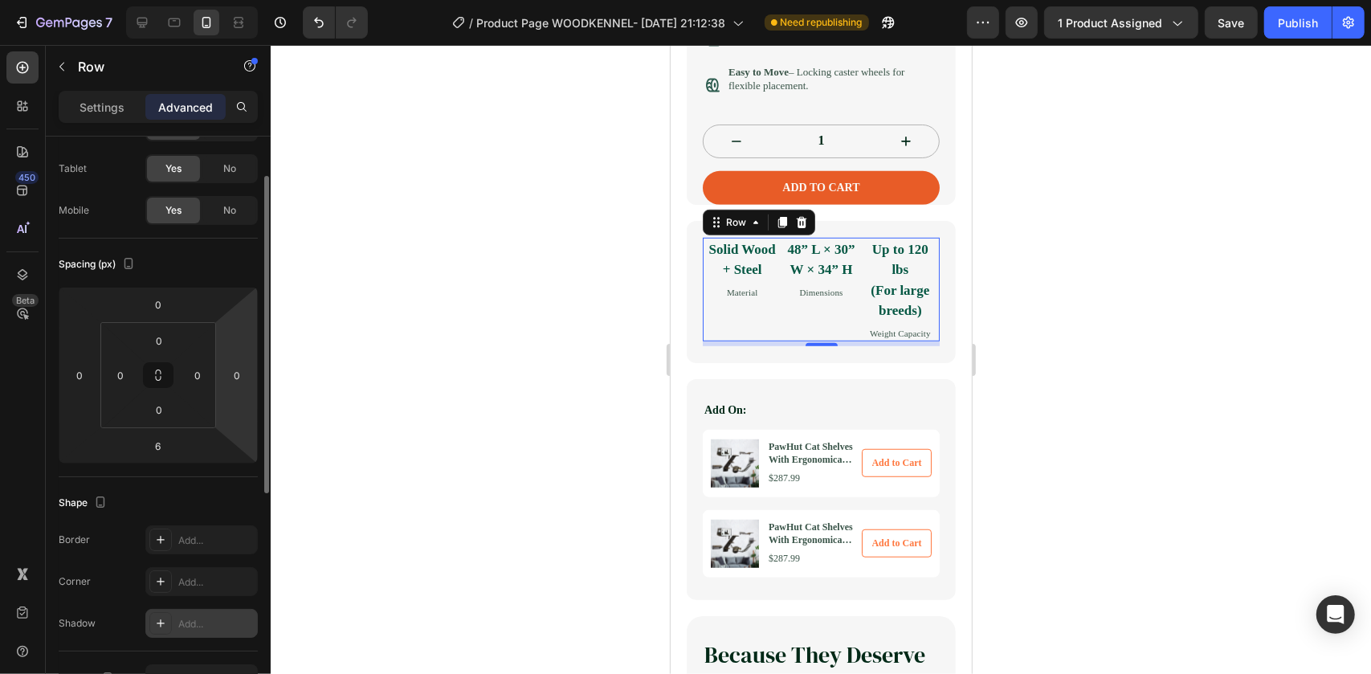
scroll to position [0, 0]
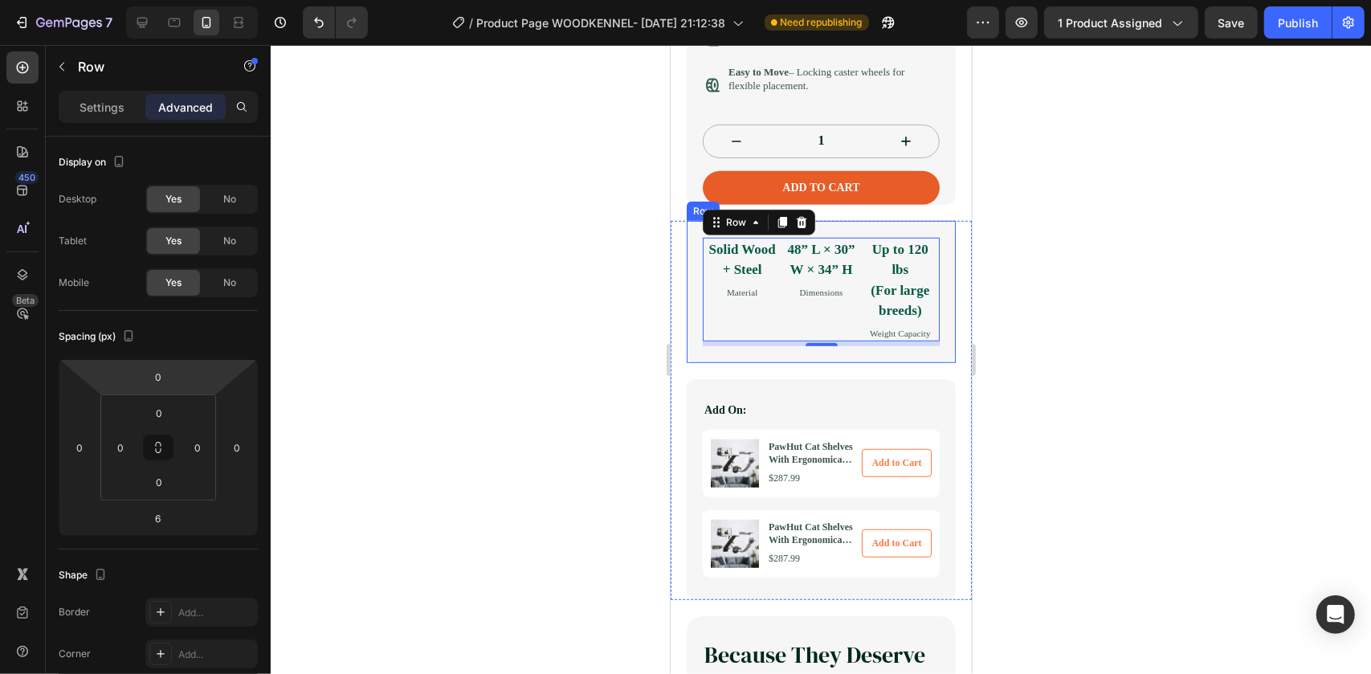
click at [699, 344] on div "Solid Wood + Steel Text Block Material Text Block 48” L × 30” W × 34” H Text Bl…" at bounding box center [820, 291] width 269 height 143
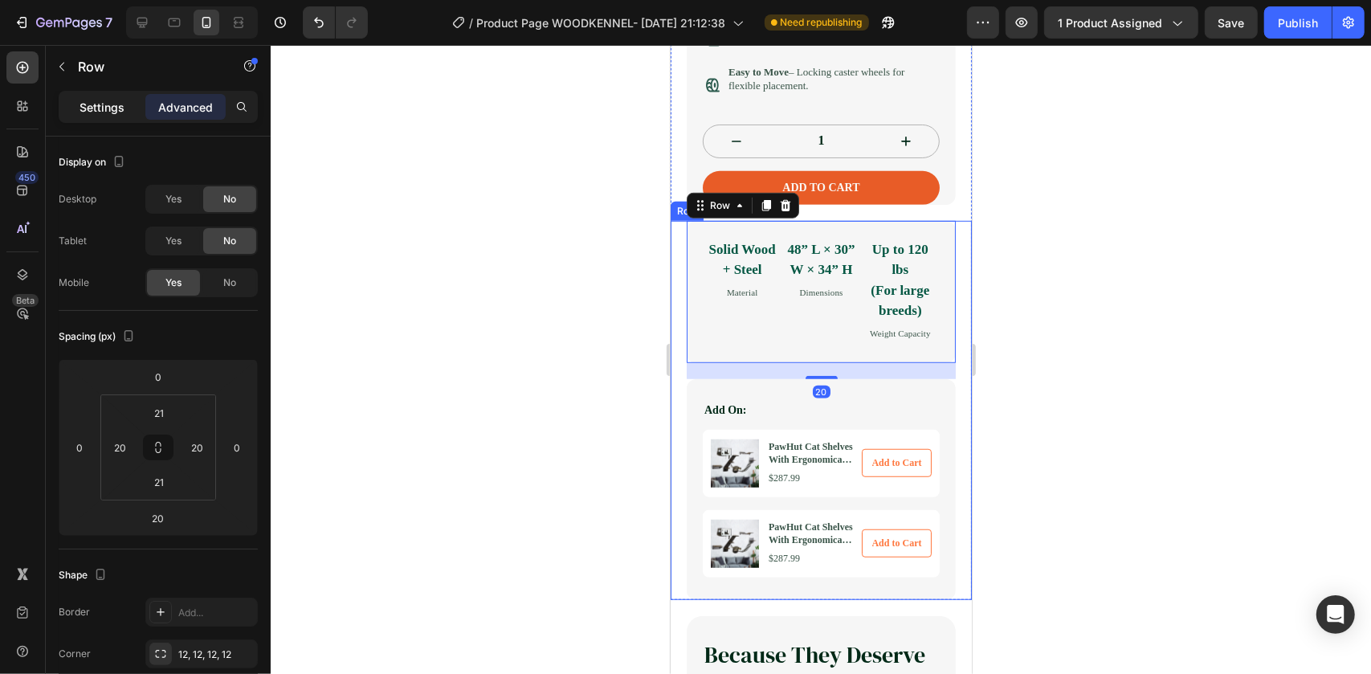
click at [107, 119] on div "Settings" at bounding box center [102, 107] width 80 height 26
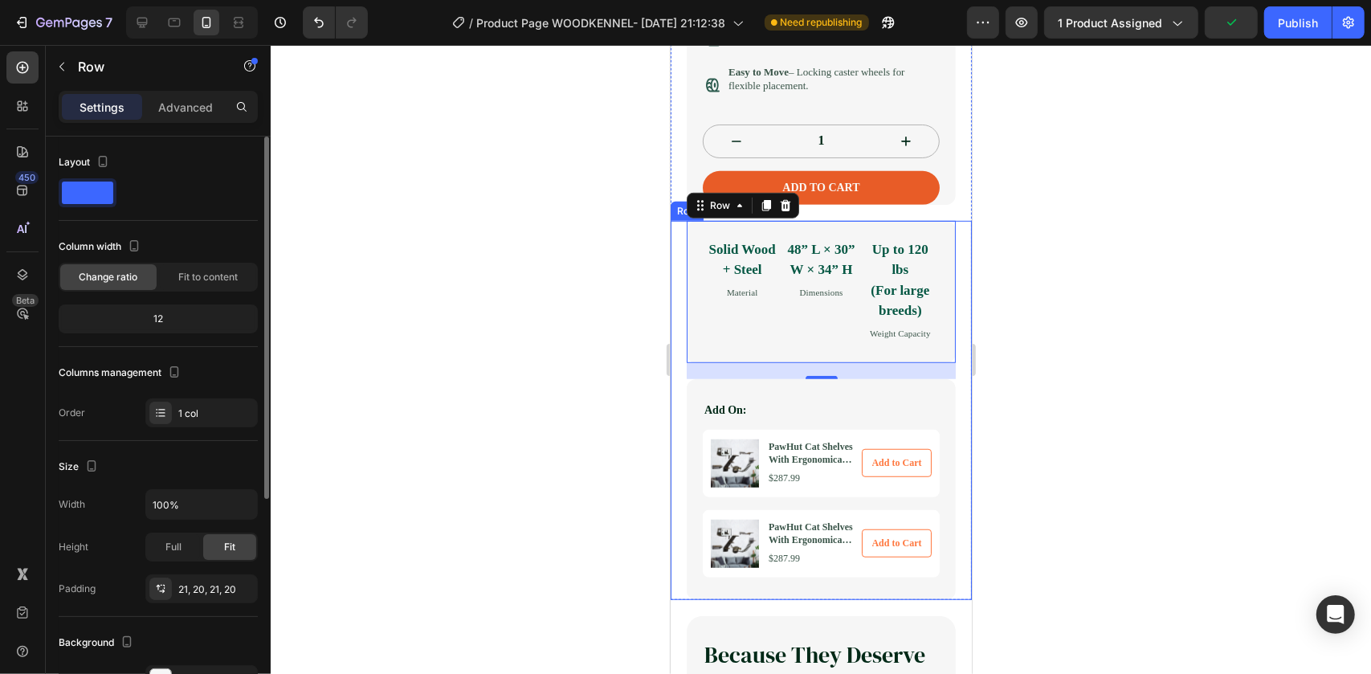
click at [121, 324] on div "12" at bounding box center [158, 319] width 193 height 22
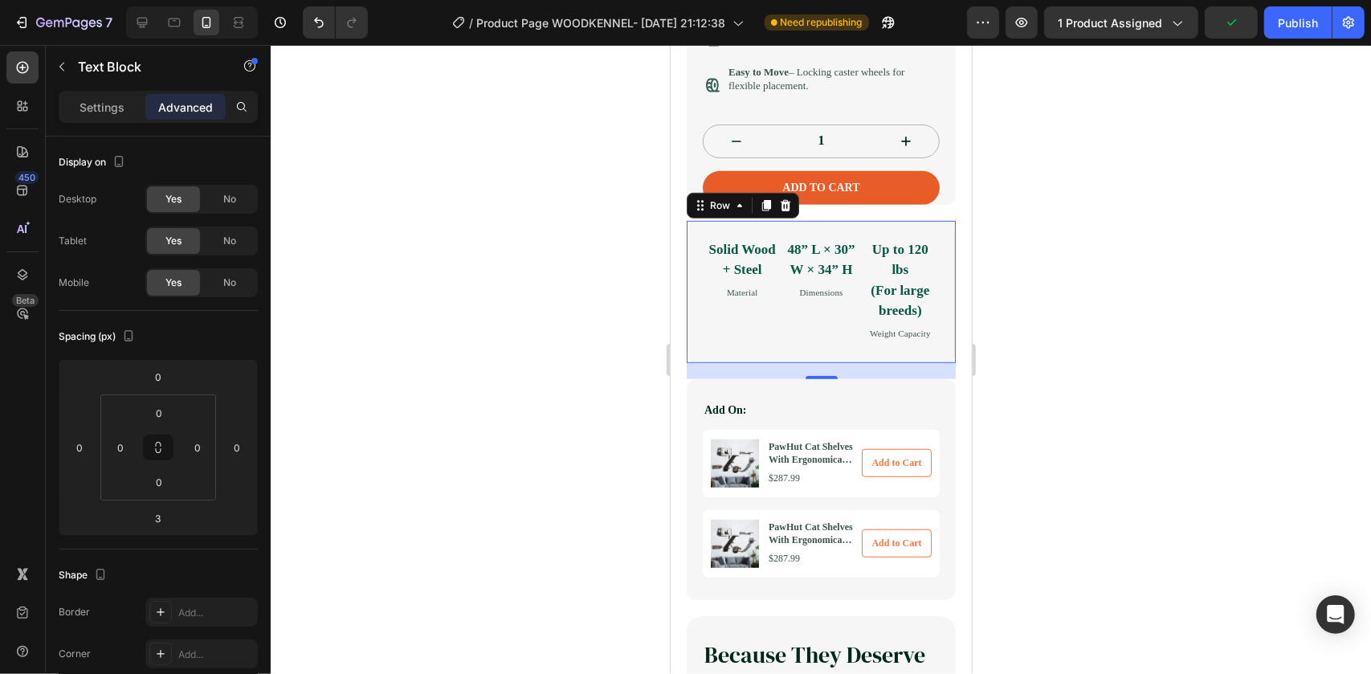
click at [714, 280] on p "Solid Wood + Steel" at bounding box center [742, 259] width 76 height 41
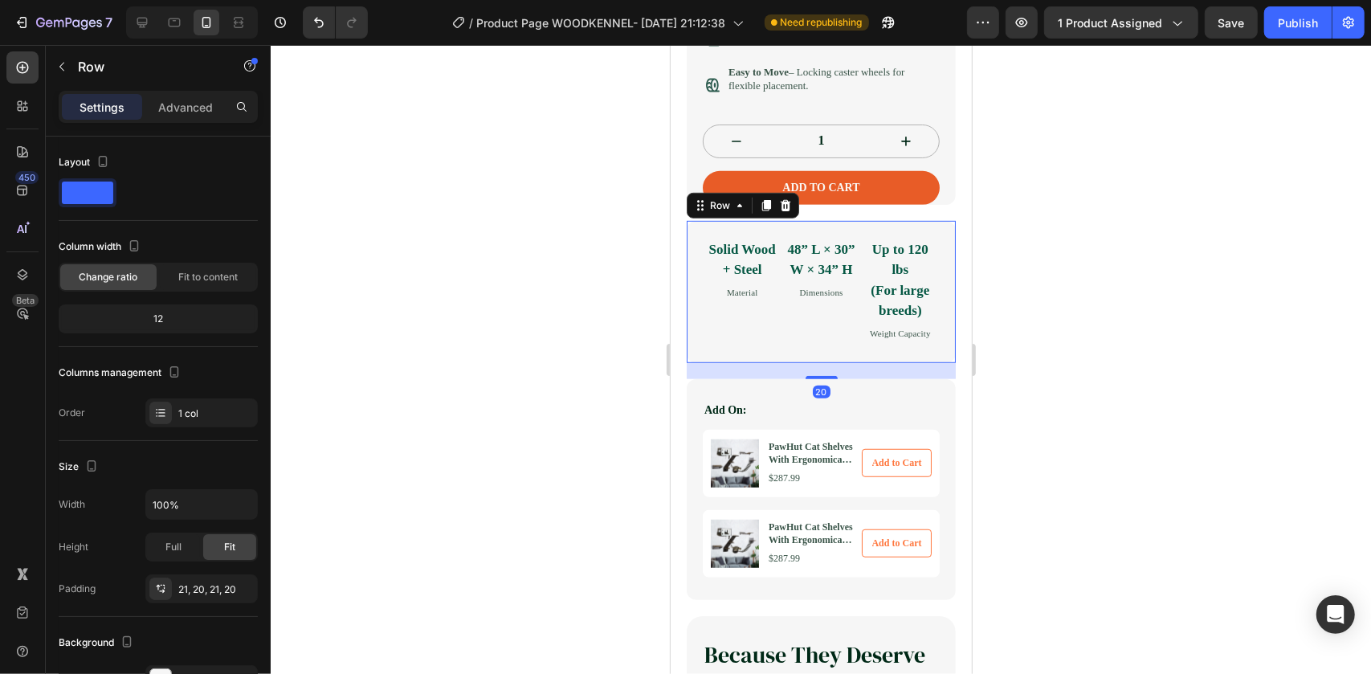
click at [700, 312] on div "Solid Wood + Steel Text Block Material Text Block 48” L × 30” W × 34” H Text Bl…" at bounding box center [820, 291] width 269 height 143
click at [191, 278] on span "Fit to content" at bounding box center [207, 277] width 59 height 14
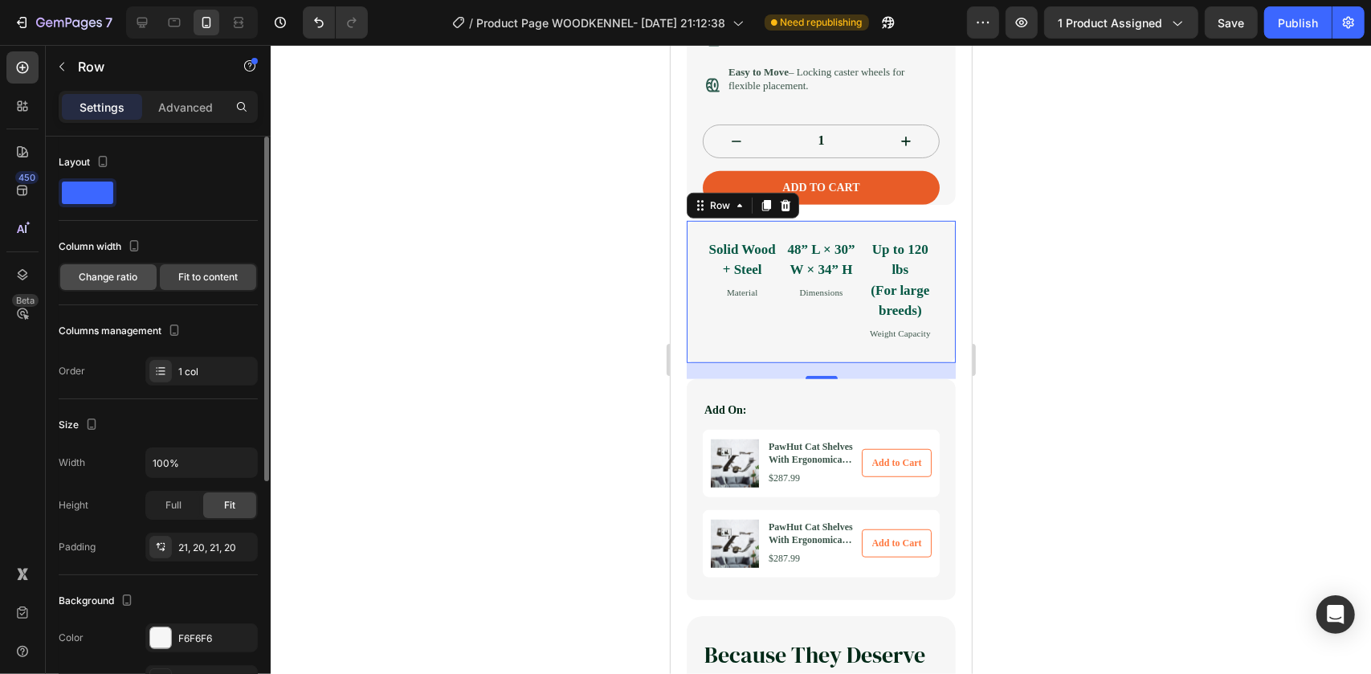
click at [101, 278] on span "Change ratio" at bounding box center [109, 277] width 59 height 14
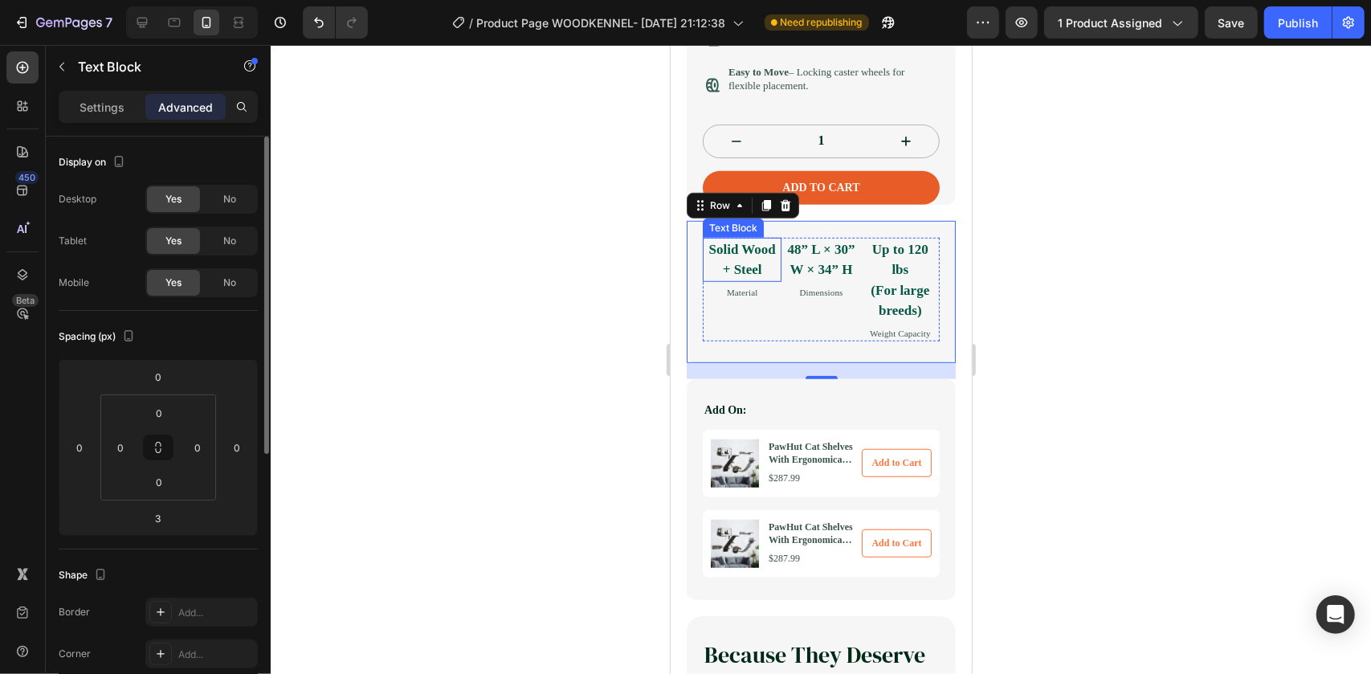
click at [735, 277] on strong "Solid Wood + Steel" at bounding box center [742, 259] width 67 height 36
click at [697, 255] on div "Solid Wood + Steel Text Block Material Text Block 48” L × 30” W × 34” H Text Bl…" at bounding box center [820, 291] width 269 height 143
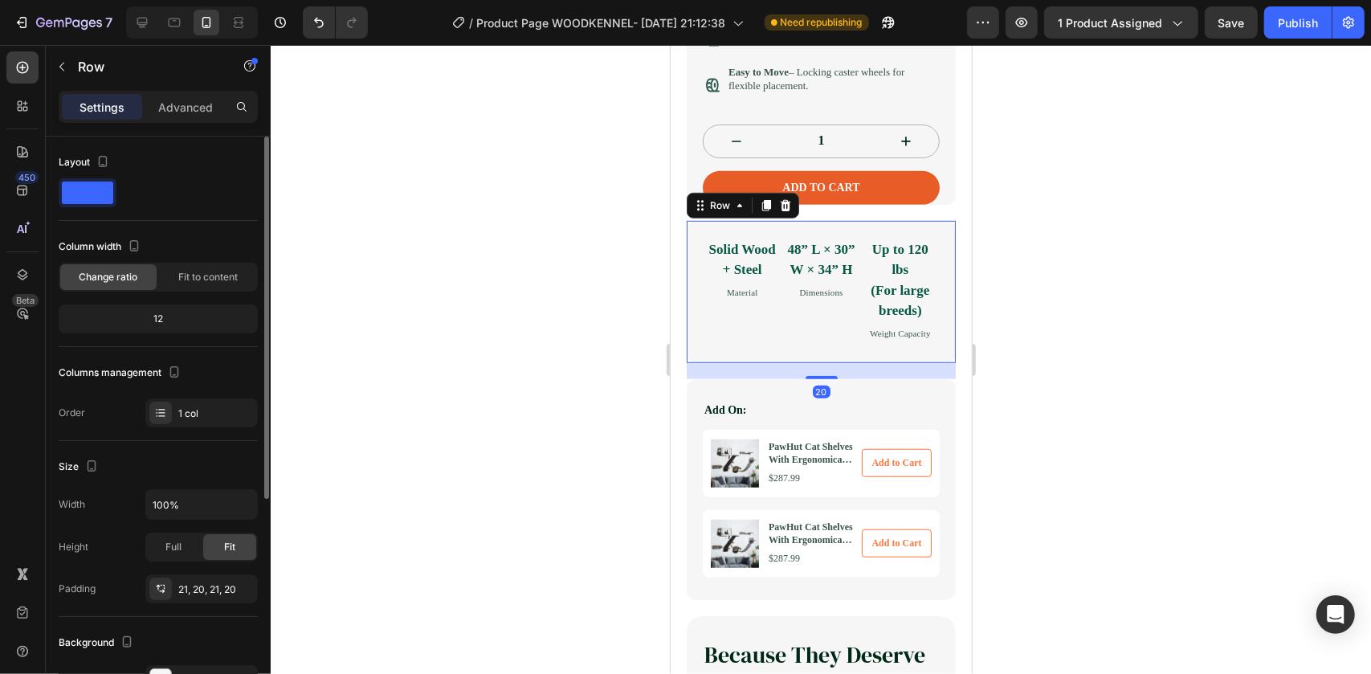
click at [711, 280] on p "Solid Wood + Steel" at bounding box center [742, 259] width 76 height 41
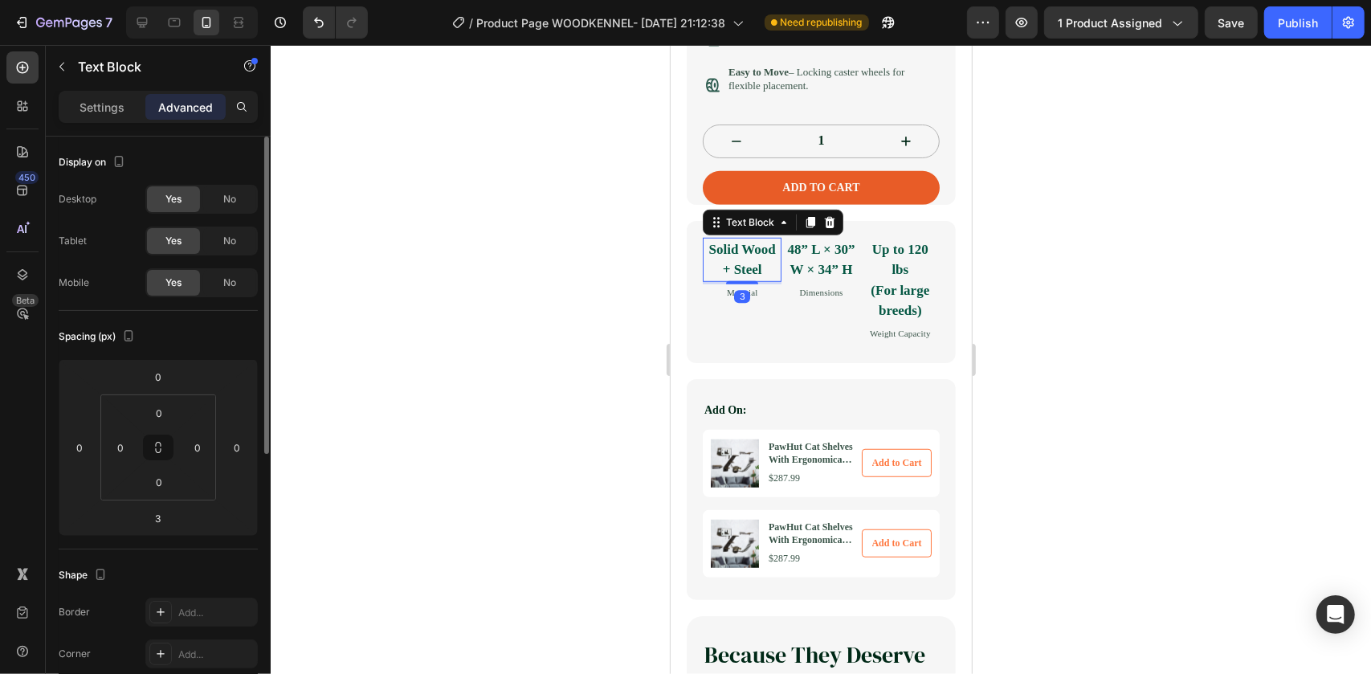
click at [706, 281] on div "Solid Wood + Steel" at bounding box center [741, 259] width 79 height 44
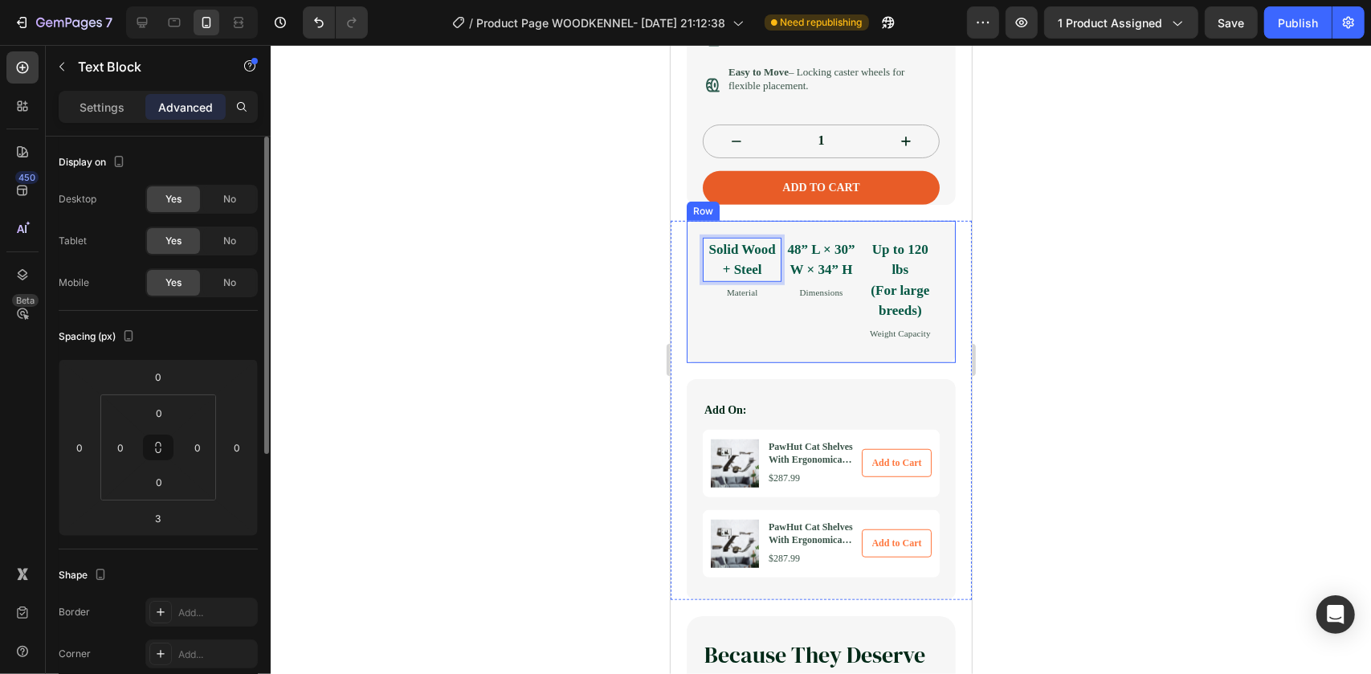
click at [691, 337] on div "Solid Wood + Steel Text Block 3 Material Text Block 48” L × 30” W × 34” H Text …" at bounding box center [820, 291] width 269 height 143
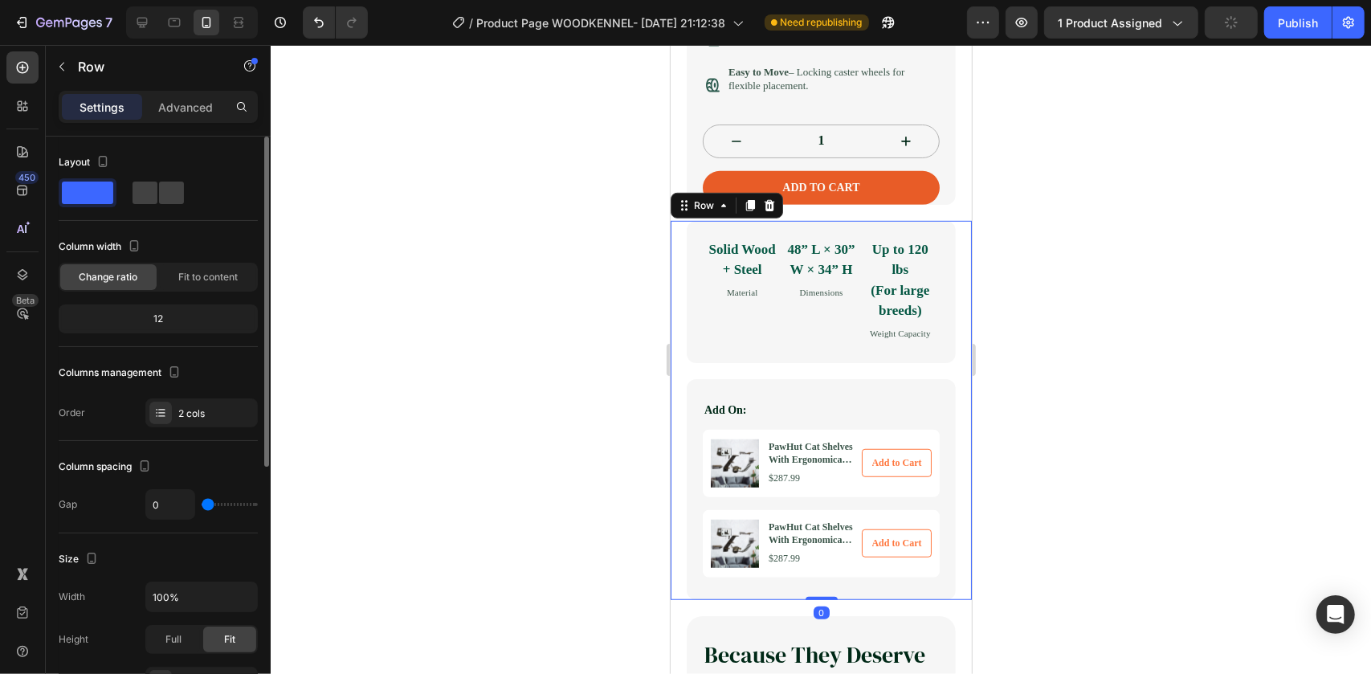
click at [682, 345] on div "Premium solid wood & steel Text Block Material Text Block 48” L × 30” W × 34” H…" at bounding box center [820, 409] width 301 height 379
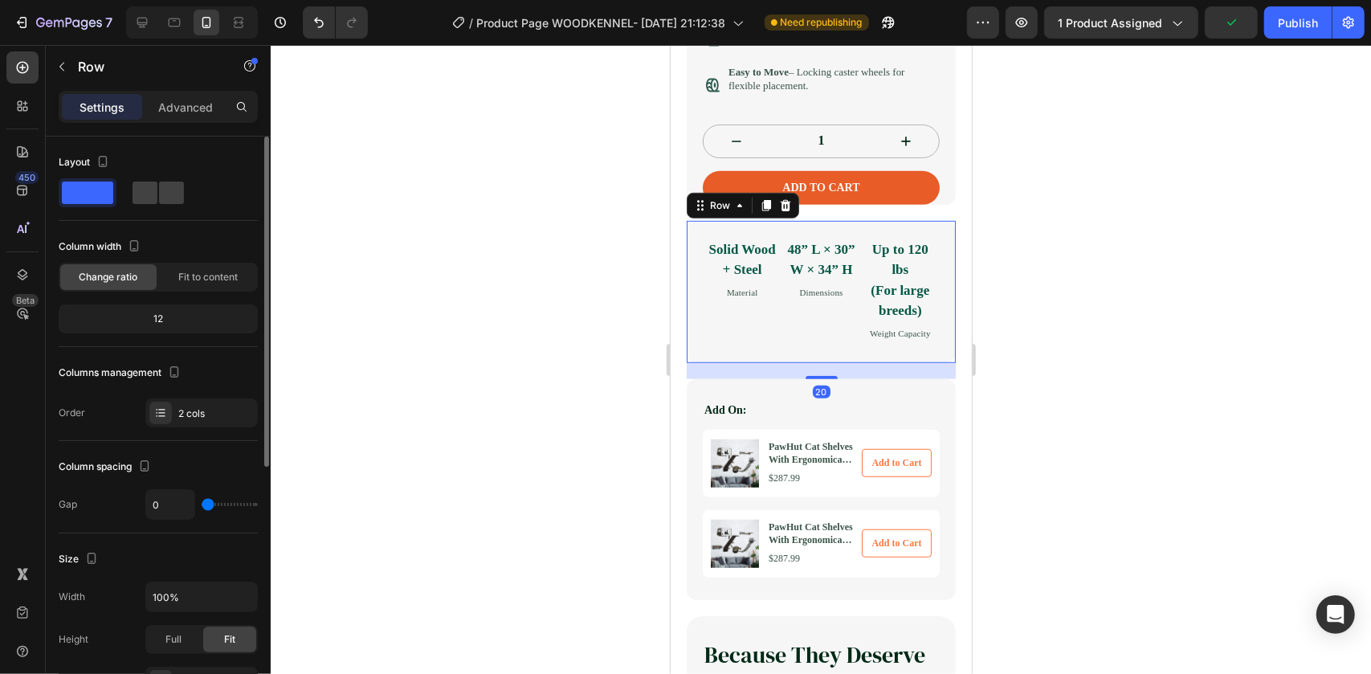
click at [696, 337] on div "Solid Wood + Steel Text Block Material Text Block 48” L × 30” W × 34” H Text Bl…" at bounding box center [820, 291] width 269 height 143
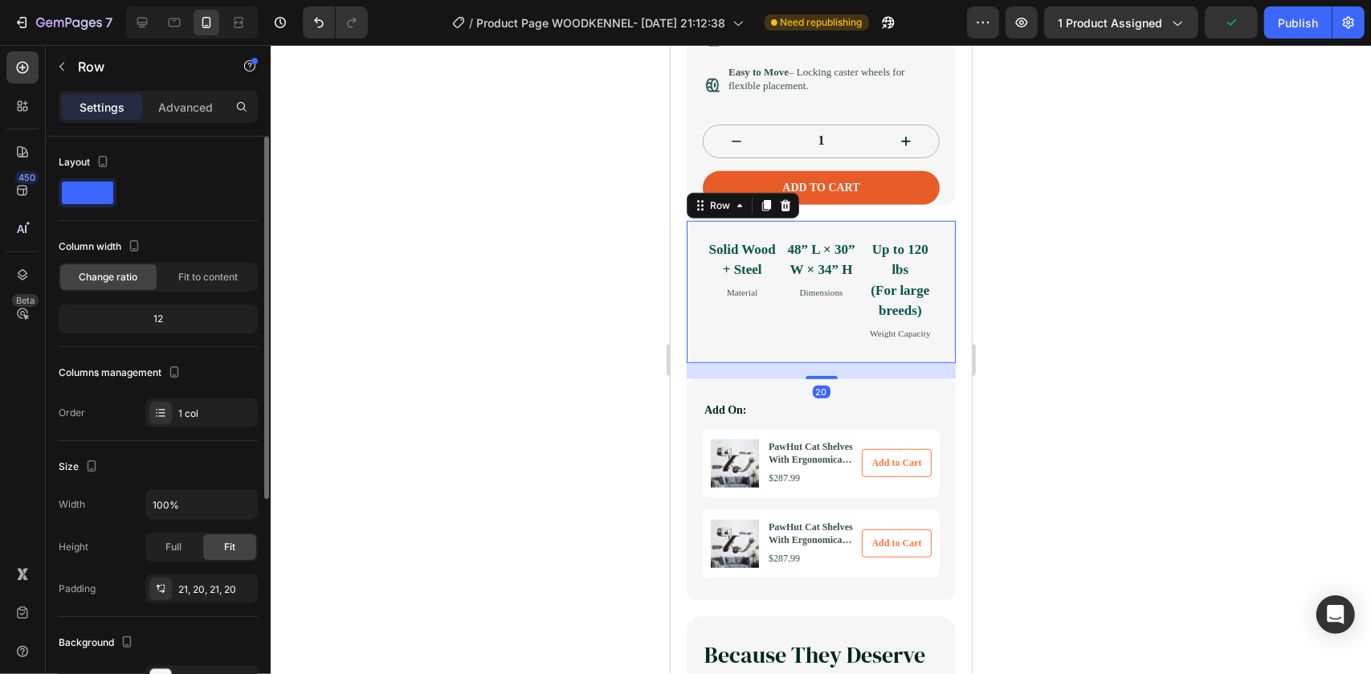
click at [687, 342] on div "Solid Wood + Steel Text Block Material Text Block 48” L × 30” W × 34” H Text Bl…" at bounding box center [820, 291] width 269 height 143
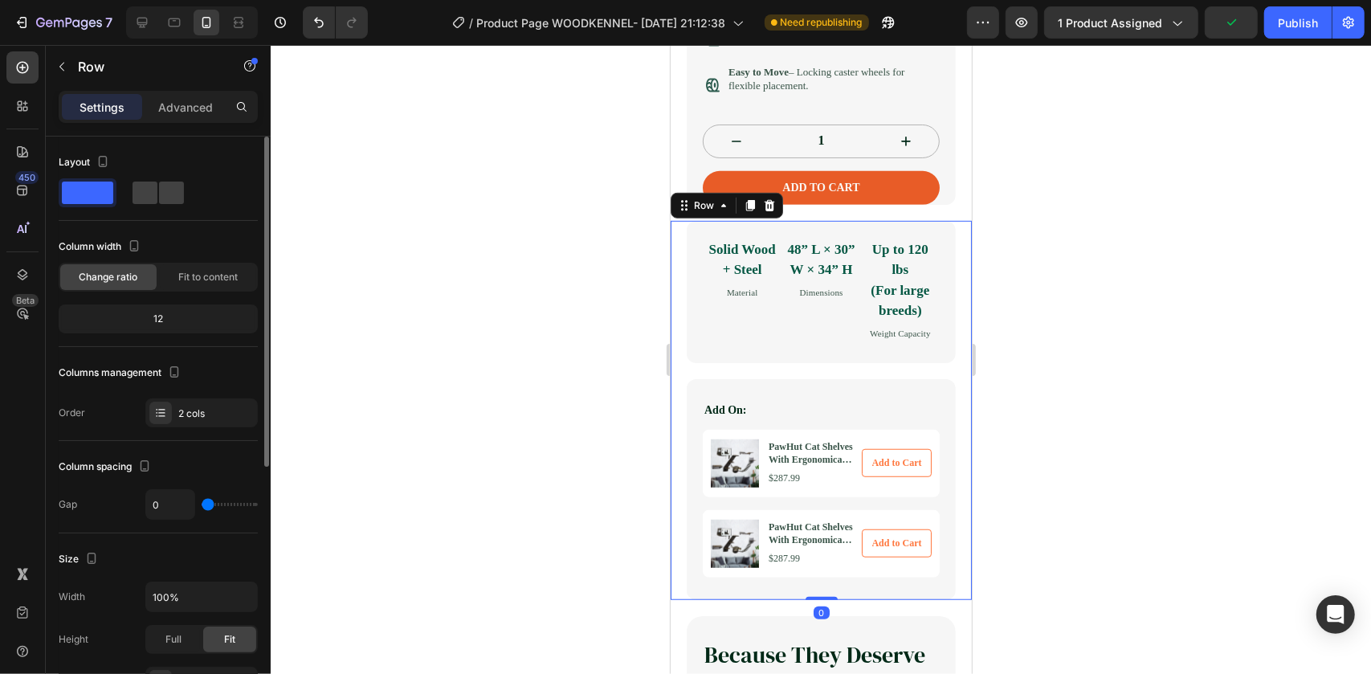
click at [678, 344] on div "Premium solid wood & steel Text Block Material Text Block 48” L × 30” W × 34” H…" at bounding box center [820, 409] width 301 height 379
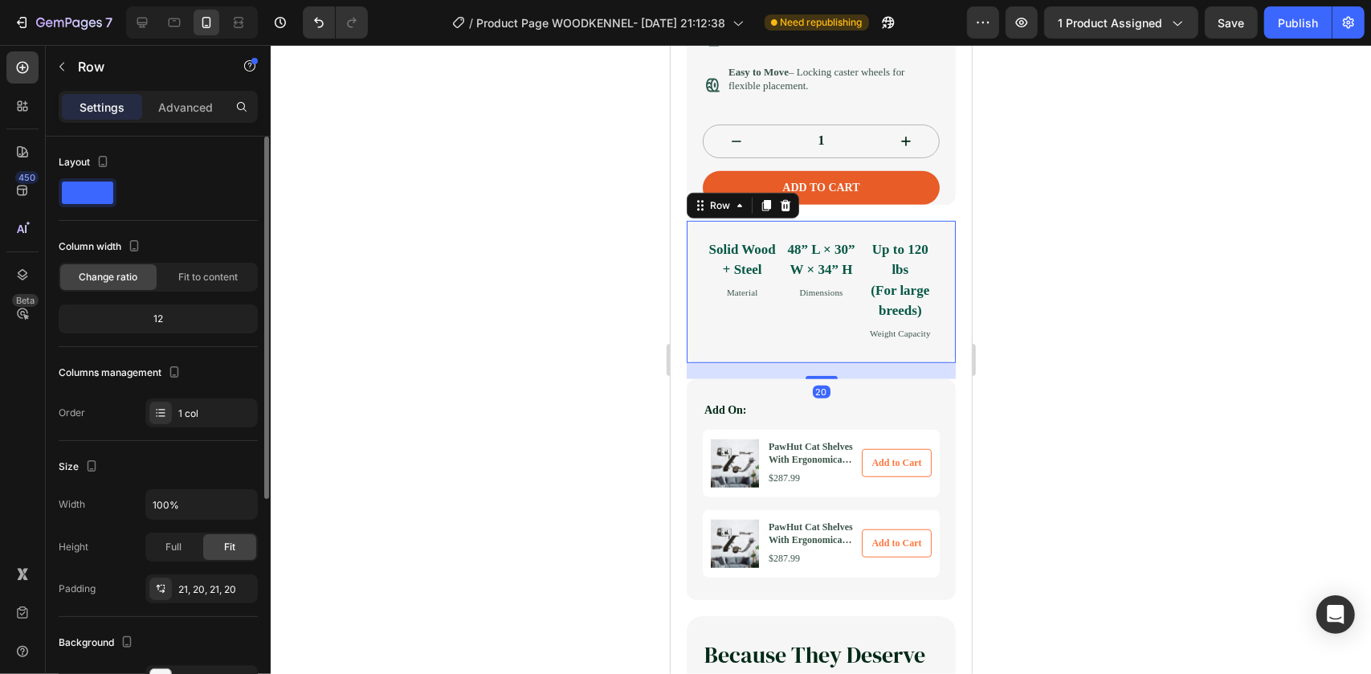
click at [696, 339] on div "Solid Wood + Steel Text Block Material Text Block 48” L × 30” W × 34” H Text Bl…" at bounding box center [820, 291] width 269 height 143
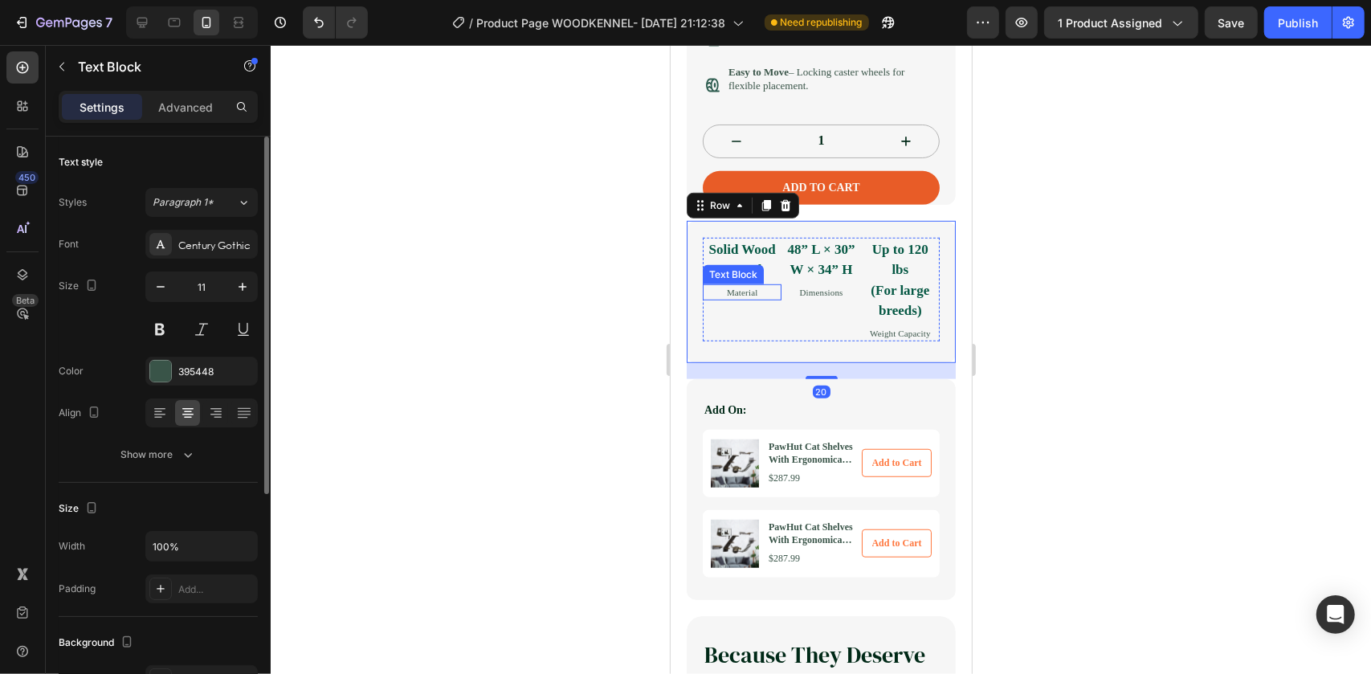
click at [741, 281] on div "Text Block" at bounding box center [732, 274] width 55 height 14
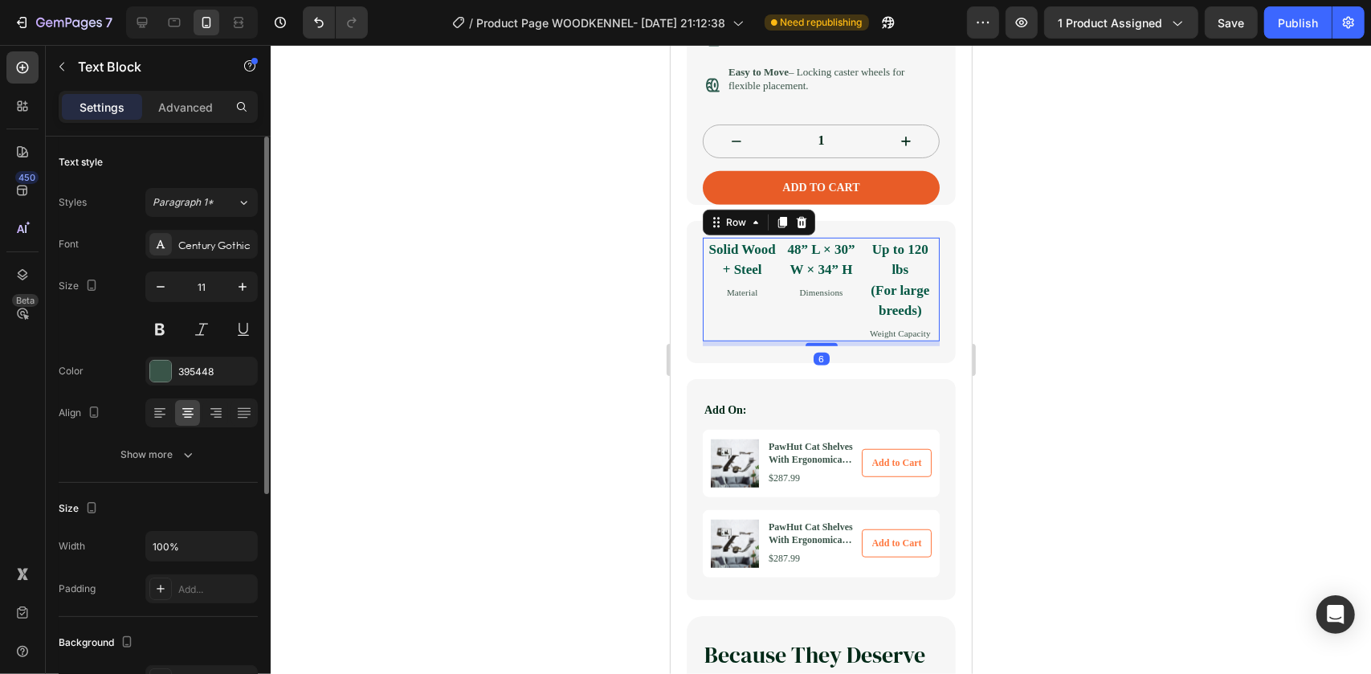
click at [827, 331] on div "48” L × 30” W × 34” H Text Block Dimensions Text Block" at bounding box center [820, 289] width 79 height 104
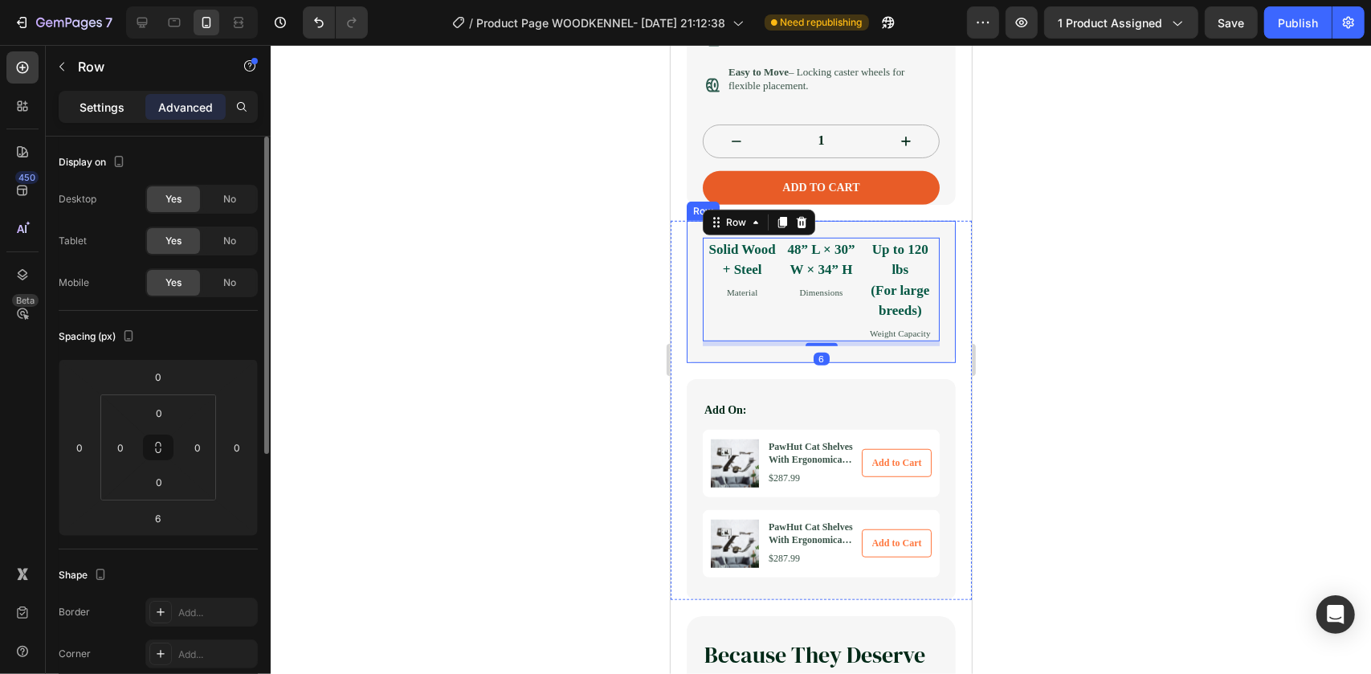
click at [92, 108] on p "Settings" at bounding box center [102, 107] width 45 height 17
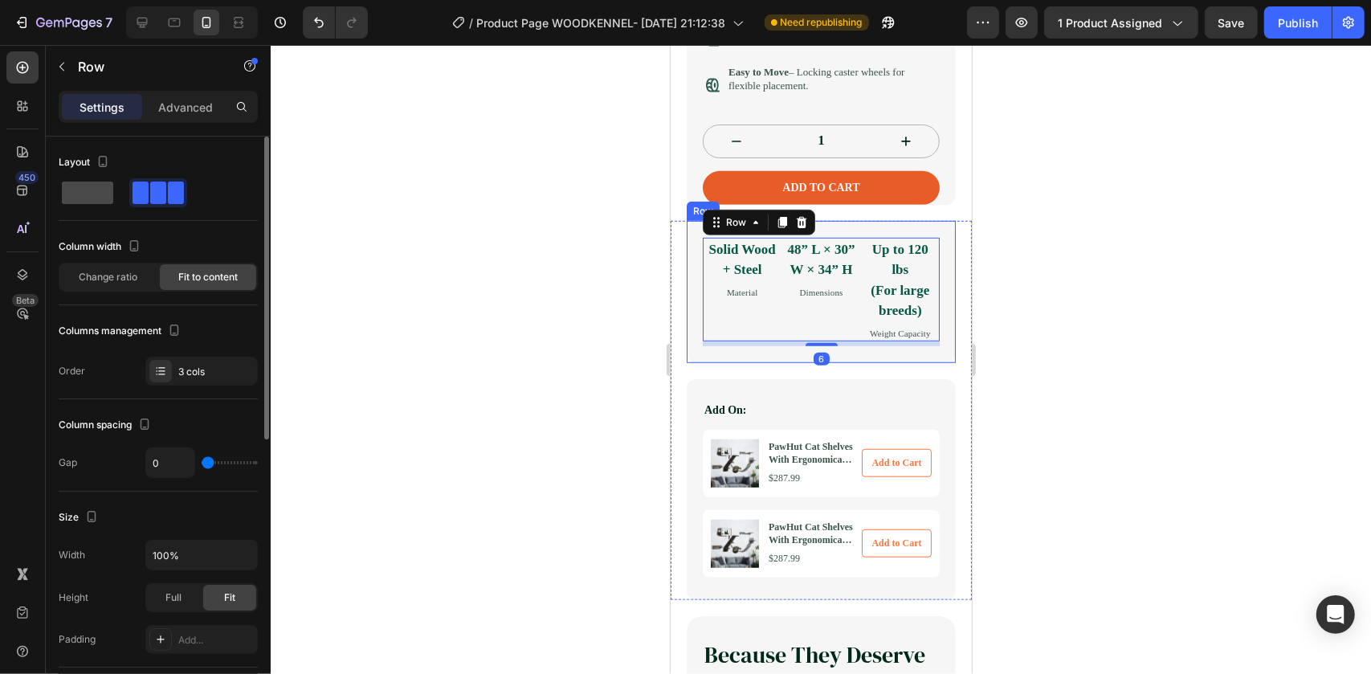
click at [98, 189] on span at bounding box center [87, 193] width 51 height 22
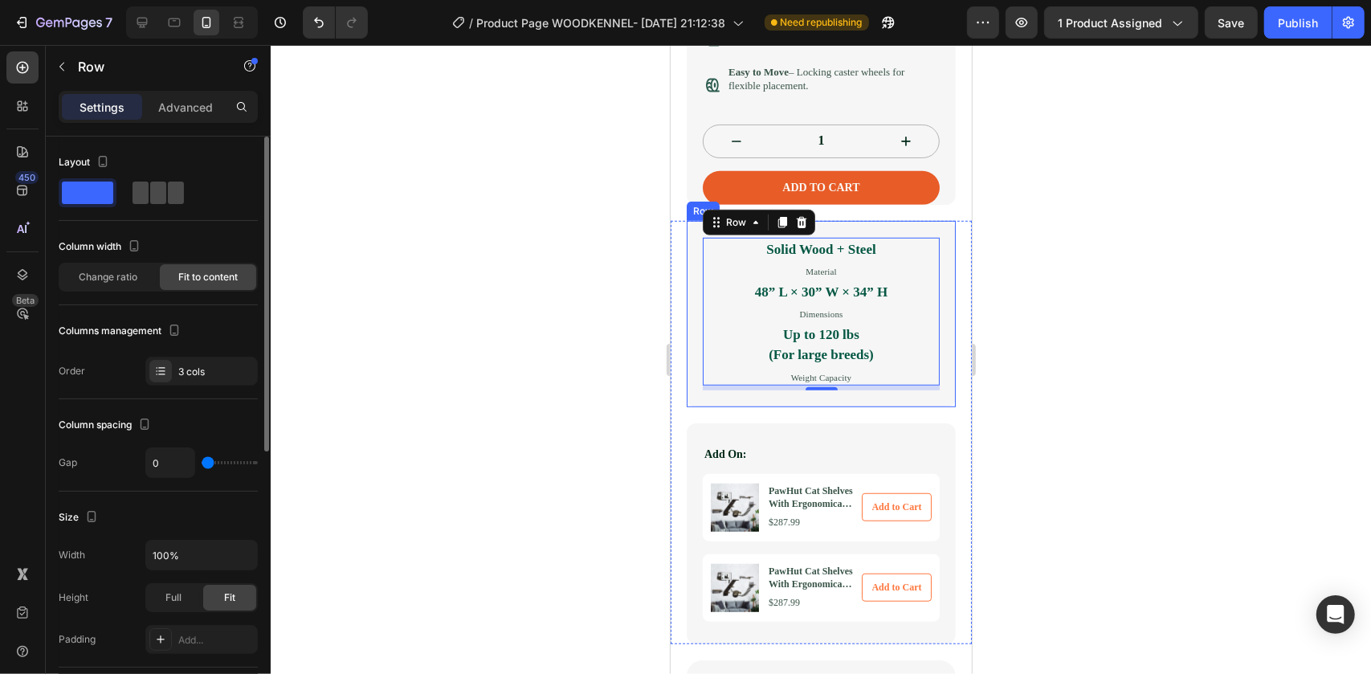
click at [145, 197] on span at bounding box center [141, 193] width 16 height 22
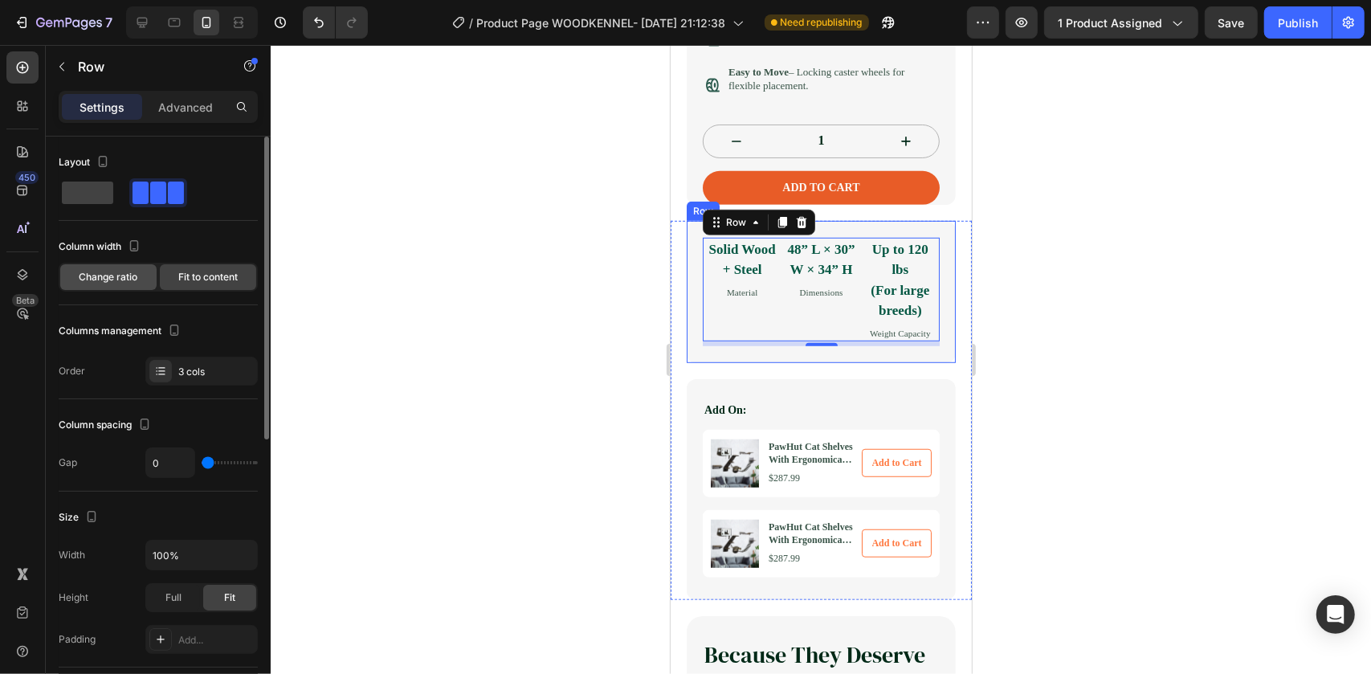
click at [145, 273] on div "Change ratio" at bounding box center [108, 277] width 96 height 26
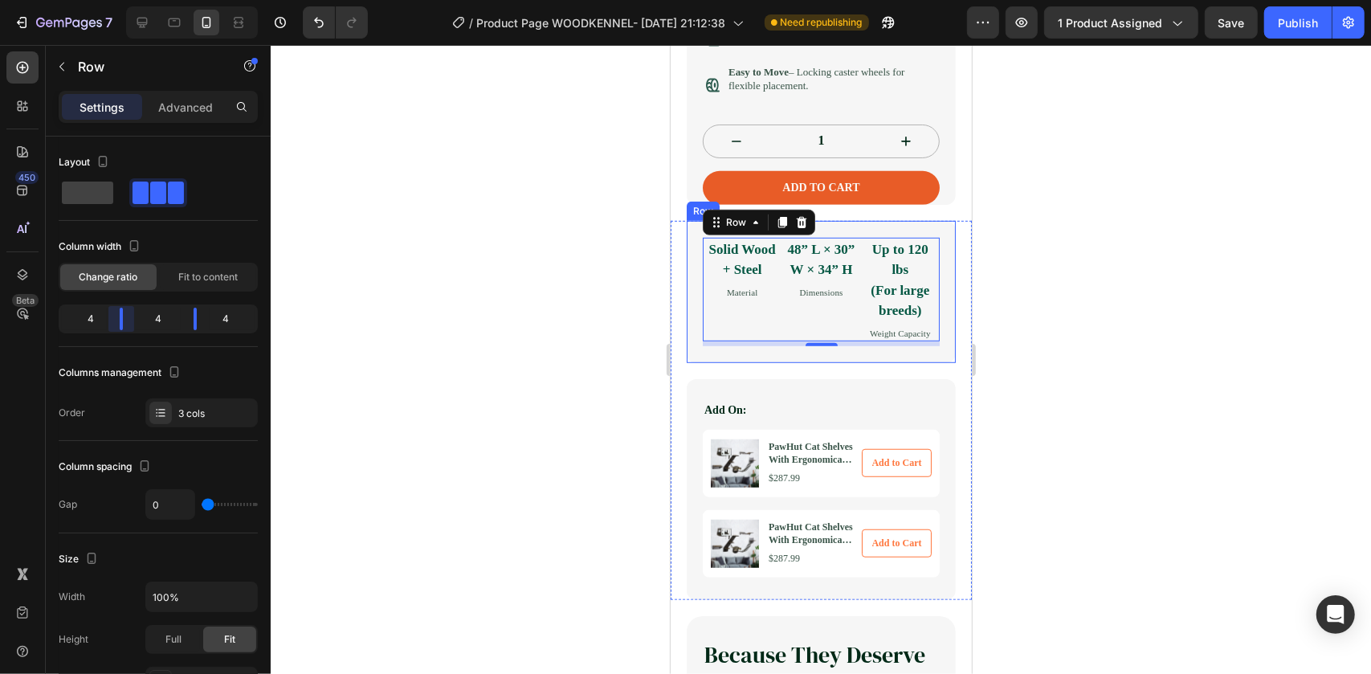
drag, startPoint x: 121, startPoint y: 321, endPoint x: 129, endPoint y: 320, distance: 8.2
click at [129, 0] on body "7 Version history / Product Page WOODKENNEL- Sep 12, 21:12:38 Need republishing…" at bounding box center [685, 0] width 1371 height 0
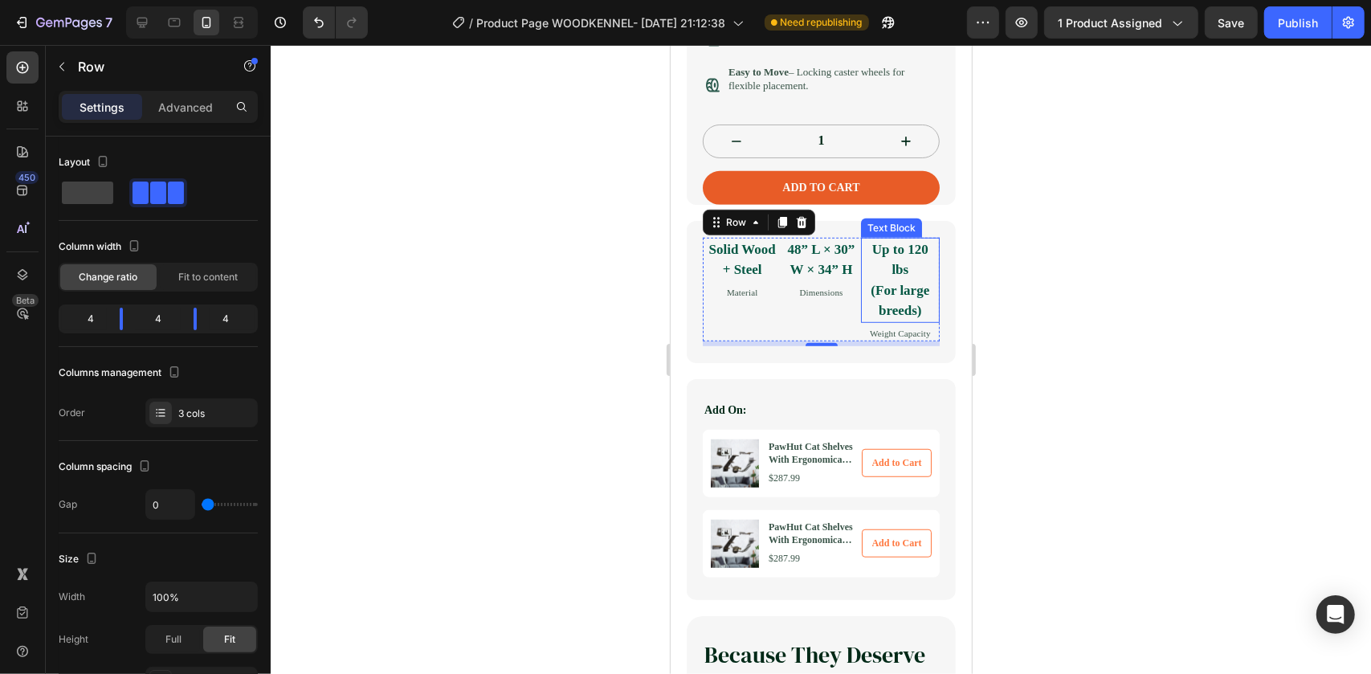
click at [899, 314] on p "Up to 120 lbs (For large breeds)" at bounding box center [900, 280] width 76 height 82
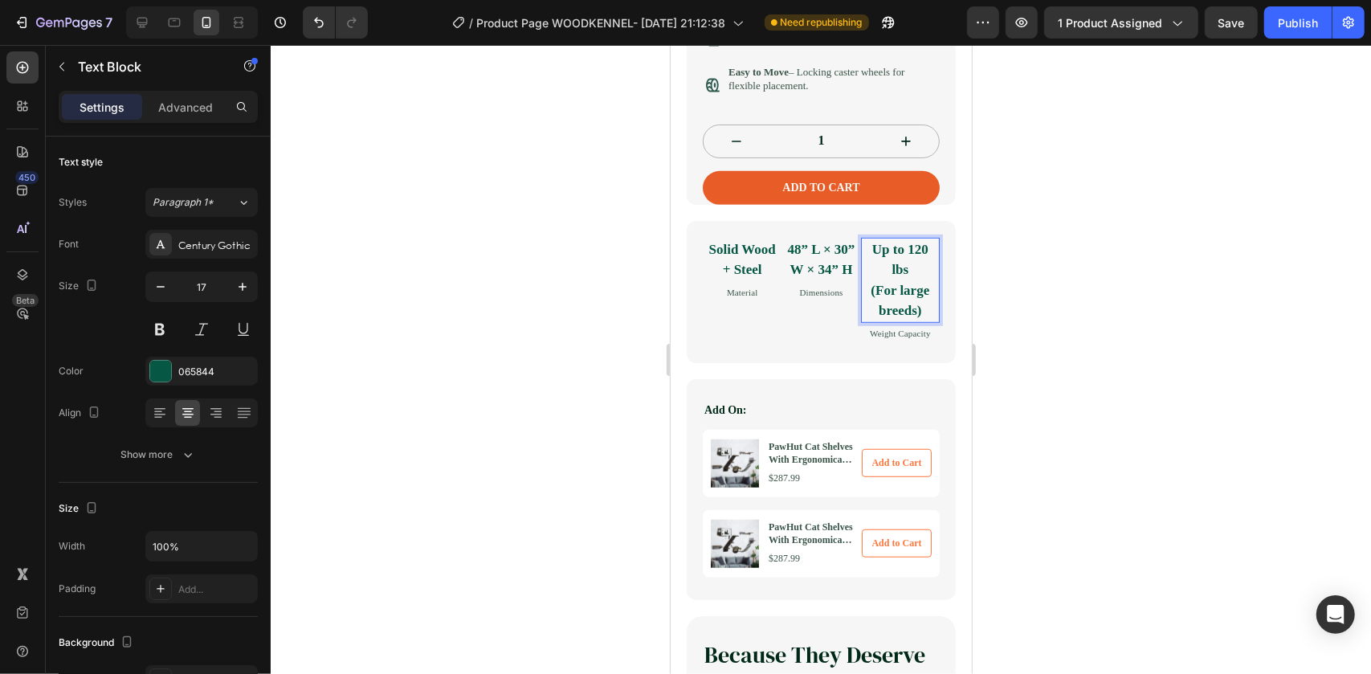
drag, startPoint x: 899, startPoint y: 317, endPoint x: 909, endPoint y: 329, distance: 16.6
click at [902, 321] on p "Up to 120 lbs (For large breeds)" at bounding box center [900, 280] width 76 height 82
click at [915, 321] on p "Up to 120 lbs (For large breeds)" at bounding box center [900, 280] width 76 height 82
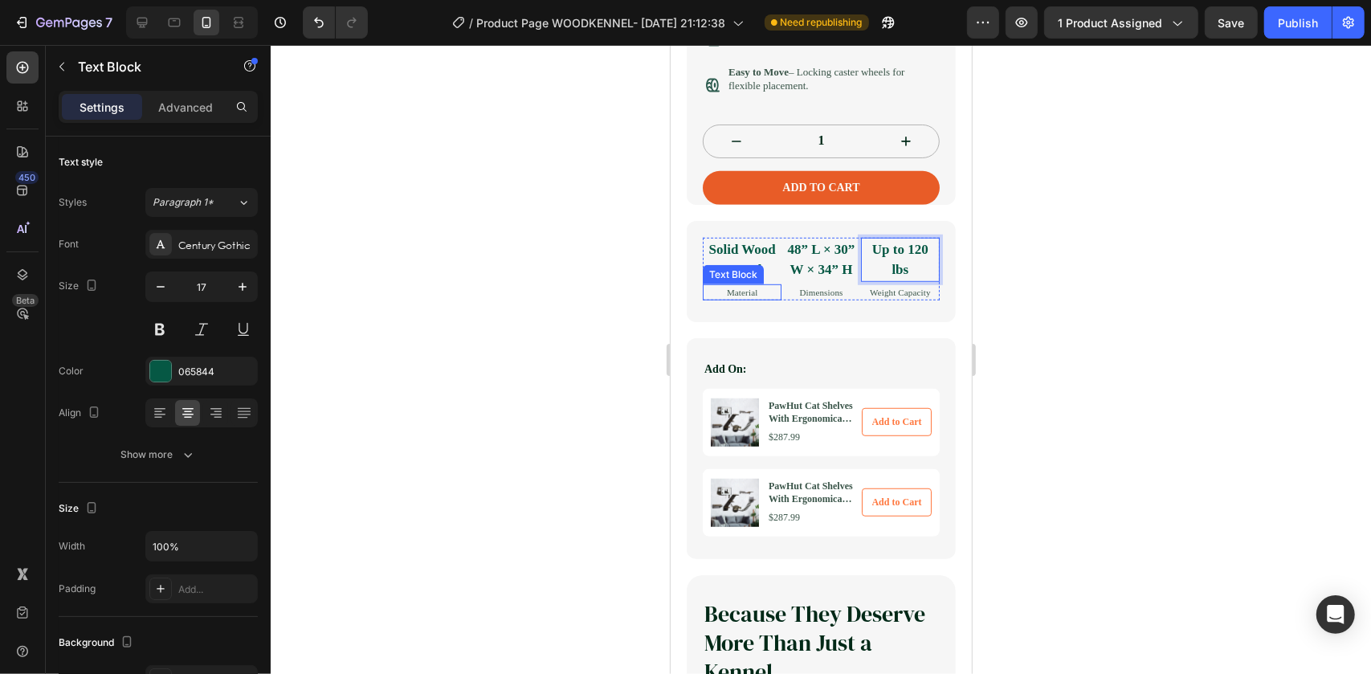
click at [755, 281] on div "Text Block" at bounding box center [732, 274] width 55 height 14
click at [762, 280] on p "Solid Wood + Steel" at bounding box center [742, 259] width 76 height 41
click at [766, 280] on p "Solid Wood + Steel" at bounding box center [742, 259] width 76 height 41
click at [766, 268] on p "Solid Wood + Steel" at bounding box center [742, 259] width 76 height 41
click at [765, 266] on p "Solid Wood + Steel" at bounding box center [742, 259] width 76 height 41
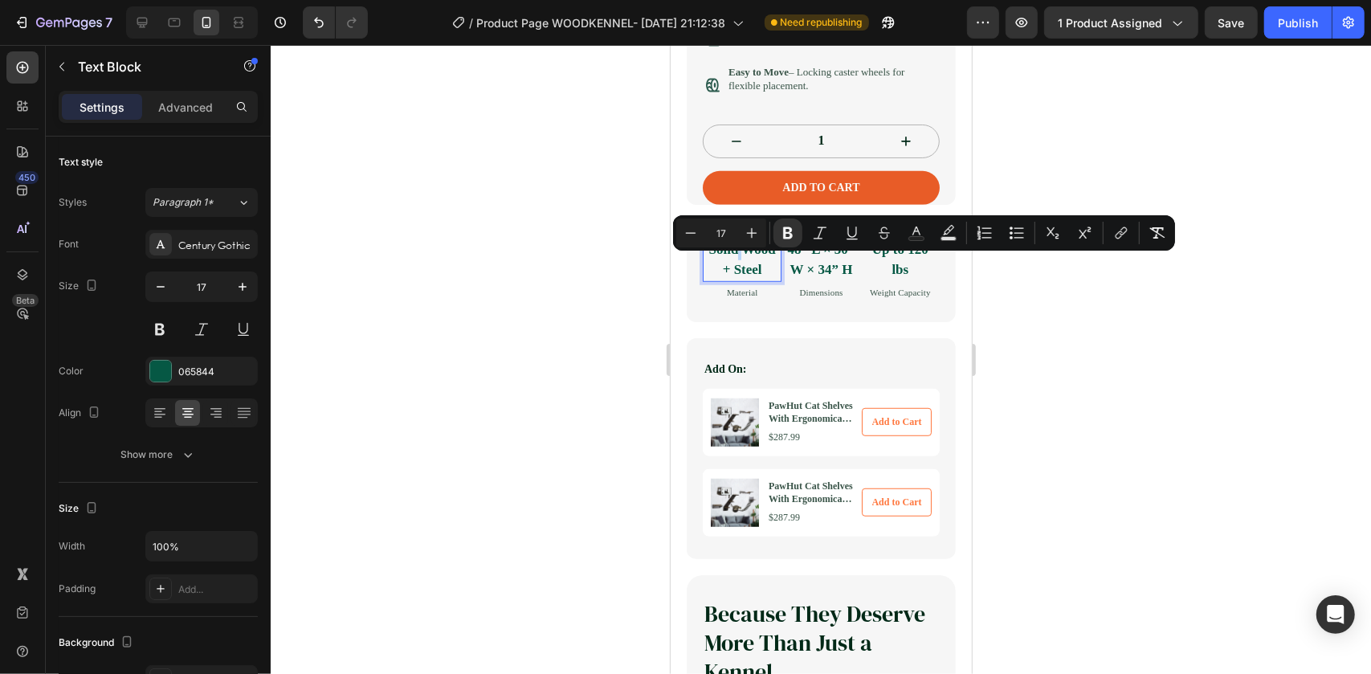
click at [765, 266] on p "Solid Wood + Steel" at bounding box center [742, 259] width 76 height 41
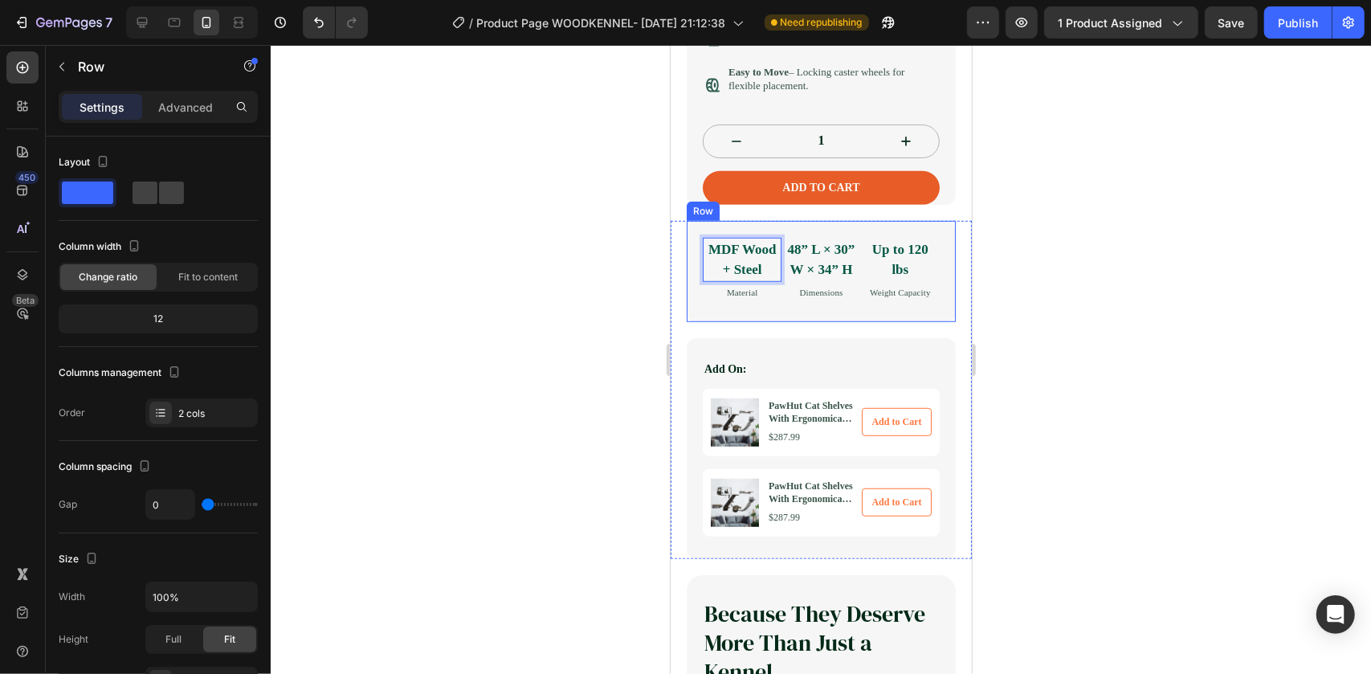
click at [682, 352] on div "Premium solid wood & steel Text Block Material Text Block 48” L × 30” W × 34” H…" at bounding box center [820, 389] width 301 height 338
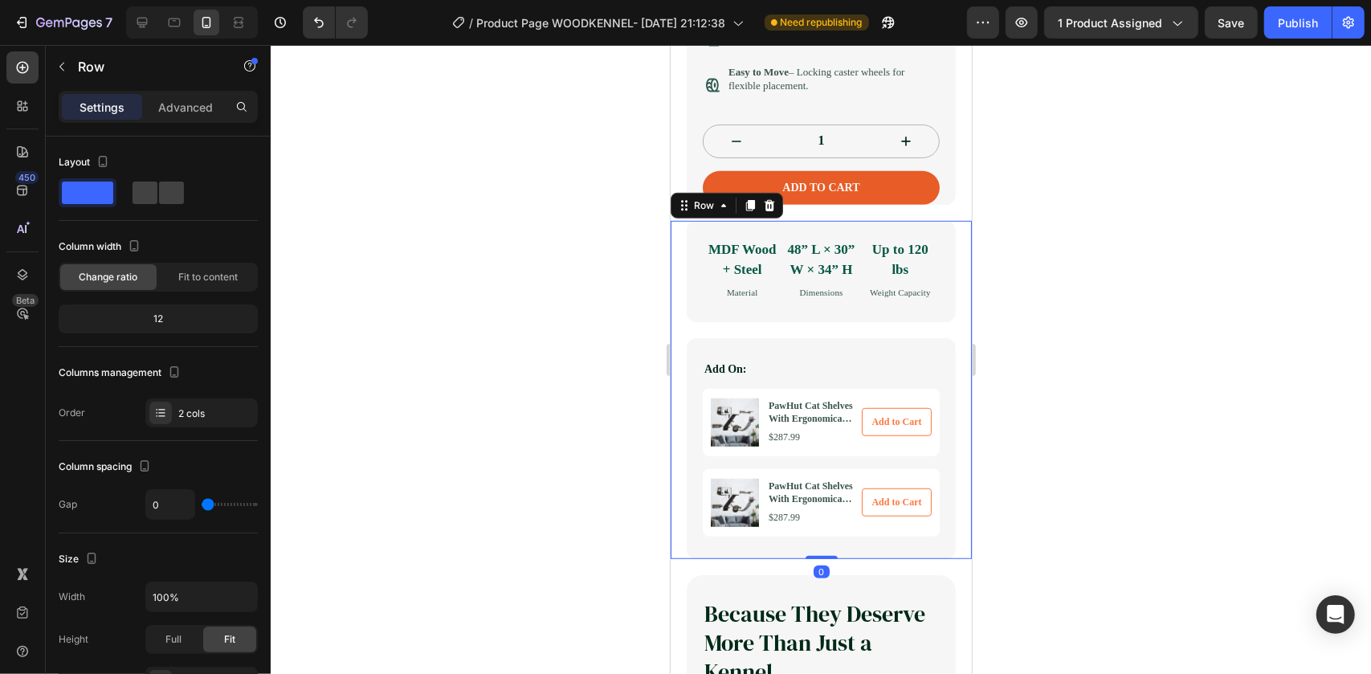
click at [643, 356] on div at bounding box center [821, 359] width 1101 height 629
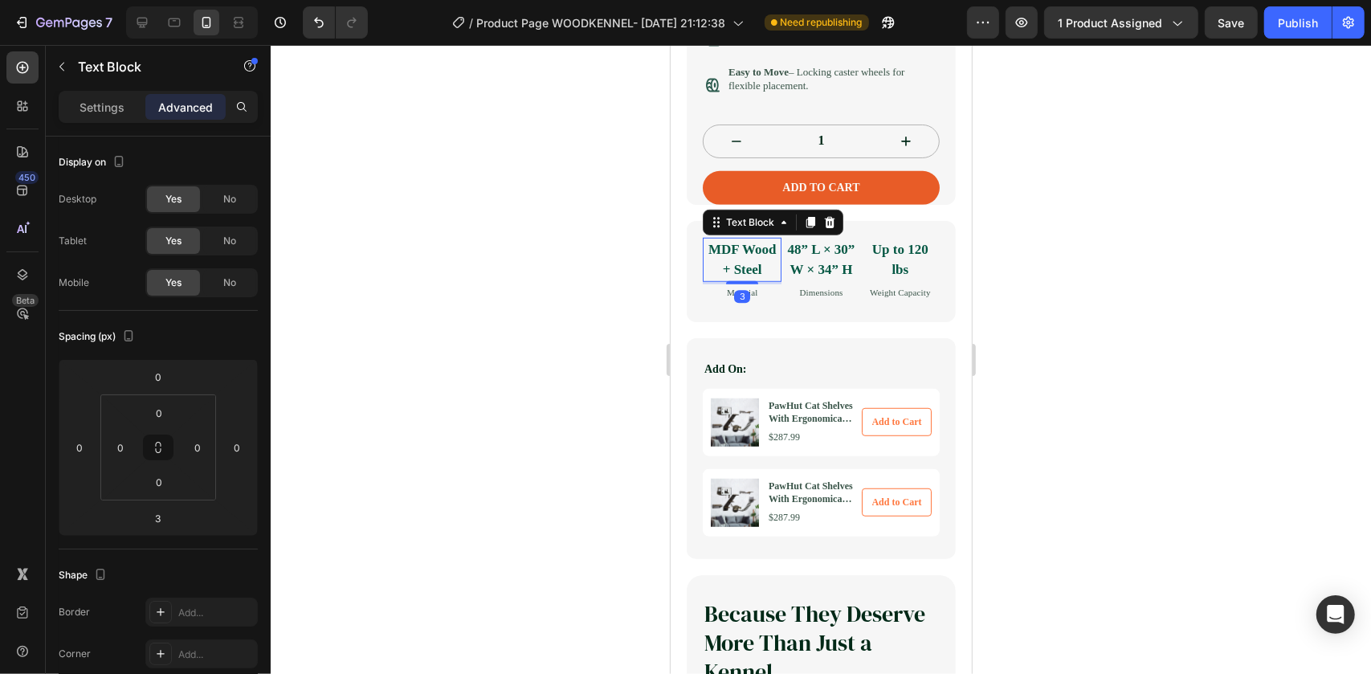
click at [758, 277] on strong "MDF Wood + Steel" at bounding box center [742, 259] width 68 height 36
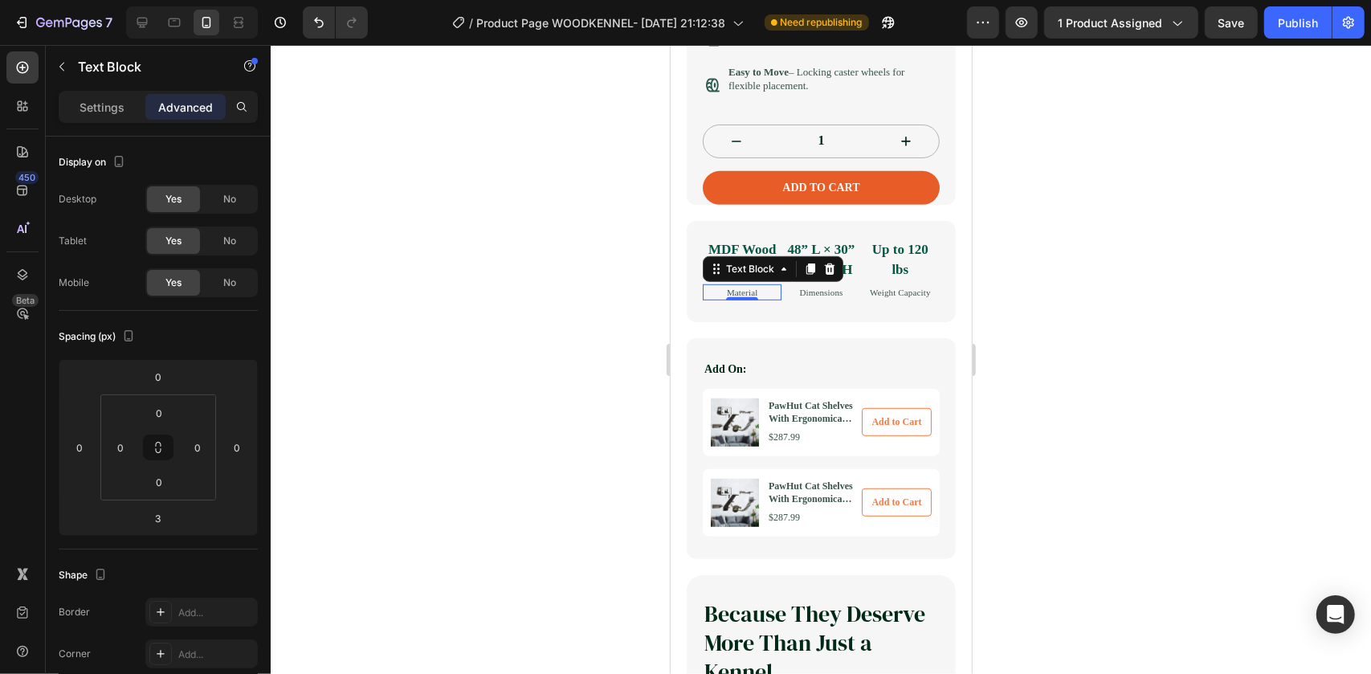
click at [770, 299] on p "Material" at bounding box center [742, 292] width 76 height 14
click at [791, 300] on div "48” L × 30” W × 34” H Text Block Dimensions Text Block" at bounding box center [820, 268] width 79 height 63
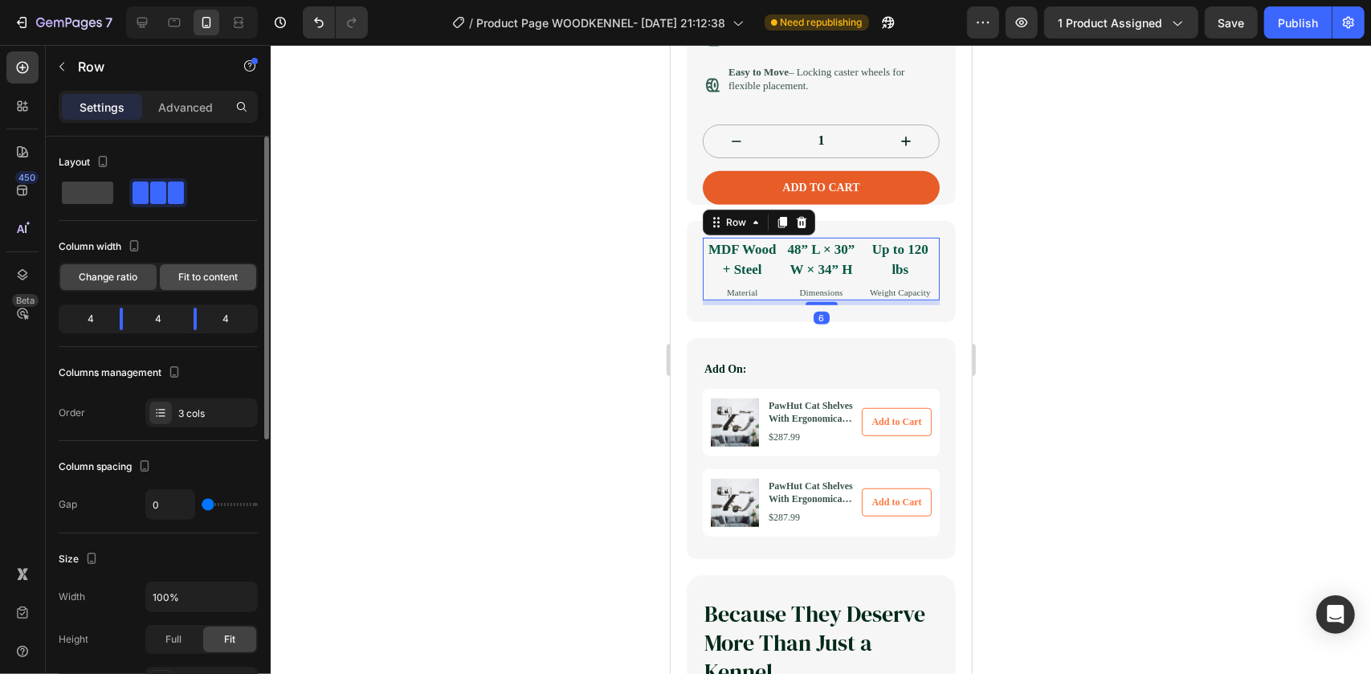
click at [220, 273] on span "Fit to content" at bounding box center [207, 277] width 59 height 14
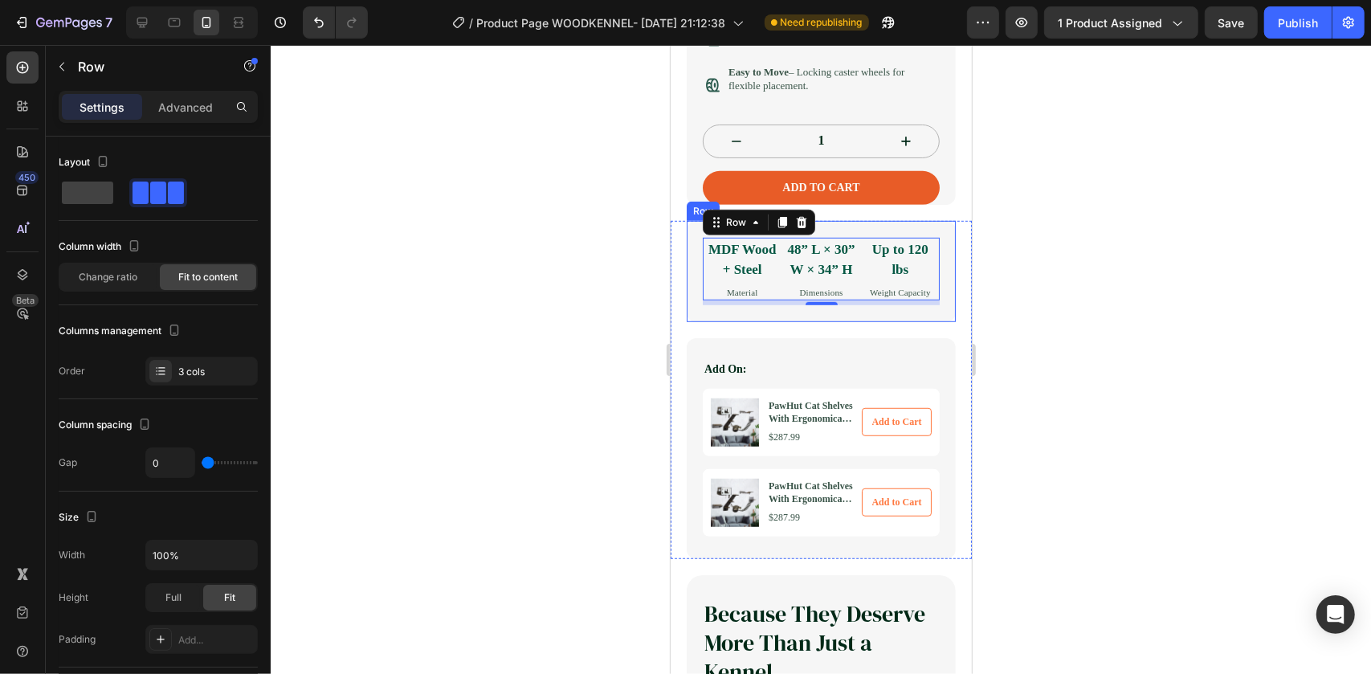
click at [690, 322] on div "MDF Wood + Steel Text Block Material Text Block 48” L × 30” W × 34” H Text Bloc…" at bounding box center [820, 271] width 269 height 102
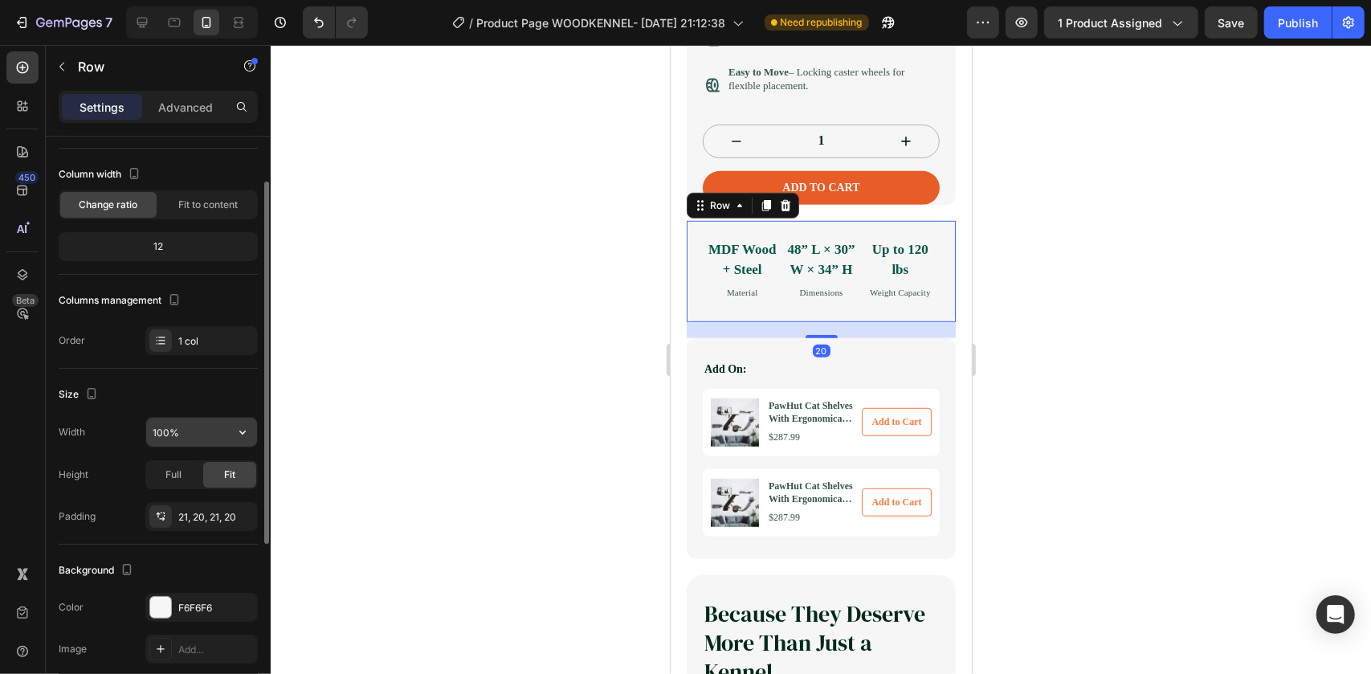
scroll to position [145, 0]
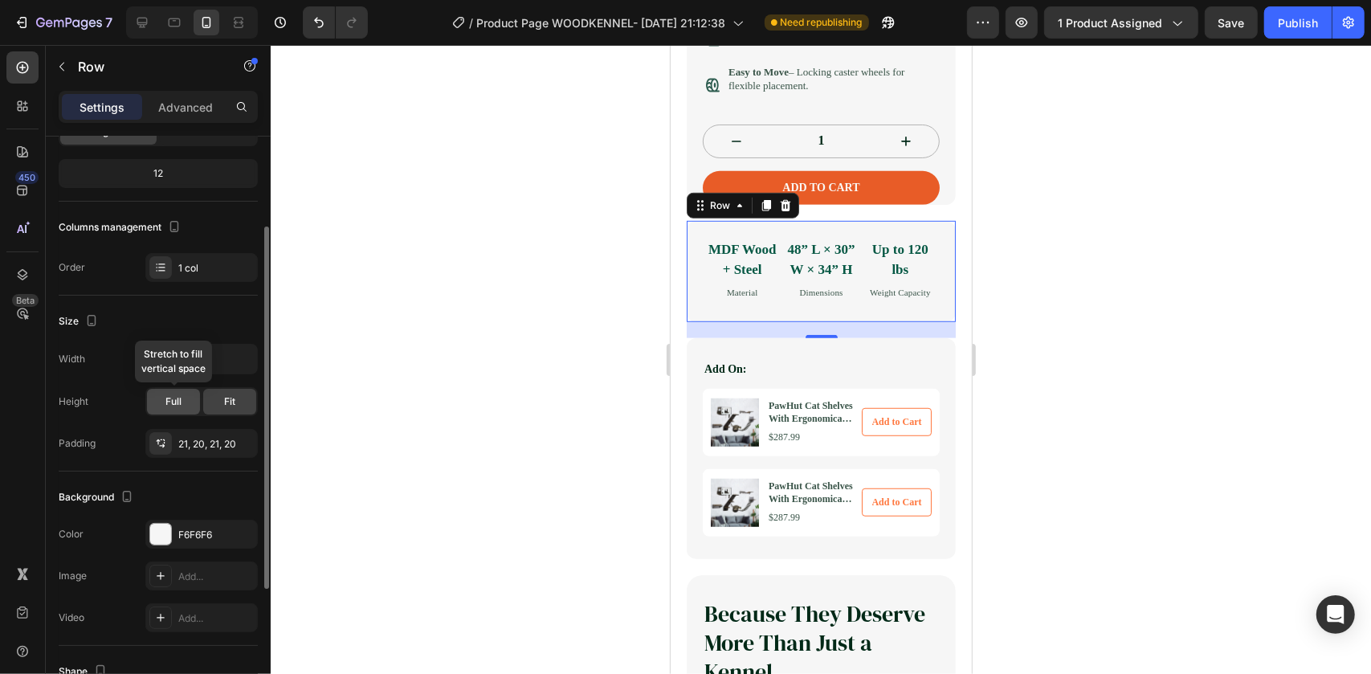
click at [173, 403] on span "Full" at bounding box center [173, 401] width 16 height 14
click at [232, 402] on span "Fit" at bounding box center [229, 401] width 11 height 14
click at [211, 95] on div "Advanced" at bounding box center [185, 107] width 80 height 26
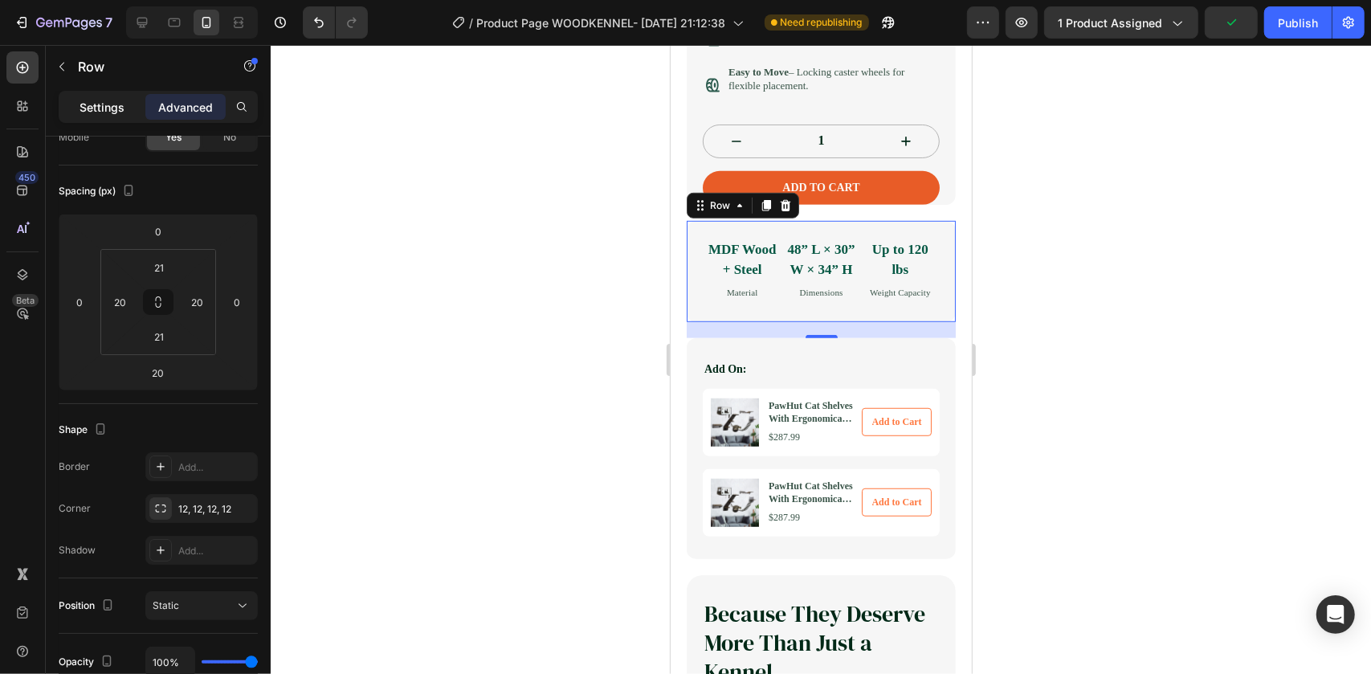
click at [125, 112] on div "Settings" at bounding box center [102, 107] width 80 height 26
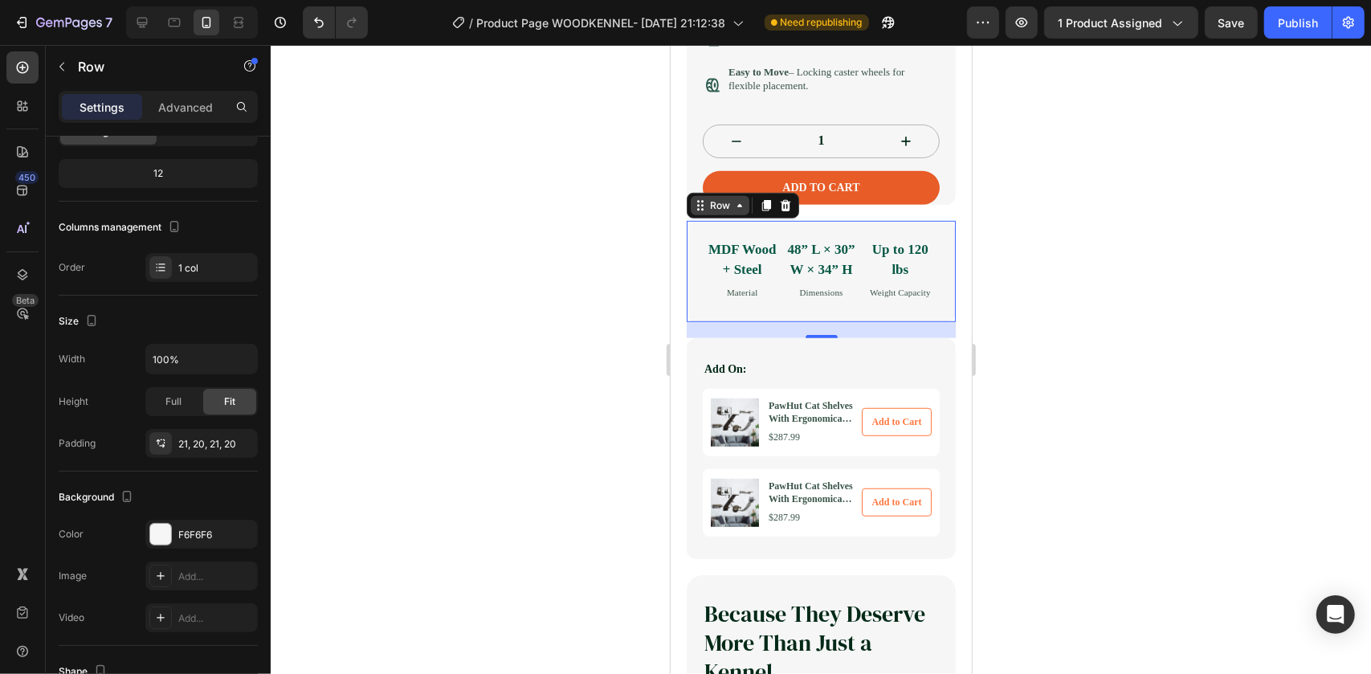
click at [735, 211] on icon at bounding box center [739, 204] width 13 height 13
click at [735, 214] on div "Row" at bounding box center [719, 204] width 59 height 19
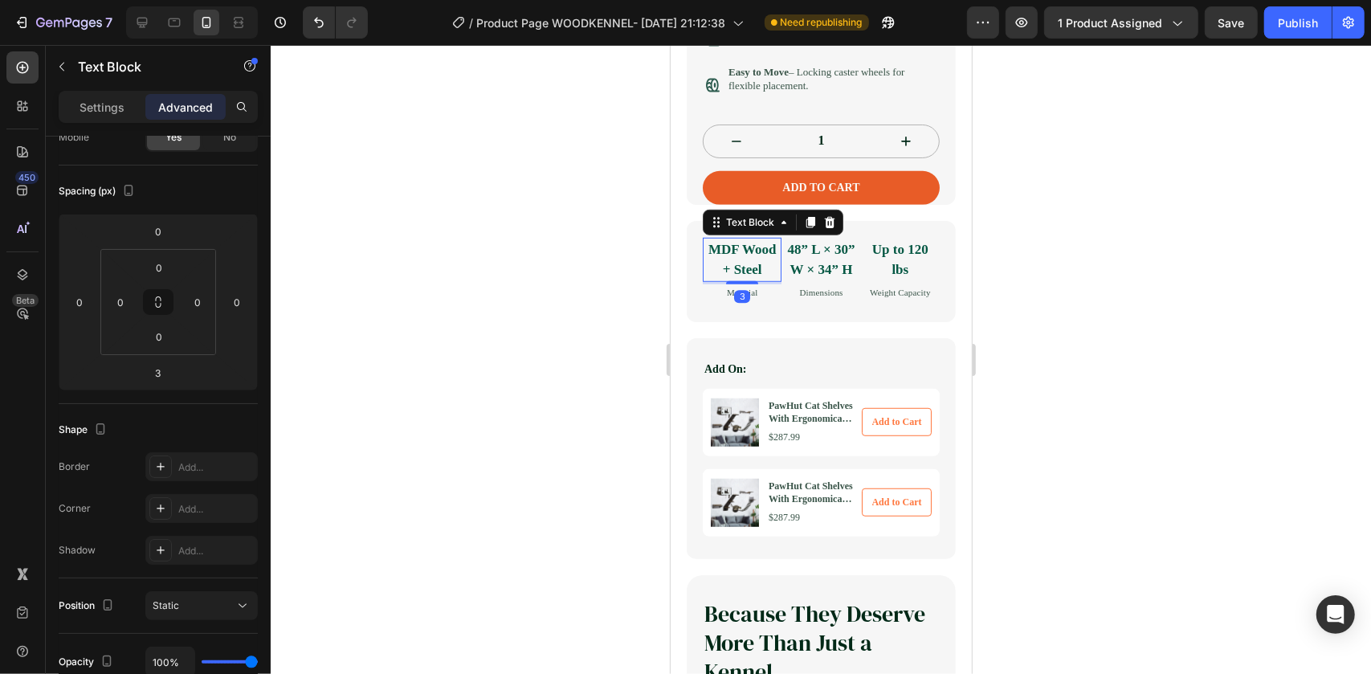
scroll to position [0, 0]
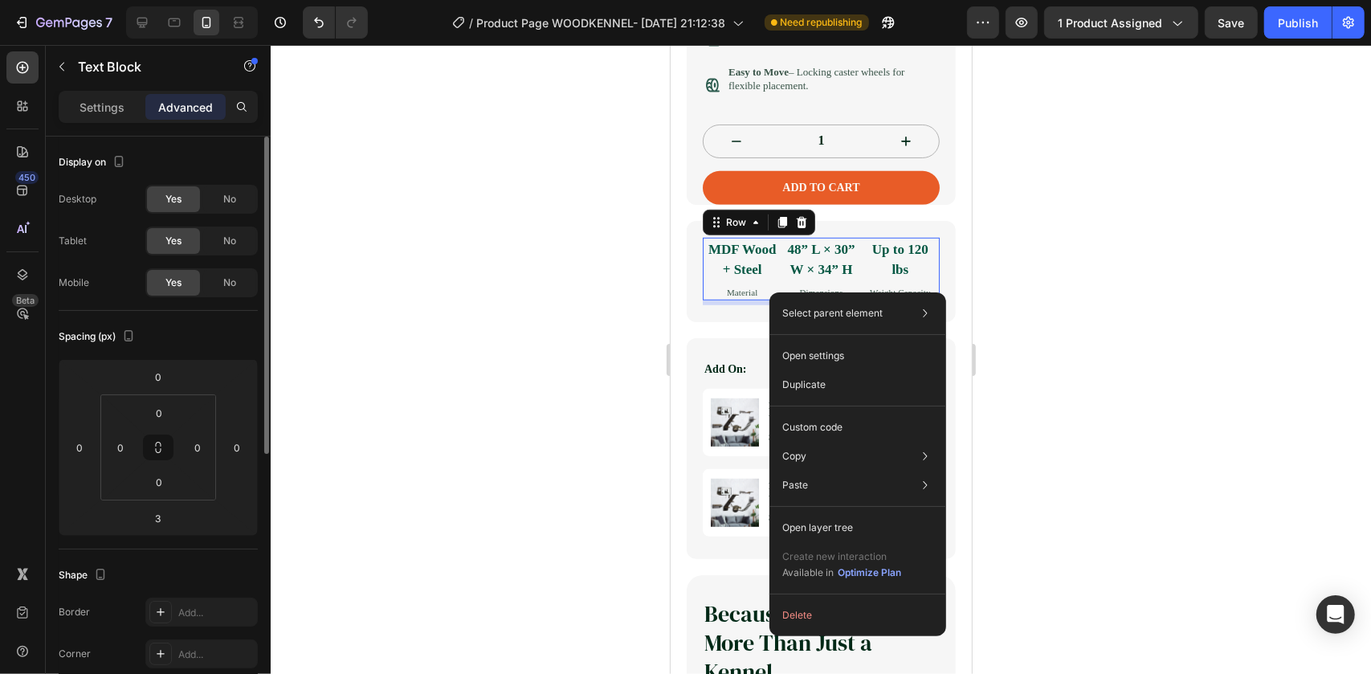
click at [728, 300] on div "MDF Wood + Steel Text Block Material Text Block" at bounding box center [741, 268] width 79 height 63
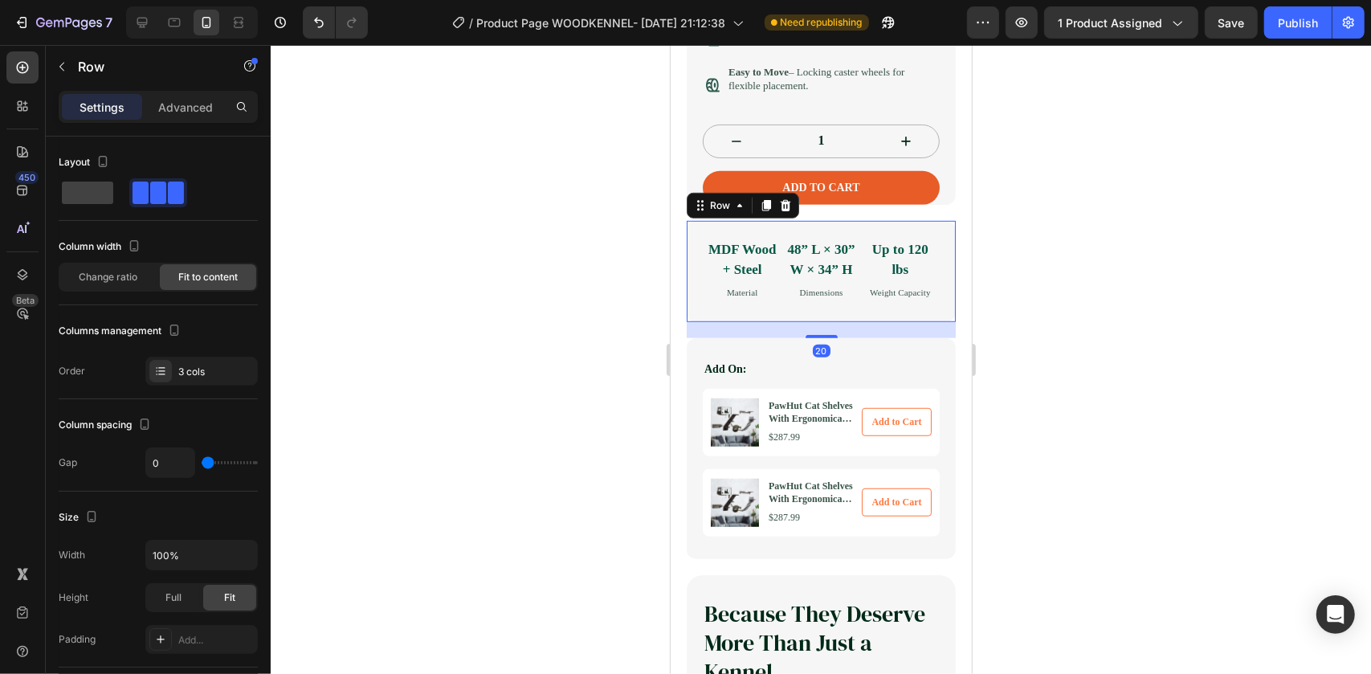
click at [709, 322] on div "MDF Wood + Steel Text Block Material Text Block 48” L × 30” W × 34” H Text Bloc…" at bounding box center [820, 271] width 269 height 102
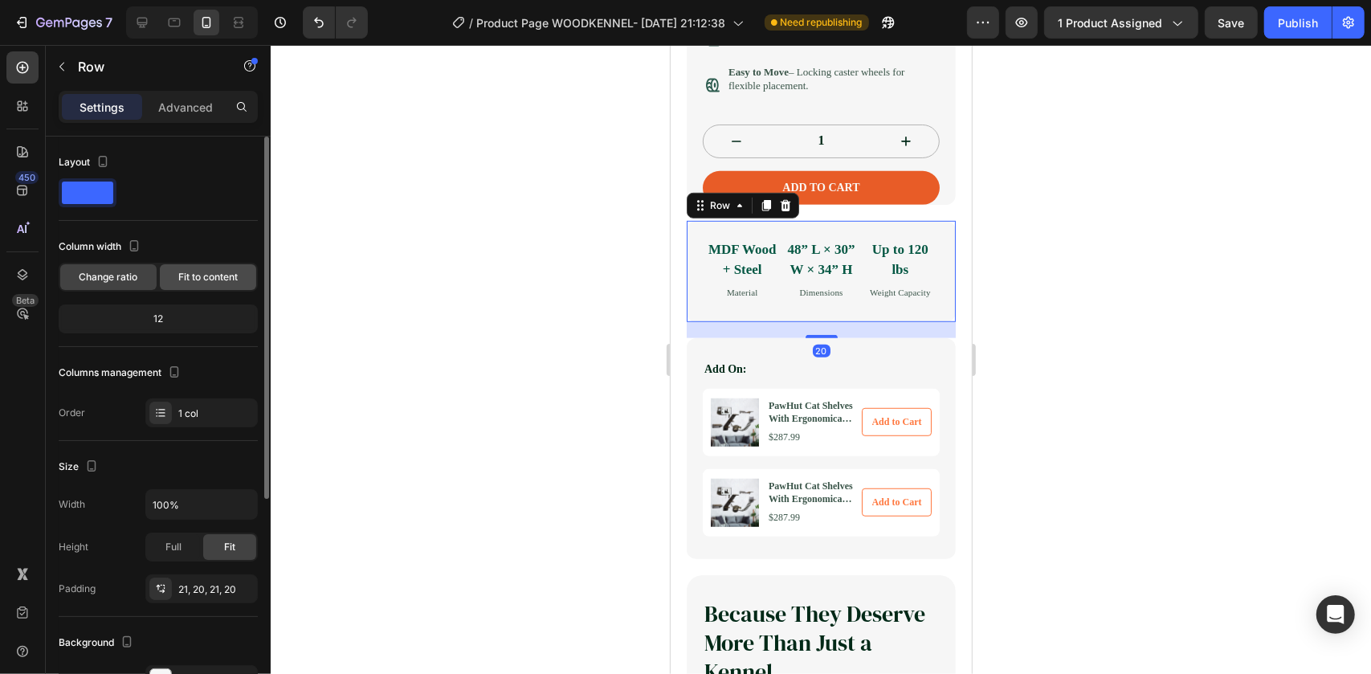
click at [184, 278] on span "Fit to content" at bounding box center [207, 277] width 59 height 14
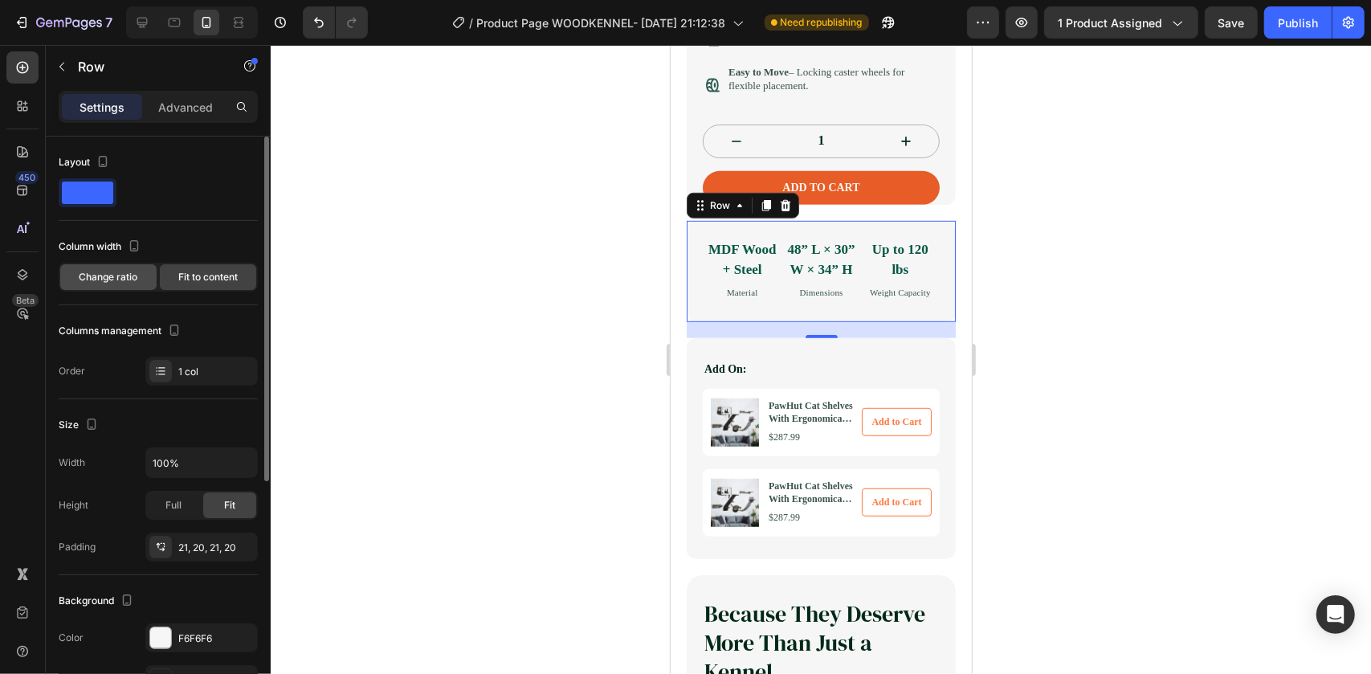
click at [98, 275] on span "Change ratio" at bounding box center [109, 277] width 59 height 14
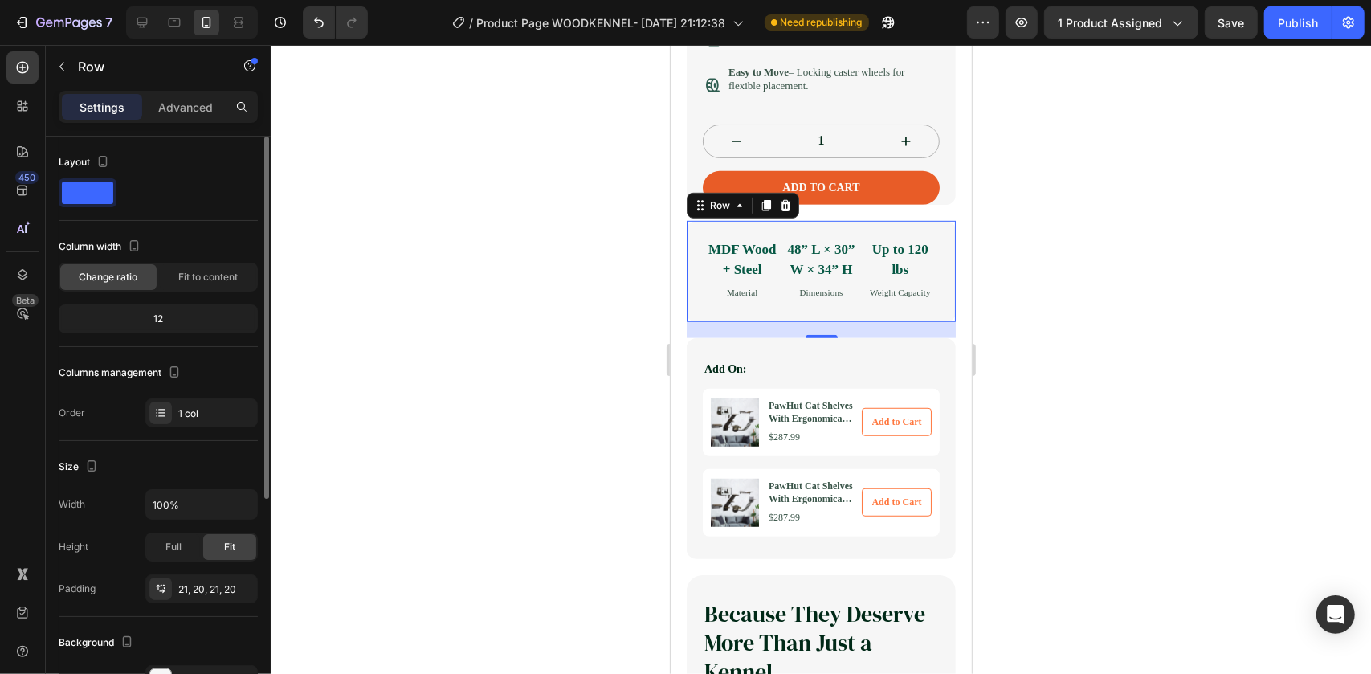
scroll to position [145, 0]
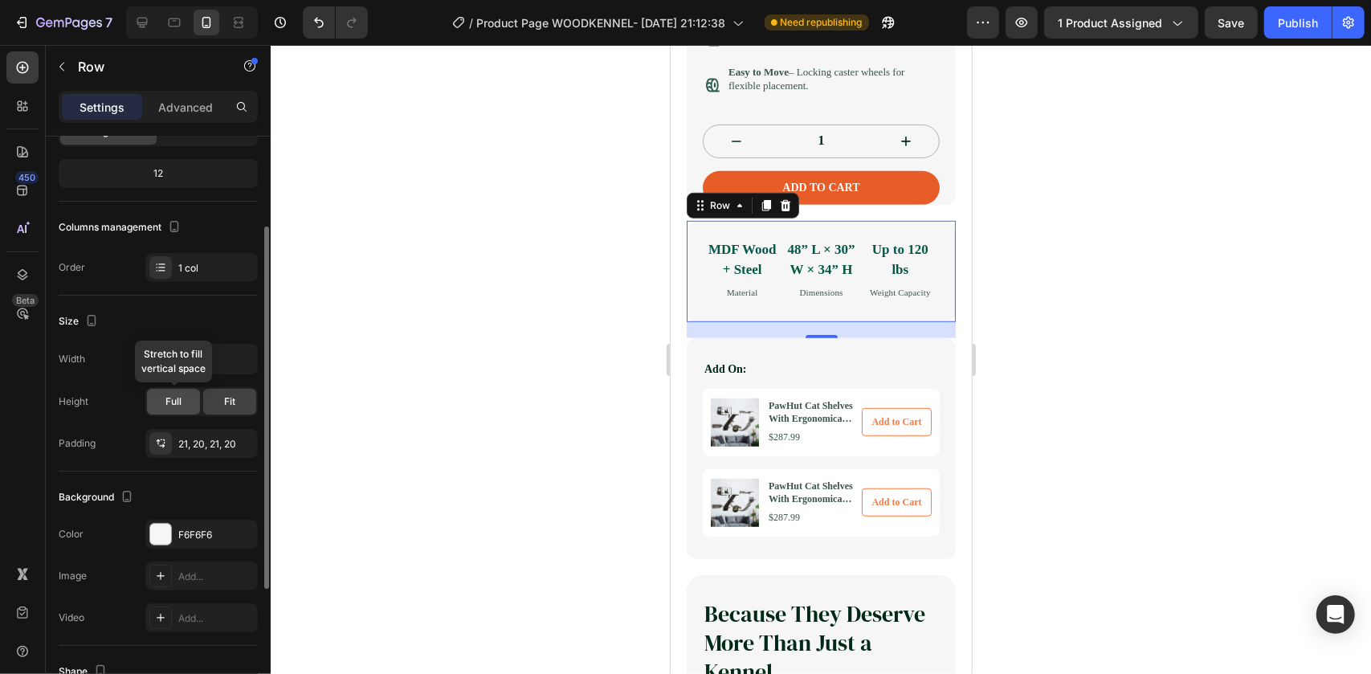
click at [176, 396] on span "Full" at bounding box center [173, 401] width 16 height 14
click at [225, 398] on span "Fit" at bounding box center [229, 401] width 11 height 14
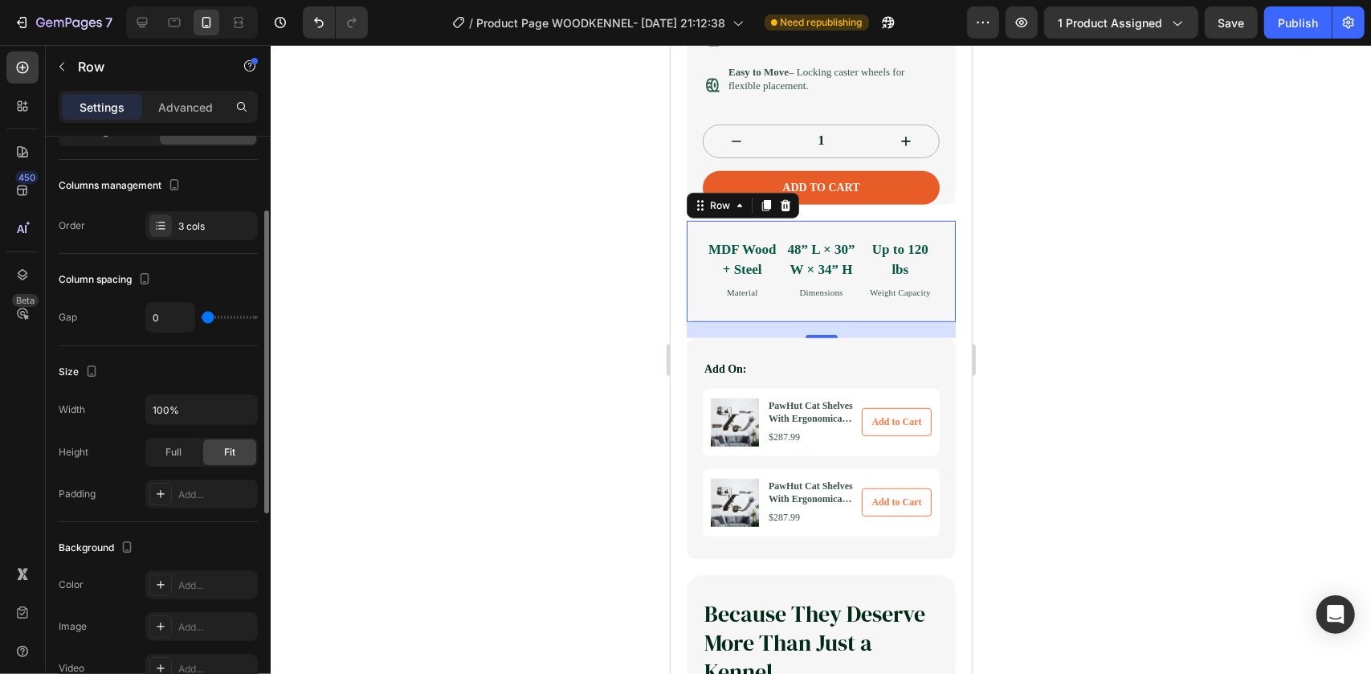
scroll to position [145, 0]
click at [720, 300] on div "MDF Wood + Steel Text Block Material Text Block" at bounding box center [741, 268] width 79 height 63
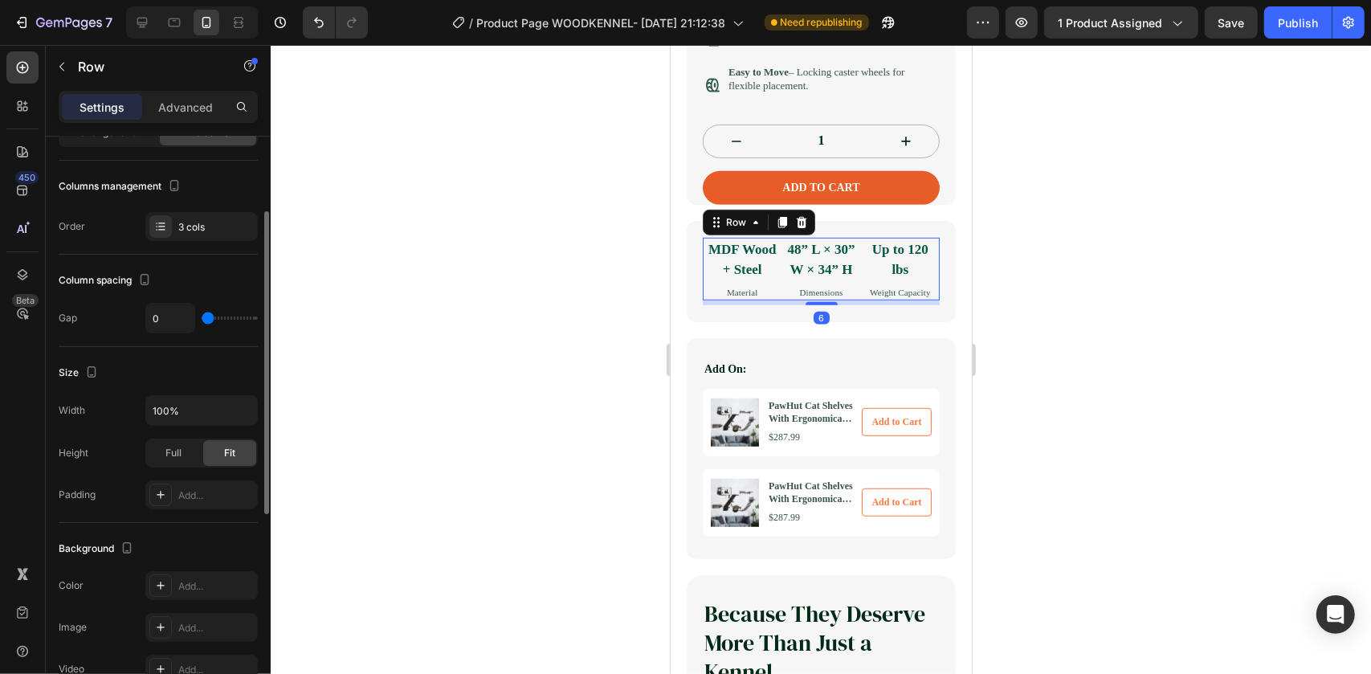
click at [705, 304] on div "6" at bounding box center [820, 302] width 237 height 5
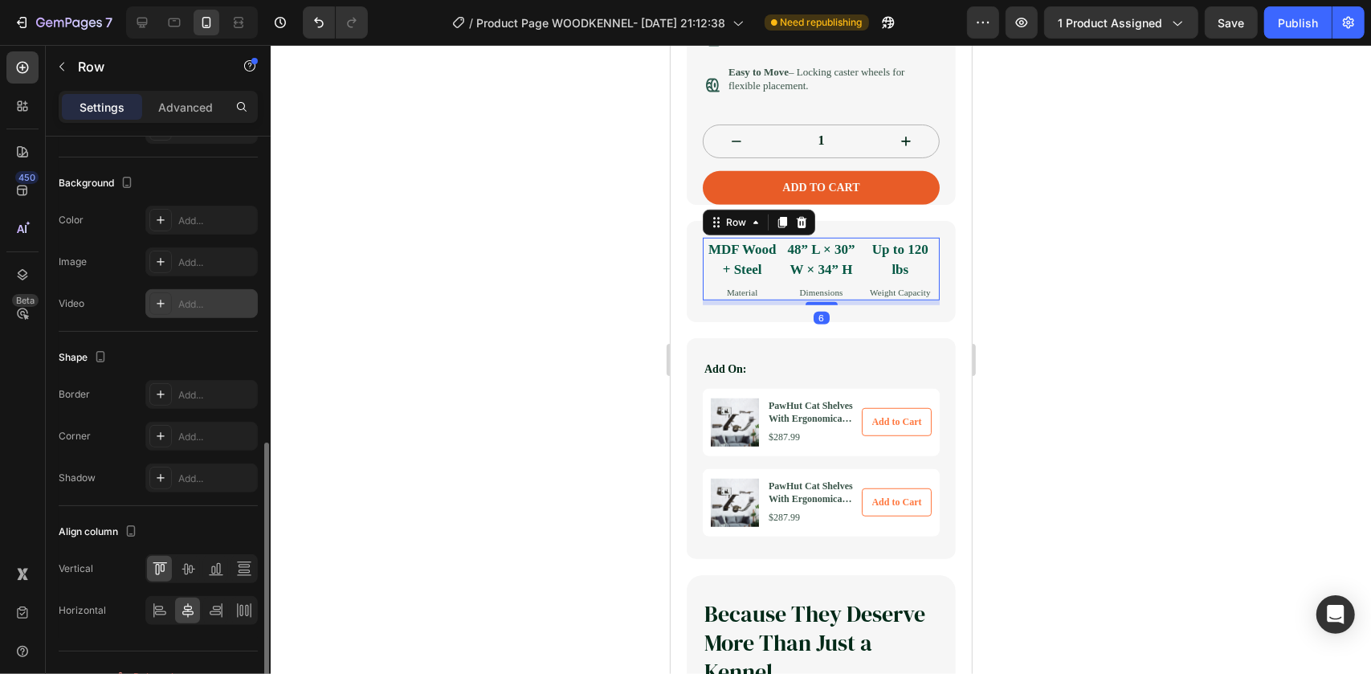
scroll to position [537, 0]
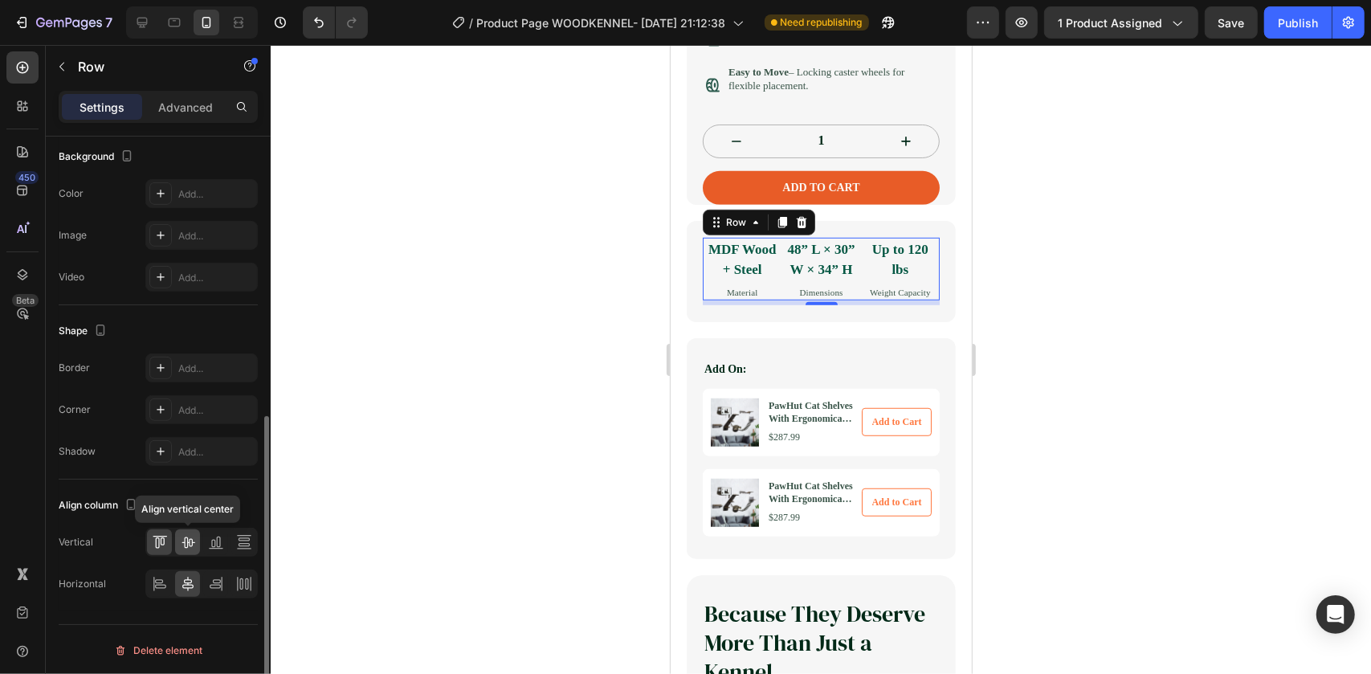
click at [193, 542] on icon at bounding box center [188, 542] width 16 height 16
click at [224, 546] on div at bounding box center [215, 542] width 25 height 26
click at [170, 540] on div at bounding box center [159, 542] width 25 height 26
click at [400, 476] on div at bounding box center [821, 359] width 1101 height 629
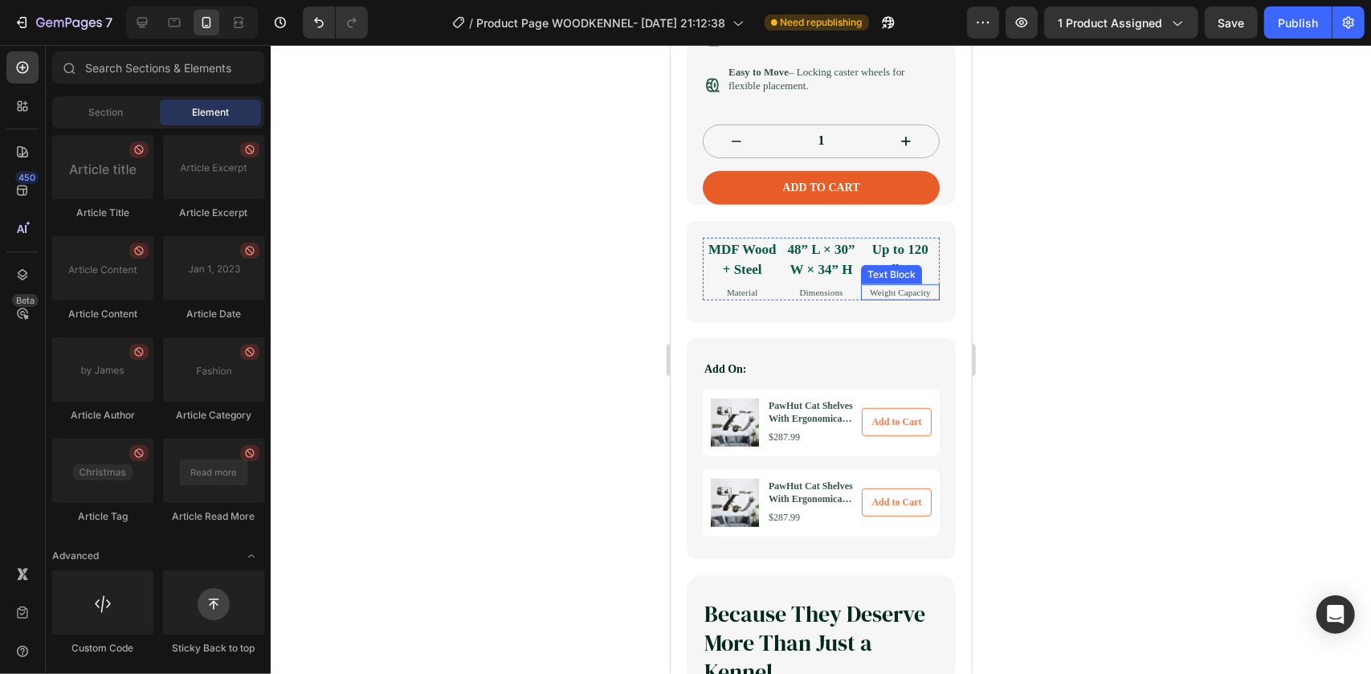
click at [878, 299] on p "Weight Capacity" at bounding box center [900, 292] width 76 height 14
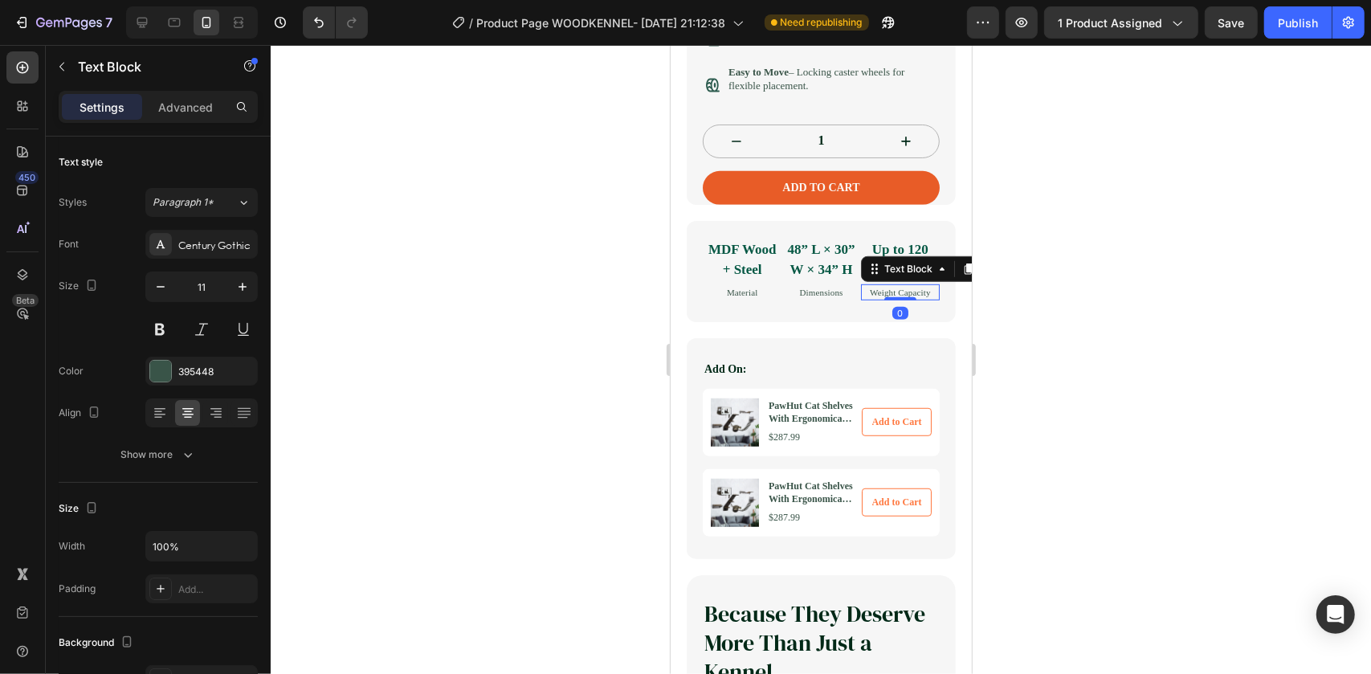
click at [866, 299] on p "Weight Capacity" at bounding box center [900, 292] width 76 height 14
click at [880, 274] on p "Up to 120 lbs" at bounding box center [900, 259] width 76 height 41
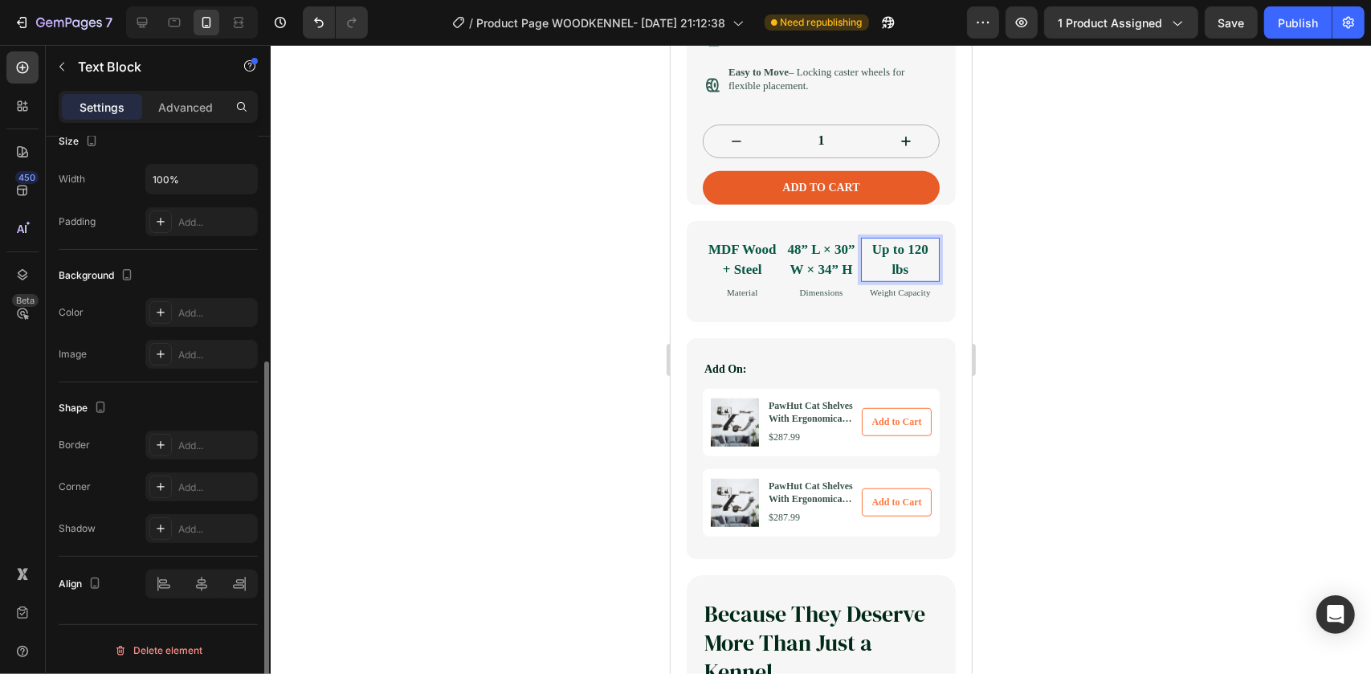
click at [879, 280] on p "Up to 120 lbs" at bounding box center [900, 259] width 76 height 41
click at [188, 107] on p "Advanced" at bounding box center [185, 107] width 55 height 17
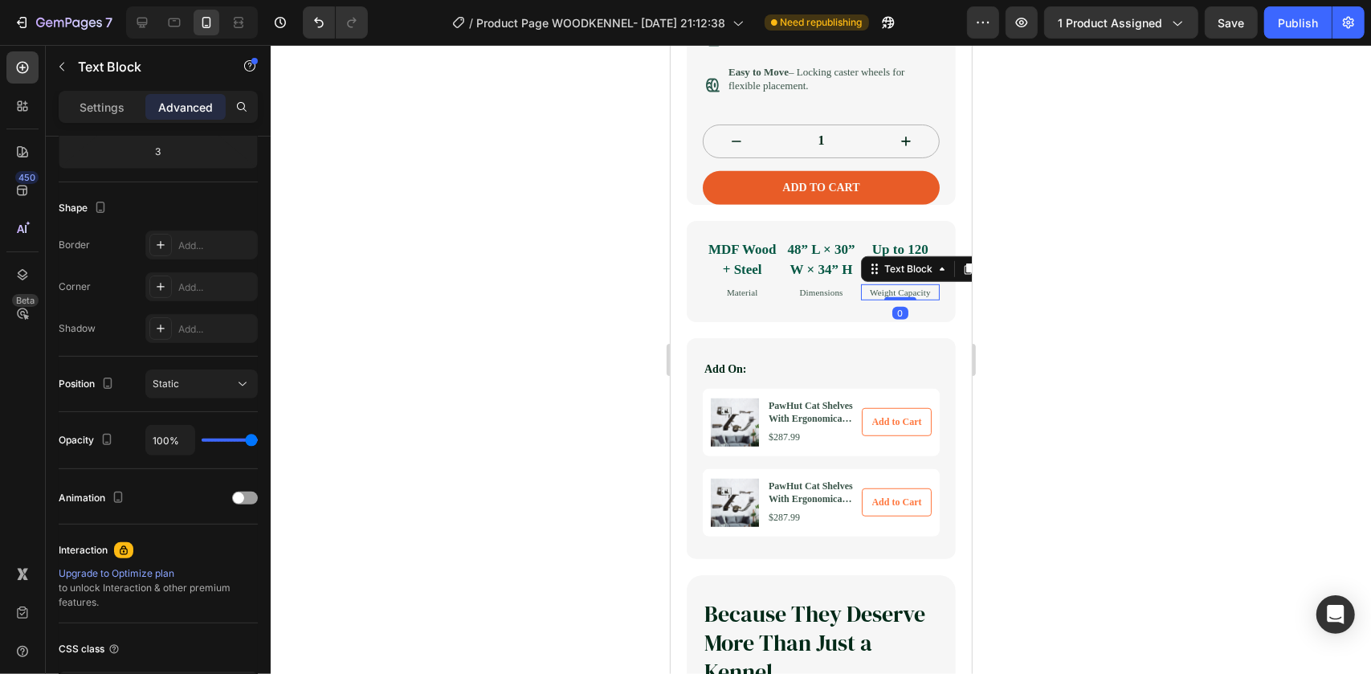
click at [920, 299] on p "Weight Capacity" at bounding box center [900, 292] width 76 height 14
click at [927, 300] on div "Weight Capacity" at bounding box center [899, 292] width 79 height 17
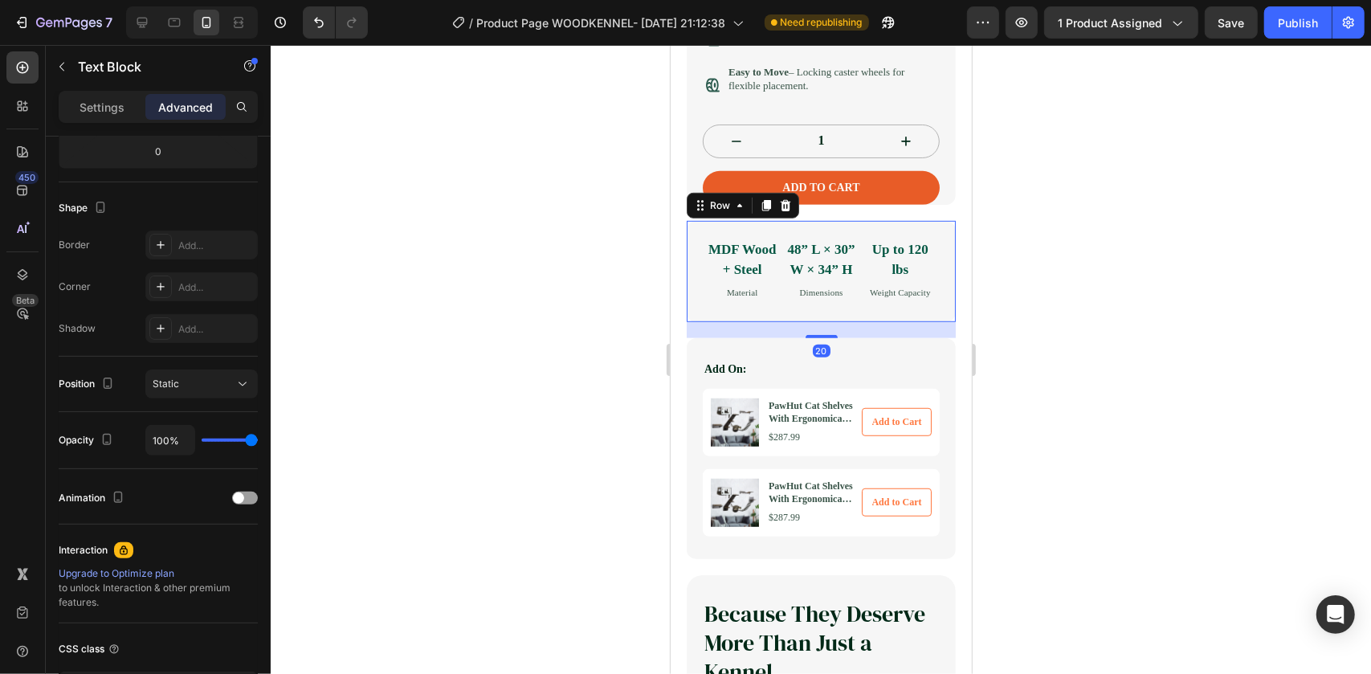
click at [933, 320] on div "MDF Wood + Steel Text Block Material Text Block 48” L × 30” W × 34” H Text Bloc…" at bounding box center [820, 271] width 269 height 102
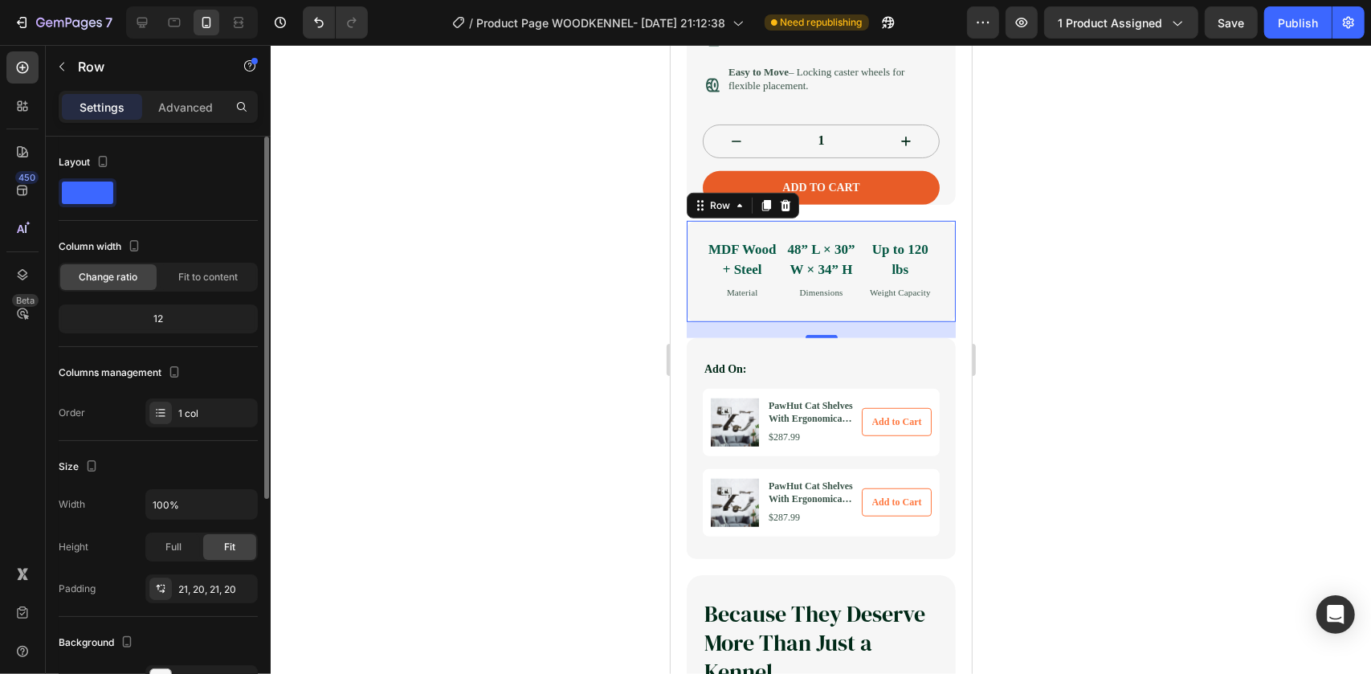
click at [189, 325] on div "12" at bounding box center [158, 319] width 193 height 22
click at [173, 311] on div "12" at bounding box center [158, 319] width 193 height 22
click at [193, 277] on span "Fit to content" at bounding box center [207, 277] width 59 height 14
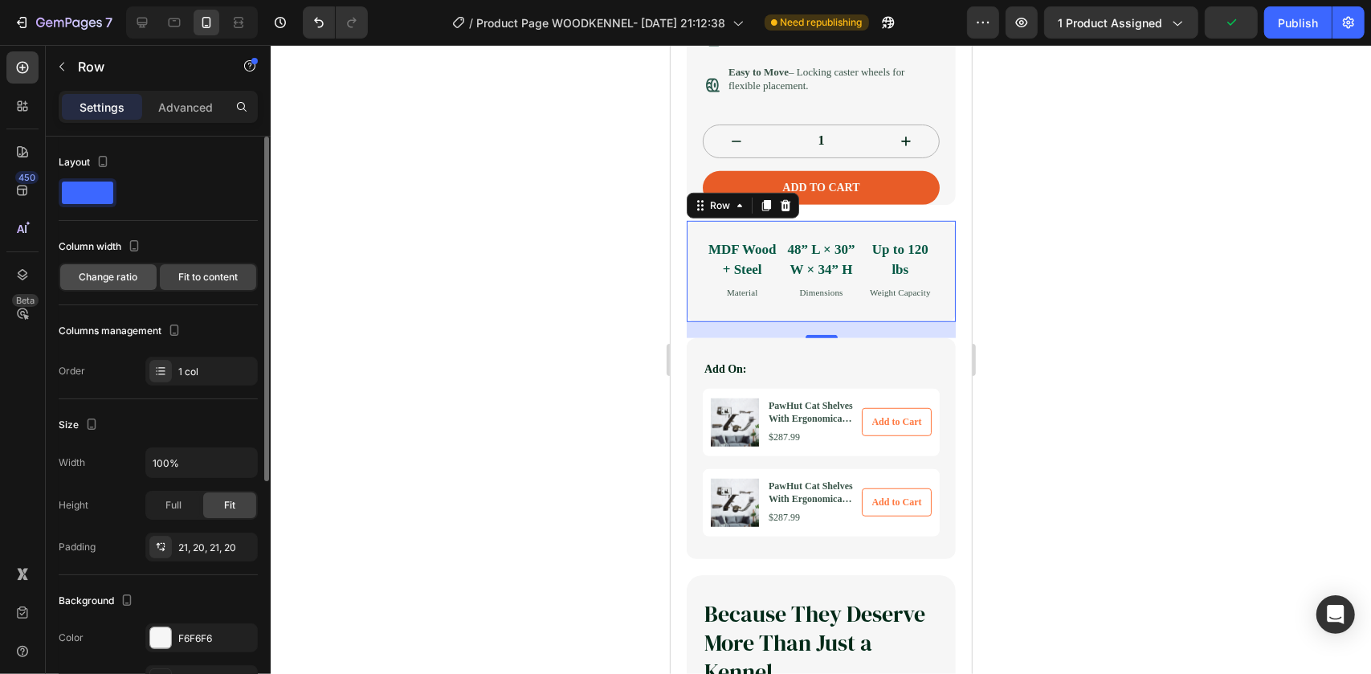
click at [112, 287] on div "Change ratio" at bounding box center [108, 277] width 96 height 26
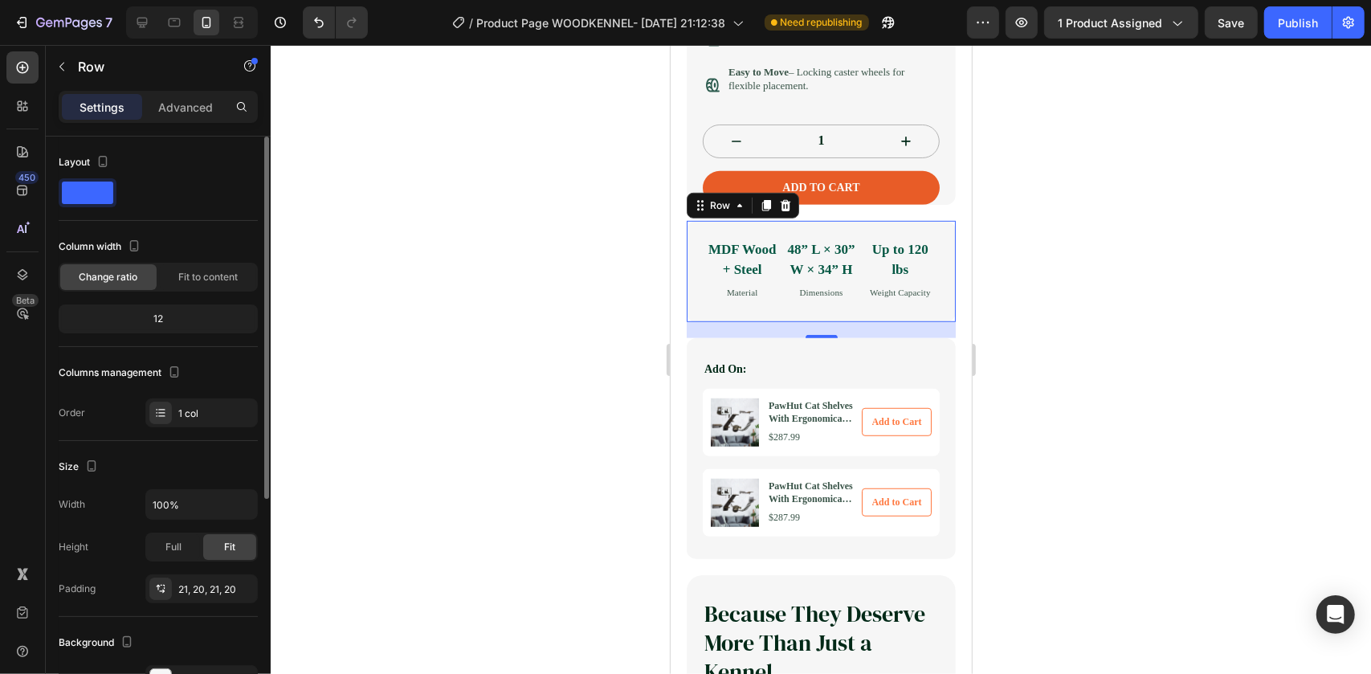
click at [170, 314] on div "12" at bounding box center [158, 319] width 193 height 22
click at [184, 100] on p "Advanced" at bounding box center [185, 107] width 55 height 17
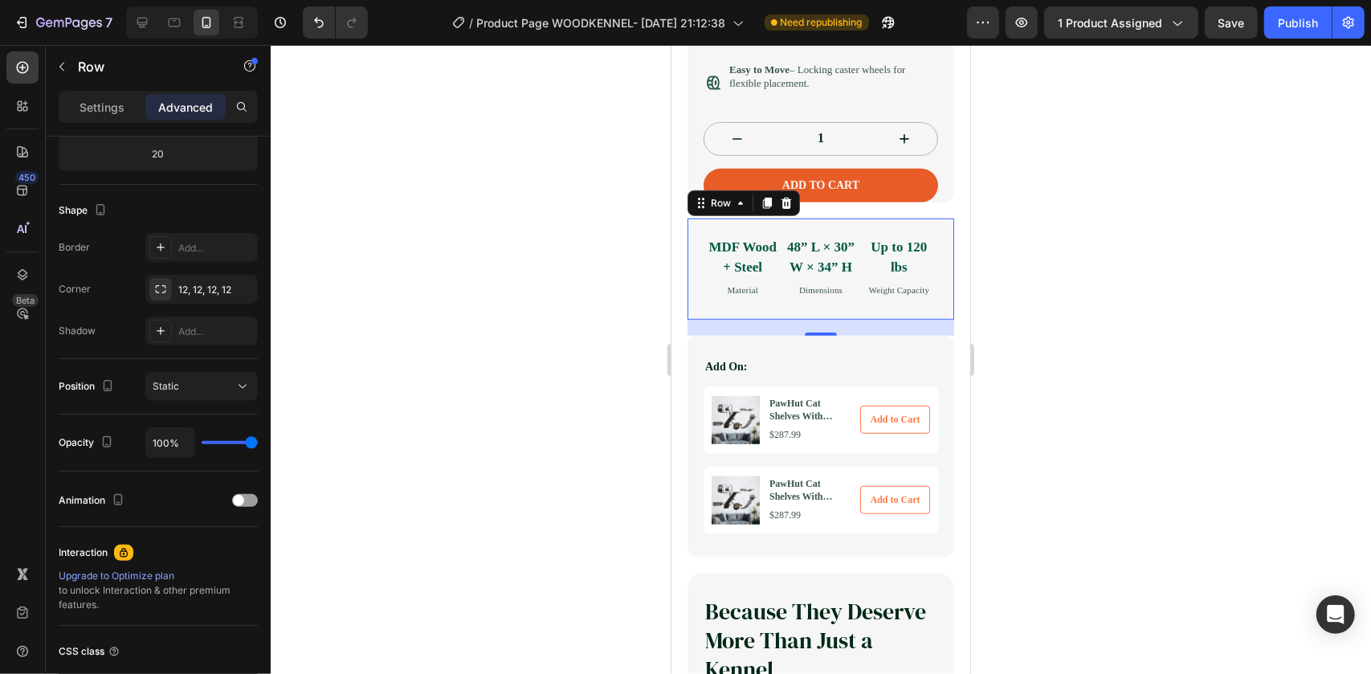
scroll to position [781, 0]
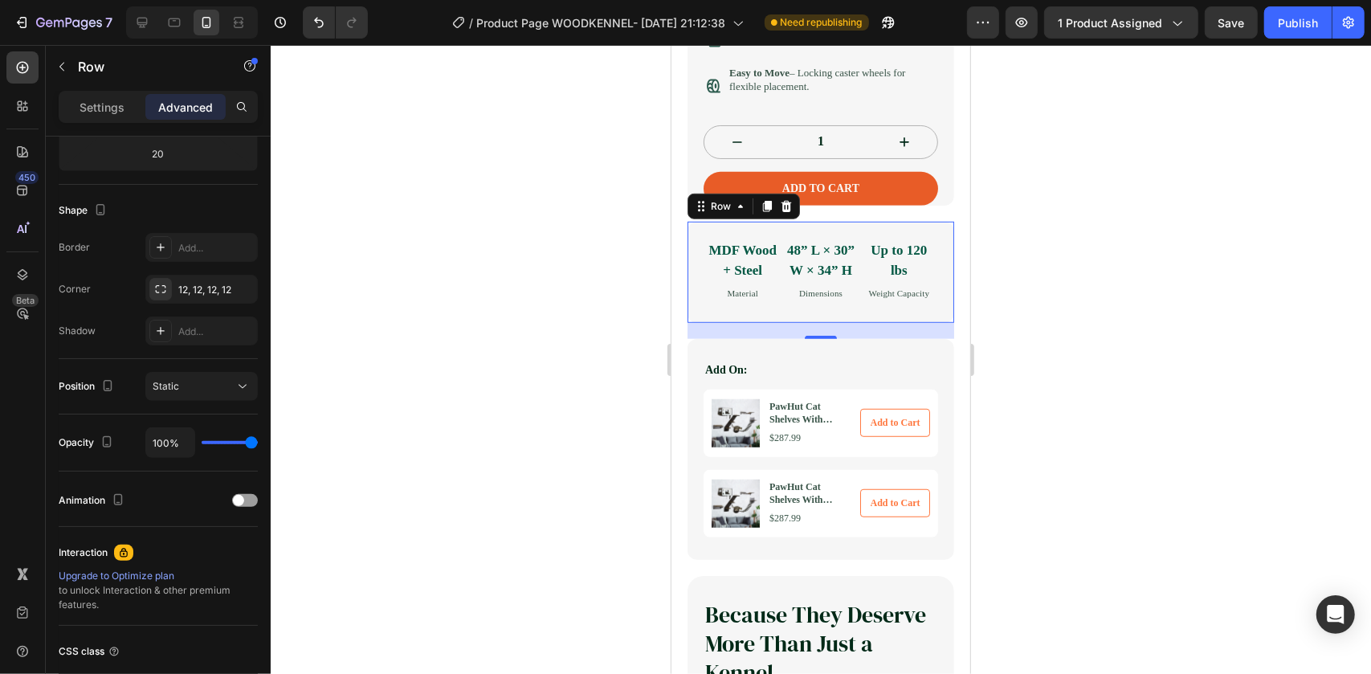
click at [624, 333] on div at bounding box center [821, 359] width 1101 height 629
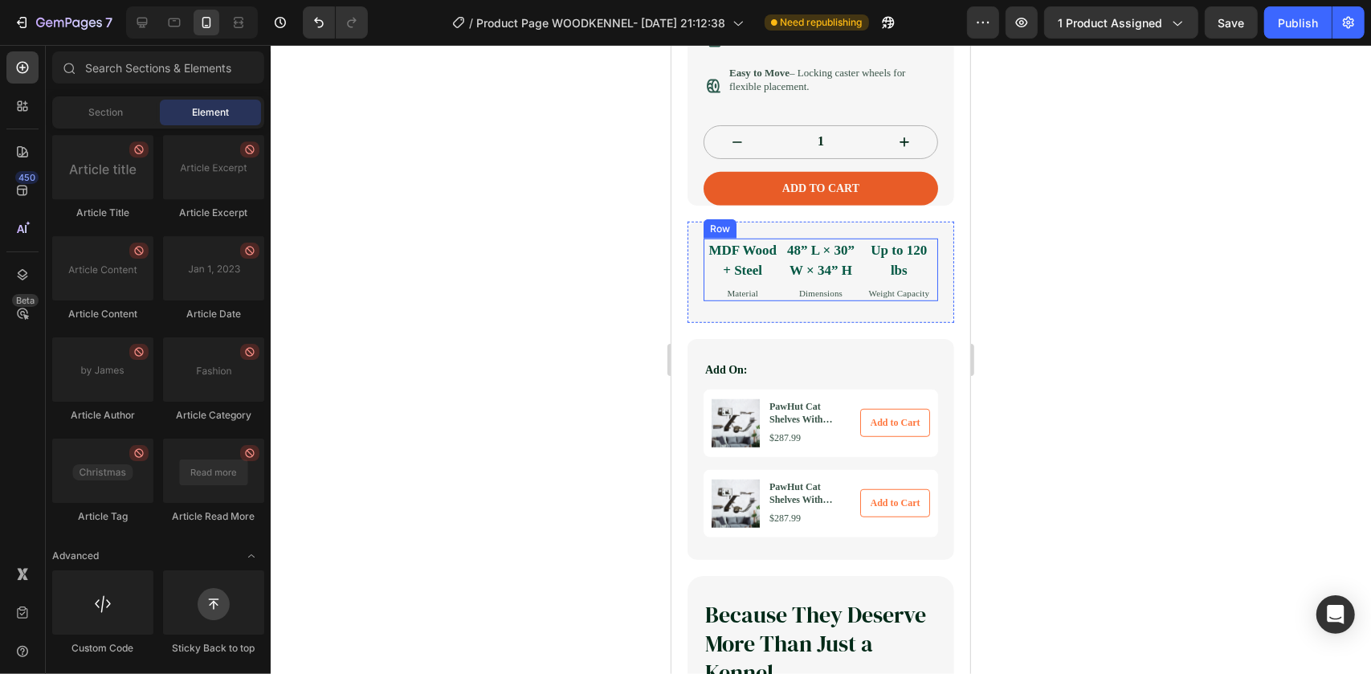
click at [754, 301] on div "MDF Wood + Steel Text Block Material Text Block" at bounding box center [742, 269] width 78 height 63
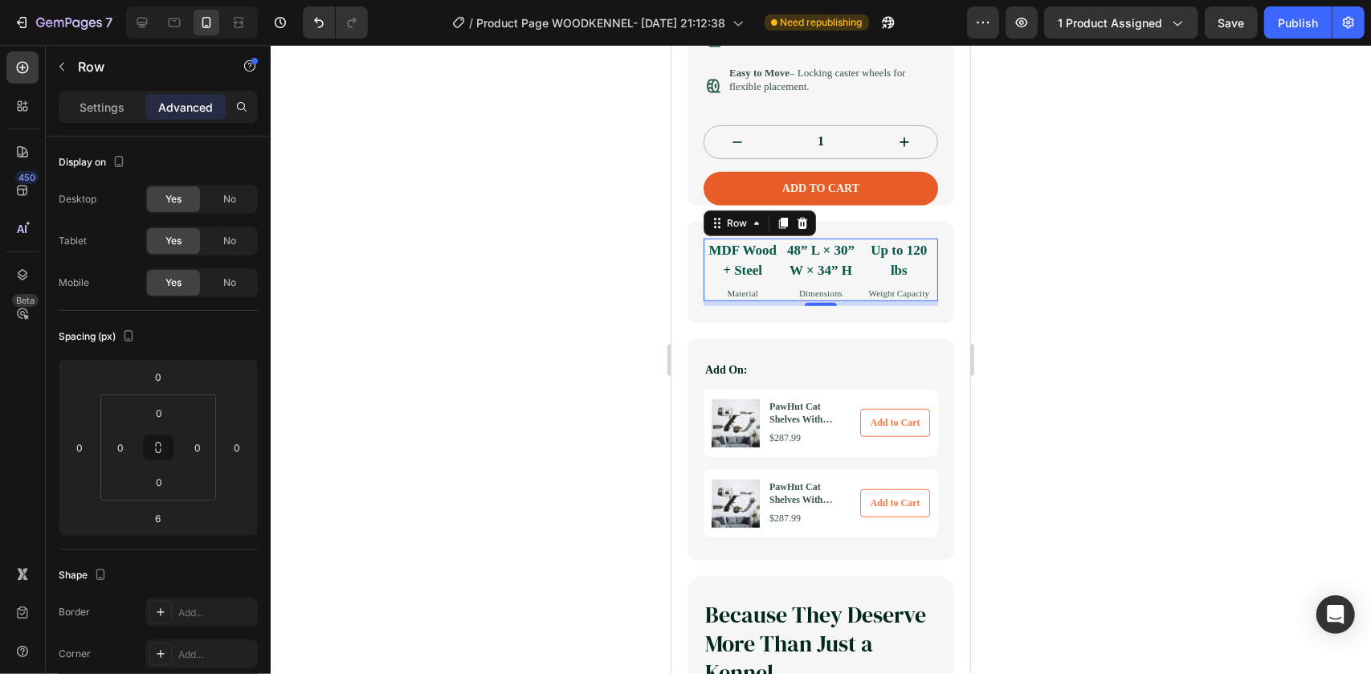
click at [506, 531] on div at bounding box center [821, 359] width 1101 height 629
click at [767, 277] on p "MDF Wood + Steel" at bounding box center [742, 259] width 75 height 41
click at [106, 110] on p "Settings" at bounding box center [102, 107] width 45 height 17
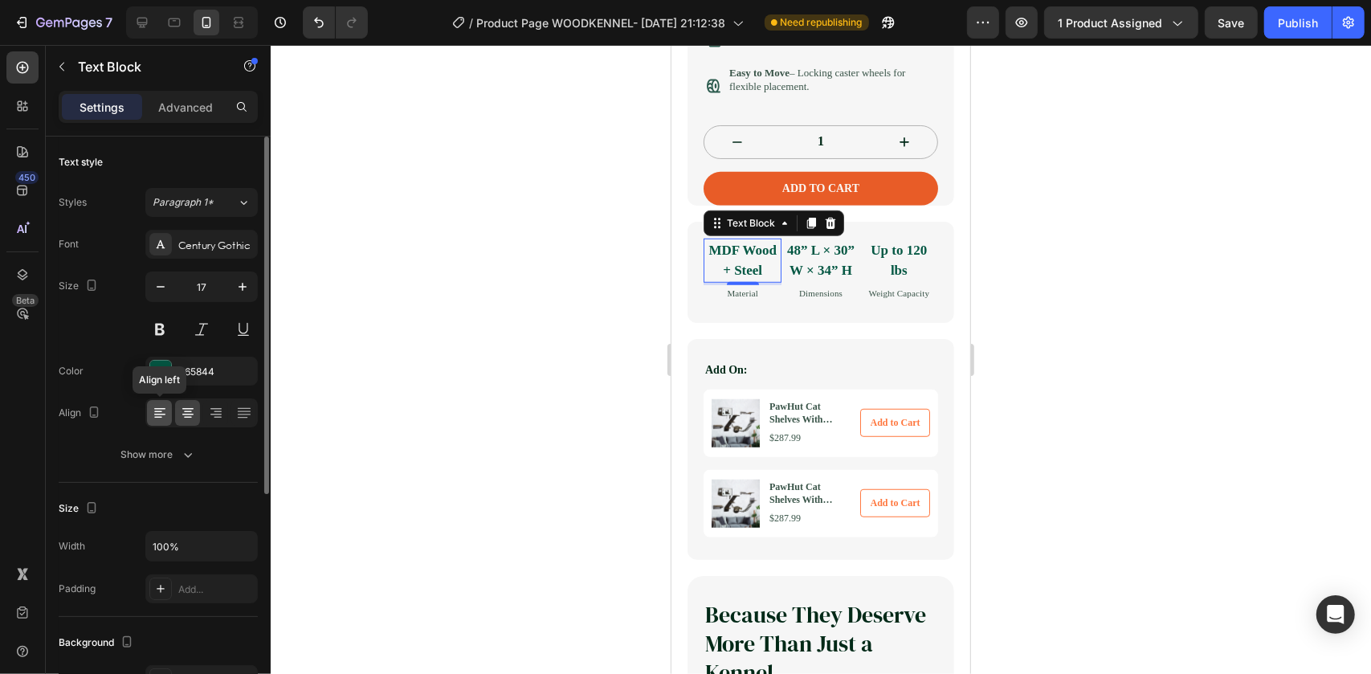
click at [162, 407] on icon at bounding box center [160, 413] width 16 height 16
click at [182, 408] on icon at bounding box center [188, 413] width 16 height 16
click at [220, 409] on icon at bounding box center [216, 413] width 16 height 16
click at [176, 411] on div at bounding box center [187, 413] width 25 height 26
click at [753, 301] on div "MDF Wood + Steel Text Block 3 Material Text Block" at bounding box center [742, 269] width 78 height 63
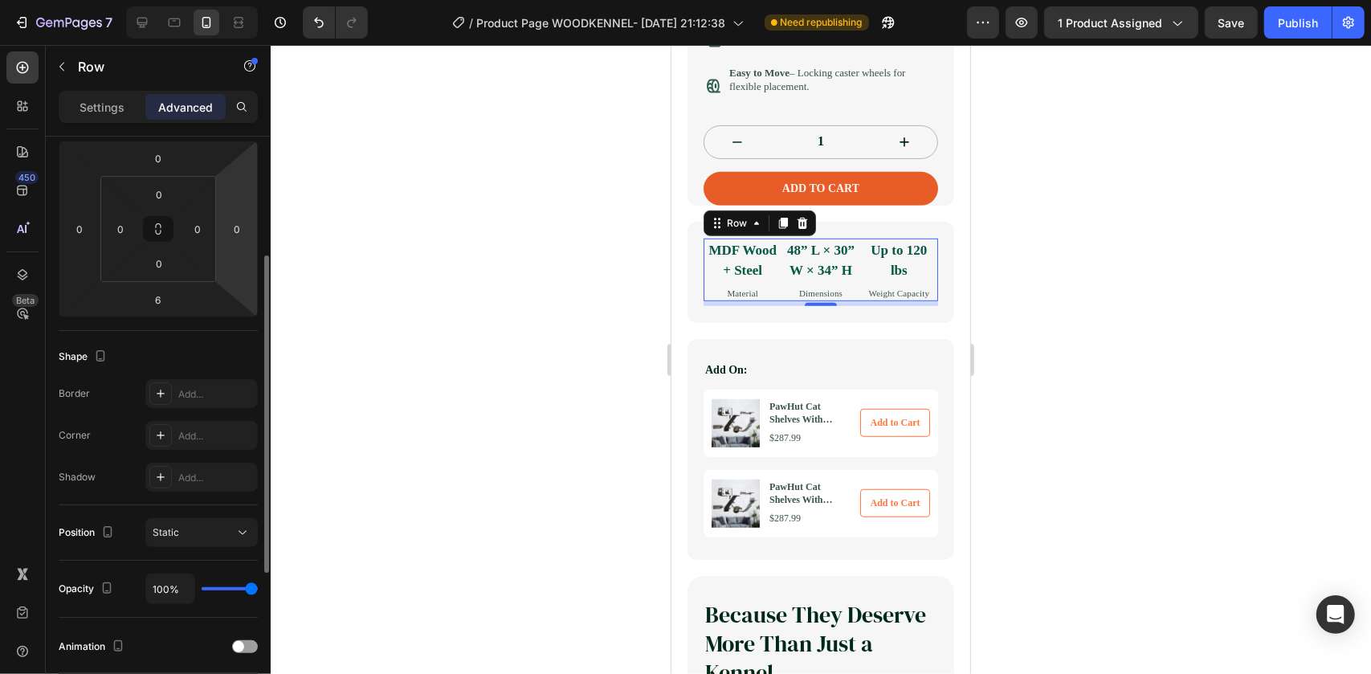
scroll to position [0, 0]
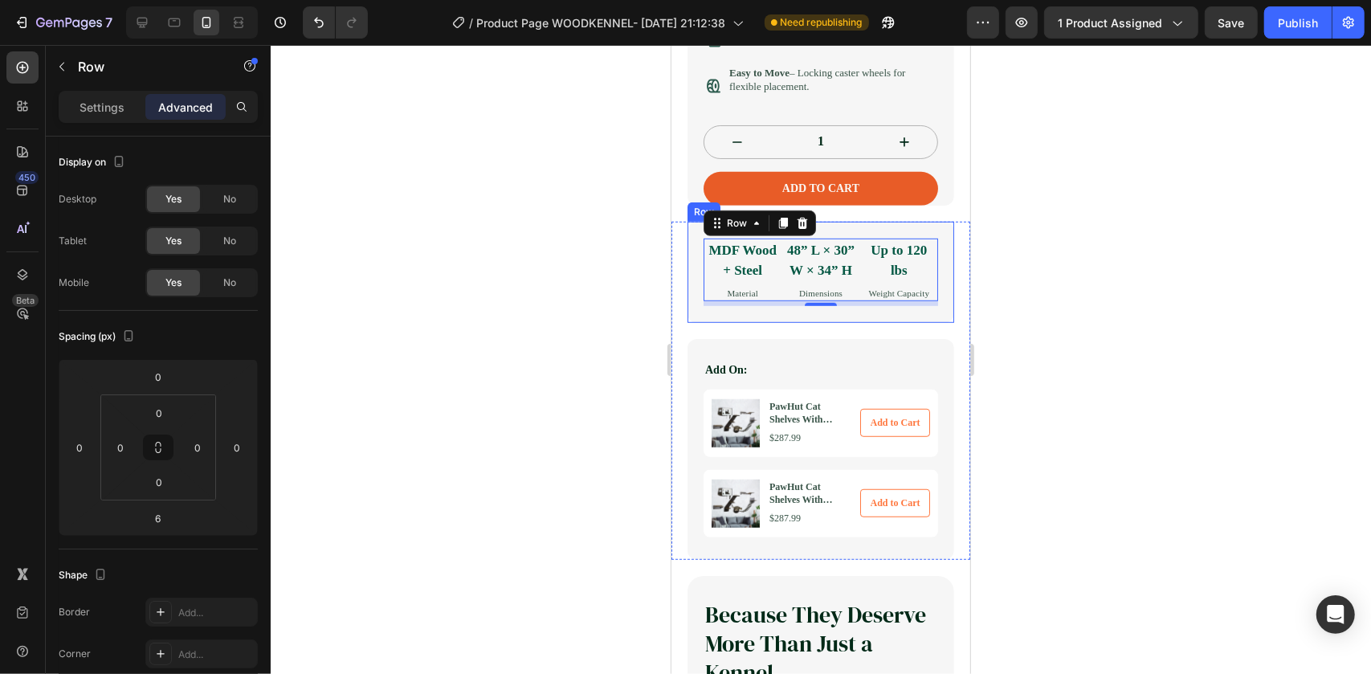
click at [689, 319] on div "MDF Wood + Steel Text Block Material Text Block 48” L × 30” W × 34” H Text Bloc…" at bounding box center [820, 272] width 267 height 102
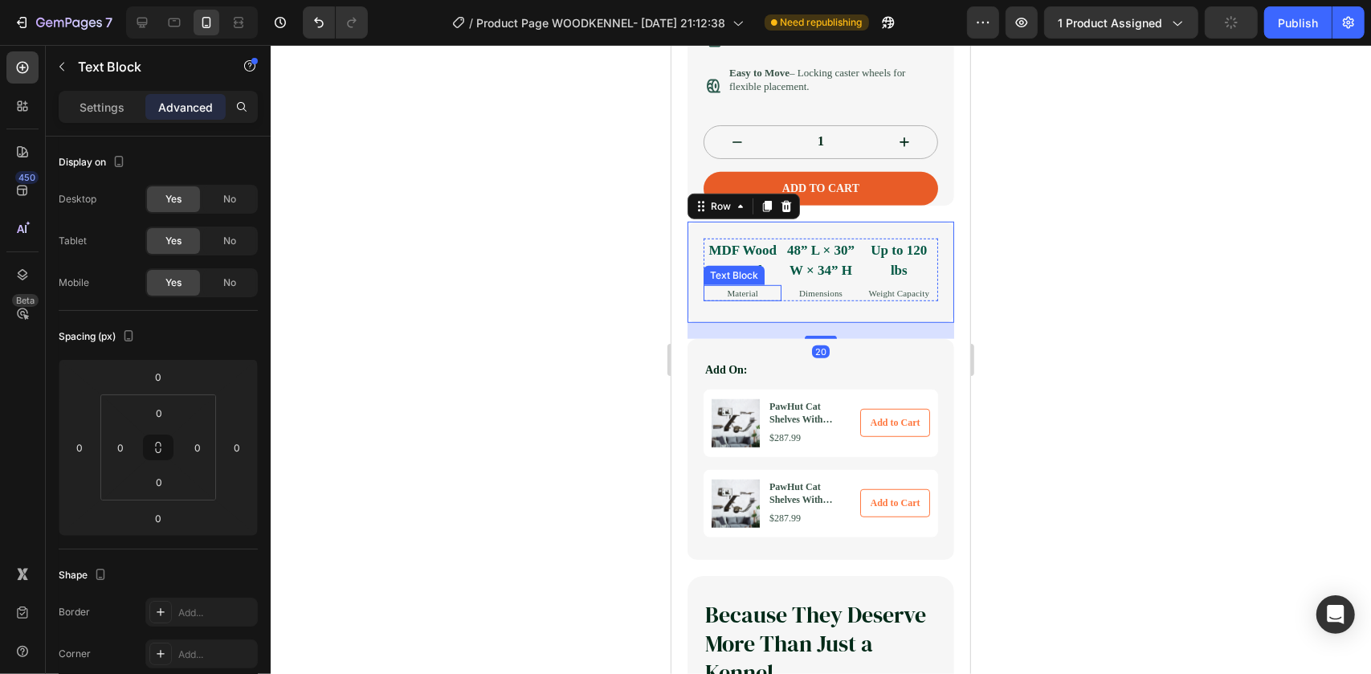
click at [741, 300] on p "Material" at bounding box center [742, 293] width 75 height 14
click at [750, 323] on div "MDF Wood + Steel Text Block Material Text Block 48” L × 30” W × 34” H Text Bloc…" at bounding box center [820, 272] width 267 height 102
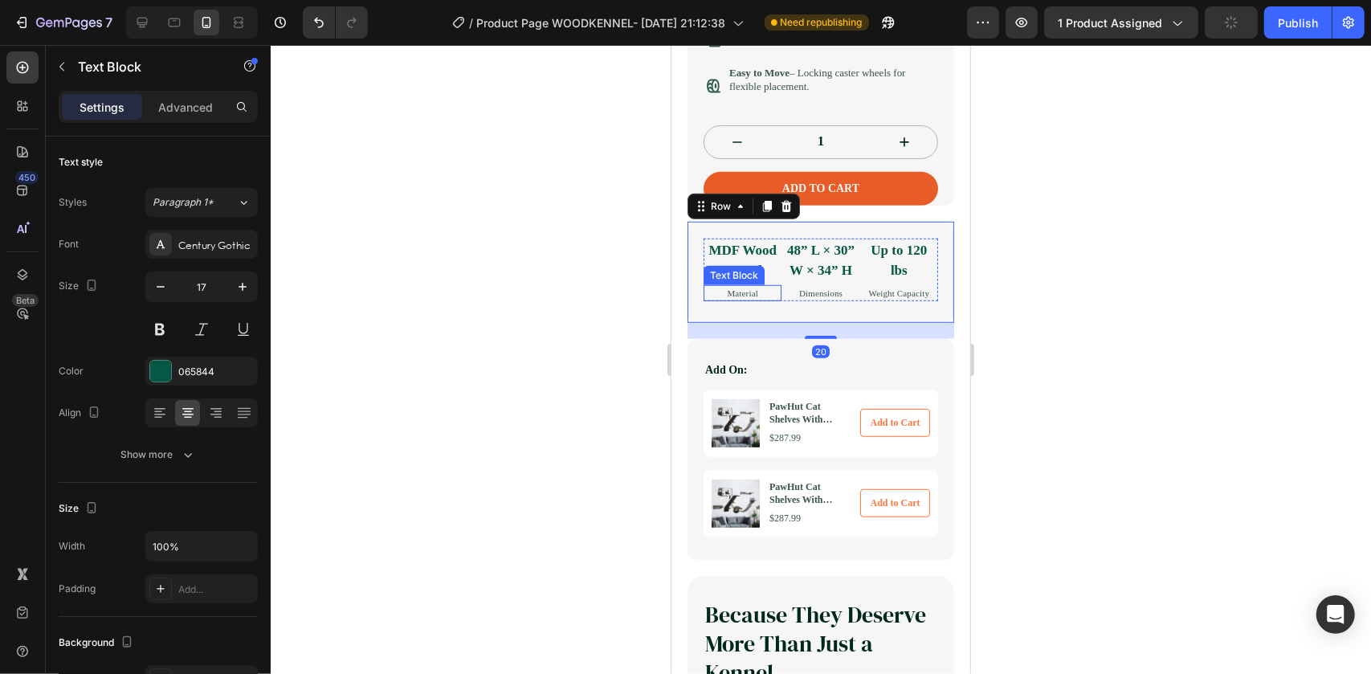
click at [747, 272] on strong "MDF Wood + Steel" at bounding box center [742, 260] width 68 height 36
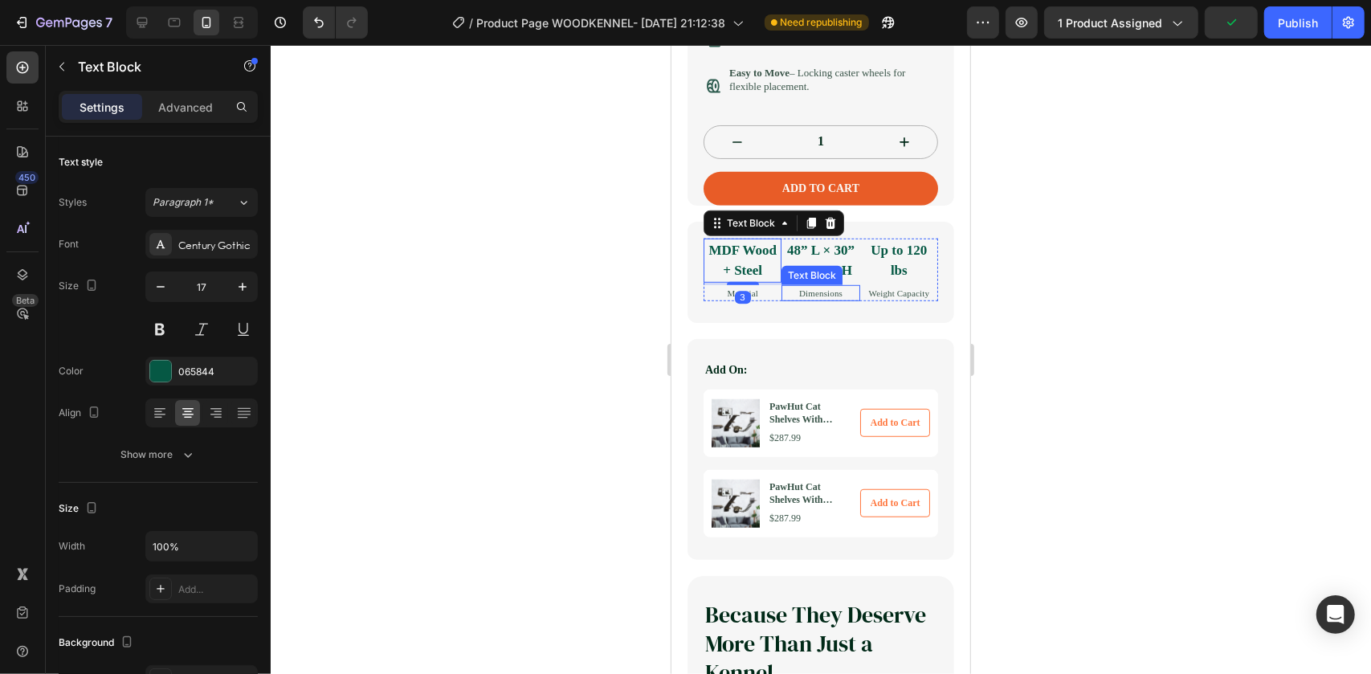
click at [801, 300] on p "Dimensions" at bounding box center [819, 293] width 75 height 14
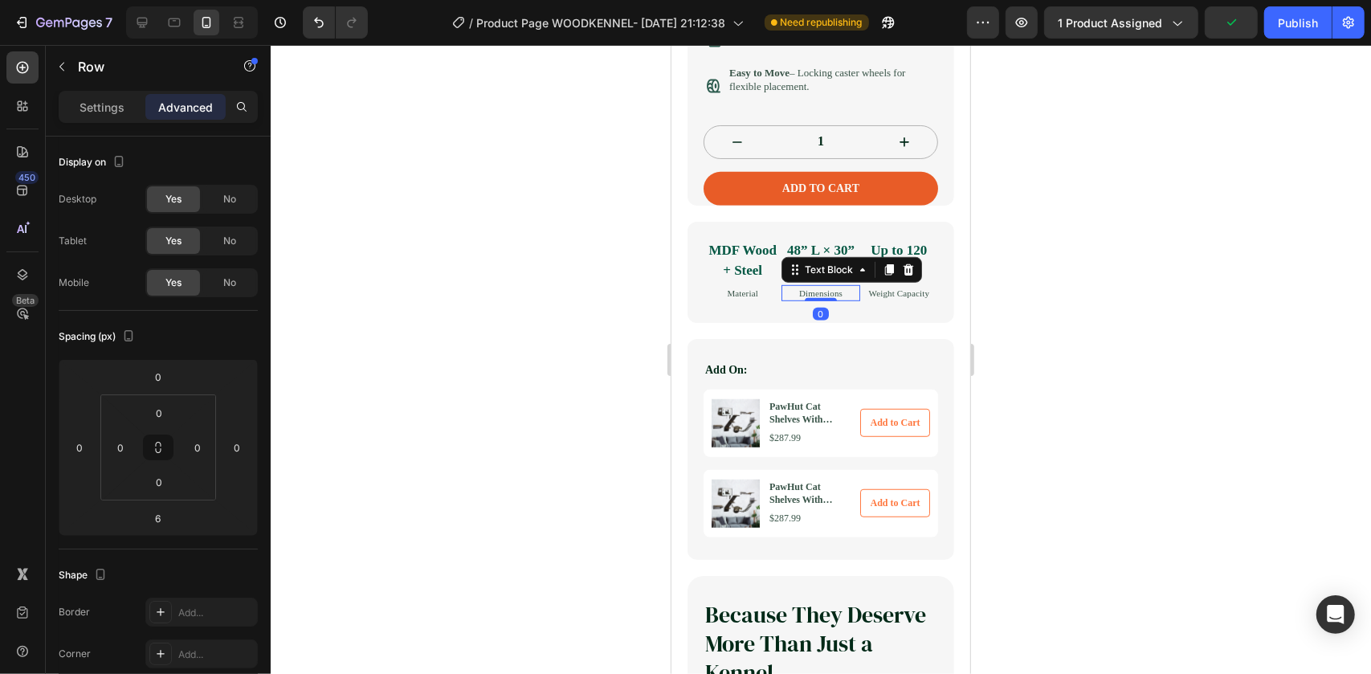
click at [782, 301] on div "48” L × 30” W × 34” H Text Block Dimensions Text Block 0" at bounding box center [820, 269] width 78 height 63
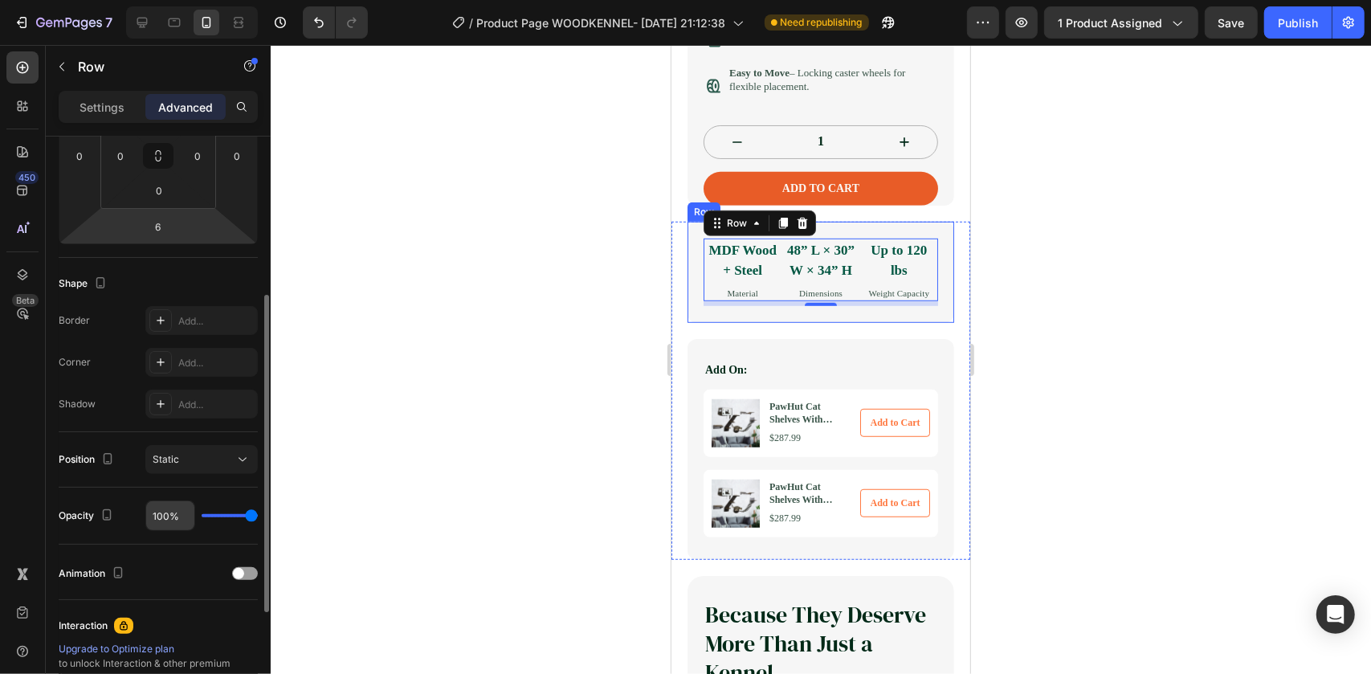
scroll to position [438, 0]
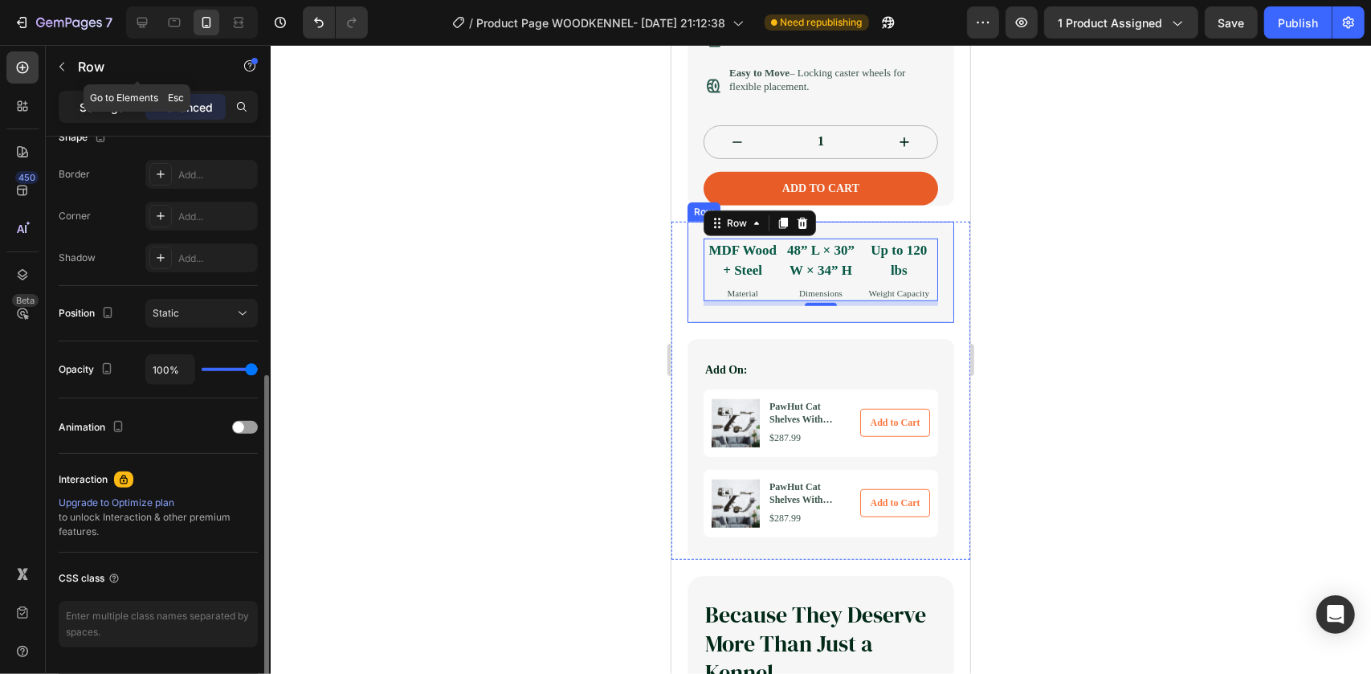
click at [100, 112] on p "Settings" at bounding box center [102, 107] width 45 height 17
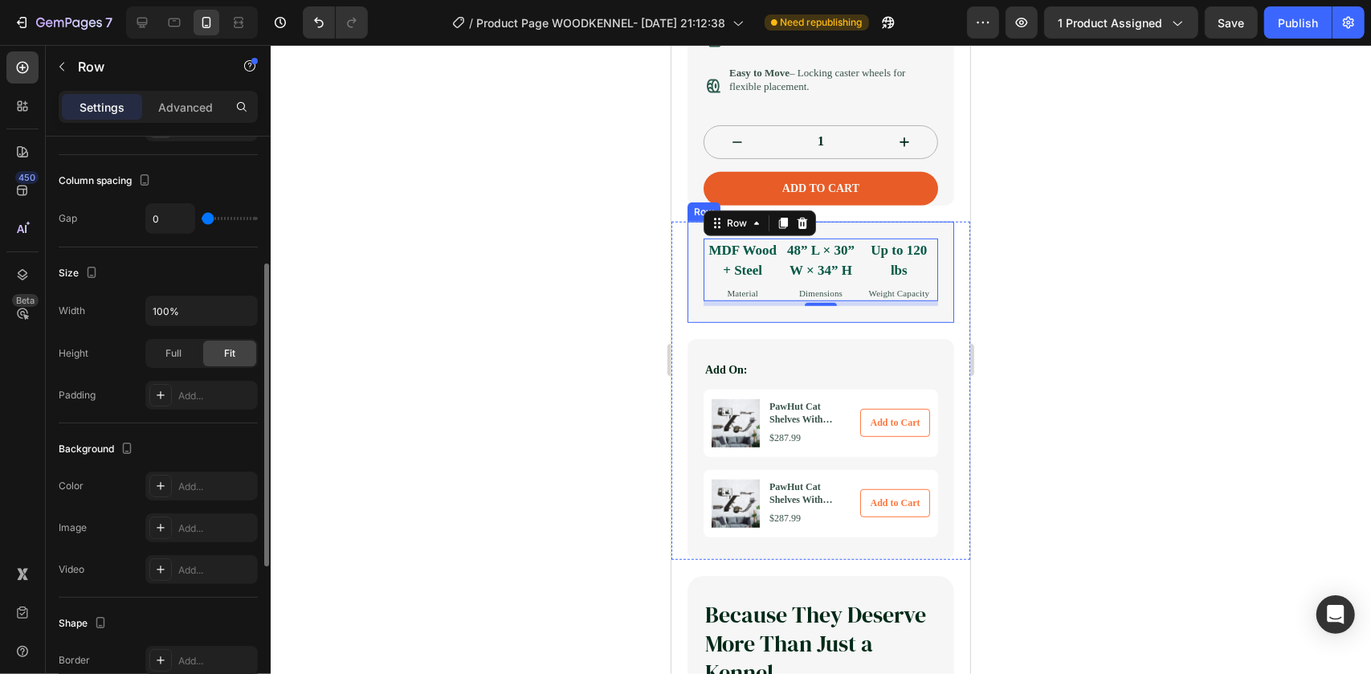
scroll to position [171, 0]
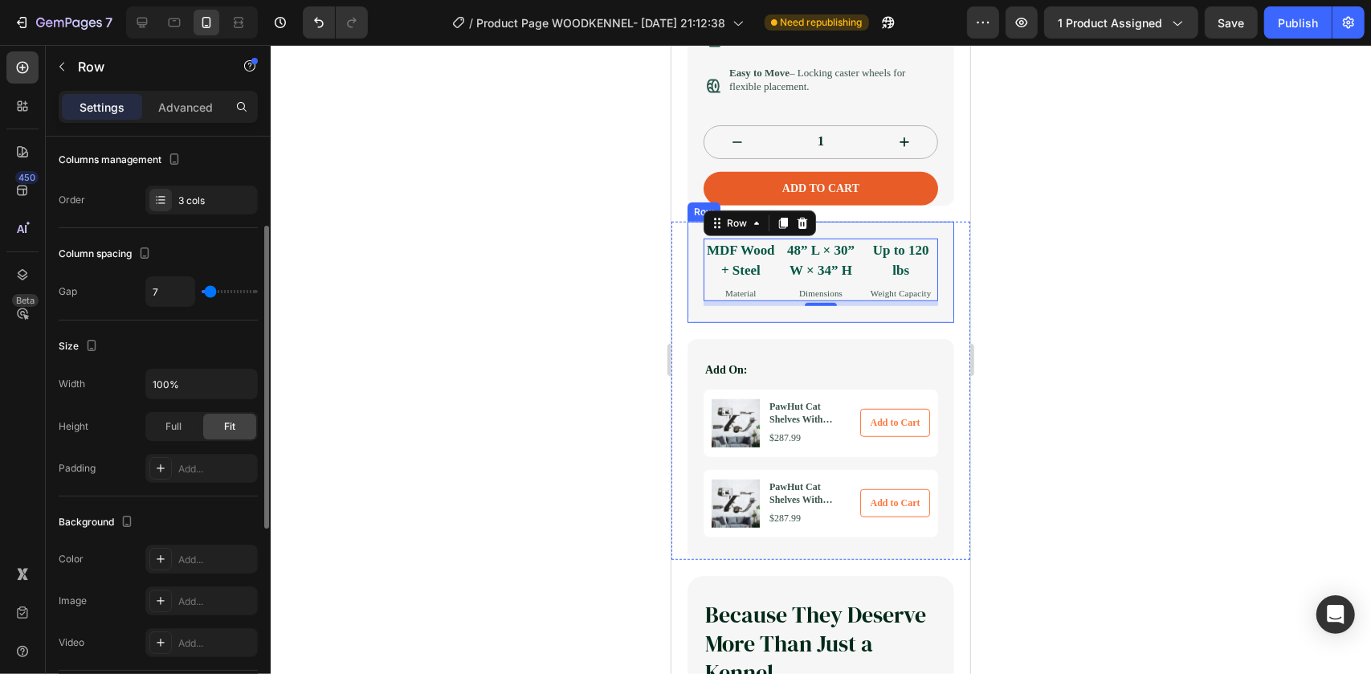
click at [209, 290] on input "range" at bounding box center [230, 291] width 56 height 3
click at [427, 390] on div at bounding box center [821, 359] width 1101 height 629
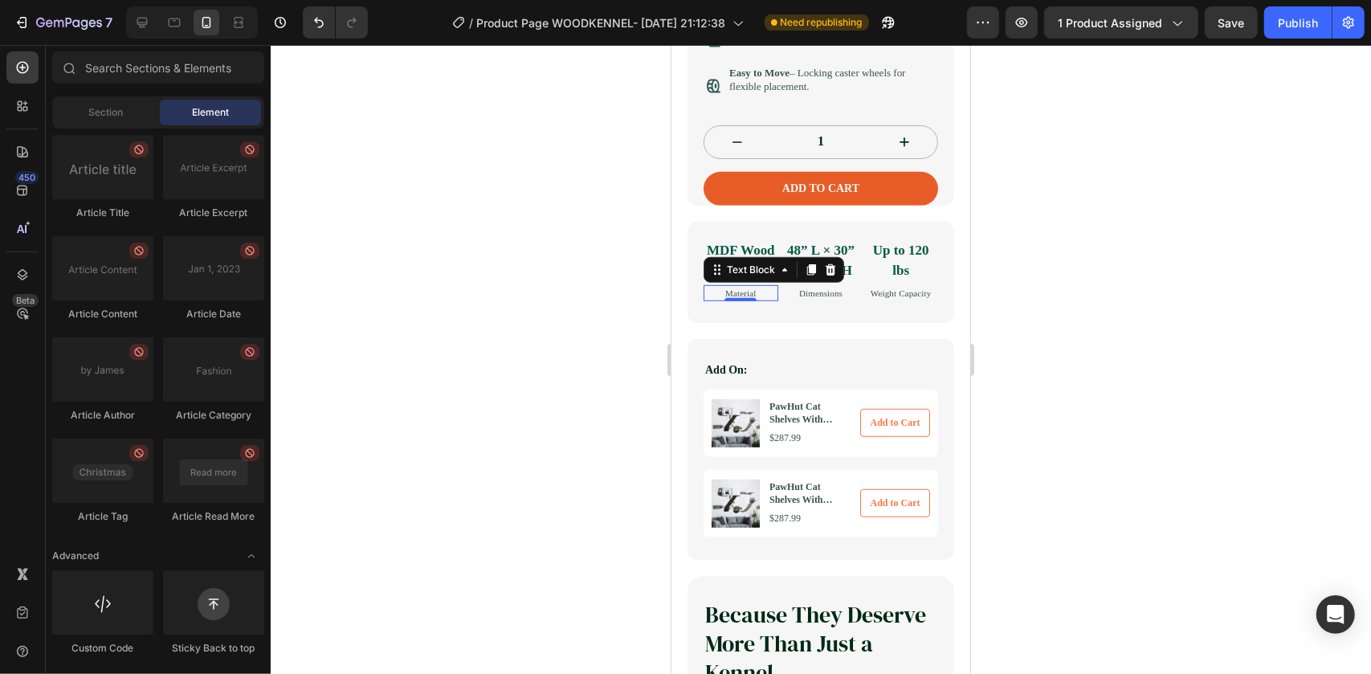
click at [705, 300] on p "Material" at bounding box center [740, 293] width 71 height 14
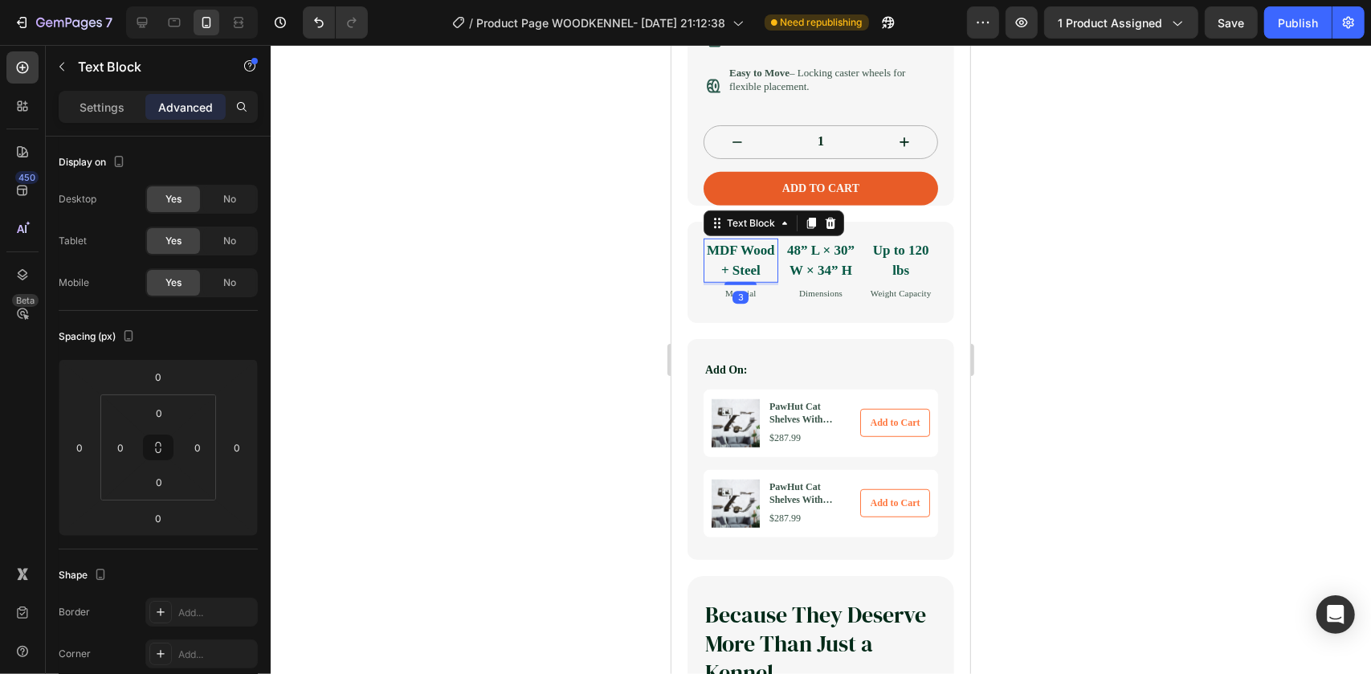
click at [713, 278] on strong "MDF Wood + Steel" at bounding box center [740, 260] width 68 height 36
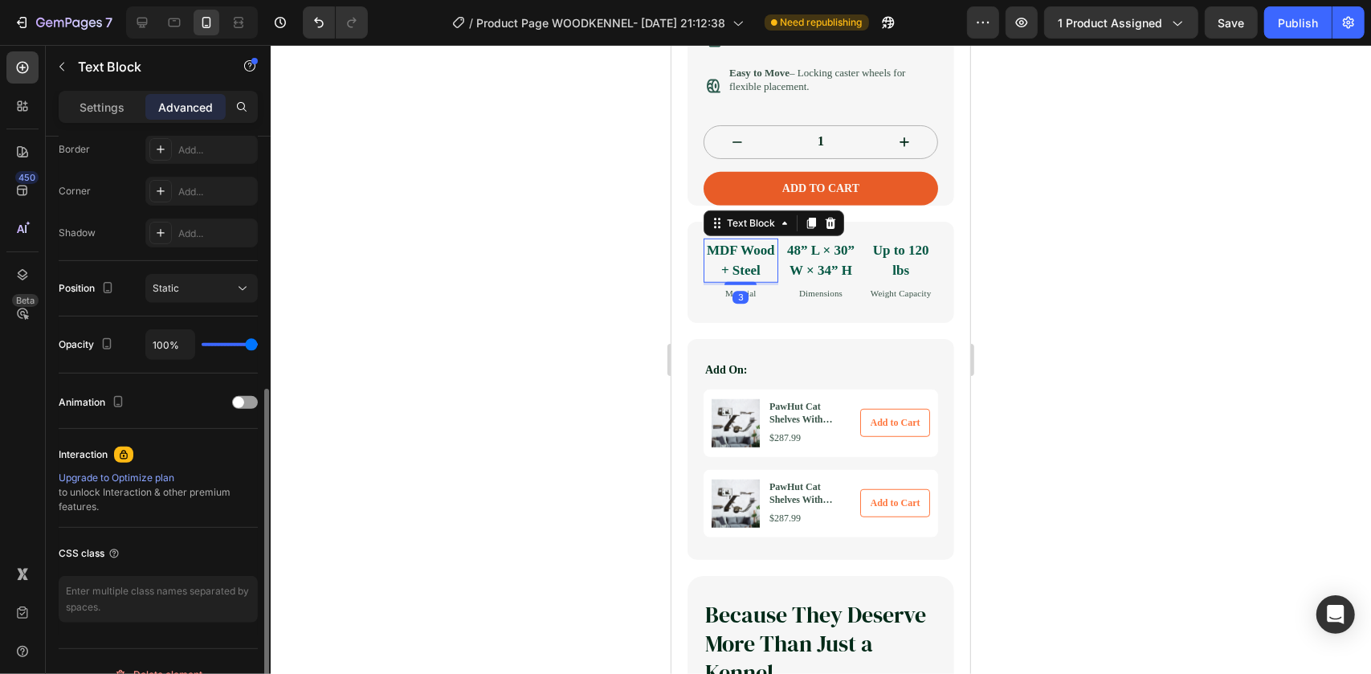
scroll to position [487, 0]
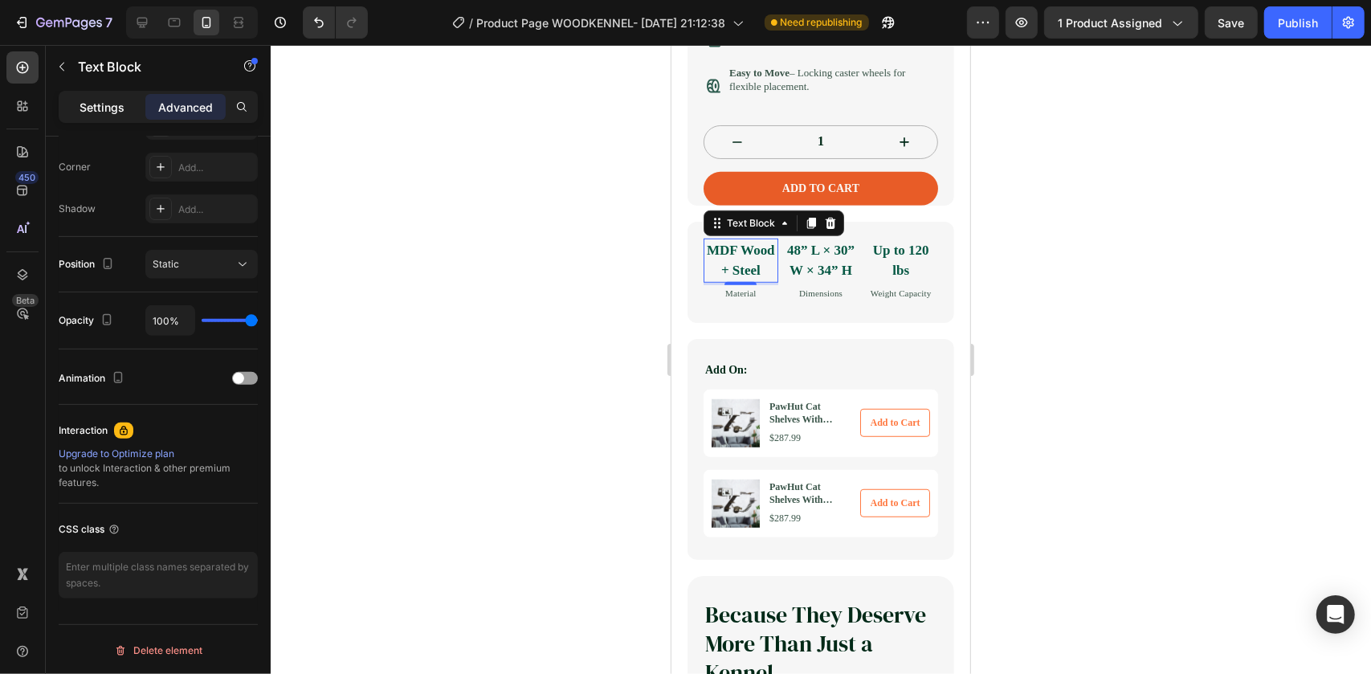
click at [112, 112] on p "Settings" at bounding box center [102, 107] width 45 height 17
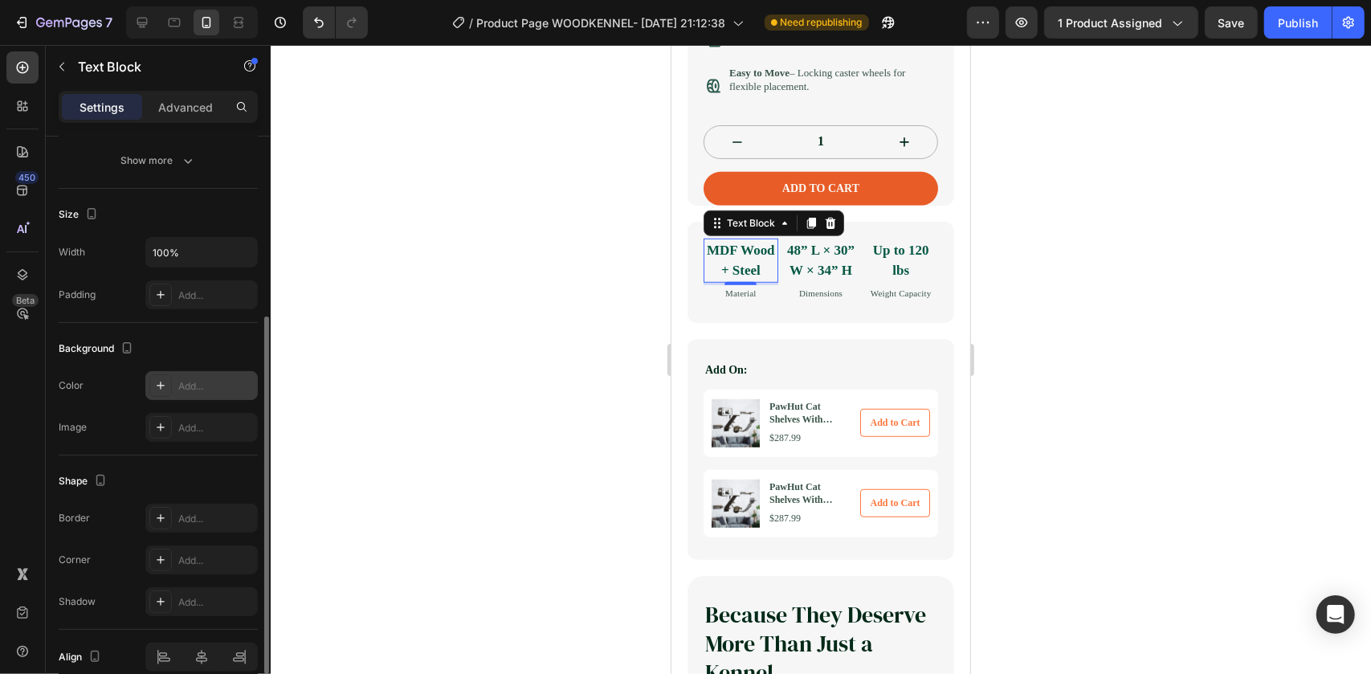
scroll to position [367, 0]
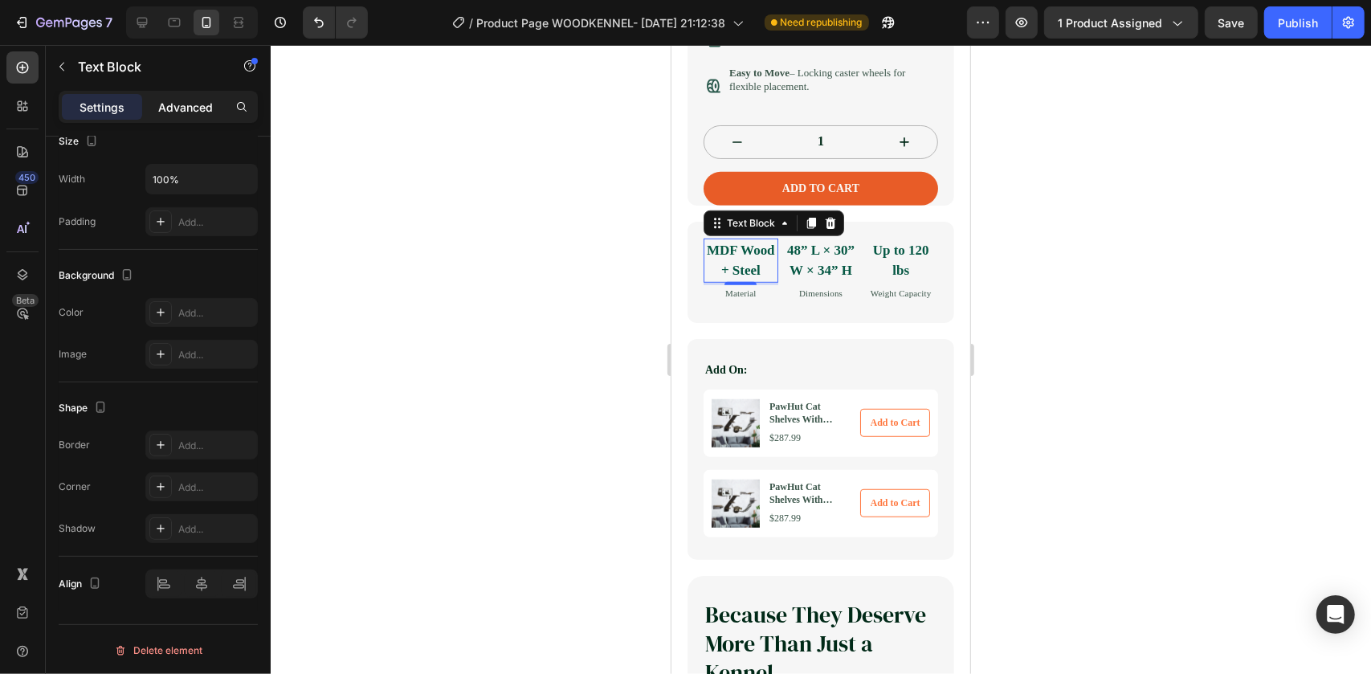
click at [184, 112] on p "Advanced" at bounding box center [185, 107] width 55 height 17
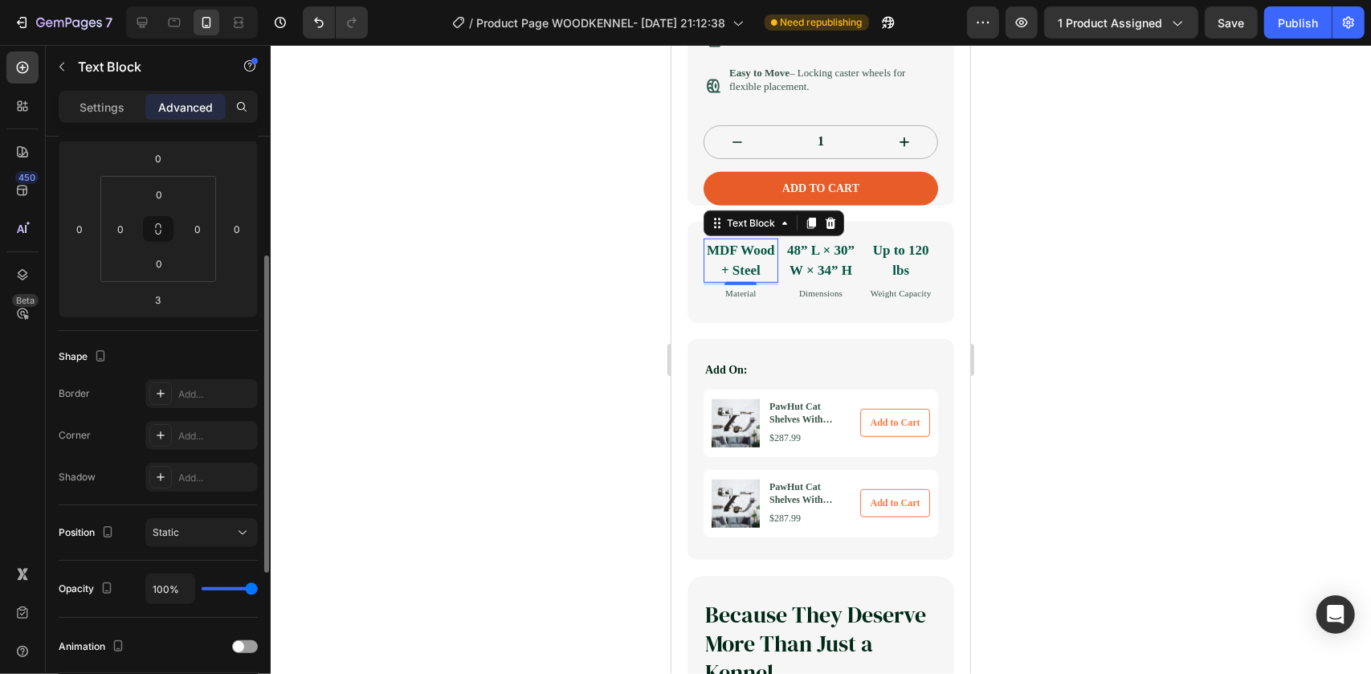
scroll to position [0, 0]
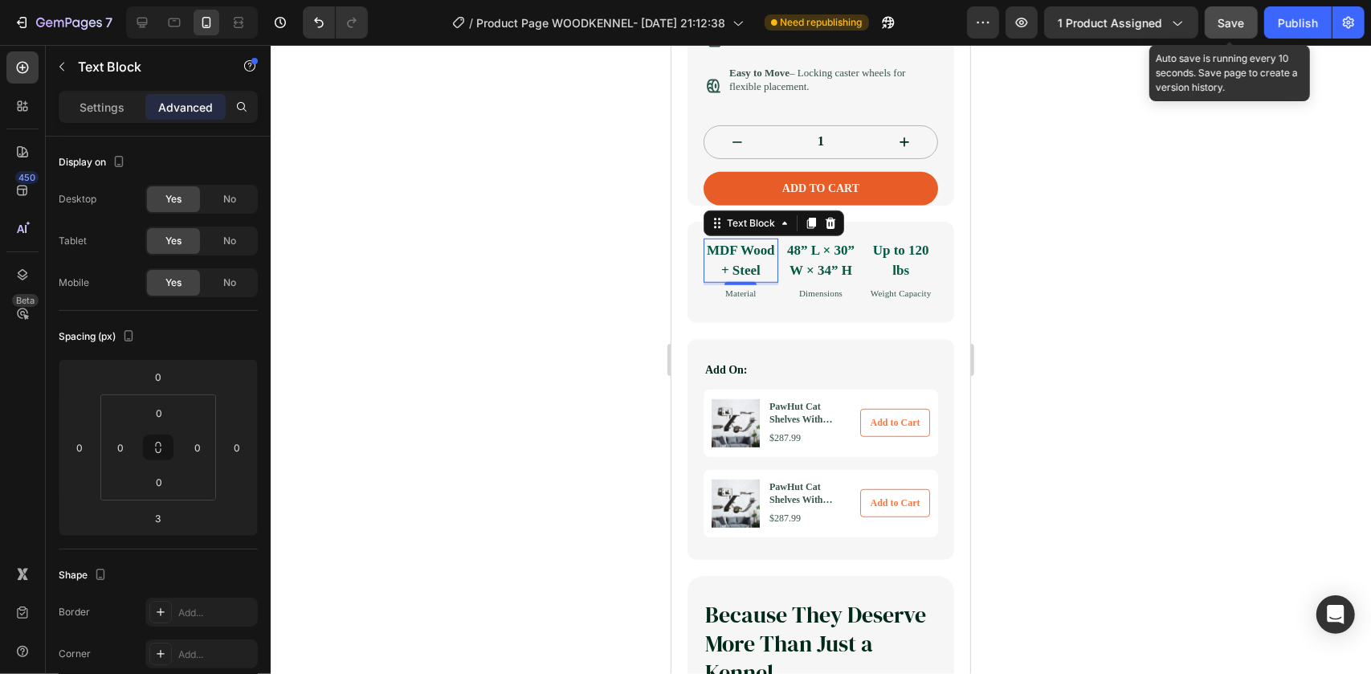
click at [1219, 26] on span "Save" at bounding box center [1232, 23] width 27 height 14
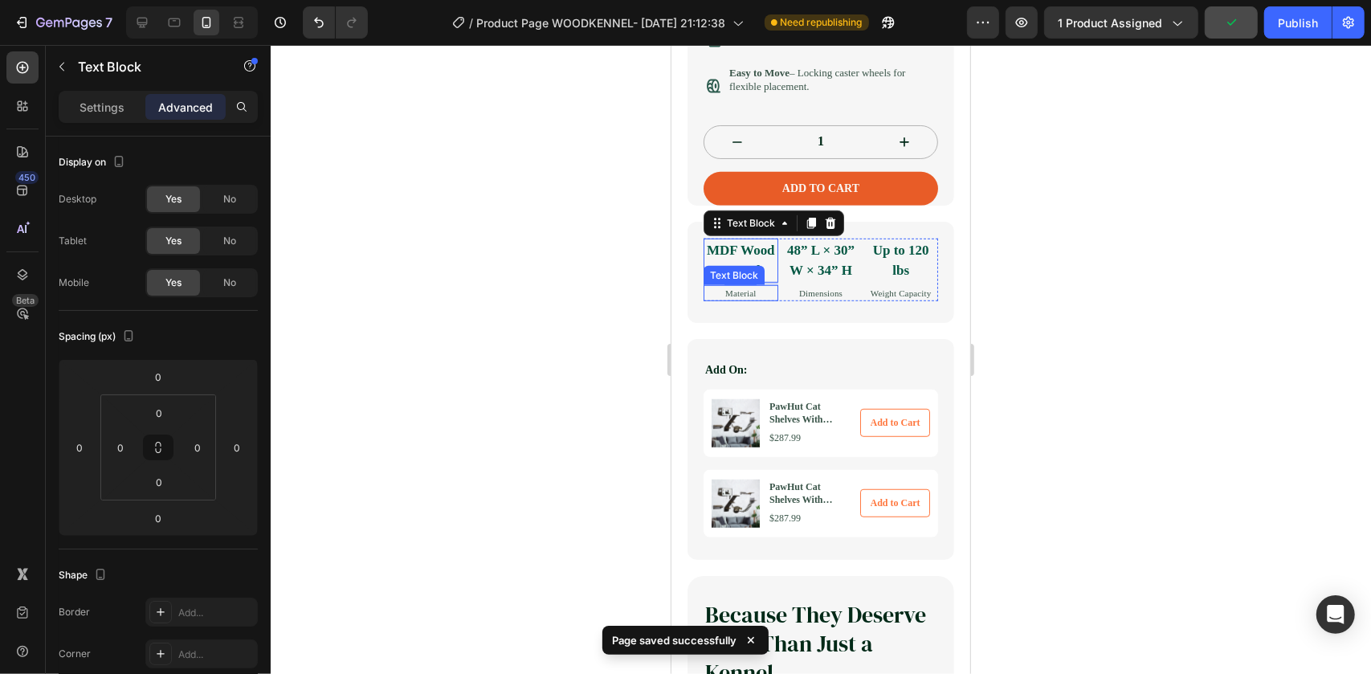
click at [761, 300] on p "Material" at bounding box center [740, 293] width 71 height 14
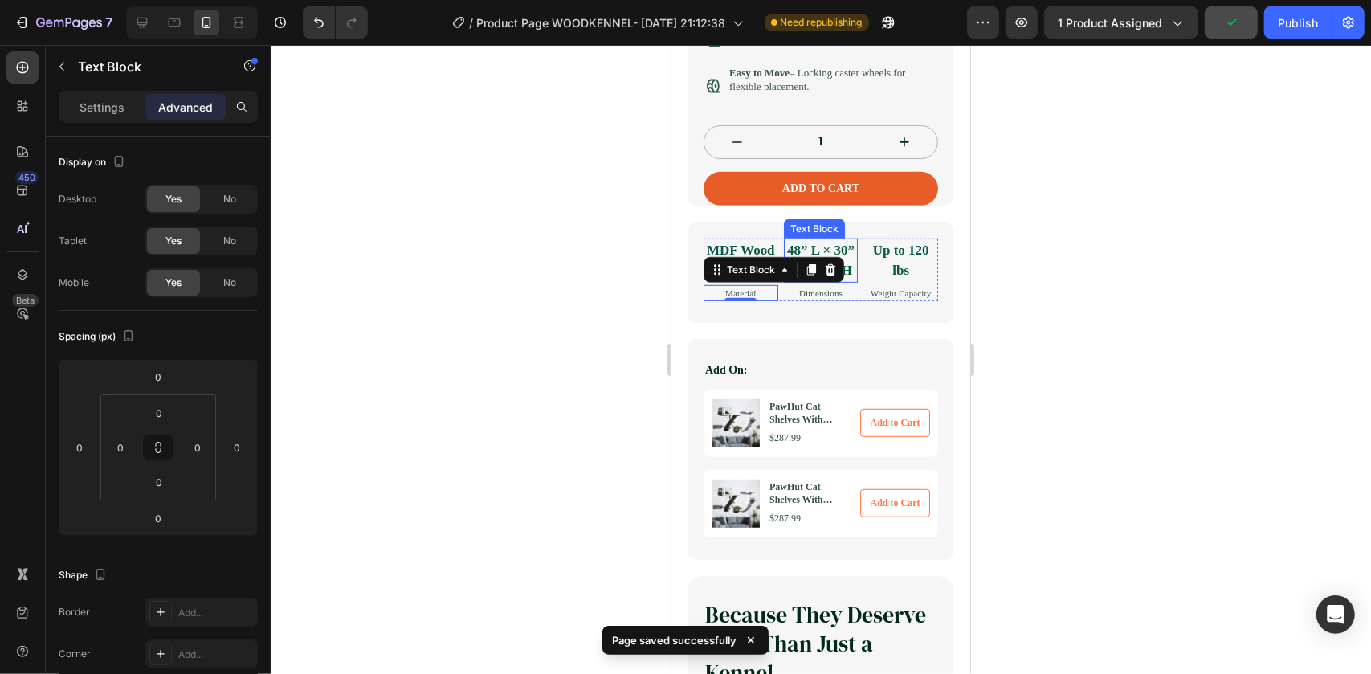
click at [785, 265] on p "48” L × 30” W × 34” H" at bounding box center [820, 259] width 71 height 41
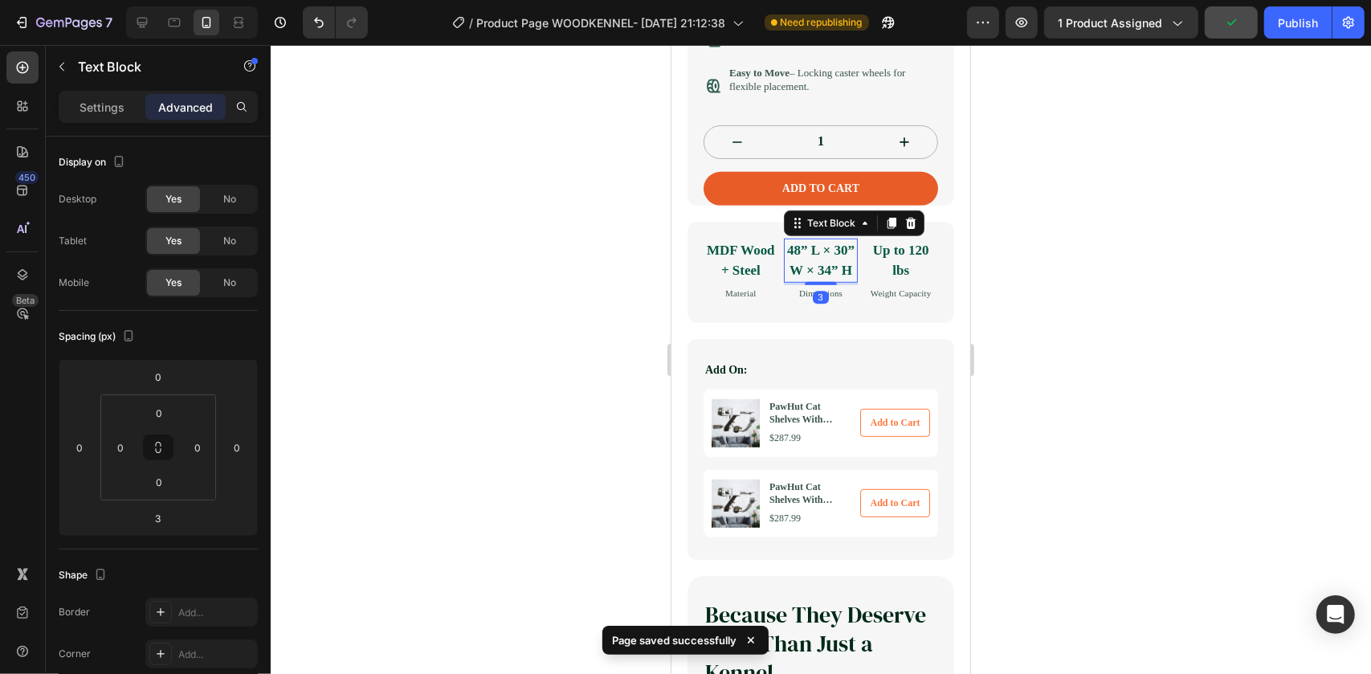
click at [785, 263] on p "48” L × 30” W × 34” H" at bounding box center [820, 259] width 71 height 41
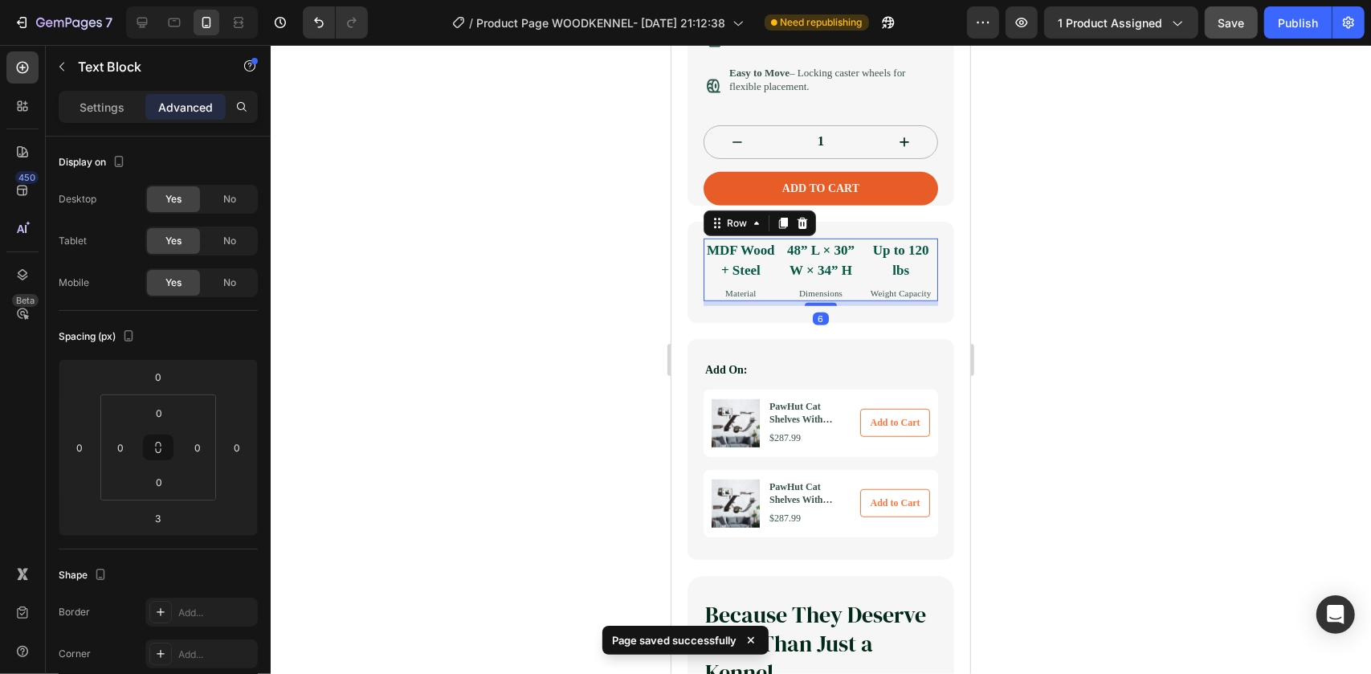
click at [774, 263] on div "MDF Wood + Steel Text Block Material Text Block 48” L × 30” W × 34” H Text Bloc…" at bounding box center [820, 269] width 235 height 63
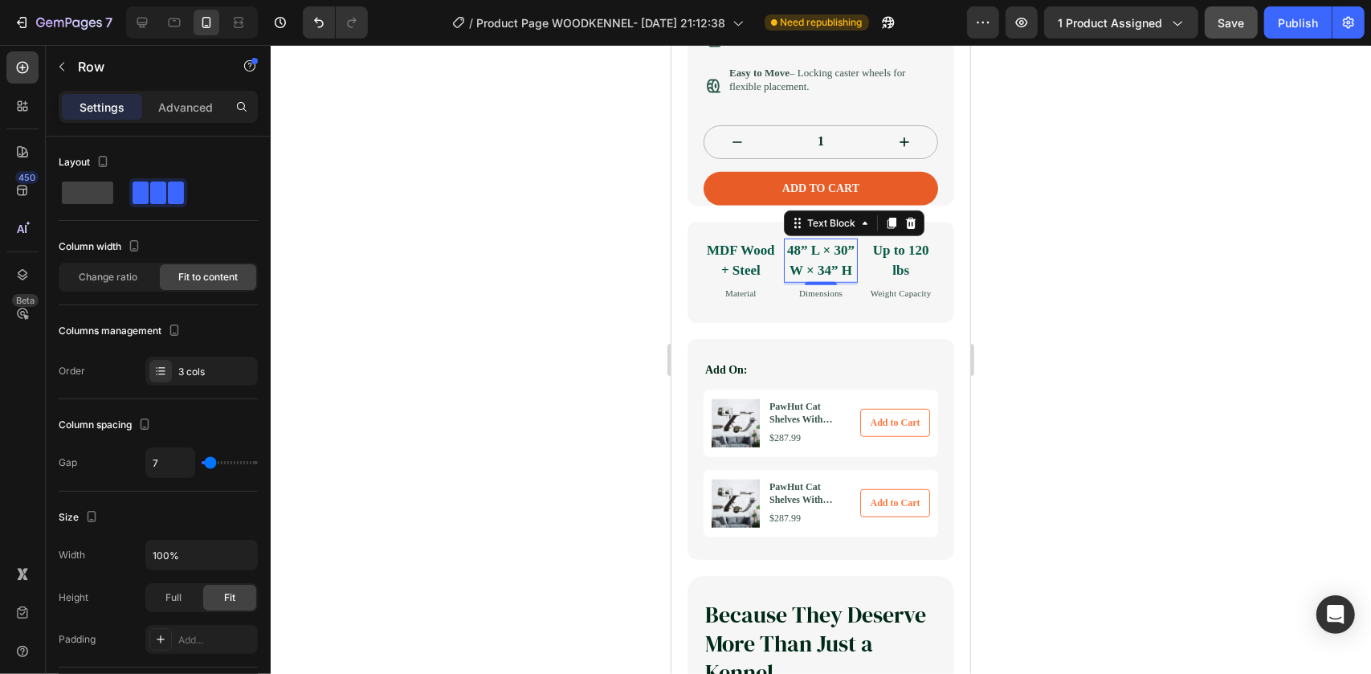
click at [785, 280] on p "48” L × 30” W × 34” H" at bounding box center [820, 259] width 71 height 41
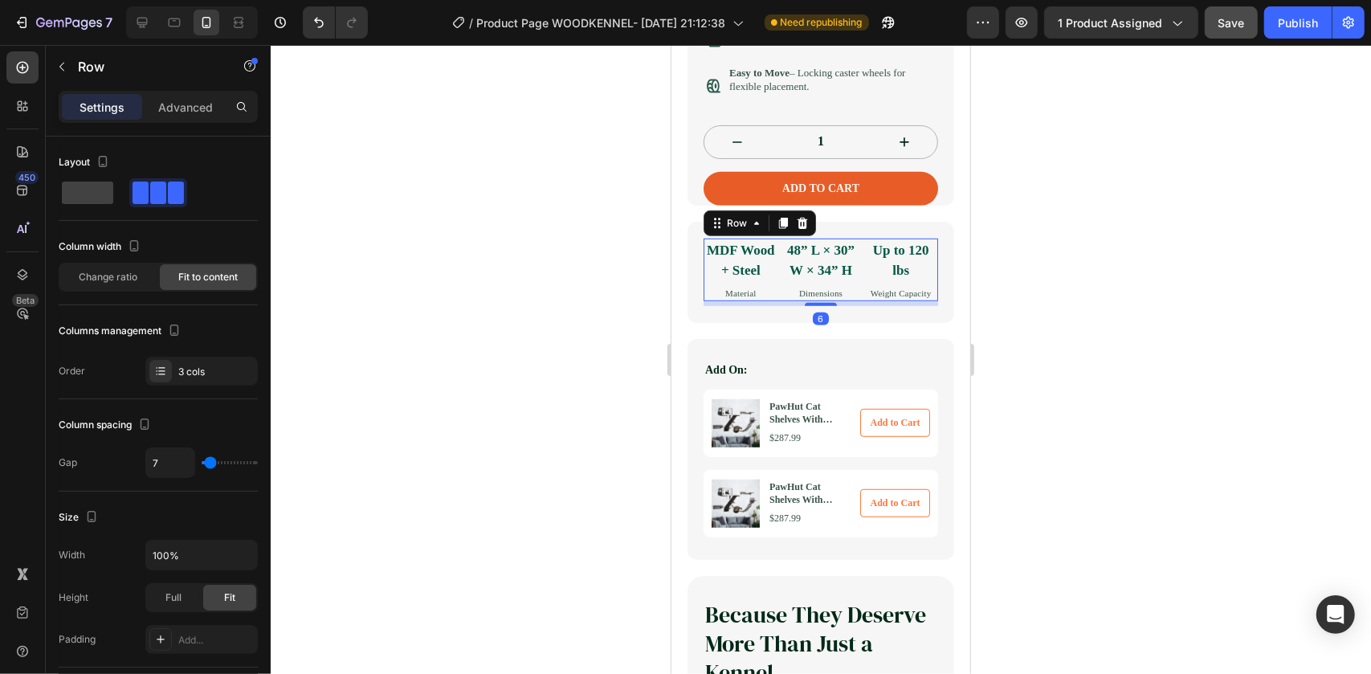
click at [777, 301] on div "MDF Wood + Steel Text Block Material Text Block 48” L × 30” W × 34” H Text Bloc…" at bounding box center [820, 269] width 235 height 63
click at [203, 464] on input "range" at bounding box center [230, 462] width 56 height 3
click at [375, 455] on div at bounding box center [821, 359] width 1101 height 629
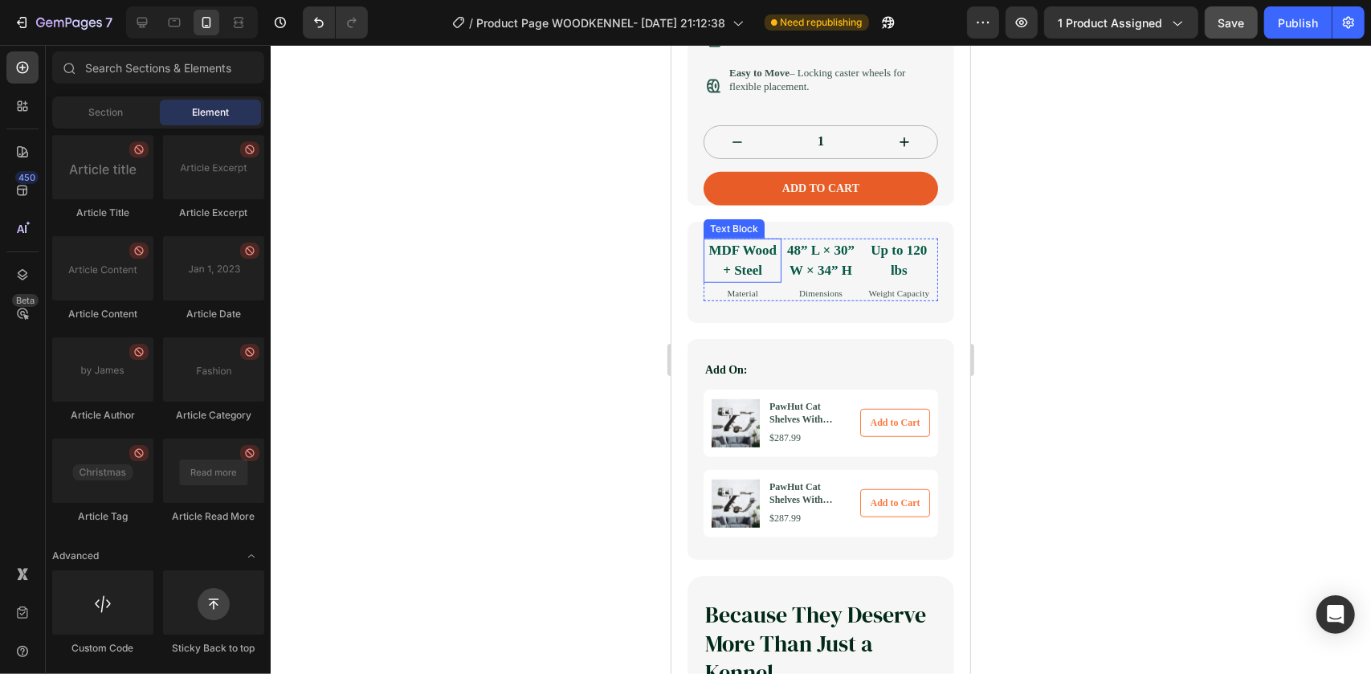
click at [774, 278] on p "MDF Wood + Steel" at bounding box center [742, 259] width 75 height 41
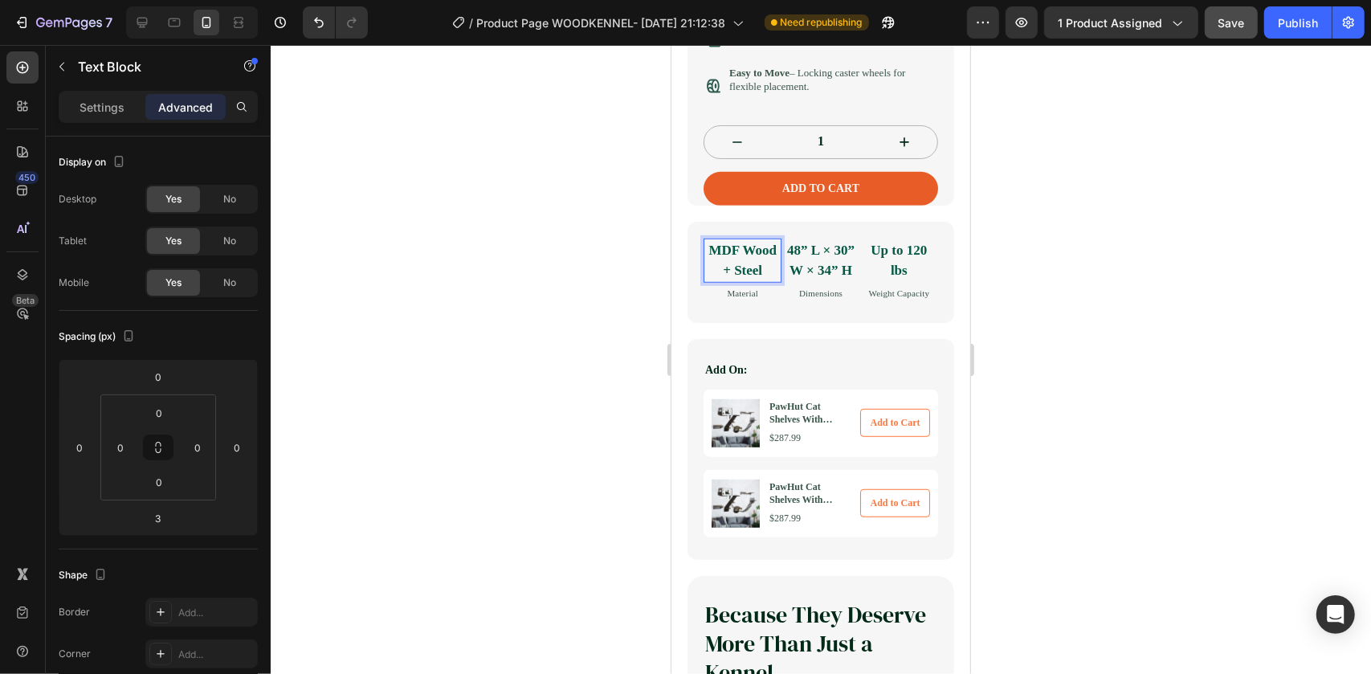
click at [774, 269] on strong "MDF Wood + Steel" at bounding box center [742, 260] width 68 height 36
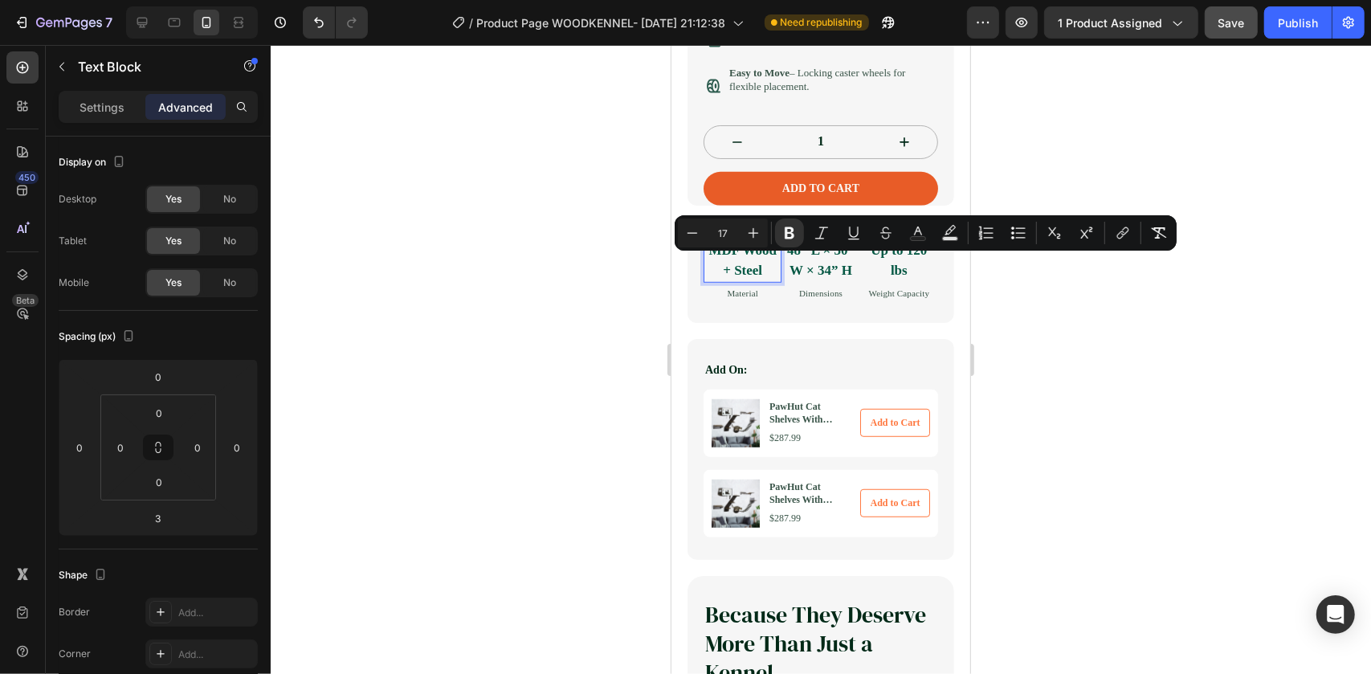
click at [772, 264] on strong "MDF Wood + Steel" at bounding box center [742, 260] width 68 height 36
click at [782, 263] on p "48” L × 30” W × 34” H" at bounding box center [819, 259] width 75 height 41
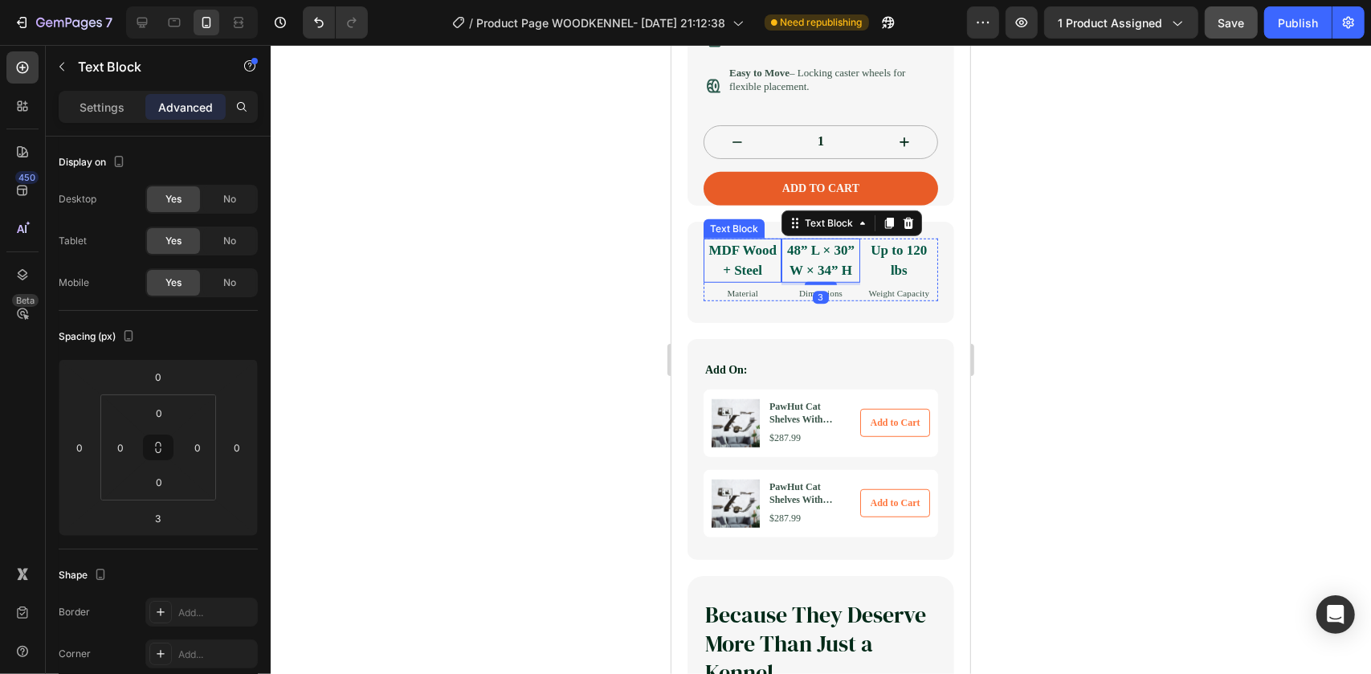
click at [766, 265] on strong "MDF Wood + Steel" at bounding box center [742, 260] width 68 height 36
click at [776, 265] on div "MDF Wood + Steel" at bounding box center [742, 260] width 78 height 44
click at [782, 264] on p "48” L × 30” W × 34” H" at bounding box center [819, 259] width 75 height 41
click at [770, 261] on strong "MDF Wood + Steel" at bounding box center [742, 260] width 68 height 36
click at [776, 270] on div "MDF Wood + Steel" at bounding box center [742, 260] width 78 height 44
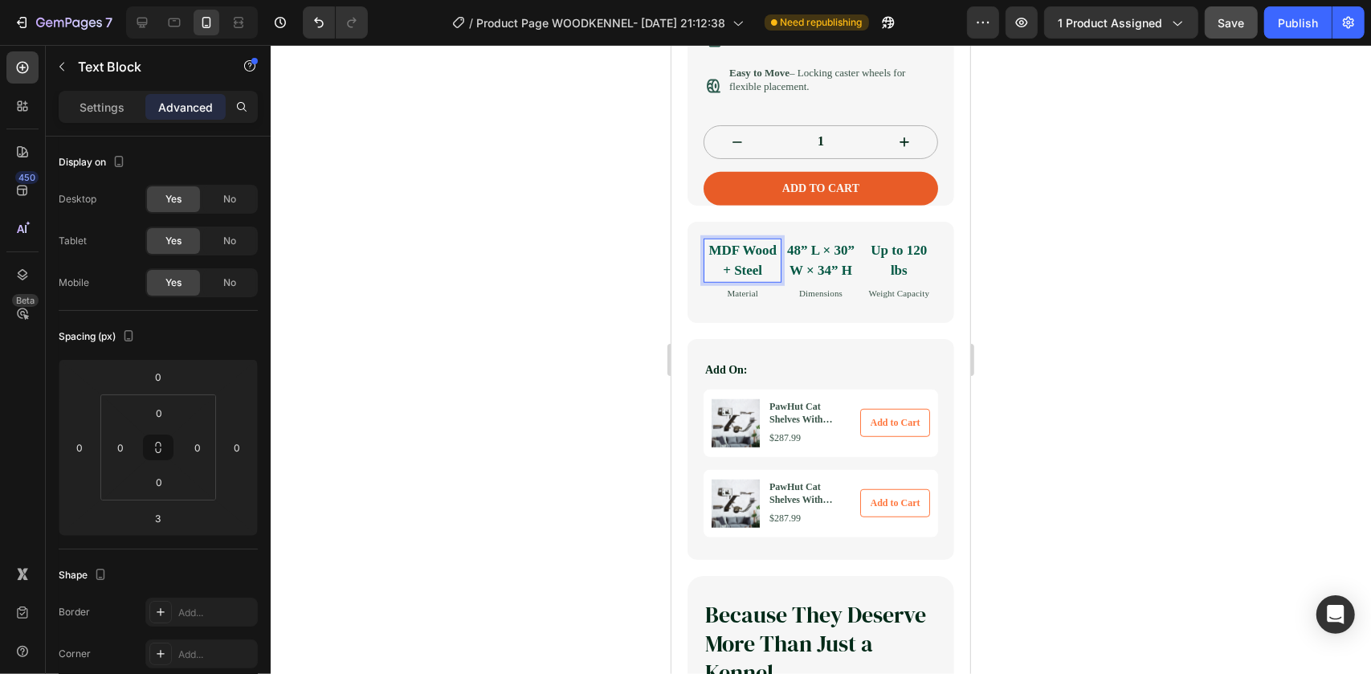
click at [775, 270] on div "MDF Wood + Steel" at bounding box center [742, 260] width 78 height 44
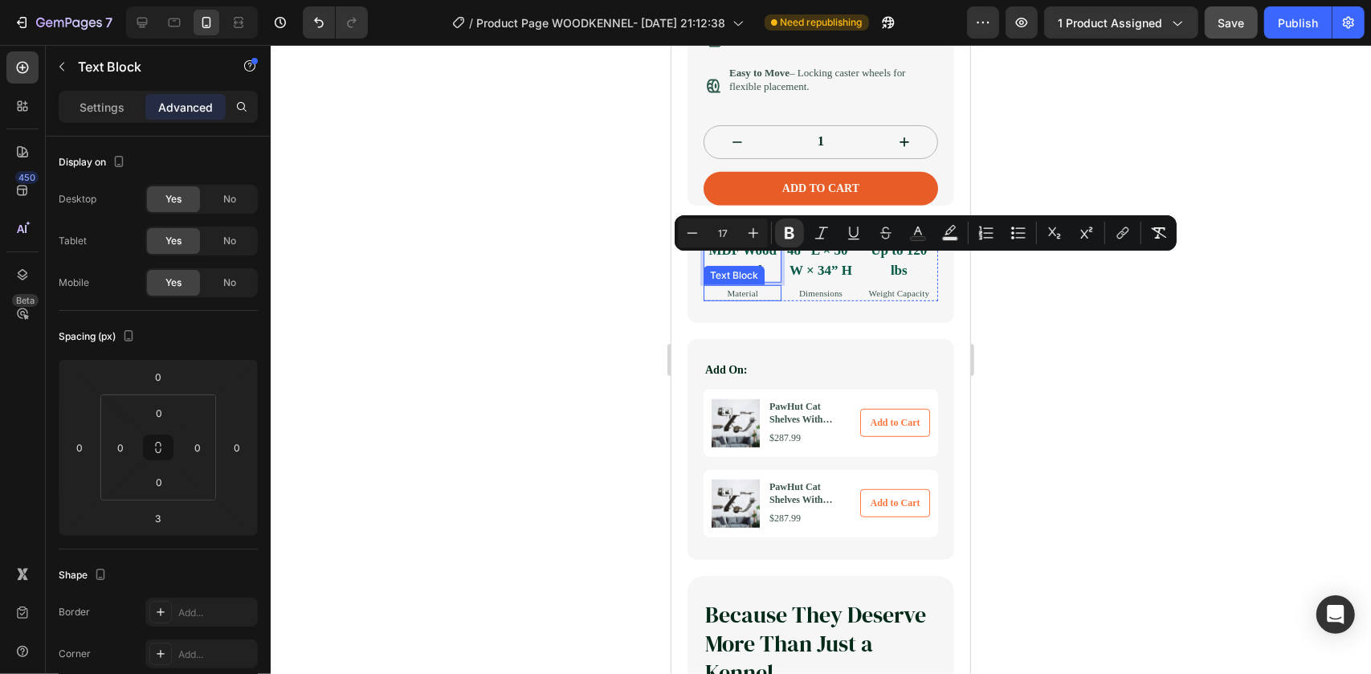
click at [770, 300] on p "Material" at bounding box center [742, 293] width 75 height 14
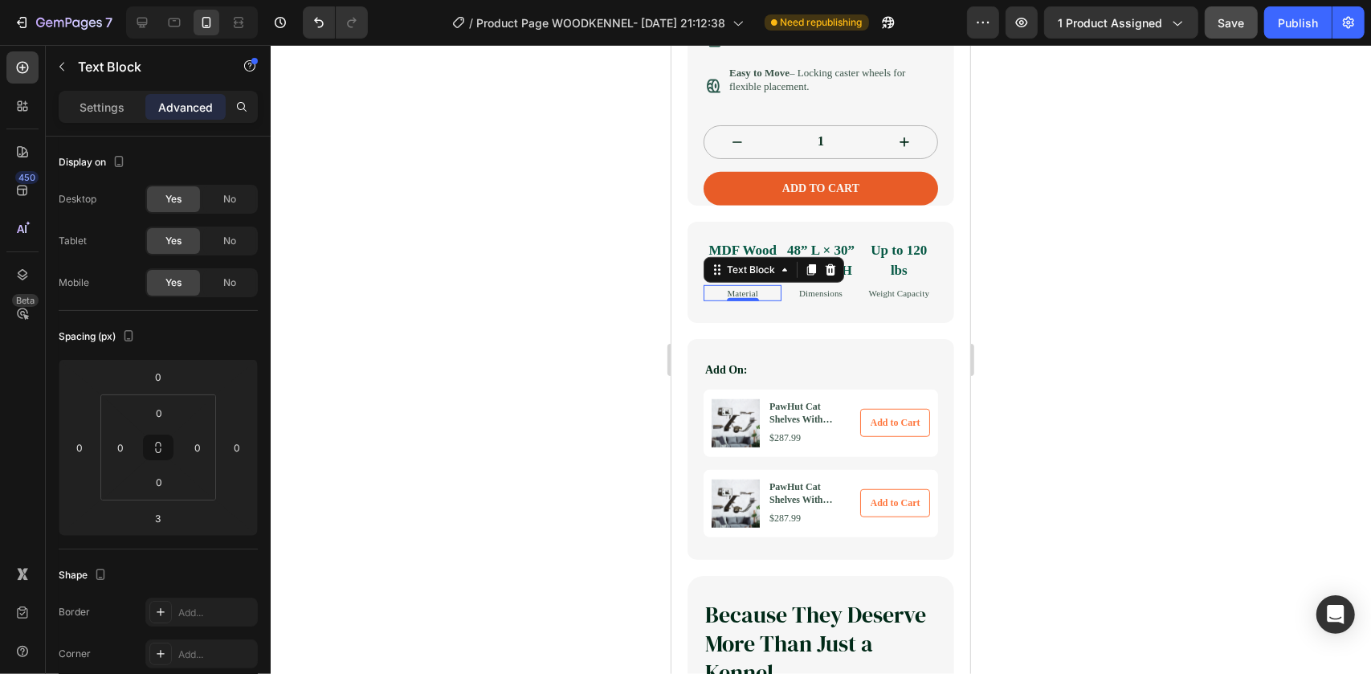
click at [742, 263] on strong "MDF Wood + Steel" at bounding box center [742, 260] width 68 height 36
drag, startPoint x: 742, startPoint y: 263, endPoint x: 718, endPoint y: 263, distance: 24.1
click at [734, 278] on strong "MDF Wood + Steel" at bounding box center [742, 260] width 68 height 36
click at [774, 268] on strong "MDF Wood + Steel" at bounding box center [742, 260] width 68 height 36
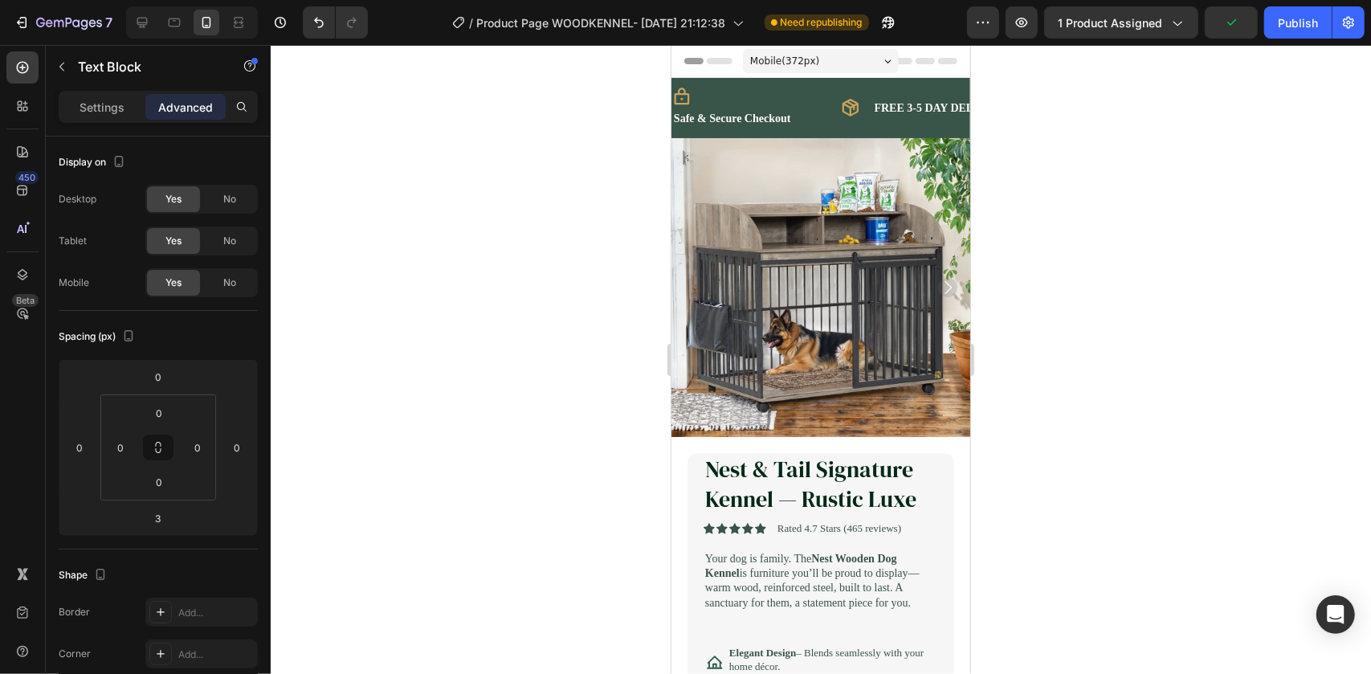
scroll to position [781, 0]
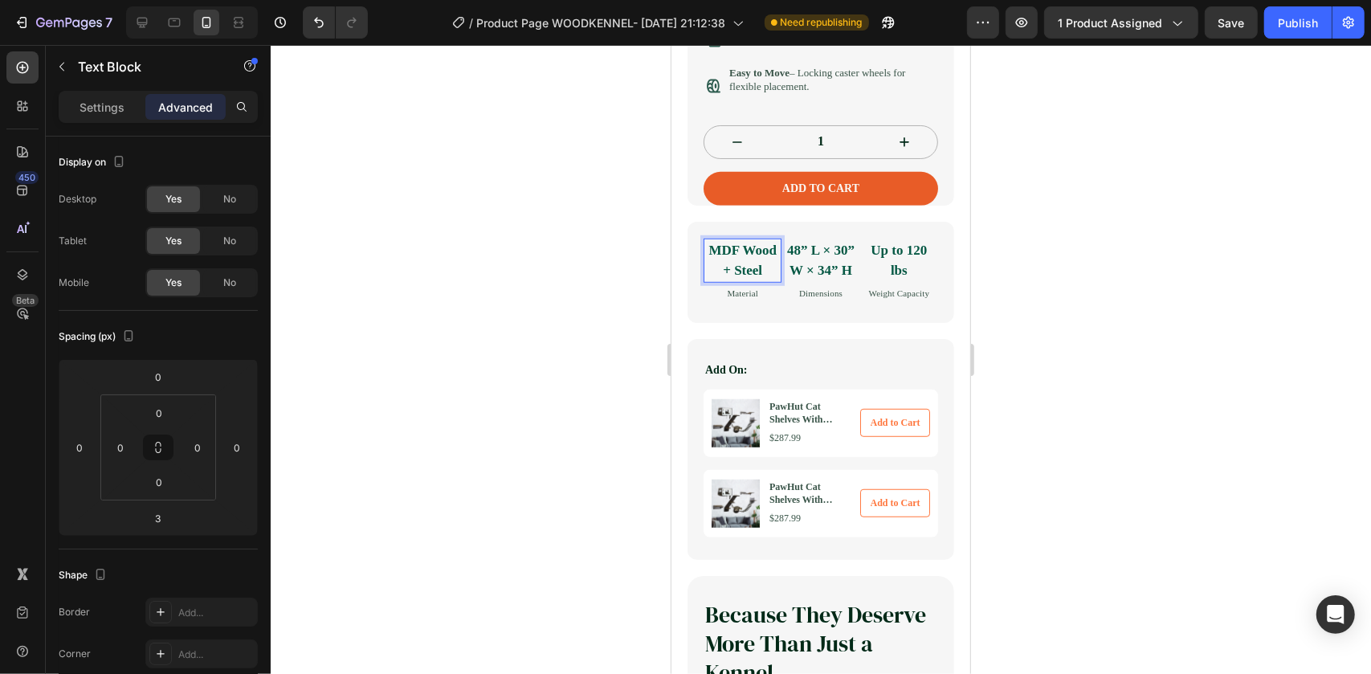
click at [738, 263] on strong "MDF Wood + Steel" at bounding box center [742, 260] width 68 height 36
click at [582, 372] on div at bounding box center [821, 359] width 1101 height 629
click at [811, 301] on div "Dimensions Text Block" at bounding box center [820, 292] width 78 height 17
click at [774, 301] on div "MDF Wood + Steel Text Block Material Text Block 48” L × 30” W × 34” H Text Bloc…" at bounding box center [820, 269] width 235 height 63
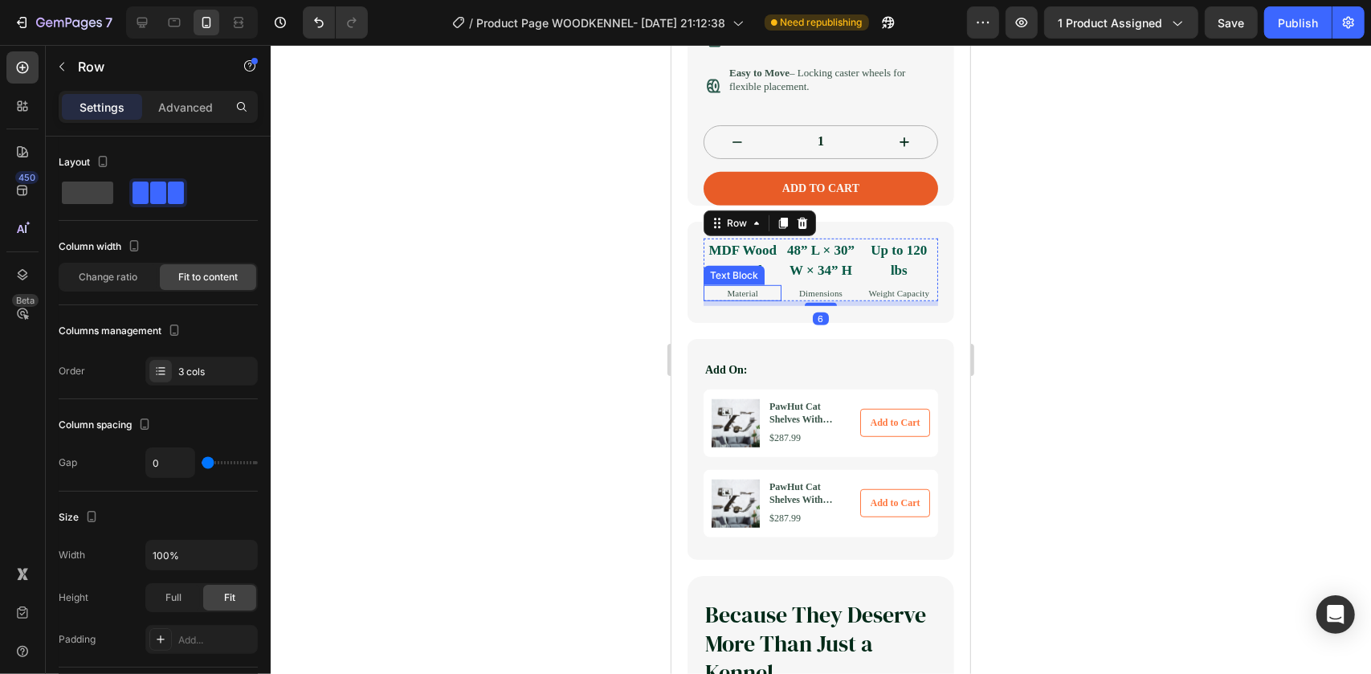
click at [761, 300] on p "Material" at bounding box center [742, 293] width 75 height 14
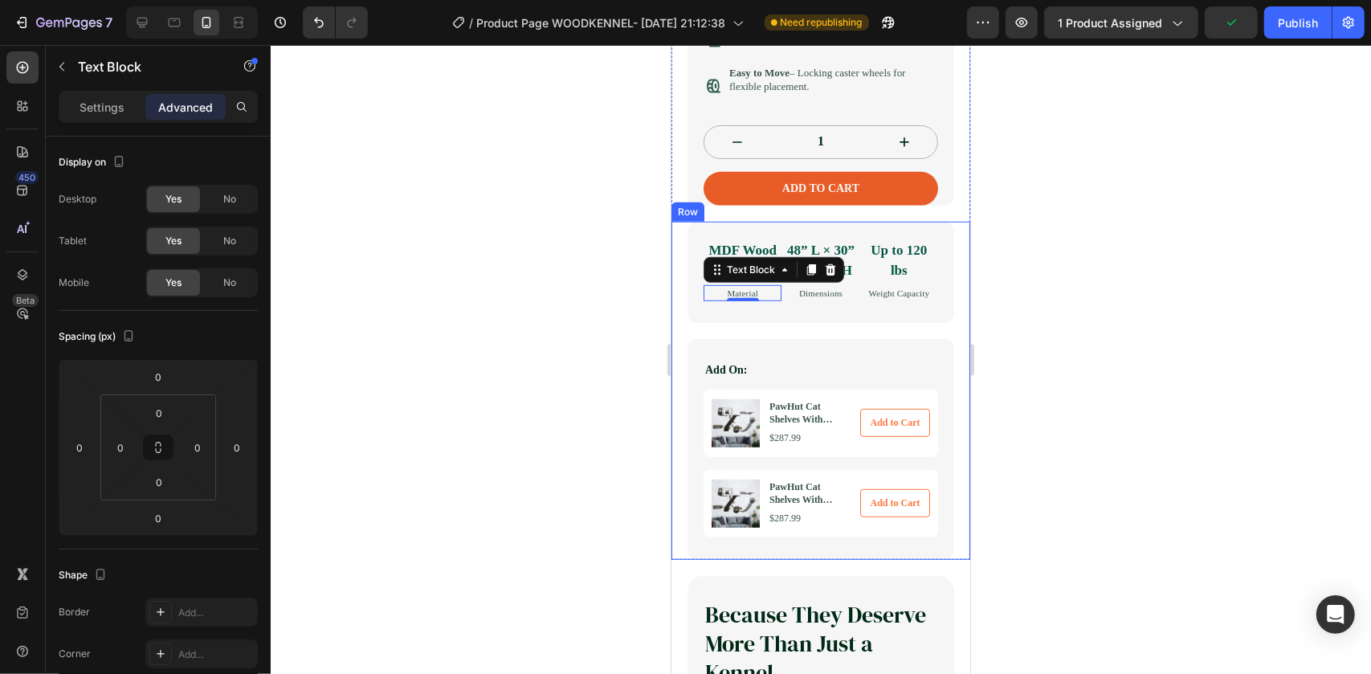
click at [680, 308] on div "Premium solid wood & steel Text Block Material Text Block 48” L × 30” W × 34” H…" at bounding box center [820, 390] width 299 height 338
click at [704, 300] on div "Material Text Block 0" at bounding box center [742, 292] width 78 height 17
click at [703, 282] on div "Text Block" at bounding box center [773, 269] width 141 height 26
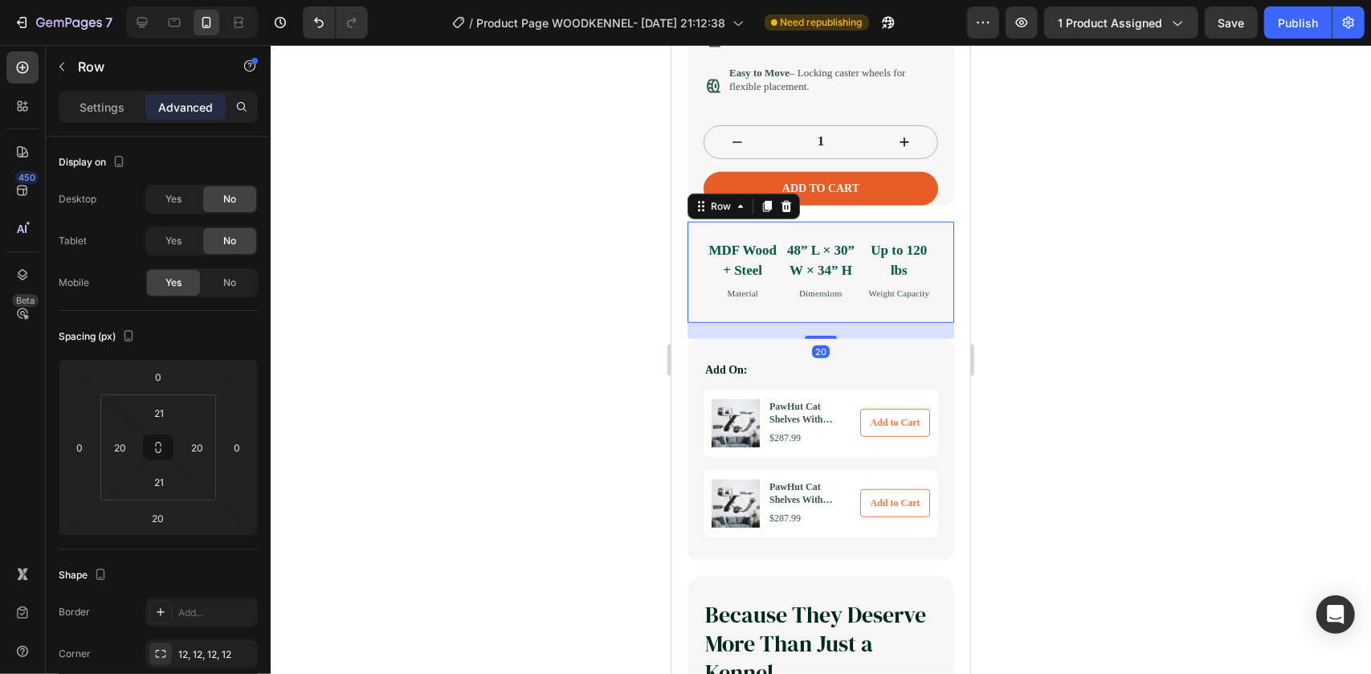
click at [705, 251] on div "MDF Wood + Steel Text Block Material Text Block 48” L × 30” W × 34” H Text Bloc…" at bounding box center [820, 272] width 267 height 102
click at [722, 263] on strong "MDF Wood + Steel" at bounding box center [742, 260] width 68 height 36
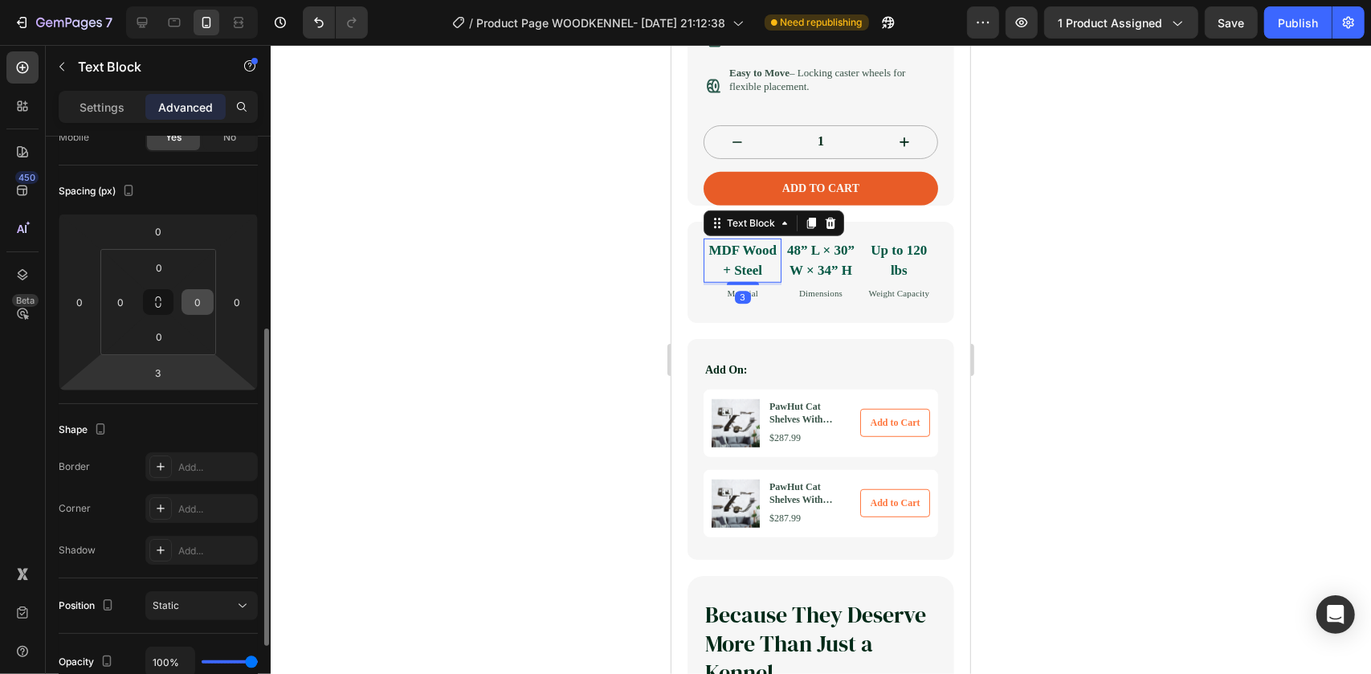
scroll to position [219, 0]
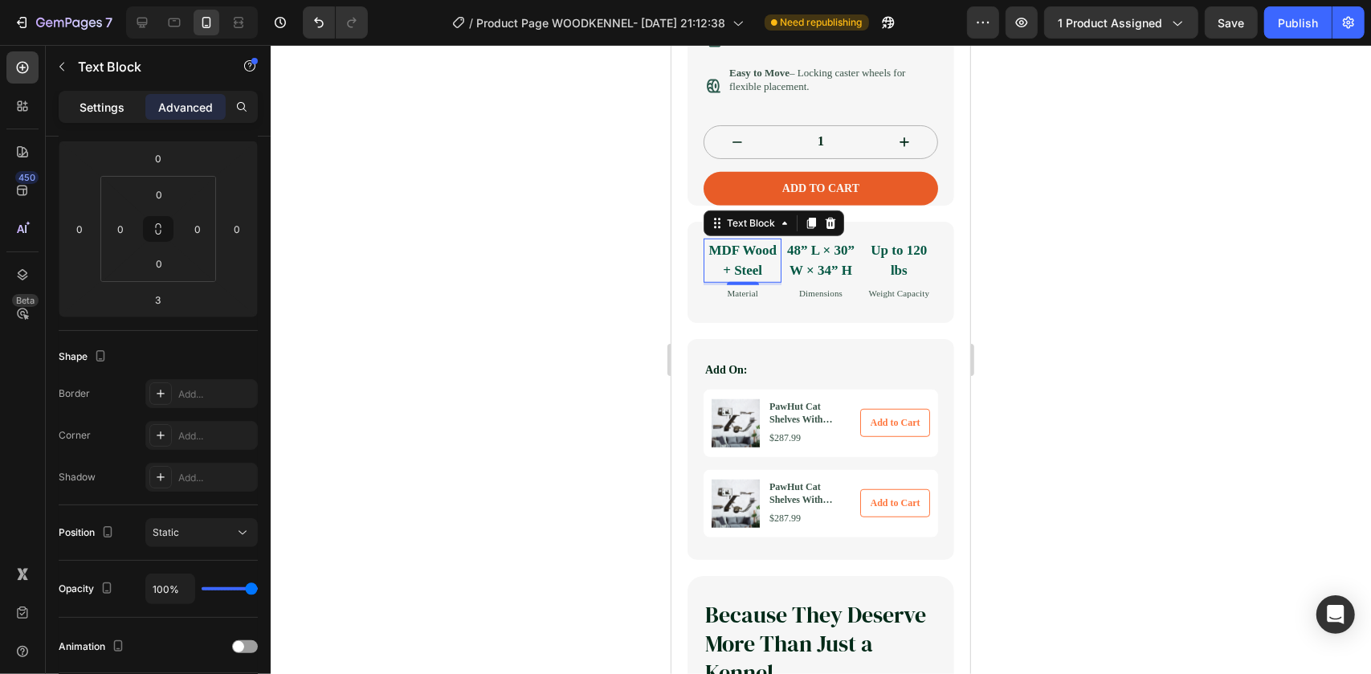
click at [94, 111] on p "Settings" at bounding box center [102, 107] width 45 height 17
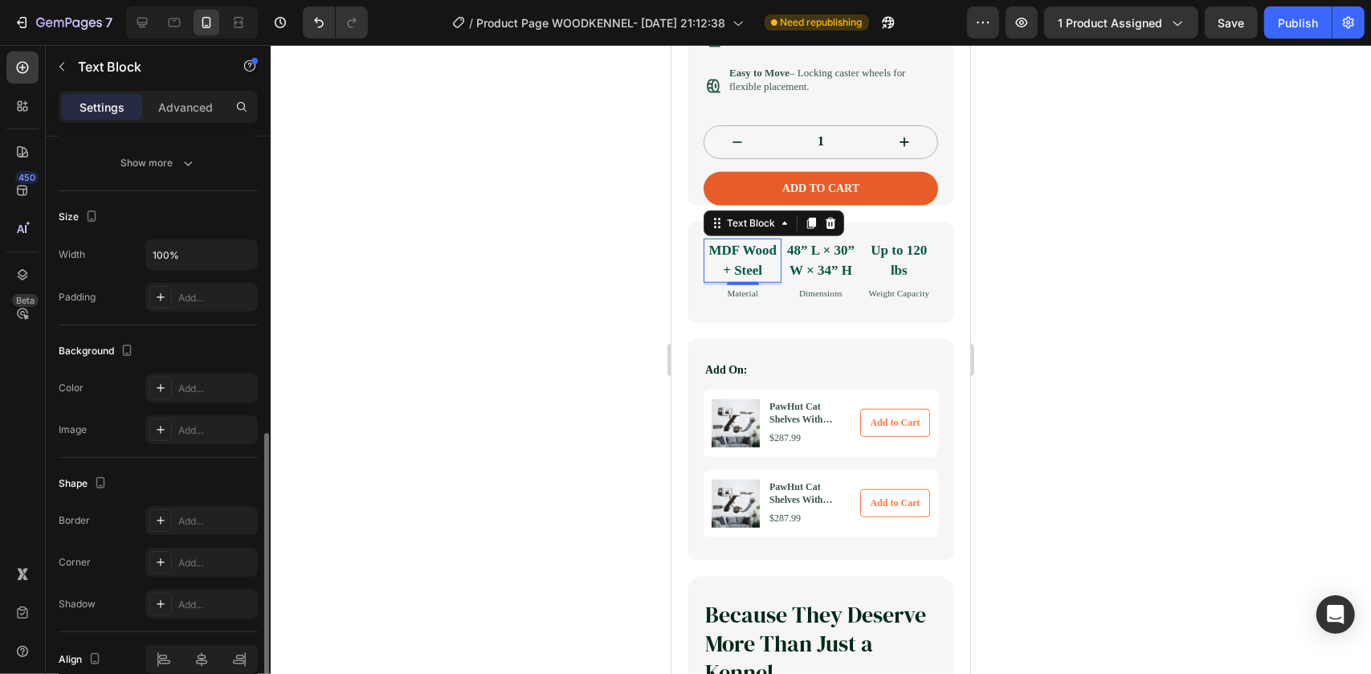
scroll to position [365, 0]
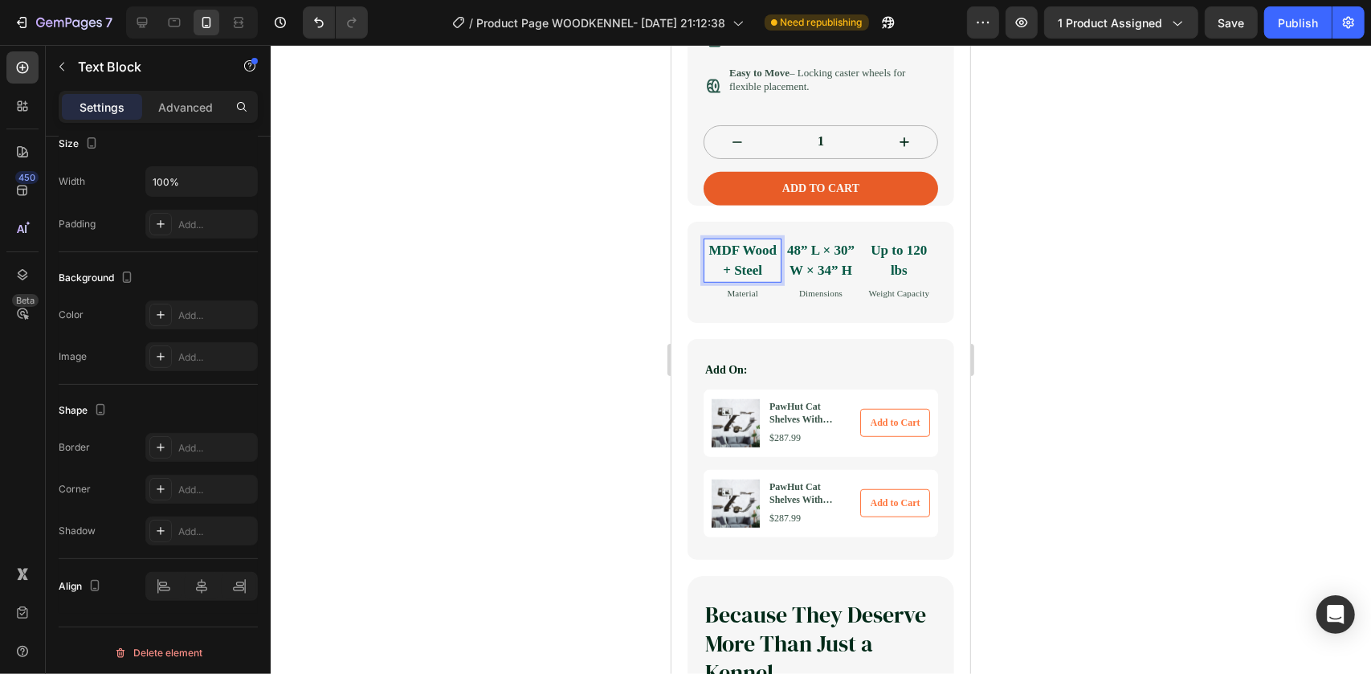
click at [576, 314] on div at bounding box center [821, 359] width 1101 height 629
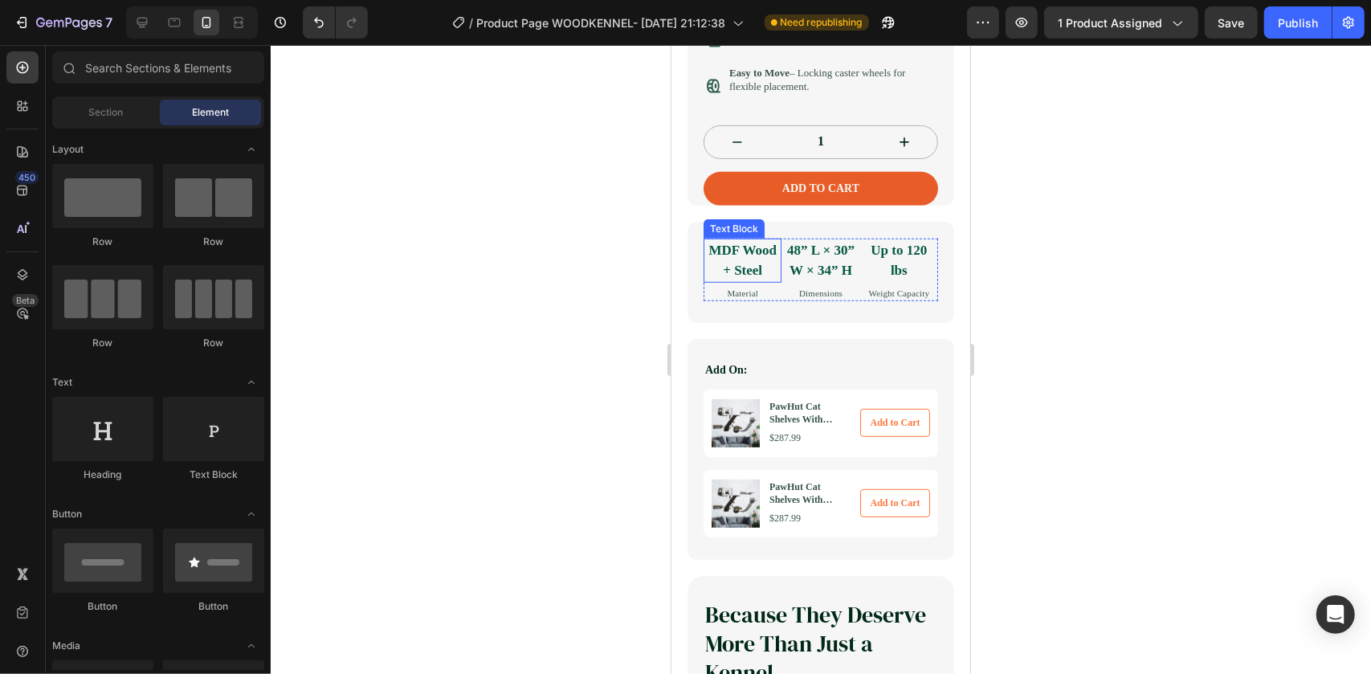
click at [770, 280] on p "MDF Wood + Steel" at bounding box center [742, 259] width 75 height 41
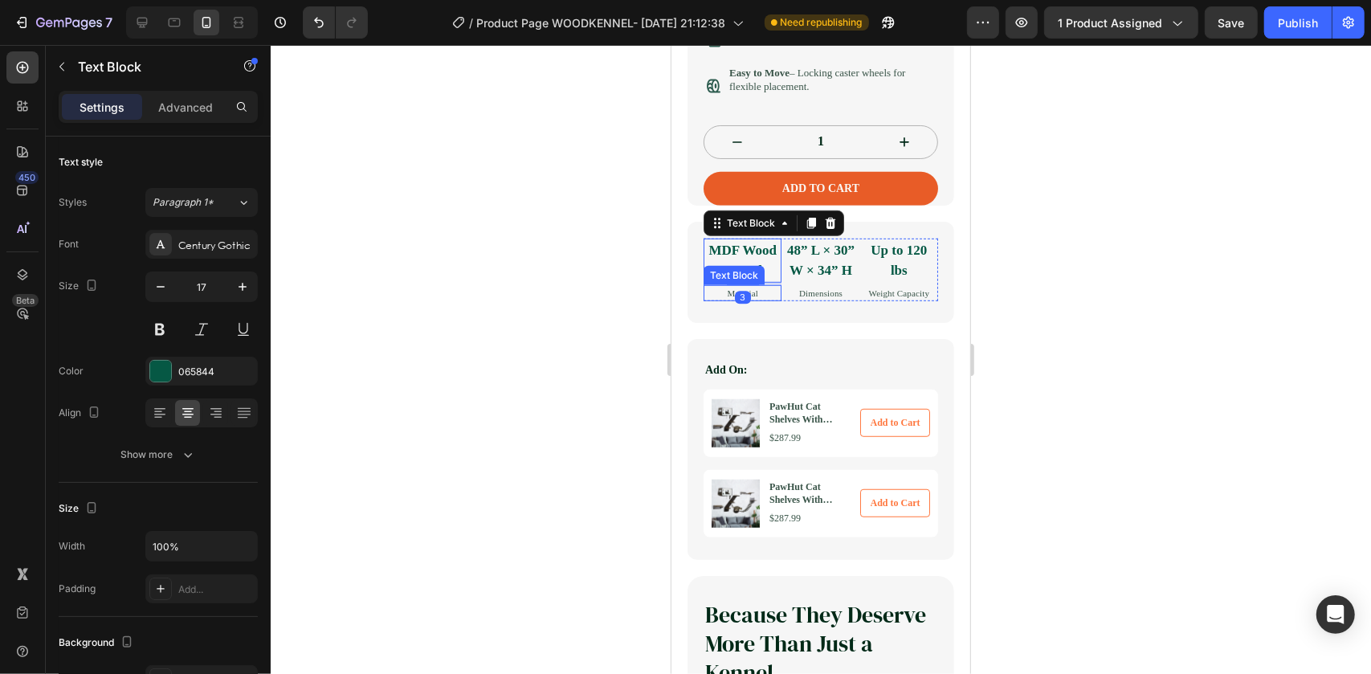
click at [764, 300] on p "Material" at bounding box center [742, 293] width 75 height 14
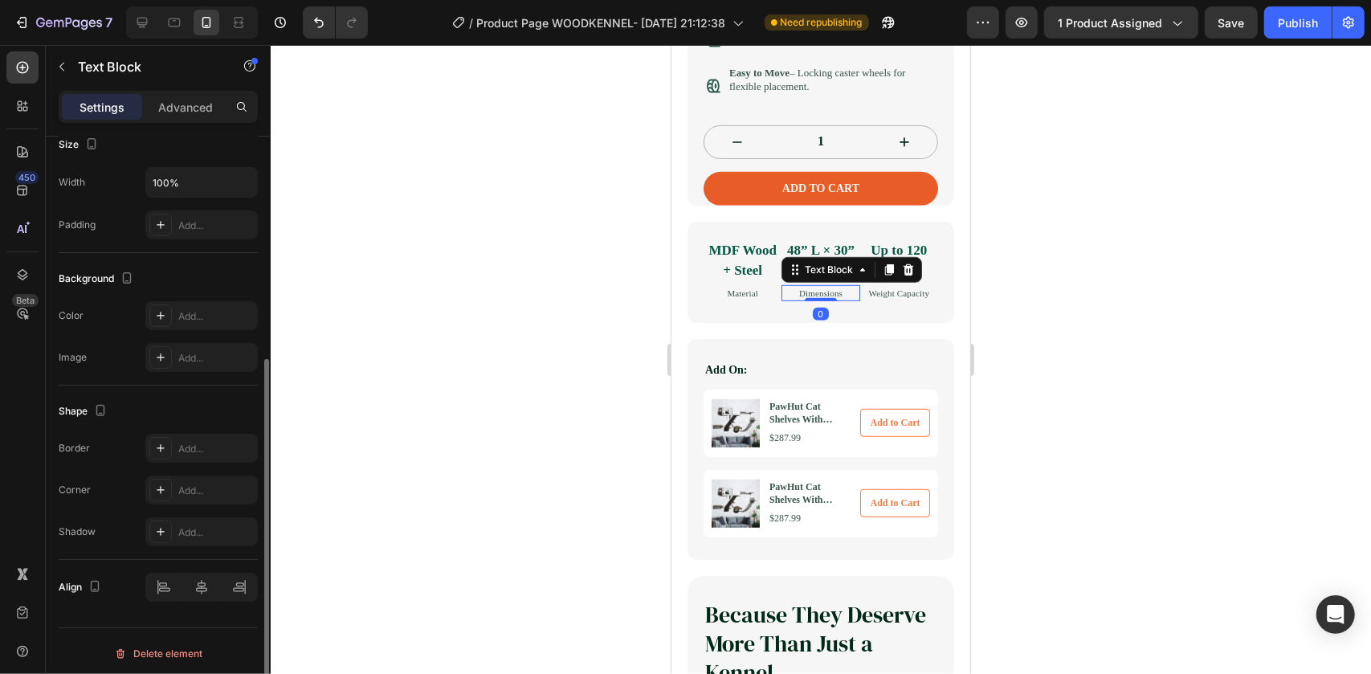
click at [782, 300] on p "Dimensions" at bounding box center [819, 293] width 75 height 14
click at [762, 300] on p "Material" at bounding box center [742, 293] width 75 height 14
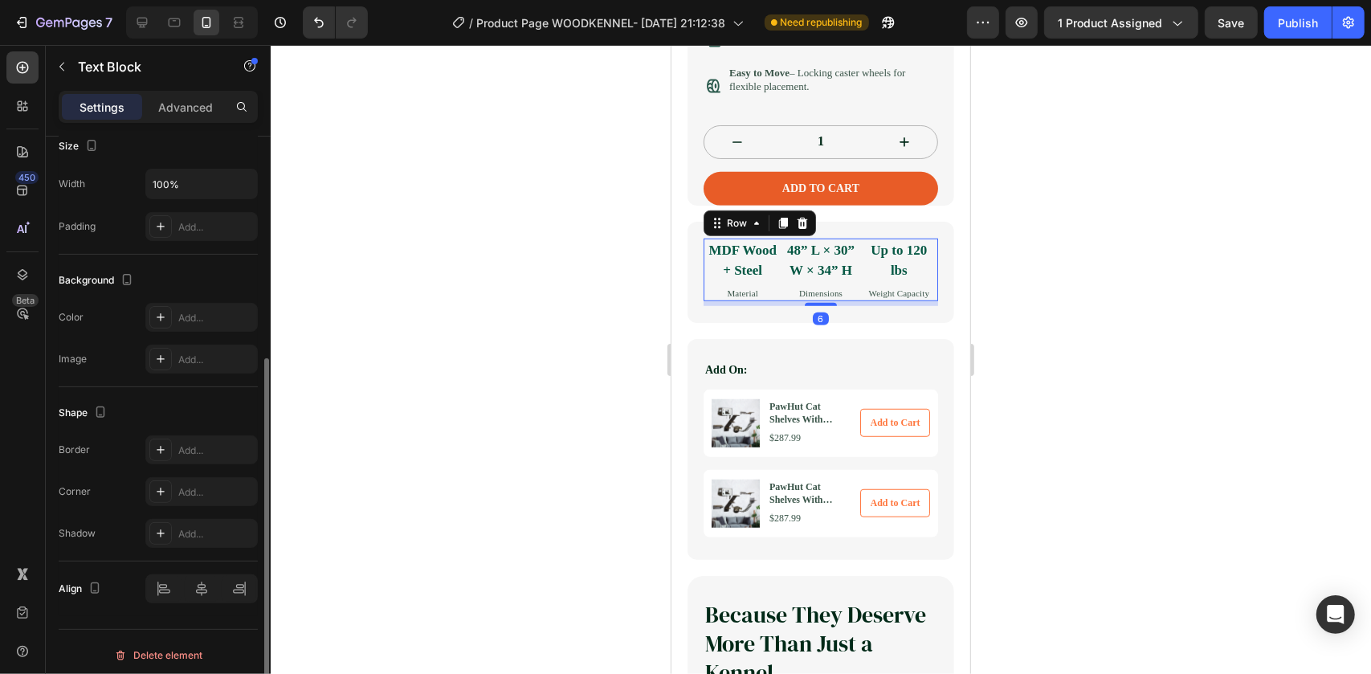
click at [762, 301] on div "MDF Wood + Steel Text Block Material Text Block" at bounding box center [742, 269] width 78 height 63
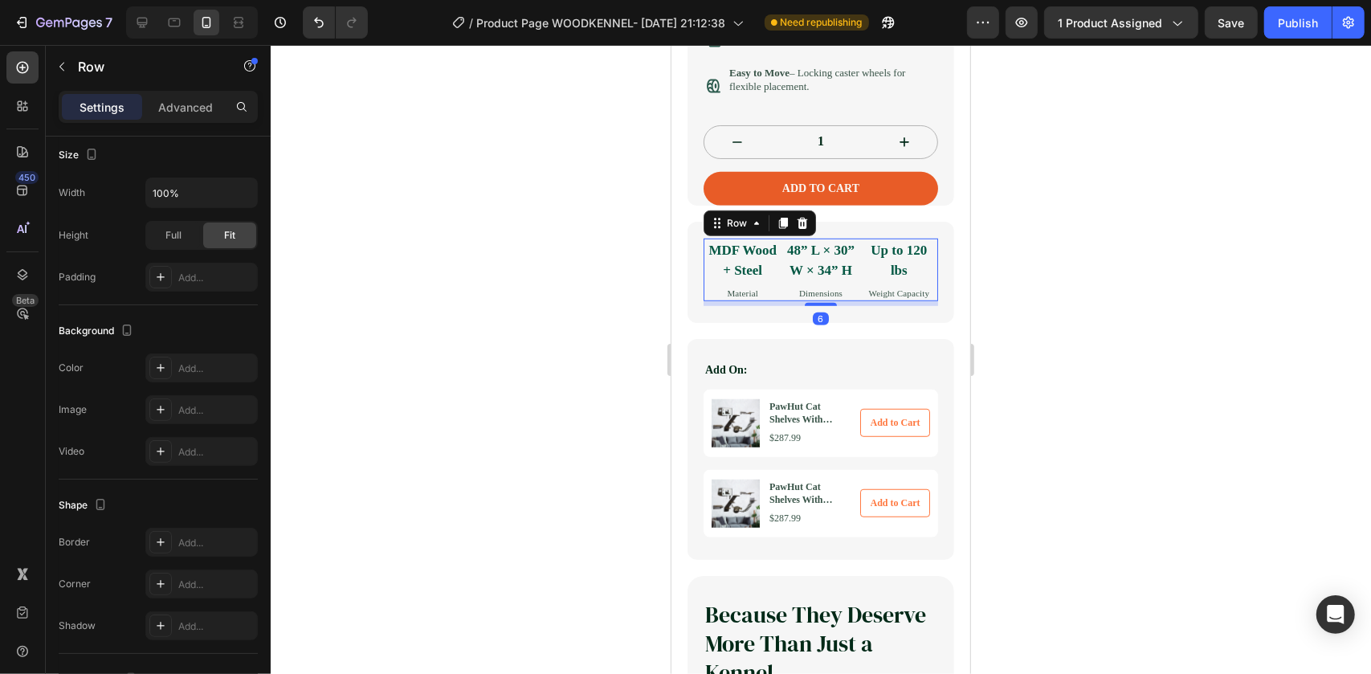
scroll to position [0, 0]
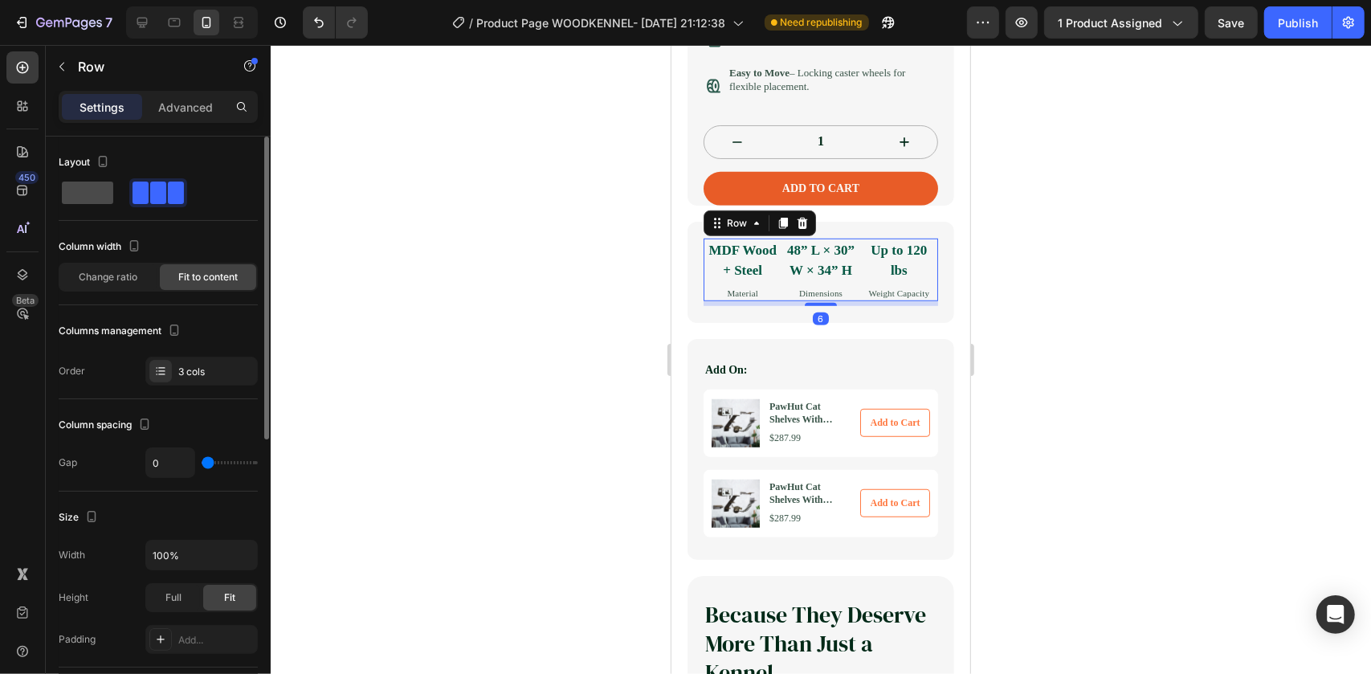
click at [80, 194] on span at bounding box center [87, 193] width 51 height 22
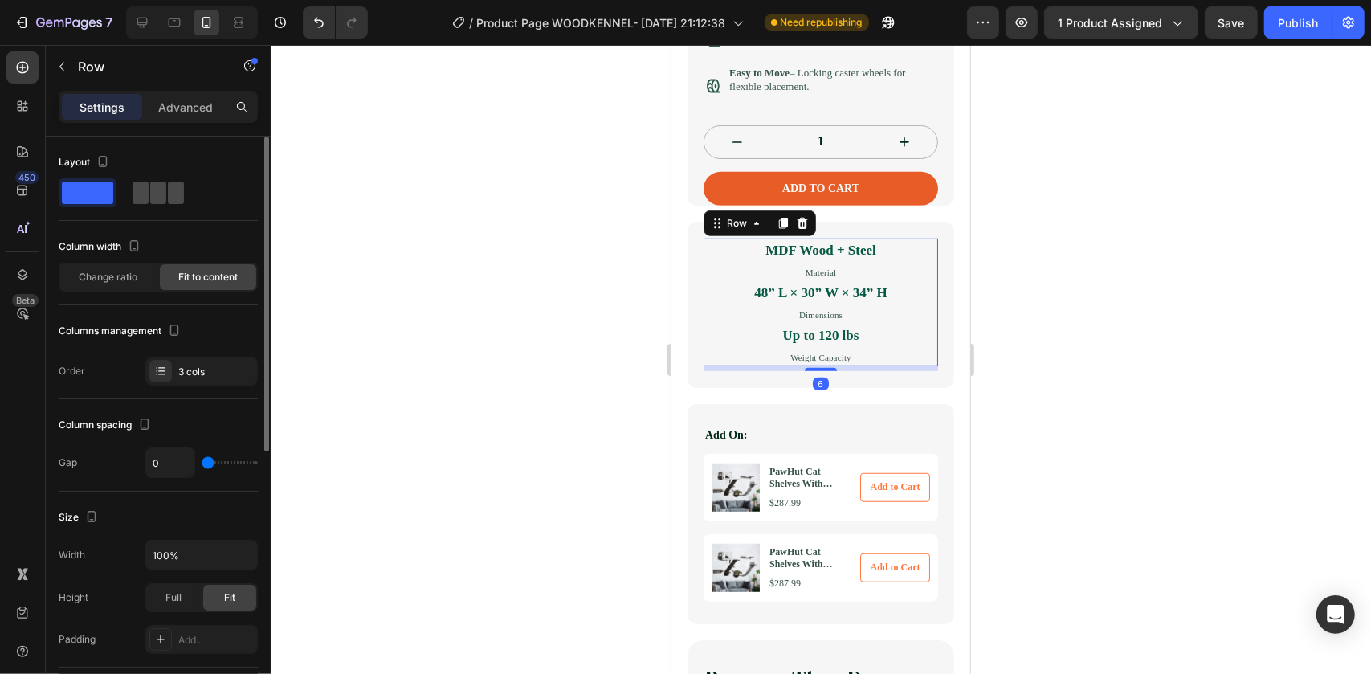
click at [170, 194] on span at bounding box center [176, 193] width 16 height 22
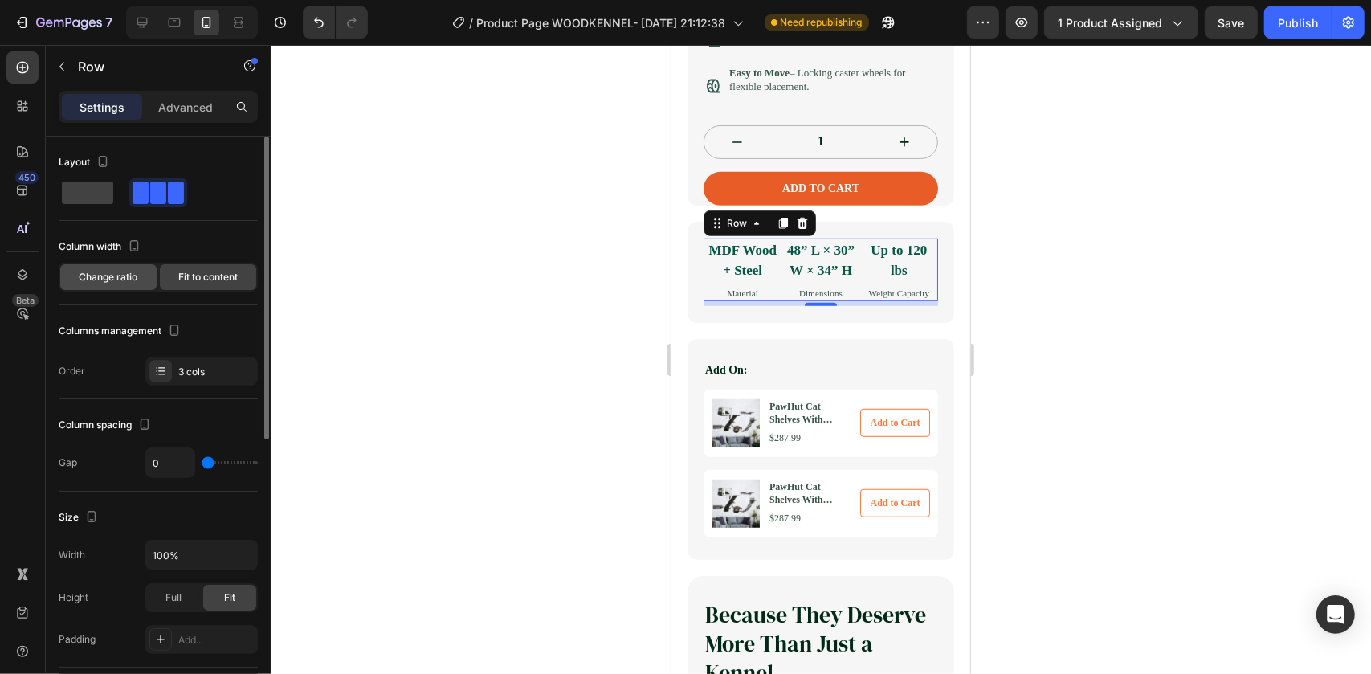
click at [127, 281] on span "Change ratio" at bounding box center [109, 277] width 59 height 14
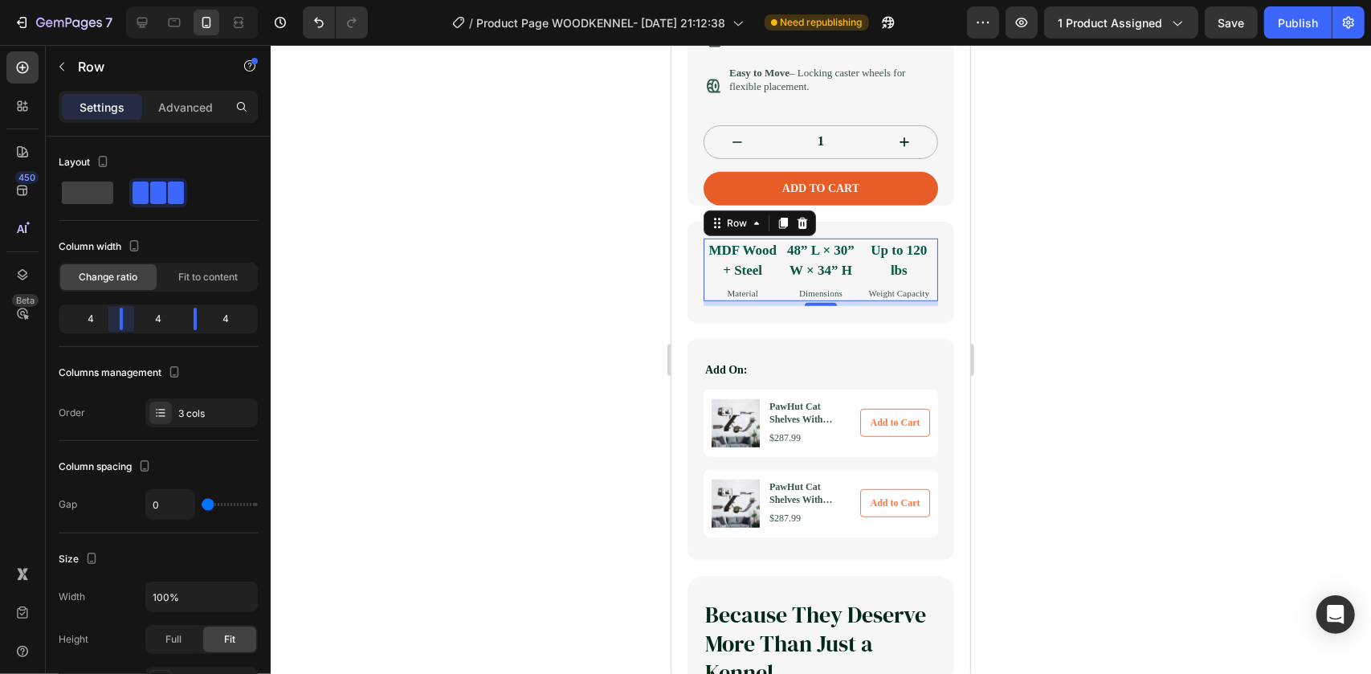
drag, startPoint x: 124, startPoint y: 326, endPoint x: 125, endPoint y: 317, distance: 9.8
click at [125, 0] on body "7 Version history / Product Page WOODKENNEL- Sep 12, 21:12:38 Need republishing…" at bounding box center [685, 0] width 1371 height 0
click at [149, 408] on div at bounding box center [160, 413] width 22 height 22
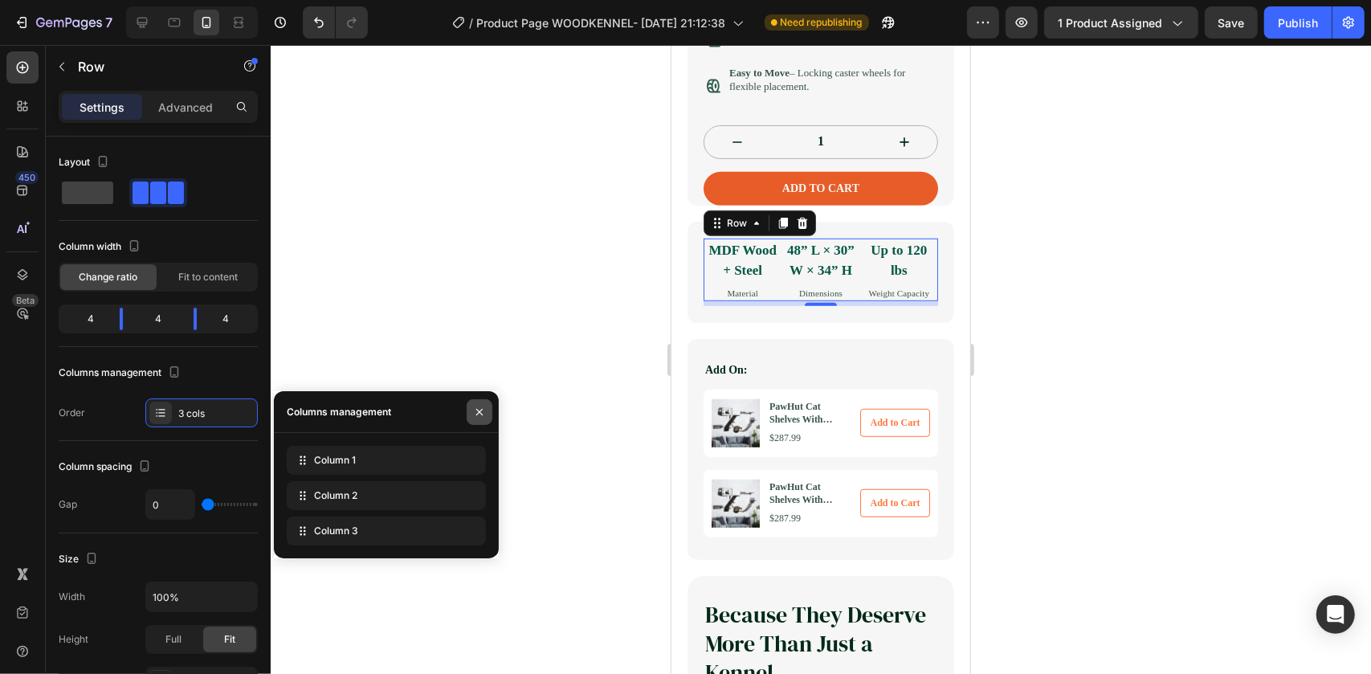
click at [480, 409] on icon "button" at bounding box center [479, 412] width 13 height 13
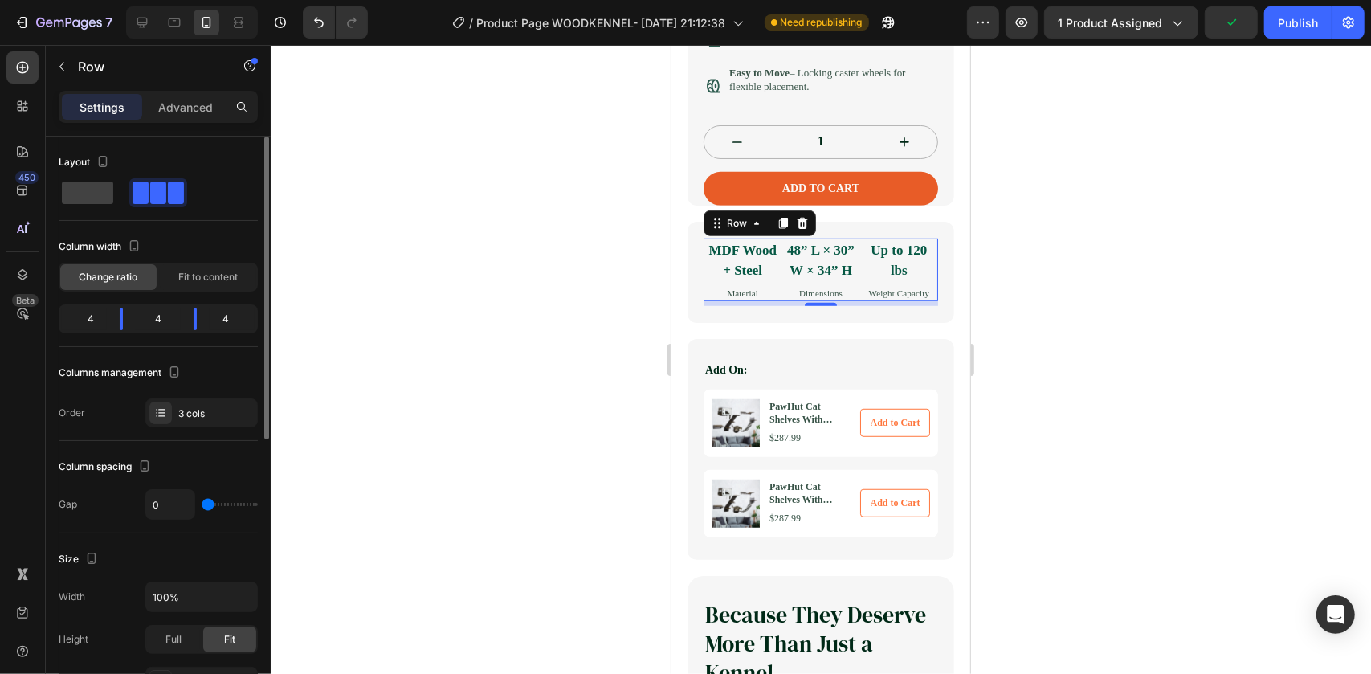
type input "5"
type input "9"
type input "11"
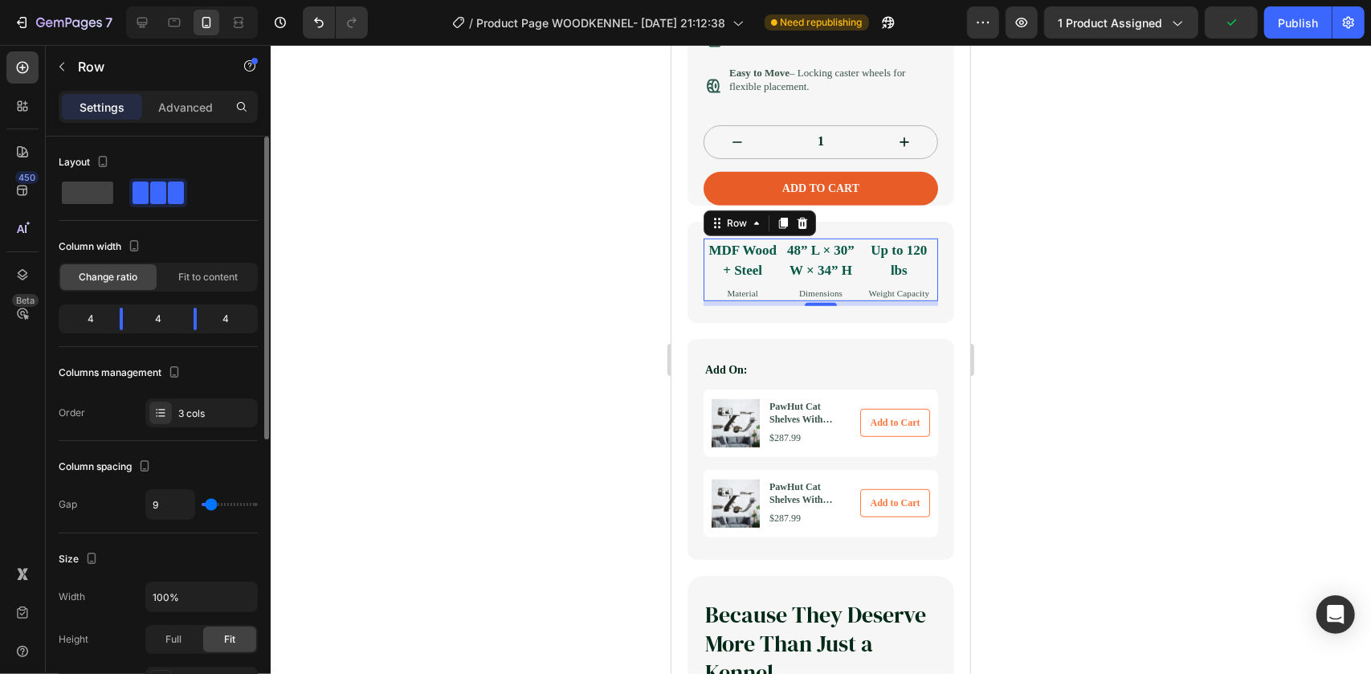
type input "11"
type input "9"
type input "7"
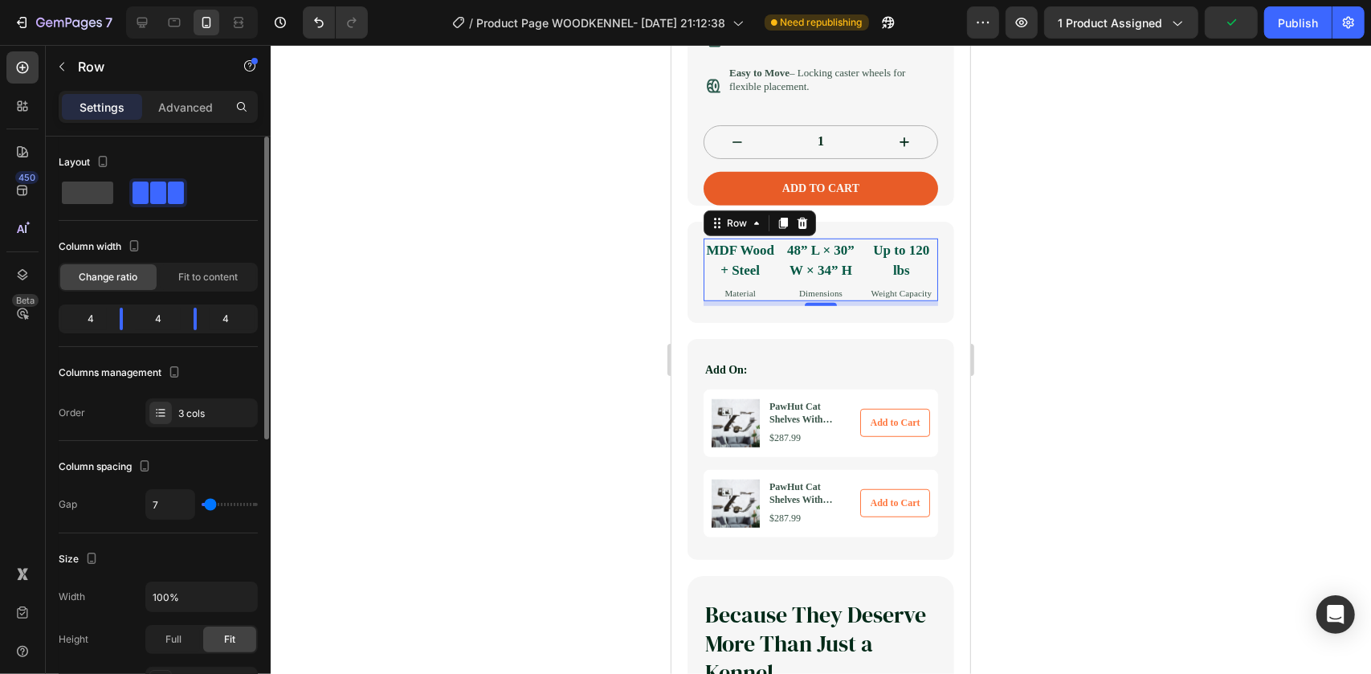
type input "5"
type input "3"
type input "2"
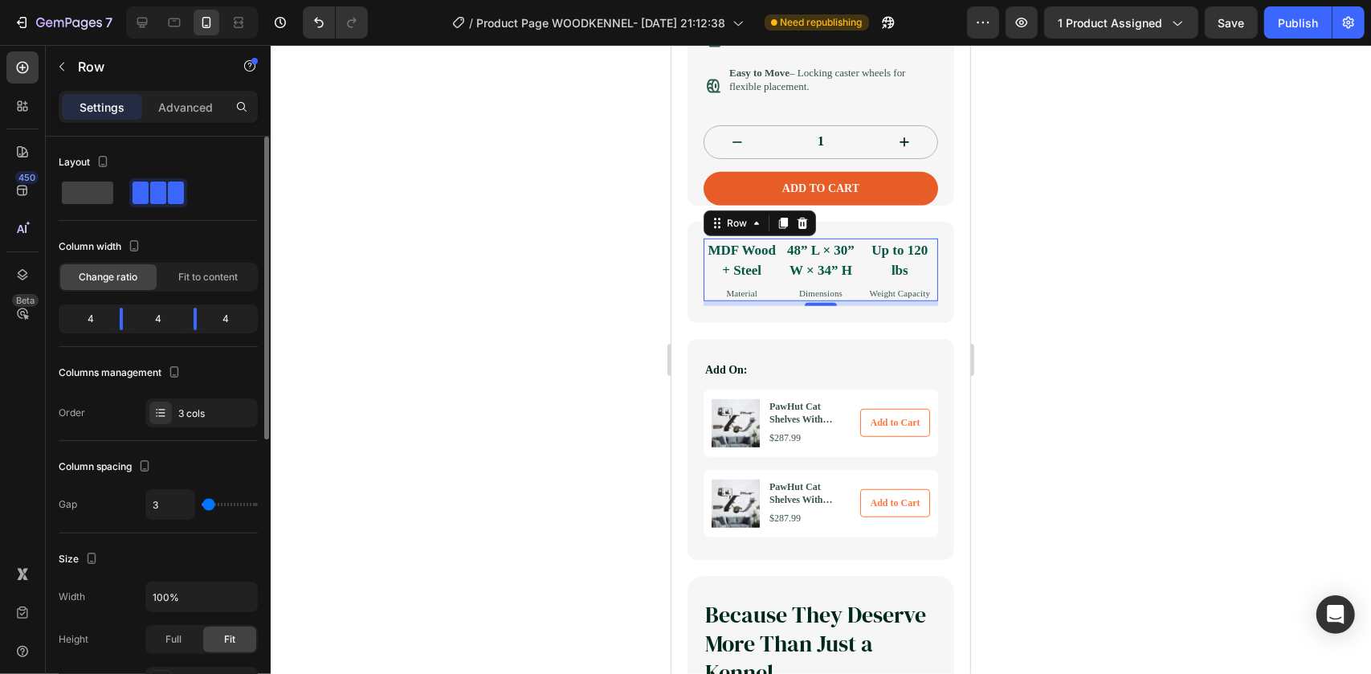
type input "2"
type input "0"
type input "2"
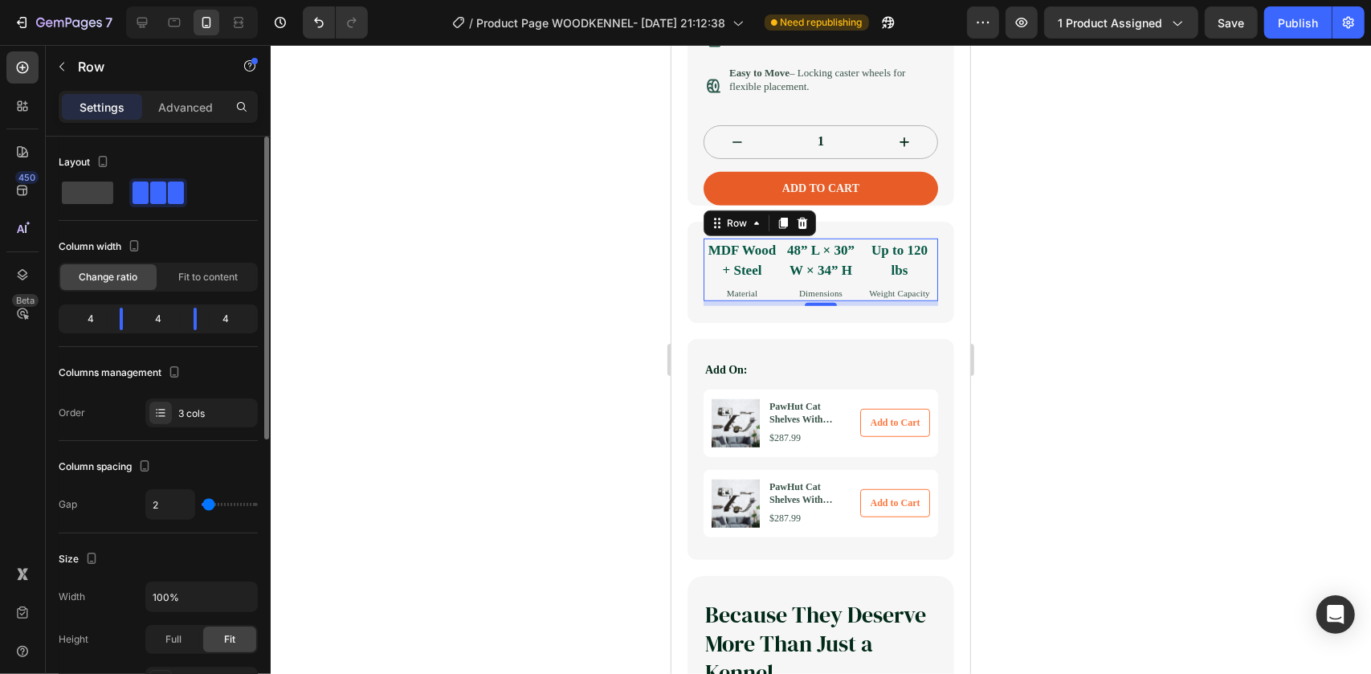
type input "0"
click at [202, 503] on input "range" at bounding box center [230, 504] width 56 height 3
click at [785, 264] on p "48” L × 30” W × 34” H" at bounding box center [819, 259] width 75 height 41
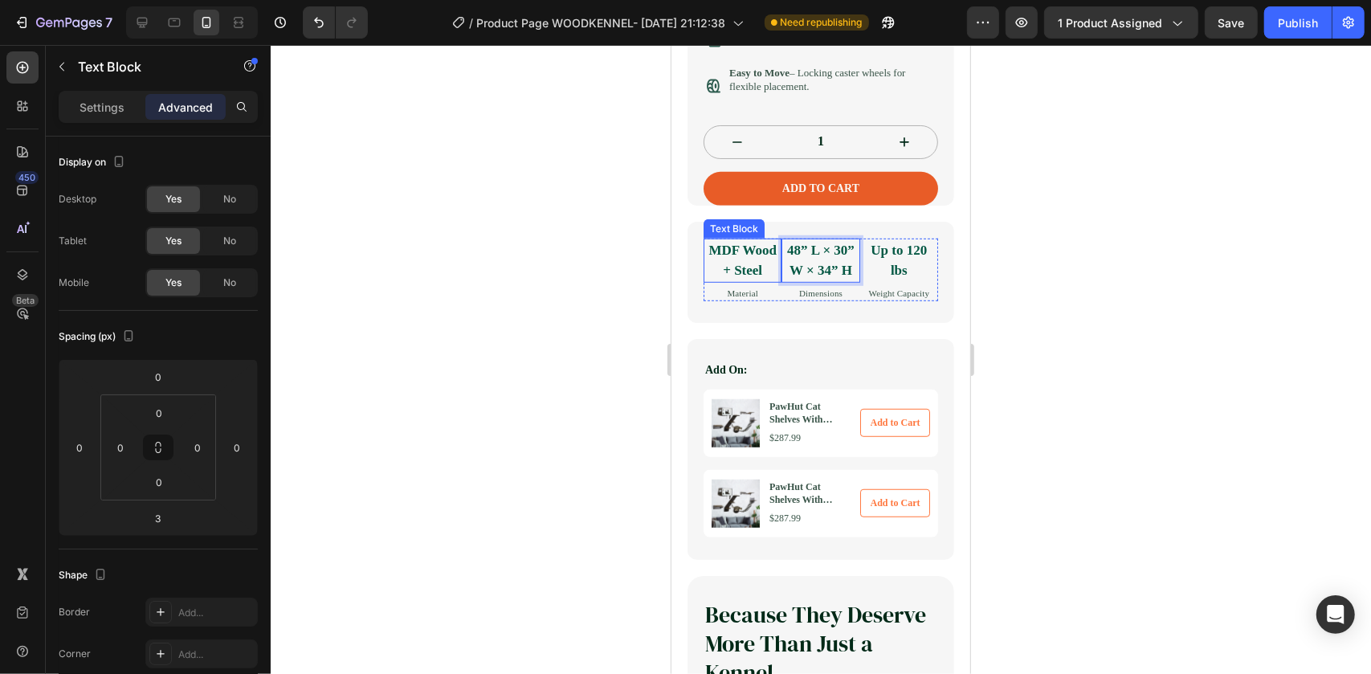
click at [701, 279] on div "MDF Wood + Steel Text Block Material Text Block 48” L × 30” W × 34” H Text Bloc…" at bounding box center [820, 272] width 267 height 102
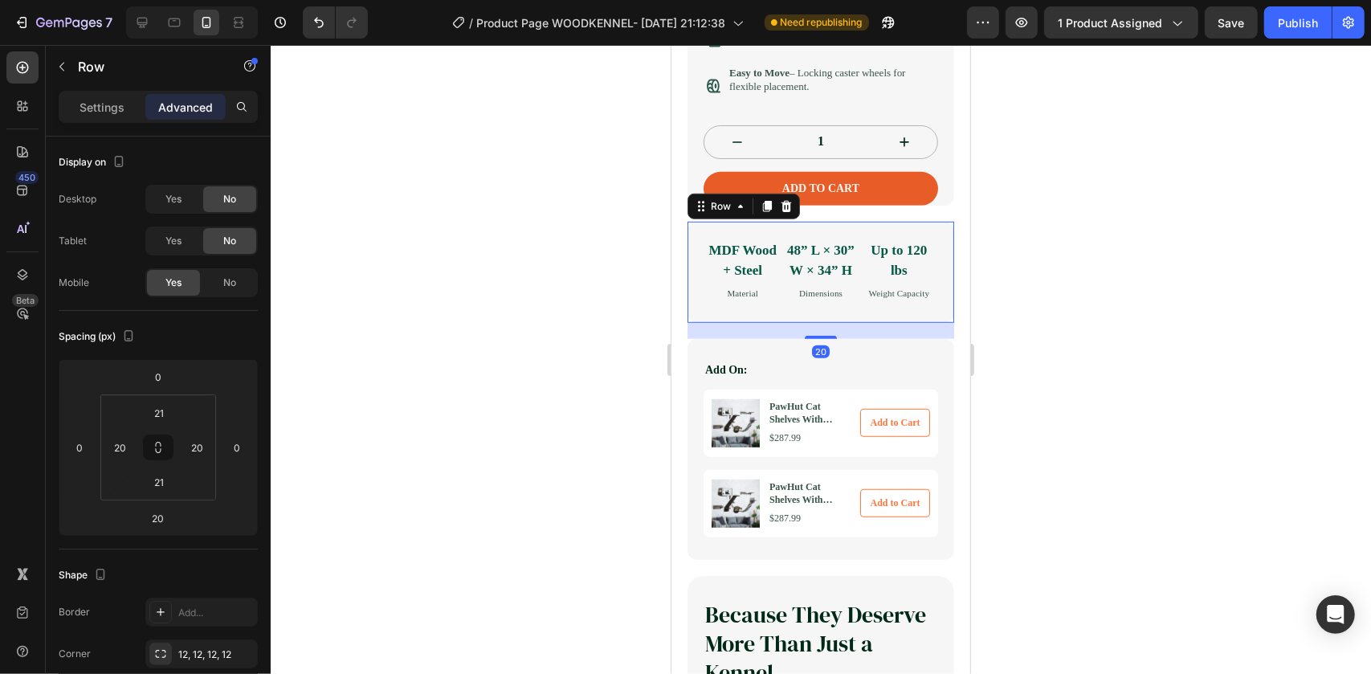
click at [688, 297] on div "MDF Wood + Steel Text Block Material Text Block 48” L × 30” W × 34” H Text Bloc…" at bounding box center [820, 272] width 267 height 102
click at [692, 292] on div "MDF Wood + Steel Text Block Material Text Block 48” L × 30” W × 34” H Text Bloc…" at bounding box center [820, 272] width 267 height 102
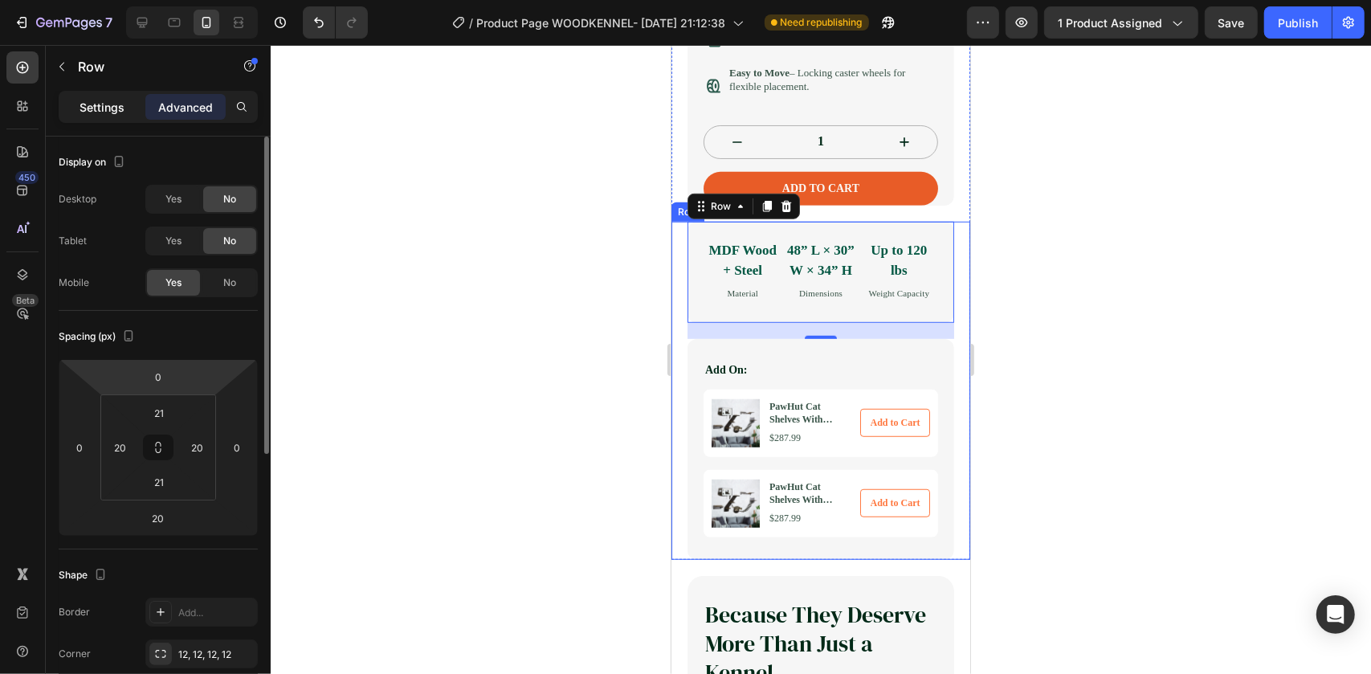
click at [110, 100] on p "Settings" at bounding box center [102, 107] width 45 height 17
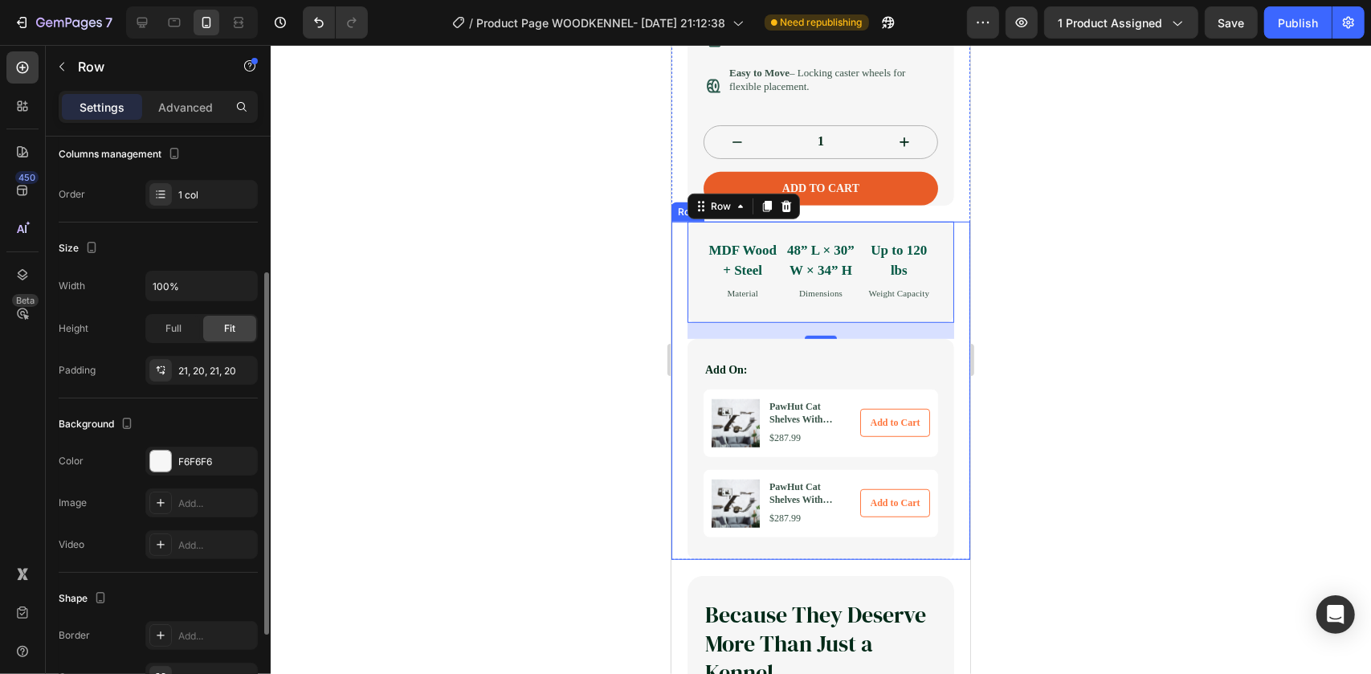
scroll to position [353, 0]
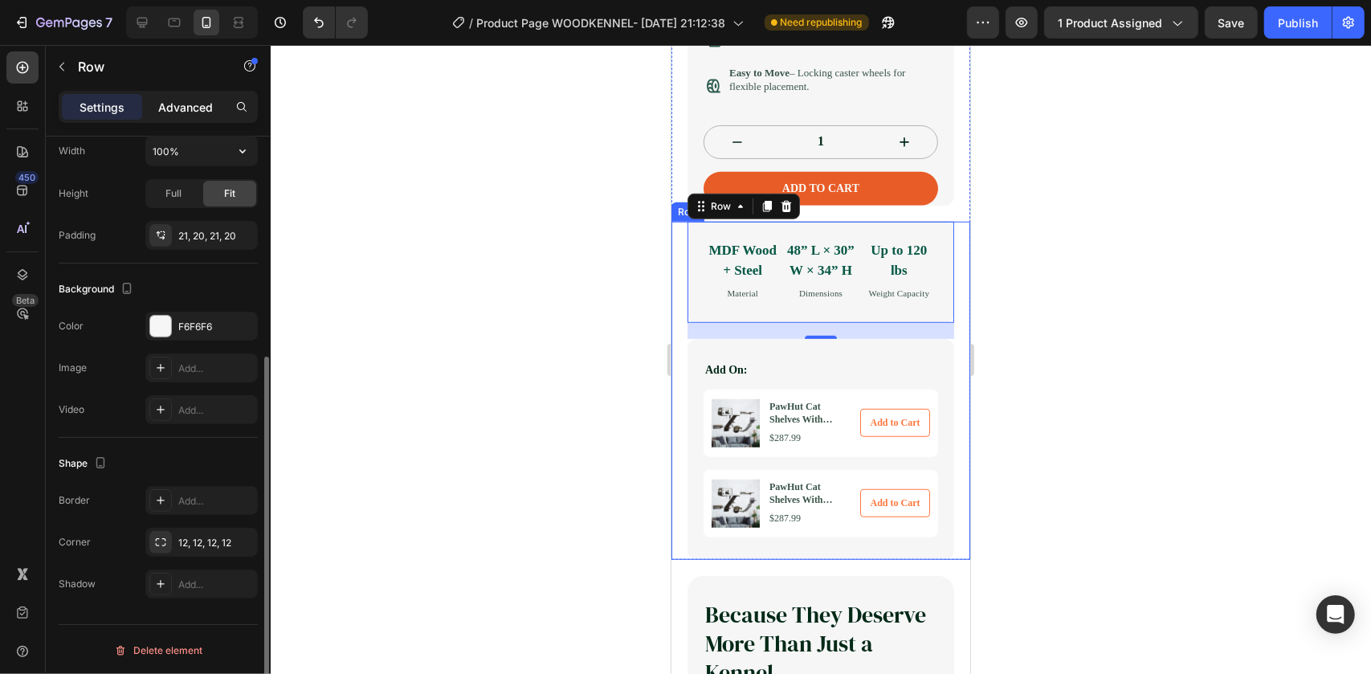
click at [196, 107] on p "Advanced" at bounding box center [185, 107] width 55 height 17
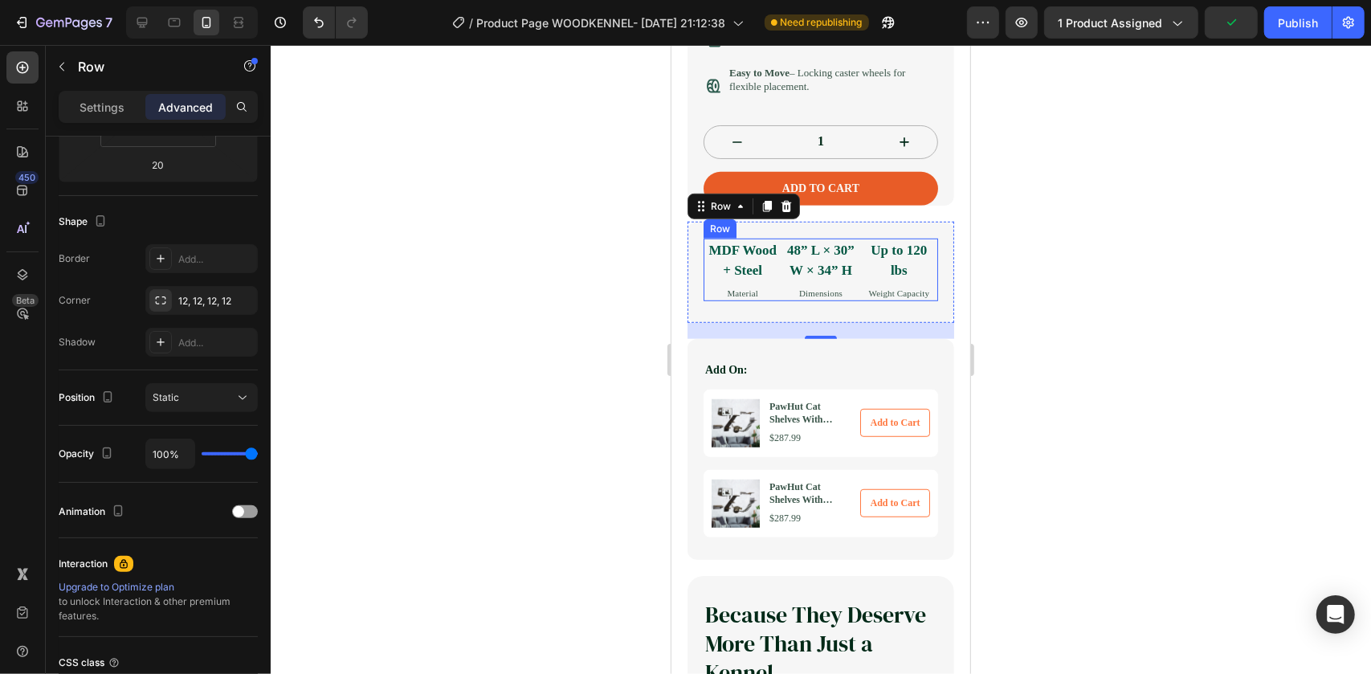
click at [717, 300] on p "Material" at bounding box center [742, 293] width 75 height 14
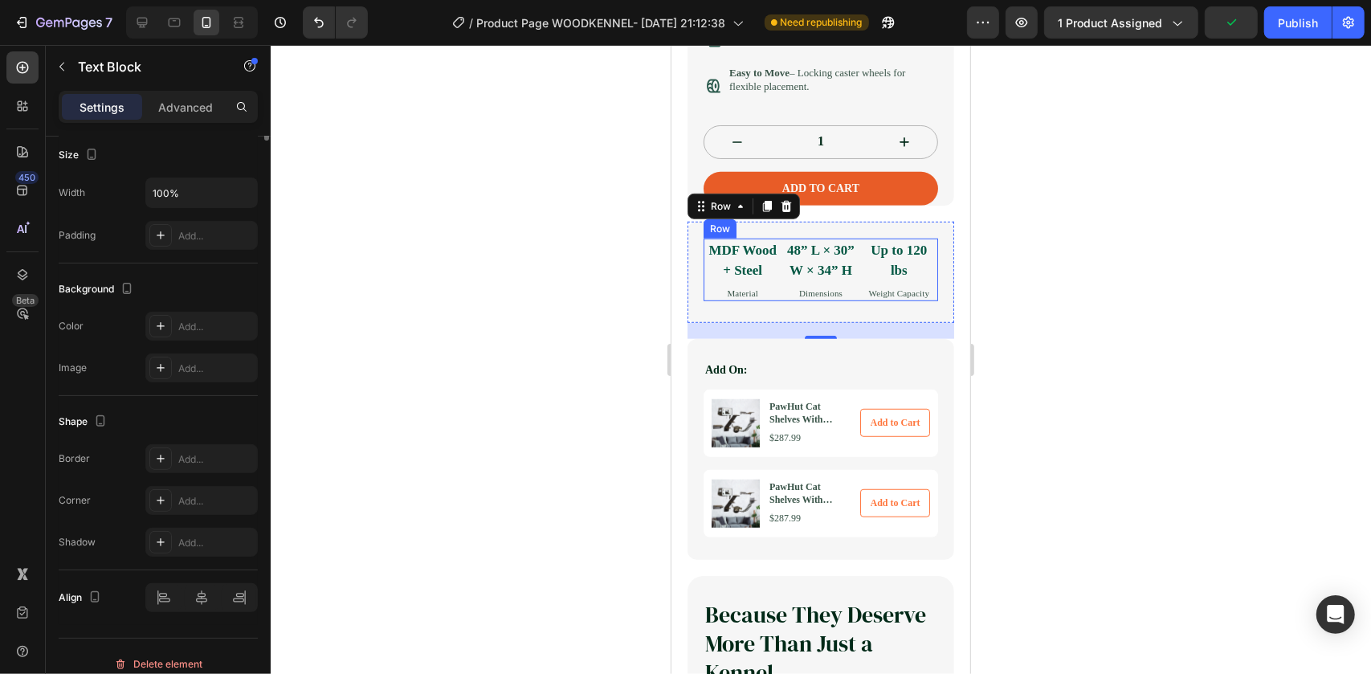
scroll to position [0, 0]
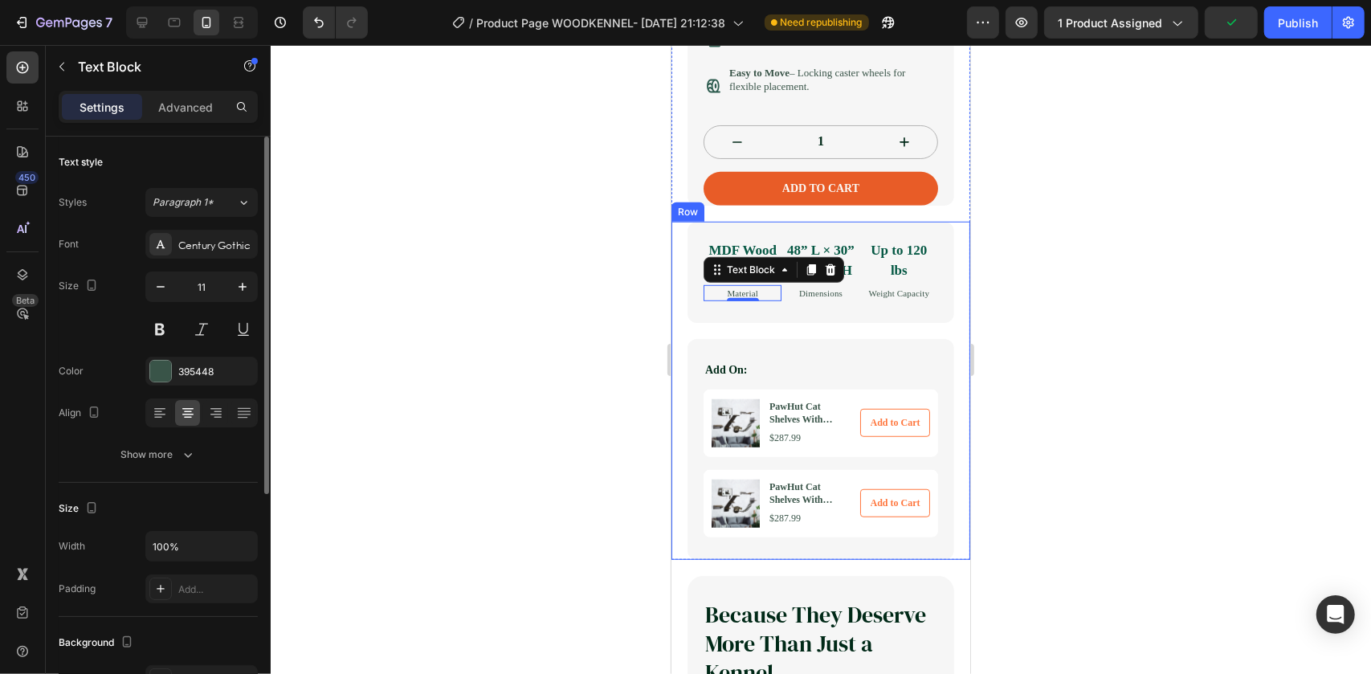
click at [683, 297] on div "Premium solid wood & steel Text Block Material Text Block 48” L × 30” W × 34” H…" at bounding box center [820, 390] width 299 height 338
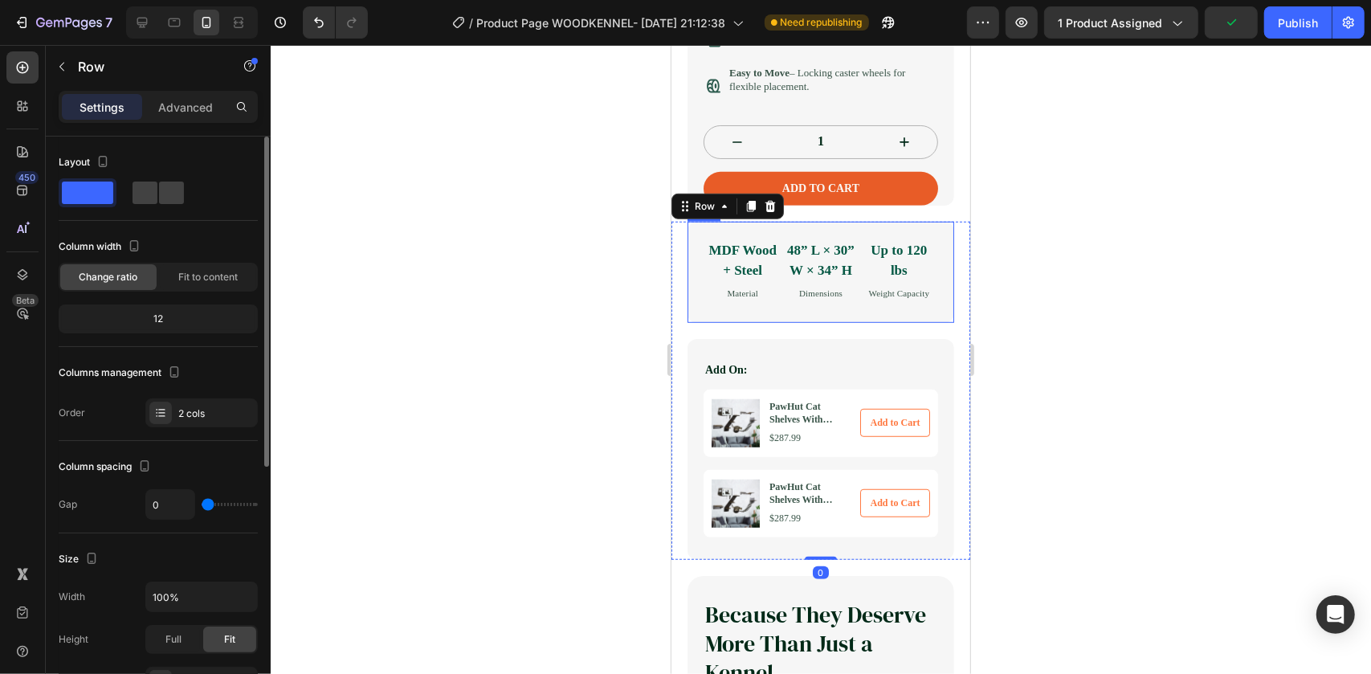
click at [696, 299] on div "MDF Wood + Steel Text Block Material Text Block 48” L × 30” W × 34” H Text Bloc…" at bounding box center [820, 272] width 267 height 102
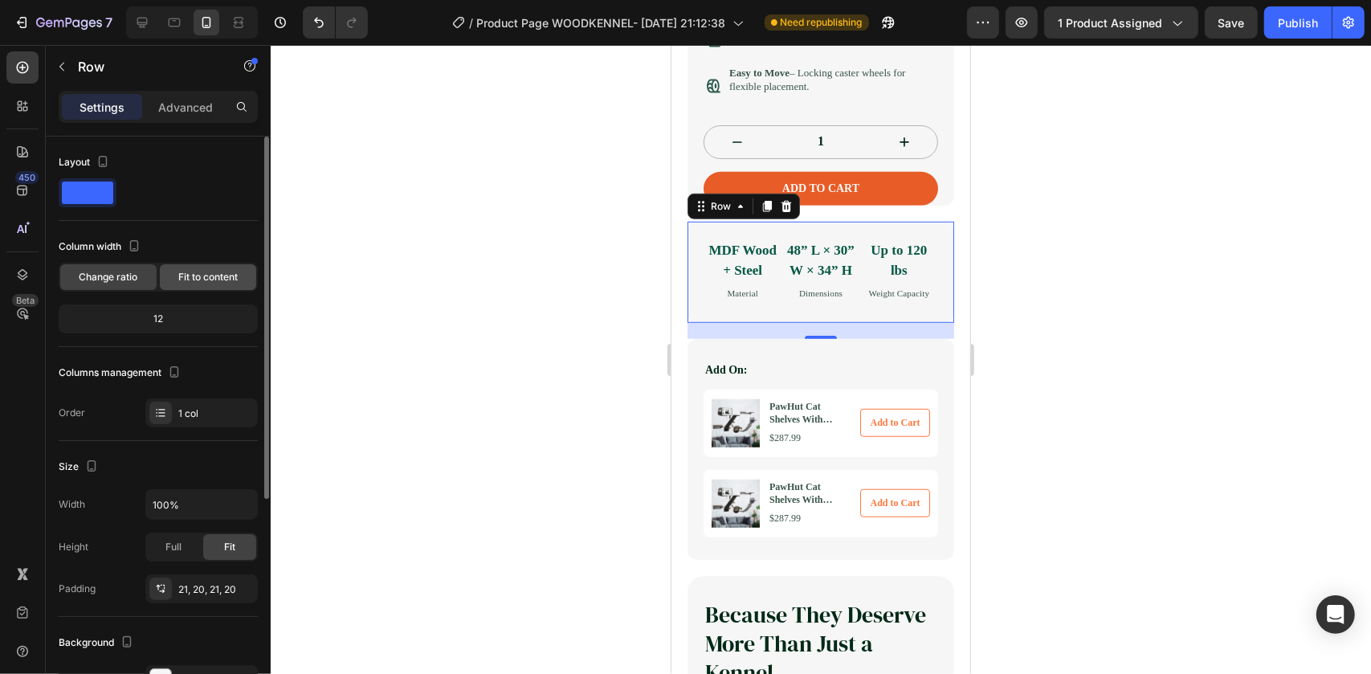
click at [198, 280] on span "Fit to content" at bounding box center [207, 277] width 59 height 14
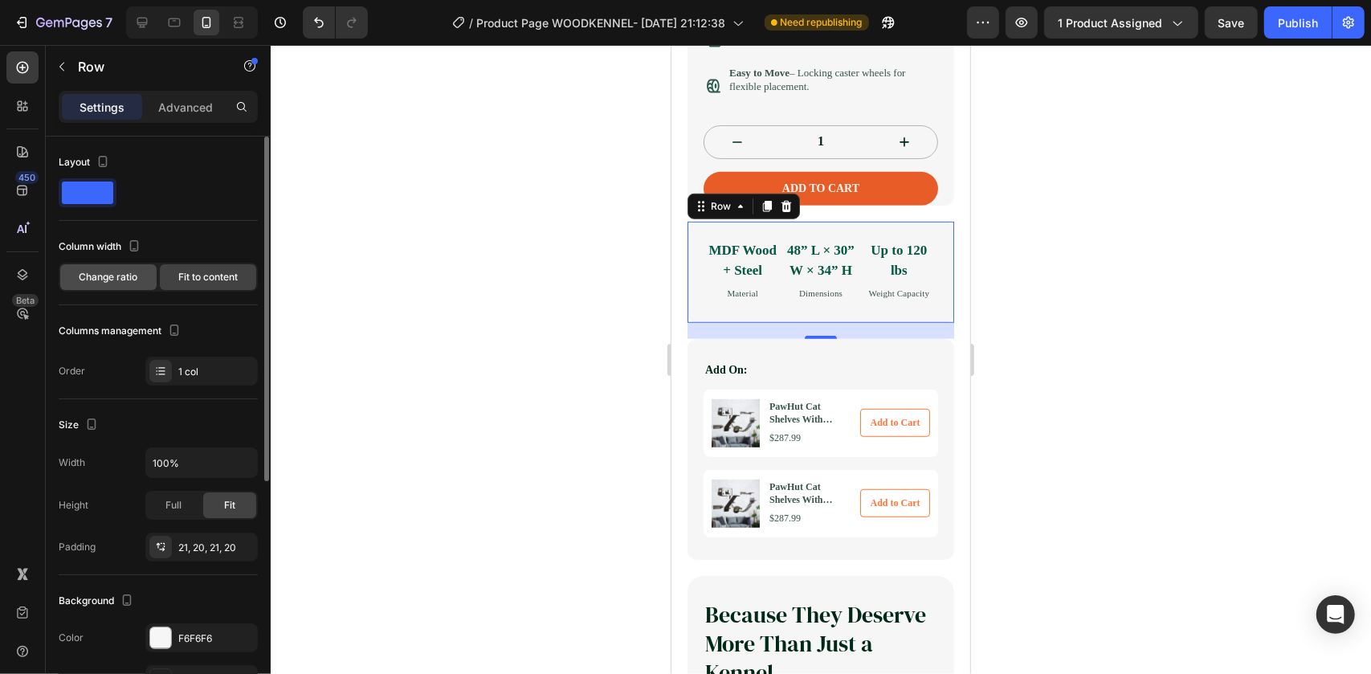
click at [135, 274] on div "Change ratio" at bounding box center [108, 277] width 96 height 26
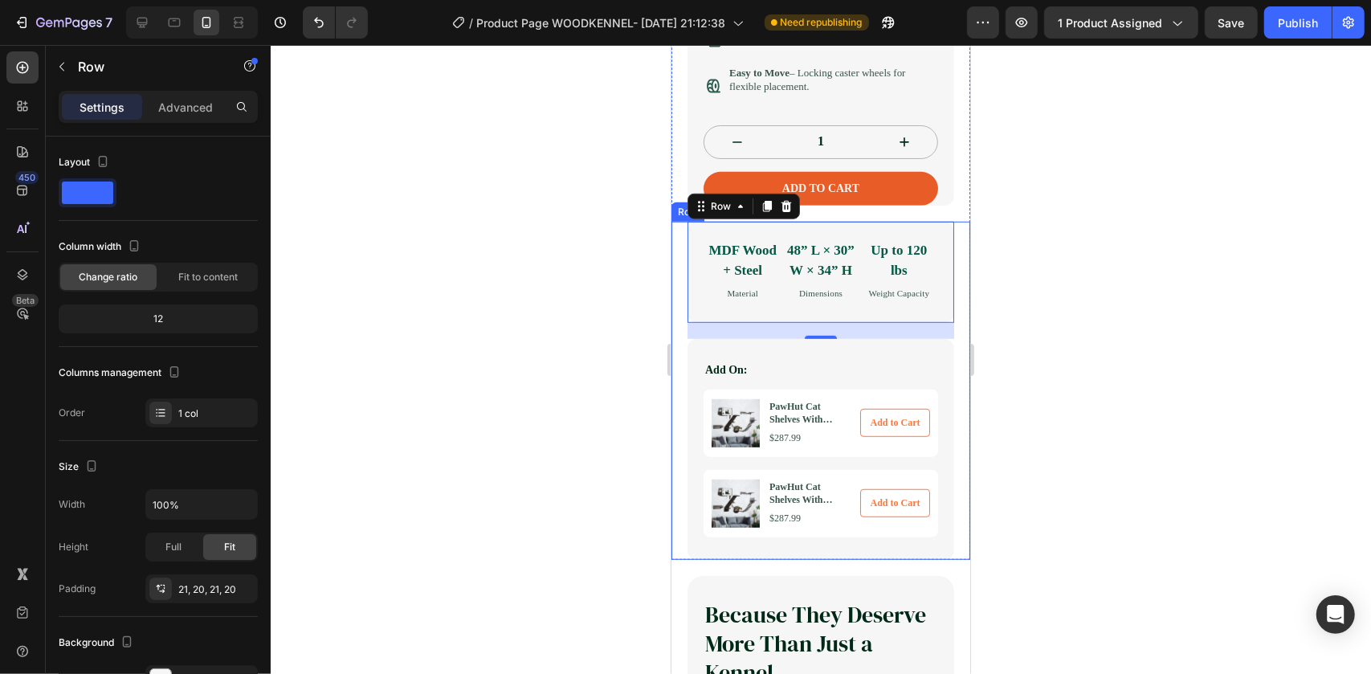
drag, startPoint x: 1044, startPoint y: 349, endPoint x: 1022, endPoint y: 349, distance: 22.5
click at [1044, 357] on div at bounding box center [821, 359] width 1101 height 629
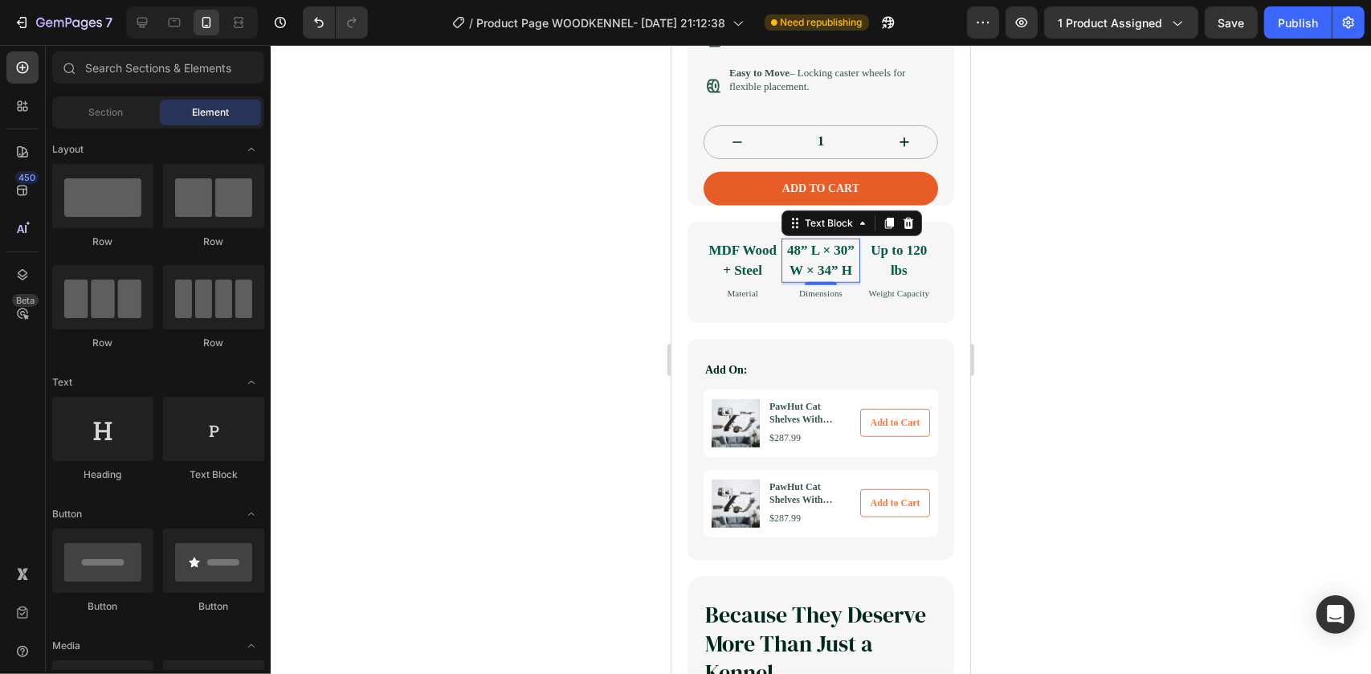
click at [795, 253] on div "48” L × 30” W × 34” H Text Block 0" at bounding box center [820, 260] width 78 height 44
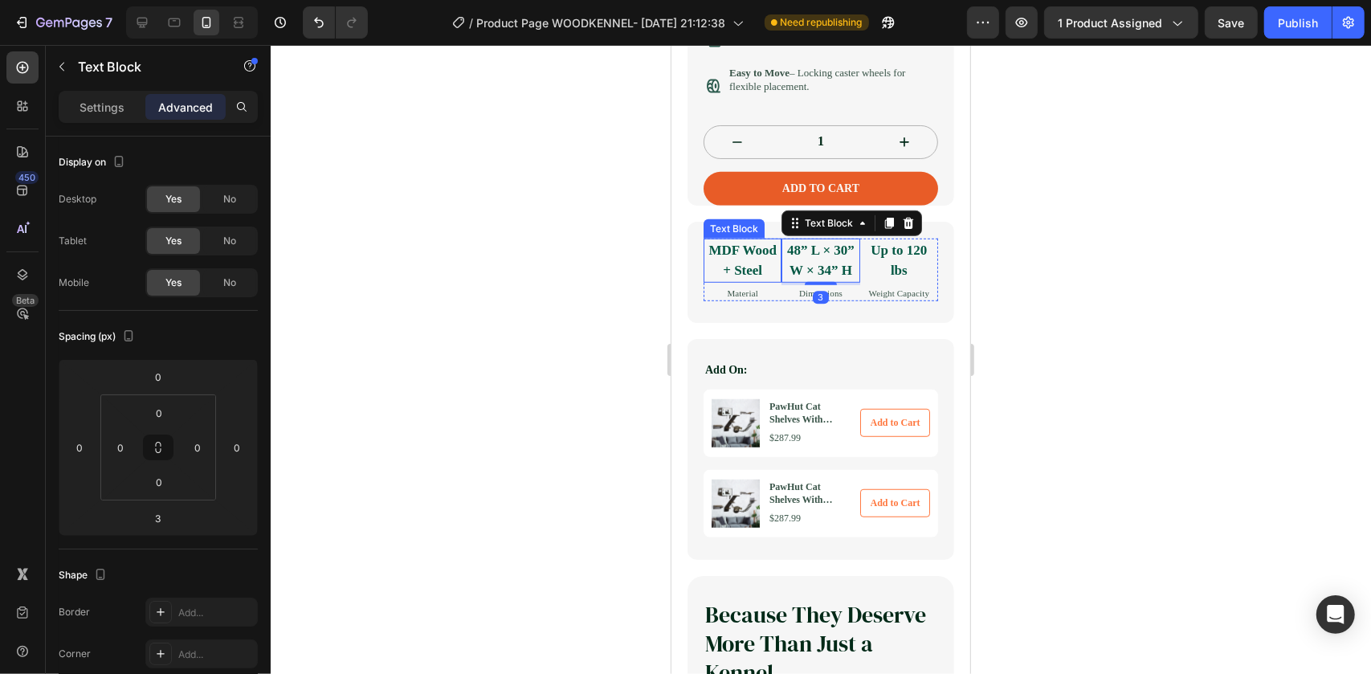
drag, startPoint x: 774, startPoint y: 257, endPoint x: 803, endPoint y: 270, distance: 32.4
click at [774, 259] on strong "MDF Wood + Steel" at bounding box center [742, 260] width 68 height 36
click at [805, 271] on p "48” L × 30” W × 34” H" at bounding box center [819, 259] width 75 height 41
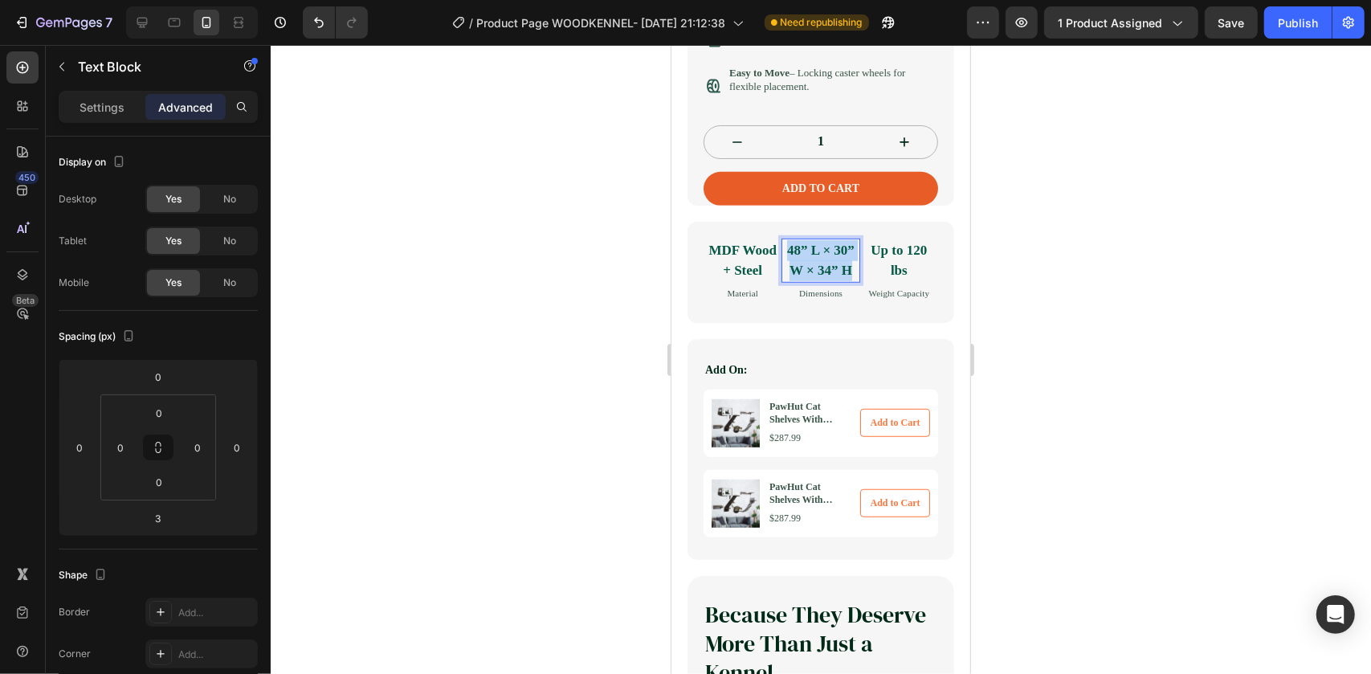
click at [805, 268] on p "48” L × 30” W × 34” H" at bounding box center [819, 259] width 75 height 41
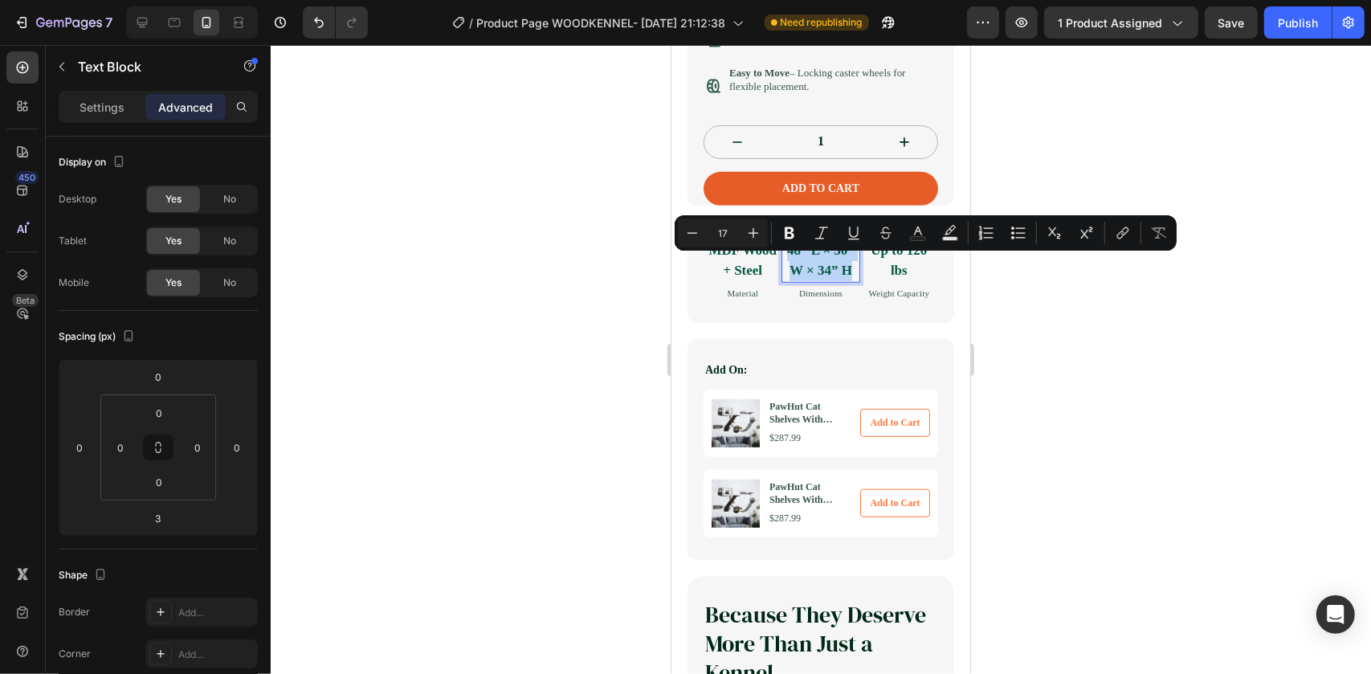
click at [807, 267] on p "48” L × 30” W × 34” H" at bounding box center [819, 259] width 75 height 41
click at [817, 265] on p "48” L × 30” W × 34” H" at bounding box center [819, 259] width 75 height 41
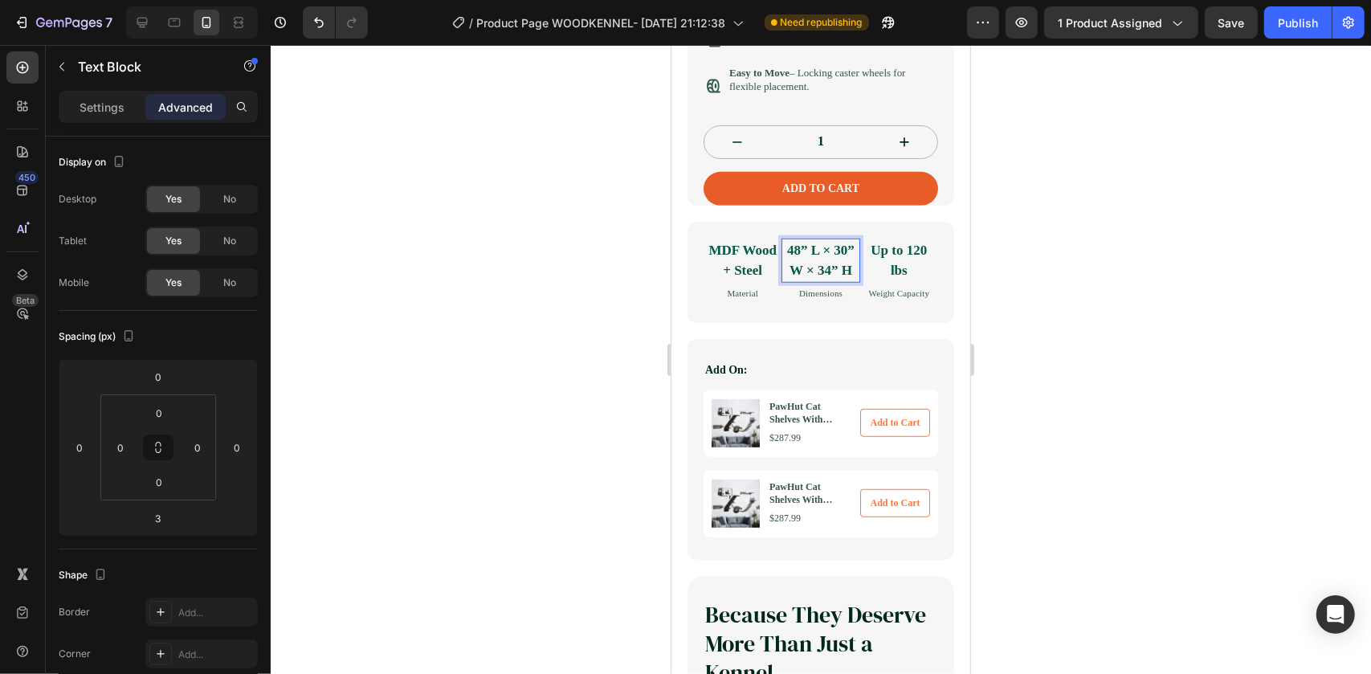
click at [809, 266] on p "48” L × 30” W × 34” H" at bounding box center [819, 259] width 75 height 41
click at [801, 268] on p "48” L × 30” W × 34” H" at bounding box center [819, 259] width 75 height 41
click at [806, 268] on p "48” L × 30” W × 34” H" at bounding box center [819, 259] width 75 height 41
click at [775, 277] on p "MDF Wood + Steel" at bounding box center [742, 259] width 75 height 41
click at [759, 300] on p "Material" at bounding box center [742, 293] width 75 height 14
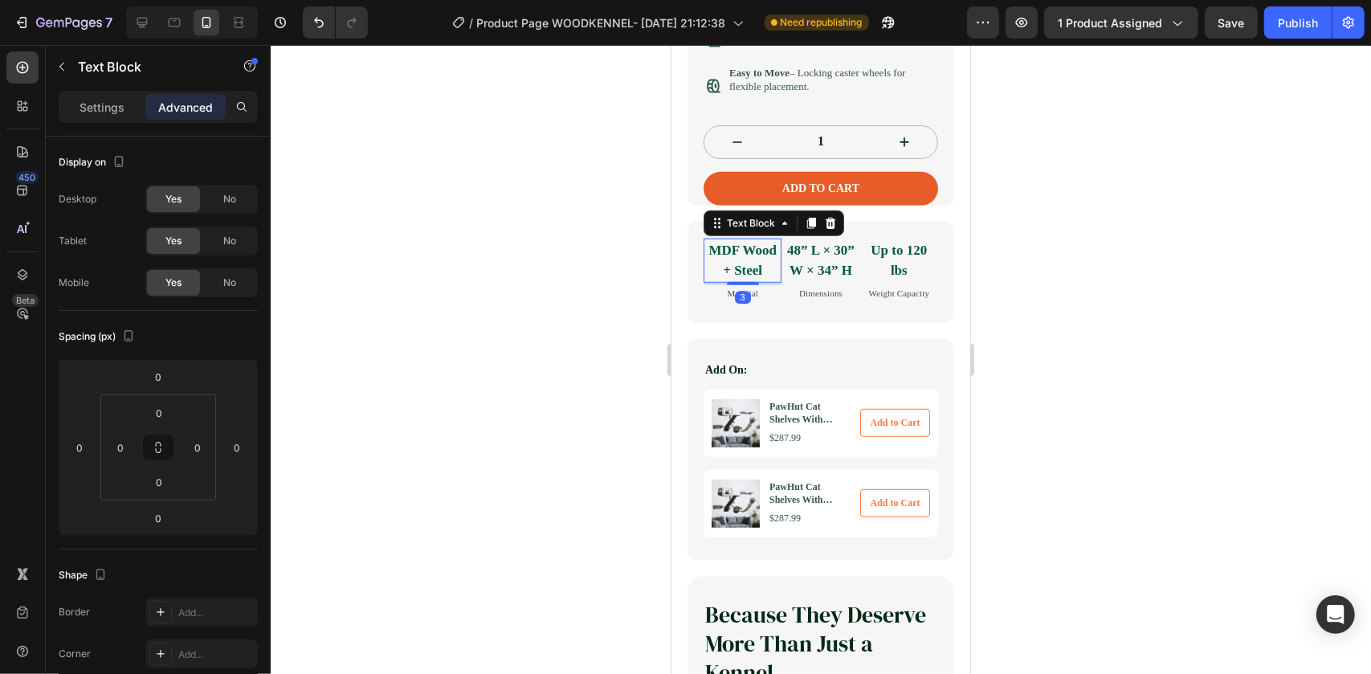
click at [737, 267] on strong "MDF Wood + Steel" at bounding box center [742, 260] width 68 height 36
click at [107, 108] on p "Settings" at bounding box center [102, 107] width 45 height 17
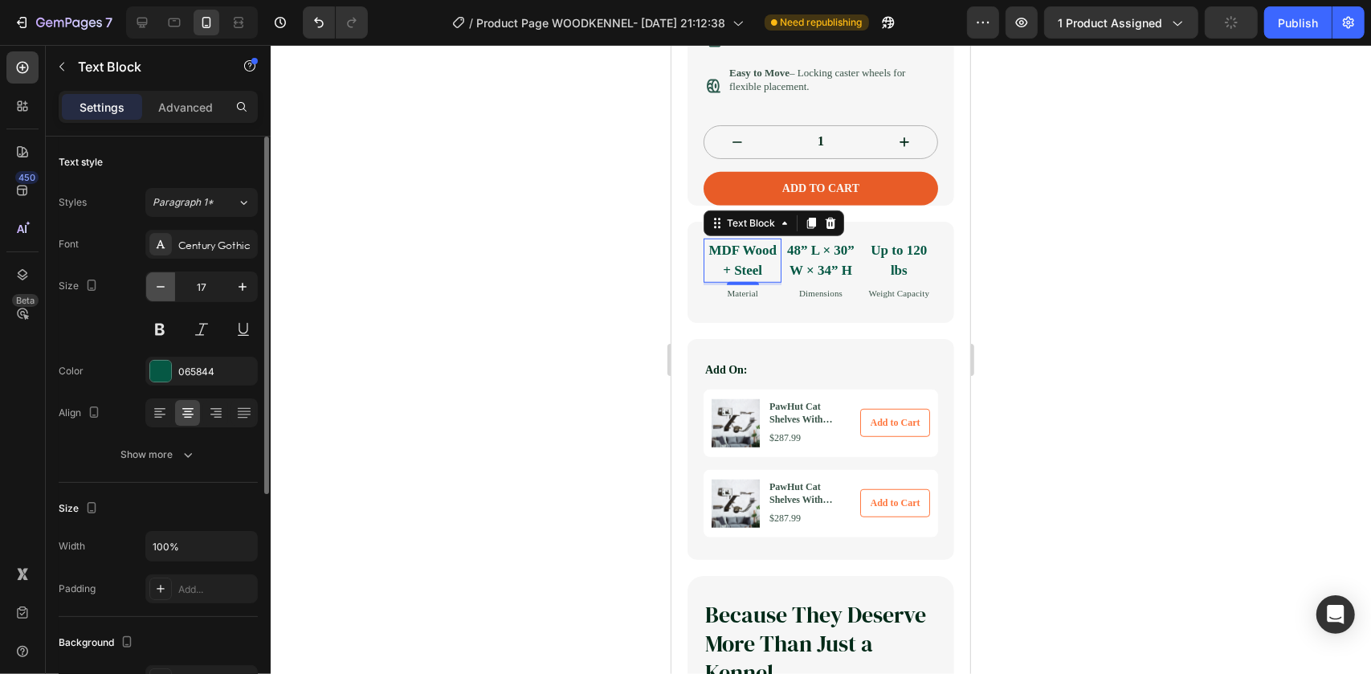
click at [163, 288] on icon "button" at bounding box center [161, 287] width 16 height 16
click at [246, 284] on icon "button" at bounding box center [243, 287] width 16 height 16
type input "17"
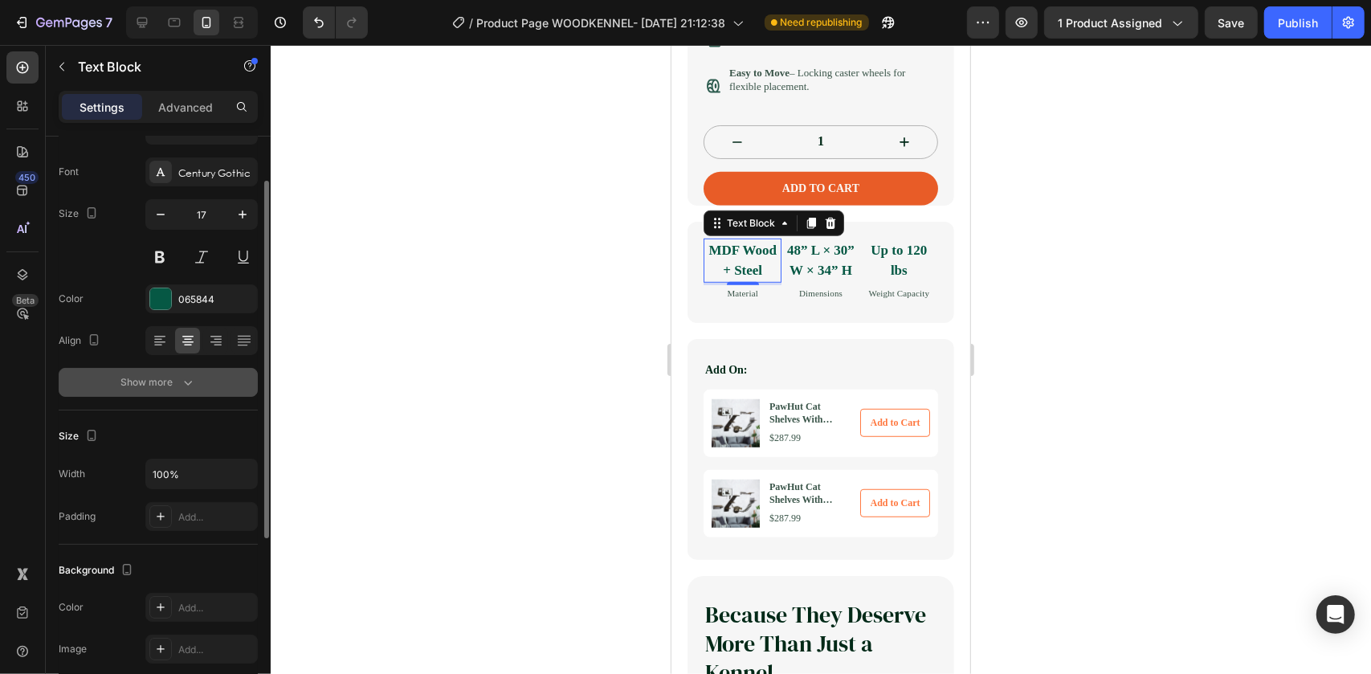
click at [180, 381] on icon "button" at bounding box center [188, 382] width 16 height 16
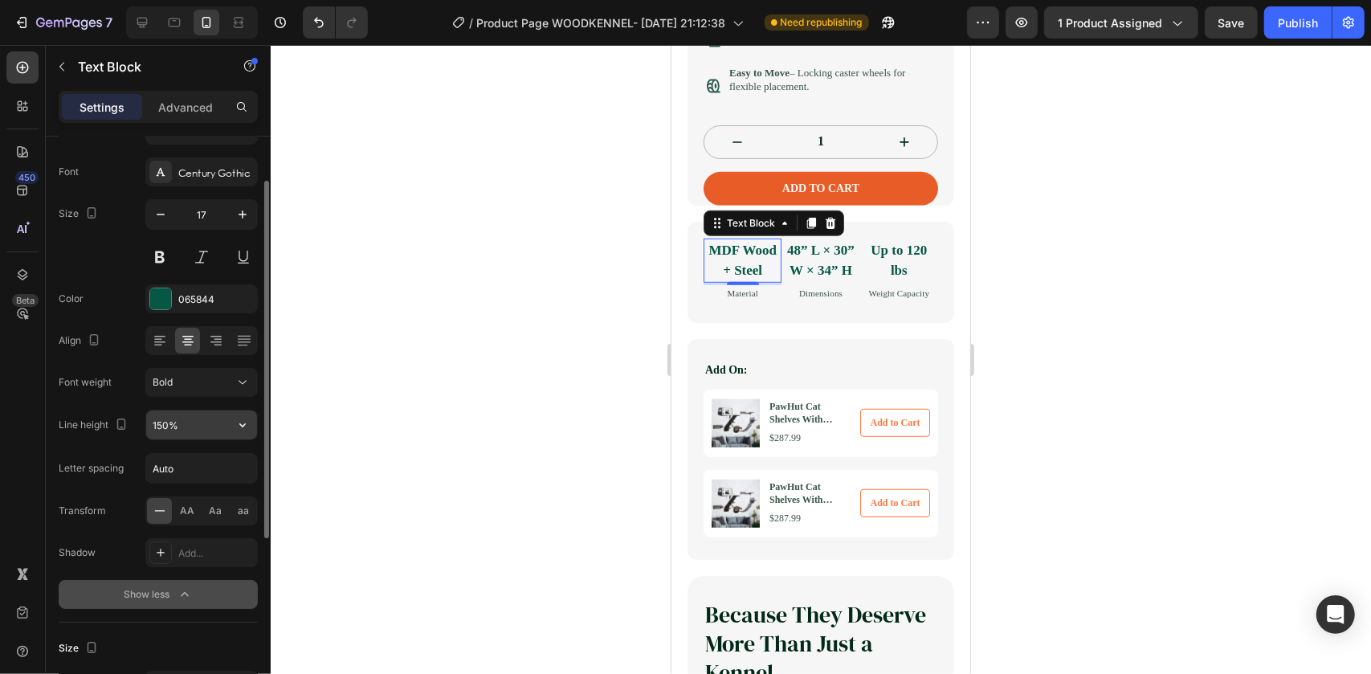
click at [198, 411] on input "150%" at bounding box center [201, 425] width 111 height 29
click at [239, 421] on icon "button" at bounding box center [243, 425] width 16 height 16
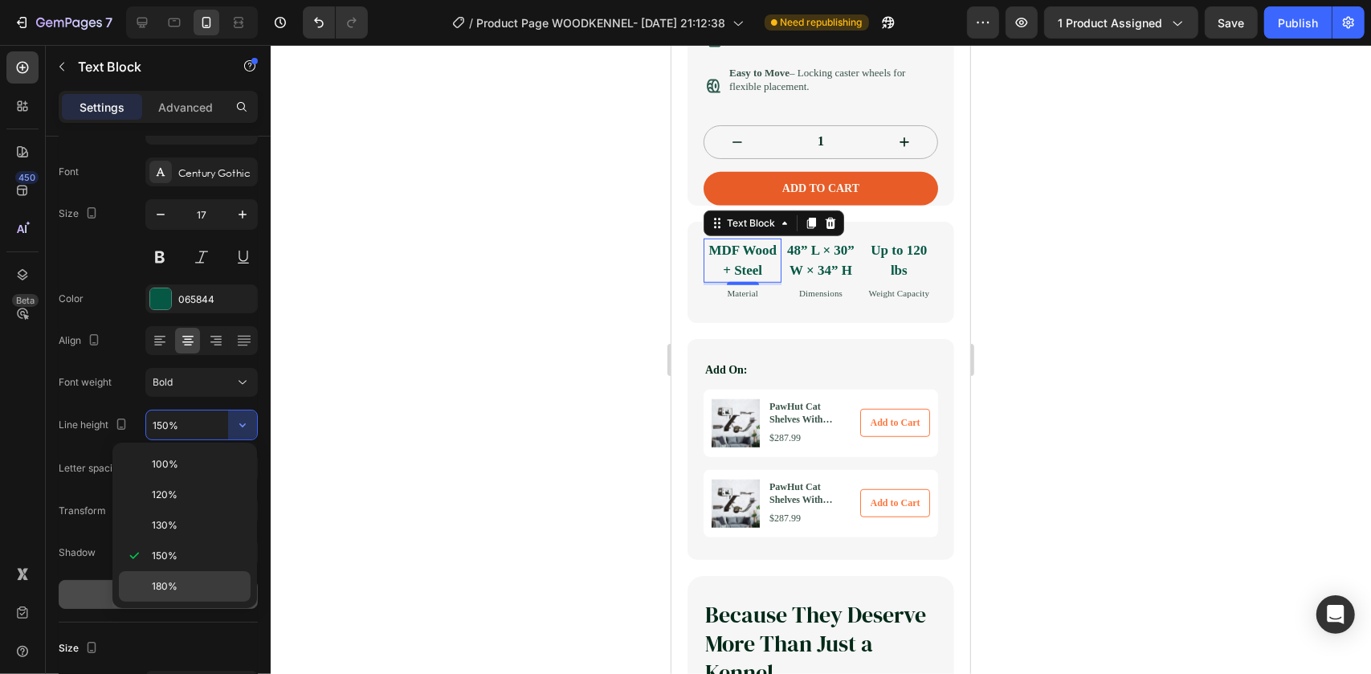
click at [179, 579] on p "180%" at bounding box center [198, 586] width 92 height 14
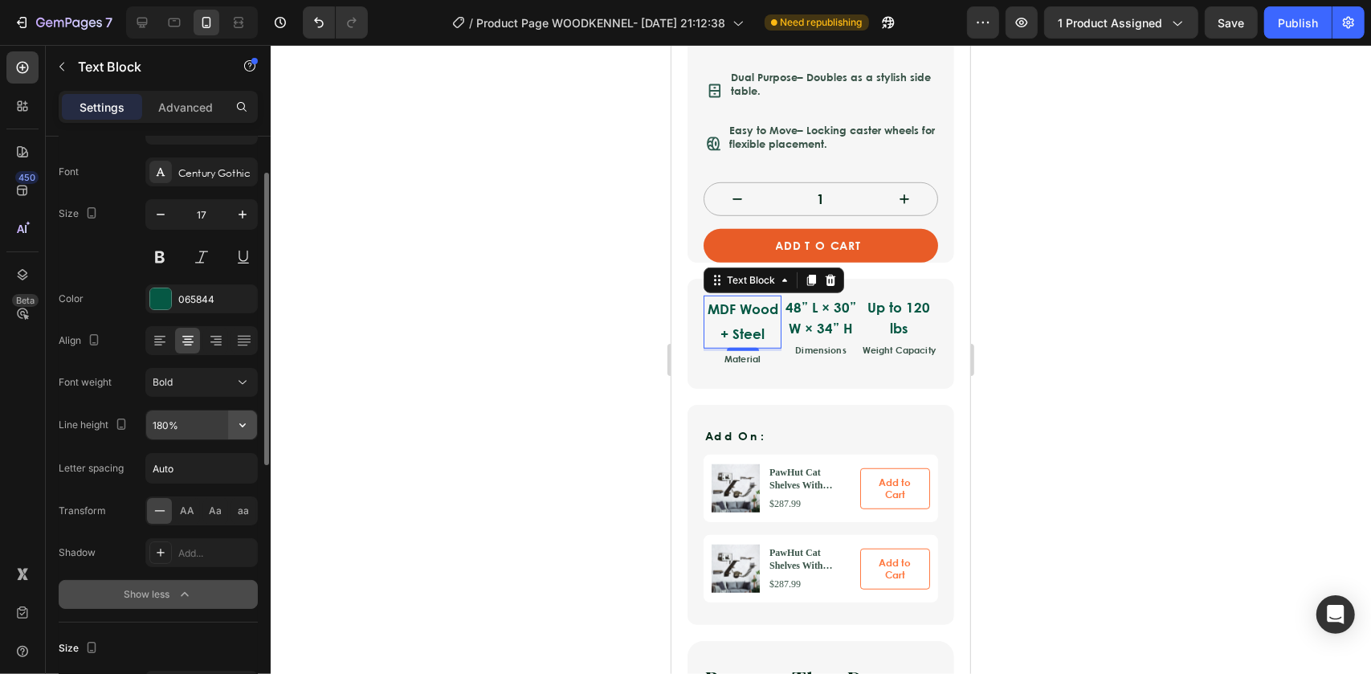
click at [241, 415] on button "button" at bounding box center [242, 425] width 29 height 29
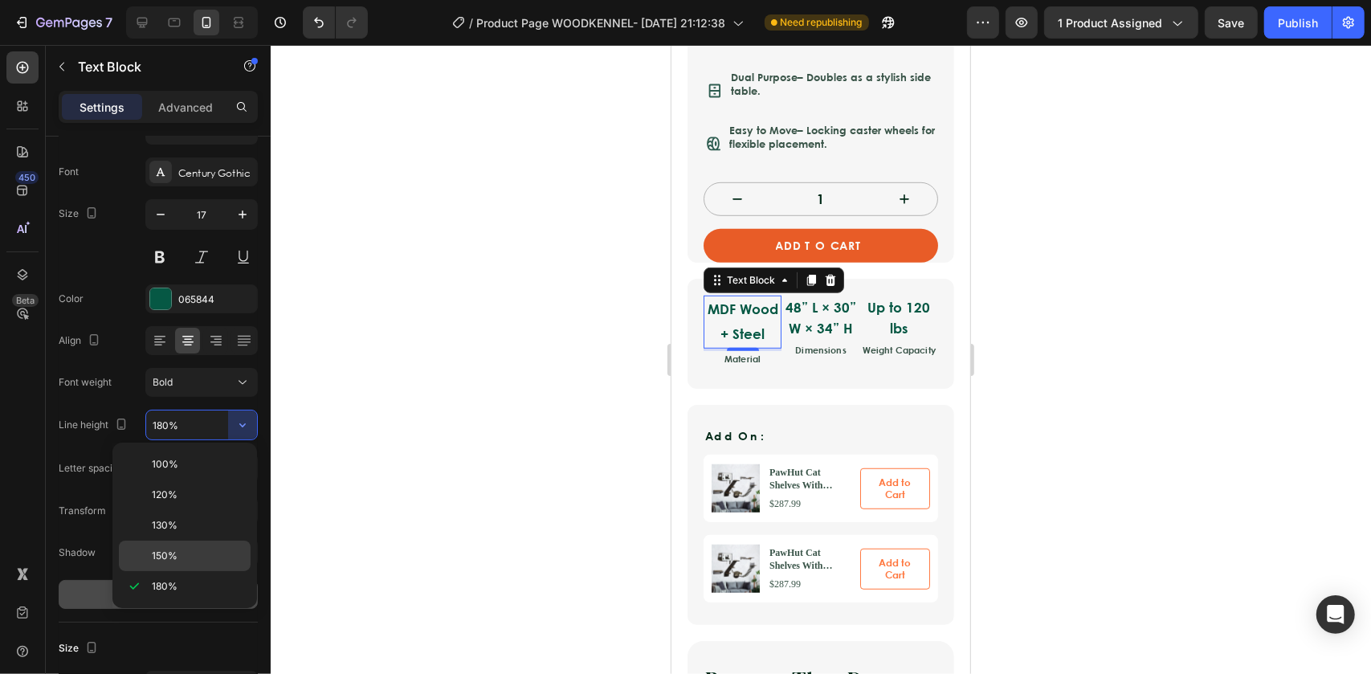
click at [177, 559] on p "150%" at bounding box center [198, 556] width 92 height 14
type input "150%"
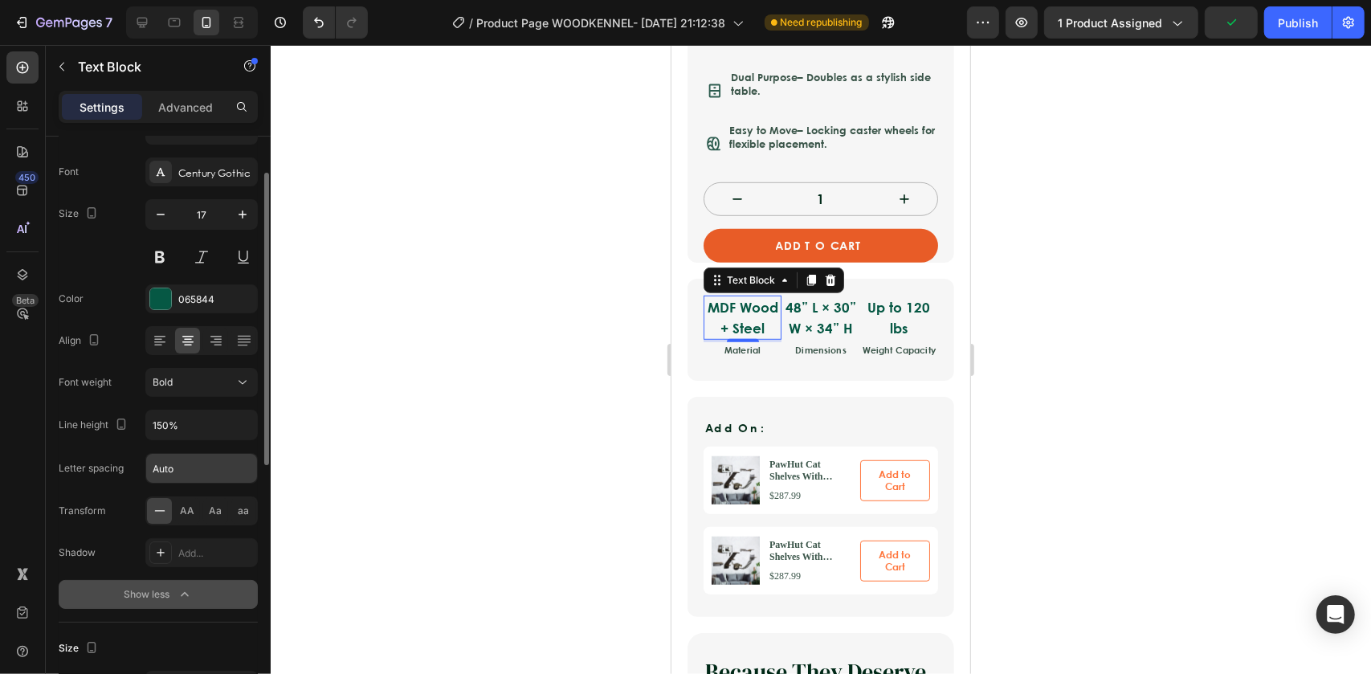
click at [233, 472] on input "Auto" at bounding box center [201, 468] width 111 height 29
click at [245, 468] on input "Auto" at bounding box center [201, 468] width 111 height 29
click at [181, 514] on span "AA" at bounding box center [188, 511] width 14 height 14
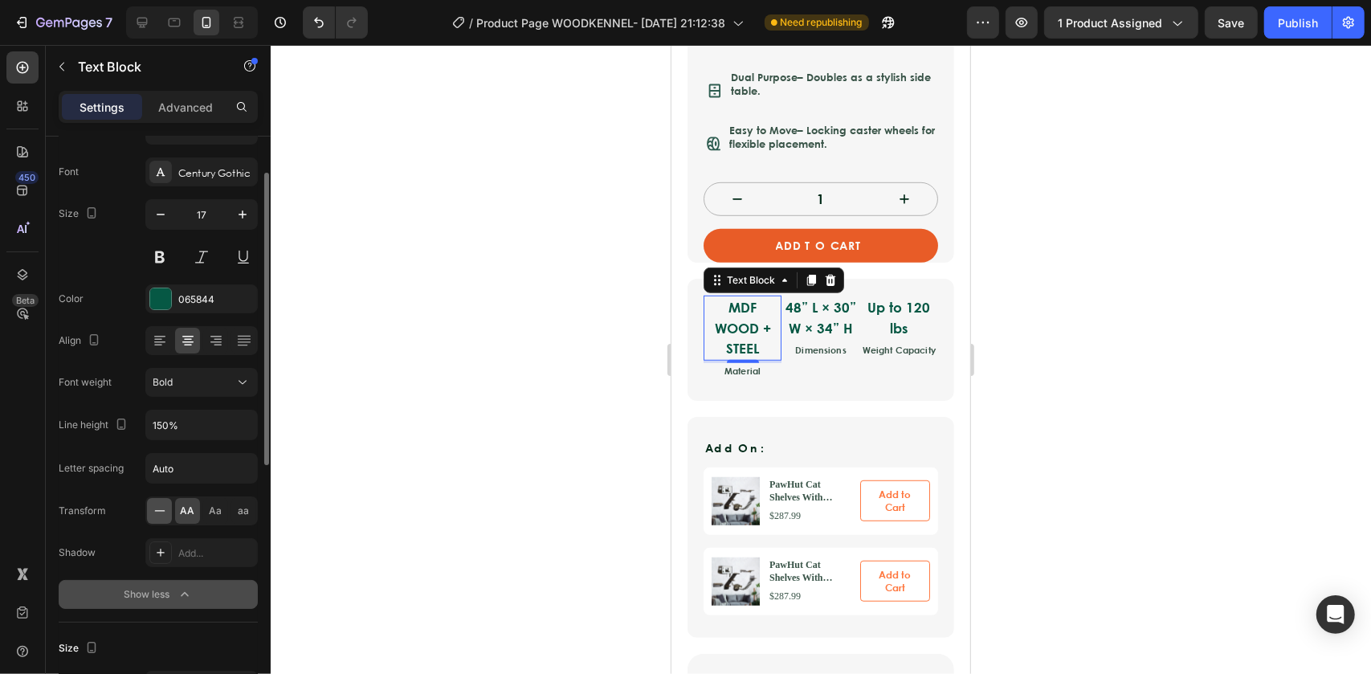
click at [161, 514] on icon at bounding box center [160, 511] width 16 height 16
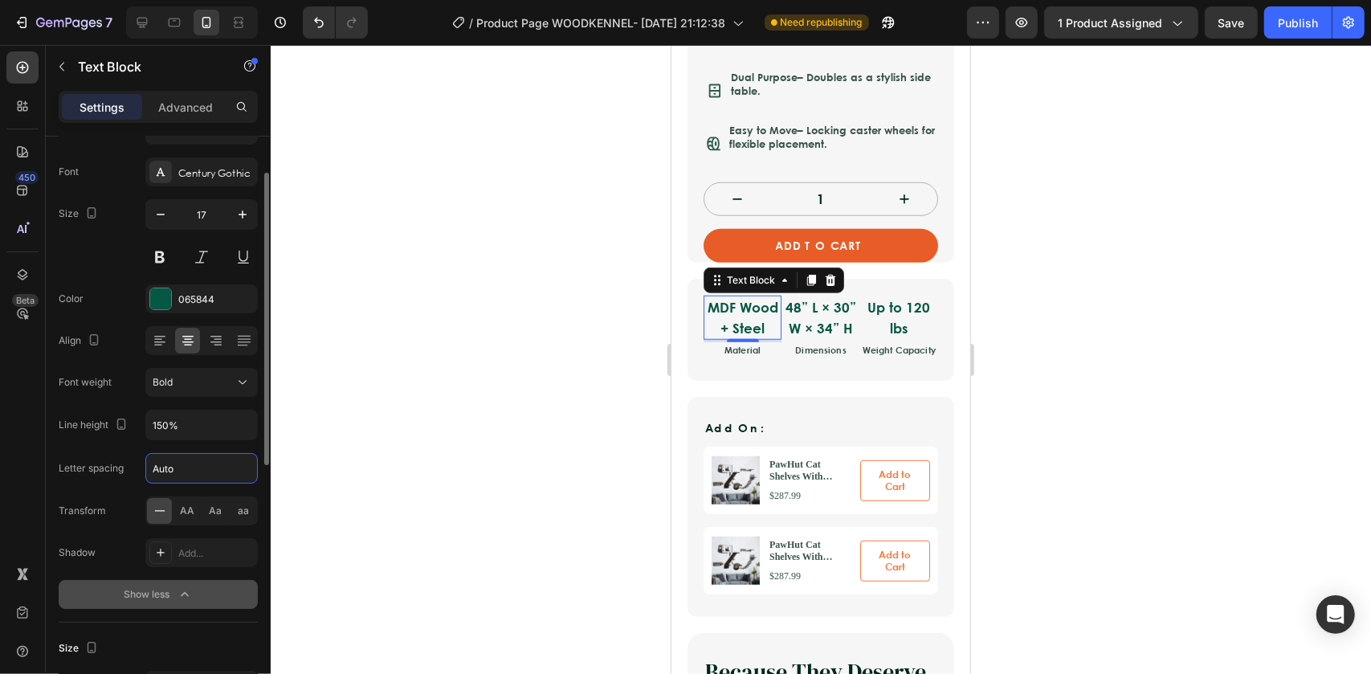
click at [210, 466] on input "Auto" at bounding box center [201, 468] width 111 height 29
click at [102, 541] on div "Shadow Add..." at bounding box center [158, 552] width 199 height 29
click at [112, 534] on div "Font Century Gothic Size 17 Color 065844 Align Font weight Bold Line height 150…" at bounding box center [158, 382] width 199 height 451
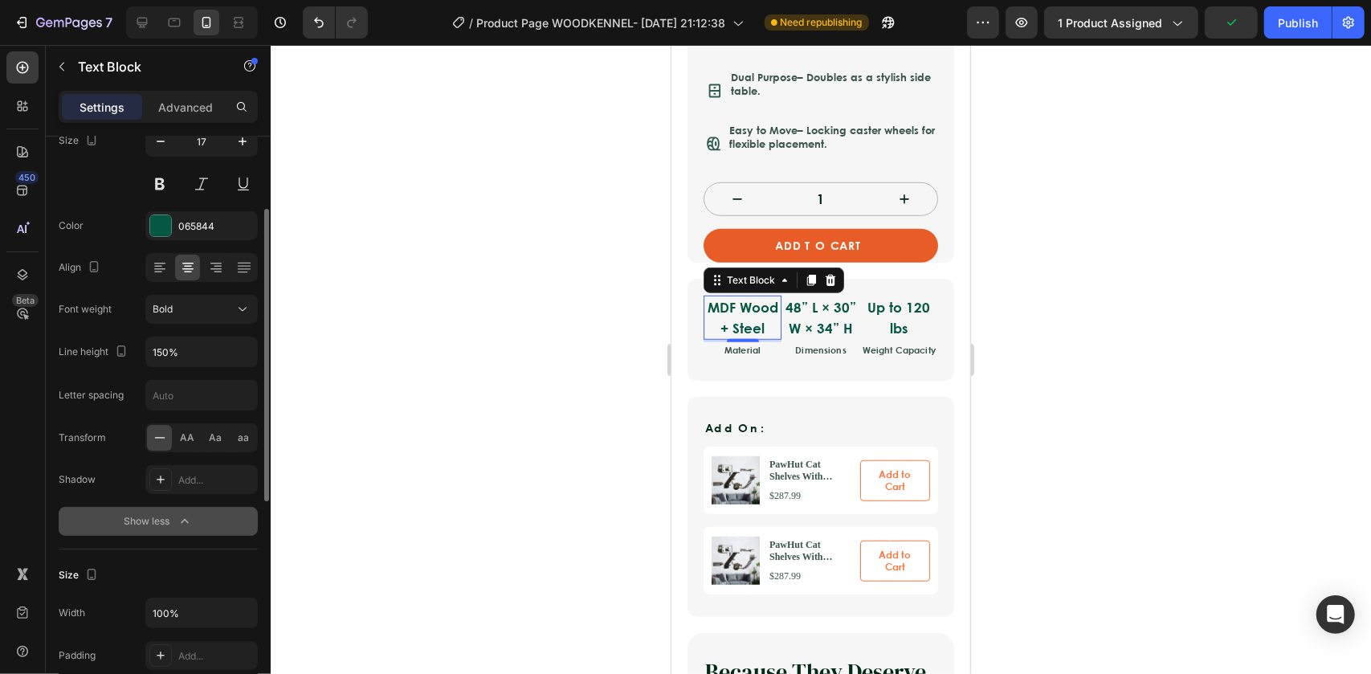
scroll to position [219, 0]
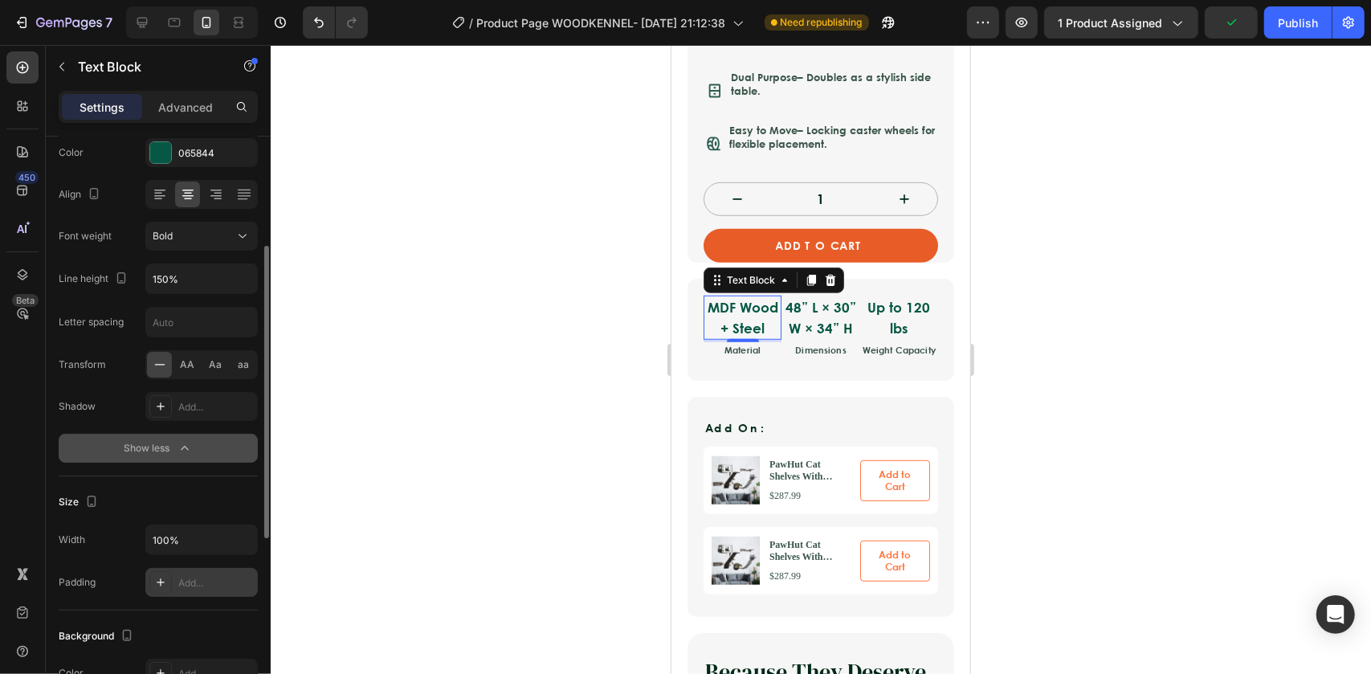
click at [161, 580] on icon at bounding box center [161, 582] width 8 height 8
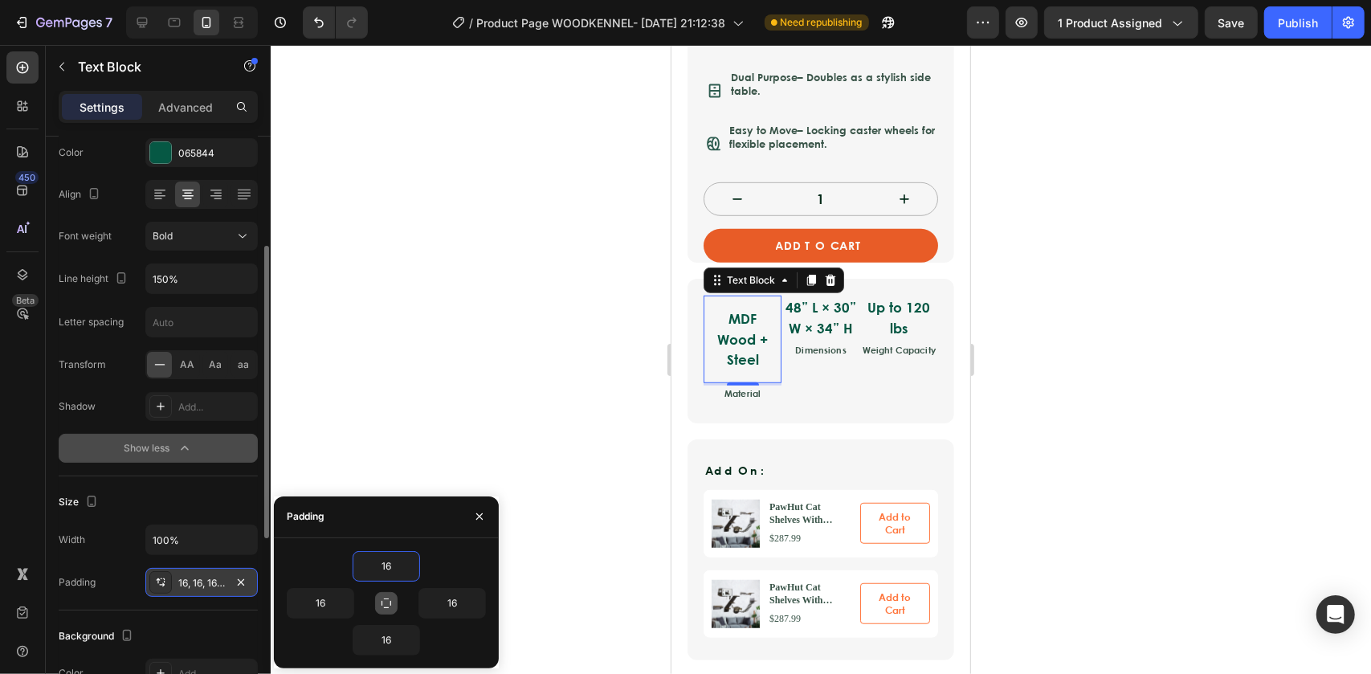
click at [384, 603] on icon "button" at bounding box center [386, 603] width 13 height 13
click at [388, 597] on icon "button" at bounding box center [386, 603] width 13 height 13
click at [407, 568] on icon "button" at bounding box center [411, 566] width 13 height 13
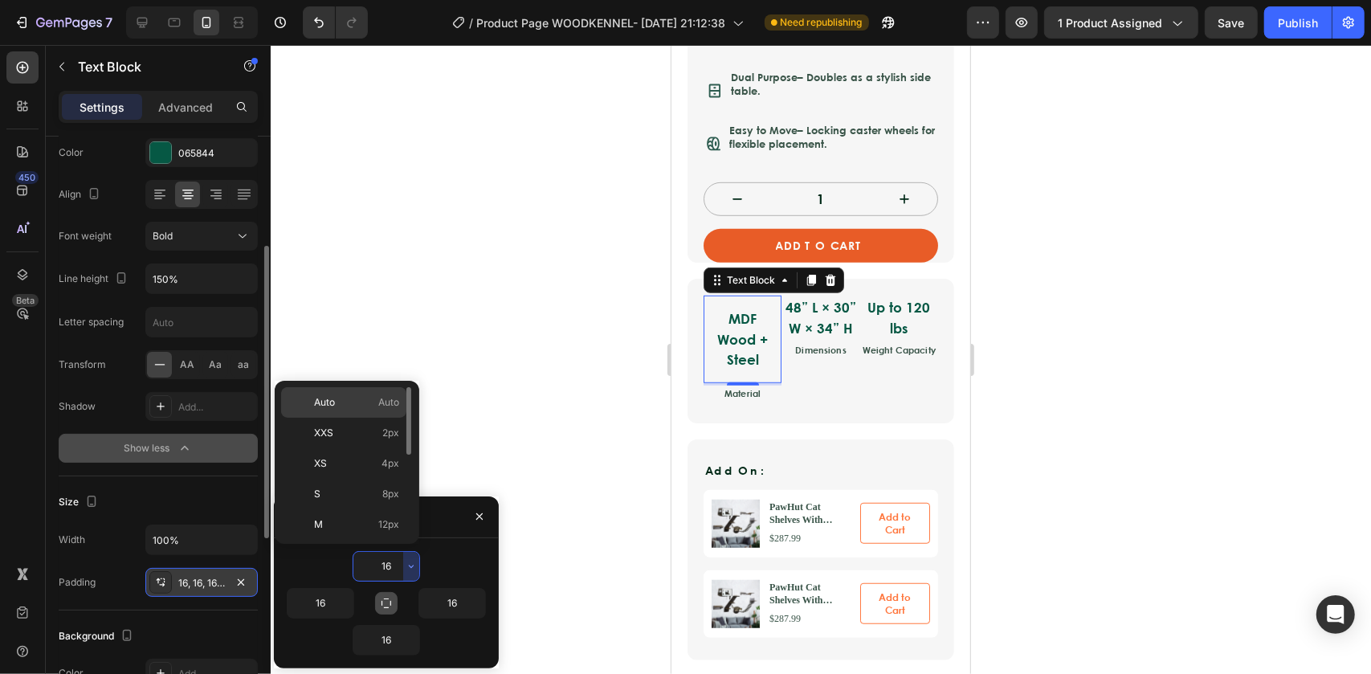
click at [337, 406] on p "Auto Auto" at bounding box center [356, 402] width 85 height 14
type input "Auto"
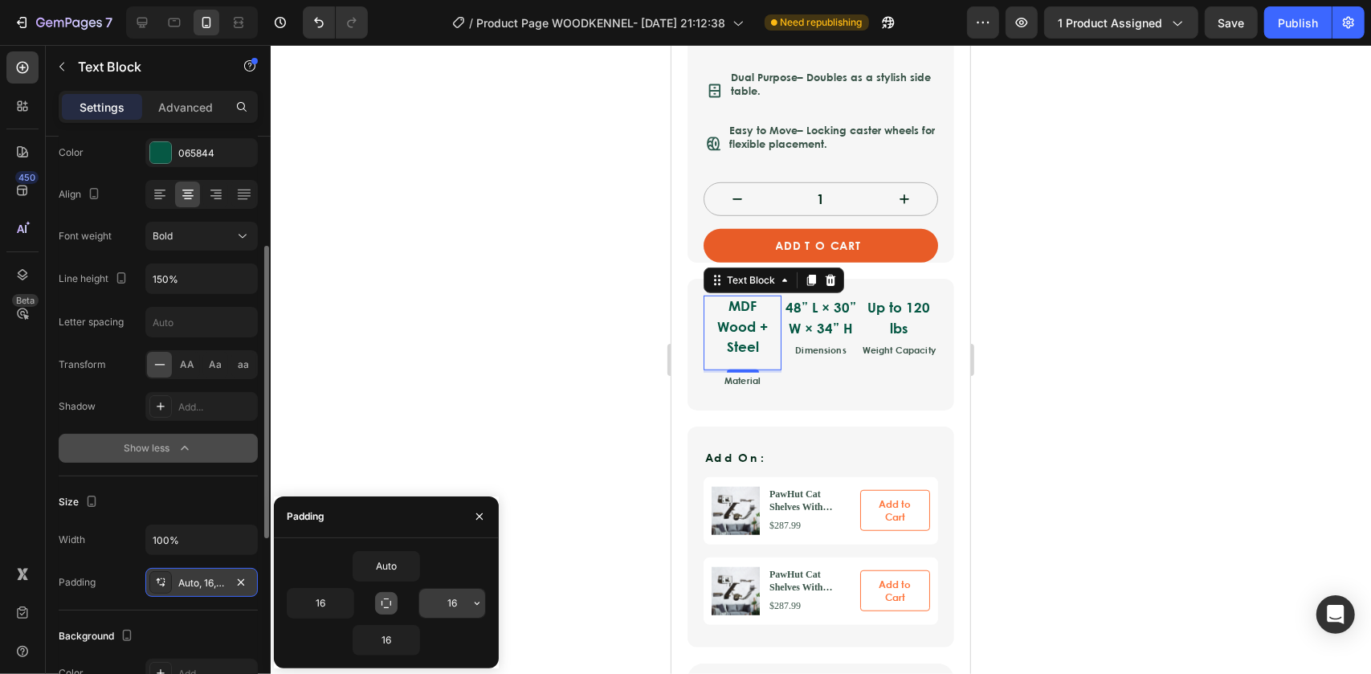
click at [454, 607] on input "16" at bounding box center [452, 603] width 66 height 29
click at [477, 607] on icon "button" at bounding box center [477, 603] width 13 height 13
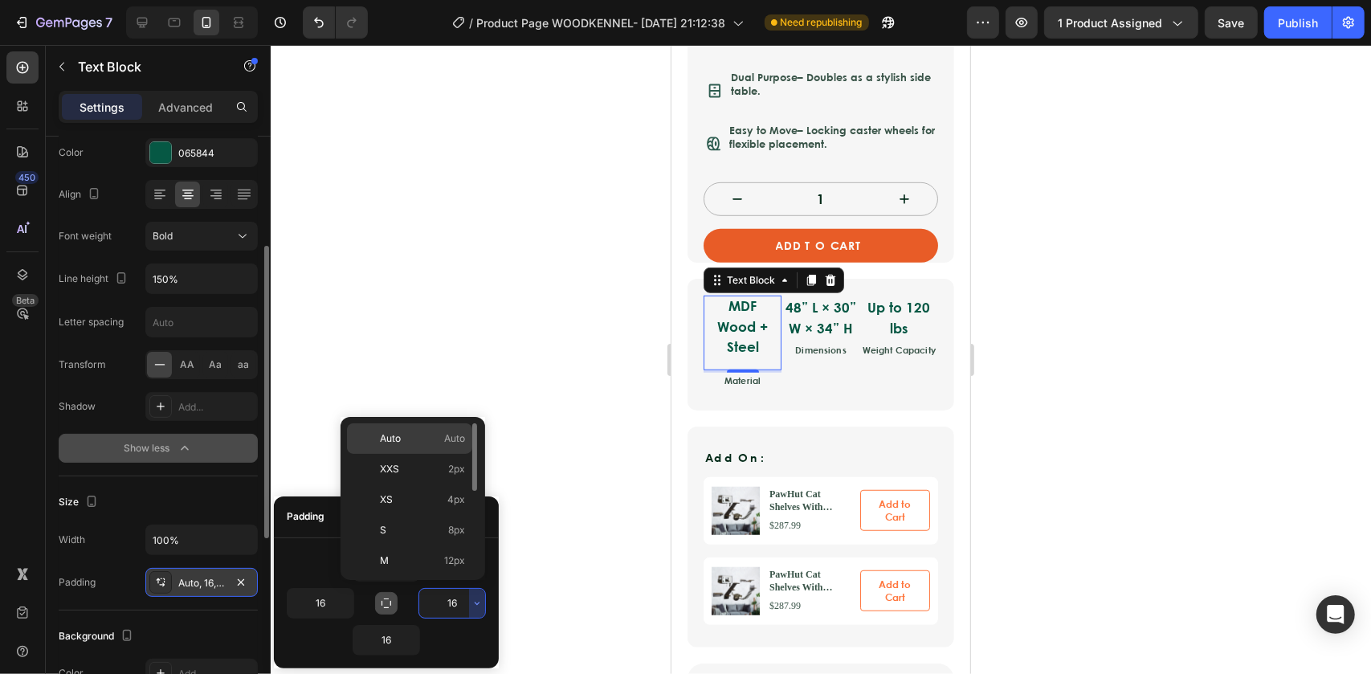
click at [387, 433] on span "Auto" at bounding box center [390, 438] width 21 height 14
type input "Auto"
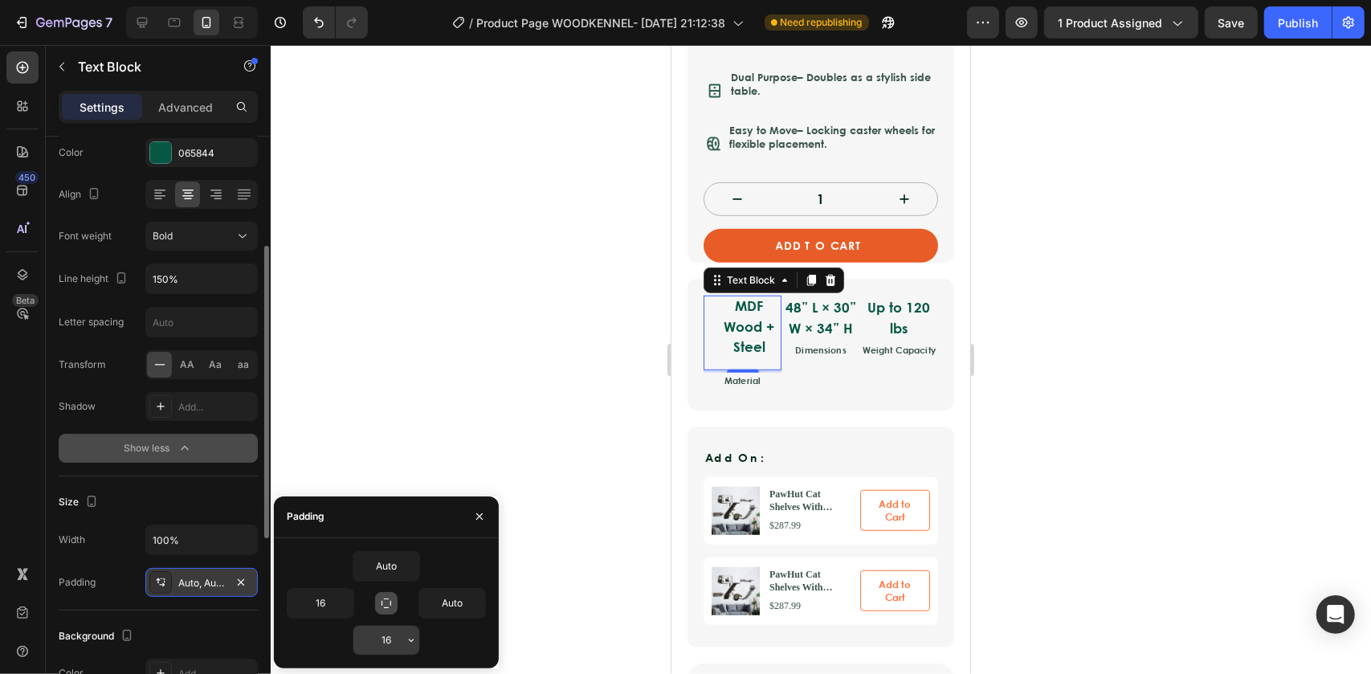
click at [410, 639] on icon "button" at bounding box center [411, 640] width 13 height 13
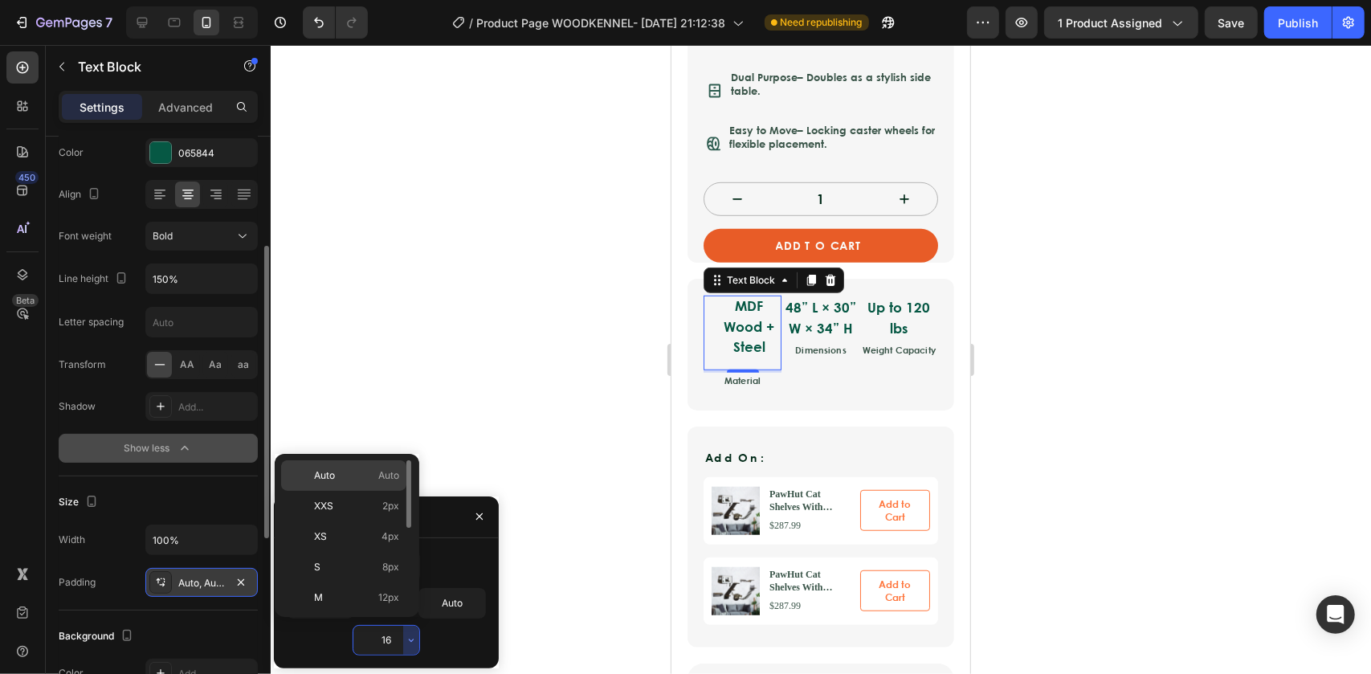
click at [370, 470] on p "Auto Auto" at bounding box center [356, 475] width 85 height 14
type input "Auto"
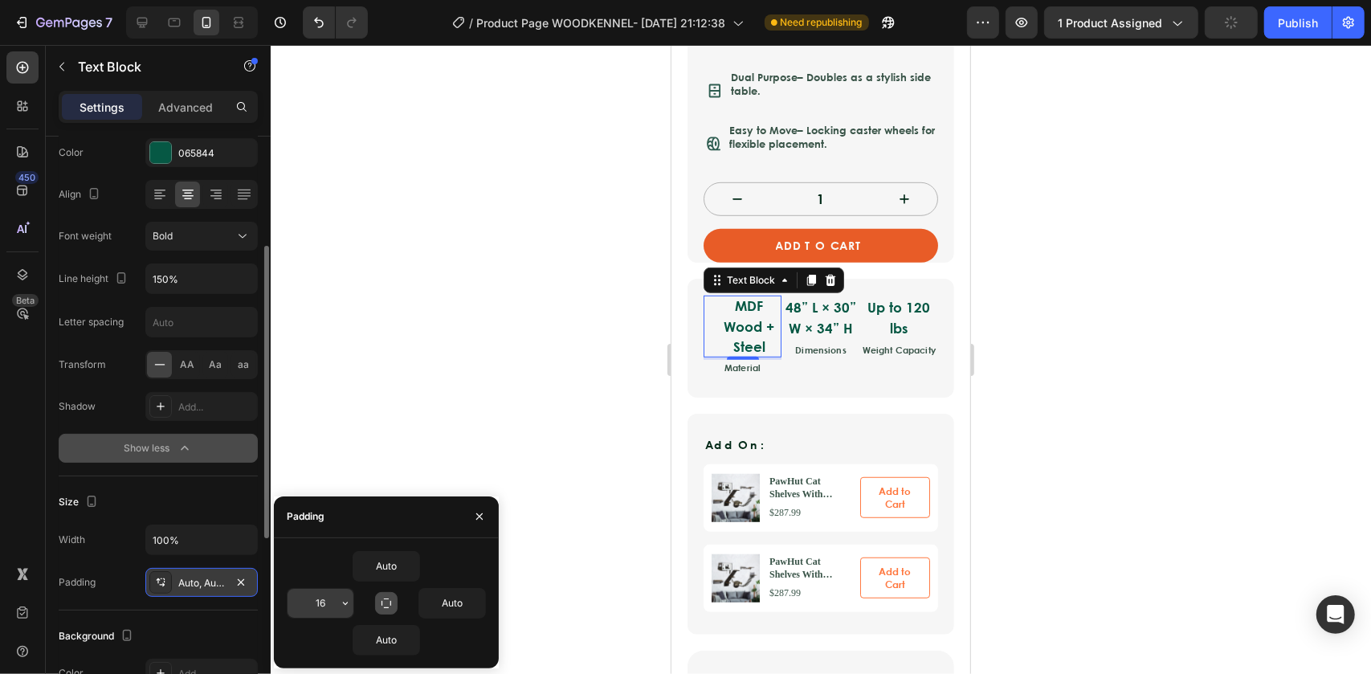
click at [349, 603] on icon "button" at bounding box center [345, 603] width 13 height 13
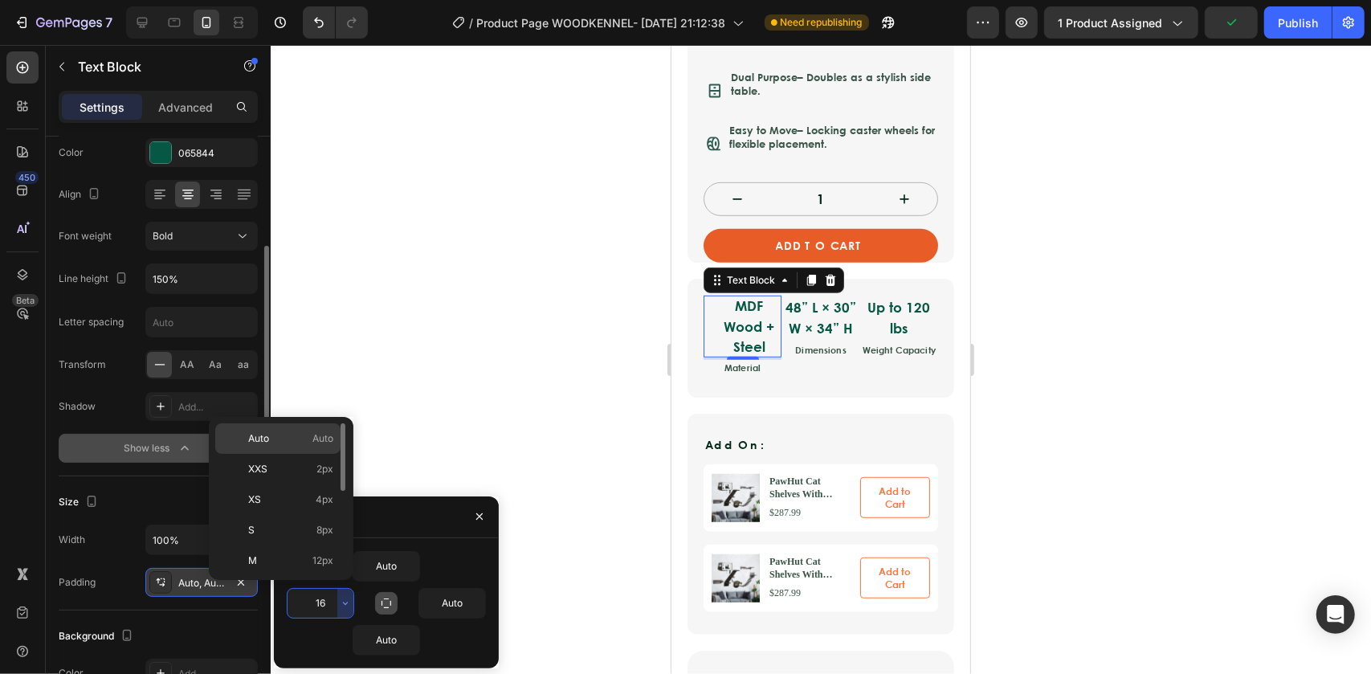
click at [317, 435] on span "Auto" at bounding box center [323, 438] width 21 height 14
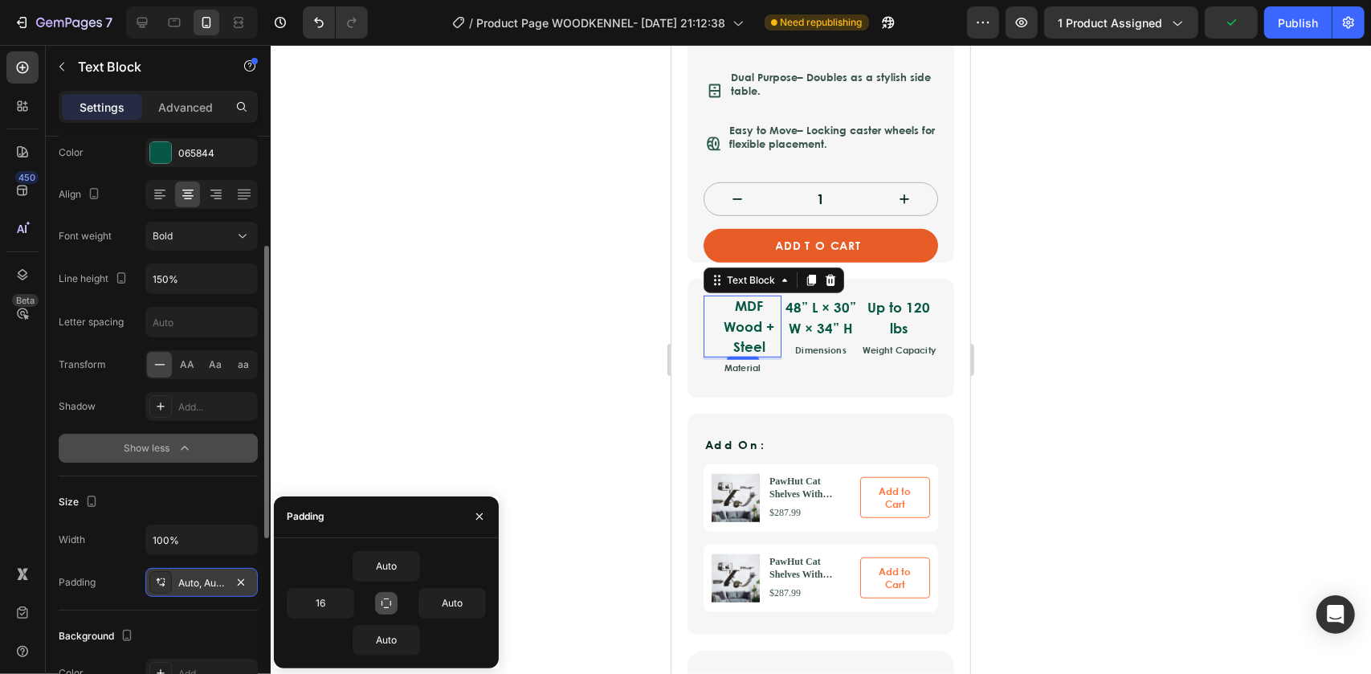
type input "Auto"
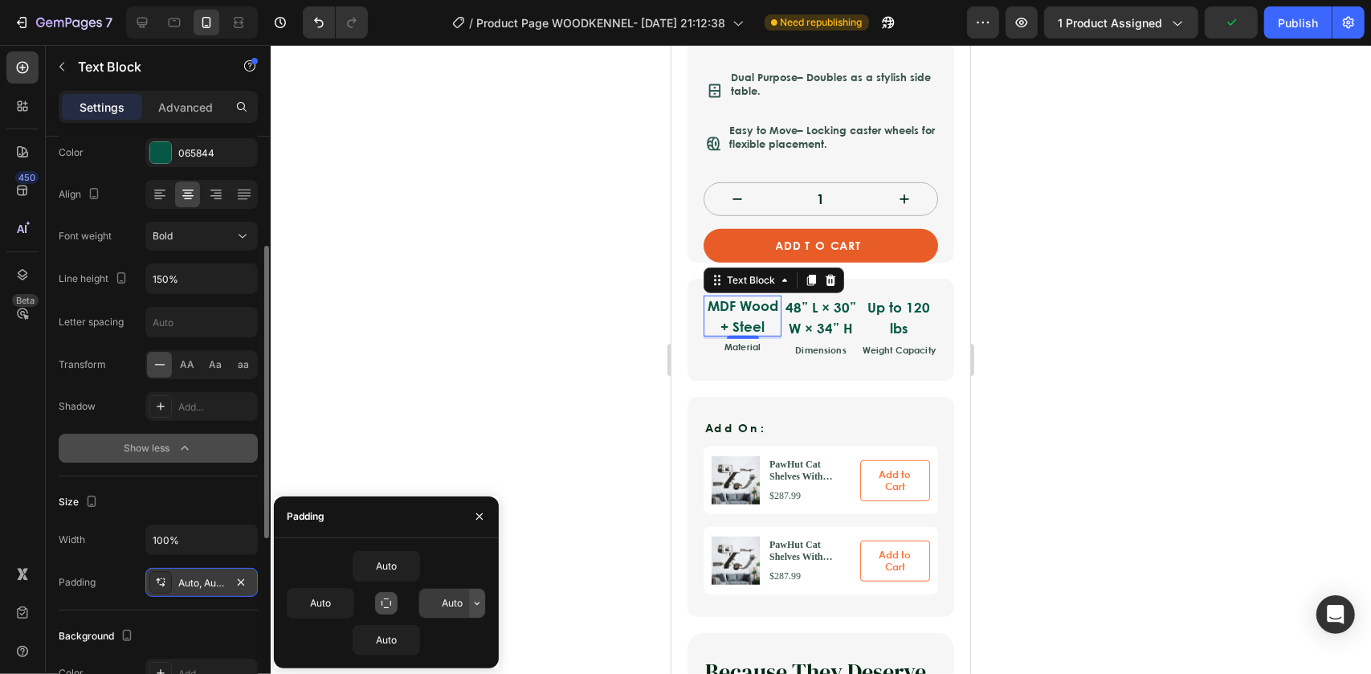
click at [471, 603] on icon "button" at bounding box center [477, 603] width 13 height 13
click at [1116, 348] on div at bounding box center [821, 359] width 1101 height 629
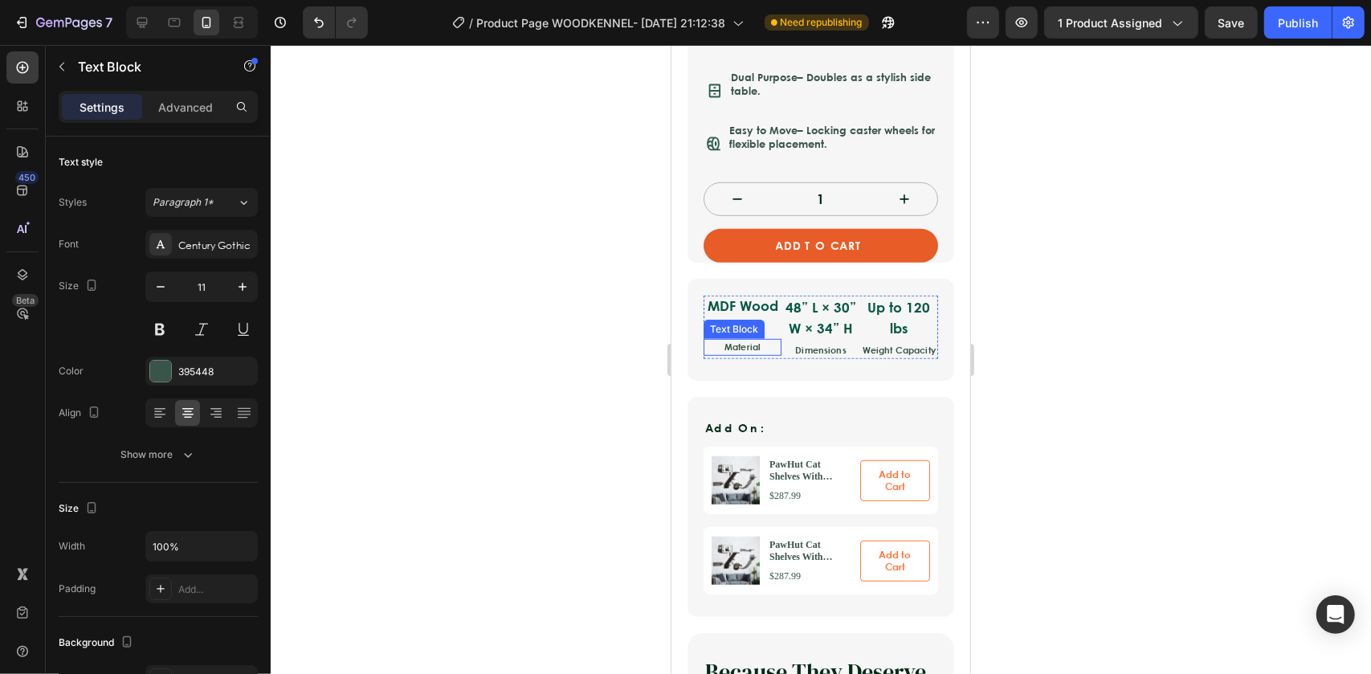
click at [733, 321] on div "Text Block" at bounding box center [733, 328] width 55 height 14
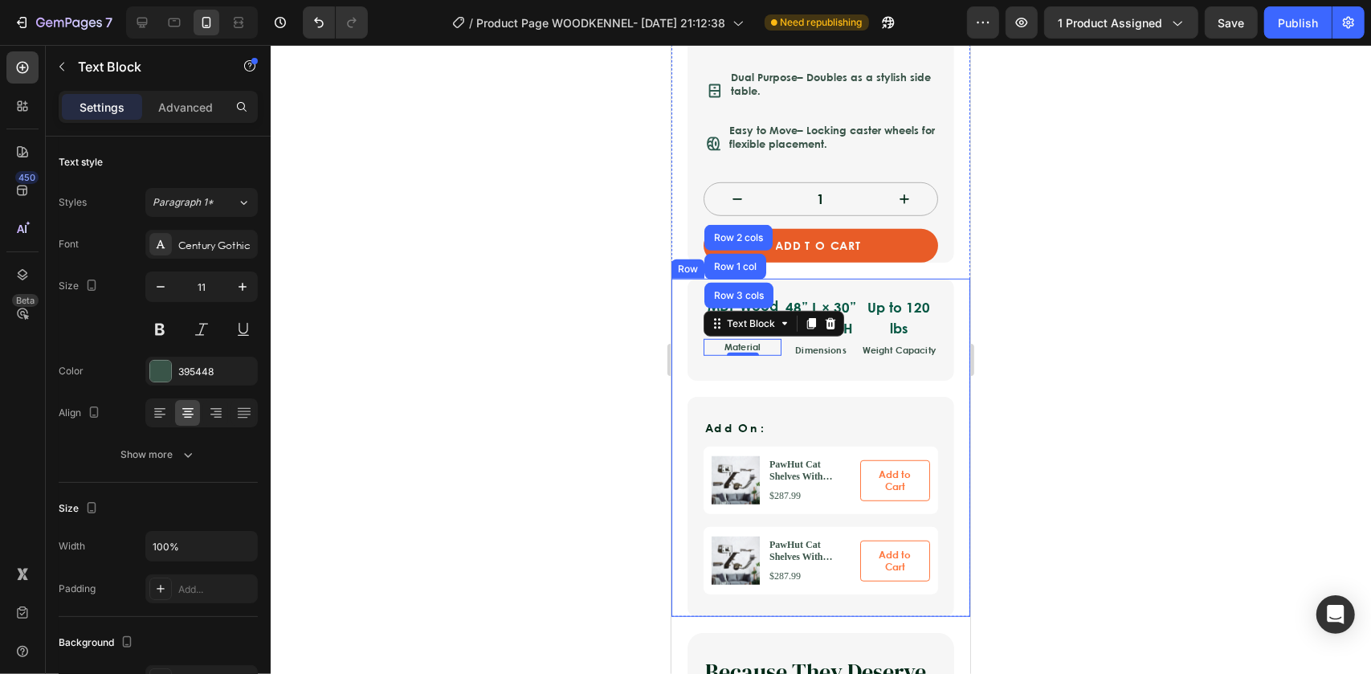
click at [999, 297] on div at bounding box center [821, 359] width 1101 height 629
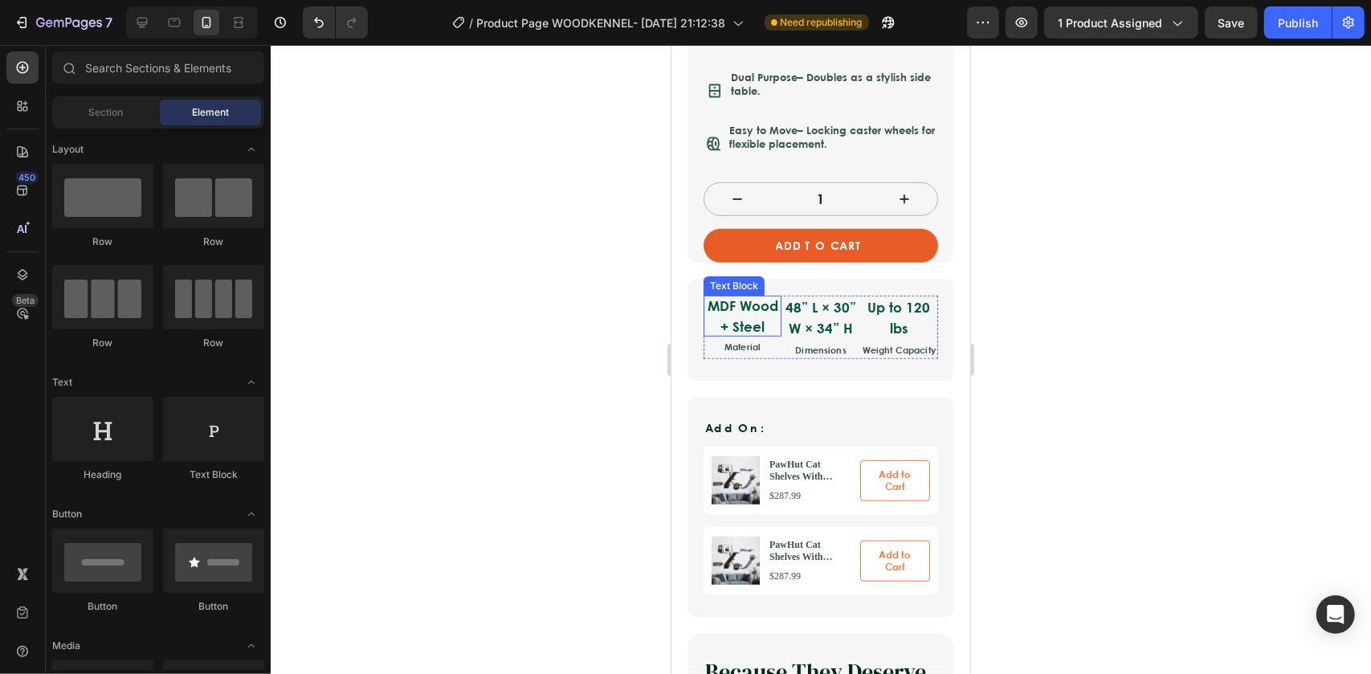
click at [752, 295] on strong "MDF Wood + Steel" at bounding box center [742, 315] width 71 height 41
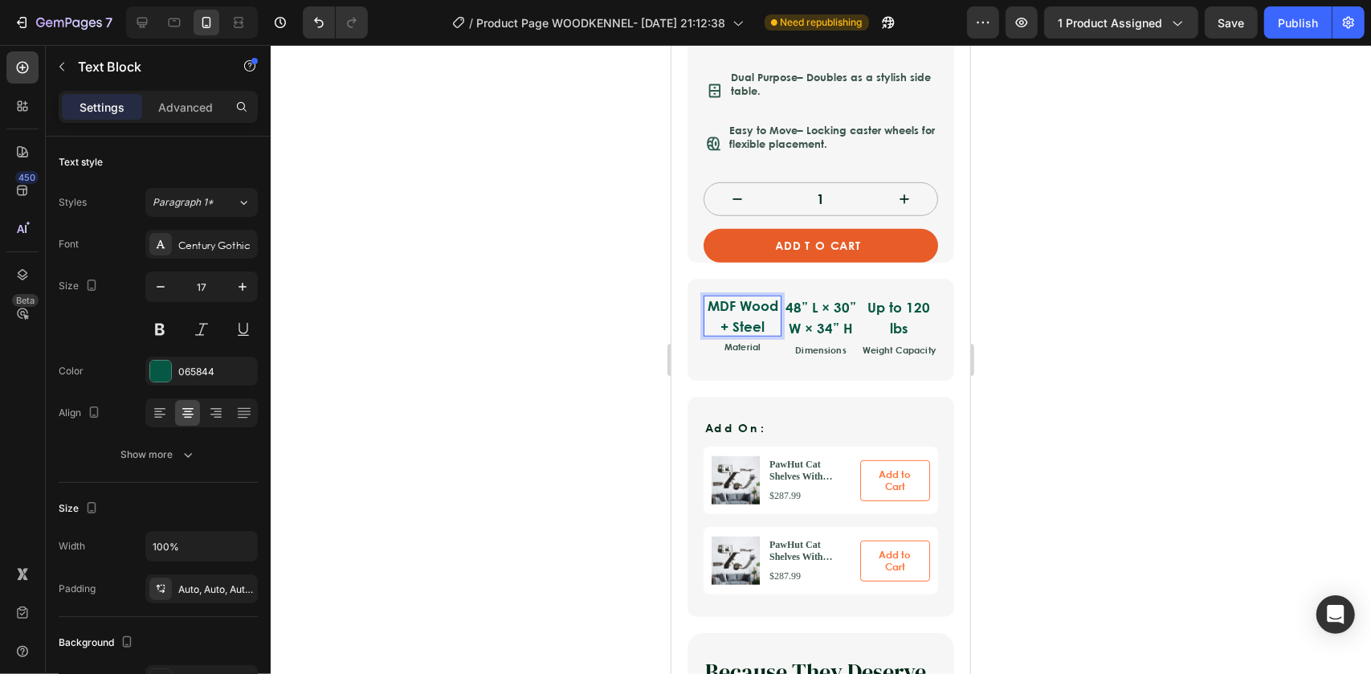
click at [738, 295] on strong "MDF Wood + Steel" at bounding box center [742, 315] width 71 height 41
click at [551, 355] on div at bounding box center [821, 359] width 1101 height 629
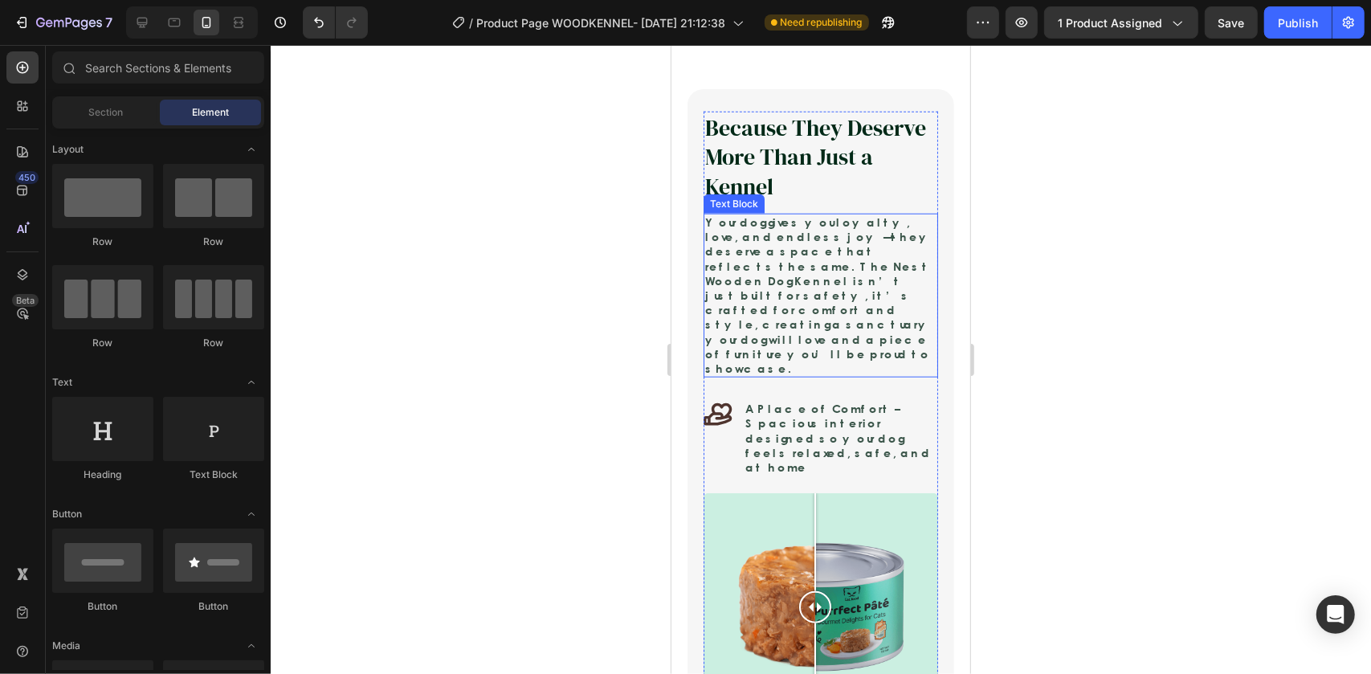
scroll to position [1460, 0]
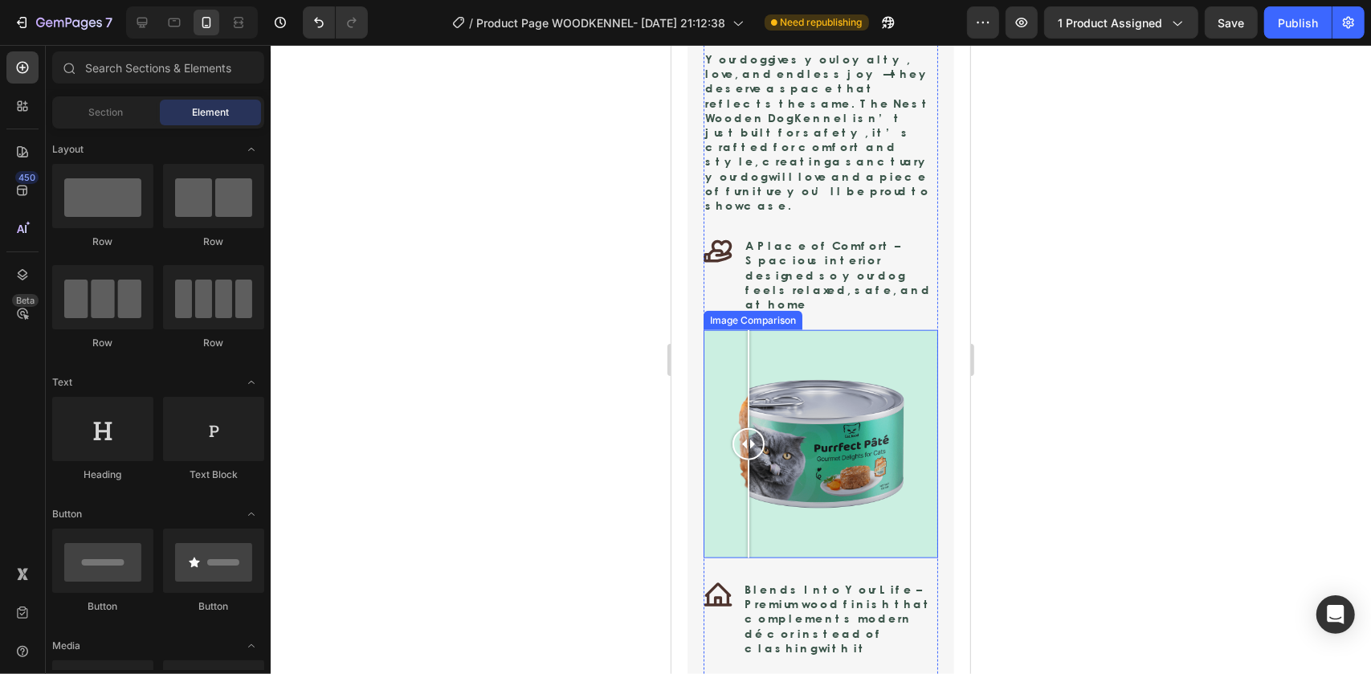
click at [748, 329] on div at bounding box center [820, 443] width 235 height 228
click at [827, 329] on div at bounding box center [820, 443] width 235 height 228
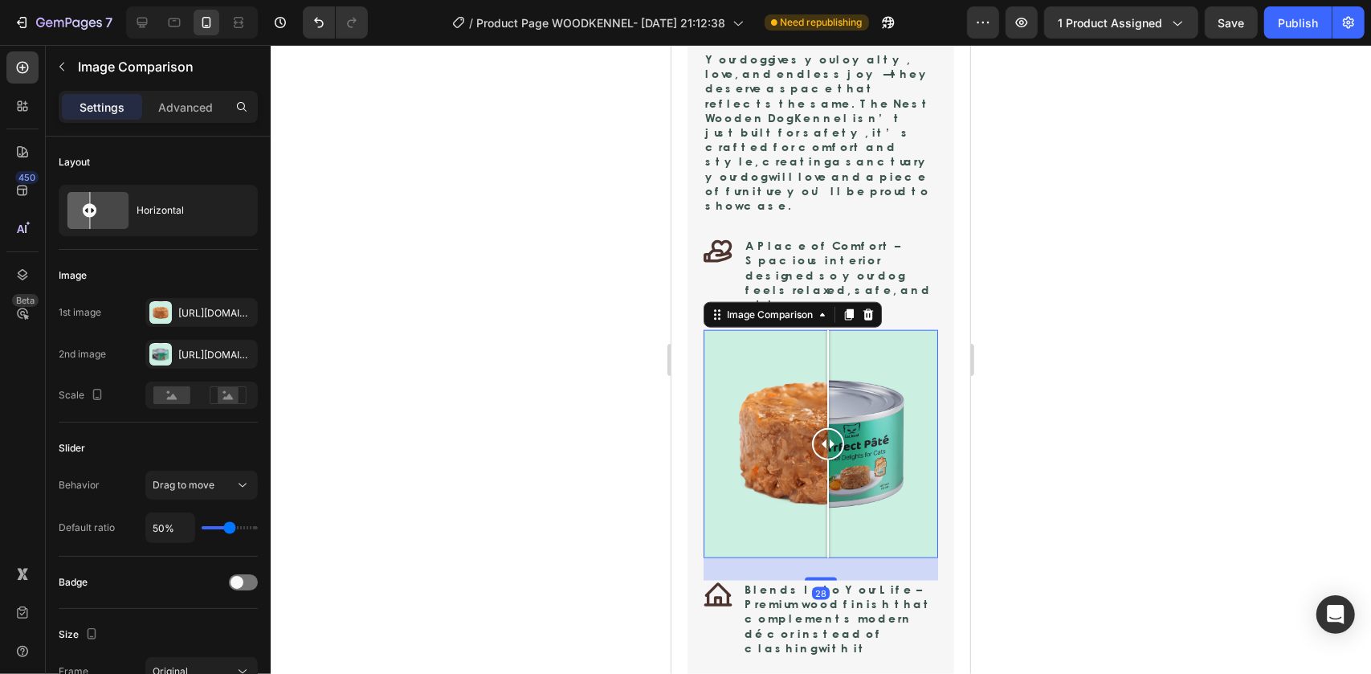
click at [914, 329] on div at bounding box center [820, 443] width 235 height 228
click at [856, 329] on div at bounding box center [820, 443] width 235 height 228
drag, startPoint x: 833, startPoint y: 286, endPoint x: 750, endPoint y: 290, distance: 82.8
click at [825, 329] on div at bounding box center [820, 443] width 235 height 228
click at [750, 329] on div at bounding box center [820, 443] width 235 height 228
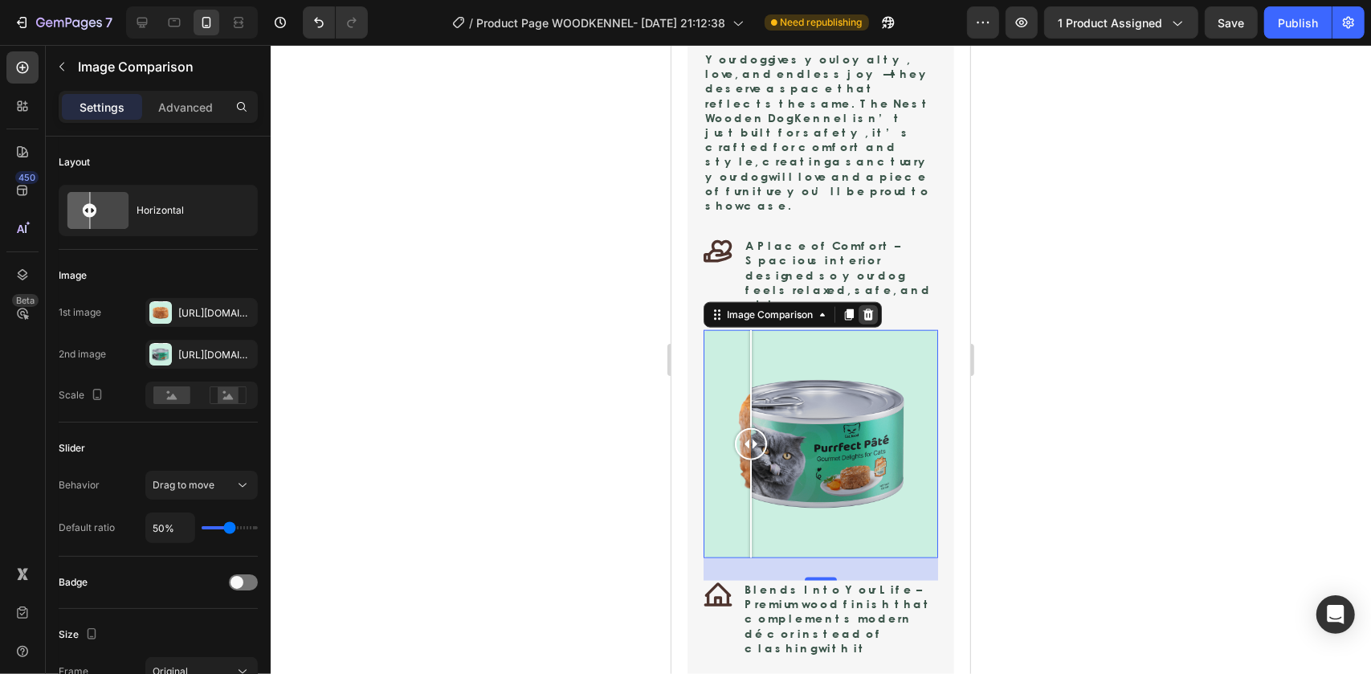
click at [865, 304] on div at bounding box center [867, 313] width 19 height 19
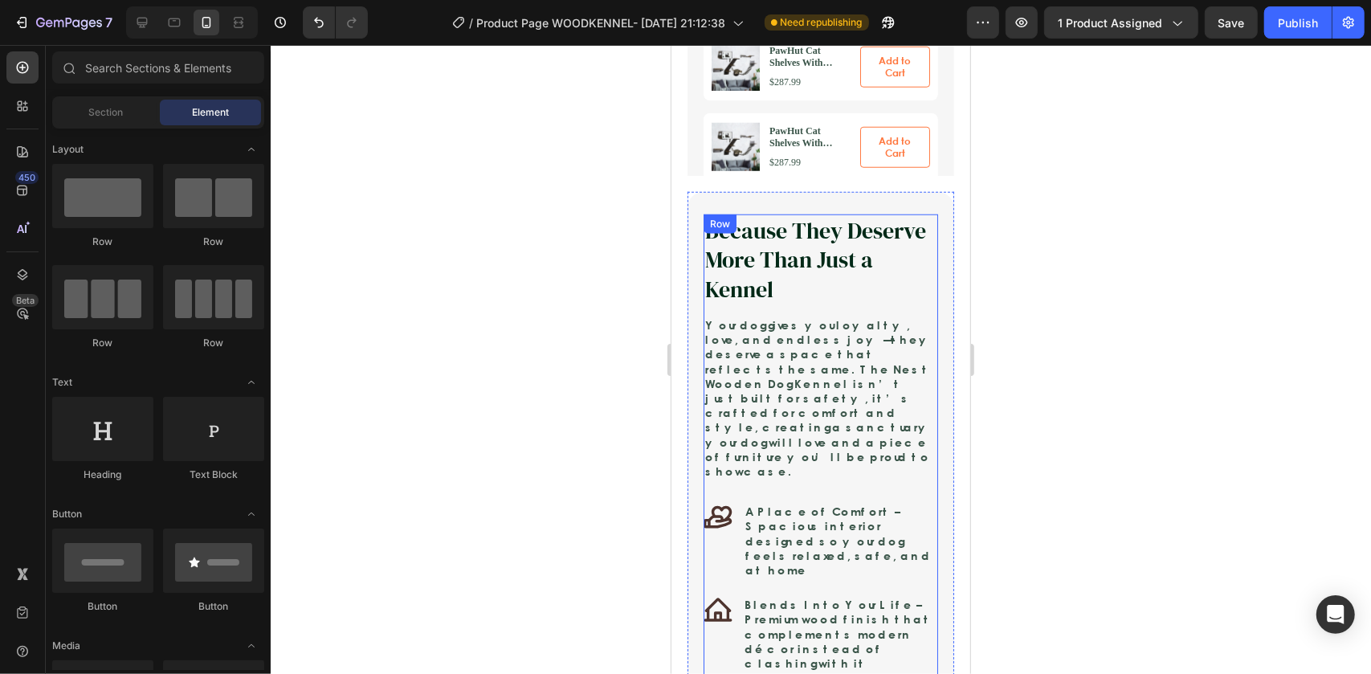
scroll to position [1168, 0]
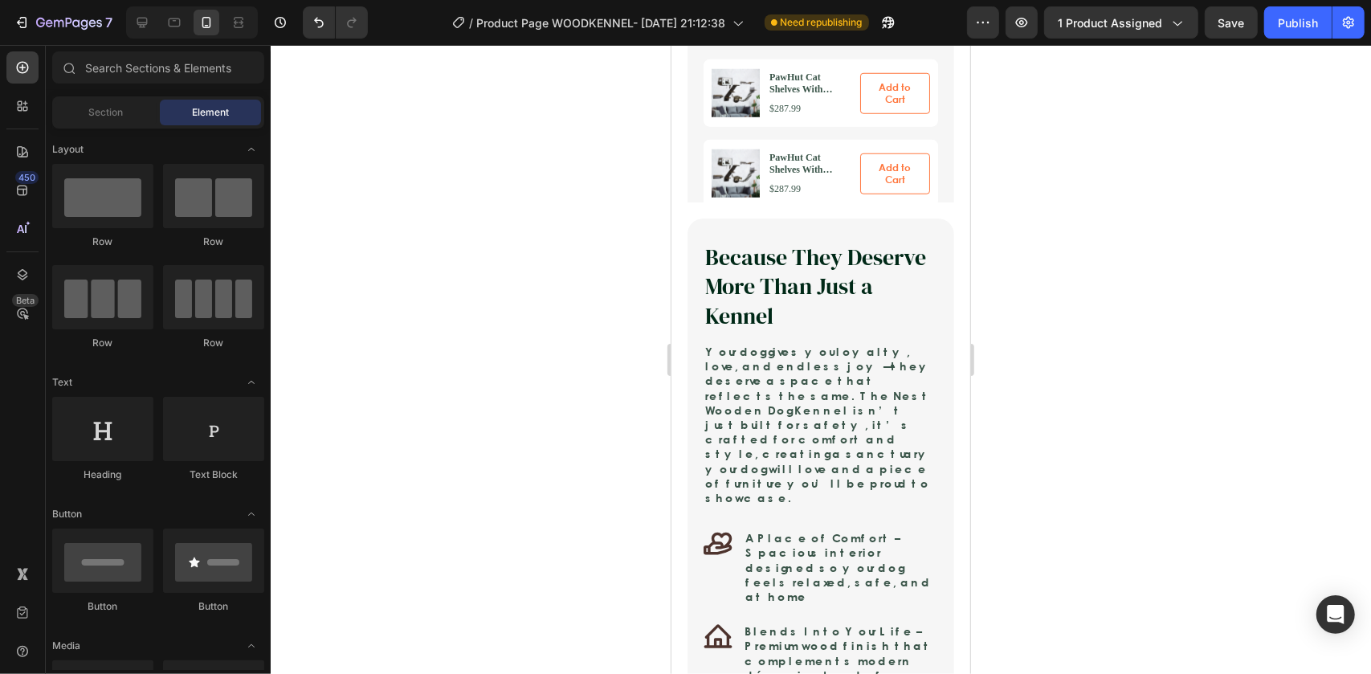
click at [1093, 362] on div at bounding box center [821, 359] width 1101 height 629
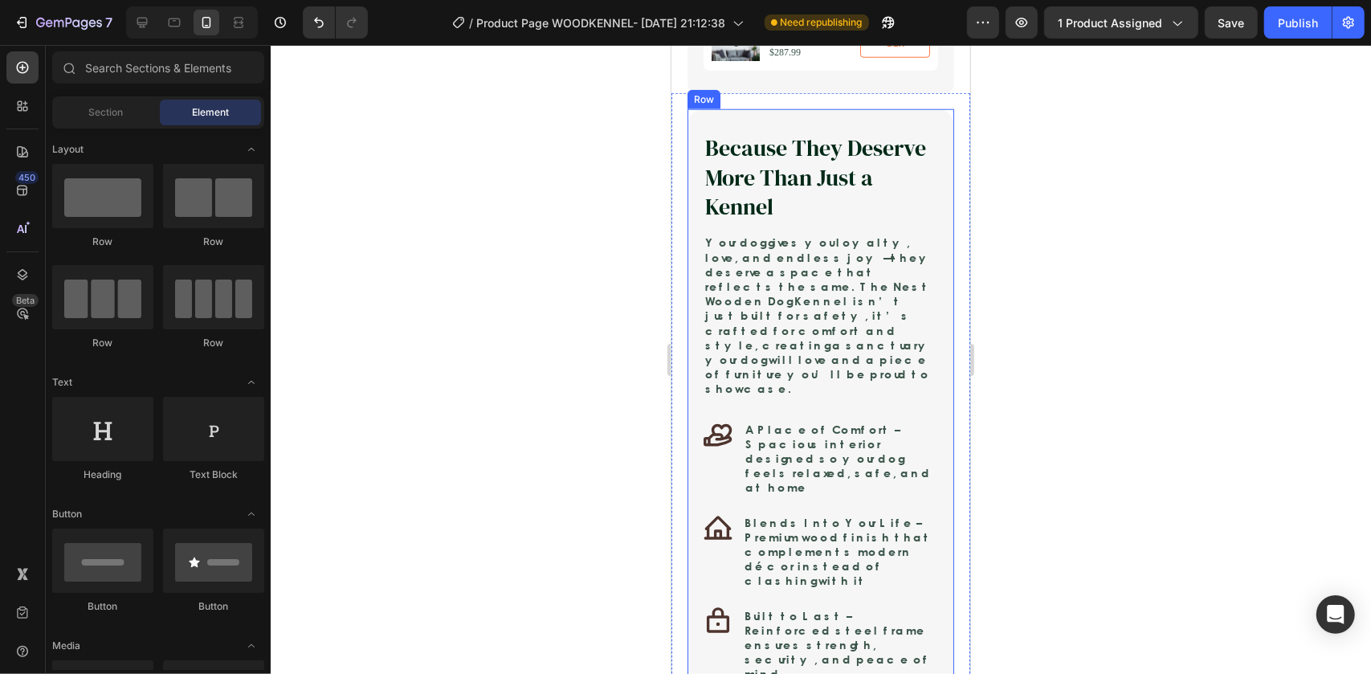
scroll to position [1314, 0]
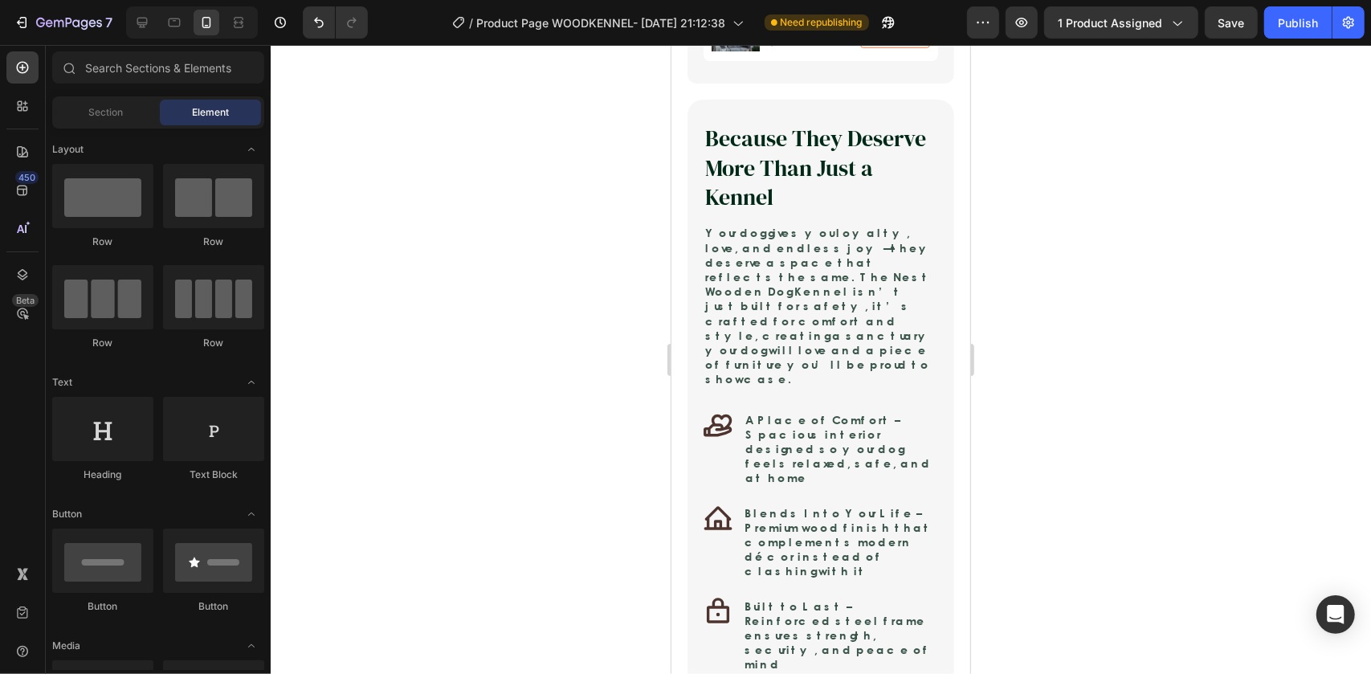
click at [283, 672] on div at bounding box center [821, 359] width 1101 height 629
